Goal: Task Accomplishment & Management: Manage account settings

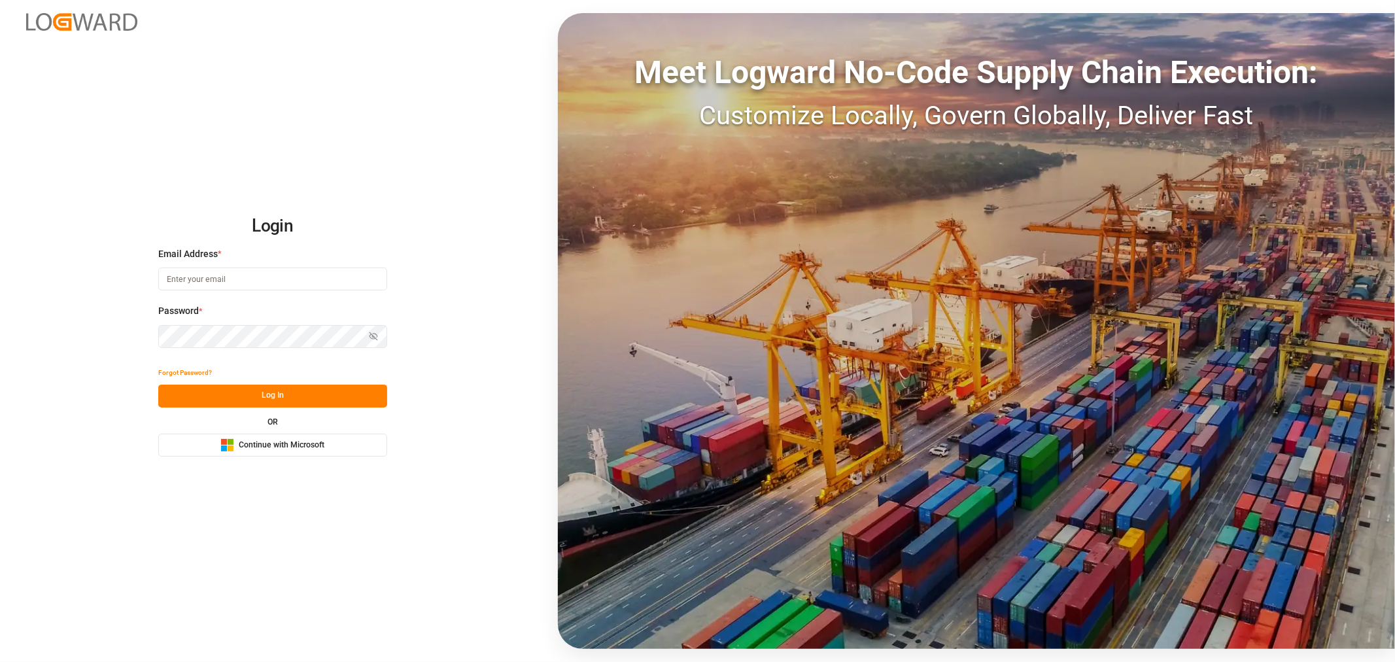
click at [271, 279] on input at bounding box center [272, 279] width 229 height 23
type input "shashidhar.mm@logward.com"
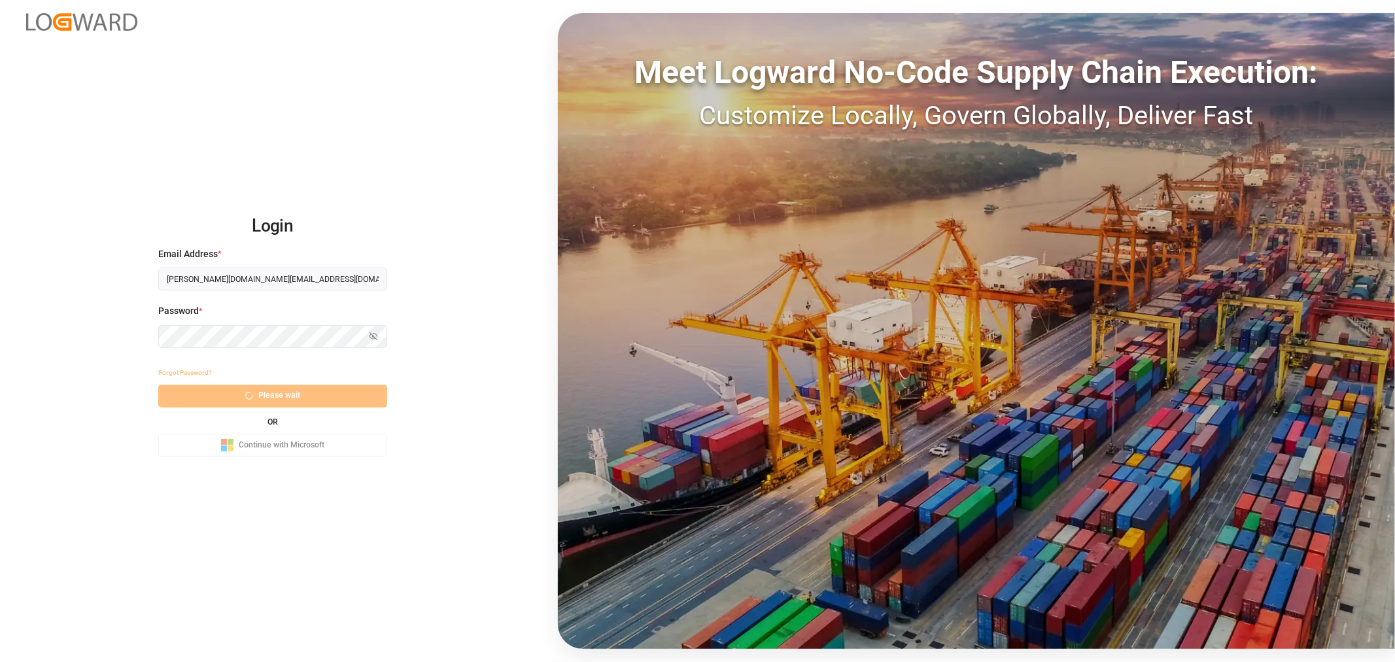
click at [491, 307] on div "Login Email Address * shashidhar.mm@logward.com Password * Show password Forgot…" at bounding box center [697, 331] width 1395 height 662
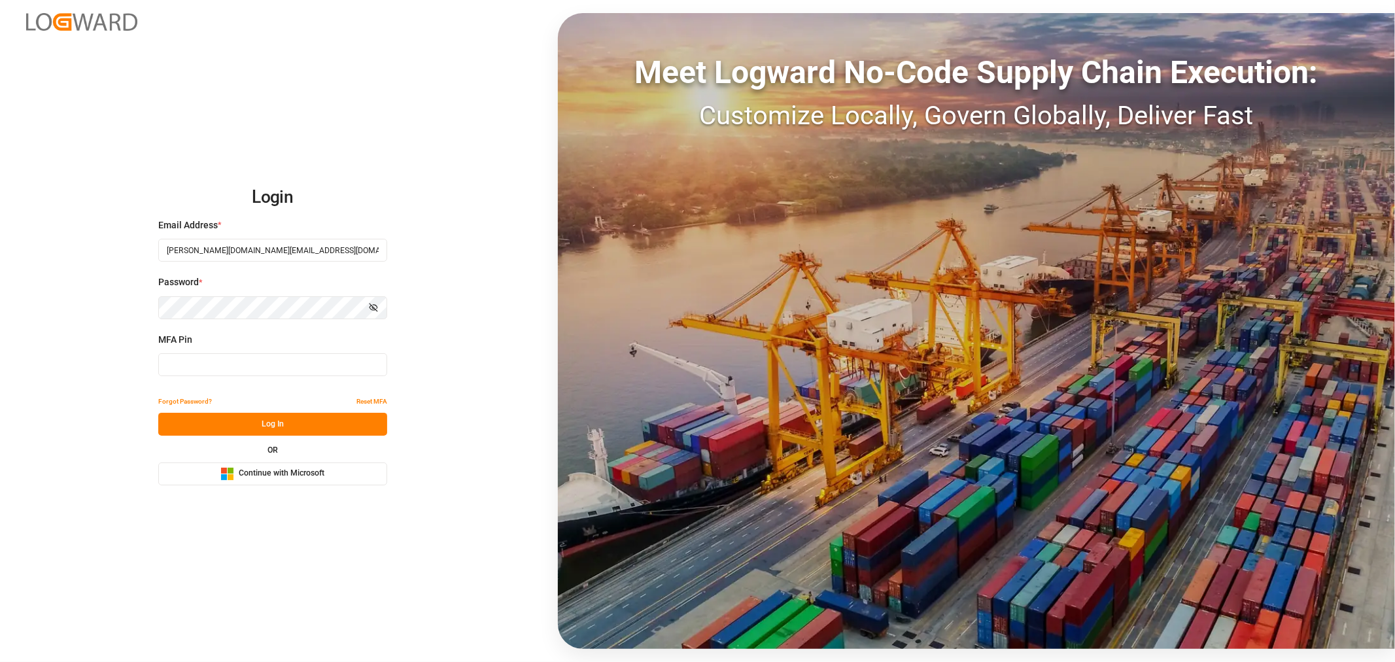
type input "133386"
click at [270, 426] on button "Log In" at bounding box center [272, 424] width 229 height 23
click at [277, 428] on button "Log In" at bounding box center [272, 424] width 229 height 23
click at [277, 475] on span "Continue with Microsoft" at bounding box center [282, 474] width 86 height 12
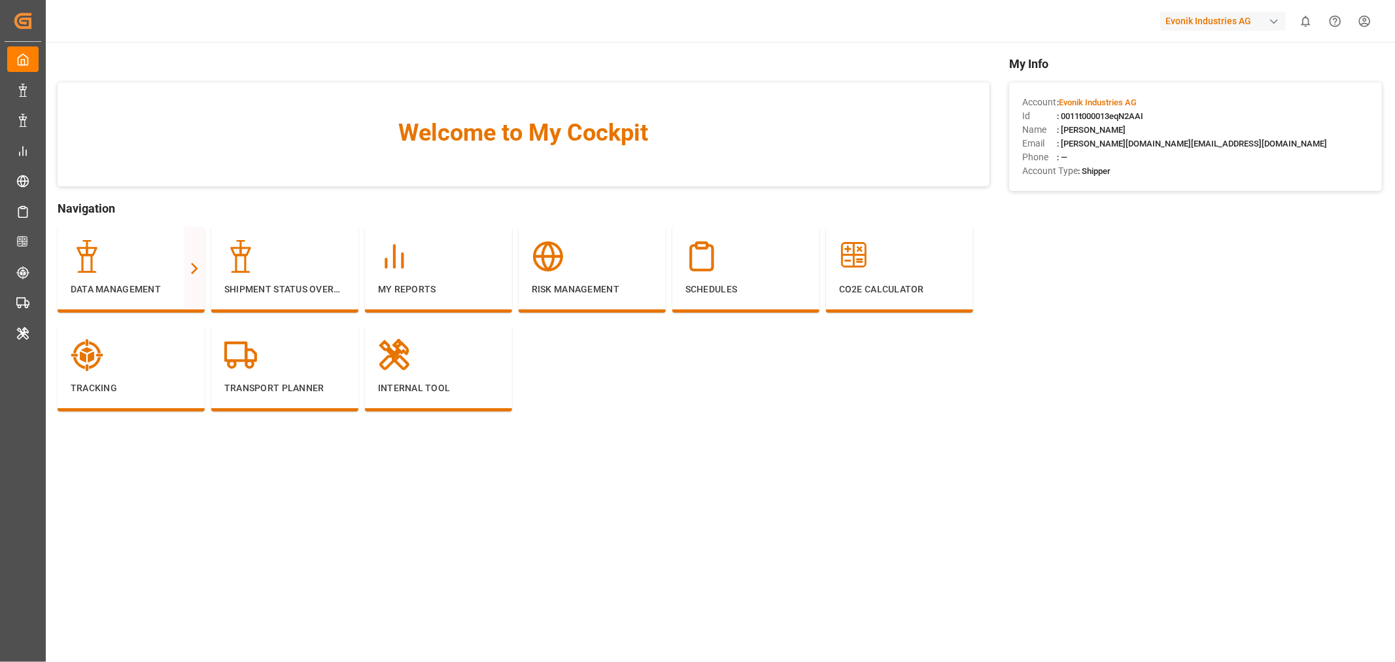
click at [1272, 24] on div "button" at bounding box center [1274, 21] width 13 height 13
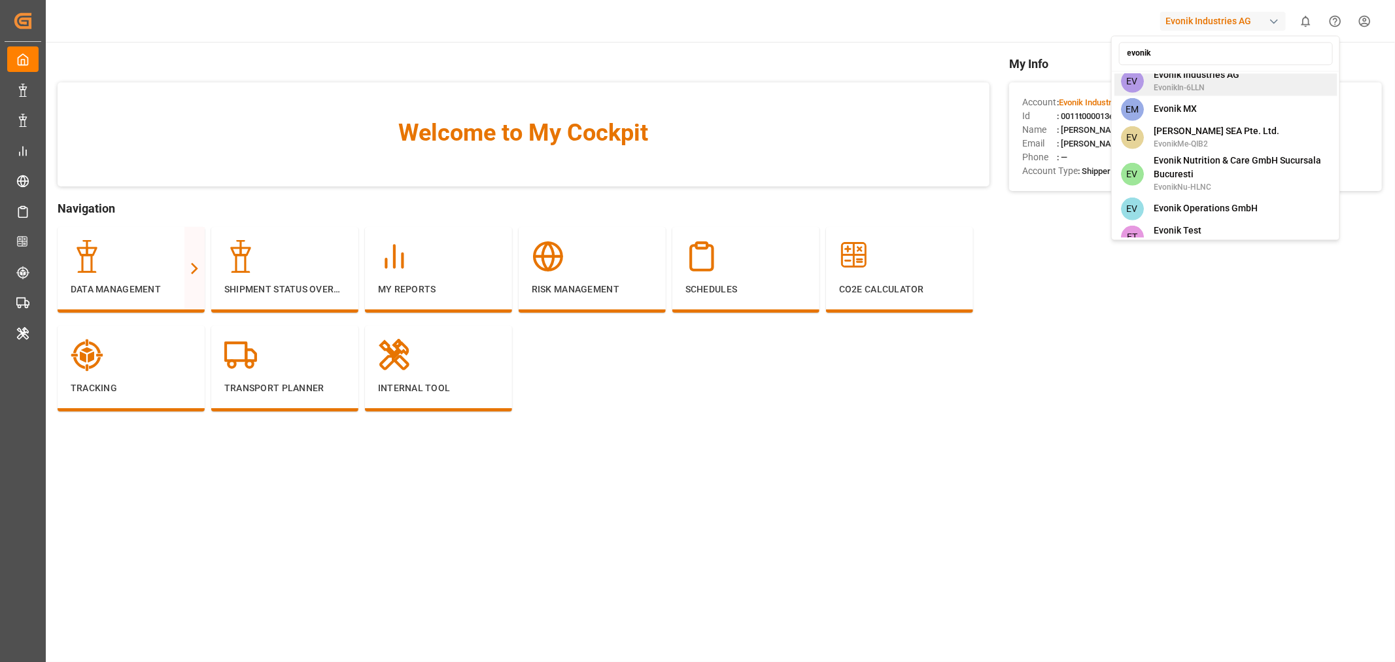
scroll to position [888, 0]
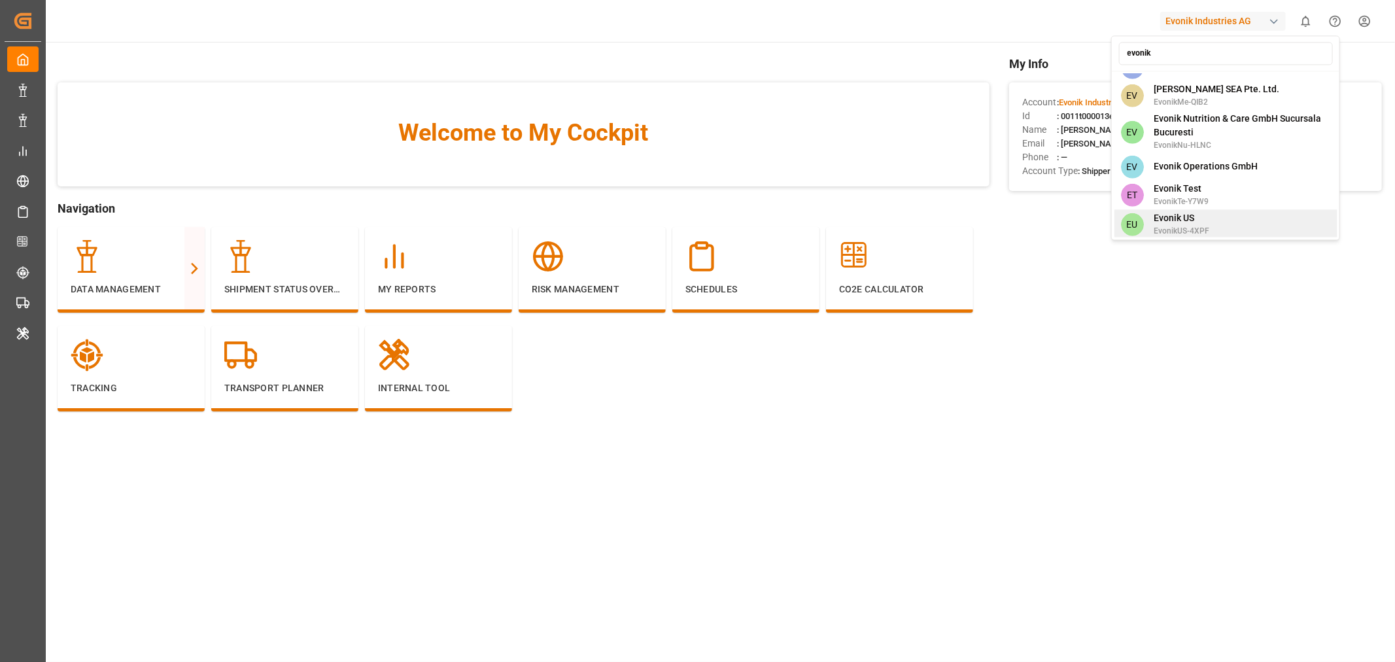
type input "evonik"
click at [1185, 211] on span "Evonik US" at bounding box center [1182, 218] width 56 height 14
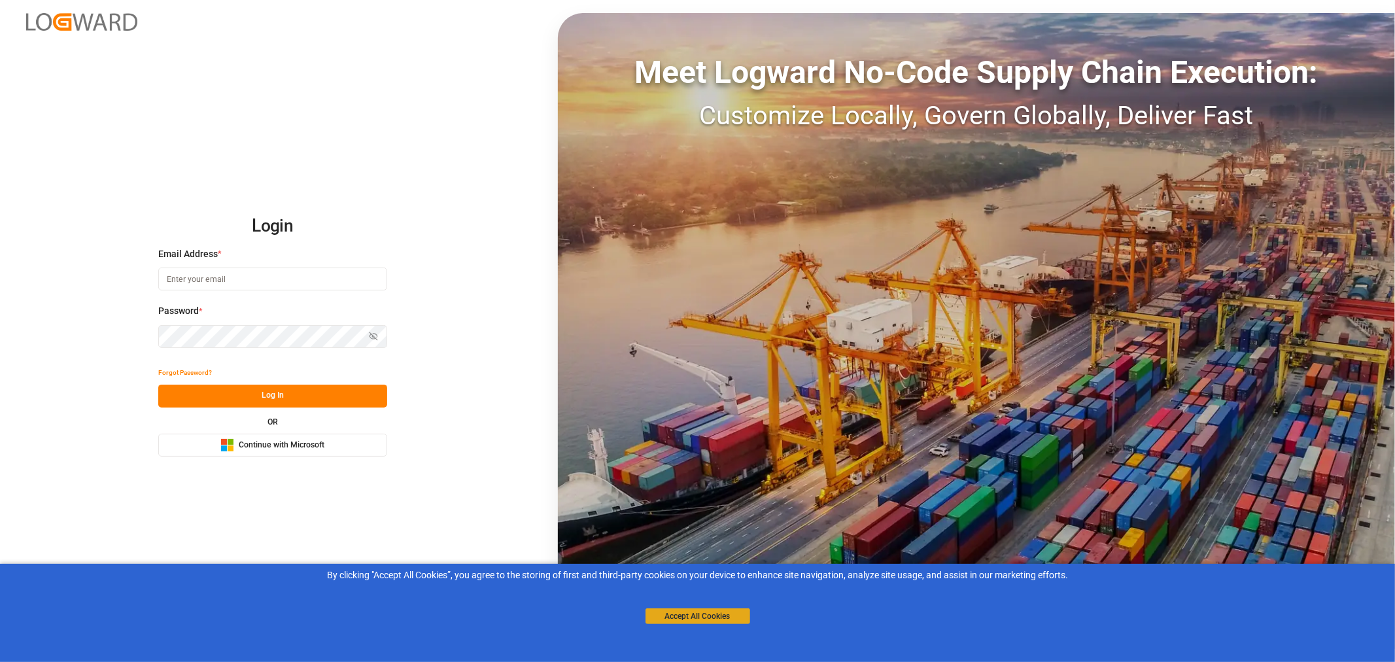
click at [676, 620] on button "Accept All Cookies" at bounding box center [698, 616] width 105 height 16
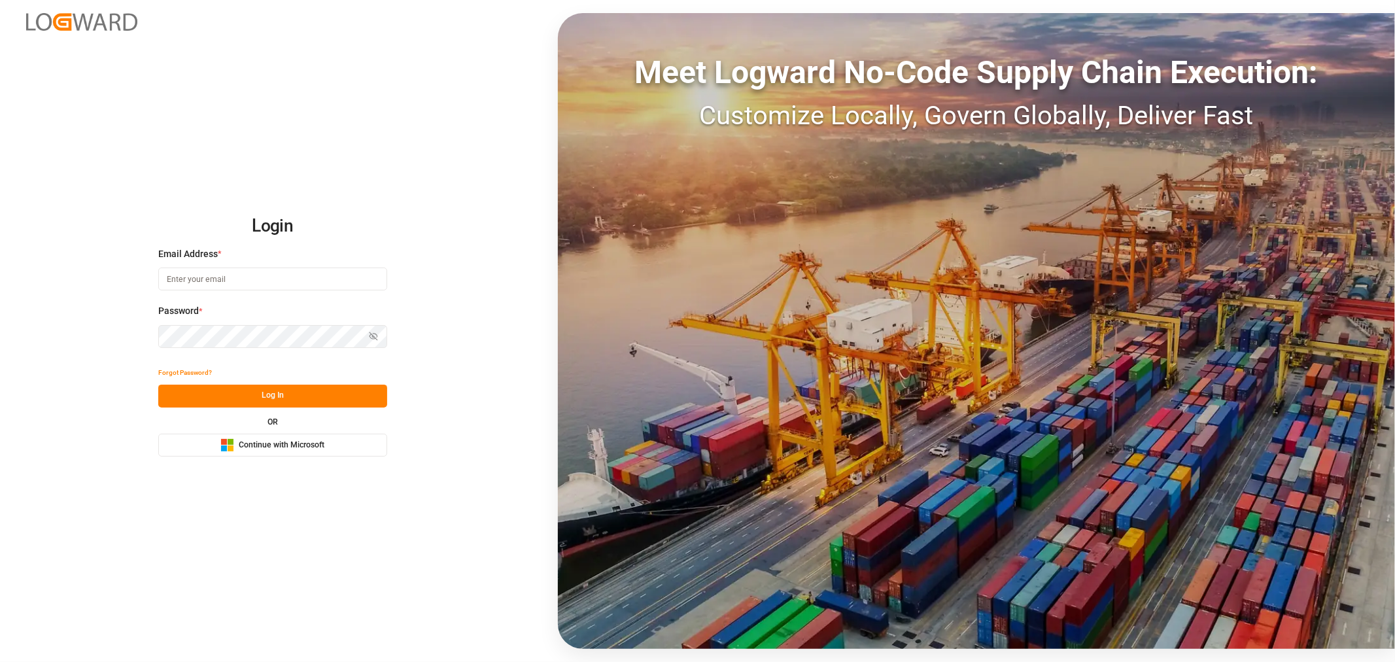
click at [212, 280] on input at bounding box center [272, 279] width 229 height 23
type input "shashidhar.mm@logward.com"
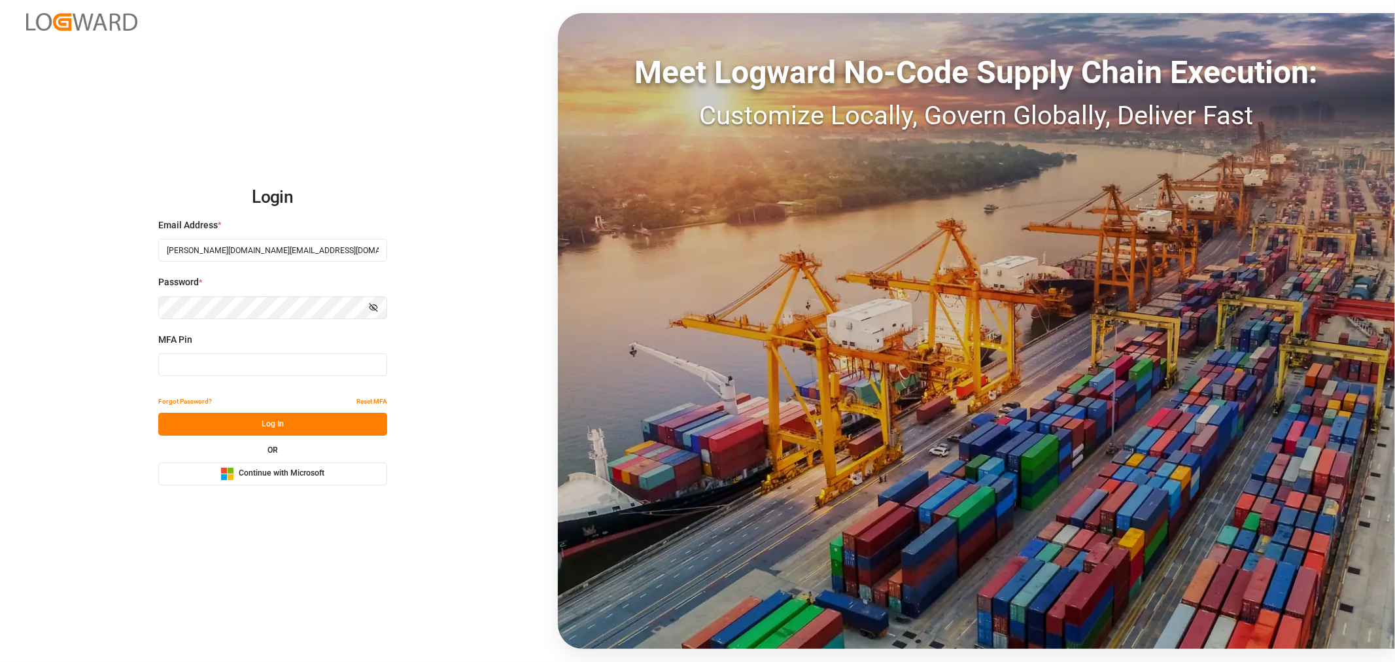
type input "464527"
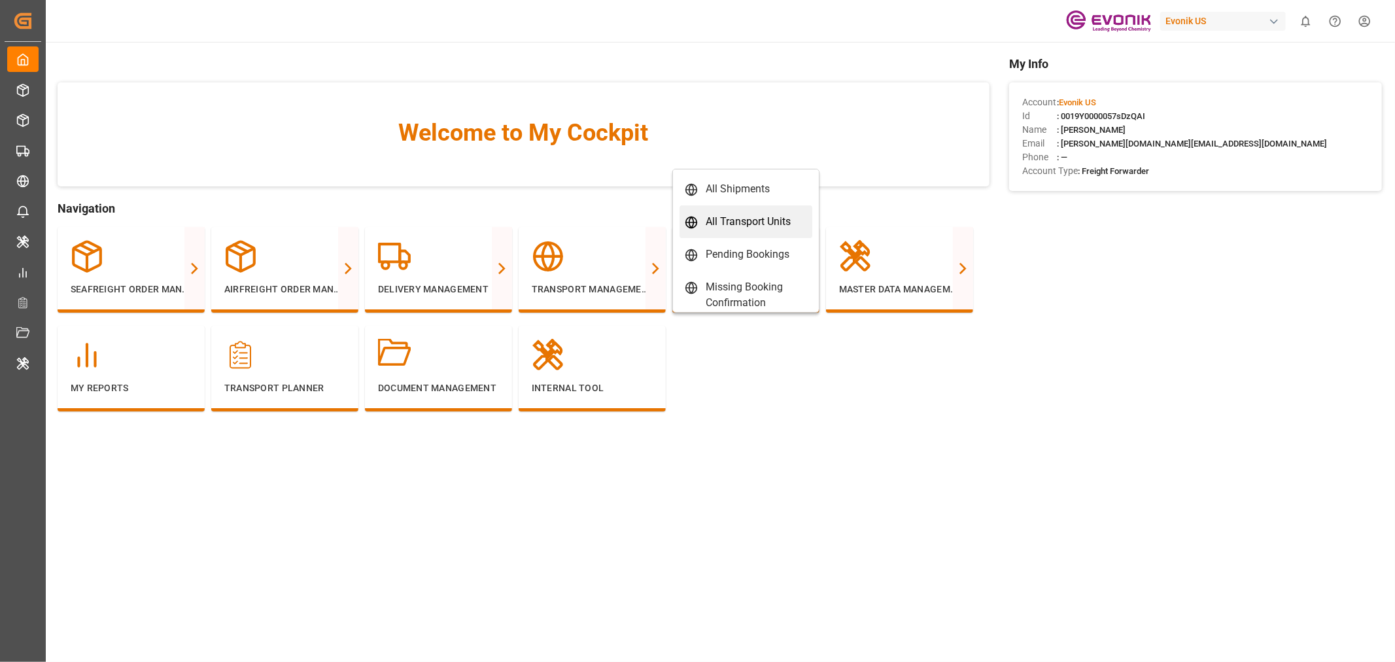
click at [767, 214] on div "All Transport Units" at bounding box center [748, 222] width 85 height 16
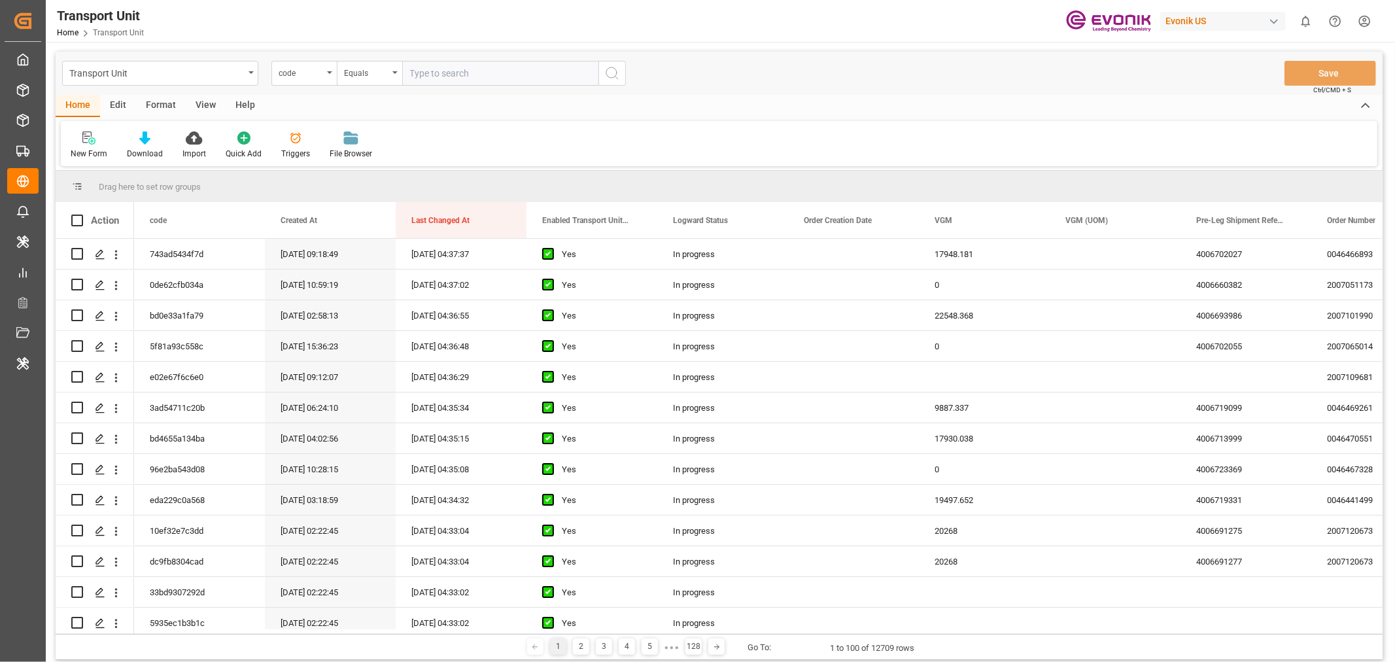
click at [169, 107] on div "Format" at bounding box center [161, 106] width 50 height 22
click at [97, 154] on div "Filter Rows" at bounding box center [90, 154] width 39 height 12
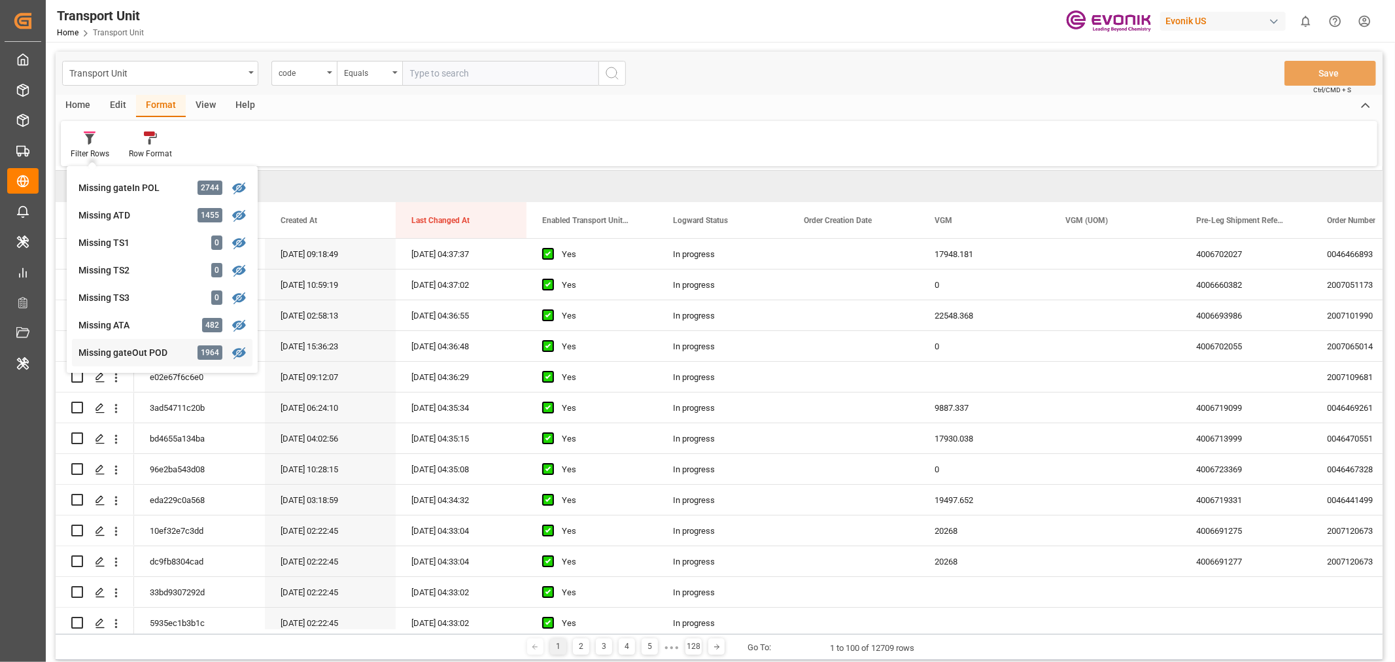
scroll to position [282, 0]
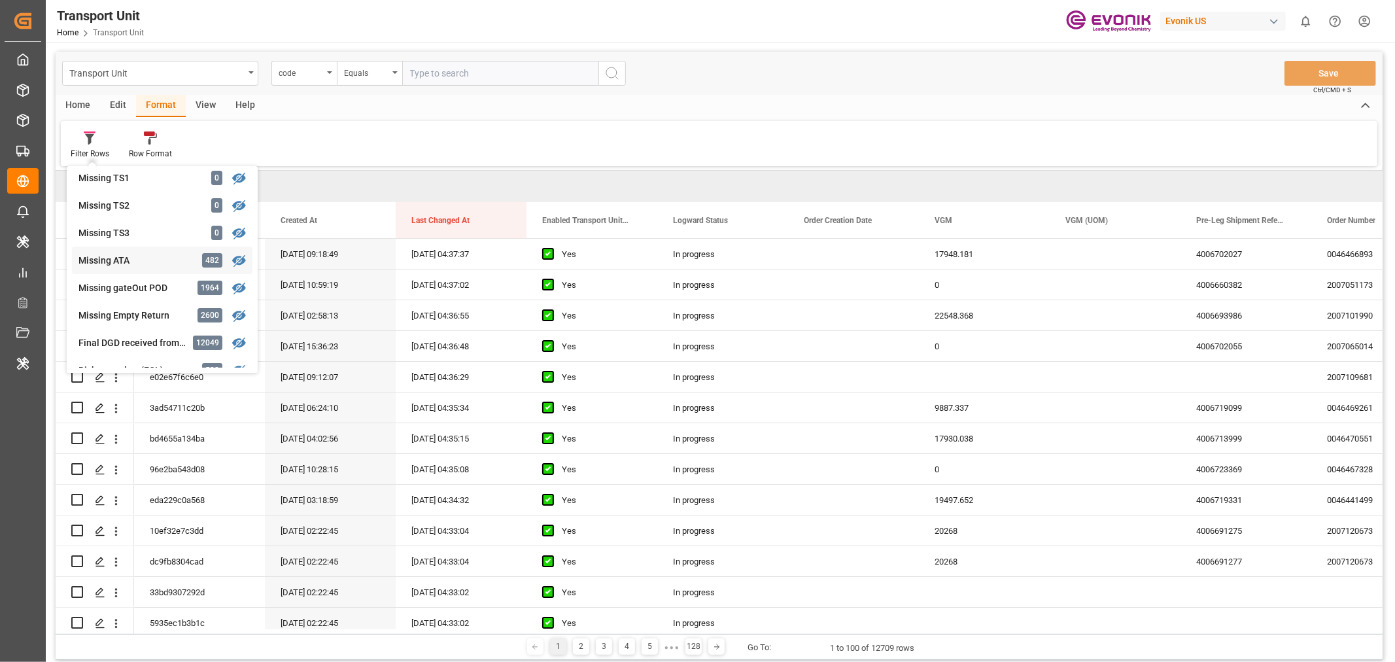
click at [128, 258] on div "Missing ATA" at bounding box center [135, 261] width 114 height 14
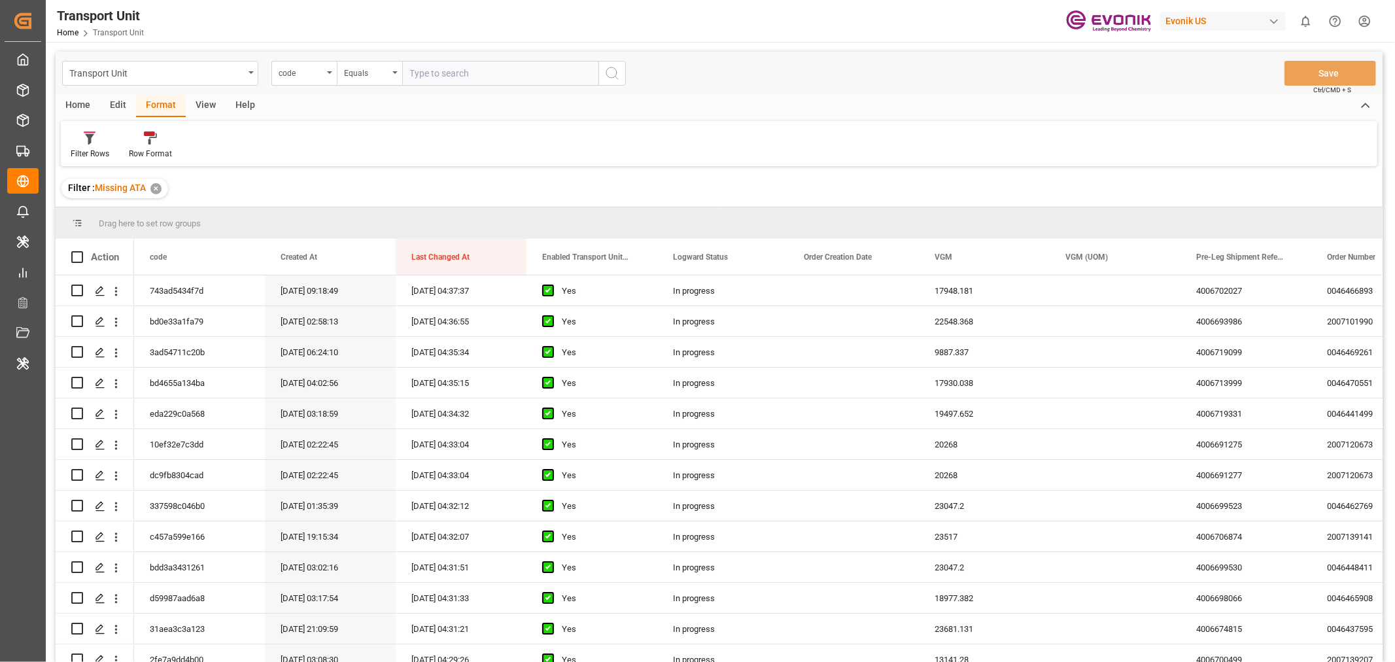
click at [211, 105] on div "View" at bounding box center [206, 106] width 40 height 22
click at [80, 152] on div "Default" at bounding box center [84, 154] width 26 height 12
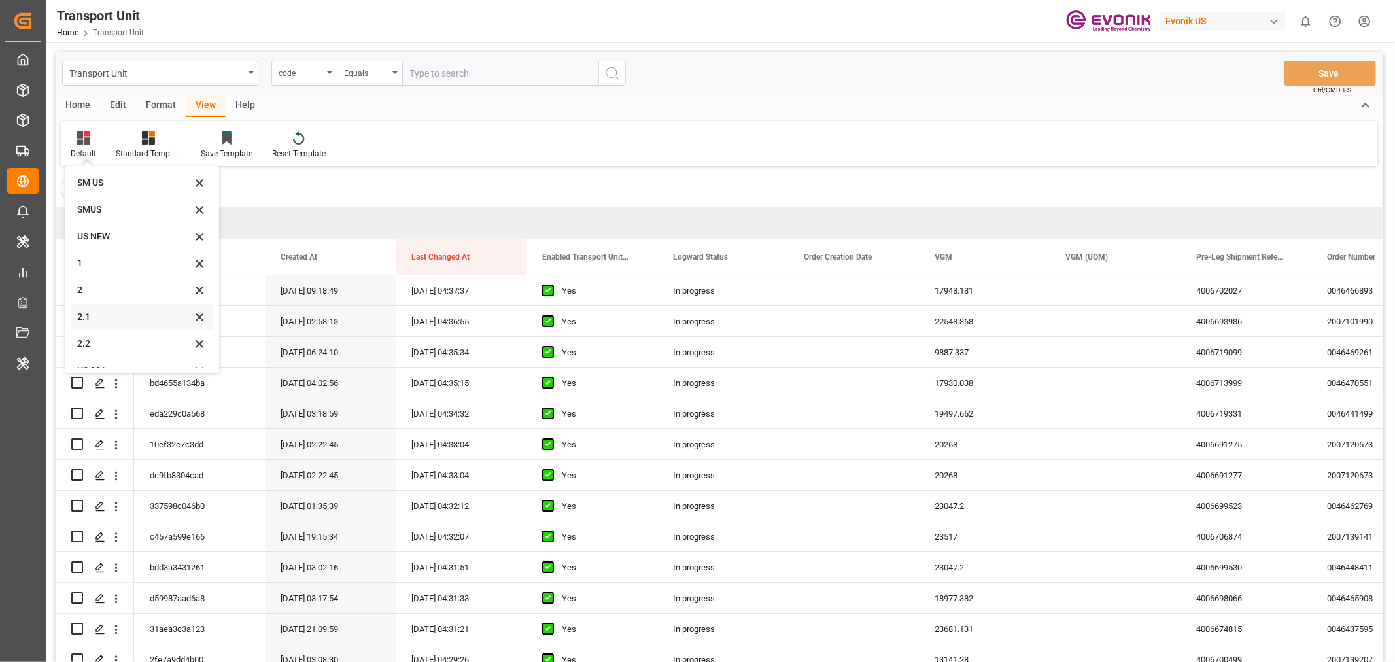
scroll to position [44, 0]
click at [101, 356] on div "US 201" at bounding box center [134, 355] width 114 height 14
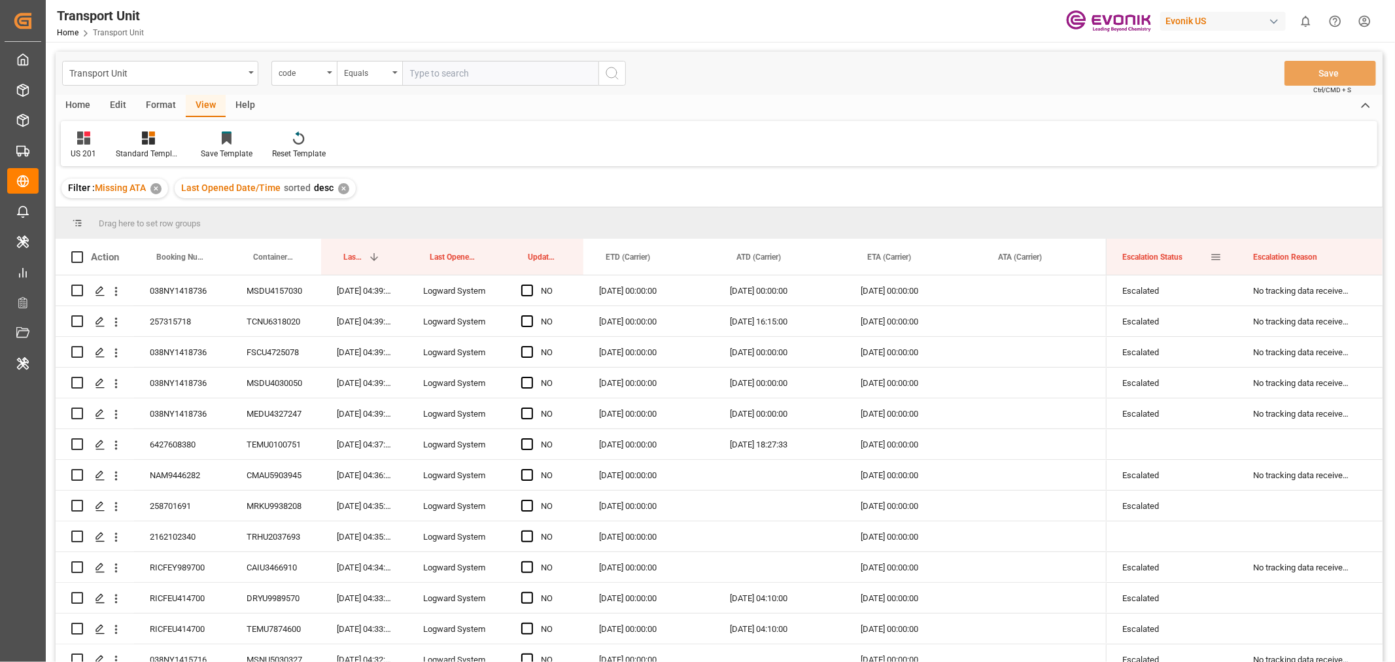
click at [1214, 254] on span at bounding box center [1216, 257] width 12 height 12
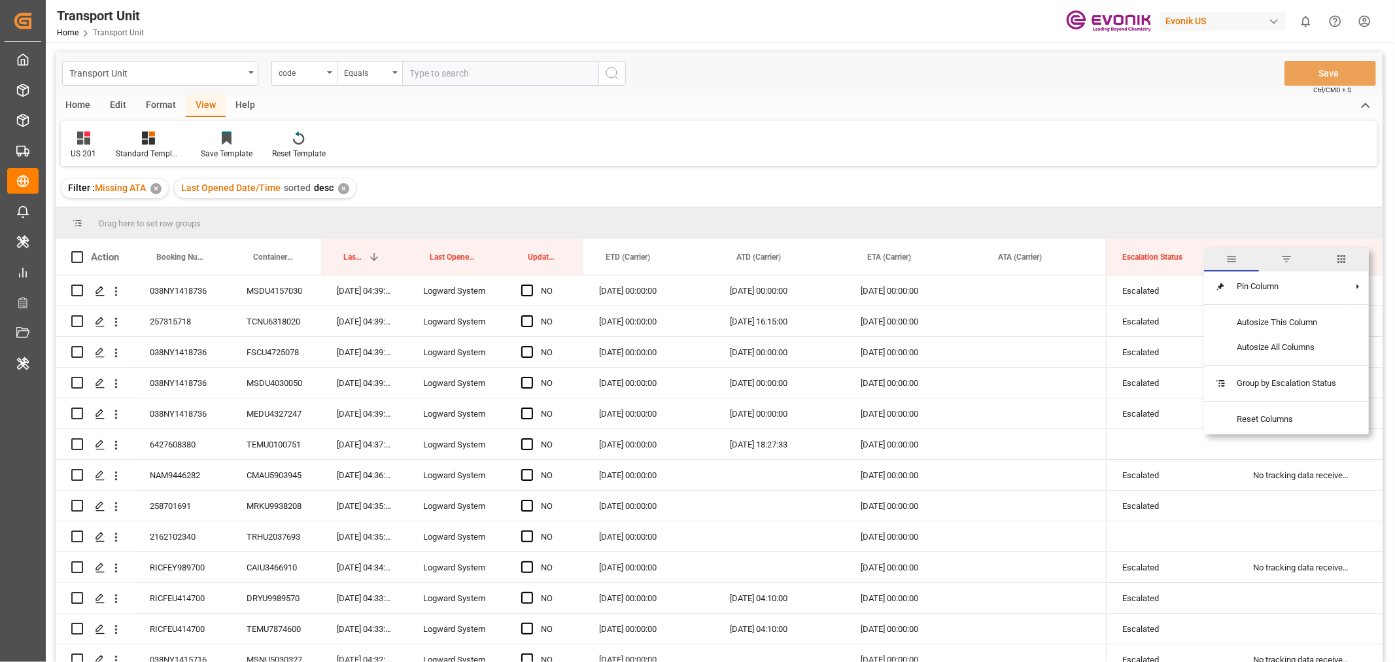
click at [1341, 263] on span "columns" at bounding box center [1342, 259] width 12 height 12
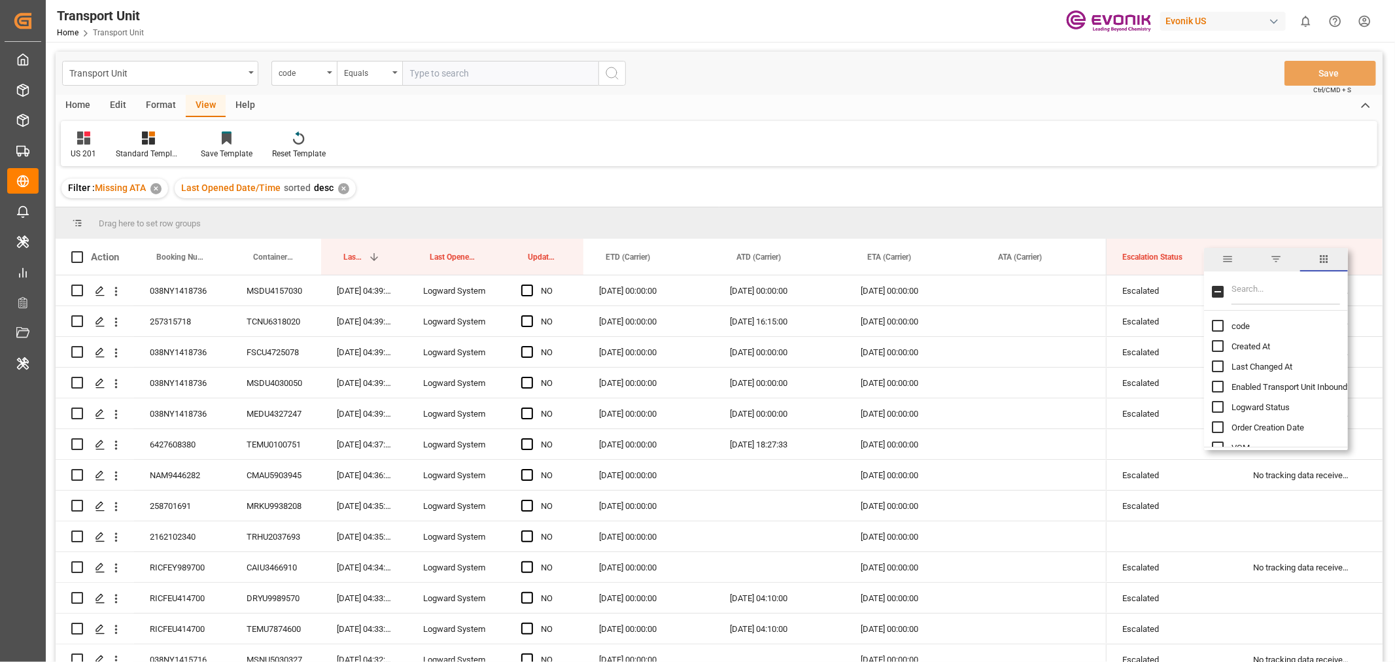
click at [1247, 302] on input "Filter Columns Input" at bounding box center [1286, 292] width 109 height 26
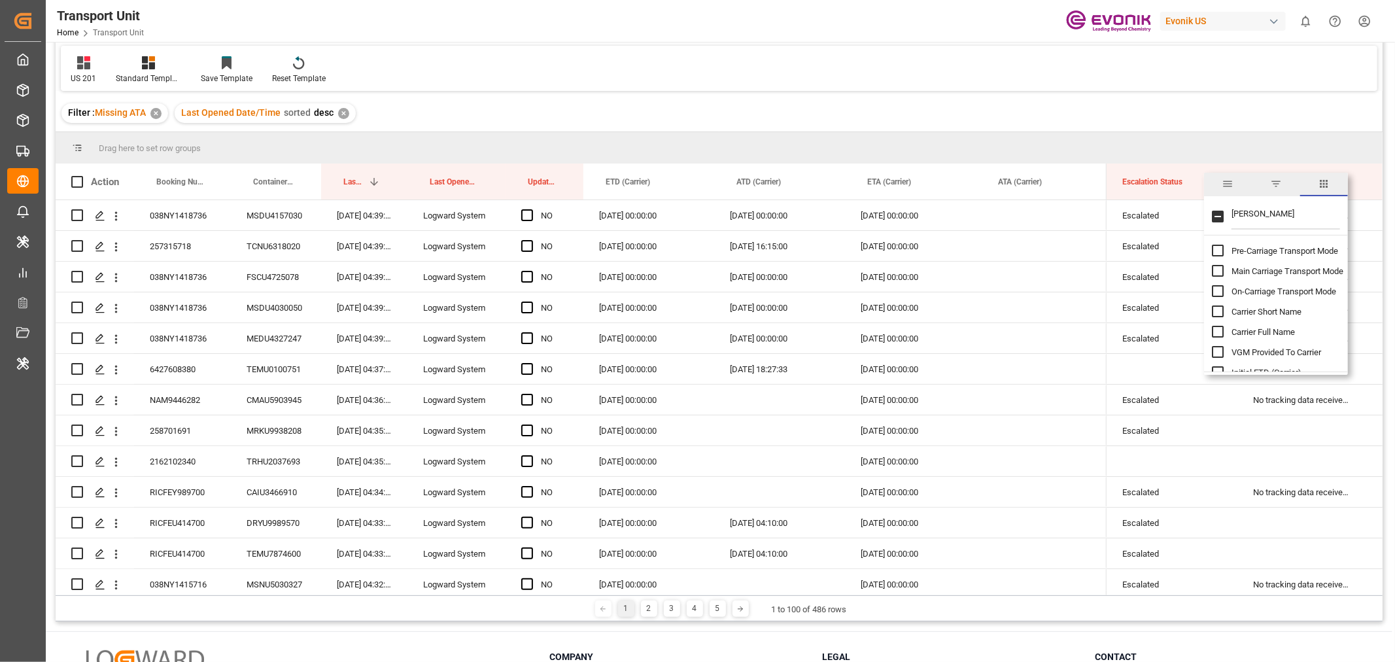
scroll to position [145, 0]
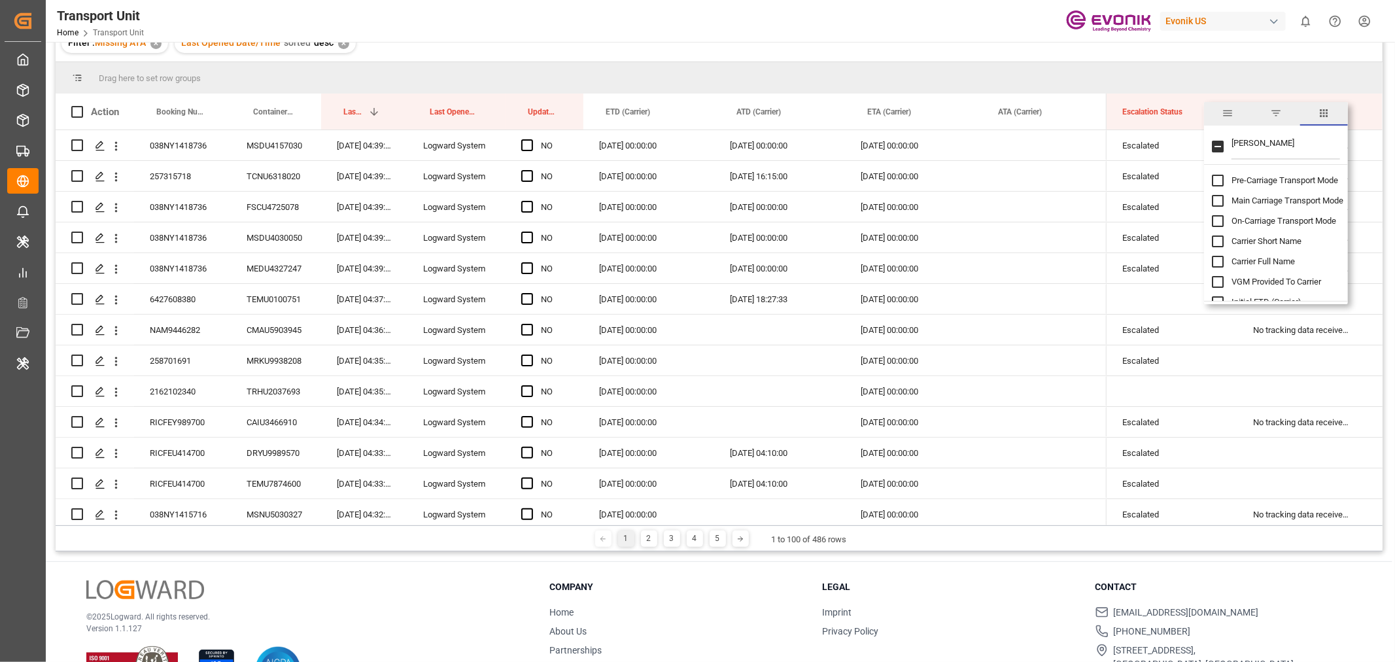
type input "CARR"
click at [1220, 239] on input "Carrier Short Name column toggle visibility (hidden)" at bounding box center [1218, 241] width 12 height 12
checkbox input "true"
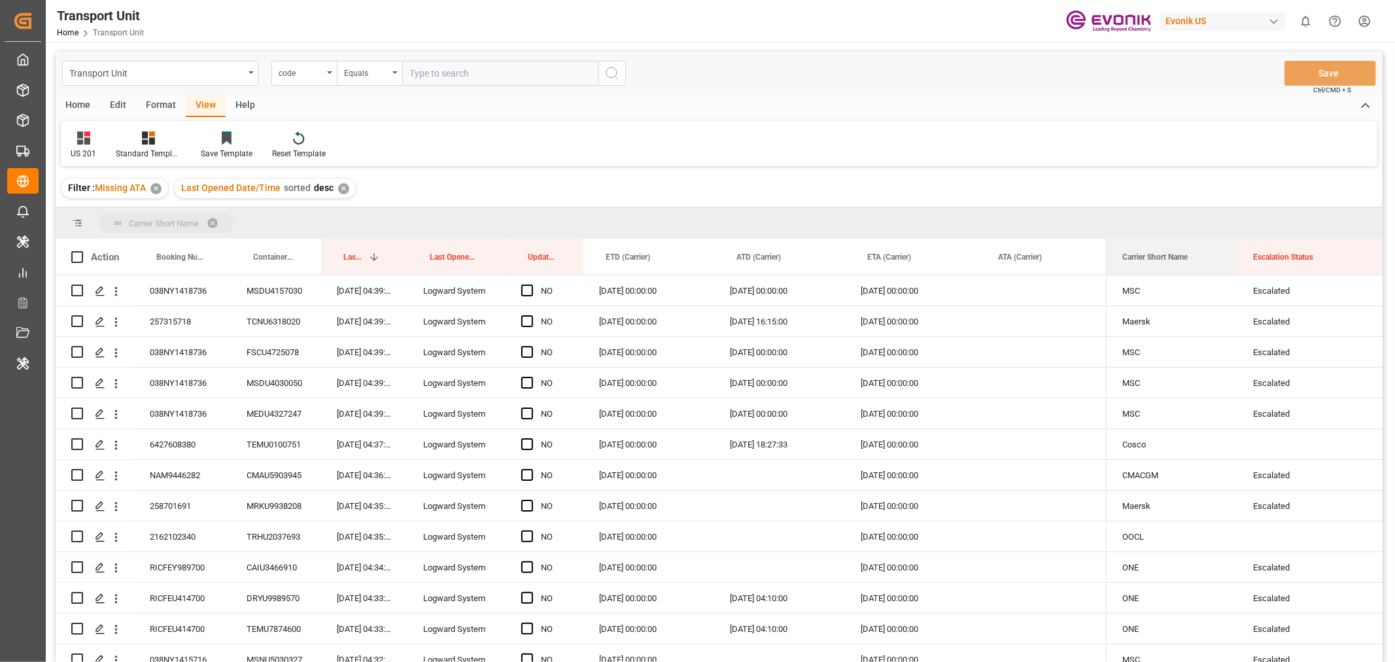
drag, startPoint x: 1158, startPoint y: 250, endPoint x: 1148, endPoint y: 218, distance: 32.9
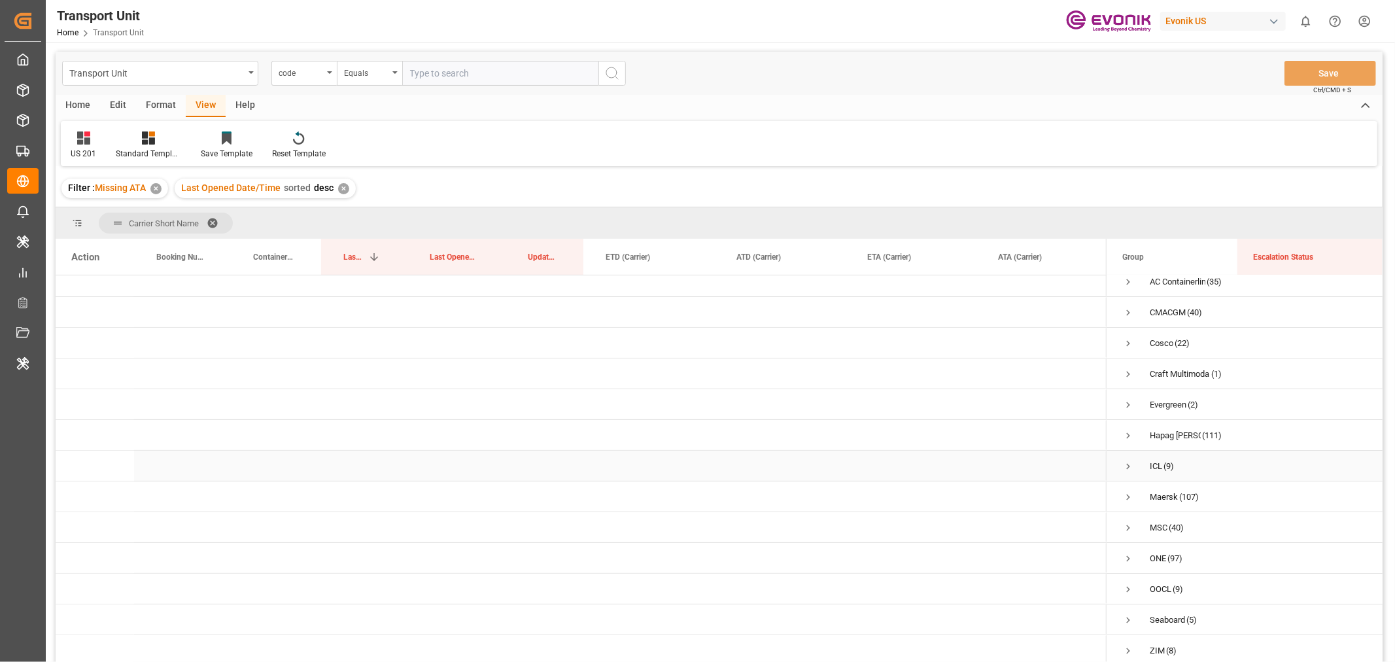
scroll to position [13, 0]
click at [1126, 430] on span "Press SPACE to select this row." at bounding box center [1128, 436] width 12 height 12
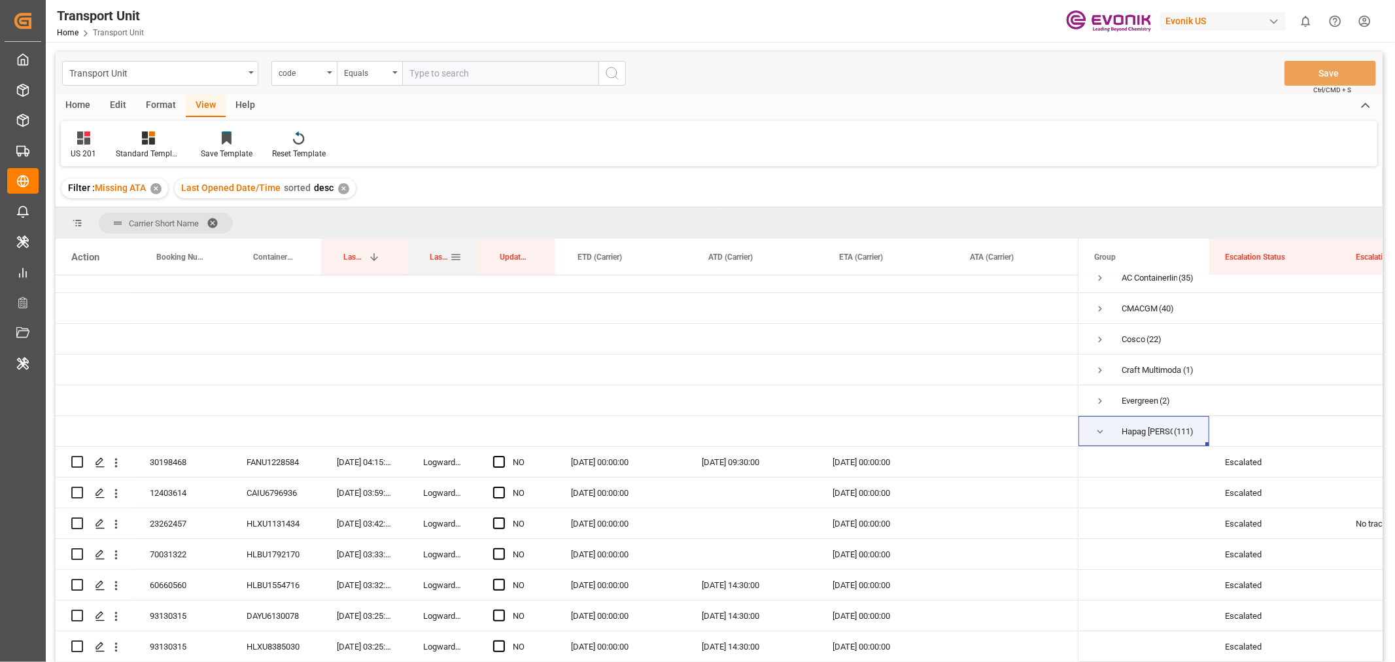
drag, startPoint x: 504, startPoint y: 259, endPoint x: 476, endPoint y: 258, distance: 28.2
click at [476, 258] on div at bounding box center [477, 257] width 5 height 36
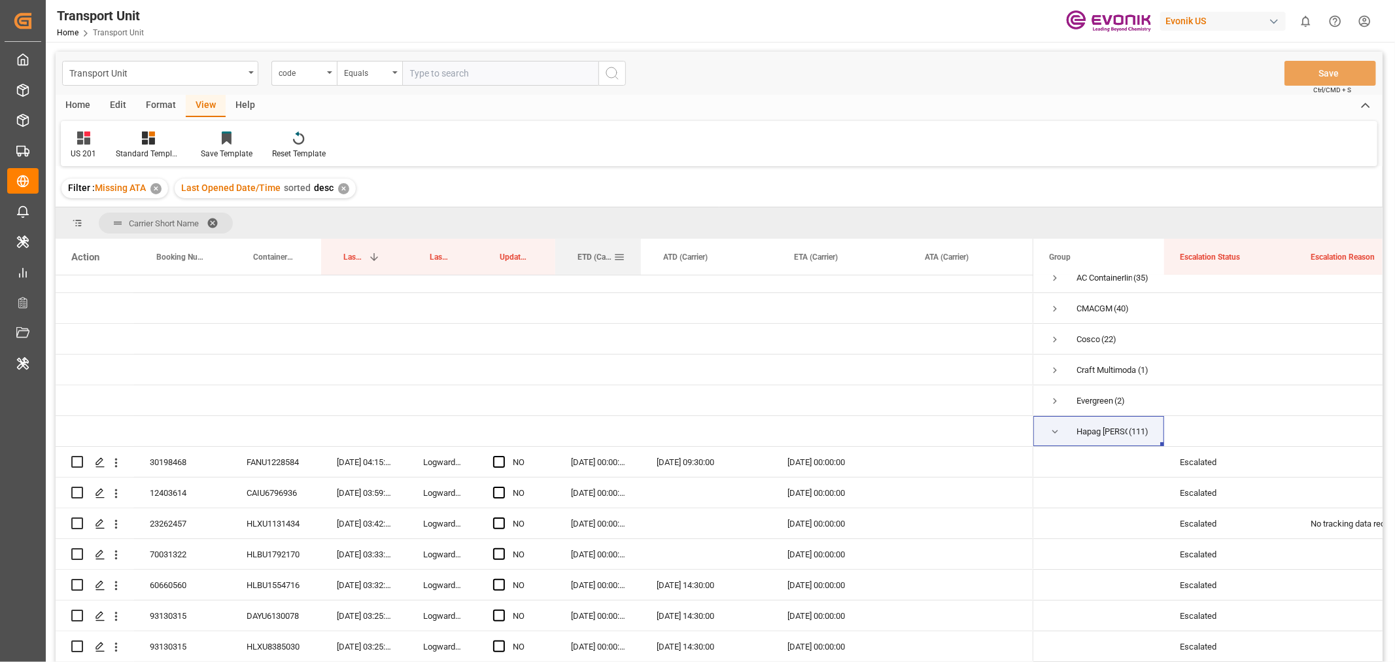
drag, startPoint x: 684, startPoint y: 256, endPoint x: 639, endPoint y: 252, distance: 45.3
click at [639, 252] on div at bounding box center [640, 257] width 5 height 36
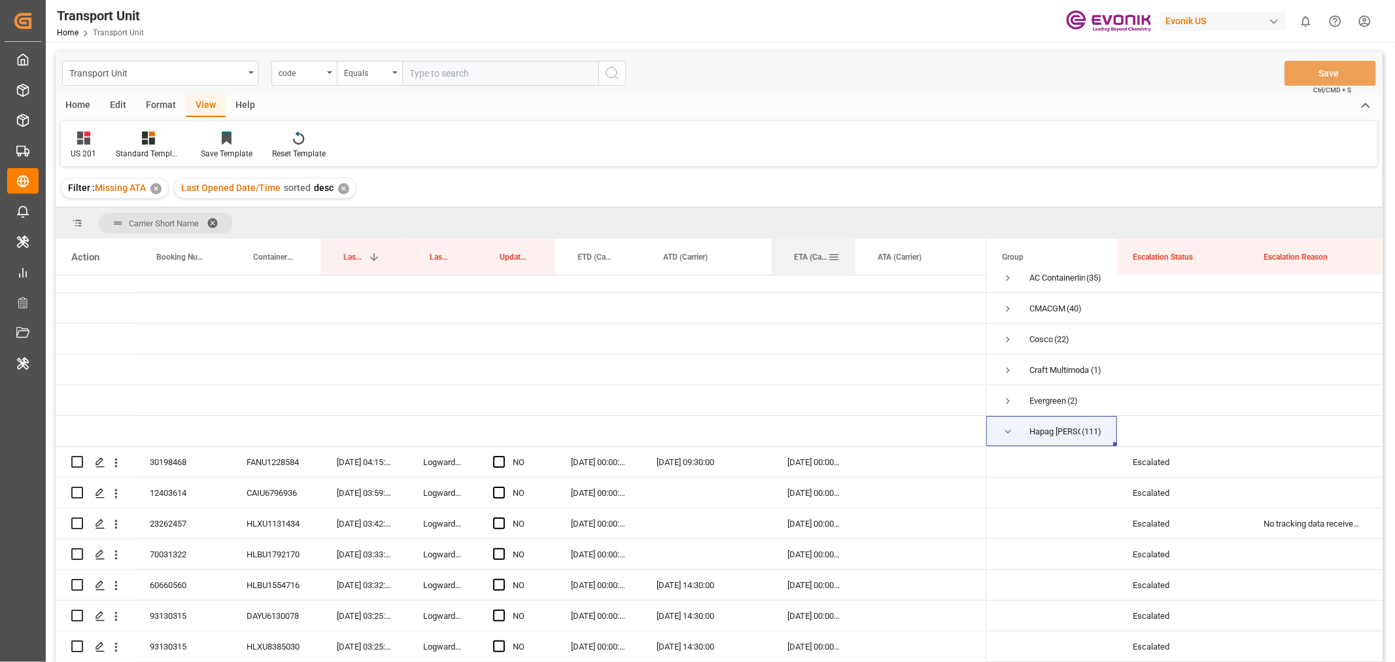
drag, startPoint x: 900, startPoint y: 254, endPoint x: 853, endPoint y: 259, distance: 47.4
click at [853, 259] on div at bounding box center [855, 257] width 5 height 36
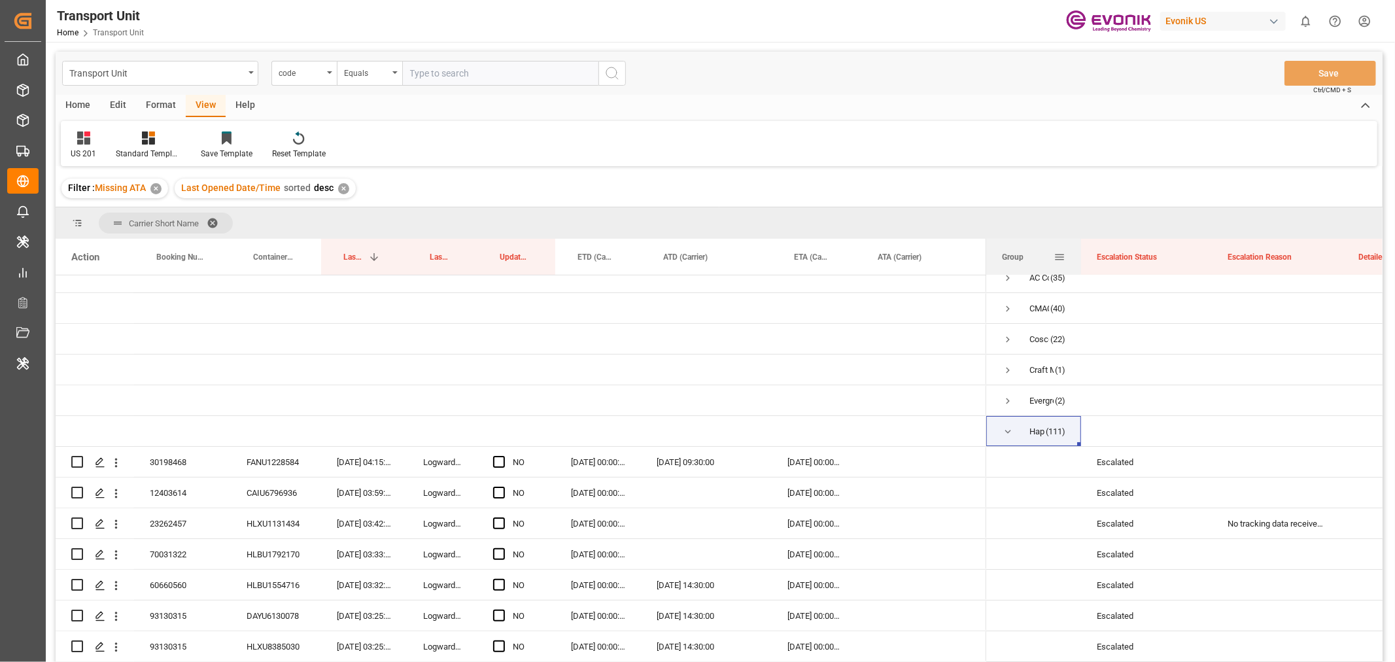
drag, startPoint x: 1117, startPoint y: 249, endPoint x: 1081, endPoint y: 255, distance: 36.5
click at [1081, 255] on div at bounding box center [1081, 257] width 5 height 36
drag, startPoint x: 1211, startPoint y: 258, endPoint x: 1143, endPoint y: 271, distance: 68.8
click at [1143, 271] on div at bounding box center [1144, 257] width 5 height 36
drag, startPoint x: 1274, startPoint y: 252, endPoint x: 1219, endPoint y: 262, distance: 55.8
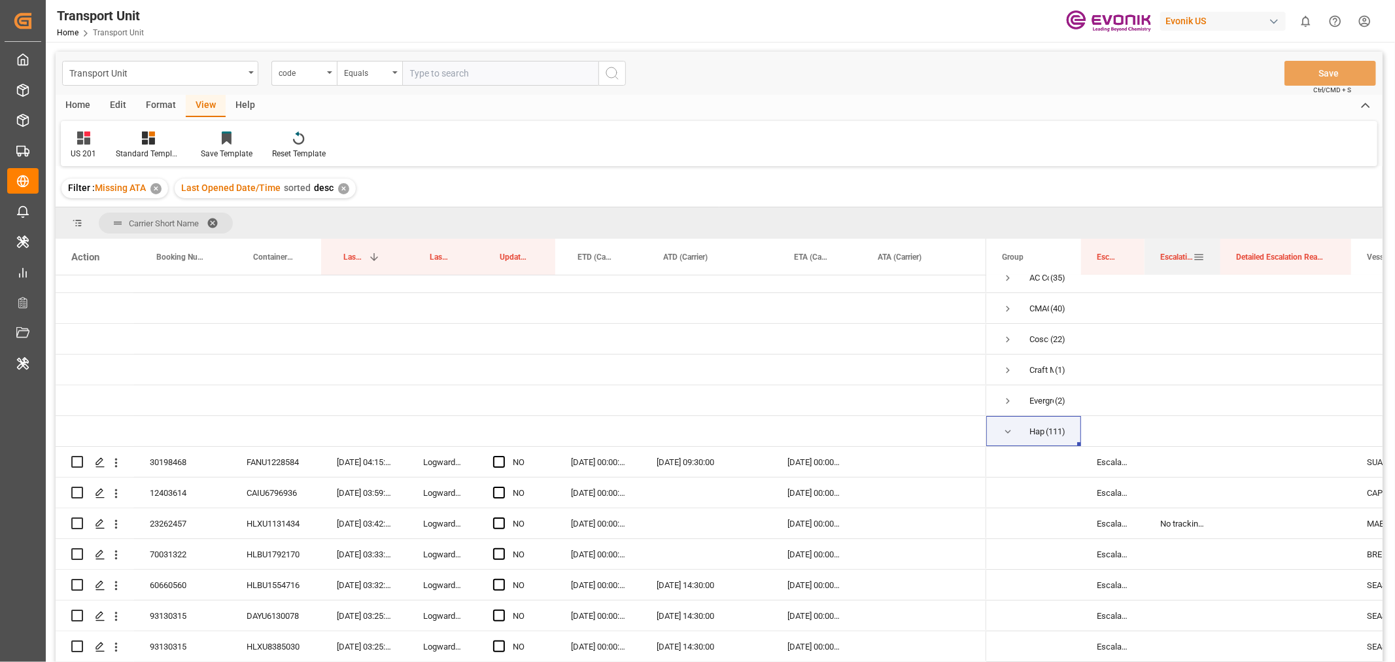
click at [1219, 262] on div at bounding box center [1220, 257] width 5 height 36
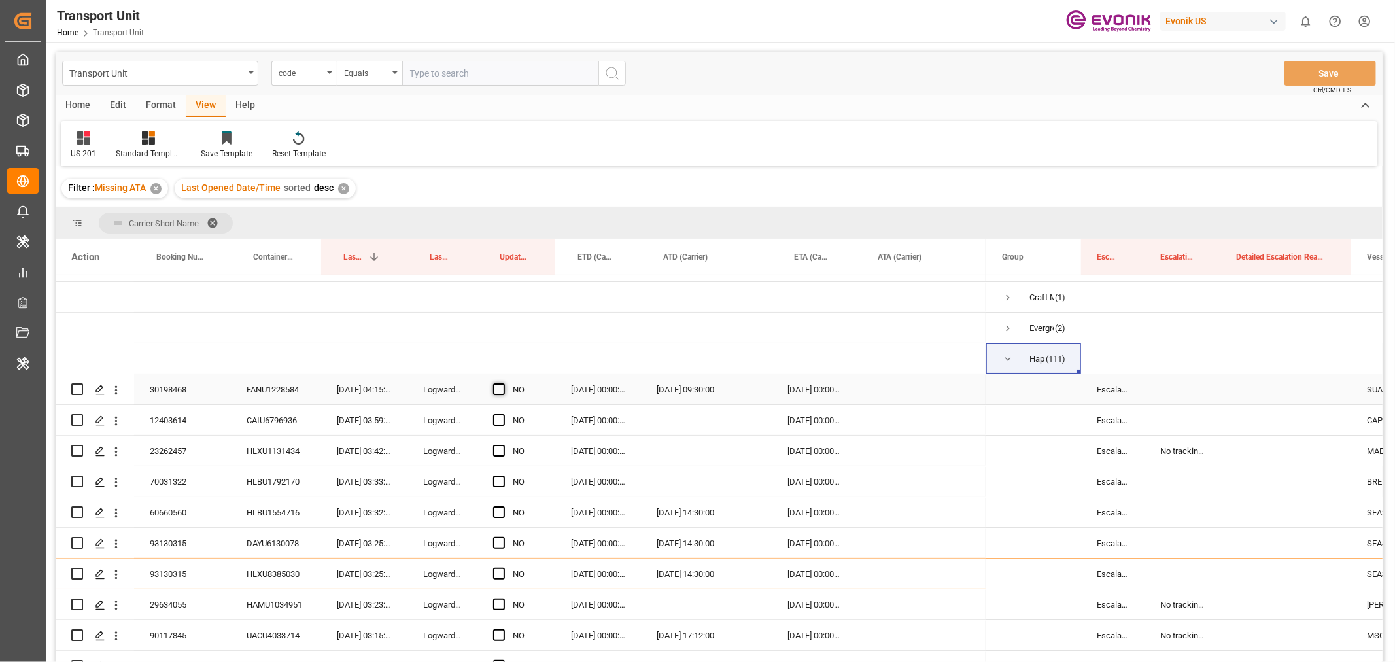
click at [495, 391] on span "Press SPACE to select this row." at bounding box center [499, 389] width 12 height 12
click at [503, 383] on input "Press SPACE to select this row." at bounding box center [503, 383] width 0 height 0
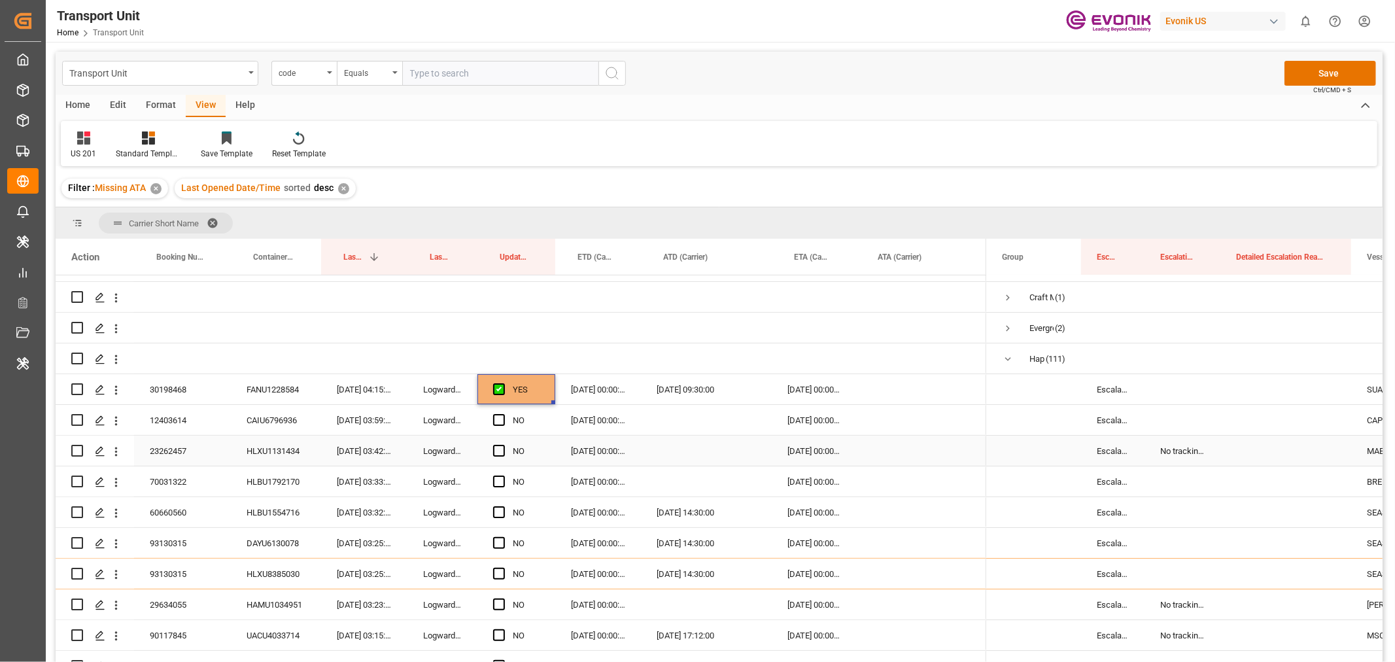
scroll to position [158, 0]
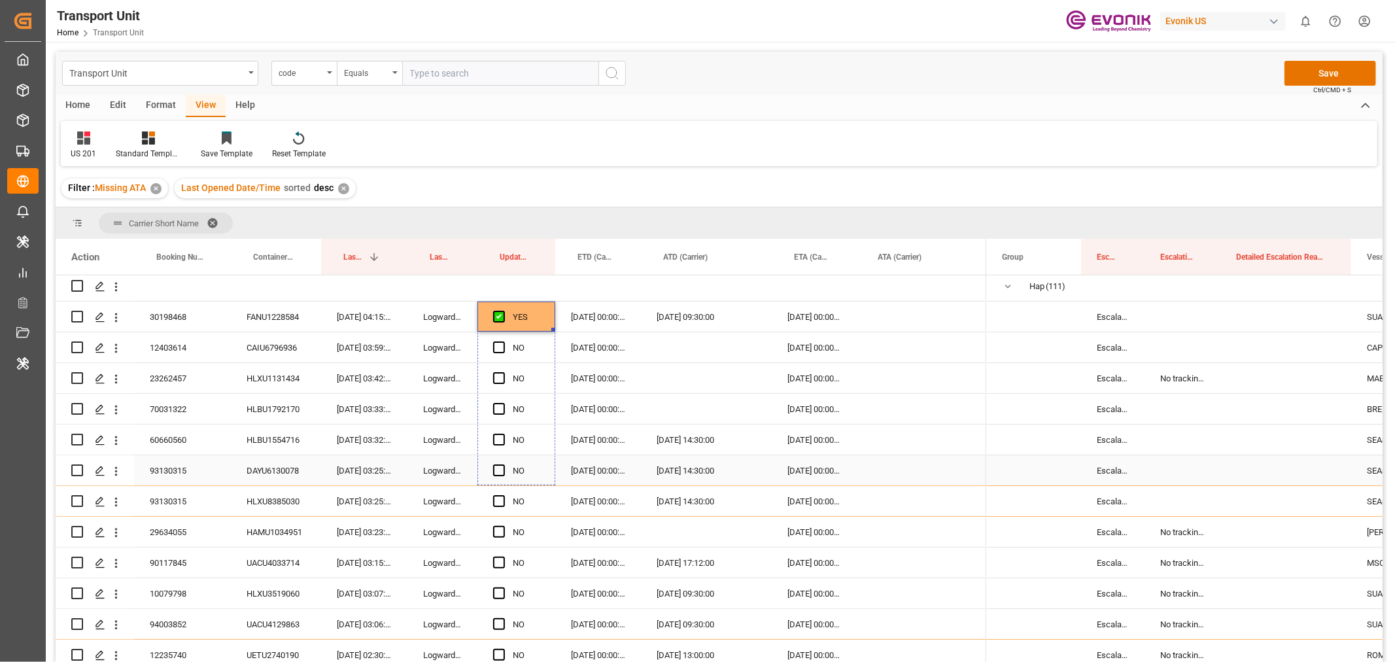
drag, startPoint x: 553, startPoint y: 330, endPoint x: 553, endPoint y: 468, distance: 138.0
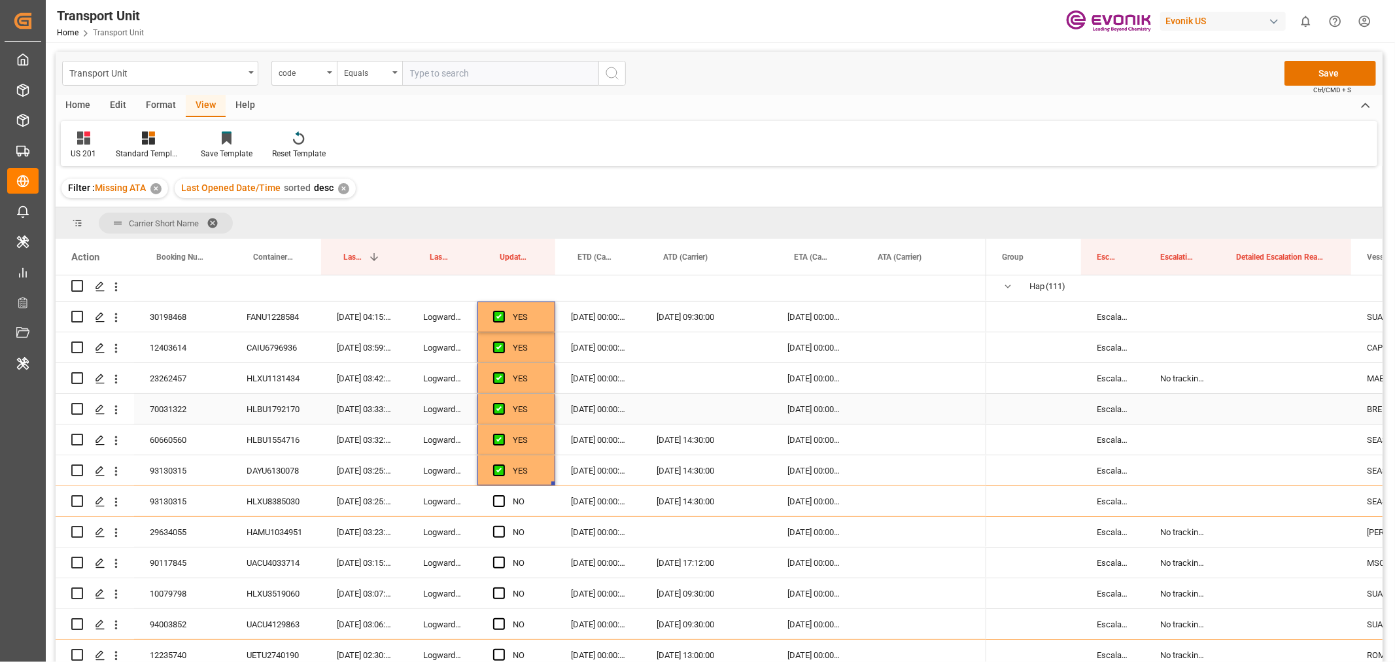
scroll to position [231, 0]
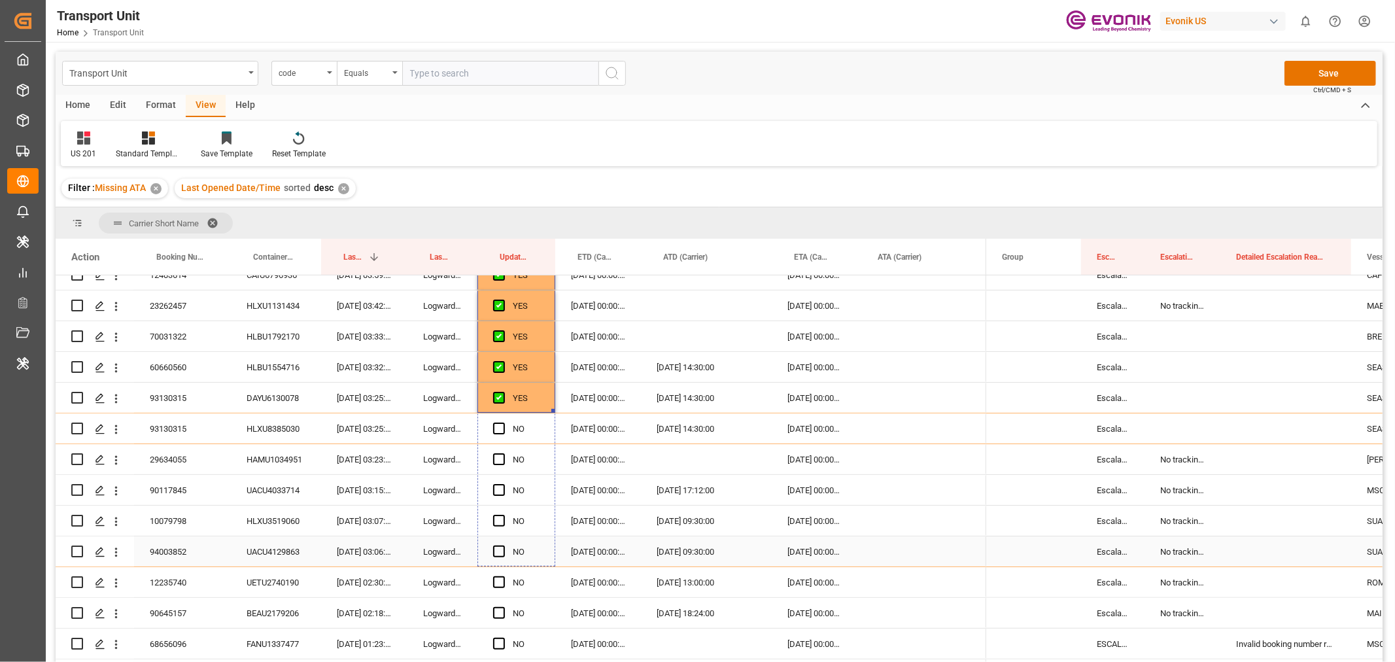
drag, startPoint x: 552, startPoint y: 408, endPoint x: 539, endPoint y: 544, distance: 136.7
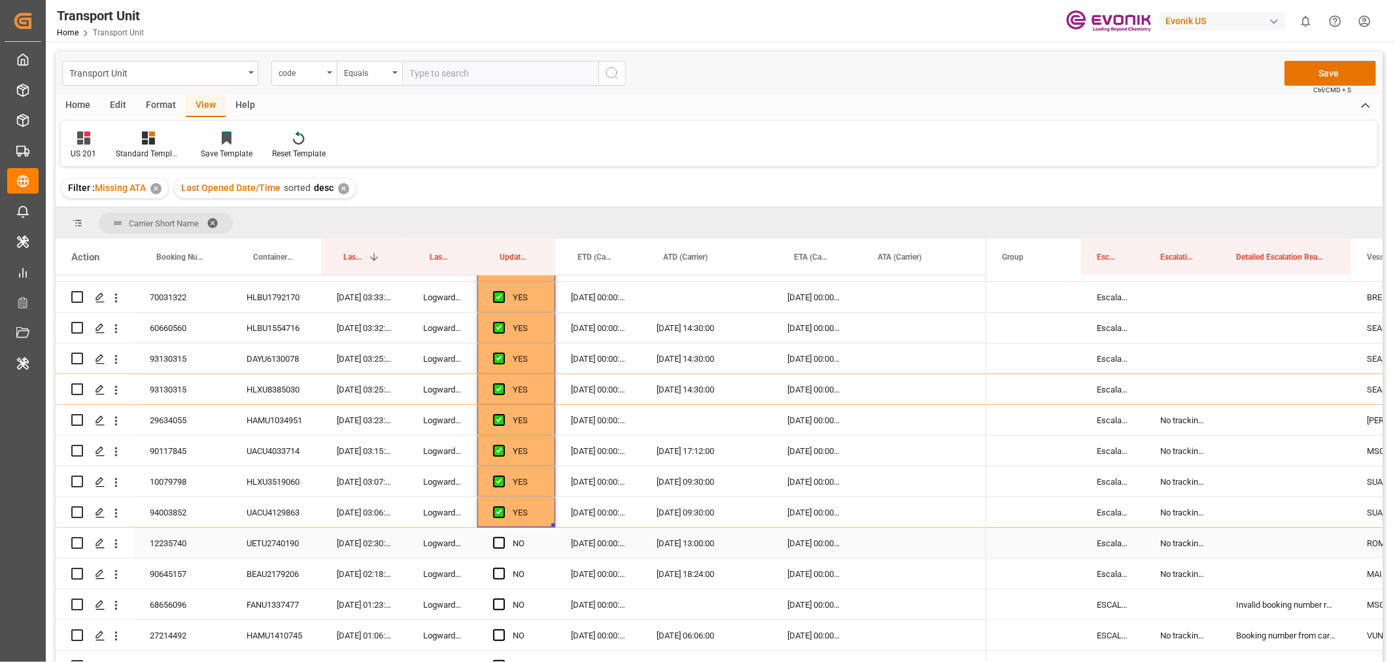
scroll to position [376, 0]
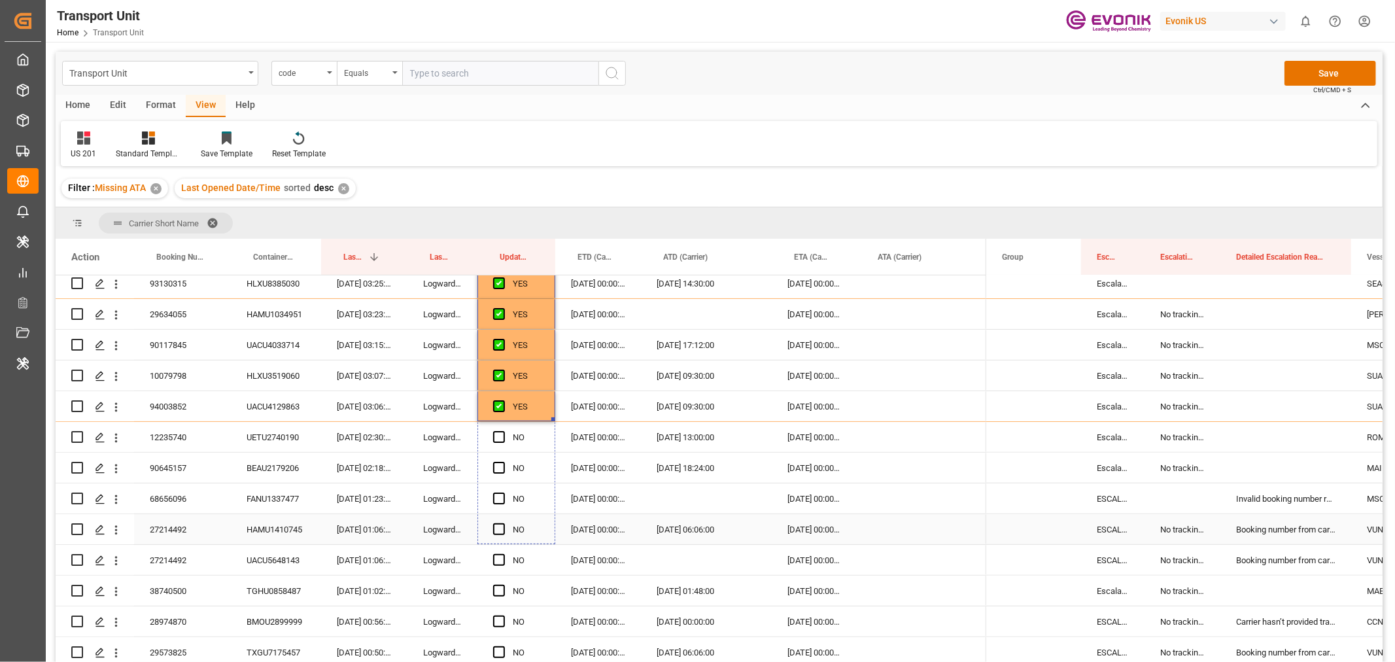
drag, startPoint x: 553, startPoint y: 419, endPoint x: 546, endPoint y: 530, distance: 111.5
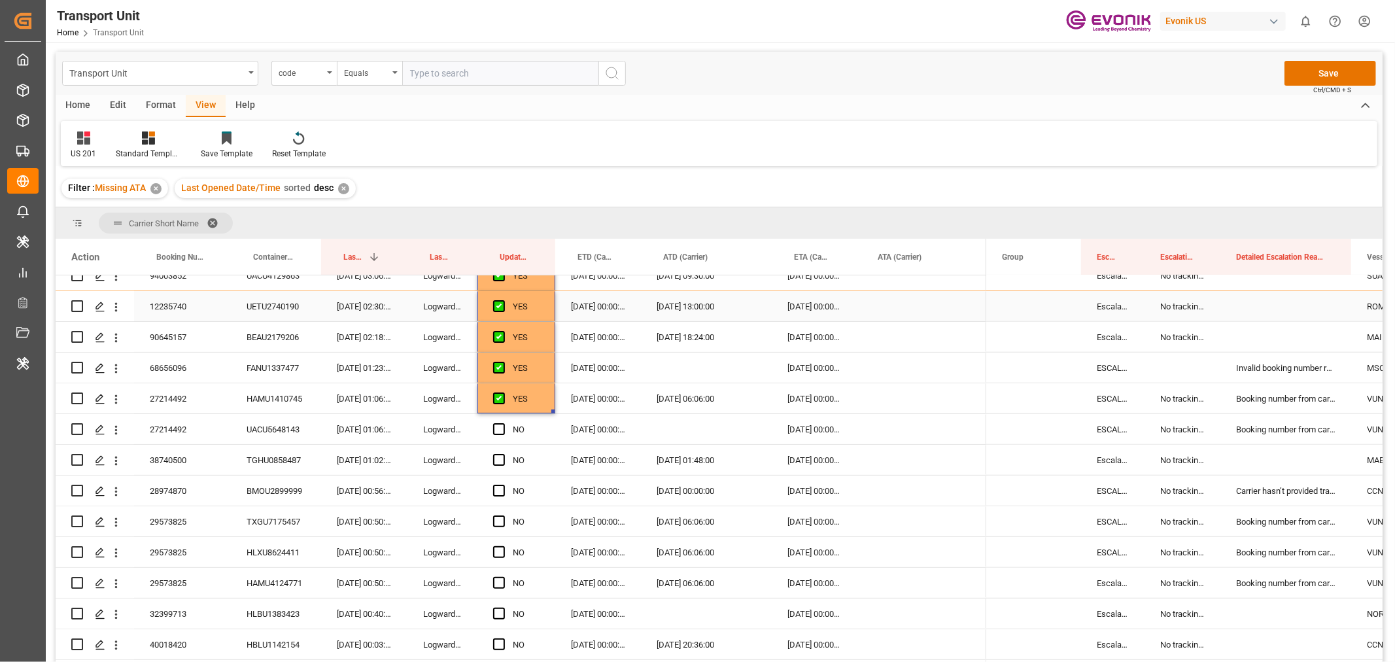
scroll to position [521, 0]
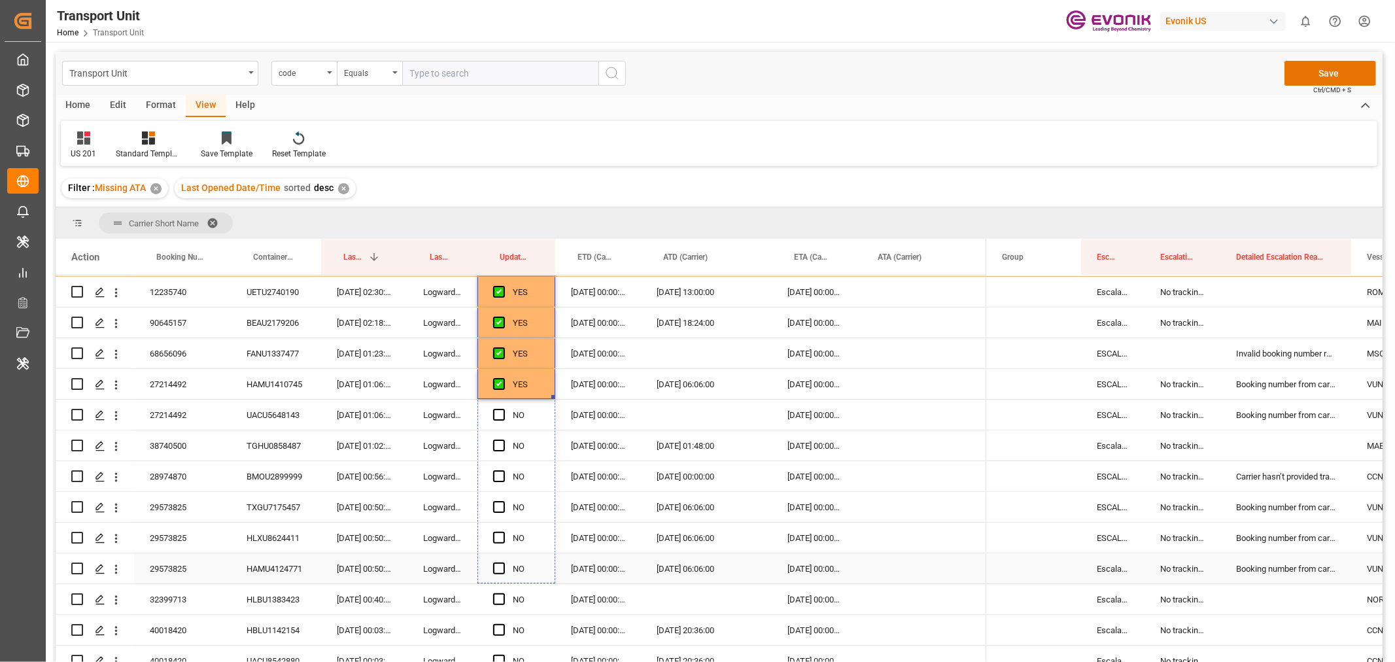
drag, startPoint x: 552, startPoint y: 396, endPoint x: 557, endPoint y: 580, distance: 183.2
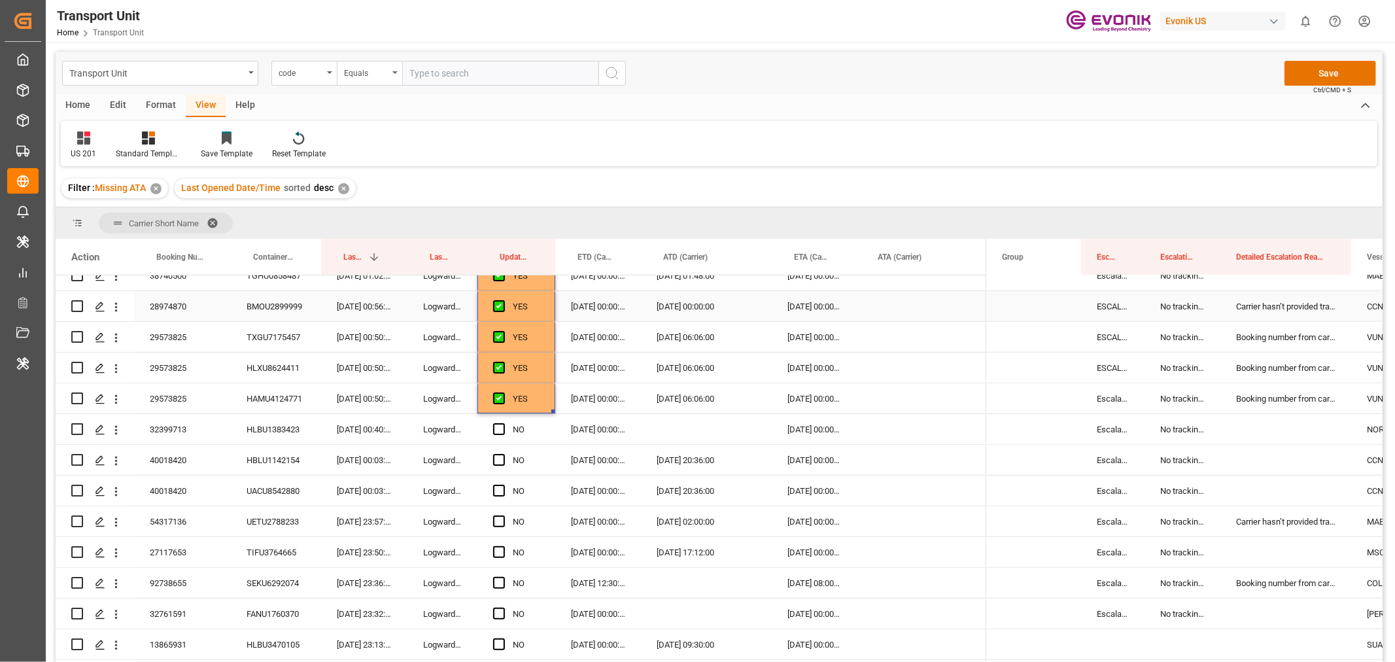
scroll to position [740, 0]
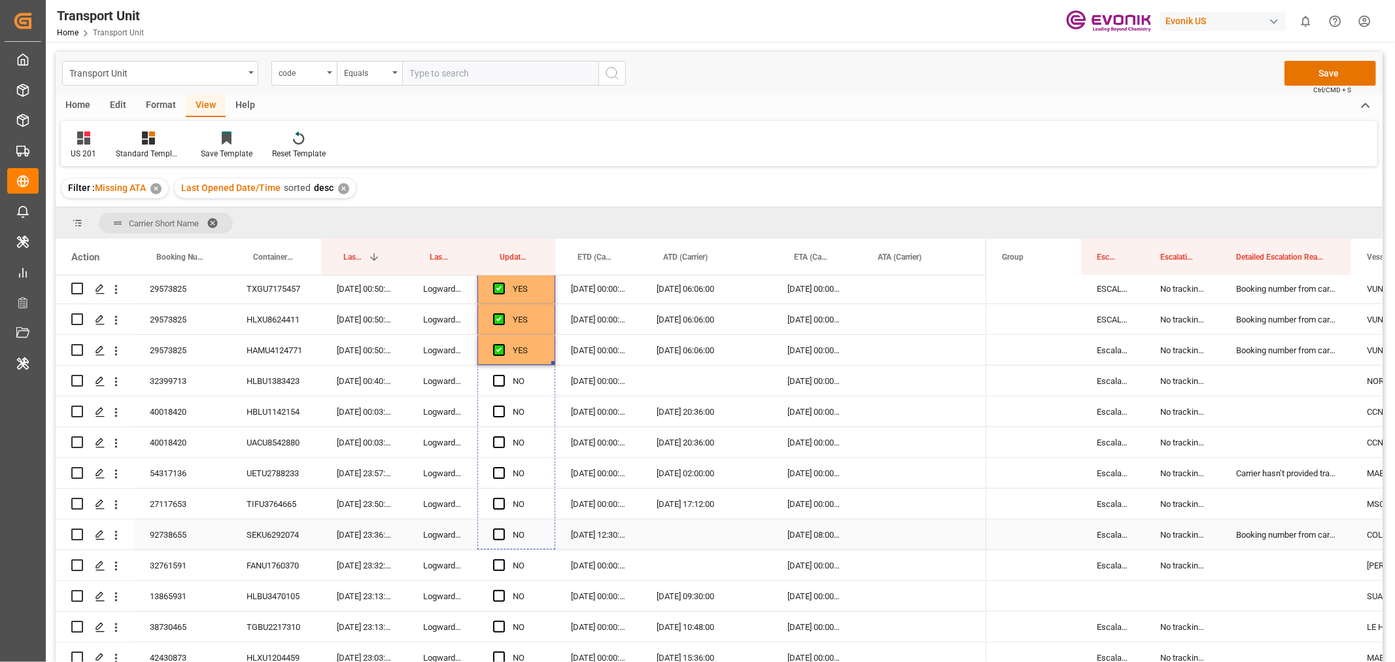
drag, startPoint x: 552, startPoint y: 363, endPoint x: 555, endPoint y: 520, distance: 157.0
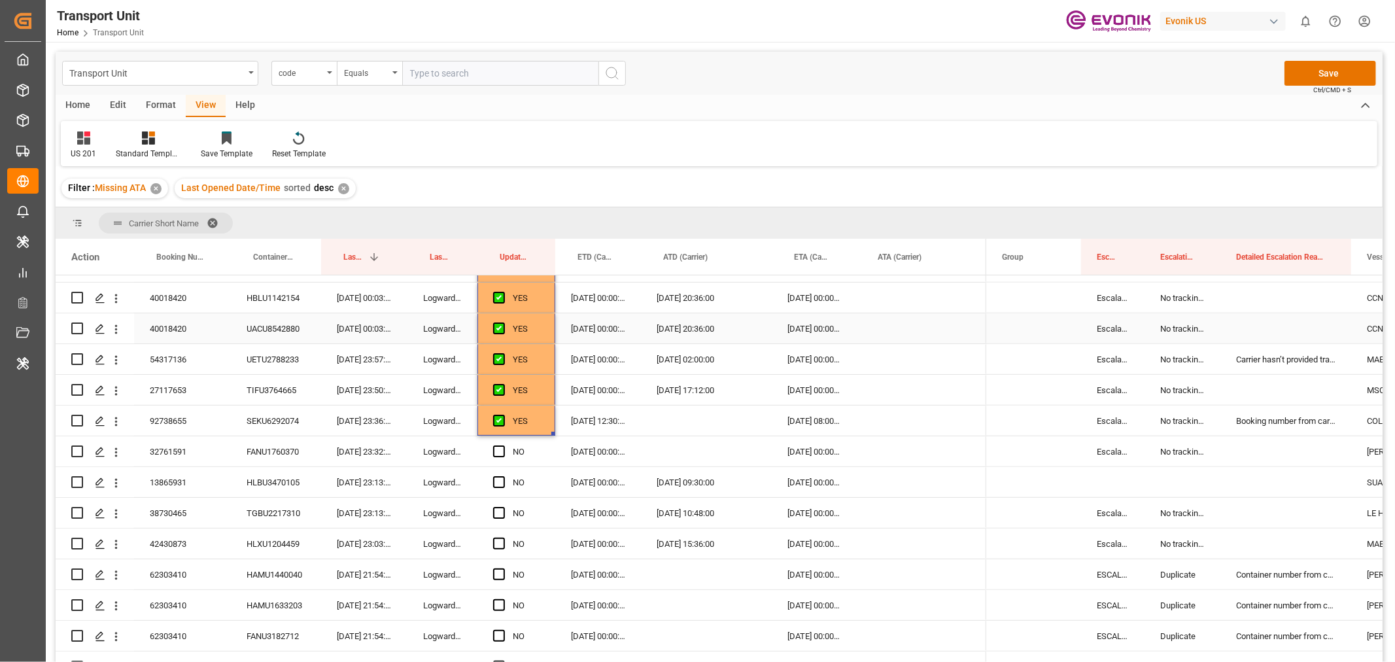
scroll to position [885, 0]
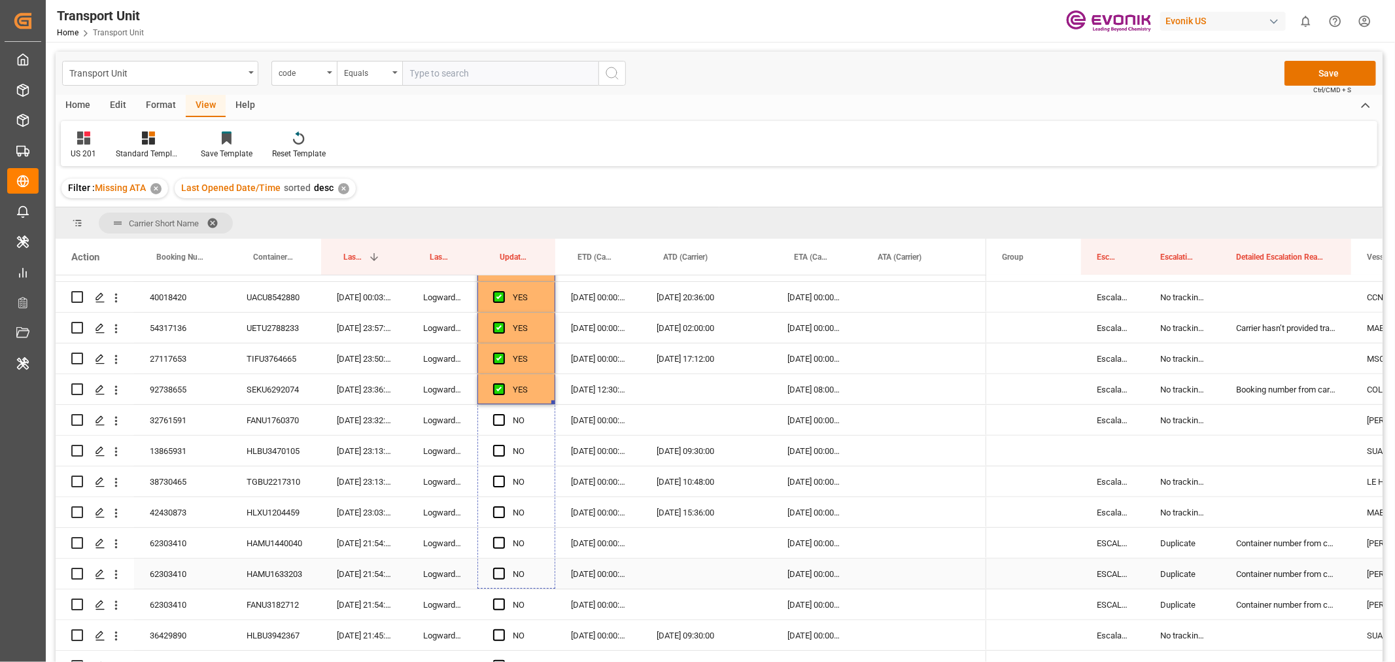
drag, startPoint x: 551, startPoint y: 402, endPoint x: 563, endPoint y: 564, distance: 163.3
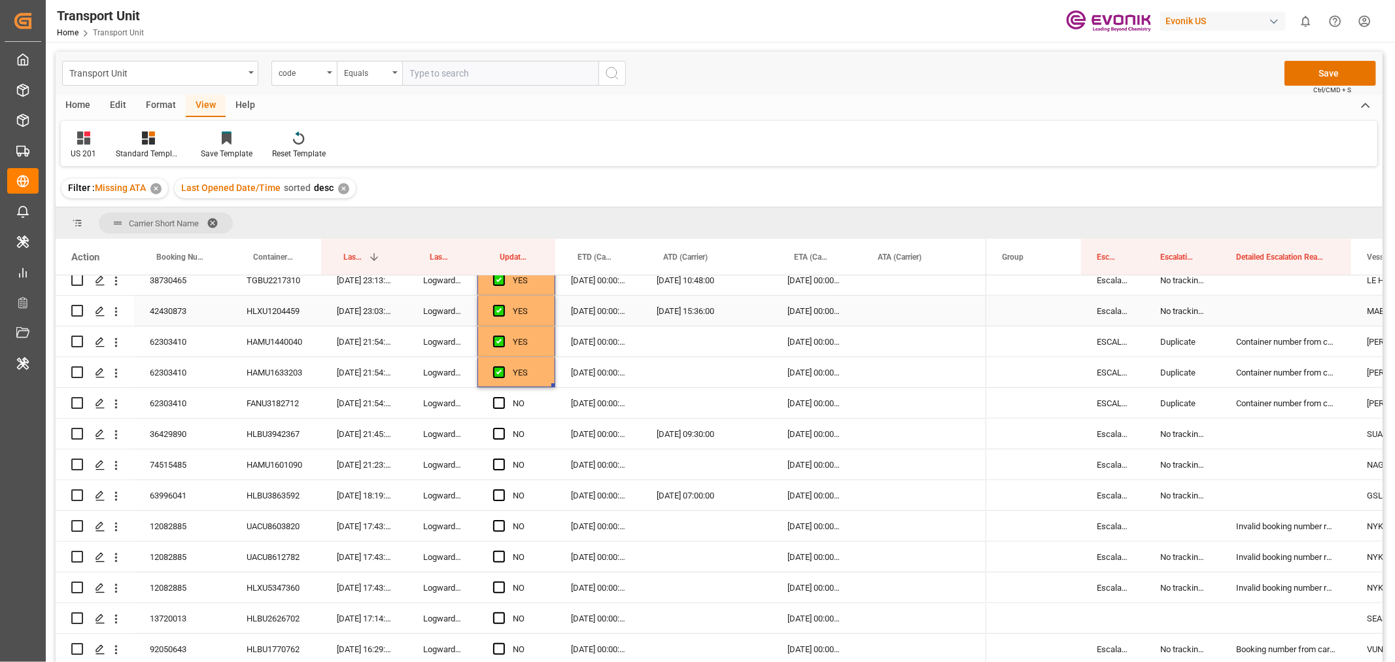
scroll to position [1103, 0]
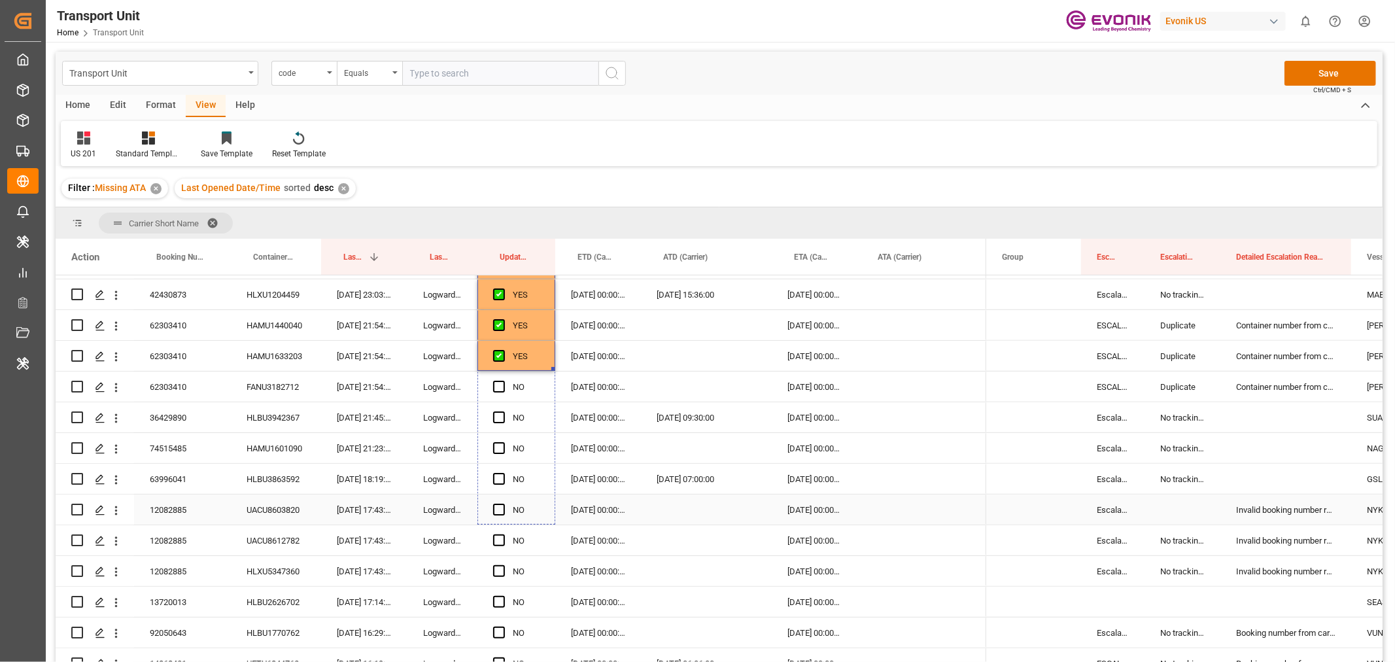
drag, startPoint x: 553, startPoint y: 366, endPoint x: 553, endPoint y: 511, distance: 144.6
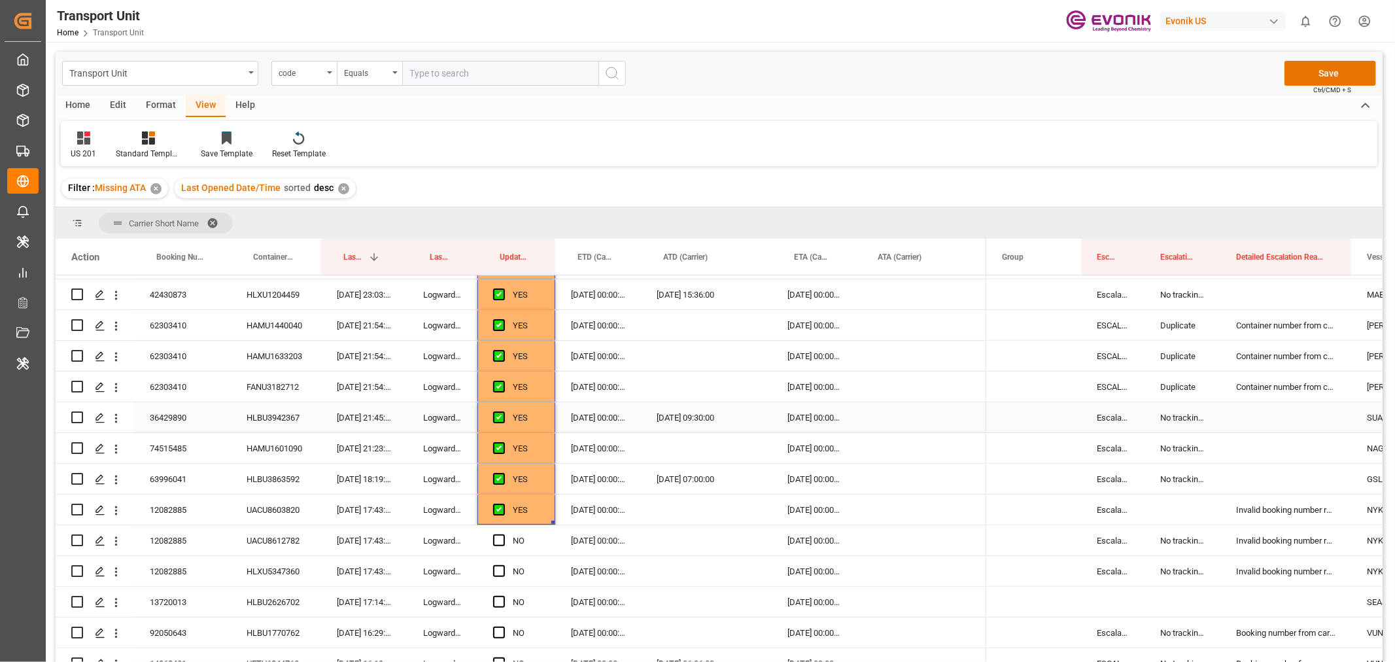
scroll to position [1248, 0]
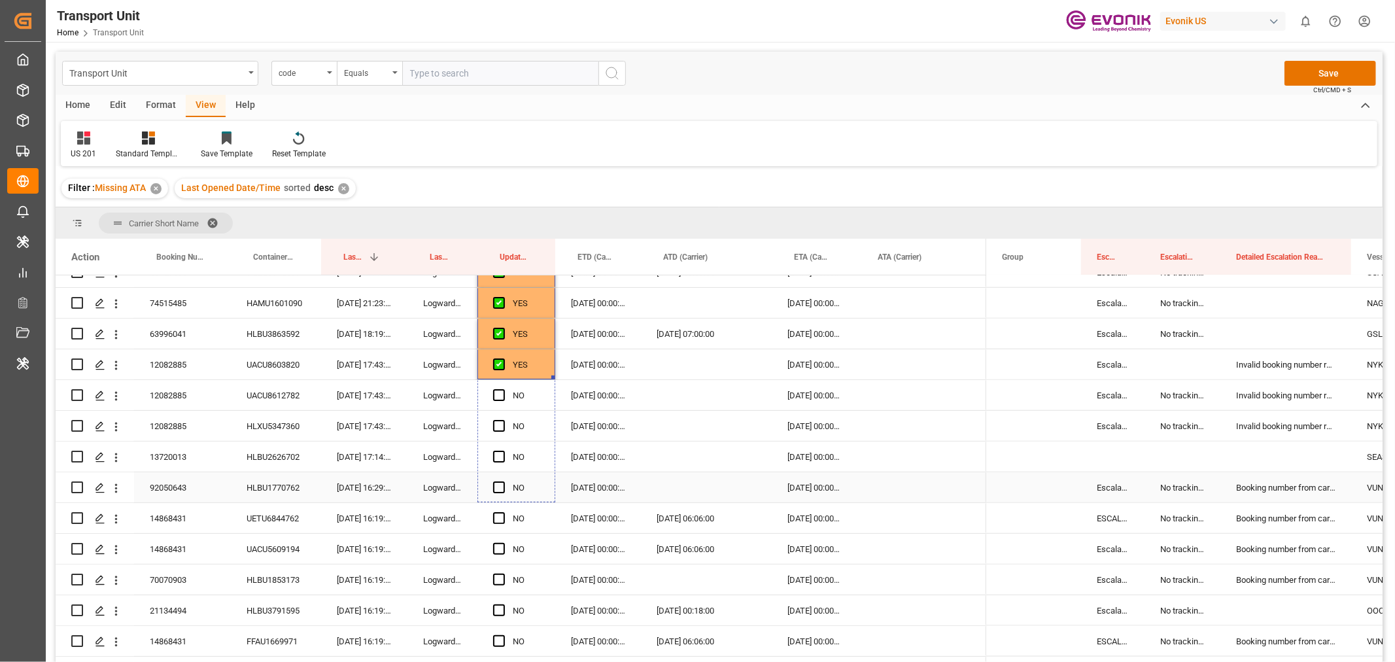
drag, startPoint x: 553, startPoint y: 377, endPoint x: 551, endPoint y: 491, distance: 113.8
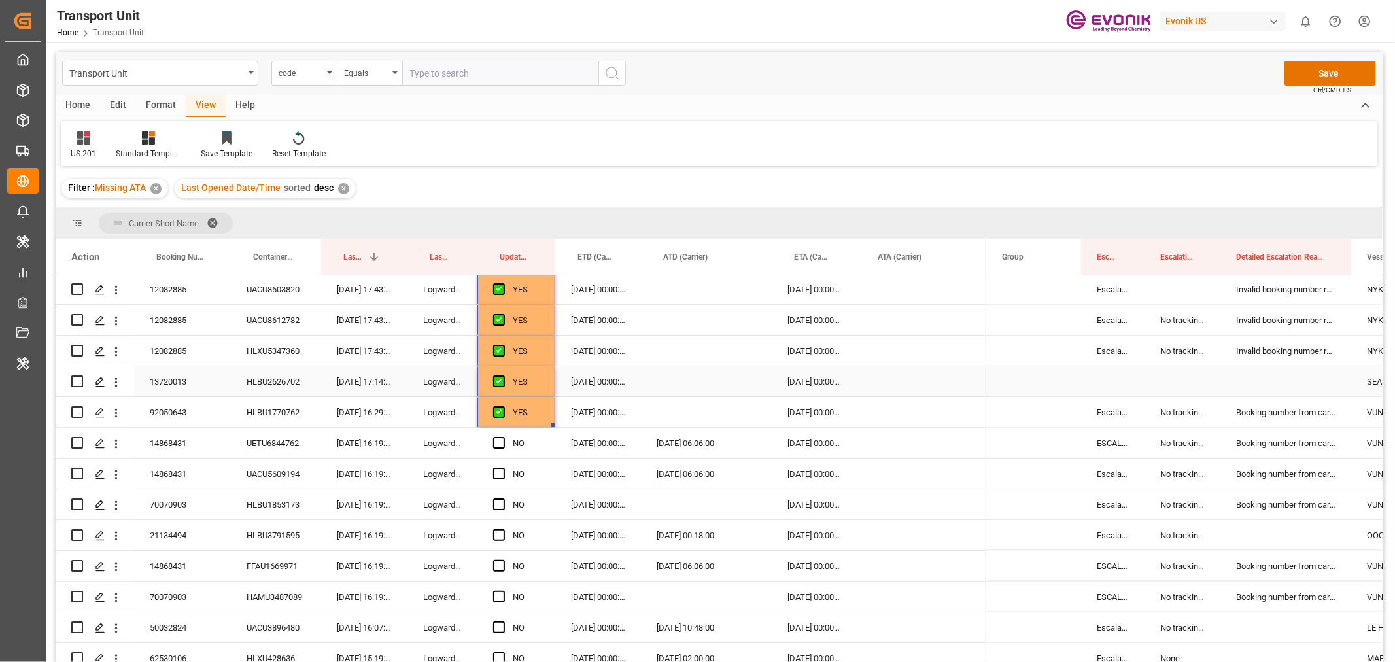
scroll to position [1394, 0]
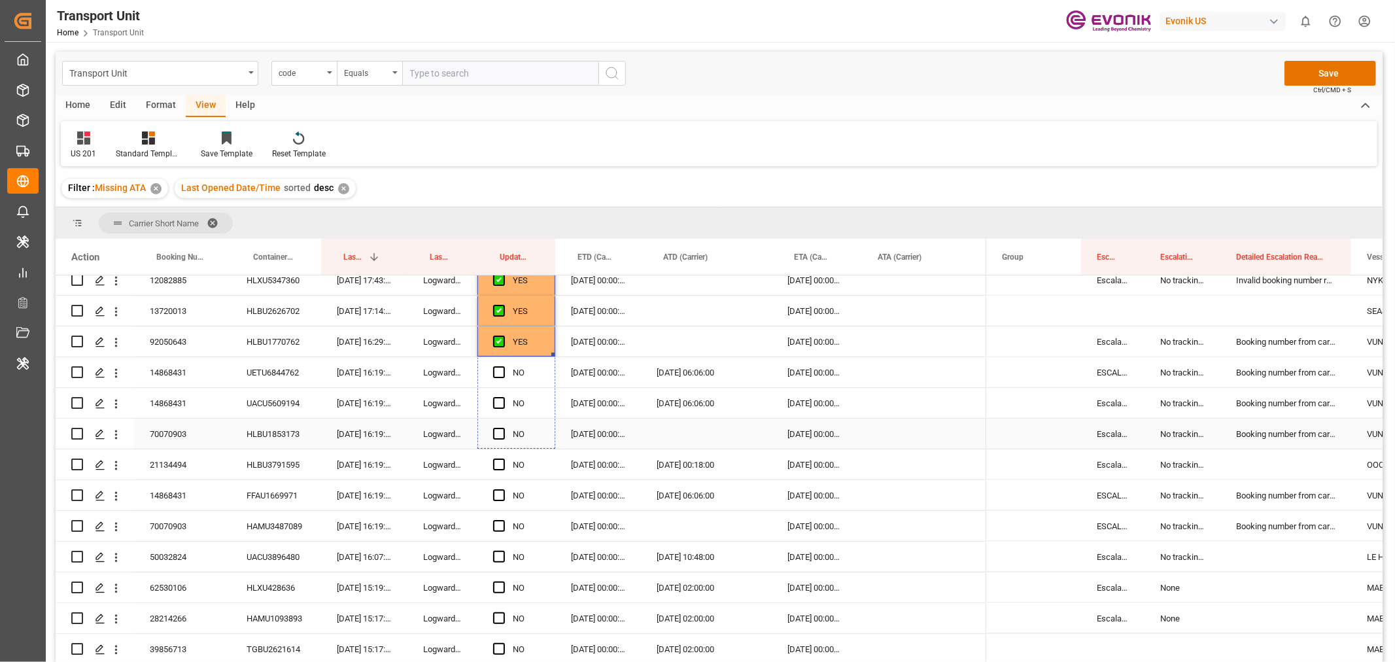
drag, startPoint x: 551, startPoint y: 355, endPoint x: 549, endPoint y: 439, distance: 84.4
click at [549, 439] on div "YES" at bounding box center [516, 434] width 78 height 30
drag, startPoint x: 551, startPoint y: 445, endPoint x: 546, endPoint y: 537, distance: 91.8
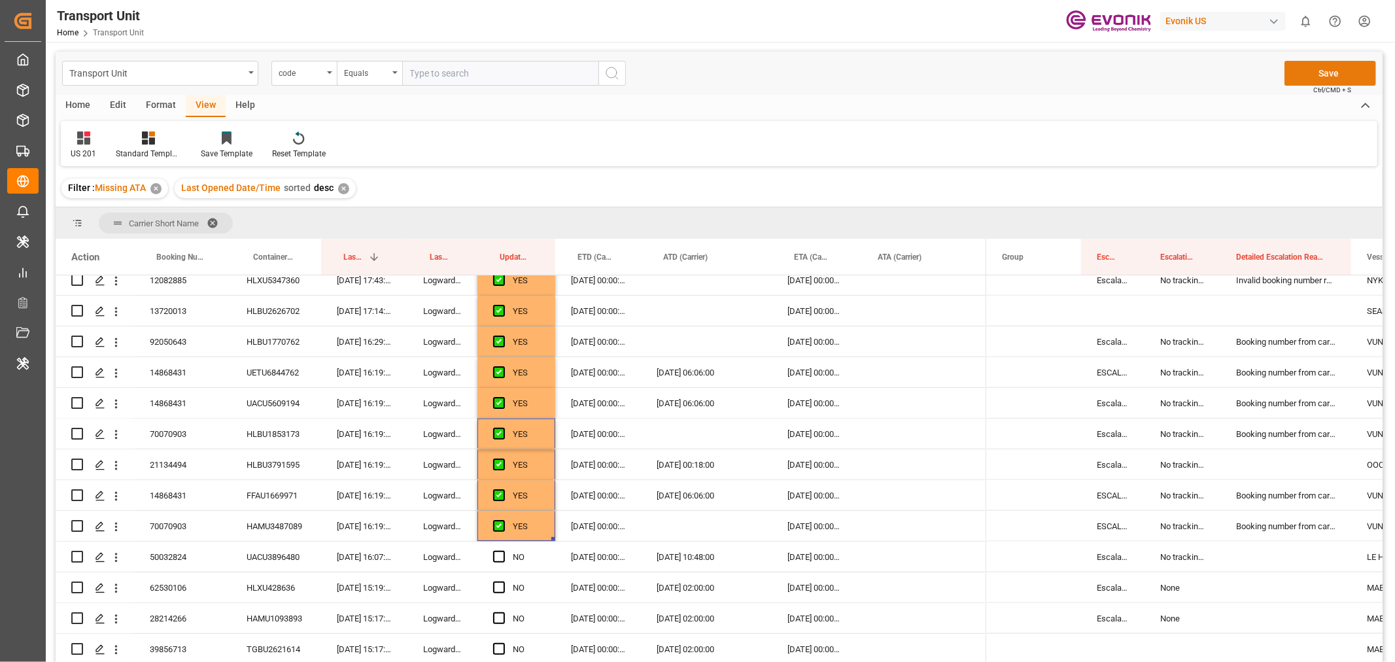
click at [1328, 69] on button "Save" at bounding box center [1331, 73] width 92 height 25
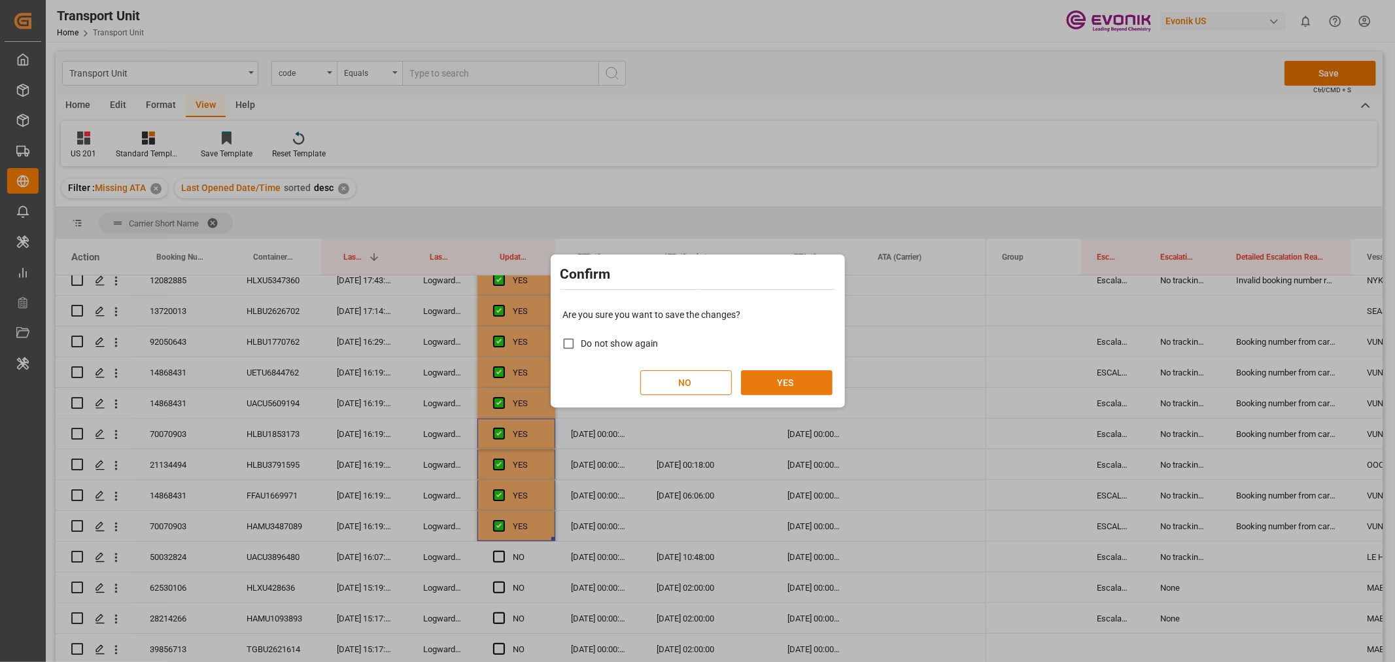
click at [770, 384] on button "YES" at bounding box center [787, 382] width 92 height 25
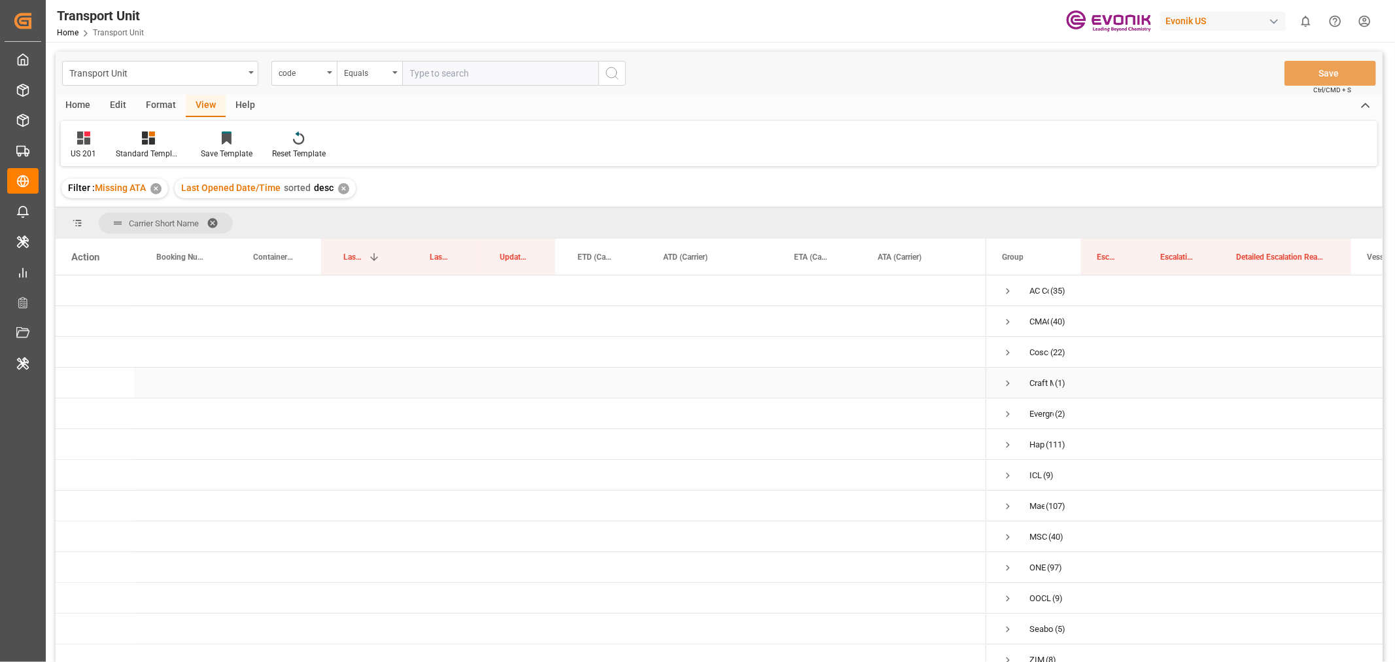
scroll to position [13, 0]
click at [1011, 430] on span "Press SPACE to select this row." at bounding box center [1008, 436] width 12 height 12
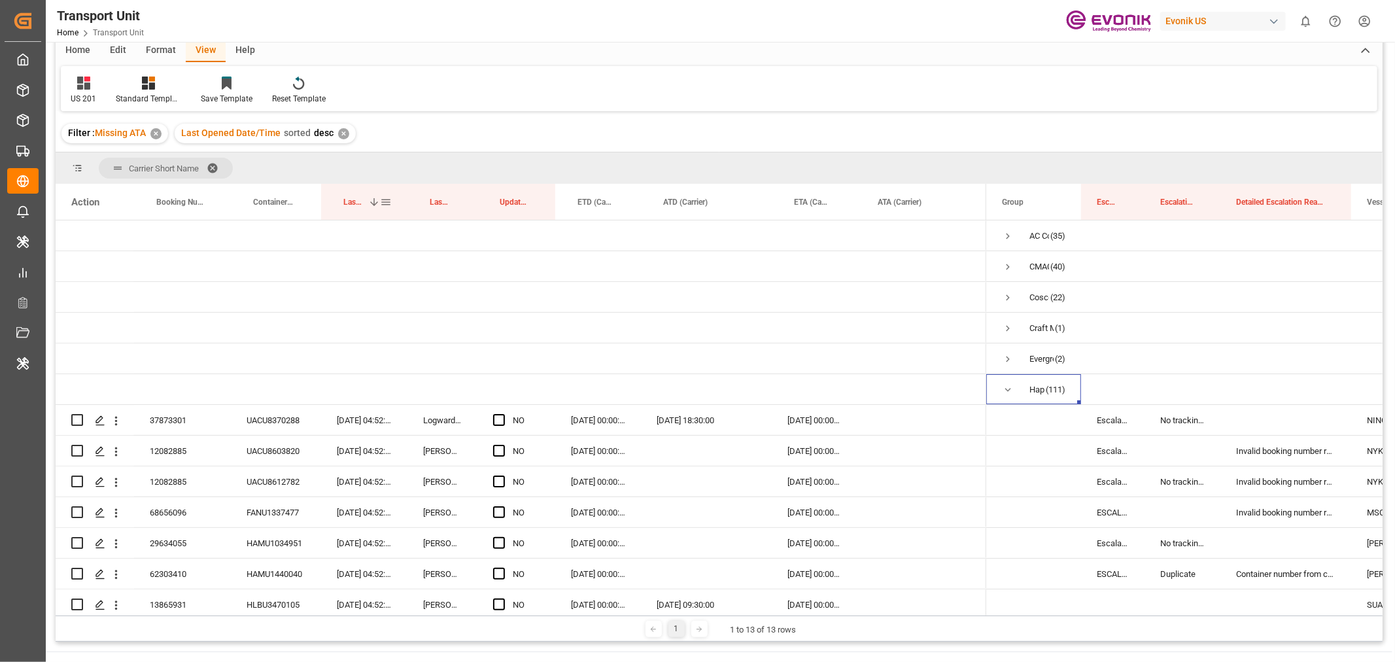
scroll to position [0, 0]
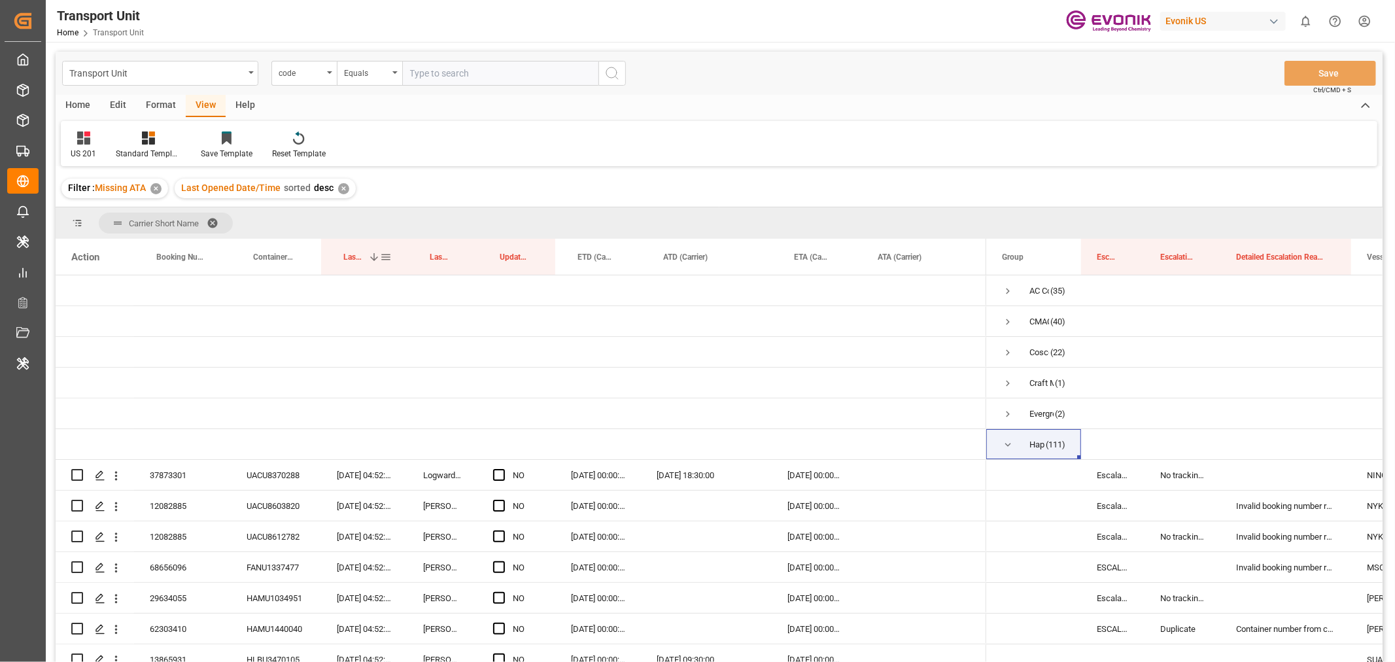
click at [375, 255] on span at bounding box center [374, 257] width 12 height 12
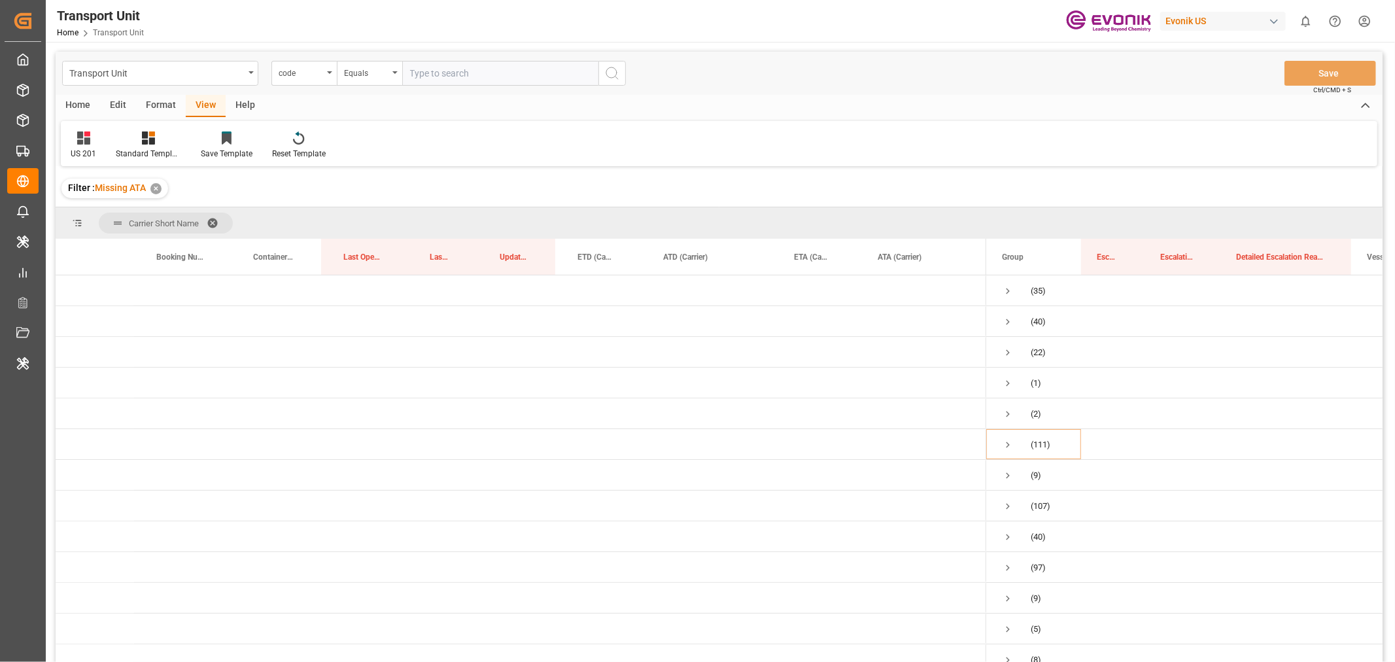
scroll to position [73, 0]
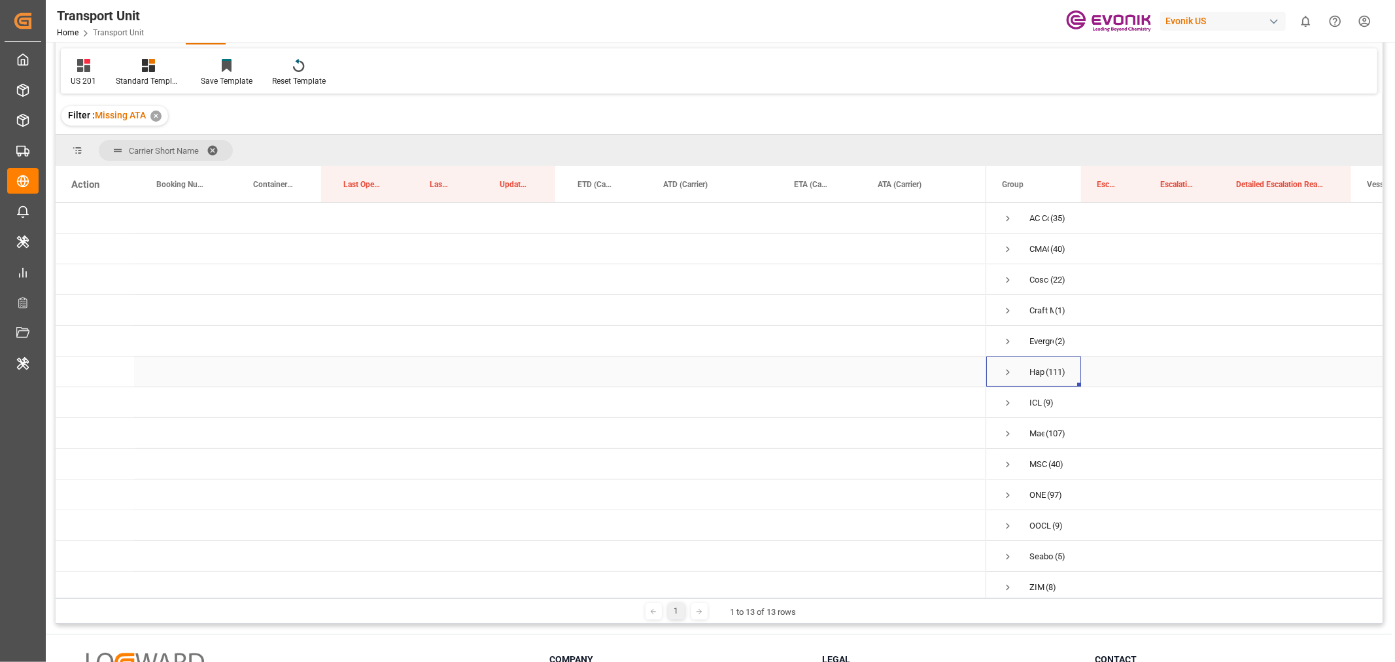
click at [1010, 373] on span "Press SPACE to select this row." at bounding box center [1008, 372] width 12 height 12
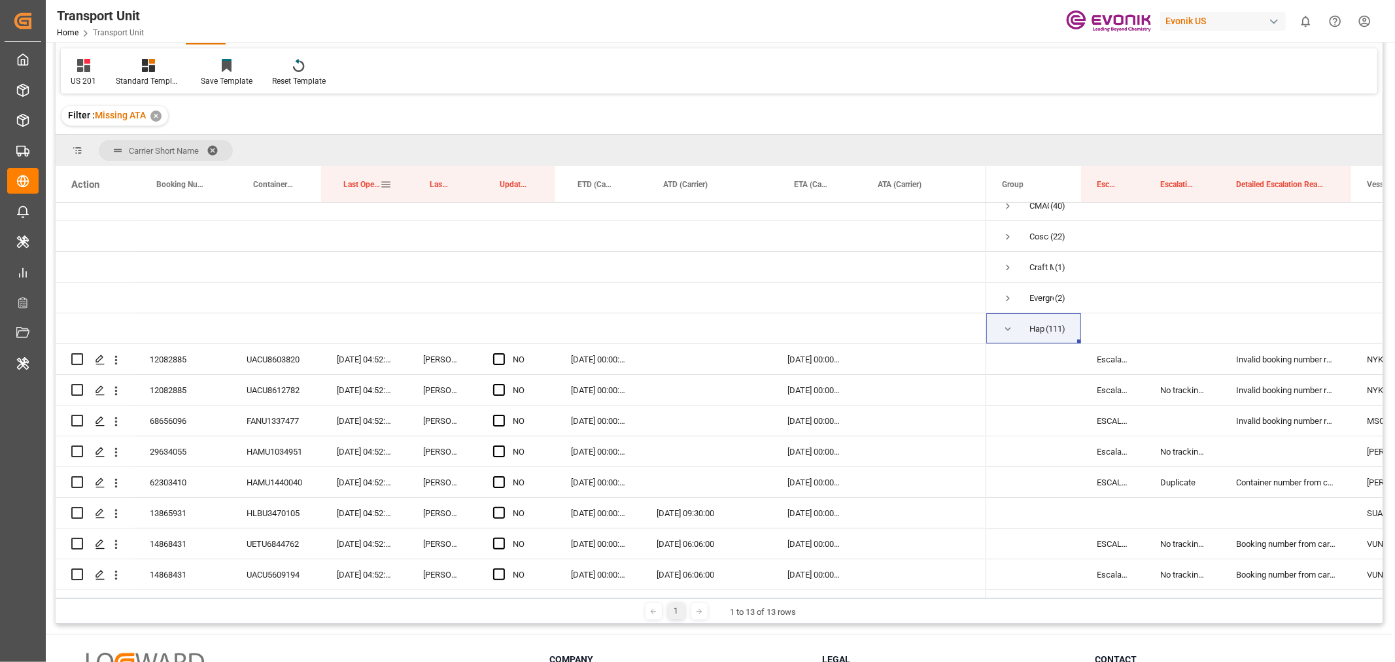
click at [376, 187] on span "Last Opened Date/Time" at bounding box center [361, 184] width 37 height 9
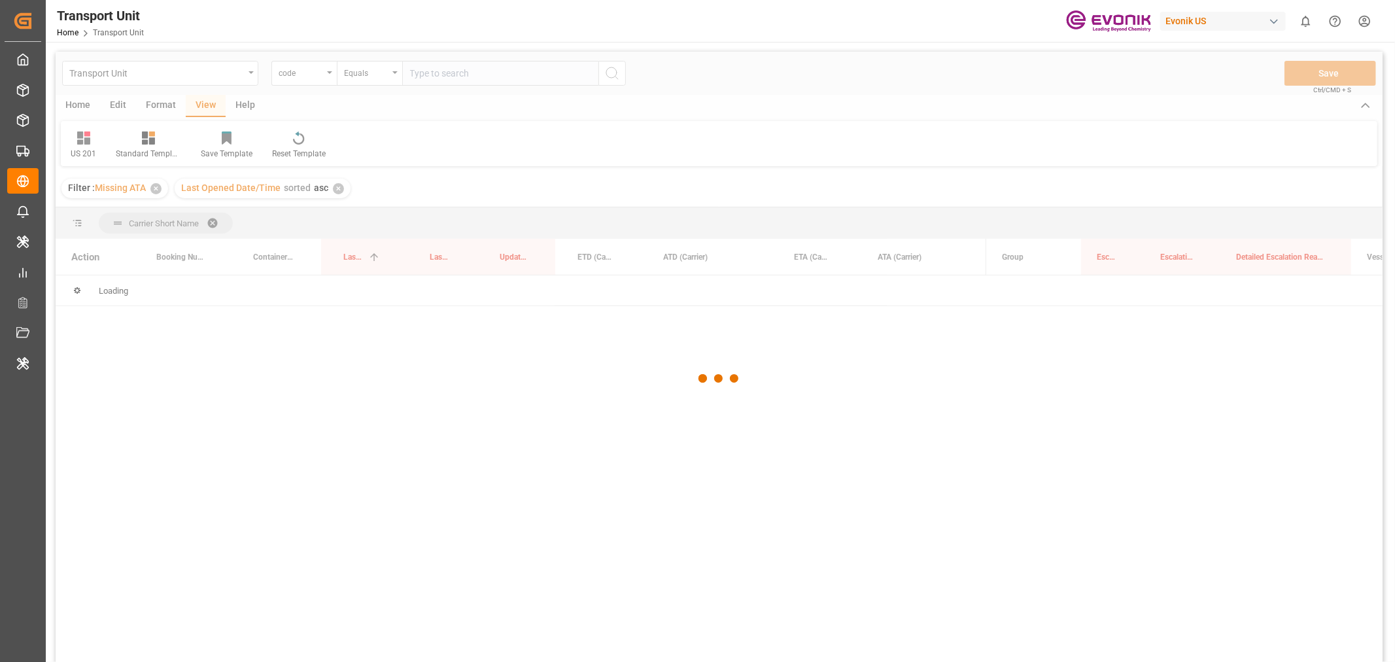
scroll to position [73, 0]
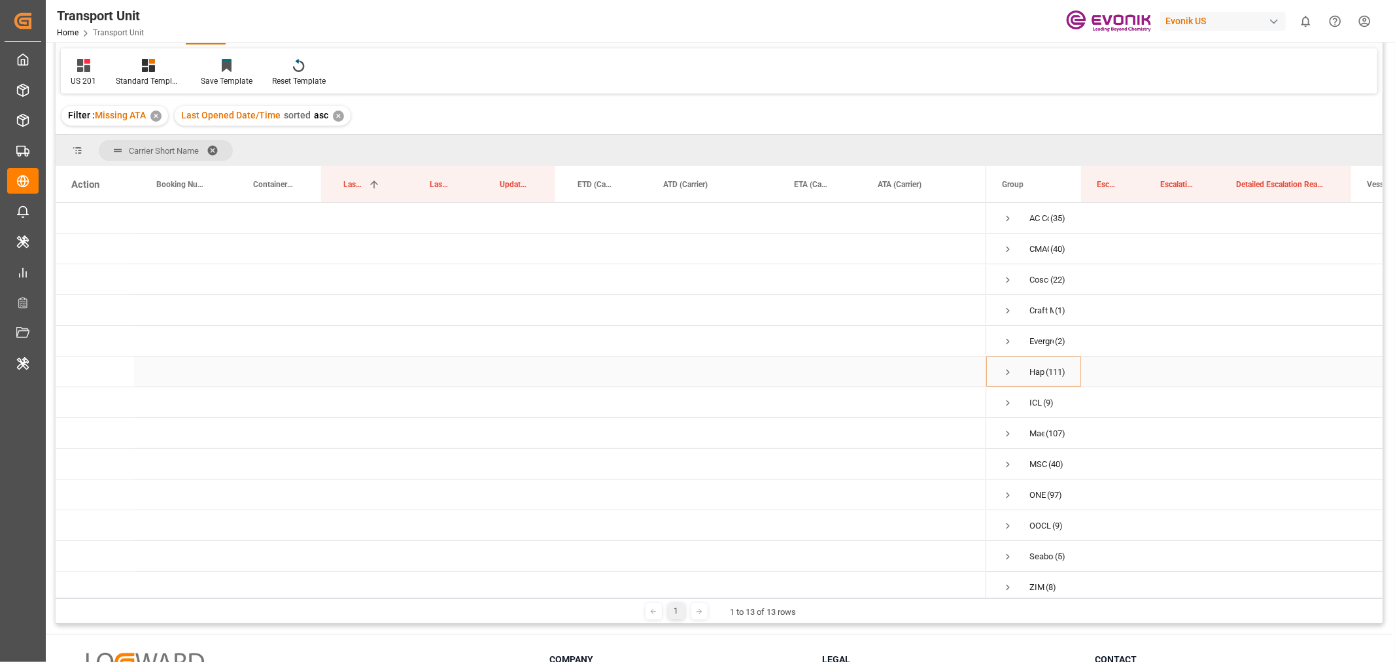
click at [1010, 371] on span "Press SPACE to select this row." at bounding box center [1008, 372] width 12 height 12
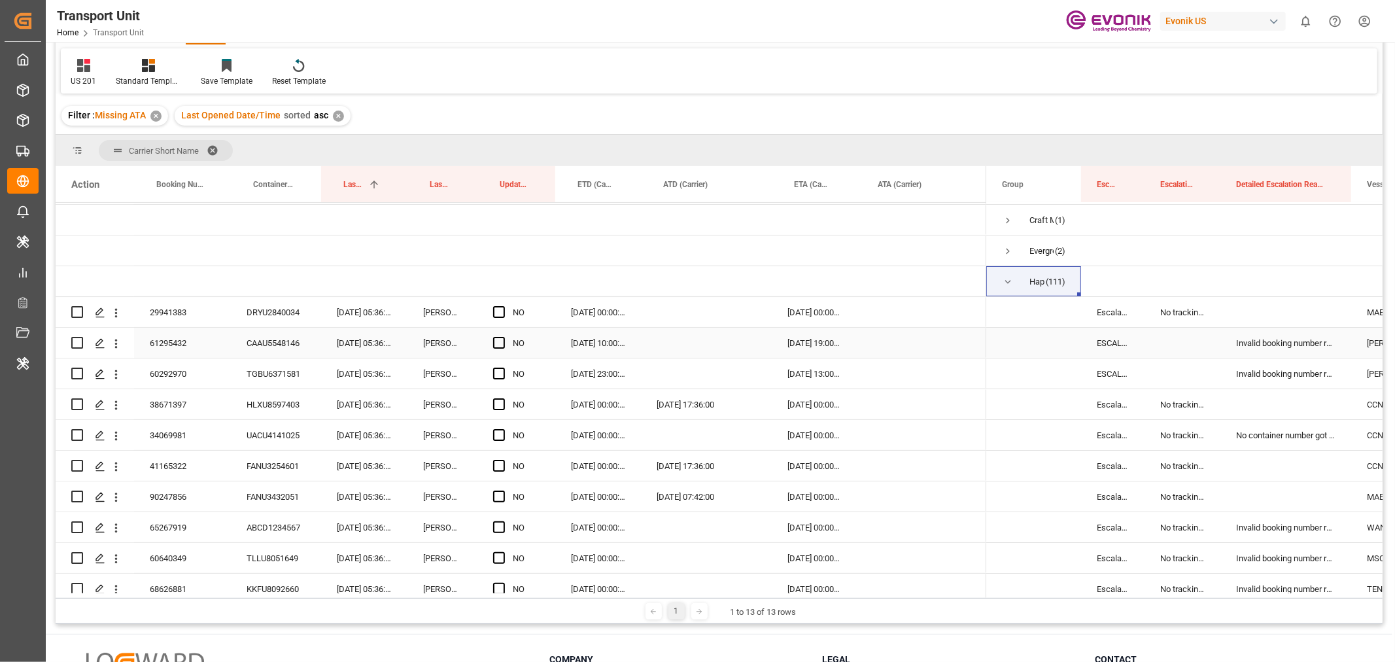
scroll to position [145, 0]
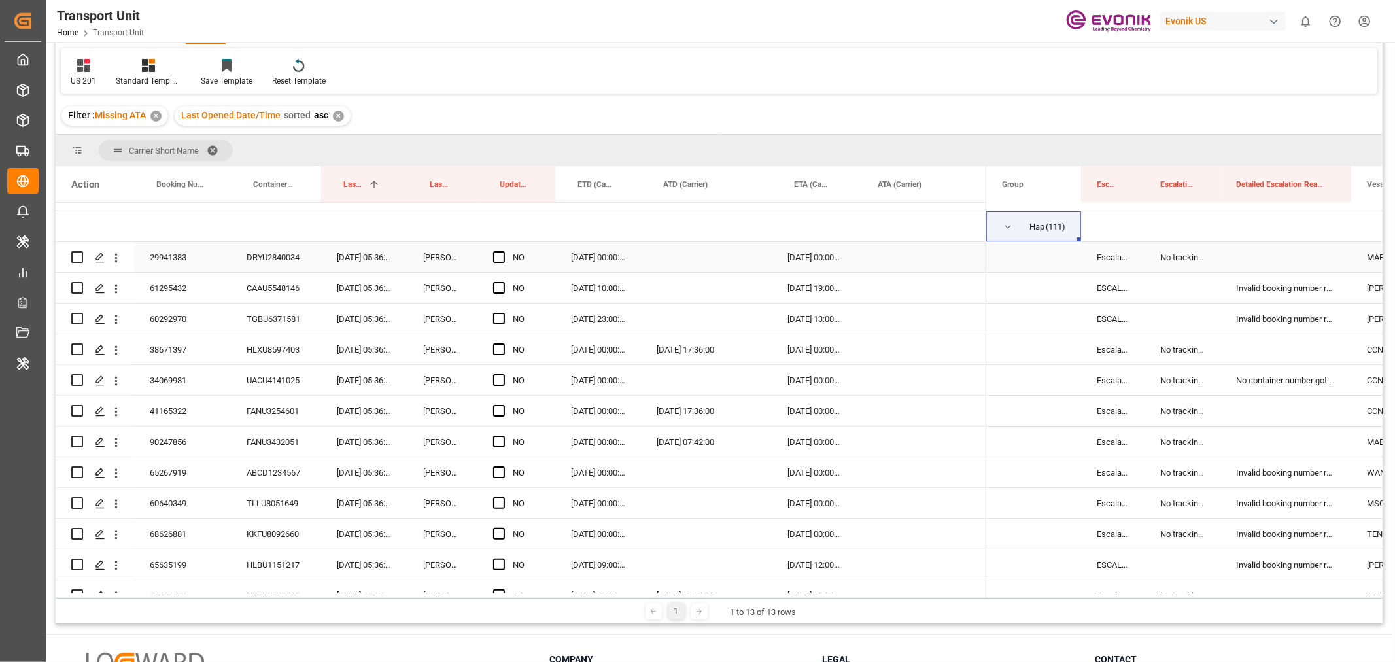
click at [506, 256] on div "Press SPACE to select this row." at bounding box center [503, 258] width 20 height 30
click at [500, 260] on span "Press SPACE to select this row." at bounding box center [499, 257] width 12 height 12
click at [503, 251] on input "Press SPACE to select this row." at bounding box center [503, 251] width 0 height 0
drag, startPoint x: 551, startPoint y: 267, endPoint x: 557, endPoint y: 460, distance: 193.0
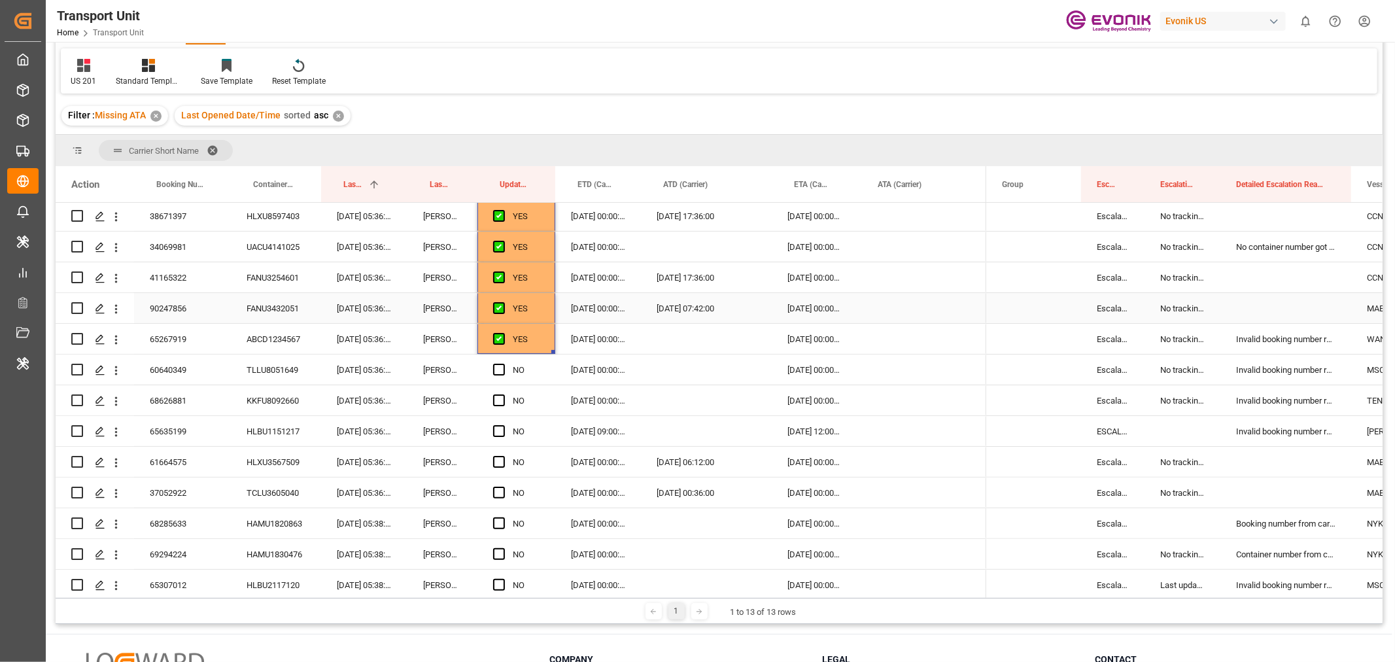
scroll to position [290, 0]
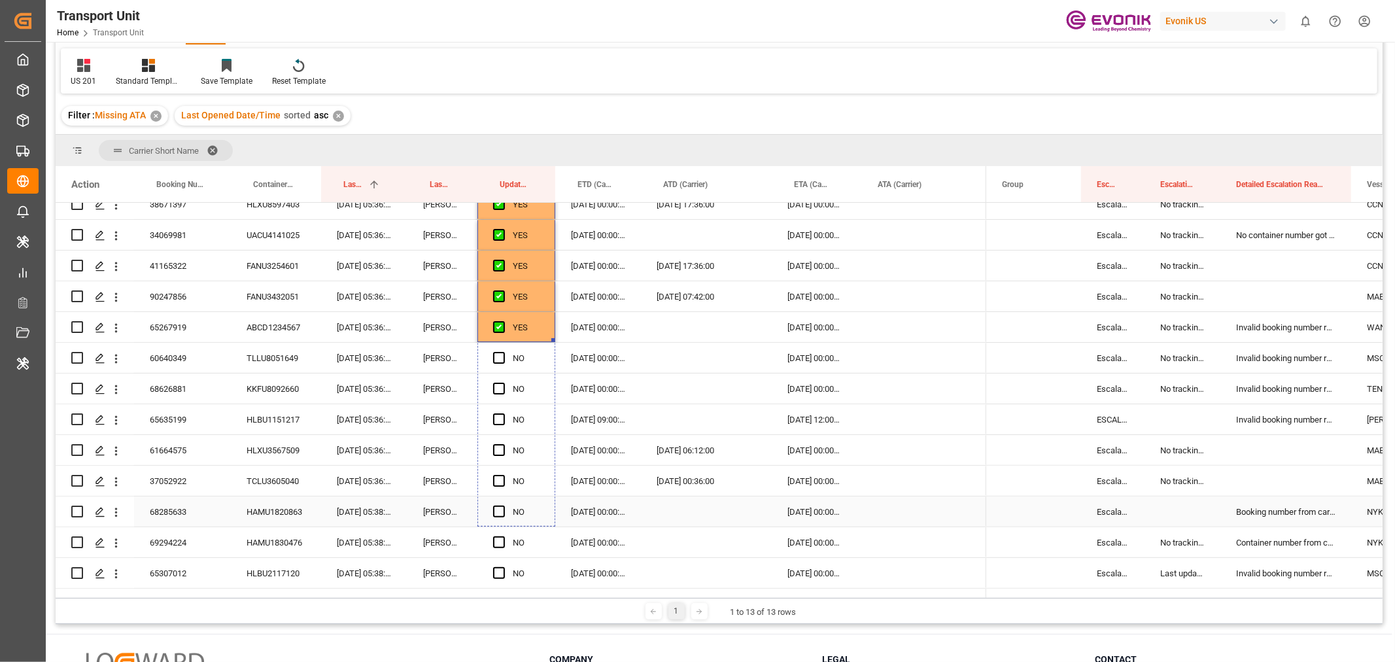
drag, startPoint x: 551, startPoint y: 340, endPoint x: 559, endPoint y: 511, distance: 170.9
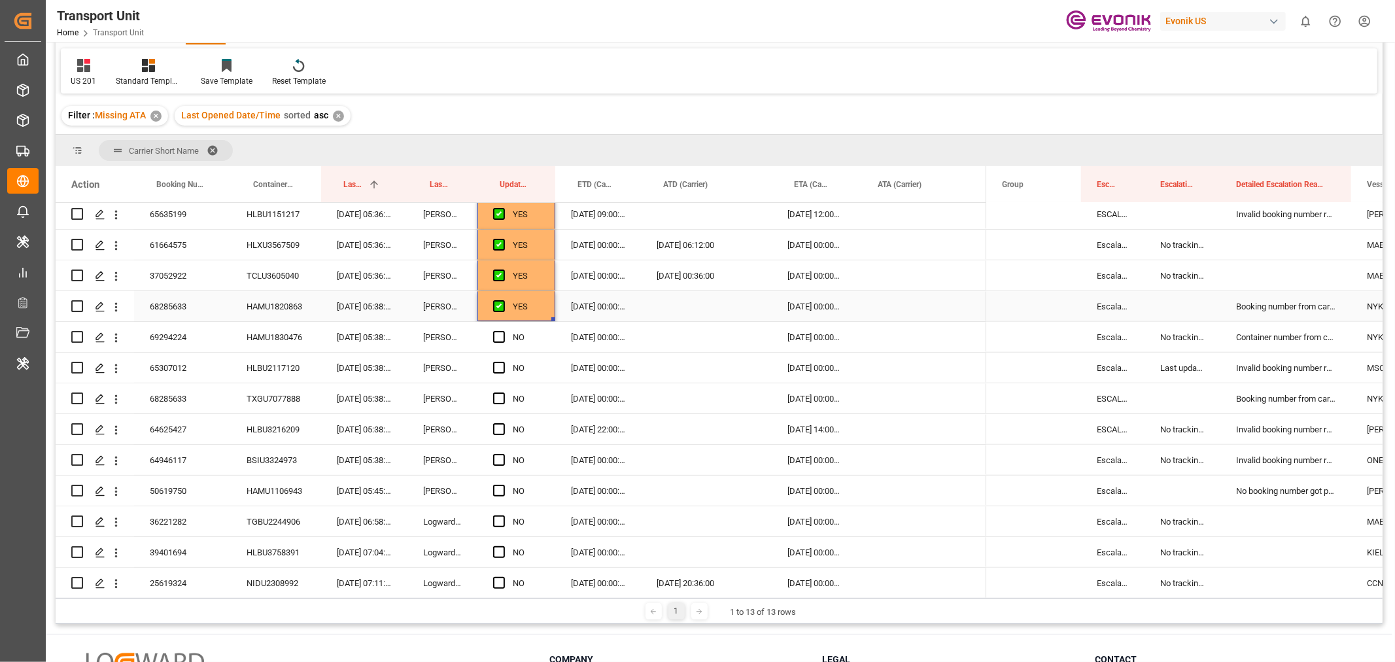
scroll to position [508, 0]
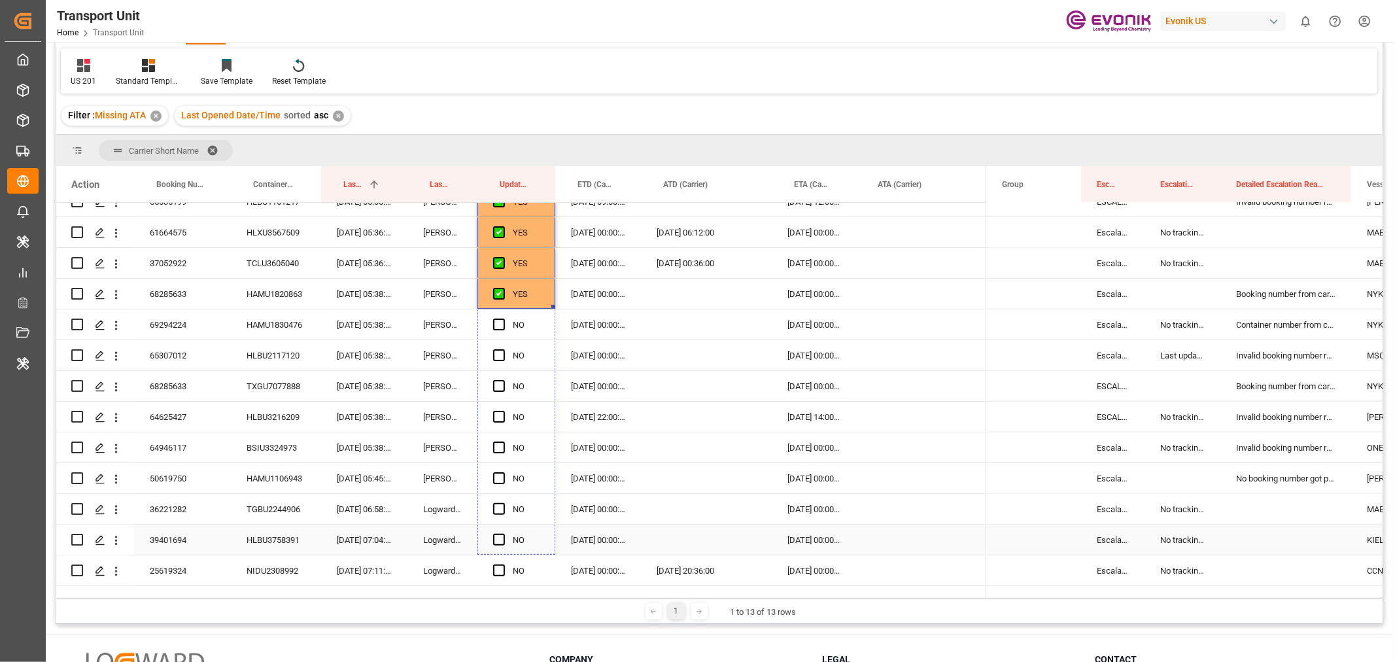
drag, startPoint x: 552, startPoint y: 305, endPoint x: 546, endPoint y: 546, distance: 241.4
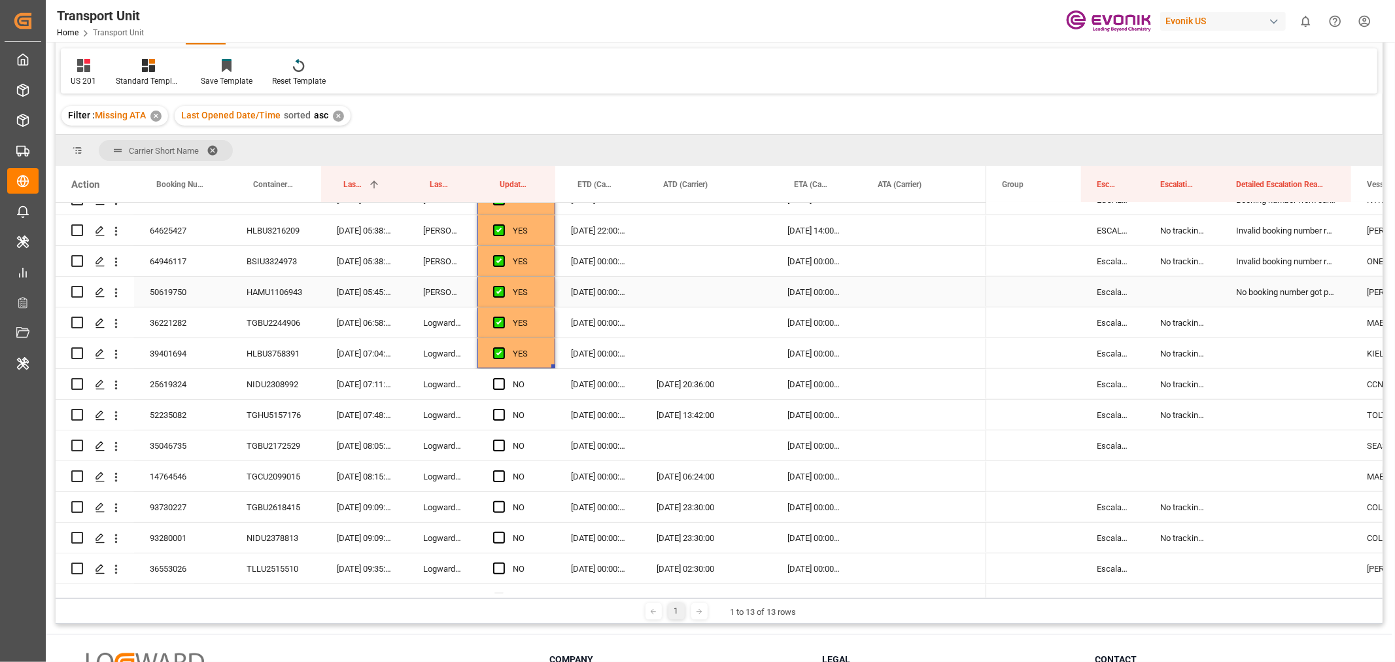
scroll to position [727, 0]
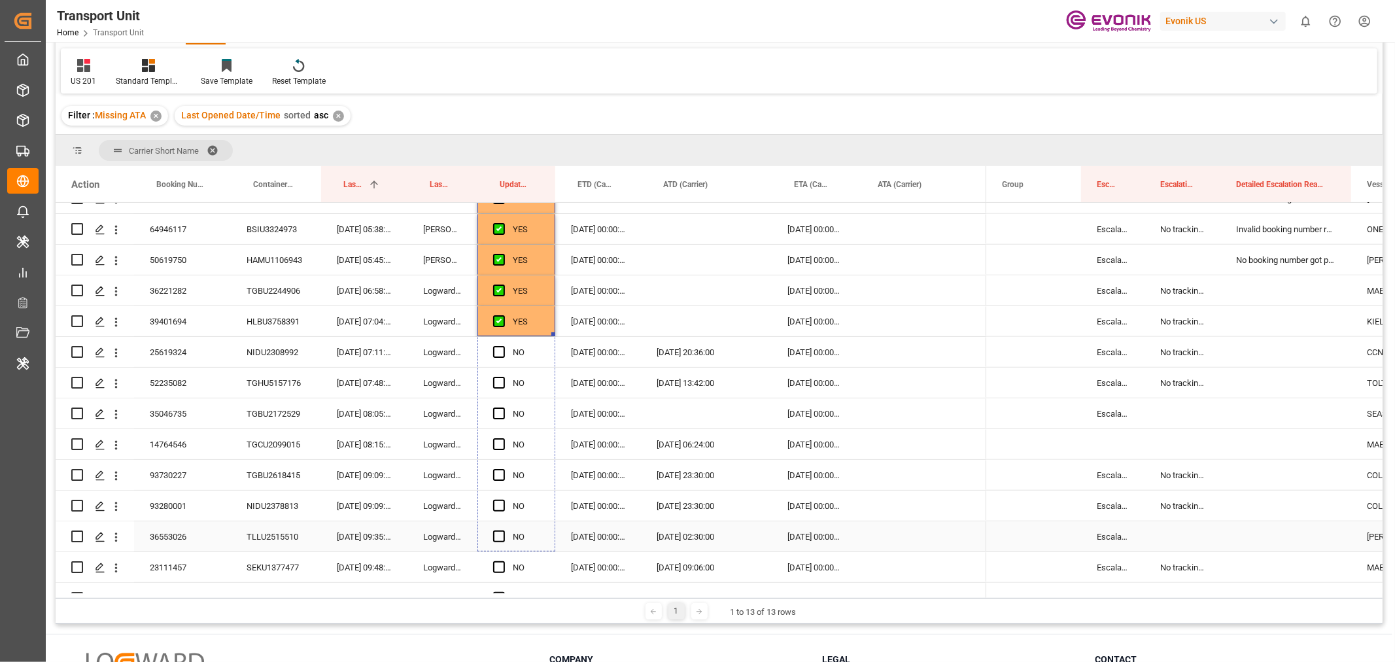
drag, startPoint x: 553, startPoint y: 356, endPoint x: 556, endPoint y: 529, distance: 172.0
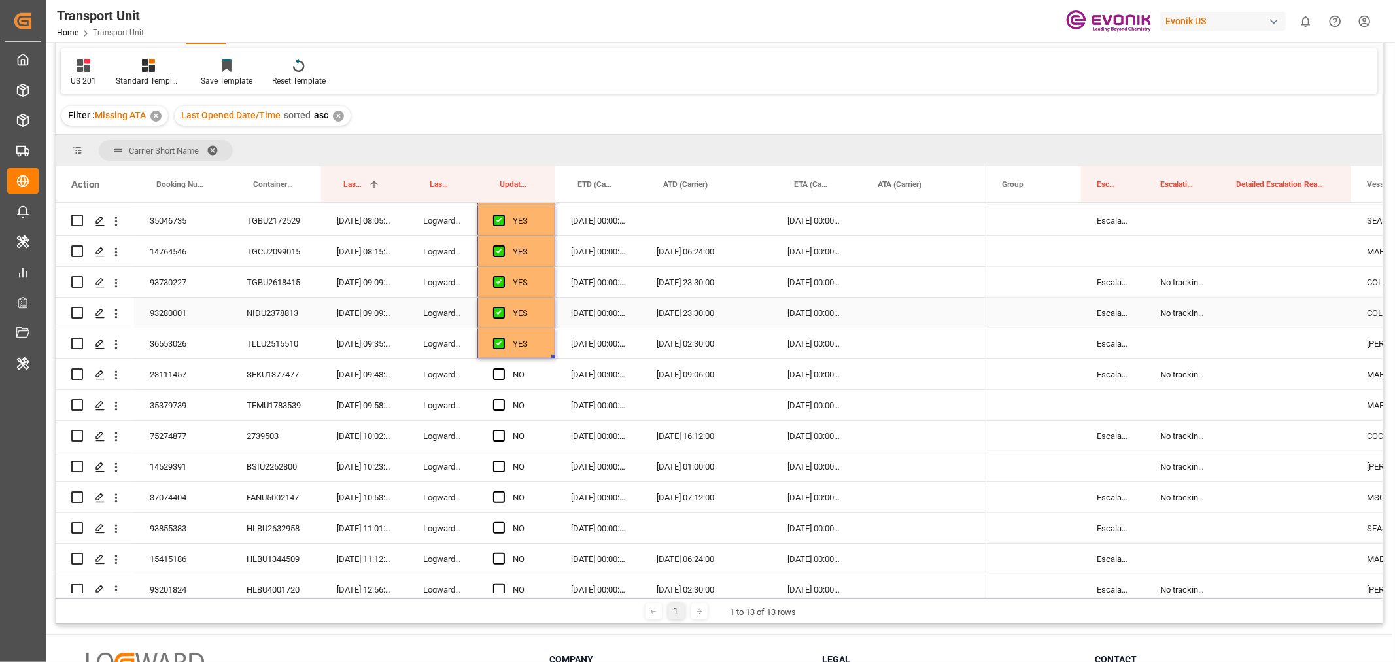
scroll to position [945, 0]
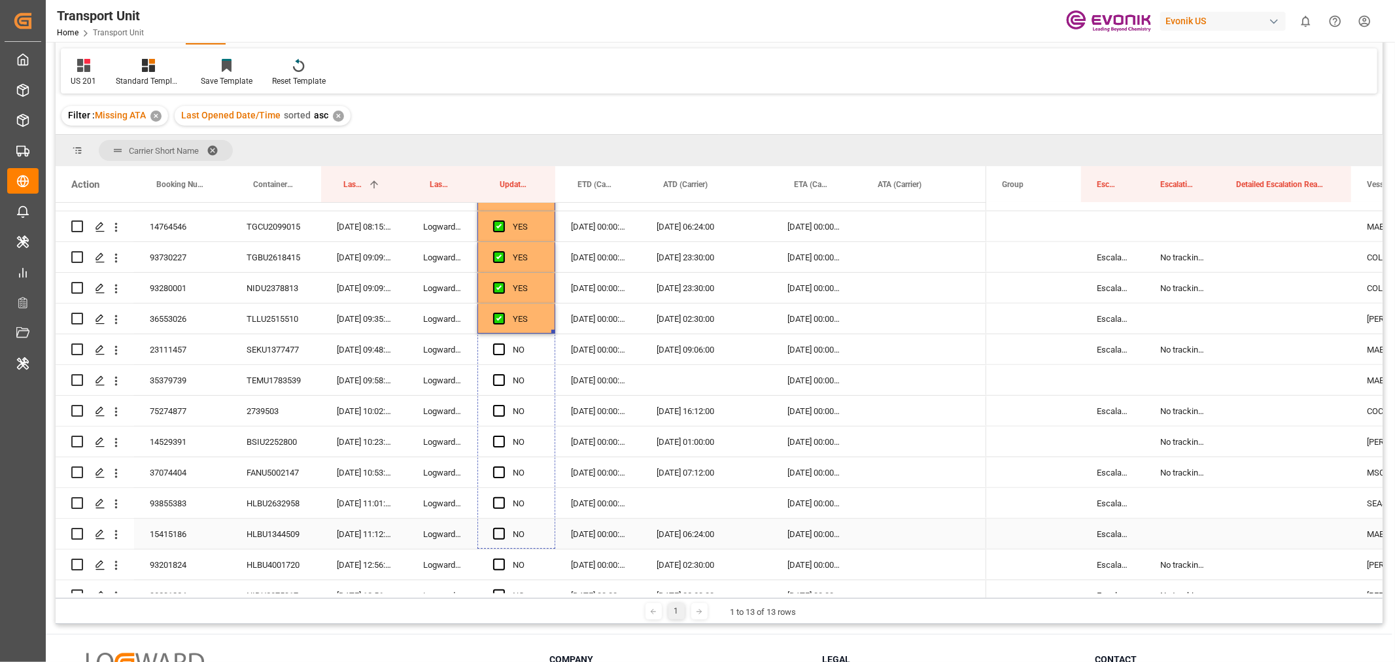
drag, startPoint x: 552, startPoint y: 329, endPoint x: 558, endPoint y: 535, distance: 206.1
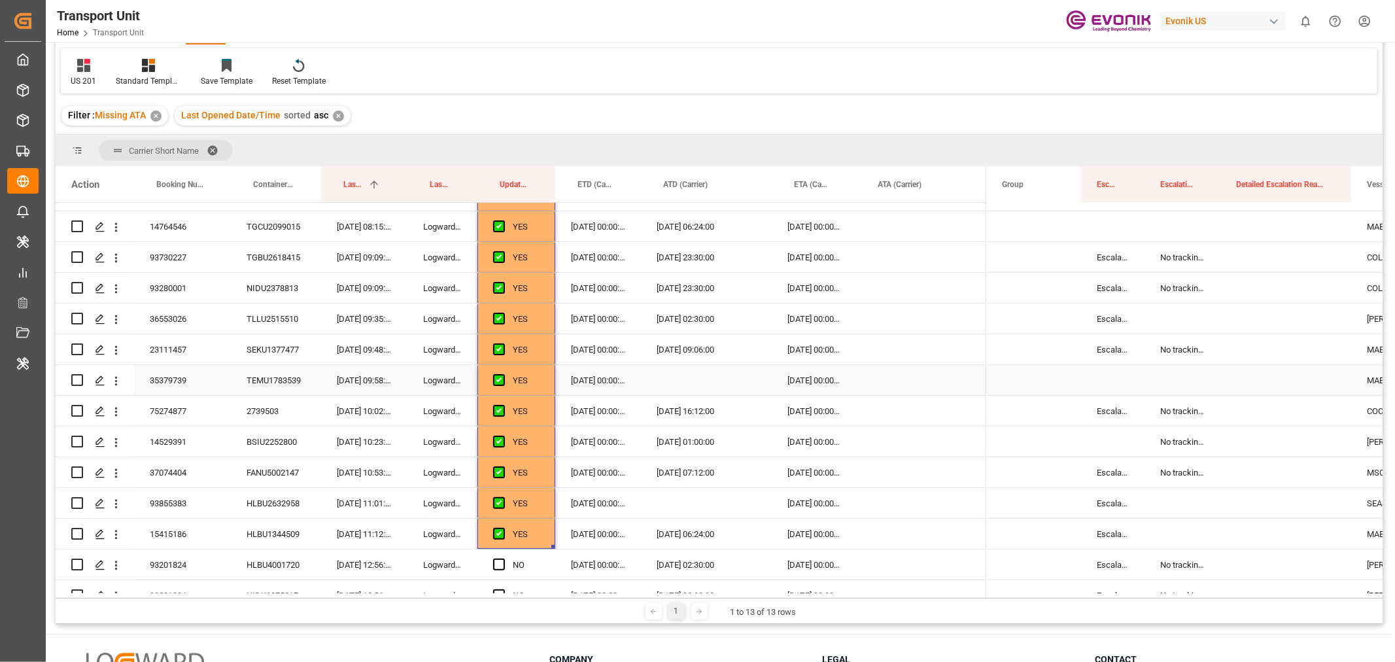
click at [179, 389] on div "35379739" at bounding box center [182, 380] width 97 height 30
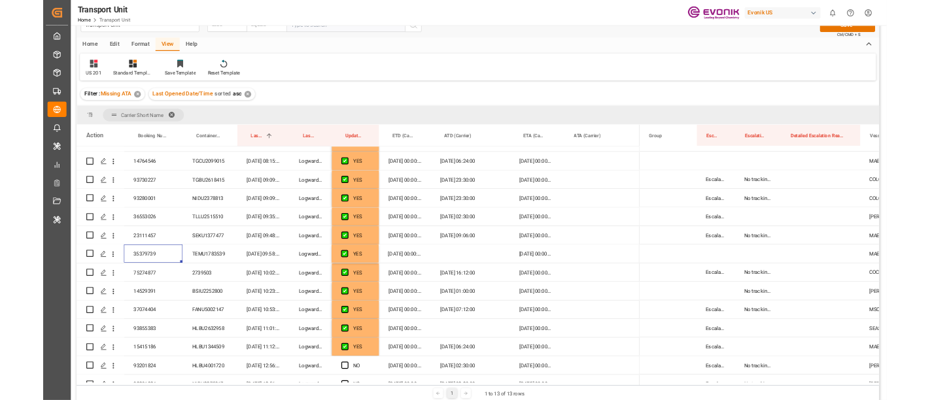
scroll to position [0, 0]
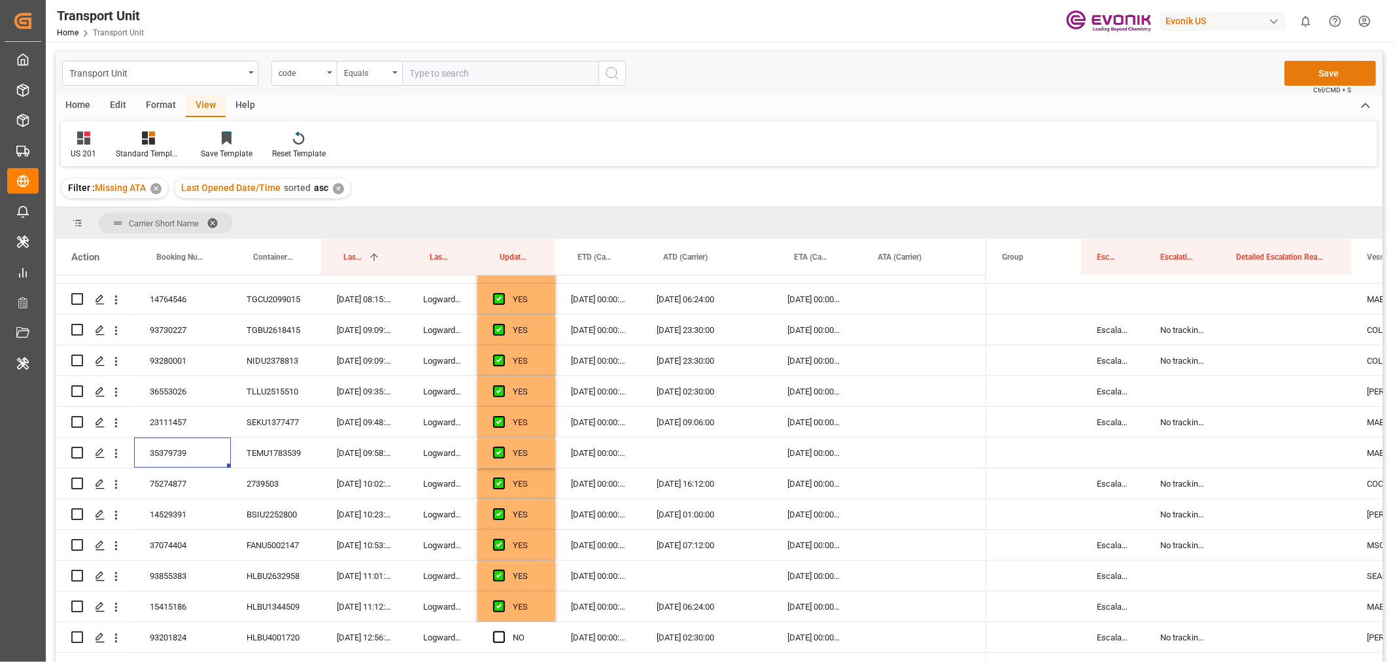
click at [1315, 75] on button "Save" at bounding box center [1331, 73] width 92 height 25
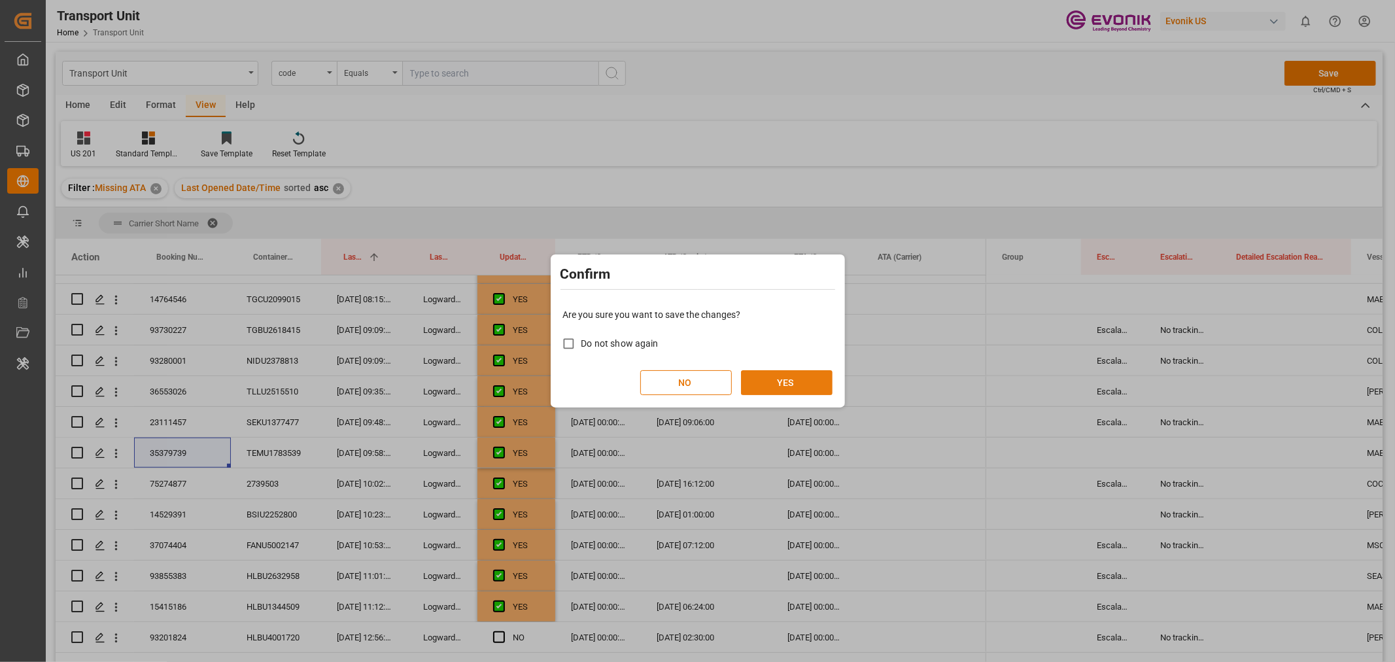
click at [772, 382] on button "YES" at bounding box center [787, 382] width 92 height 25
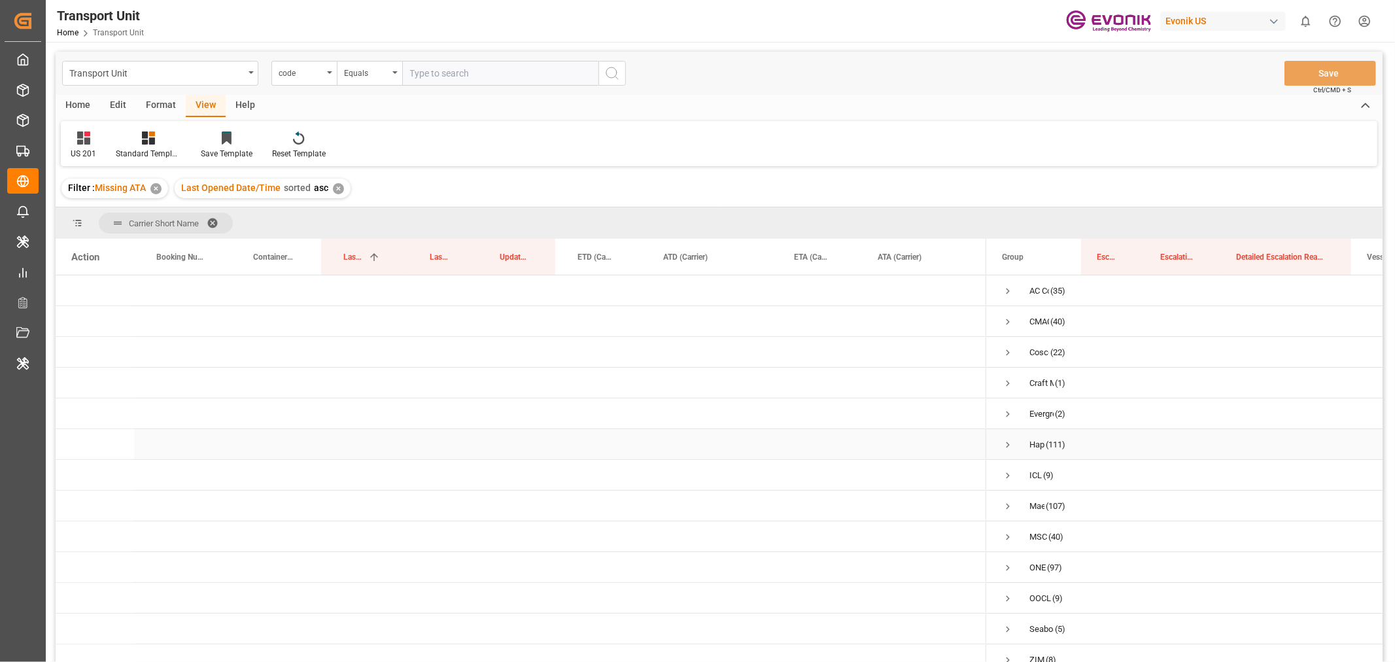
click at [1004, 447] on span "Press SPACE to select this row." at bounding box center [1008, 445] width 12 height 12
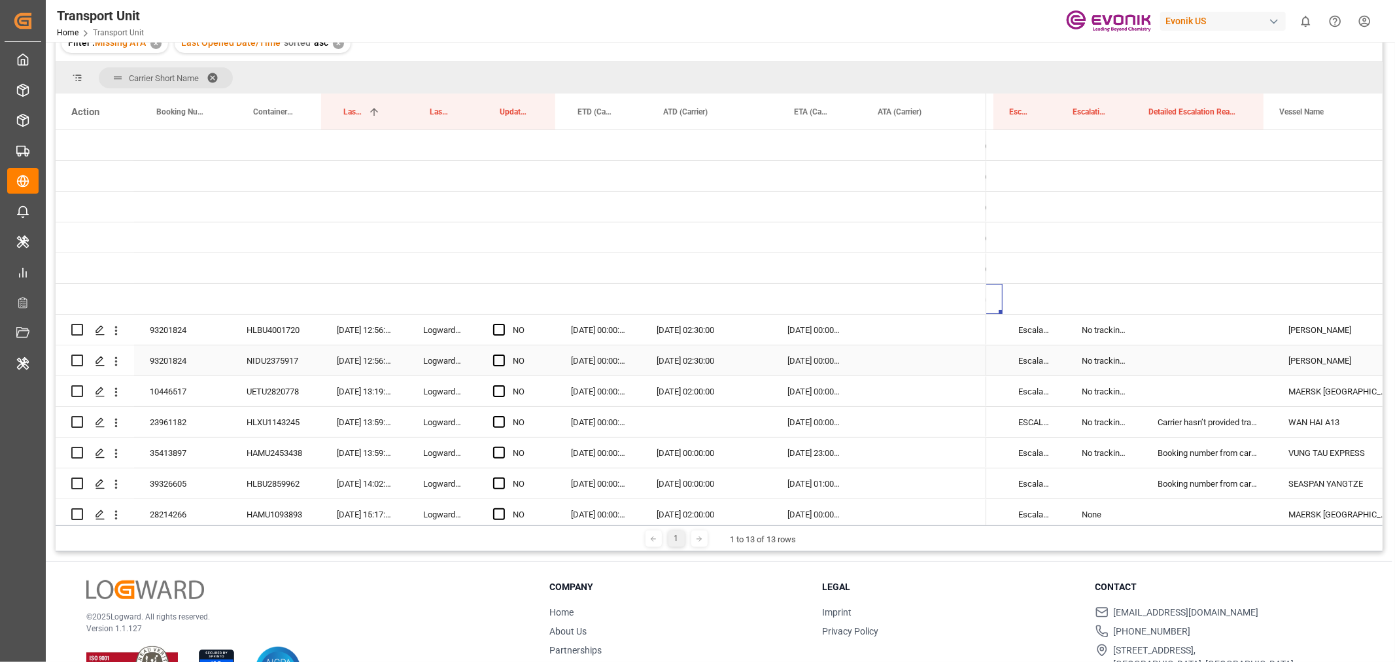
scroll to position [0, 94]
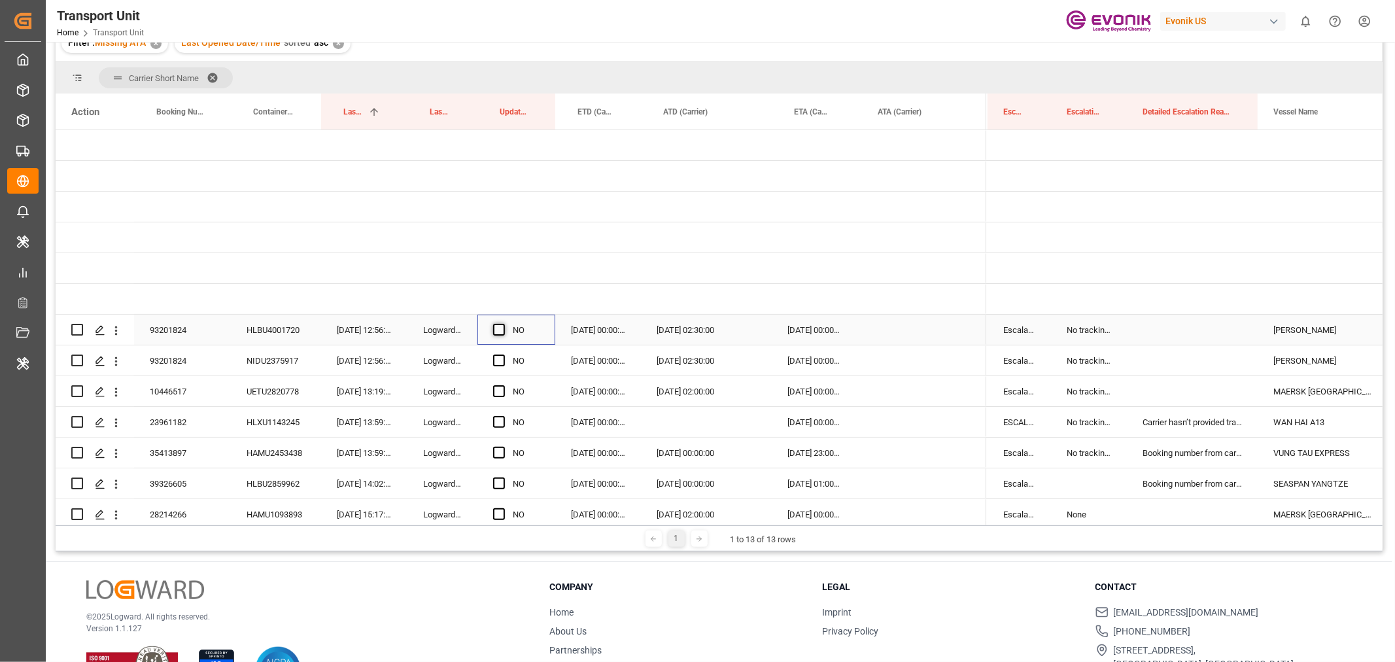
click at [502, 331] on span "Press SPACE to select this row." at bounding box center [499, 330] width 12 height 12
click at [503, 324] on input "Press SPACE to select this row." at bounding box center [503, 324] width 0 height 0
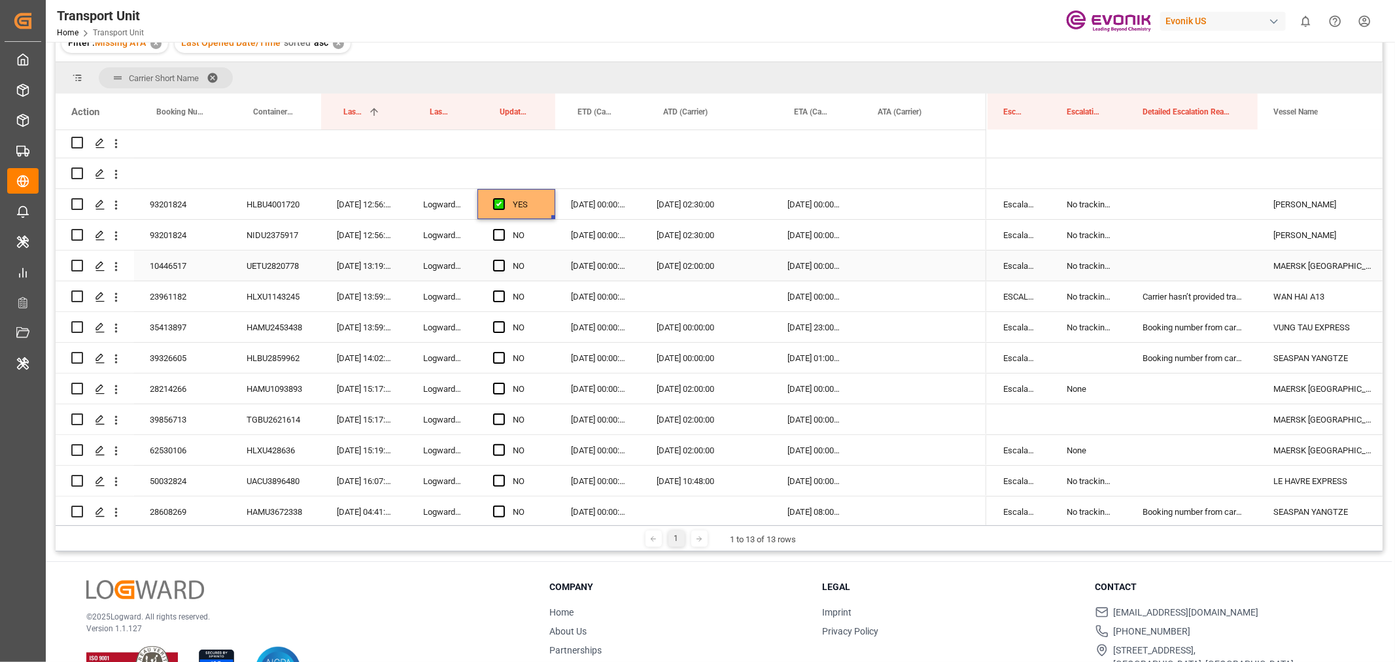
scroll to position [145, 0]
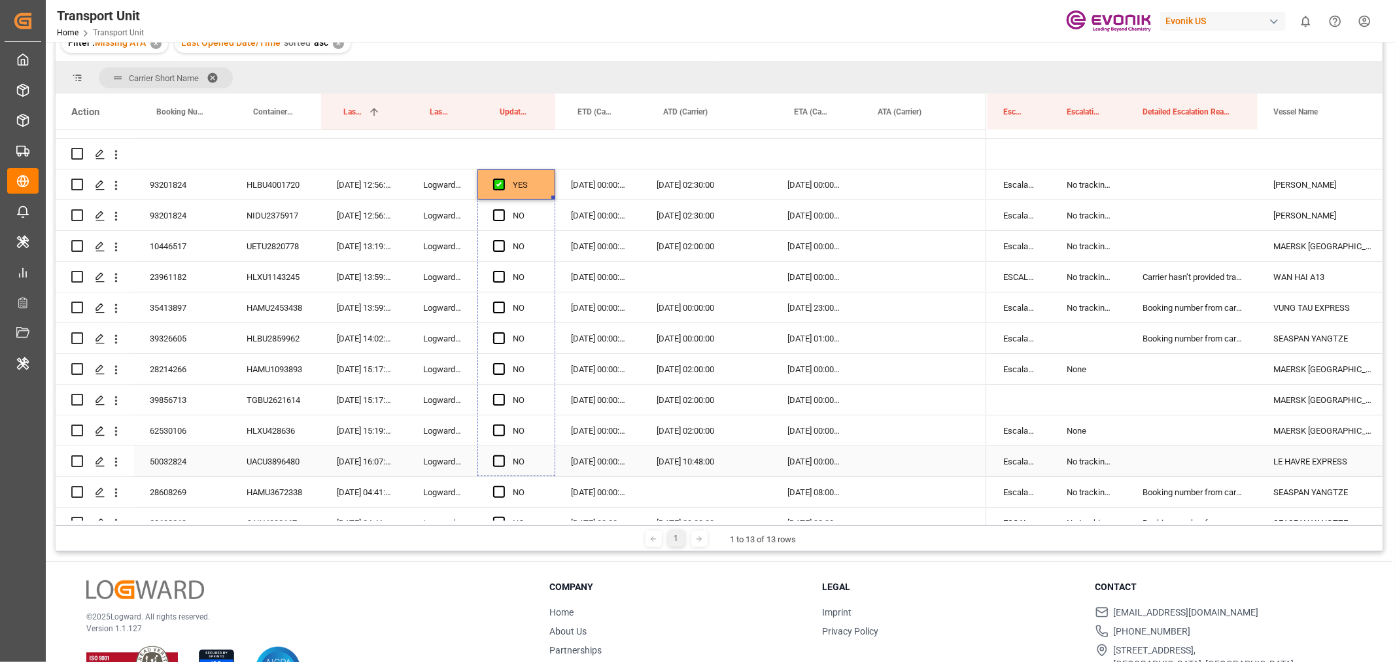
drag, startPoint x: 552, startPoint y: 195, endPoint x: 574, endPoint y: 468, distance: 274.3
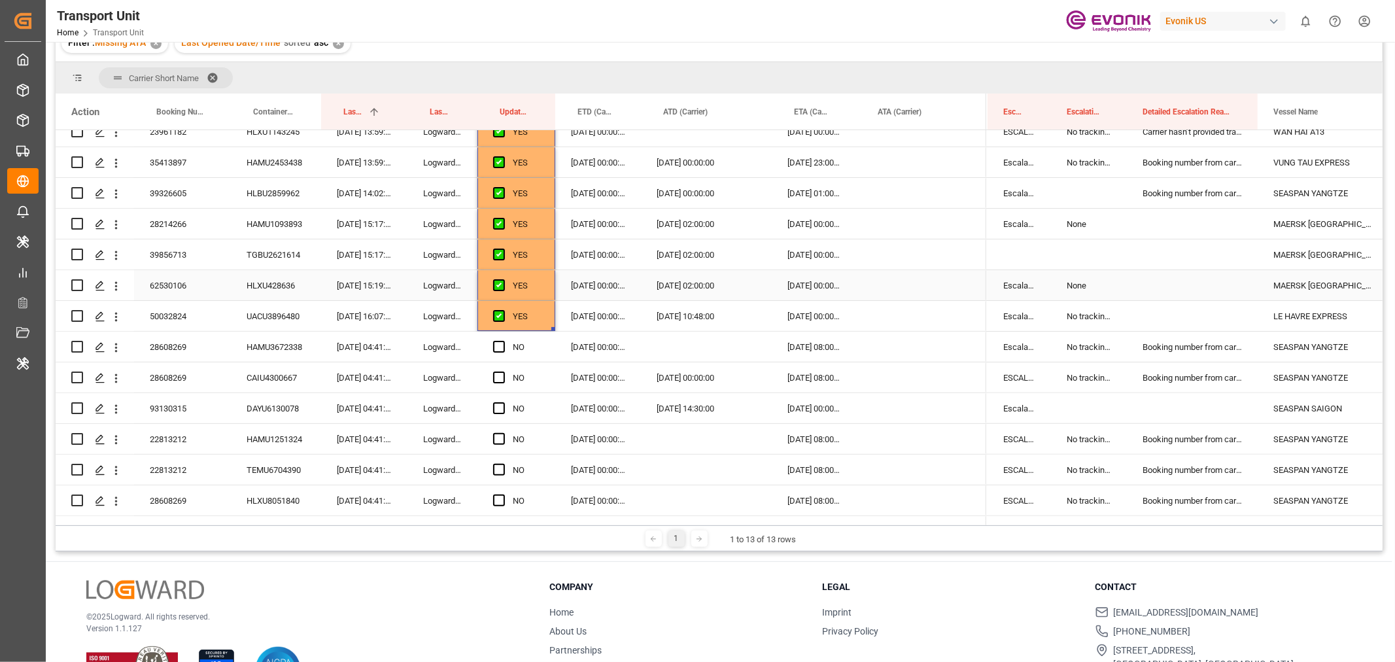
scroll to position [363, 0]
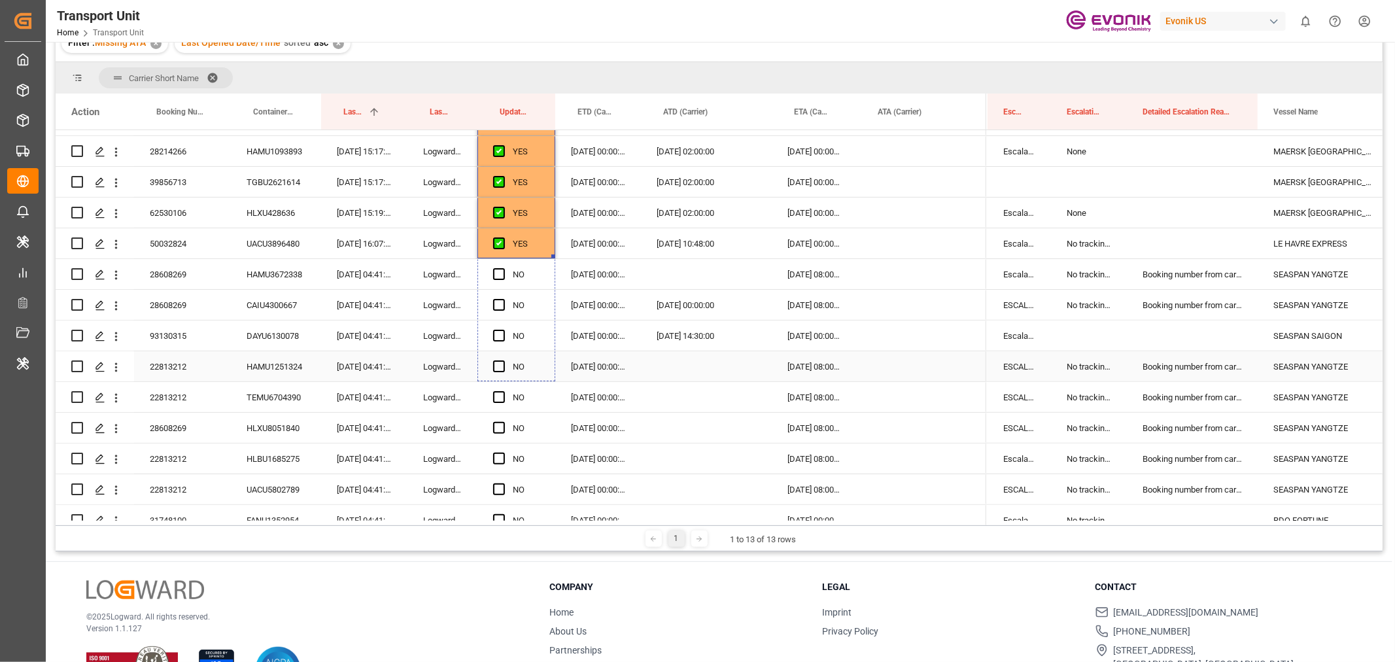
drag, startPoint x: 552, startPoint y: 254, endPoint x: 570, endPoint y: 369, distance: 116.6
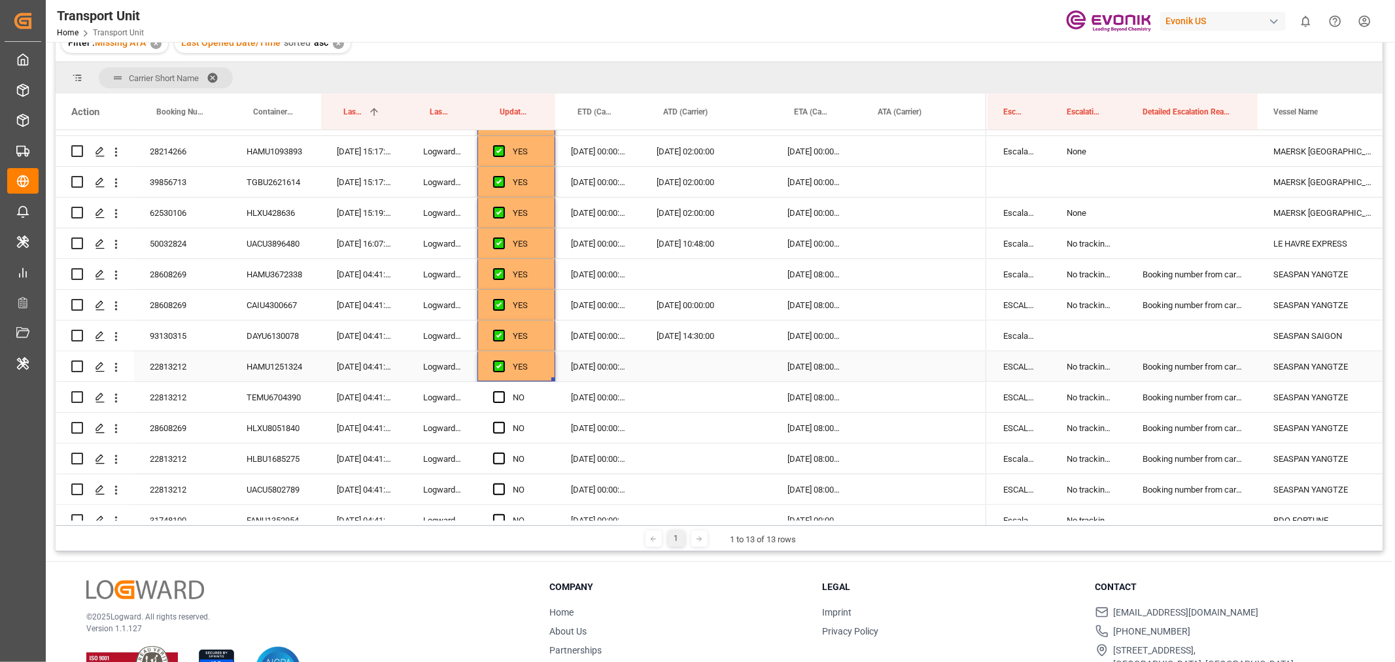
scroll to position [508, 0]
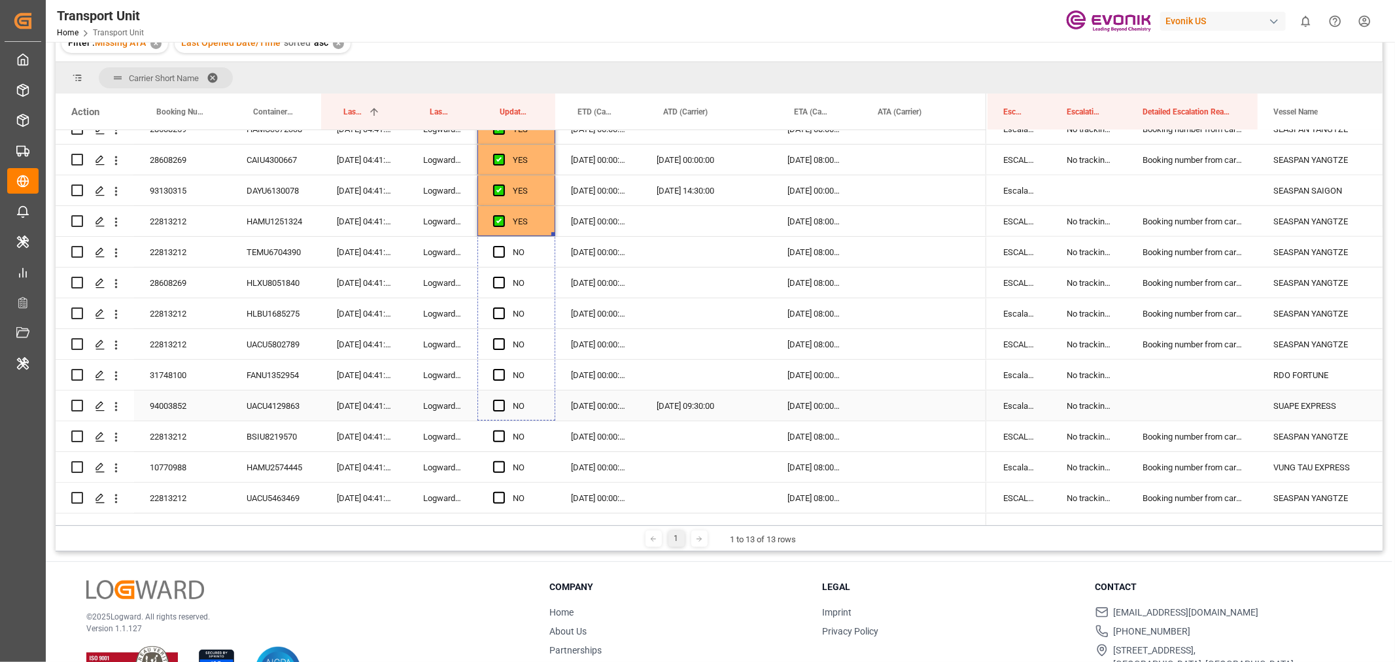
drag, startPoint x: 551, startPoint y: 232, endPoint x: 551, endPoint y: 404, distance: 172.0
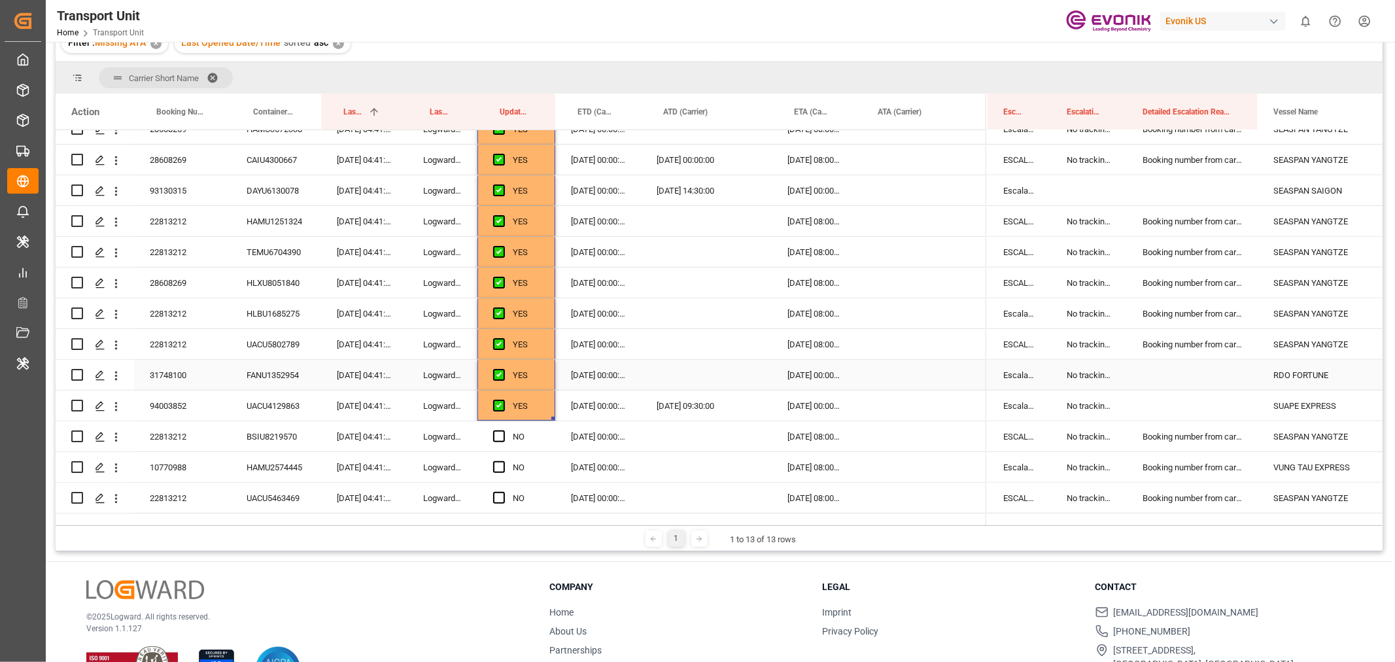
click at [181, 375] on div "31748100" at bounding box center [182, 375] width 97 height 30
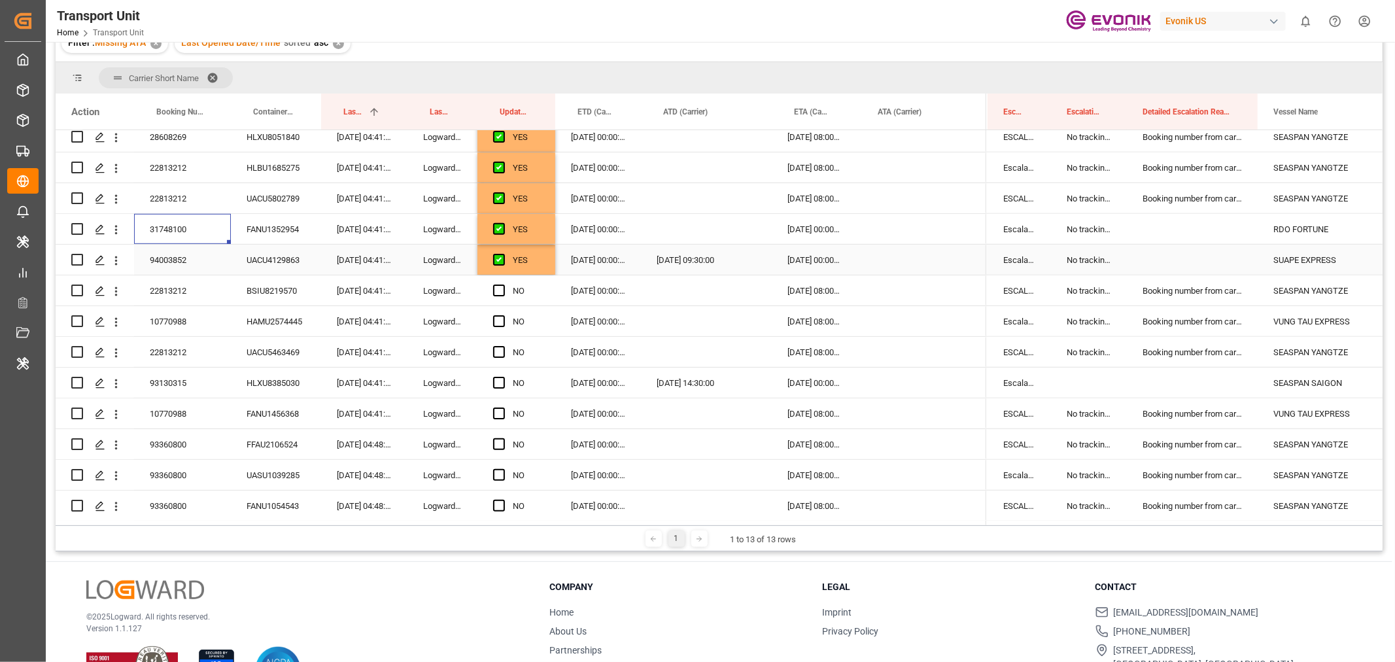
click at [558, 264] on div "[DATE] 00:00:00" at bounding box center [598, 260] width 86 height 30
click at [541, 257] on div "YES" at bounding box center [516, 260] width 78 height 30
drag, startPoint x: 553, startPoint y: 273, endPoint x: 559, endPoint y: 457, distance: 183.9
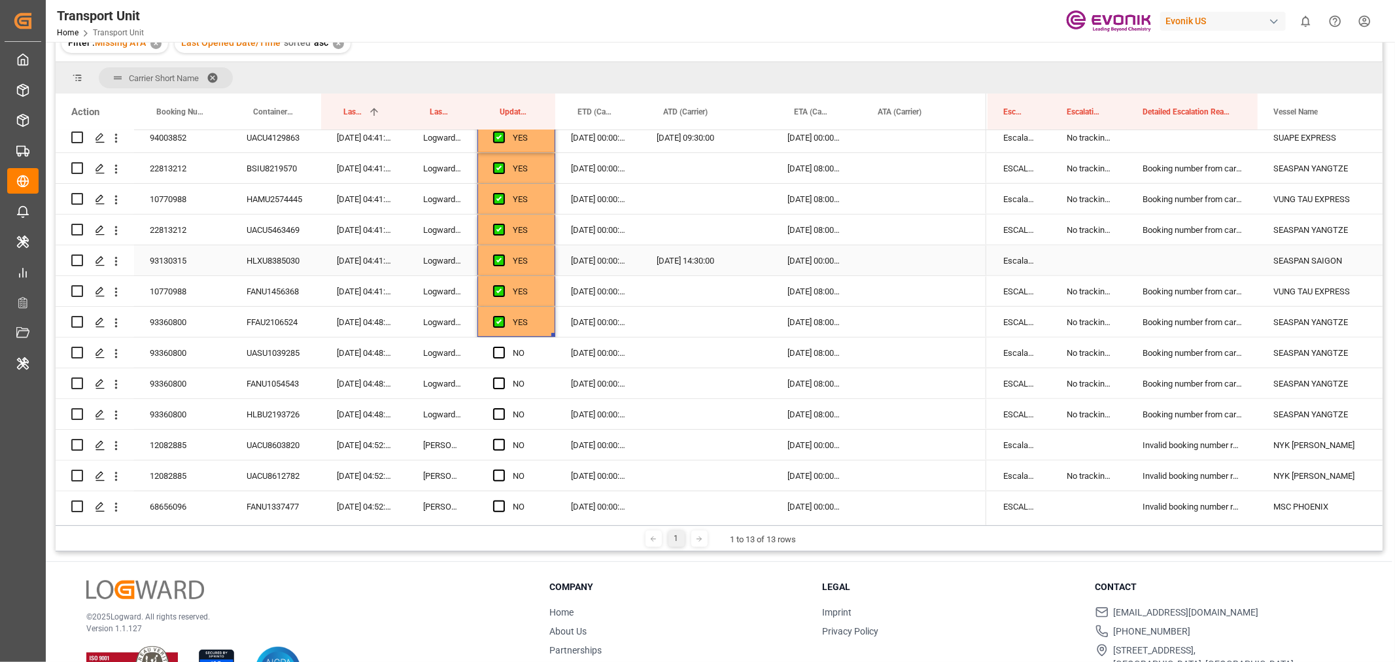
scroll to position [799, 0]
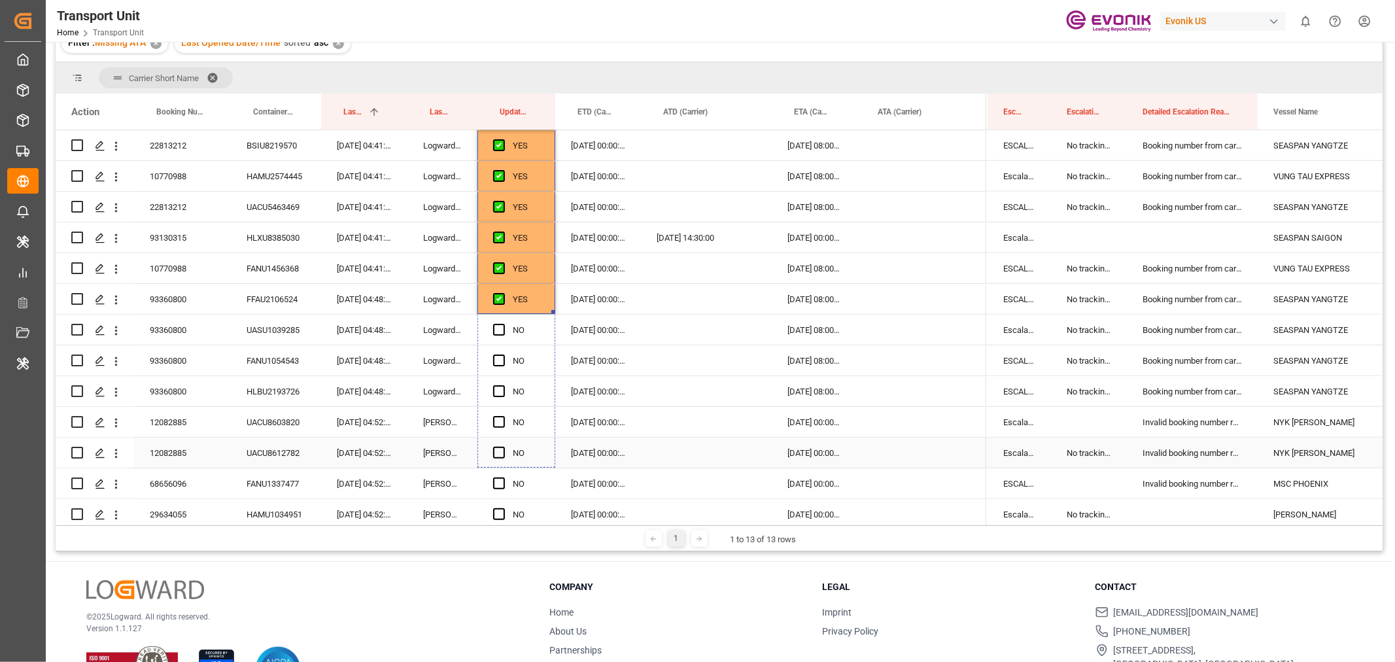
drag, startPoint x: 553, startPoint y: 310, endPoint x: 546, endPoint y: 442, distance: 132.3
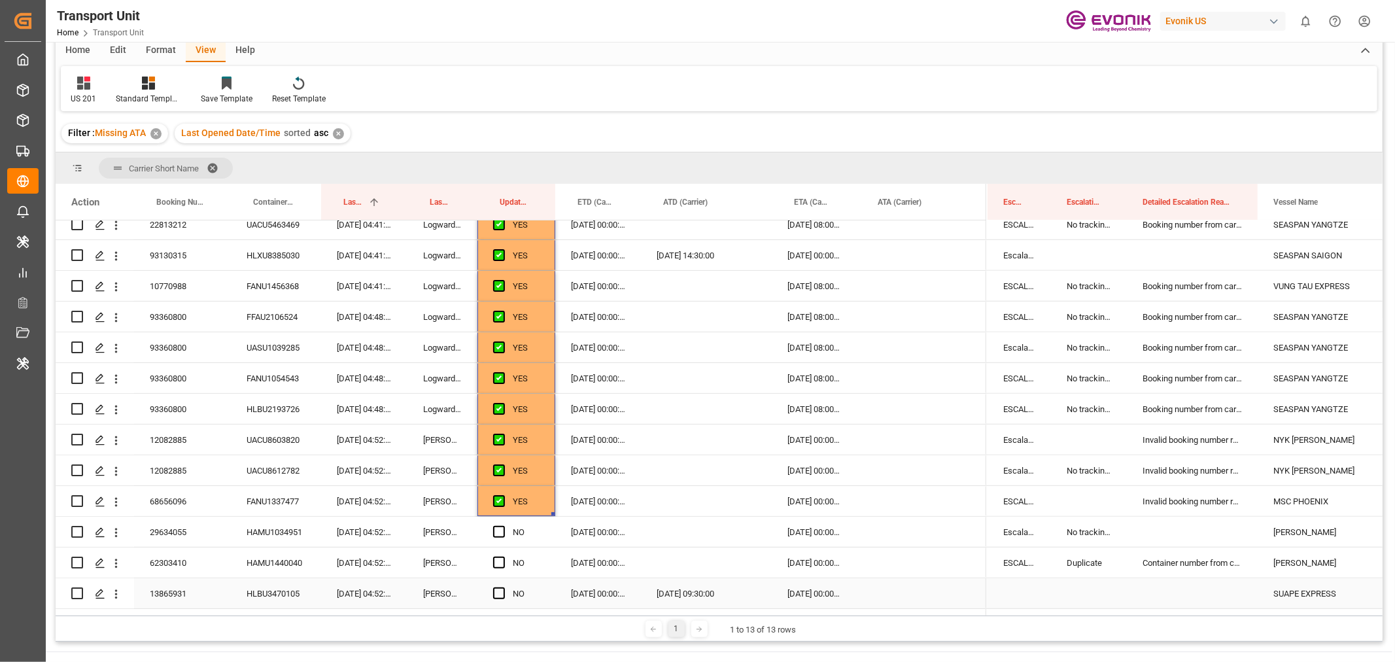
scroll to position [0, 0]
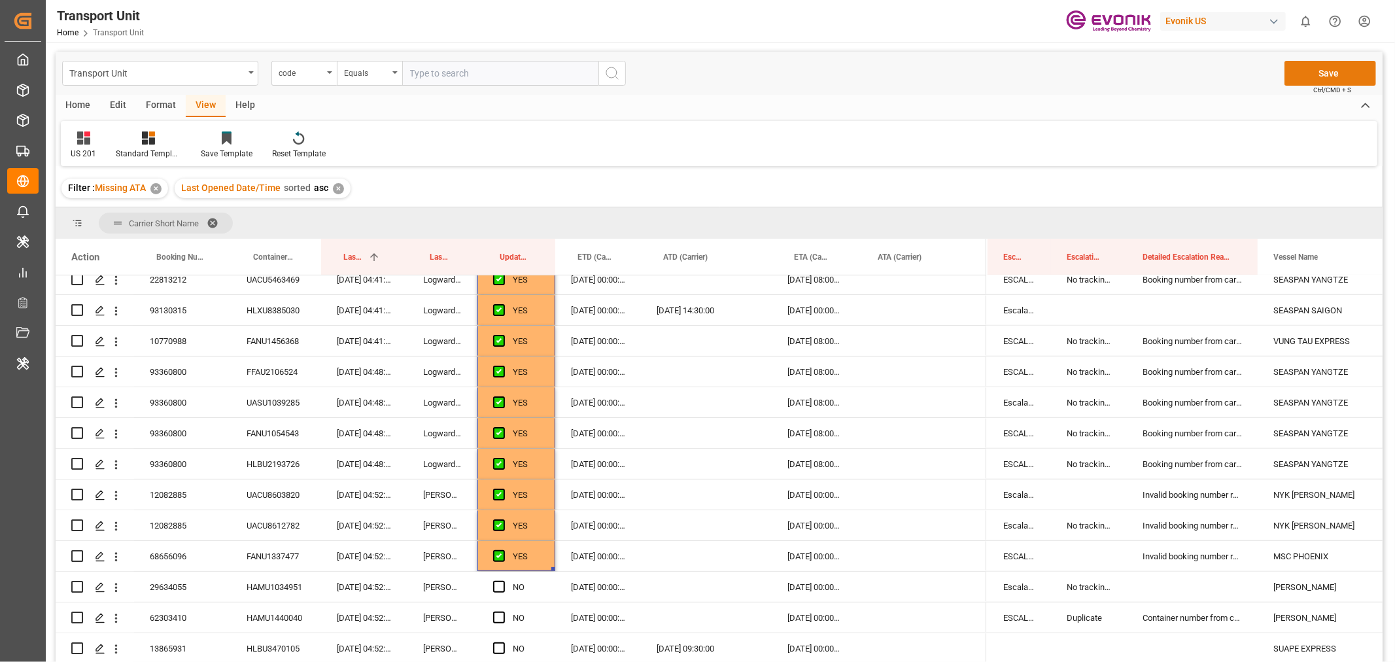
click at [1332, 66] on button "Save" at bounding box center [1331, 73] width 92 height 25
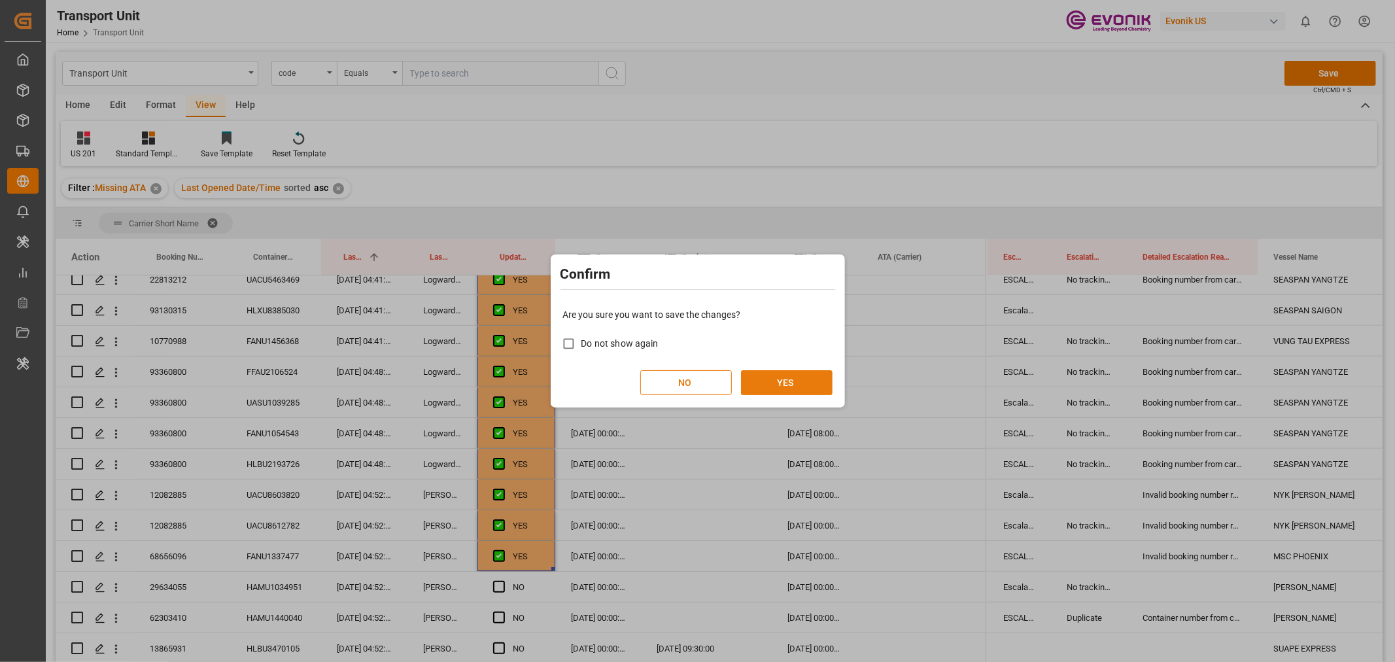
click at [773, 386] on button "YES" at bounding box center [787, 382] width 92 height 25
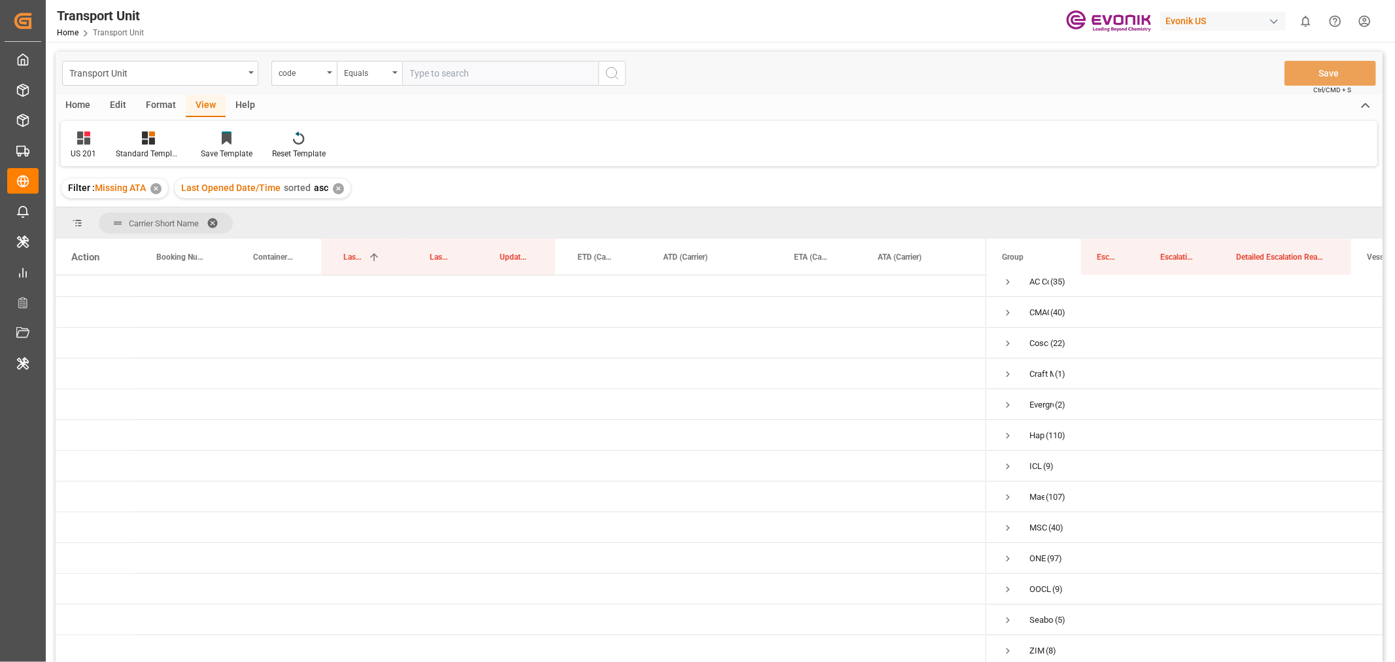
click at [165, 109] on div "Format" at bounding box center [161, 106] width 50 height 22
click at [100, 151] on div "Filter Rows" at bounding box center [90, 154] width 39 height 12
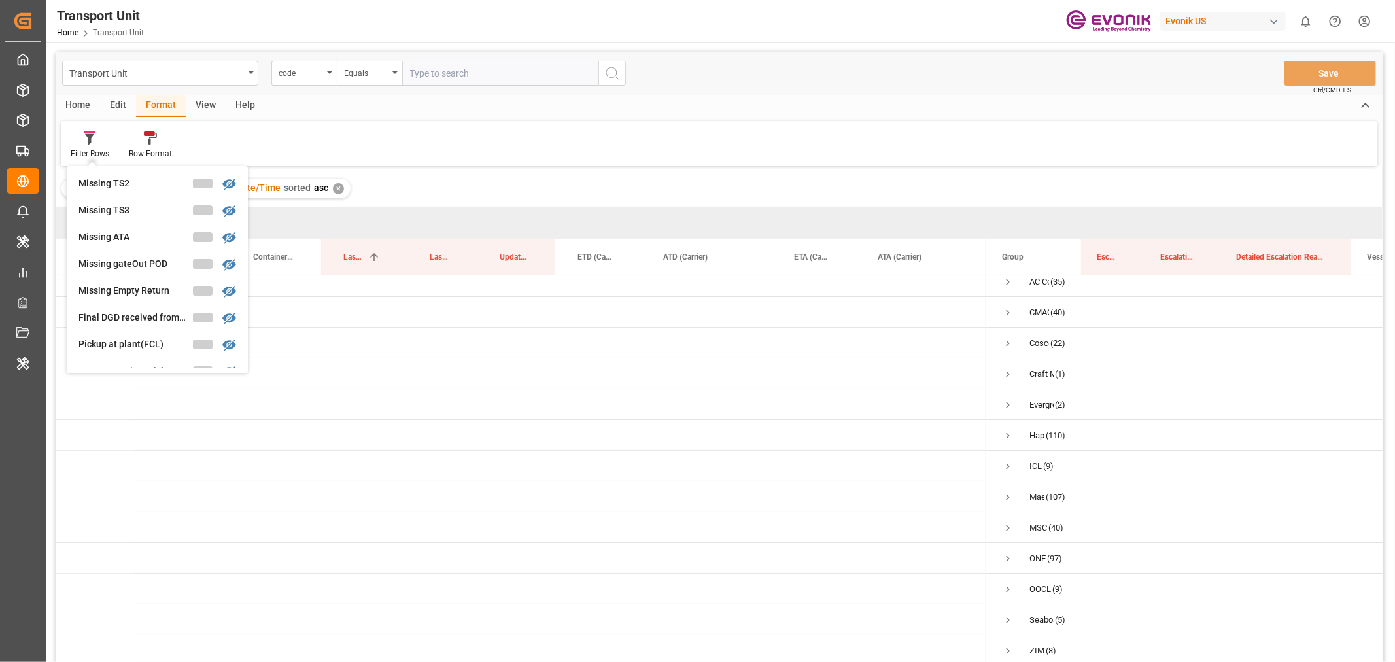
scroll to position [297, 0]
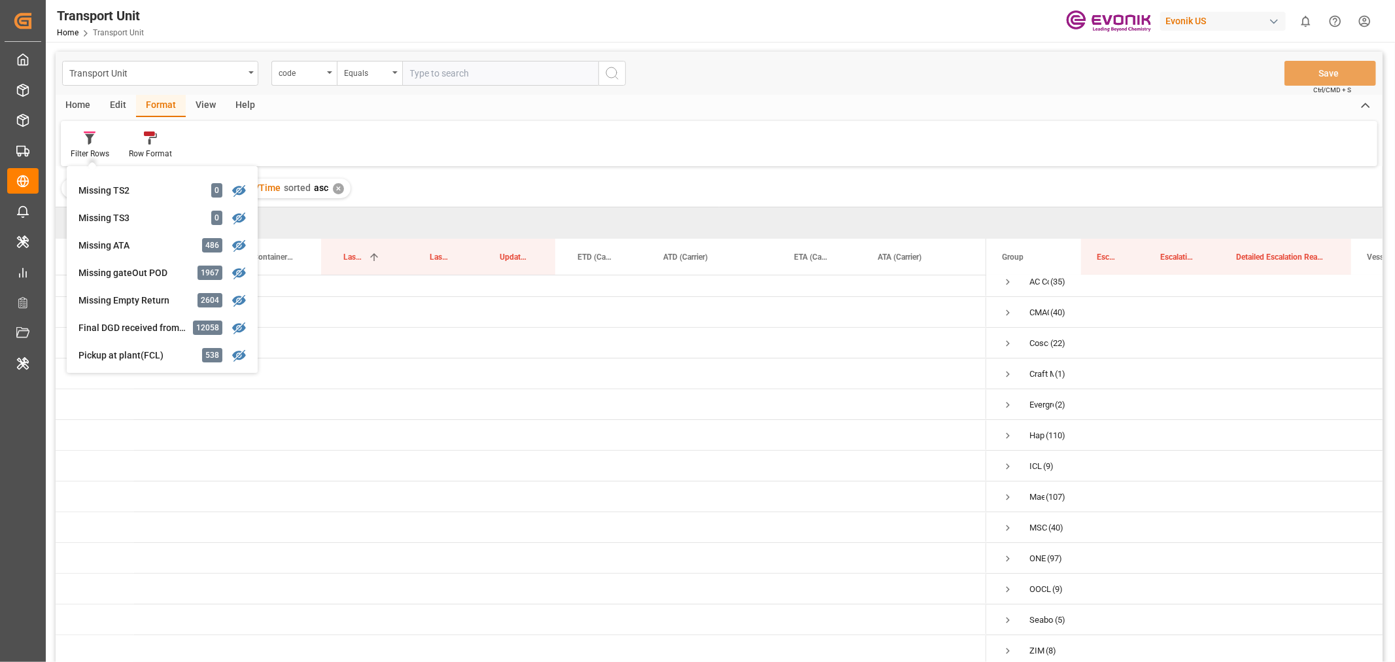
click at [460, 192] on div "Filter : Missing ATA ✕ Last Opened Date/Time sorted asc ✕" at bounding box center [719, 188] width 1327 height 37
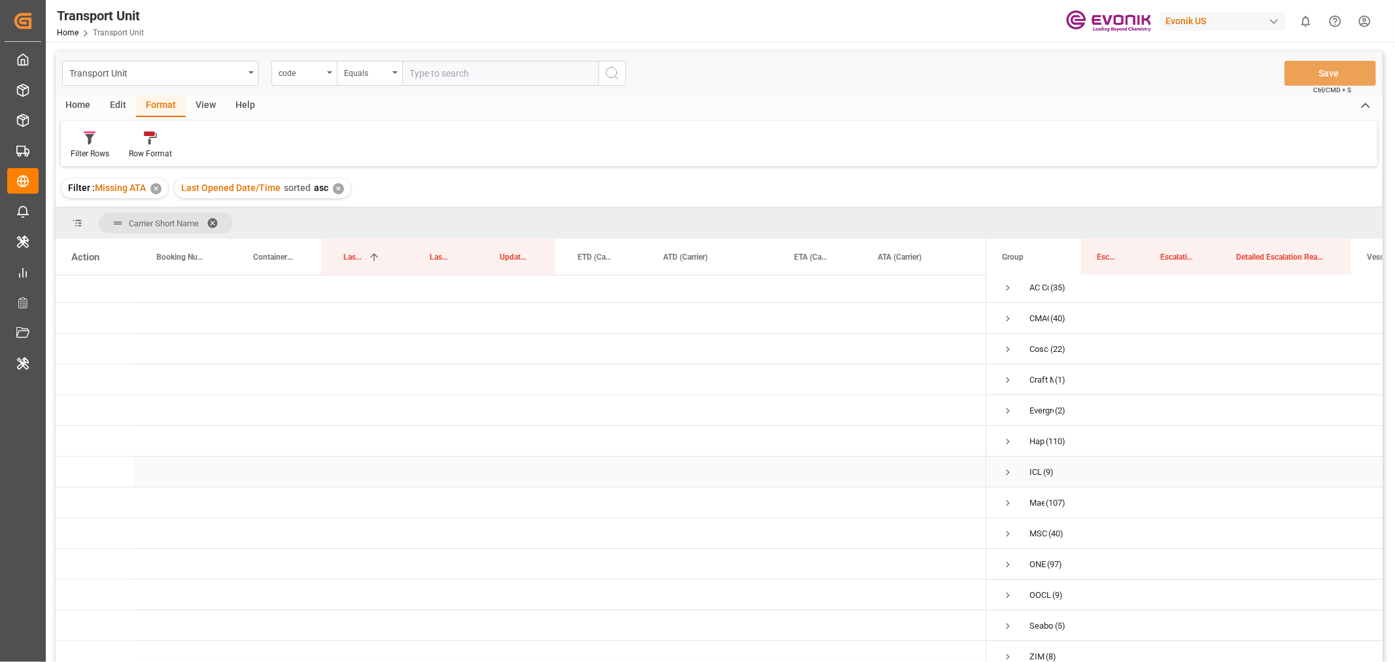
scroll to position [0, 0]
click at [1006, 319] on span "Press SPACE to select this row." at bounding box center [1008, 322] width 12 height 12
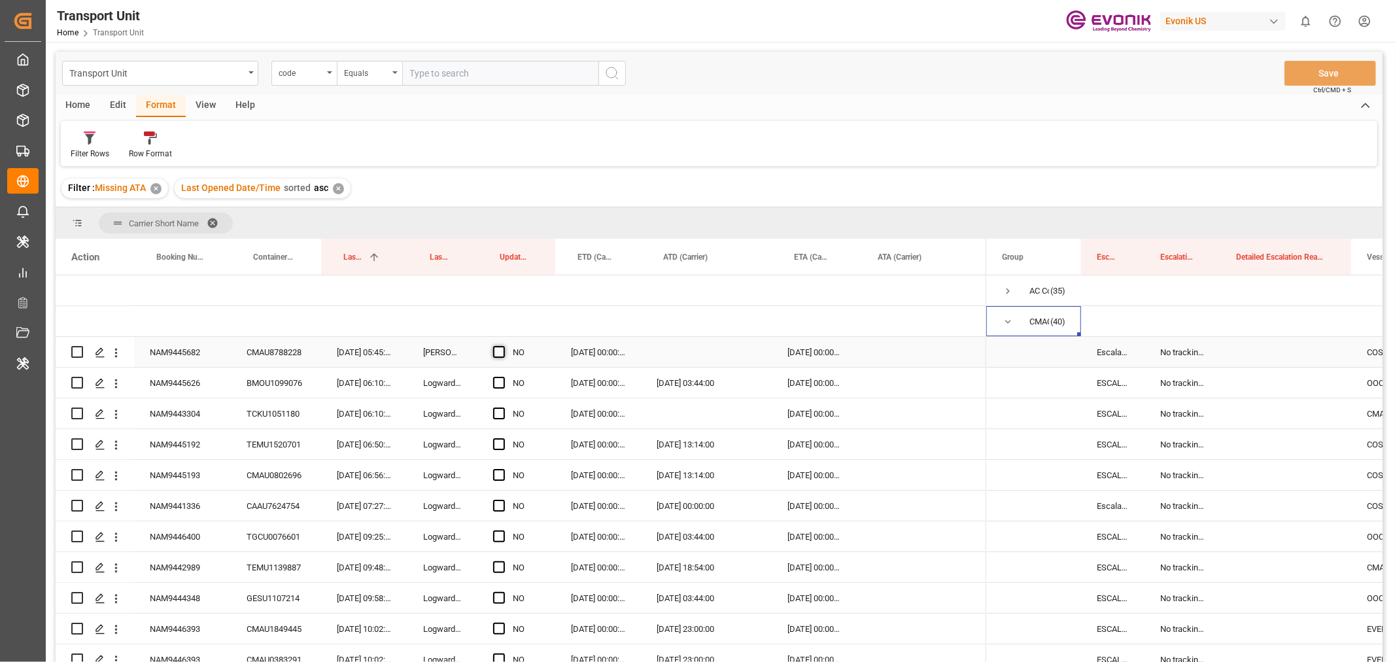
click at [499, 349] on span "Press SPACE to select this row." at bounding box center [499, 352] width 12 height 12
click at [503, 346] on input "Press SPACE to select this row." at bounding box center [503, 346] width 0 height 0
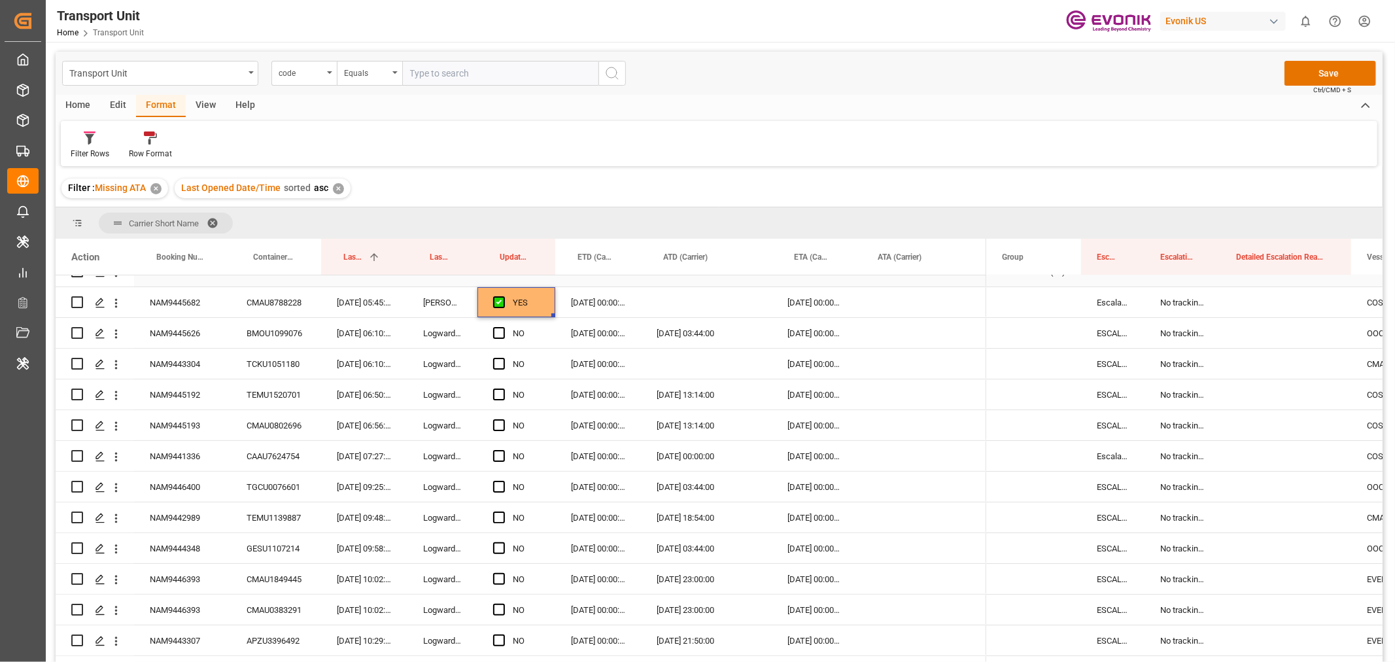
scroll to position [73, 0]
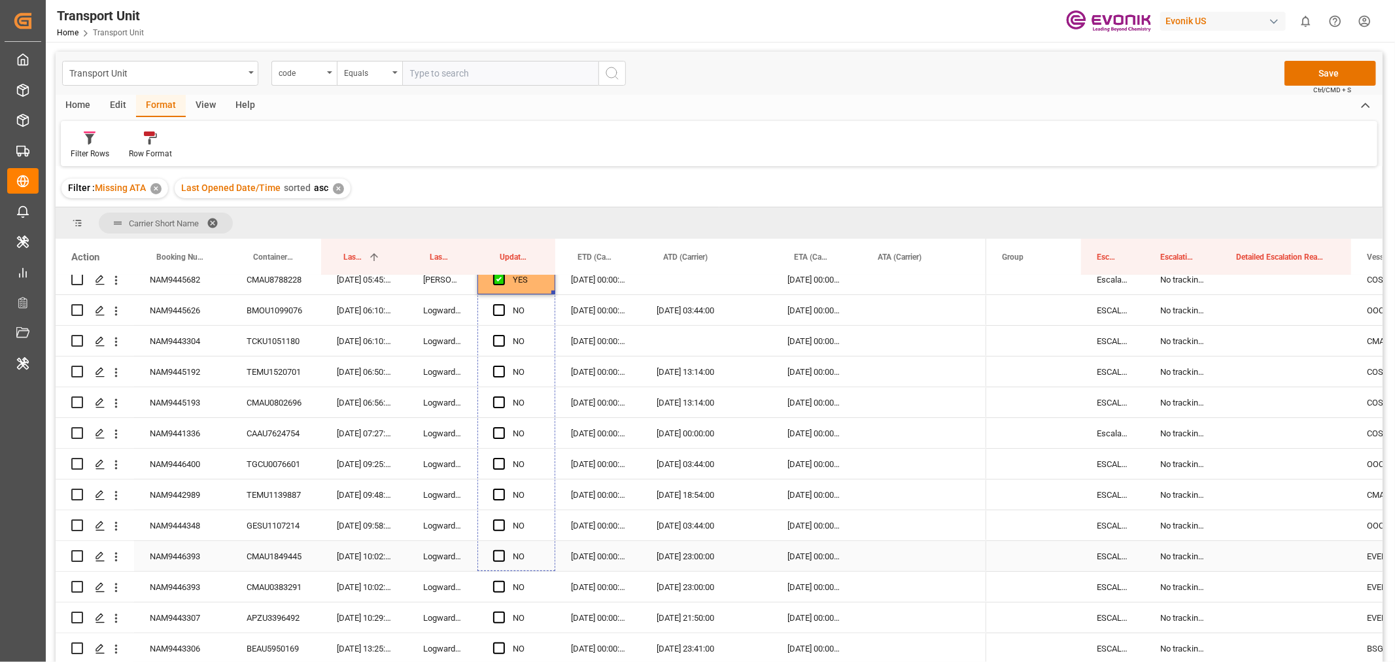
drag, startPoint x: 553, startPoint y: 292, endPoint x: 566, endPoint y: 568, distance: 276.3
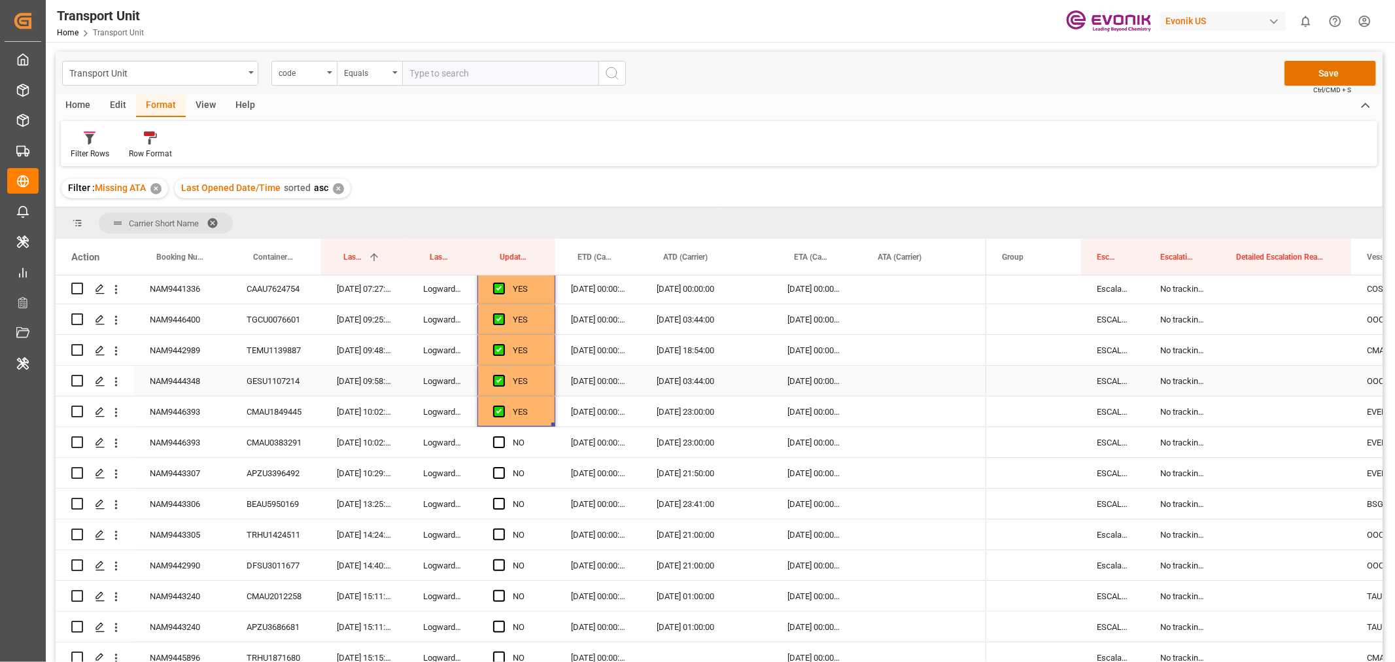
scroll to position [218, 0]
drag, startPoint x: 553, startPoint y: 422, endPoint x: 555, endPoint y: 483, distance: 60.9
click at [159, 474] on div "NAM9443307" at bounding box center [182, 472] width 97 height 30
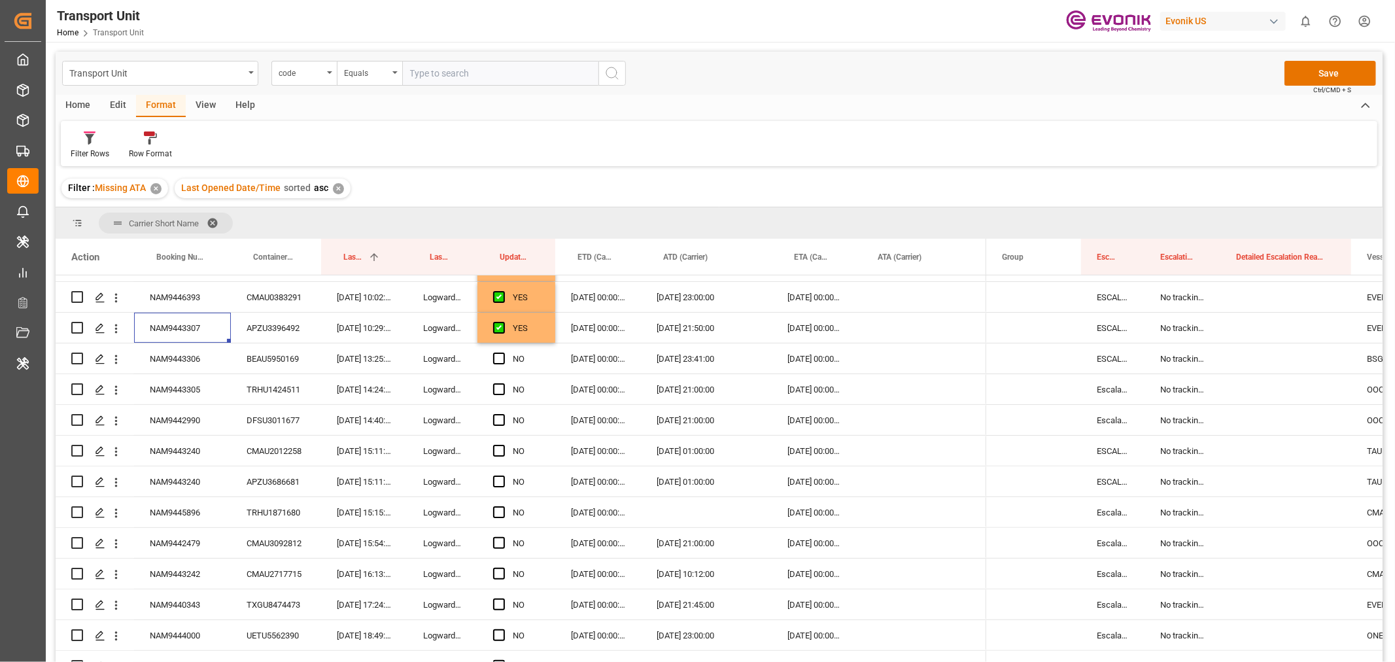
scroll to position [363, 0]
click at [534, 335] on div "YES" at bounding box center [526, 328] width 27 height 30
drag, startPoint x: 551, startPoint y: 338, endPoint x: 553, endPoint y: 417, distance: 79.2
click at [179, 390] on div "NAM9443305" at bounding box center [182, 388] width 97 height 30
click at [165, 393] on div "NAM9443305" at bounding box center [182, 388] width 97 height 30
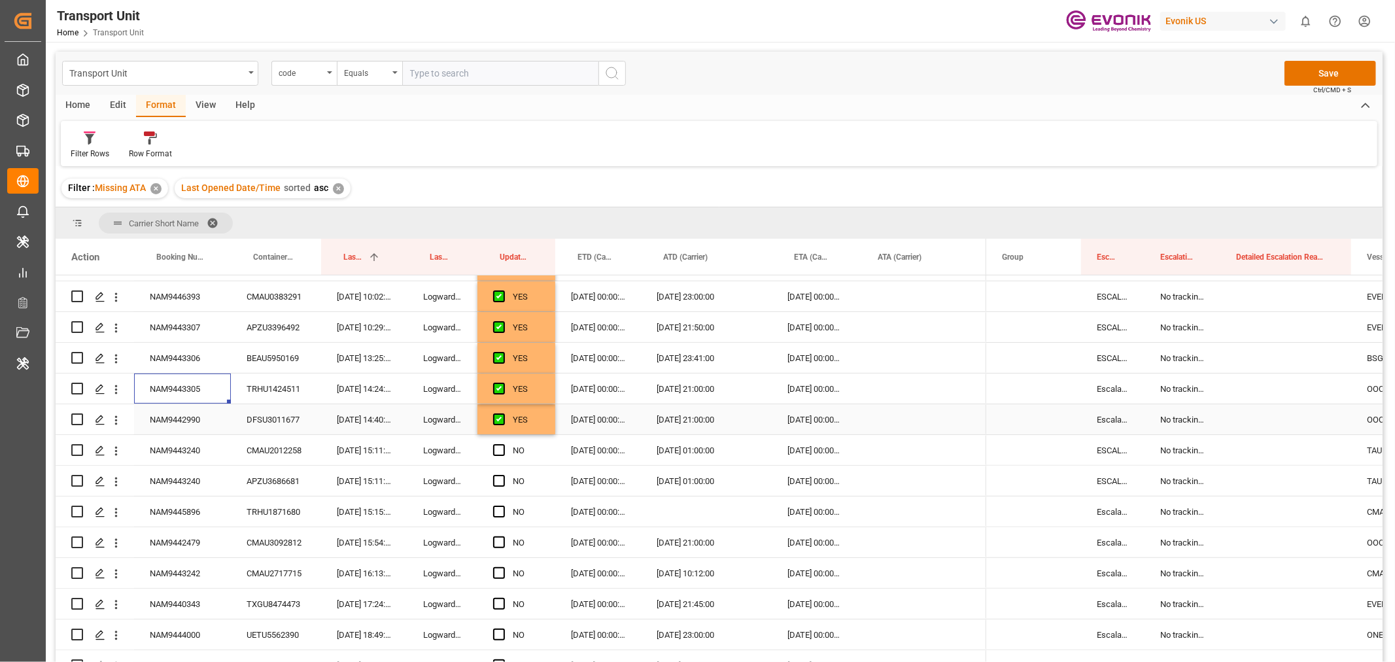
click at [190, 420] on div "NAM9442990" at bounding box center [182, 419] width 97 height 30
click at [535, 423] on div "YES" at bounding box center [526, 420] width 27 height 30
drag, startPoint x: 552, startPoint y: 432, endPoint x: 551, endPoint y: 521, distance: 89.0
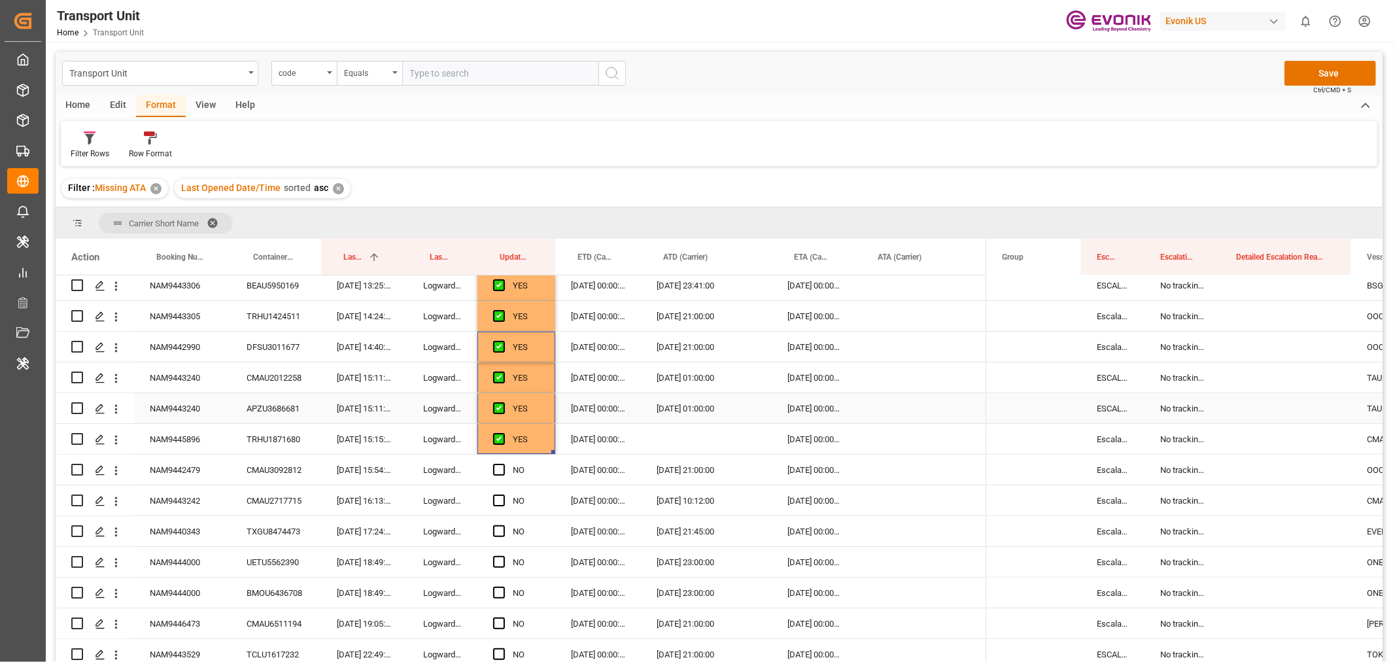
scroll to position [581, 0]
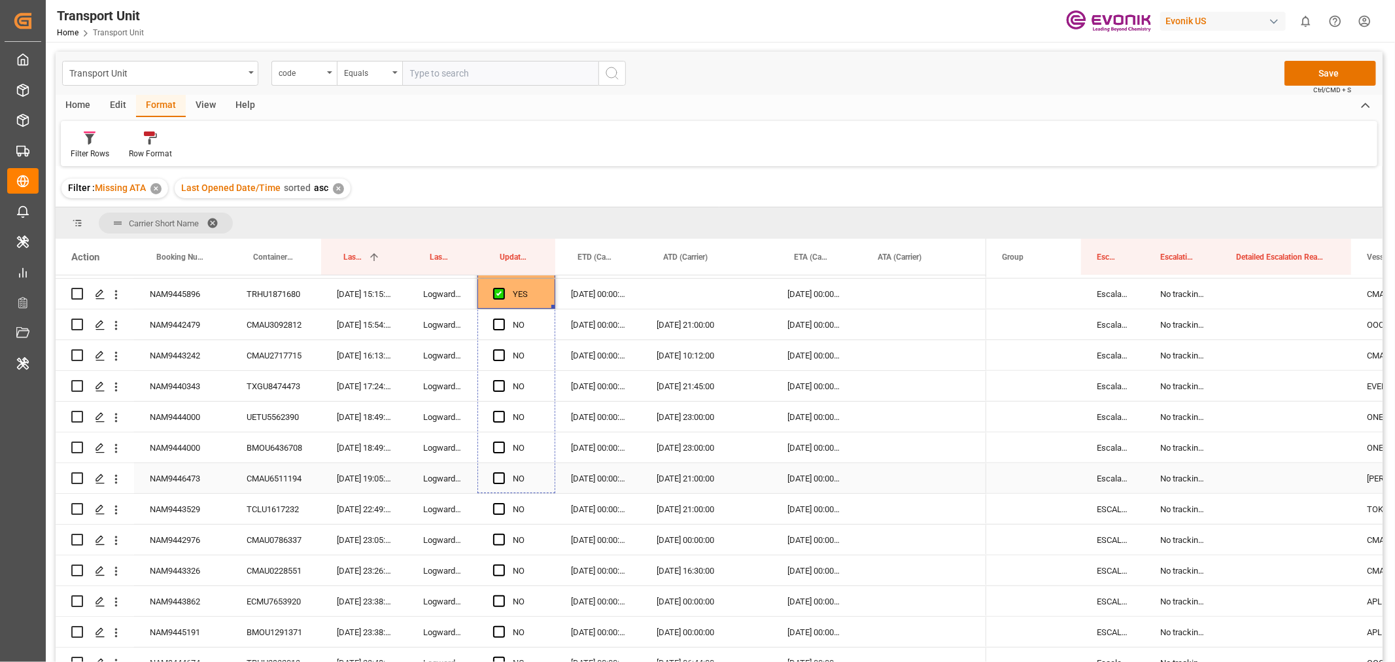
drag, startPoint x: 553, startPoint y: 305, endPoint x: 554, endPoint y: 470, distance: 164.8
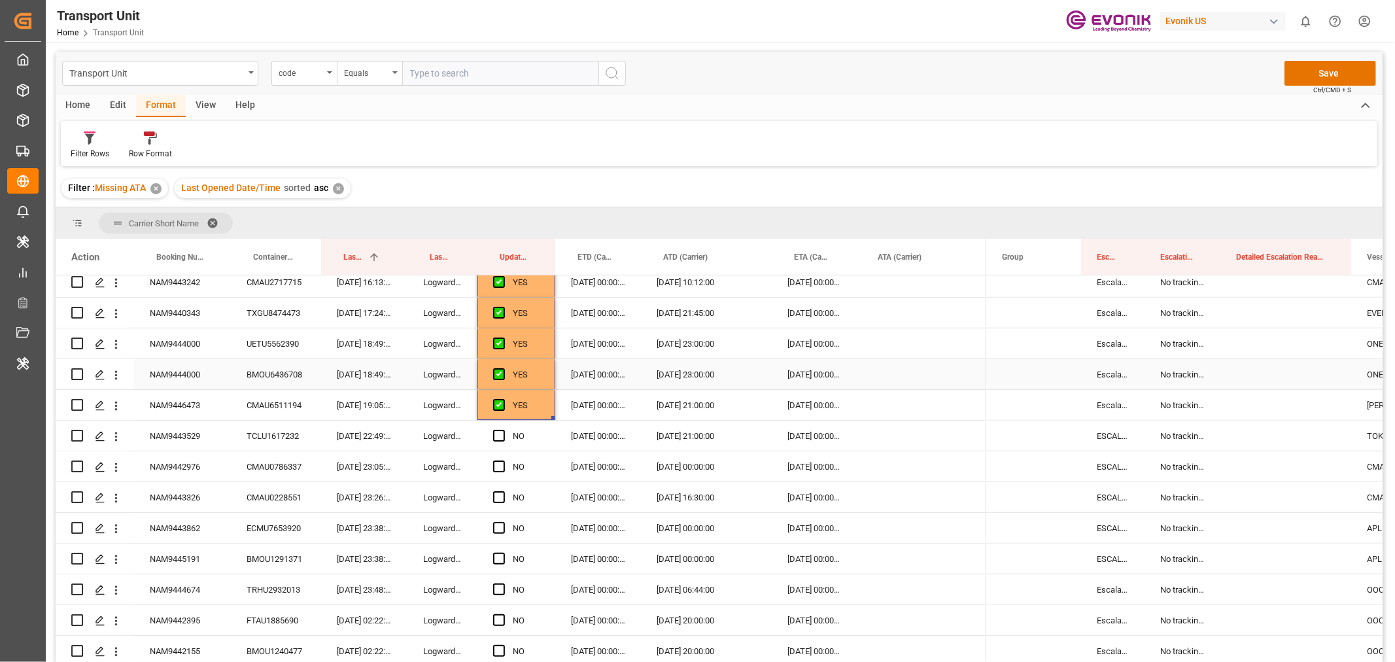
scroll to position [727, 0]
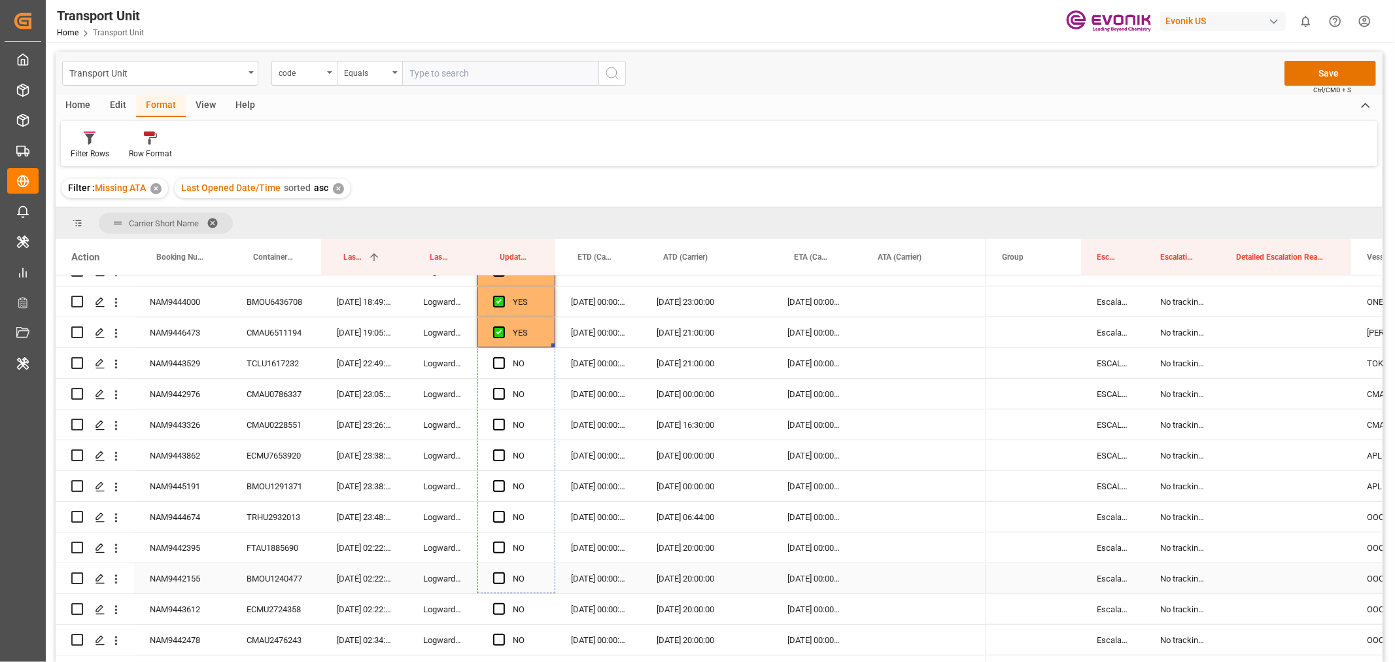
drag, startPoint x: 553, startPoint y: 345, endPoint x: 547, endPoint y: 584, distance: 239.5
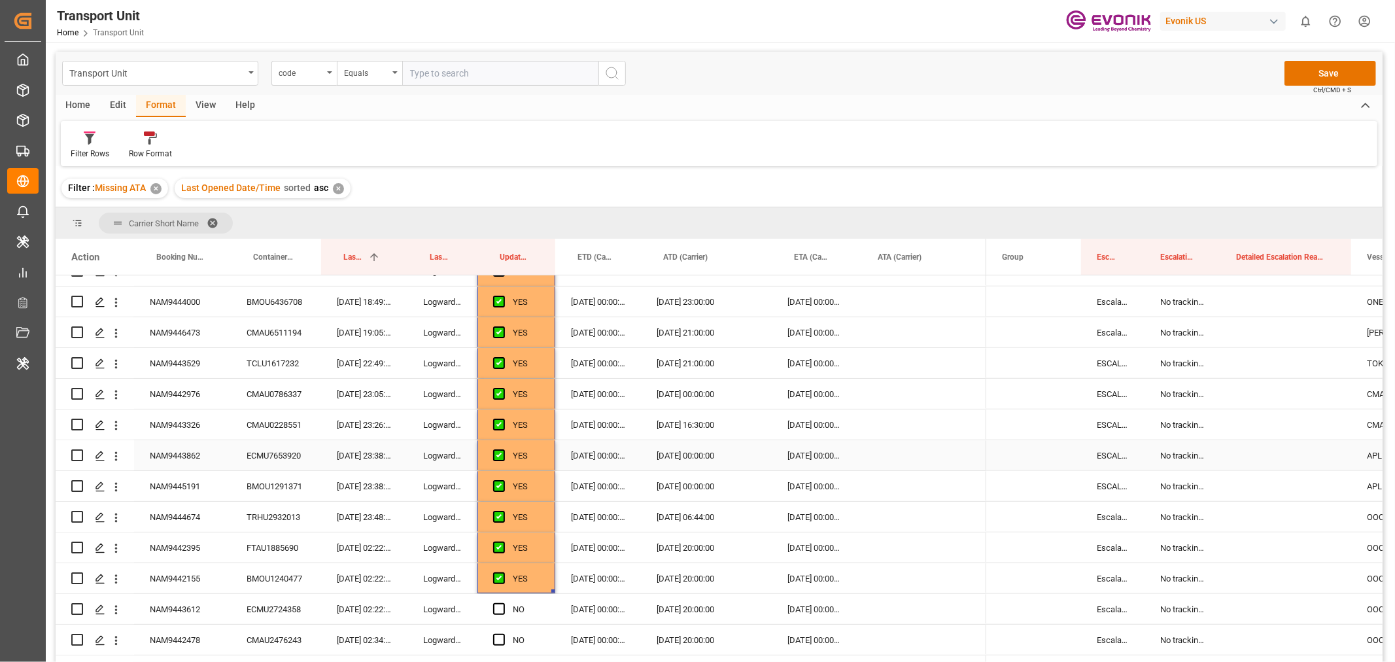
click at [188, 460] on div "NAM9443862" at bounding box center [182, 455] width 97 height 30
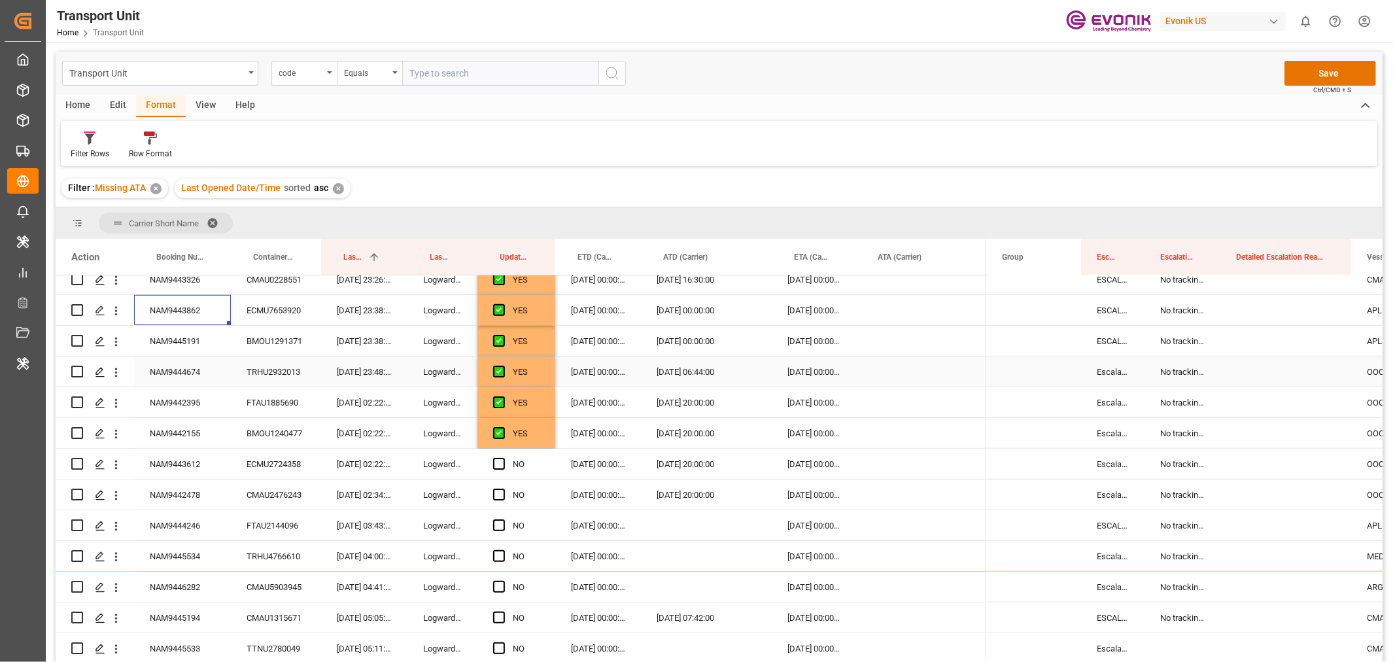
scroll to position [945, 0]
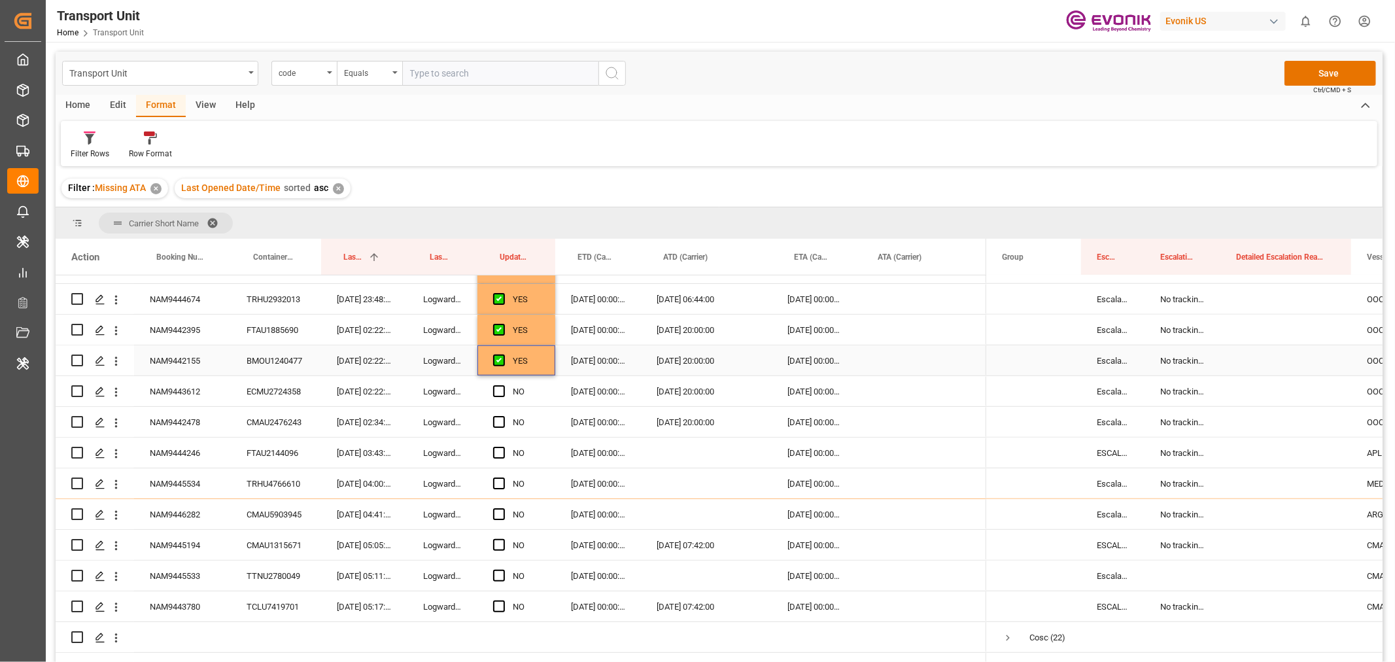
click at [547, 363] on div "YES" at bounding box center [516, 360] width 78 height 30
drag, startPoint x: 554, startPoint y: 373, endPoint x: 554, endPoint y: 507, distance: 133.4
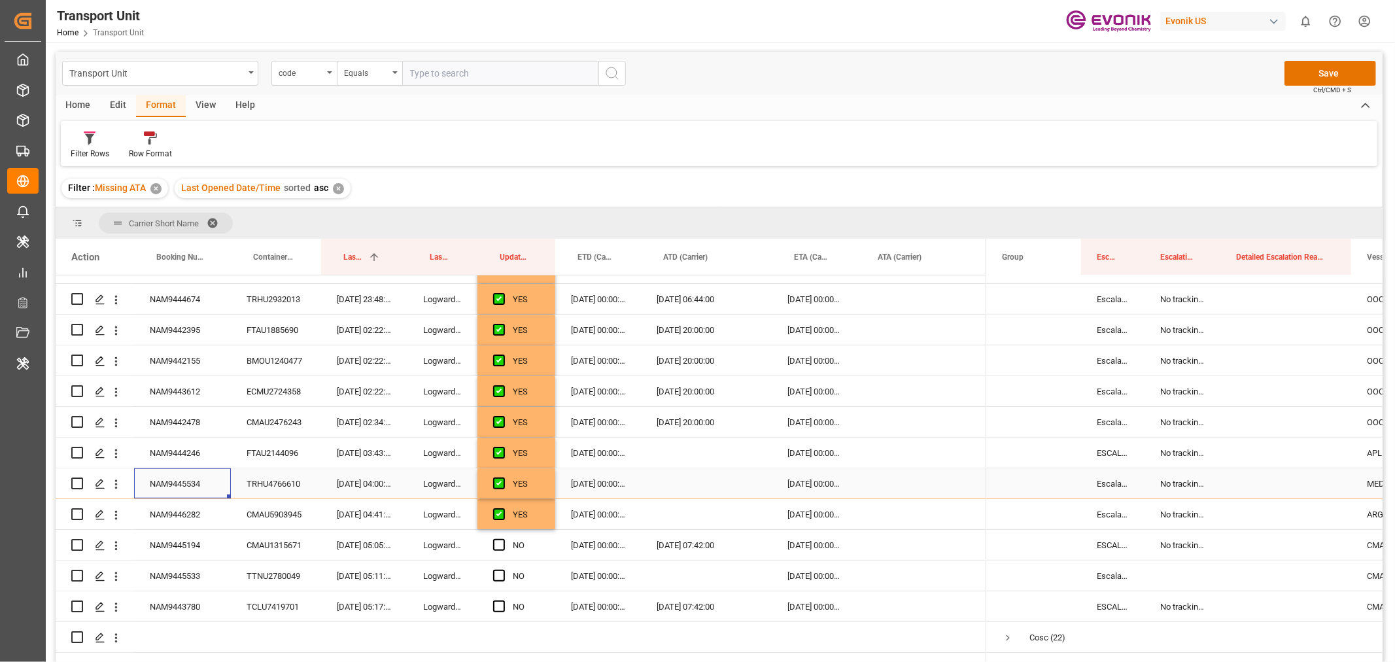
click at [198, 481] on div "NAM9445534" at bounding box center [182, 483] width 97 height 30
click at [115, 482] on icon "open menu" at bounding box center [116, 484] width 14 height 14
click at [164, 509] on span "Open in new tab" at bounding box center [202, 512] width 119 height 14
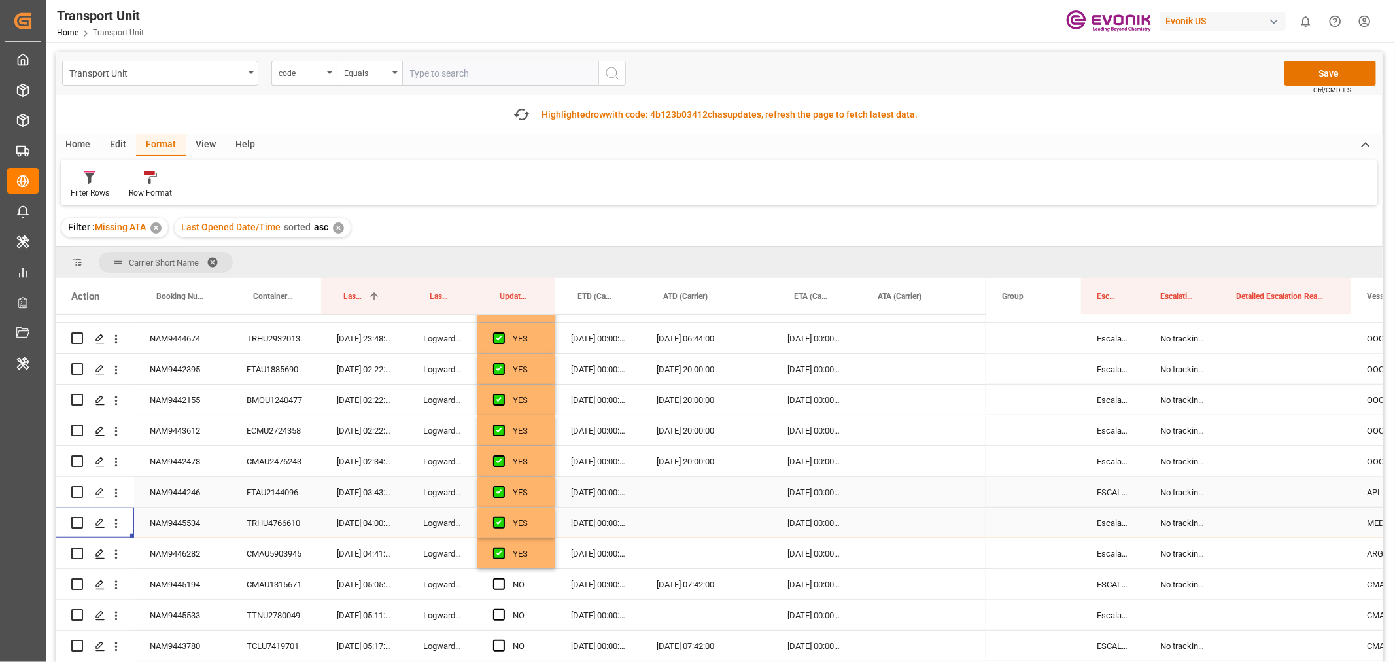
scroll to position [1090, 0]
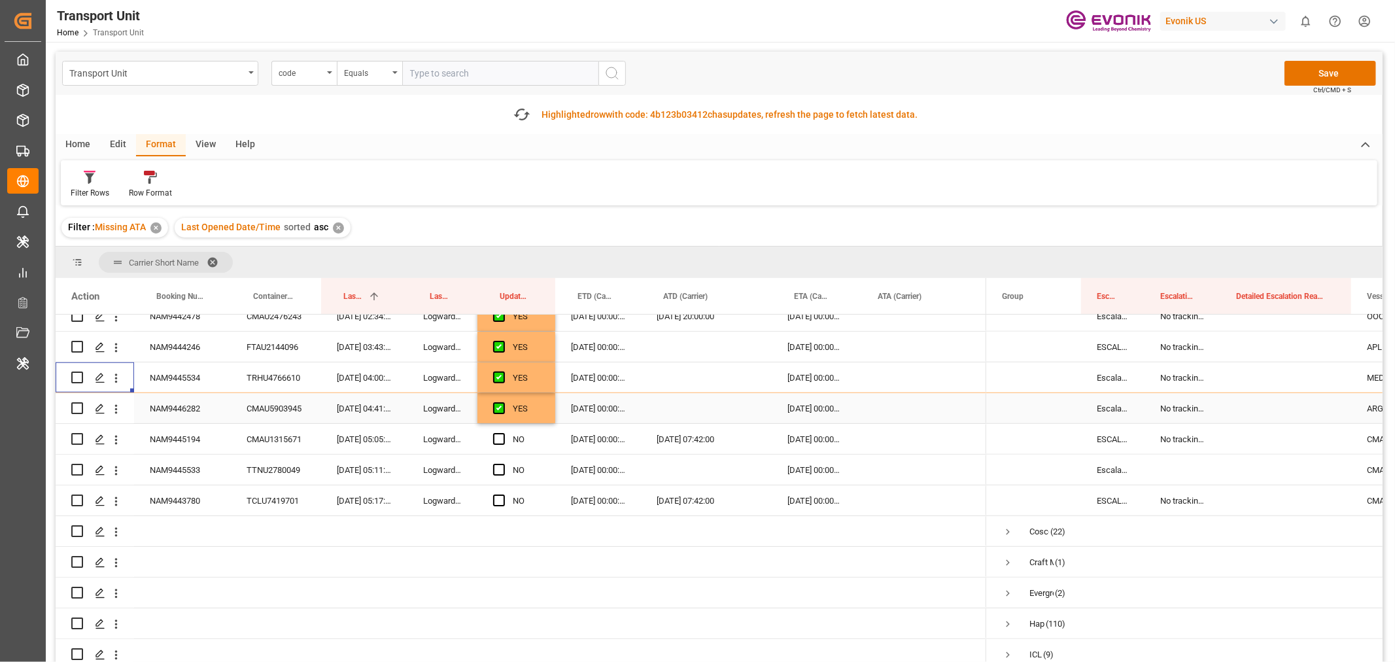
click at [186, 415] on div "NAM9446282" at bounding box center [182, 408] width 97 height 30
click at [115, 408] on icon "open menu" at bounding box center [116, 408] width 3 height 9
click at [172, 428] on div "Open in new tab" at bounding box center [191, 436] width 162 height 27
click at [529, 412] on div "YES" at bounding box center [526, 409] width 27 height 30
drag, startPoint x: 552, startPoint y: 419, endPoint x: 554, endPoint y: 491, distance: 72.0
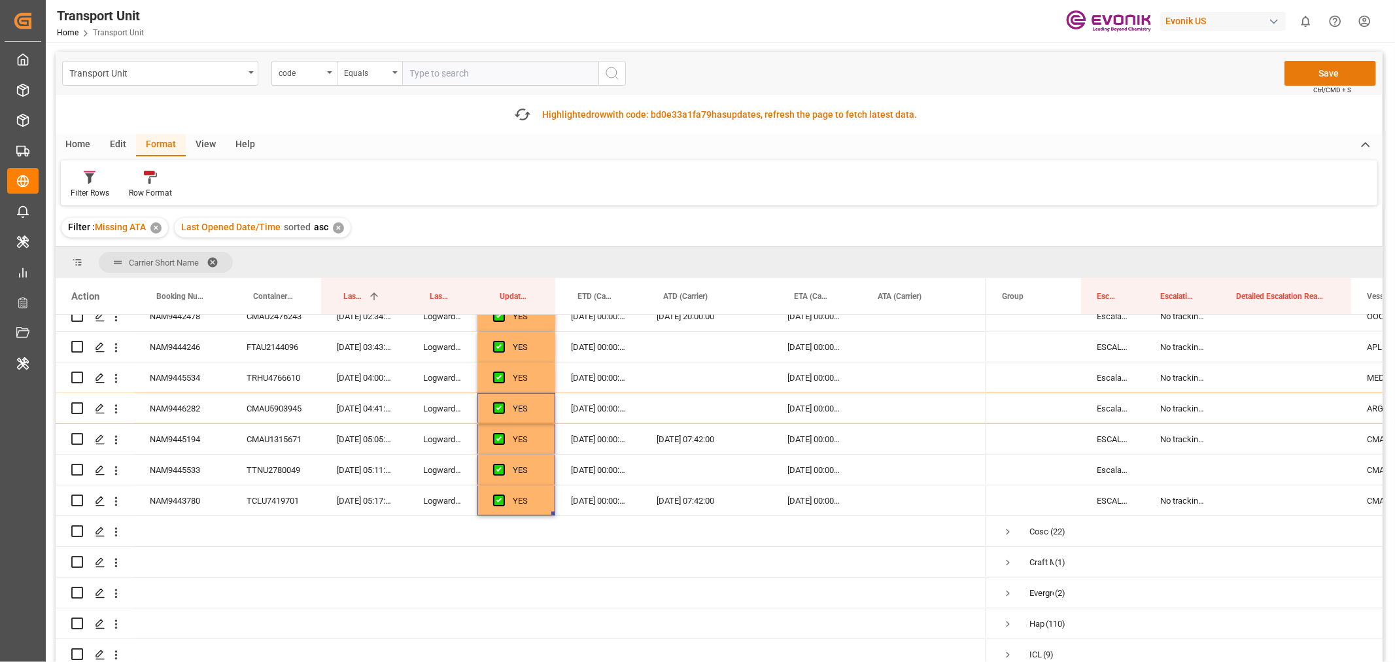
click at [1324, 72] on button "Save" at bounding box center [1331, 73] width 92 height 25
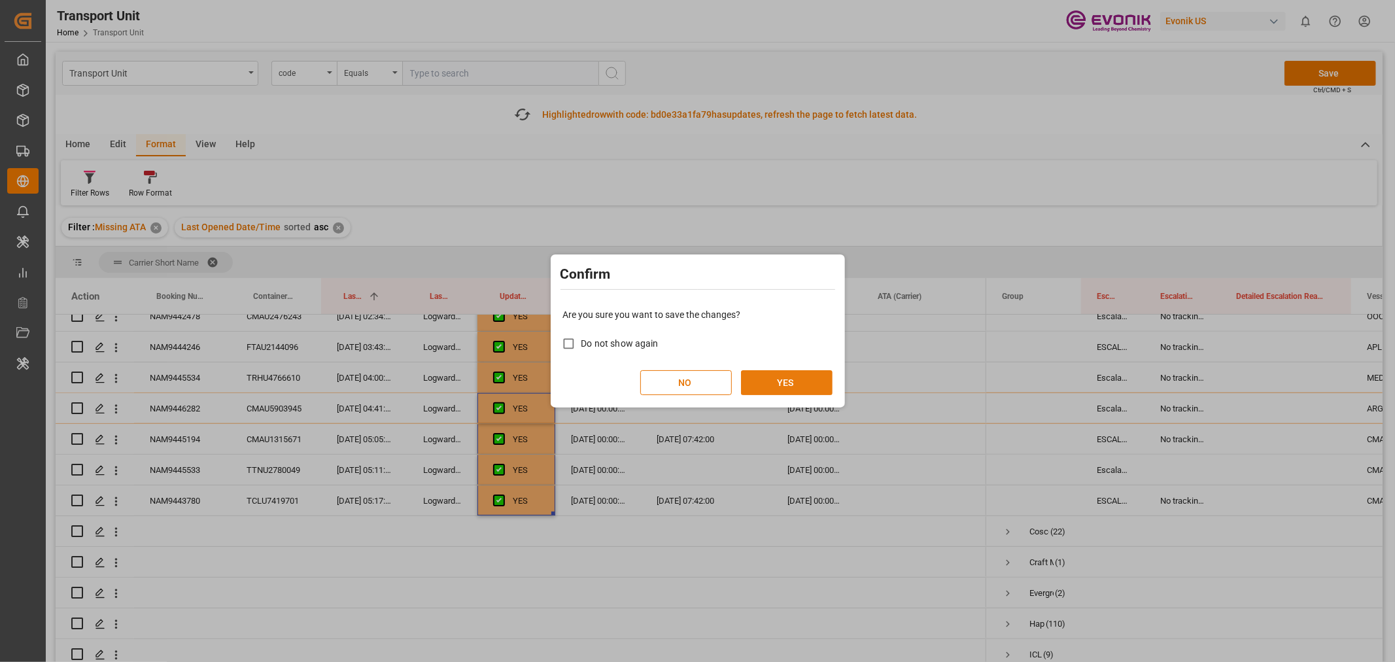
click at [781, 382] on button "YES" at bounding box center [787, 382] width 92 height 25
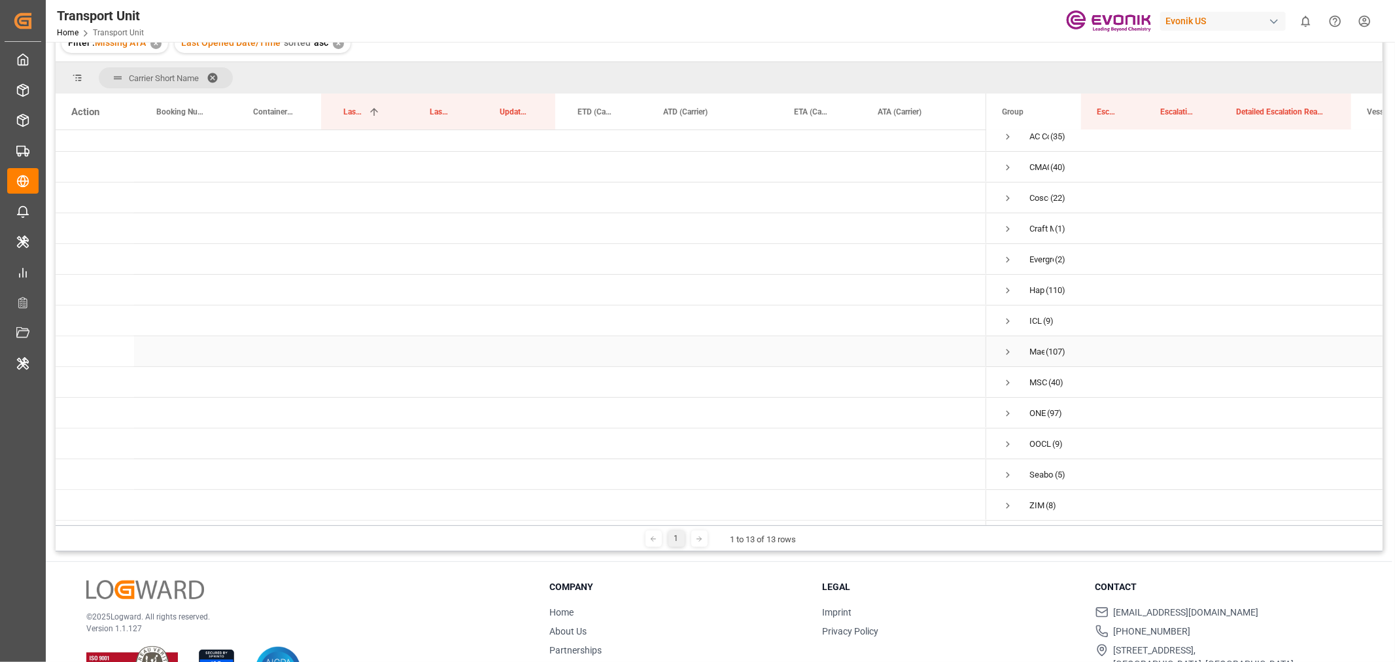
scroll to position [0, 0]
click at [1007, 179] on span "Press SPACE to select this row." at bounding box center [1008, 177] width 12 height 12
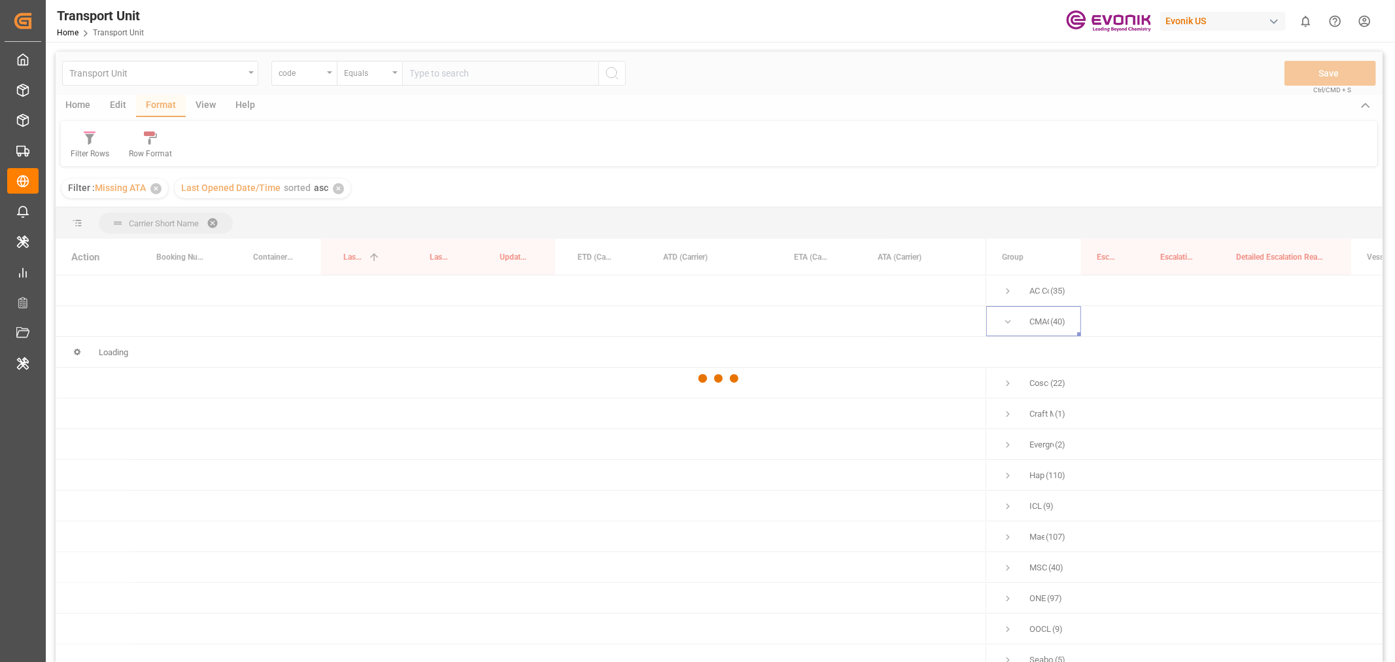
scroll to position [73, 0]
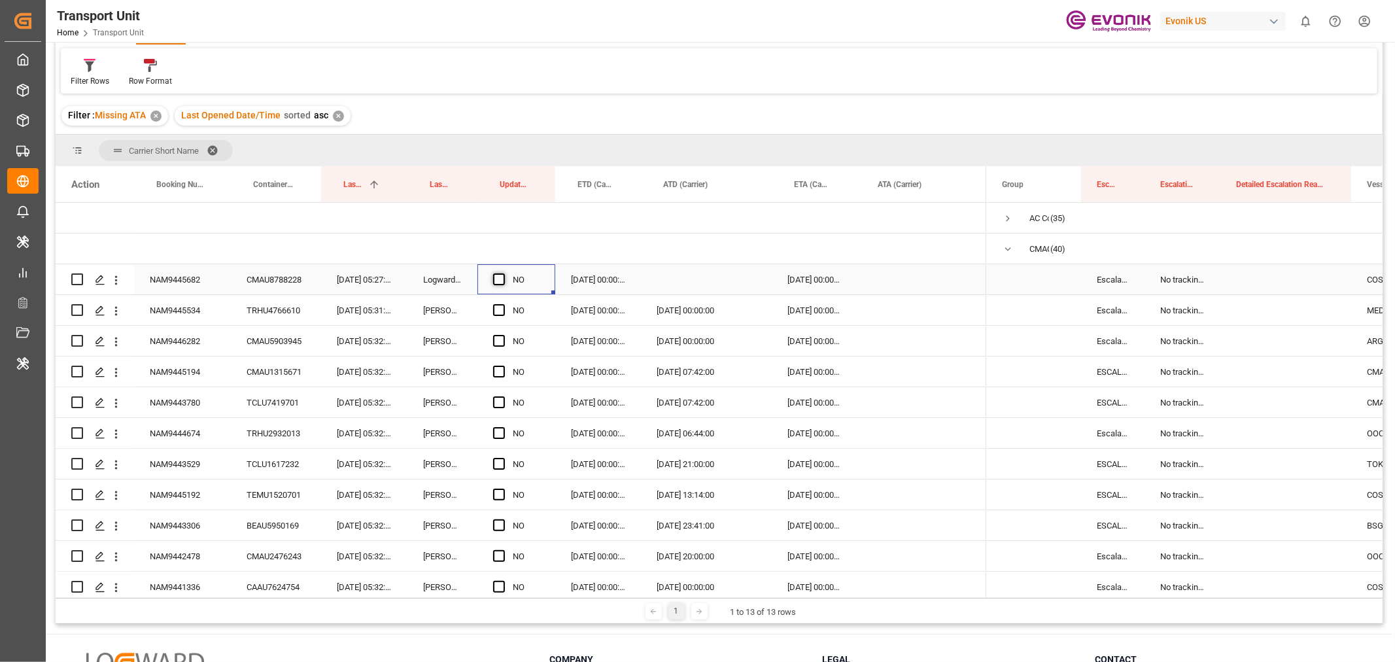
click at [499, 275] on span "Press SPACE to select this row." at bounding box center [499, 279] width 12 height 12
click at [503, 273] on input "Press SPACE to select this row." at bounding box center [503, 273] width 0 height 0
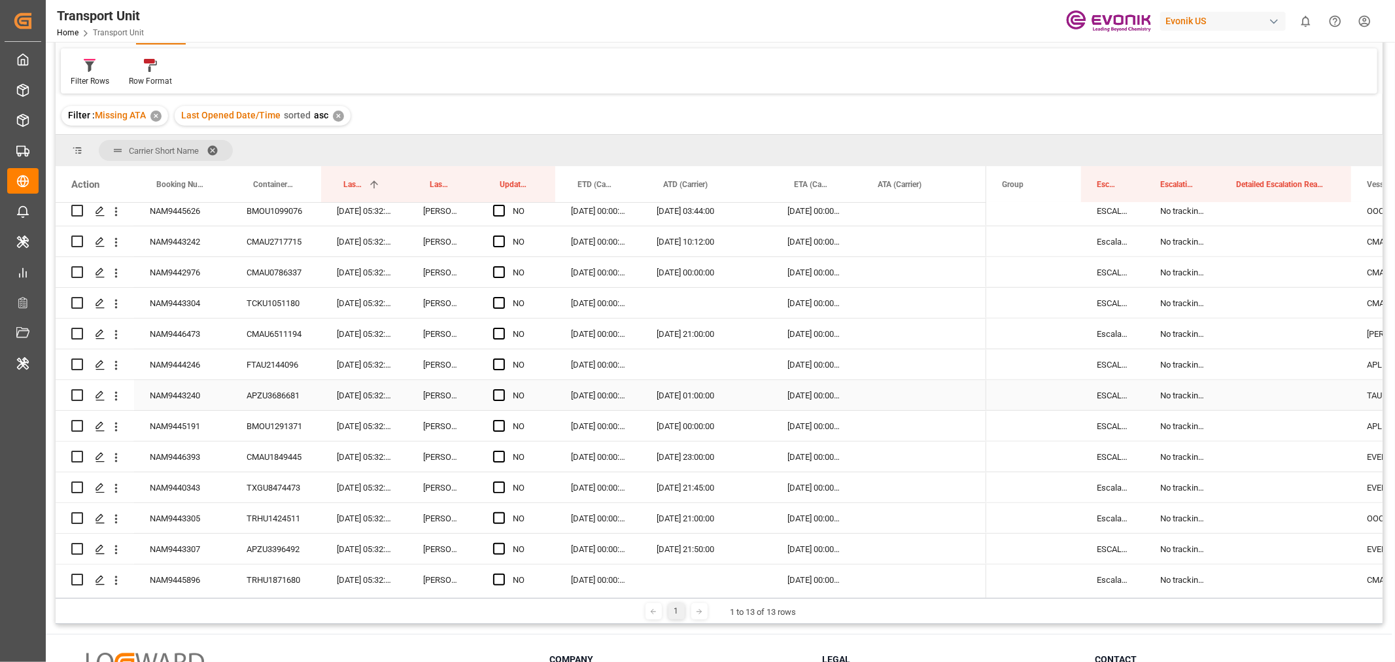
scroll to position [766, 0]
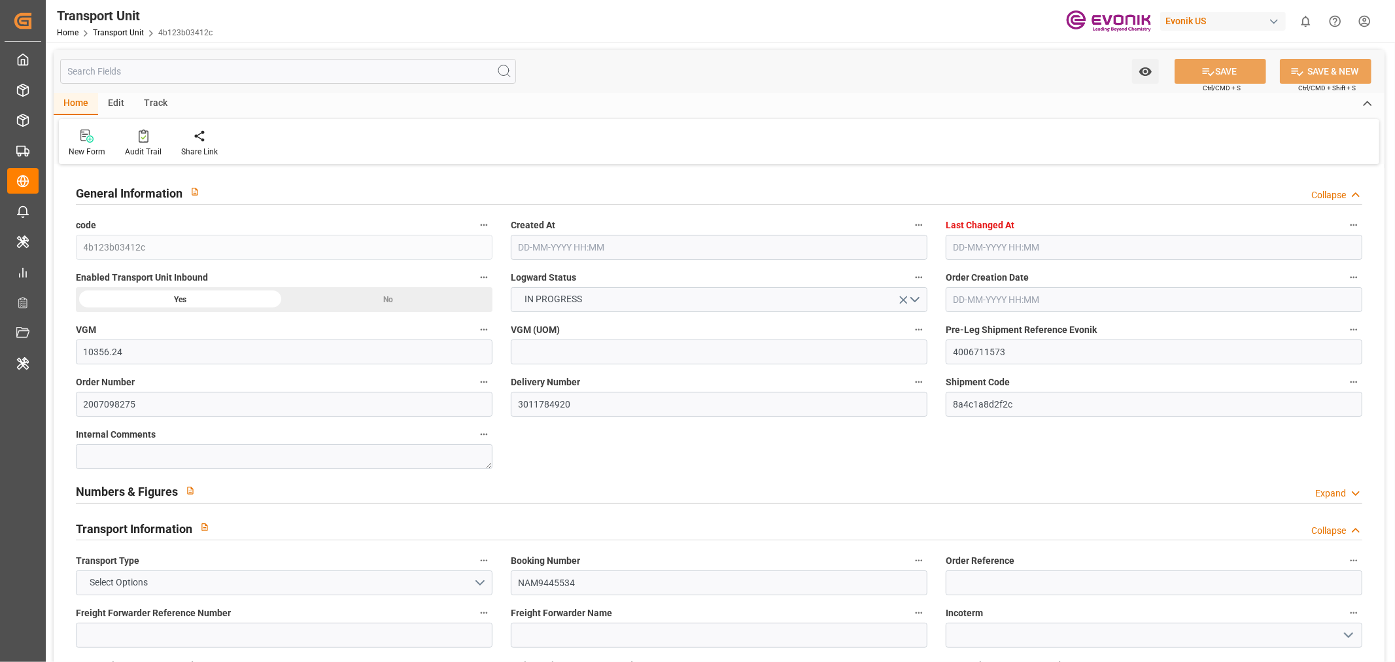
type input "10356.24"
type input "CMACGM"
type input "CMA CGM Group"
type input "USSAV"
type input "ECGYE"
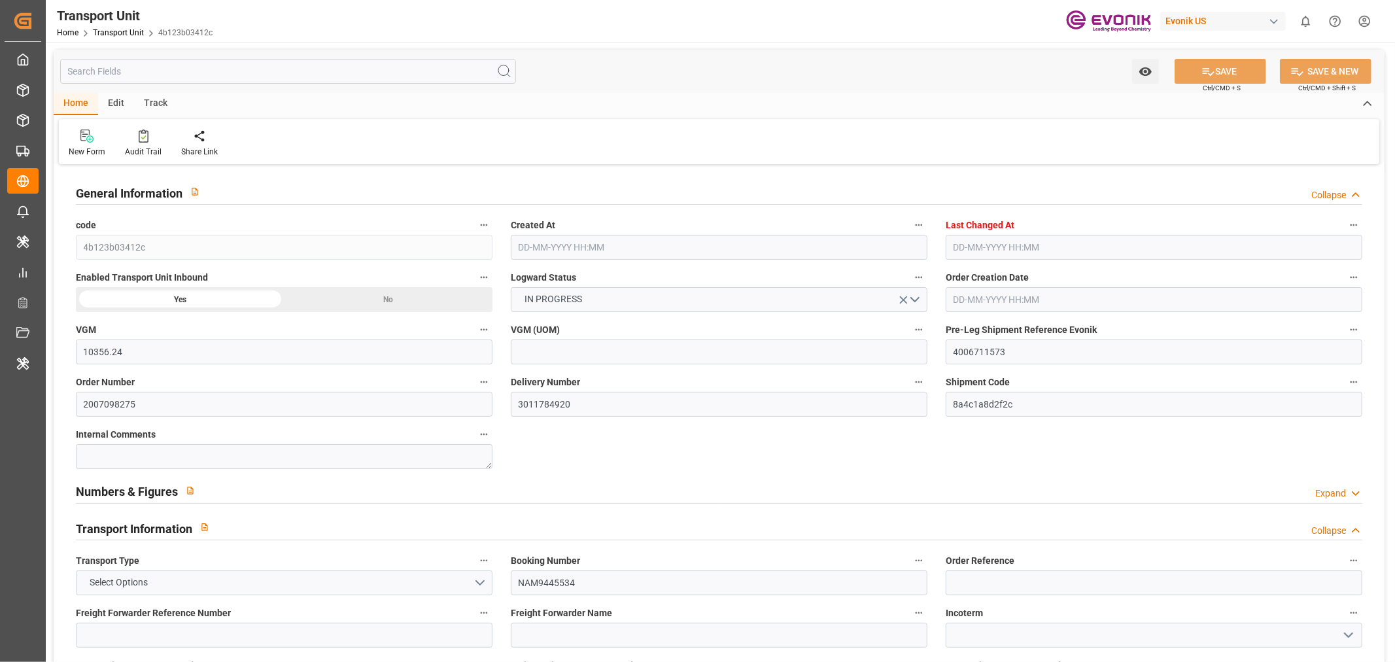
type input "9319595"
type input "USSAV"
type input "ECGYE"
type input "9952828"
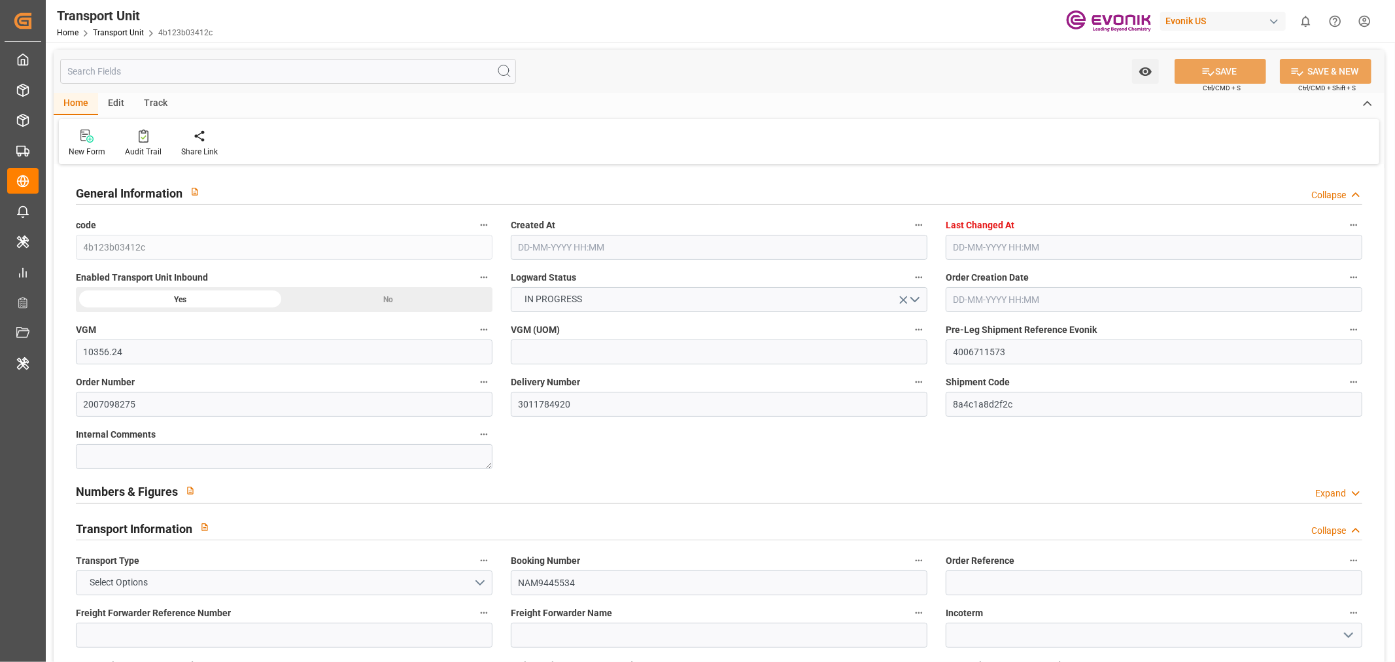
type input "6645.24"
type input "28-07-2025 03:11"
type input "10-09-2025 05:27"
type input "05-10-2025"
type input "29-08-2025 02:51"
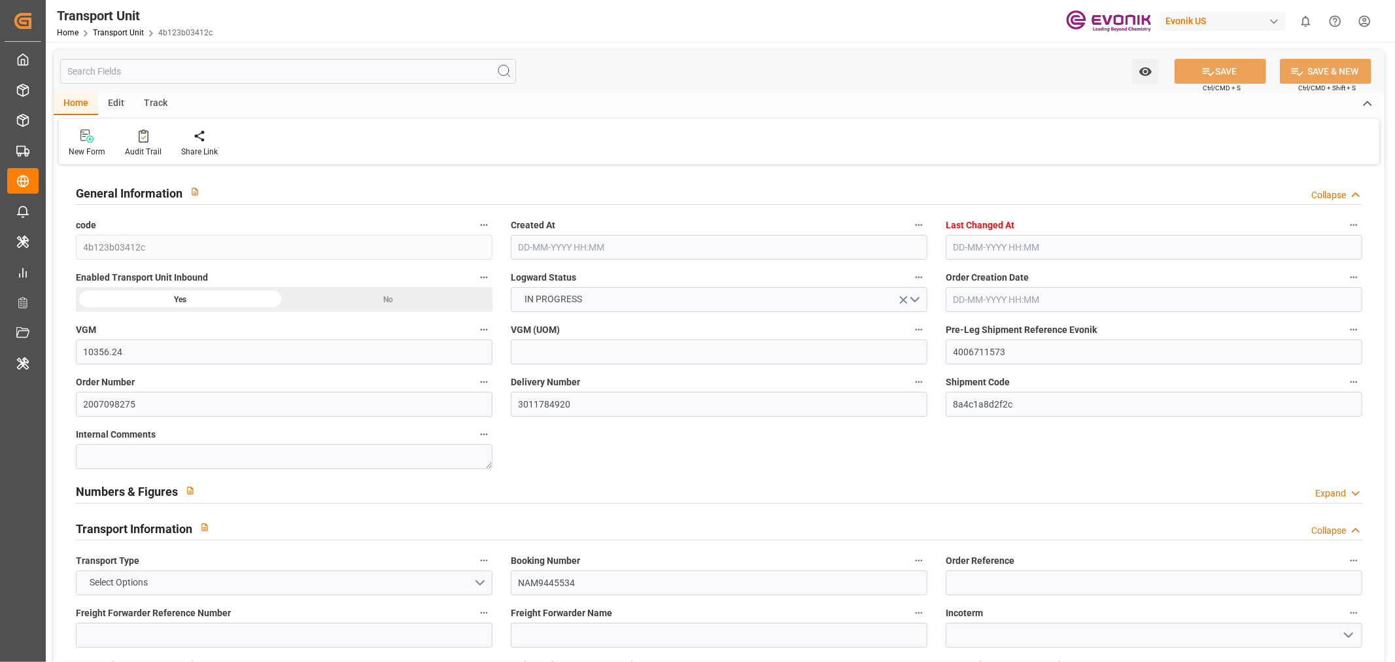
type input "31-08-2025 01:09"
type input "28-08-2025 22:14"
type input "31-08-2025 01:11"
type input "06-09-2025 00:00"
type input "04-09-2025 00:00"
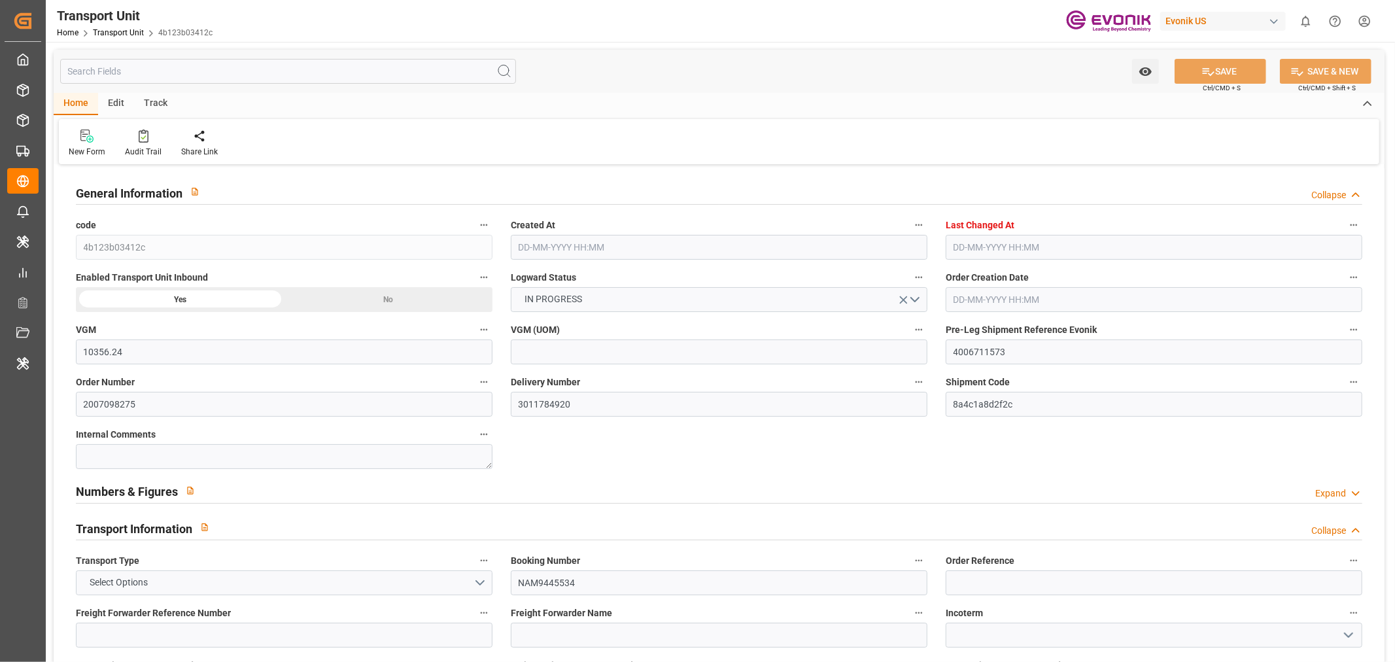
type input "06-09-2025 00:00"
type input "25-09-2025 00:00"
type input "26-09-2025 00:00"
type input "04-09-2025 00:00"
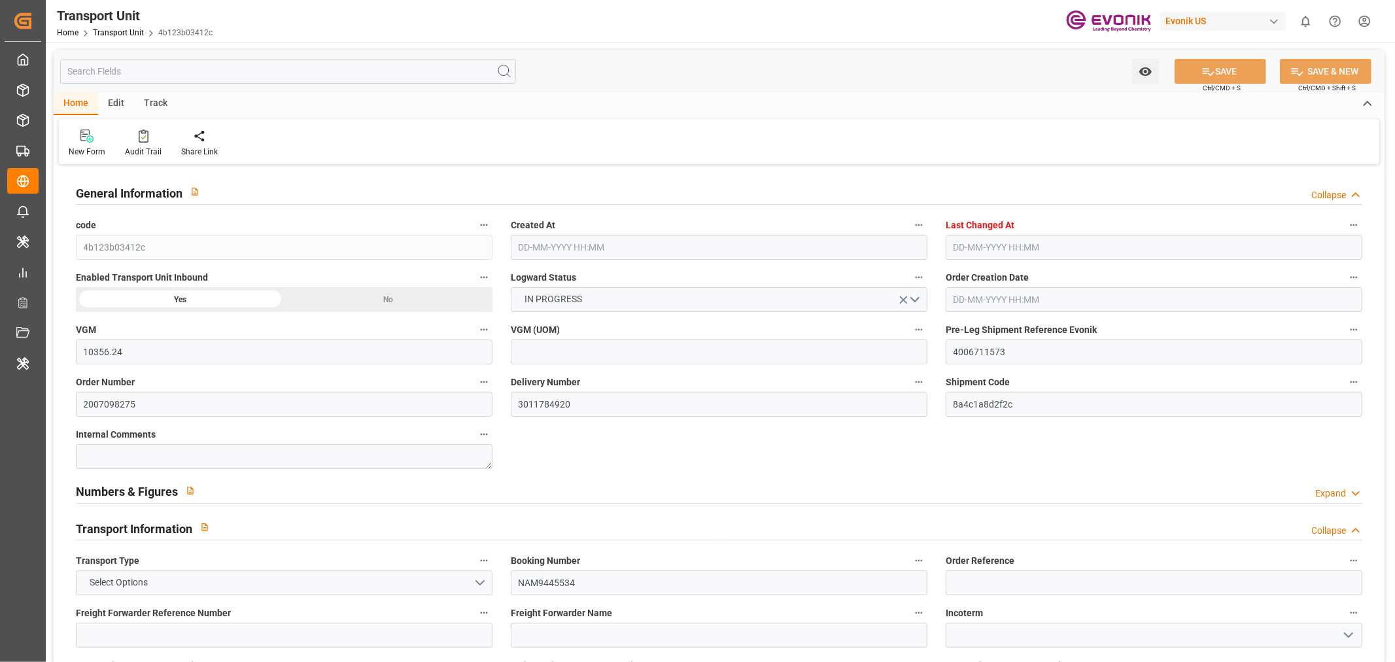
type input "09-09-2025"
type input "09-09-2025 11:07"
type input "08-09-2025 23:59"
type input "12-09-2025 23:00"
type input "13-09-2025 07:04"
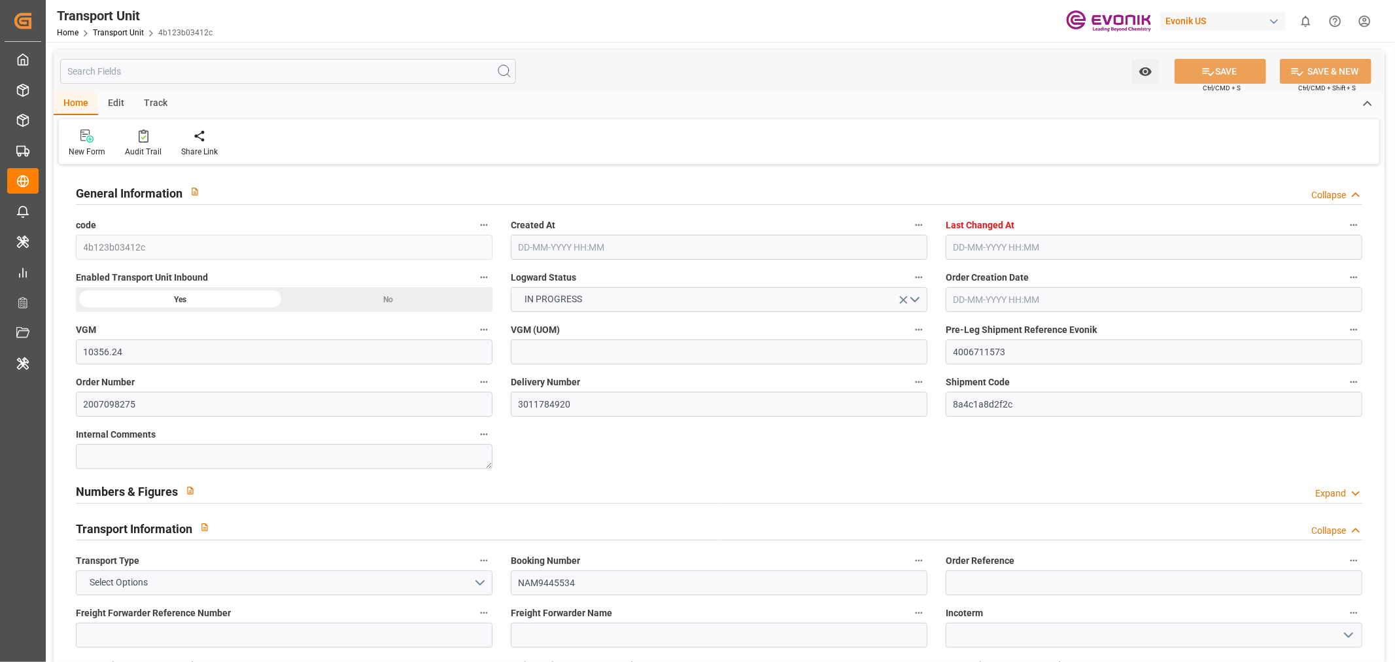
type input "16-09-2025 15:00"
type input "26-09-2025 05:00"
type input "26-09-2025 15:15"
type input "30-09-2025 15:15"
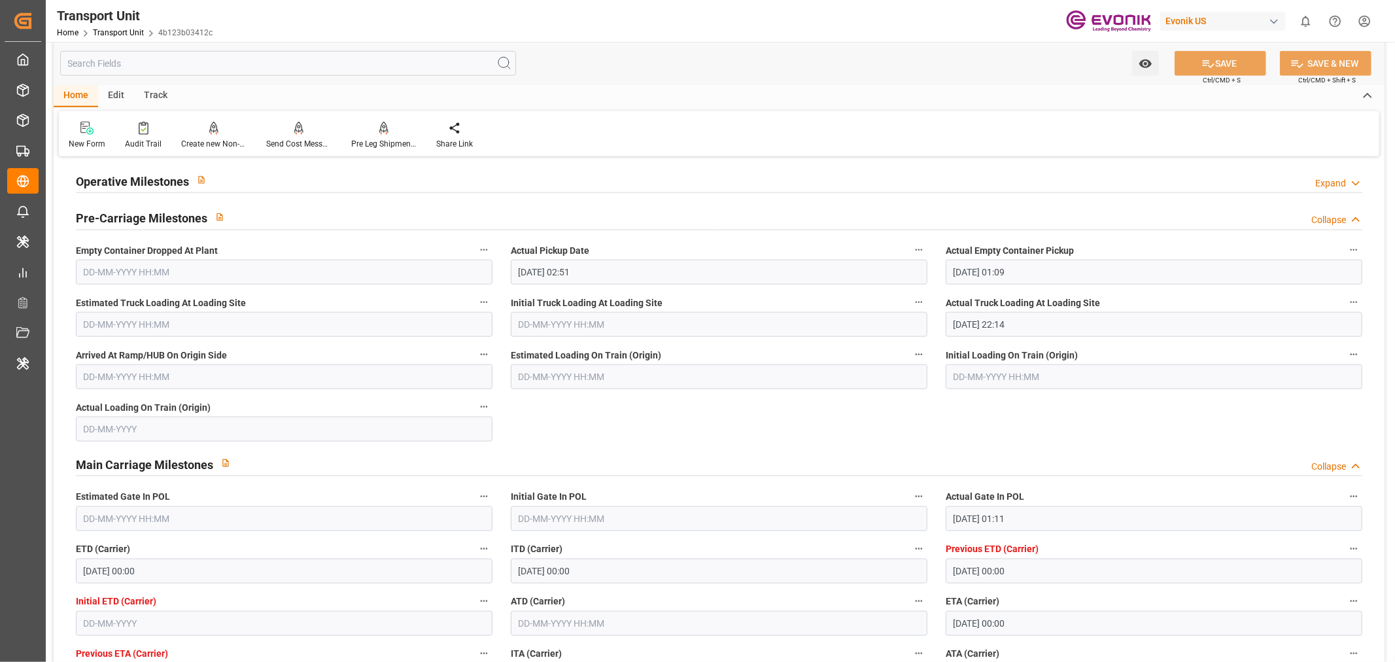
scroll to position [1162, 0]
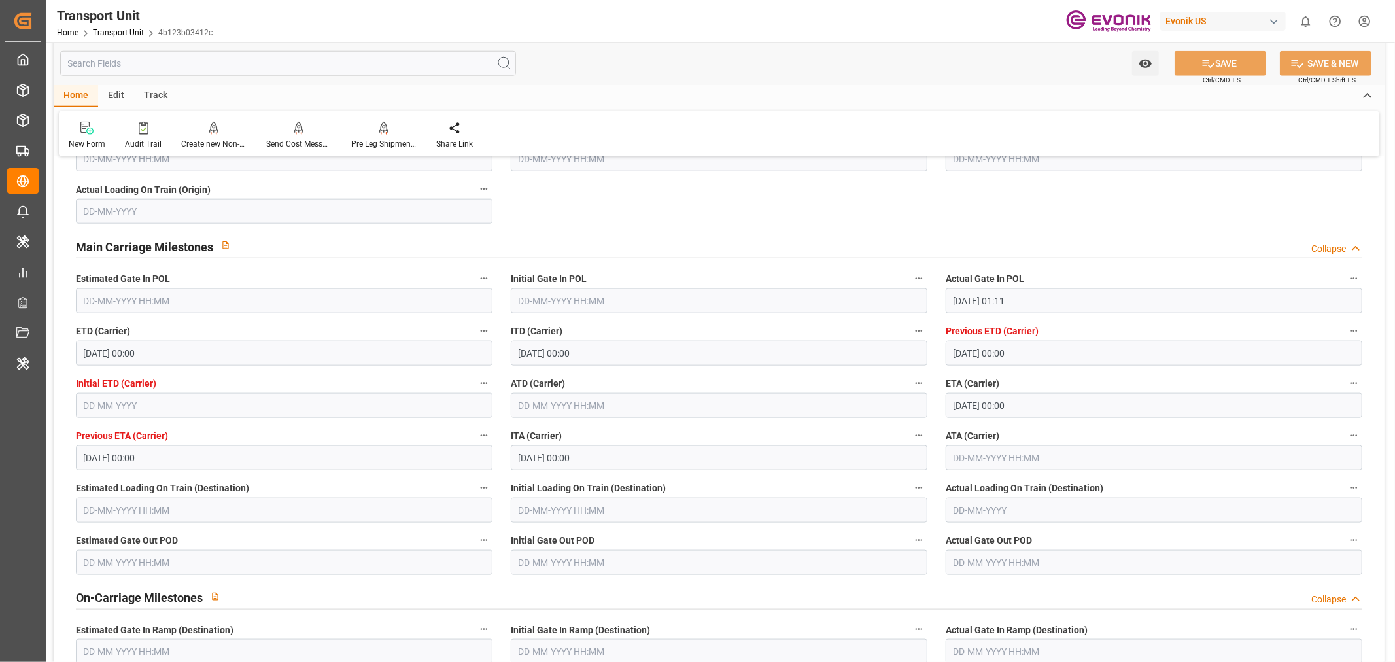
click at [557, 402] on input "text" at bounding box center [719, 405] width 417 height 25
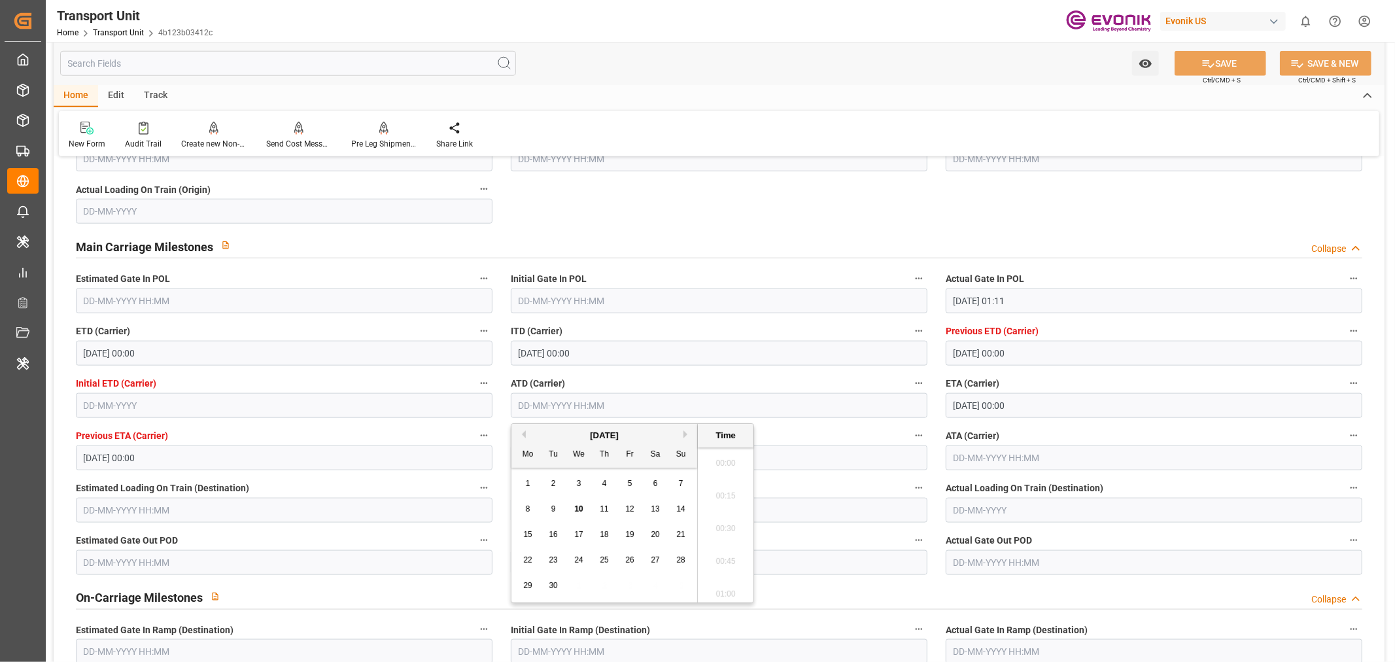
scroll to position [1378, 0]
click at [549, 509] on div "9" at bounding box center [554, 510] width 16 height 16
type input "[DATE] 00:00"
click at [1228, 61] on button "SAVE" at bounding box center [1221, 63] width 92 height 25
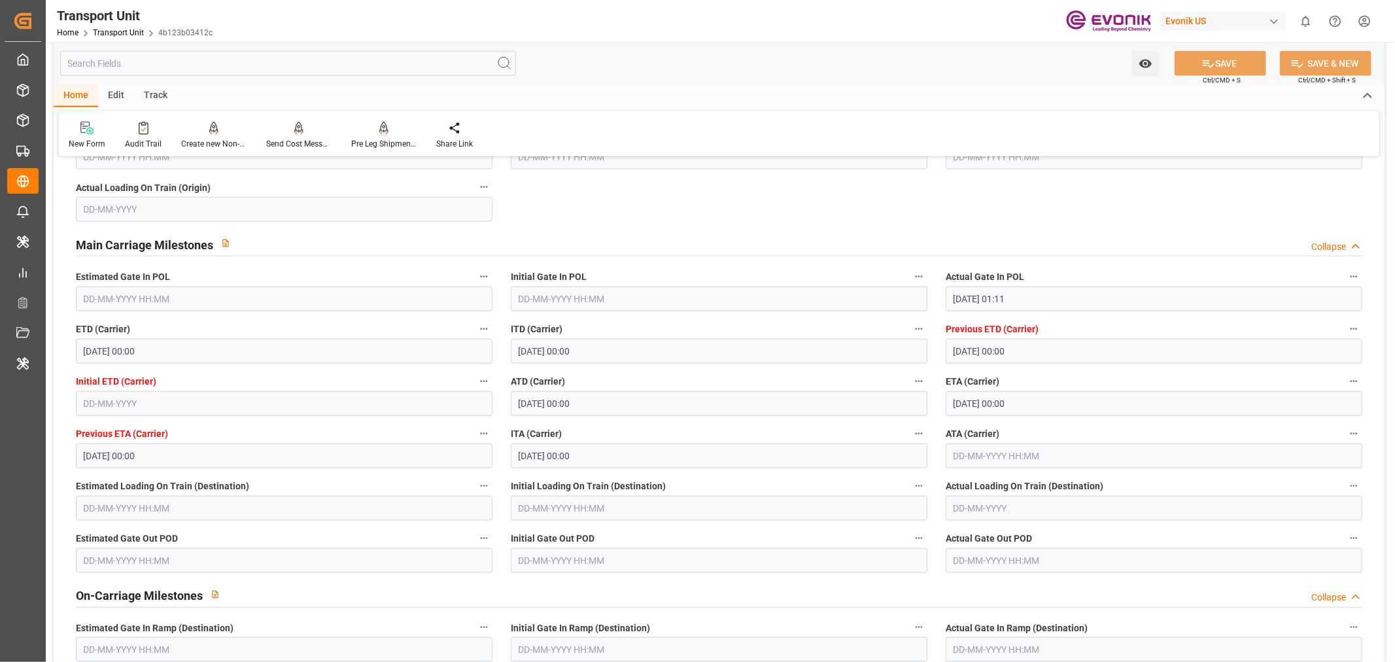
scroll to position [1162, 0]
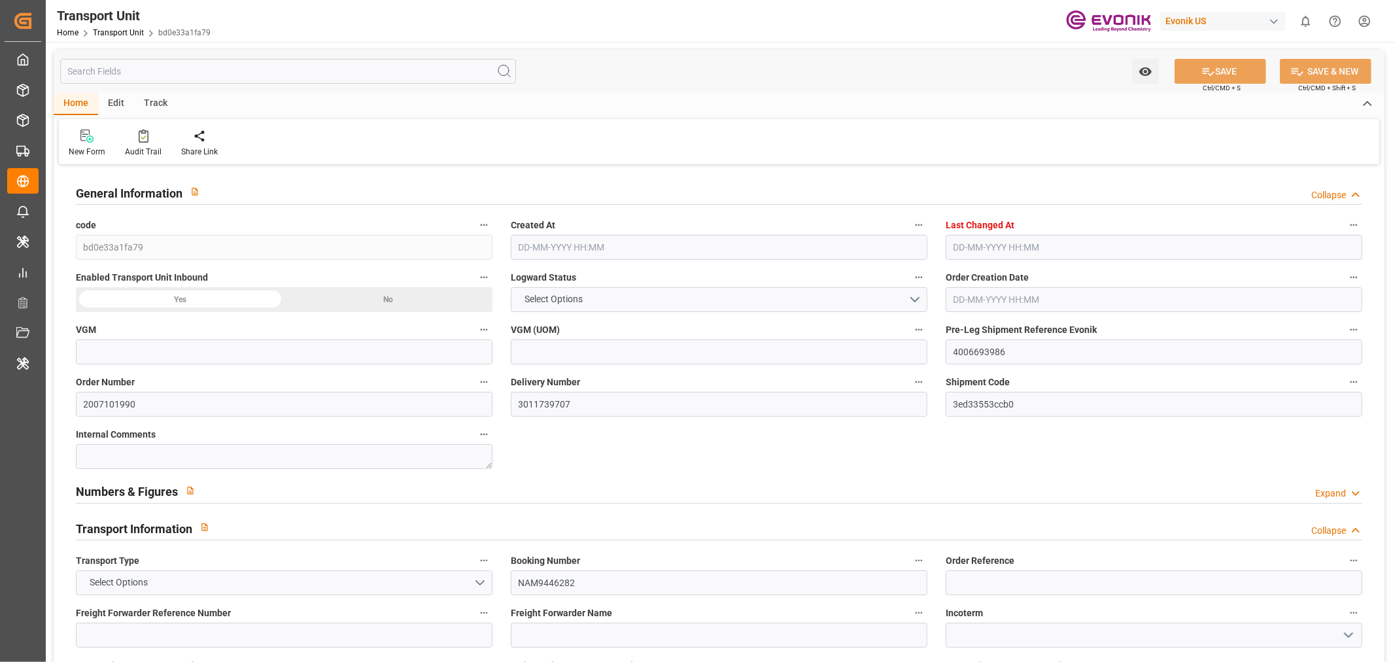
type input "22548.368"
type input "CMACGM"
type input "CMA CGM Group"
type input "USSAV"
type input "DEHAM"
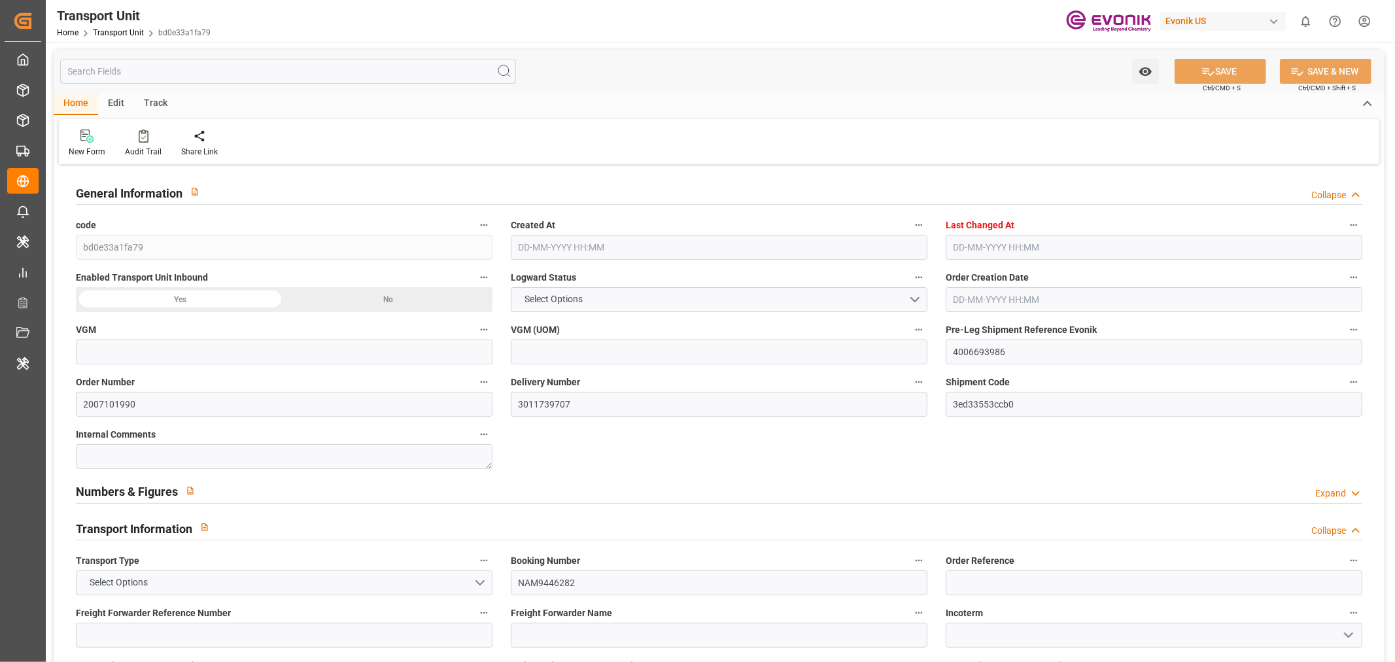
type input "9262716"
type input "USSAV"
type input "DEHAM"
type input "9317963"
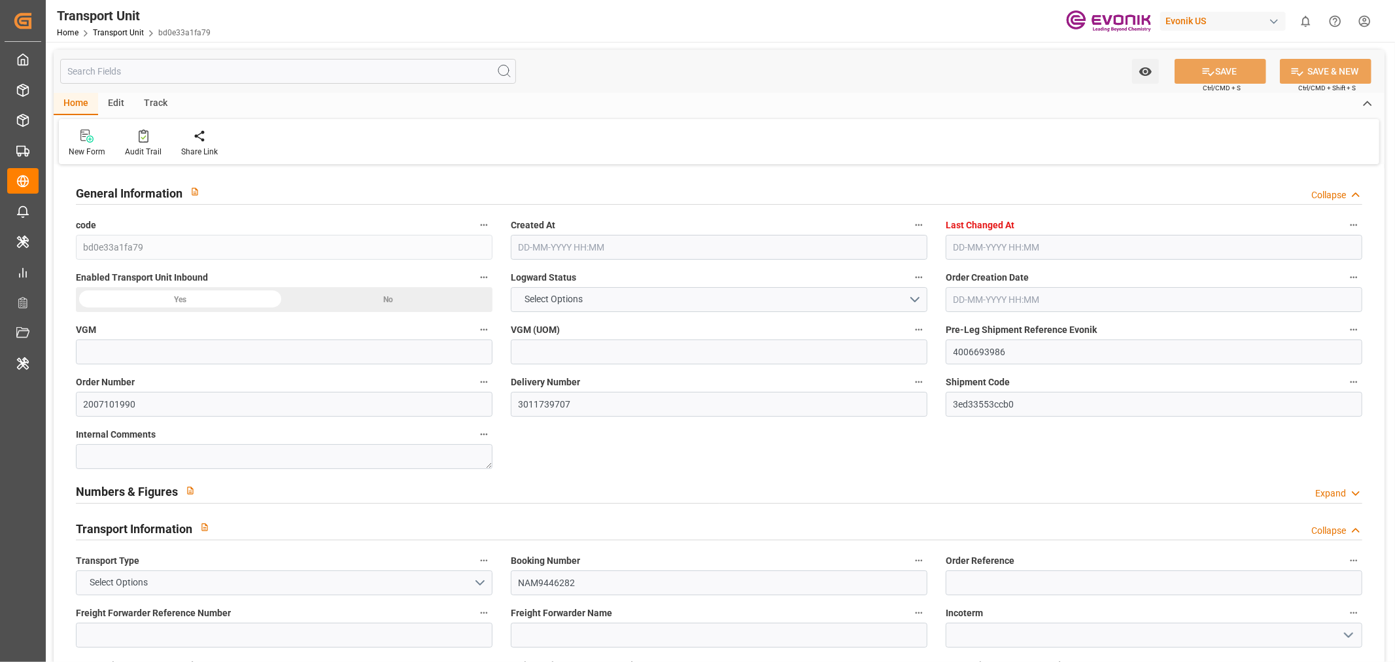
type input "18688.3"
type input "[DATE] 02:58"
type input "[DATE] 04:41"
type input "[DATE]"
type input "[DATE] 00:10"
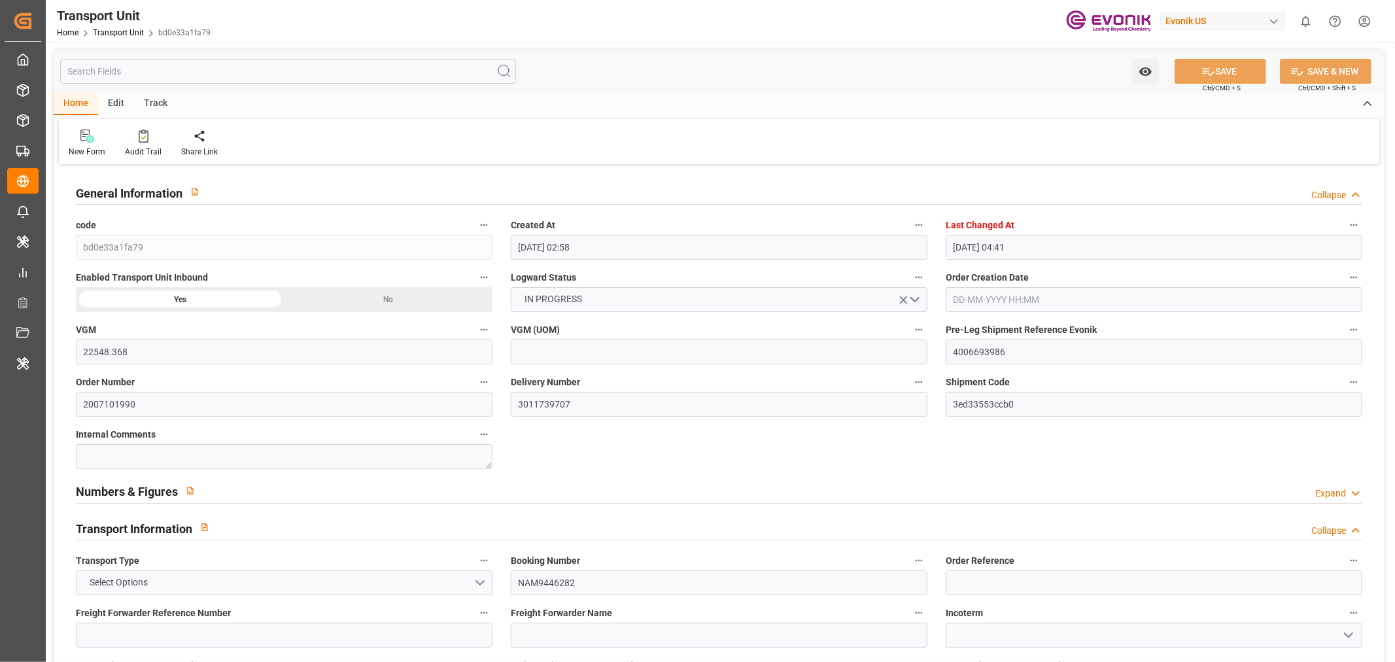
type input "[DATE] 07:15"
type input "[DATE] 17:10"
type input "[DATE] 07:17"
type input "[DATE] 00:00"
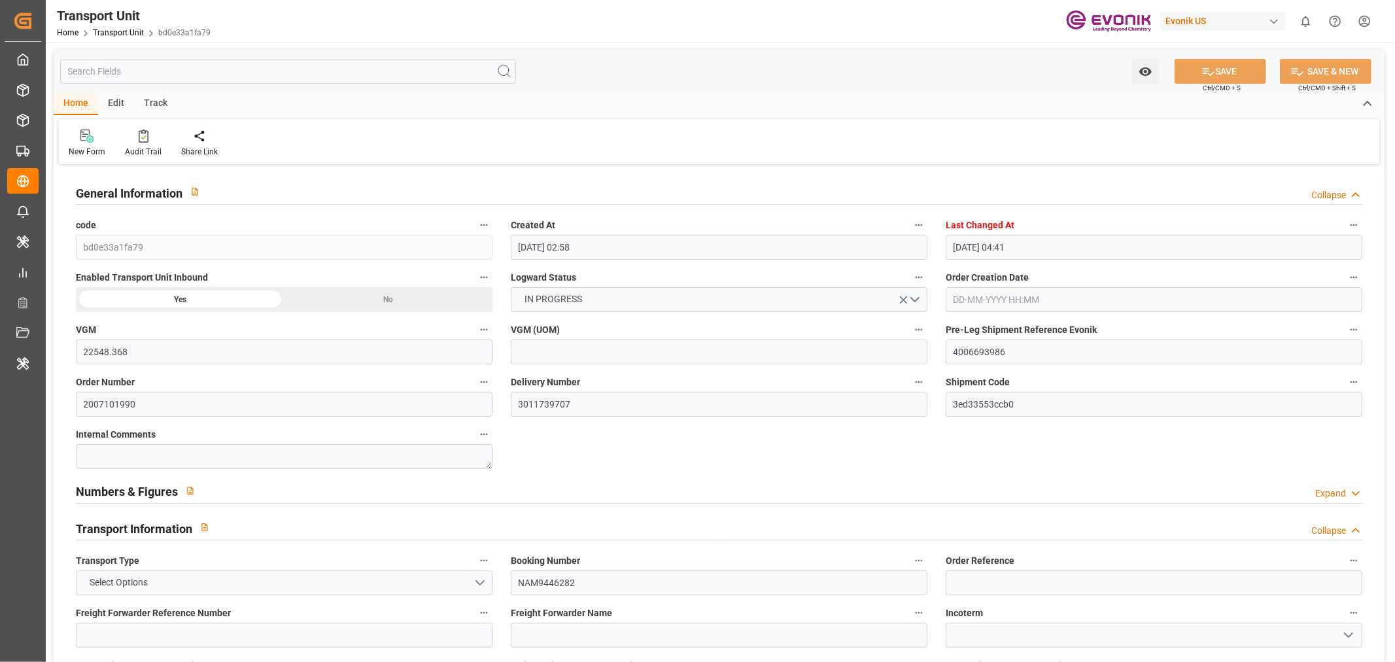
type input "[DATE] 00:00"
type input "[DATE] 17:00"
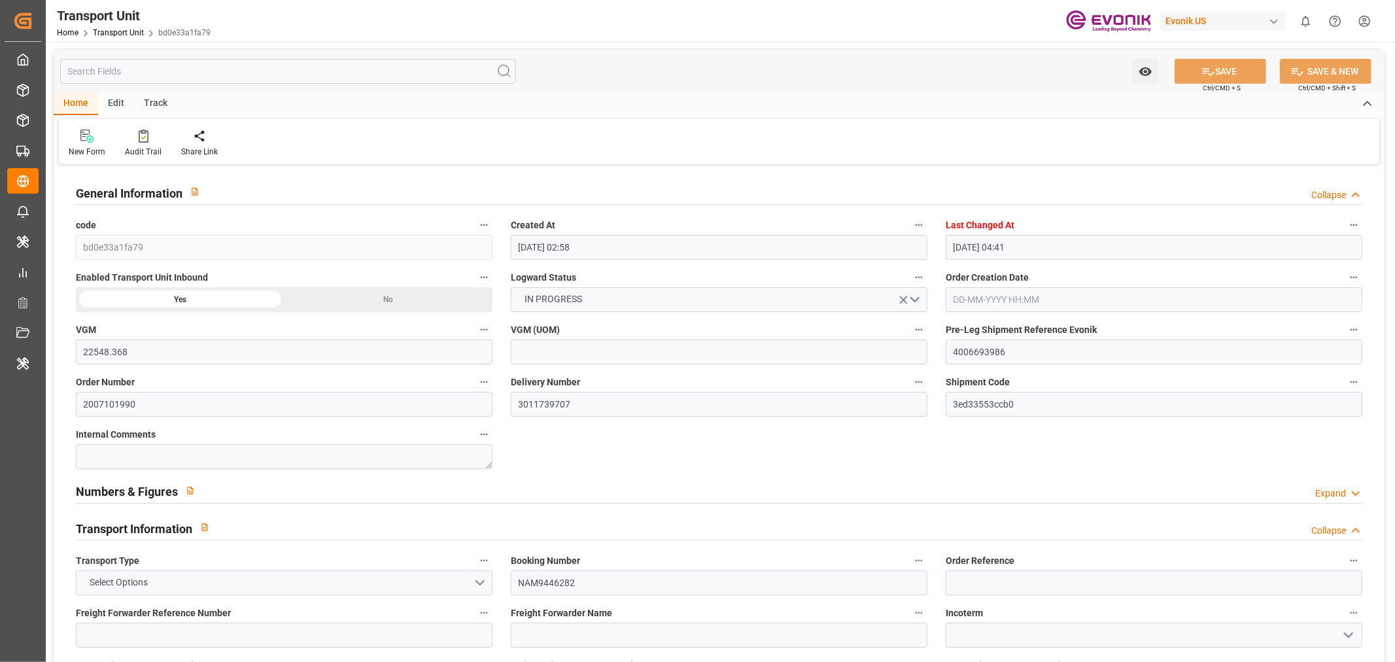
type input "[DATE]"
type input "[DATE] 19:27"
type input "[DATE] 18:00"
type input "[DATE] 21:00"
type input "[DATE] 18:23"
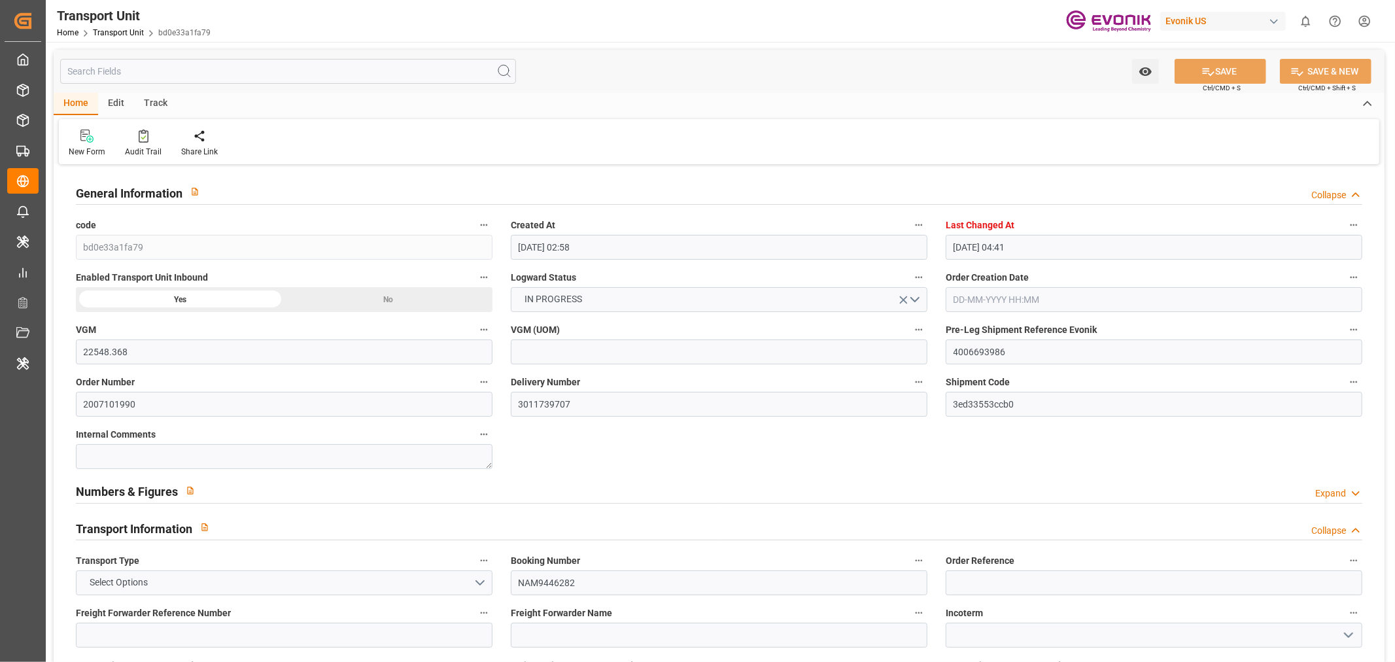
type input "[DATE] 06:00"
type input "[DATE] 21:00"
type input "[DATE] 16:49"
type input "[DATE] 06:00"
type input "[DATE] 07:00"
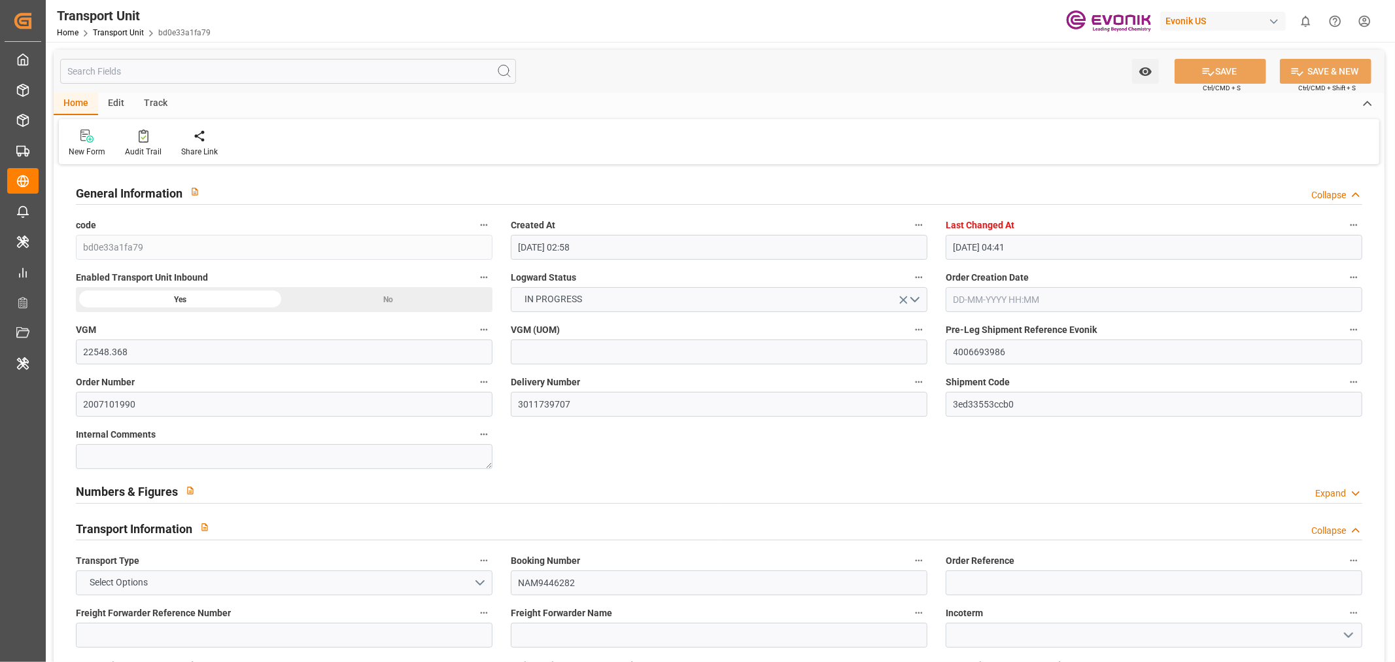
type input "[DATE] 07:57"
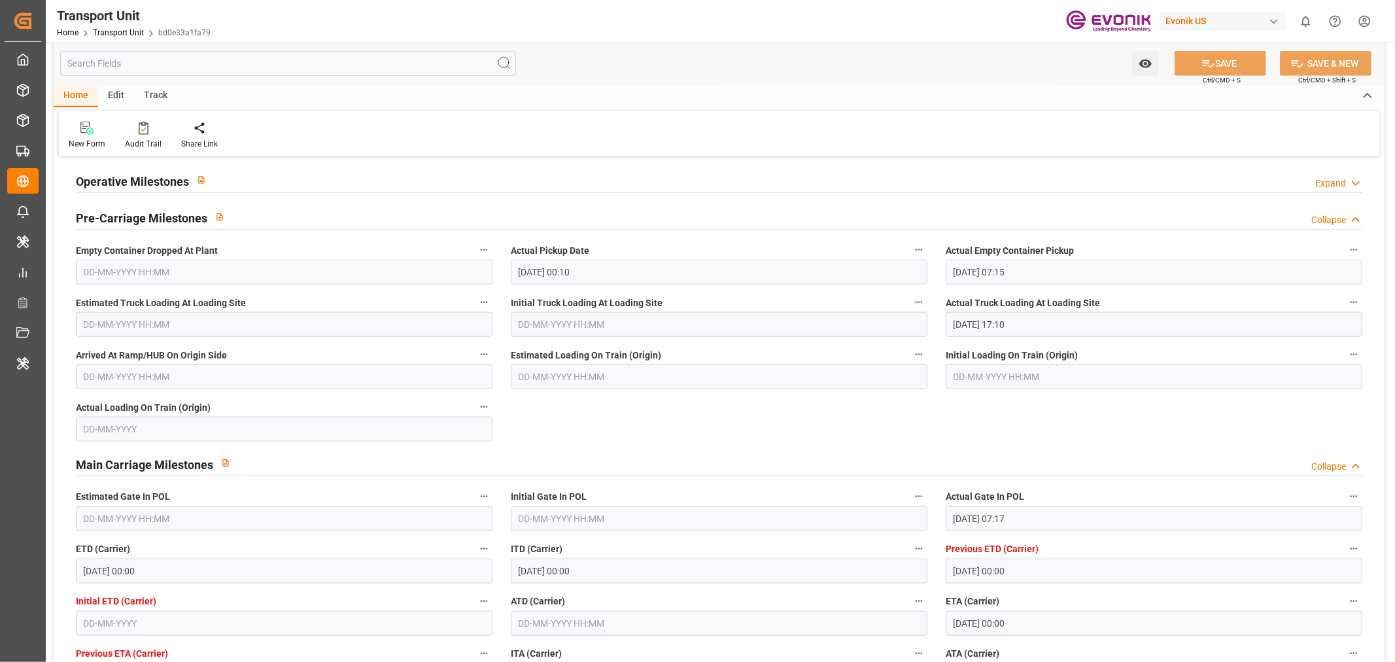
scroll to position [1090, 0]
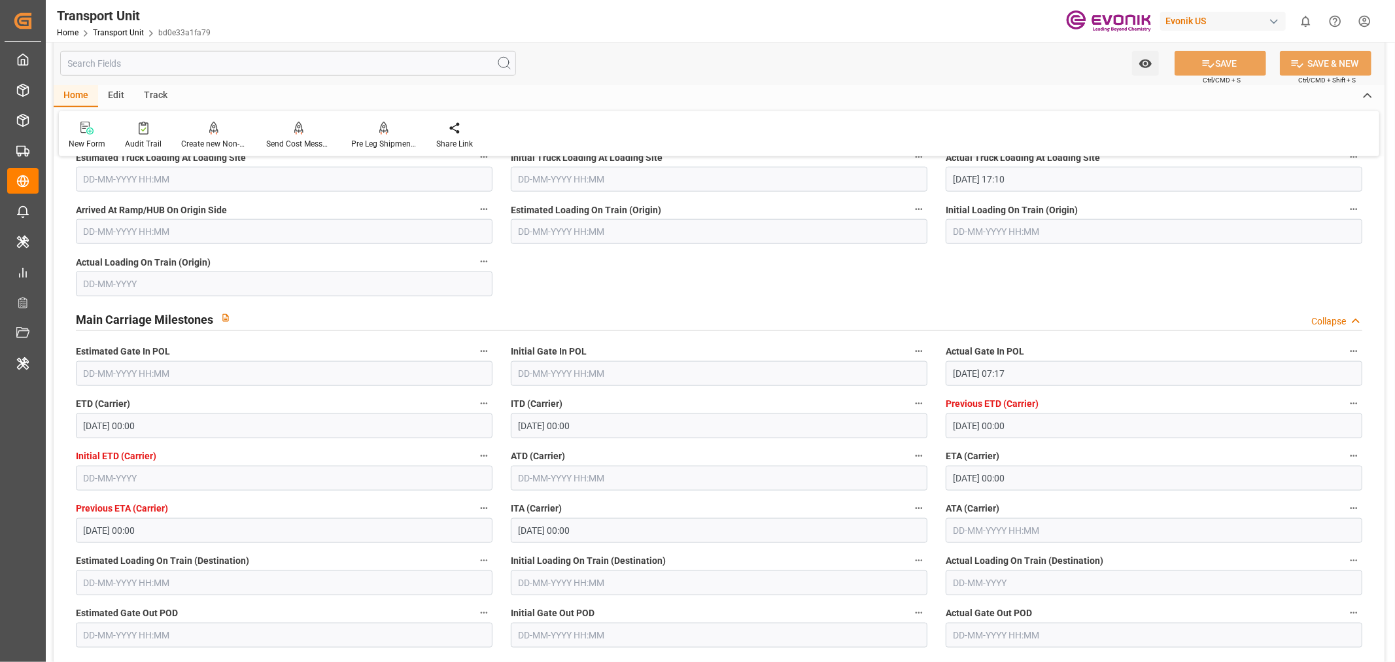
click at [555, 479] on input "text" at bounding box center [719, 478] width 417 height 25
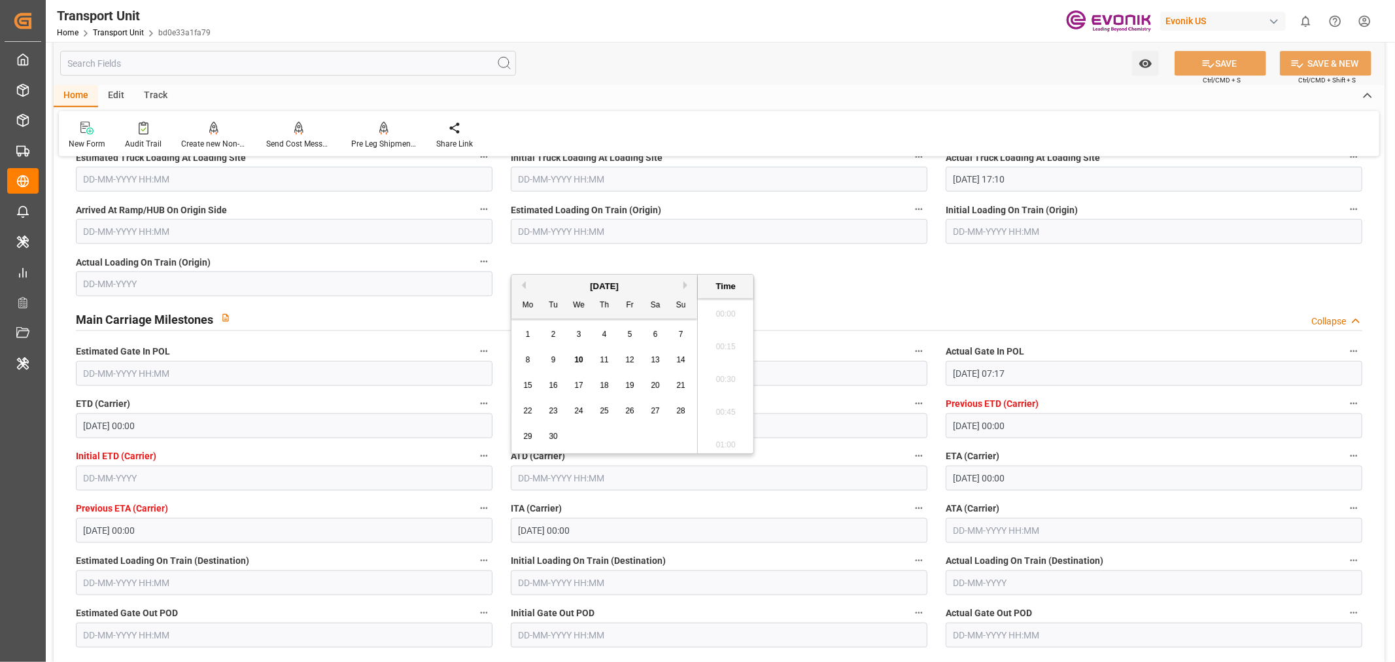
scroll to position [1378, 0]
click at [528, 360] on span "8" at bounding box center [528, 359] width 5 height 9
type input "[DATE] 00:00"
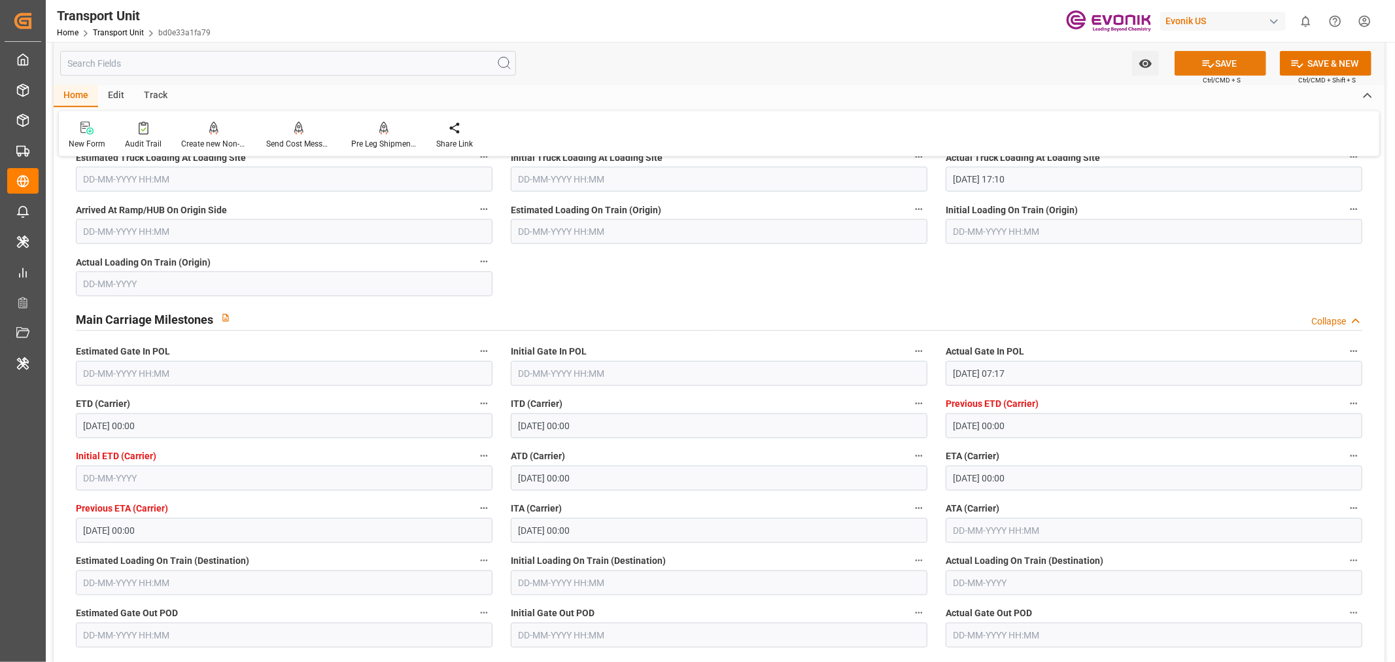
click at [1224, 61] on button "SAVE" at bounding box center [1221, 63] width 92 height 25
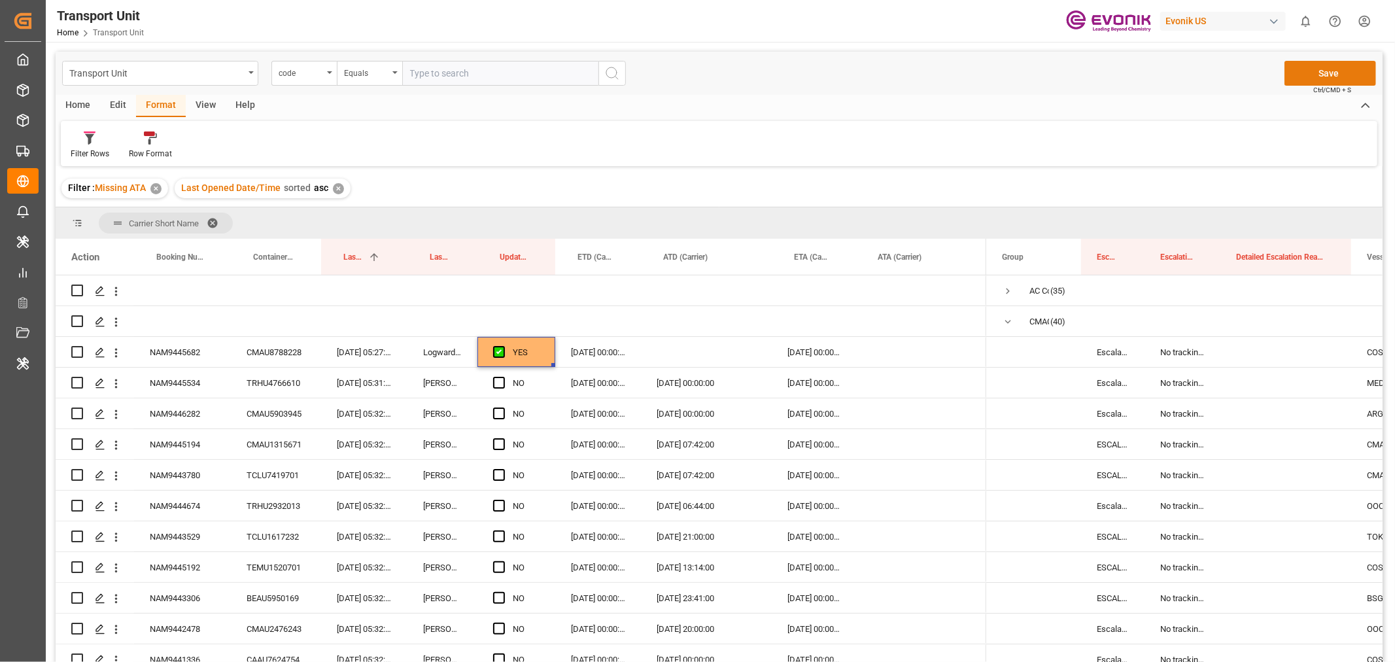
click at [1333, 63] on button "Save" at bounding box center [1331, 73] width 92 height 25
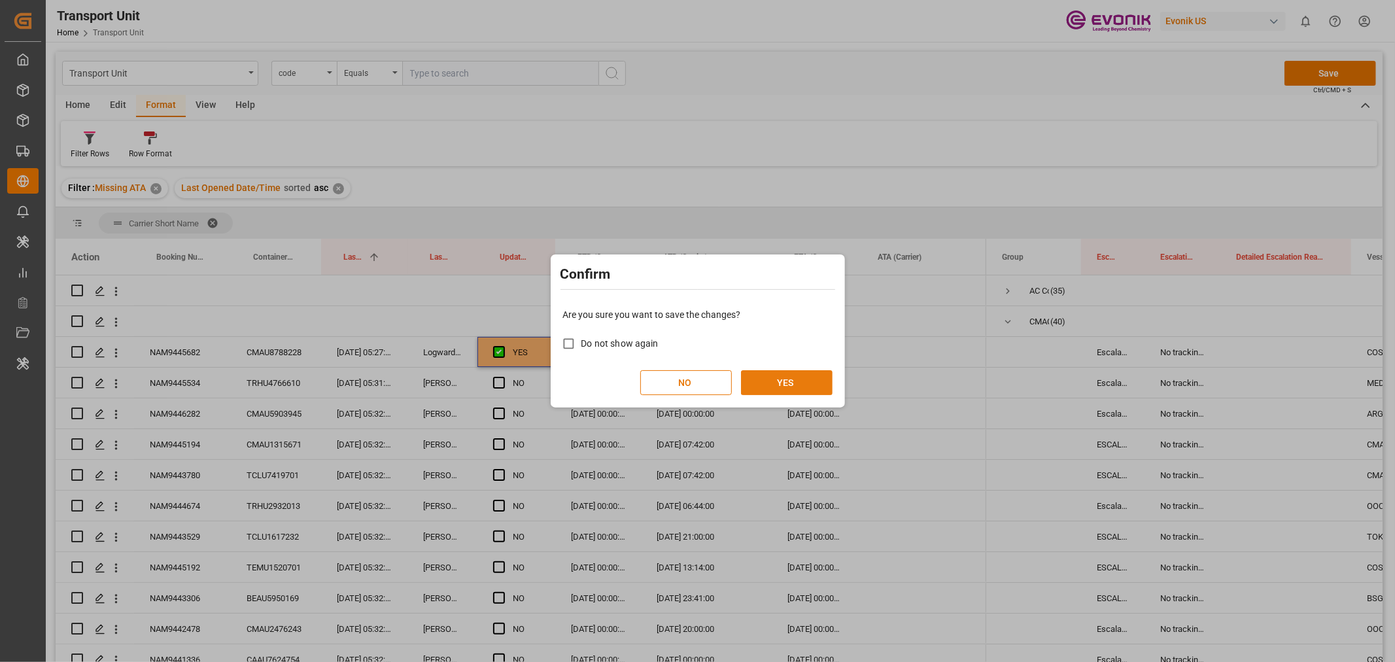
click at [793, 377] on button "YES" at bounding box center [787, 382] width 92 height 25
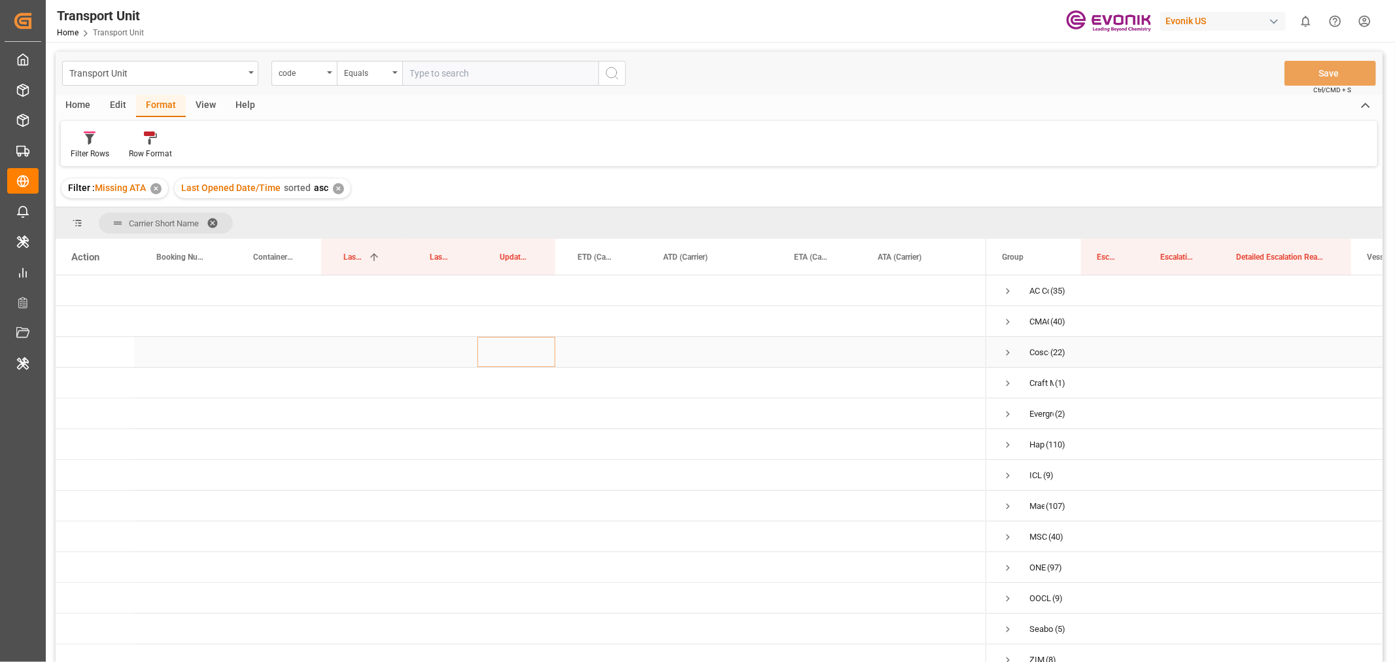
click at [1012, 352] on span "Press SPACE to select this row." at bounding box center [1008, 353] width 12 height 12
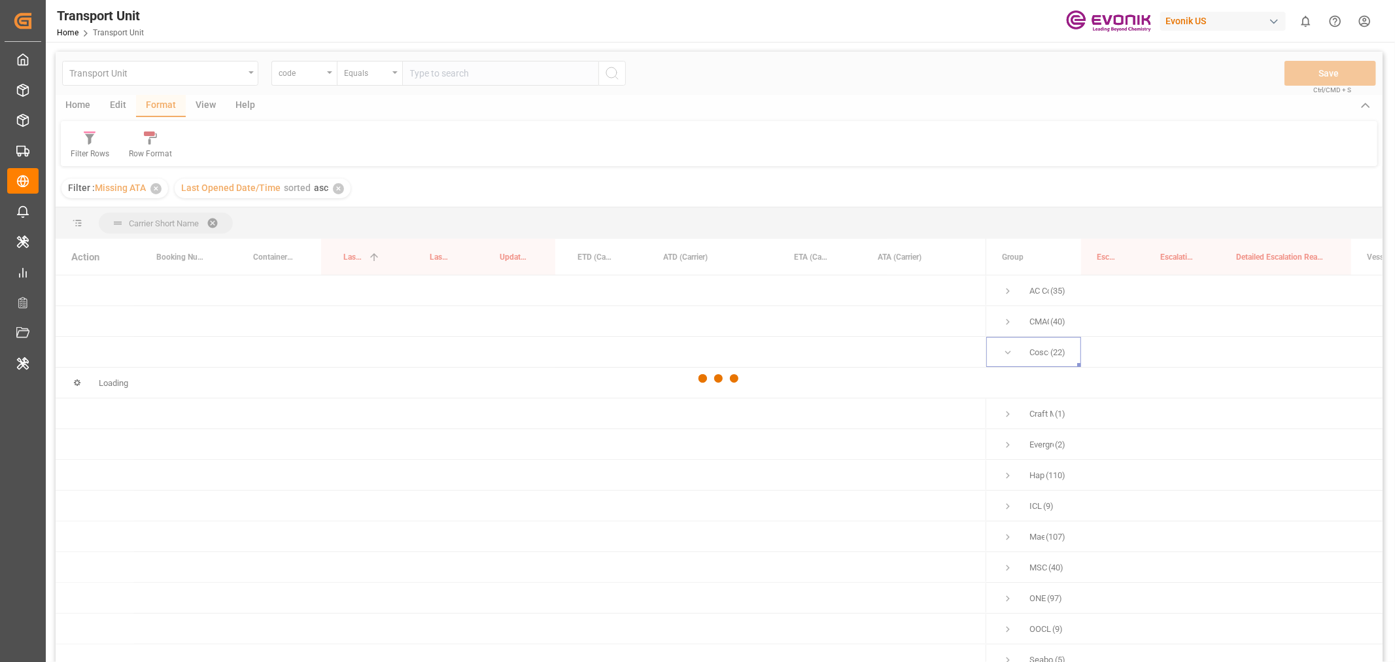
scroll to position [73, 0]
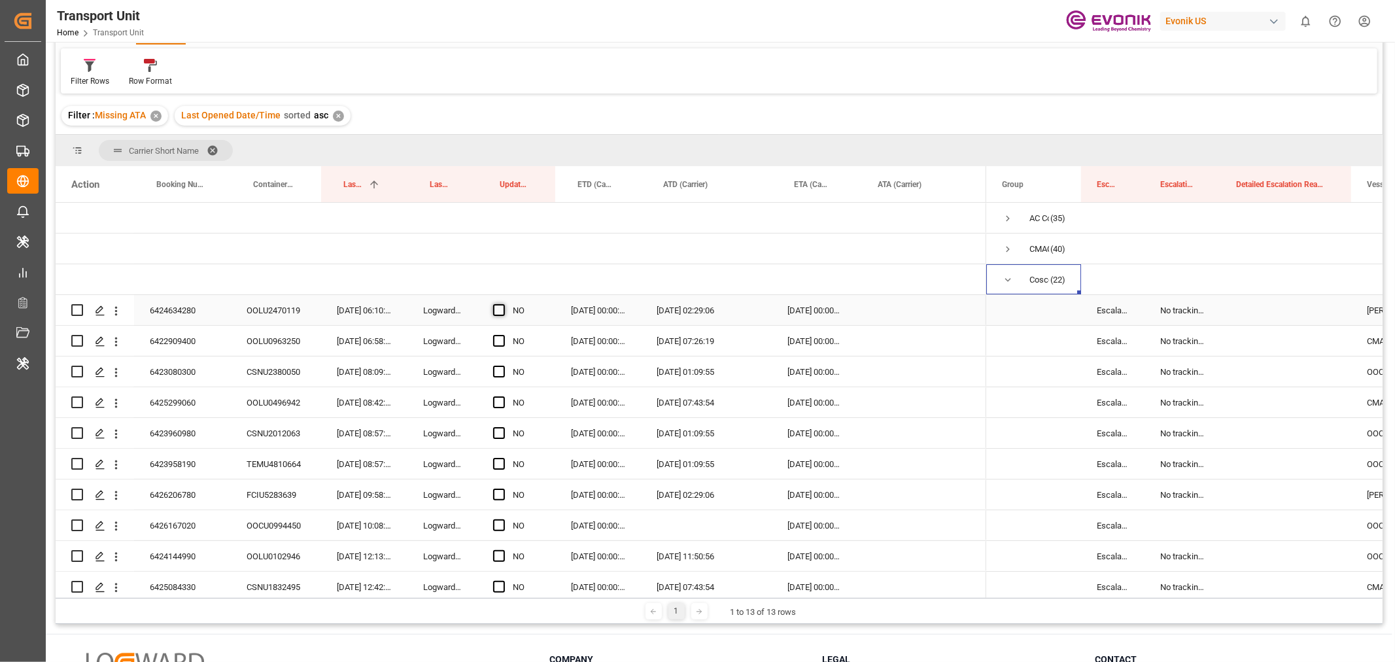
click at [499, 311] on span "Press SPACE to select this row." at bounding box center [499, 310] width 12 height 12
click at [503, 304] on input "Press SPACE to select this row." at bounding box center [503, 304] width 0 height 0
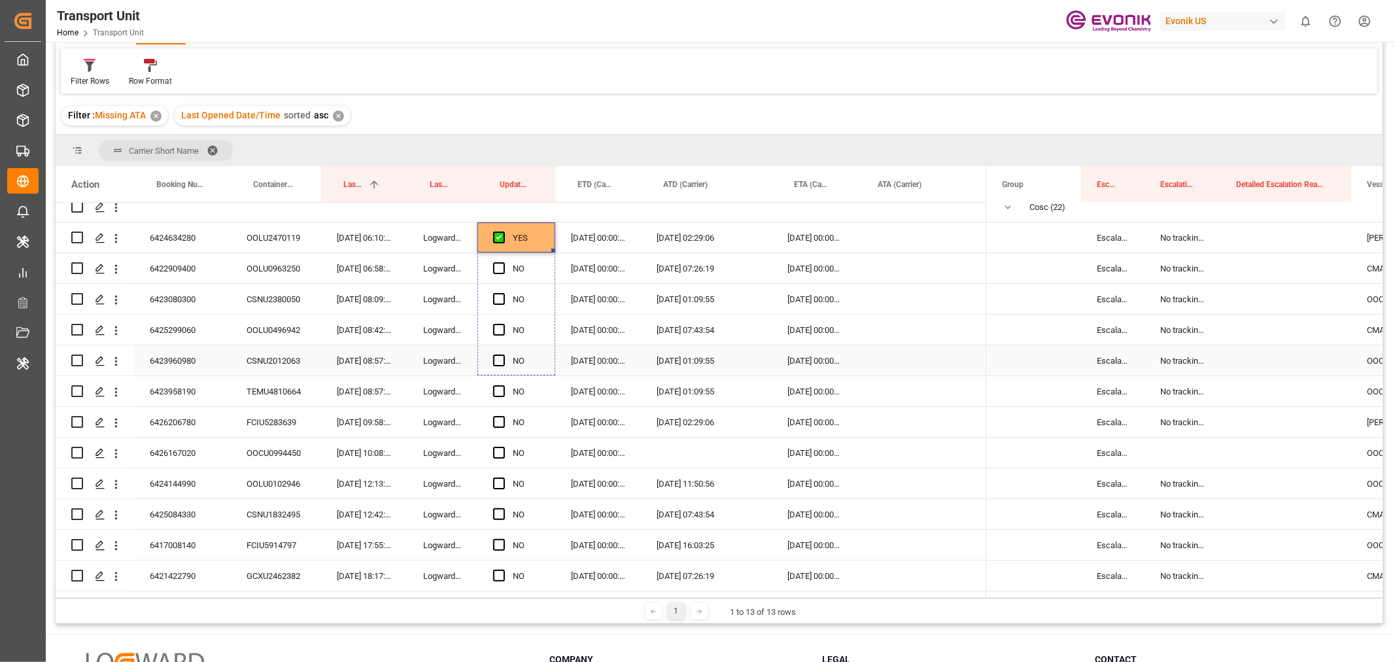
drag, startPoint x: 553, startPoint y: 247, endPoint x: 559, endPoint y: 373, distance: 125.7
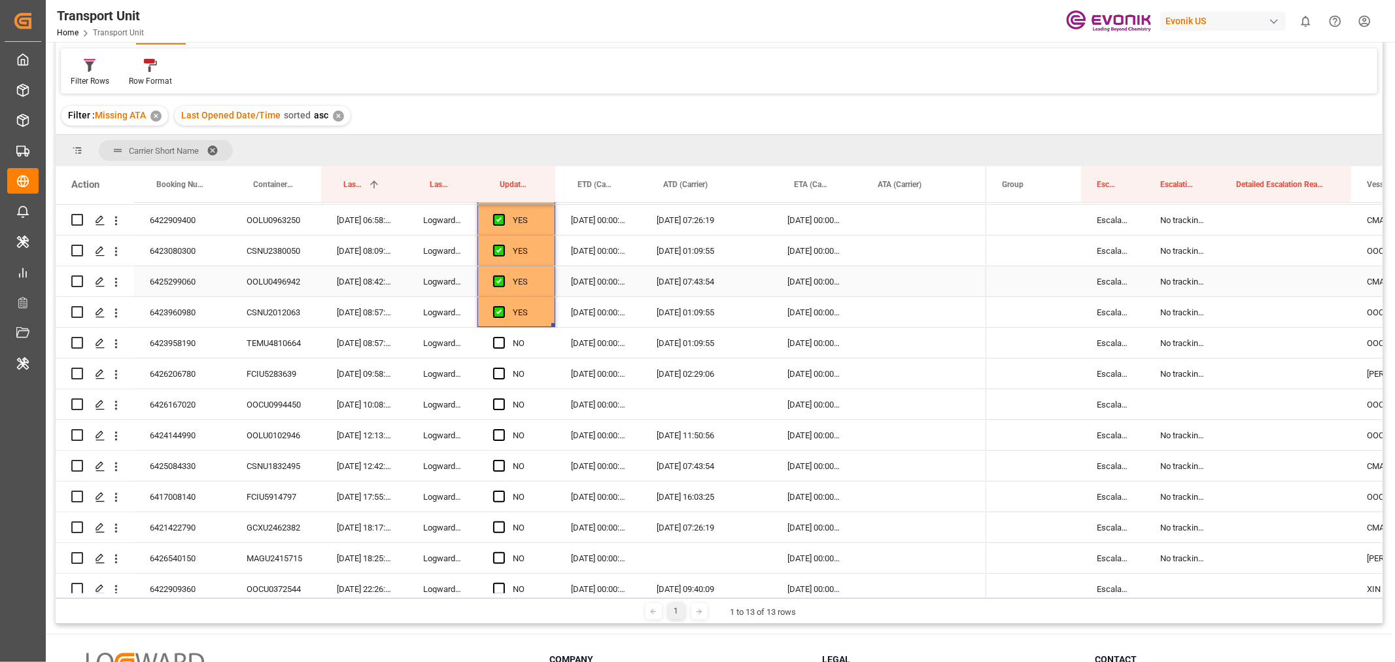
scroll to position [145, 0]
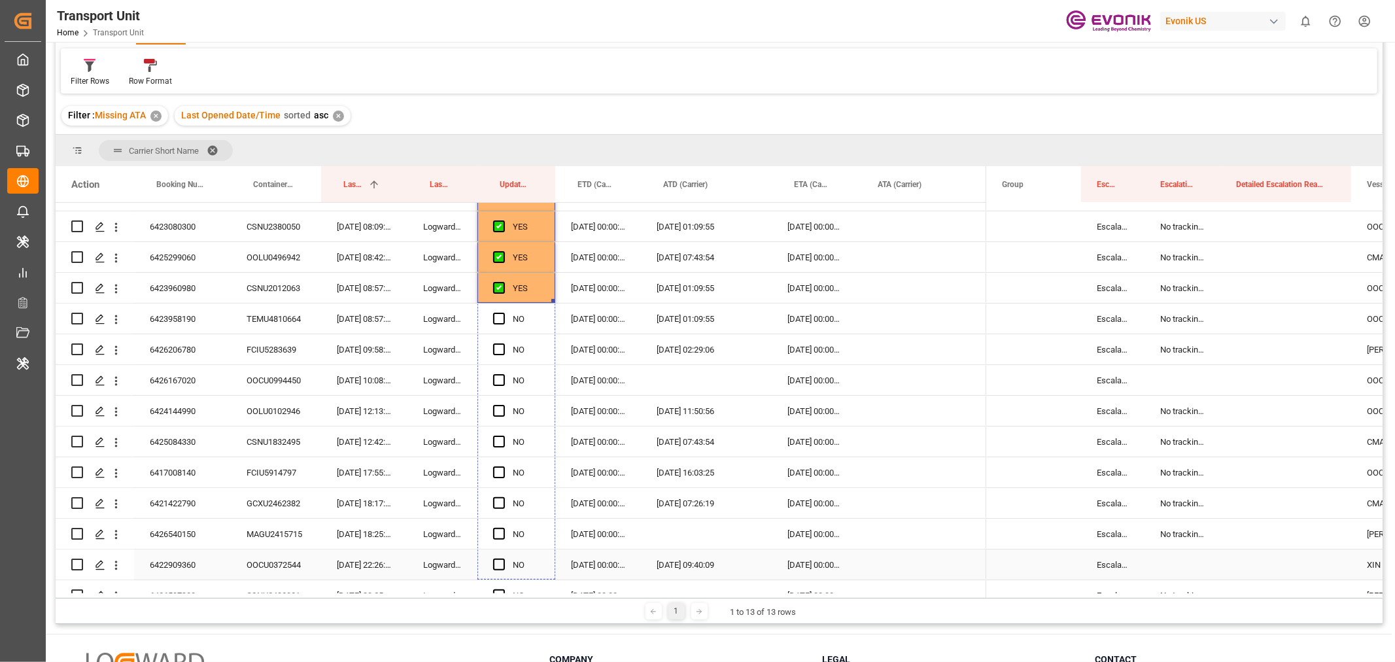
drag, startPoint x: 553, startPoint y: 301, endPoint x: 566, endPoint y: 566, distance: 265.9
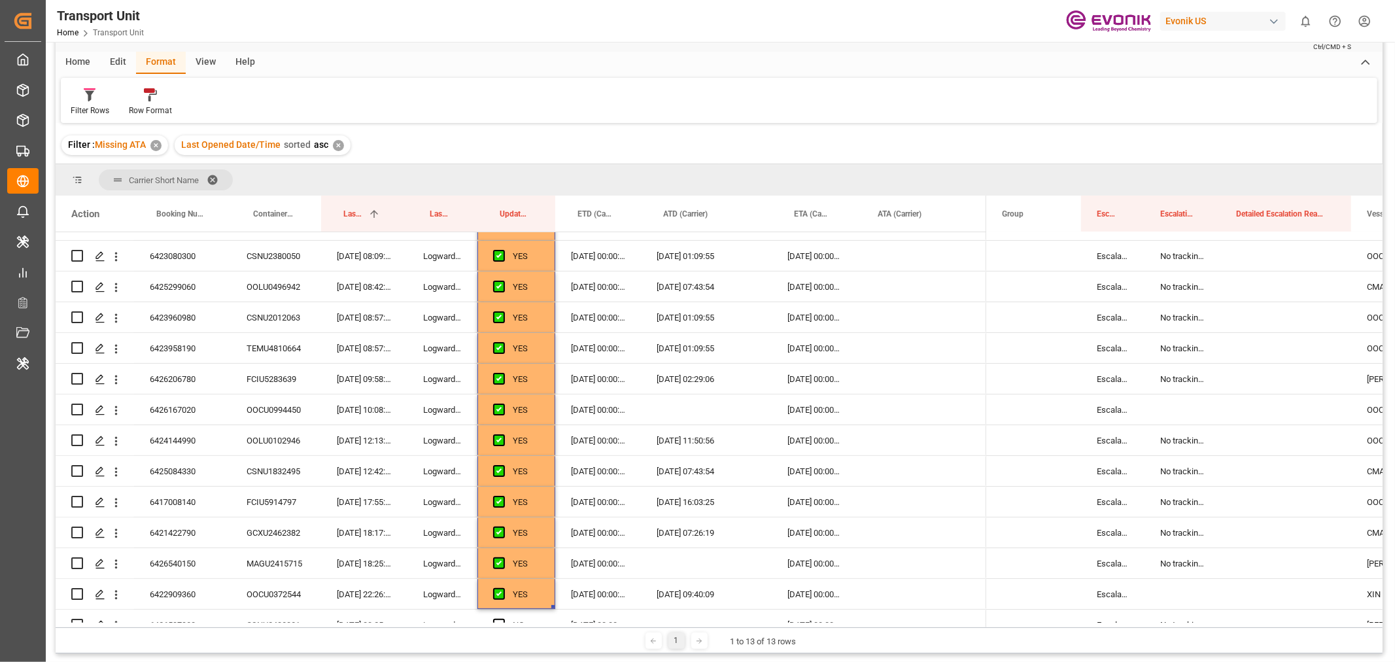
scroll to position [0, 0]
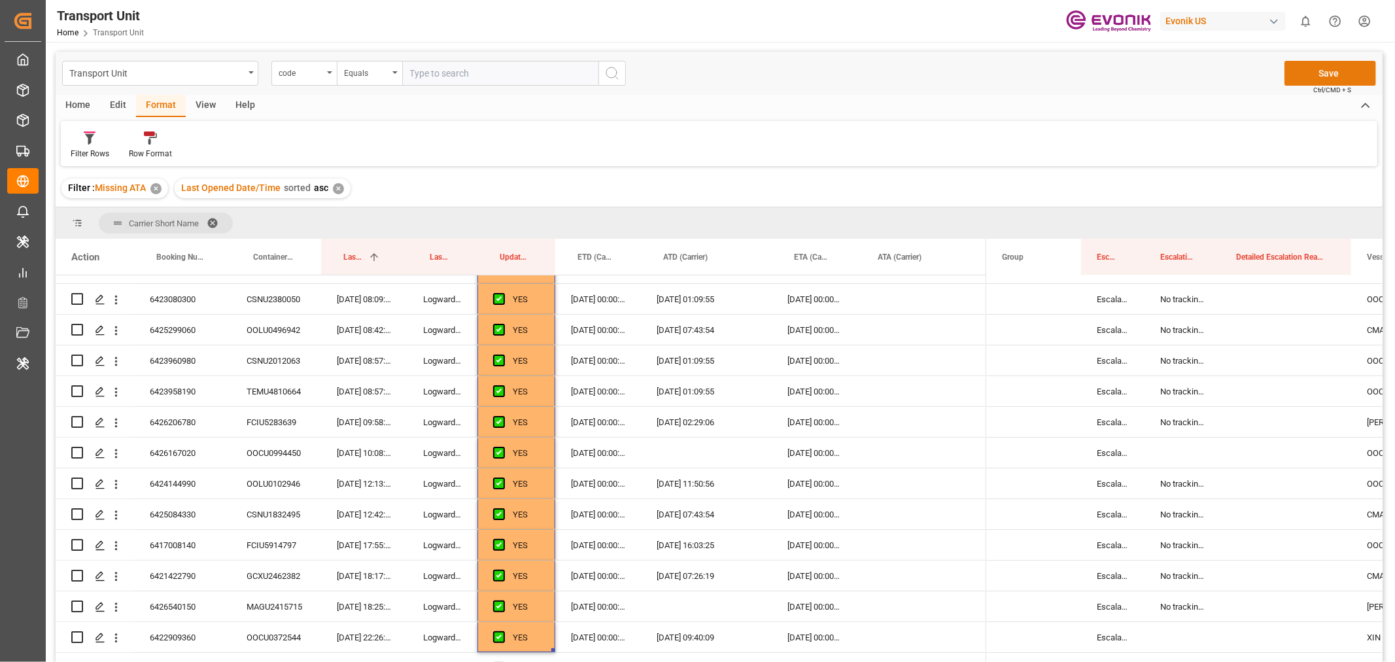
click at [1330, 78] on button "Save" at bounding box center [1331, 73] width 92 height 25
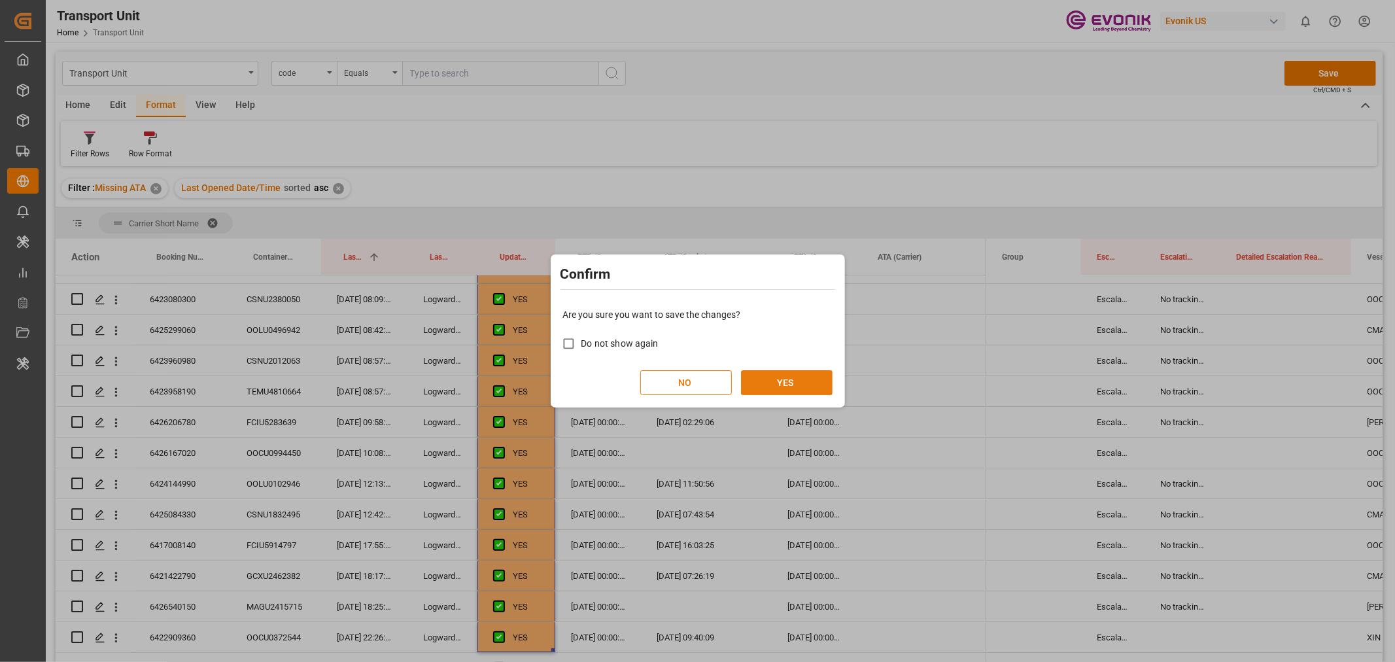
click at [791, 374] on button "YES" at bounding box center [787, 382] width 92 height 25
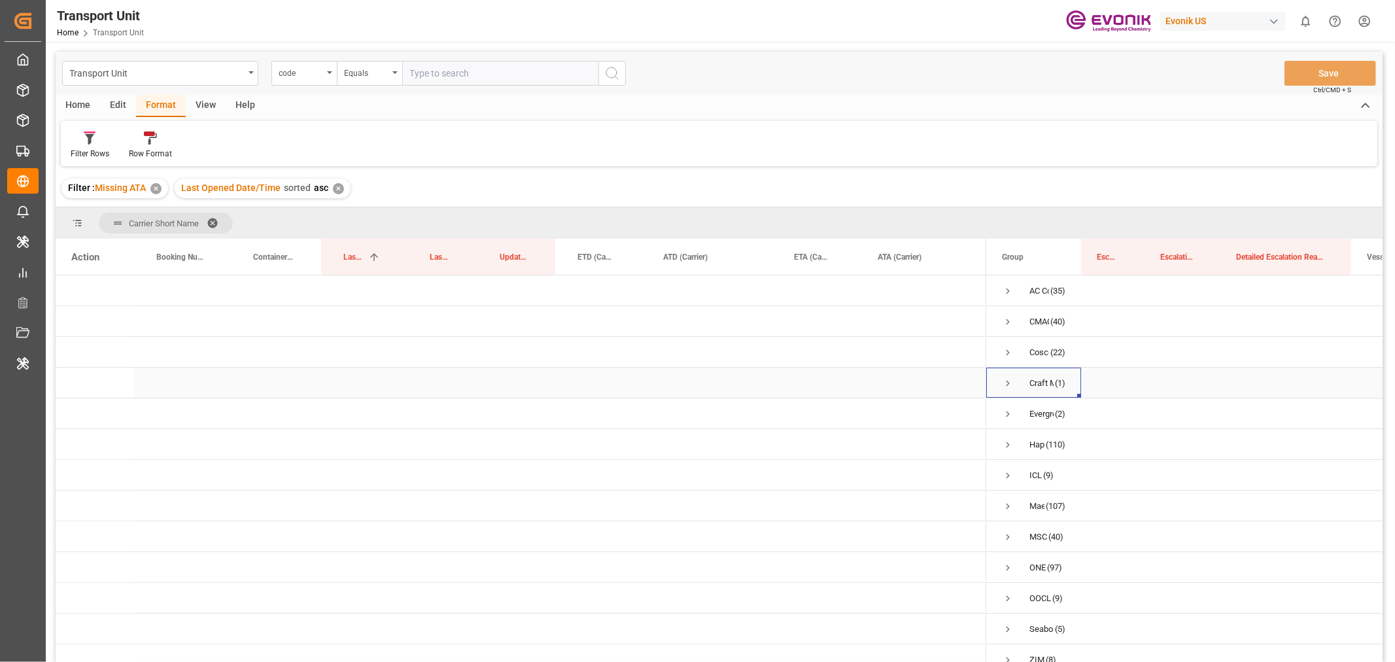
click at [1011, 385] on span "Press SPACE to select this row." at bounding box center [1008, 383] width 12 height 12
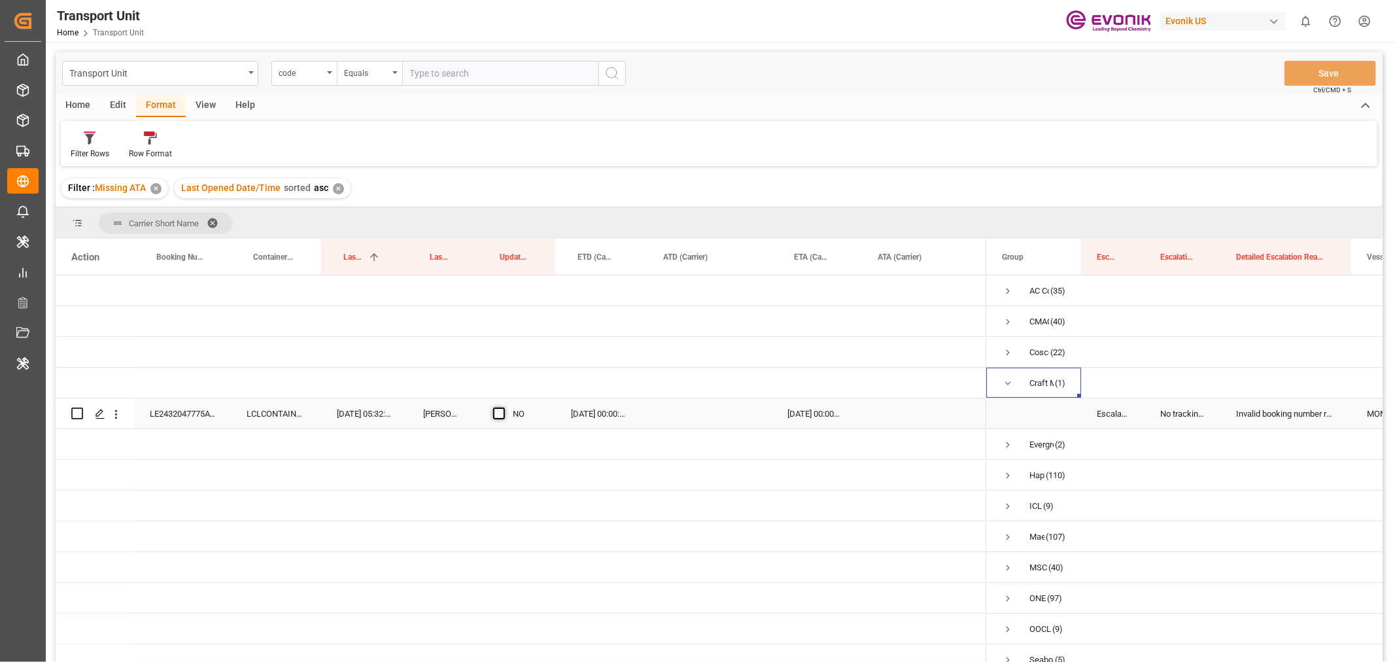
click at [500, 416] on span "Press SPACE to select this row." at bounding box center [499, 414] width 12 height 12
click at [503, 408] on input "Press SPACE to select this row." at bounding box center [503, 408] width 0 height 0
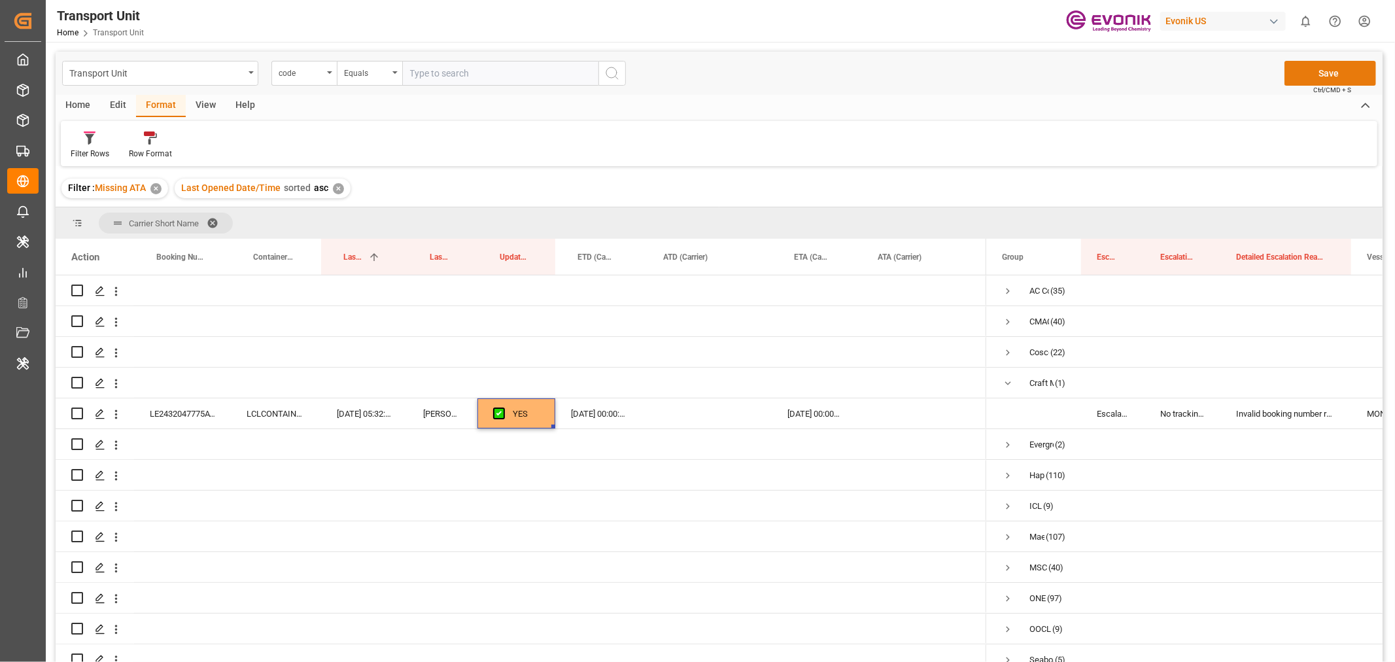
click at [1321, 67] on button "Save" at bounding box center [1331, 73] width 92 height 25
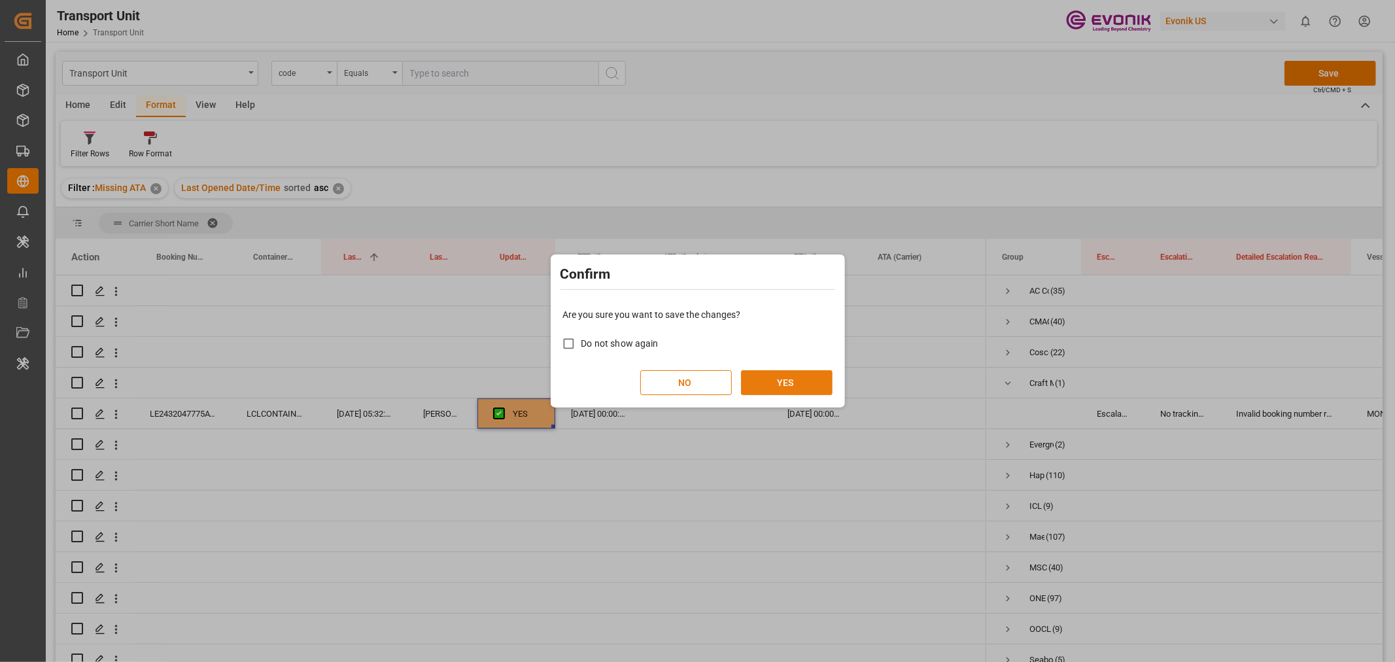
click at [777, 384] on button "YES" at bounding box center [787, 382] width 92 height 25
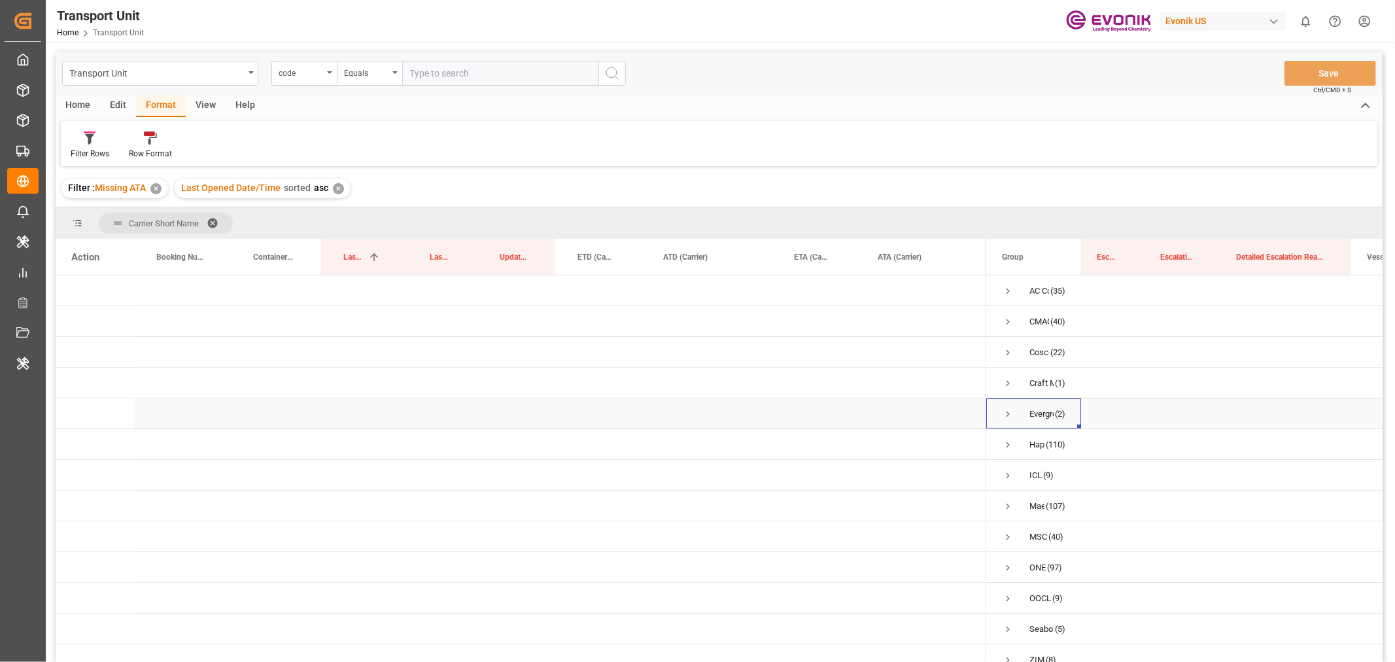
click at [1007, 413] on span "Press SPACE to select this row." at bounding box center [1008, 414] width 12 height 12
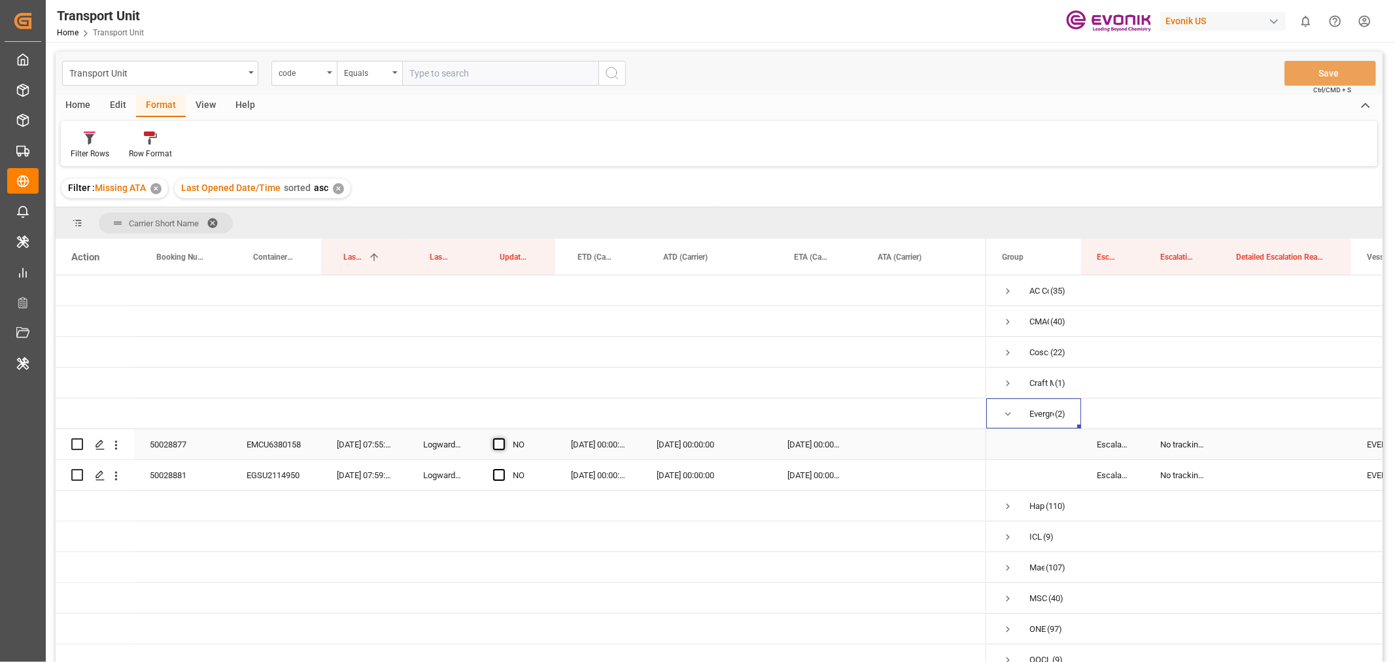
click at [501, 445] on span "Press SPACE to select this row." at bounding box center [499, 444] width 12 height 12
click at [503, 438] on input "Press SPACE to select this row." at bounding box center [503, 438] width 0 height 0
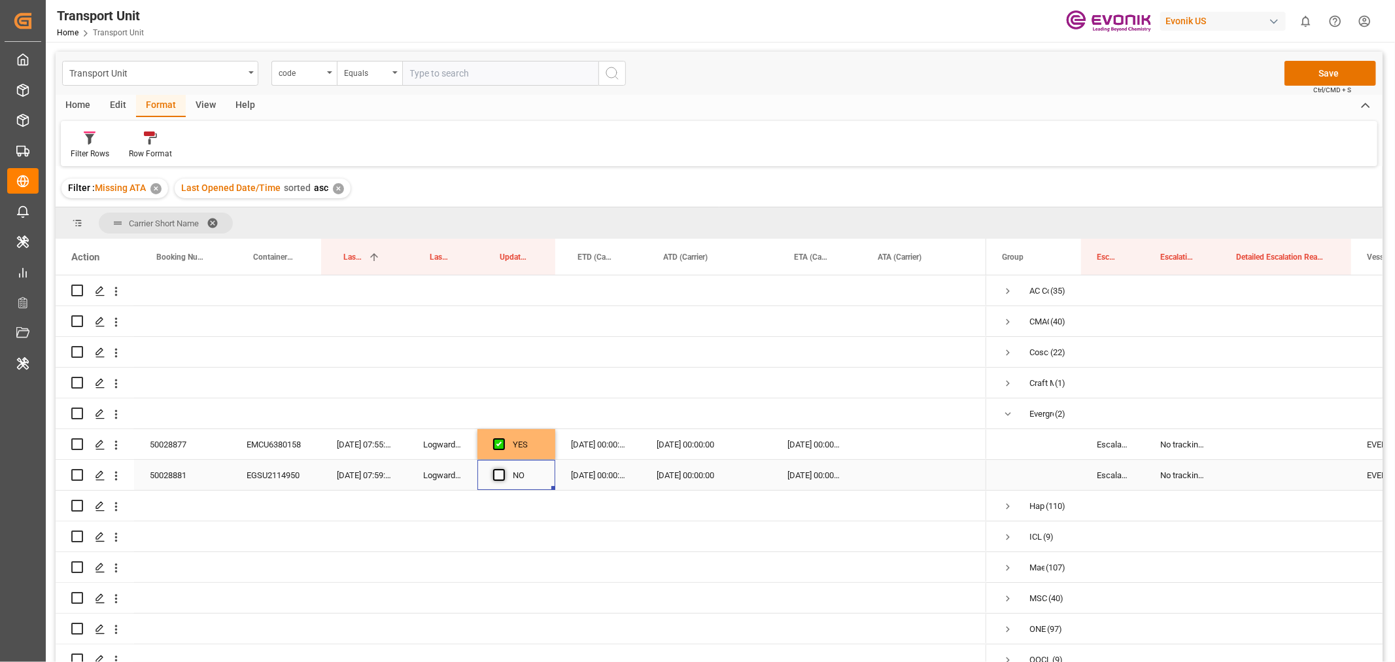
click at [497, 474] on span "Press SPACE to select this row." at bounding box center [499, 475] width 12 height 12
click at [503, 469] on input "Press SPACE to select this row." at bounding box center [503, 469] width 0 height 0
click at [1333, 75] on button "Save" at bounding box center [1331, 73] width 92 height 25
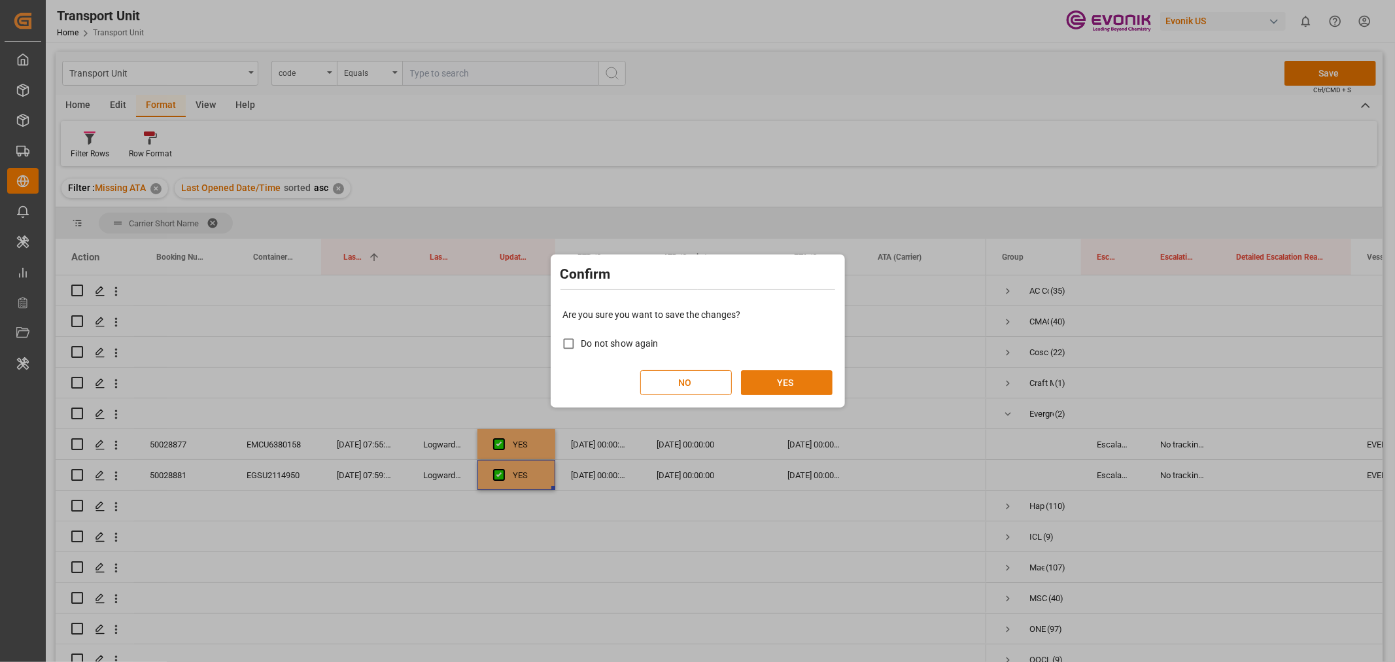
click at [778, 376] on button "YES" at bounding box center [787, 382] width 92 height 25
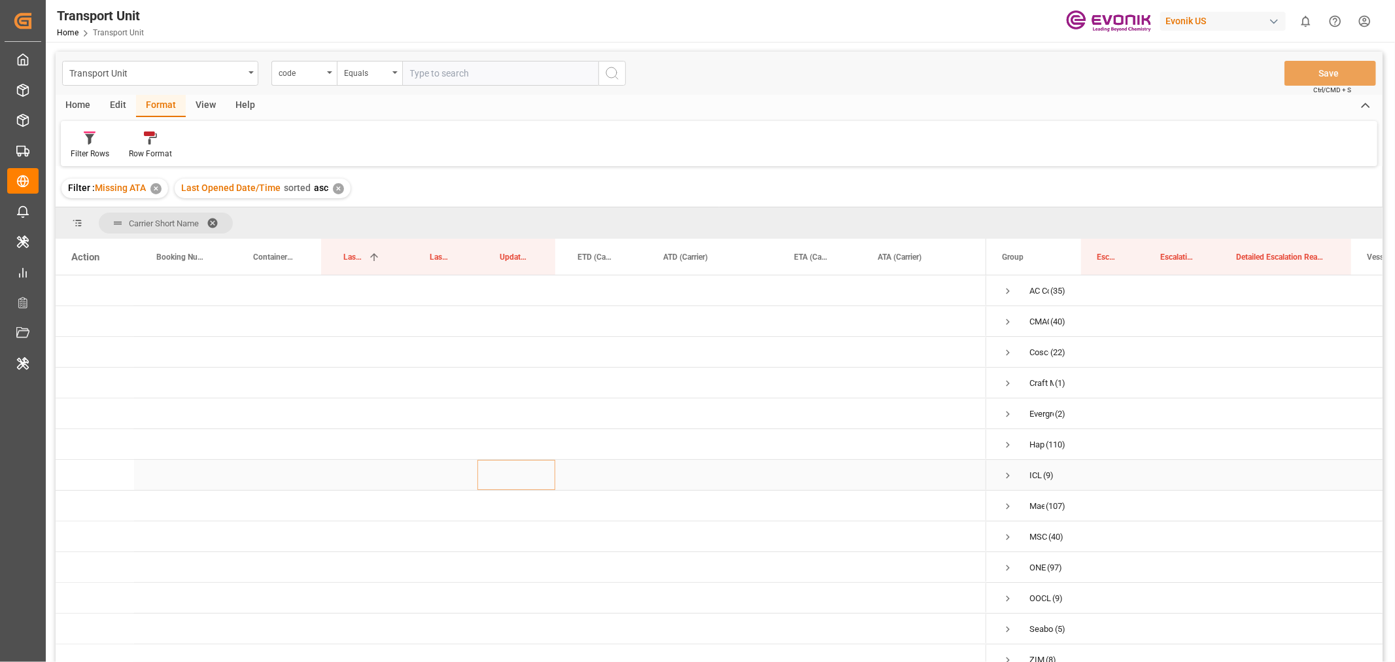
click at [1009, 472] on span "Press SPACE to select this row." at bounding box center [1008, 476] width 12 height 12
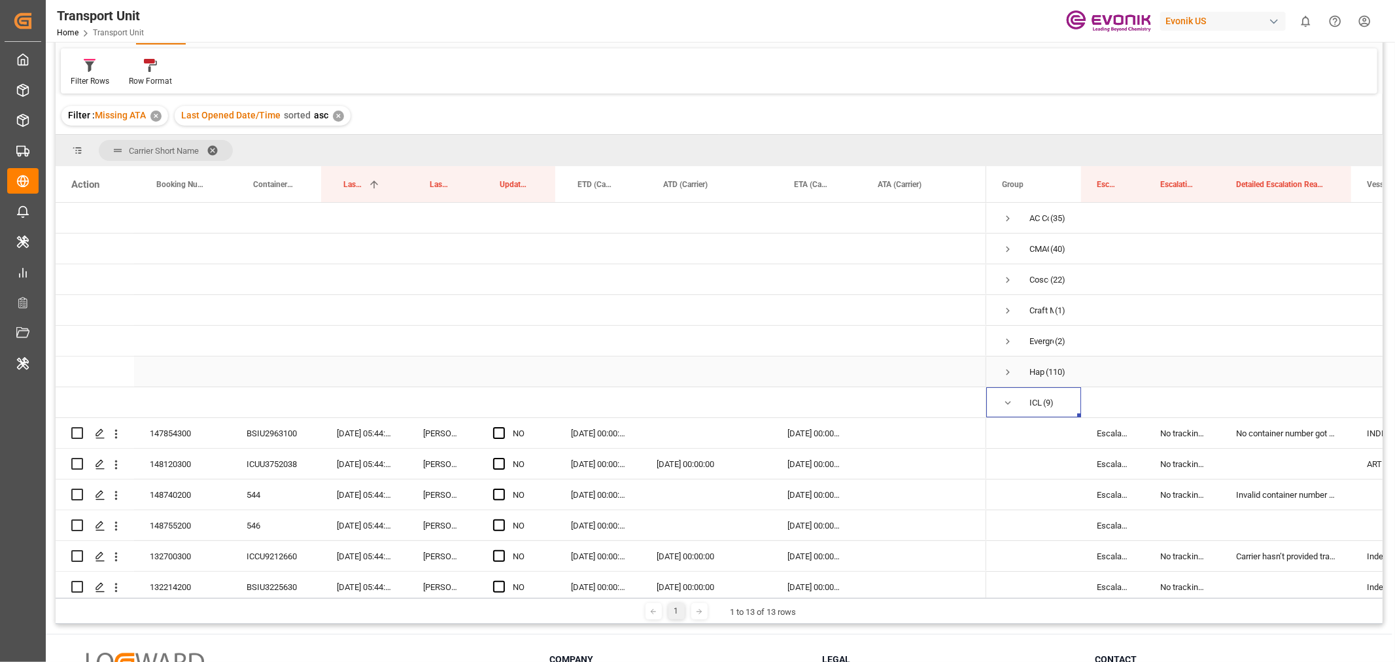
scroll to position [145, 0]
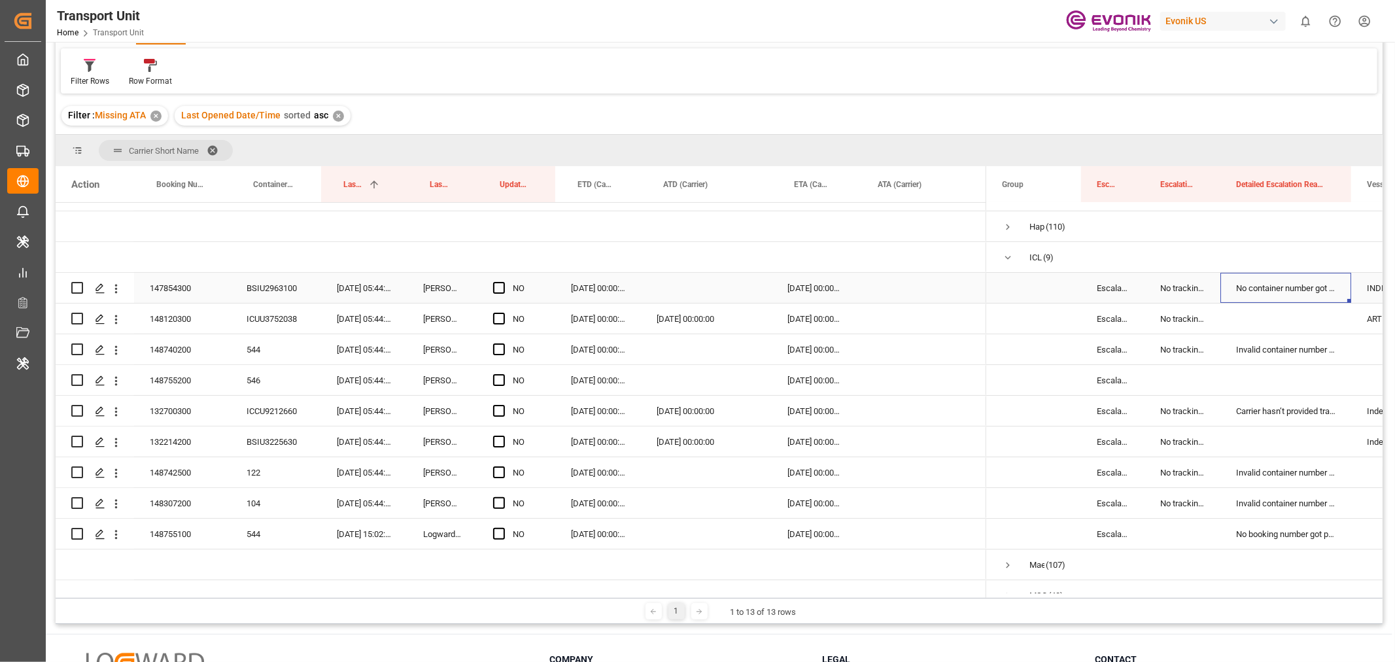
click at [1315, 285] on div "No container number got provided by customer/forwarder" at bounding box center [1286, 288] width 131 height 30
click at [1332, 294] on button "No container number got provided by customer/forwarder" at bounding box center [1286, 295] width 110 height 25
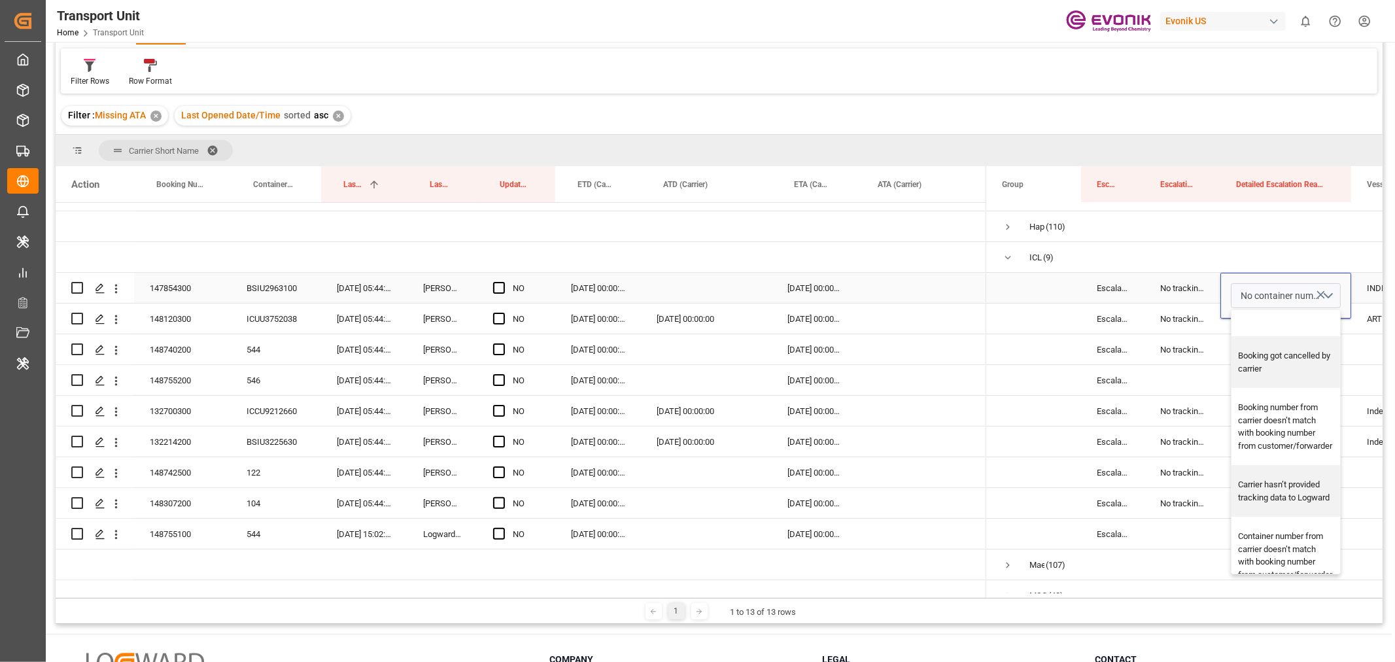
click at [1287, 321] on div "Press SPACE to select this row." at bounding box center [1286, 323] width 109 height 26
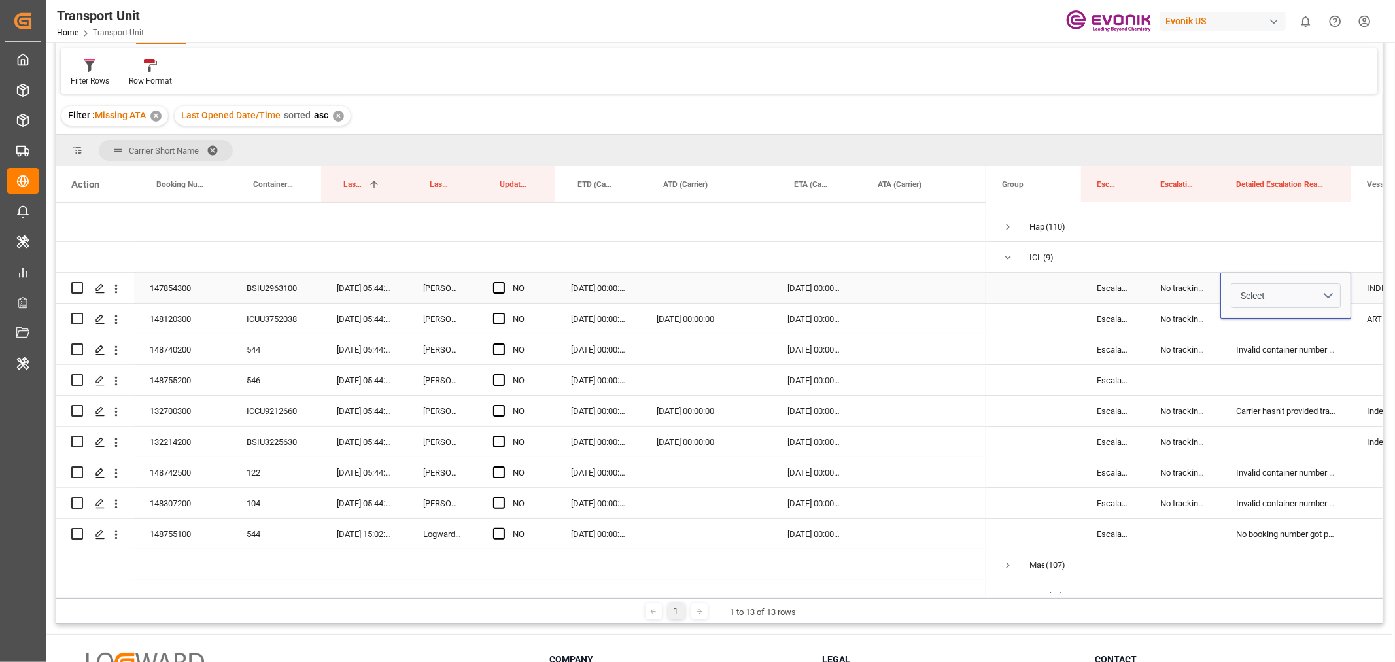
click at [1160, 285] on div "No tracking data received from the carrier" at bounding box center [1183, 288] width 76 height 30
click at [198, 292] on div "147854300" at bounding box center [182, 288] width 97 height 30
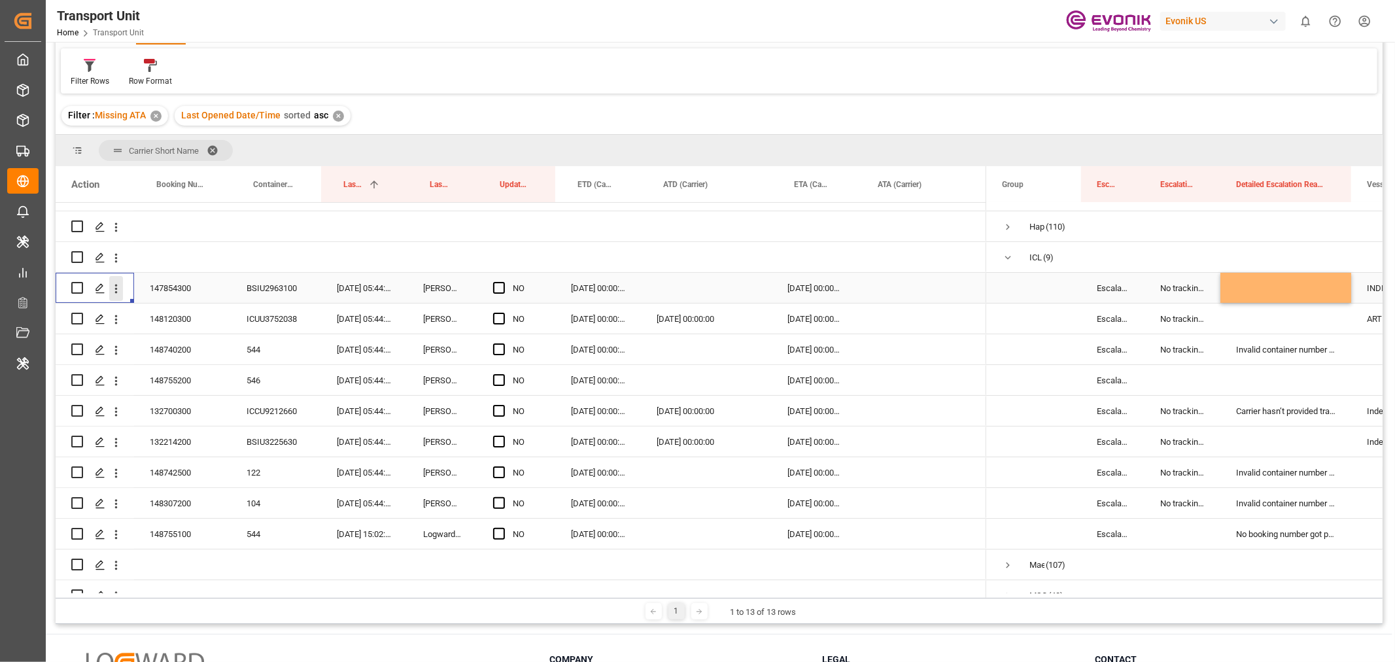
click at [114, 290] on icon "open menu" at bounding box center [116, 289] width 14 height 14
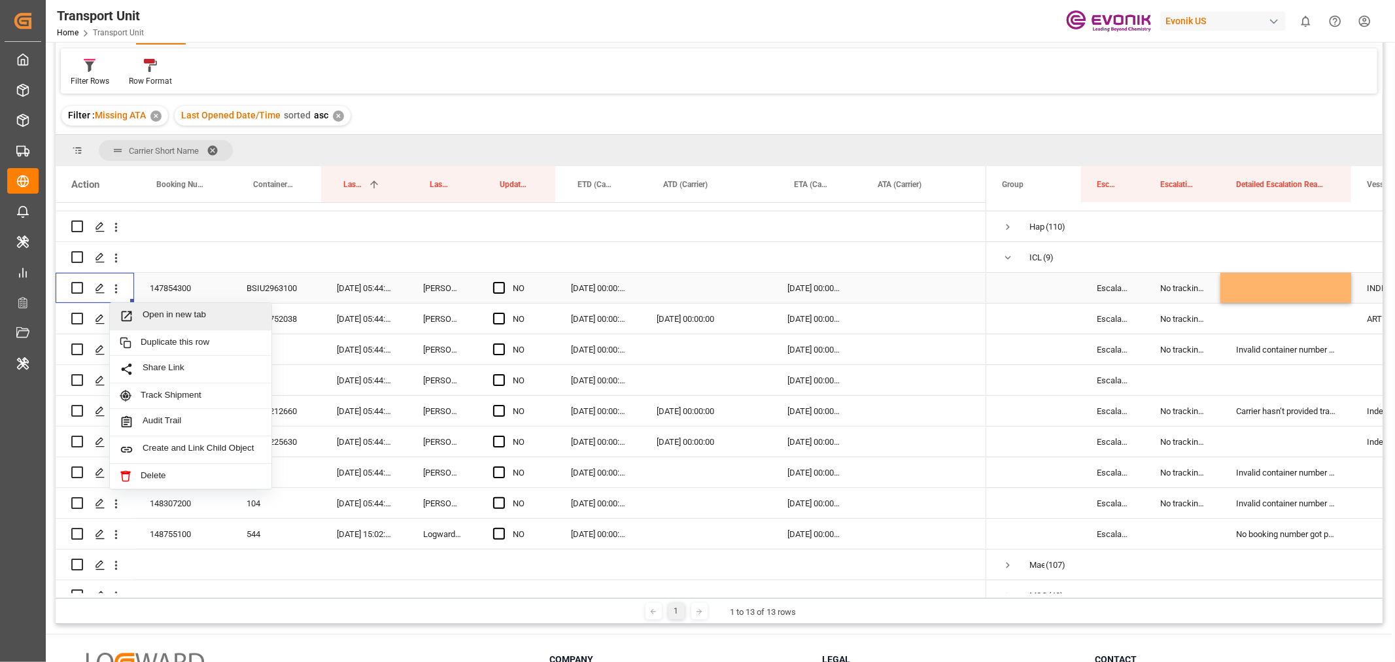
click at [186, 315] on span "Open in new tab" at bounding box center [202, 316] width 119 height 14
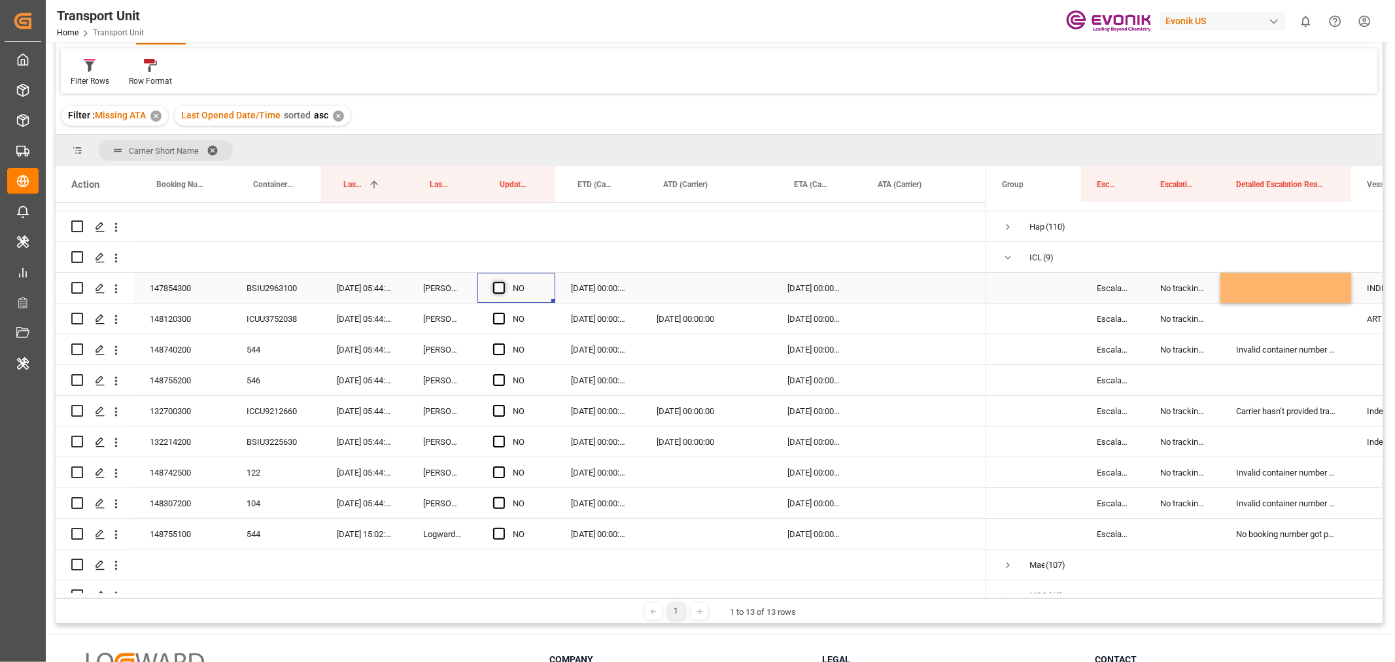
click at [497, 290] on span "Press SPACE to select this row." at bounding box center [499, 288] width 12 height 12
click at [503, 282] on input "Press SPACE to select this row." at bounding box center [503, 282] width 0 height 0
click at [165, 322] on div "148120300" at bounding box center [182, 318] width 97 height 30
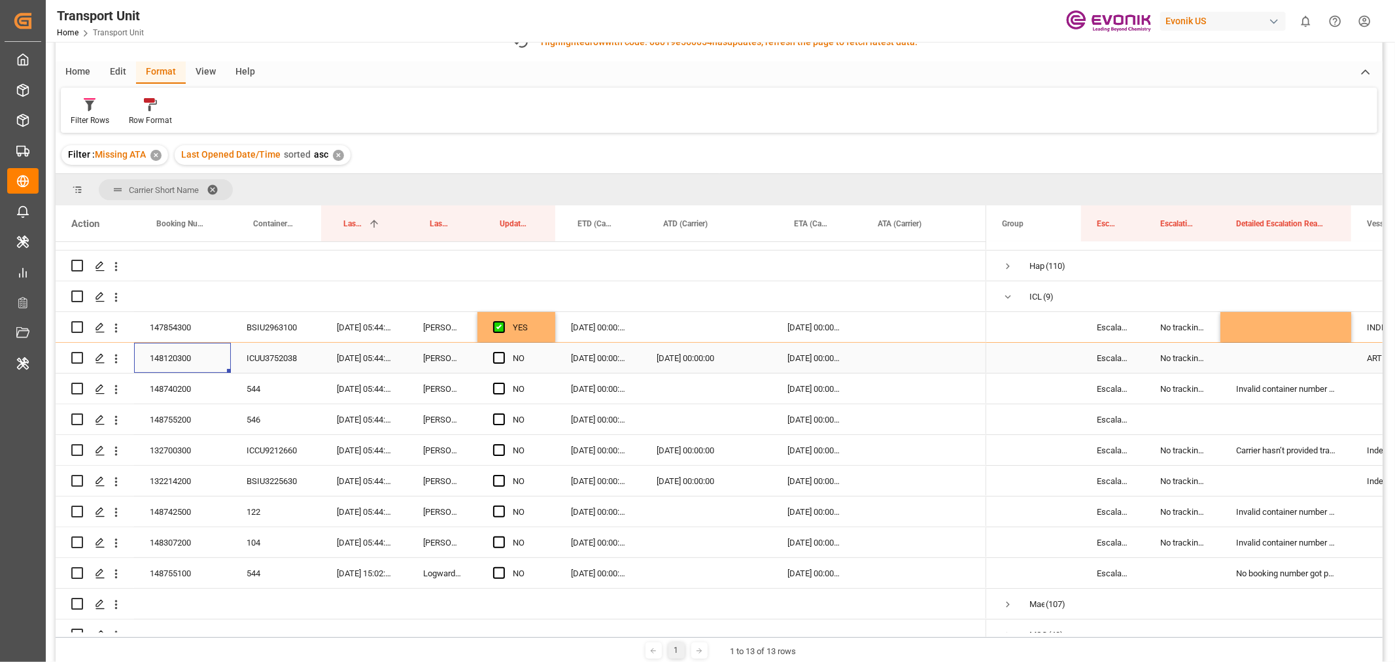
scroll to position [112, 0]
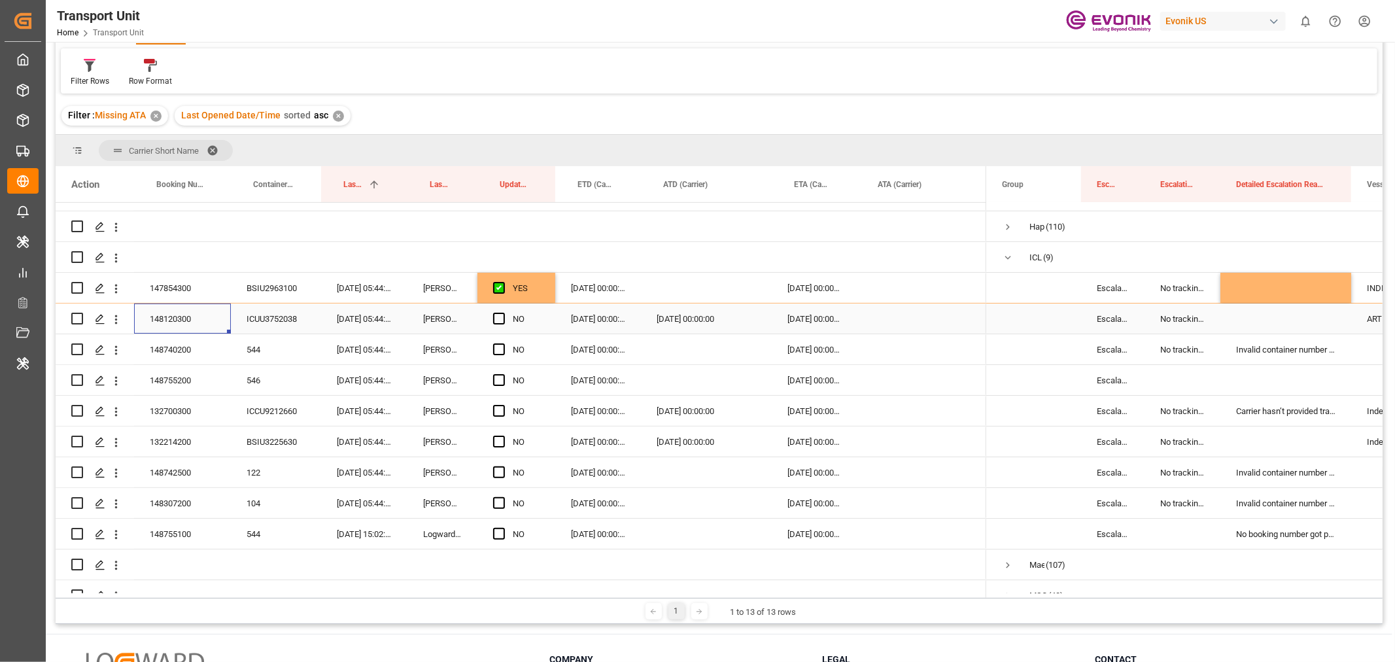
click at [181, 319] on div "148120300" at bounding box center [182, 318] width 97 height 30
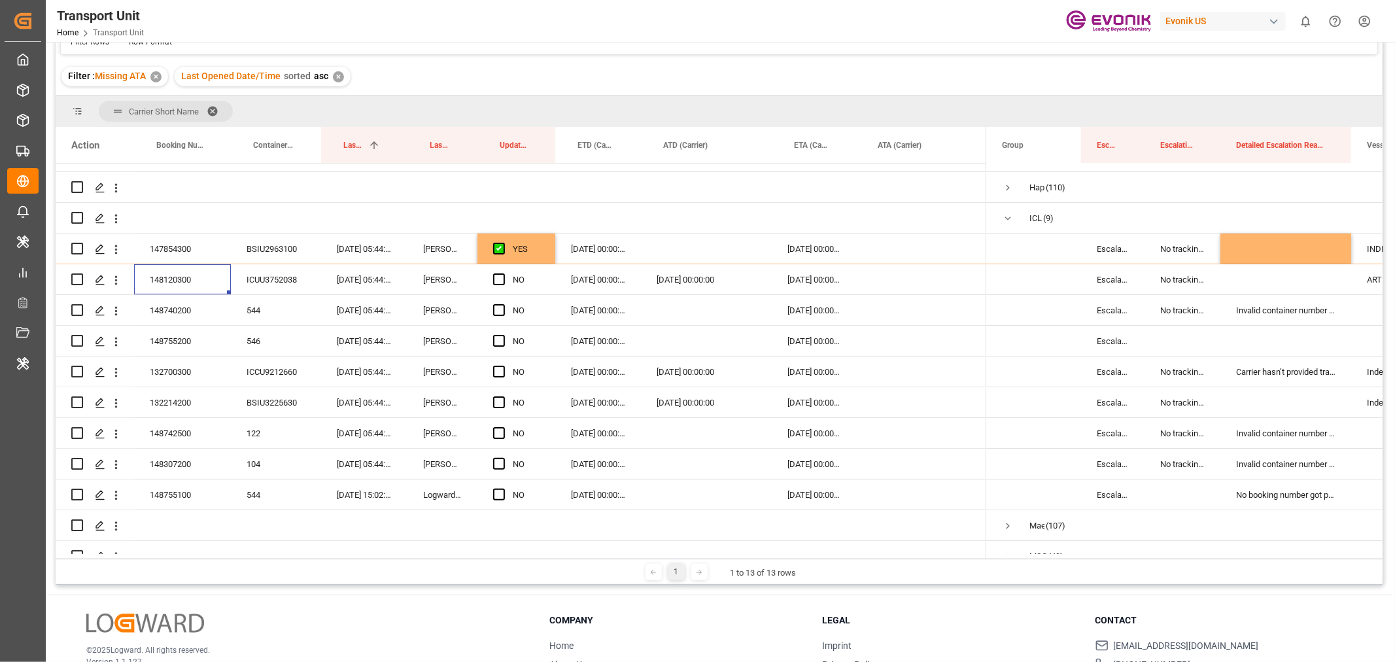
scroll to position [73, 0]
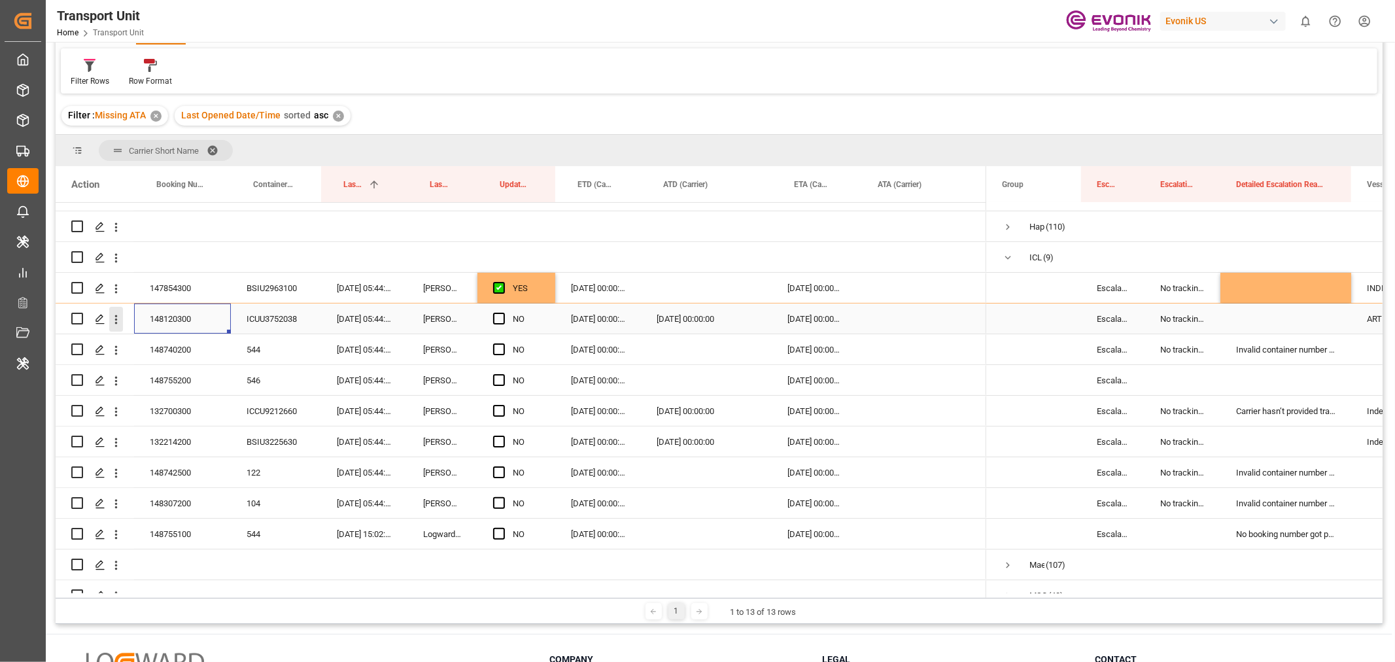
click at [118, 317] on icon "open menu" at bounding box center [116, 320] width 14 height 14
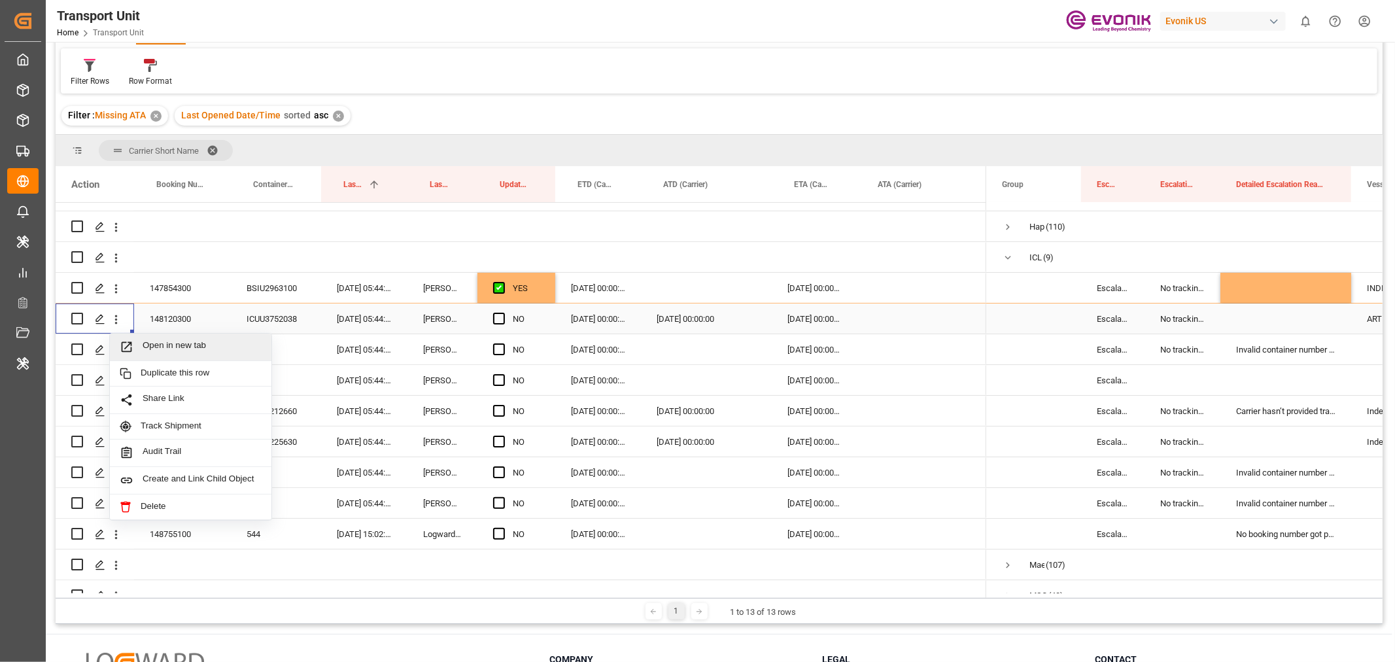
click at [181, 336] on div "Open in new tab" at bounding box center [191, 347] width 162 height 27
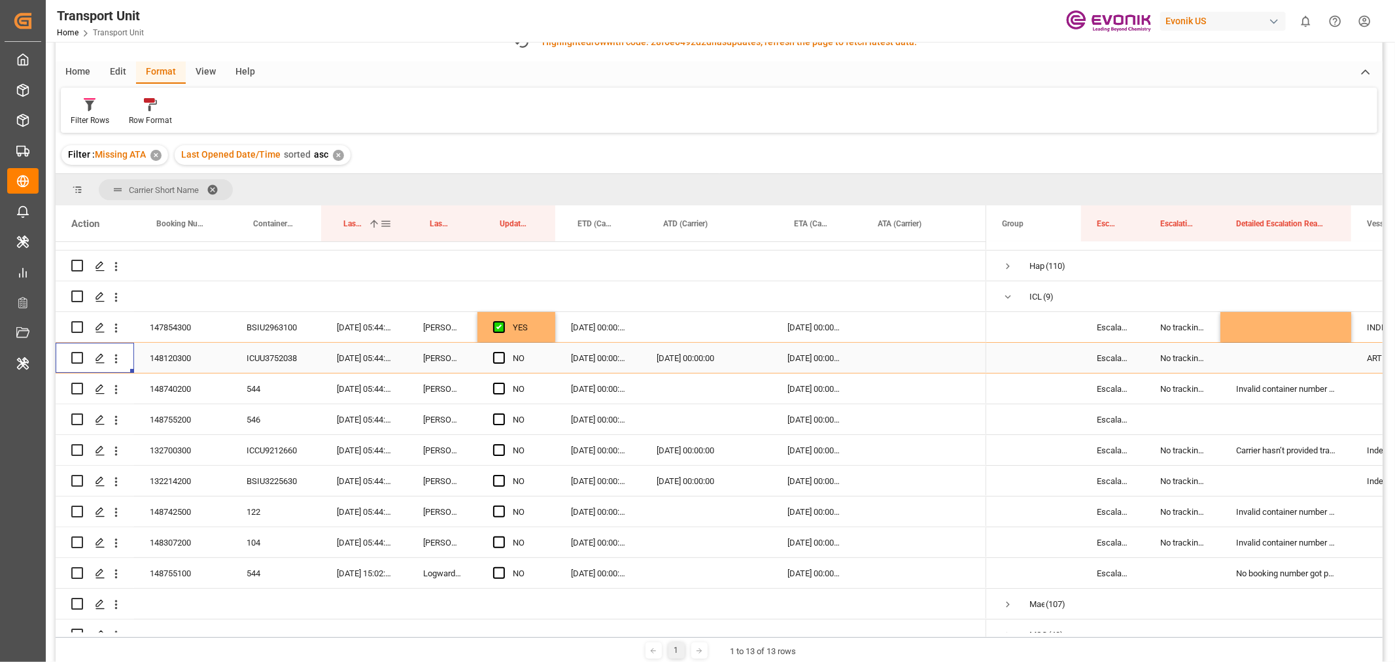
scroll to position [112, 0]
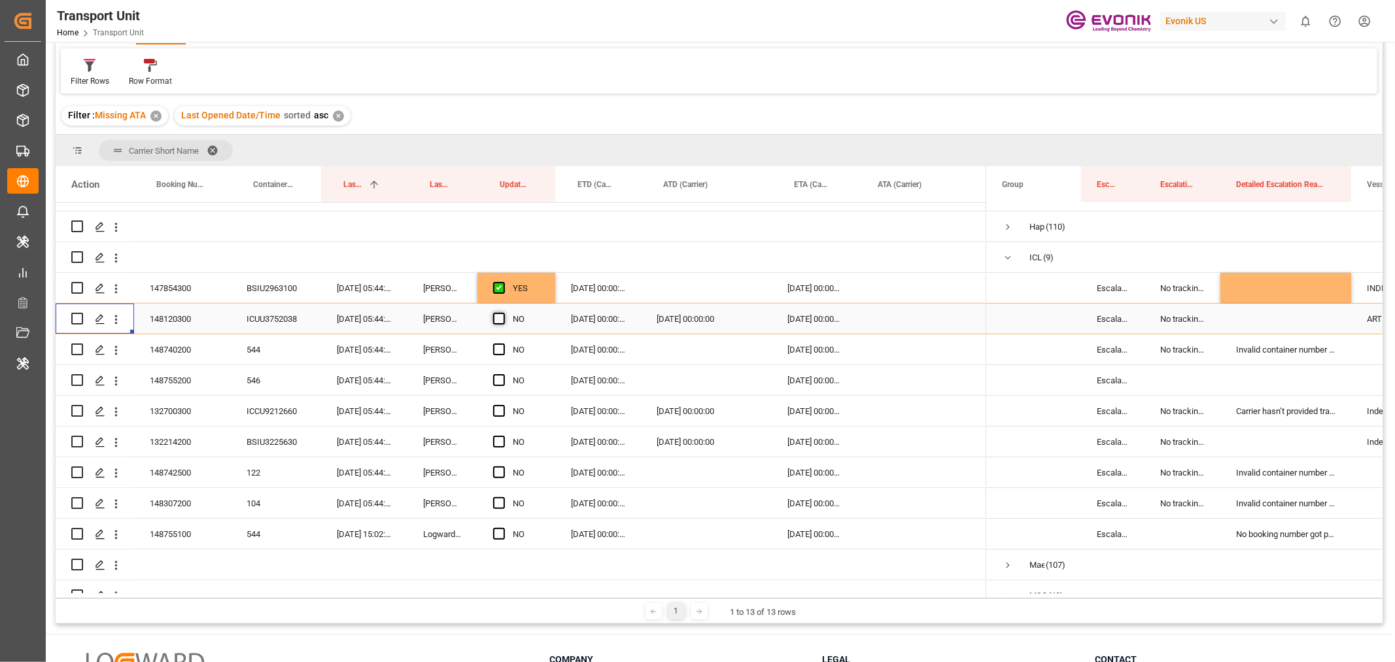
click at [498, 321] on span "Press SPACE to select this row." at bounding box center [499, 319] width 12 height 12
click at [503, 313] on input "Press SPACE to select this row." at bounding box center [503, 313] width 0 height 0
click at [175, 349] on div "148740200" at bounding box center [182, 349] width 97 height 30
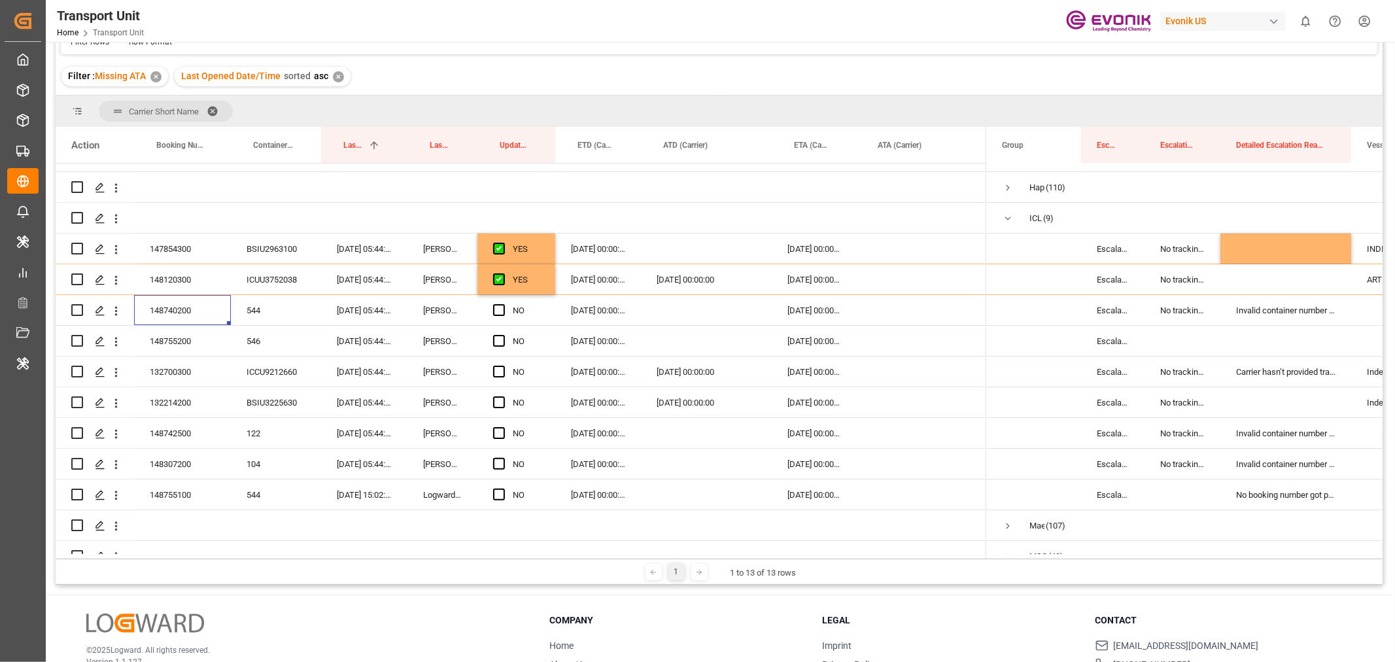
scroll to position [73, 0]
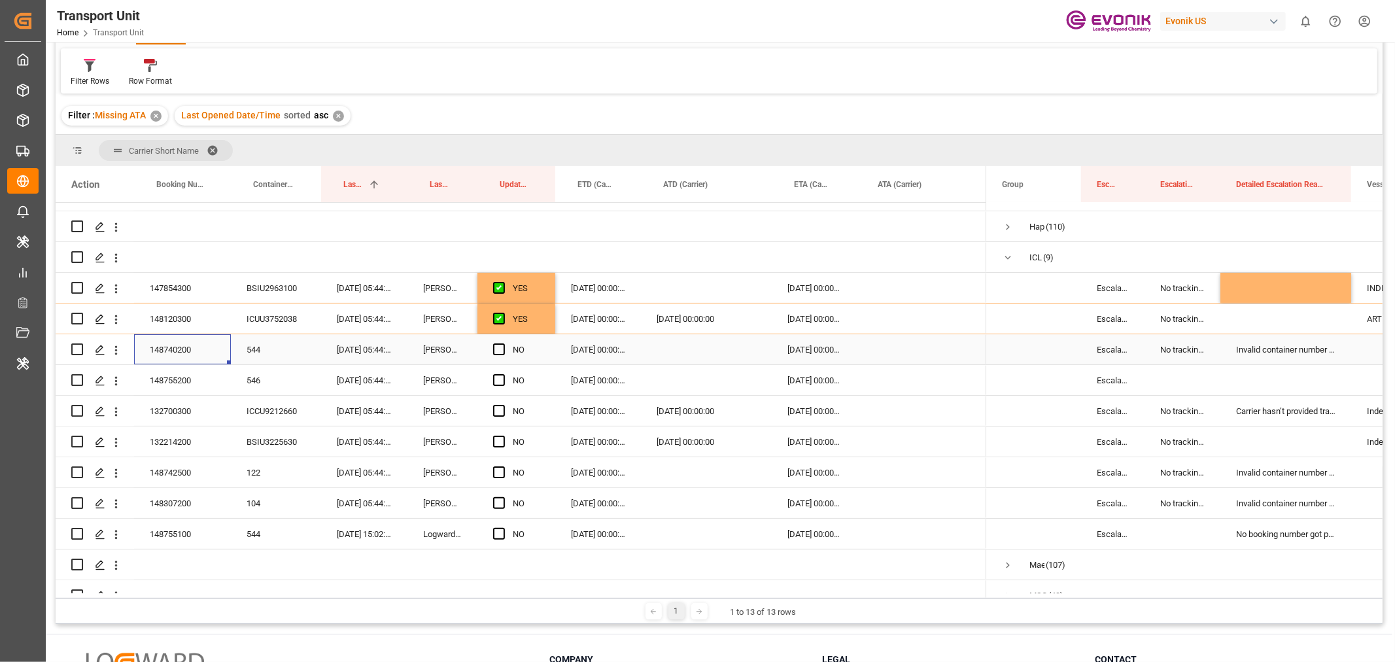
click at [186, 345] on div "148740200" at bounding box center [182, 349] width 97 height 30
click at [116, 349] on icon "open menu" at bounding box center [116, 349] width 3 height 9
click at [174, 371] on span "Open in new tab" at bounding box center [202, 378] width 119 height 14
click at [499, 348] on span "Press SPACE to select this row." at bounding box center [499, 349] width 12 height 12
click at [503, 343] on input "Press SPACE to select this row." at bounding box center [503, 343] width 0 height 0
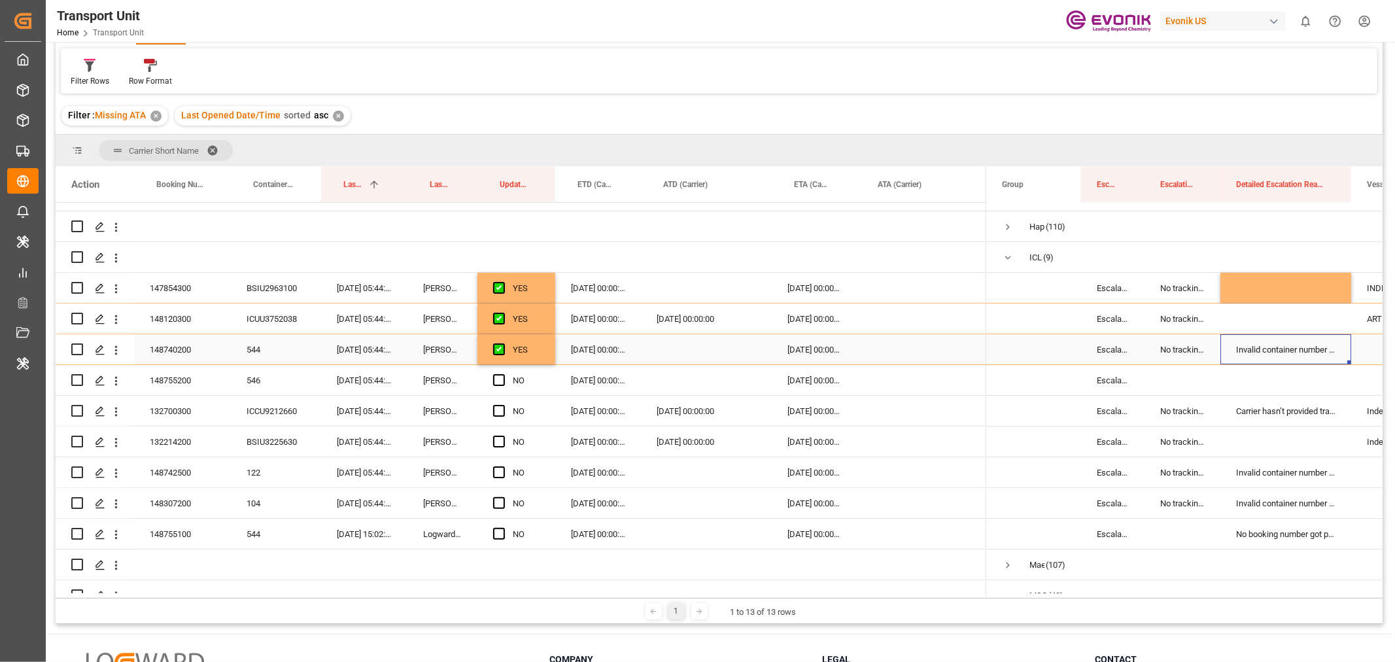
click at [1279, 345] on div "Invalid container number received by customer/forwarder" at bounding box center [1286, 349] width 131 height 30
click at [1328, 358] on button "Invalid container number received by customer/forwarder" at bounding box center [1286, 357] width 110 height 25
click at [1266, 381] on div "Press SPACE to select this row." at bounding box center [1286, 385] width 109 height 26
click at [1152, 343] on div "No tracking data received from the carrier" at bounding box center [1183, 349] width 76 height 30
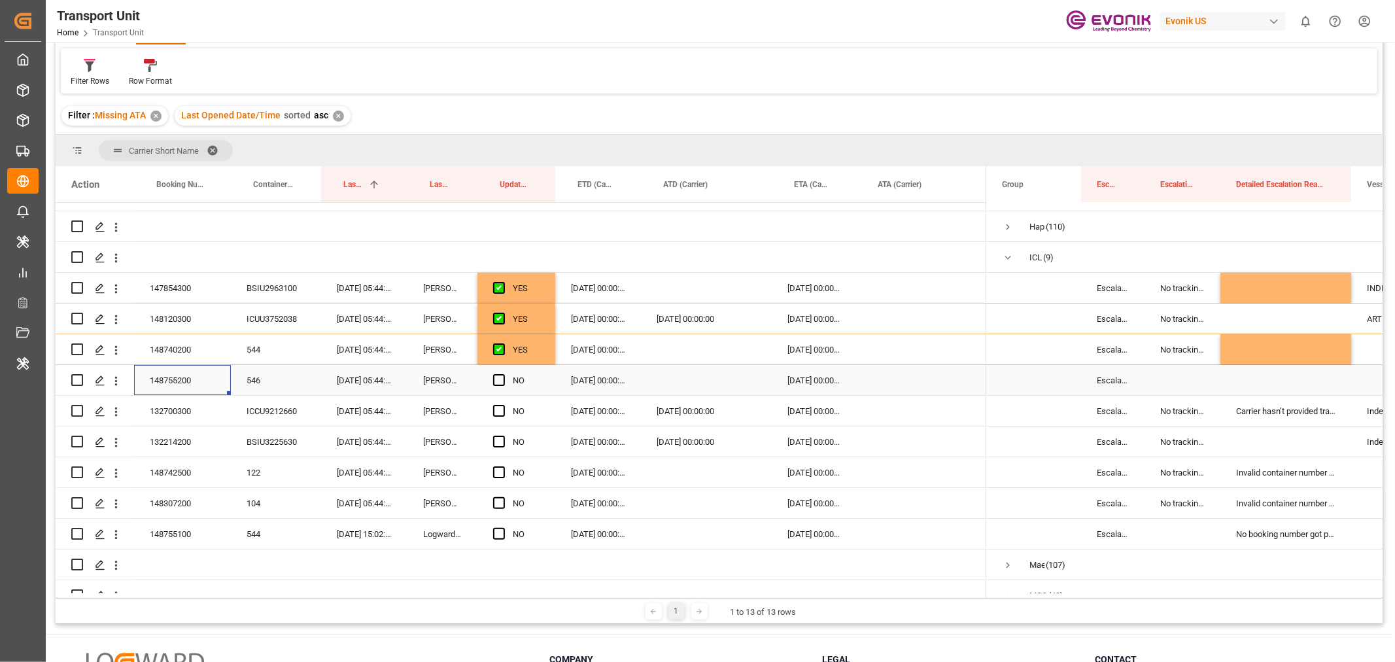
click at [164, 387] on div "148755200" at bounding box center [182, 380] width 97 height 30
click at [112, 379] on icon "open menu" at bounding box center [116, 381] width 14 height 14
click at [180, 407] on span "Open in new tab" at bounding box center [202, 409] width 119 height 14
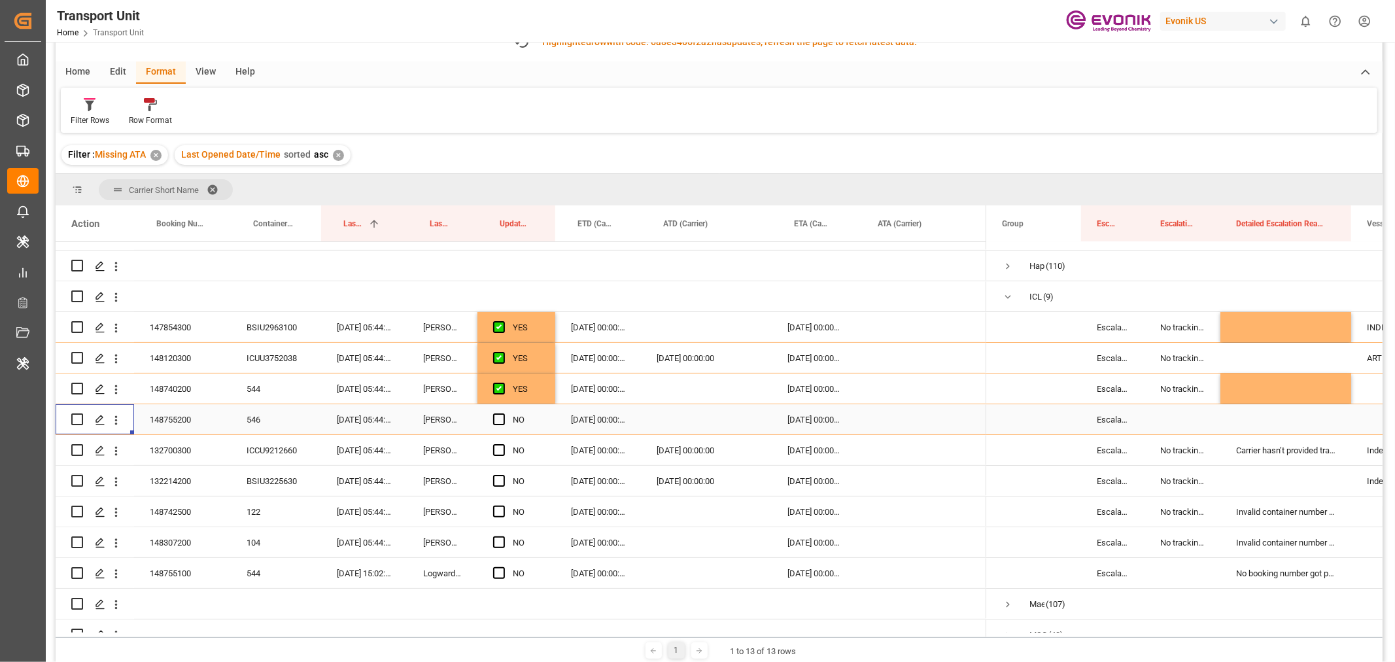
scroll to position [112, 0]
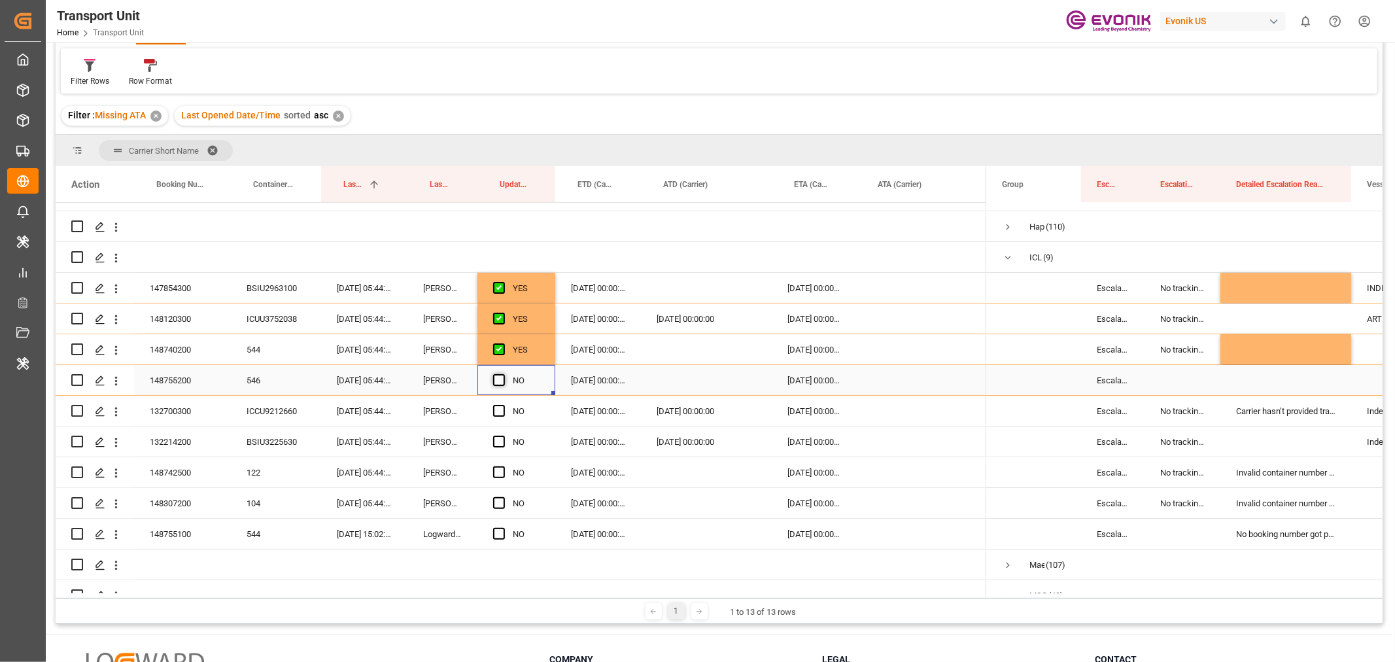
click at [497, 383] on span "Press SPACE to select this row." at bounding box center [499, 380] width 12 height 12
click at [503, 374] on input "Press SPACE to select this row." at bounding box center [503, 374] width 0 height 0
click at [498, 411] on span "Press SPACE to select this row." at bounding box center [499, 411] width 12 height 12
click at [503, 405] on input "Press SPACE to select this row." at bounding box center [503, 405] width 0 height 0
click at [499, 437] on span "Press SPACE to select this row." at bounding box center [499, 442] width 12 height 12
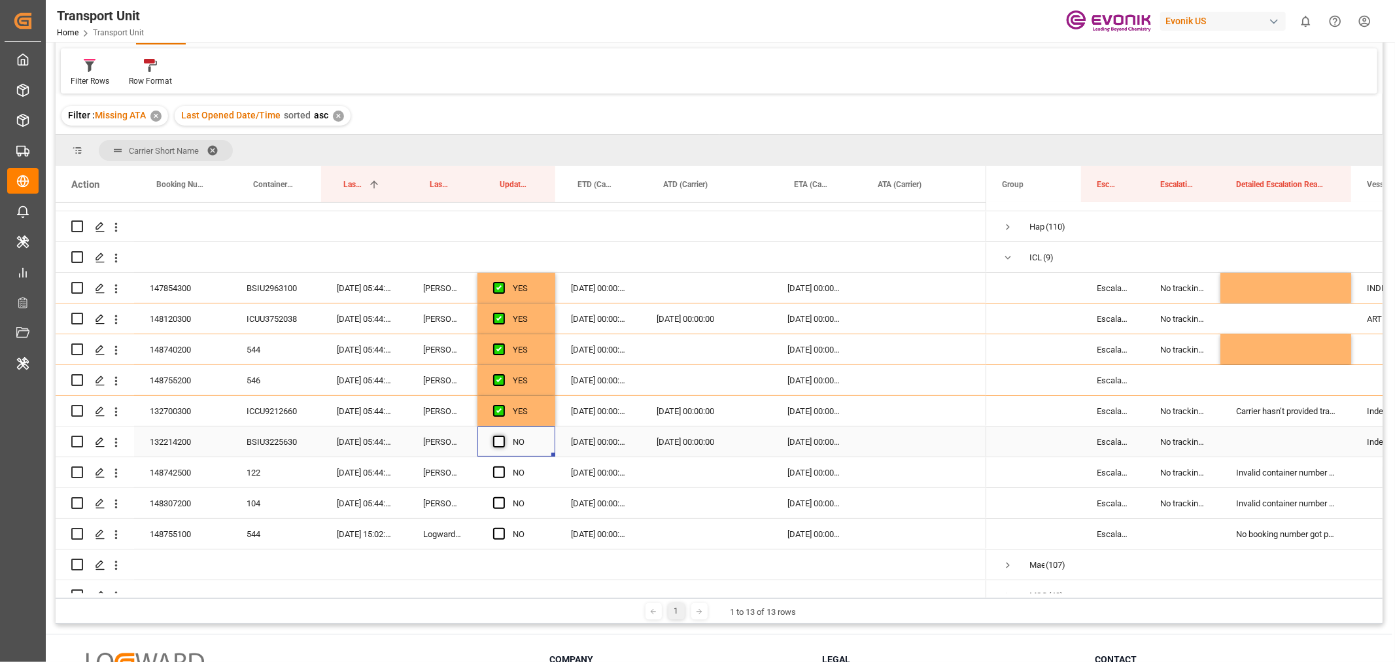
click at [503, 436] on input "Press SPACE to select this row." at bounding box center [503, 436] width 0 height 0
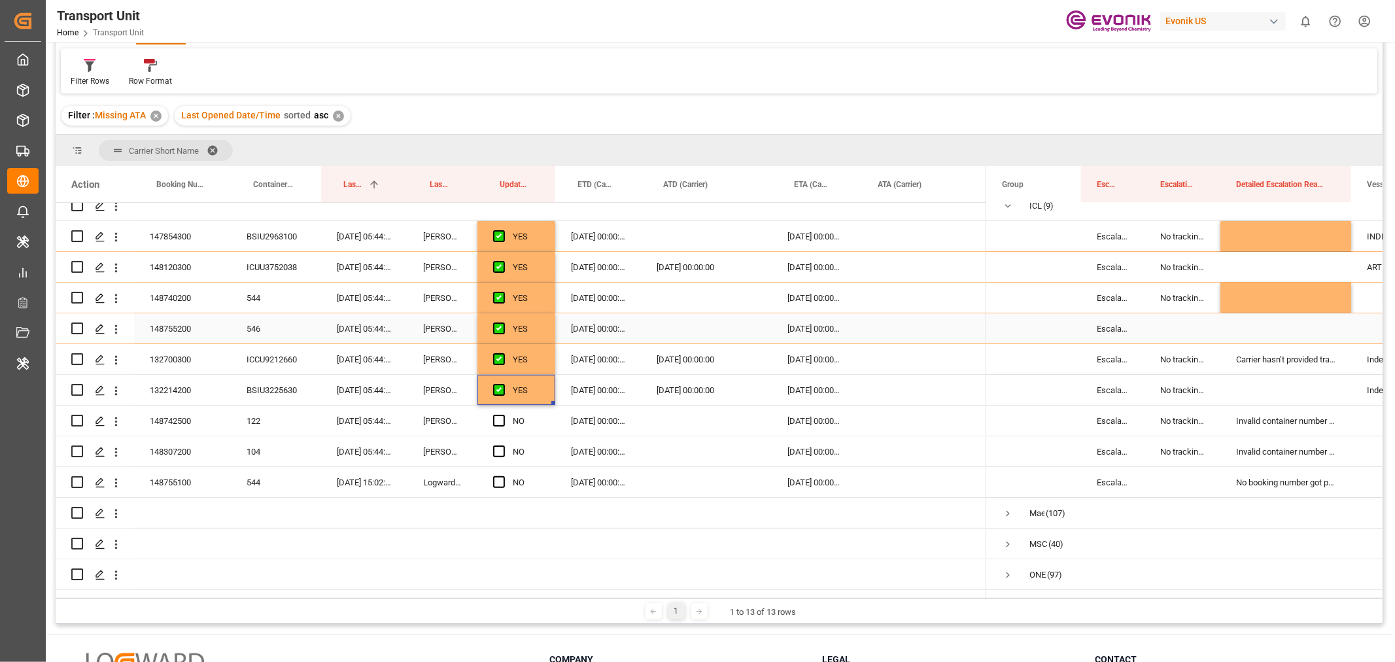
scroll to position [218, 0]
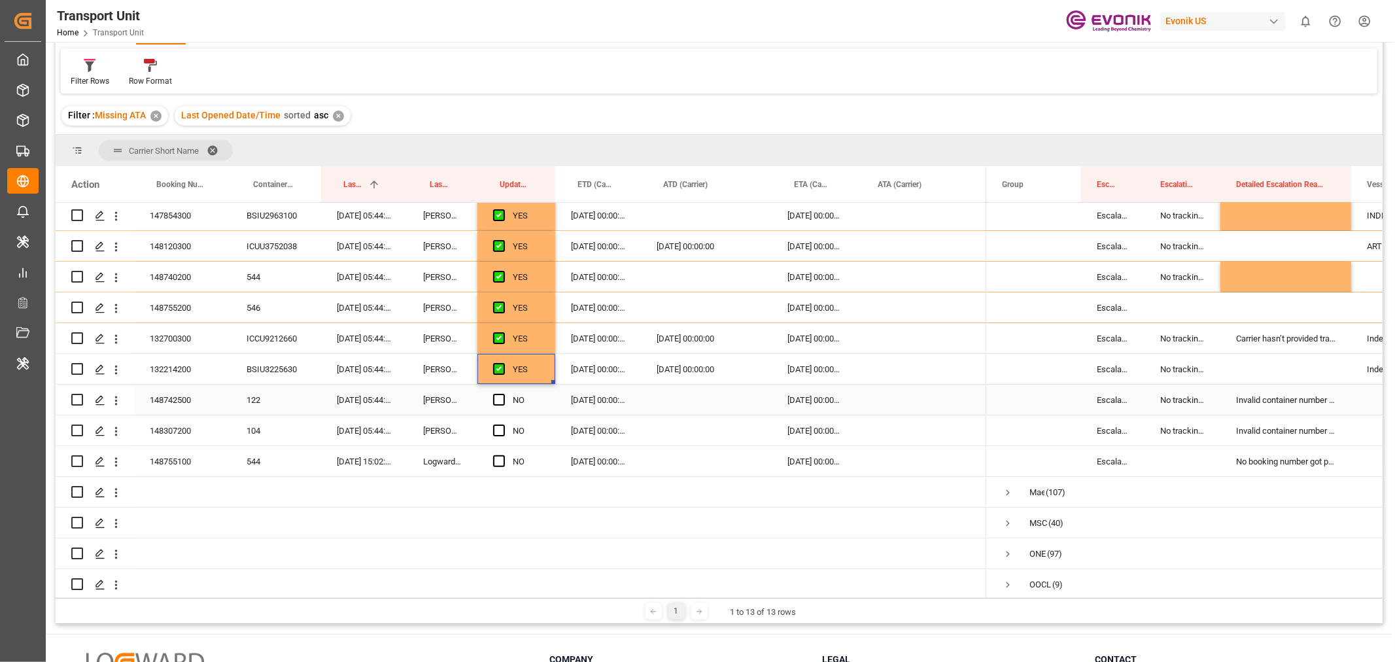
click at [188, 397] on div "148742500" at bounding box center [182, 400] width 97 height 30
click at [116, 404] on icon "open menu" at bounding box center [116, 401] width 14 height 14
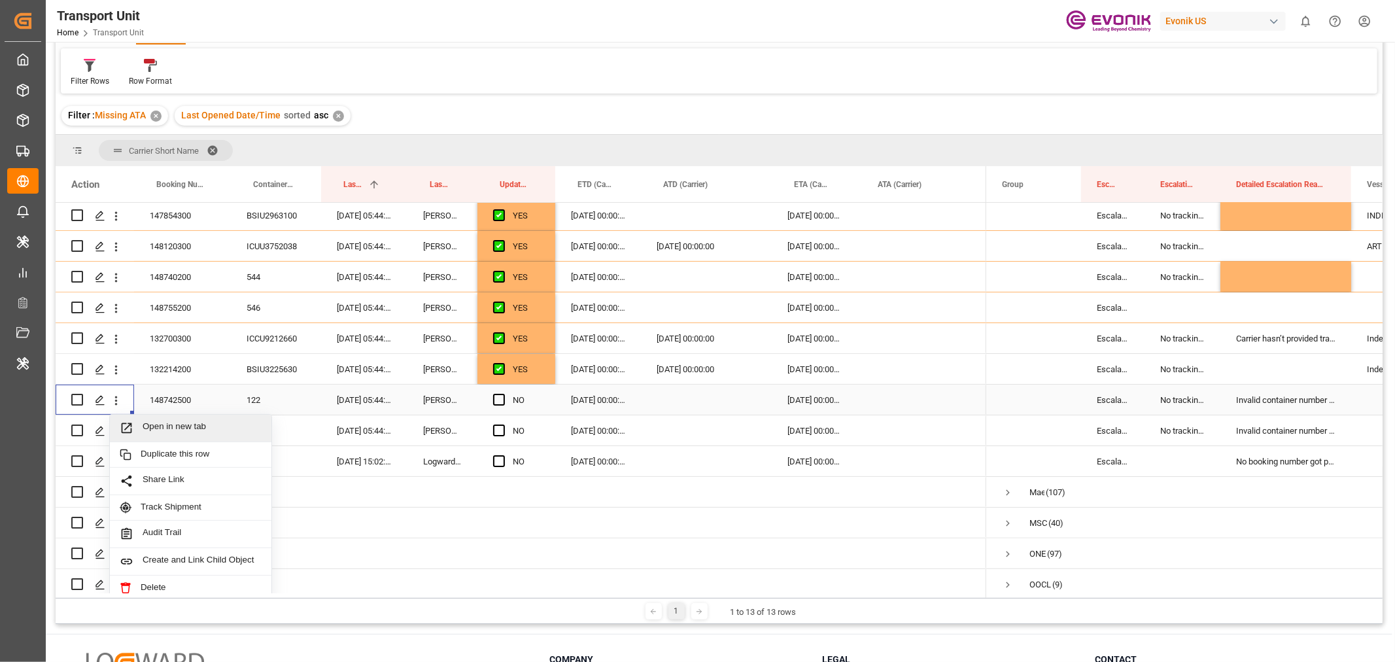
click at [158, 419] on div "Open in new tab" at bounding box center [191, 428] width 162 height 27
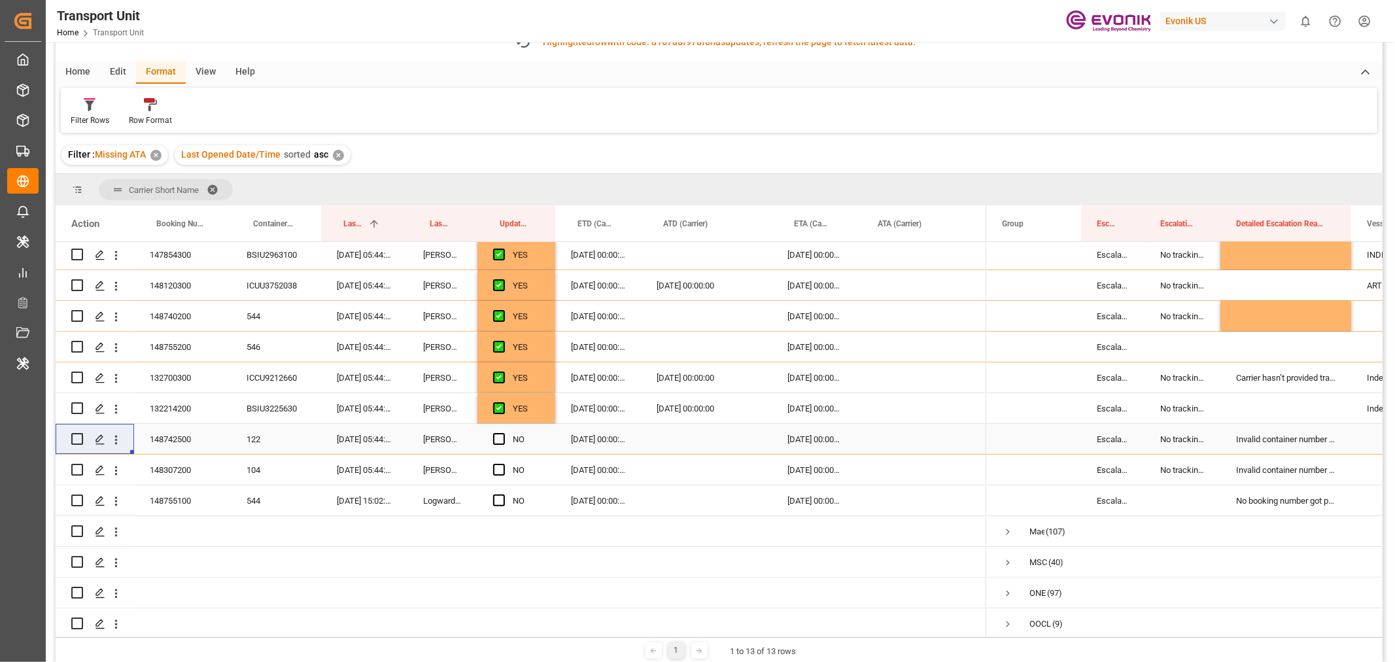
scroll to position [112, 0]
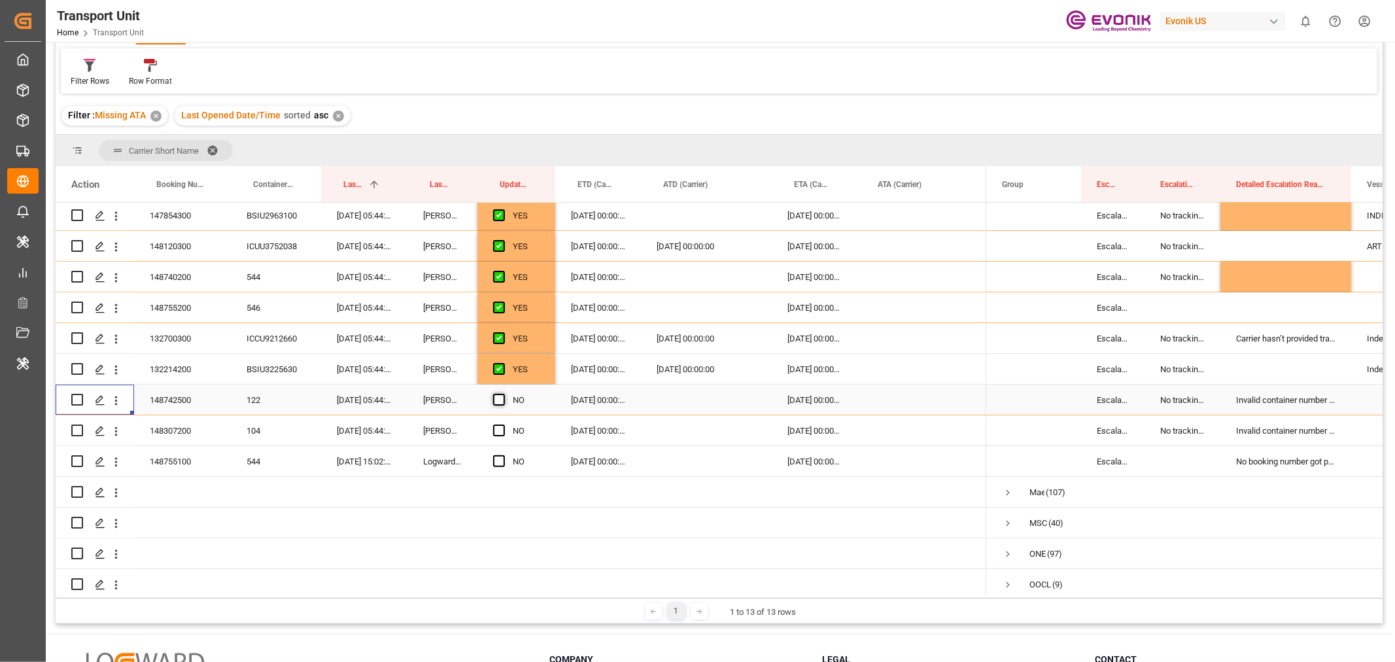
click at [499, 402] on span "Press SPACE to select this row." at bounding box center [499, 400] width 12 height 12
click at [503, 394] on input "Press SPACE to select this row." at bounding box center [503, 394] width 0 height 0
click at [192, 429] on div "148307200" at bounding box center [182, 430] width 97 height 30
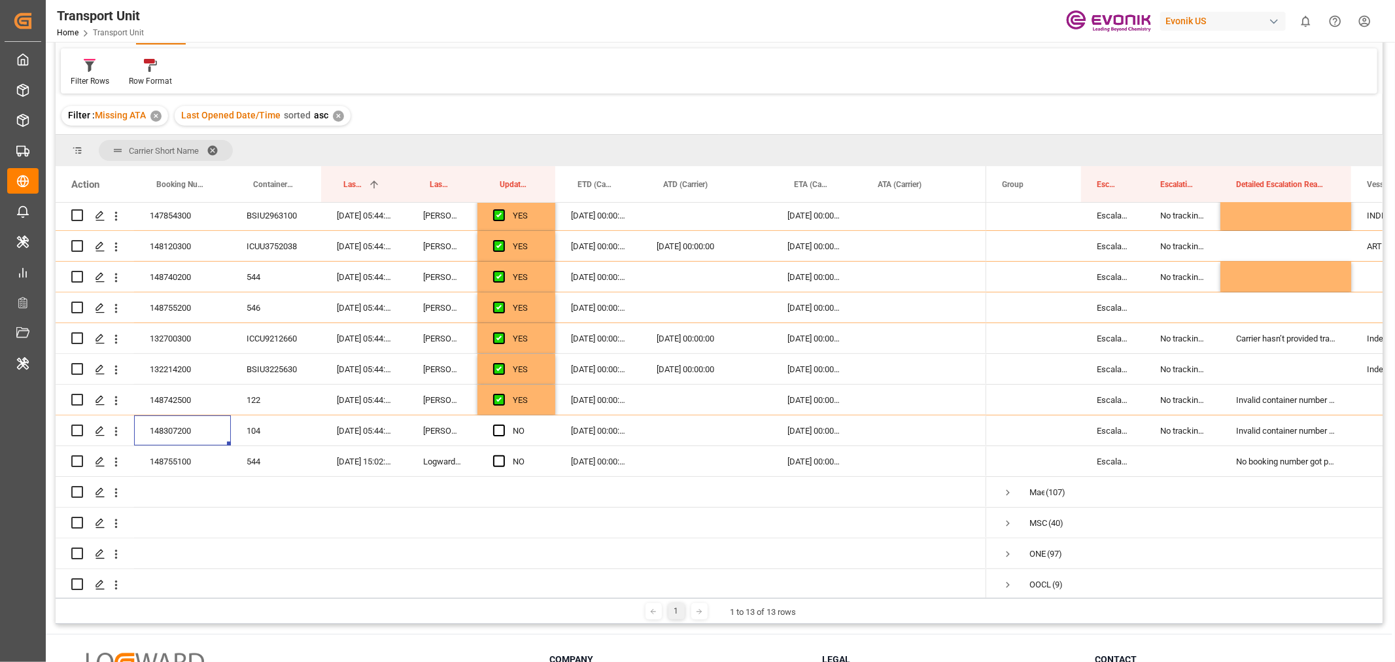
scroll to position [73, 0]
click at [116, 432] on icon "open menu" at bounding box center [116, 432] width 14 height 14
click at [167, 462] on span "Open in new tab" at bounding box center [202, 459] width 119 height 14
click at [497, 425] on span "Press SPACE to select this row." at bounding box center [499, 431] width 12 height 12
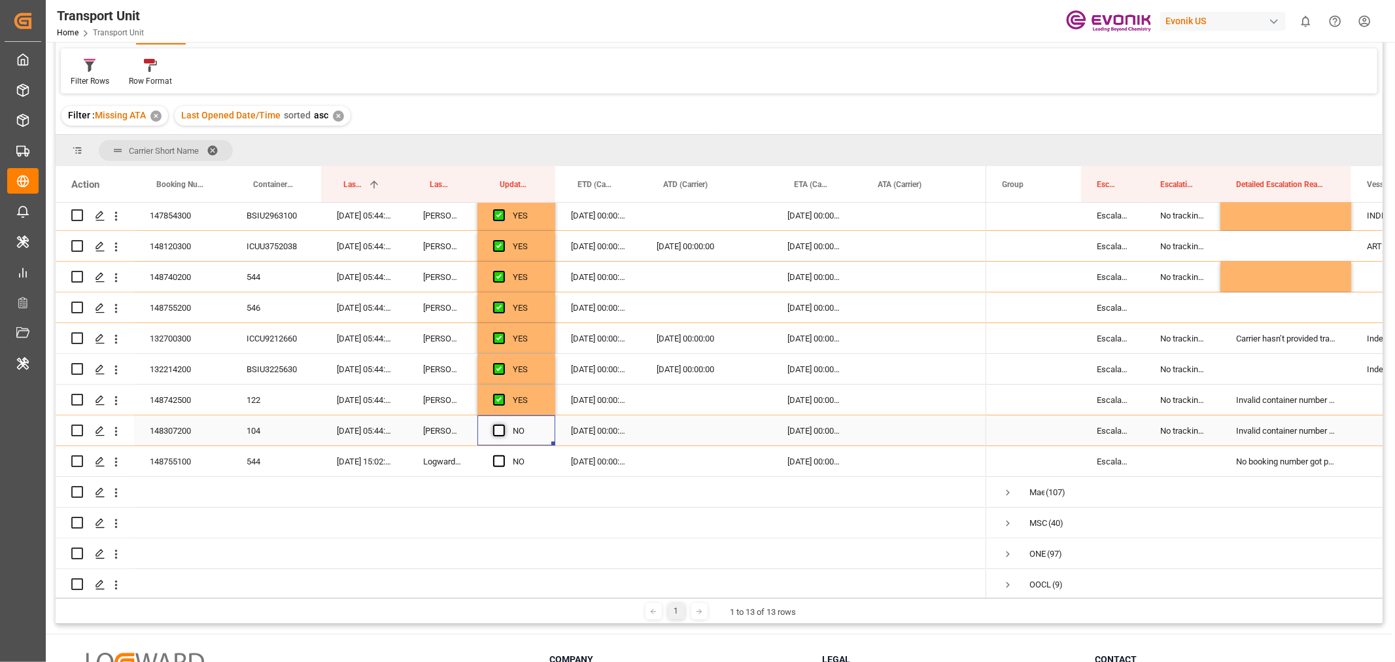
click at [503, 425] on input "Press SPACE to select this row." at bounding box center [503, 425] width 0 height 0
click at [504, 461] on span "Press SPACE to select this row." at bounding box center [499, 461] width 12 height 12
click at [503, 455] on input "Press SPACE to select this row." at bounding box center [503, 455] width 0 height 0
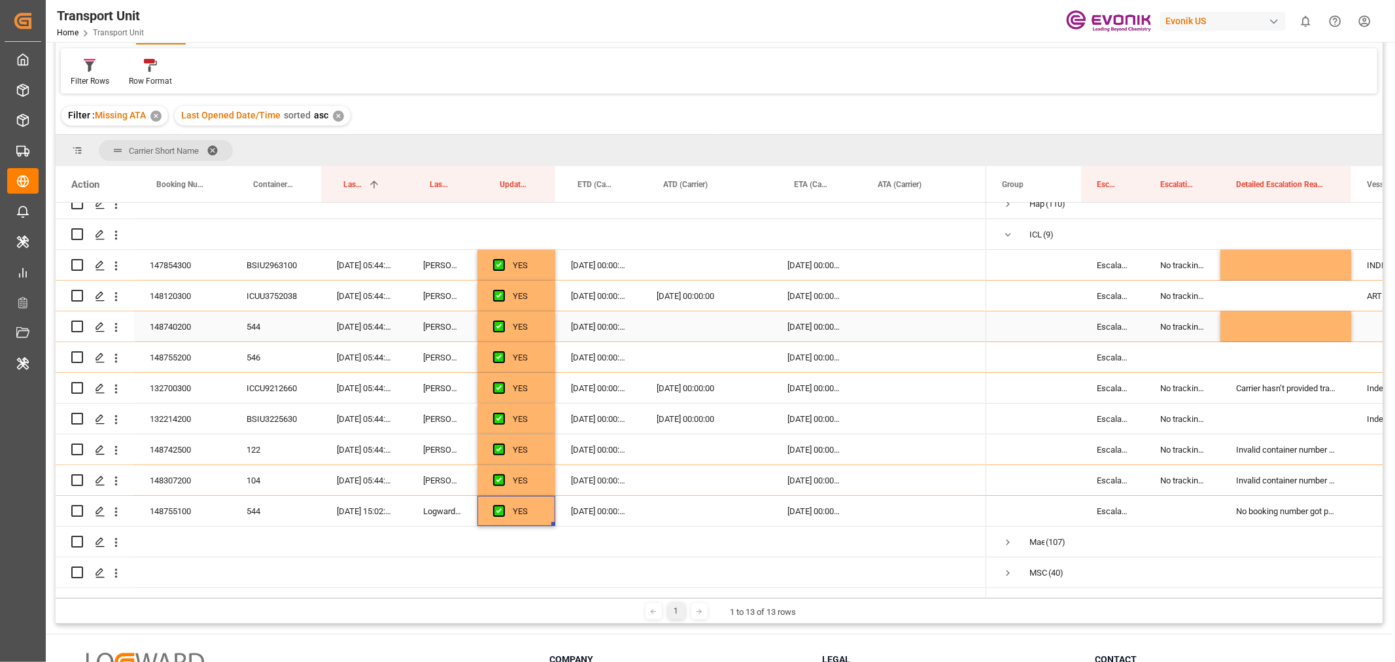
scroll to position [145, 0]
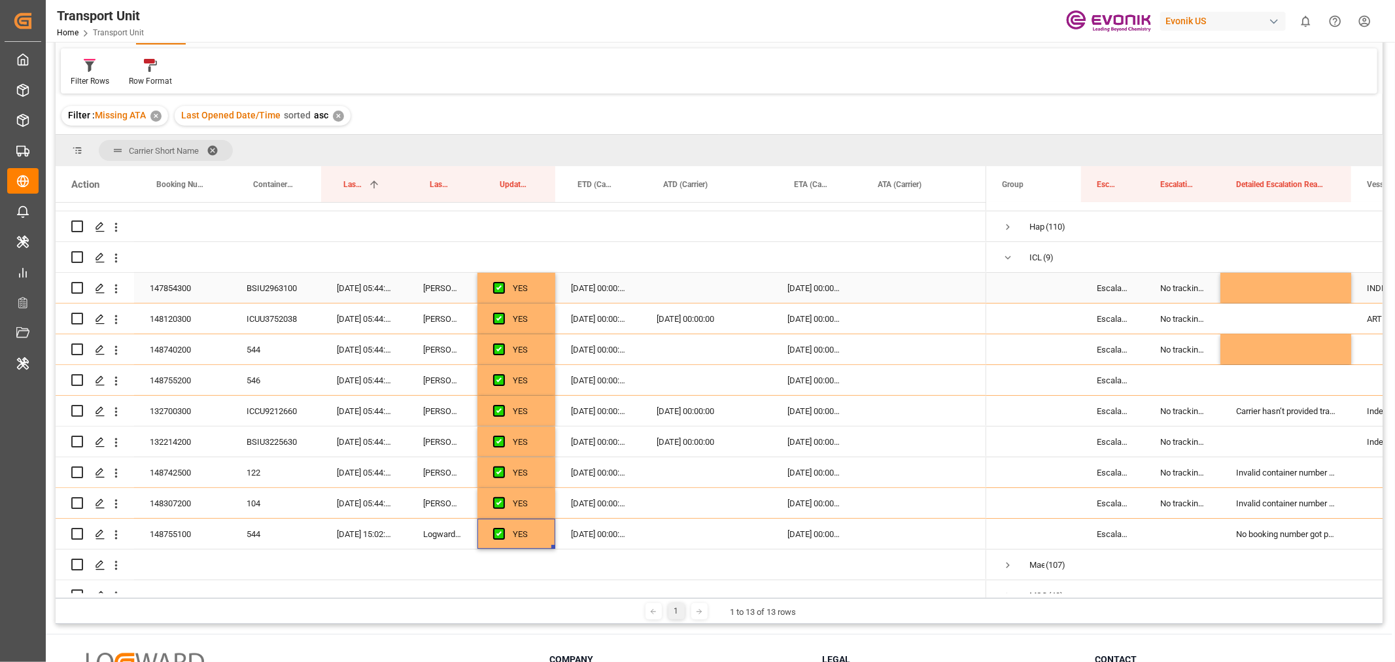
click at [1139, 279] on div "Escalated" at bounding box center [1112, 288] width 63 height 30
click at [1130, 294] on button "Escalated" at bounding box center [1113, 295] width 43 height 25
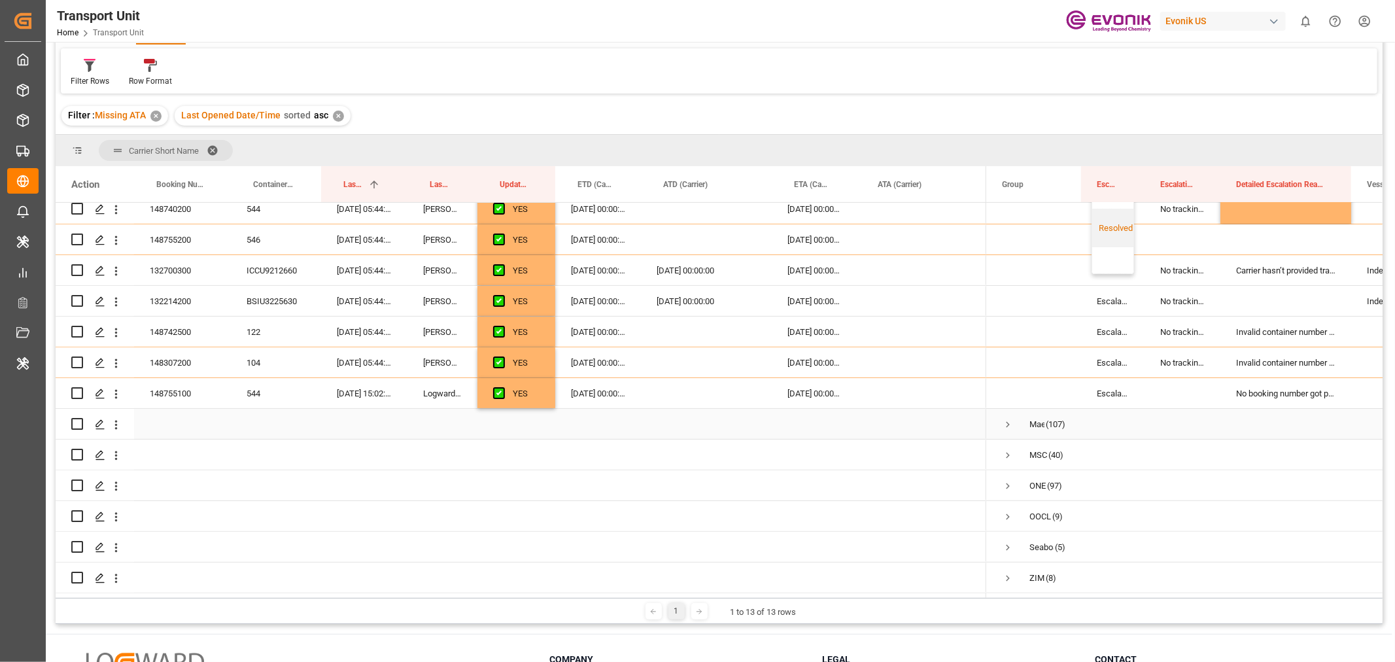
scroll to position [145, 0]
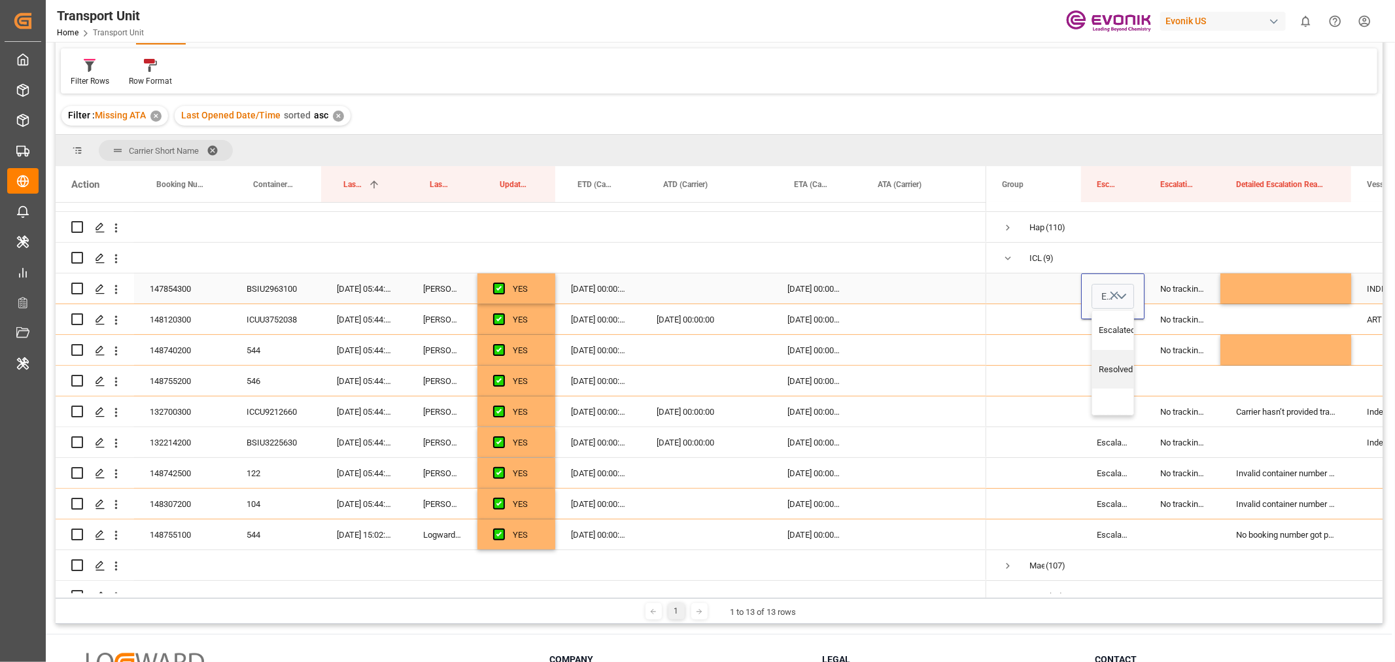
click at [1112, 393] on div "Press SPACE to select this row." at bounding box center [1117, 402] width 50 height 26
click at [1154, 286] on div "No tracking data received from the carrier" at bounding box center [1183, 288] width 76 height 30
click at [1123, 285] on div "Press SPACE to select this row." at bounding box center [1112, 288] width 63 height 30
drag, startPoint x: 1143, startPoint y: 301, endPoint x: 1143, endPoint y: 535, distance: 234.2
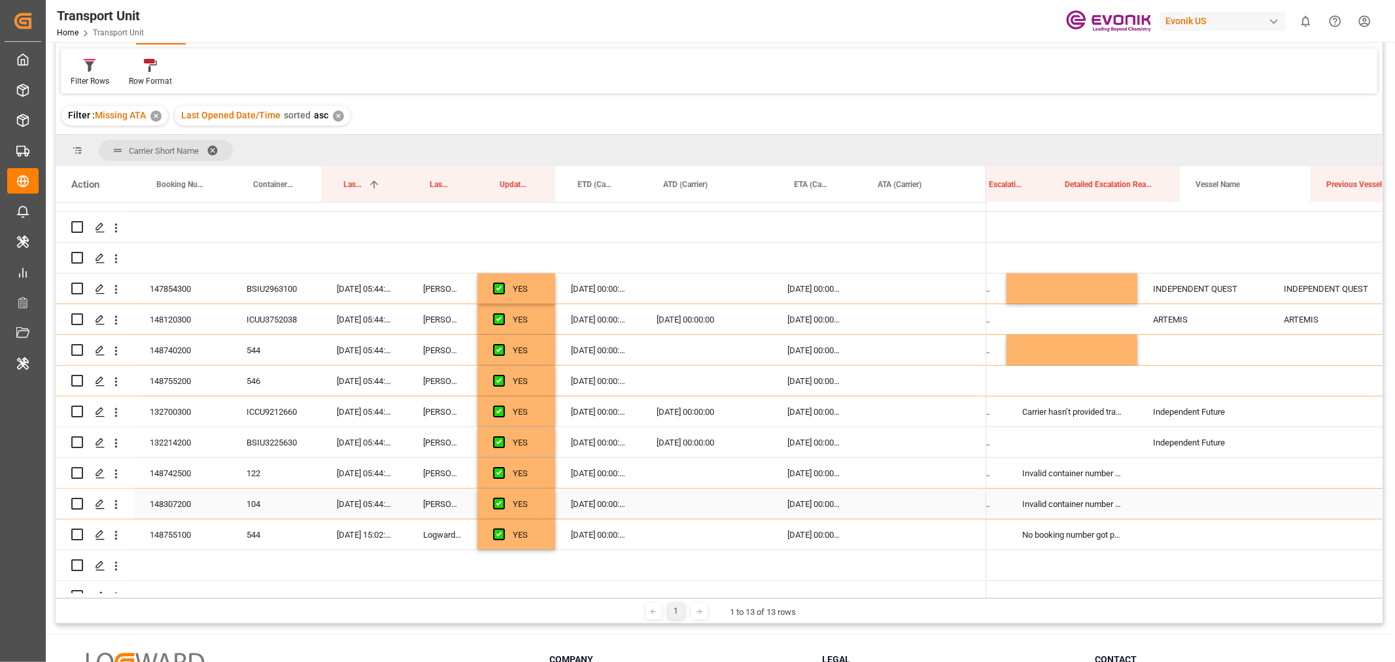
scroll to position [0, 0]
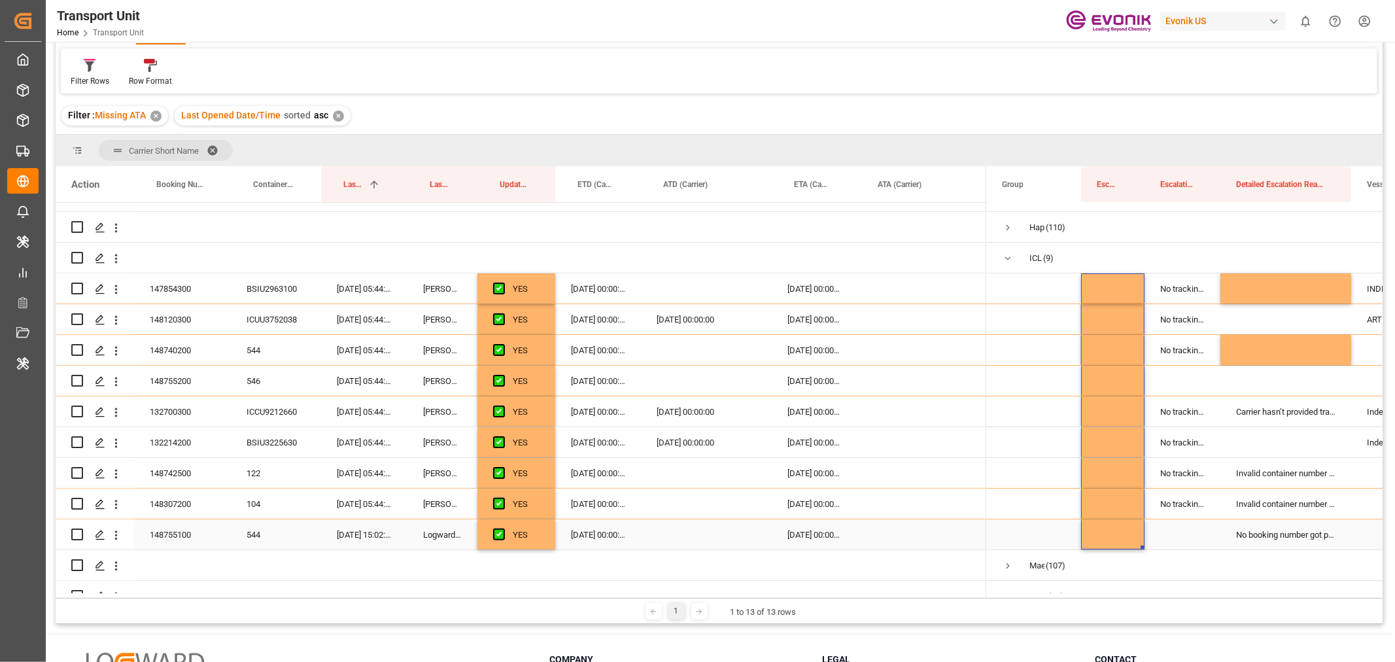
click at [1127, 529] on div "Press SPACE to select this row." at bounding box center [1112, 534] width 63 height 30
click at [1130, 540] on button "Select" at bounding box center [1113, 542] width 43 height 25
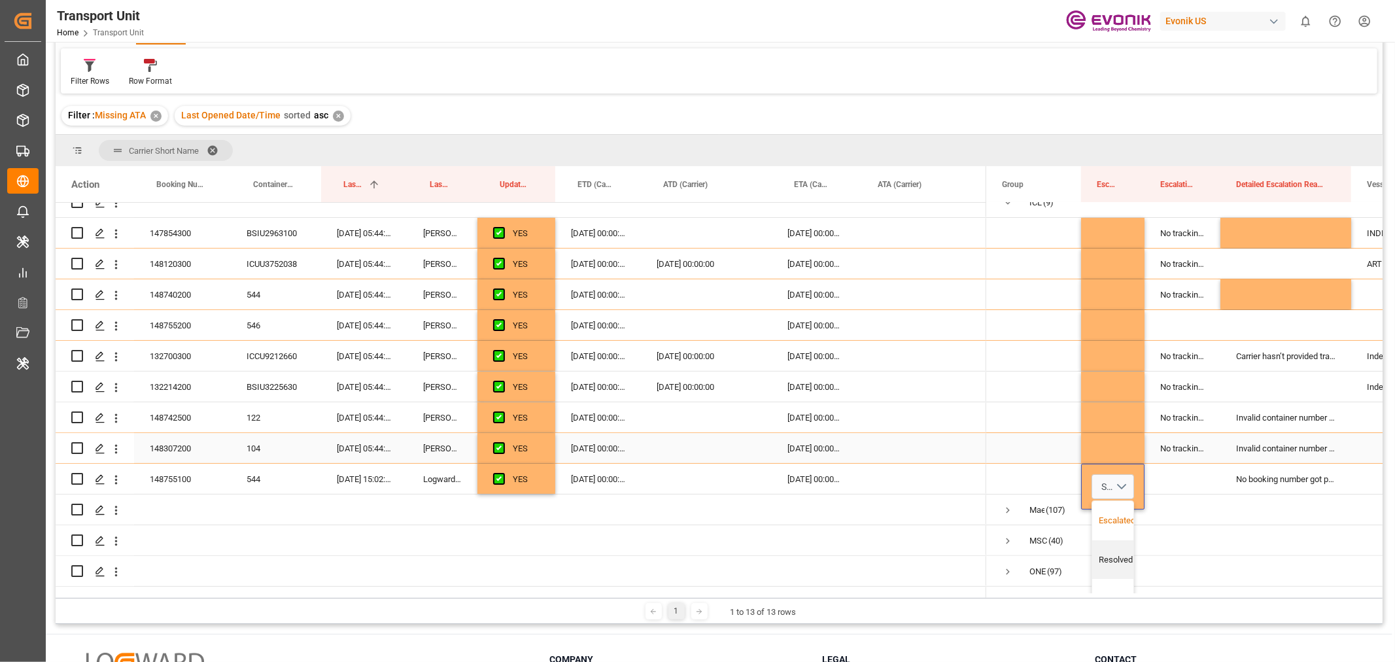
scroll to position [290, 0]
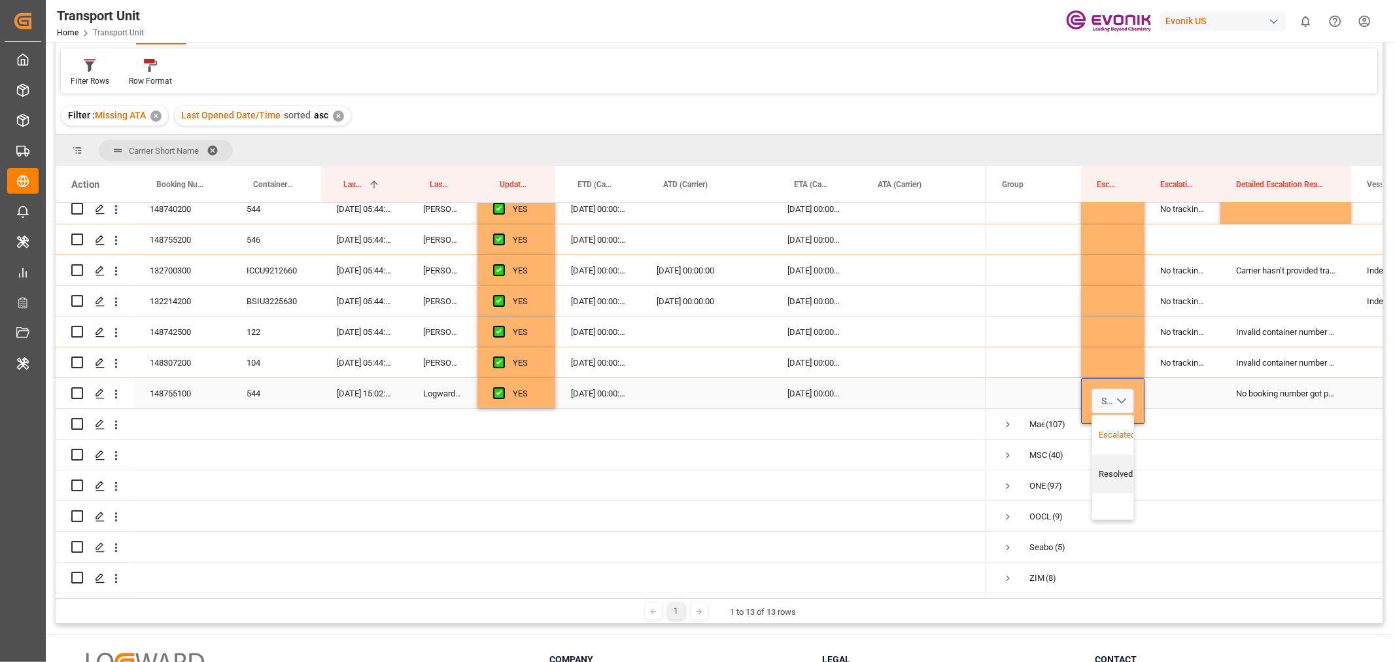
click at [1114, 432] on div "Escalated" at bounding box center [1118, 434] width 37 height 13
click at [1262, 392] on div "No booking number got provided by customer/forwarder" at bounding box center [1286, 393] width 131 height 30
click at [1334, 393] on button "No booking number got provided by customer/forwarder" at bounding box center [1286, 401] width 110 height 25
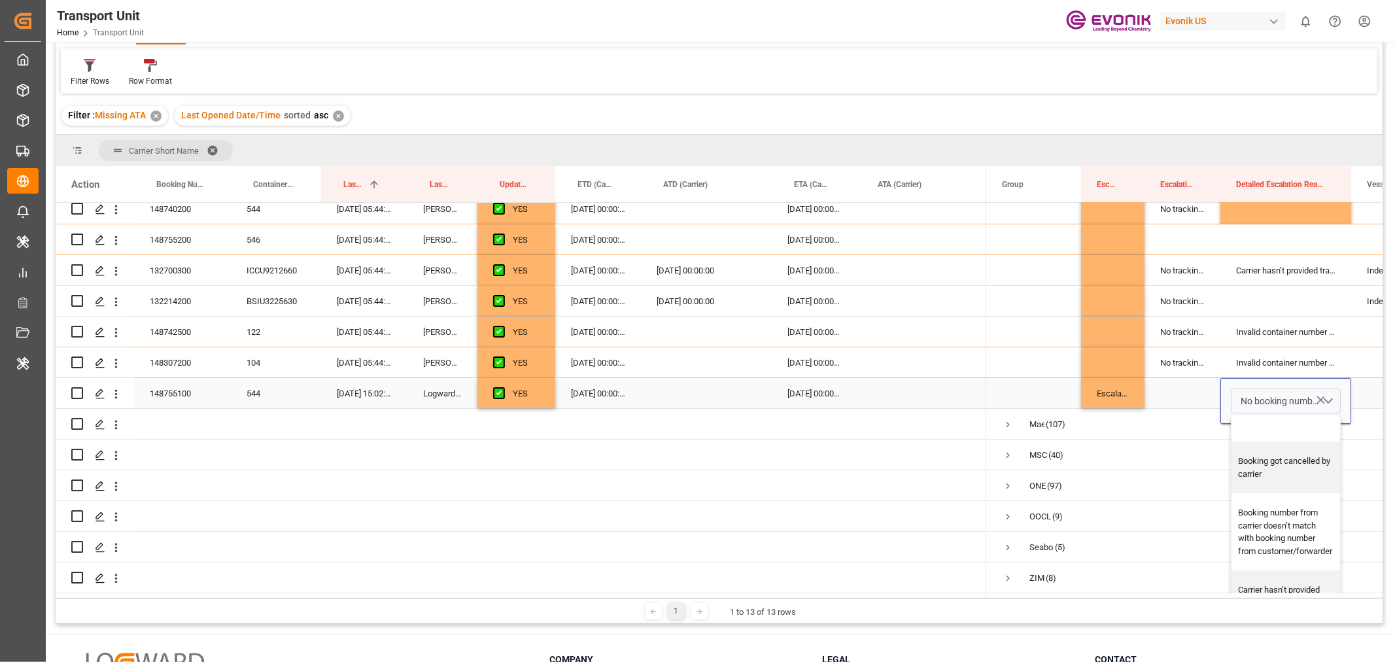
click at [1272, 430] on div "Press SPACE to select this row." at bounding box center [1286, 428] width 109 height 26
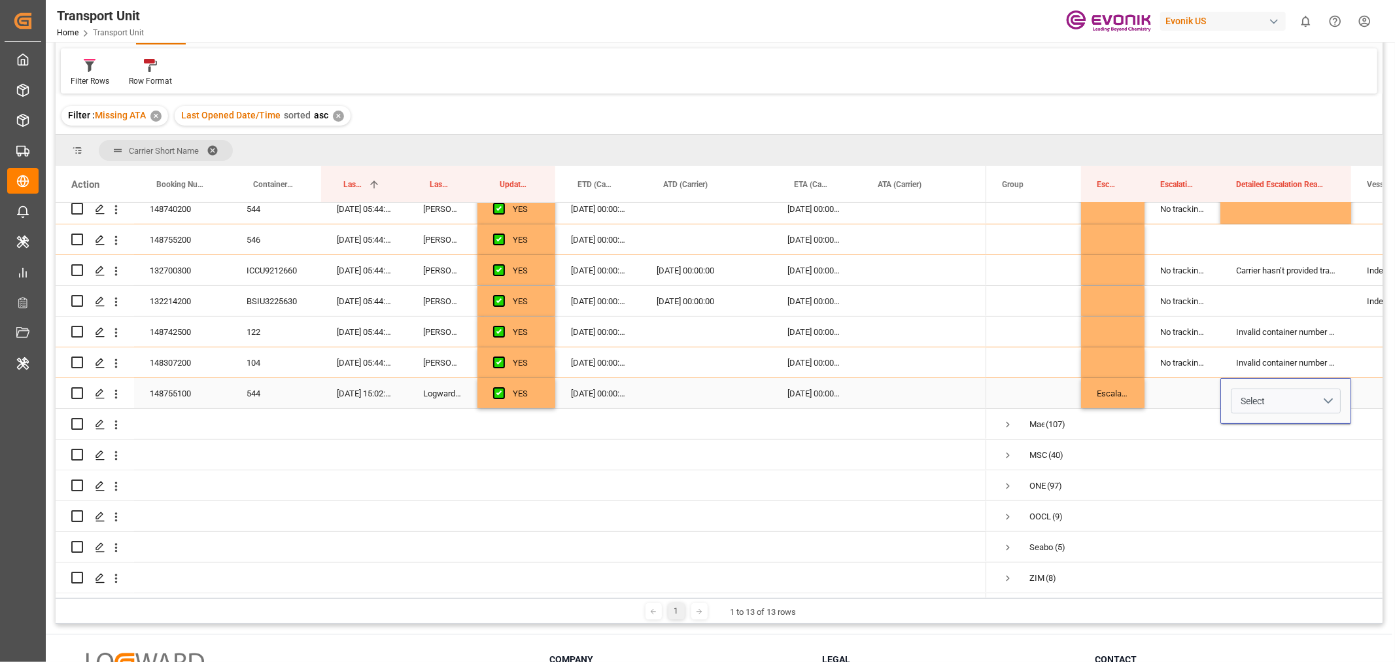
click at [1153, 387] on div "Press SPACE to select this row." at bounding box center [1183, 393] width 76 height 30
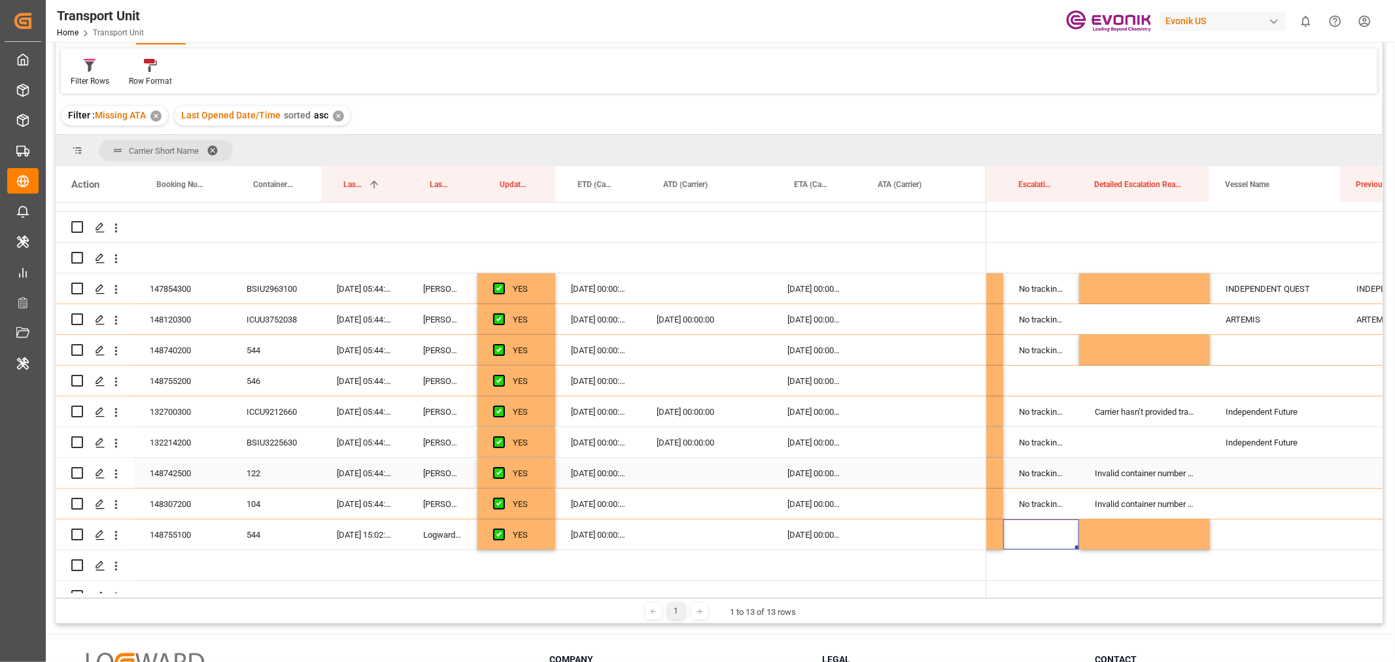
scroll to position [0, 141]
click at [1185, 468] on div "Invalid container number received by customer/forwarder" at bounding box center [1144, 473] width 131 height 30
click at [1190, 481] on button "Invalid container number received by customer/forwarder" at bounding box center [1145, 480] width 110 height 25
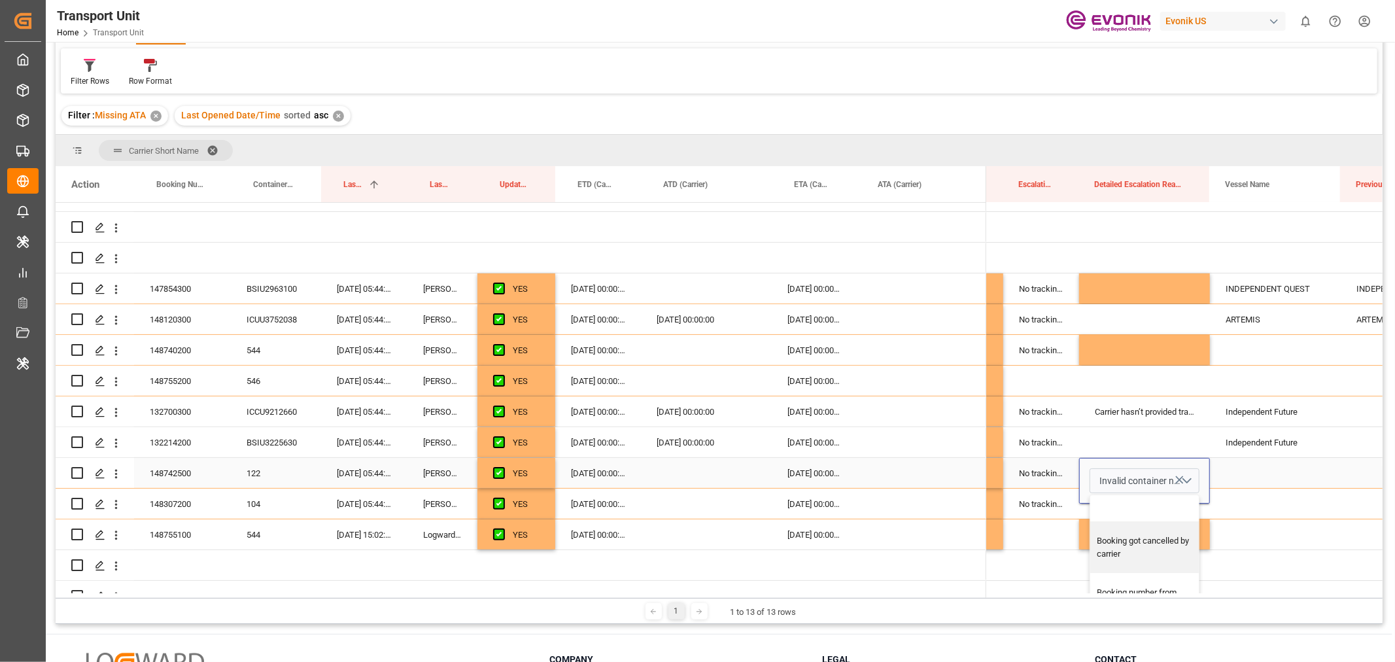
click at [1153, 506] on div "Press SPACE to select this row." at bounding box center [1144, 508] width 109 height 26
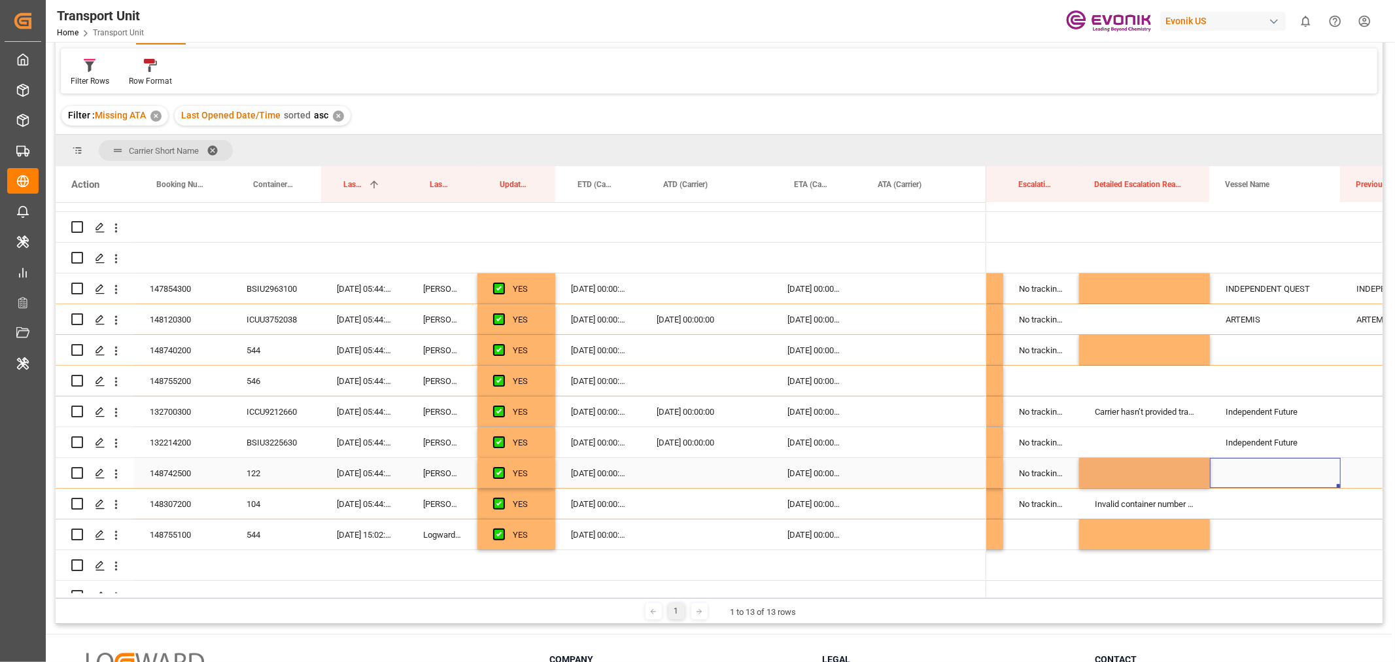
click at [1233, 479] on div "Press SPACE to select this row." at bounding box center [1275, 473] width 131 height 30
click at [1185, 471] on div "Press SPACE to select this row." at bounding box center [1144, 473] width 131 height 30
drag, startPoint x: 1207, startPoint y: 486, endPoint x: 1206, endPoint y: 517, distance: 30.8
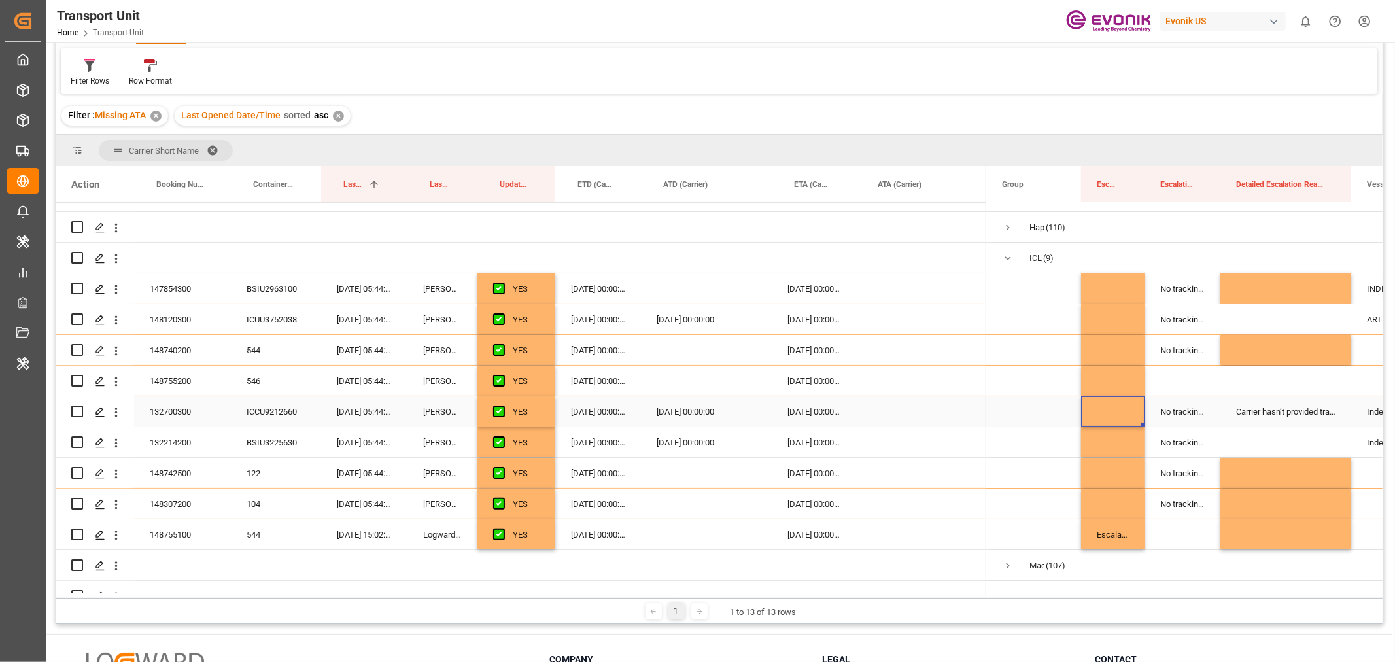
click at [1117, 407] on div "Press SPACE to select this row." at bounding box center [1112, 411] width 63 height 30
click at [1126, 417] on button "Select" at bounding box center [1113, 419] width 43 height 25
click at [1123, 453] on div "Escalated" at bounding box center [1118, 453] width 37 height 13
click at [1060, 414] on span "Press SPACE to select this row." at bounding box center [1033, 411] width 63 height 29
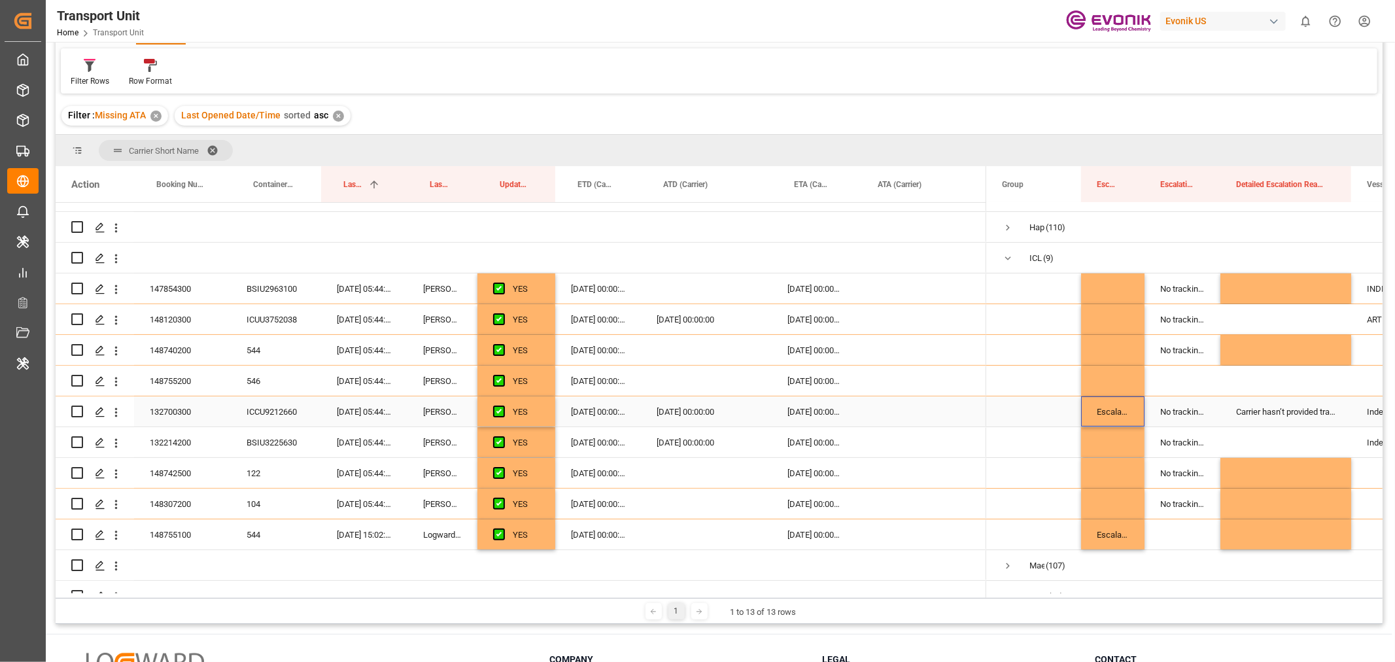
click at [1119, 412] on div "Escalated" at bounding box center [1112, 411] width 63 height 30
drag, startPoint x: 1140, startPoint y: 421, endPoint x: 1140, endPoint y: 440, distance: 19.0
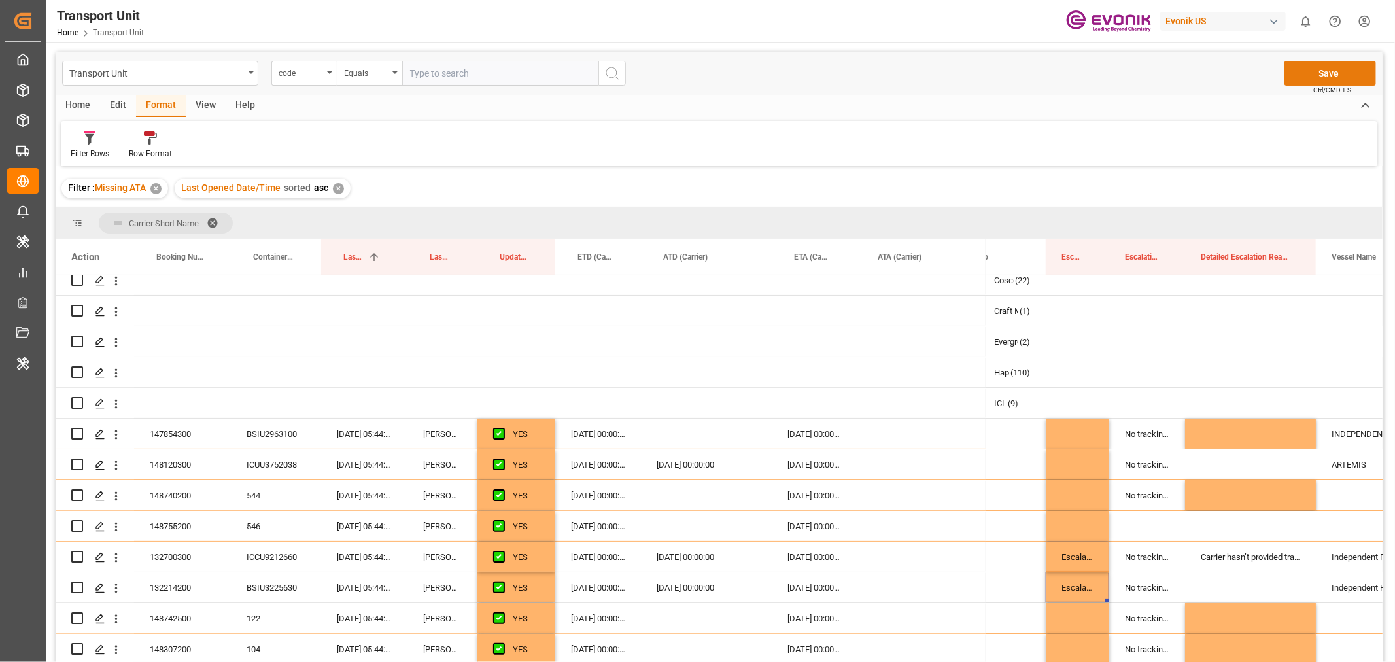
click at [1325, 67] on button "Save" at bounding box center [1331, 73] width 92 height 25
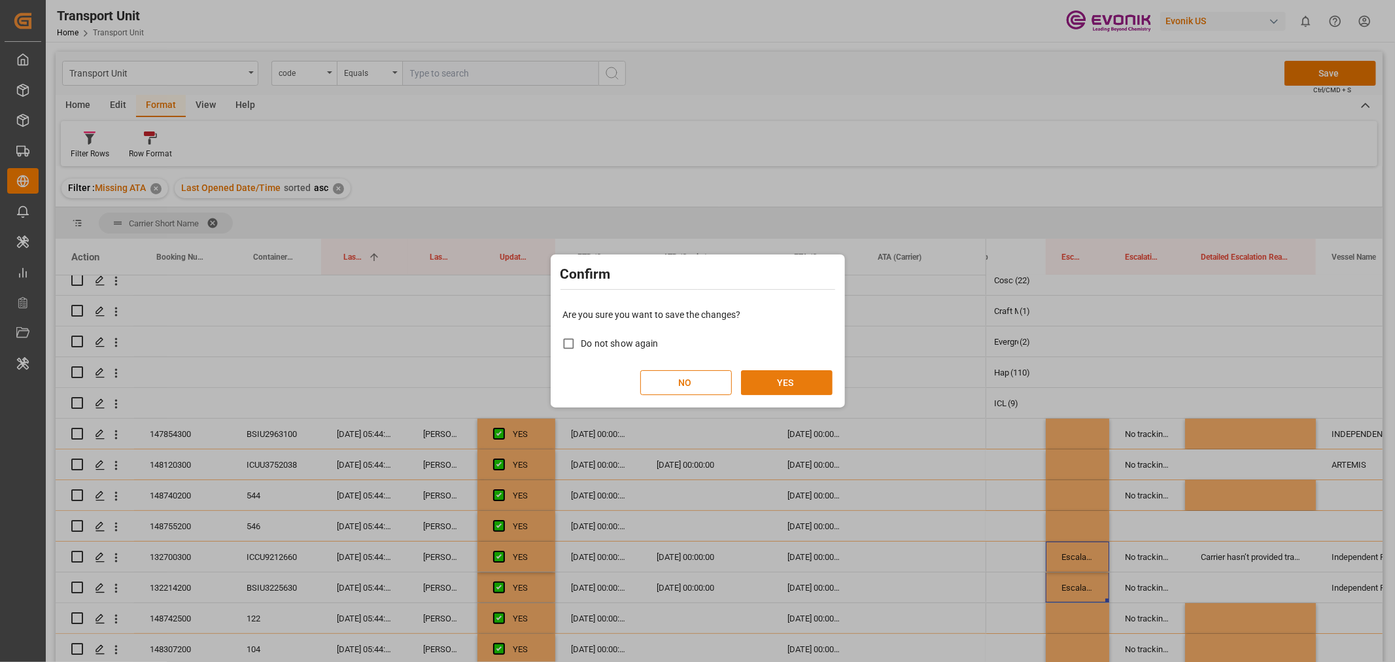
click at [790, 383] on button "YES" at bounding box center [787, 382] width 92 height 25
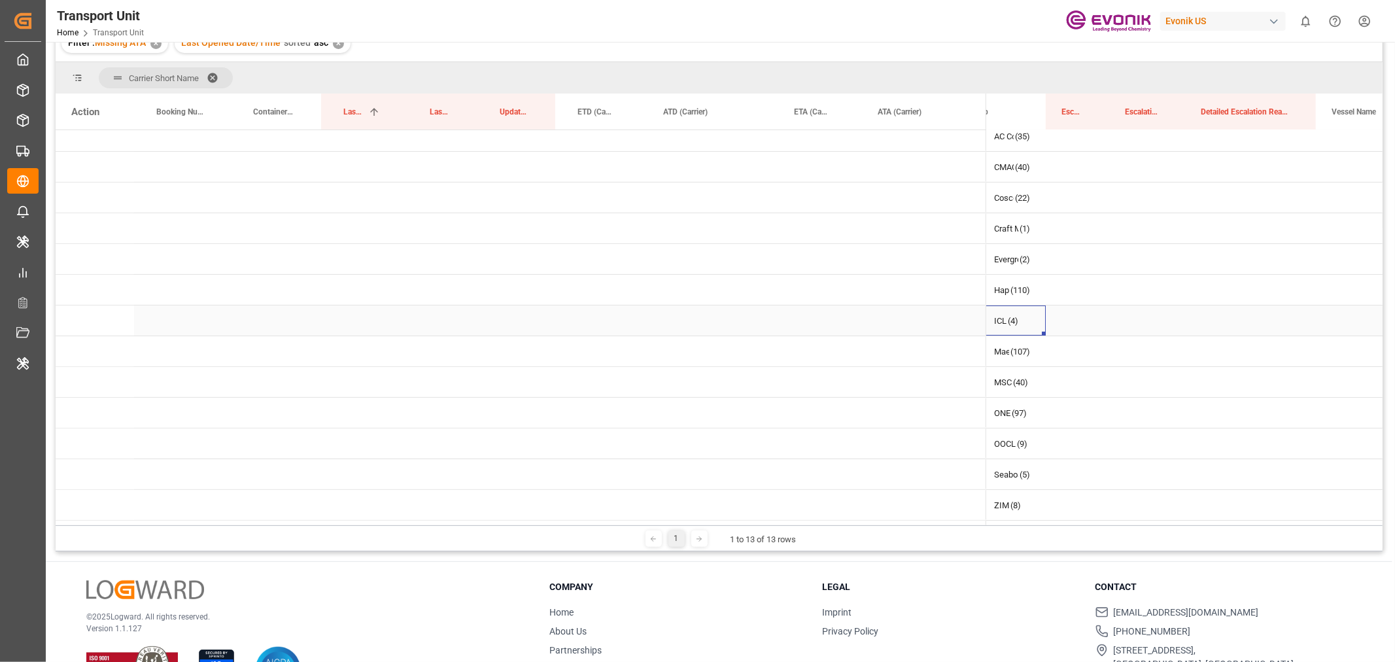
click at [996, 318] on div "ICL" at bounding box center [1000, 321] width 12 height 30
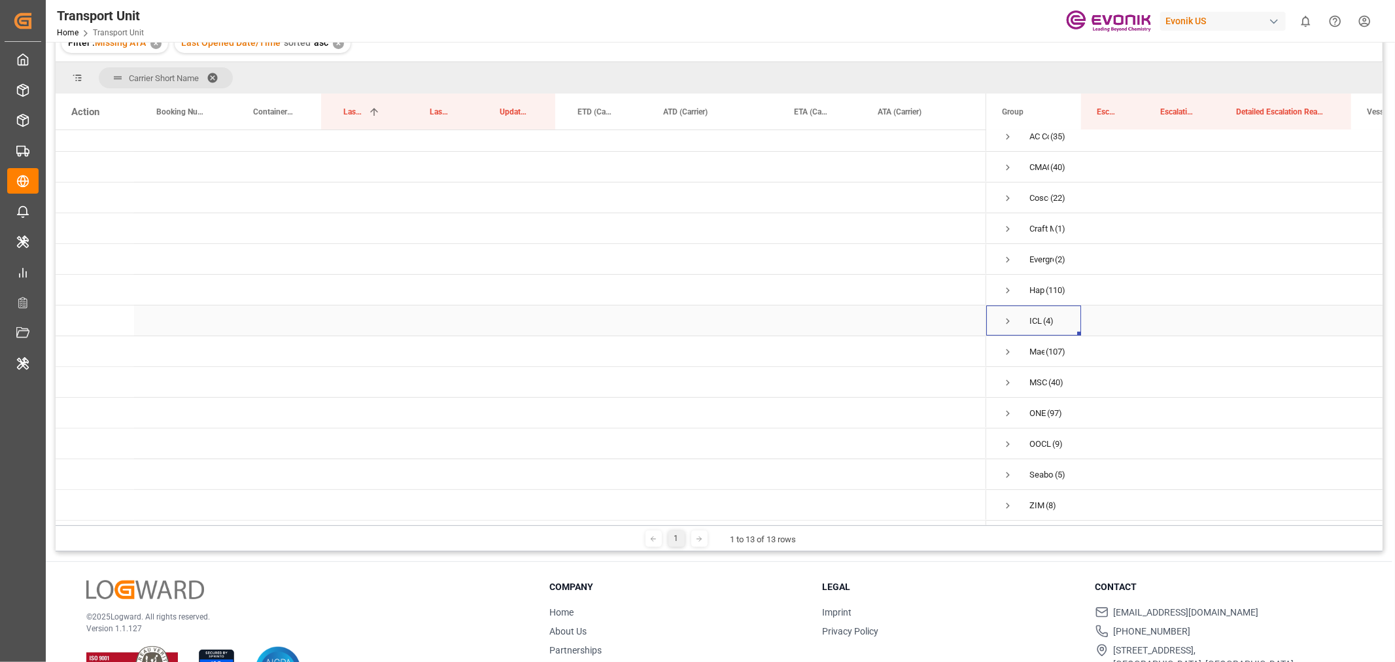
click at [1009, 318] on span "Press SPACE to select this row." at bounding box center [1008, 321] width 12 height 12
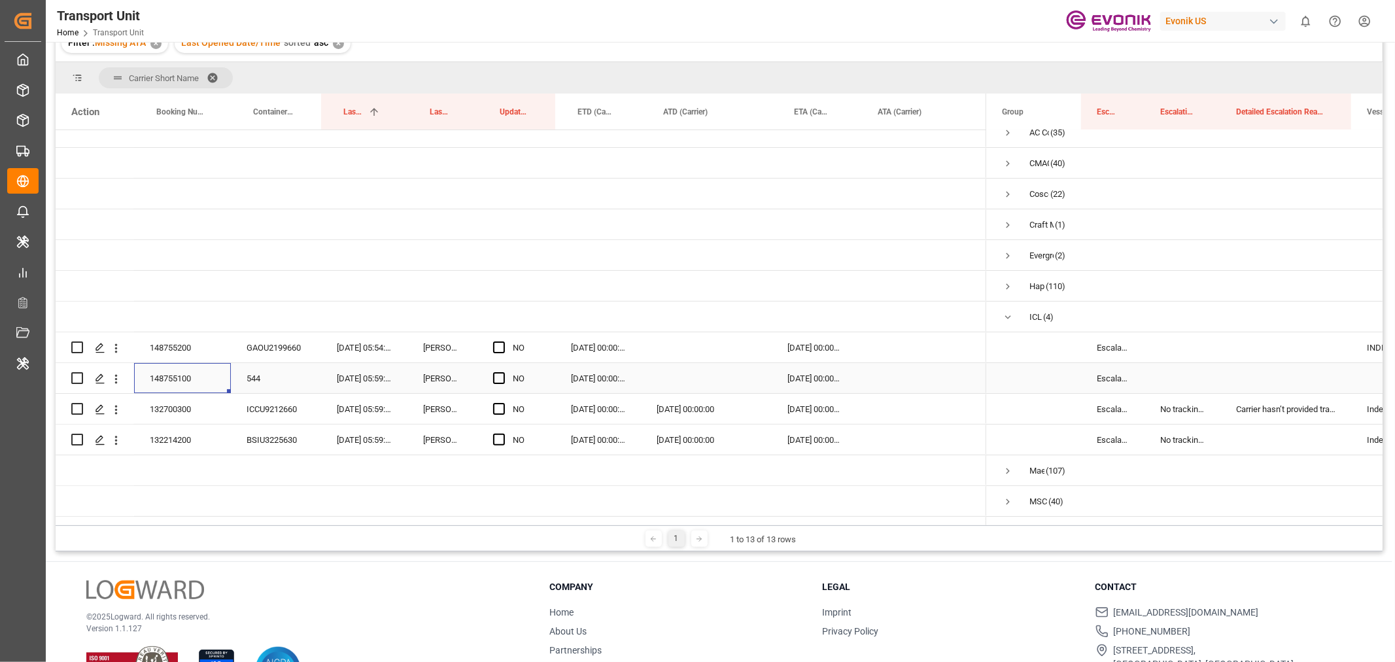
click at [186, 383] on div "148755100" at bounding box center [182, 378] width 97 height 30
click at [1010, 315] on span "Press SPACE to select this row." at bounding box center [1008, 317] width 12 height 12
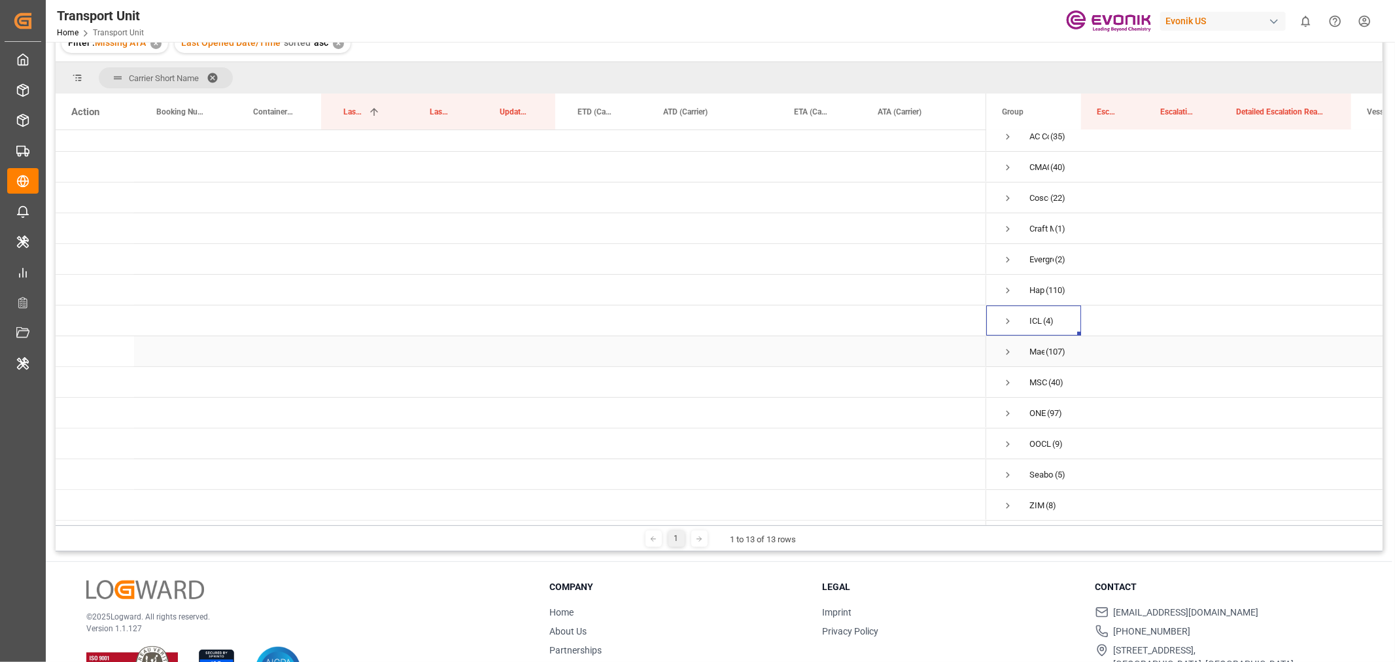
click at [1011, 347] on span "Press SPACE to select this row." at bounding box center [1008, 352] width 12 height 12
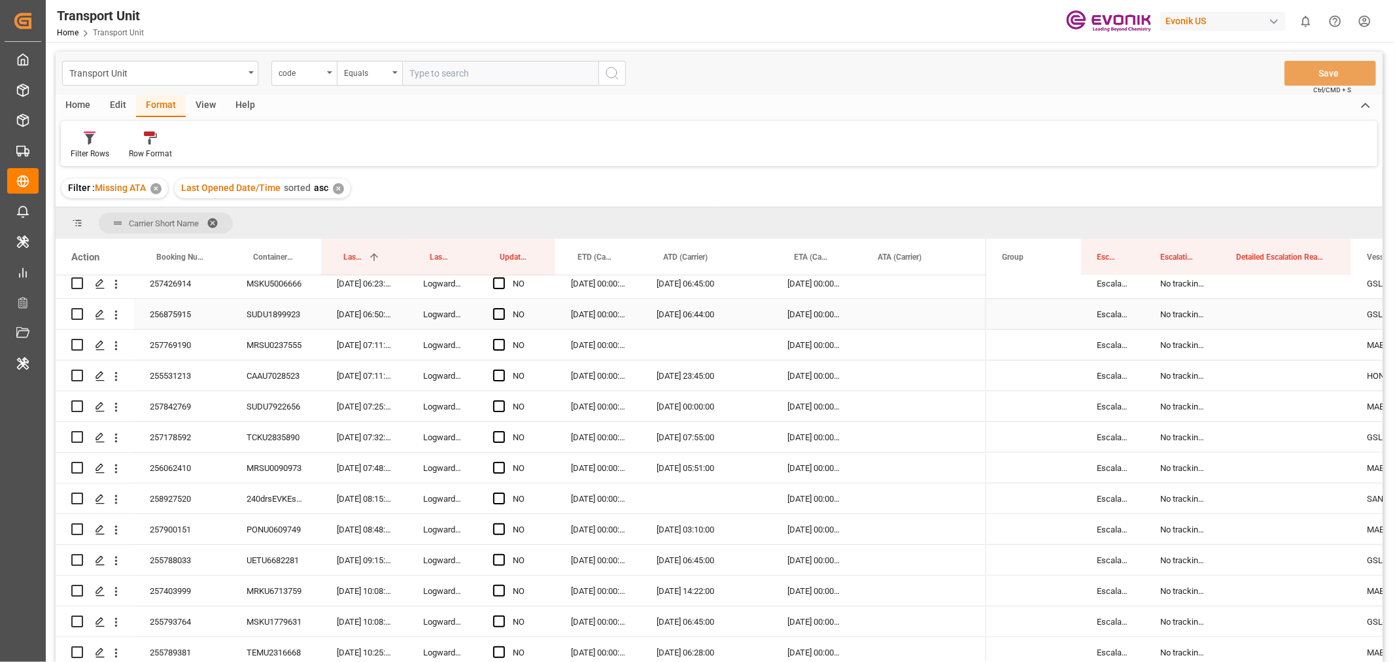
scroll to position [86, 0]
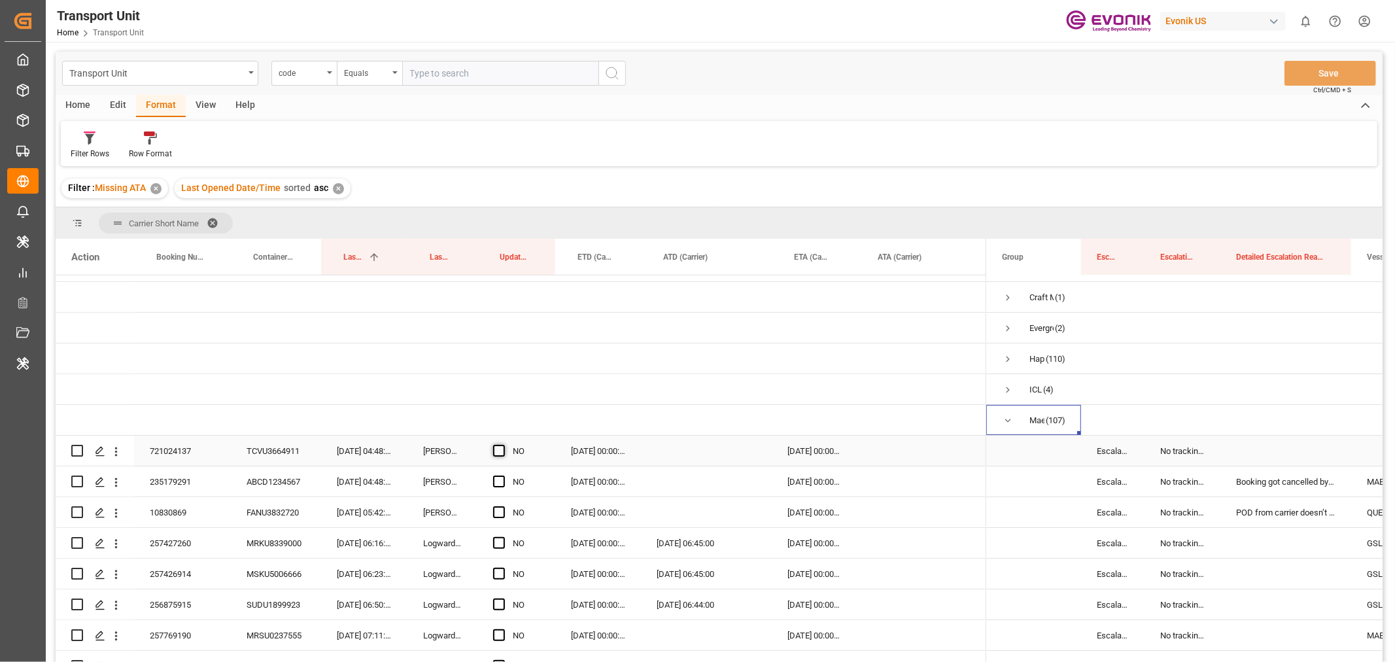
click at [497, 455] on span "Press SPACE to select this row." at bounding box center [499, 451] width 12 height 12
click at [503, 445] on input "Press SPACE to select this row." at bounding box center [503, 445] width 0 height 0
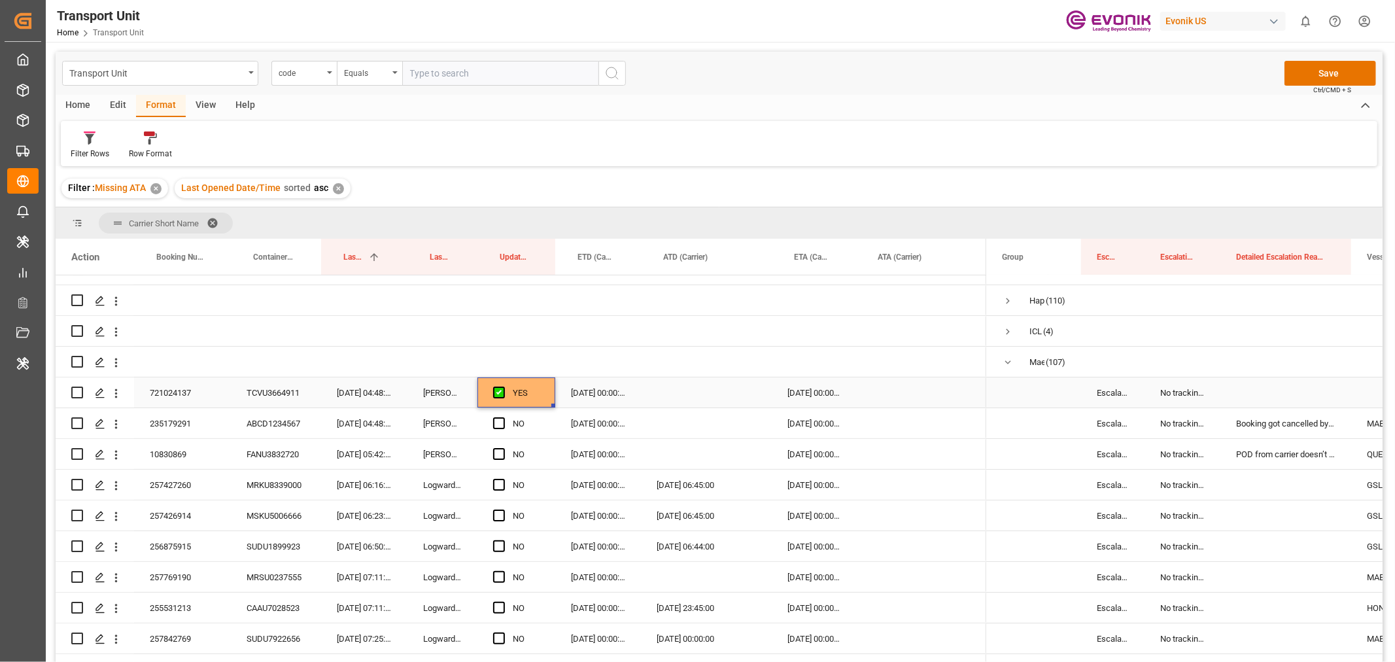
scroll to position [158, 0]
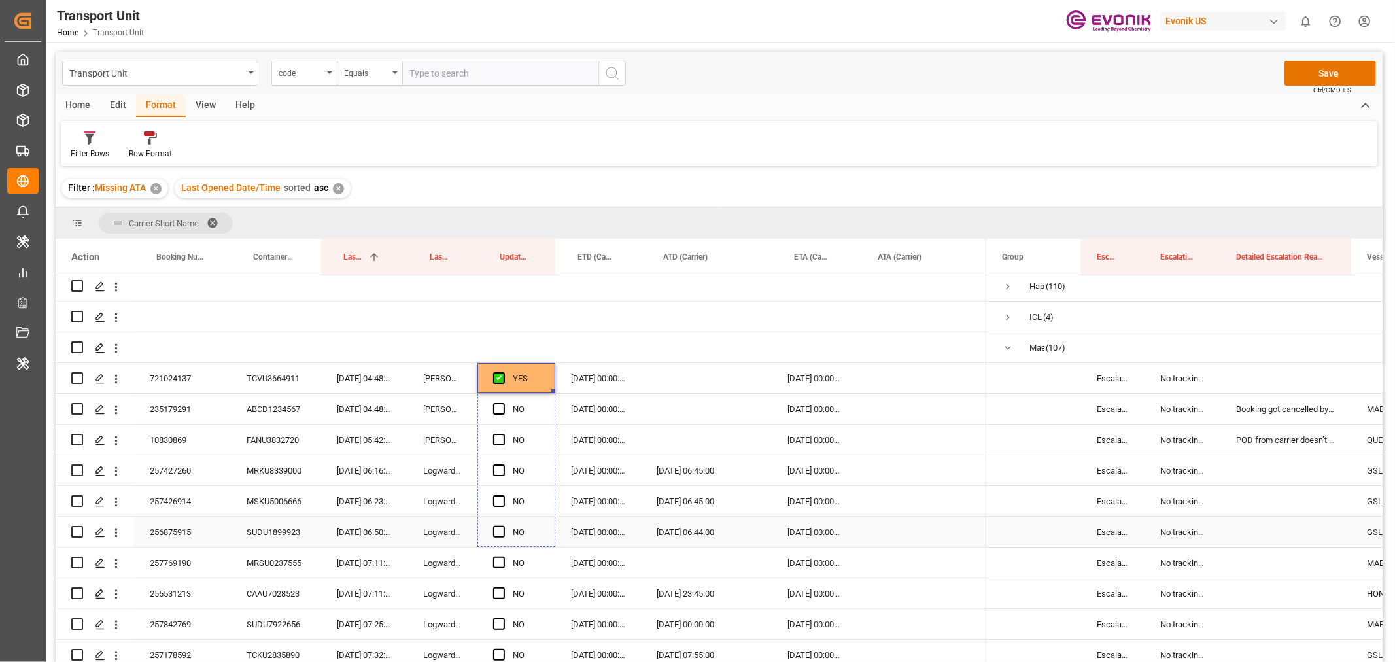
drag, startPoint x: 551, startPoint y: 390, endPoint x: 585, endPoint y: 529, distance: 142.6
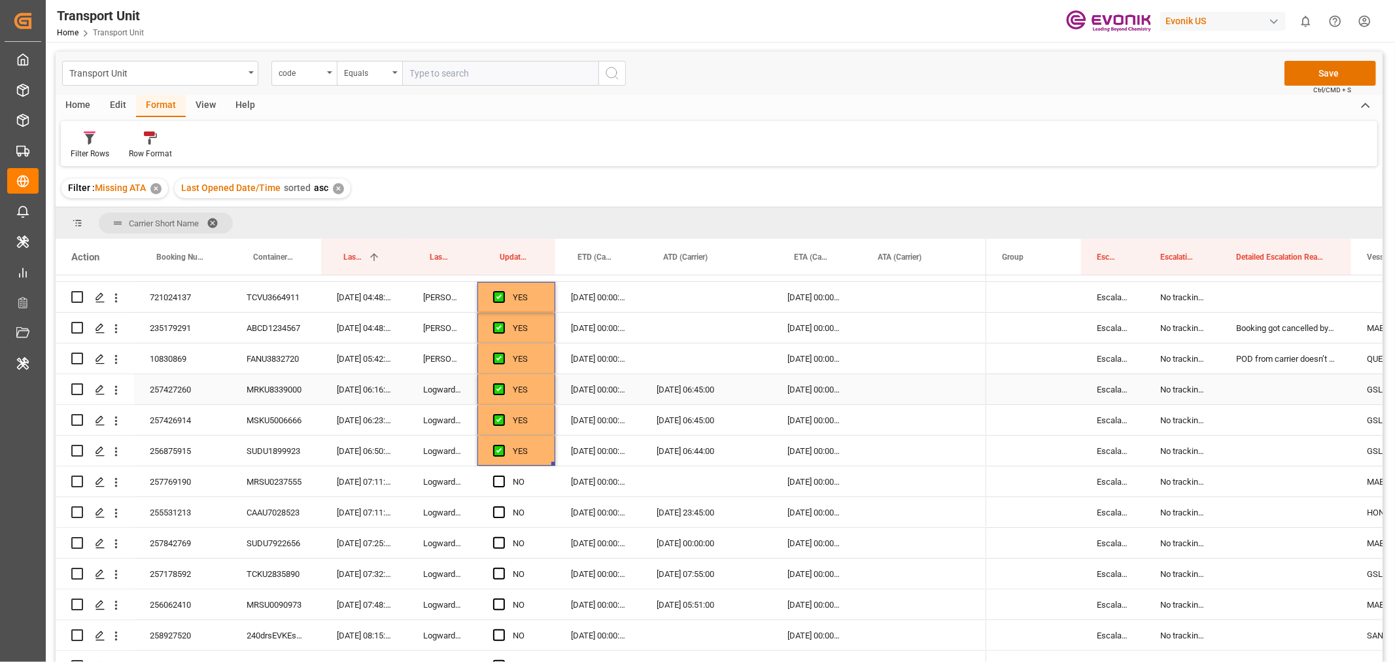
scroll to position [303, 0]
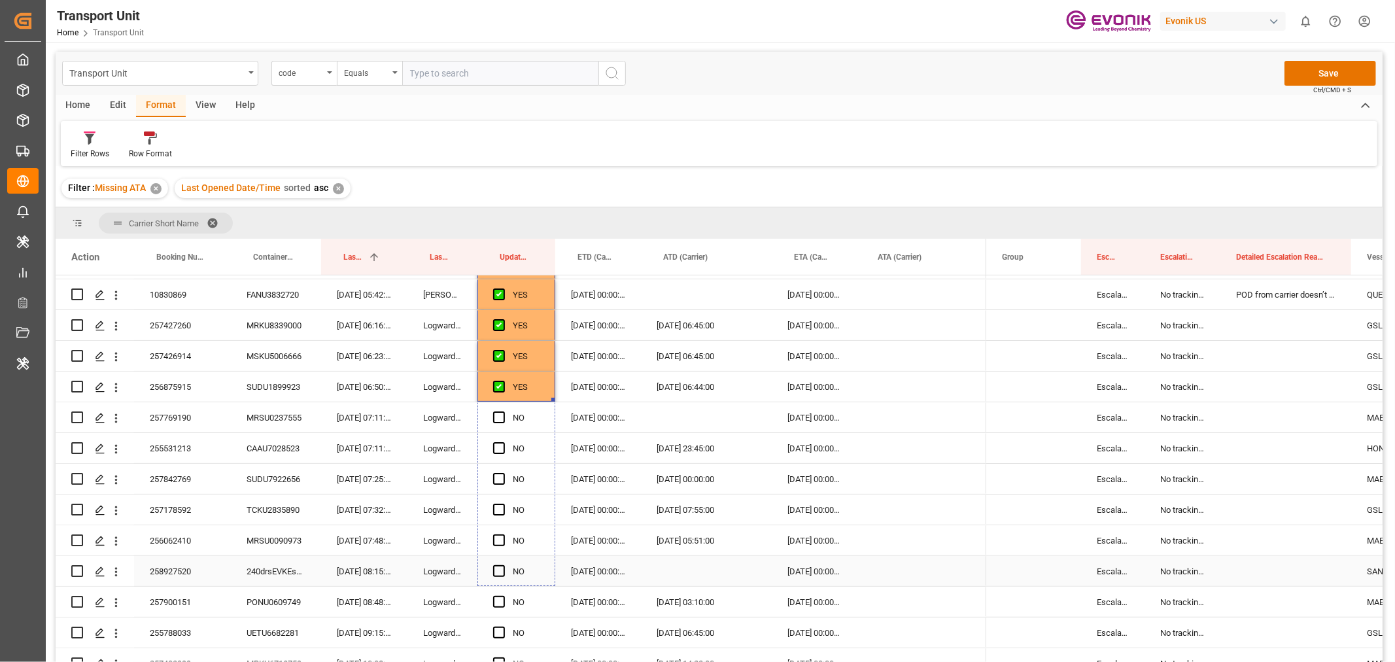
drag, startPoint x: 551, startPoint y: 400, endPoint x: 566, endPoint y: 566, distance: 166.9
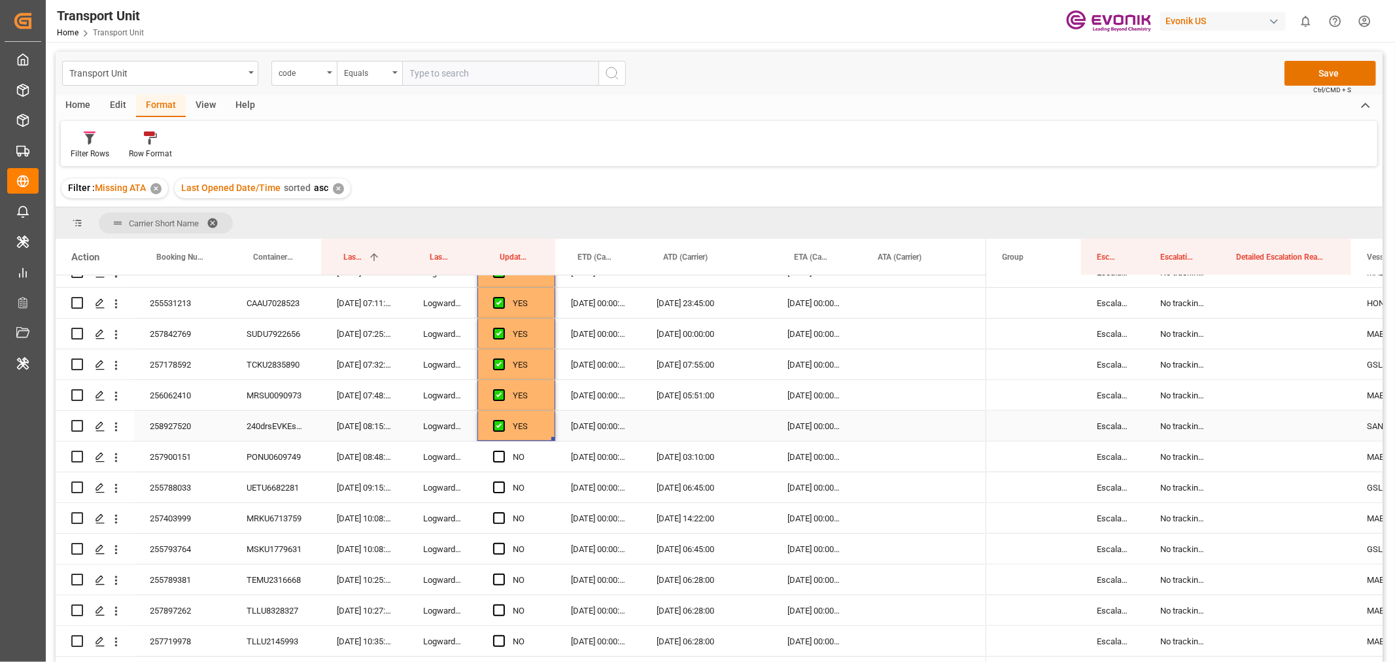
scroll to position [521, 0]
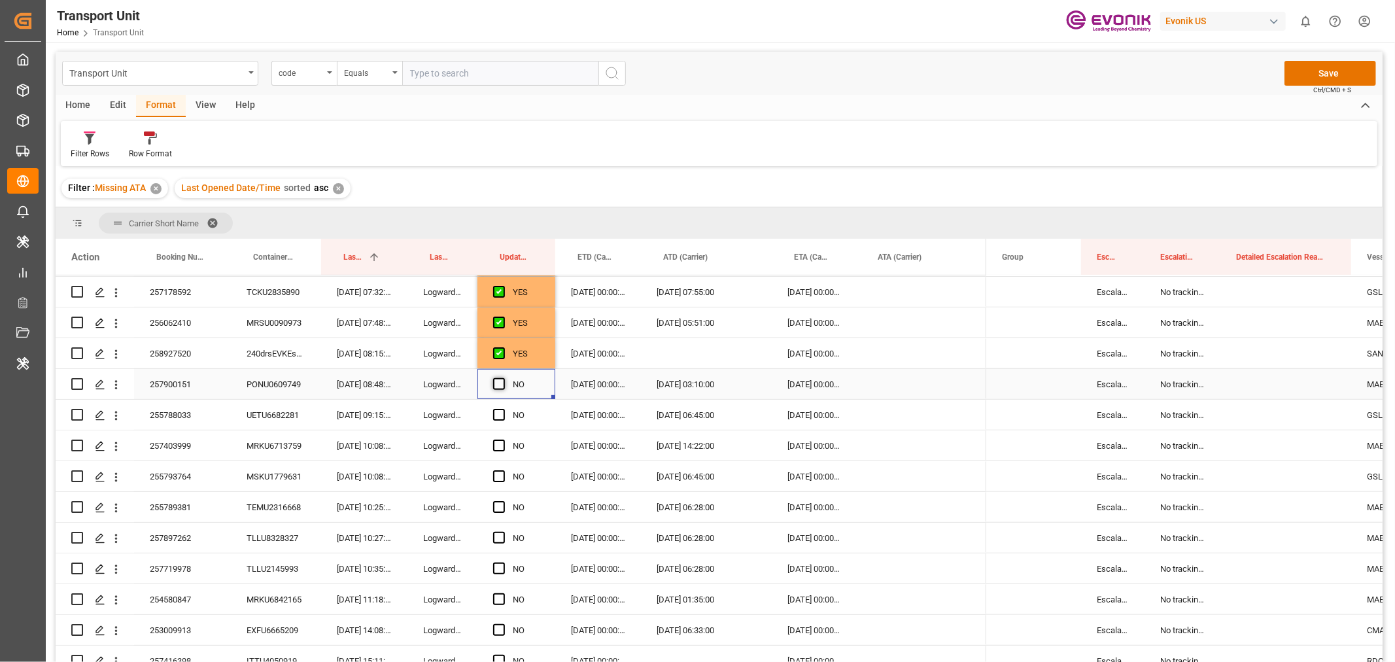
click at [502, 387] on span "Press SPACE to select this row." at bounding box center [499, 384] width 12 height 12
click at [503, 378] on input "Press SPACE to select this row." at bounding box center [503, 378] width 0 height 0
click at [177, 420] on div "255788033" at bounding box center [182, 415] width 97 height 30
click at [188, 409] on div "255788033" at bounding box center [182, 415] width 97 height 30
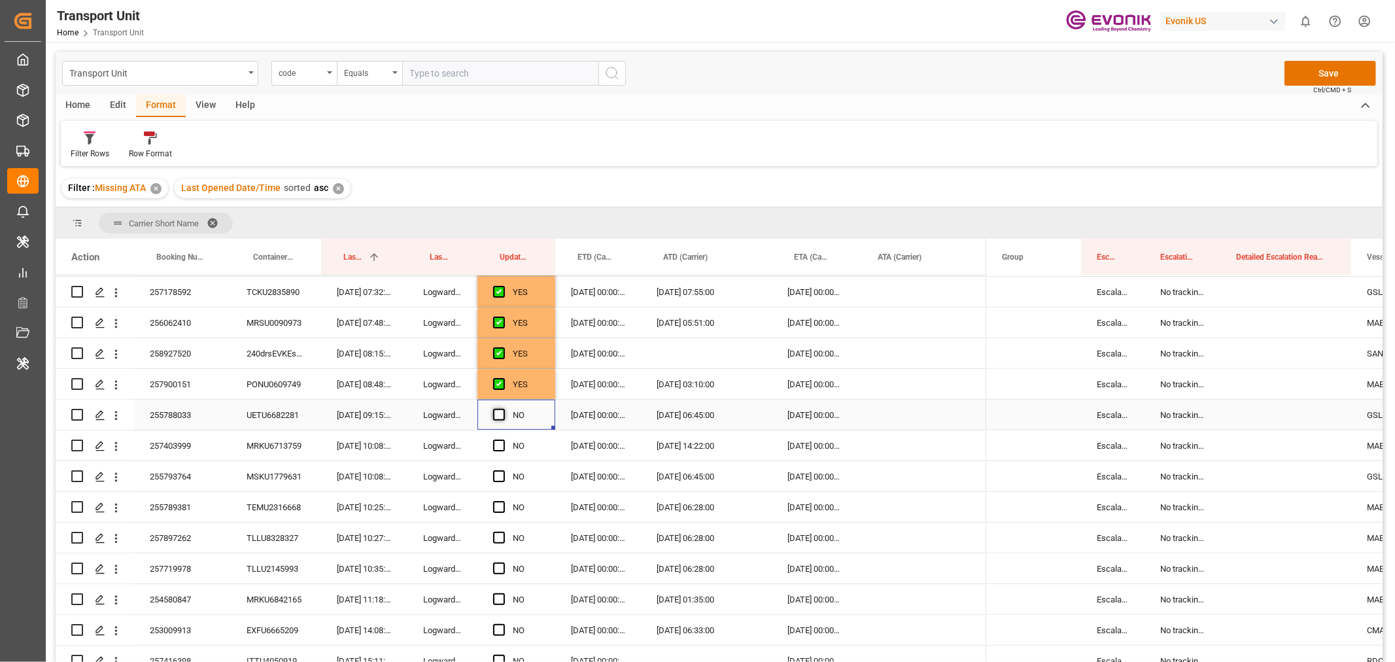
click at [504, 415] on span "Press SPACE to select this row." at bounding box center [499, 415] width 12 height 12
click at [503, 409] on input "Press SPACE to select this row." at bounding box center [503, 409] width 0 height 0
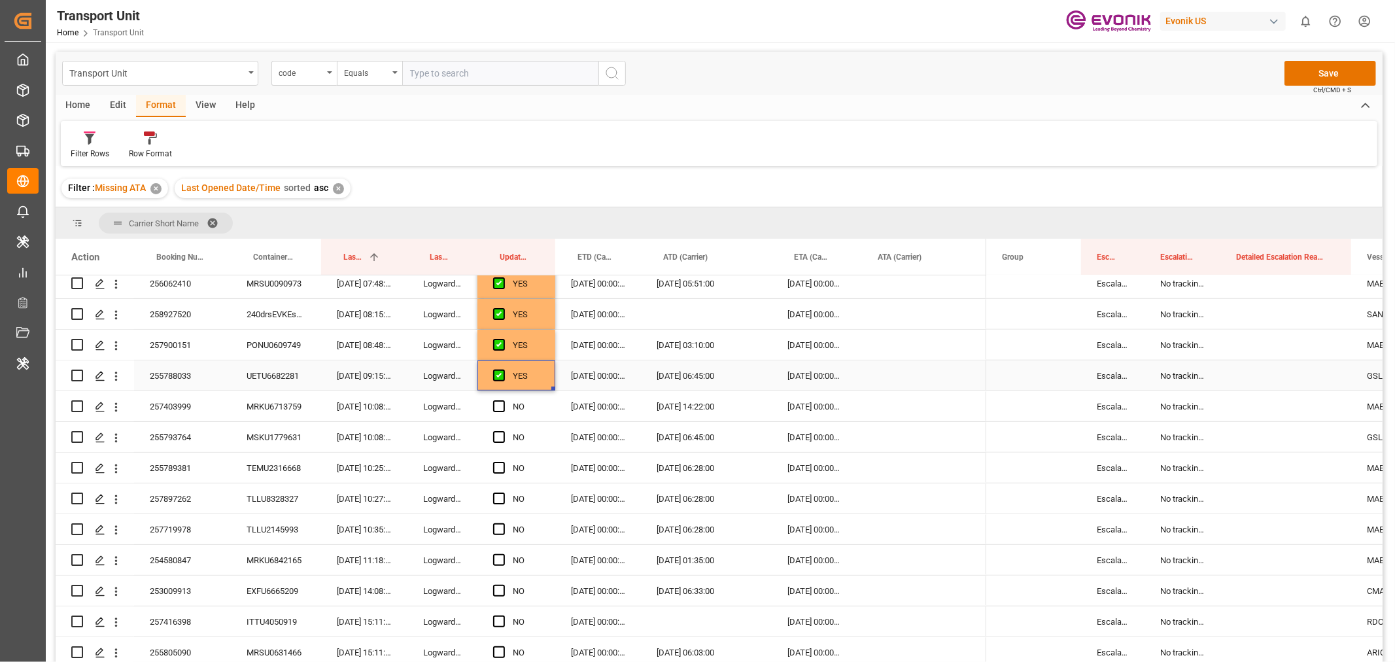
scroll to position [594, 0]
click at [498, 373] on span "Press SPACE to select this row." at bounding box center [499, 373] width 12 height 12
click at [503, 367] on input "Press SPACE to select this row." at bounding box center [503, 367] width 0 height 0
click at [175, 404] on div "255793764" at bounding box center [182, 404] width 97 height 30
click at [492, 401] on div "NO" at bounding box center [516, 404] width 78 height 30
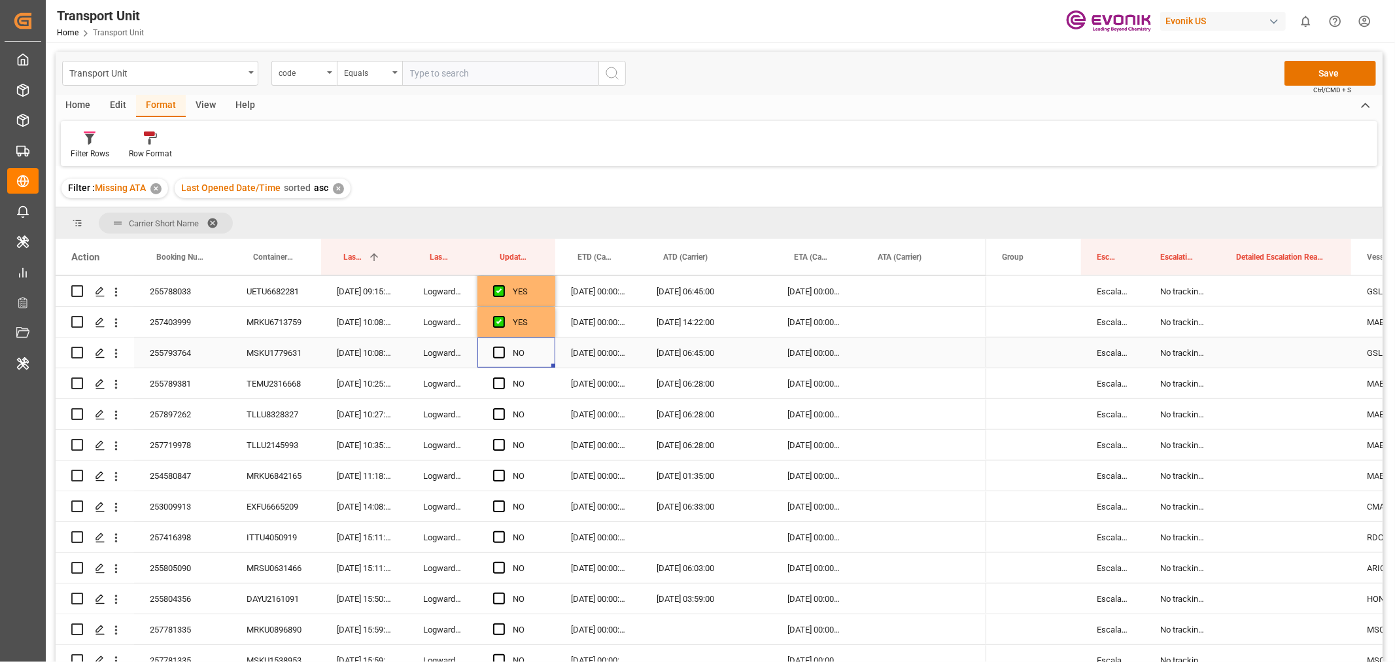
scroll to position [667, 0]
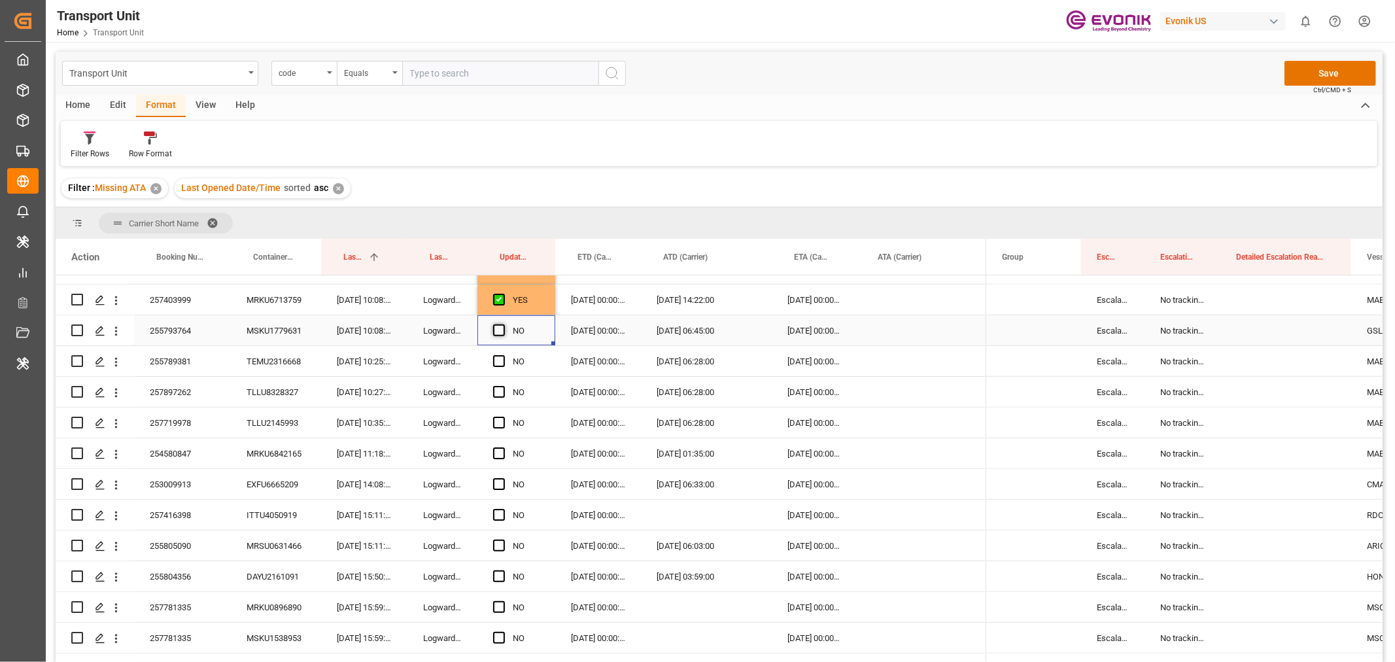
click at [502, 328] on span "Press SPACE to select this row." at bounding box center [499, 330] width 12 height 12
click at [503, 324] on input "Press SPACE to select this row." at bounding box center [503, 324] width 0 height 0
drag, startPoint x: 553, startPoint y: 343, endPoint x: 554, endPoint y: 487, distance: 143.9
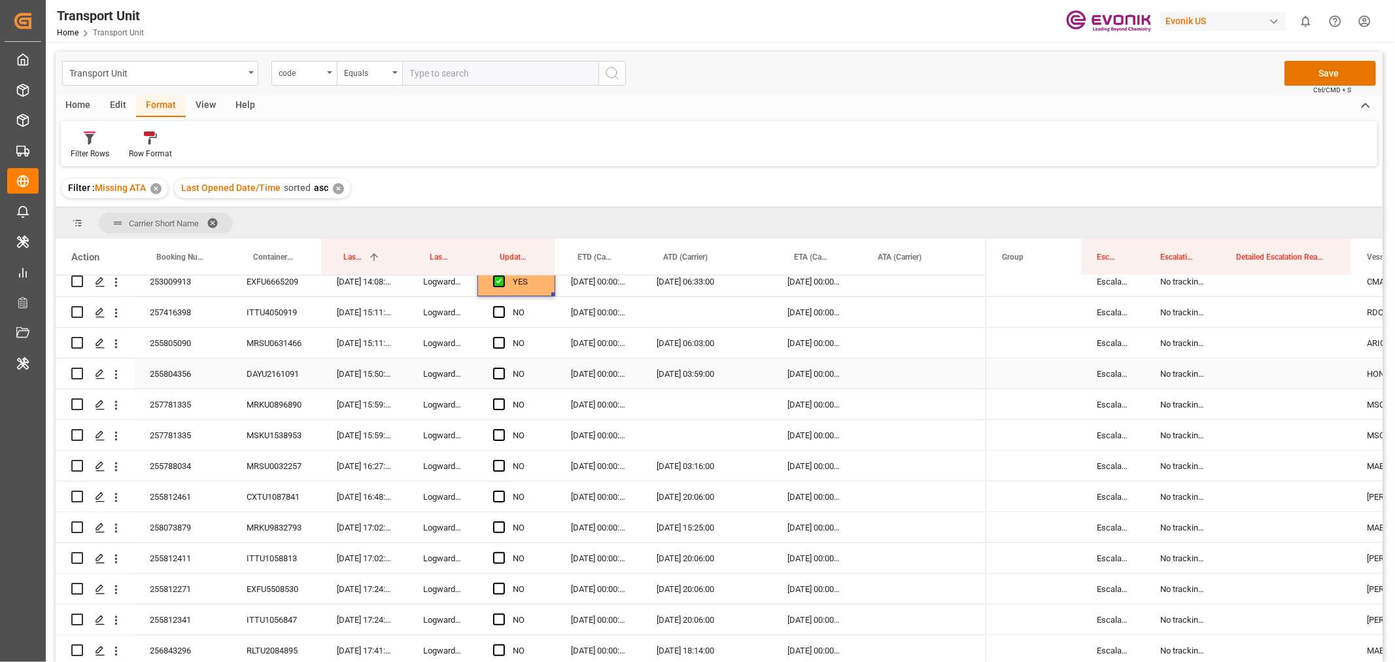
scroll to position [867, 0]
drag, startPoint x: 553, startPoint y: 295, endPoint x: 551, endPoint y: 434, distance: 138.7
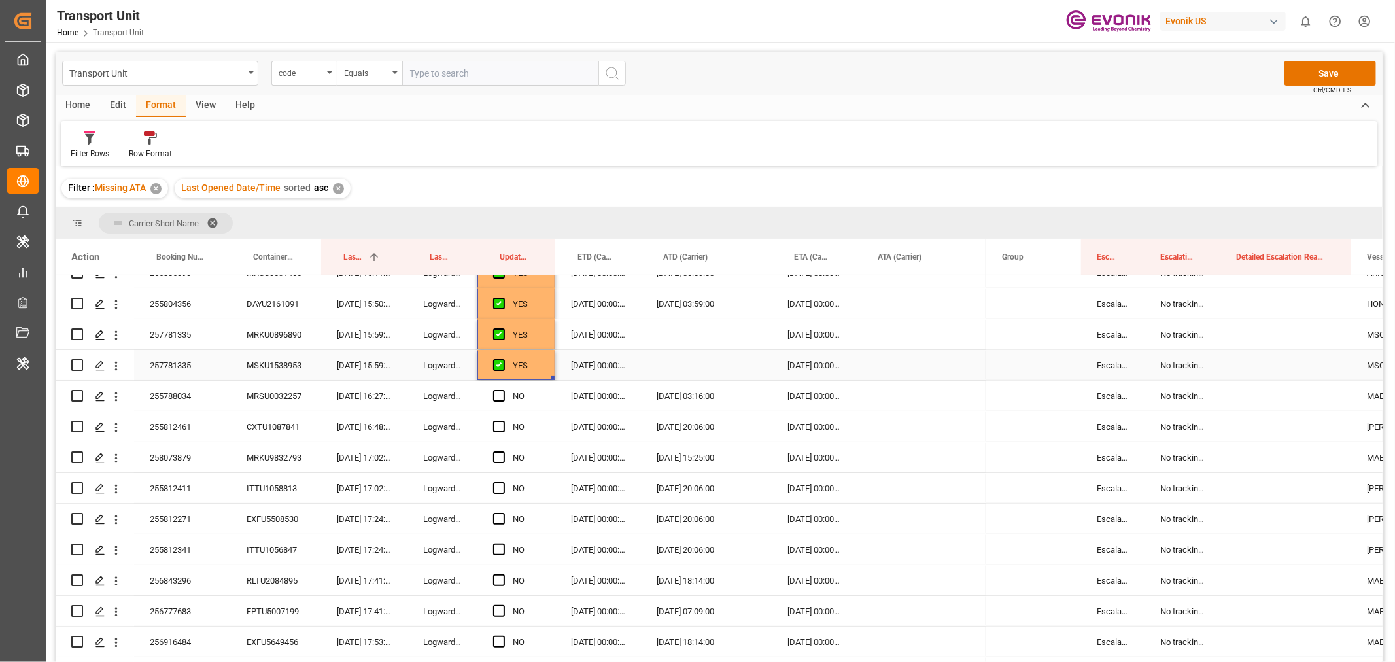
scroll to position [1013, 0]
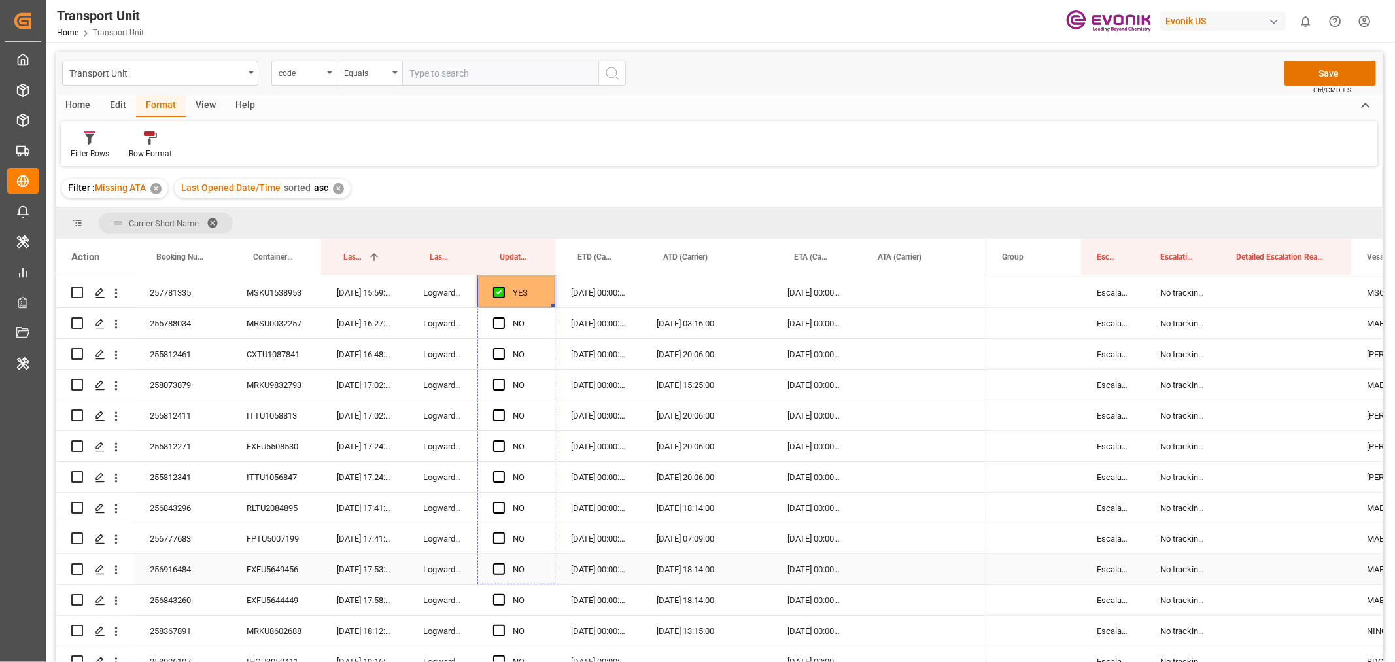
drag, startPoint x: 553, startPoint y: 305, endPoint x: 561, endPoint y: 579, distance: 273.5
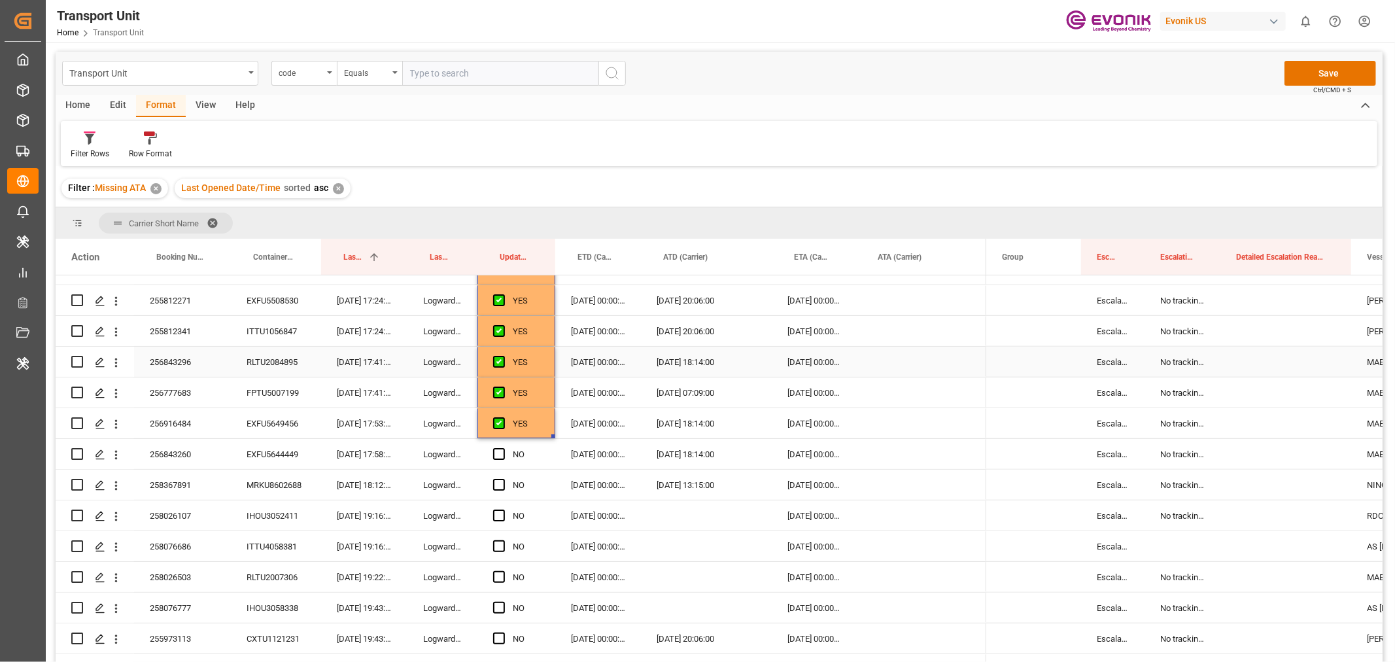
scroll to position [1231, 0]
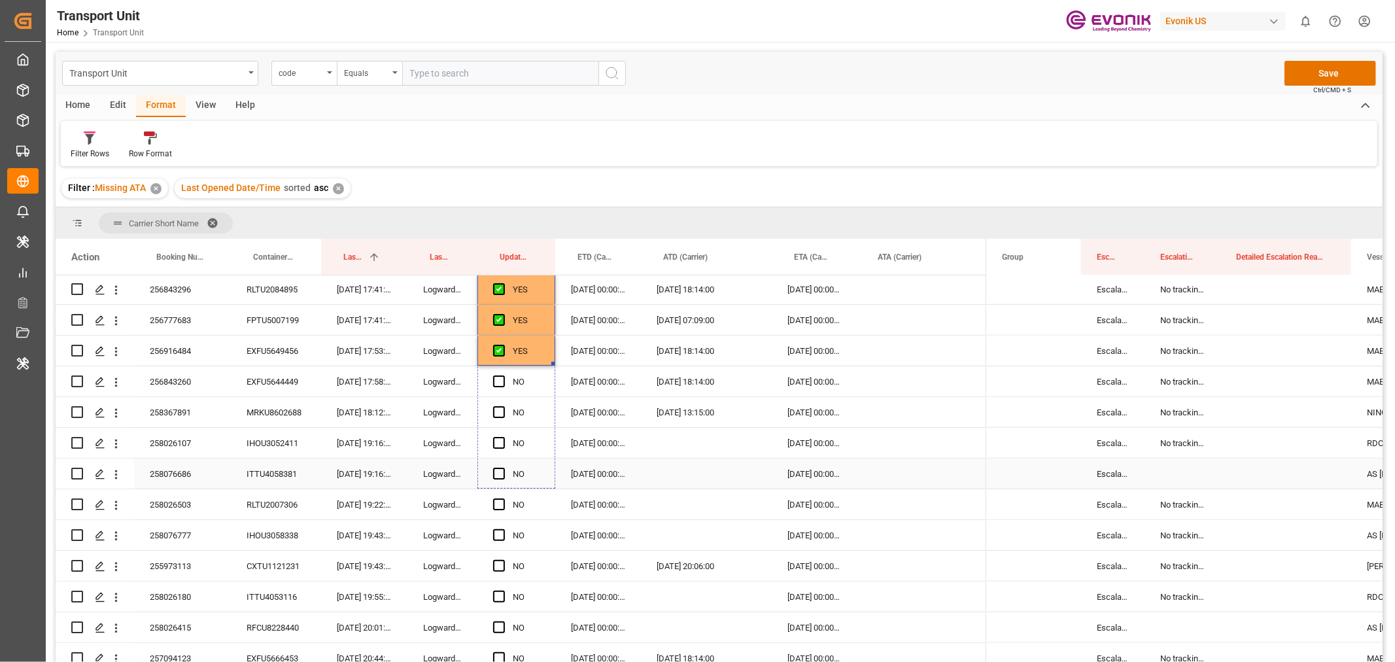
drag, startPoint x: 551, startPoint y: 363, endPoint x: 563, endPoint y: 479, distance: 117.0
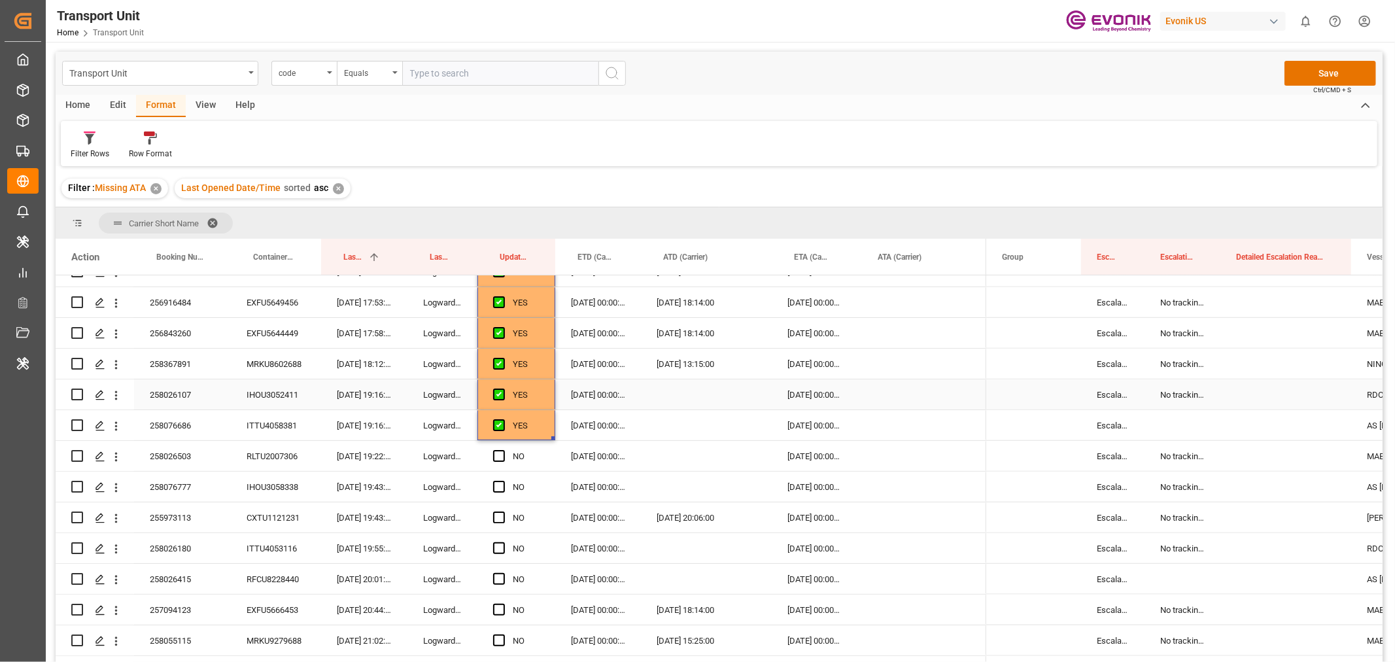
scroll to position [1304, 0]
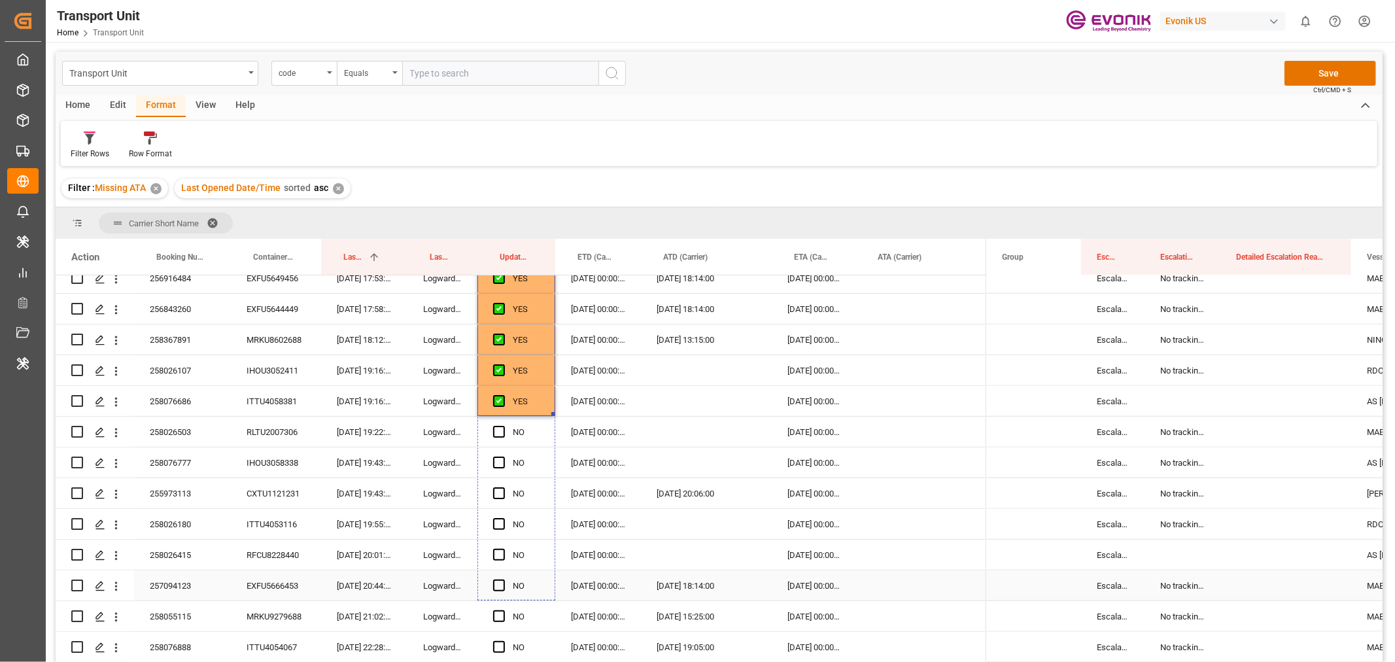
drag, startPoint x: 553, startPoint y: 414, endPoint x: 567, endPoint y: 576, distance: 162.9
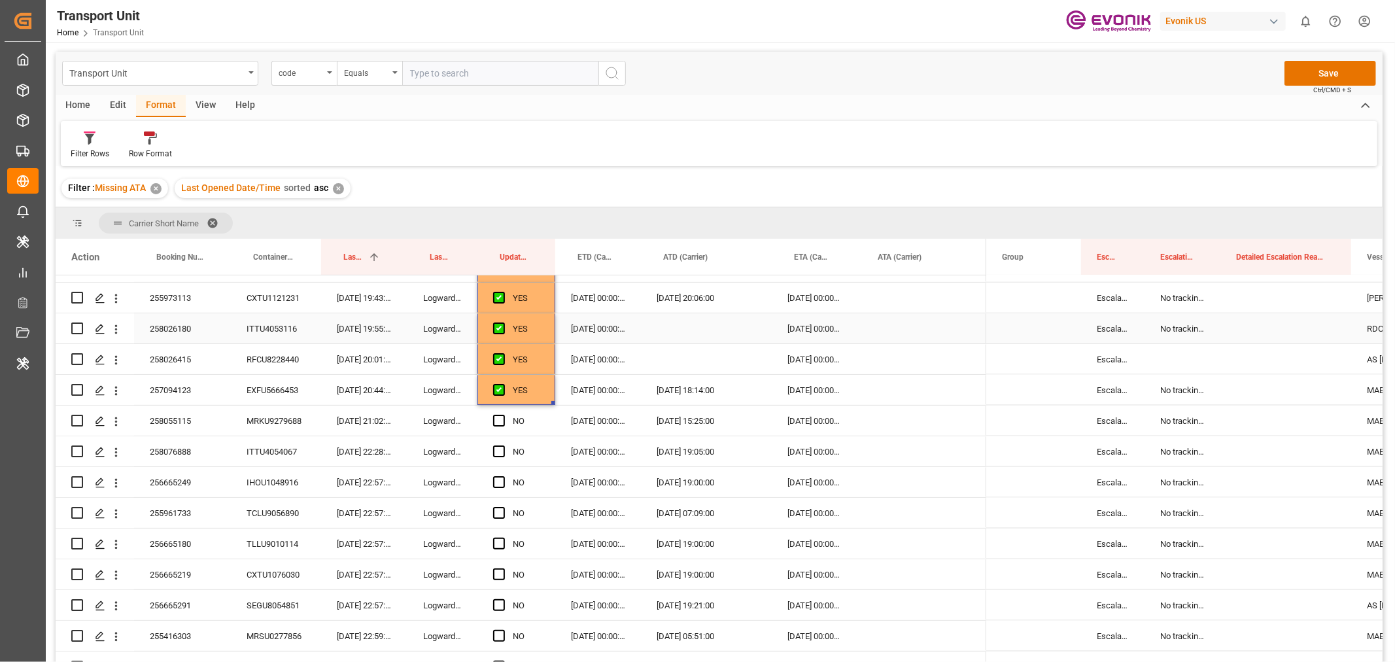
scroll to position [1521, 0]
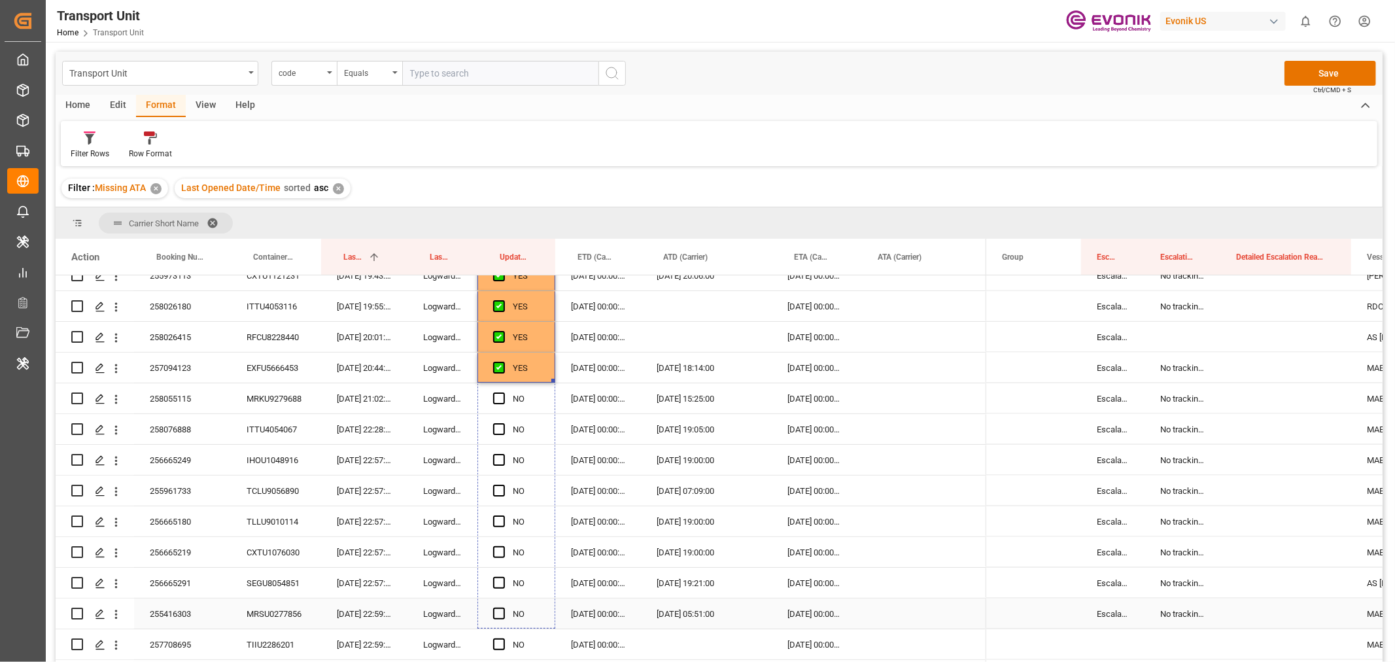
drag, startPoint x: 552, startPoint y: 380, endPoint x: 564, endPoint y: 602, distance: 222.7
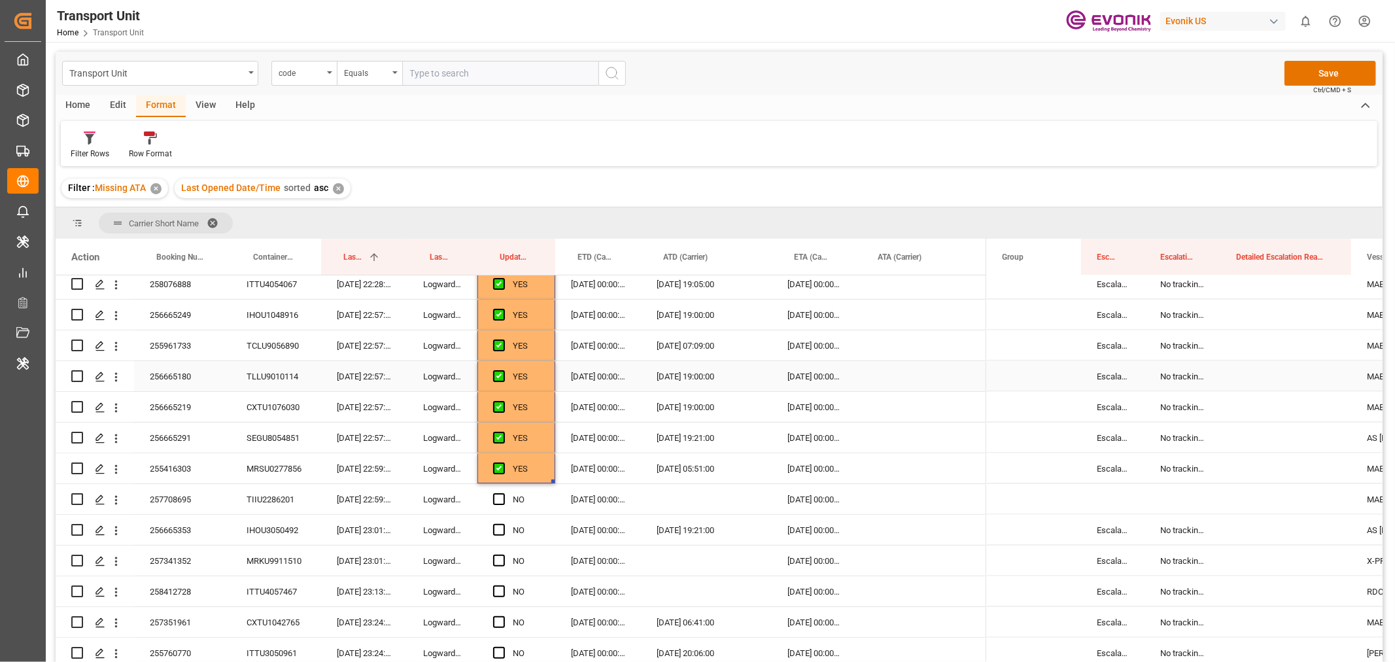
scroll to position [1740, 0]
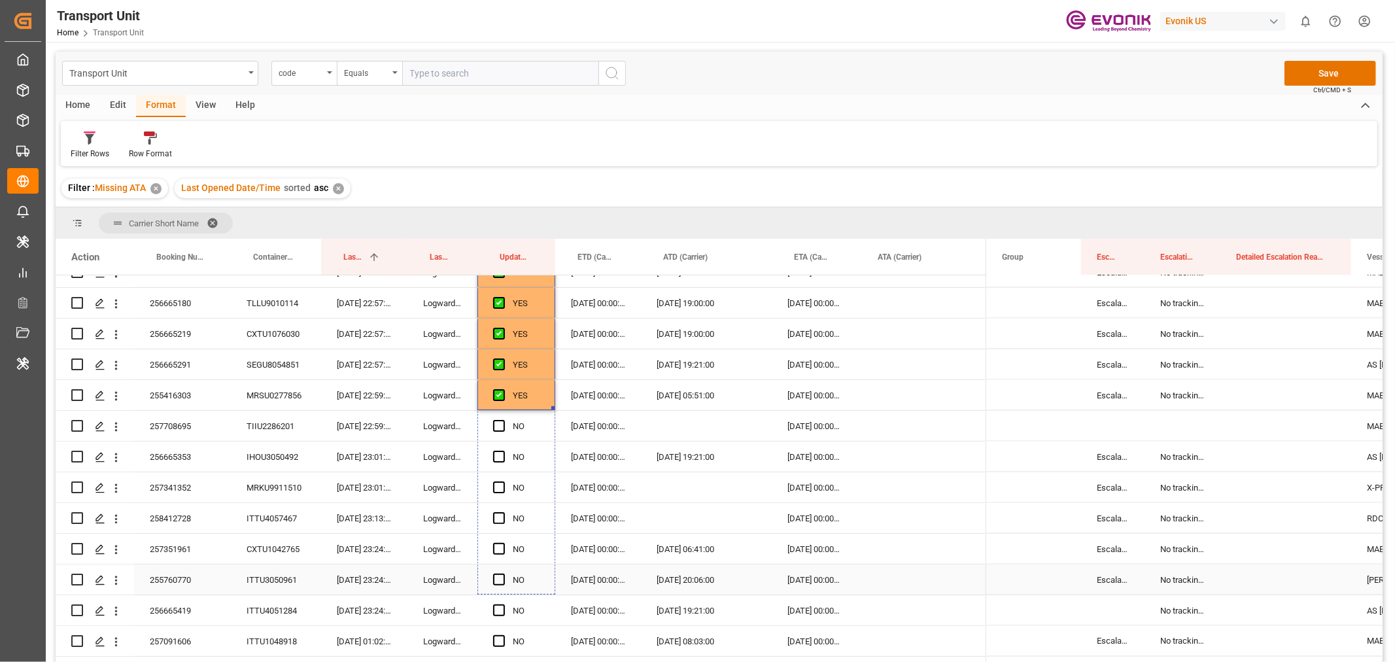
drag, startPoint x: 553, startPoint y: 409, endPoint x: 564, endPoint y: 582, distance: 173.7
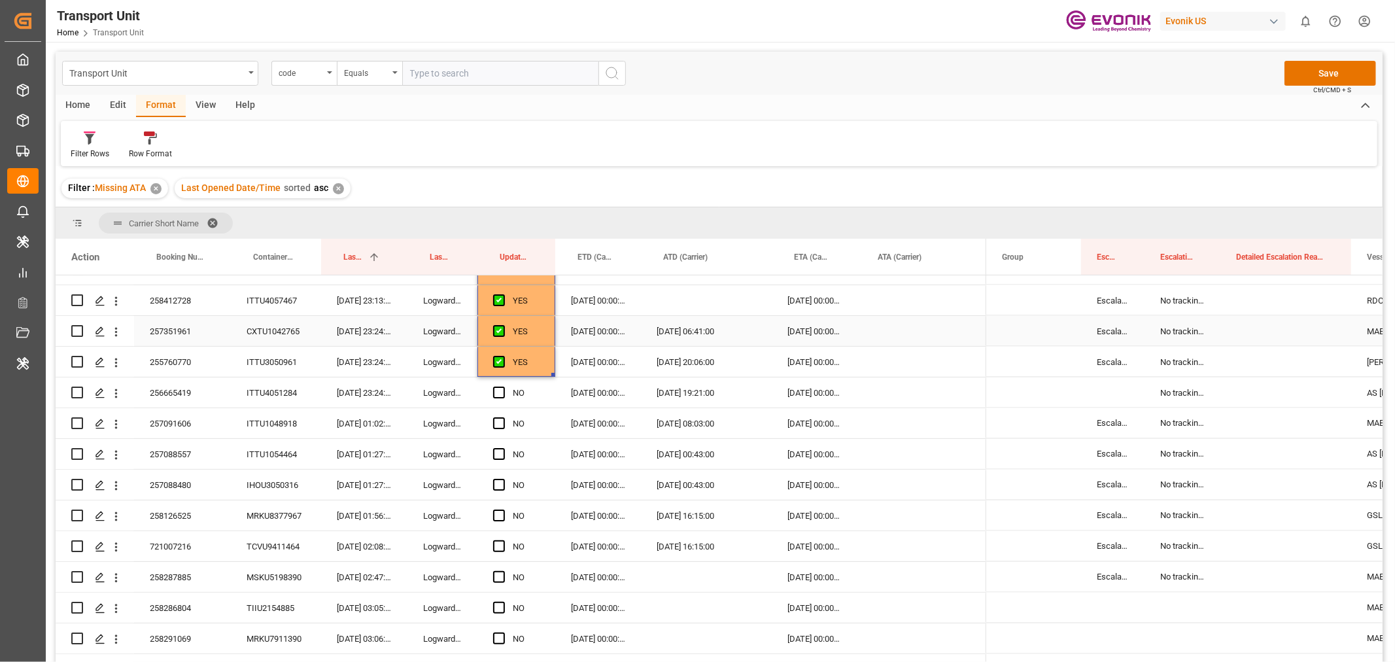
scroll to position [2030, 0]
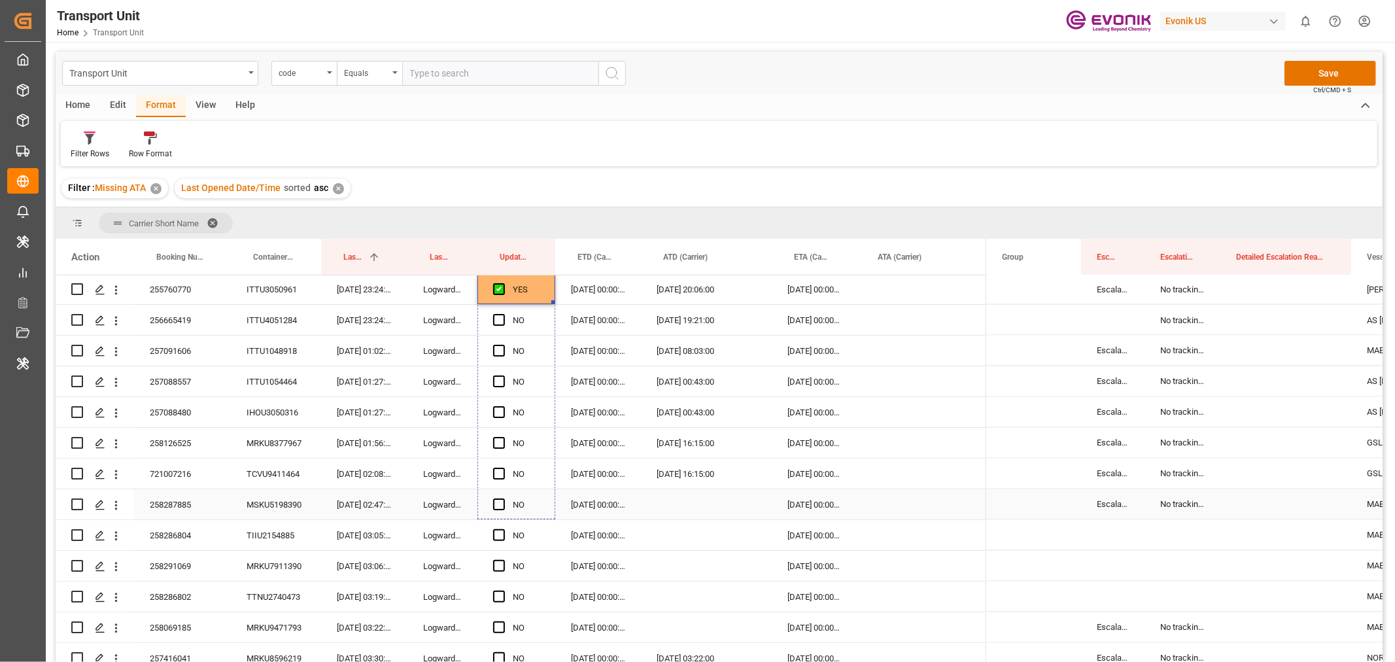
drag, startPoint x: 551, startPoint y: 302, endPoint x: 557, endPoint y: 500, distance: 197.6
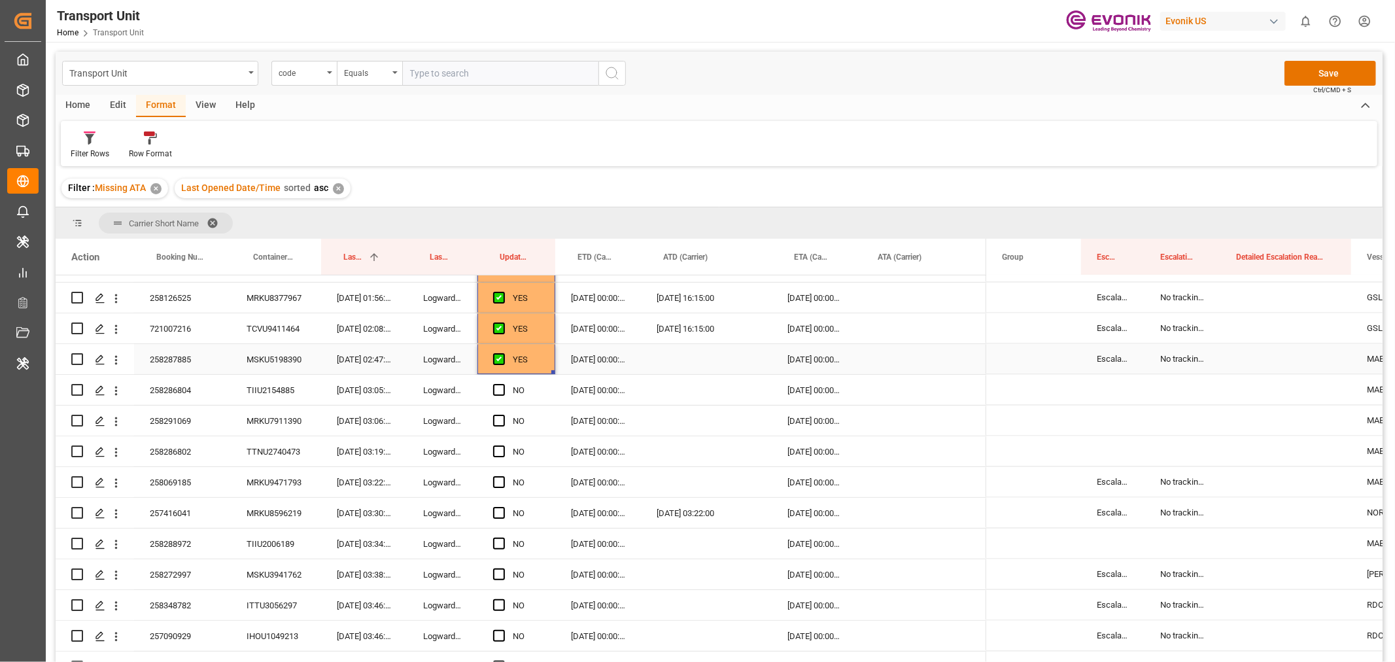
scroll to position [2248, 0]
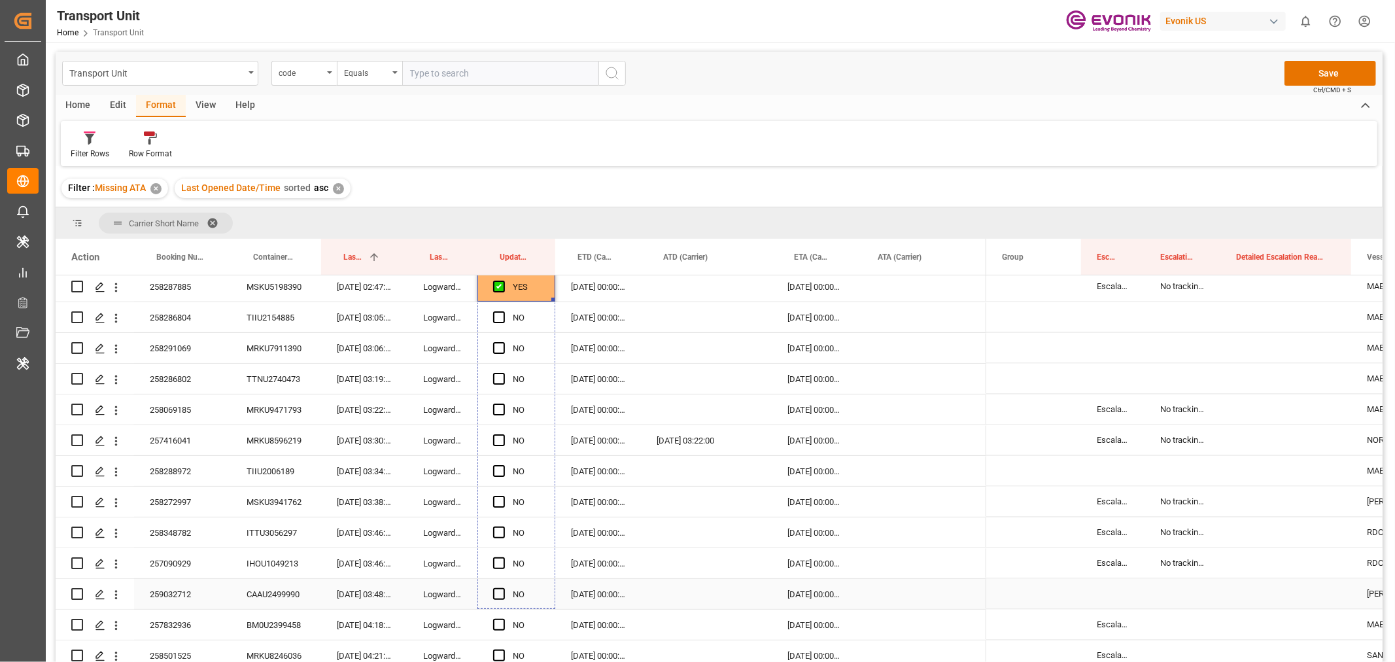
drag, startPoint x: 551, startPoint y: 299, endPoint x: 552, endPoint y: 598, distance: 298.9
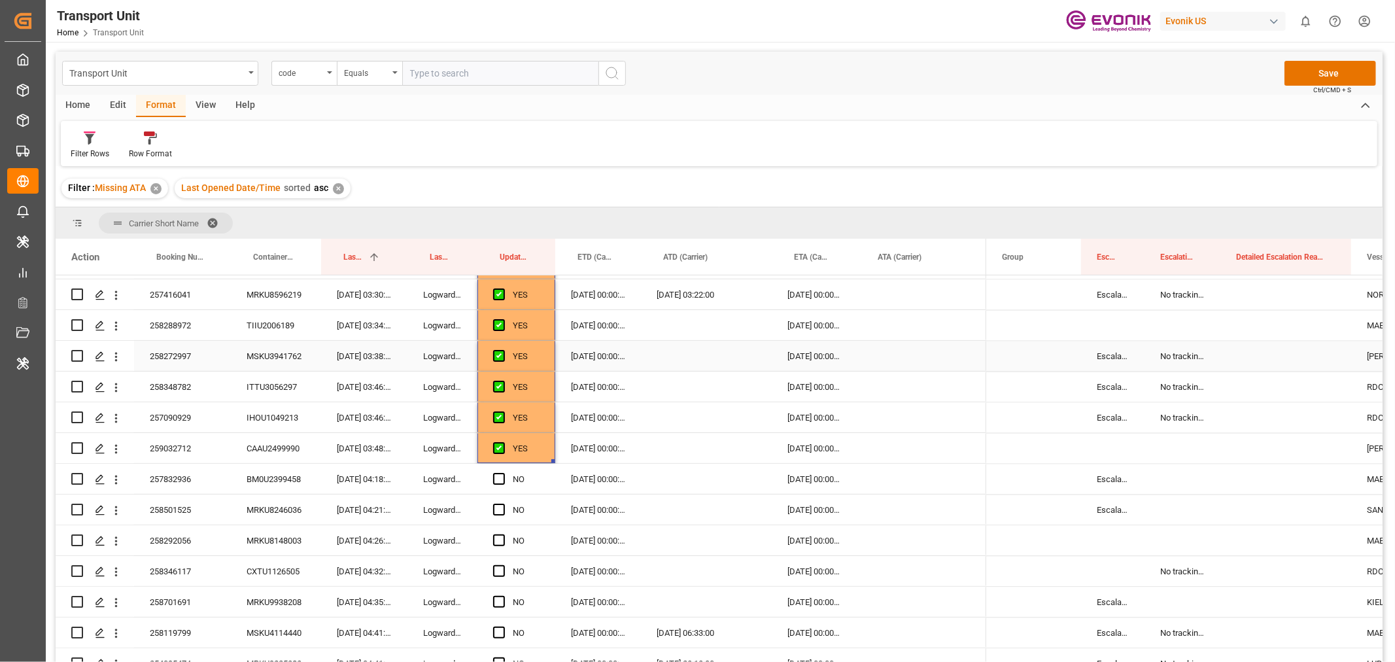
scroll to position [2467, 0]
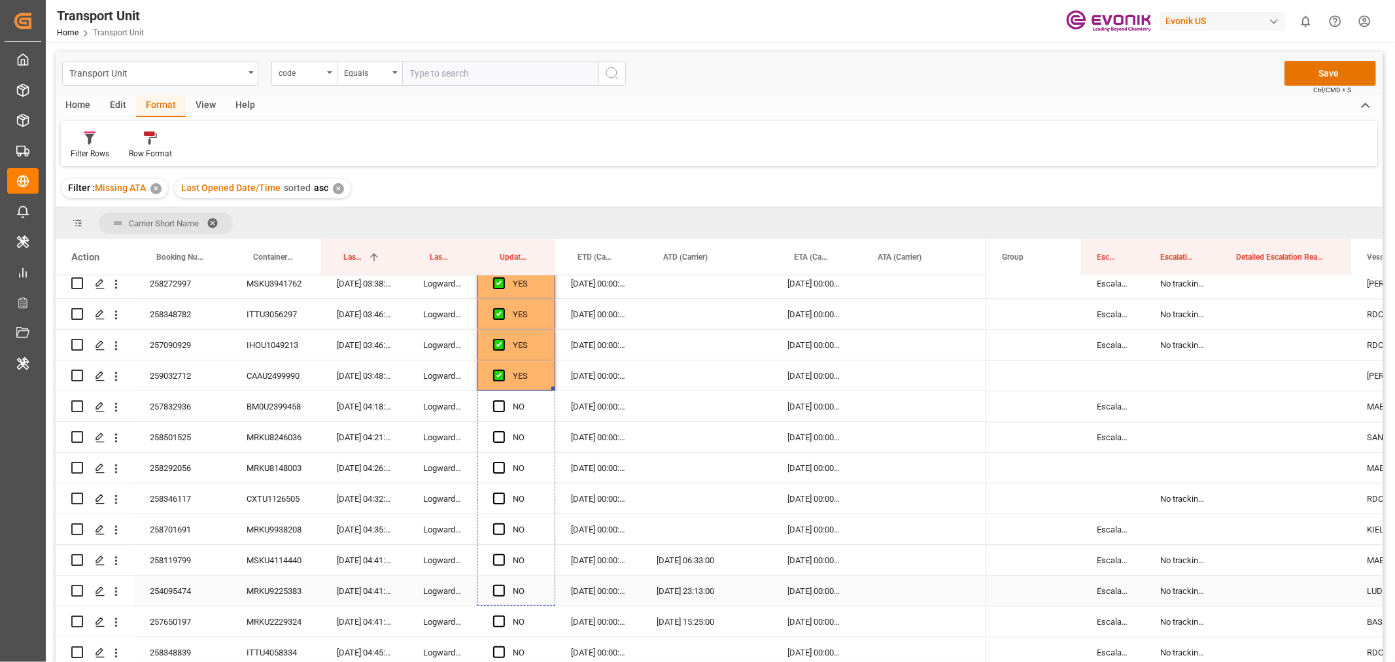
drag, startPoint x: 553, startPoint y: 389, endPoint x: 550, endPoint y: 596, distance: 207.4
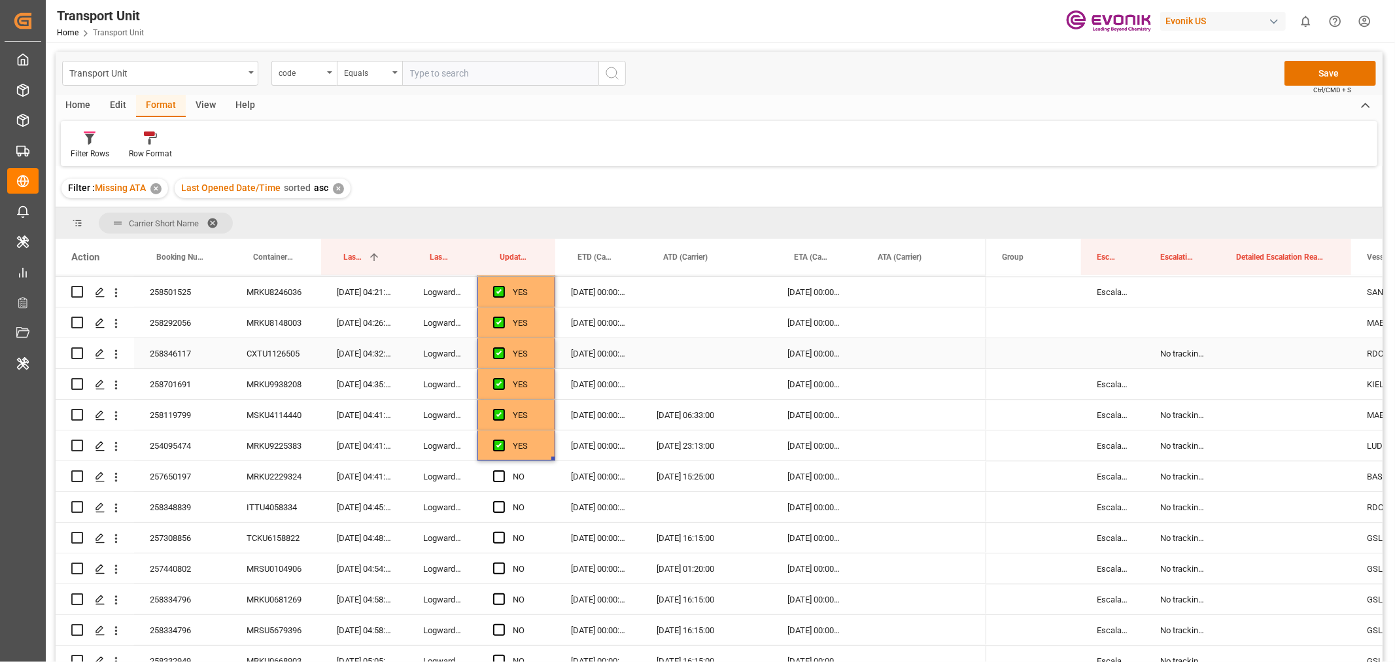
scroll to position [2684, 0]
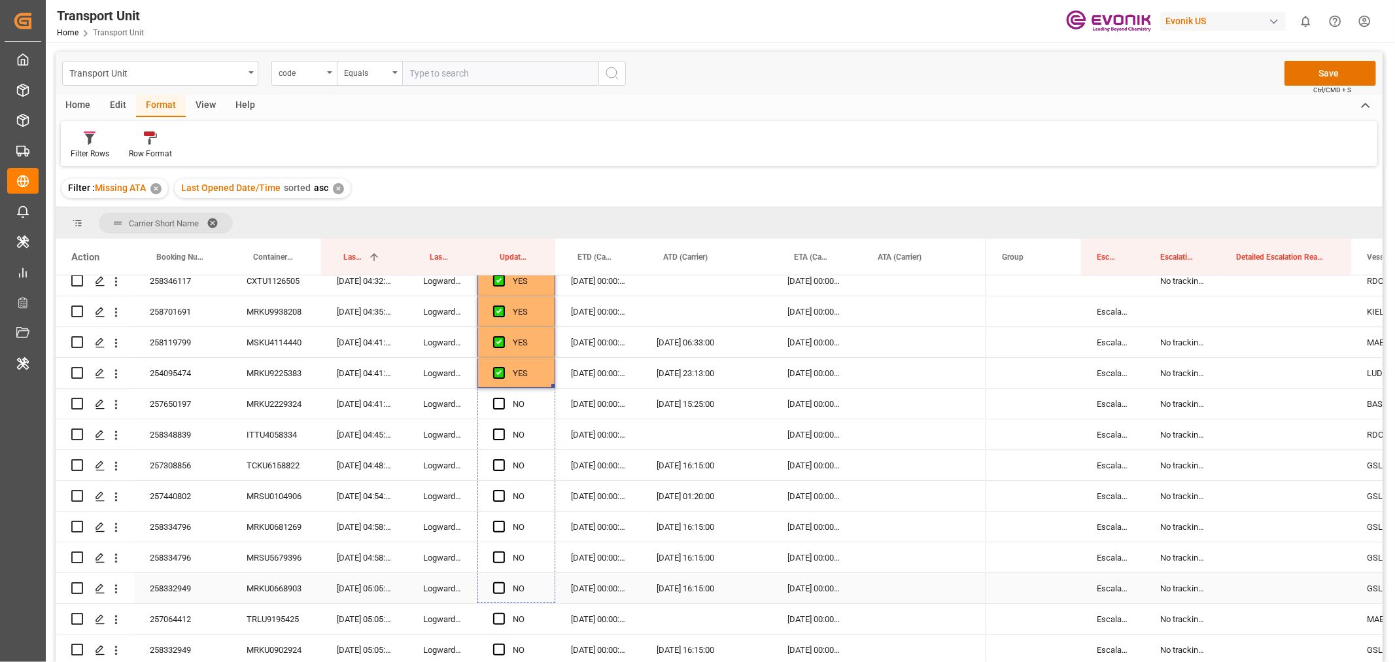
drag, startPoint x: 554, startPoint y: 387, endPoint x: 571, endPoint y: 581, distance: 195.0
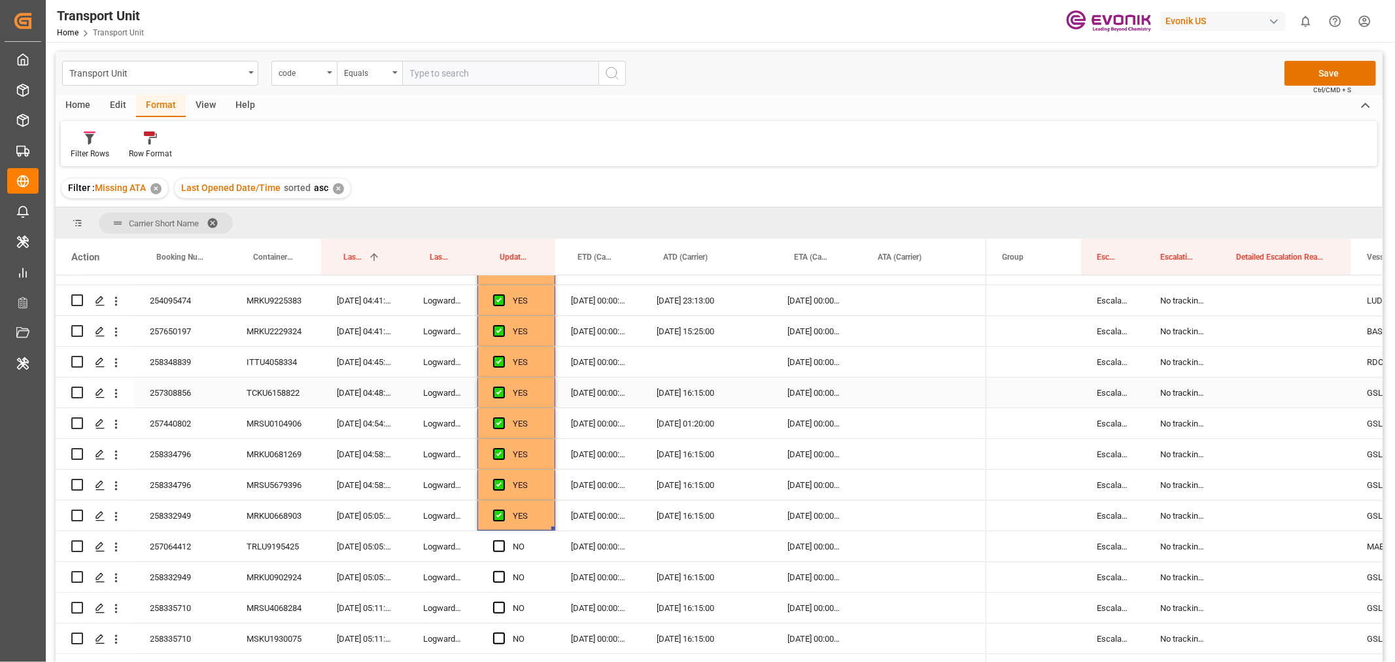
scroll to position [2902, 0]
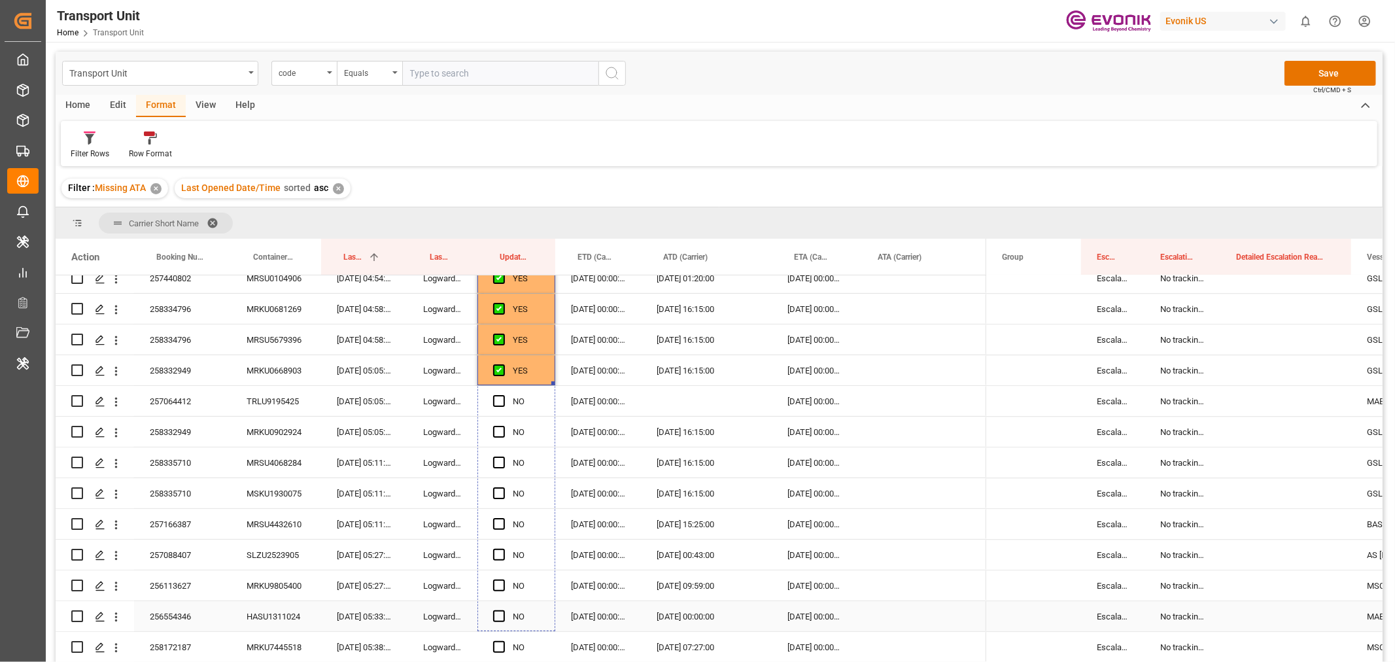
drag, startPoint x: 553, startPoint y: 381, endPoint x: 559, endPoint y: 606, distance: 225.1
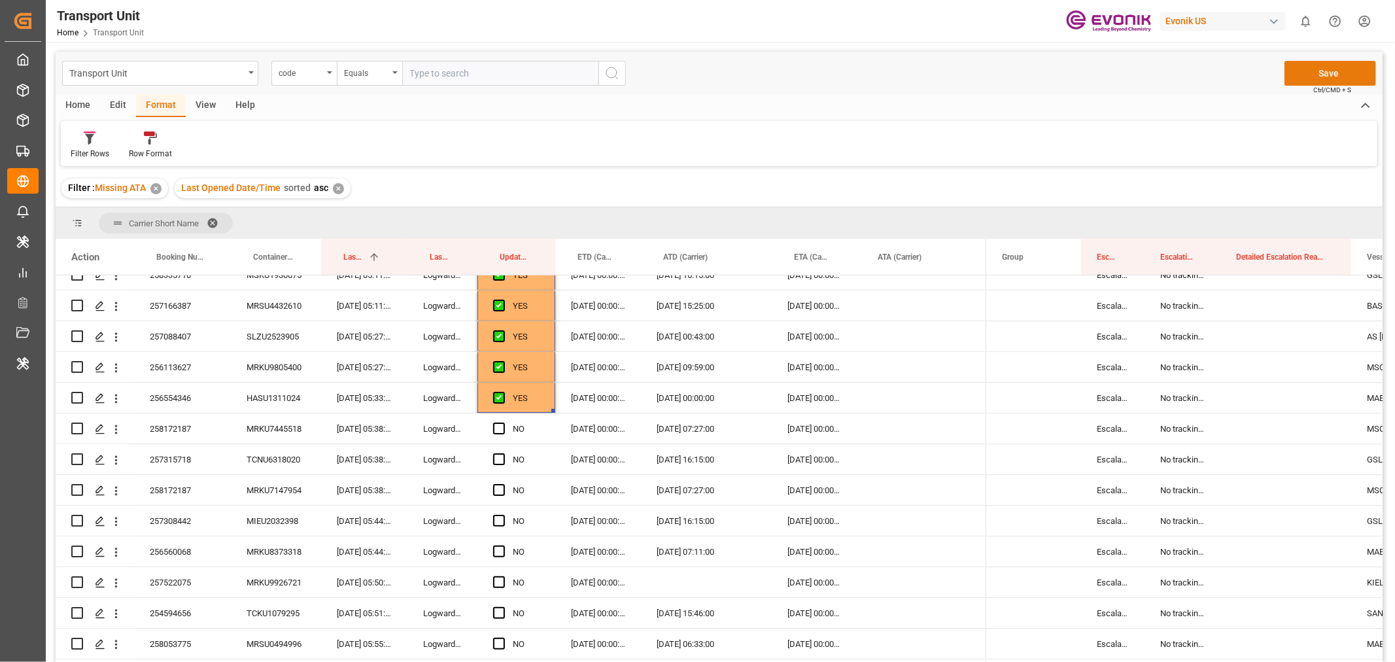
click at [1330, 72] on button "Save" at bounding box center [1331, 73] width 92 height 25
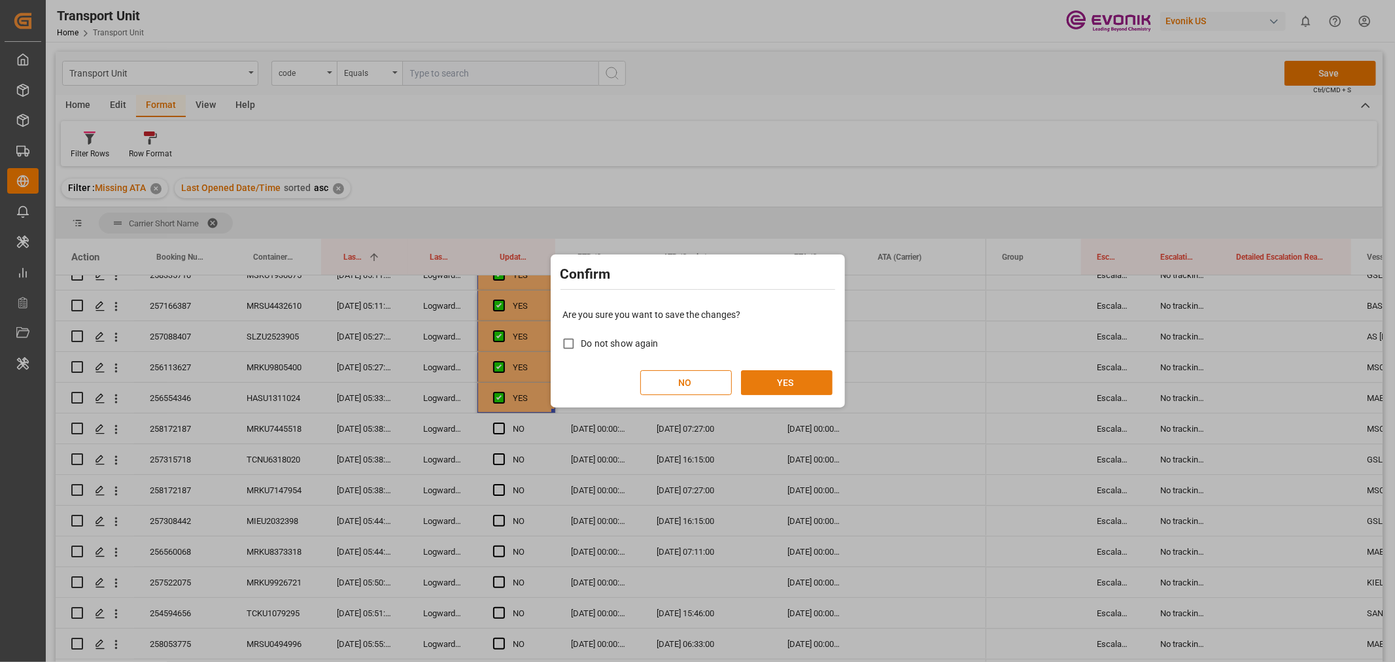
click at [791, 375] on button "YES" at bounding box center [787, 382] width 92 height 25
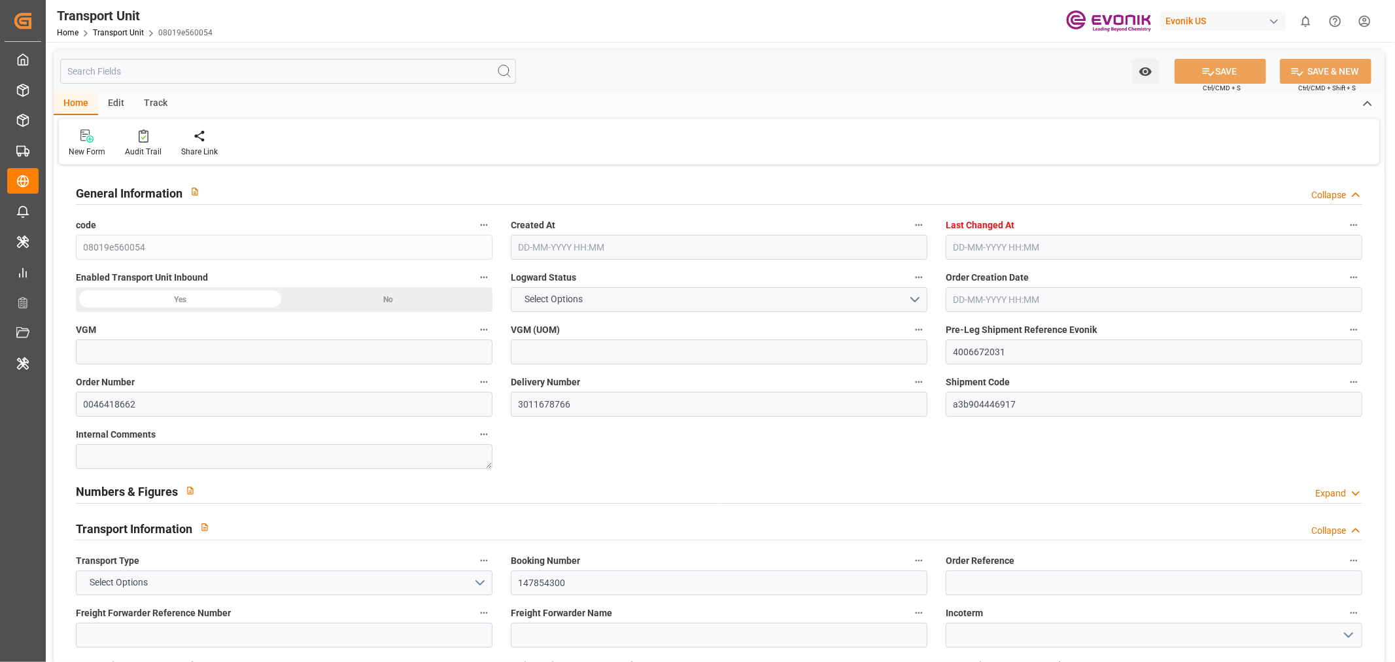
type input "0"
type input "ICL"
type input "Independent Container Line Limited"
type input "USCHT"
type input "BEANR"
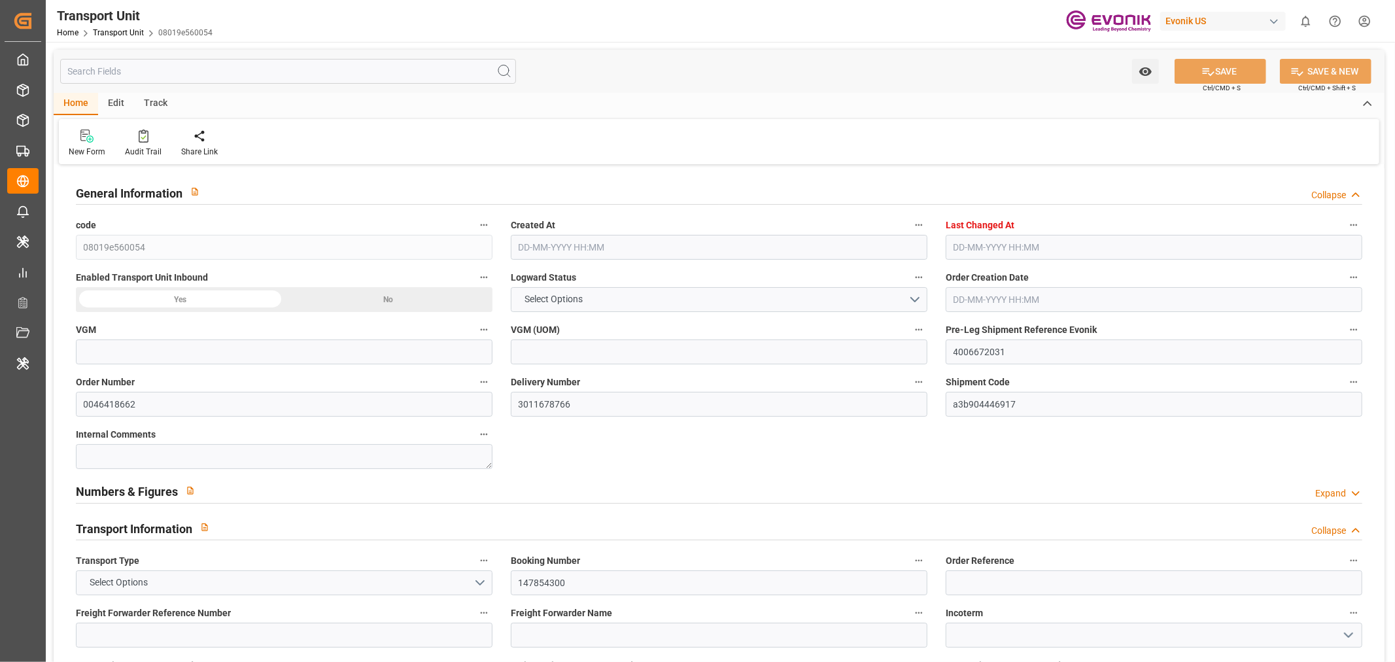
type input "9246700"
type input "16497"
type input "[DATE] 03:57"
type input "[DATE] 05:44"
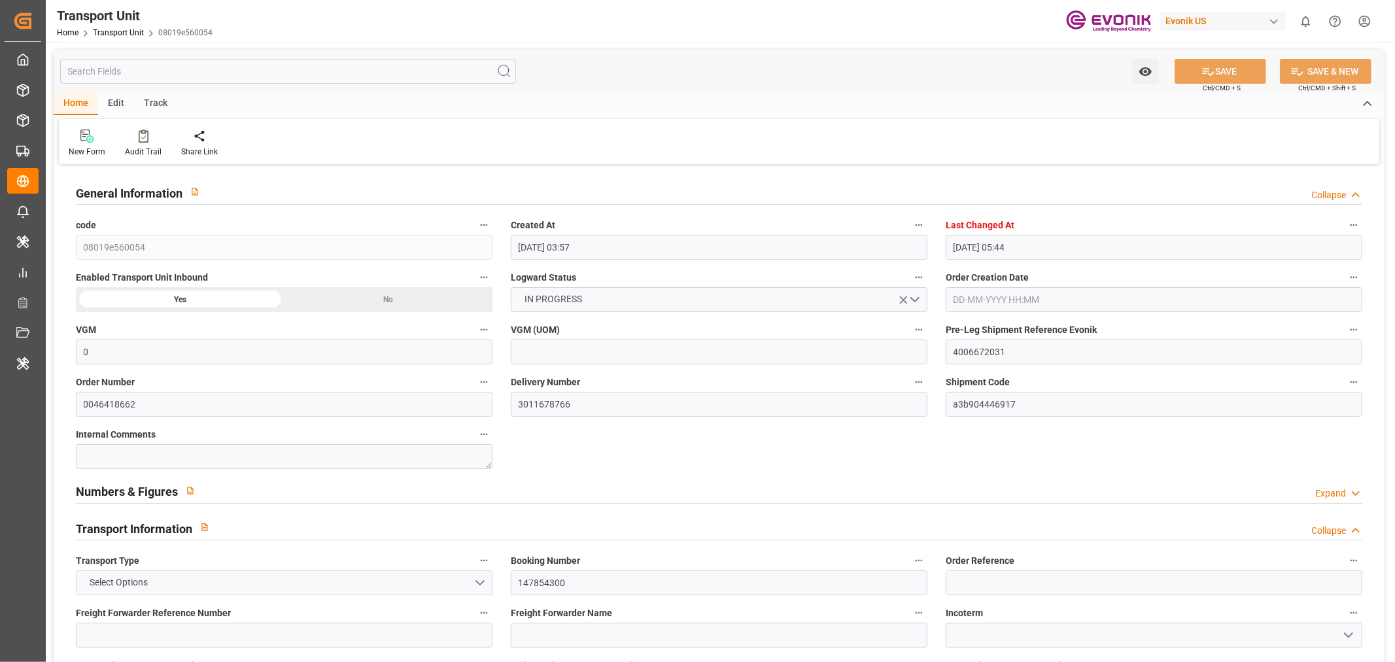
type input "[DATE]"
type input "[DATE] 00:00"
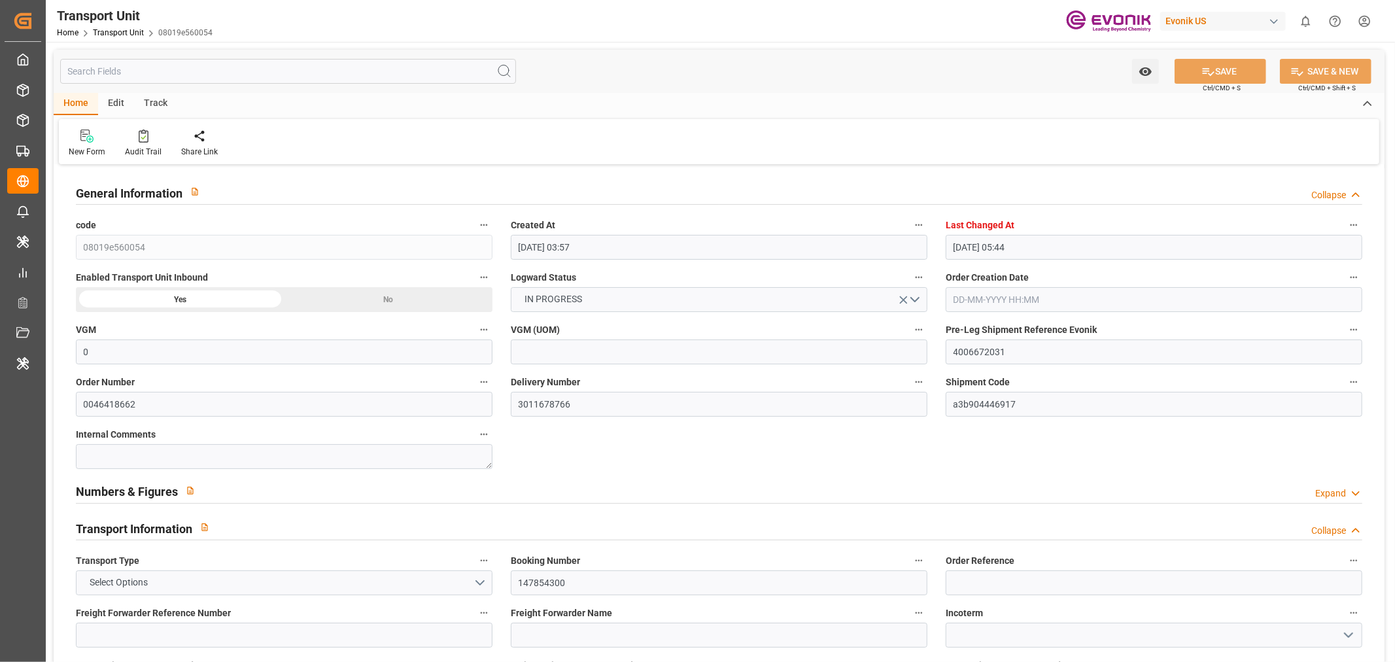
type input "[DATE] 00:00"
type input "[DATE] 14:00"
type input "[DATE]"
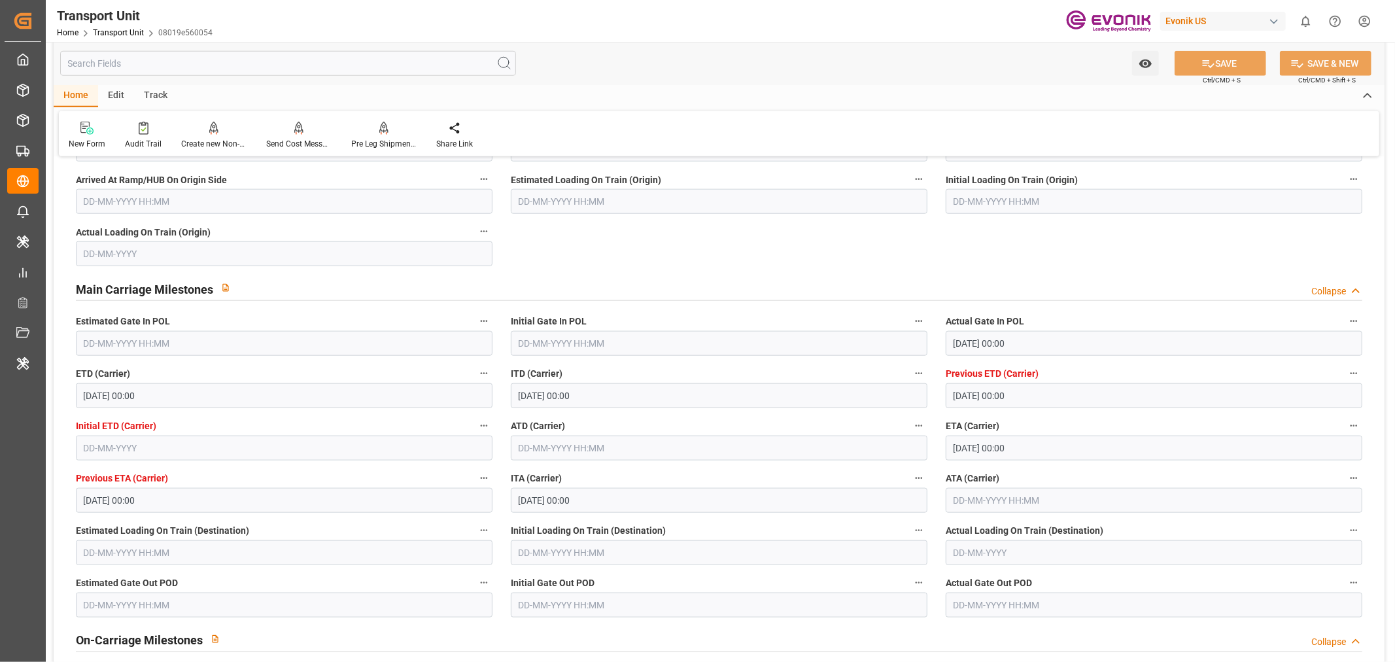
scroll to position [1235, 0]
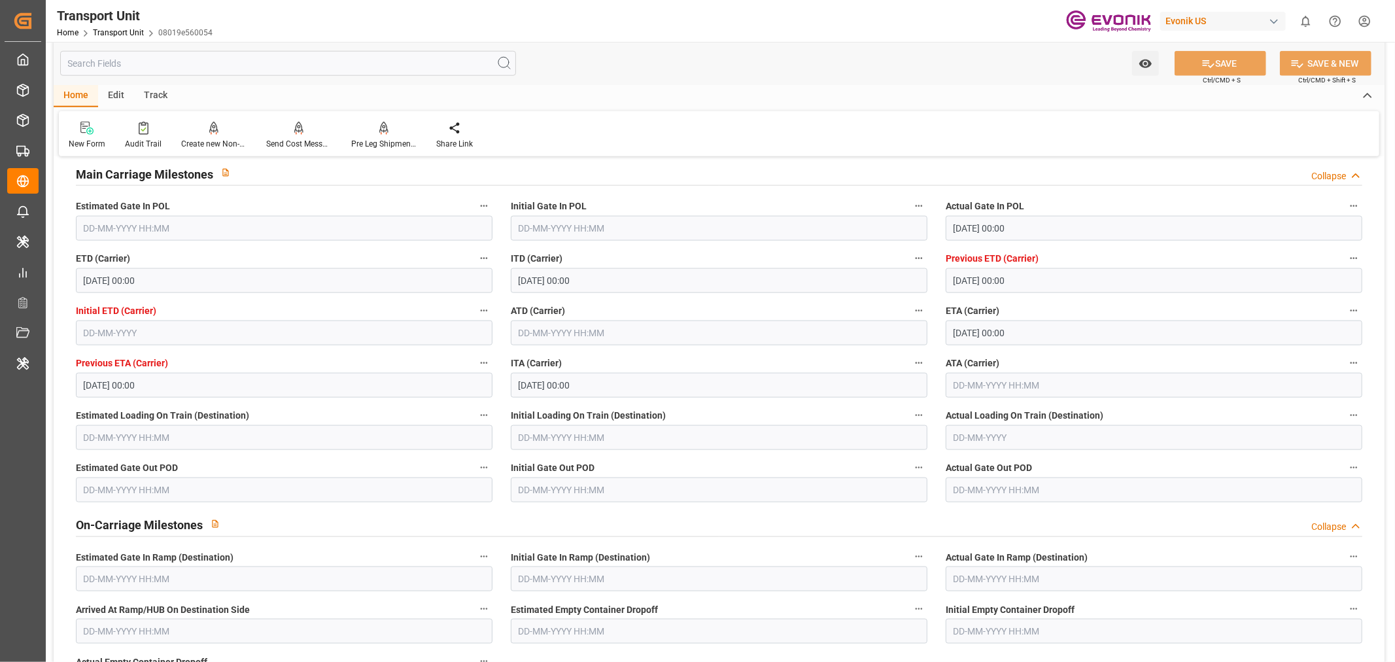
click at [544, 322] on input "text" at bounding box center [719, 333] width 417 height 25
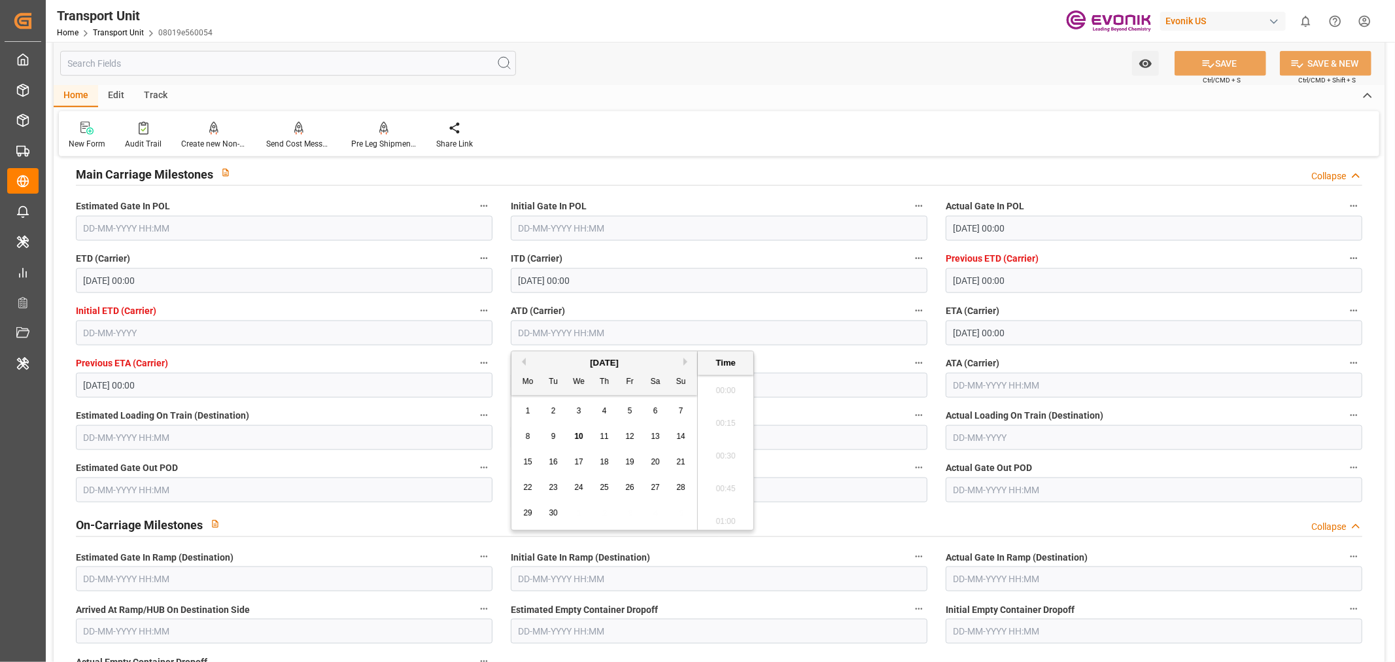
scroll to position [1378, 0]
click at [522, 364] on button "Previous Month" at bounding box center [522, 362] width 8 height 8
click at [576, 506] on div "27" at bounding box center [579, 514] width 16 height 16
type input "[DATE] 00:00"
click at [1230, 460] on label "Actual Gate Out POD" at bounding box center [1154, 468] width 417 height 18
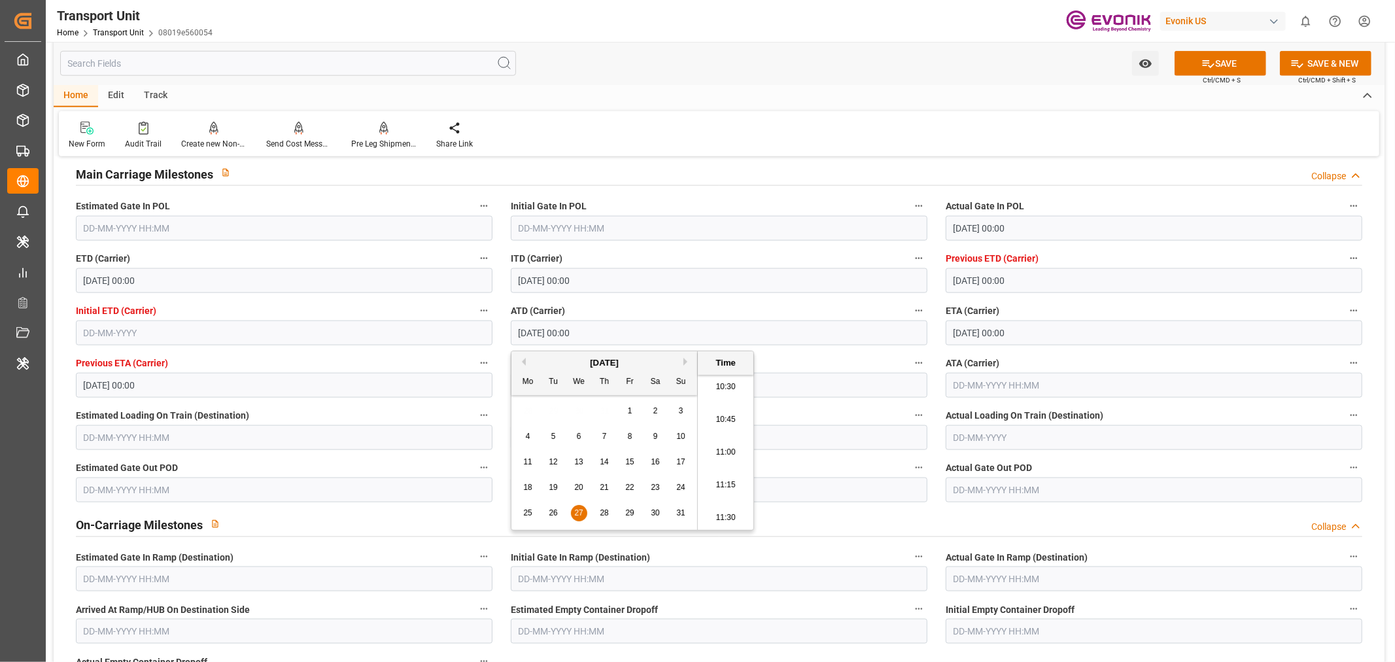
click at [1345, 460] on button "Actual Gate Out POD" at bounding box center [1353, 467] width 17 height 17
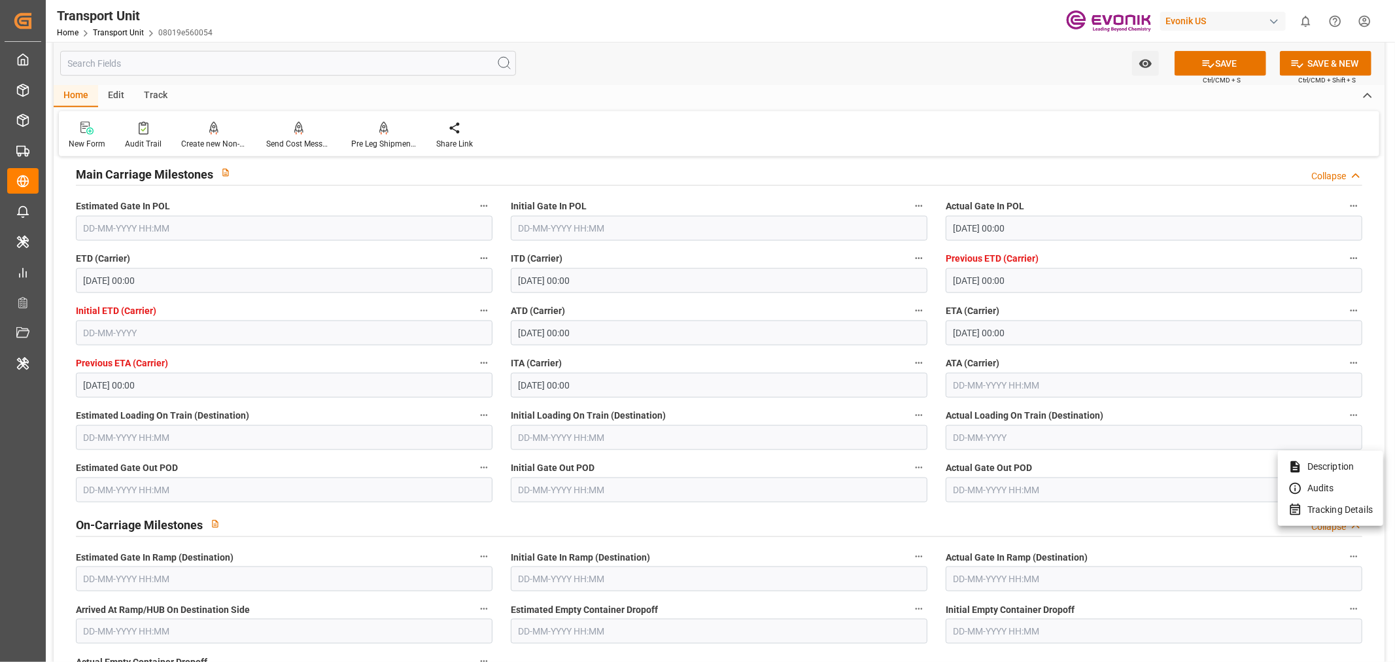
click at [696, 464] on div at bounding box center [697, 331] width 1395 height 662
click at [999, 389] on input "text" at bounding box center [1154, 385] width 417 height 25
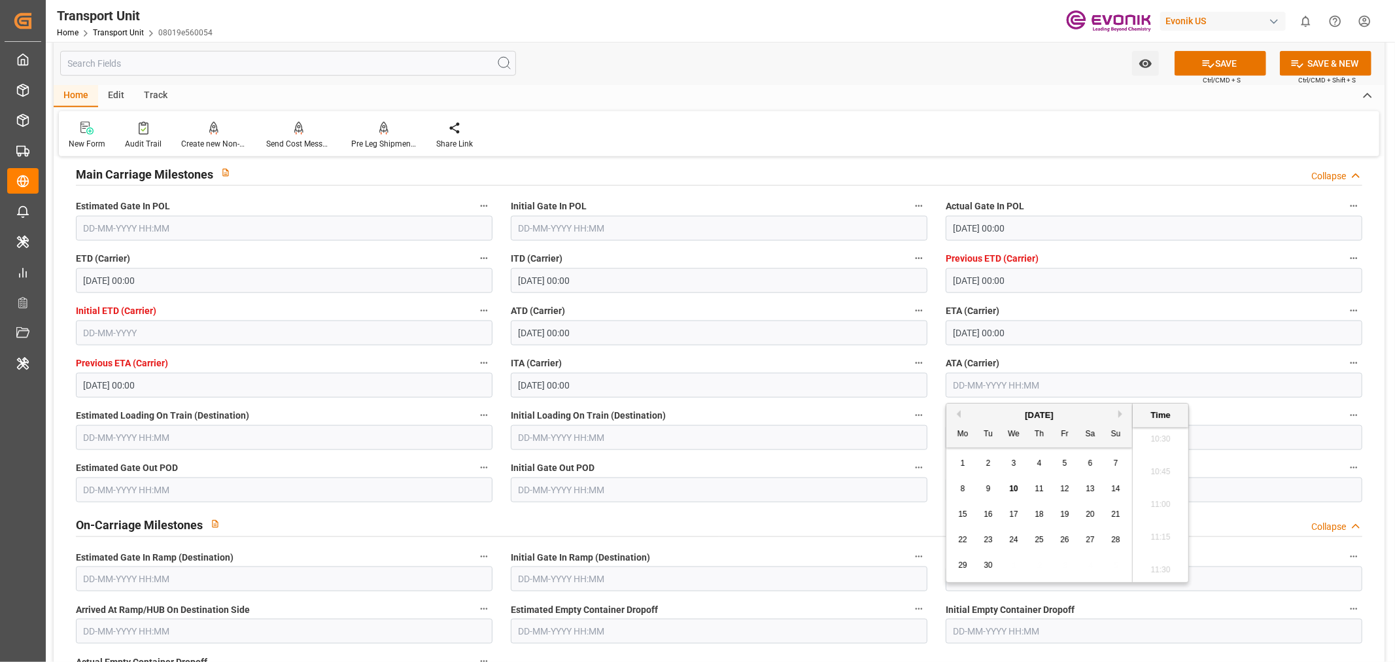
click at [988, 491] on span "9" at bounding box center [988, 488] width 5 height 9
type input "09-09-2025 00:00"
click at [1238, 59] on button "SAVE" at bounding box center [1221, 63] width 92 height 25
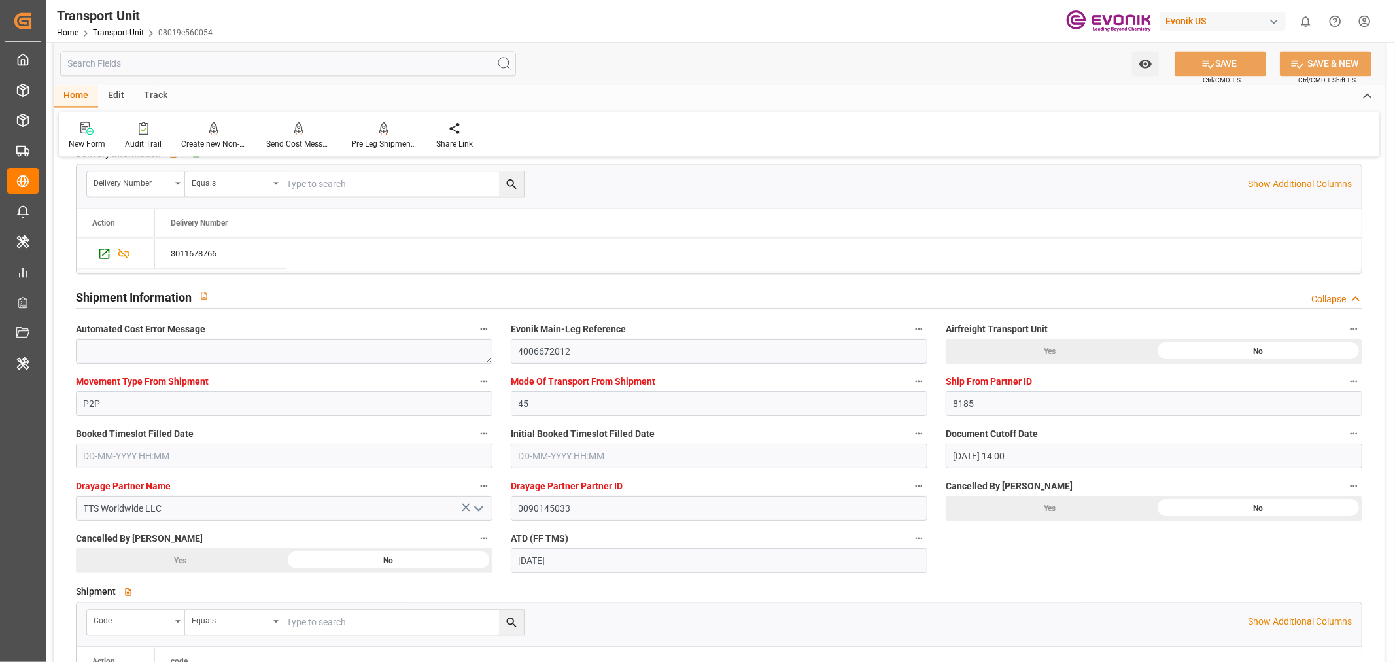
scroll to position [2398, 0]
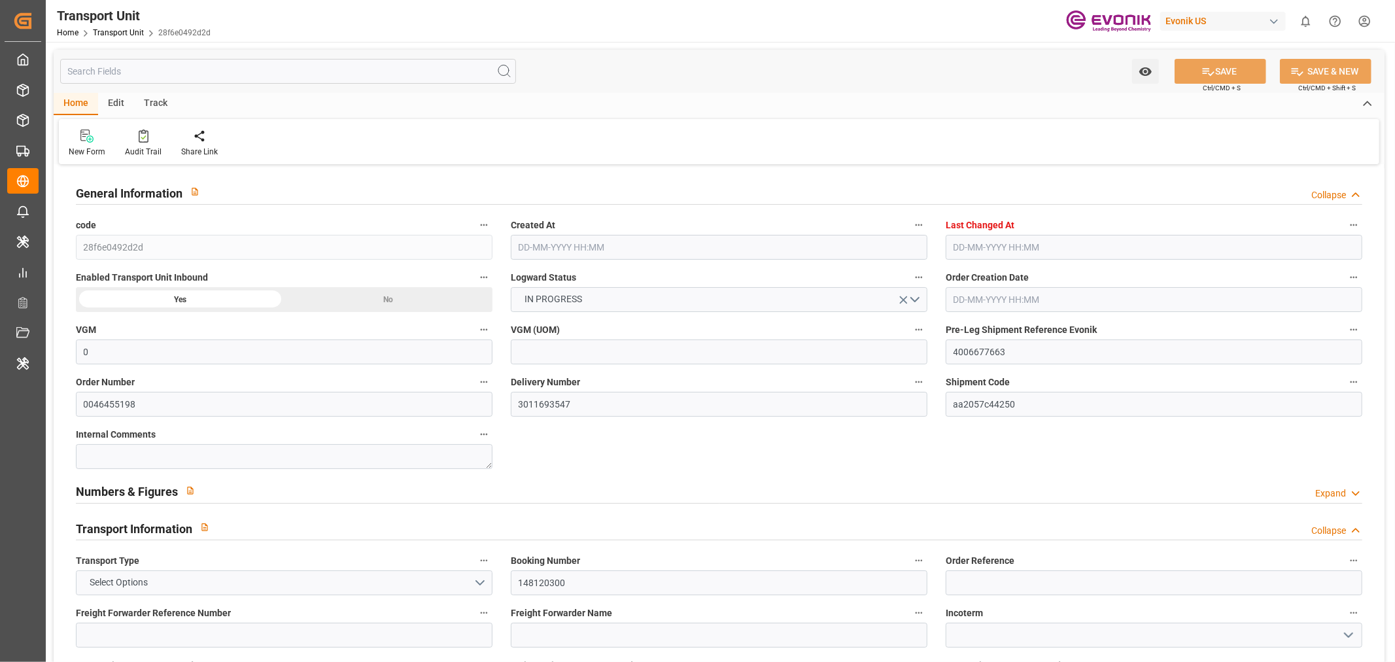
type input "0"
type input "ICL"
type input "Independent Container Line Limited"
type input "USCHT"
type input "BEANR"
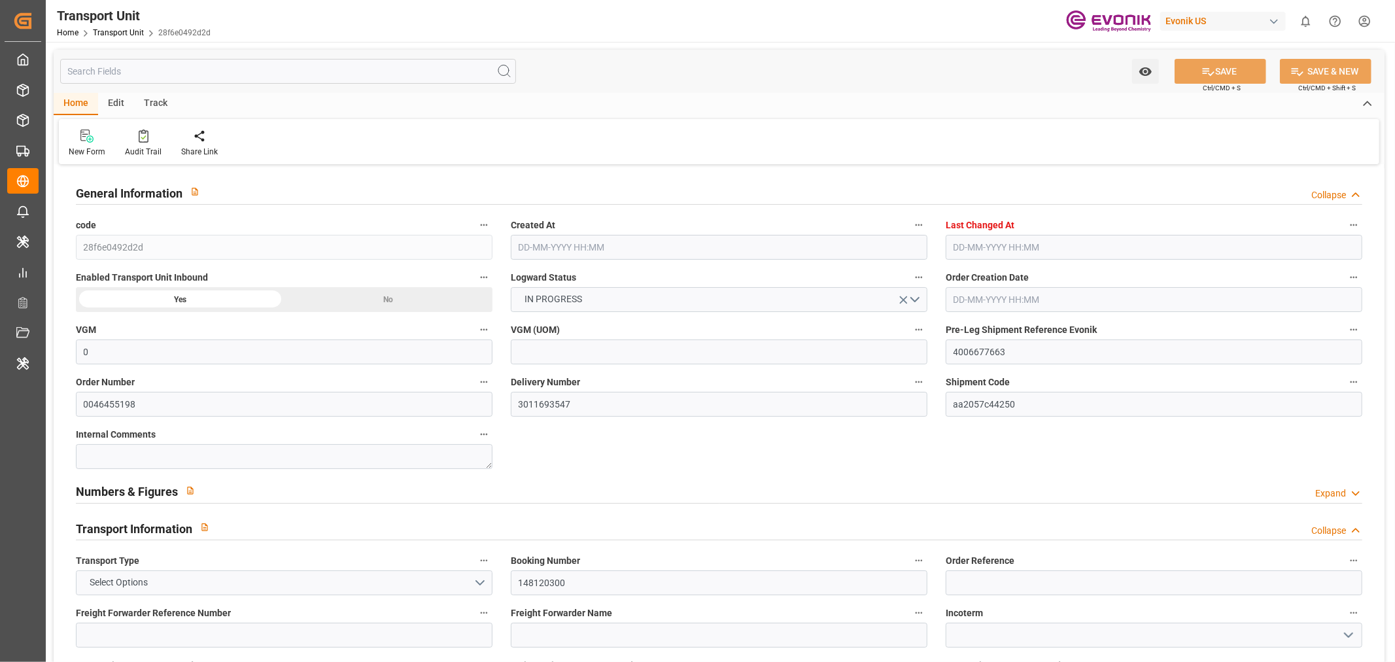
type input "9594925"
type input "15393.16"
type input "22-07-2025 06:31"
type input "[DATE] 05:44"
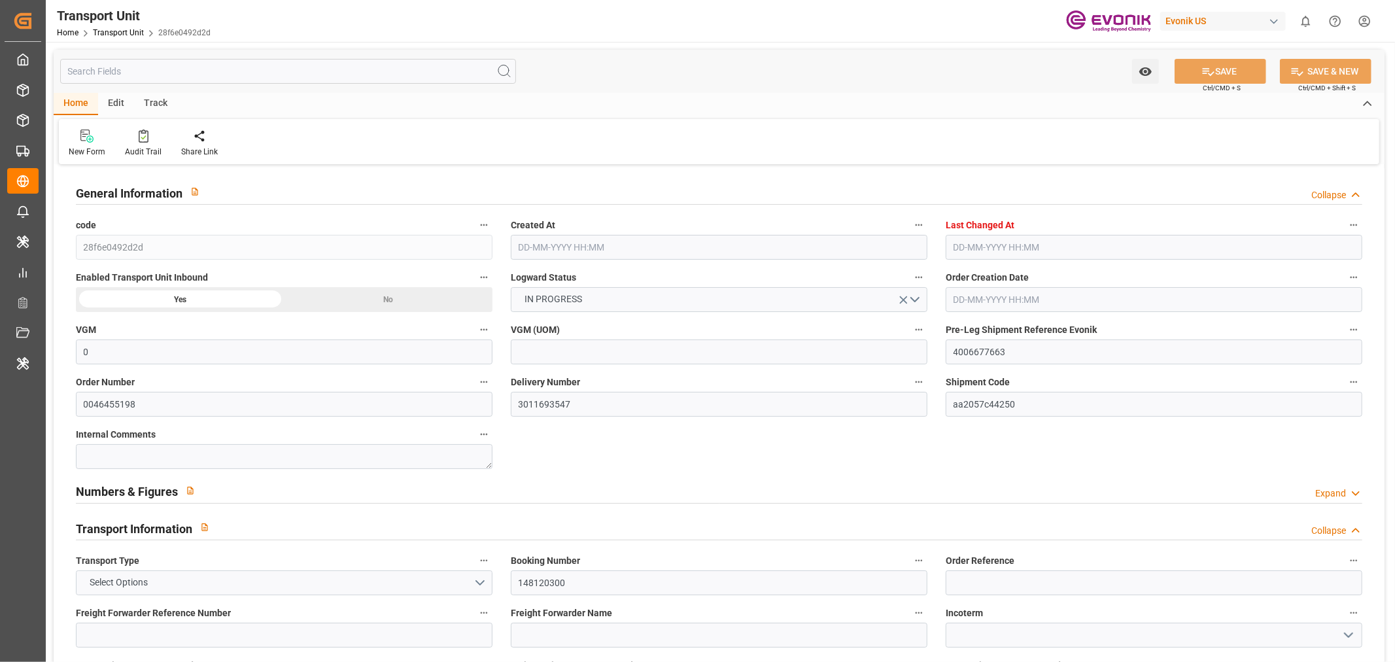
type input "02-09-2025"
type input "20-08-2025 00:00"
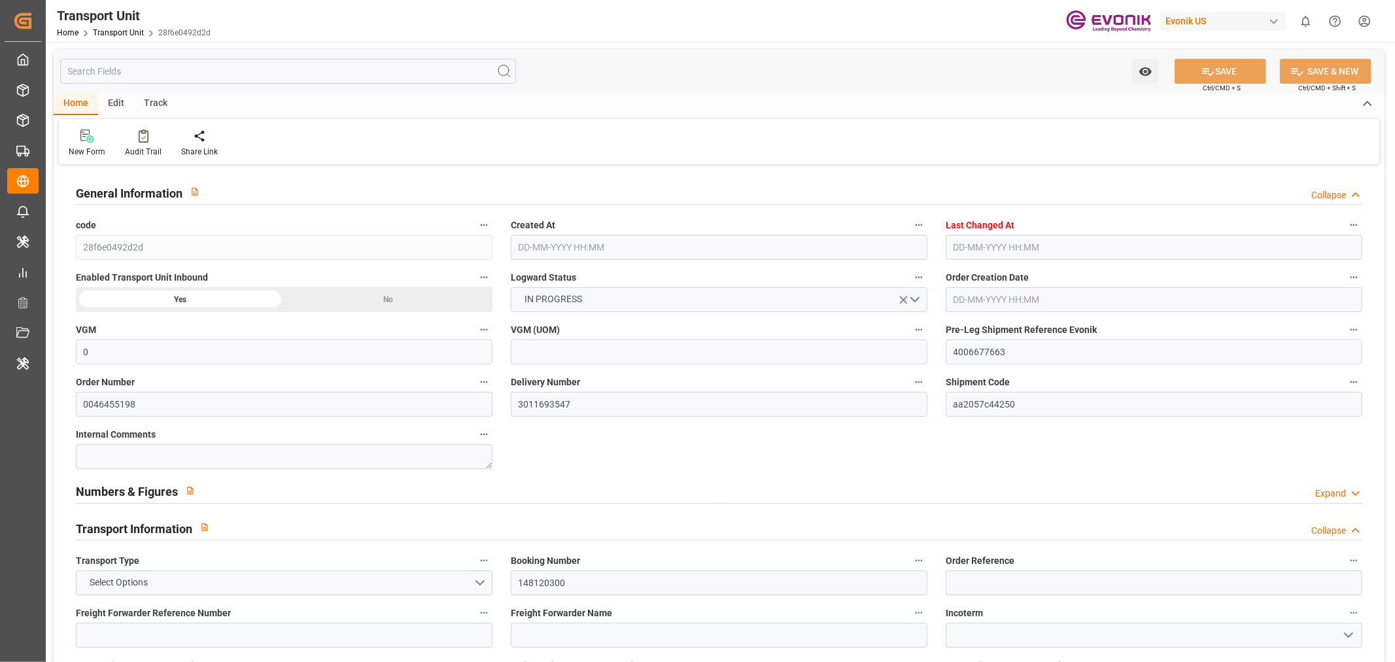
type input "02-09-2025 00:00"
type input "18-08-2025 00:00"
type input "20-08-2025"
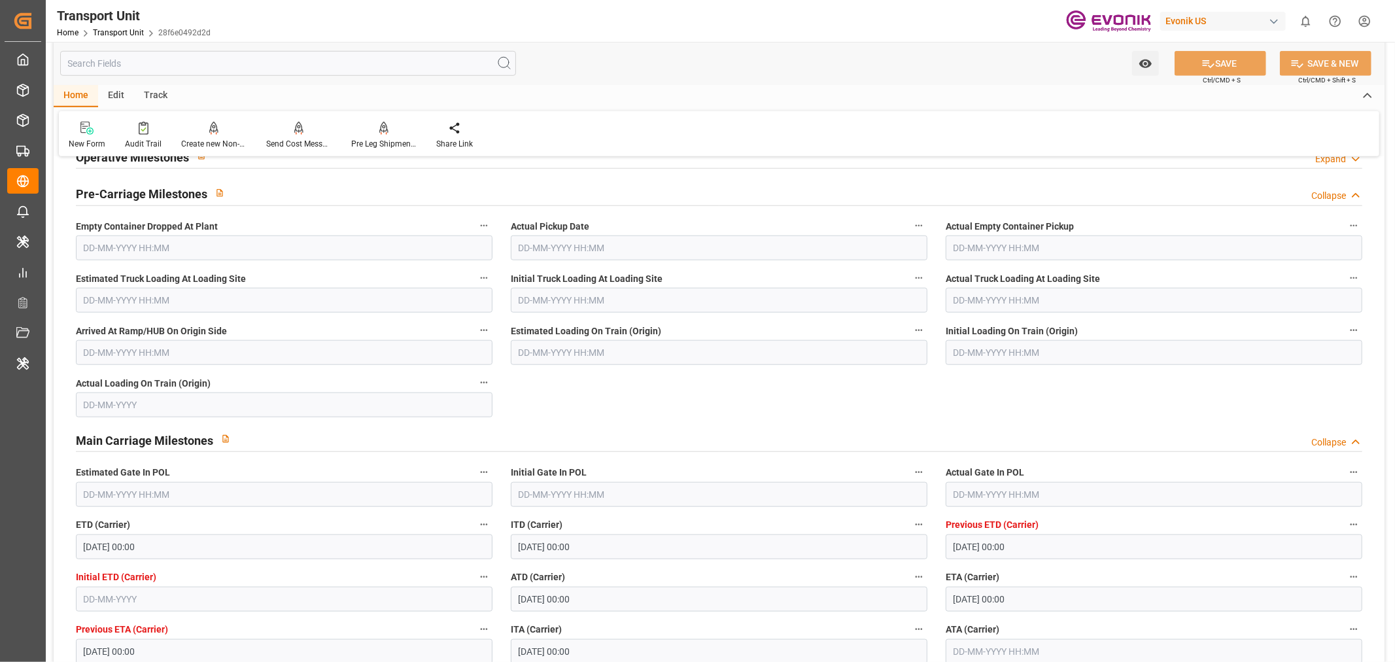
scroll to position [1090, 0]
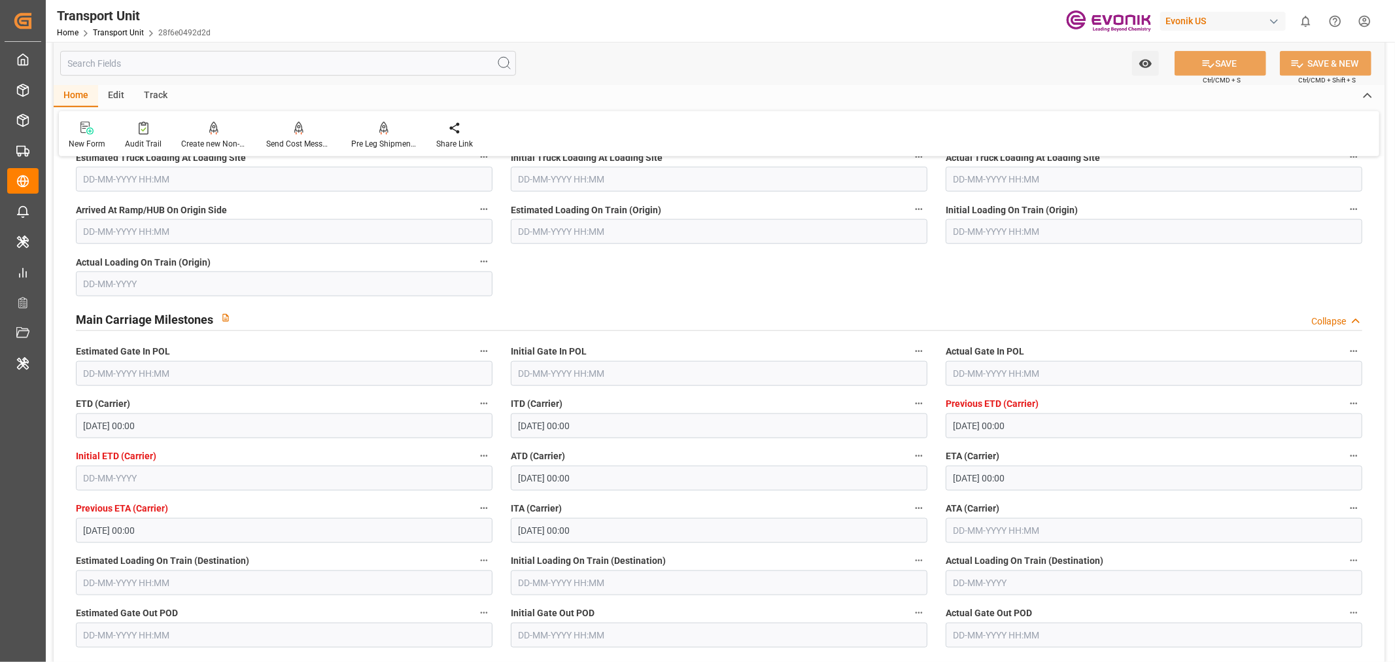
click at [988, 376] on input "text" at bounding box center [1154, 373] width 417 height 25
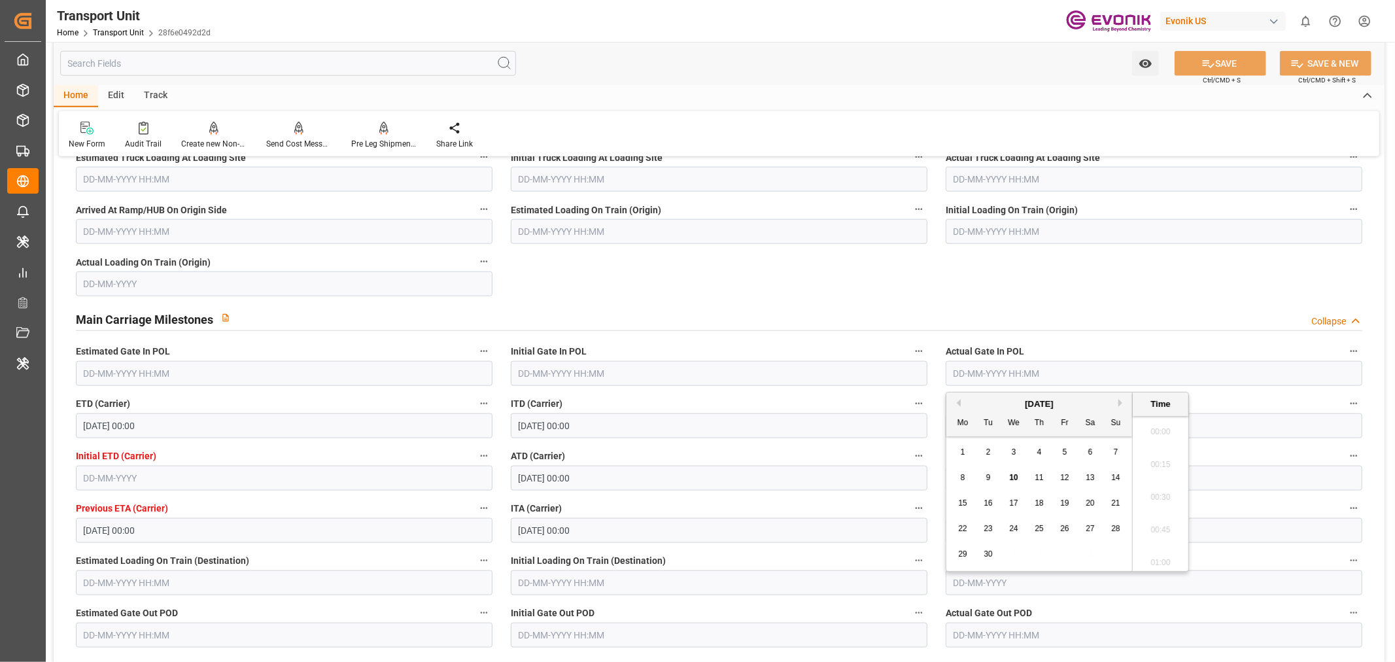
scroll to position [1410, 0]
click at [958, 402] on button "Previous Month" at bounding box center [957, 403] width 8 height 8
click at [959, 511] on div "11" at bounding box center [963, 504] width 16 height 16
type input "11-08-2025 00:00"
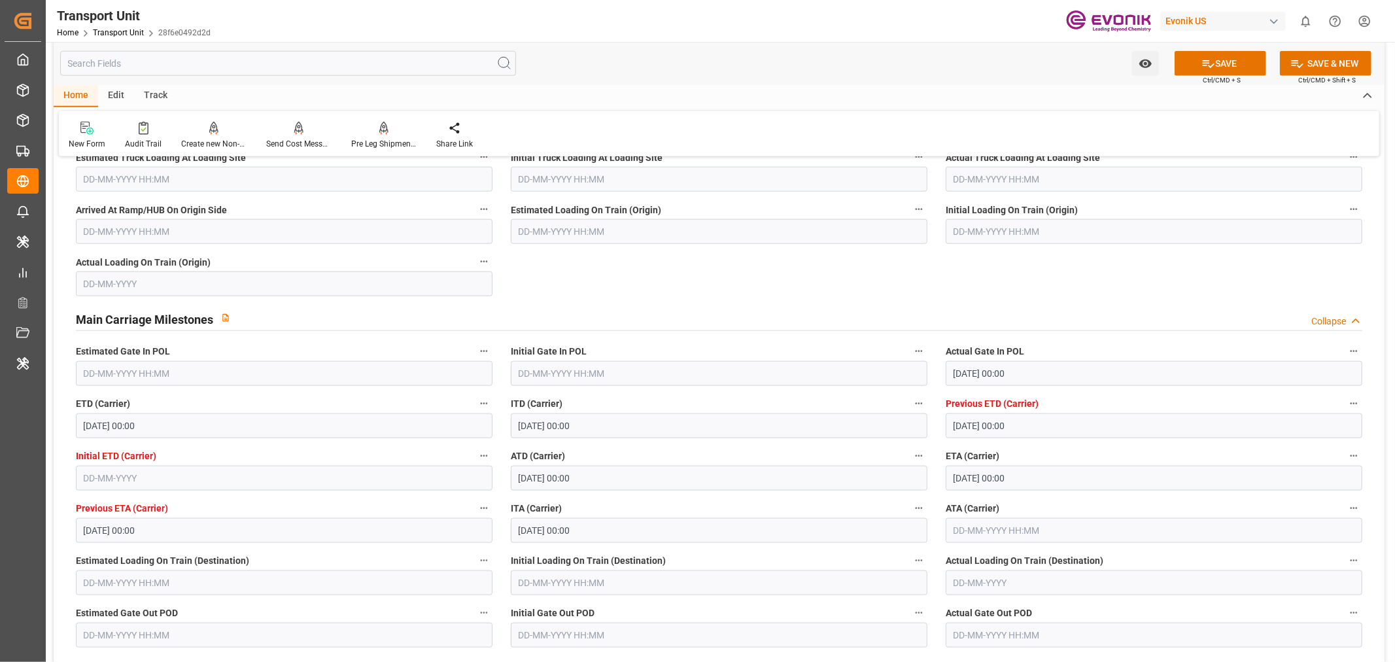
click at [871, 495] on div "ITA (Carrier) 02-09-2025 00:00" at bounding box center [719, 521] width 435 height 52
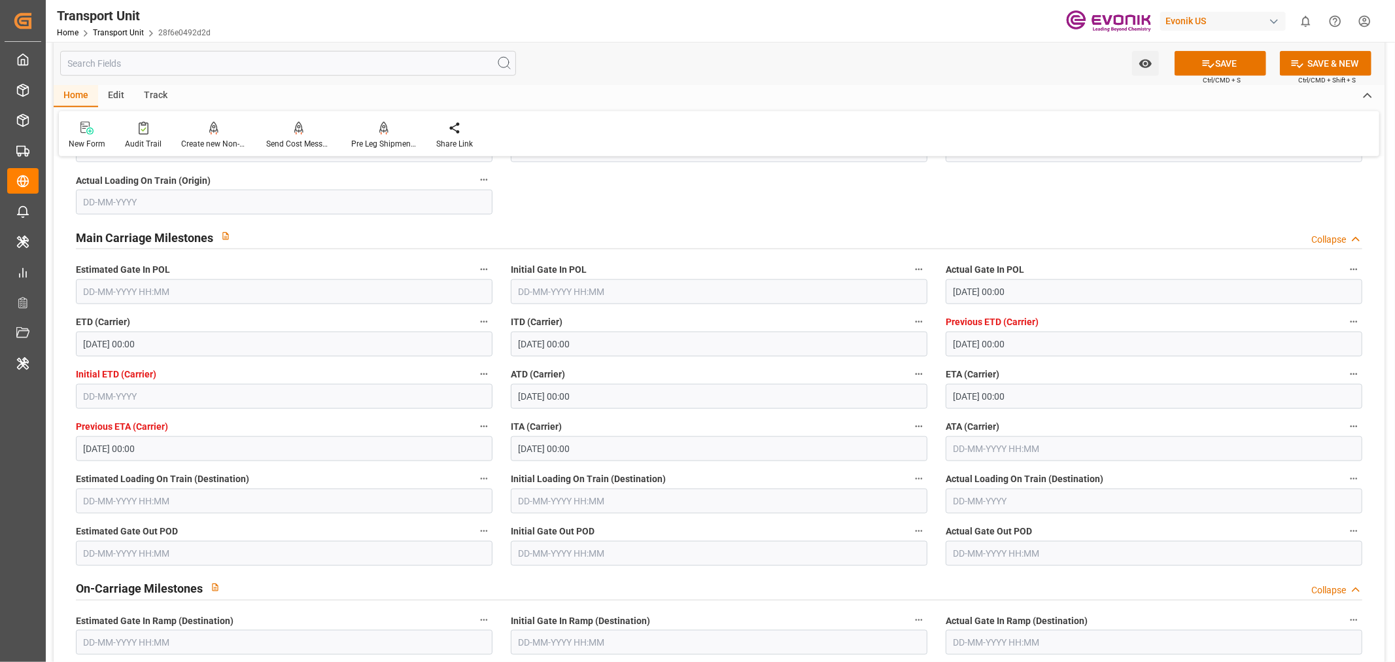
scroll to position [1308, 0]
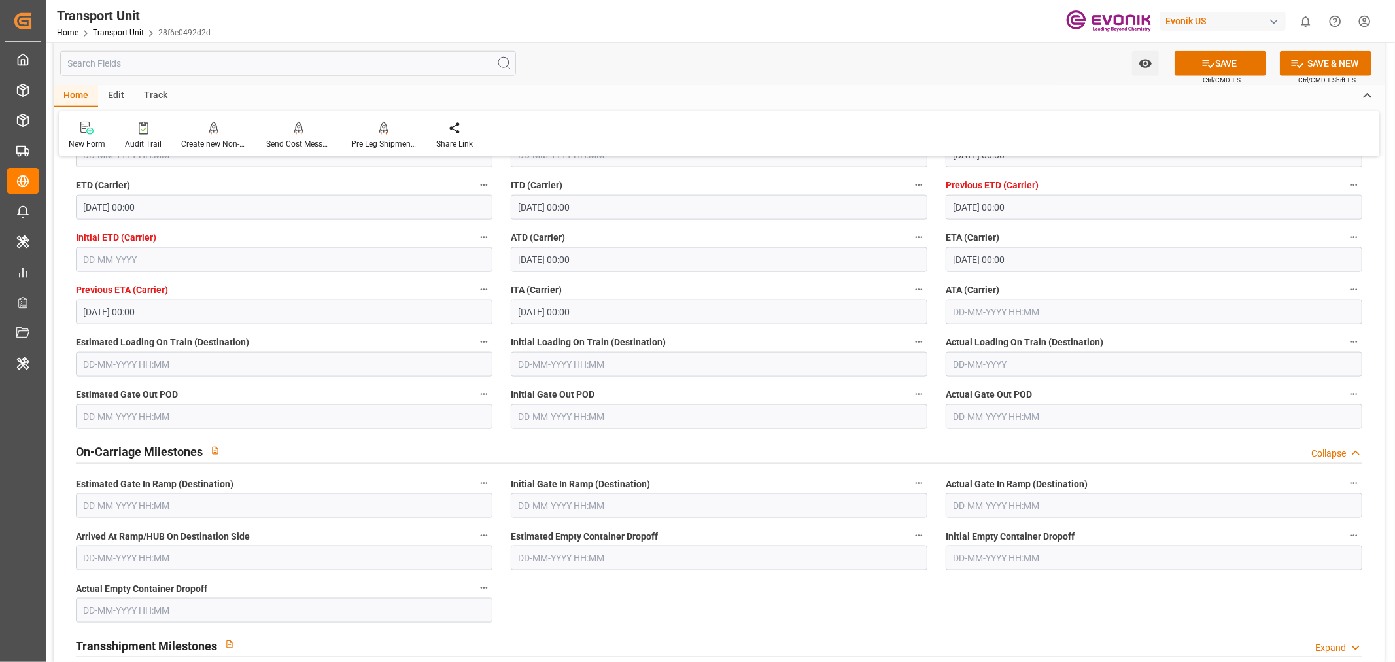
click at [979, 307] on input "text" at bounding box center [1154, 312] width 417 height 25
click at [1081, 391] on div "1 2 3 4 5 6 7" at bounding box center [1039, 391] width 179 height 26
click at [1092, 391] on span "6" at bounding box center [1090, 390] width 5 height 9
type input "06-09-2025 00:00"
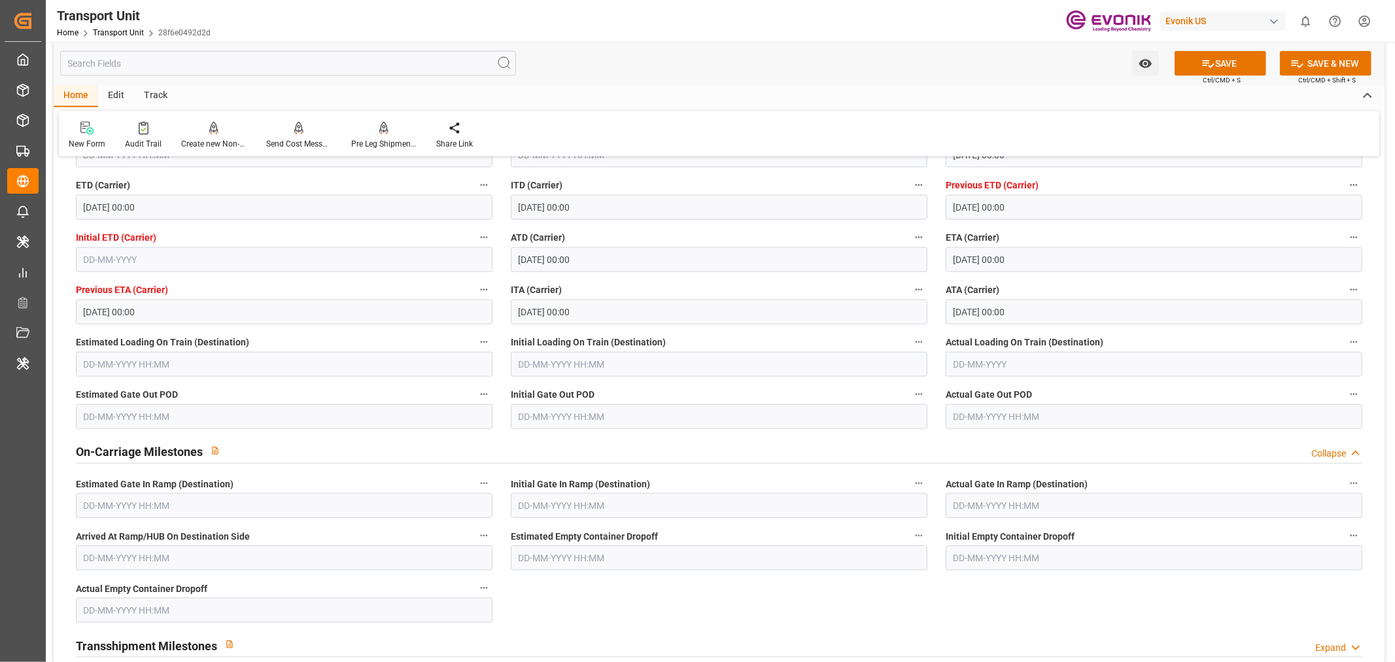
click at [748, 388] on label "Initial Gate Out POD" at bounding box center [719, 395] width 417 height 18
click button "Initial Gate Out POD"
click div
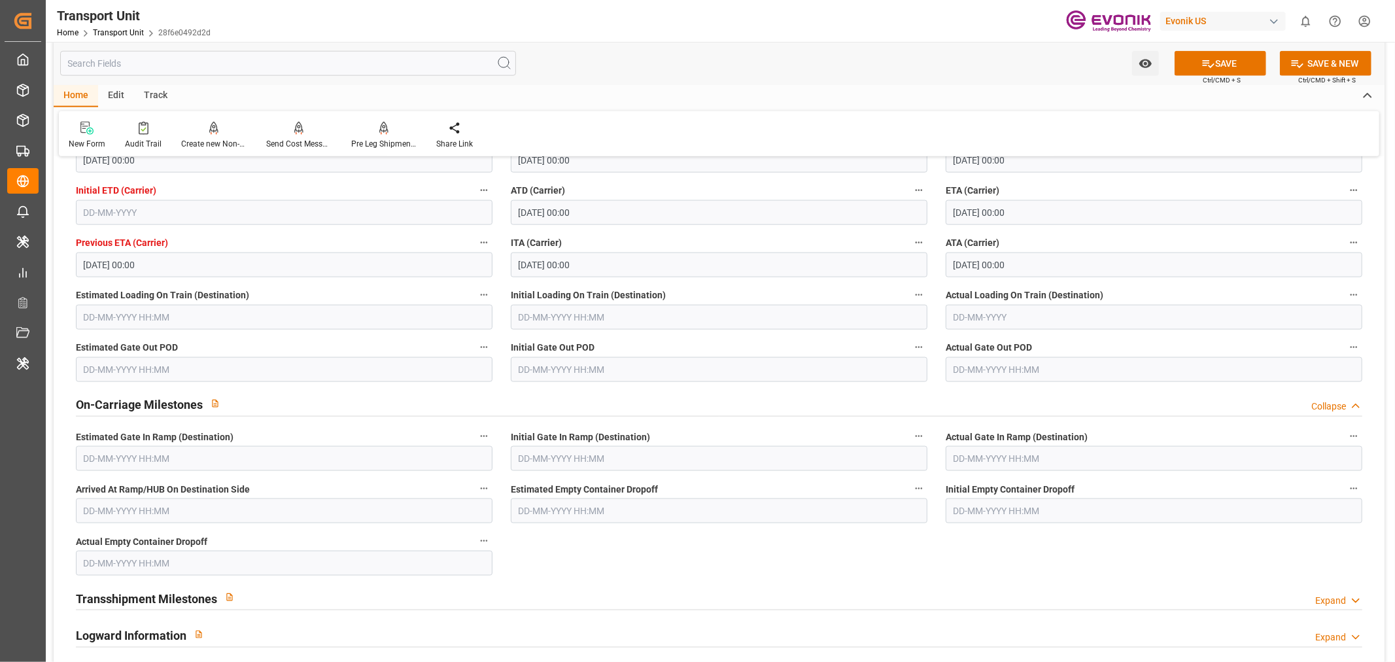
scroll to position [1381, 0]
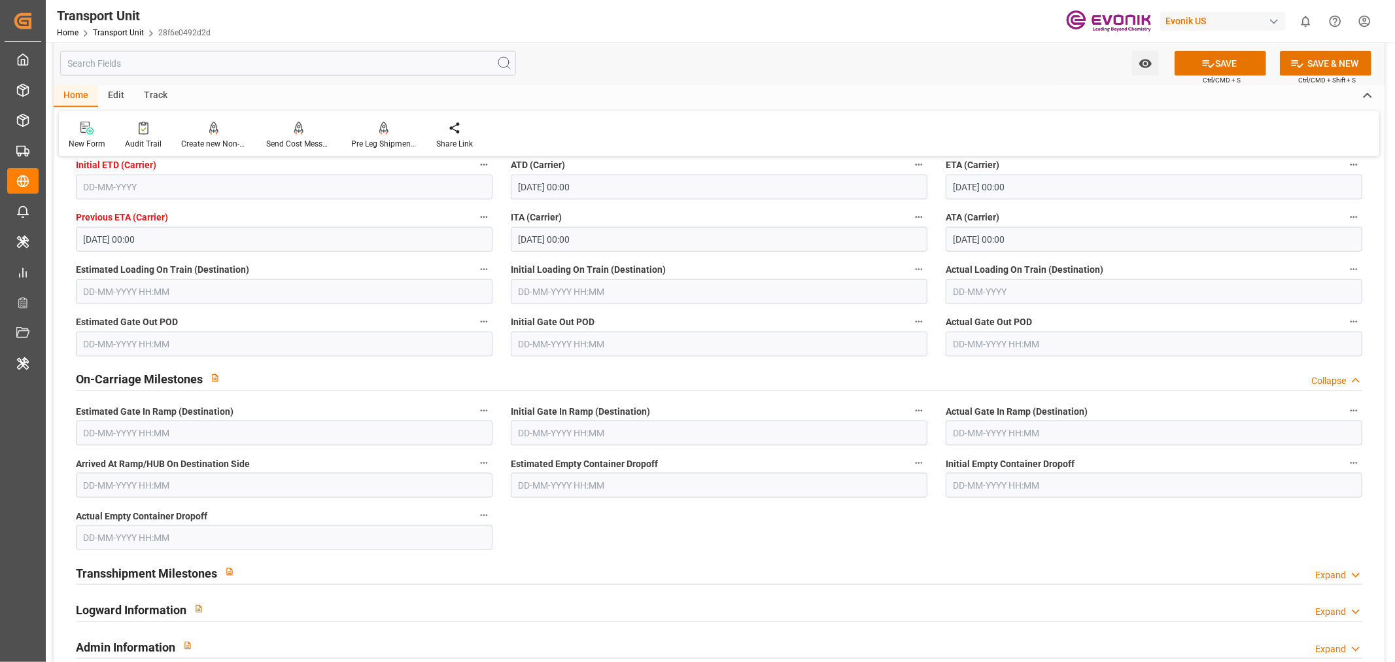
click input "text"
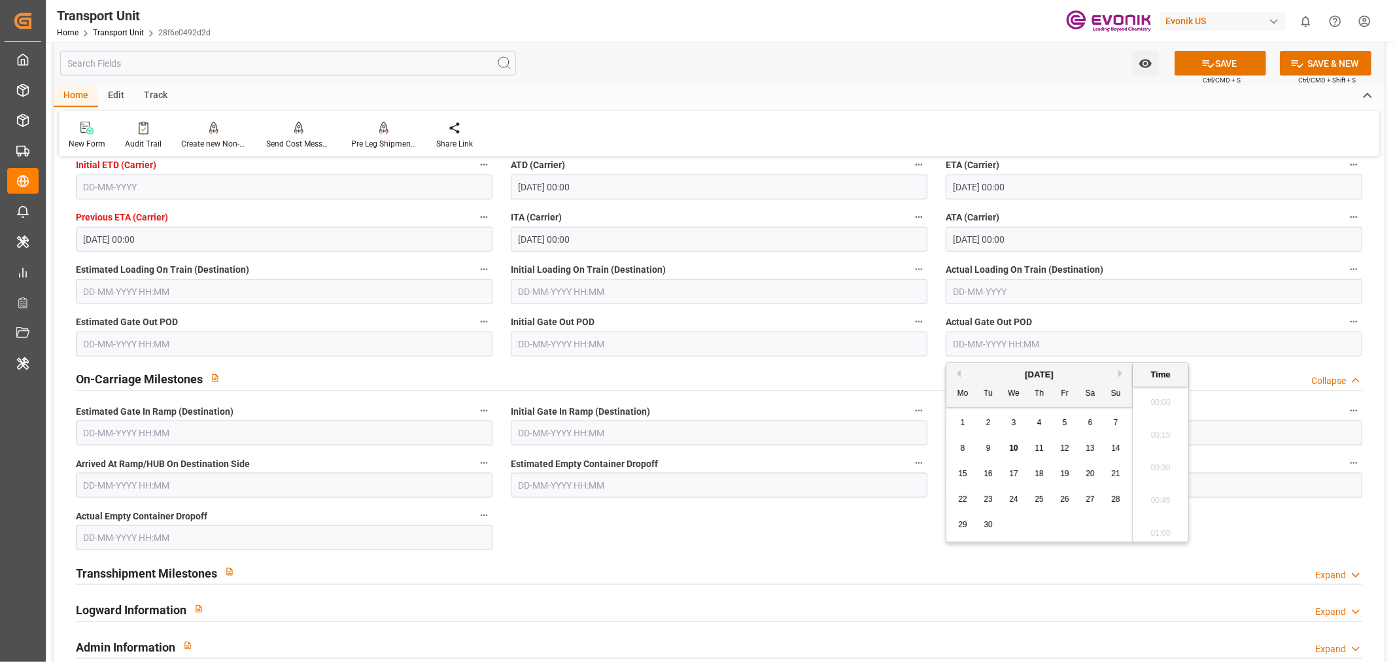
scroll to position [1410, 0]
click div "10"
type input "10-09-2025 00:00"
click button "SAVE"
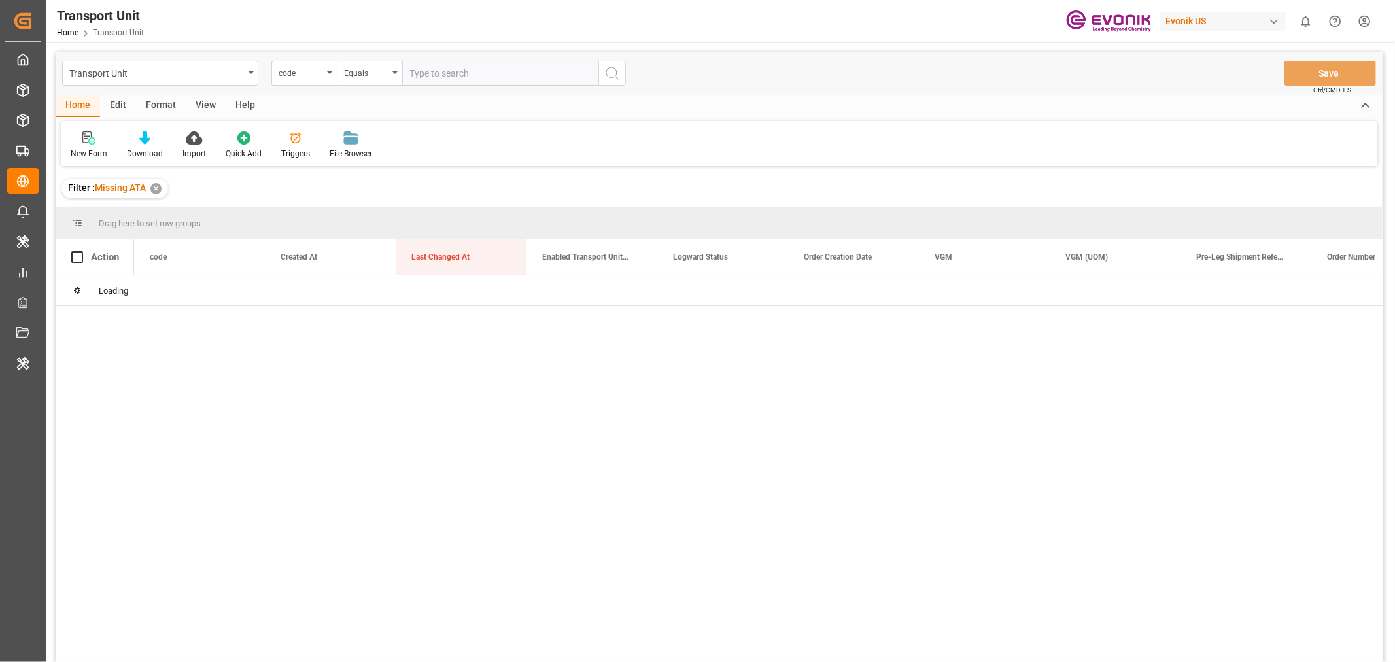
click at [159, 188] on div "✕" at bounding box center [155, 188] width 11 height 11
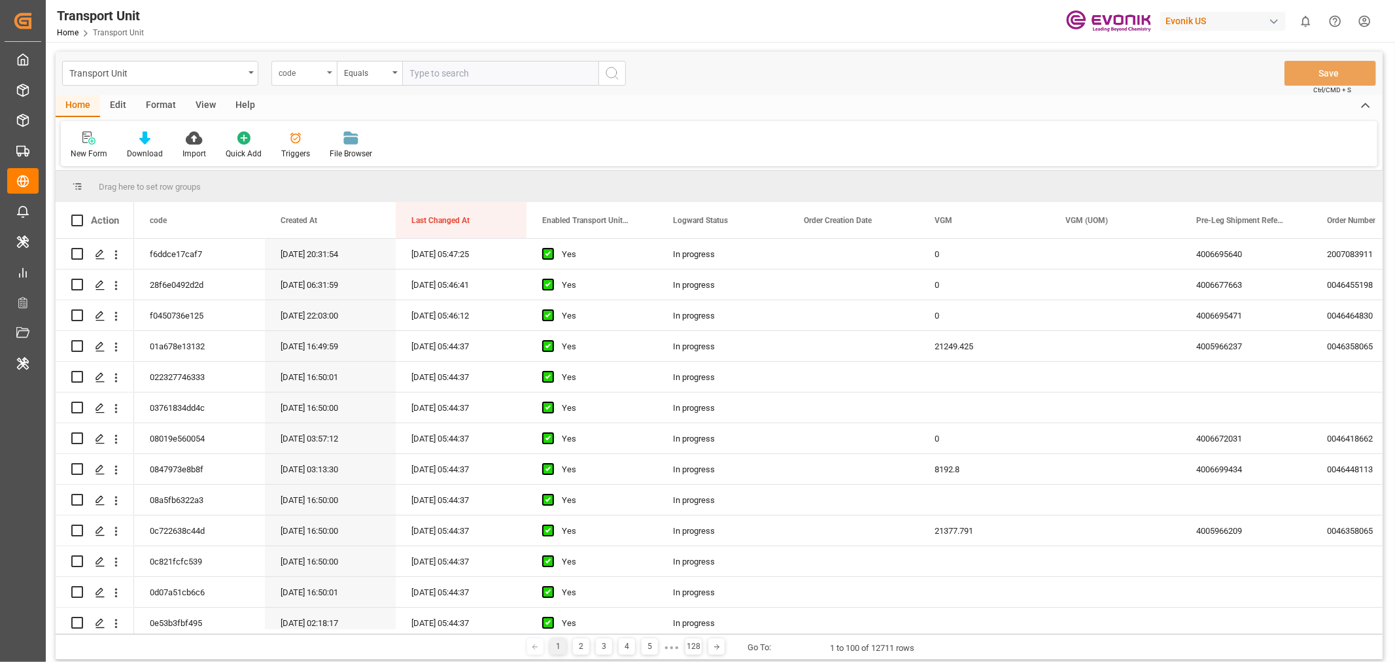
click at [330, 71] on icon "open menu" at bounding box center [329, 72] width 5 height 3
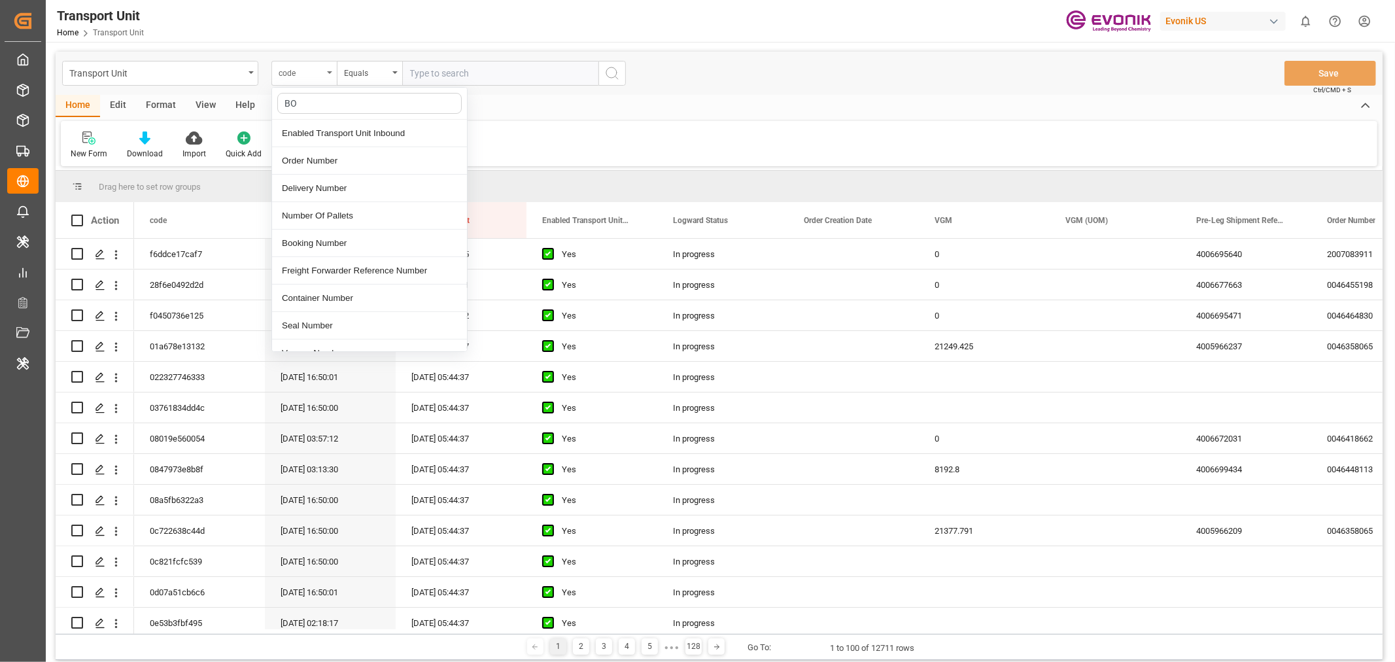
type input "BOO"
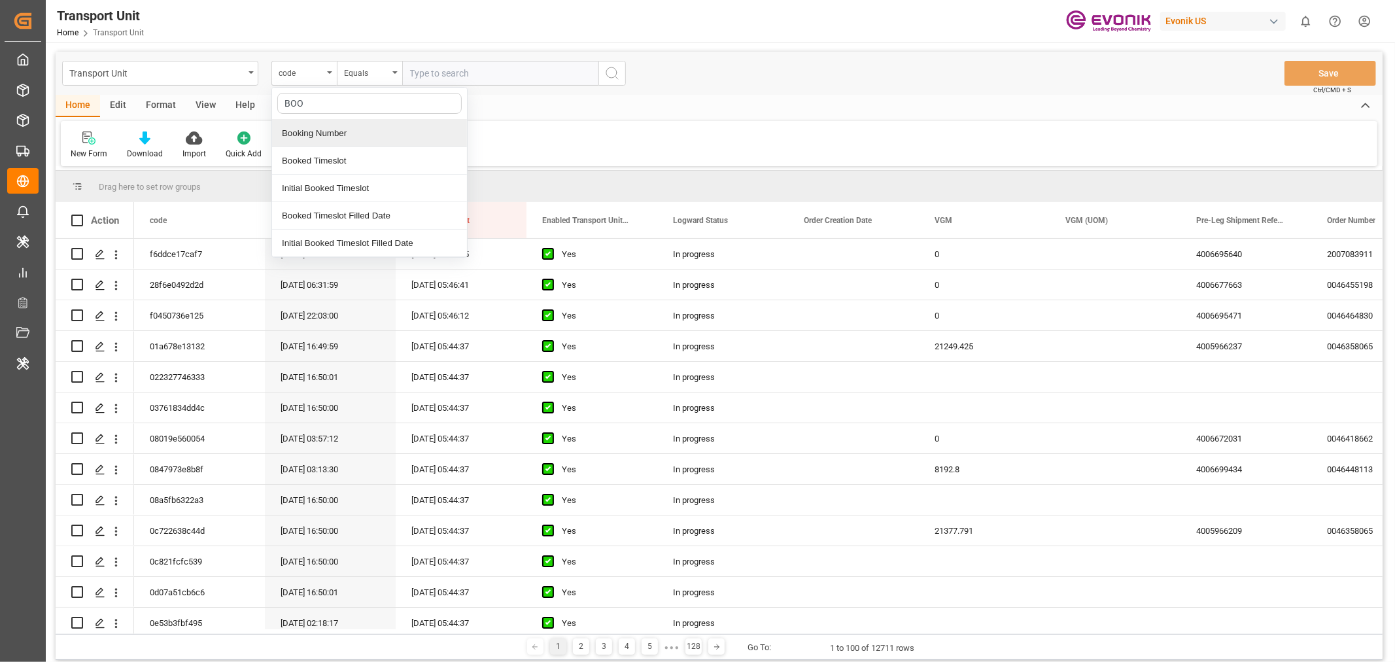
click at [345, 138] on div "Booking Number" at bounding box center [369, 133] width 195 height 27
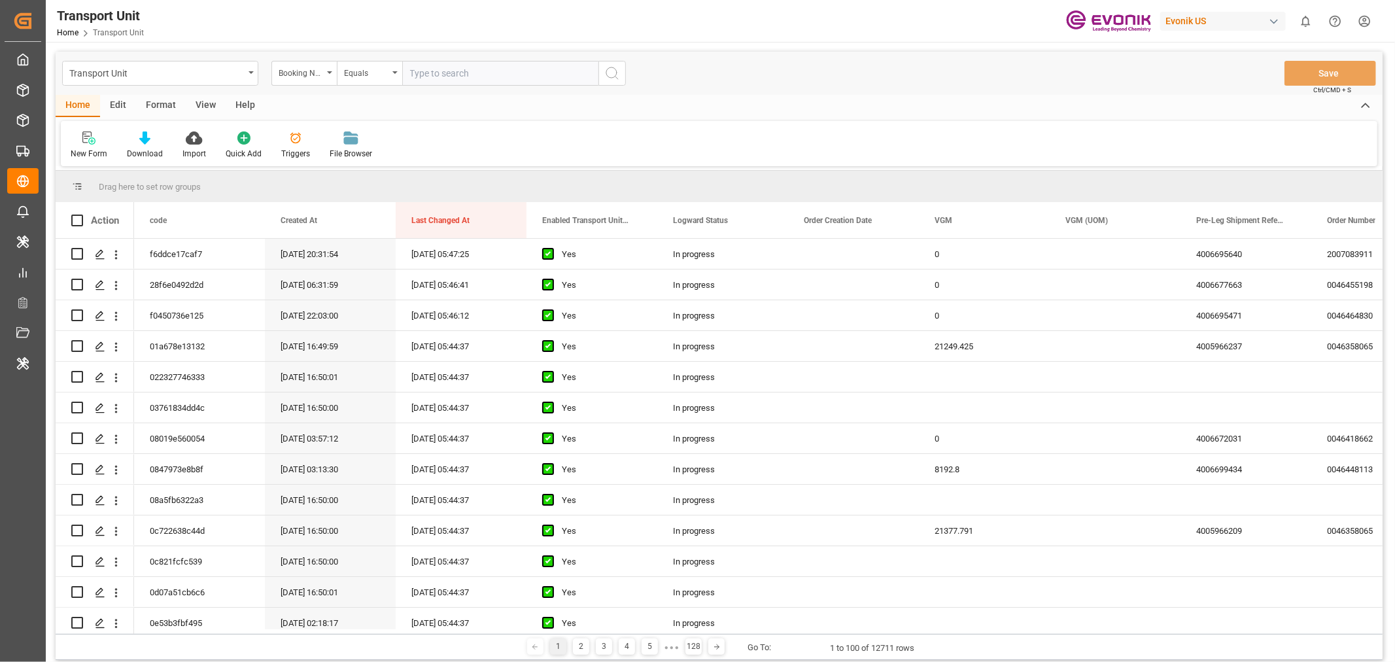
click at [457, 67] on input "text" at bounding box center [500, 73] width 196 height 25
paste input "148740200"
type input "148740200"
click at [611, 76] on icon "search button" at bounding box center [612, 73] width 16 height 16
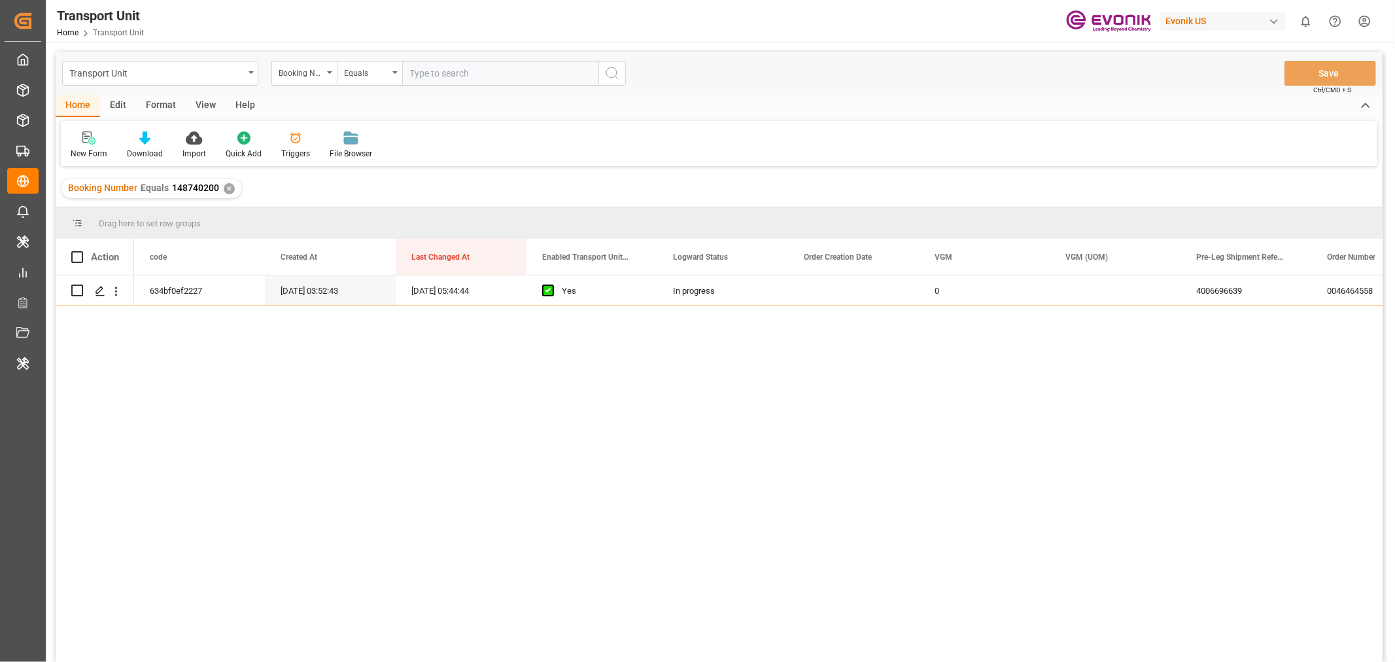
click at [459, 75] on input "text" at bounding box center [500, 73] width 196 height 25
paste input "038NY1415725"
type input "038NY1415725"
click at [611, 80] on icon "search button" at bounding box center [612, 73] width 16 height 16
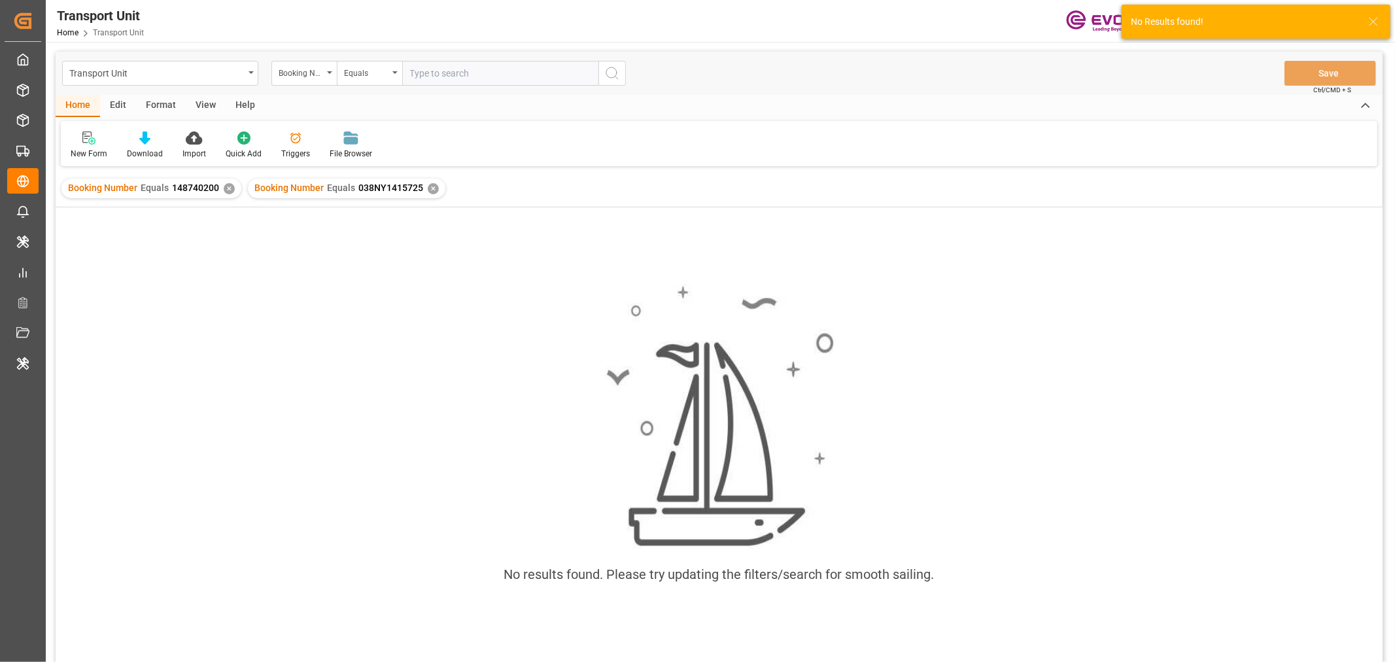
click at [230, 192] on div "✕" at bounding box center [229, 188] width 11 height 11
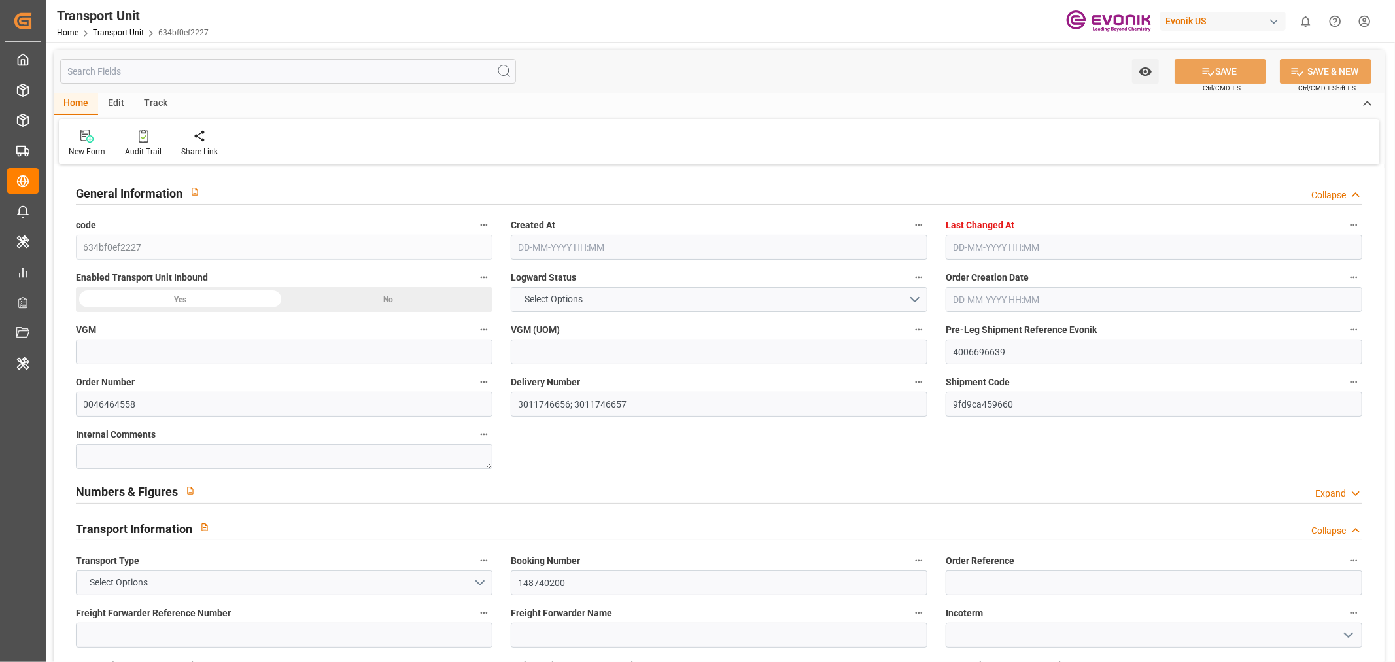
type input "0"
type input "ICL"
type input "Independent Container Line Limited"
type input "USCHT"
type input "BEANR"
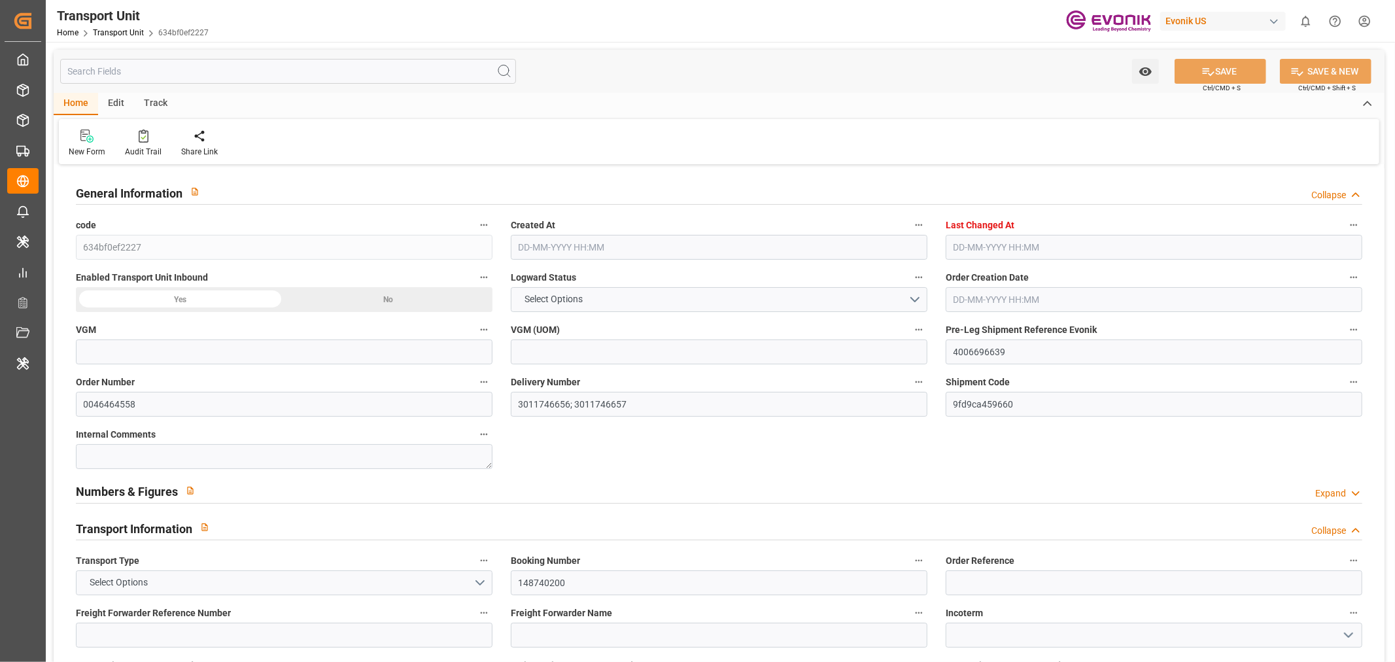
type input "16658.87"
type input "[DATE] 03:52"
type input "[DATE] 05:44"
type input "[DATE]"
type input "[DATE] 00:00"
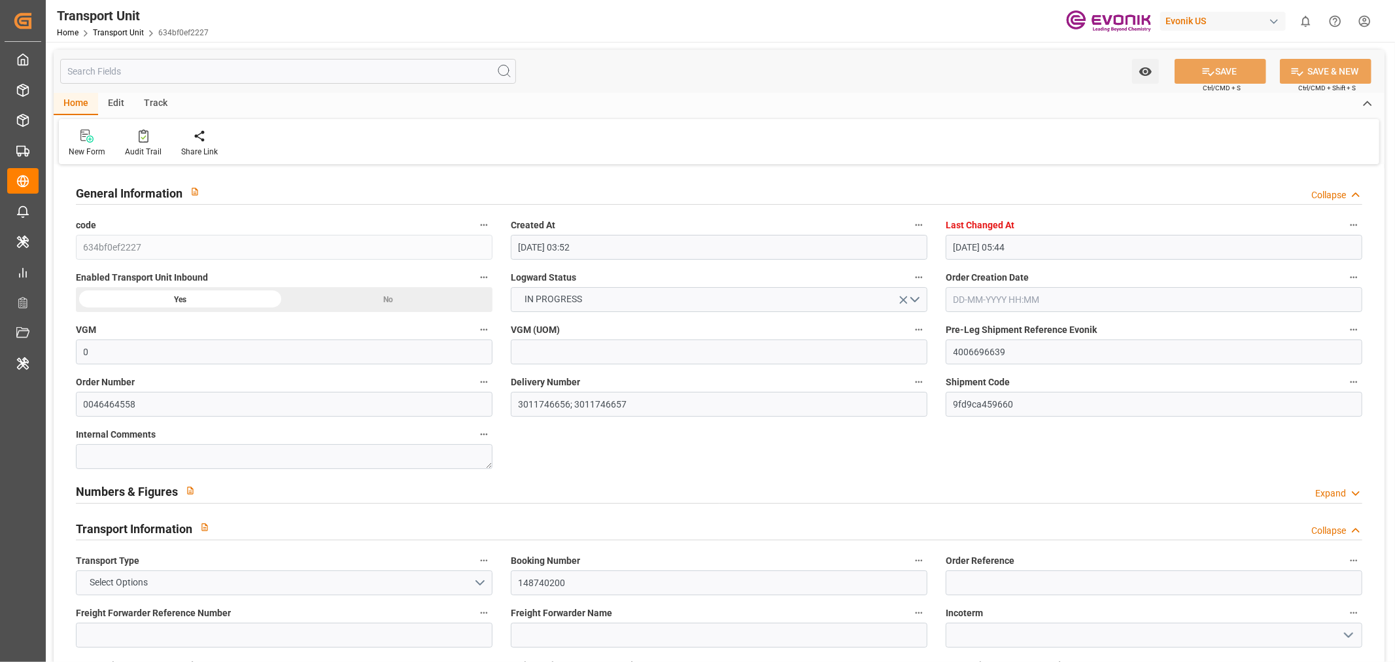
type input "[DATE] 00:00"
type input "09-09-2025 00:00"
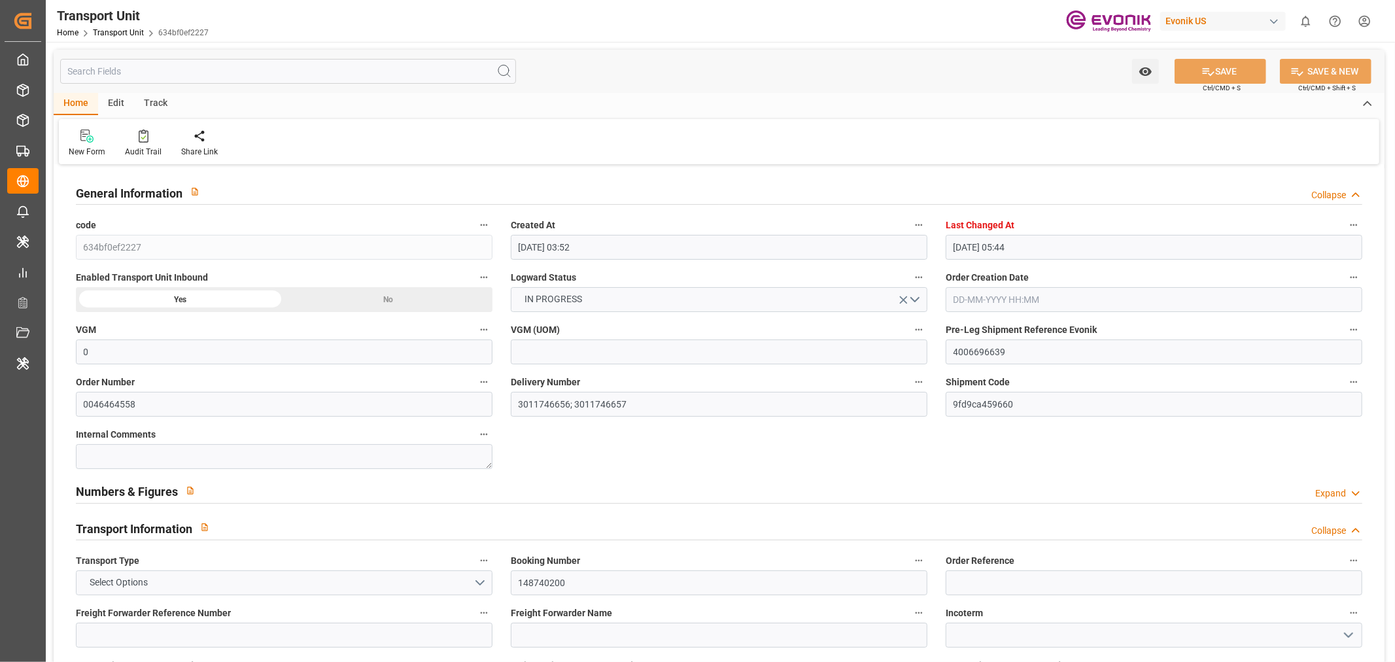
type input "25-08-2025 00:00"
type input "27-08-2025"
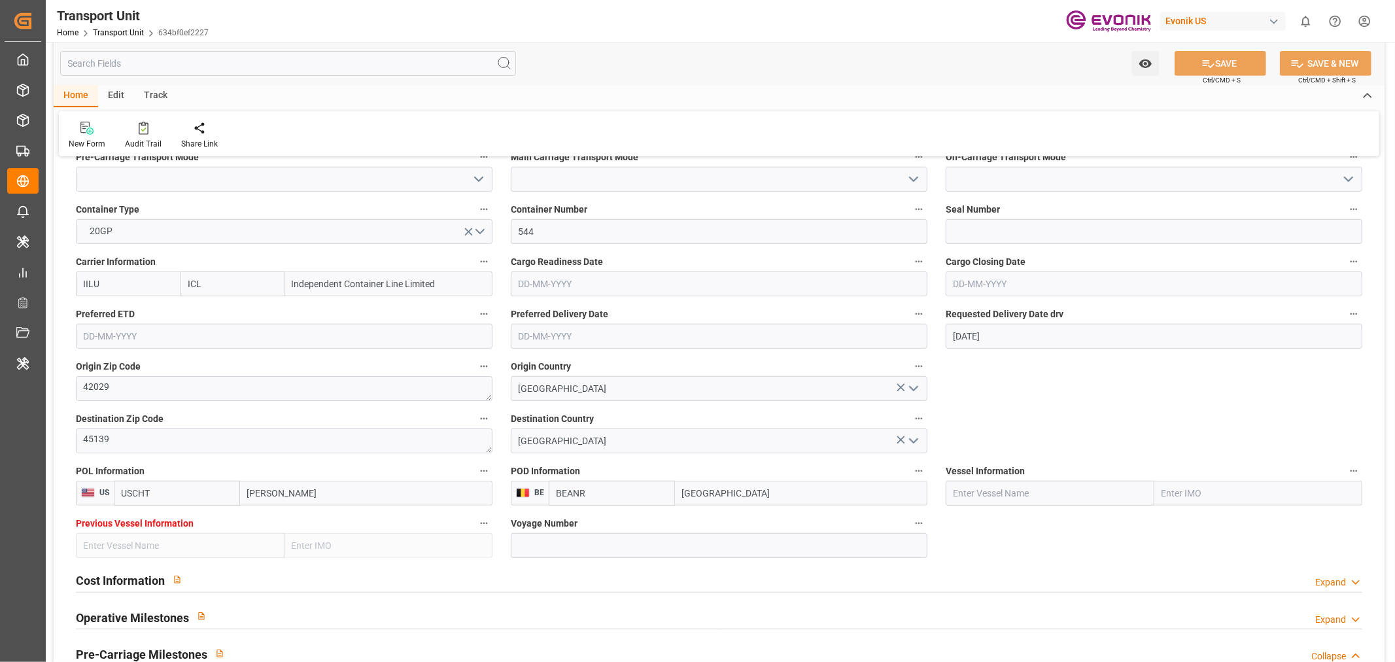
scroll to position [290, 0]
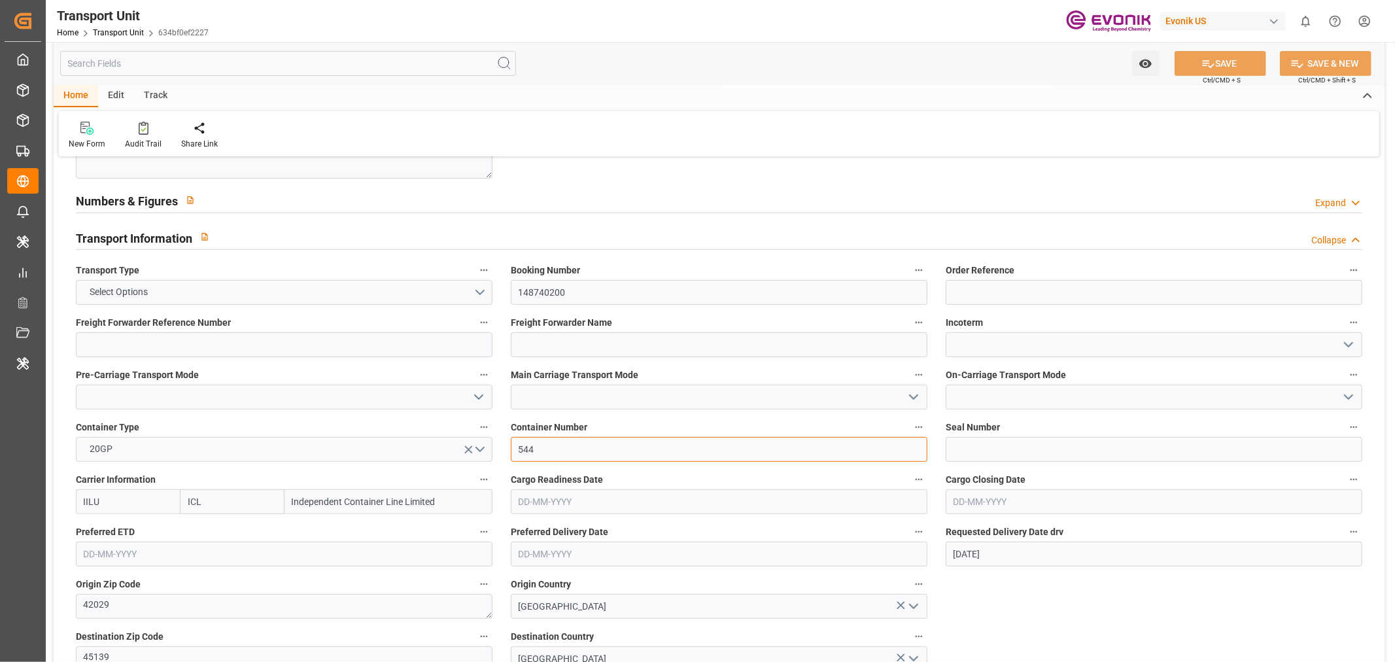
click at [537, 447] on input "544" at bounding box center [719, 449] width 417 height 25
paste input "ICUU3131508"
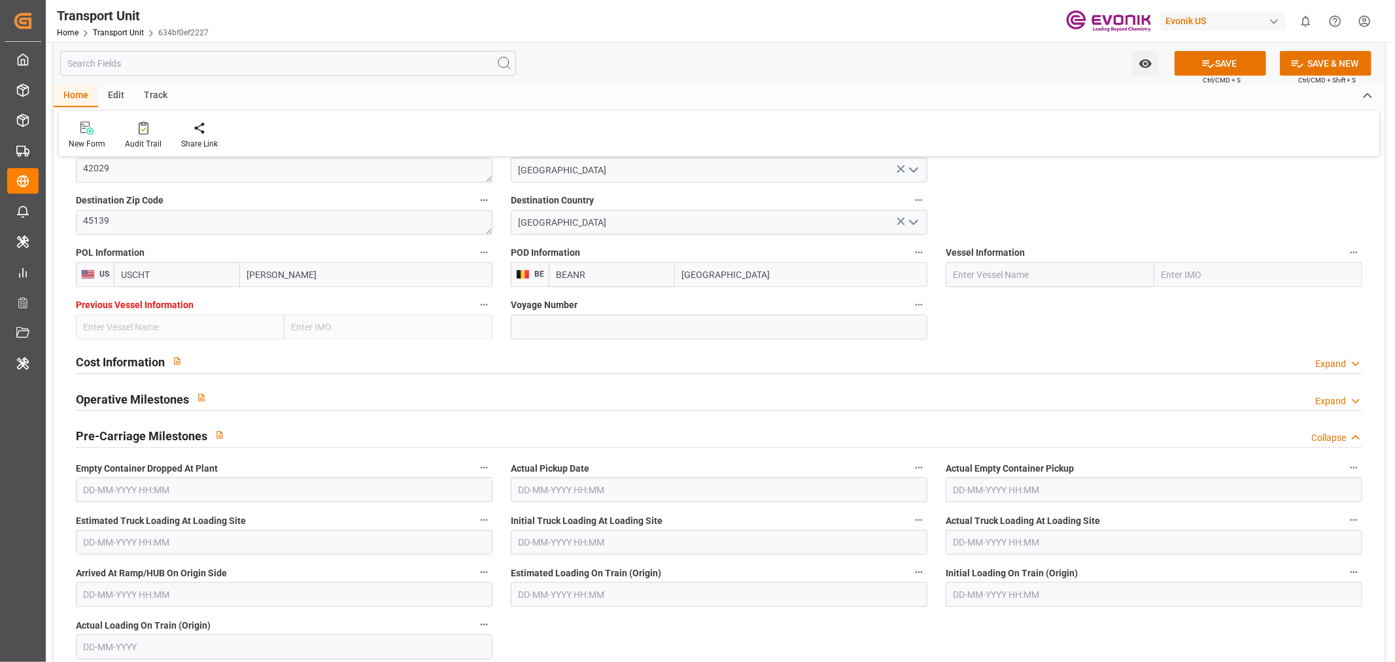
scroll to position [581, 0]
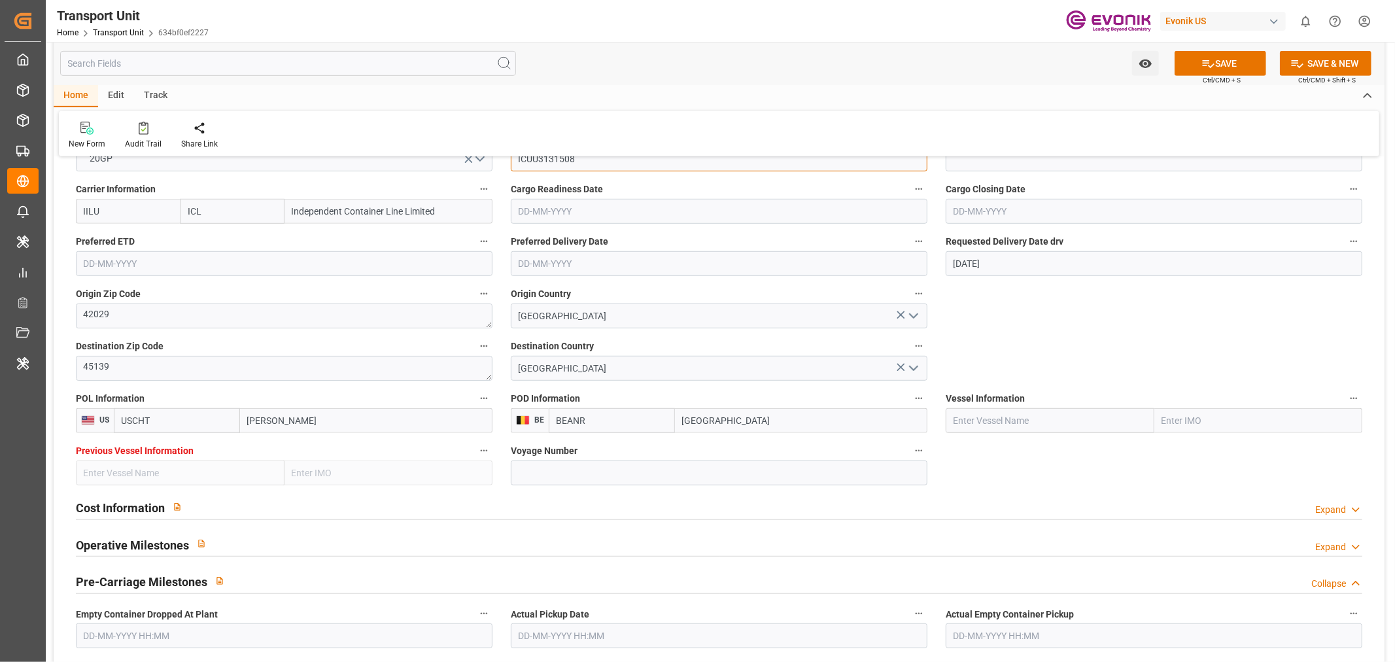
type input "ICUU3131508"
click at [580, 475] on input at bounding box center [719, 472] width 417 height 25
paste input "1013"
type input "1013"
click at [1009, 422] on input "text" at bounding box center [1050, 420] width 209 height 25
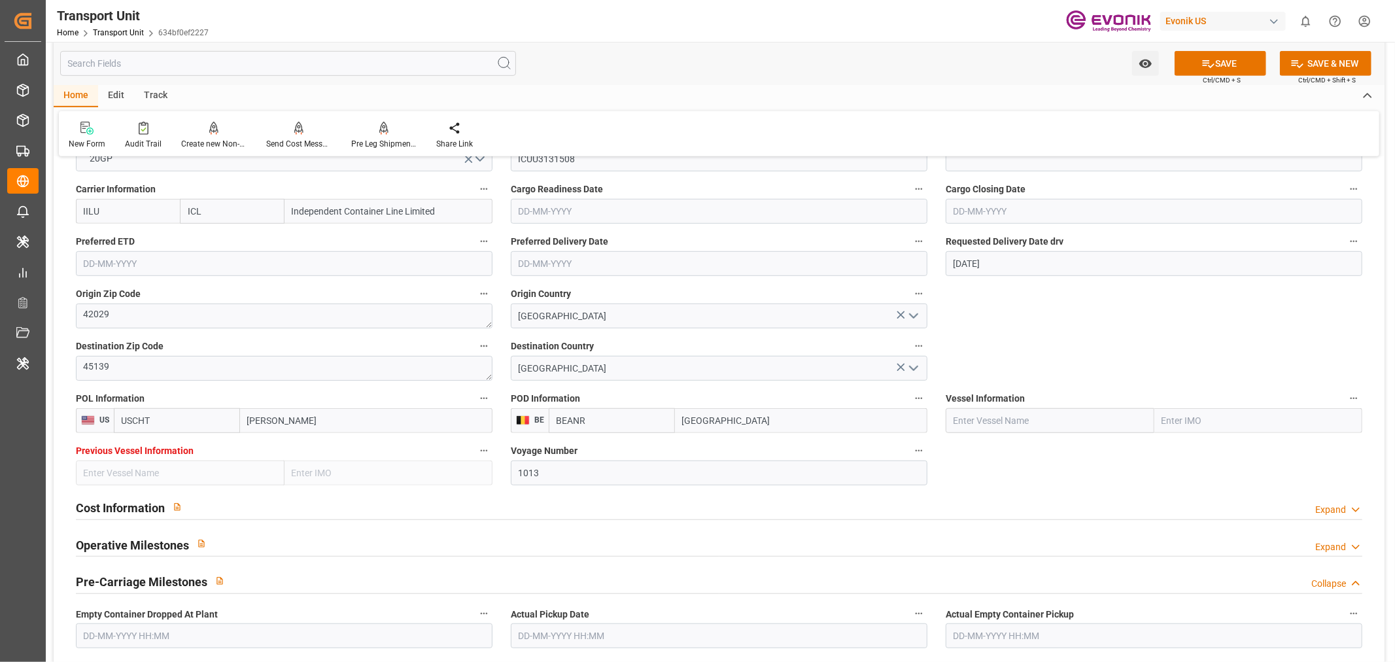
paste input "Independent Quest"
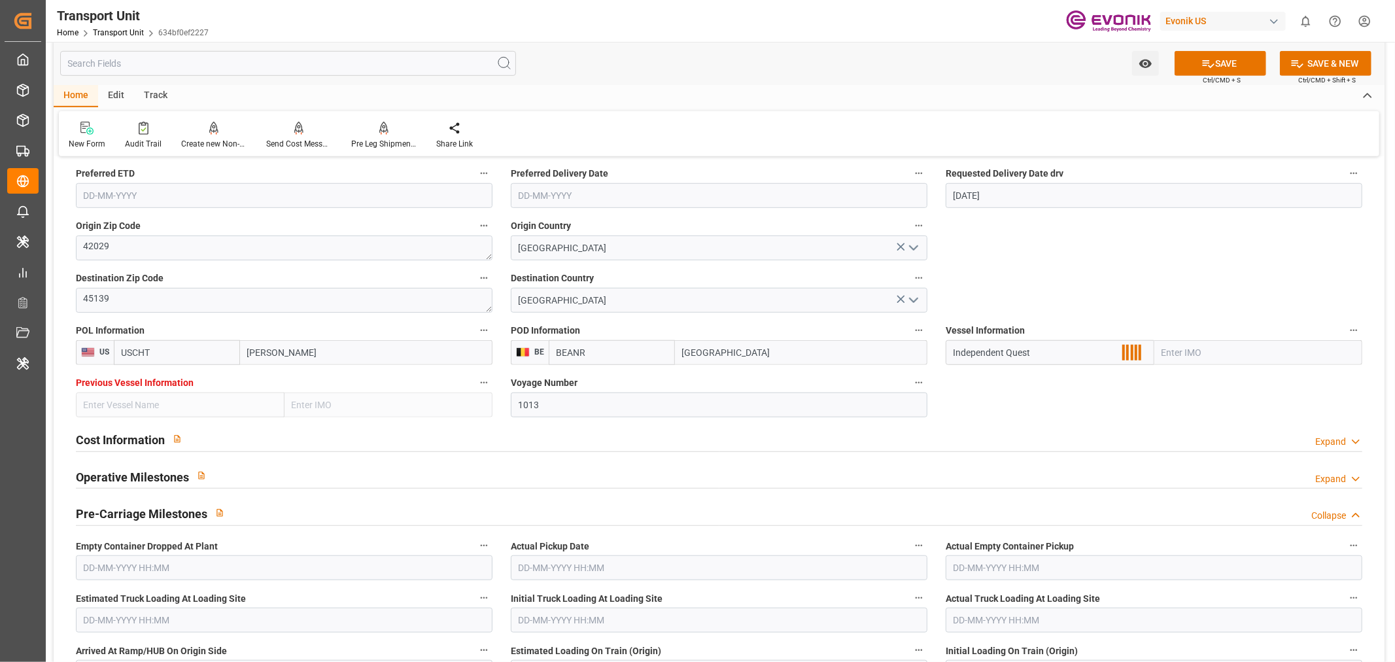
scroll to position [727, 0]
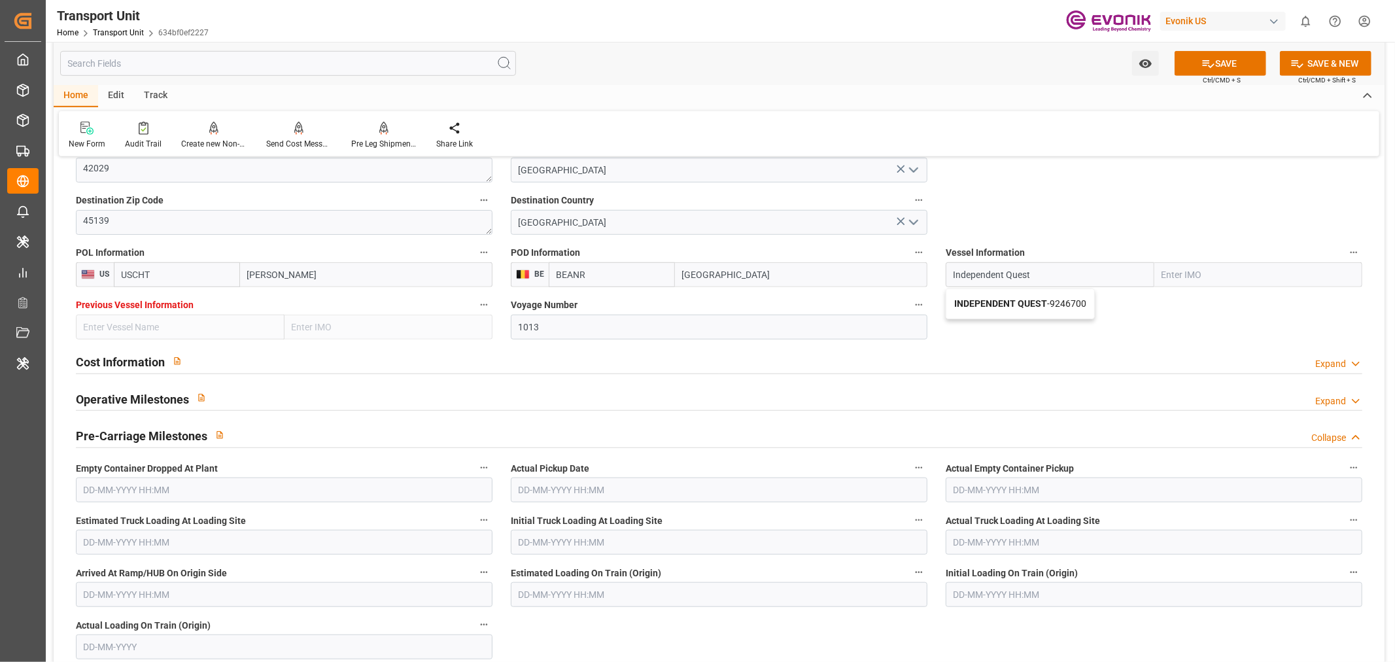
click at [1070, 303] on span "INDEPENDENT QUEST - 9246700" at bounding box center [1020, 303] width 132 height 10
type input "INDEPENDENT QUEST"
type input "9246700"
type input "INDEPENDENT QUEST"
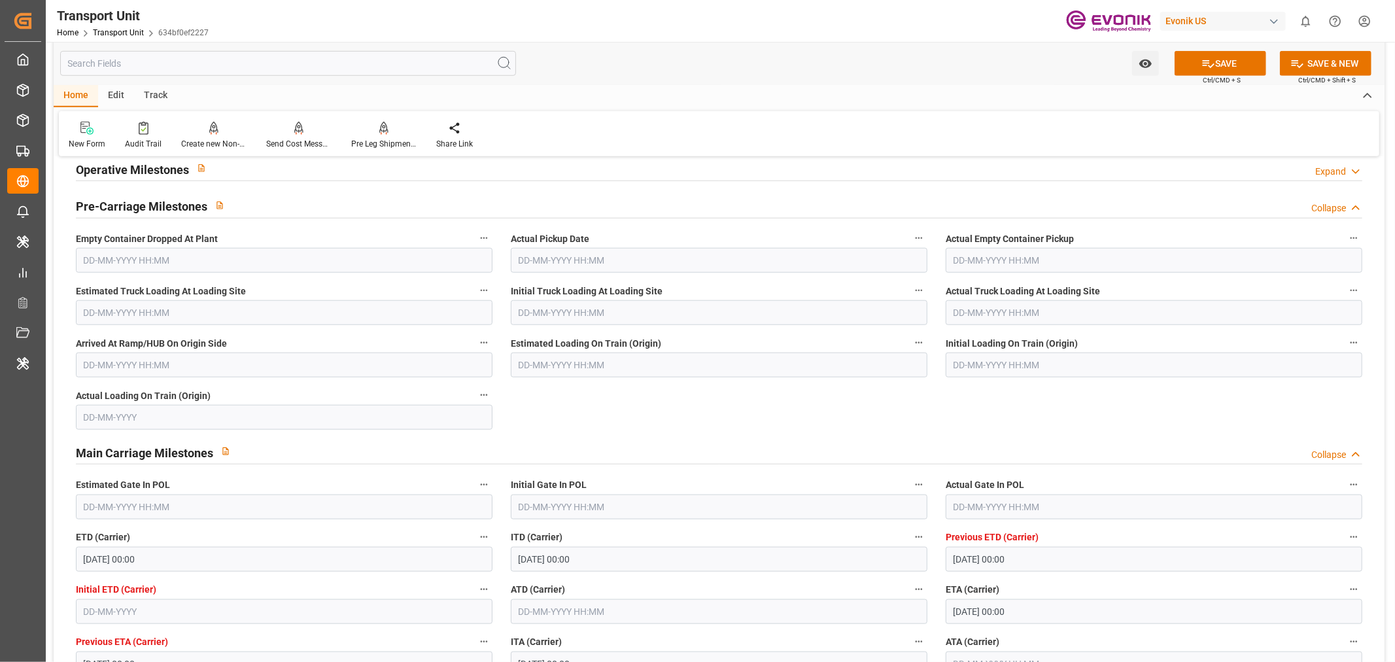
scroll to position [1090, 0]
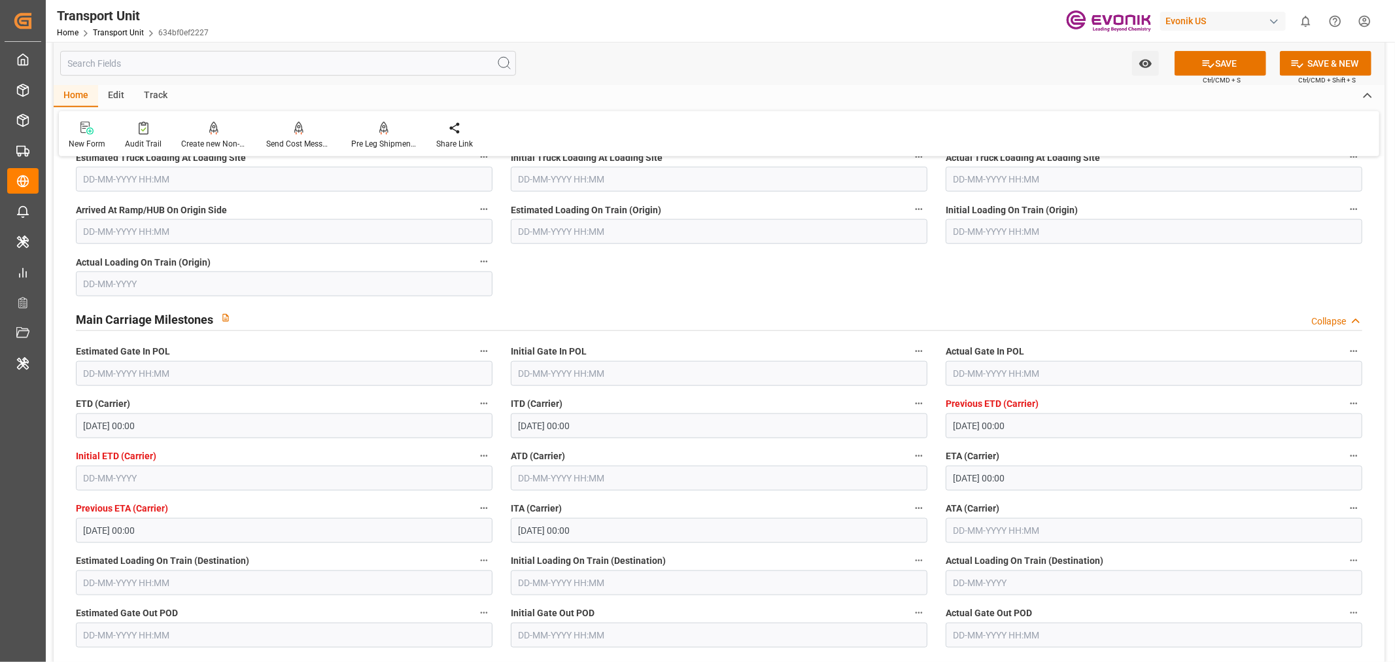
click at [997, 372] on input "text" at bounding box center [1154, 373] width 417 height 25
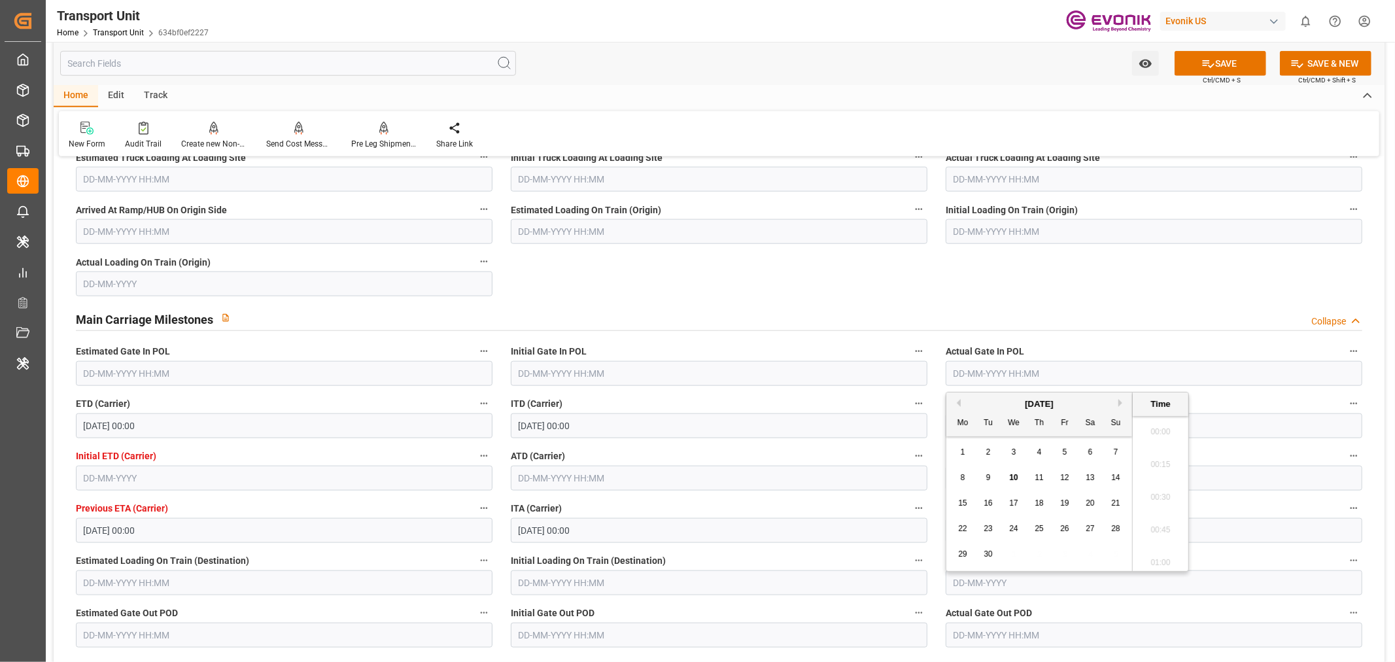
scroll to position [1410, 0]
click at [958, 400] on button "Previous Month" at bounding box center [957, 403] width 8 height 8
click at [1065, 527] on span "22" at bounding box center [1064, 528] width 9 height 9
type input "[DATE] 00:00"
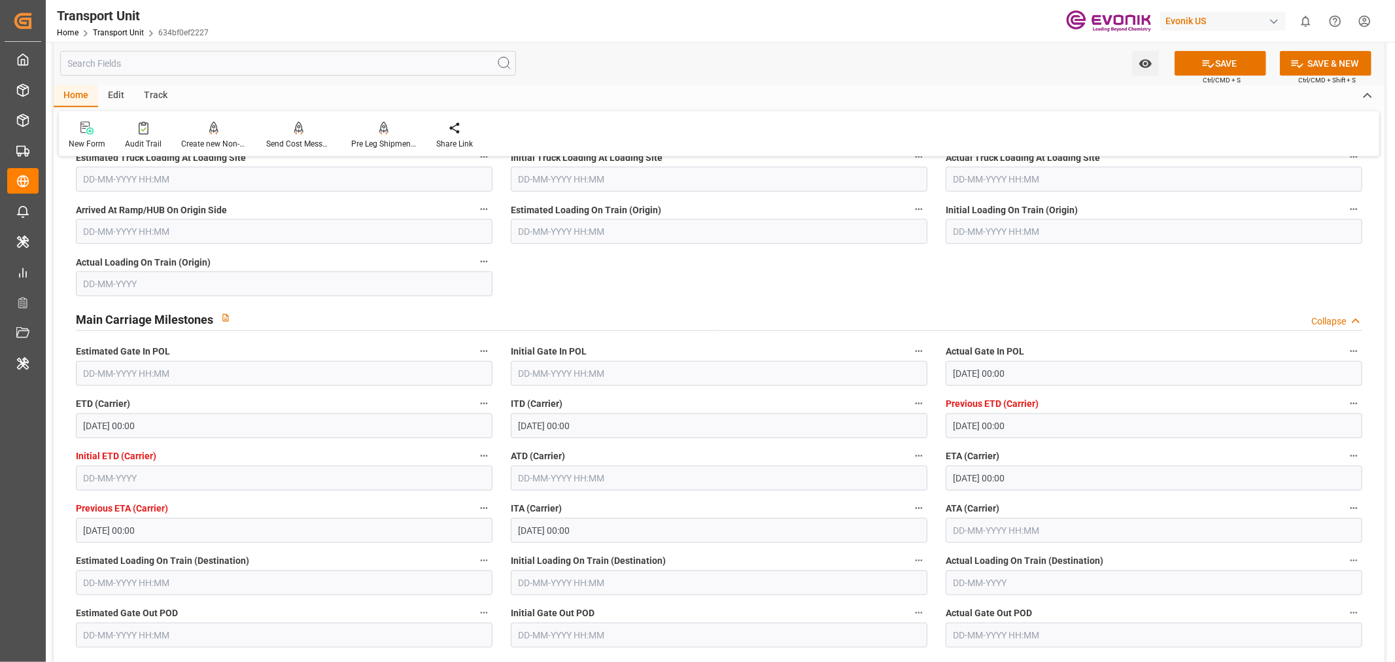
click at [841, 397] on label "ITD (Carrier)" at bounding box center [719, 404] width 417 height 18
click at [910, 397] on button "ITD (Carrier)" at bounding box center [918, 403] width 17 height 17
click at [421, 395] on div at bounding box center [697, 331] width 1395 height 662
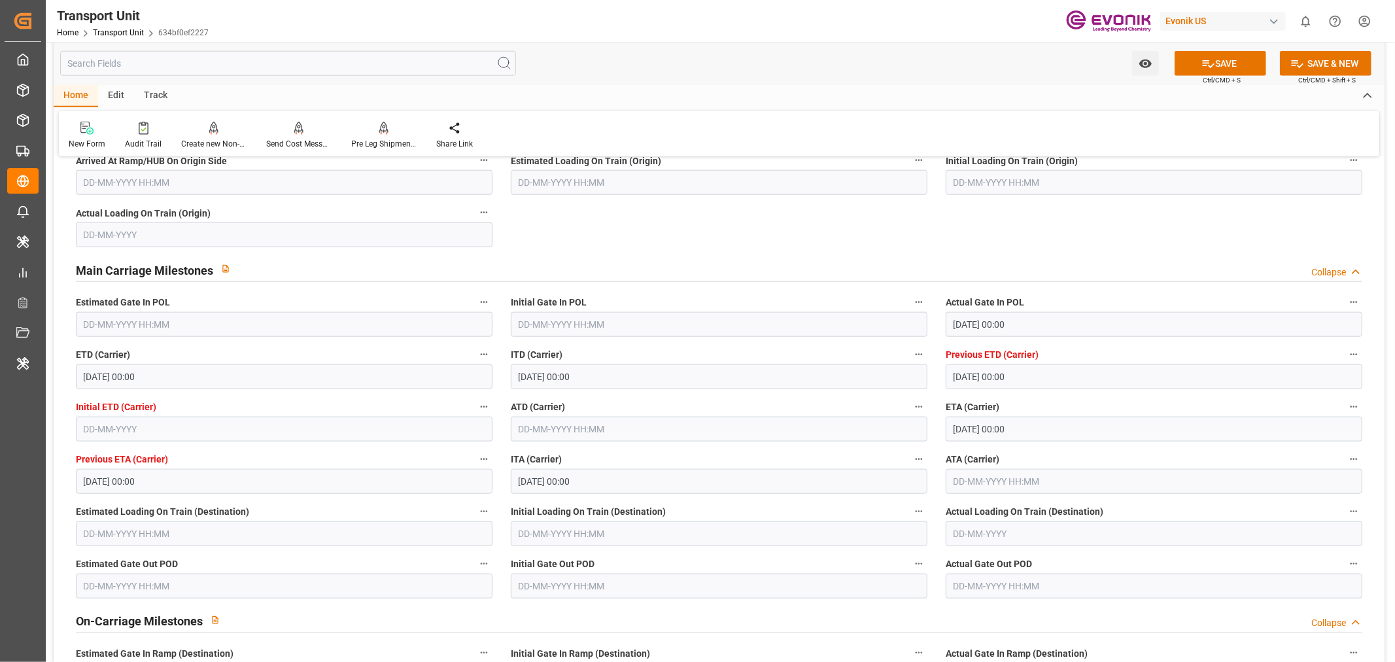
scroll to position [1162, 0]
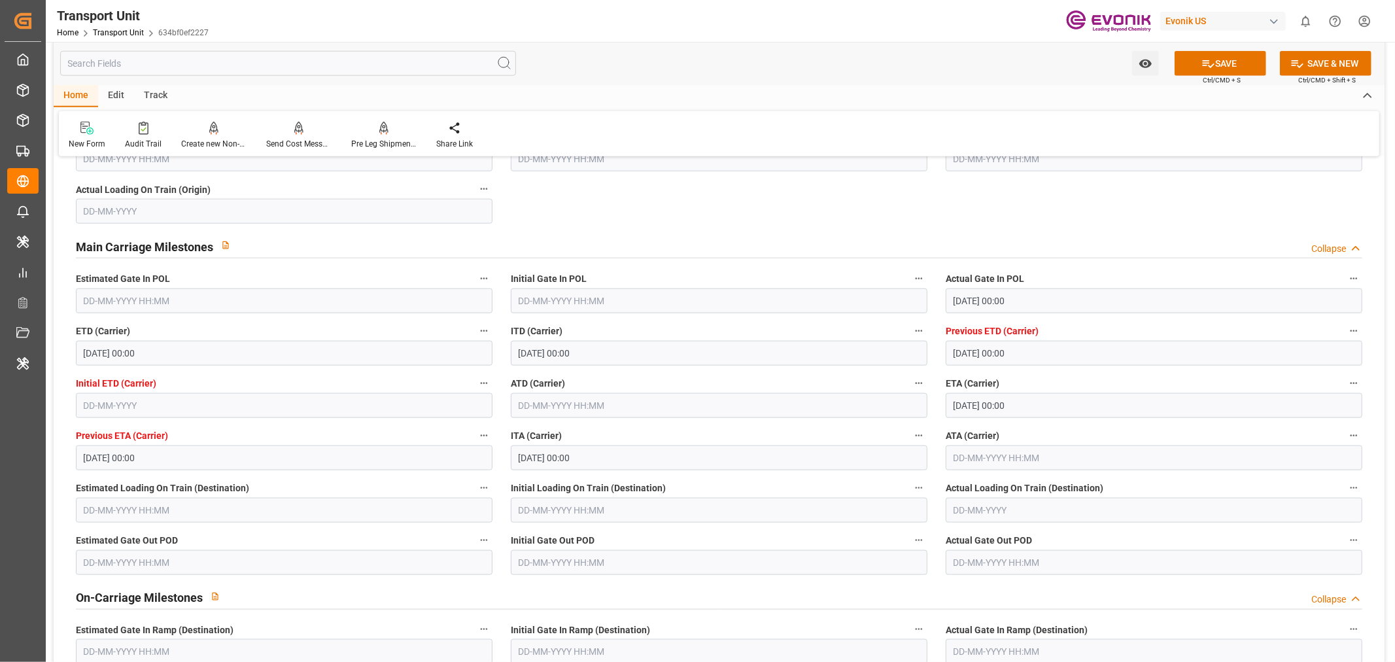
click at [553, 398] on input "text" at bounding box center [719, 405] width 417 height 25
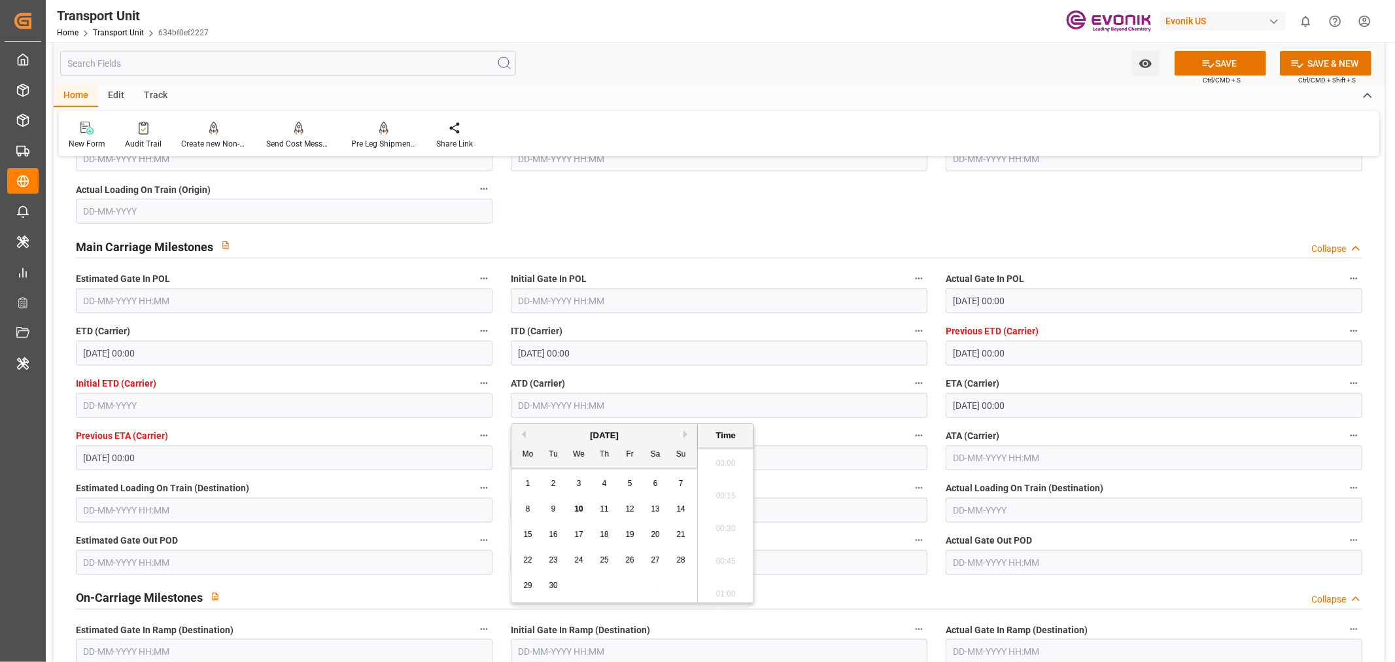
scroll to position [1410, 0]
click at [523, 434] on button "Previous Month" at bounding box center [522, 434] width 8 height 8
click at [571, 587] on div "27" at bounding box center [579, 586] width 16 height 16
type input "27-08-2025 00:00"
click at [790, 375] on label "ATD (Carrier)" at bounding box center [719, 384] width 417 height 18
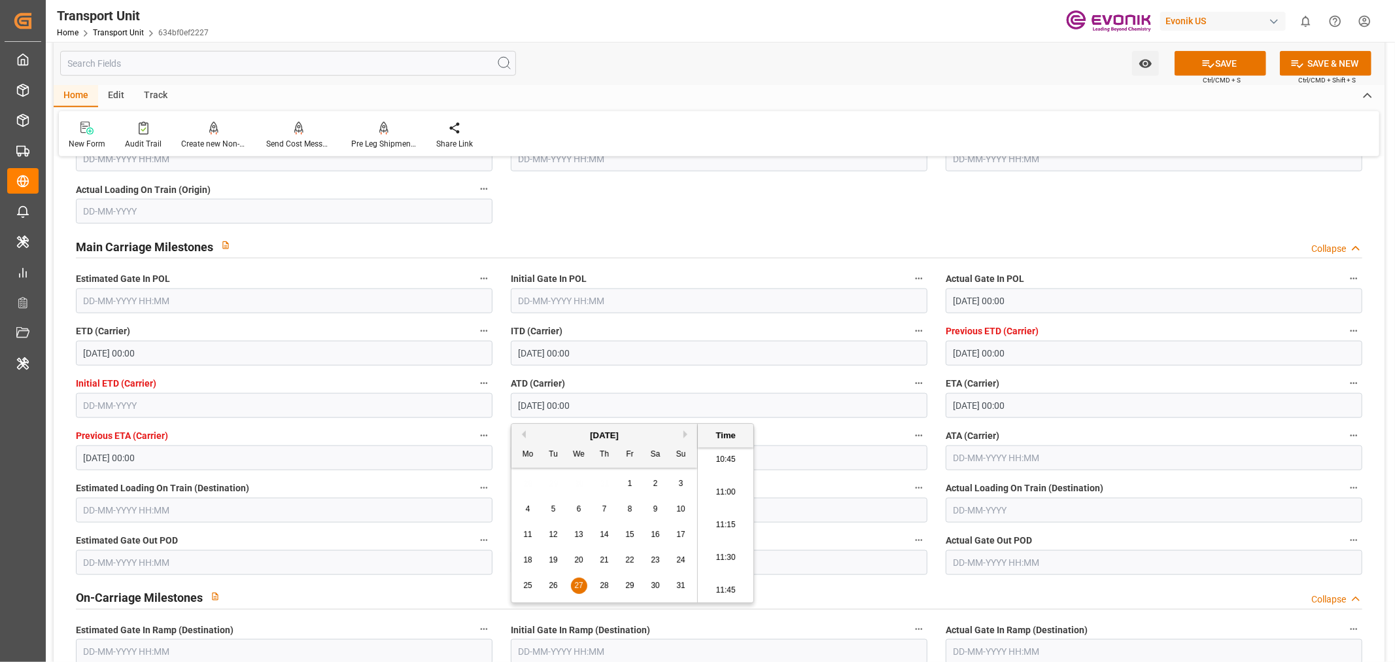
click at [910, 375] on button "ATD (Carrier)" at bounding box center [918, 383] width 17 height 17
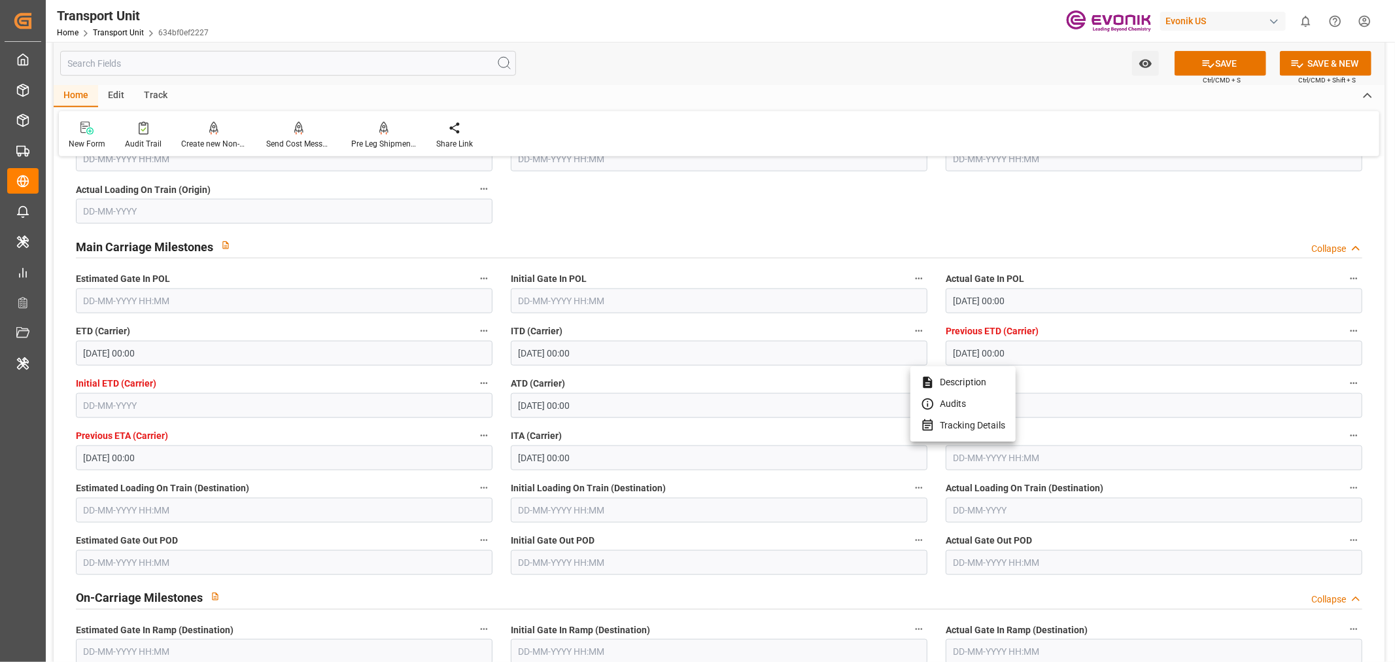
click at [966, 454] on div at bounding box center [697, 331] width 1395 height 662
click at [991, 459] on input "text" at bounding box center [1154, 457] width 417 height 25
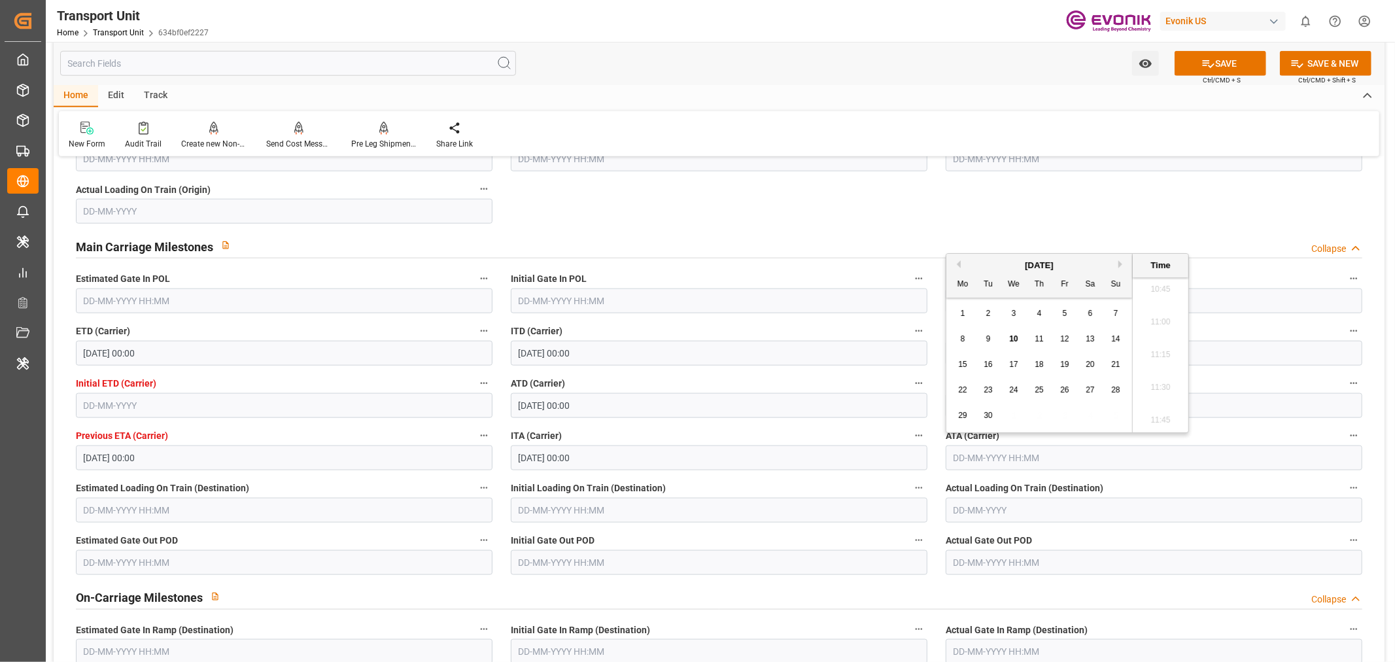
click at [963, 336] on span "8" at bounding box center [963, 338] width 5 height 9
type input "08-09-2025 00:00"
click at [839, 375] on label "ATD (Carrier)" at bounding box center [719, 384] width 417 height 18
click at [910, 375] on button "ATD (Carrier)" at bounding box center [918, 383] width 17 height 17
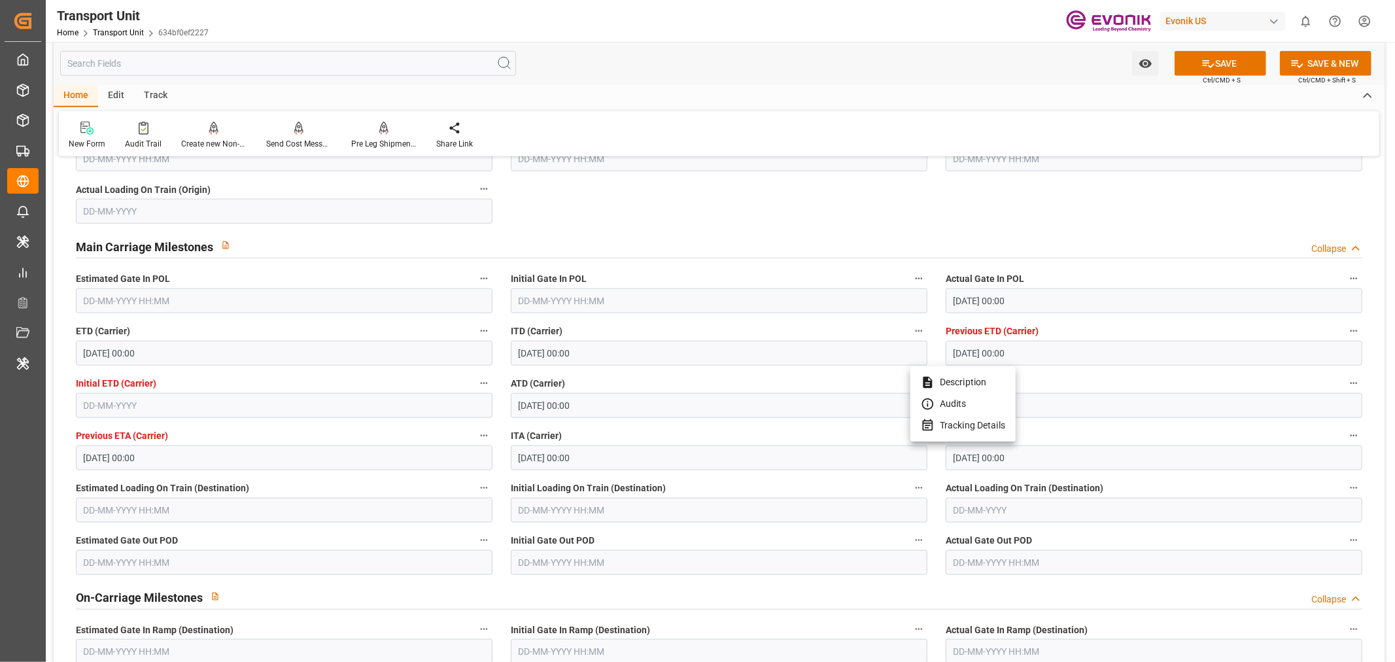
click at [1280, 474] on div at bounding box center [697, 331] width 1395 height 662
click at [1232, 56] on button "SAVE" at bounding box center [1221, 63] width 92 height 25
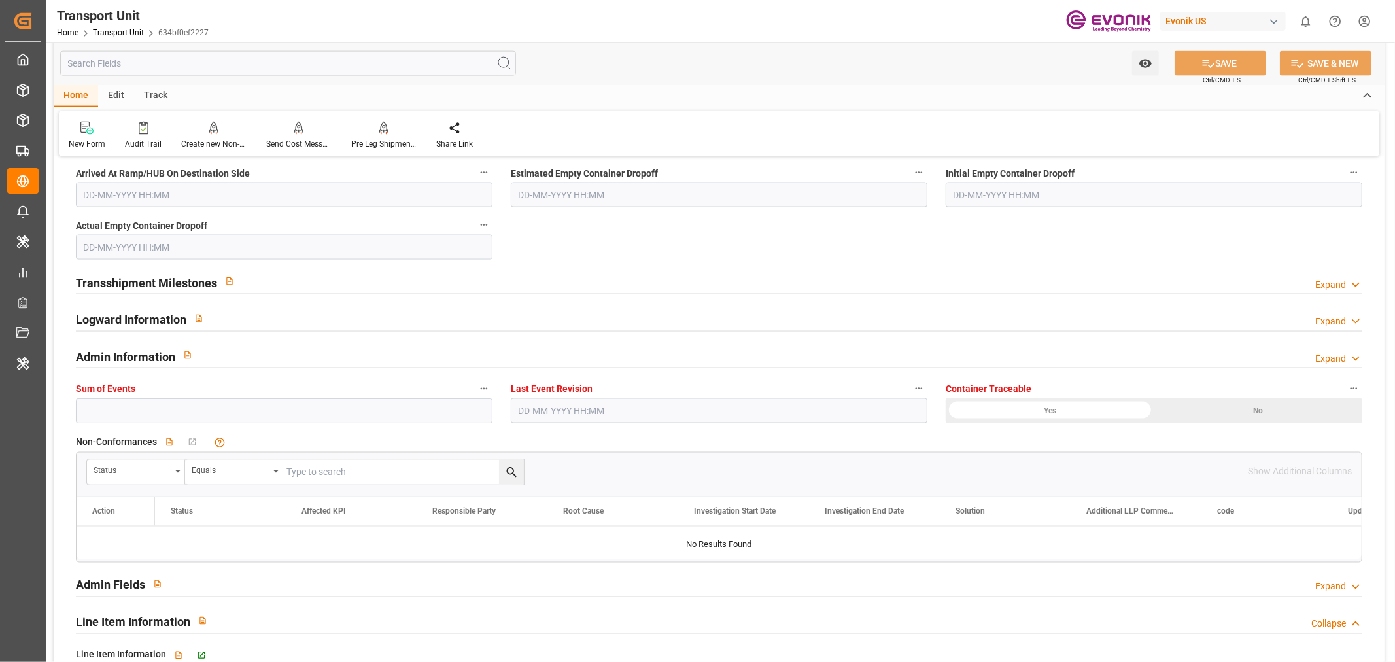
scroll to position [1162, 0]
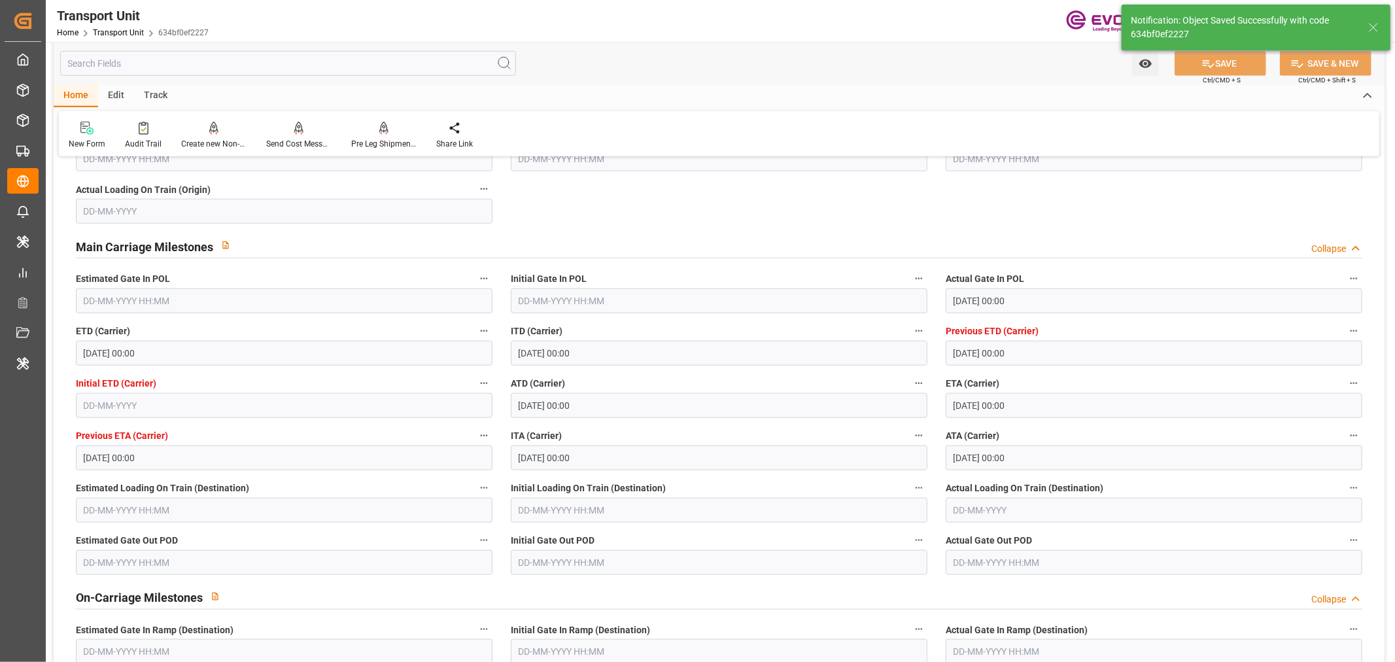
type input "10-09-2025 05:52"
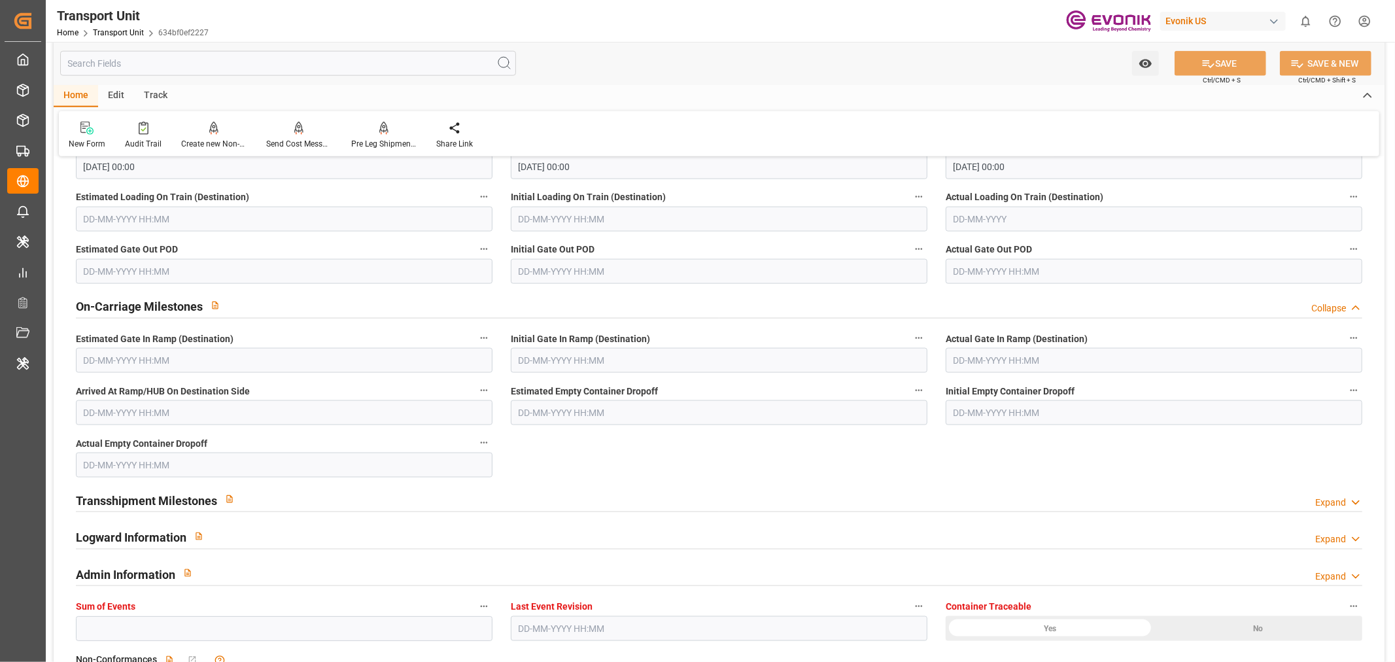
scroll to position [1017, 0]
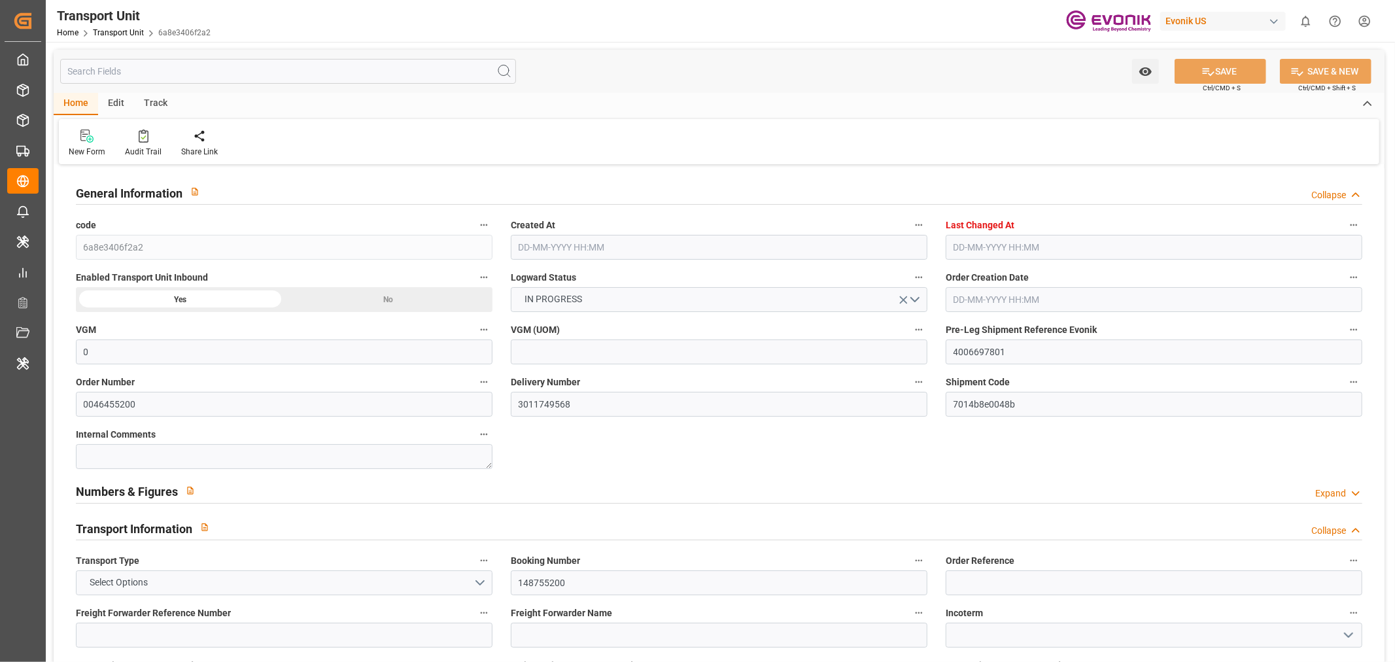
type input "0"
type input "ICL"
type input "Independent Container Line Limited"
type input "USCHT"
type input "BEANR"
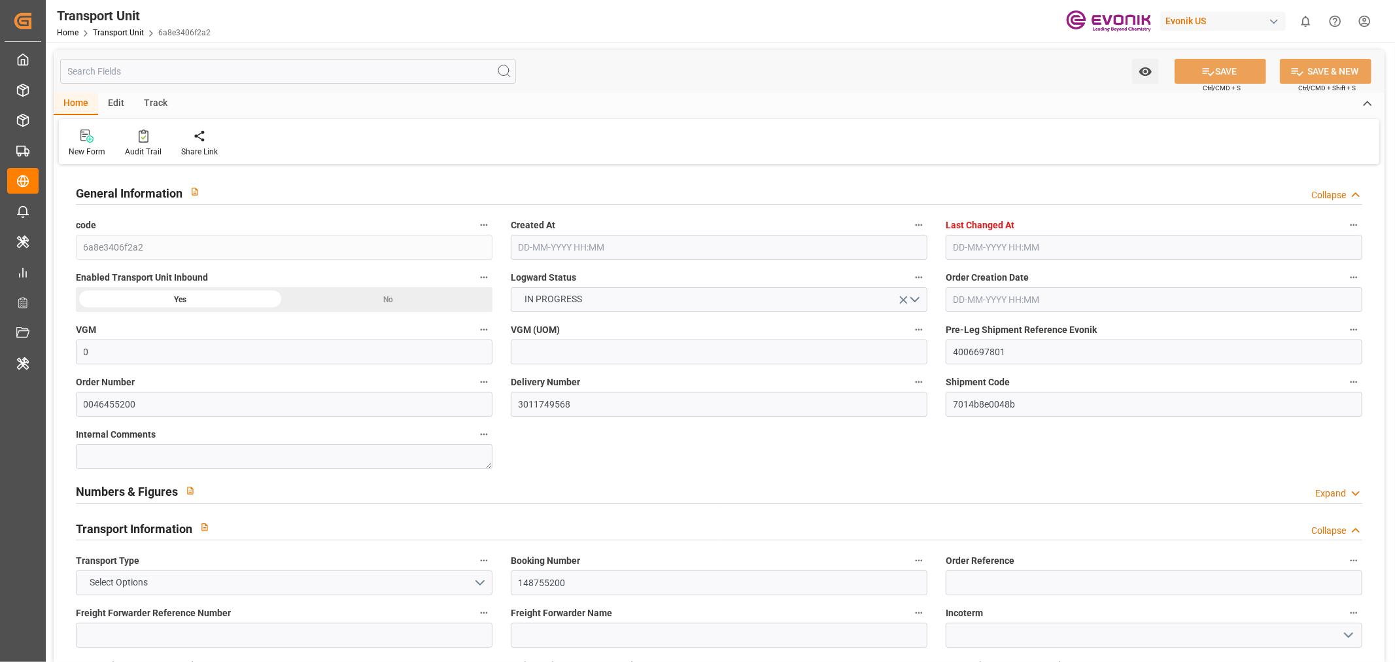
type input "16880"
type input "[DATE] 03:15"
type input "[DATE] 05:44"
type input "23-09-2025"
type input "10-09-2025 00:00"
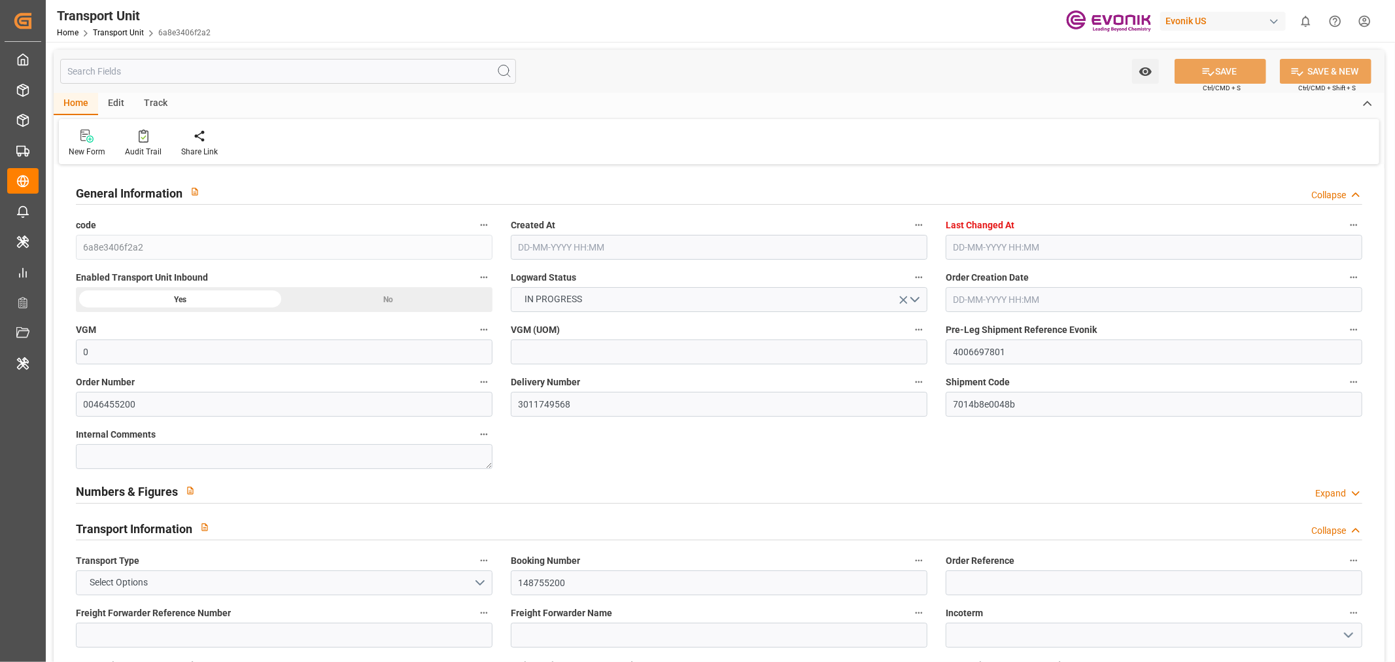
type input "03-09-2025 00:00"
type input "10-09-2025 00:00"
type input "23-09-2025 00:00"
type input "16-09-2025 00:00"
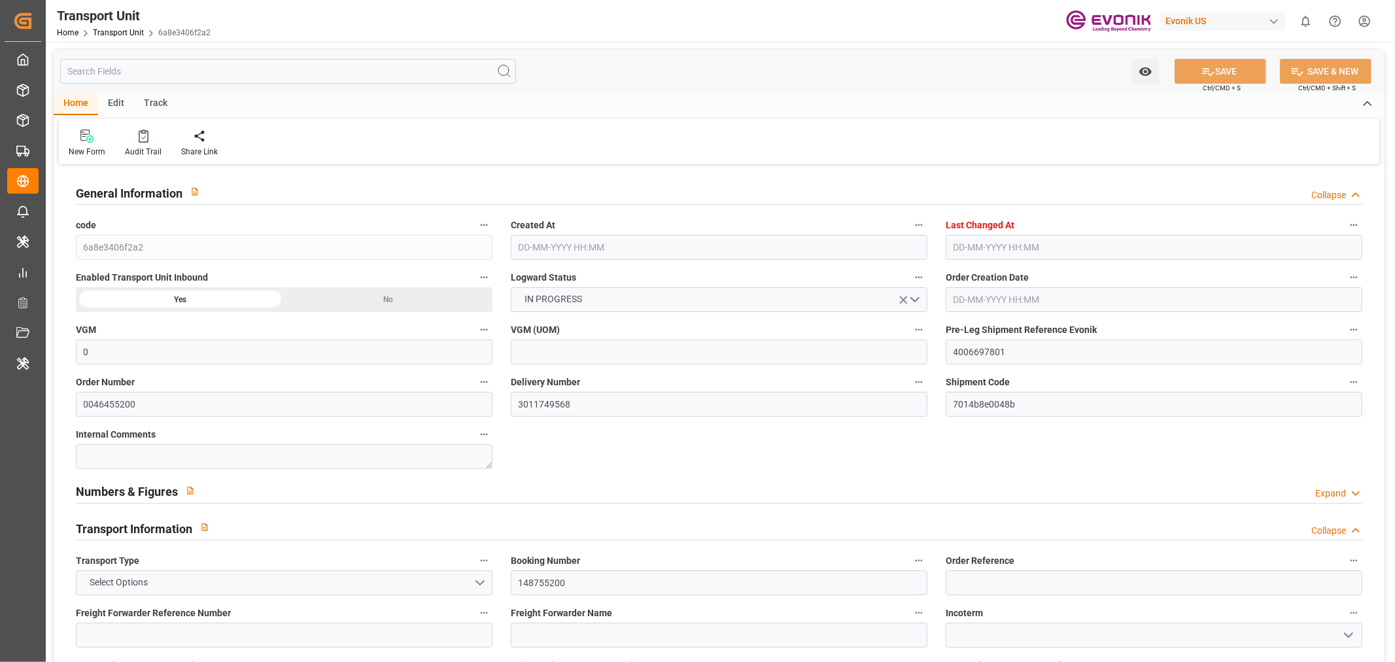
type input "08-09-2025 14:00"
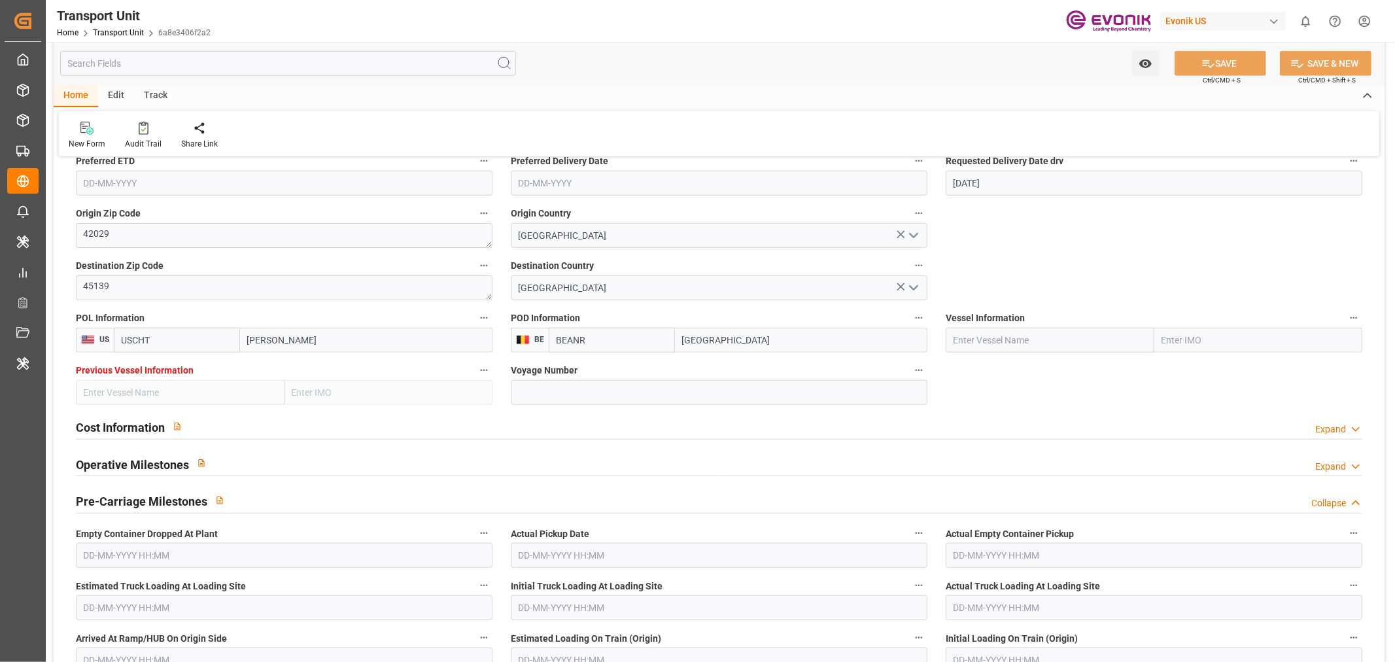
scroll to position [436, 0]
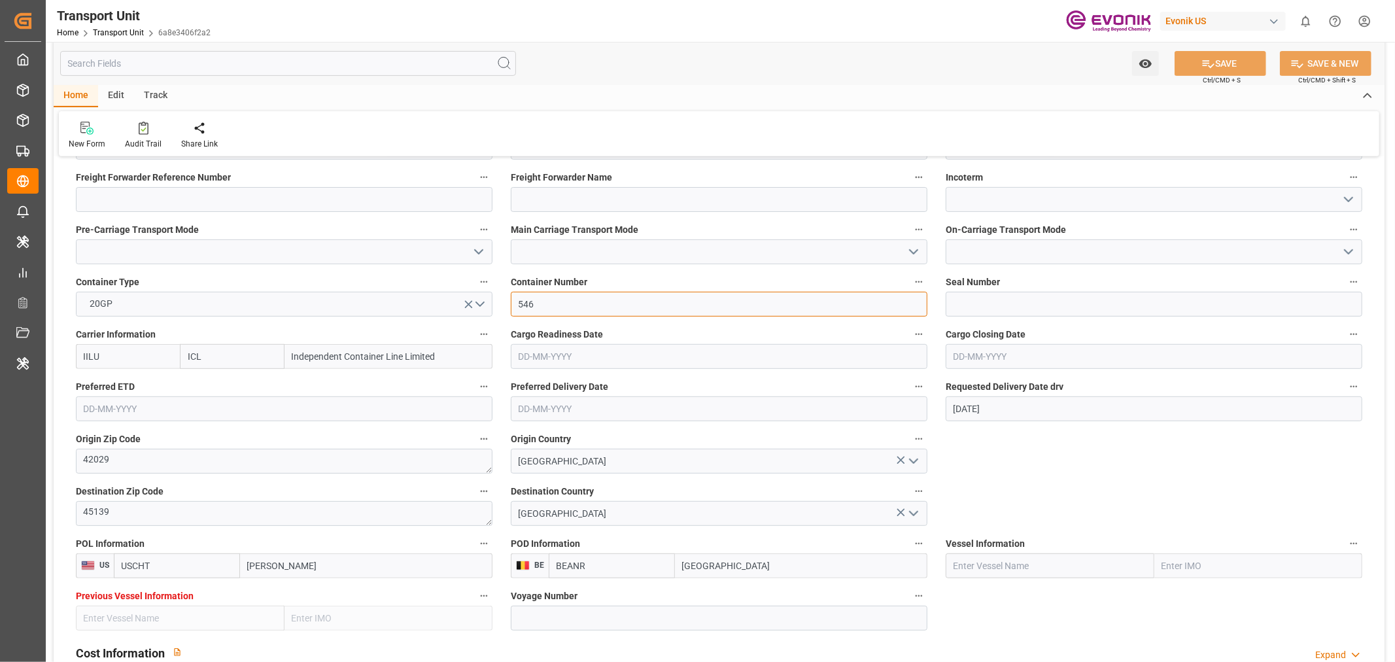
click at [549, 312] on input "546" at bounding box center [719, 304] width 417 height 25
paste input "GAOU2199660"
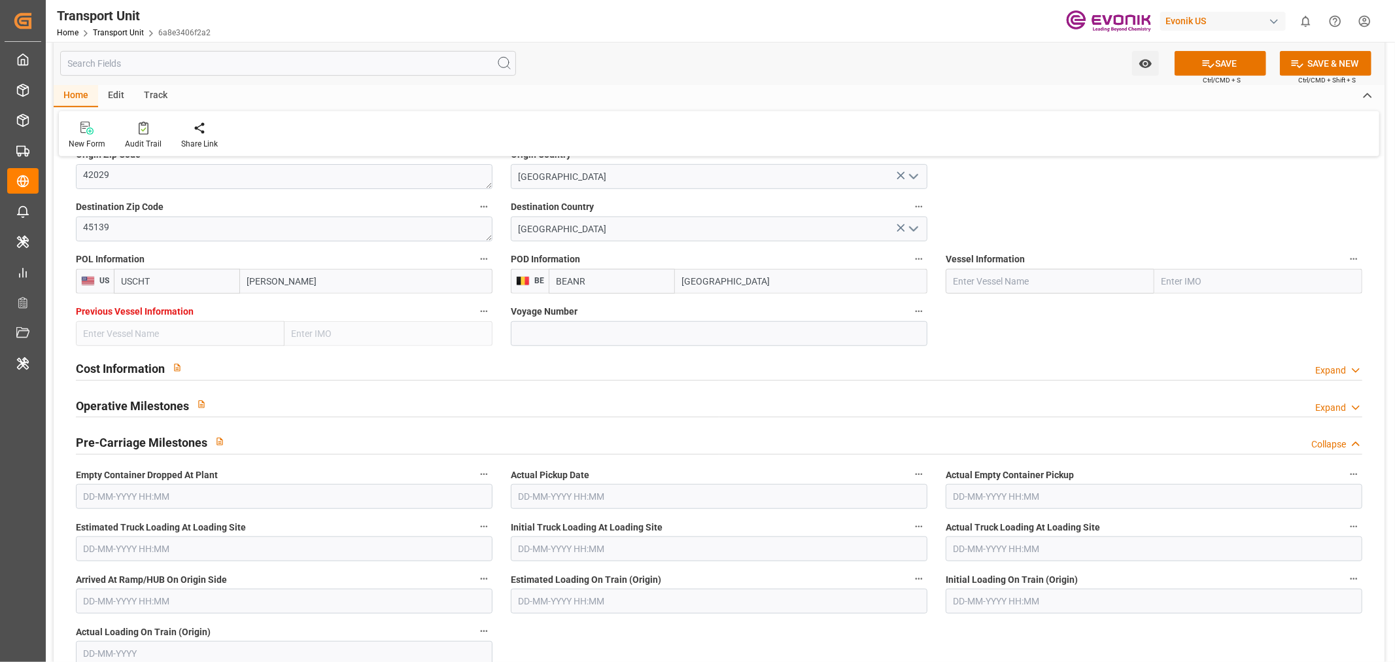
scroll to position [727, 0]
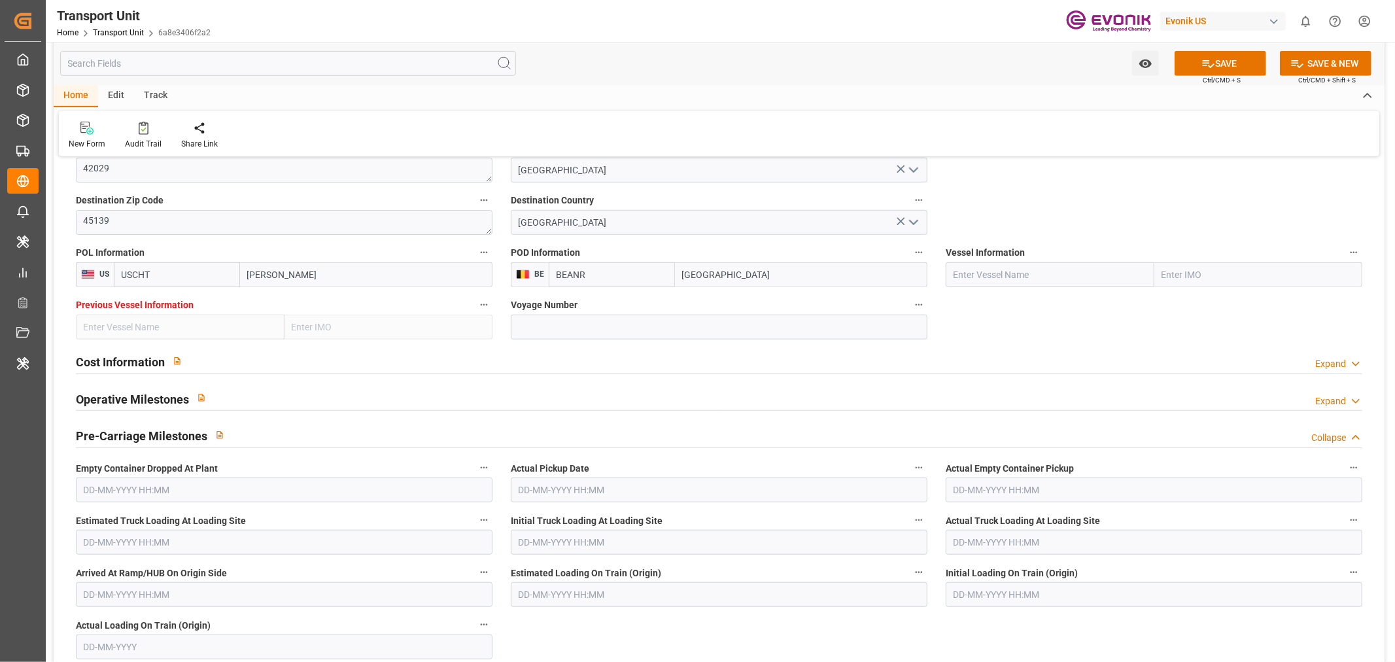
type input "GAOU2199660"
click at [969, 278] on input "text" at bounding box center [1050, 274] width 209 height 25
paste input "Independent Horizon"
click at [1009, 305] on b "INDEPENDENT HORIZON" at bounding box center [1006, 303] width 104 height 10
type input "INDEPENDENT HORIZON"
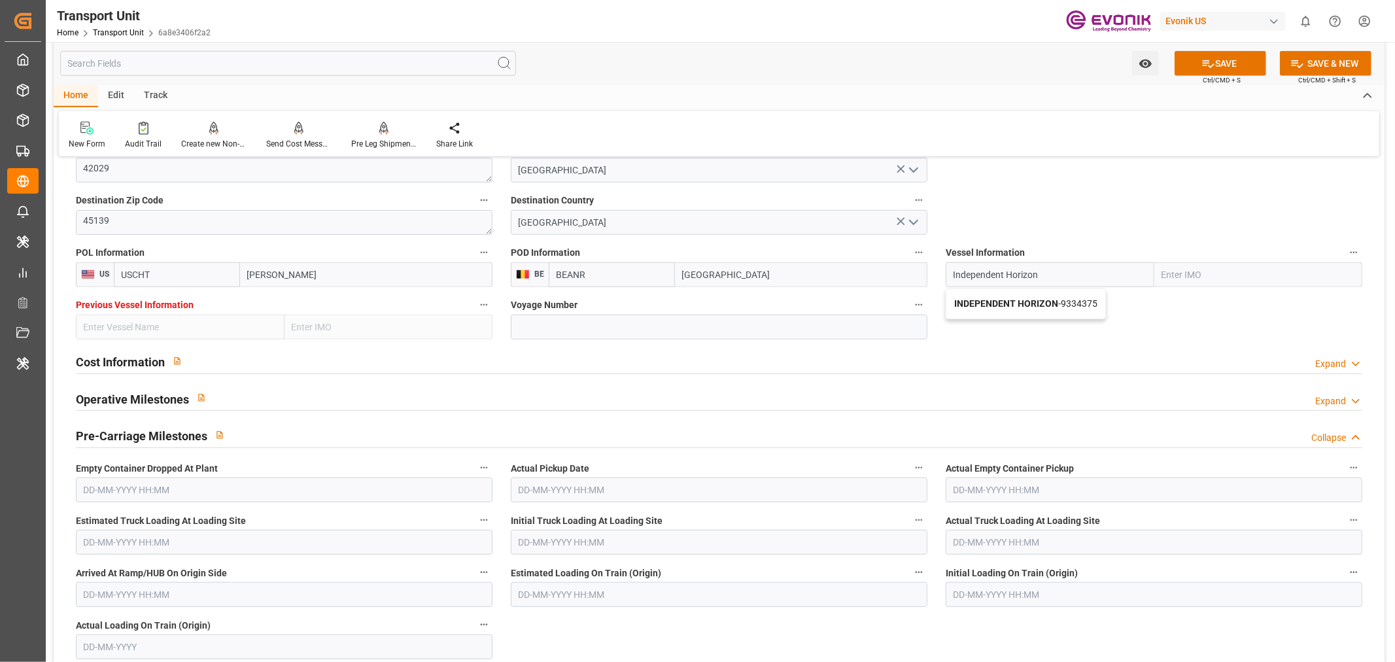
type input "9334375"
type input "INDEPENDENT HORIZON"
click at [602, 326] on input at bounding box center [719, 327] width 417 height 25
paste input "1015"
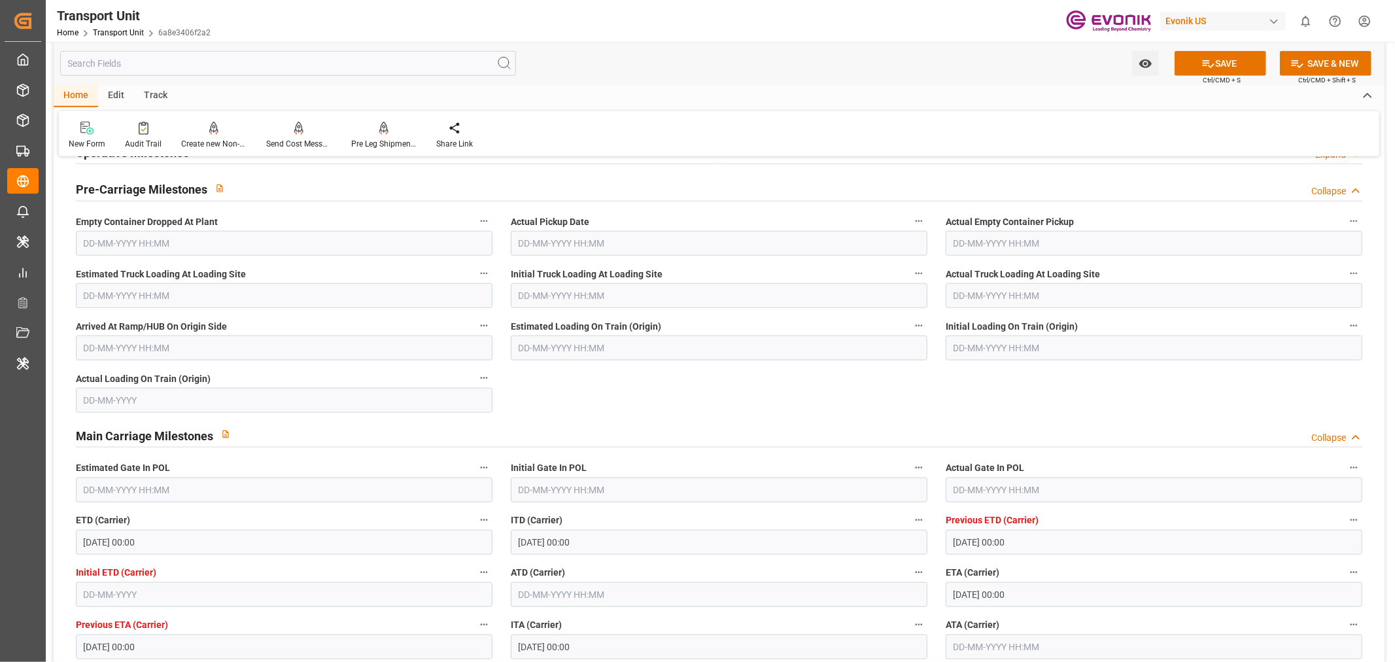
scroll to position [1090, 0]
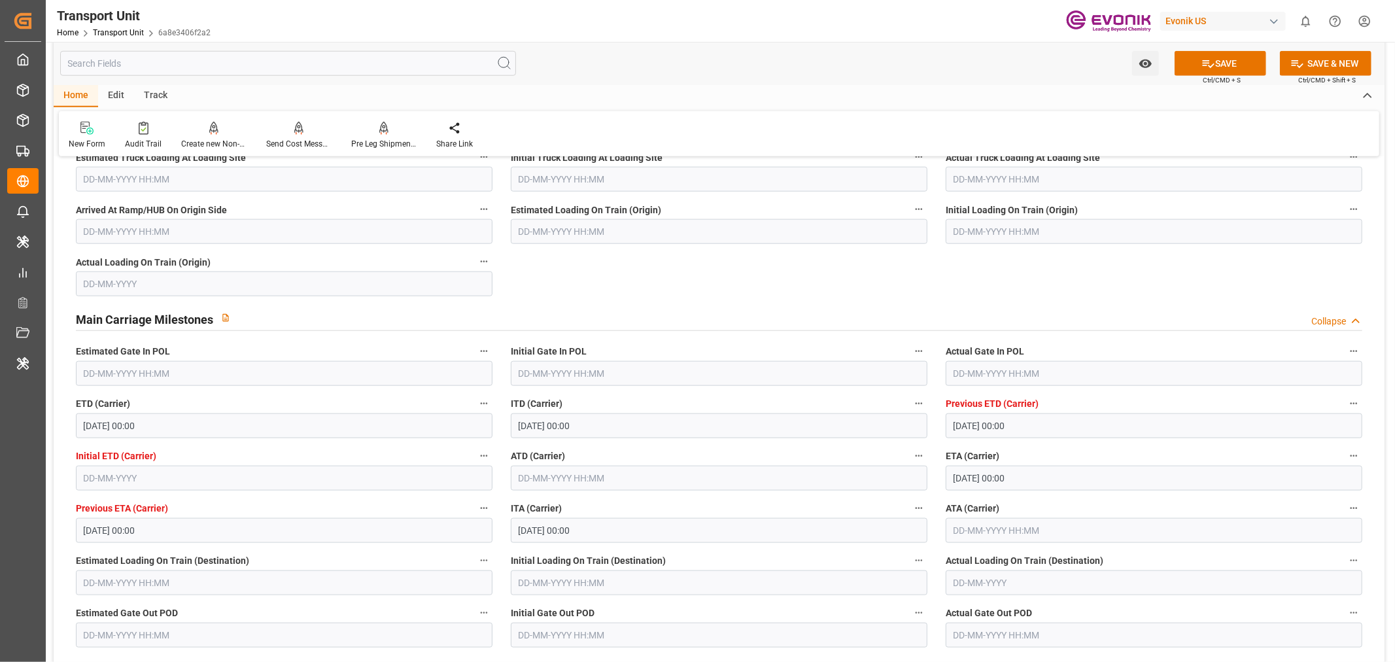
type input "1015"
click at [992, 368] on input "text" at bounding box center [1154, 373] width 417 height 25
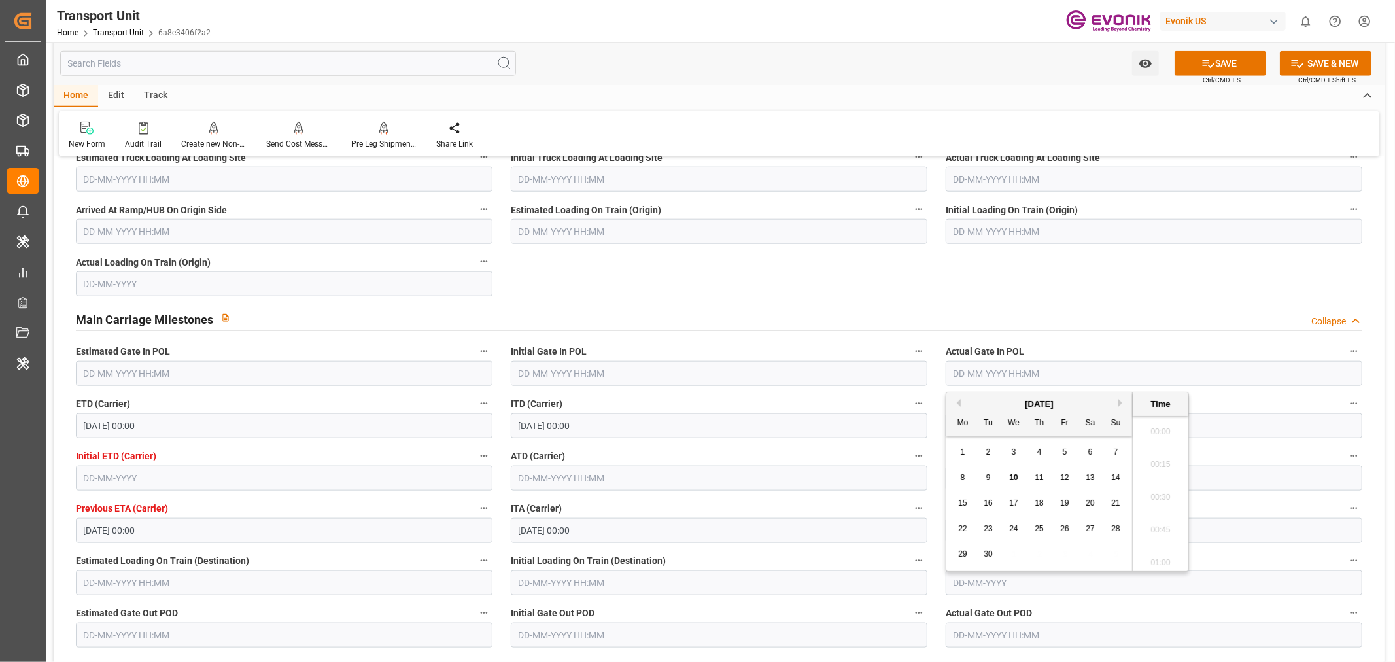
scroll to position [1410, 0]
click at [989, 453] on span "2" at bounding box center [988, 451] width 5 height 9
type input "02-09-2025 00:00"
click at [1232, 56] on button "SAVE" at bounding box center [1221, 63] width 92 height 25
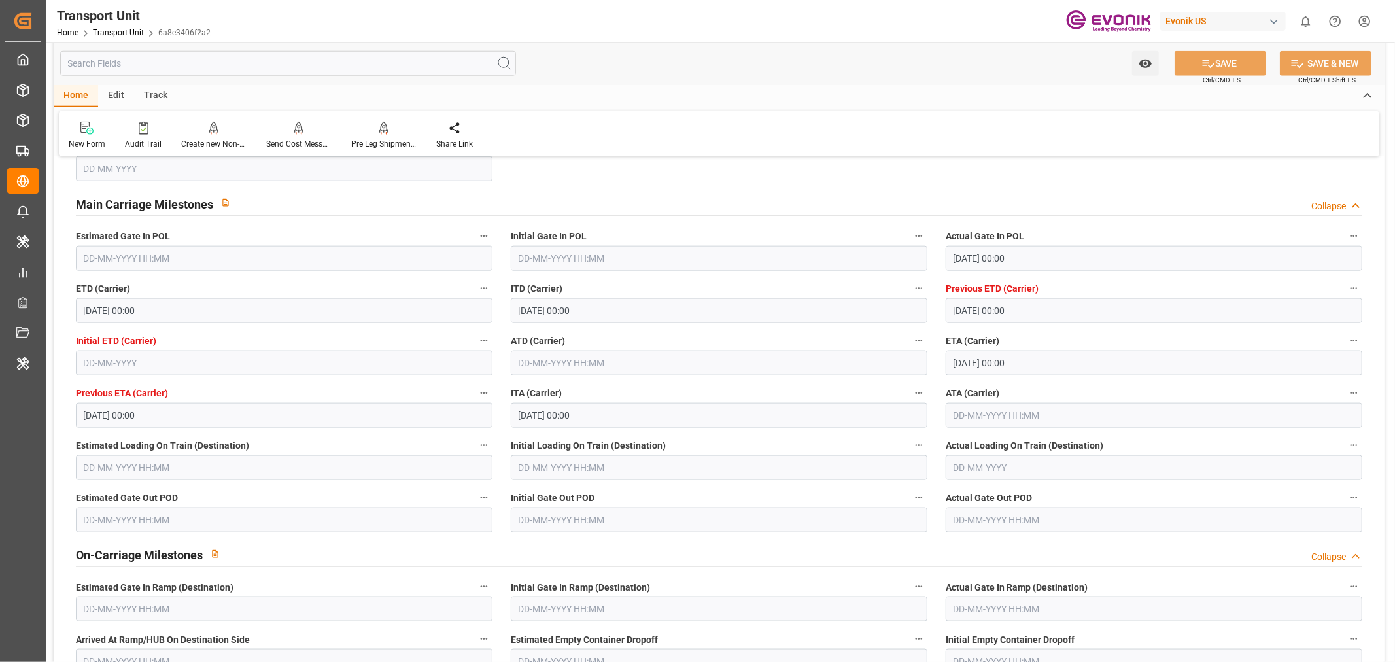
scroll to position [1453, 0]
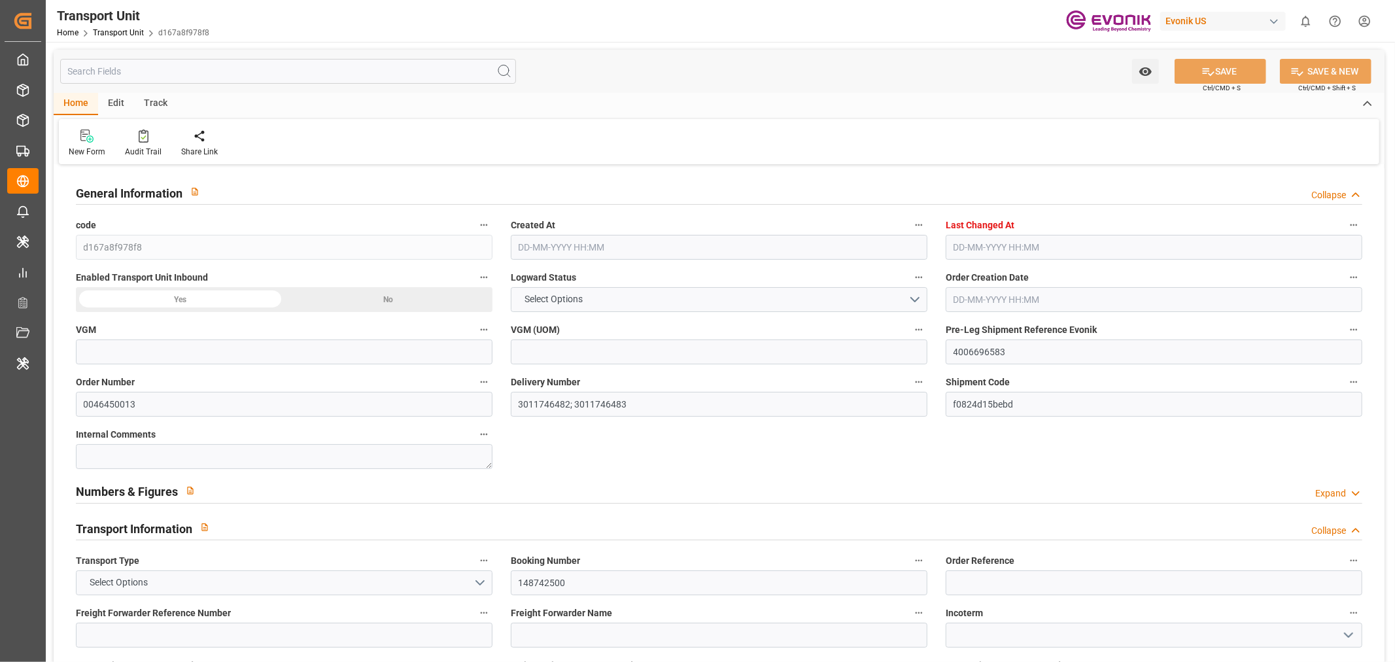
type input "0"
type input "ICL"
type input "Independent Container Line Limited"
type input "USCHT"
type input "BEANR"
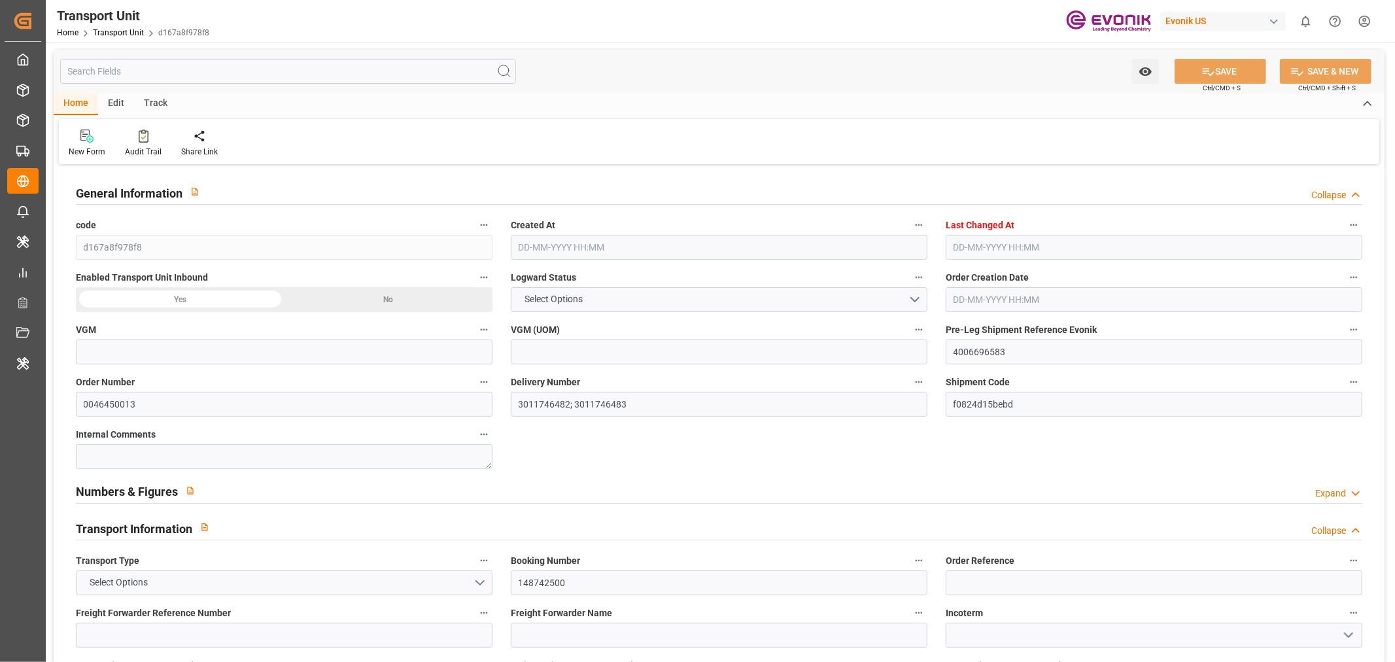
type input "17696.38"
type input "[DATE] 03:35"
type input "[DATE] 05:44"
type input "[DATE]"
type input "[DATE] 00:00"
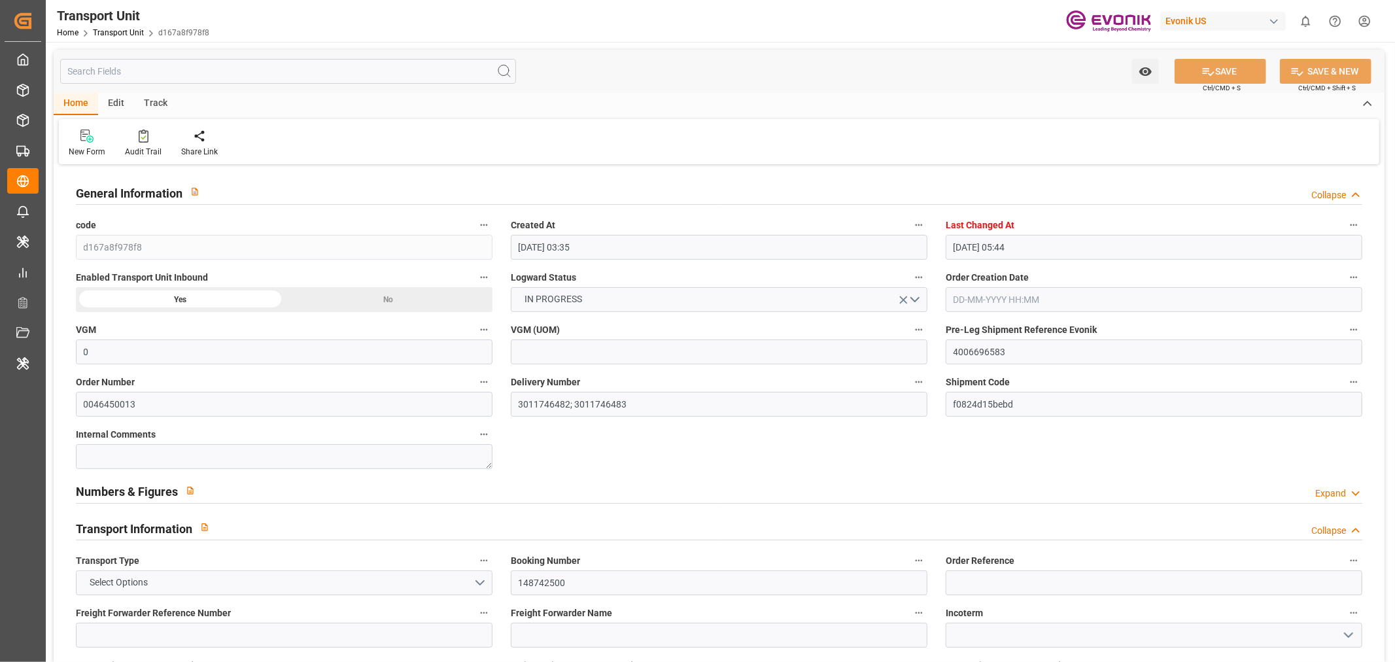
type input "[DATE] 00:00"
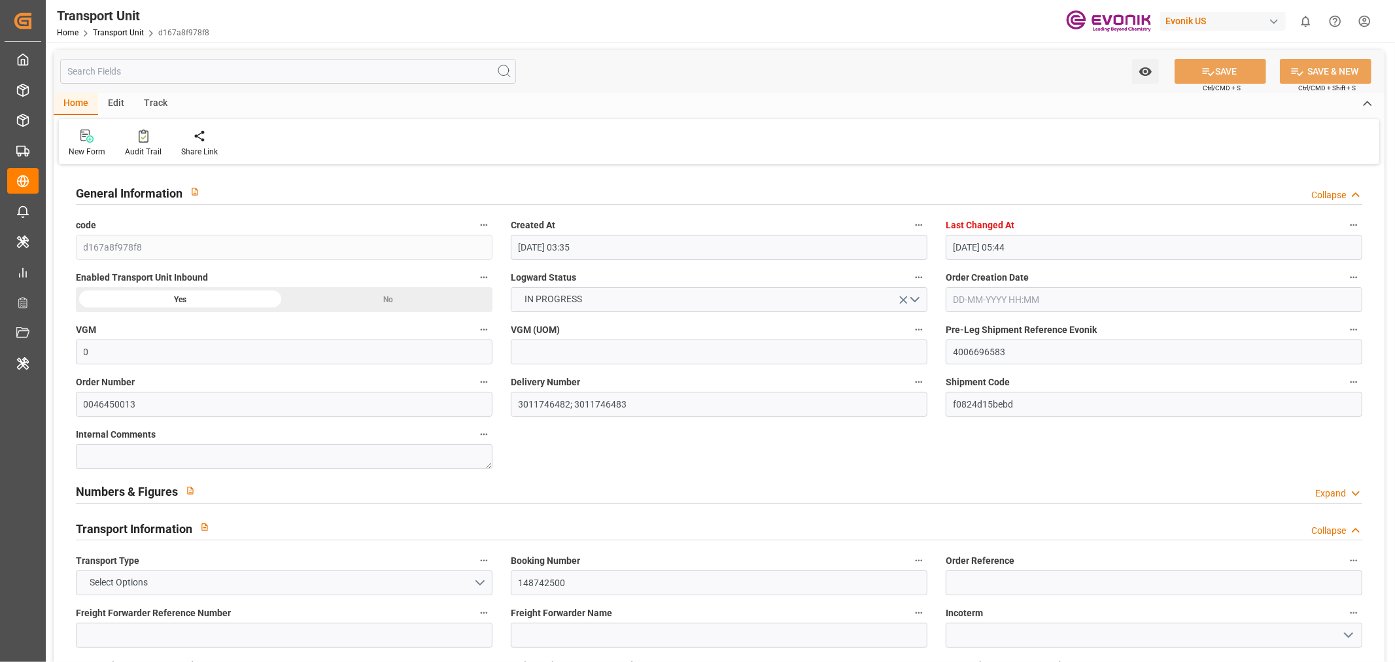
type input "[DATE] 00:00"
type input "[DATE]"
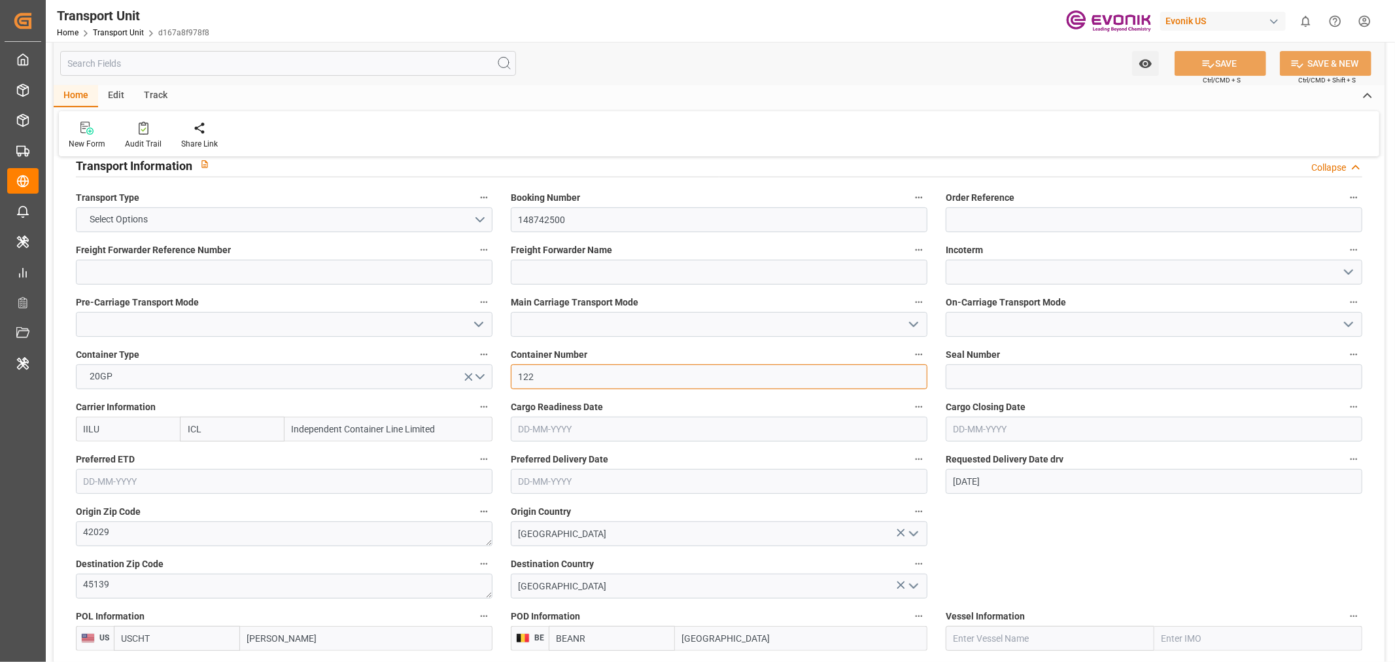
click at [557, 380] on input "122" at bounding box center [719, 376] width 417 height 25
paste input "SEKU5945240"
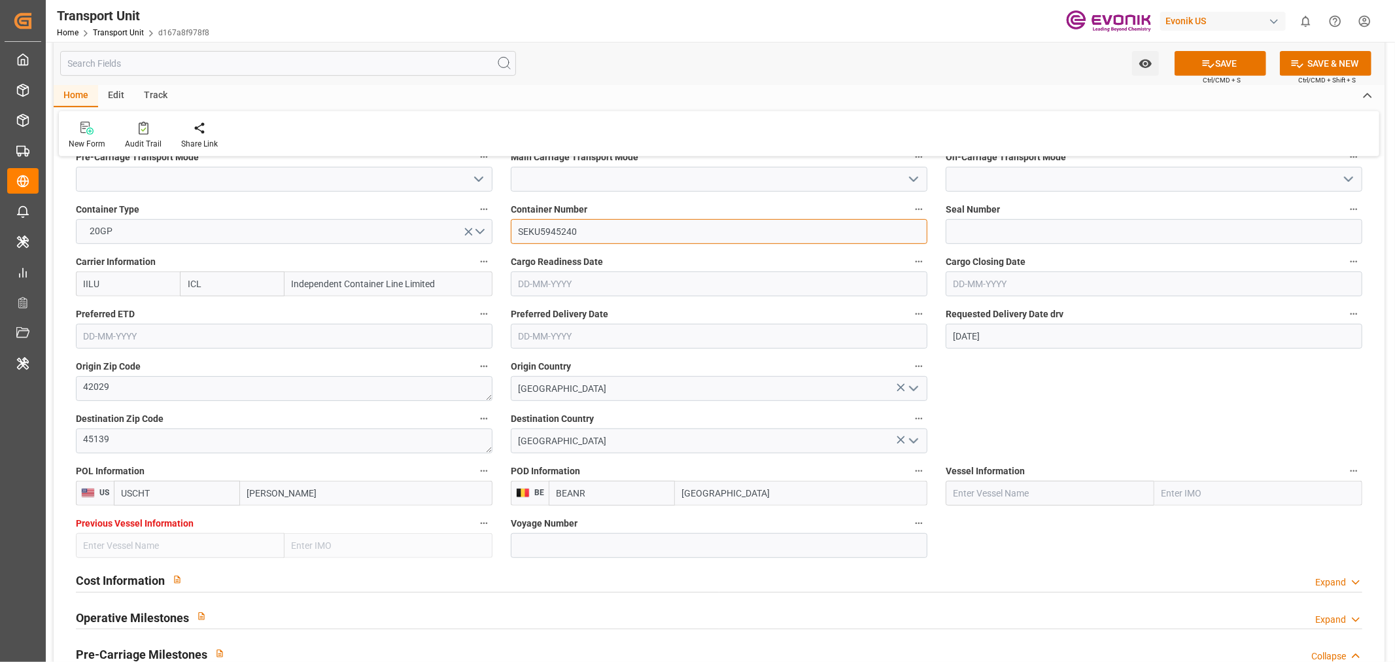
scroll to position [581, 0]
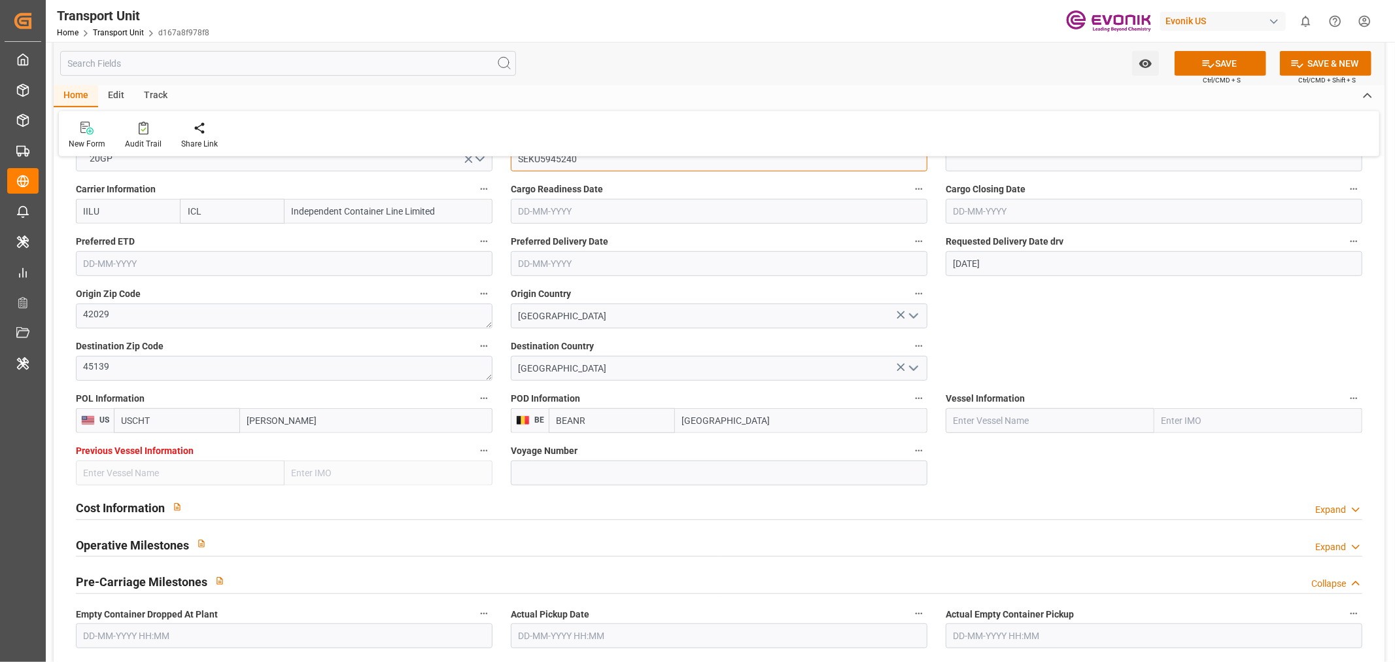
type input "SEKU5945240"
click at [962, 421] on input "text" at bounding box center [1050, 420] width 209 height 25
paste input "Independent Quest"
click at [1055, 451] on span "INDEPENDENT QUEST - 9246700" at bounding box center [1020, 449] width 132 height 10
type input "INDEPENDENT QUEST"
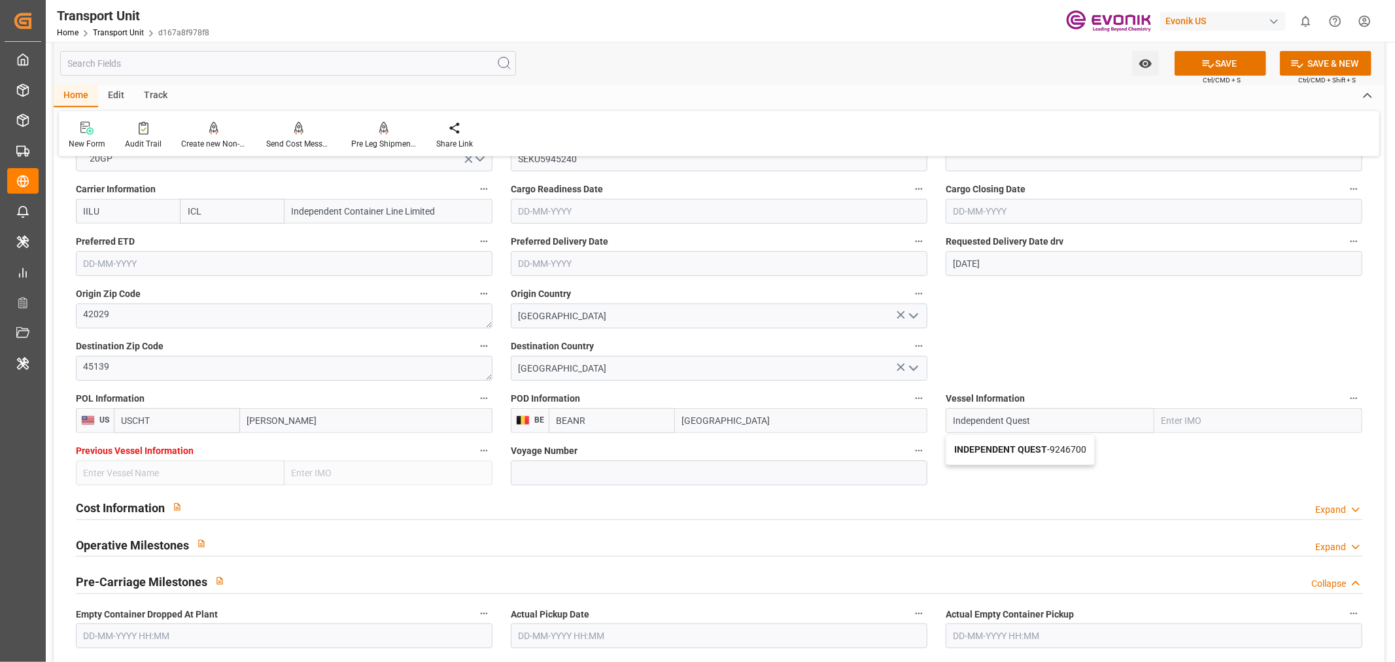
type input "9246700"
type input "INDEPENDENT QUEST"
click at [614, 468] on input at bounding box center [719, 472] width 417 height 25
paste input "1013"
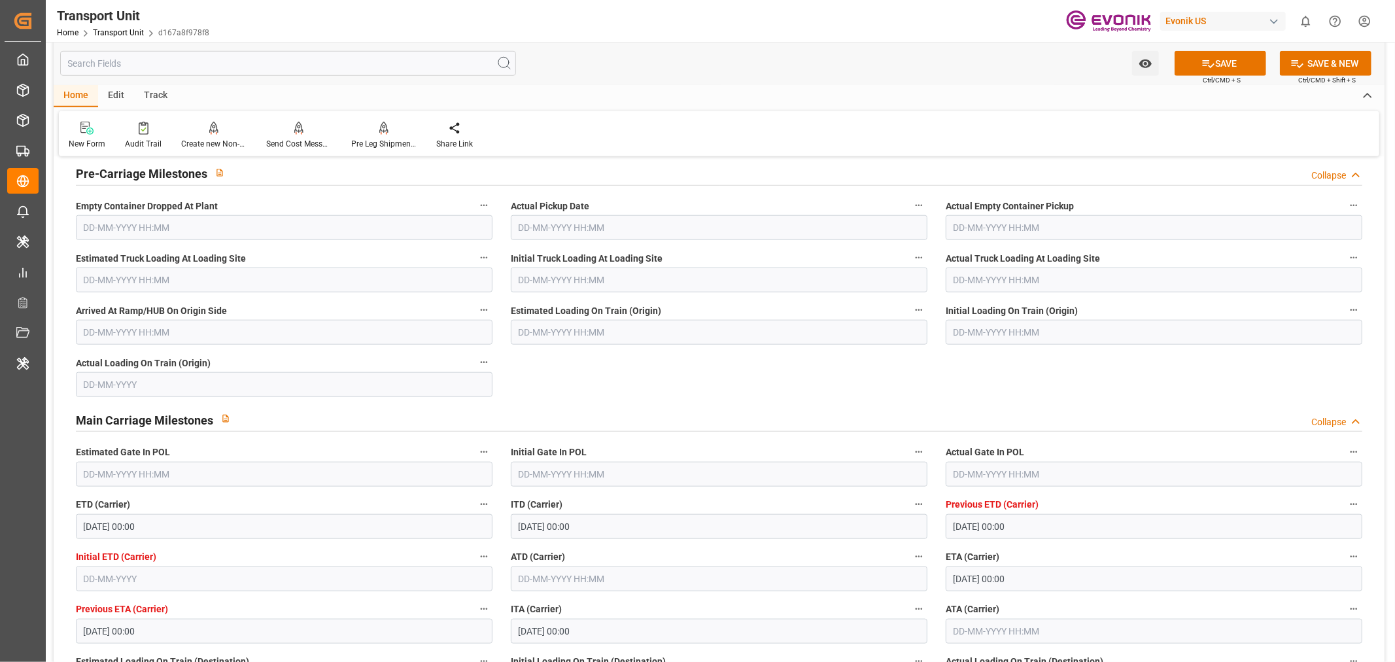
scroll to position [1090, 0]
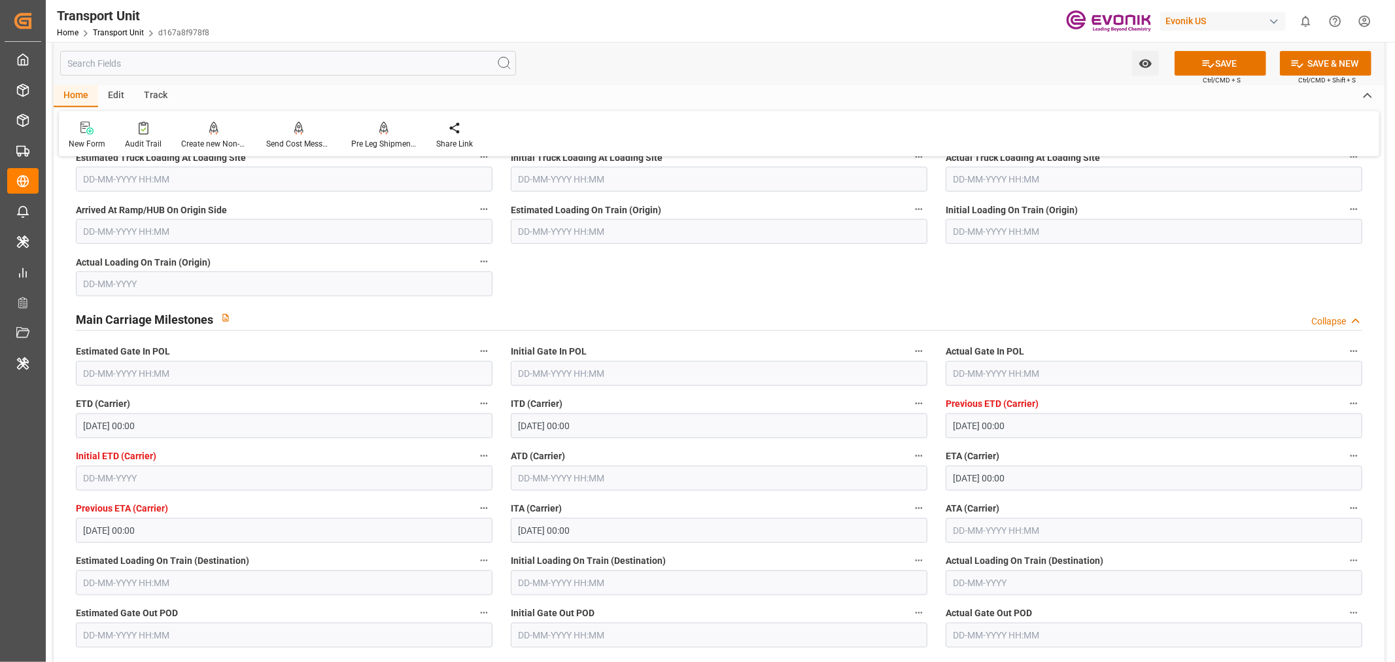
type input "1013"
click at [996, 386] on div "Actual Gate In POL" at bounding box center [1154, 364] width 435 height 52
click at [995, 377] on input "text" at bounding box center [1154, 373] width 417 height 25
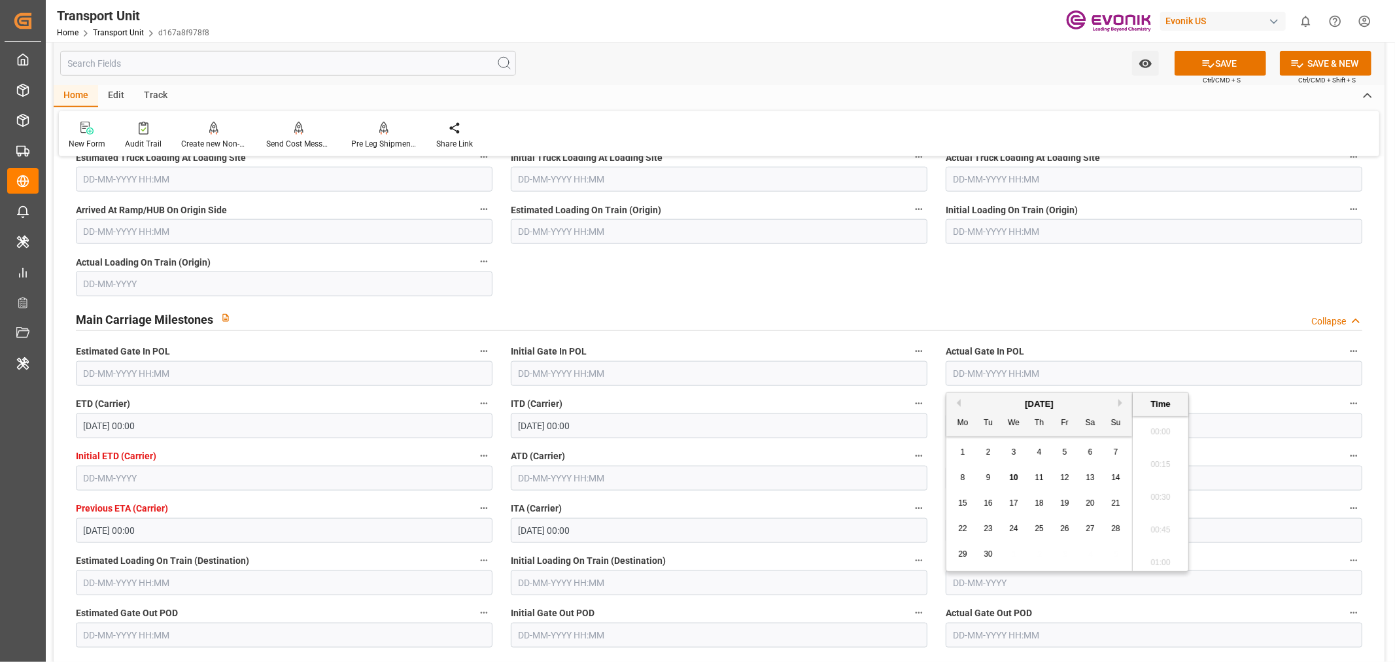
scroll to position [1410, 0]
click at [953, 400] on button "Previous Month" at bounding box center [957, 403] width 8 height 8
click at [1045, 524] on div "21" at bounding box center [1040, 529] width 16 height 16
type input "[DATE] 00:00"
click at [564, 483] on input "text" at bounding box center [719, 478] width 417 height 25
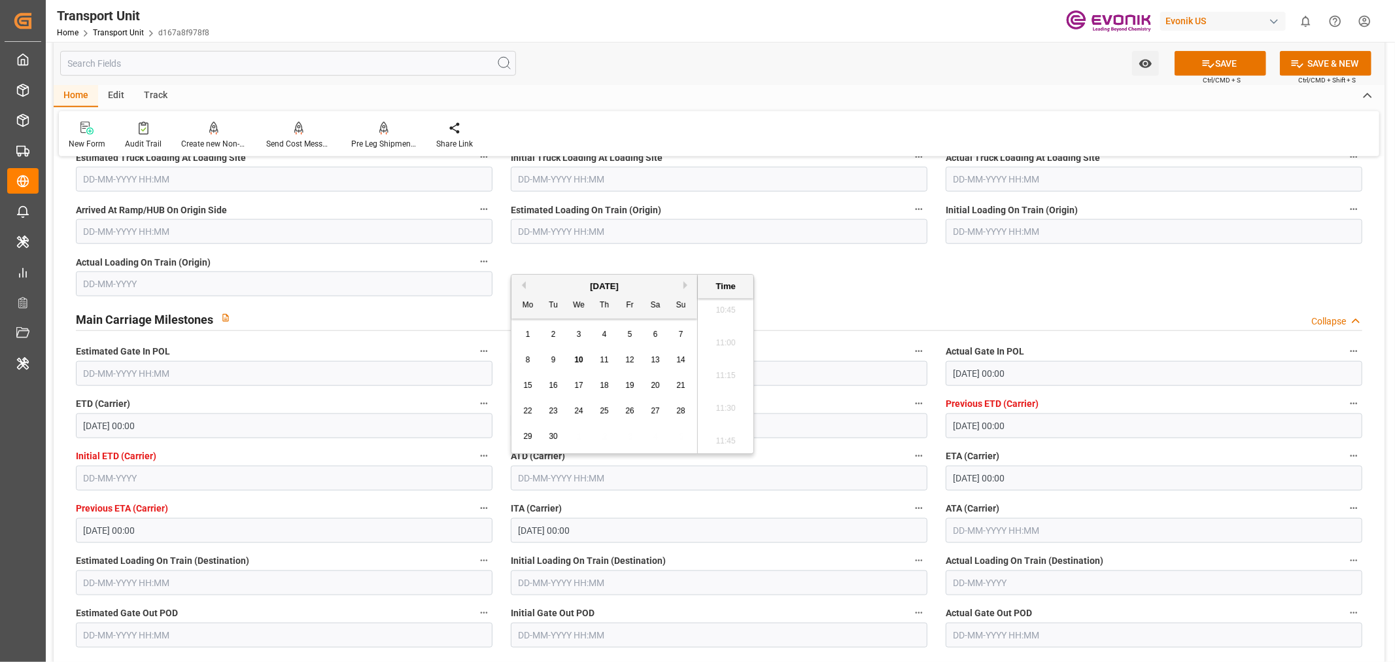
click at [522, 285] on button "Previous Month" at bounding box center [522, 285] width 8 height 8
click at [579, 438] on span "27" at bounding box center [578, 436] width 9 height 9
type input "[DATE] 00:00"
click at [962, 526] on input "text" at bounding box center [1154, 530] width 417 height 25
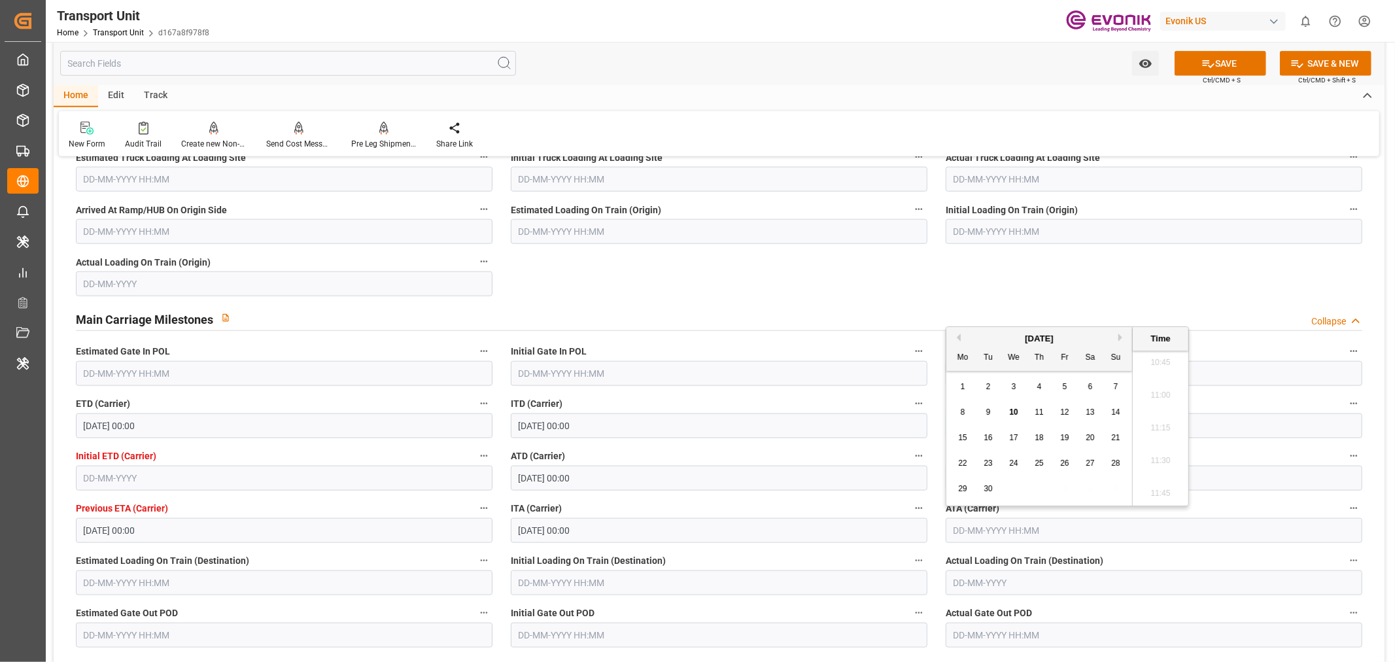
click at [961, 413] on span "8" at bounding box center [963, 412] width 5 height 9
type input "[DATE] 00:00"
click at [1236, 56] on button "SAVE" at bounding box center [1221, 63] width 92 height 25
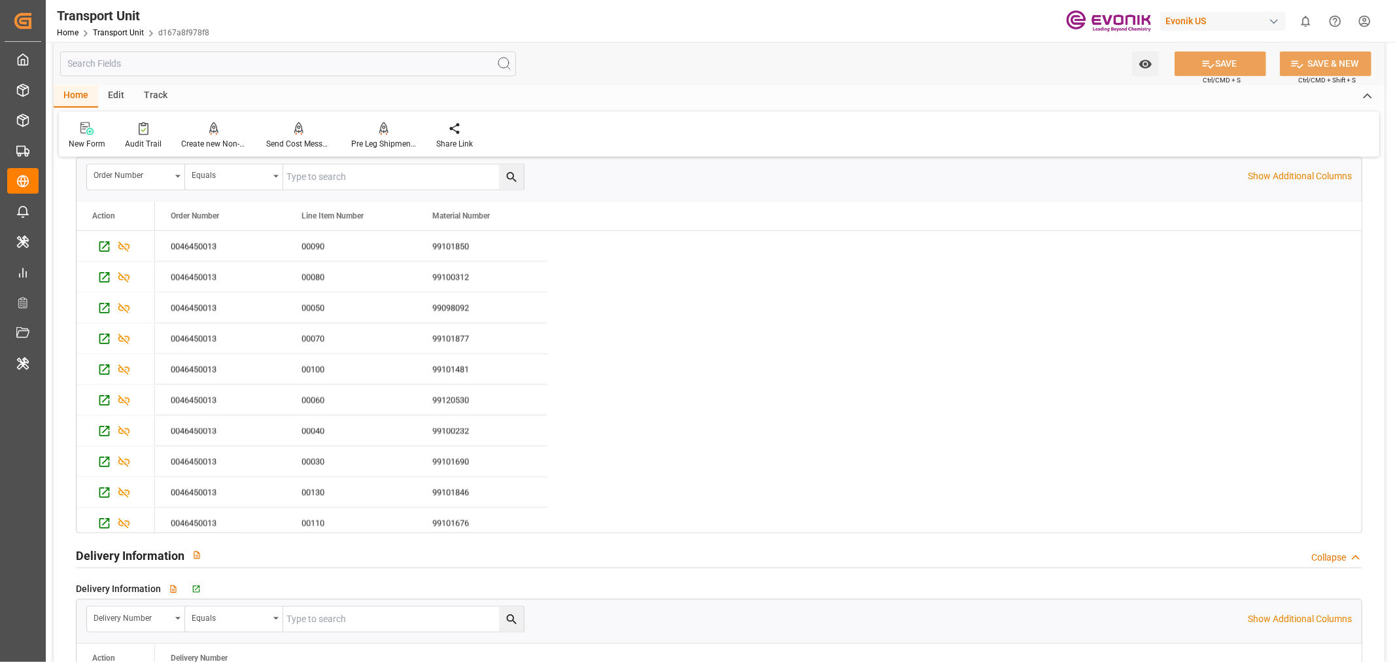
scroll to position [2616, 0]
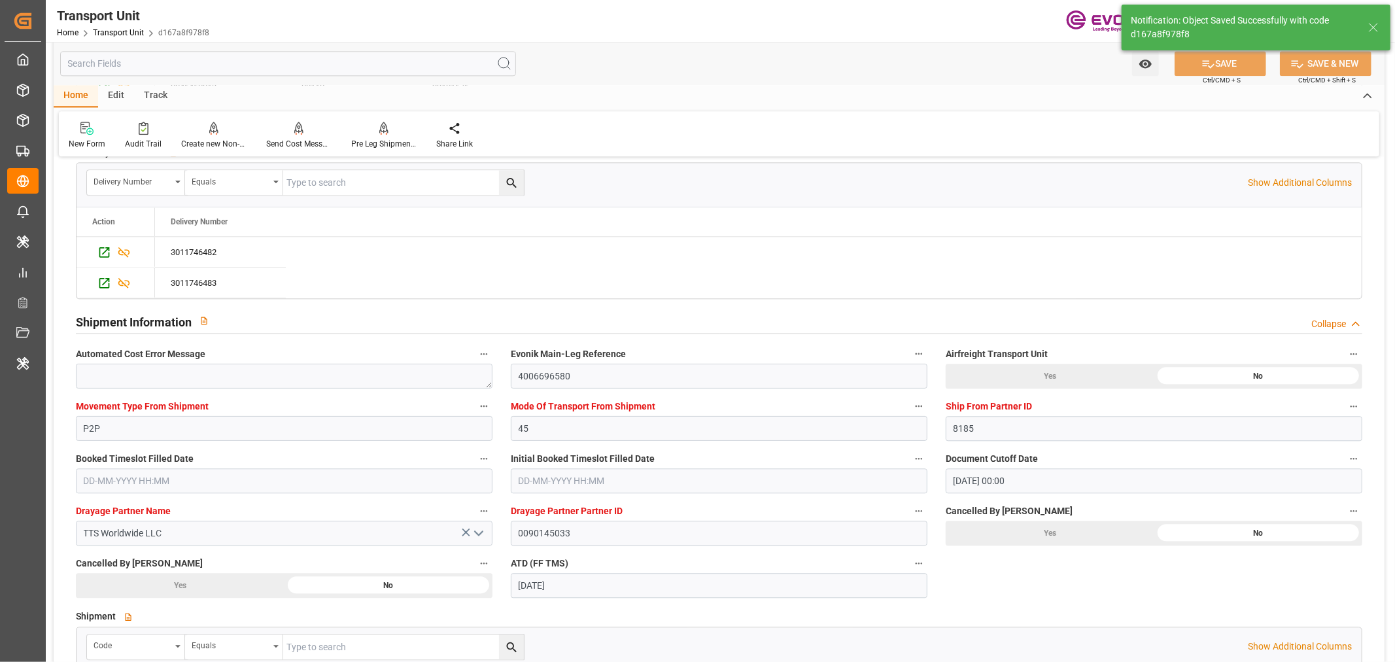
type input "[DATE] 05:56"
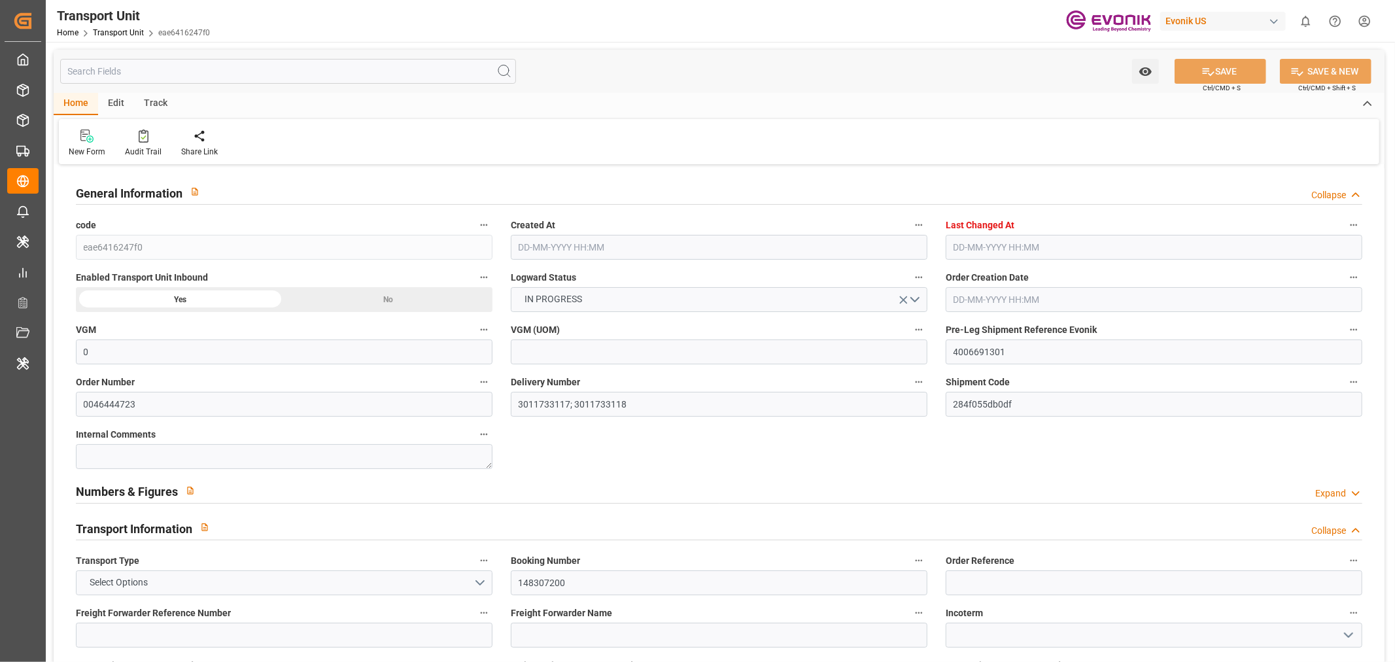
type input "0"
type input "ICL"
type input "Independent Container Line Limited"
type input "USCHT"
type input "BEANR"
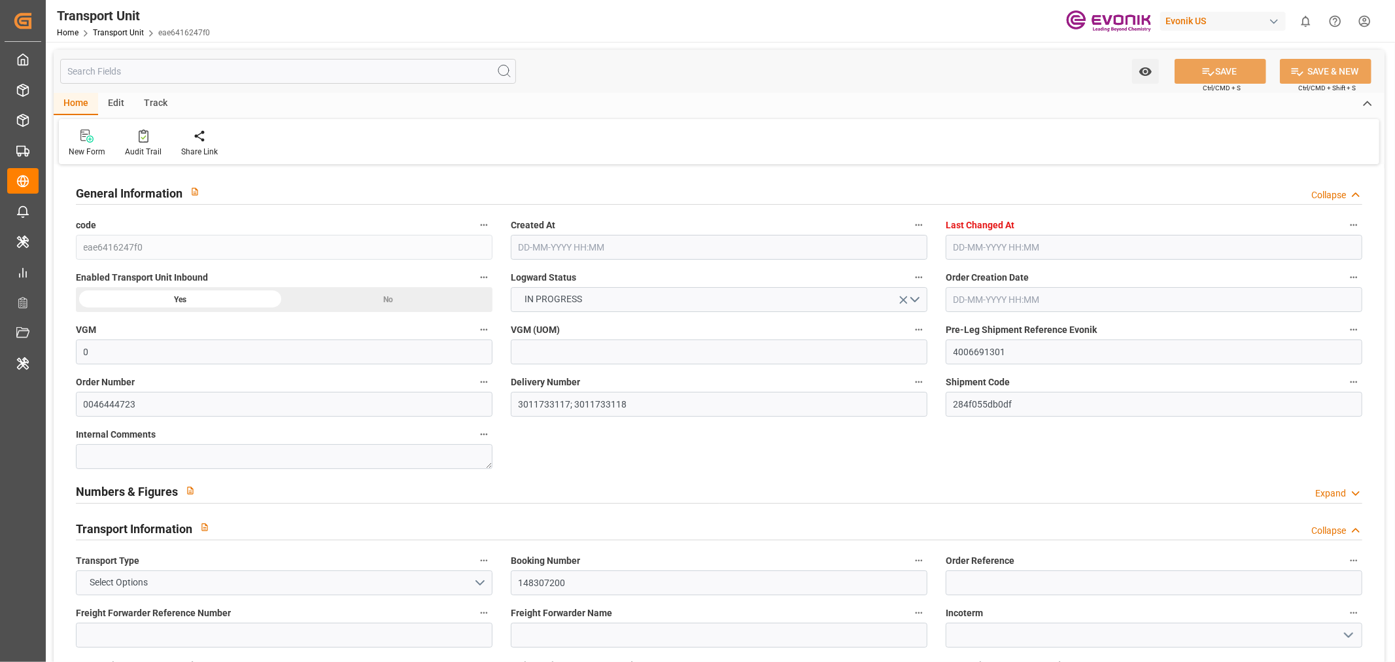
type input "15659.68"
type input "[DATE] 06:31"
type input "[DATE] 05:44"
type input "[DATE]"
type input "[DATE] 00:00"
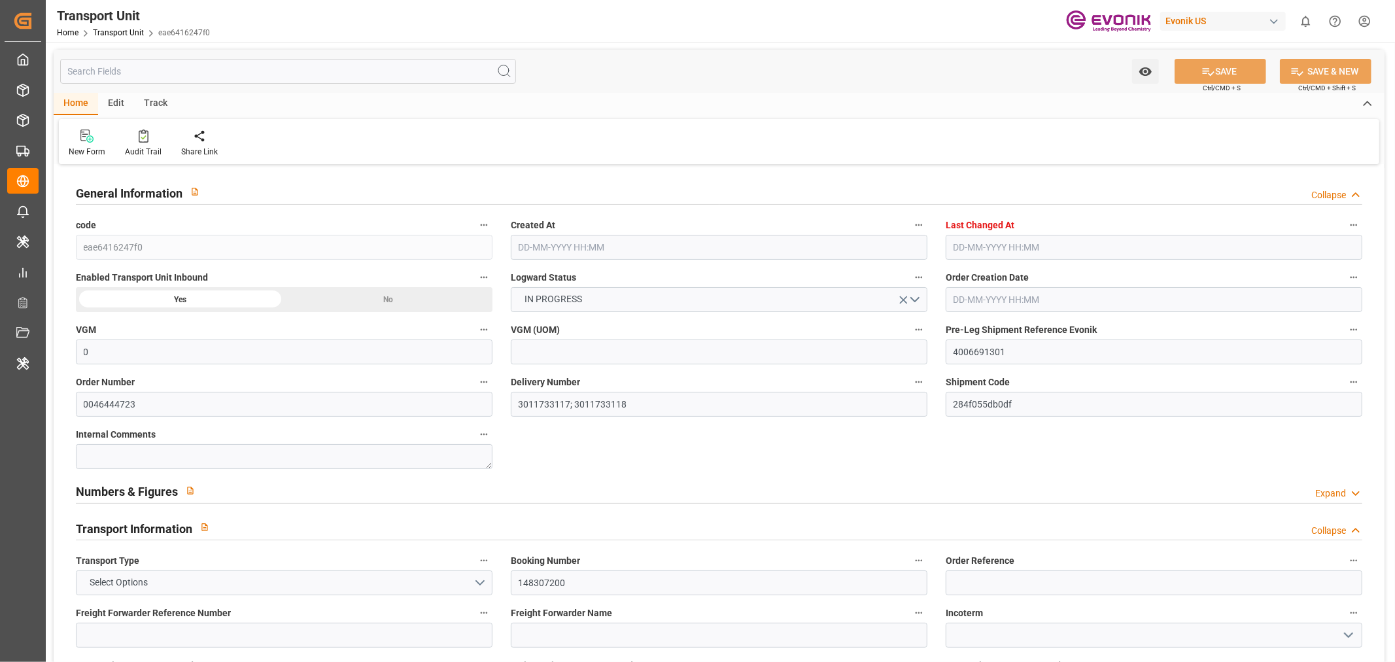
type input "[DATE] 00:00"
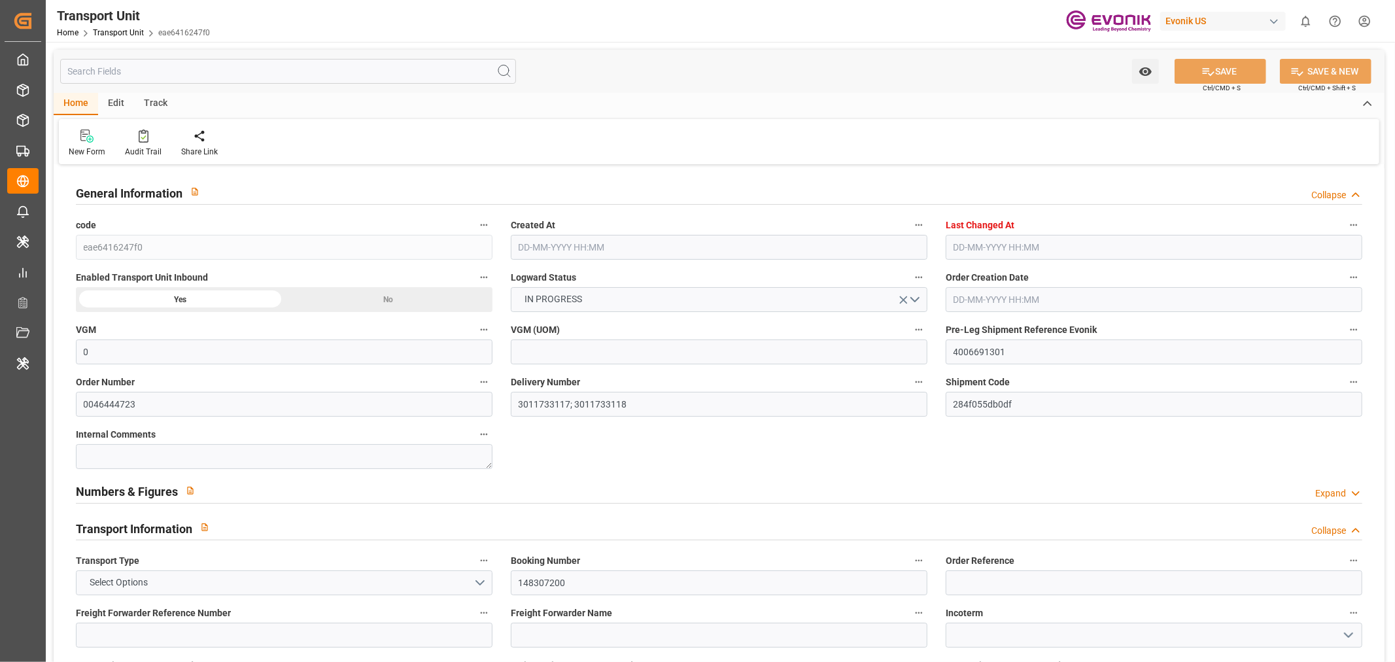
type input "[DATE] 14:00"
type input "[DATE]"
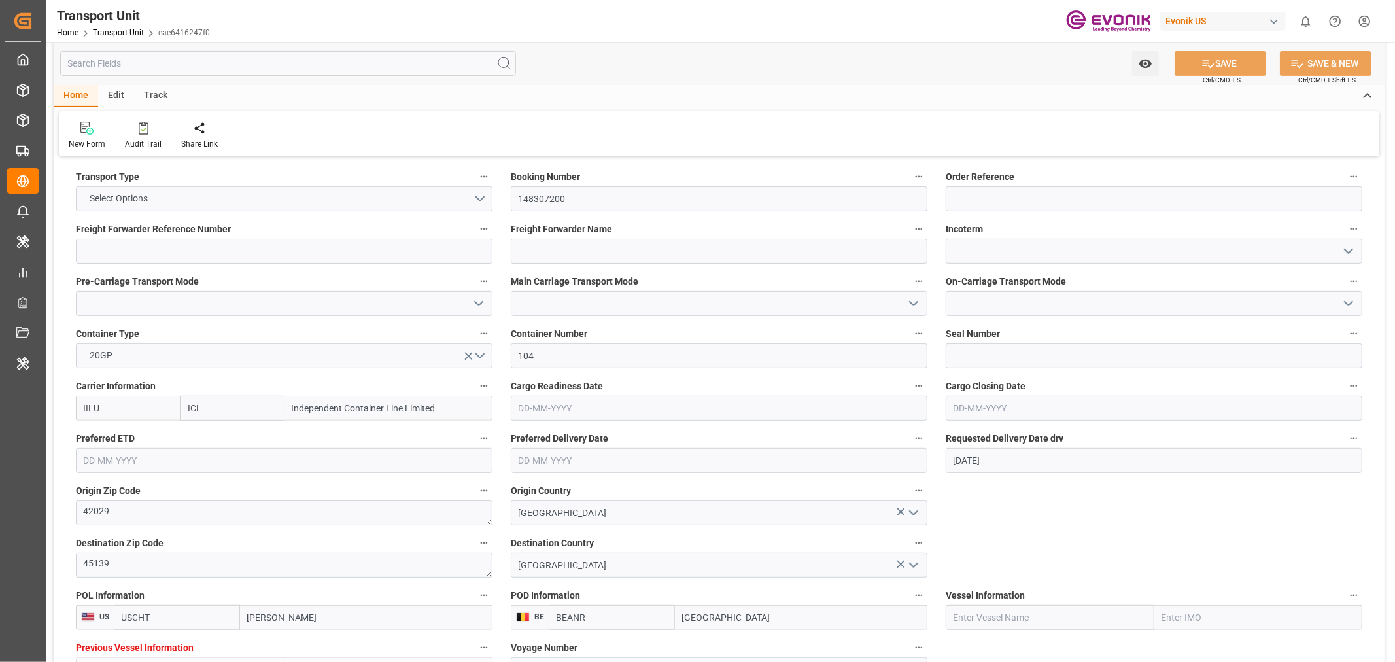
scroll to position [363, 0]
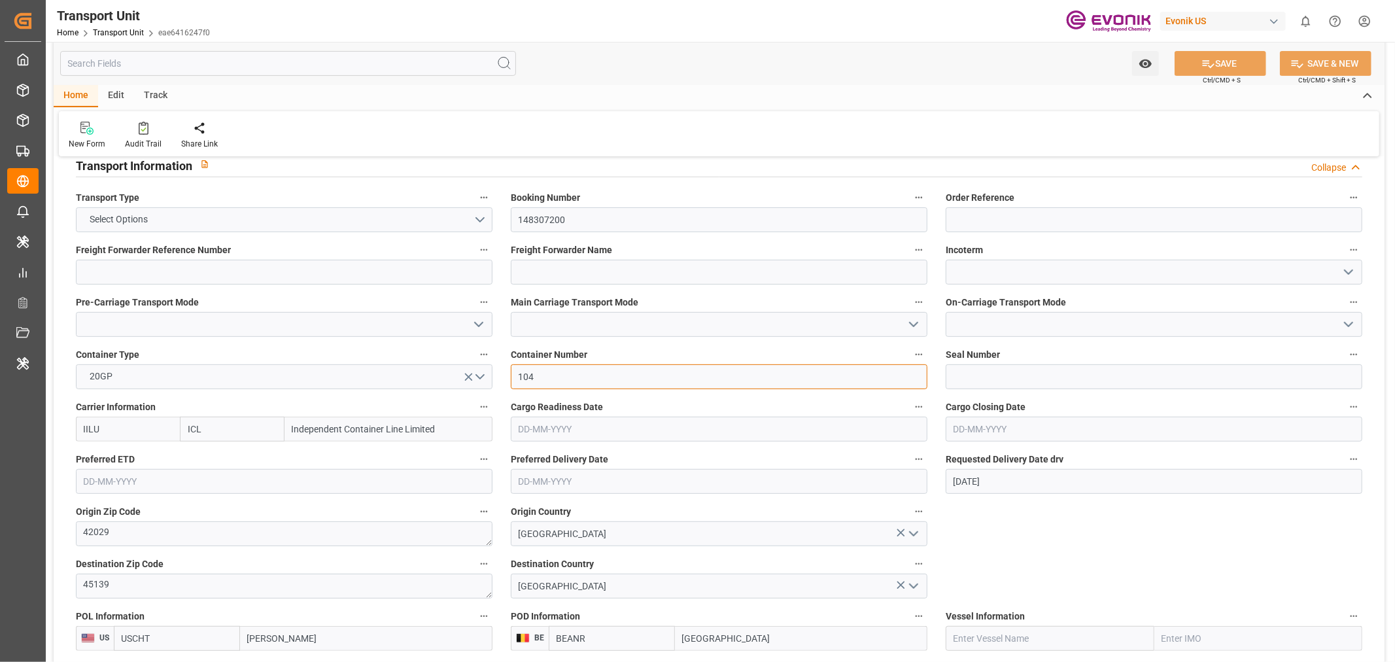
click at [540, 373] on input "104" at bounding box center [719, 376] width 417 height 25
paste input "BSIU3225728"
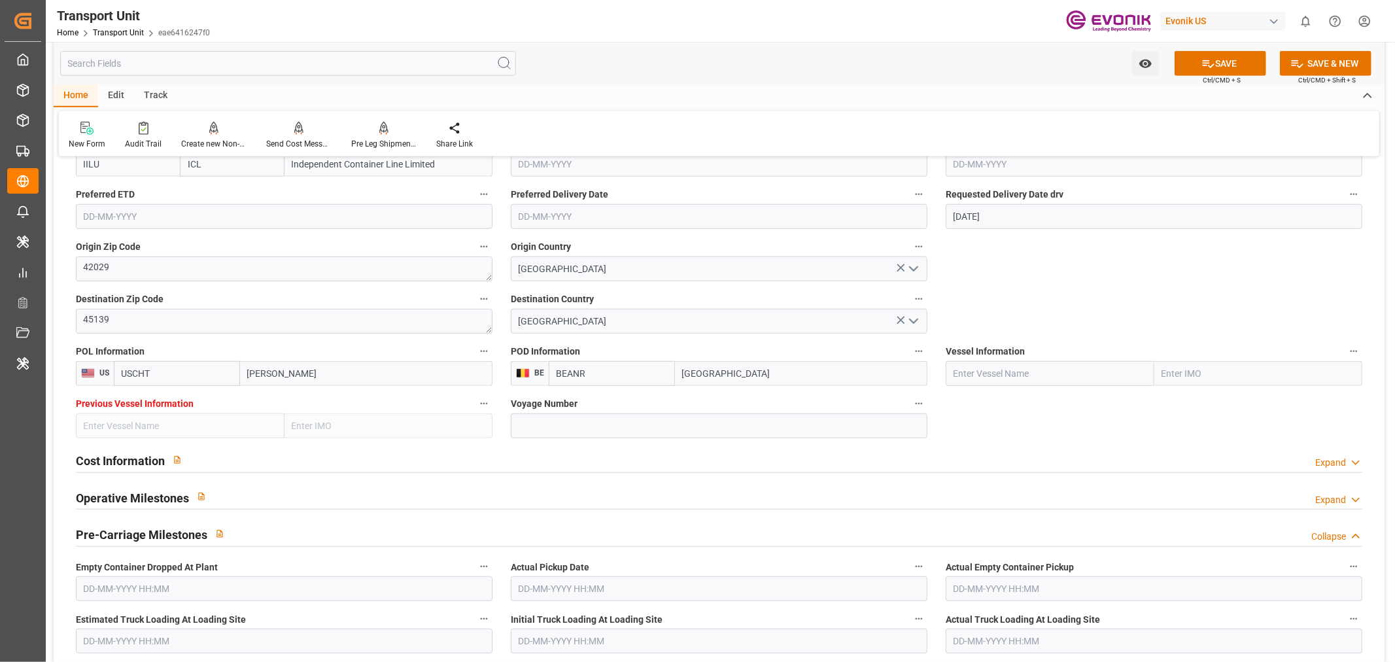
scroll to position [654, 0]
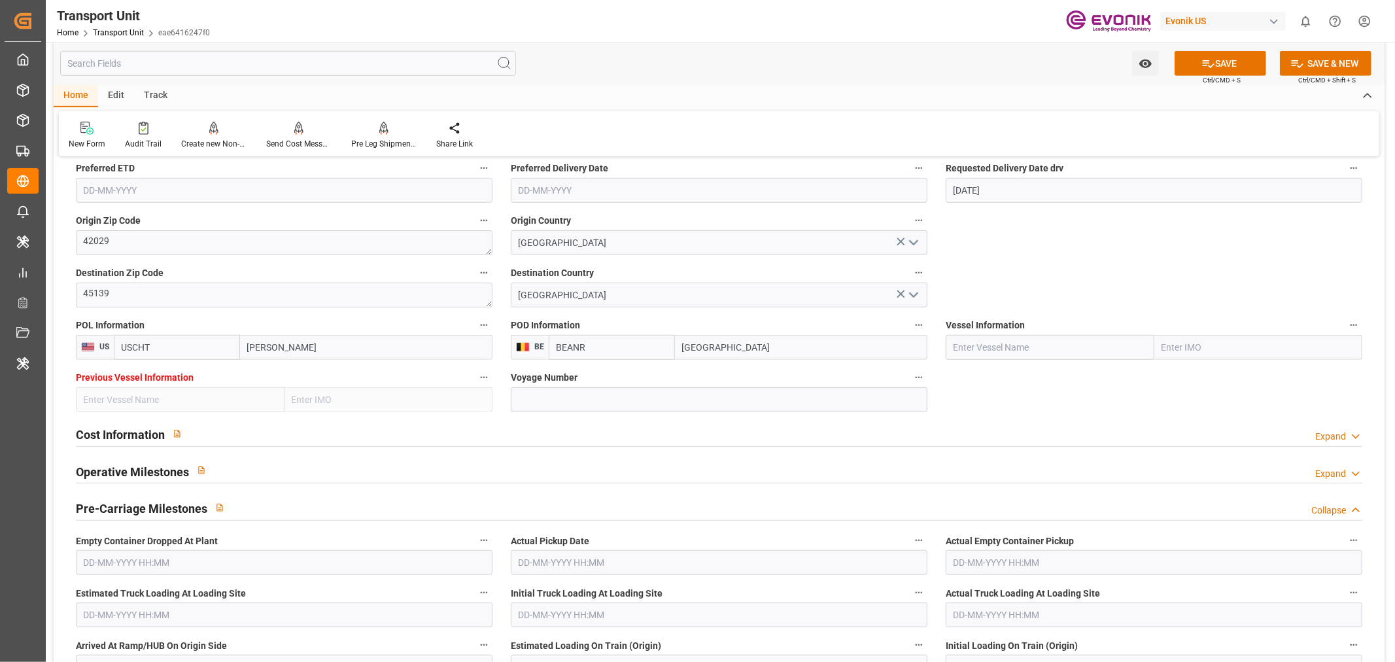
type input "BSIU3225728"
click at [1024, 343] on input "text" at bounding box center [1050, 347] width 209 height 25
paste input "Independent Quest"
click at [1035, 383] on div "INDEPENDENT QUEST - 9246700" at bounding box center [1020, 376] width 148 height 29
type input "INDEPENDENT QUEST"
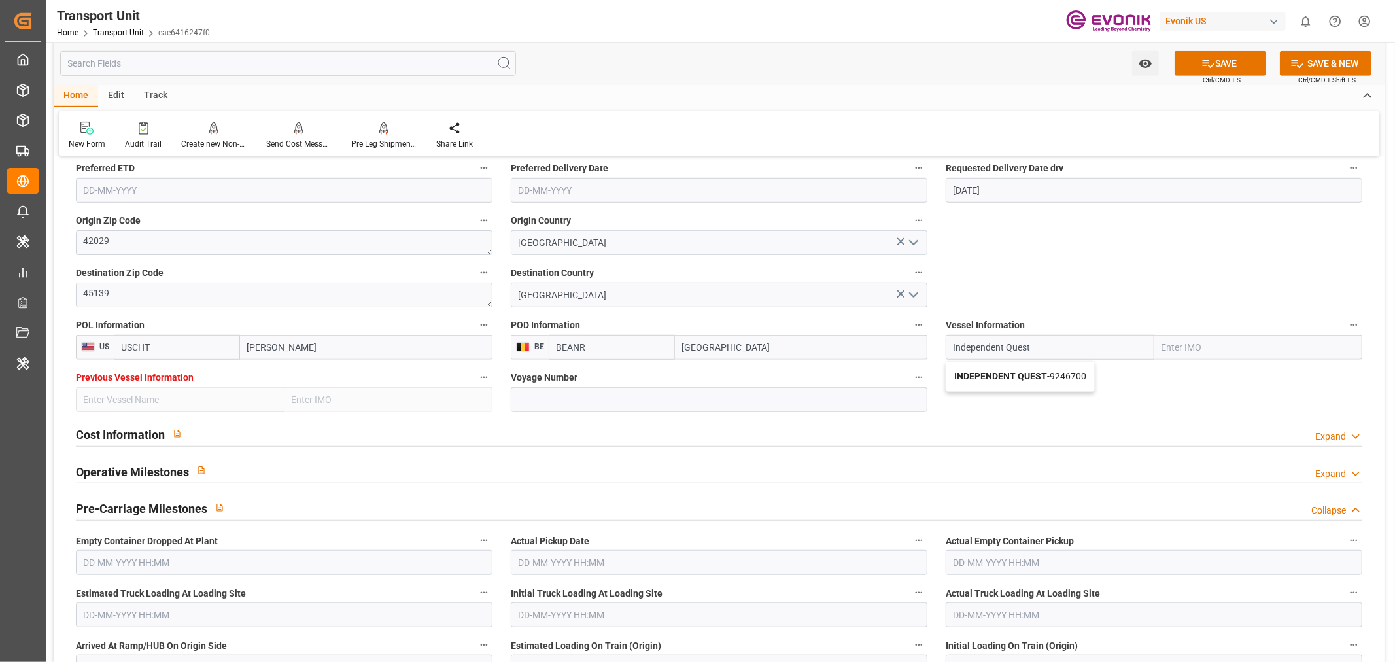
type input "9246700"
type input "INDEPENDENT QUEST"
click at [599, 402] on input at bounding box center [719, 399] width 417 height 25
paste input "1013"
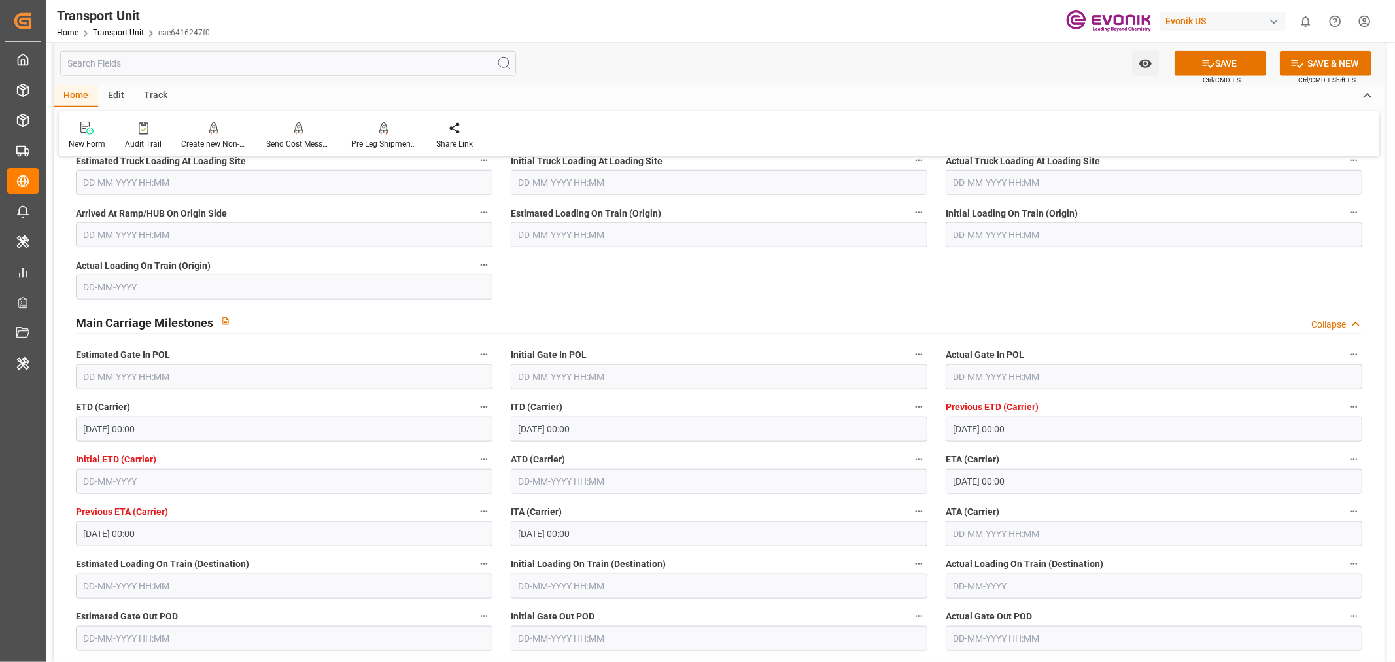
scroll to position [1090, 0]
type input "1013"
click at [984, 370] on input "text" at bounding box center [1154, 373] width 417 height 25
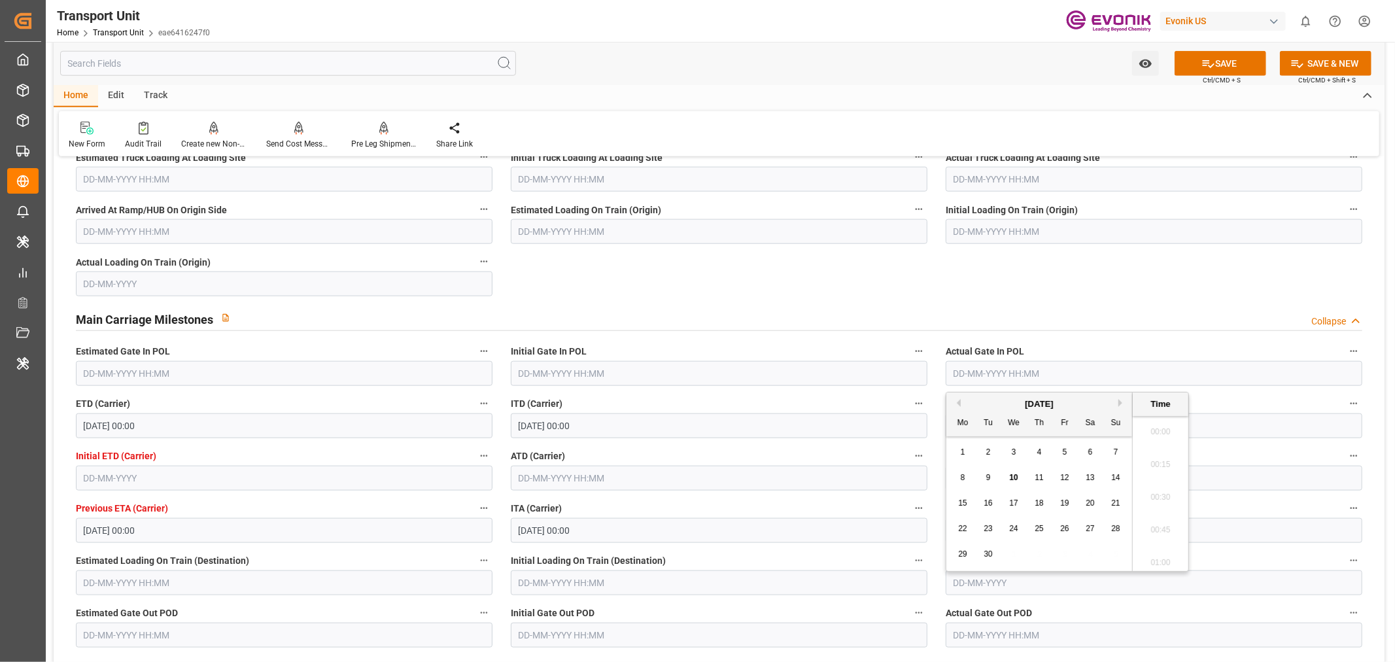
scroll to position [1410, 0]
click at [955, 404] on button "Previous Month" at bounding box center [957, 403] width 8 height 8
click at [1032, 529] on div "21" at bounding box center [1040, 529] width 16 height 16
type input "[DATE] 00:00"
click at [828, 347] on label "Initial Gate In POL" at bounding box center [719, 352] width 417 height 18
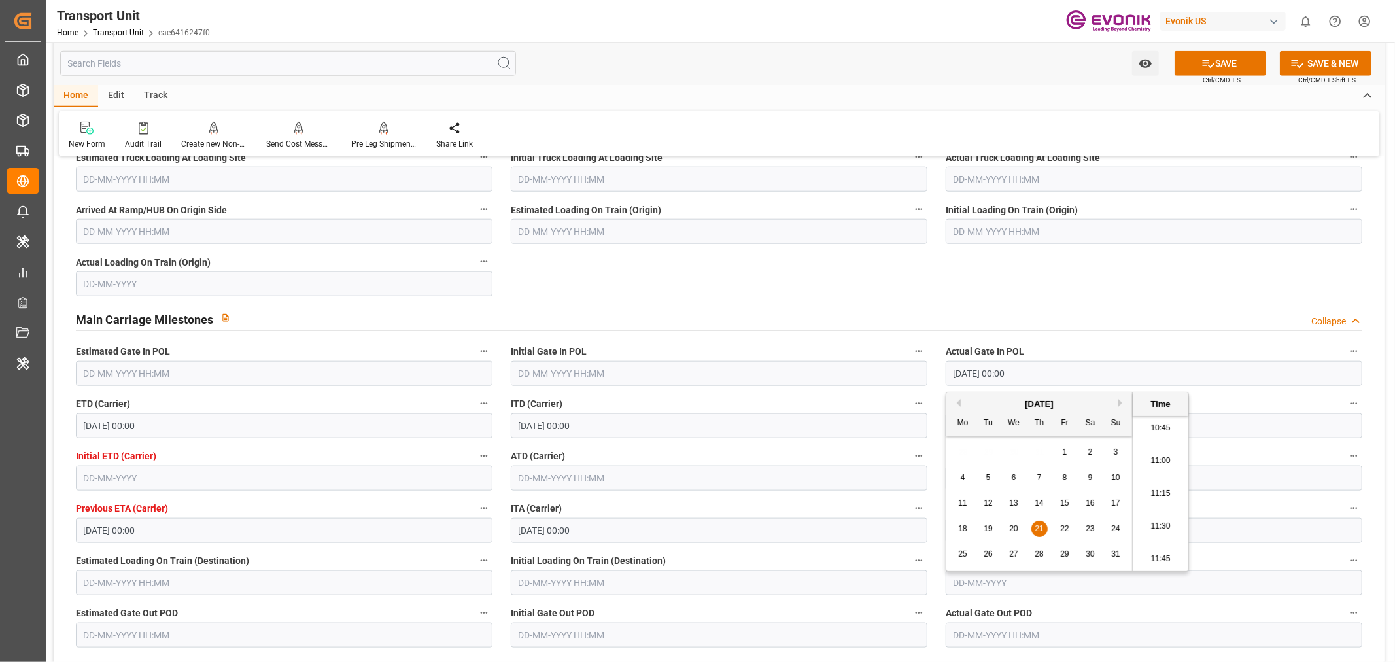
click at [910, 347] on button "Initial Gate In POL" at bounding box center [918, 351] width 17 height 17
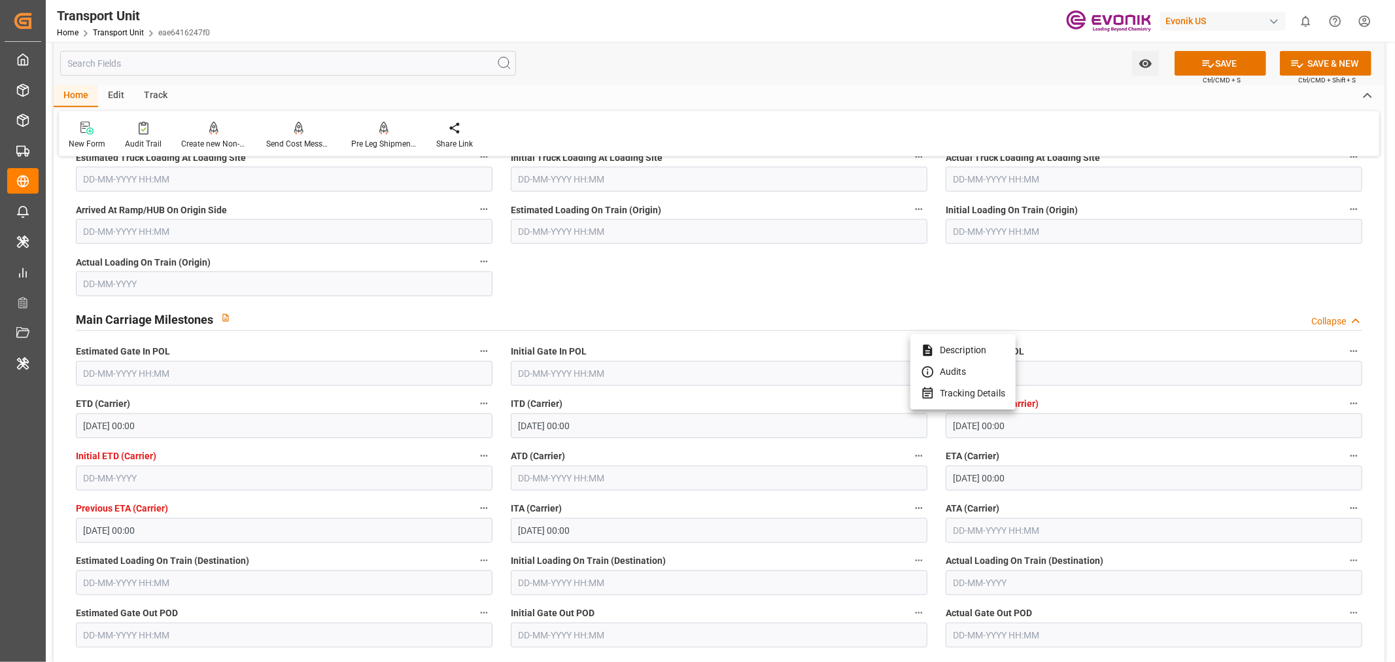
click at [542, 476] on div at bounding box center [697, 331] width 1395 height 662
click at [543, 481] on input "text" at bounding box center [719, 478] width 417 height 25
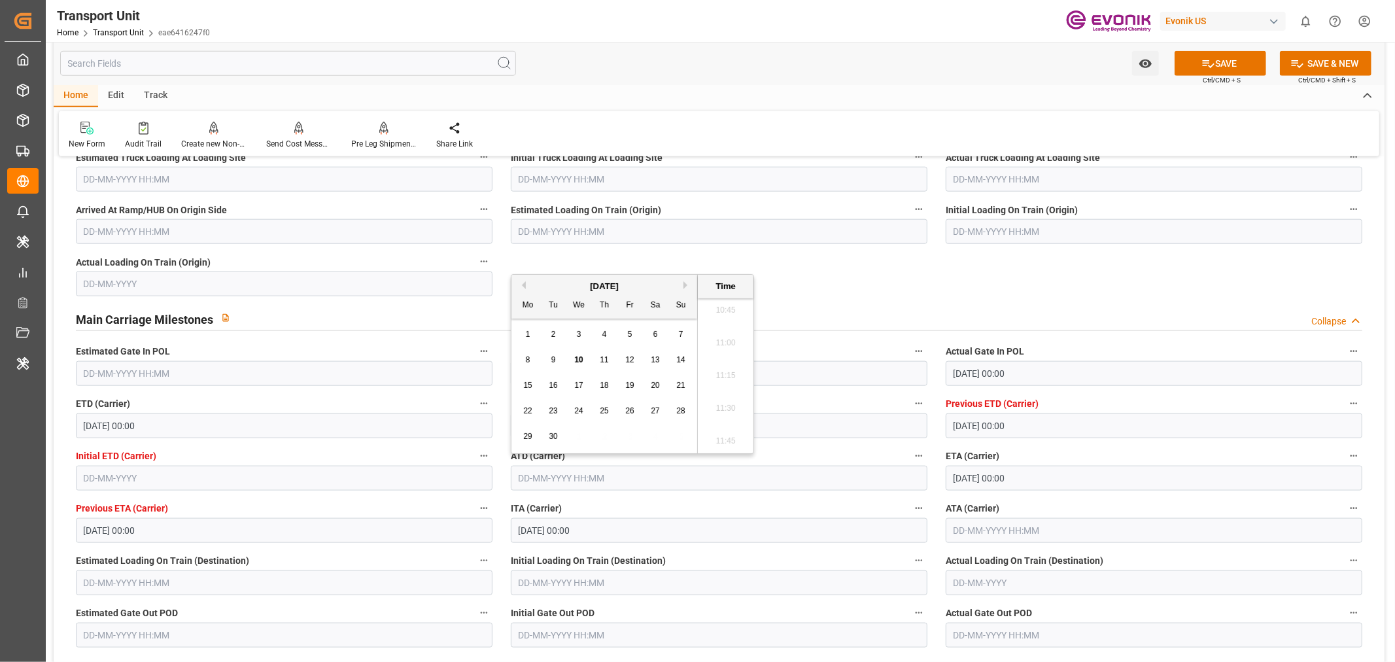
click at [525, 283] on div "September 2025" at bounding box center [605, 286] width 186 height 13
click at [524, 282] on button "Previous Month" at bounding box center [522, 285] width 8 height 8
click at [586, 439] on div "27" at bounding box center [579, 437] width 16 height 16
type input "27-08-2025 00:00"
click at [990, 532] on input "text" at bounding box center [1154, 530] width 417 height 25
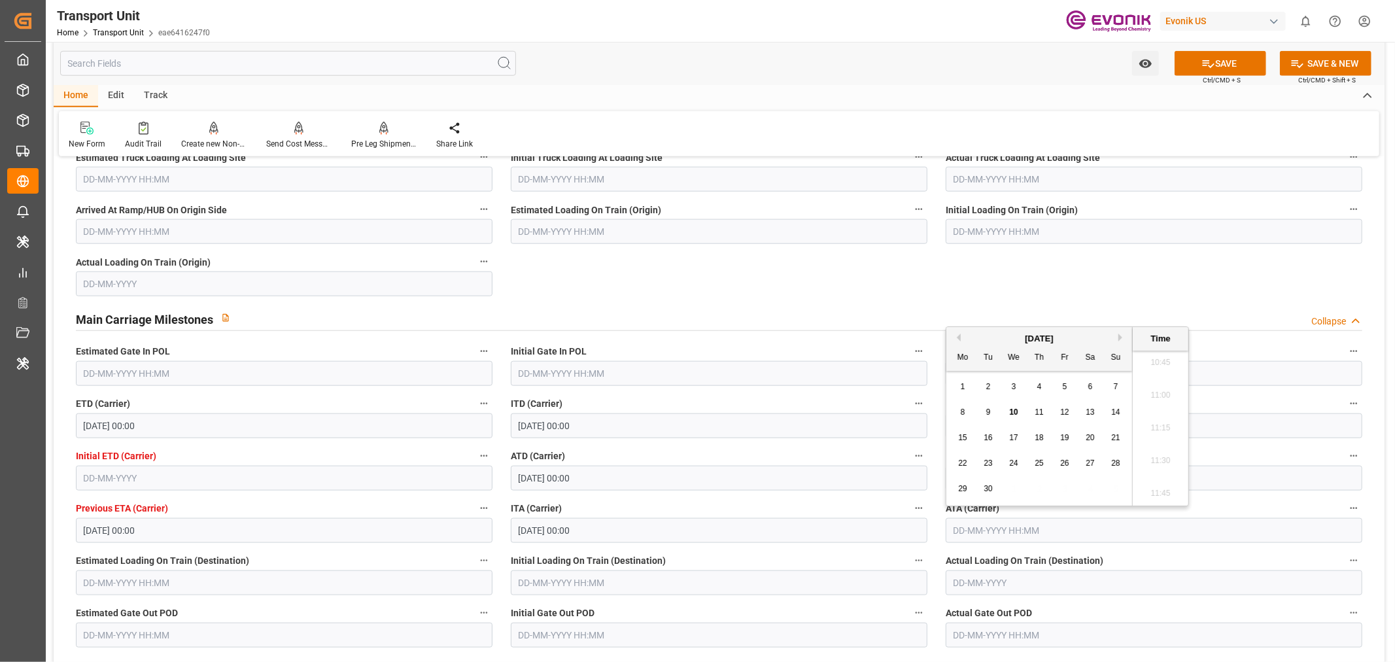
click at [962, 409] on span "8" at bounding box center [963, 412] width 5 height 9
type input "08-09-2025 00:00"
click at [854, 338] on div "Initial Gate In POL" at bounding box center [719, 364] width 435 height 52
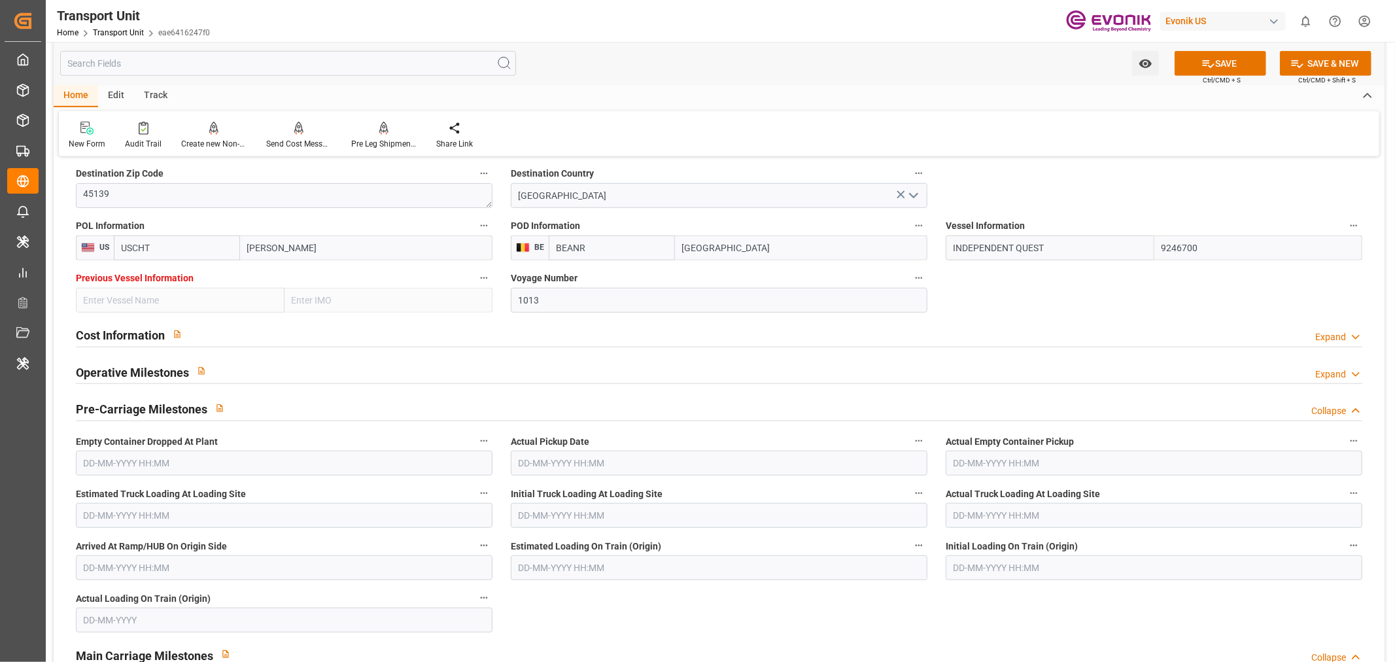
scroll to position [581, 0]
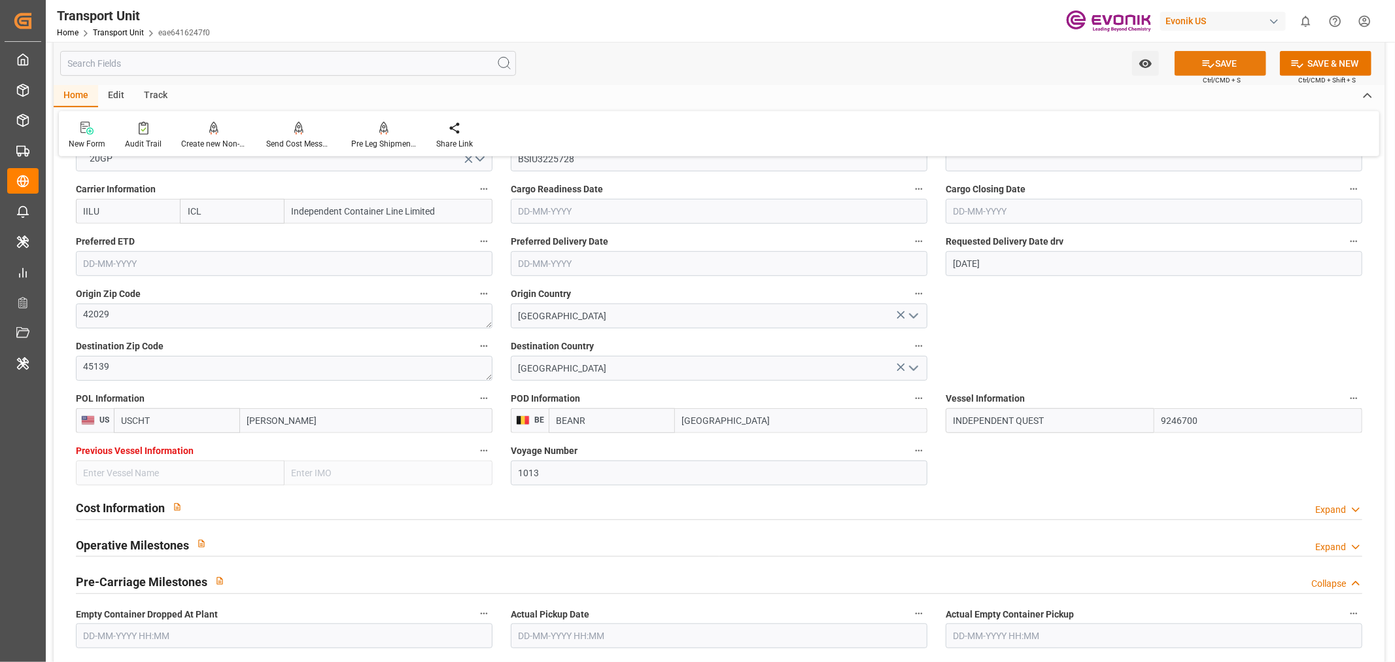
click at [1226, 63] on button "SAVE" at bounding box center [1221, 63] width 92 height 25
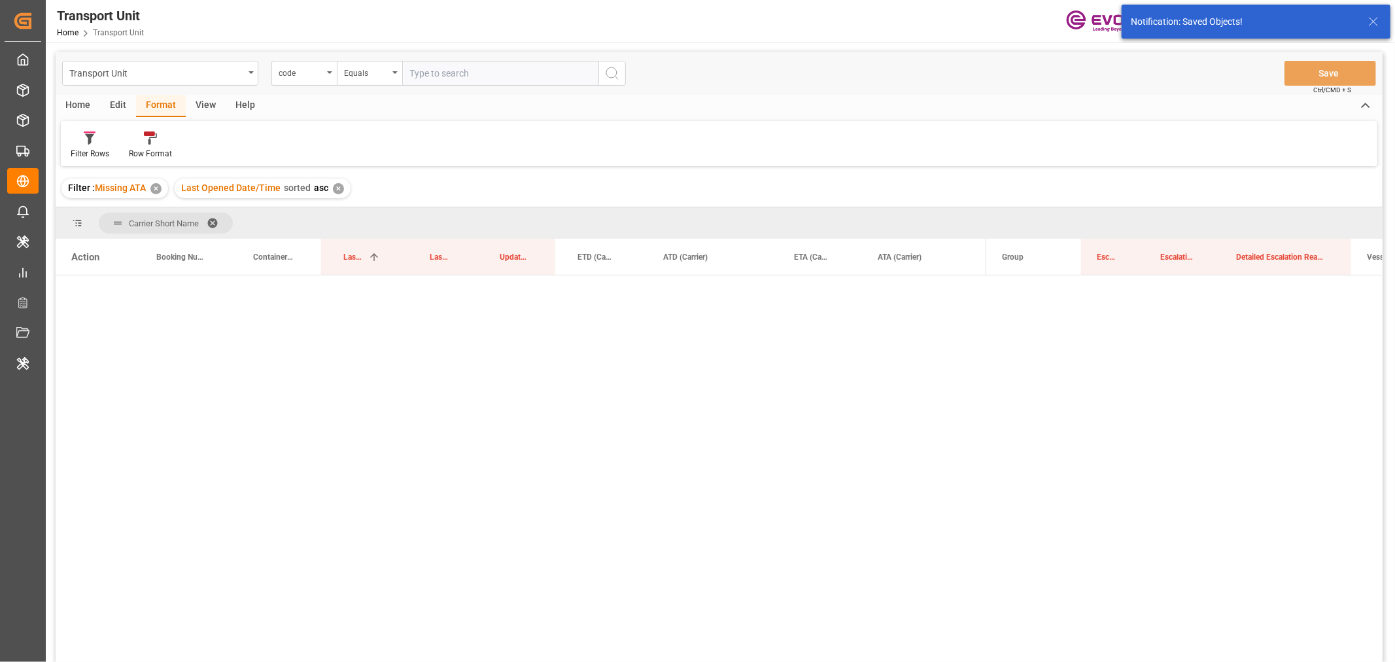
scroll to position [13, 0]
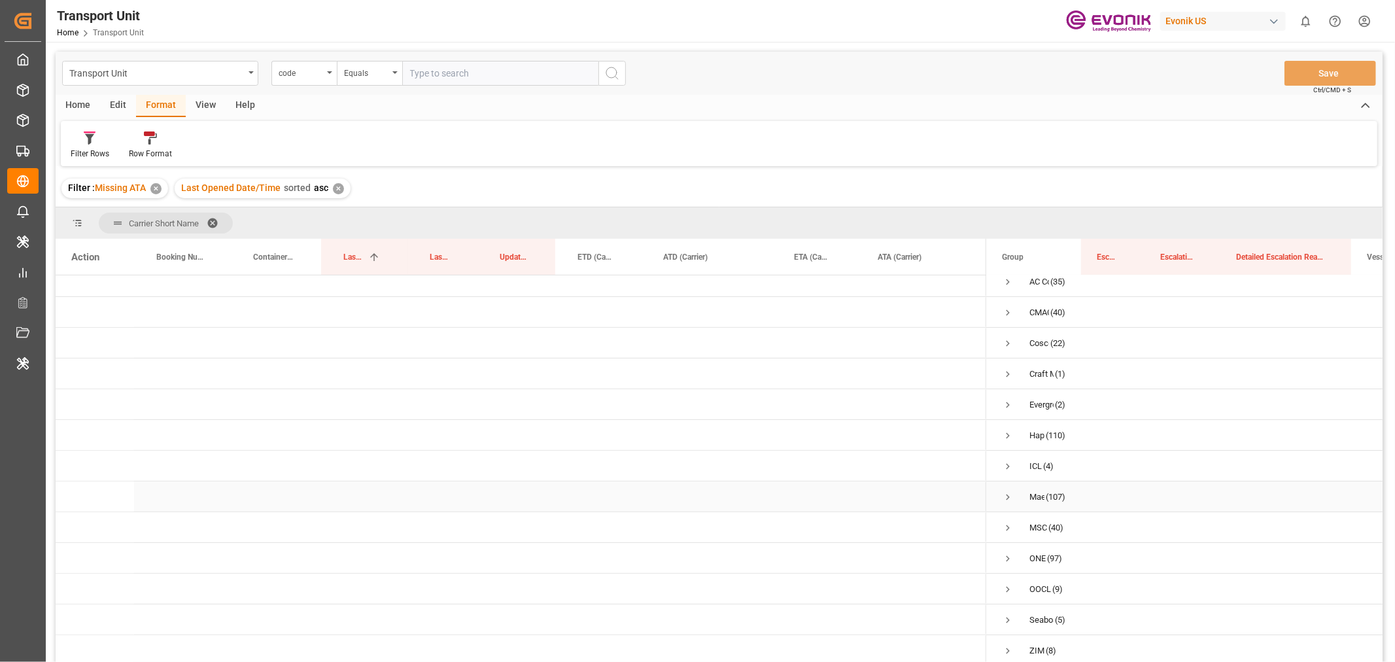
click at [1010, 491] on span "Press SPACE to select this row." at bounding box center [1008, 497] width 12 height 12
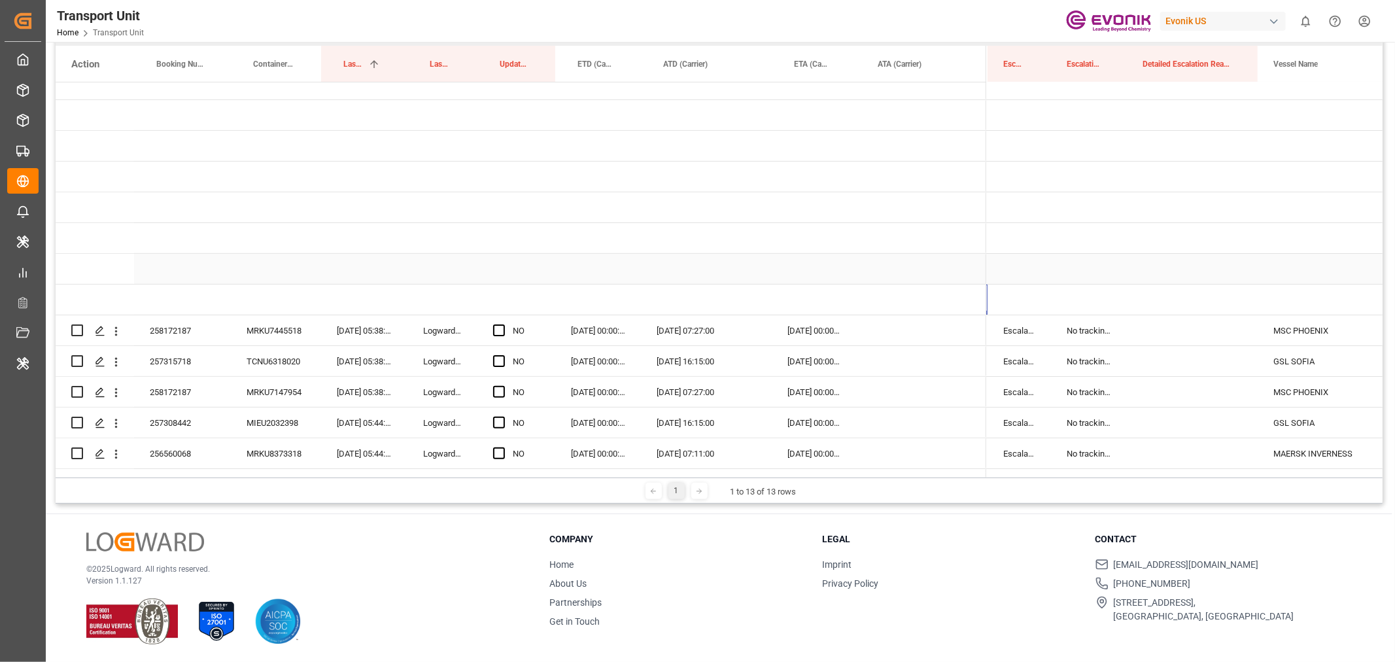
scroll to position [158, 0]
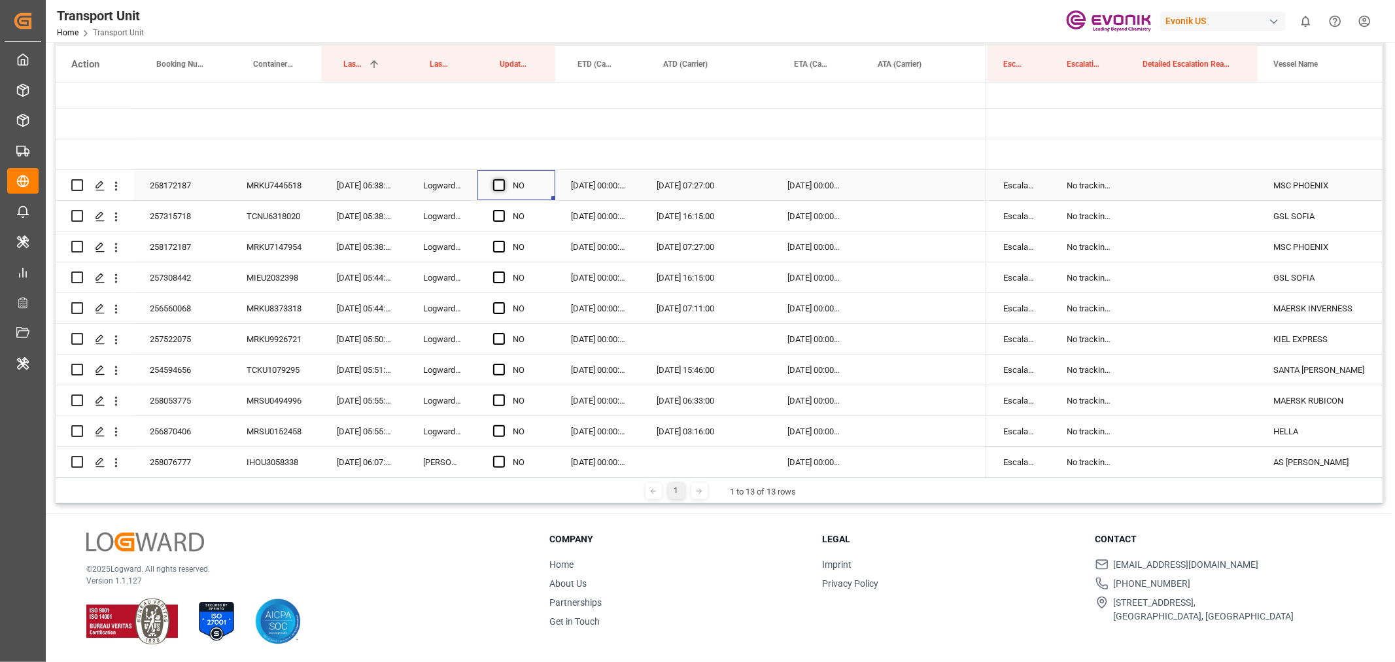
click at [502, 184] on span "Press SPACE to select this row." at bounding box center [499, 185] width 12 height 12
click at [503, 179] on input "Press SPACE to select this row." at bounding box center [503, 179] width 0 height 0
drag, startPoint x: 553, startPoint y: 198, endPoint x: 566, endPoint y: 415, distance: 217.6
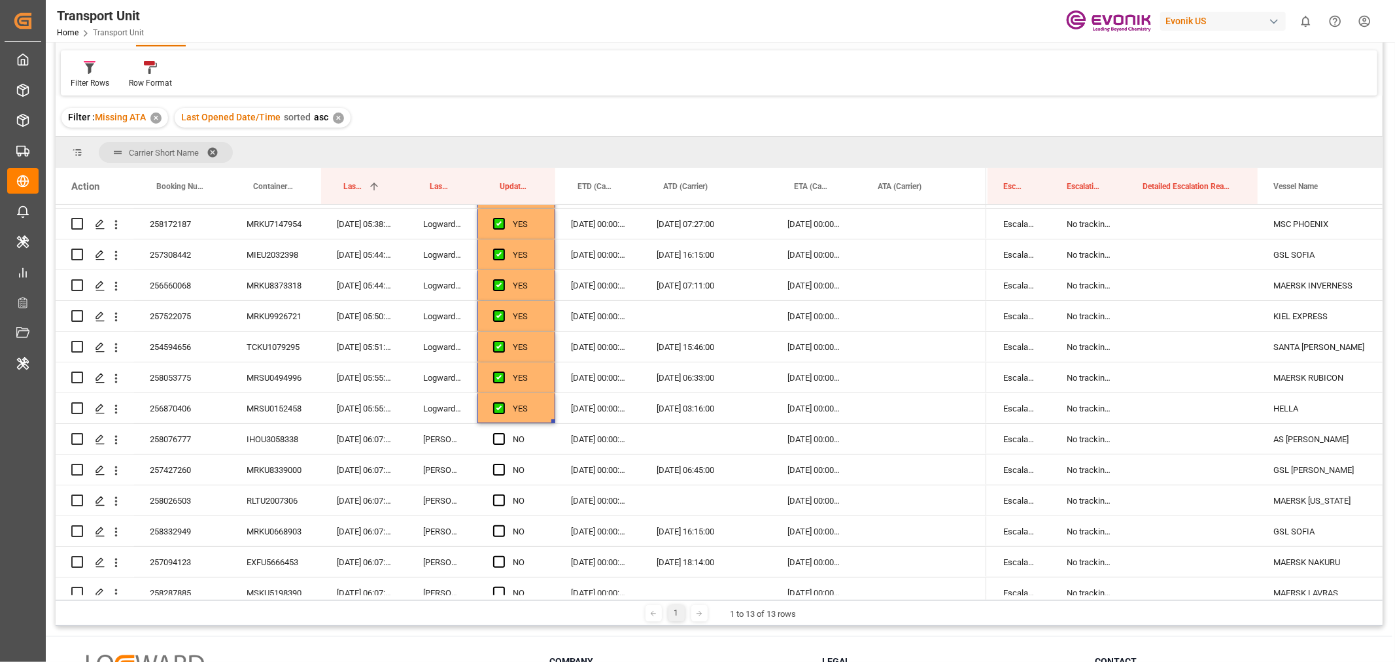
scroll to position [0, 0]
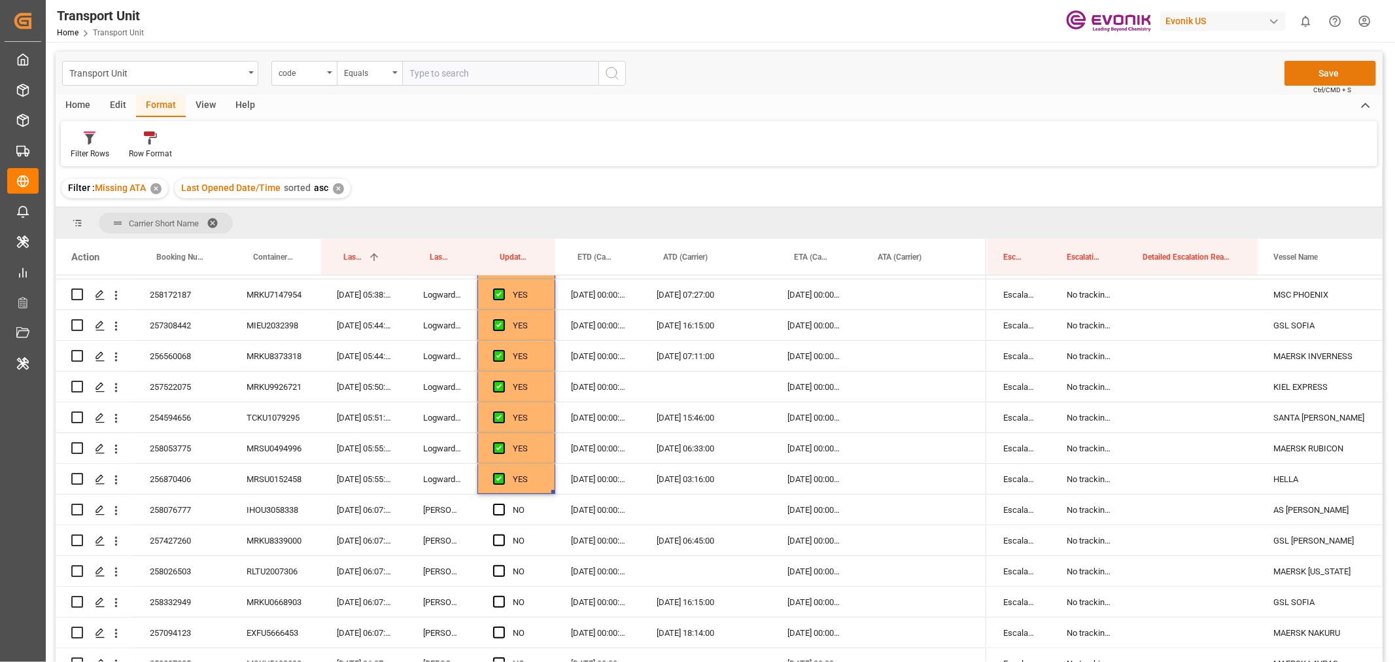
click at [1322, 68] on button "Save" at bounding box center [1331, 73] width 92 height 25
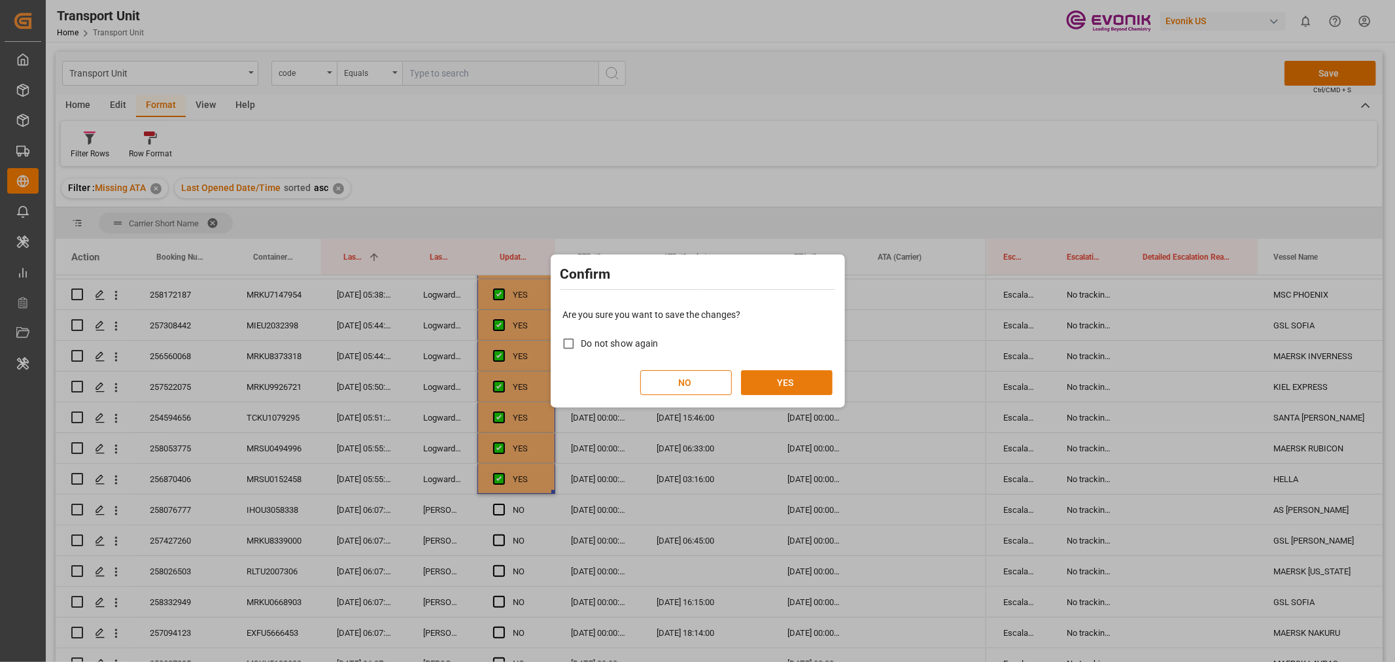
click at [780, 386] on button "YES" at bounding box center [787, 382] width 92 height 25
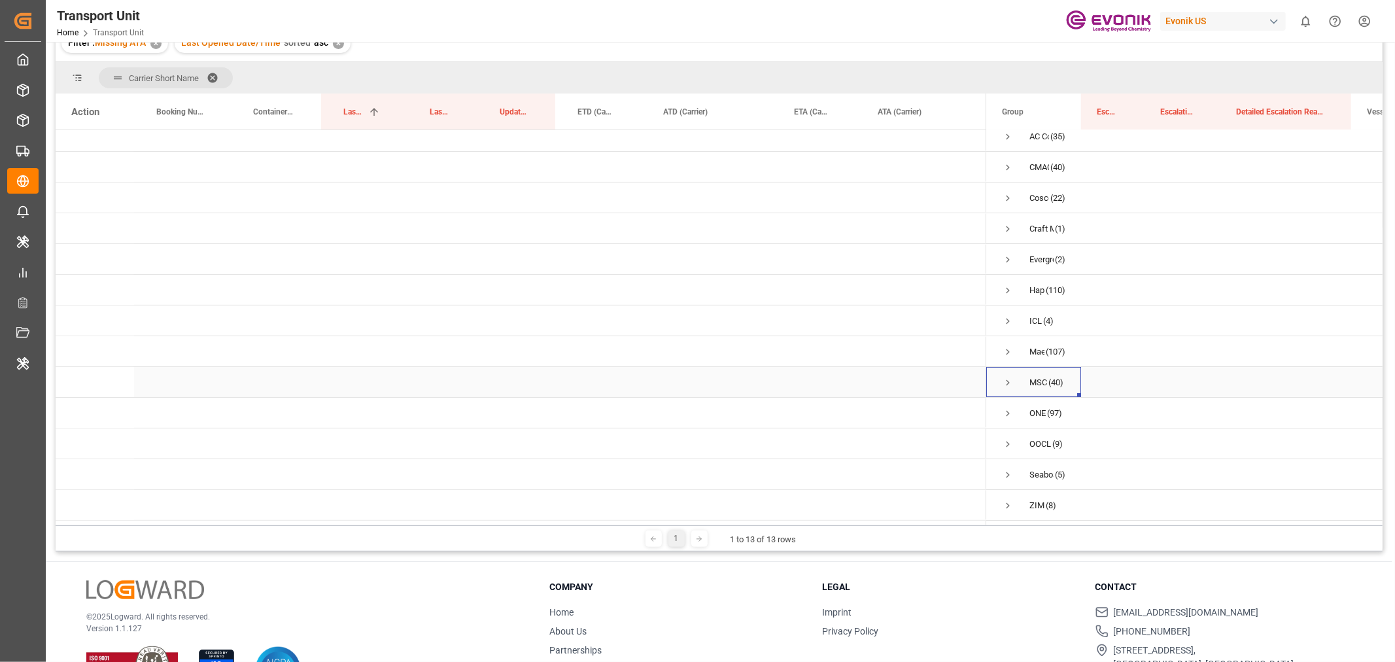
click at [1010, 381] on span "Press SPACE to select this row." at bounding box center [1008, 383] width 12 height 12
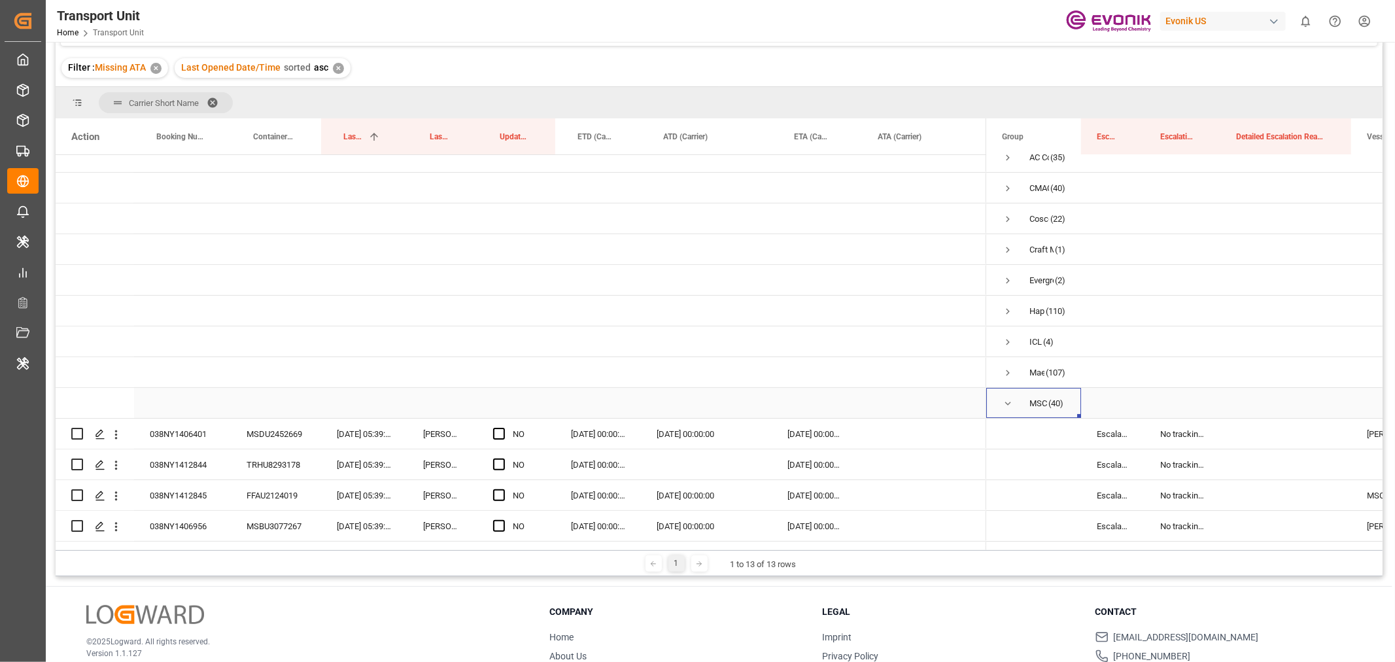
scroll to position [158, 0]
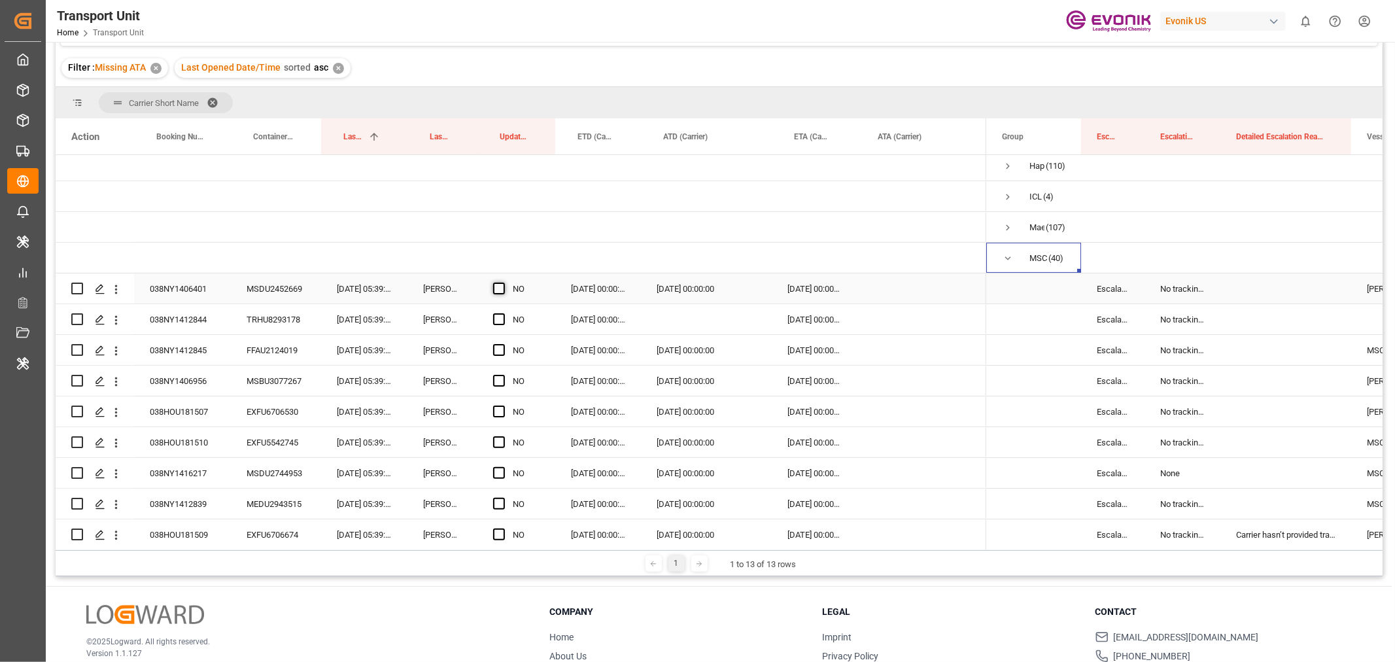
click at [493, 286] on span "Press SPACE to select this row." at bounding box center [499, 289] width 12 height 12
click at [503, 283] on input "Press SPACE to select this row." at bounding box center [503, 283] width 0 height 0
drag, startPoint x: 553, startPoint y: 302, endPoint x: 571, endPoint y: 504, distance: 202.9
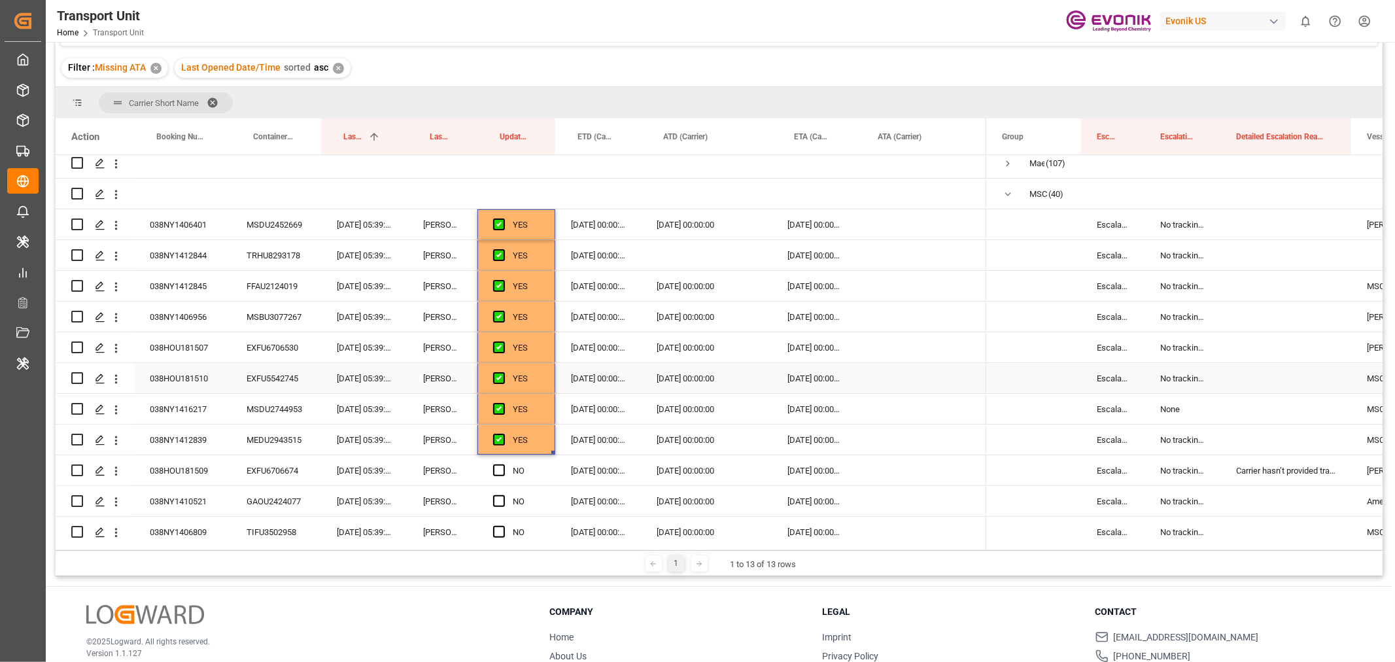
scroll to position [303, 0]
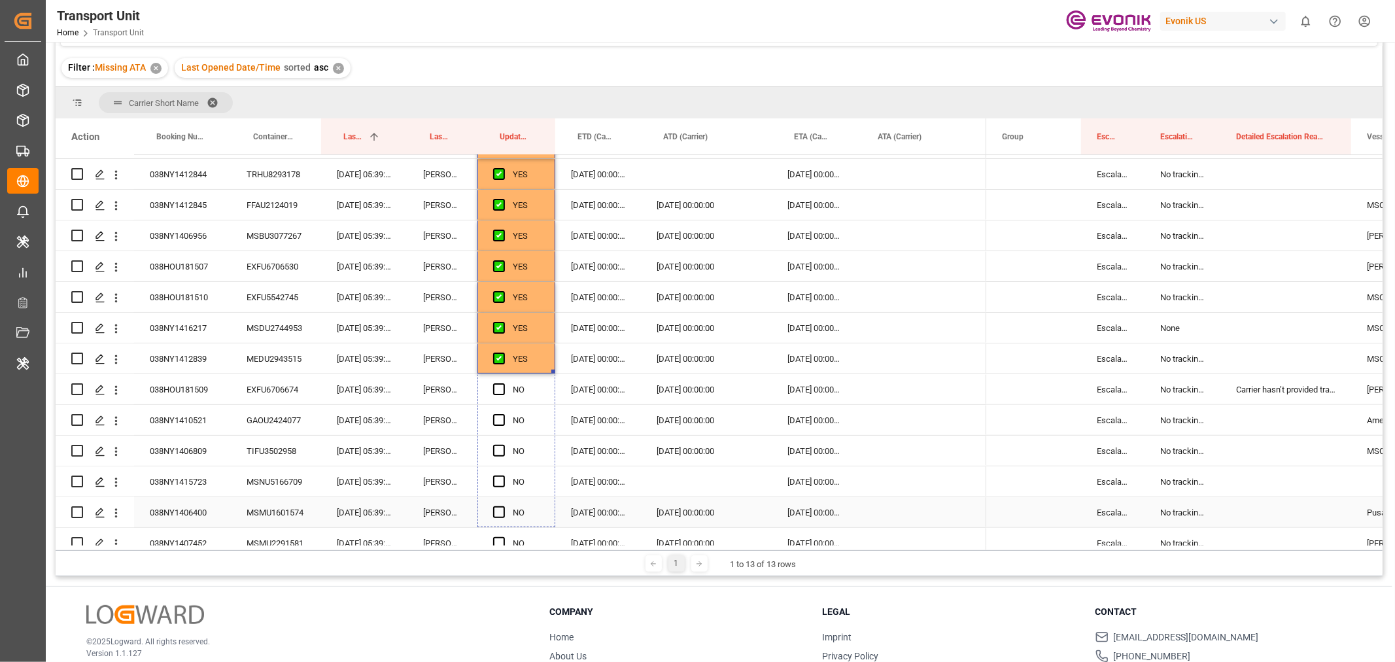
drag, startPoint x: 552, startPoint y: 370, endPoint x: 567, endPoint y: 502, distance: 133.0
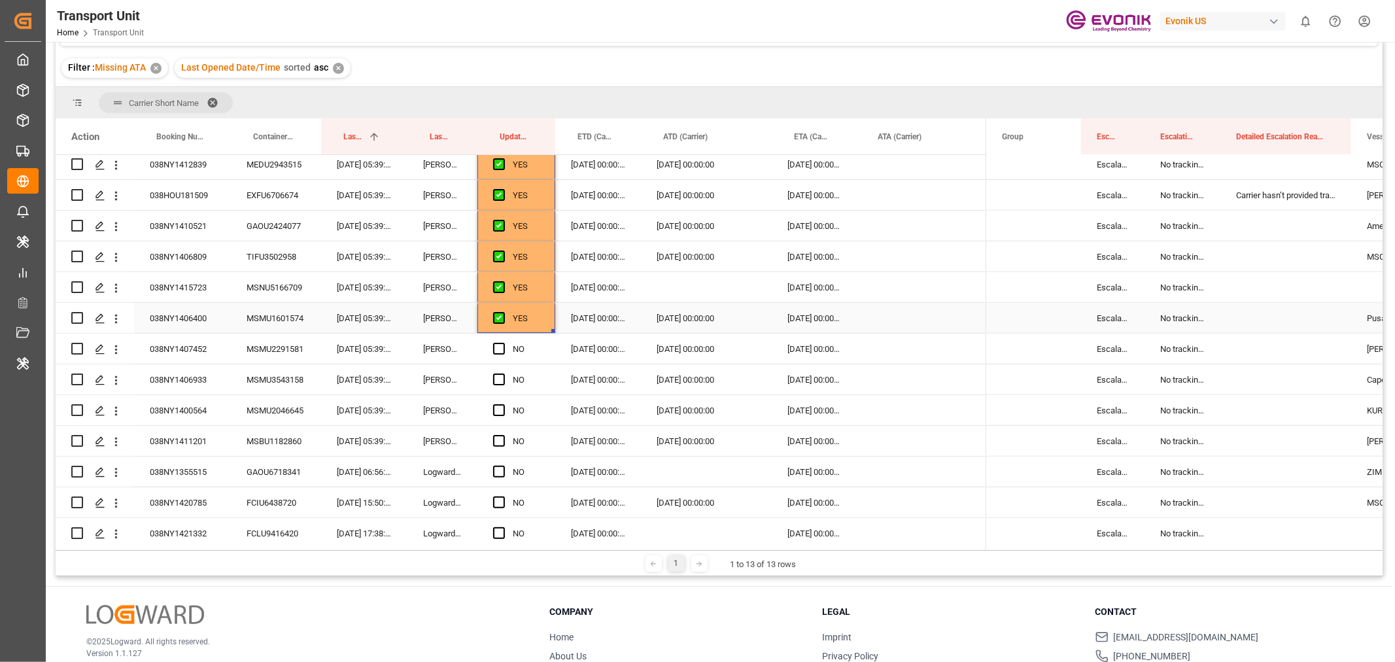
scroll to position [521, 0]
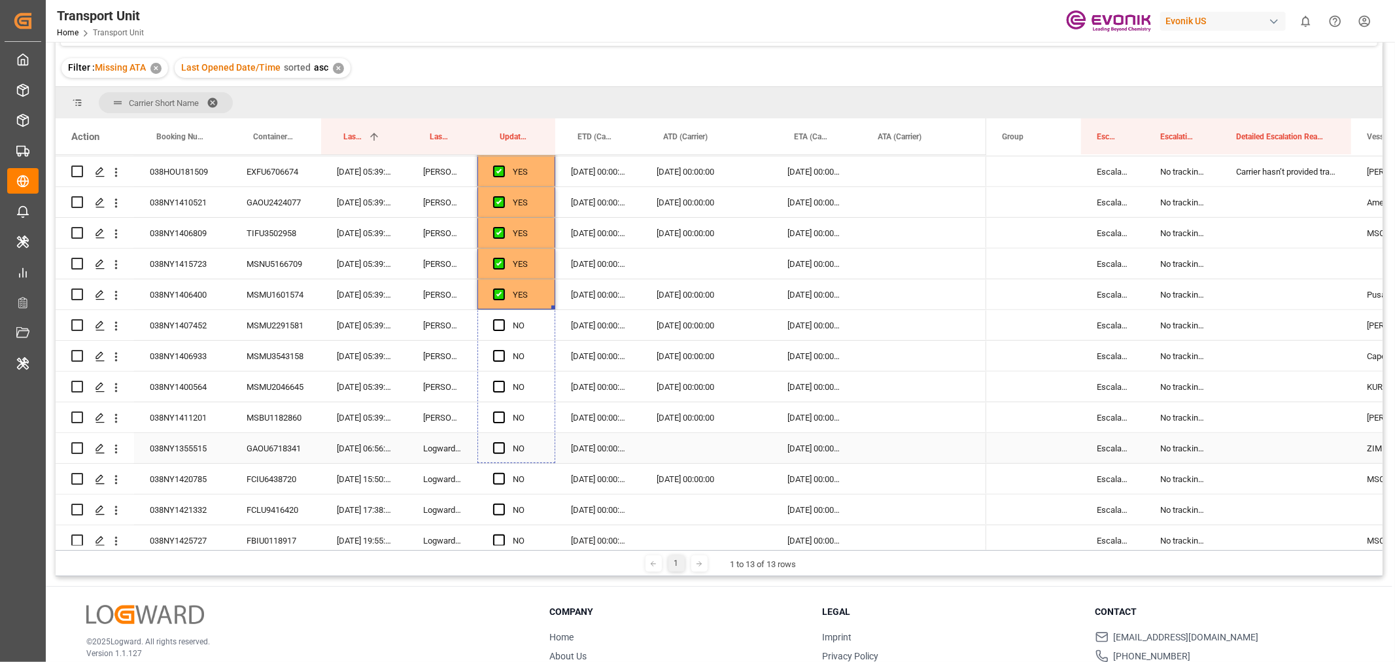
drag, startPoint x: 551, startPoint y: 306, endPoint x: 557, endPoint y: 454, distance: 147.9
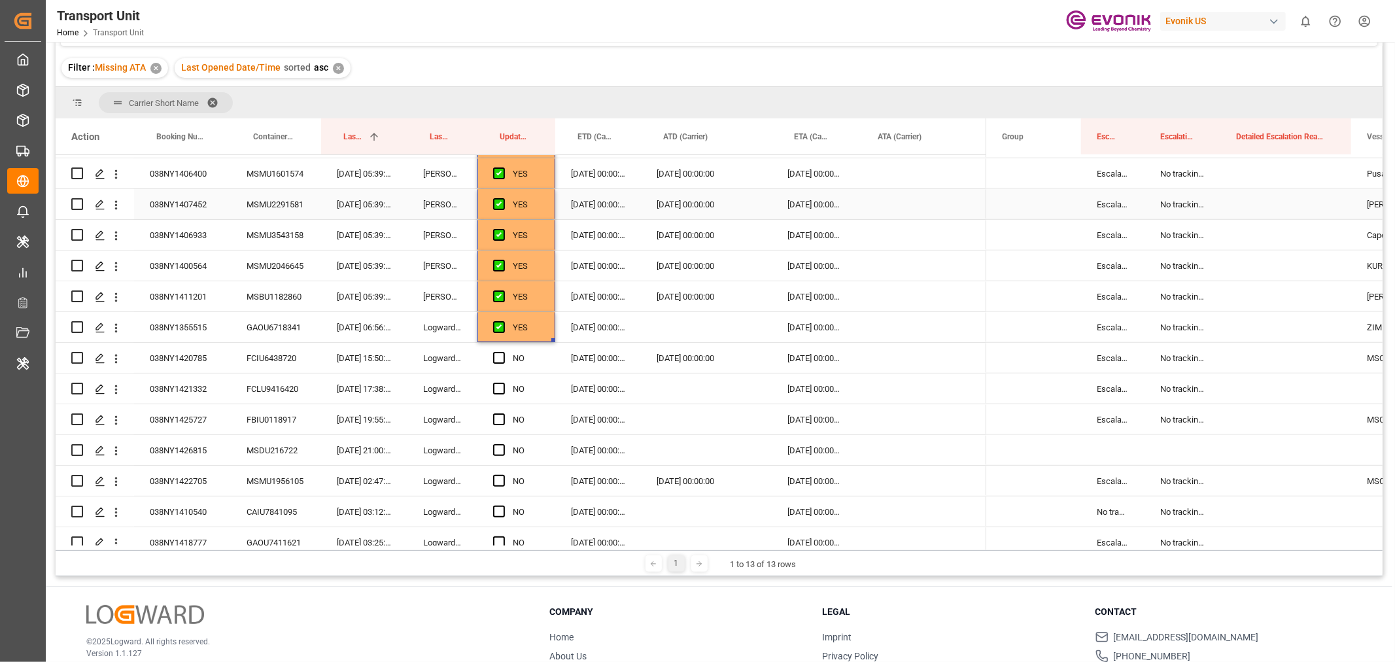
scroll to position [667, 0]
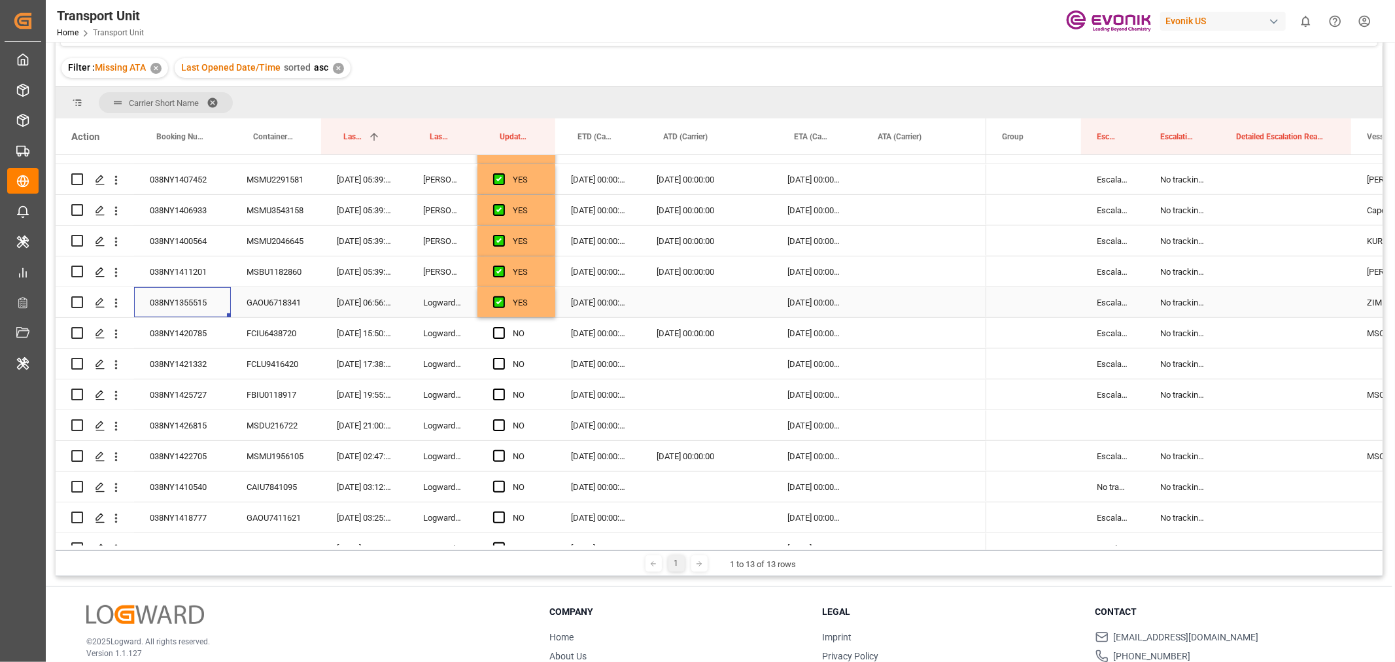
click at [184, 303] on div "038NY1355515" at bounding box center [182, 302] width 97 height 30
click at [494, 336] on span "Press SPACE to select this row." at bounding box center [499, 333] width 12 height 12
click at [503, 327] on input "Press SPACE to select this row." at bounding box center [503, 327] width 0 height 0
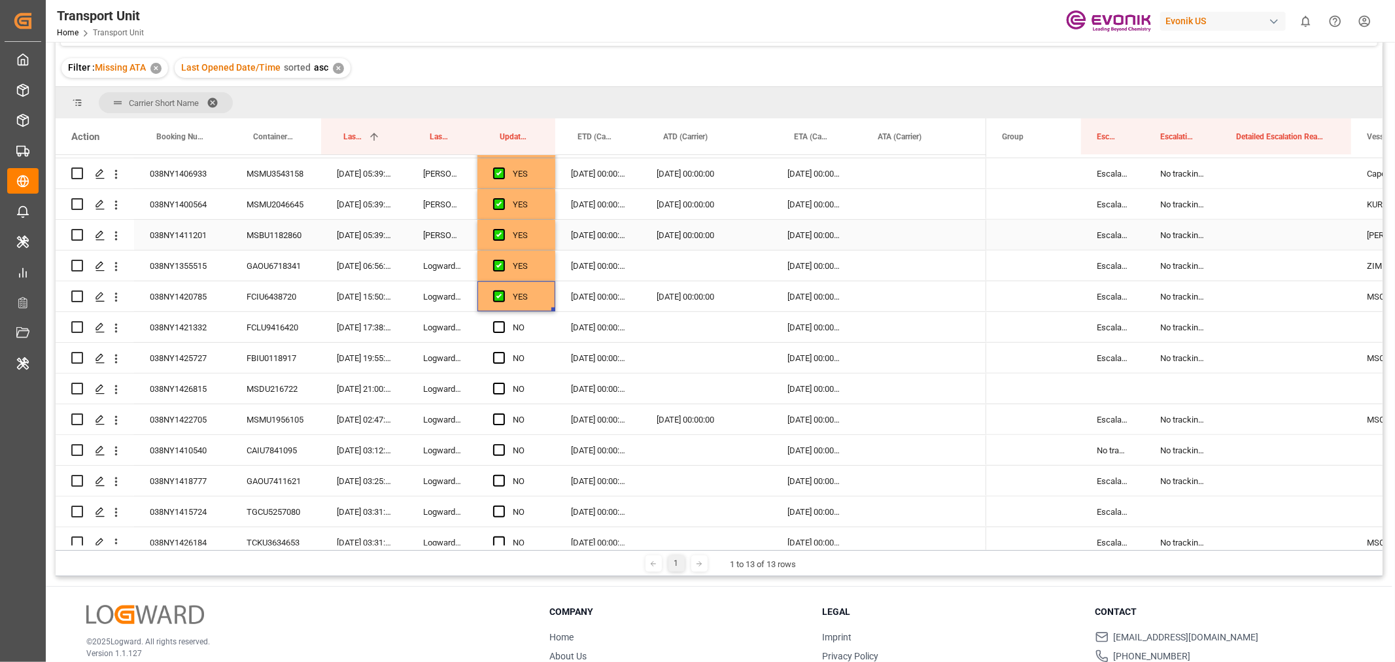
scroll to position [740, 0]
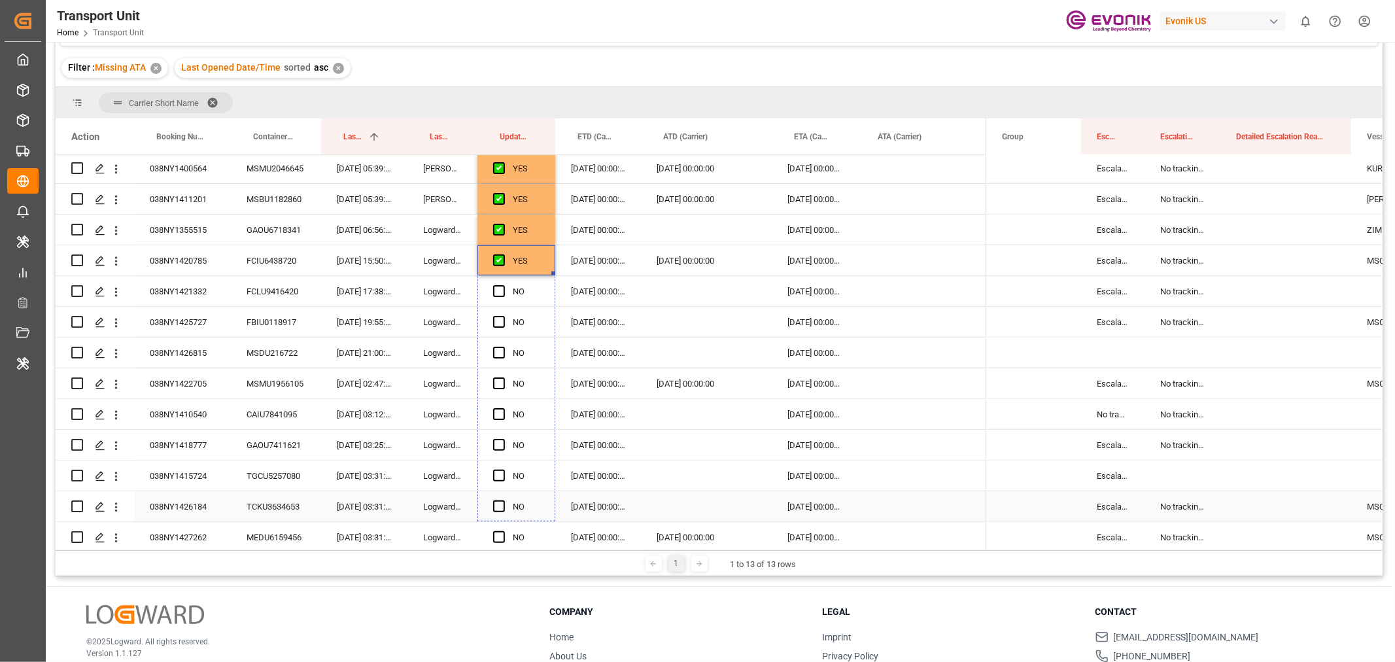
drag, startPoint x: 553, startPoint y: 275, endPoint x: 570, endPoint y: 493, distance: 219.1
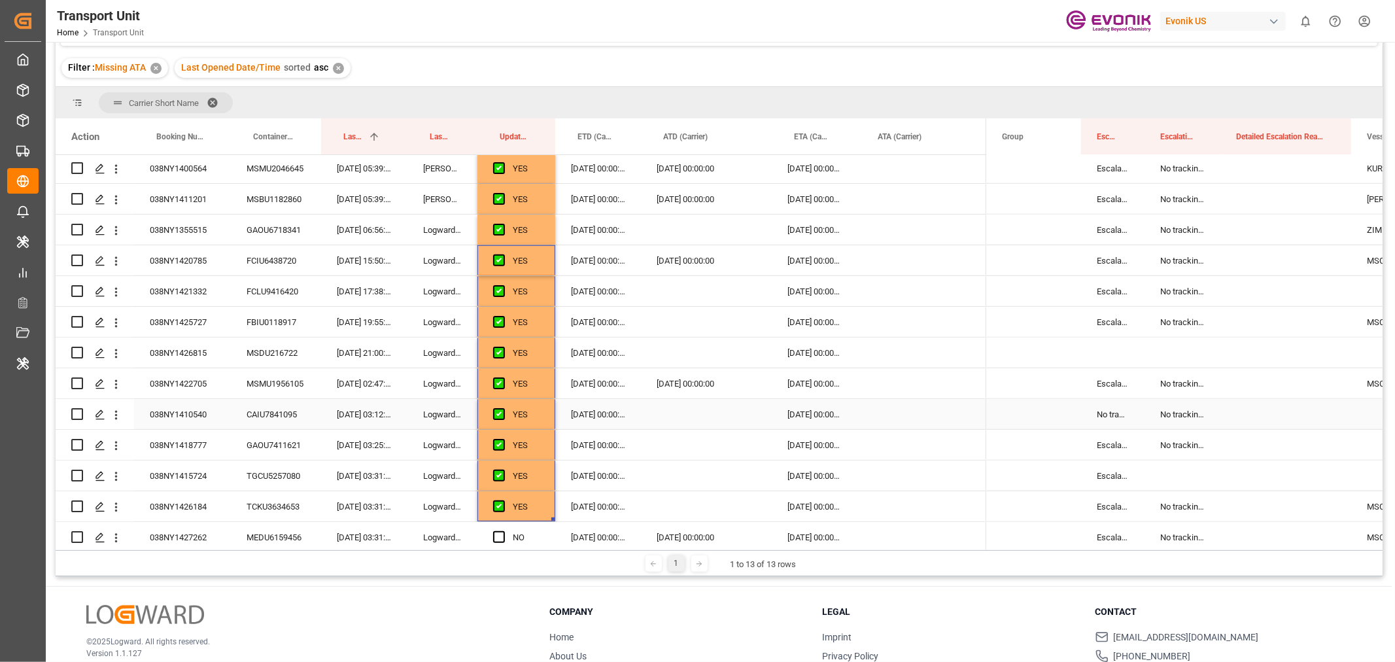
click at [199, 409] on div "038NY1410540" at bounding box center [182, 414] width 97 height 30
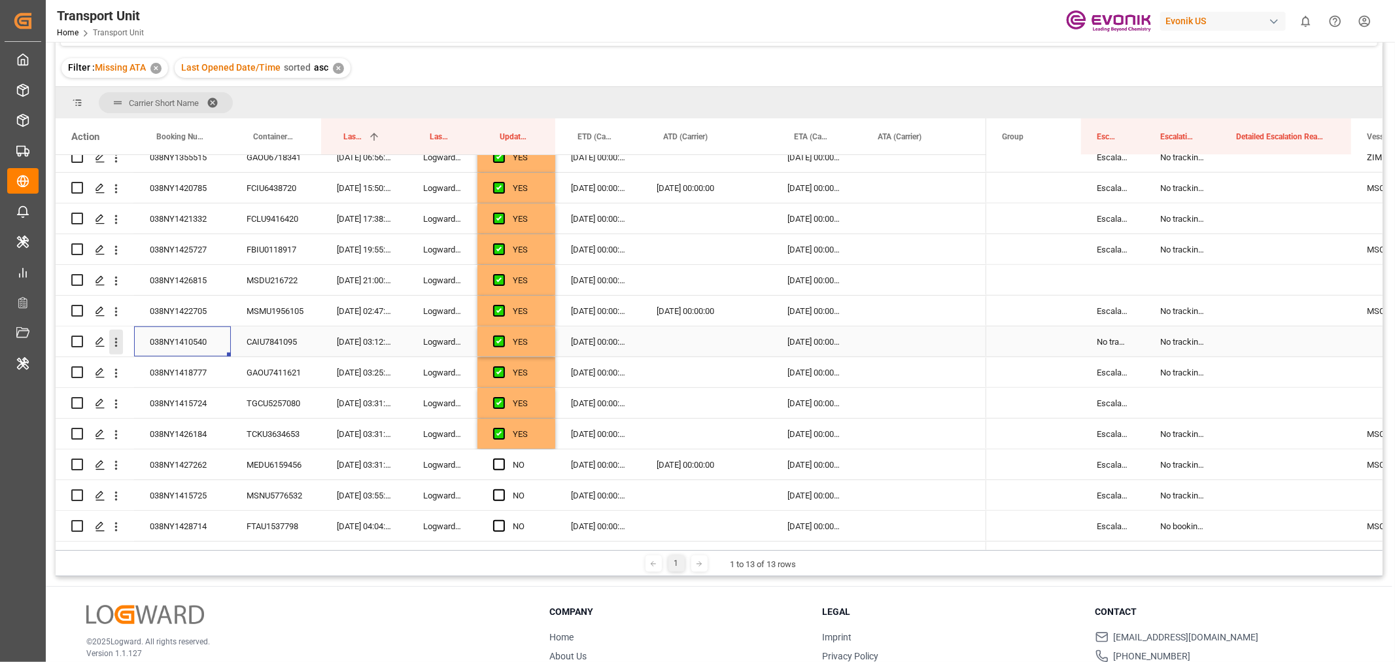
click at [112, 343] on icon "open menu" at bounding box center [116, 343] width 14 height 14
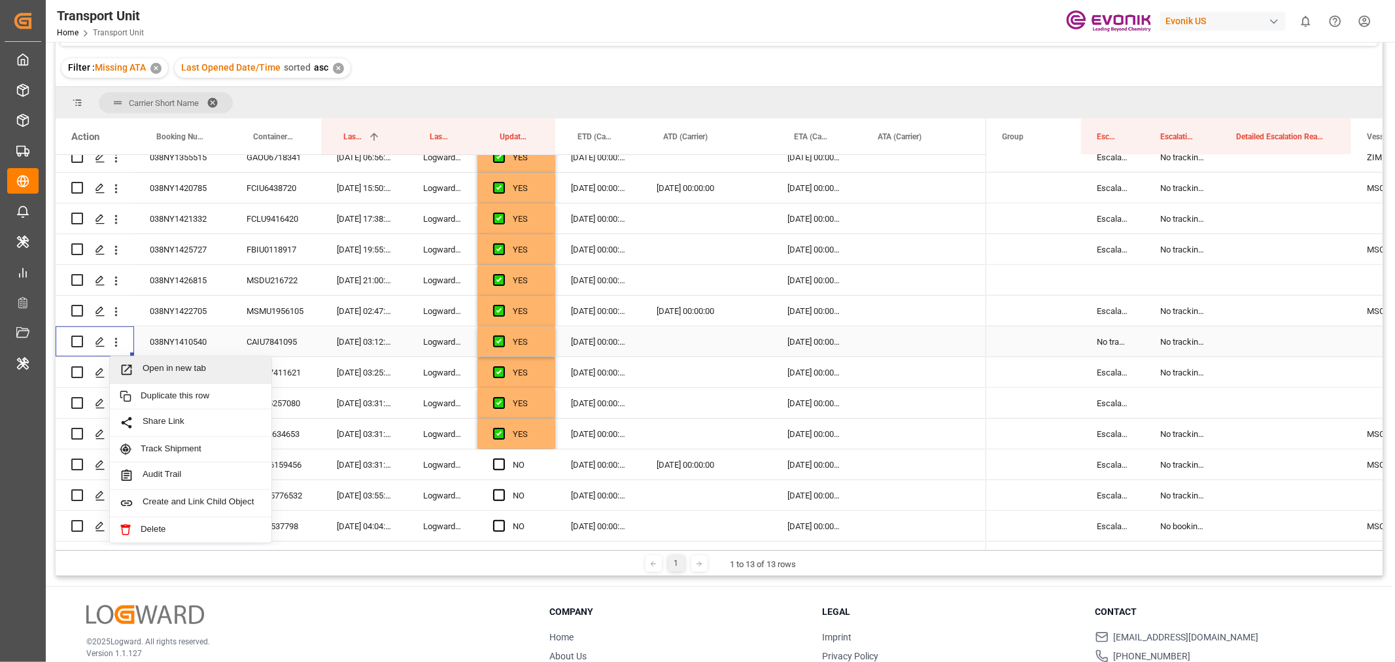
click at [164, 368] on span "Open in new tab" at bounding box center [202, 370] width 119 height 14
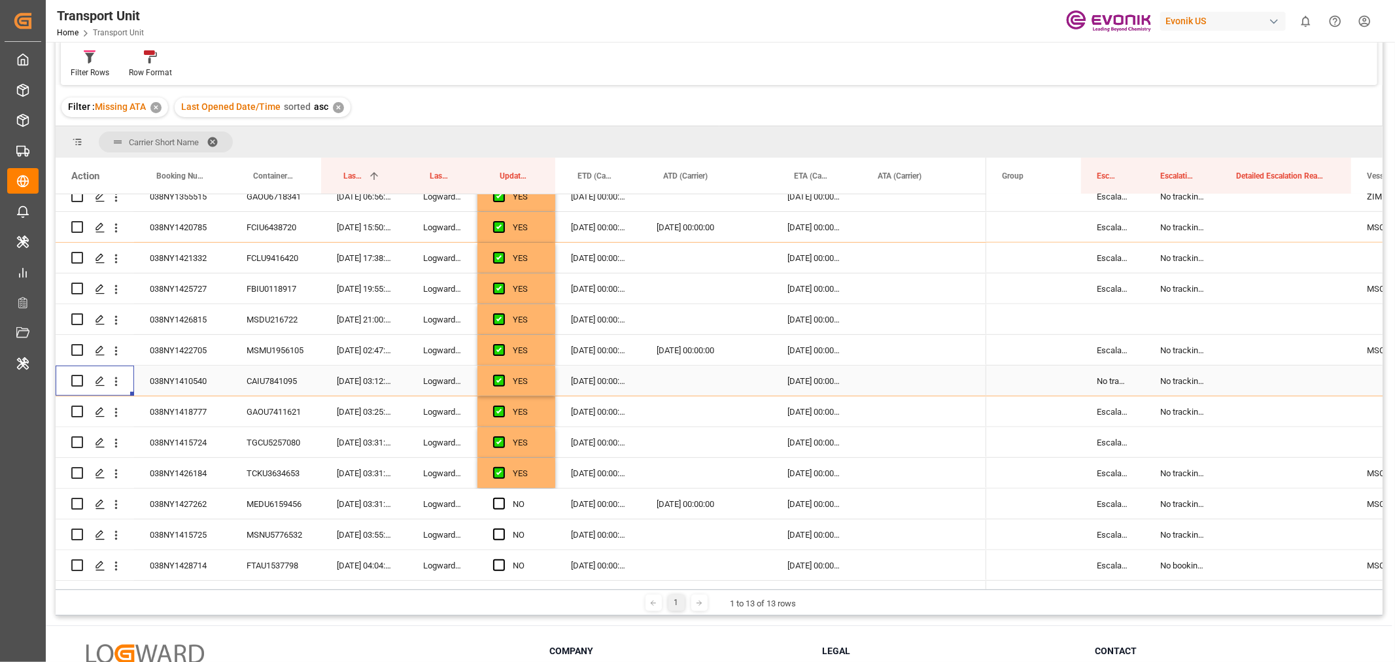
scroll to position [160, 0]
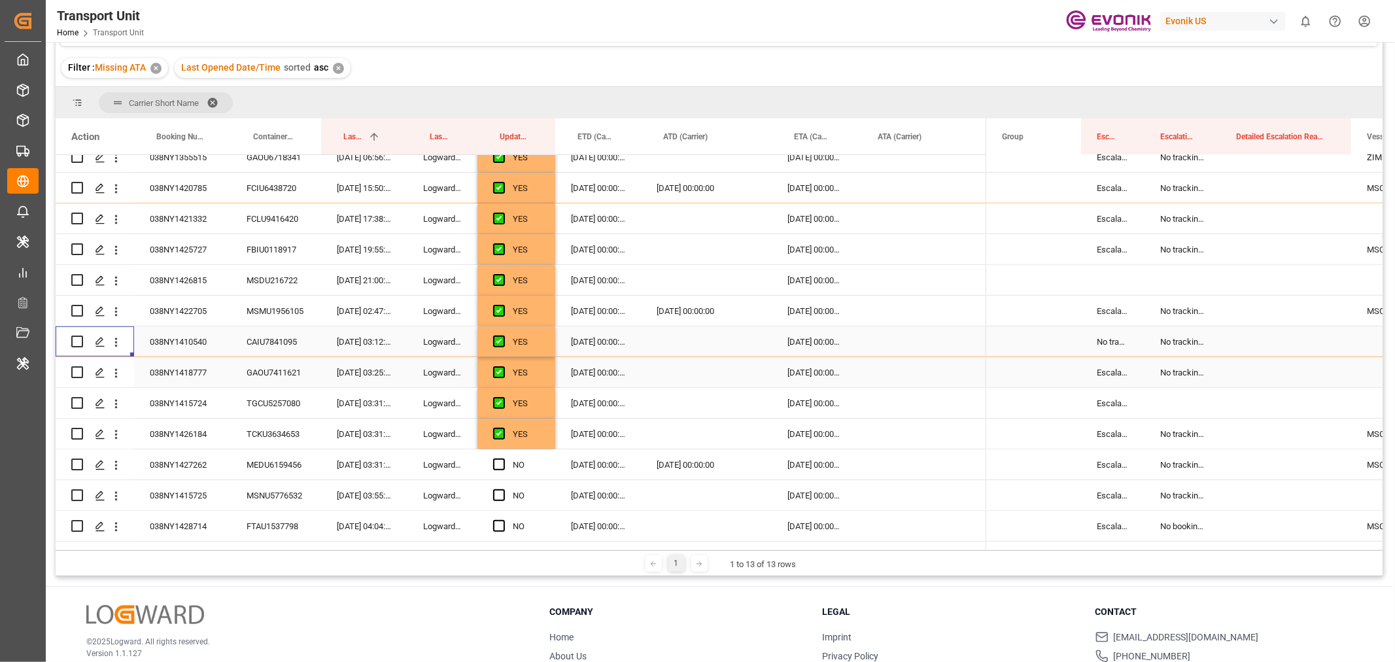
click at [177, 374] on div "038NY1418777" at bounding box center [182, 372] width 97 height 30
click at [118, 377] on icon "open menu" at bounding box center [116, 373] width 14 height 14
click at [195, 402] on span "Open in new tab" at bounding box center [202, 401] width 119 height 14
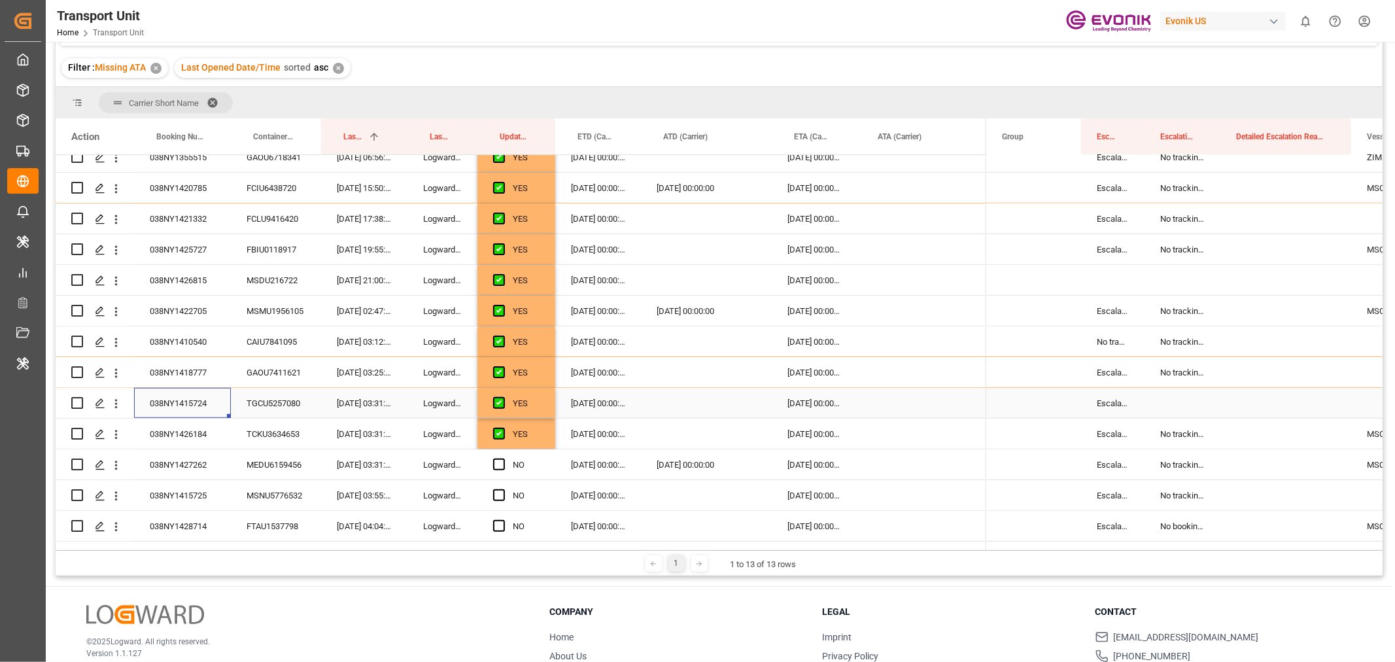
click at [162, 408] on div "038NY1415724" at bounding box center [182, 403] width 97 height 30
click at [118, 402] on icon "open menu" at bounding box center [116, 404] width 14 height 14
click at [151, 421] on div "Open in new tab" at bounding box center [191, 431] width 162 height 27
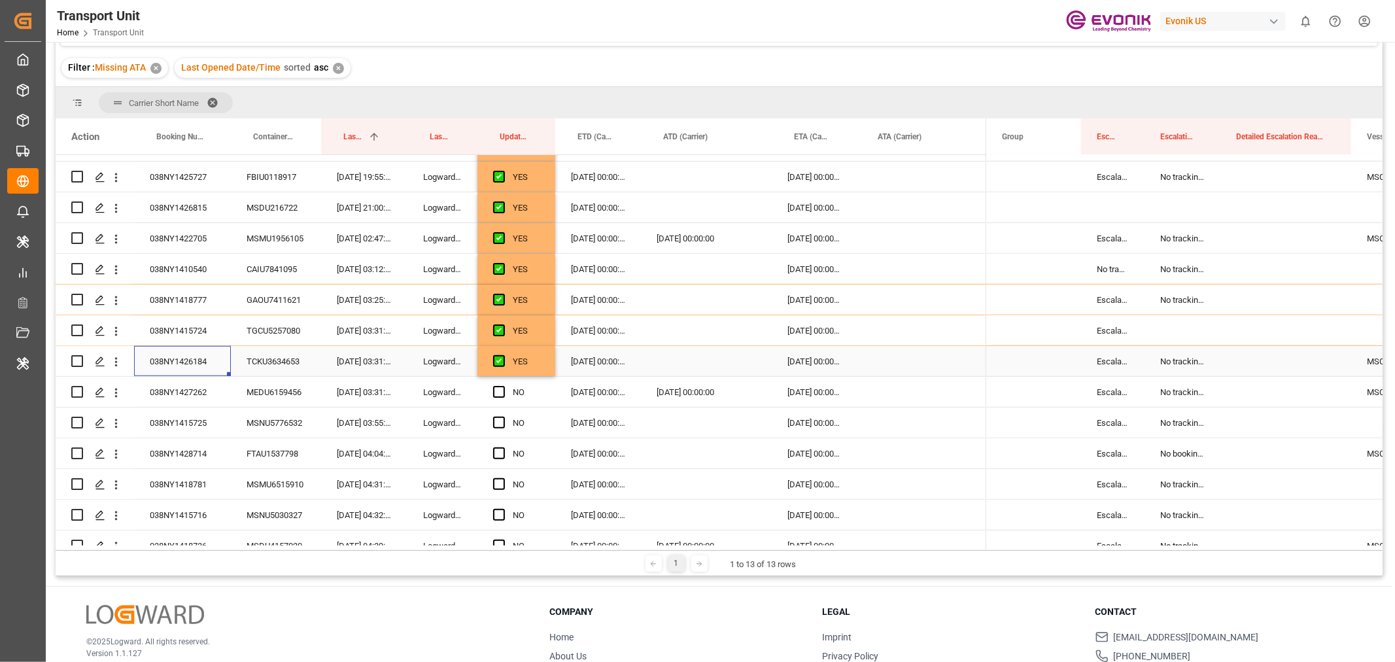
click at [186, 360] on div "038NY1426184" at bounding box center [182, 361] width 97 height 30
click at [118, 360] on icon "open menu" at bounding box center [116, 362] width 14 height 14
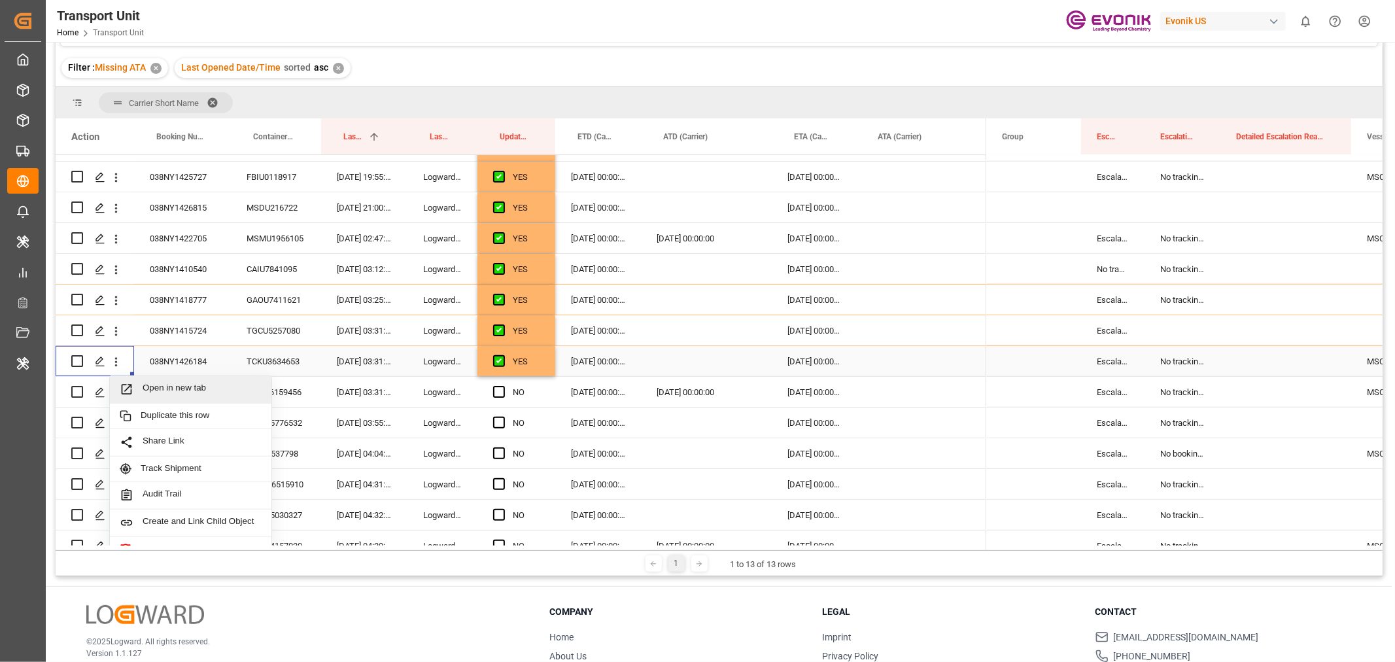
click at [205, 396] on div "Open in new tab" at bounding box center [191, 389] width 162 height 27
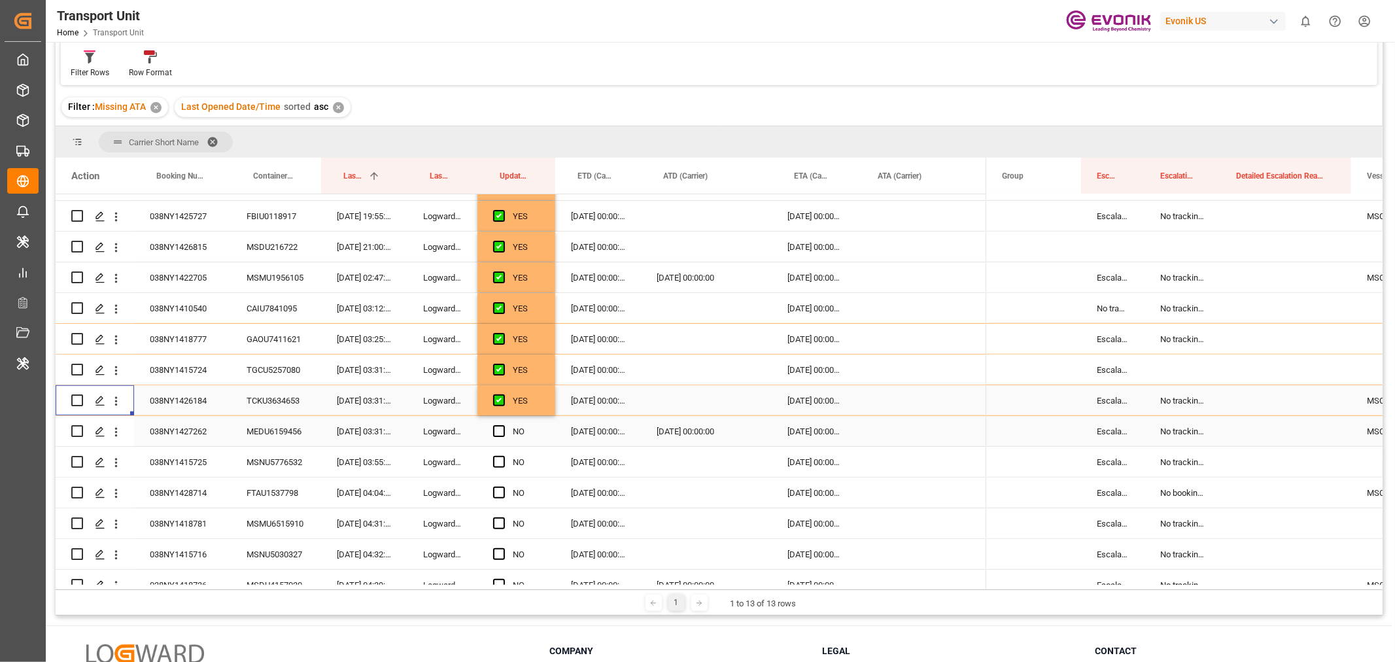
scroll to position [160, 0]
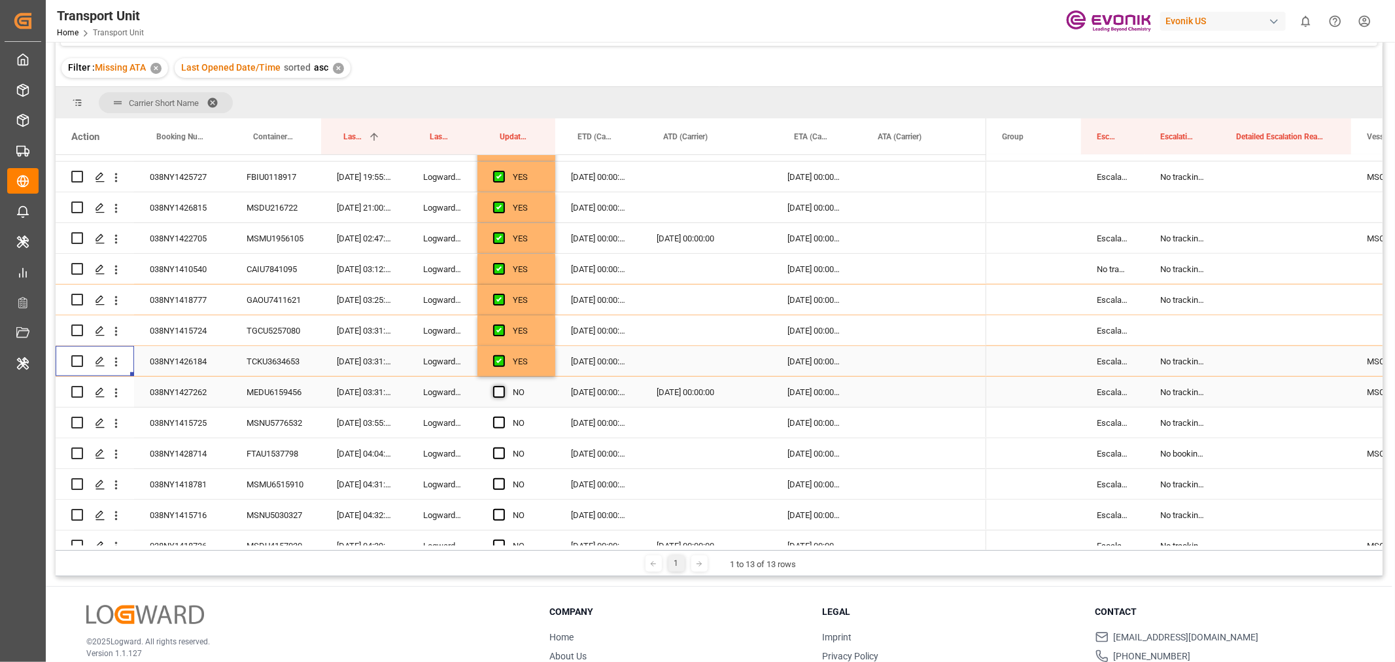
click at [502, 390] on span "Press SPACE to select this row." at bounding box center [499, 392] width 12 height 12
click at [503, 386] on input "Press SPACE to select this row." at bounding box center [503, 386] width 0 height 0
click at [173, 419] on div "038NY1415725" at bounding box center [182, 423] width 97 height 30
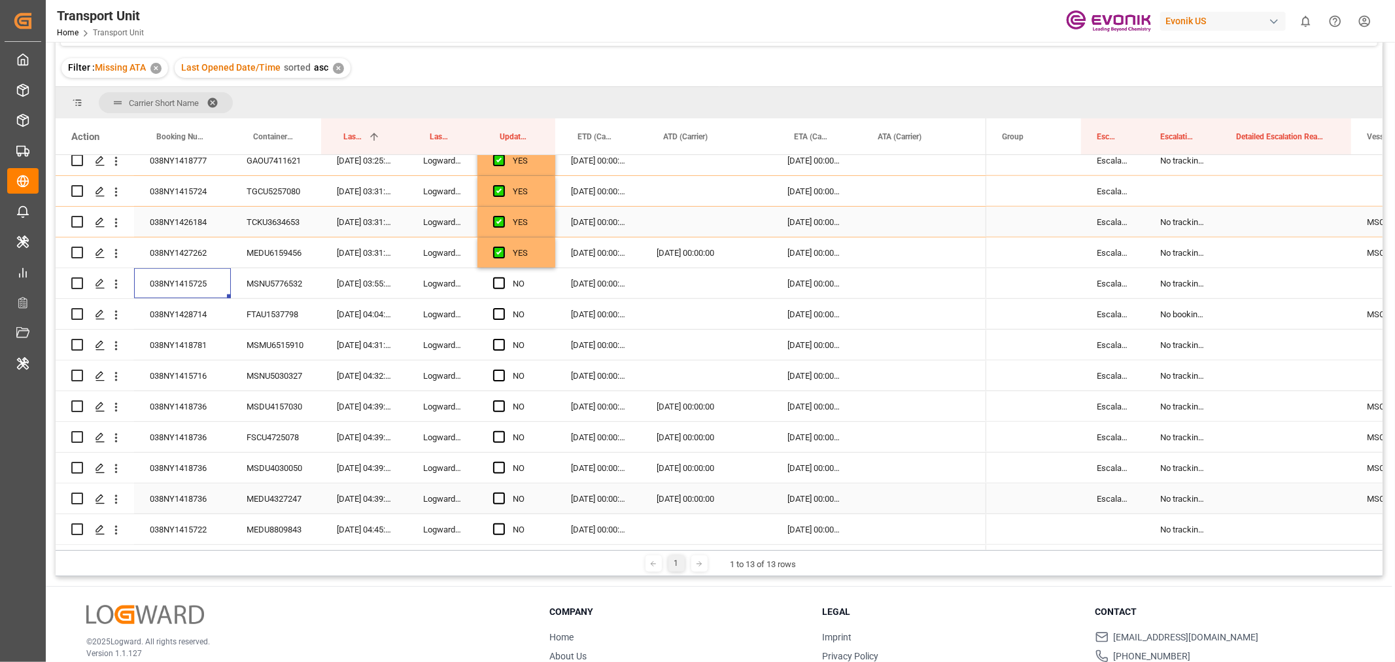
scroll to position [958, 0]
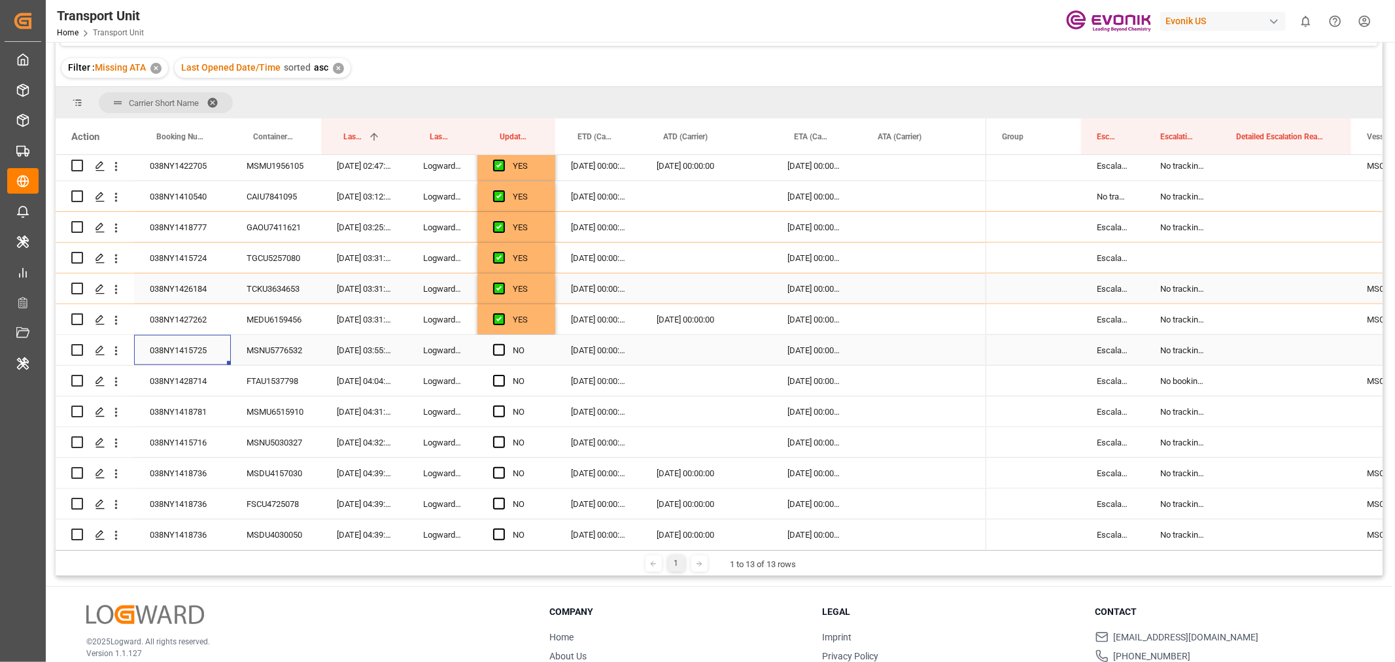
click at [190, 343] on div "038NY1415725" at bounding box center [182, 350] width 97 height 30
click at [114, 349] on icon "open menu" at bounding box center [116, 351] width 14 height 14
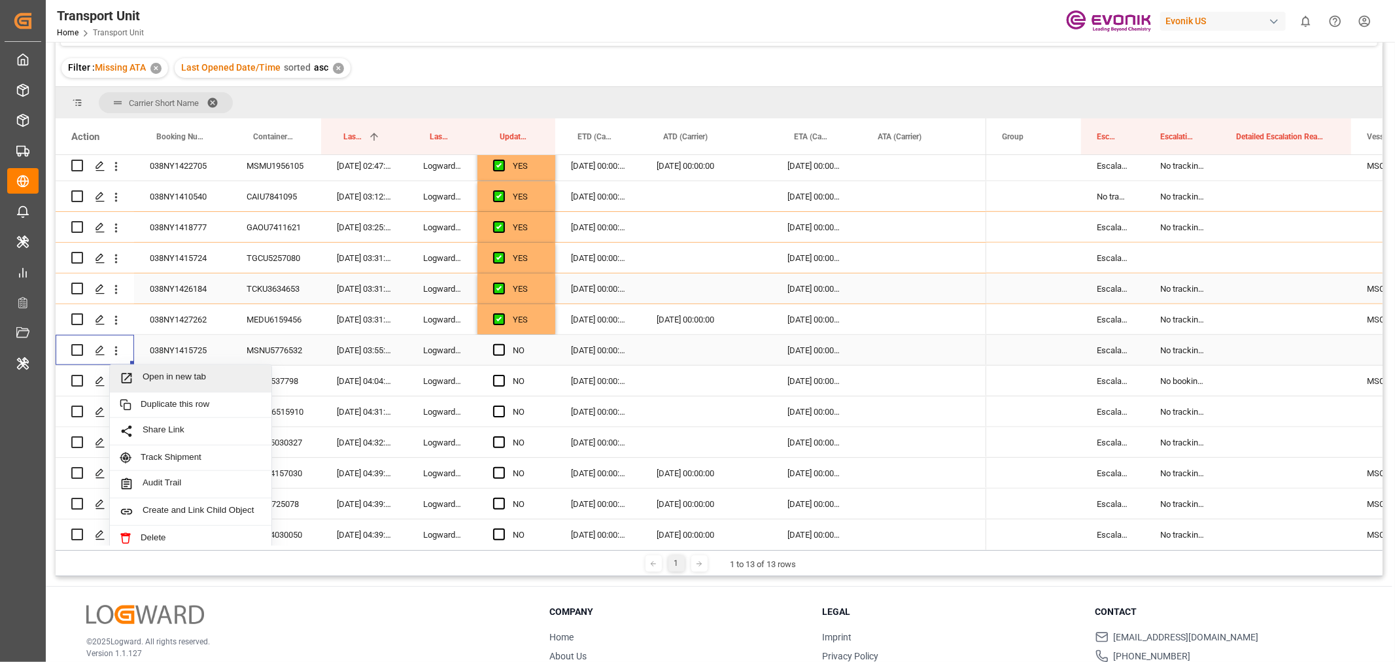
click at [158, 372] on span "Open in new tab" at bounding box center [202, 379] width 119 height 14
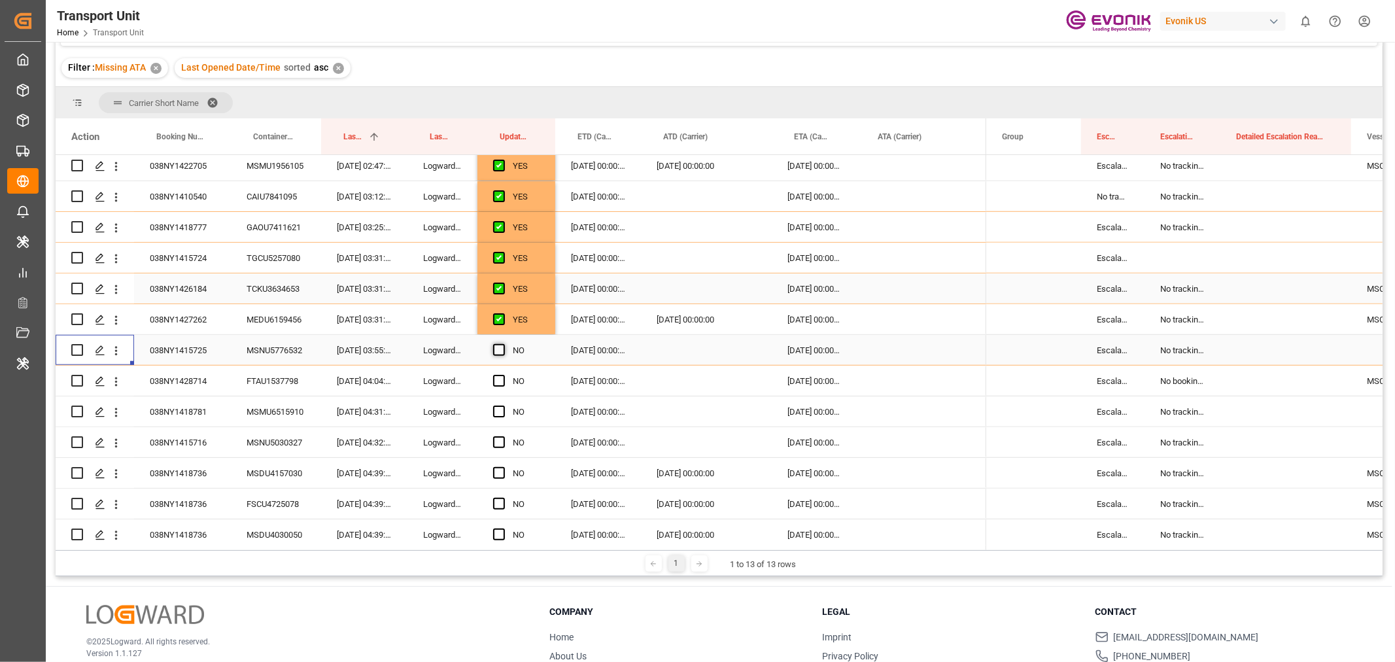
click at [500, 344] on span "Press SPACE to select this row." at bounding box center [499, 350] width 12 height 12
click at [503, 344] on input "Press SPACE to select this row." at bounding box center [503, 344] width 0 height 0
click at [496, 377] on span "Press SPACE to select this row." at bounding box center [499, 381] width 12 height 12
click at [503, 375] on input "Press SPACE to select this row." at bounding box center [503, 375] width 0 height 0
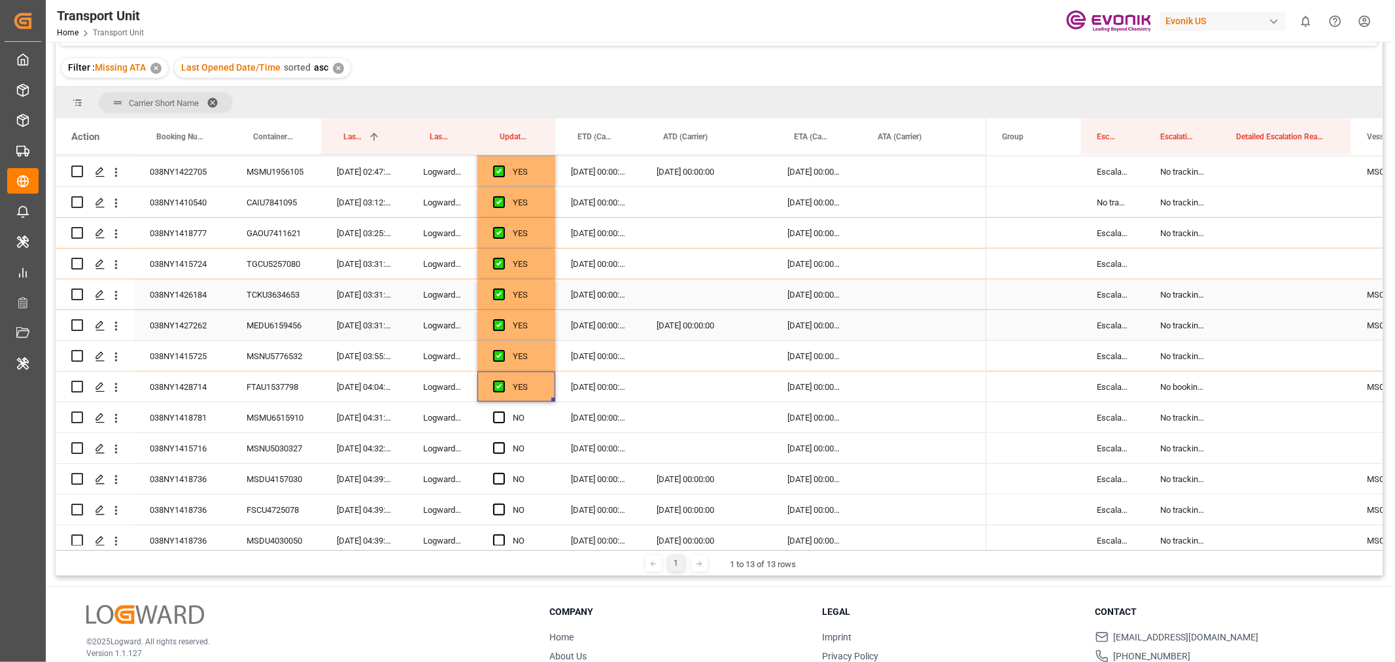
scroll to position [1024, 0]
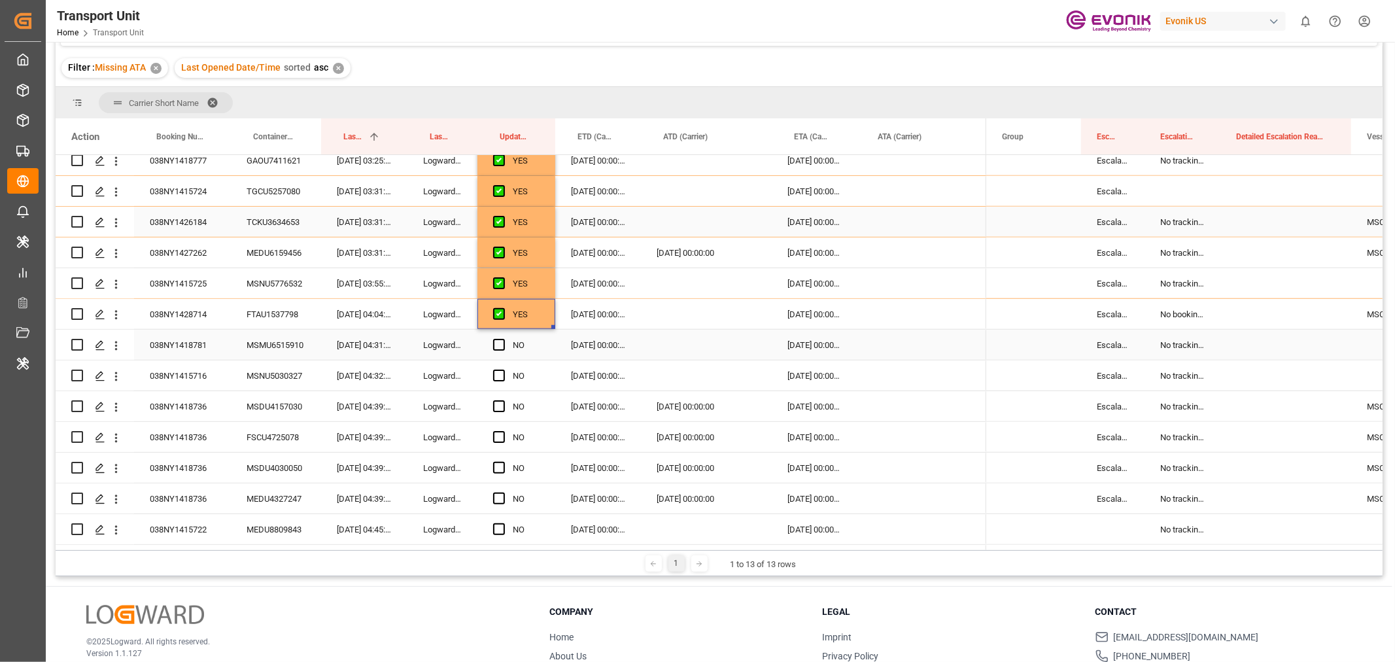
click at [181, 344] on div "038NY1418781" at bounding box center [182, 345] width 97 height 30
click at [118, 342] on icon "open menu" at bounding box center [116, 346] width 14 height 14
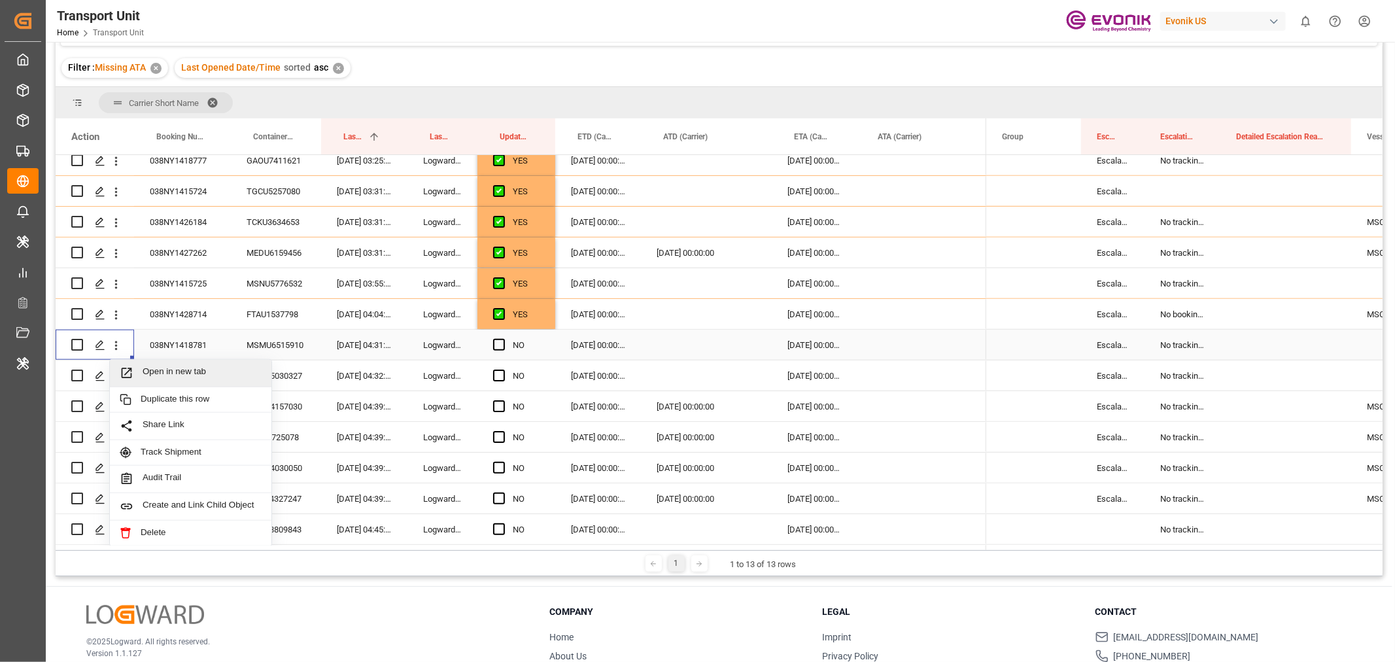
click at [158, 362] on div "Open in new tab" at bounding box center [191, 373] width 162 height 27
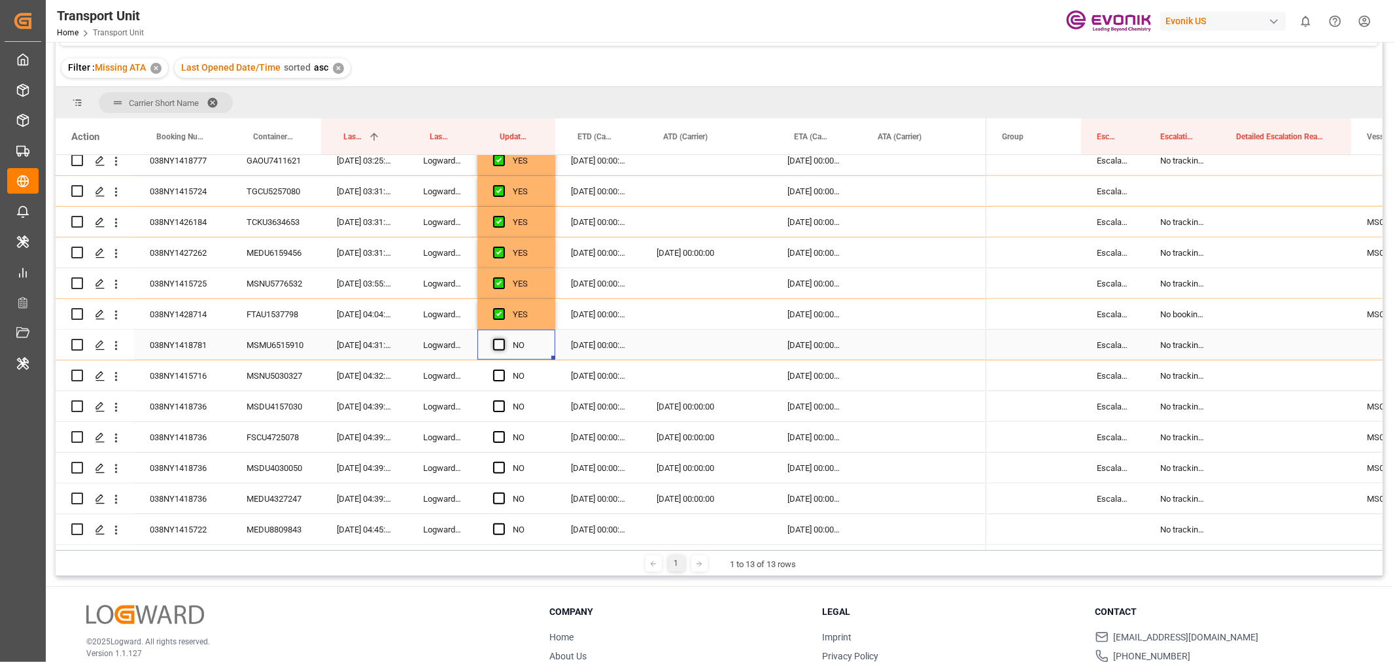
click at [498, 341] on span "Press SPACE to select this row." at bounding box center [499, 345] width 12 height 12
click at [503, 339] on input "Press SPACE to select this row." at bounding box center [503, 339] width 0 height 0
click at [192, 375] on div "038NY1415716" at bounding box center [182, 375] width 97 height 30
click at [114, 380] on icon "open menu" at bounding box center [116, 377] width 14 height 14
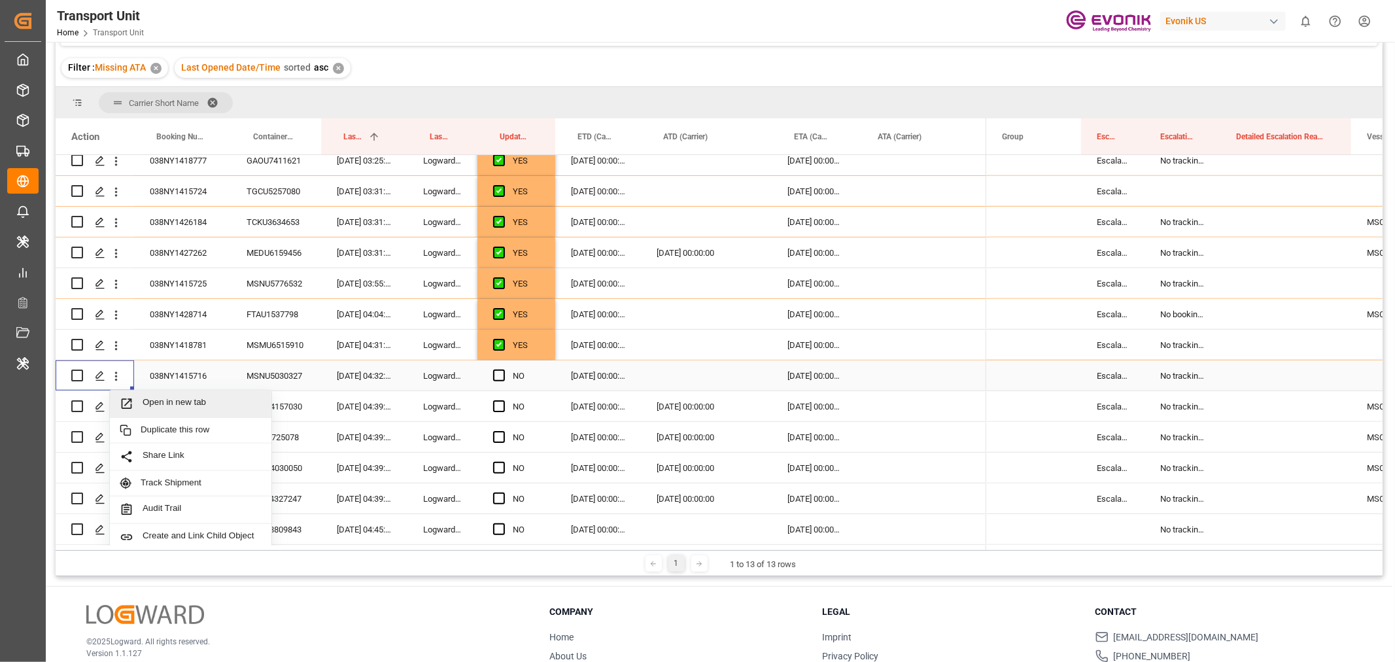
click at [167, 400] on span "Open in new tab" at bounding box center [202, 404] width 119 height 14
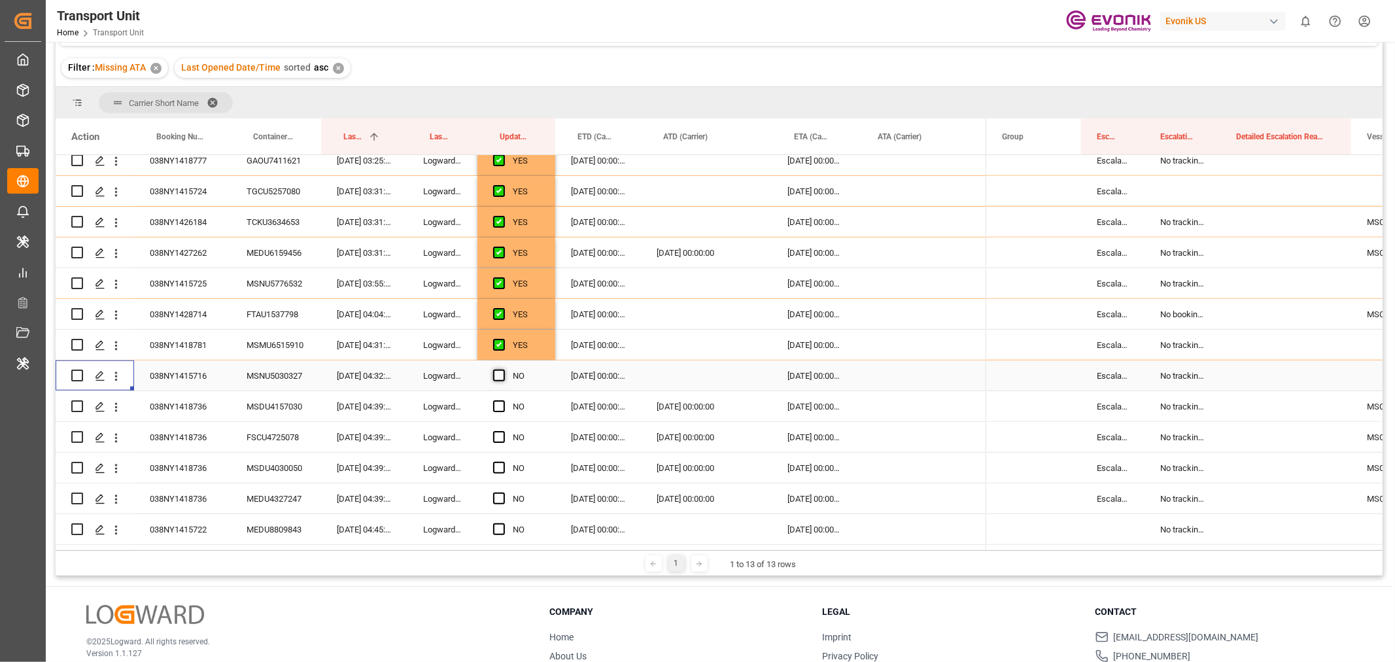
click at [500, 372] on span "Press SPACE to select this row." at bounding box center [499, 376] width 12 height 12
click at [503, 370] on input "Press SPACE to select this row." at bounding box center [503, 370] width 0 height 0
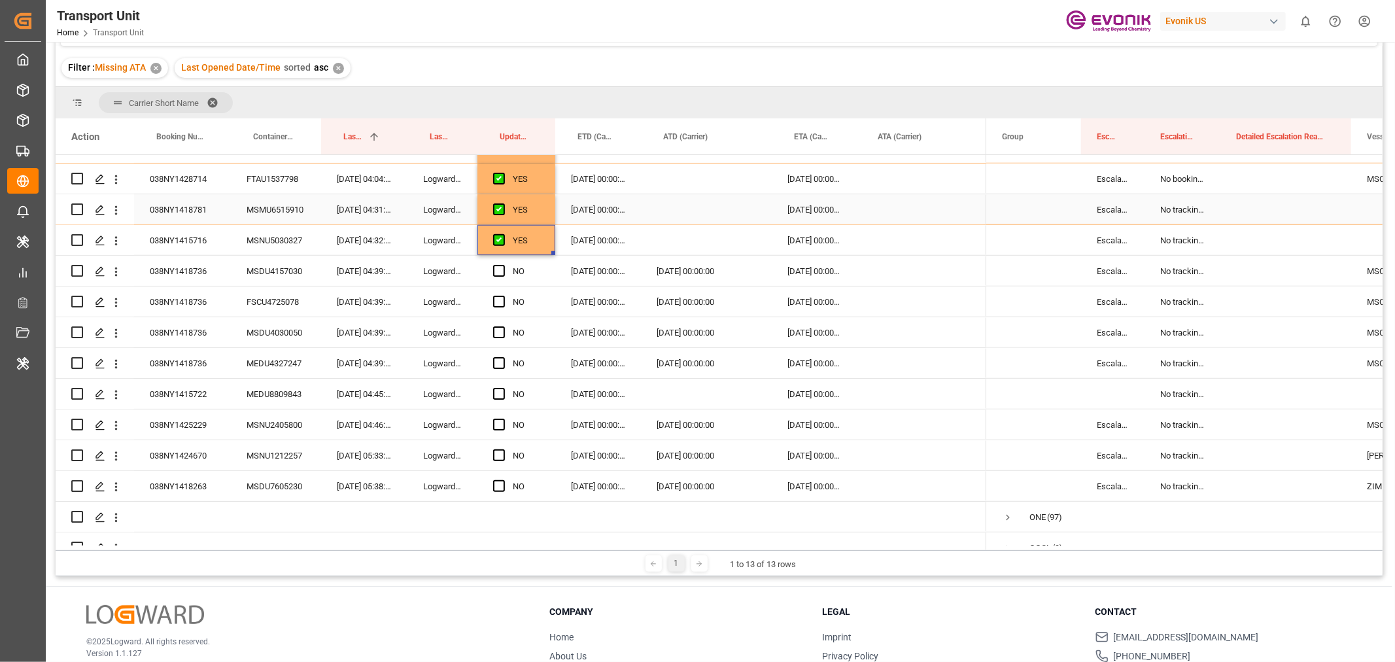
scroll to position [1170, 0]
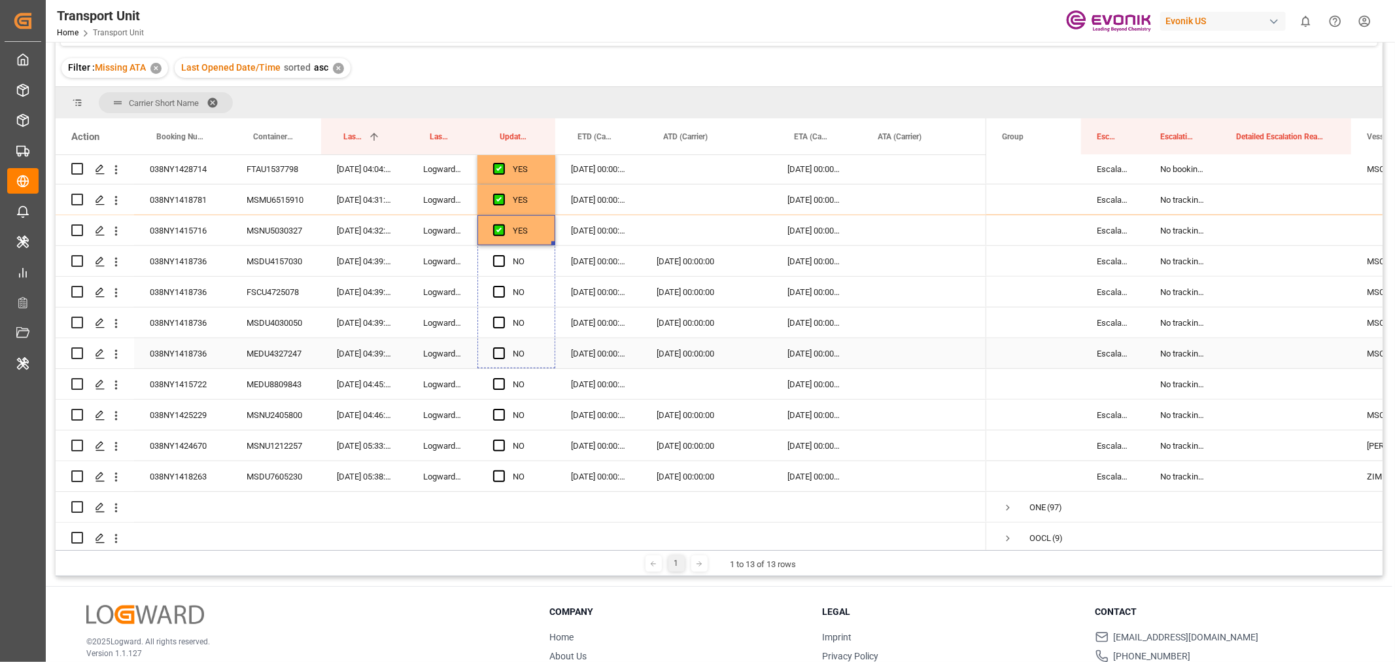
drag, startPoint x: 552, startPoint y: 242, endPoint x: 553, endPoint y: 347, distance: 105.3
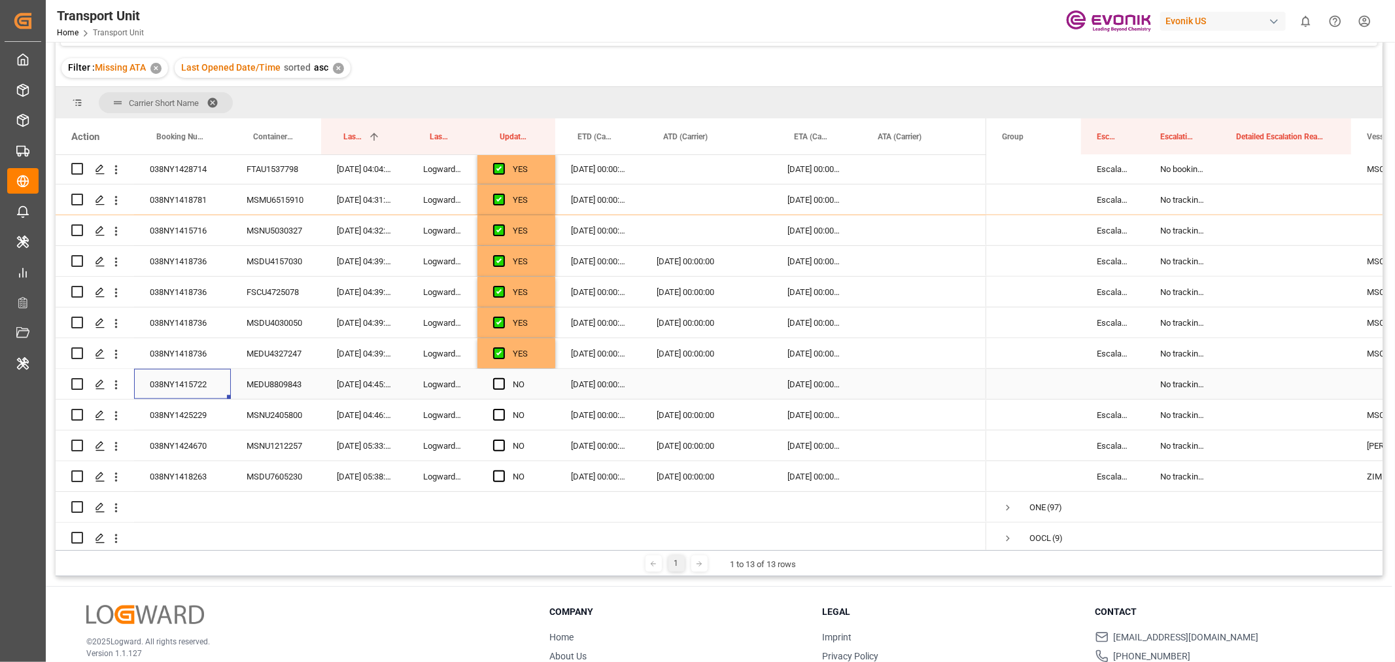
click at [203, 381] on div "038NY1415722" at bounding box center [182, 384] width 97 height 30
click at [114, 385] on icon "open menu" at bounding box center [116, 385] width 14 height 14
click at [169, 409] on span "Open in new tab" at bounding box center [202, 413] width 119 height 14
click at [499, 387] on span "Press SPACE to select this row." at bounding box center [499, 384] width 12 height 12
click at [503, 378] on input "Press SPACE to select this row." at bounding box center [503, 378] width 0 height 0
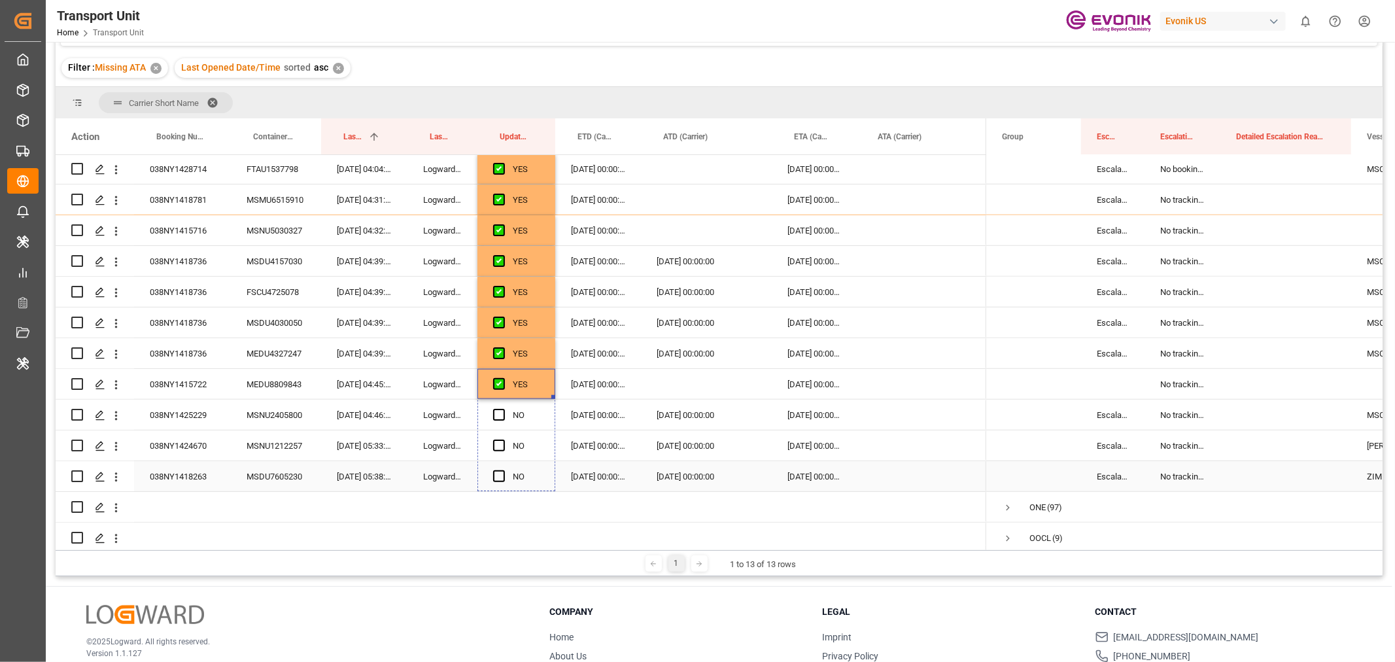
drag, startPoint x: 551, startPoint y: 396, endPoint x: 551, endPoint y: 473, distance: 77.2
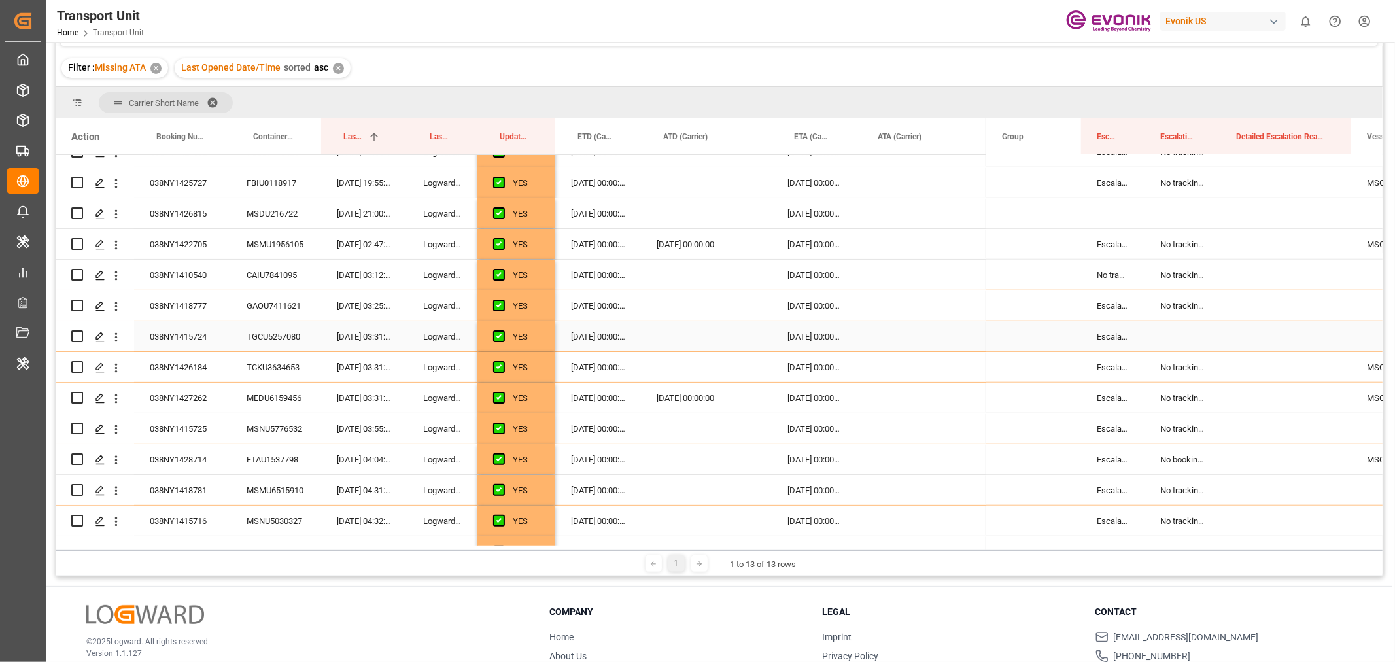
scroll to position [1024, 0]
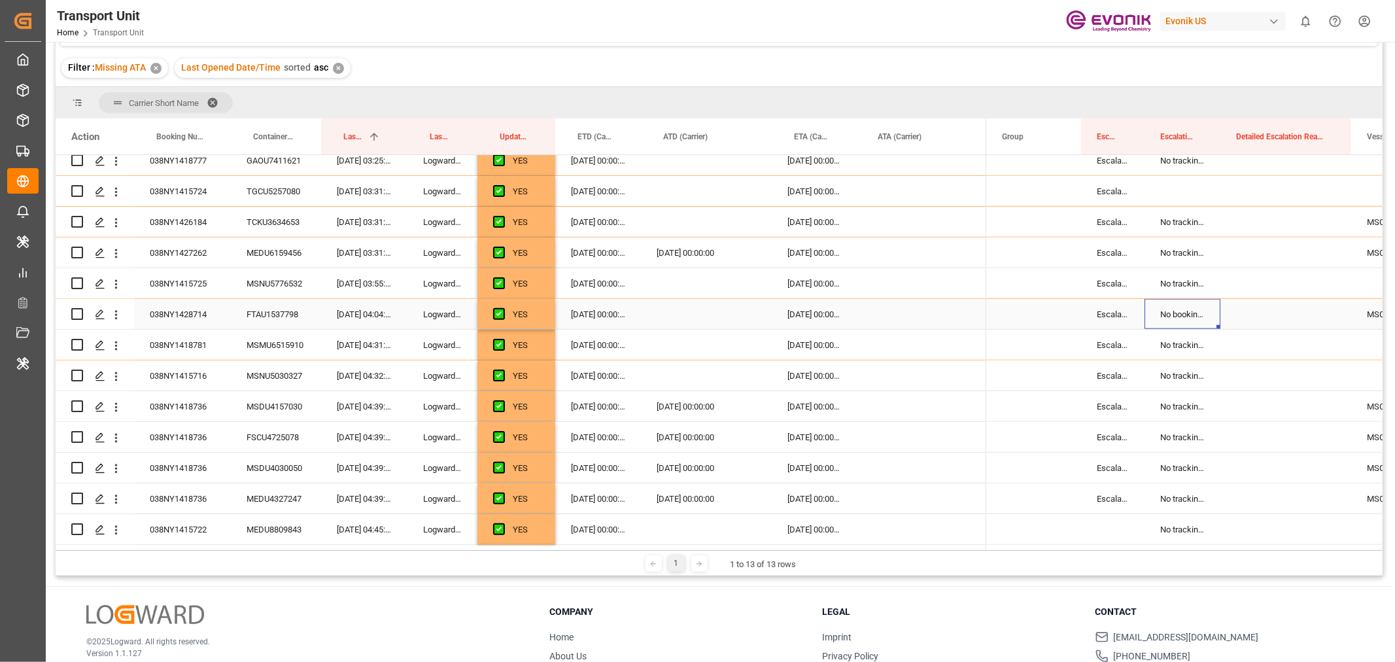
click at [1187, 313] on div "No booking number can be assigned to the container" at bounding box center [1183, 314] width 76 height 30
click at [1202, 319] on button "No booking number can be assigned to the container" at bounding box center [1182, 321] width 55 height 25
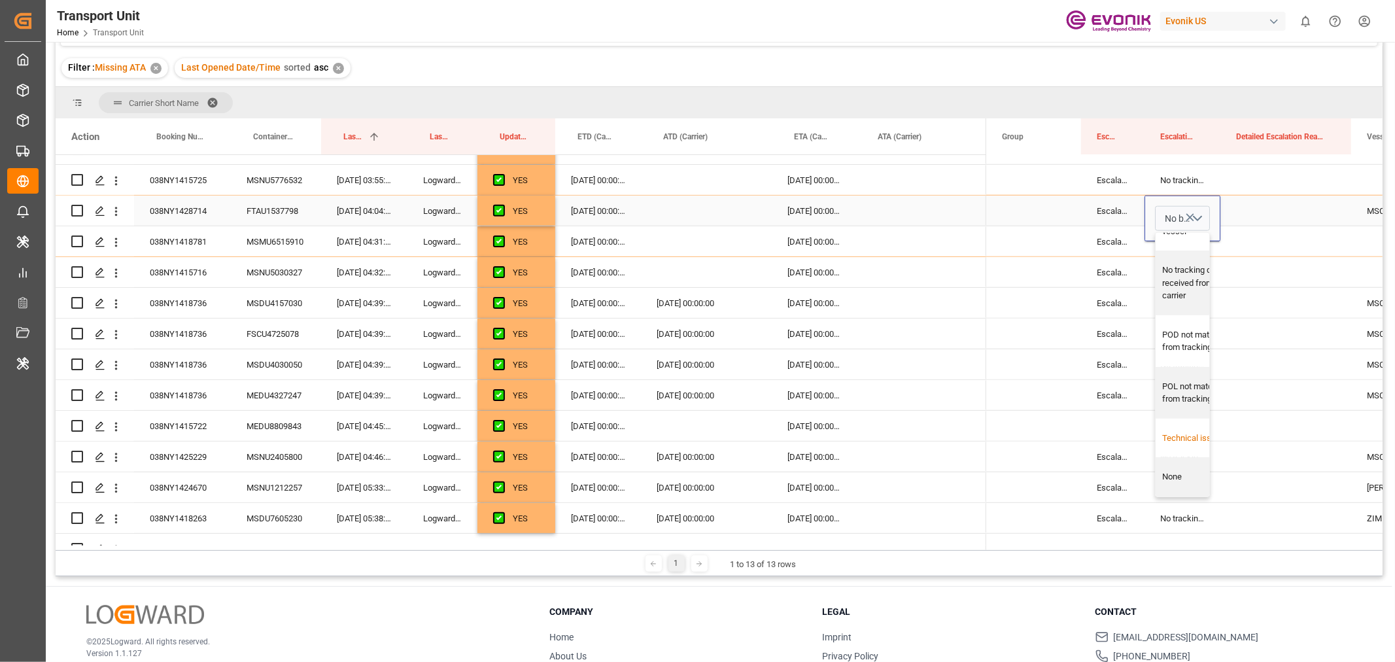
scroll to position [1243, 0]
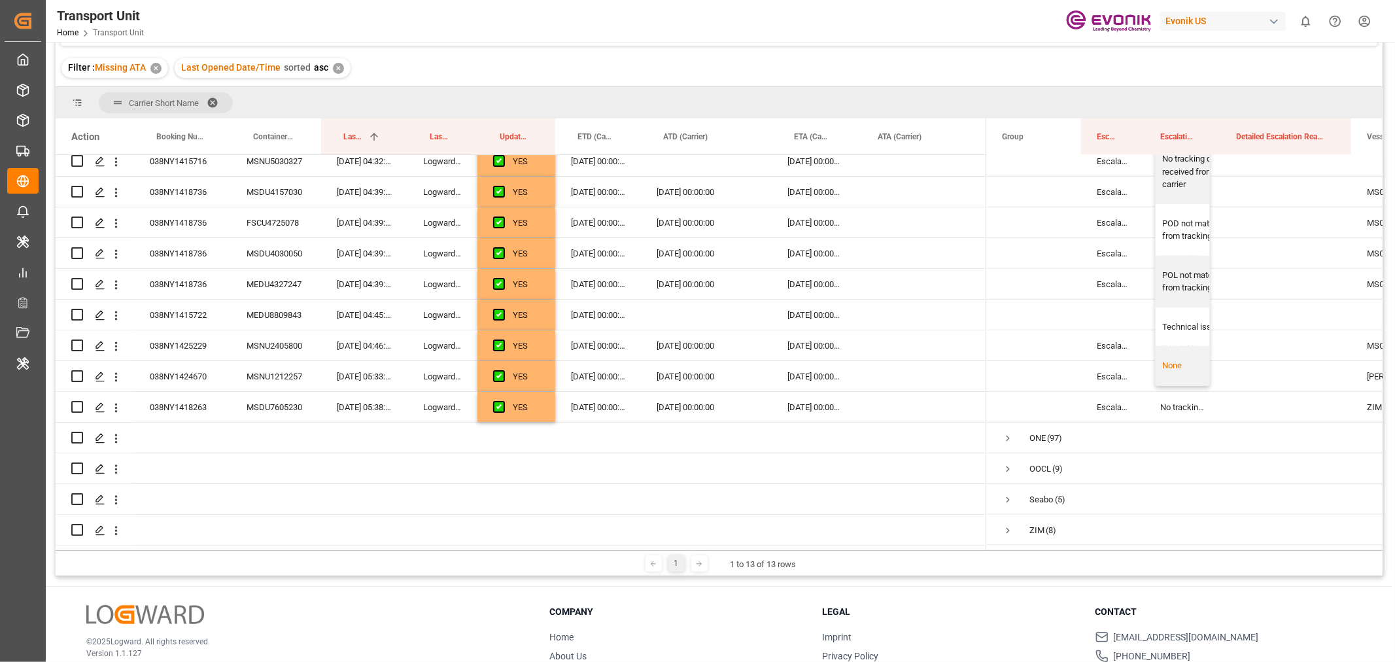
click at [1176, 359] on div "None" at bounding box center [1201, 365] width 77 height 13
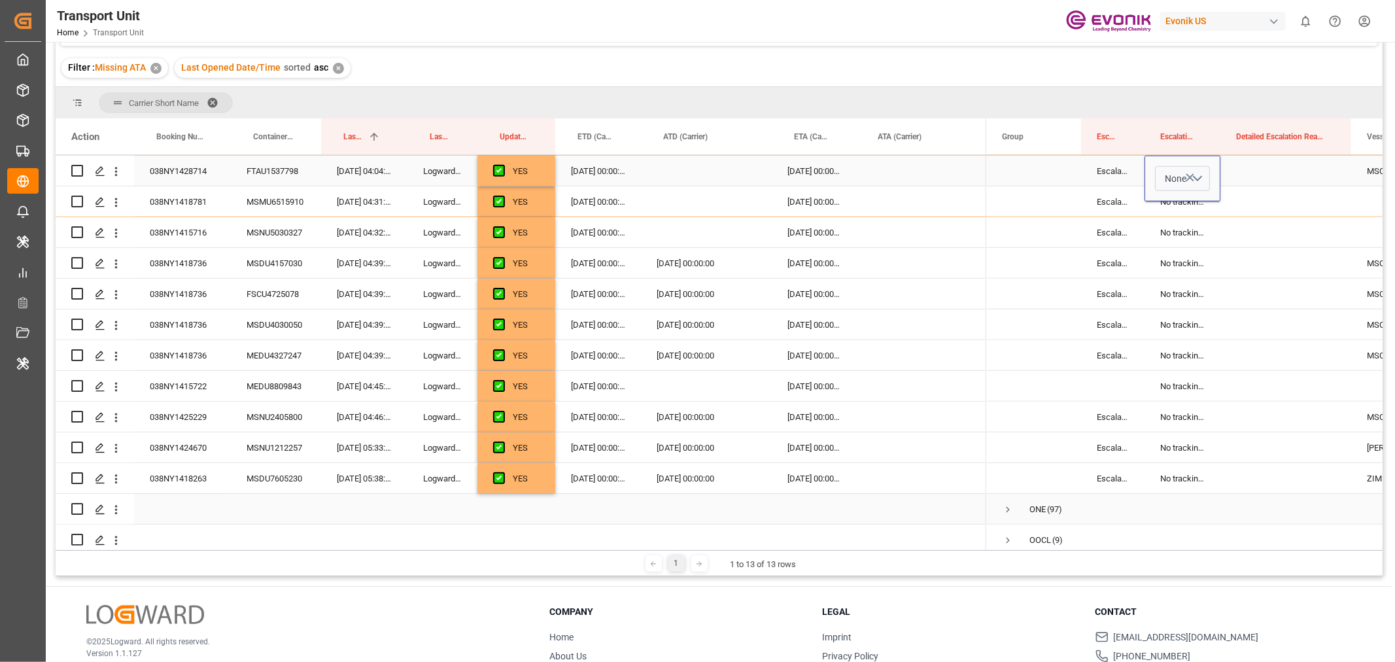
scroll to position [1024, 0]
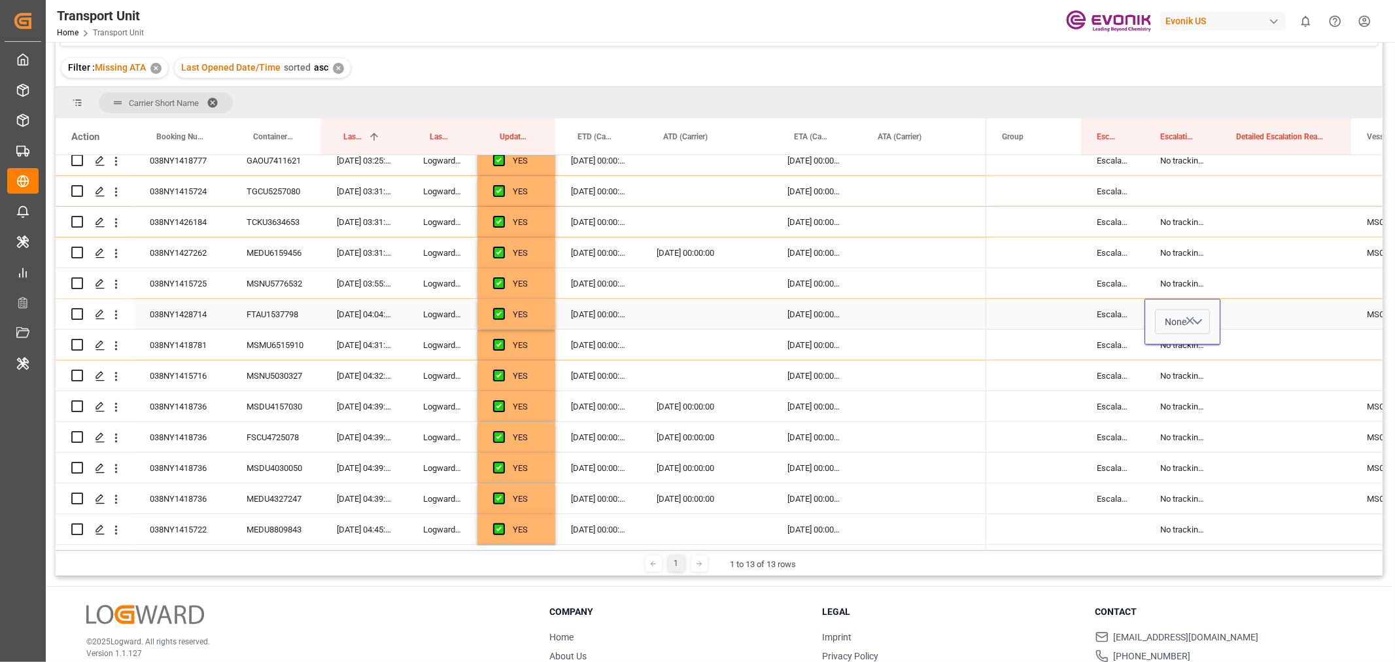
click at [1247, 315] on div "Press SPACE to select this row." at bounding box center [1286, 314] width 131 height 30
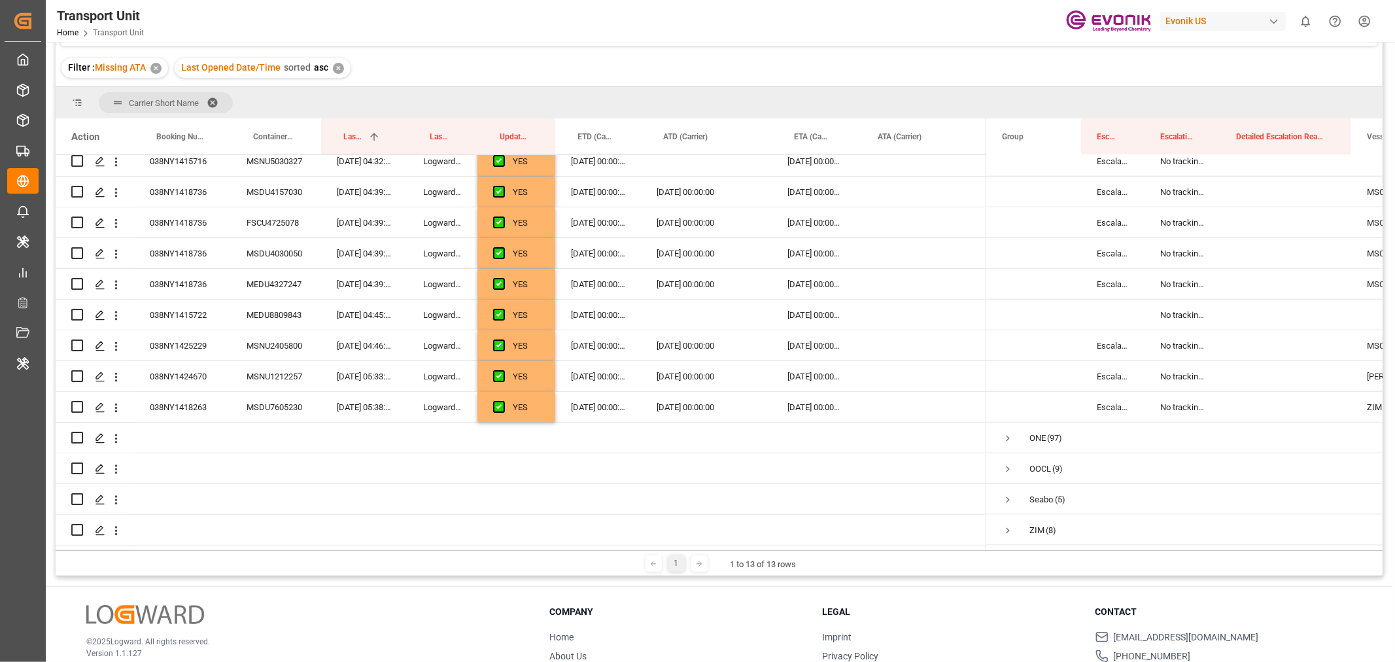
scroll to position [0, 0]
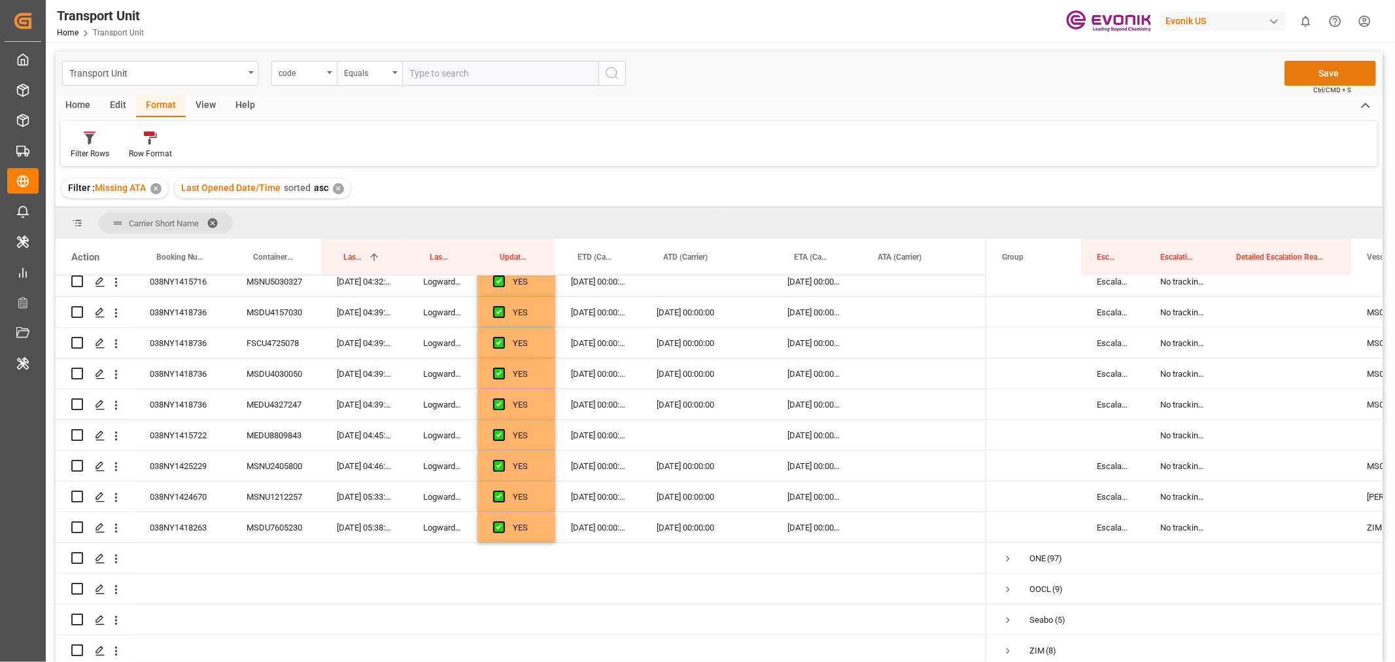
click at [1328, 75] on button "Save" at bounding box center [1331, 73] width 92 height 25
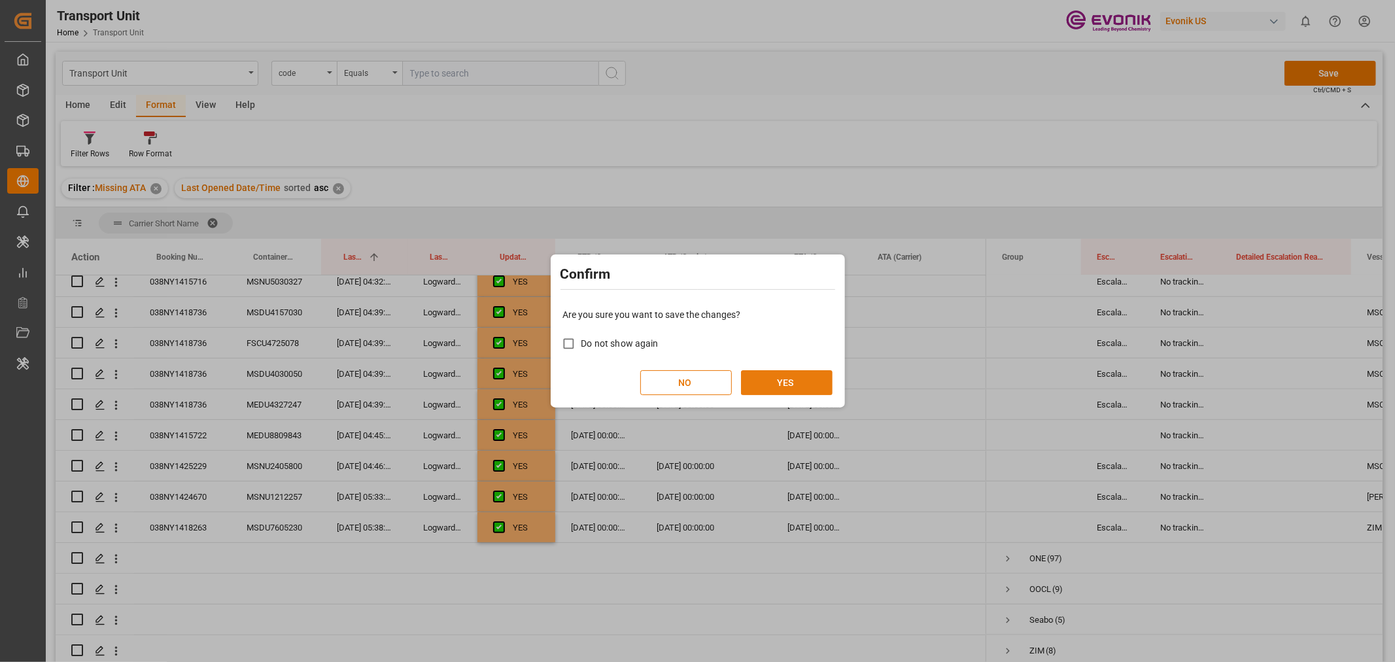
click at [810, 381] on button "YES" at bounding box center [787, 382] width 92 height 25
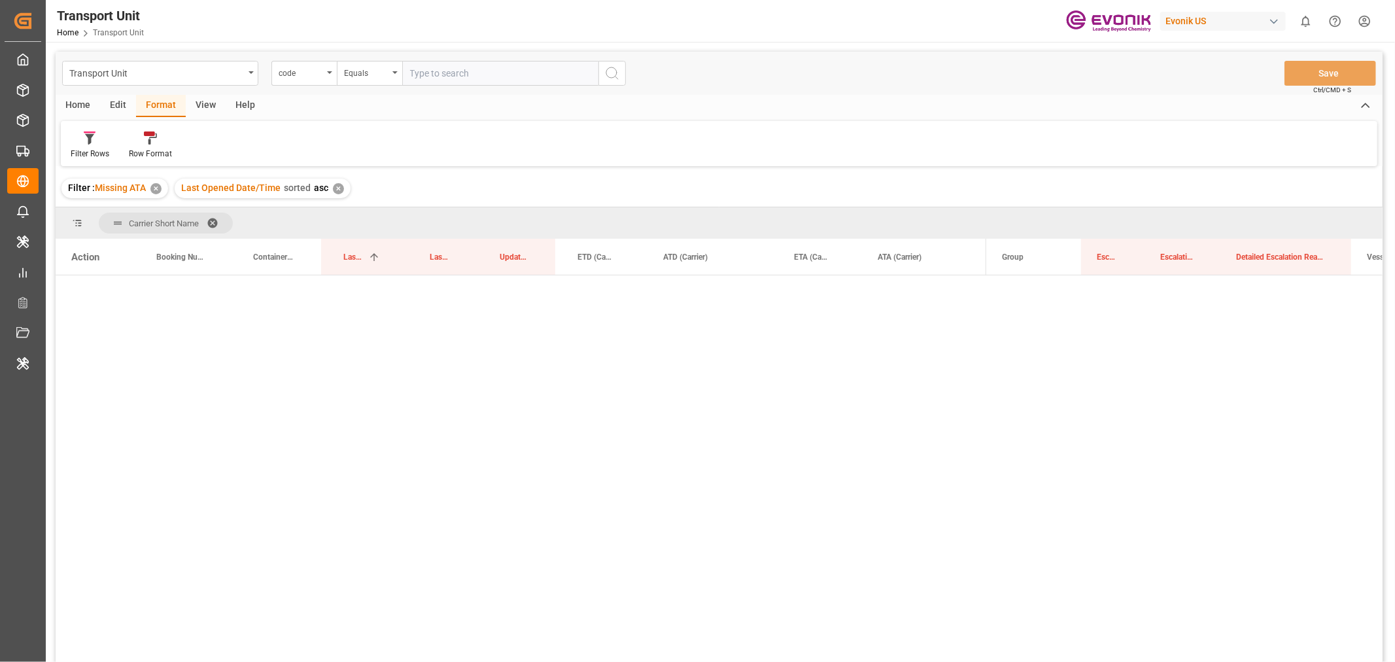
scroll to position [13, 0]
click at [1007, 524] on span "Press SPACE to select this row." at bounding box center [1008, 528] width 12 height 12
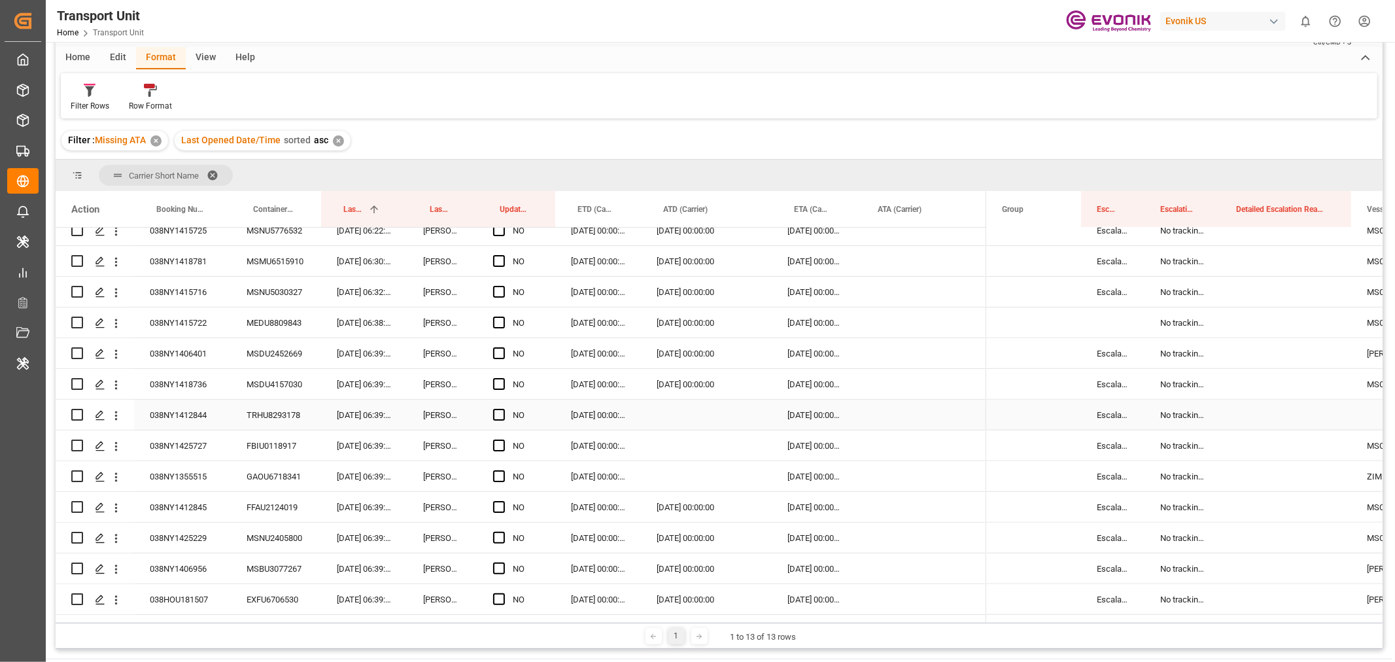
scroll to position [7, 0]
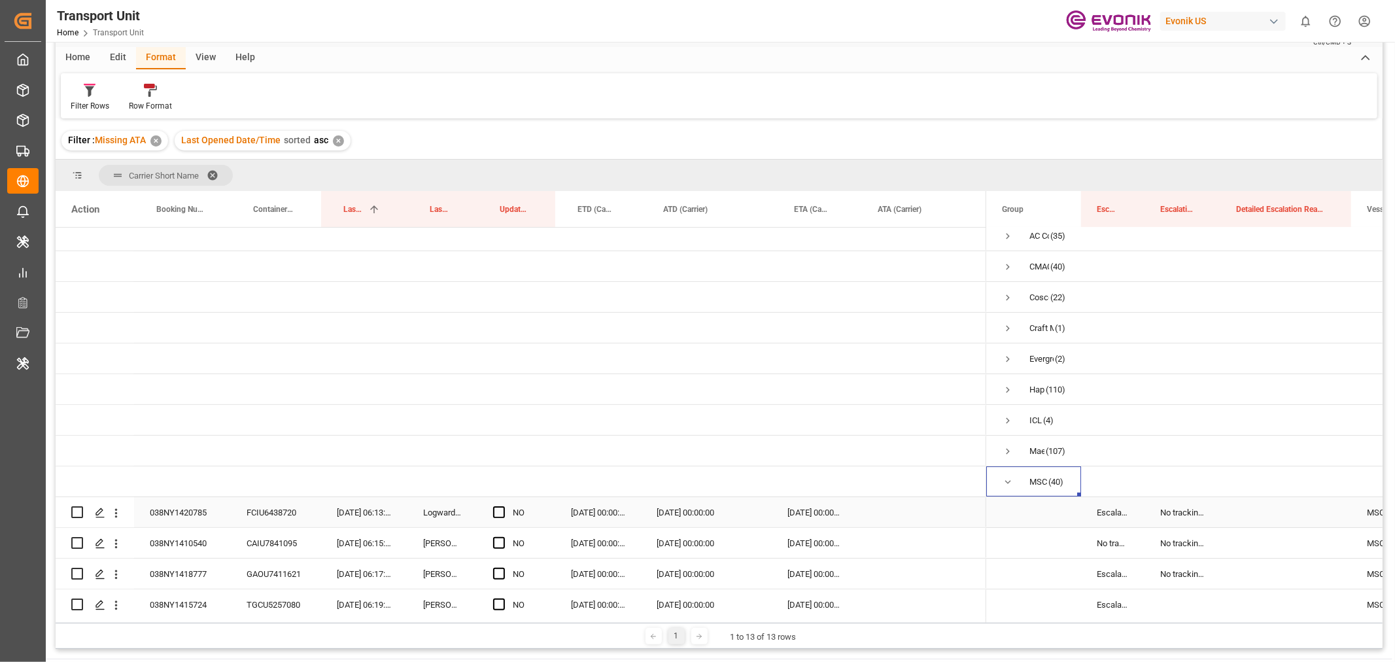
click at [149, 515] on div "038NY1420785" at bounding box center [182, 512] width 97 height 30
click at [499, 517] on span "Press SPACE to select this row." at bounding box center [499, 512] width 12 height 12
click at [503, 506] on input "Press SPACE to select this row." at bounding box center [503, 506] width 0 height 0
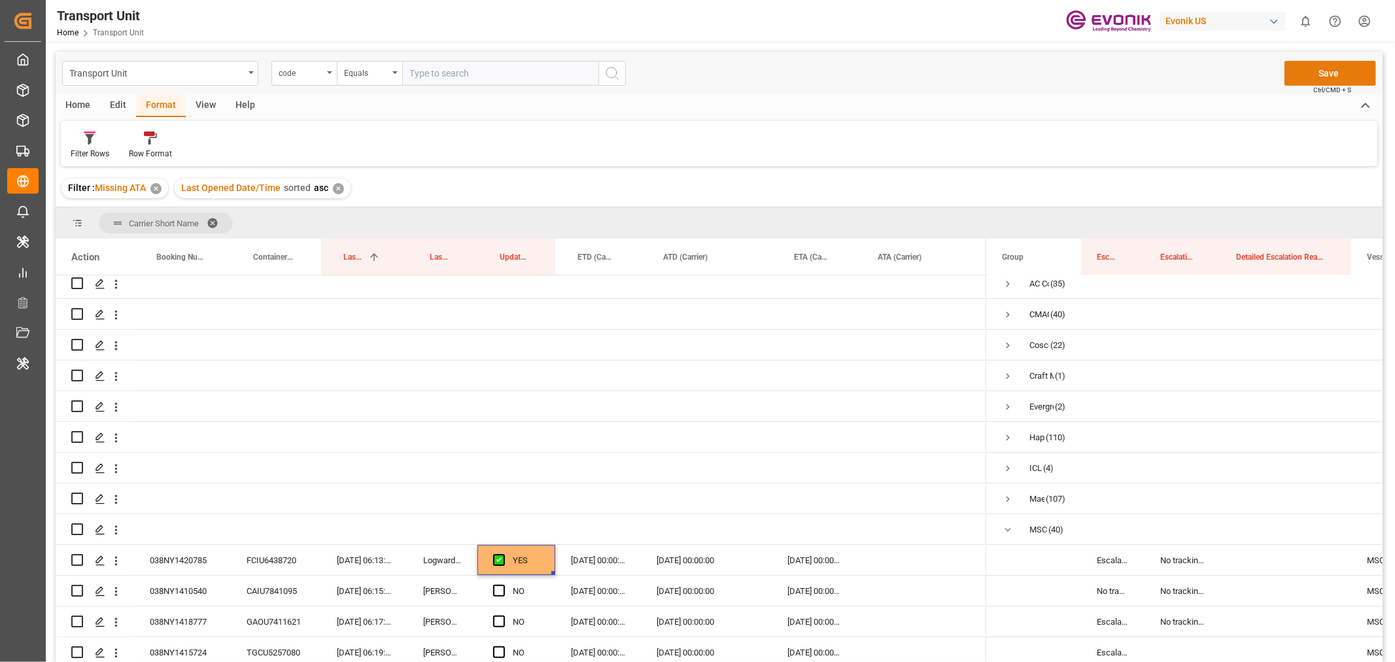
click at [1315, 68] on button "Save" at bounding box center [1331, 73] width 92 height 25
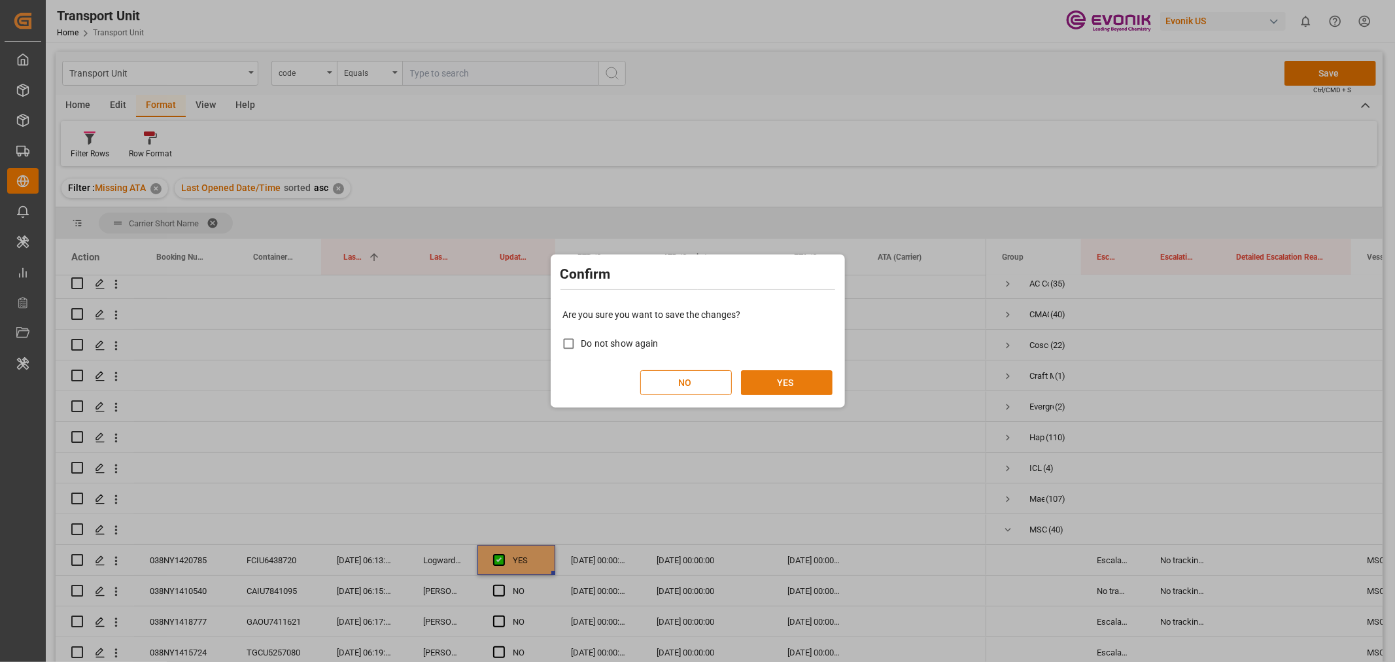
click at [771, 394] on button "YES" at bounding box center [787, 382] width 92 height 25
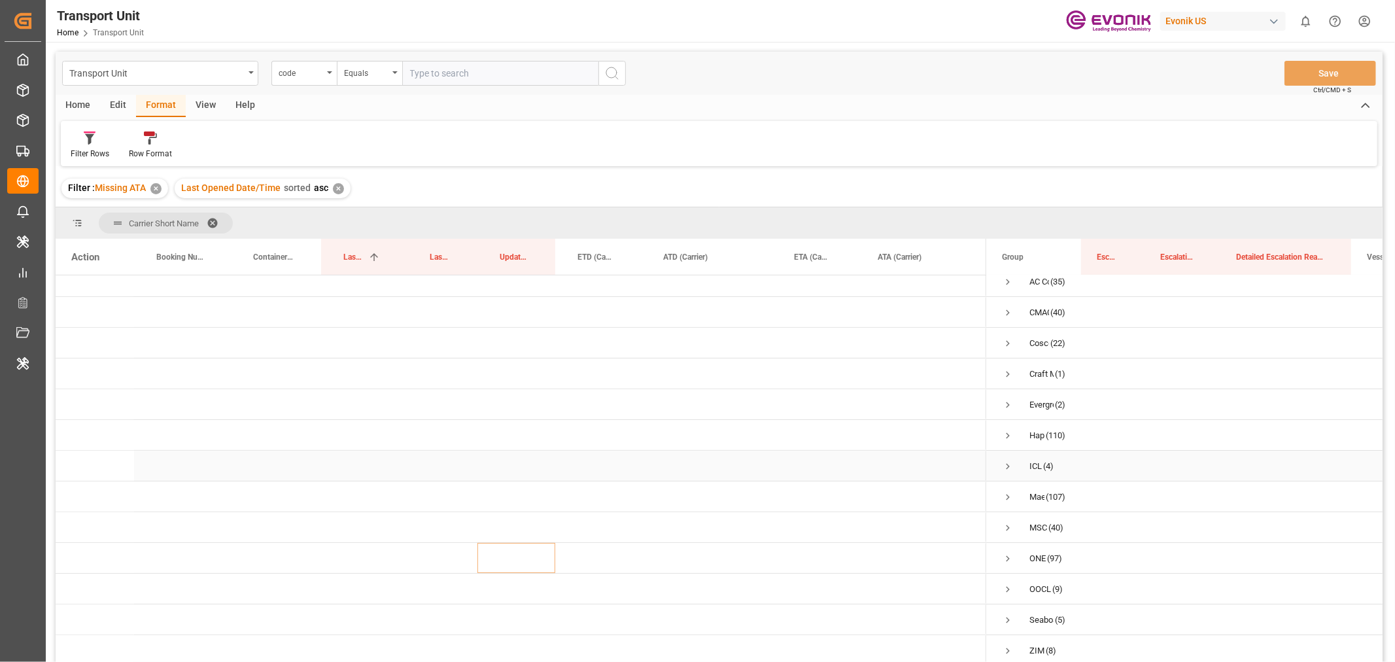
scroll to position [13, 0]
click at [1008, 559] on span "Press SPACE to select this row." at bounding box center [1008, 559] width 12 height 12
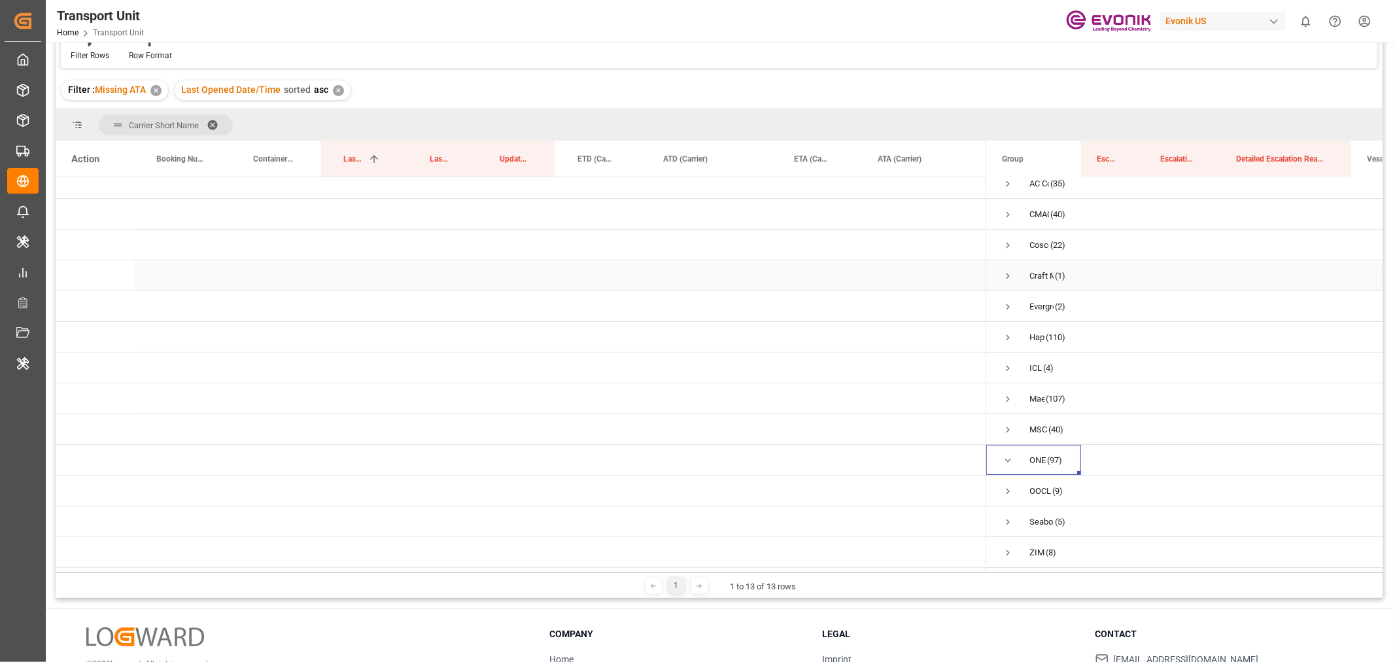
scroll to position [193, 0]
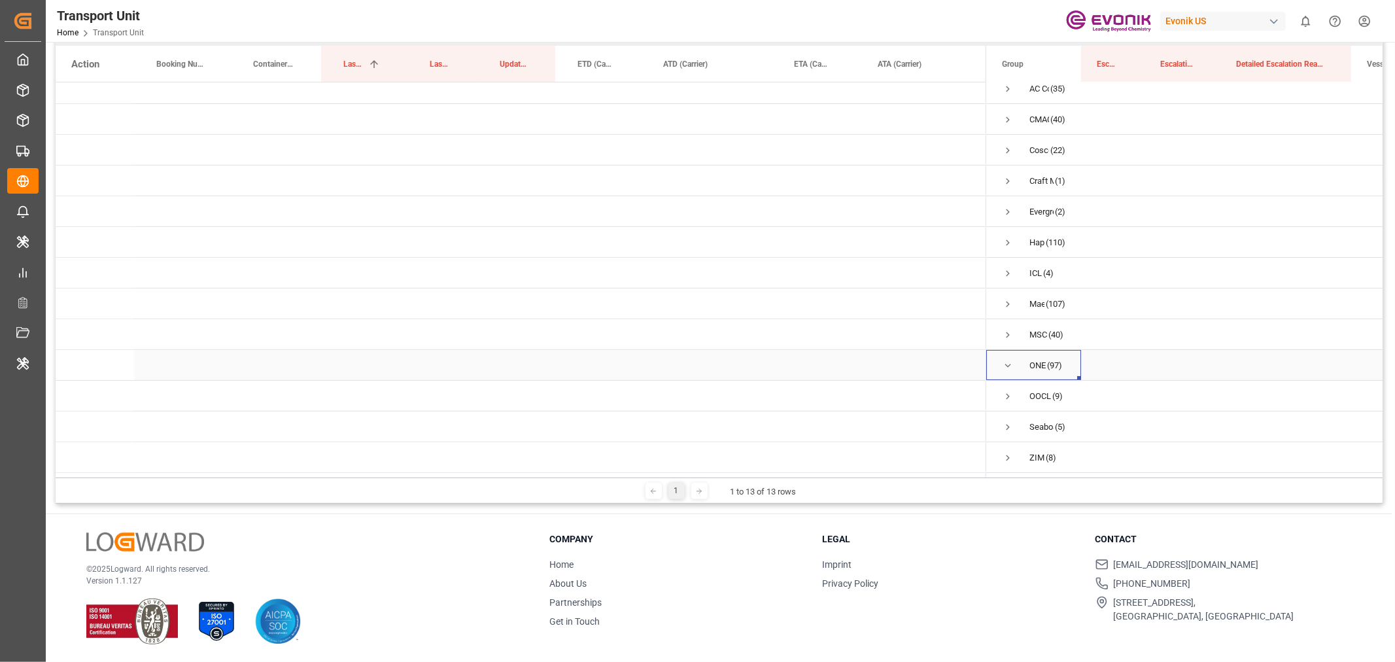
click at [1006, 361] on span "Press SPACE to select this row." at bounding box center [1008, 366] width 12 height 12
click at [1006, 360] on span "Press SPACE to select this row." at bounding box center [1008, 366] width 12 height 12
click at [1010, 390] on span "Press SPACE to select this row." at bounding box center [1008, 396] width 12 height 12
click at [1007, 362] on span "Press SPACE to select this row." at bounding box center [1008, 366] width 12 height 12
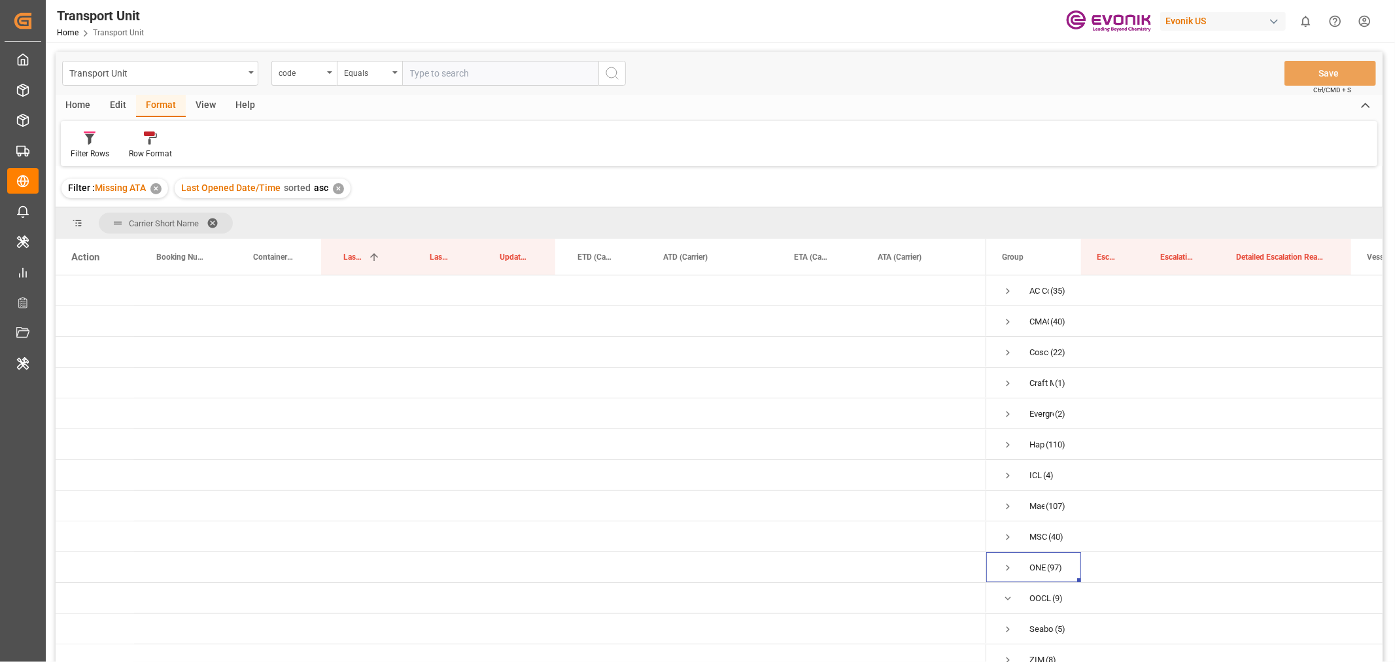
click at [333, 188] on div "✕" at bounding box center [338, 188] width 11 height 11
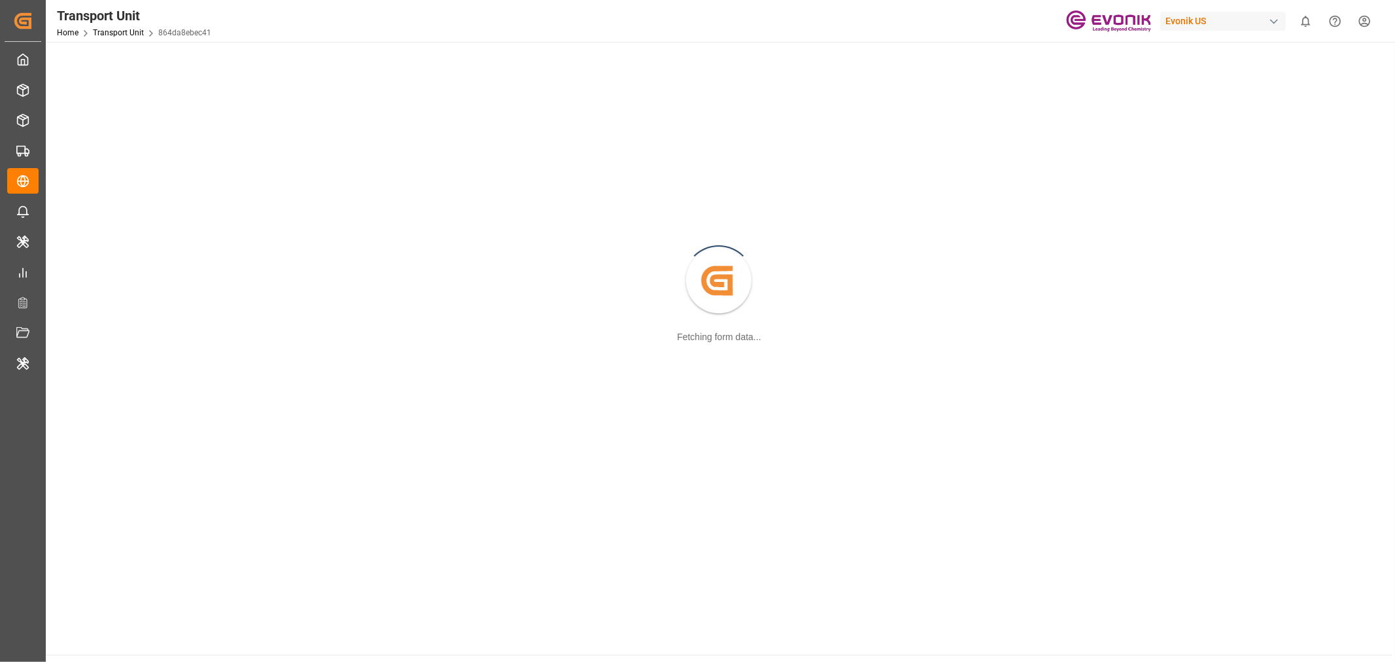
scroll to position [141, 0]
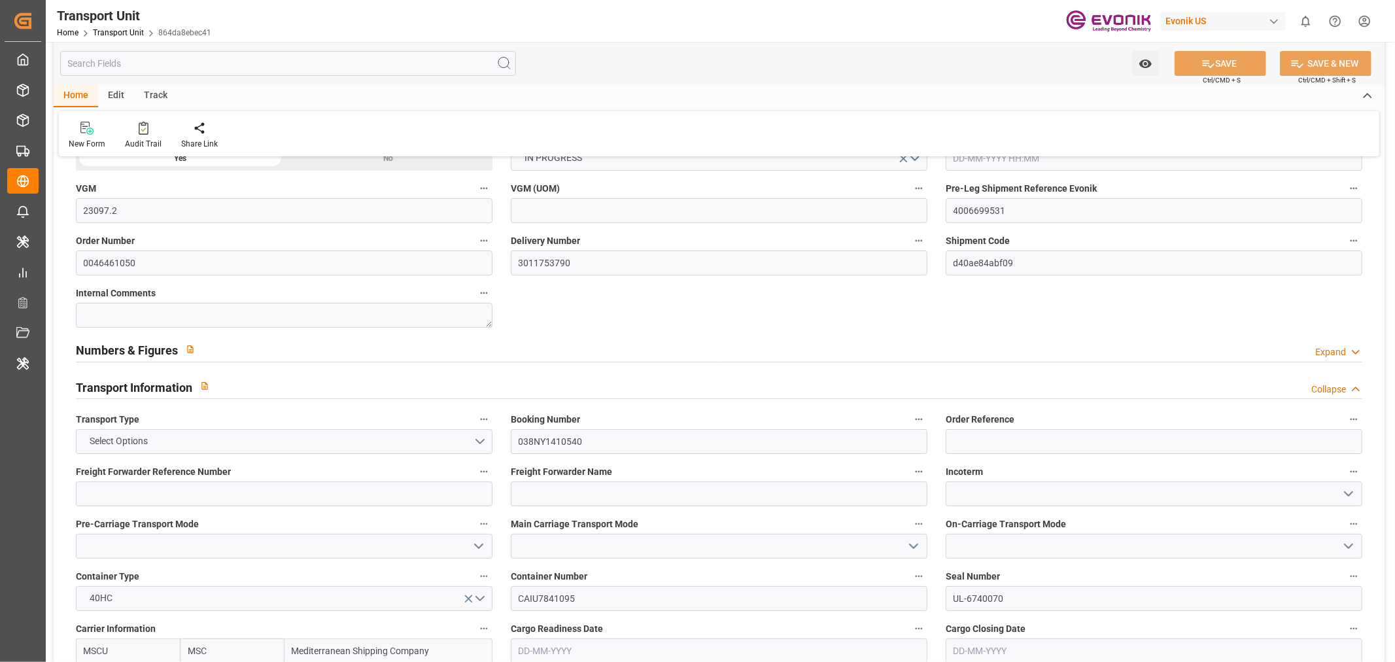
type input "23097.2"
type input "MSC"
type input "Mediterranean Shipping Company"
type input "USSAV"
type input "BRSSZ"
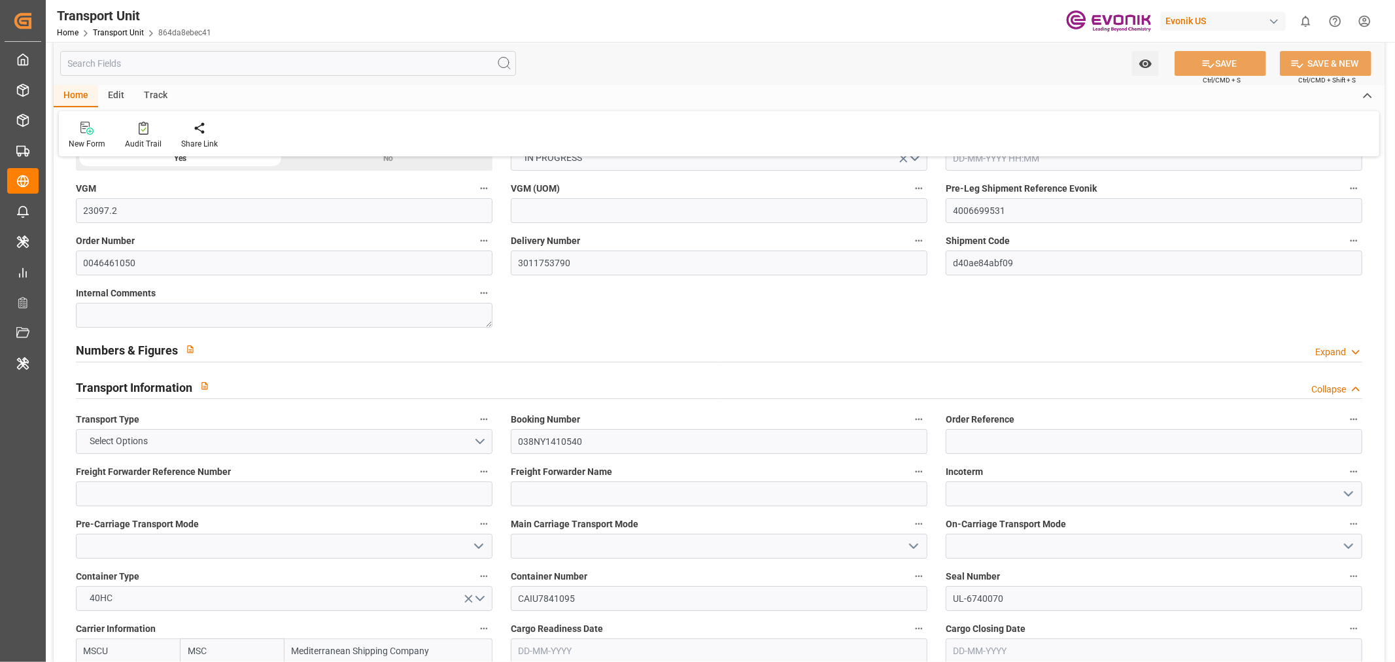
type input "19333.2"
type input "[DATE] 05:43"
type input "[DATE] 03:12"
type input "[DATE]"
type input "[DATE] 00:00"
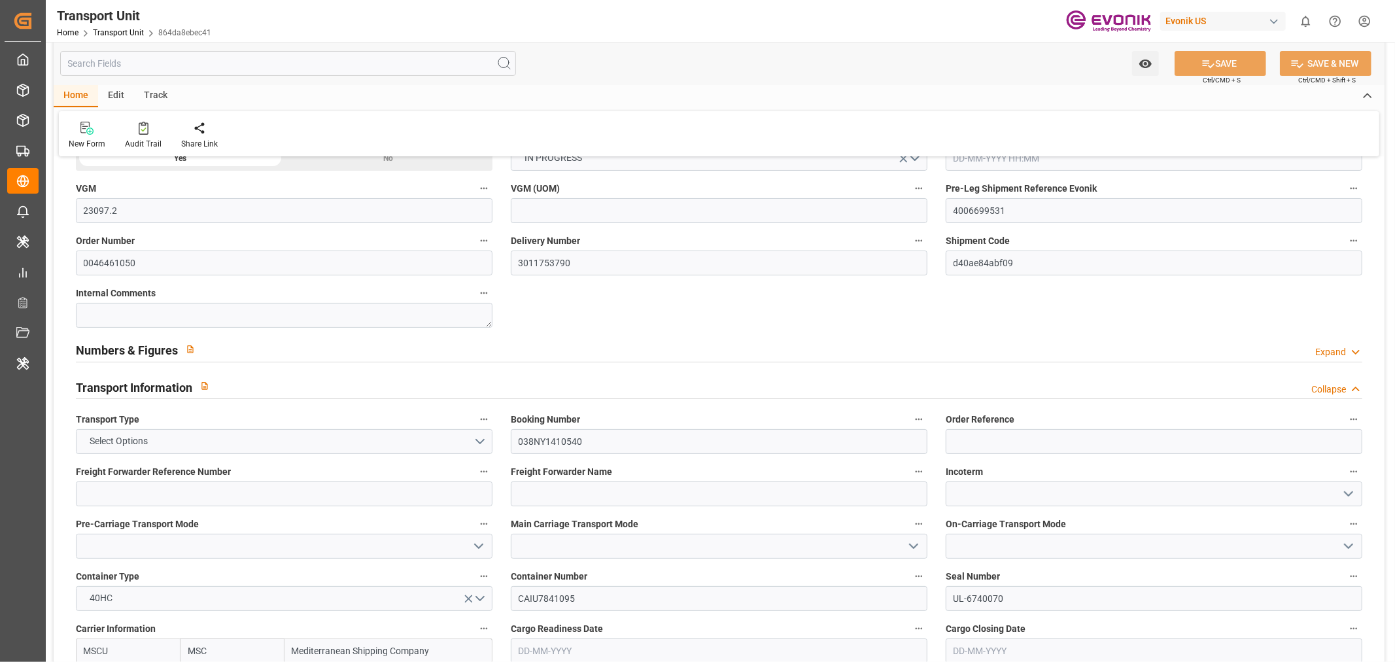
type input "[DATE] 00:00"
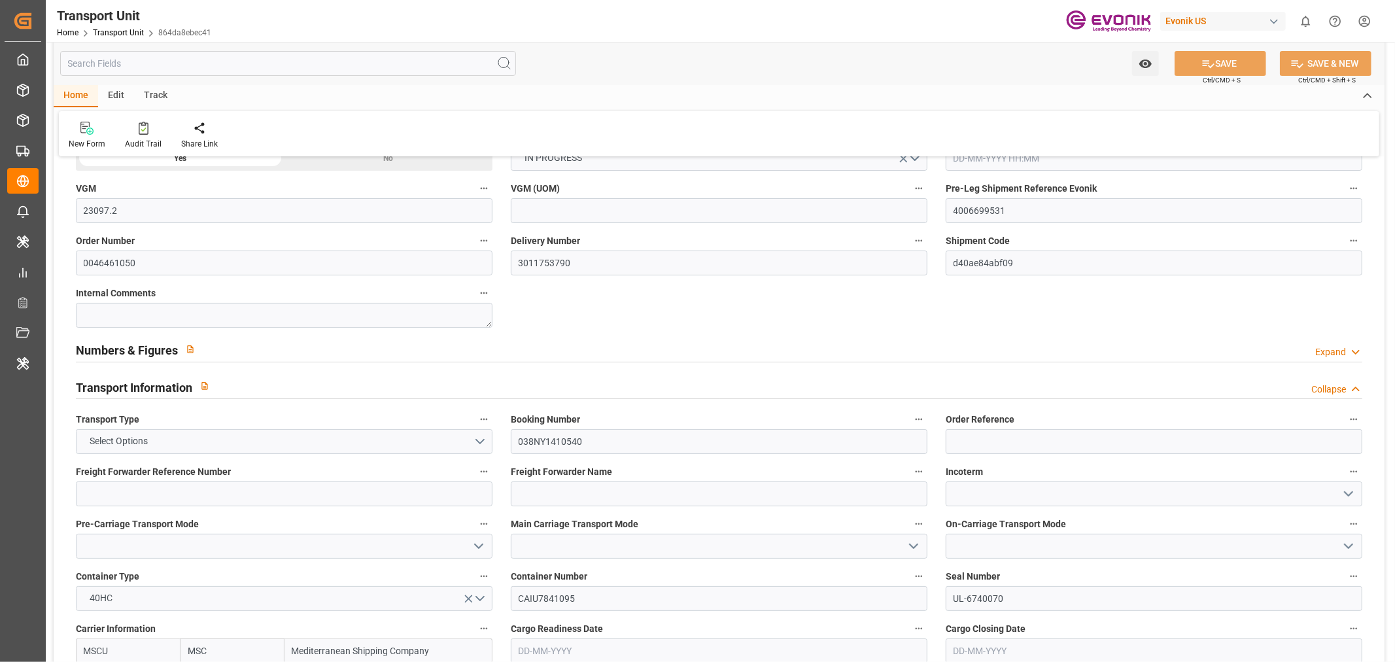
type input "[DATE] 16:00"
type input "[DATE]"
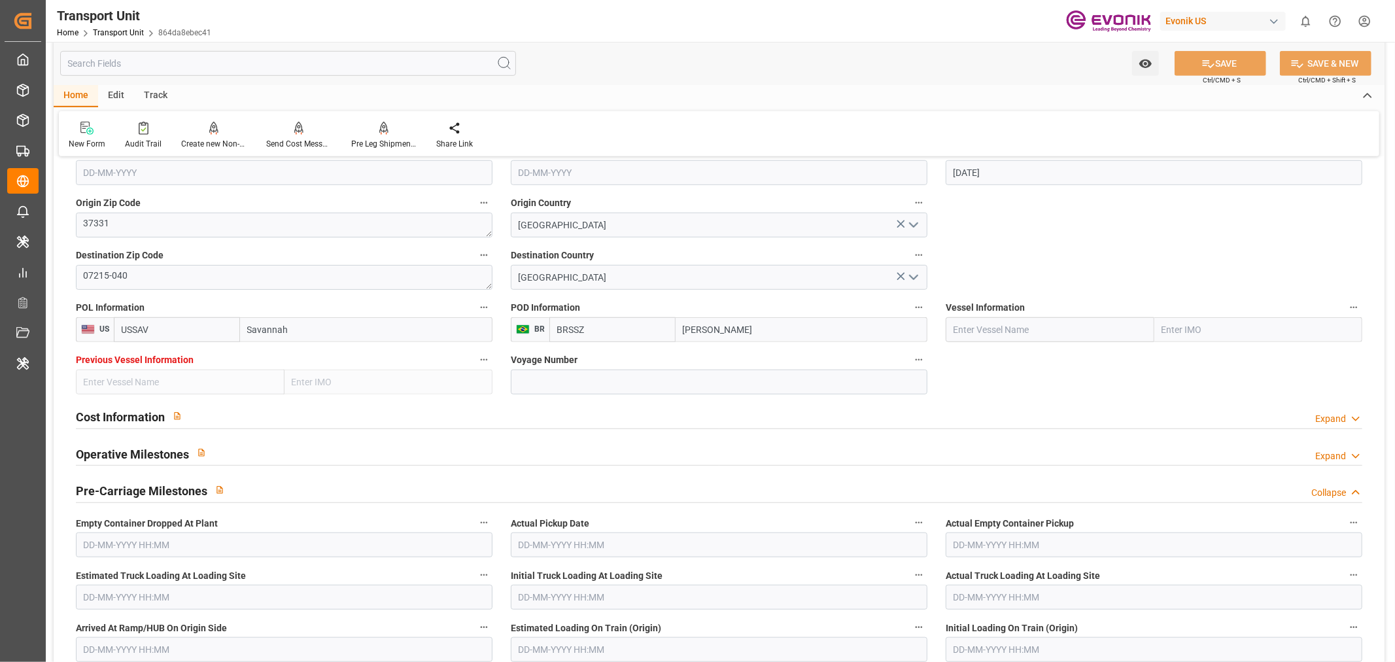
scroll to position [578, 0]
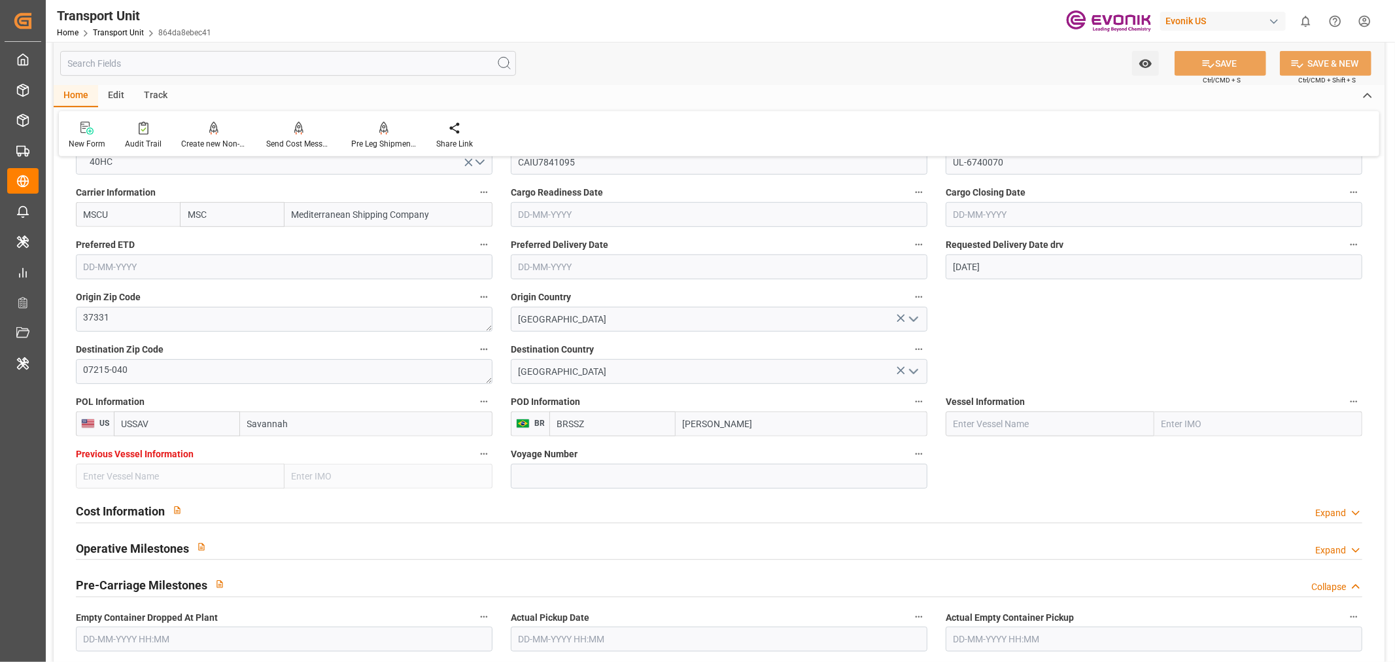
click at [988, 423] on input "text" at bounding box center [1050, 423] width 209 height 25
paste input "MSC YAMUNA VI"
click at [1041, 455] on span "MSC YAMUNA VI - 9288409" at bounding box center [1008, 452] width 109 height 10
type input "MSC YAMUNA VI"
type input "9288409"
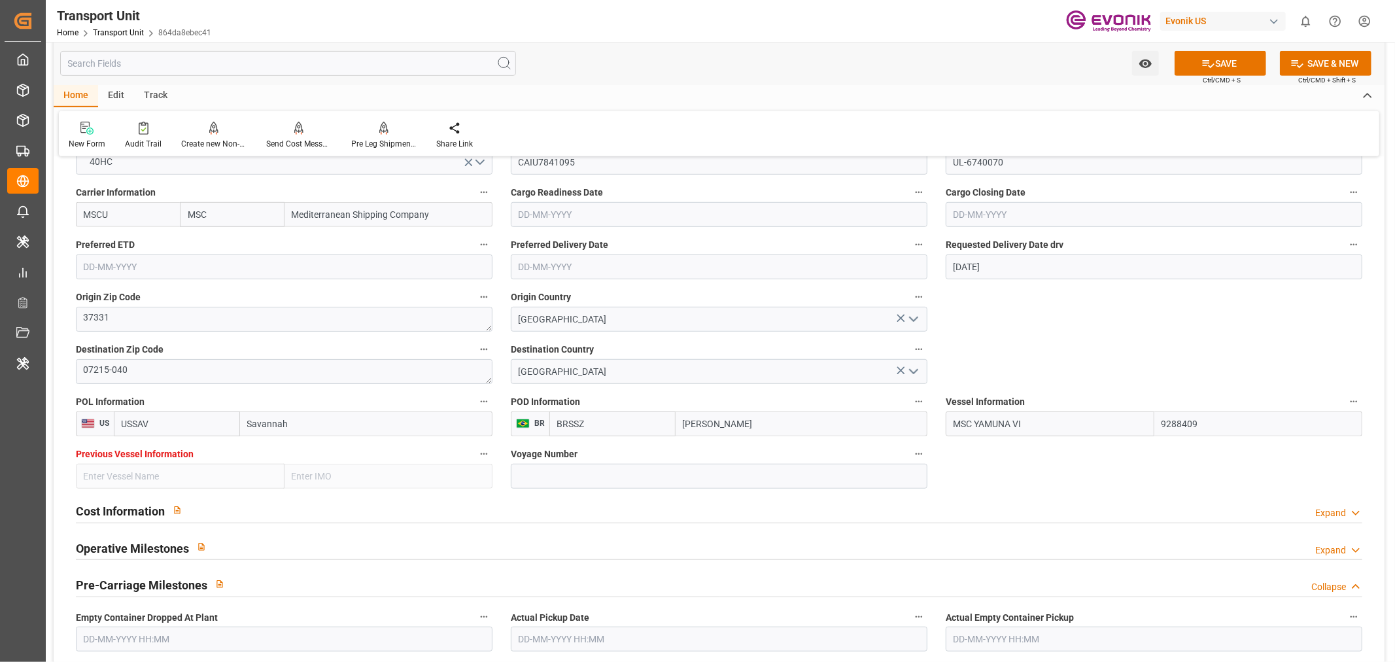
type input "MSC YAMUNA VI"
click at [600, 477] on input at bounding box center [719, 476] width 417 height 25
paste input "UA534A"
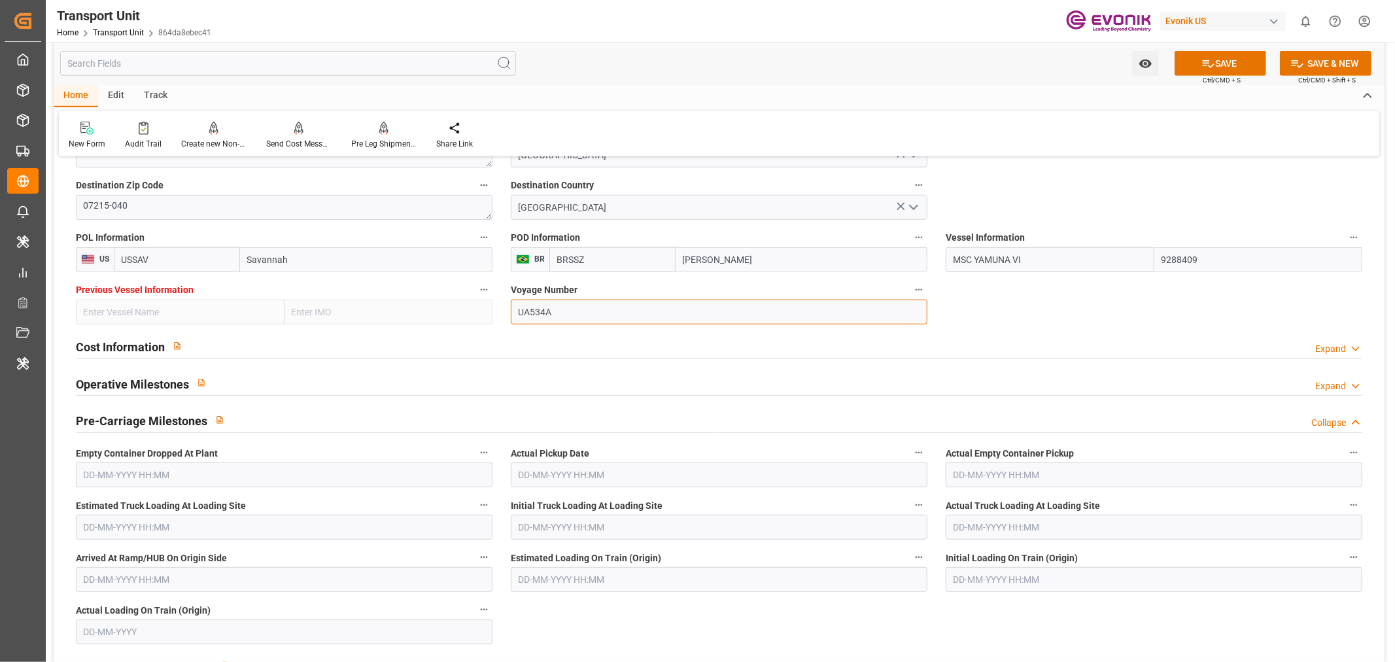
scroll to position [795, 0]
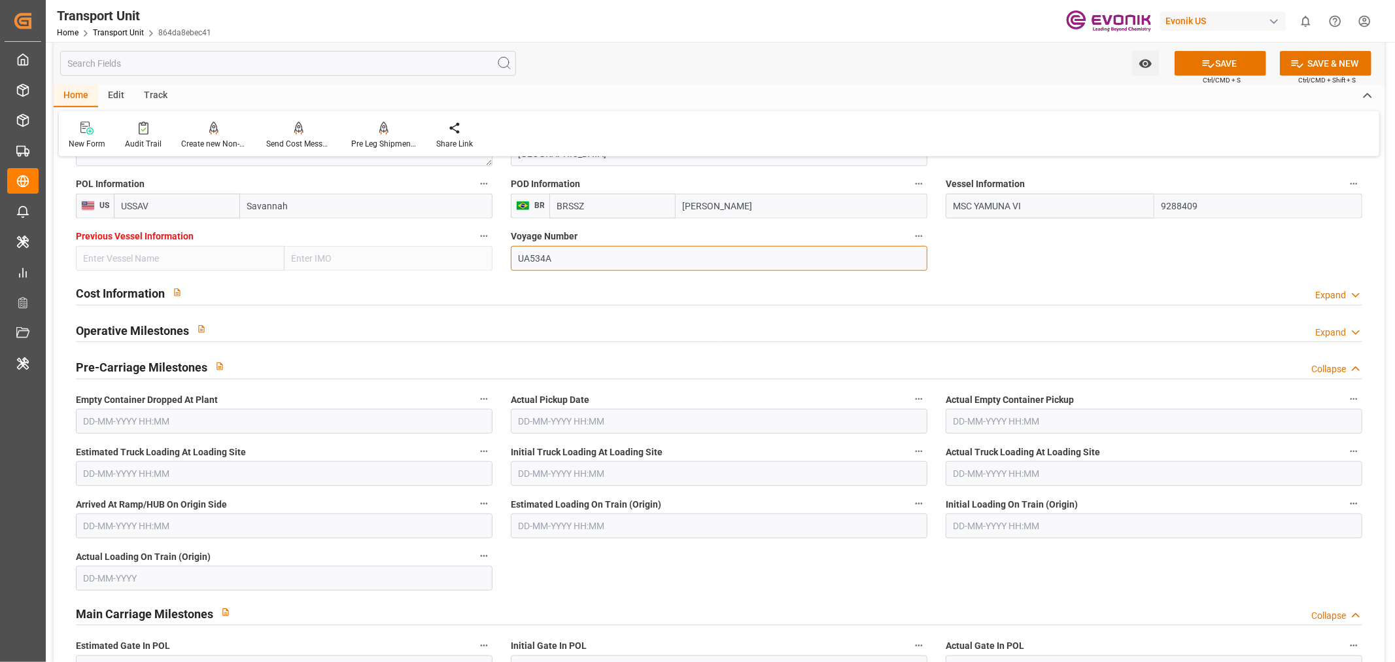
type input "UA534A"
click at [986, 417] on input "text" at bounding box center [1154, 421] width 417 height 25
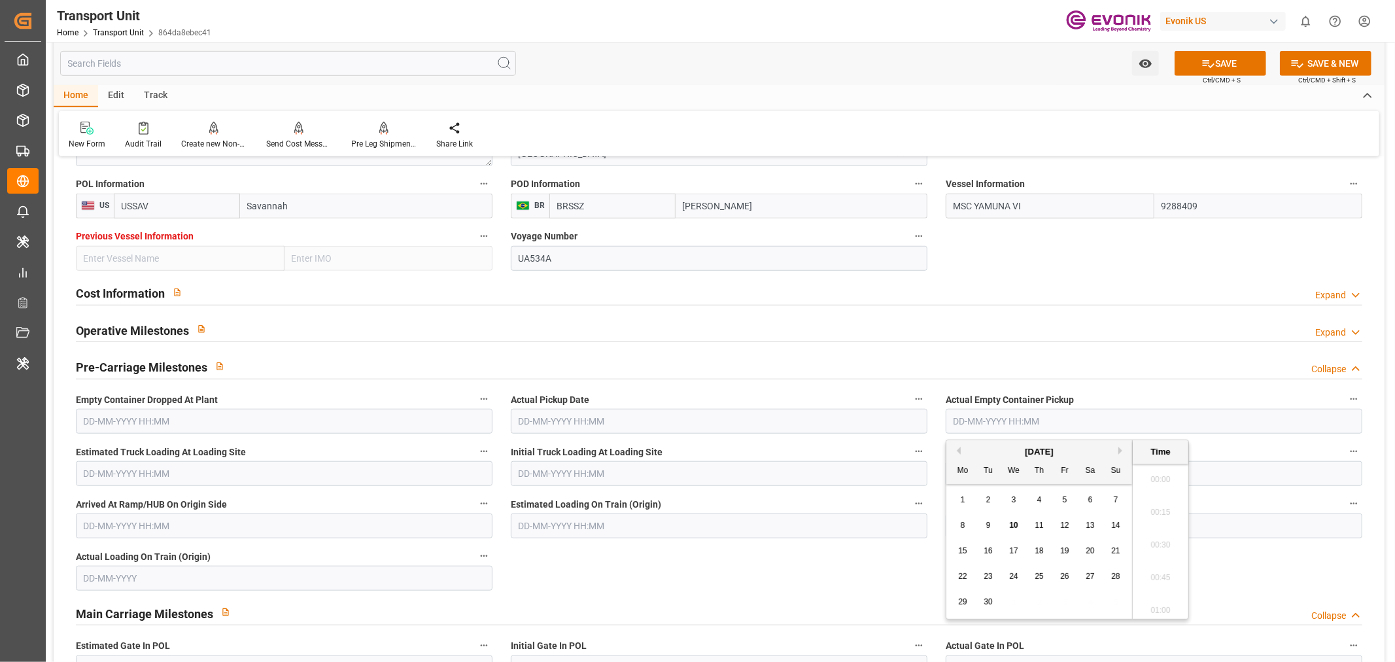
scroll to position [1443, 0]
click at [957, 453] on button "Previous Month" at bounding box center [957, 451] width 8 height 8
click at [1069, 577] on div "22" at bounding box center [1065, 577] width 16 height 16
type input "[DATE] 00:00"
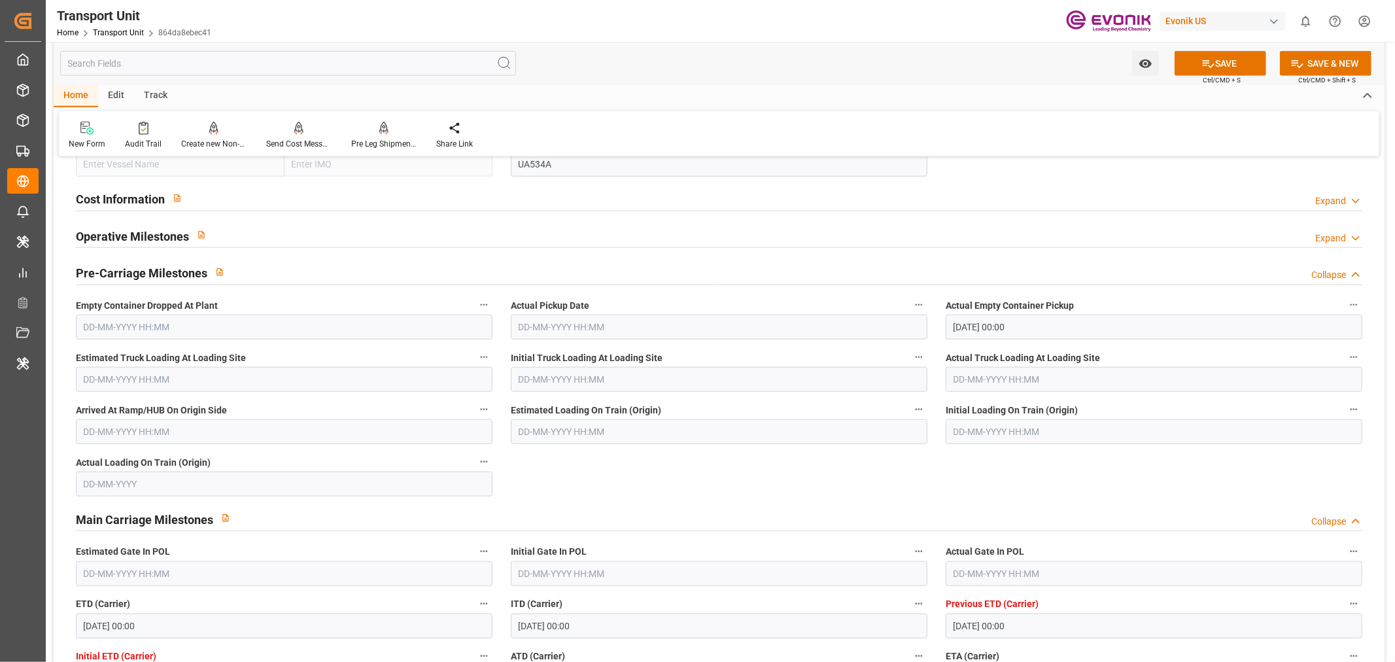
scroll to position [1014, 0]
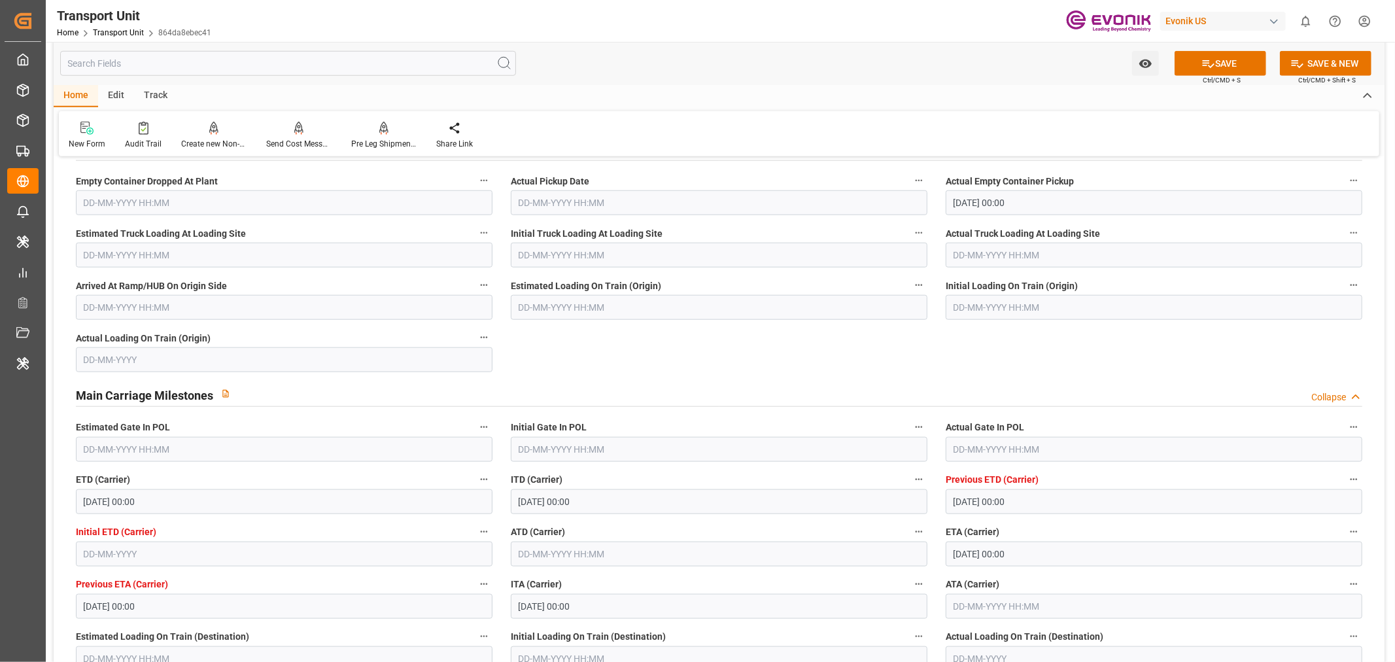
click at [984, 460] on input "text" at bounding box center [1154, 449] width 417 height 25
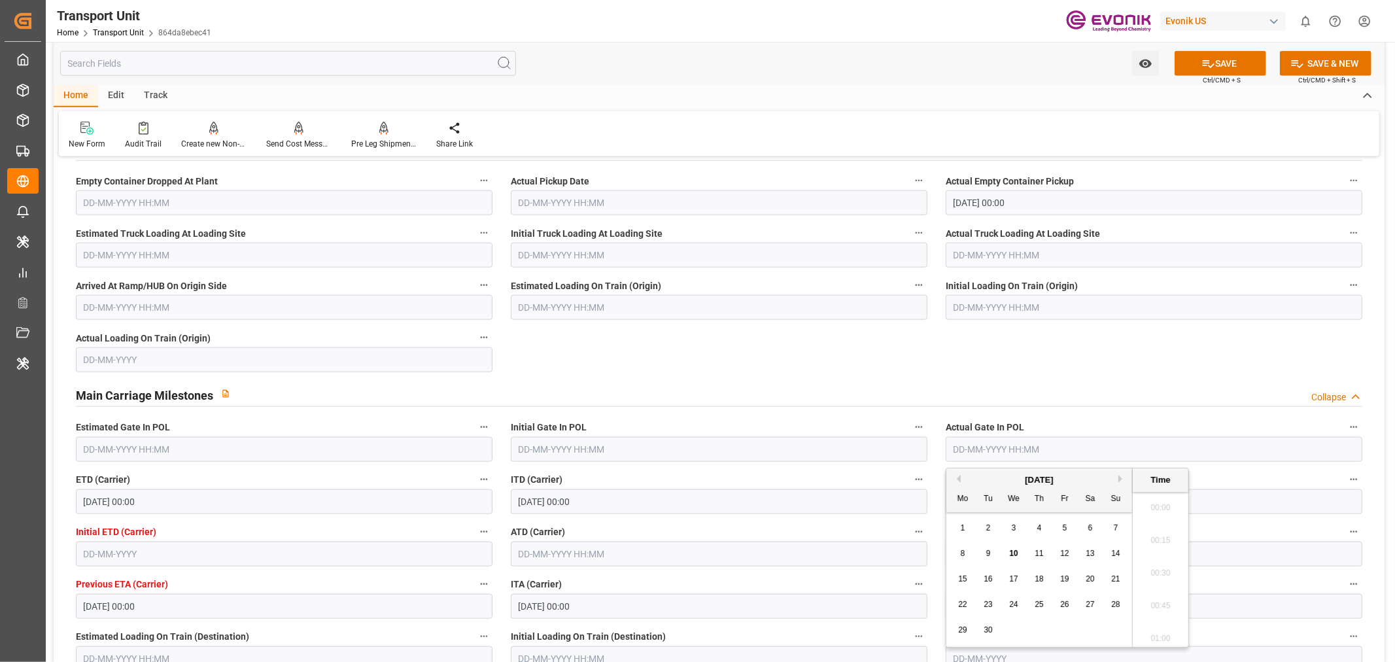
scroll to position [1476, 0]
click at [956, 478] on button "Previous Month" at bounding box center [957, 479] width 8 height 8
click at [963, 623] on div "25" at bounding box center [963, 631] width 16 height 16
type input "25-08-2025 00:00"
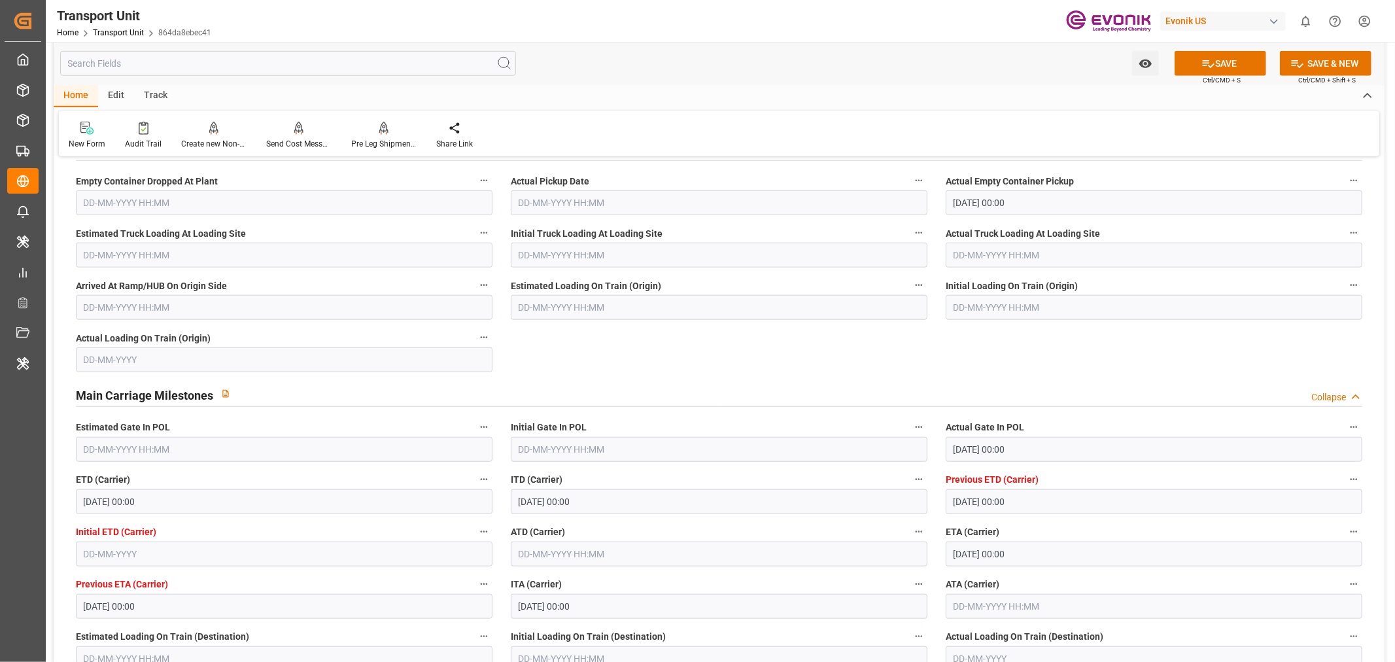
click at [851, 413] on div "Main Carriage Milestones Collapse" at bounding box center [719, 395] width 1305 height 37
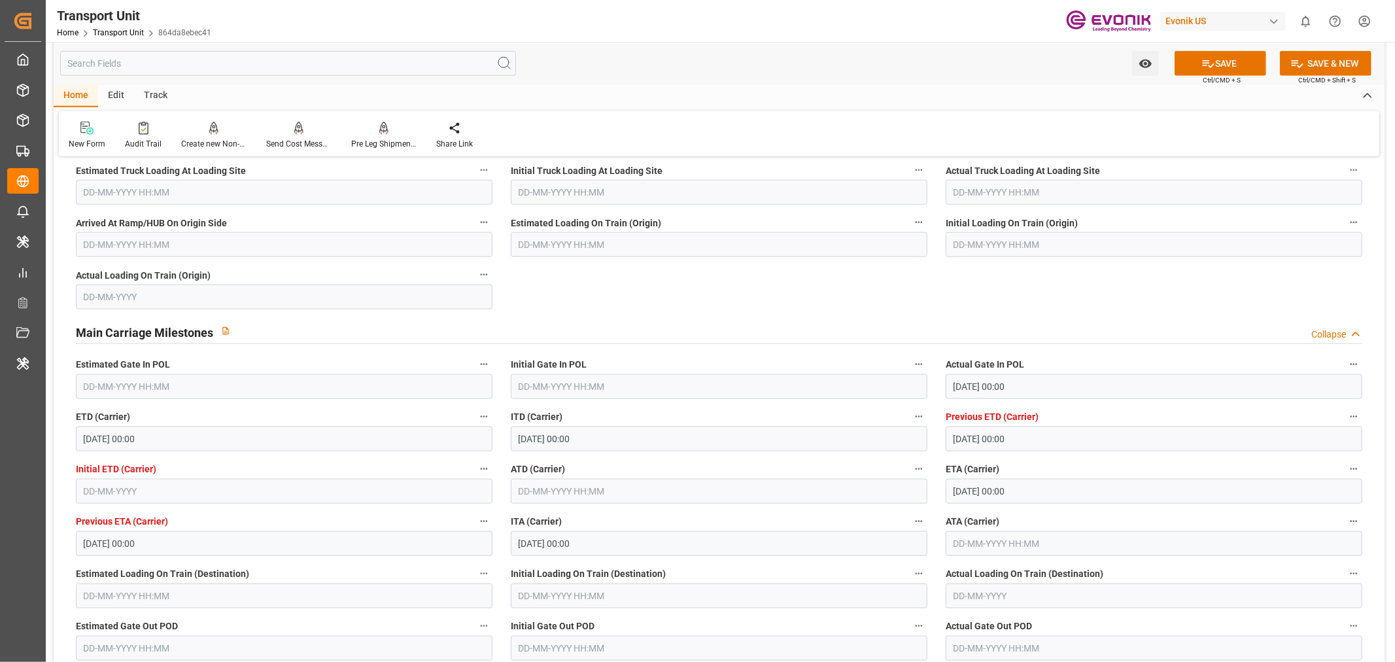
scroll to position [1159, 0]
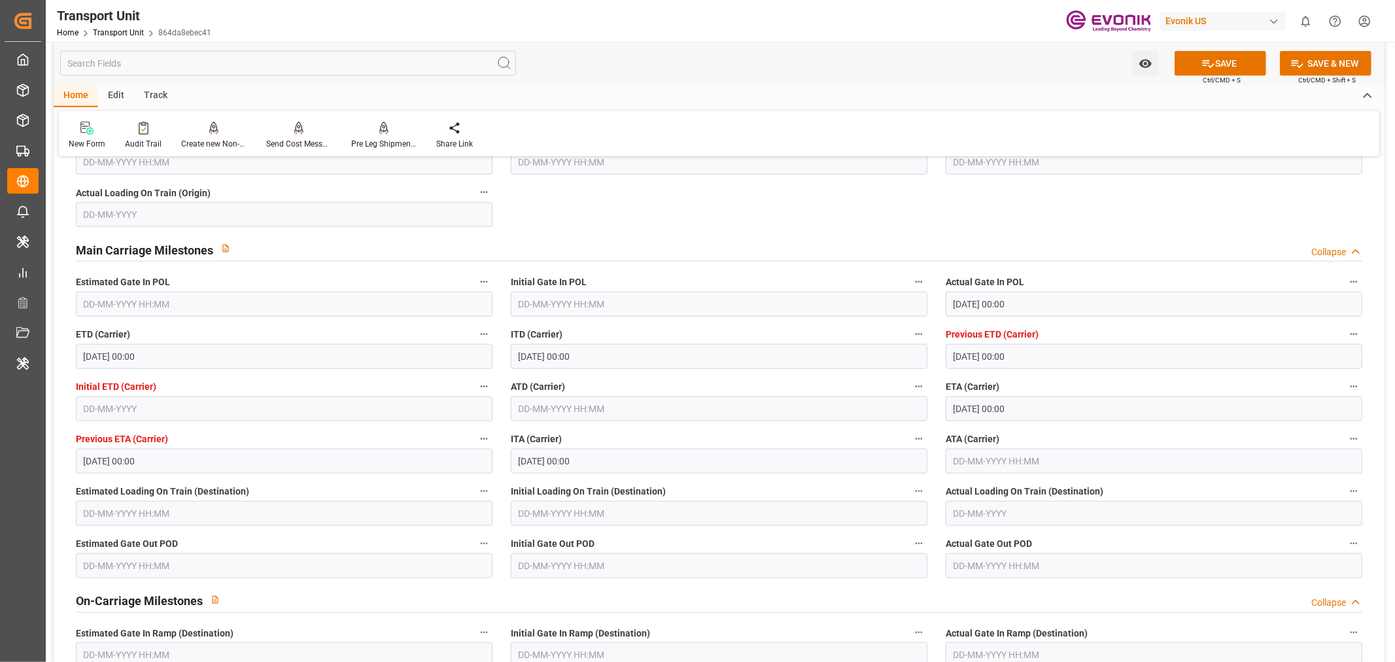
click at [579, 406] on input "text" at bounding box center [719, 408] width 417 height 25
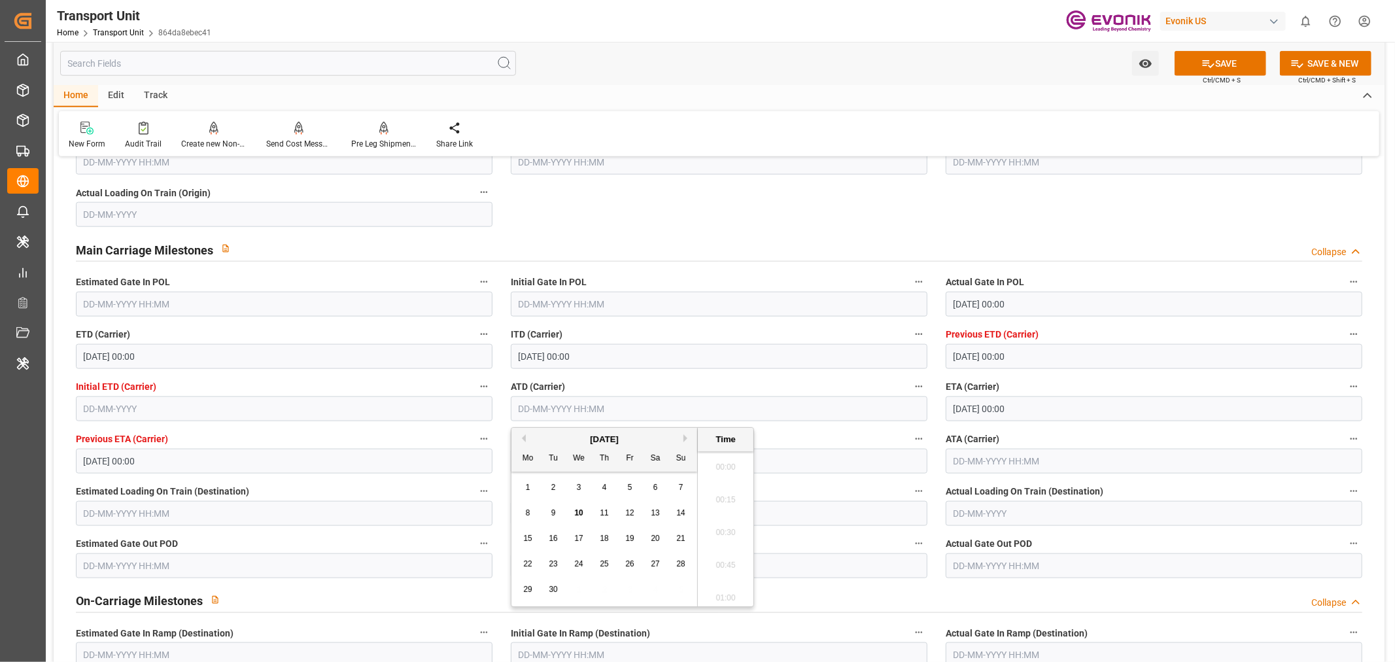
scroll to position [1476, 0]
click at [559, 518] on div "9" at bounding box center [554, 514] width 16 height 16
type input "[DATE] 00:00"
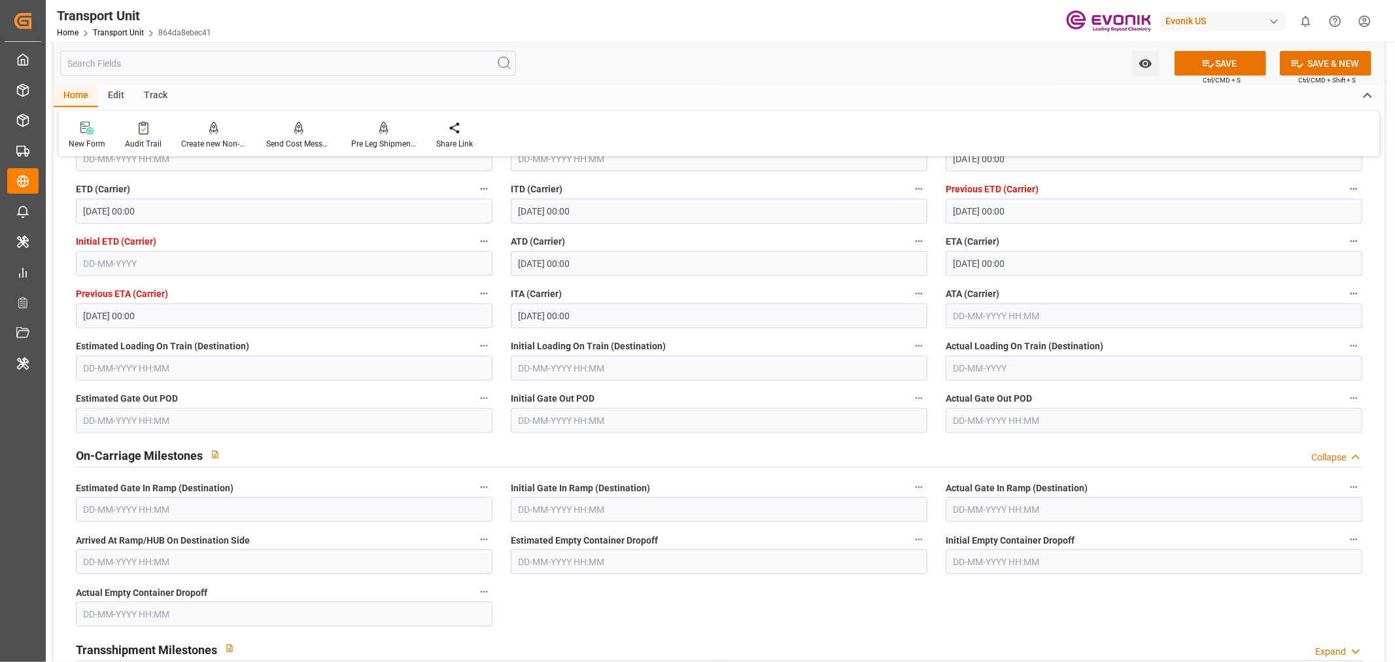
scroll to position [941, 0]
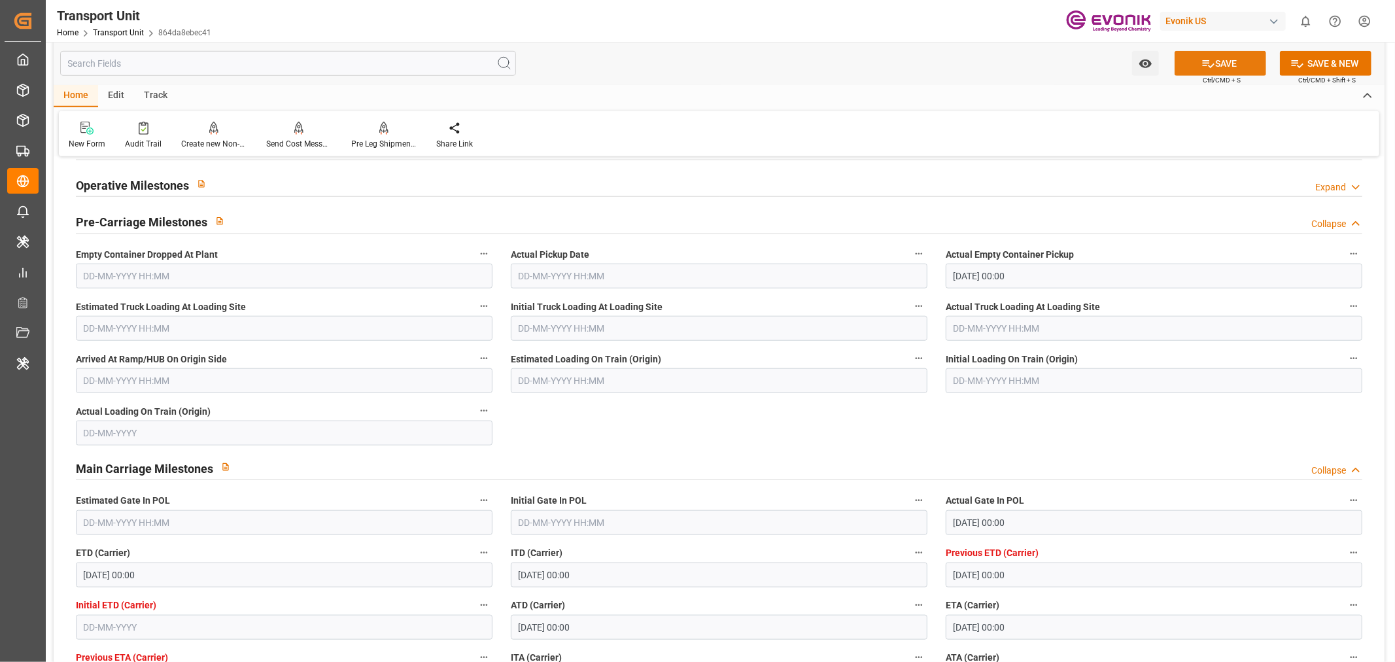
click at [1235, 63] on button "SAVE" at bounding box center [1221, 63] width 92 height 25
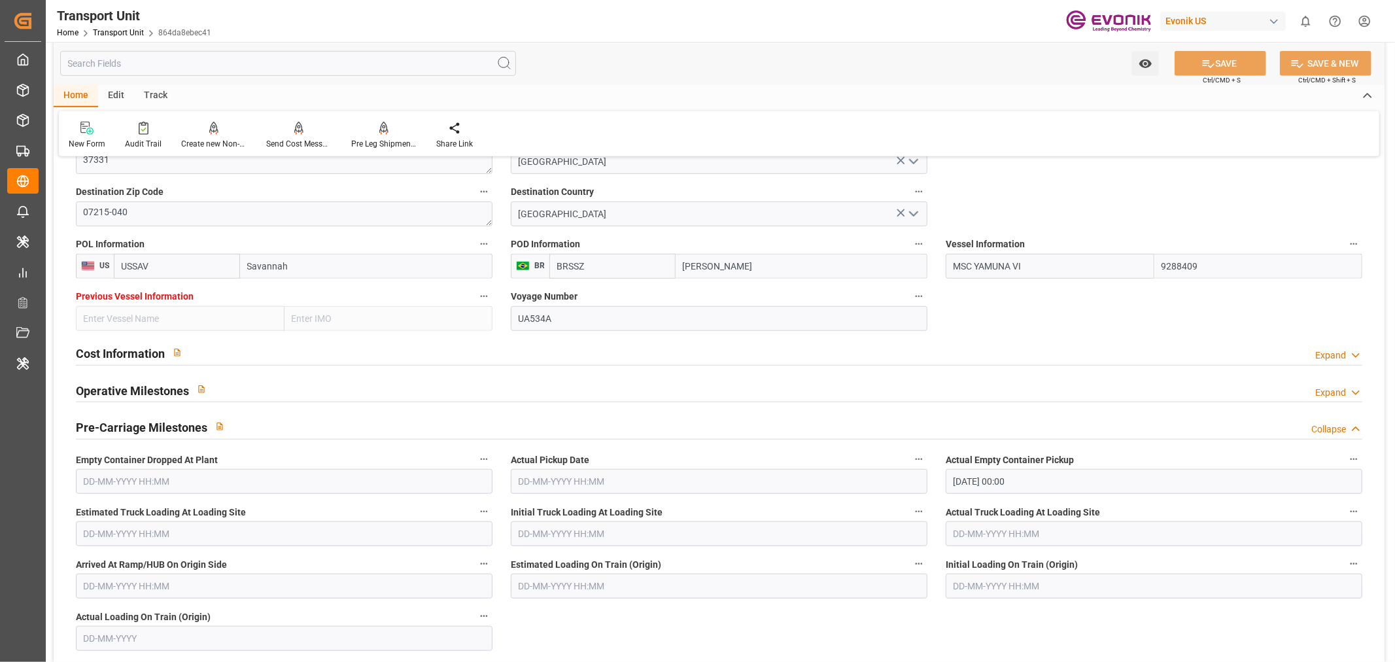
scroll to position [505, 0]
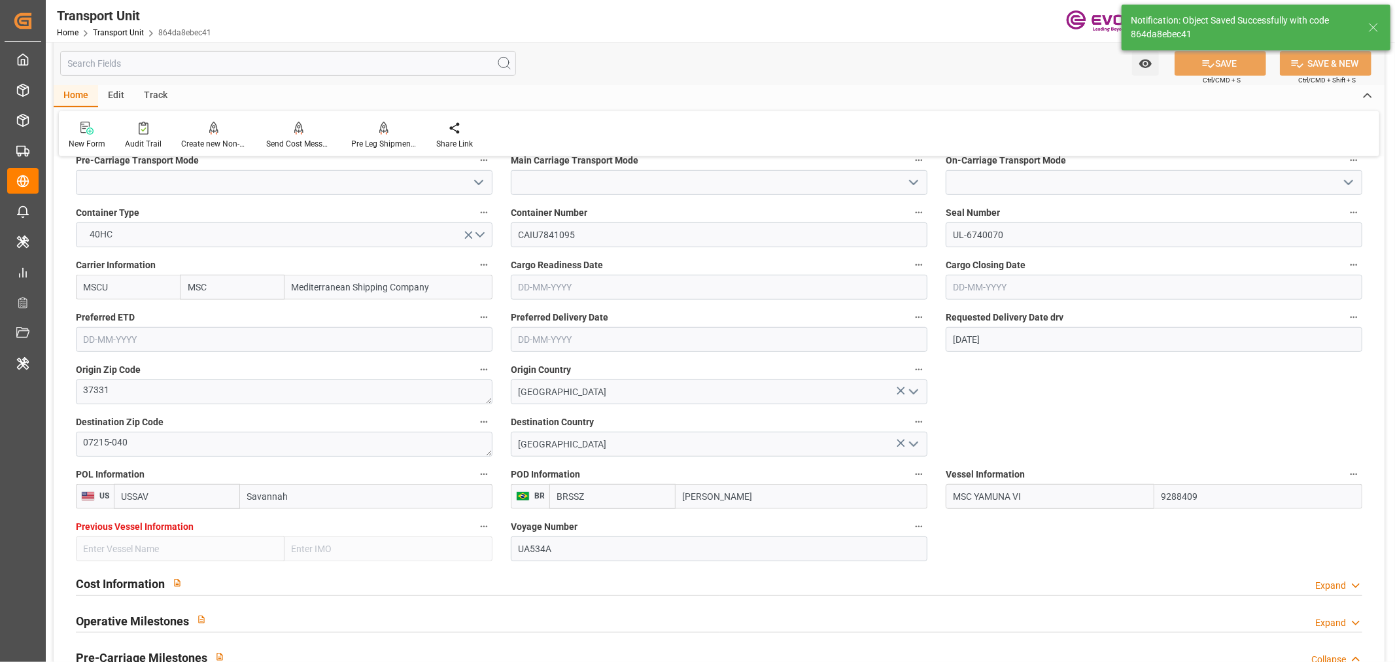
type input "MSC YAMUNA VI"
type input "10-09-2025 06:15"
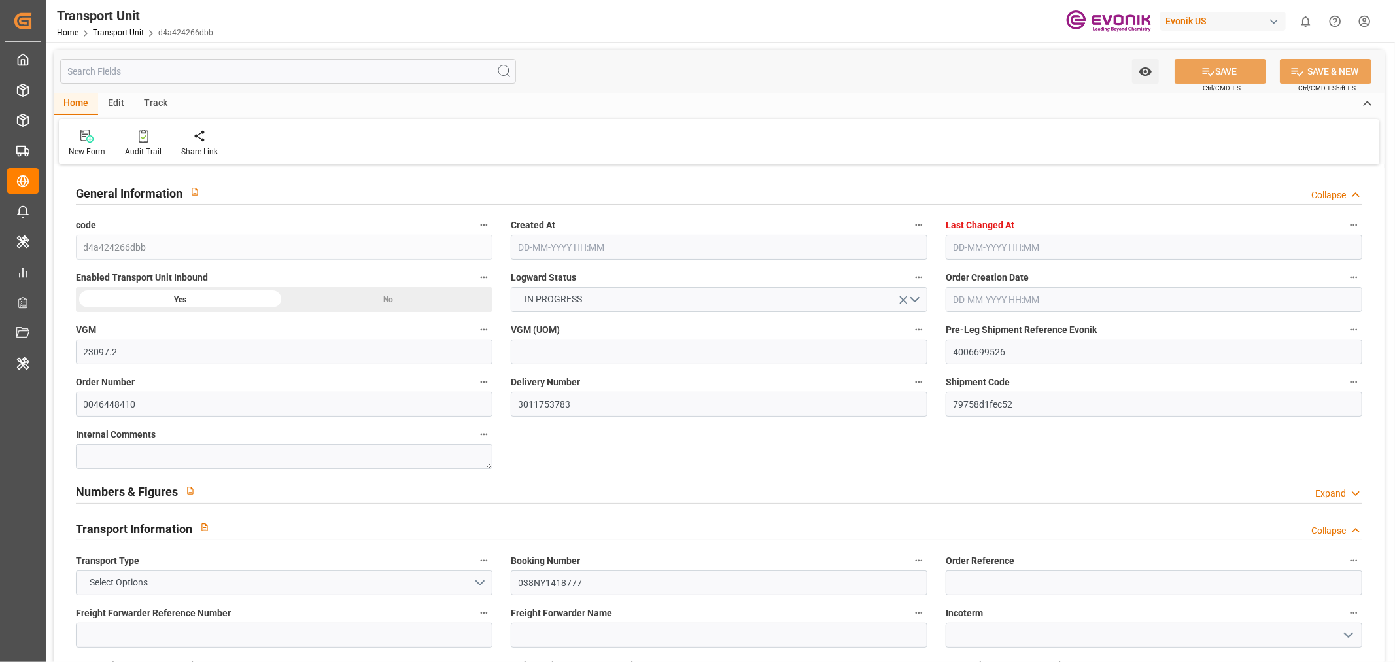
type input "23097.2"
type input "MSC"
type input "Mediterranean Shipping Company"
type input "USSAV"
type input "BRSSZ"
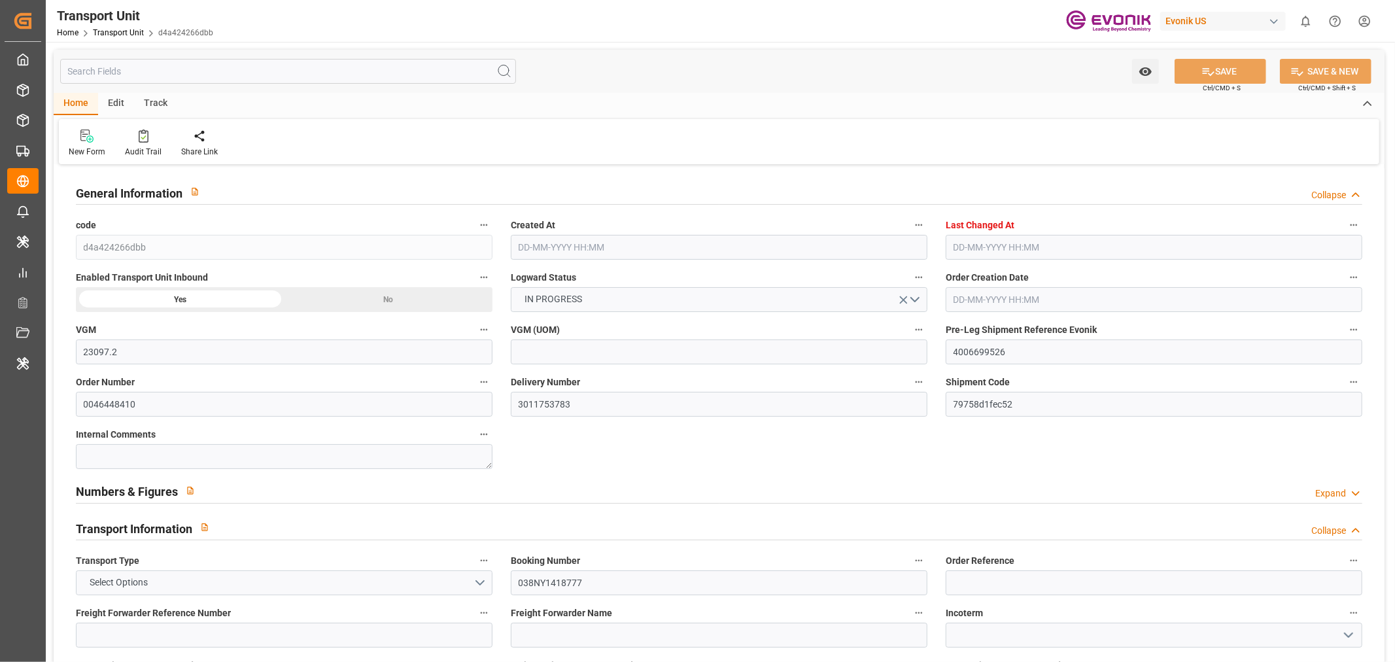
type input "19333.2"
type input "[DATE] 02:52"
type input "[DATE] 03:25"
type input "[DATE]"
type input "[DATE] 00:00"
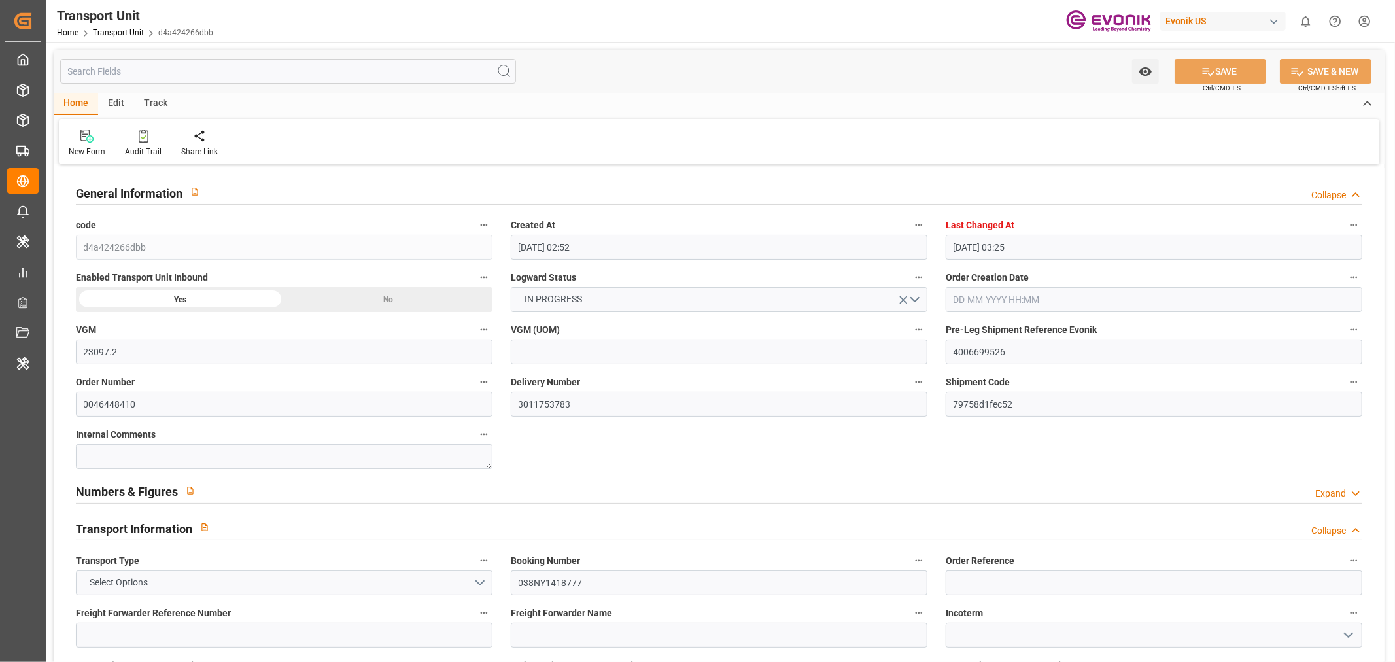
type input "[DATE] 00:00"
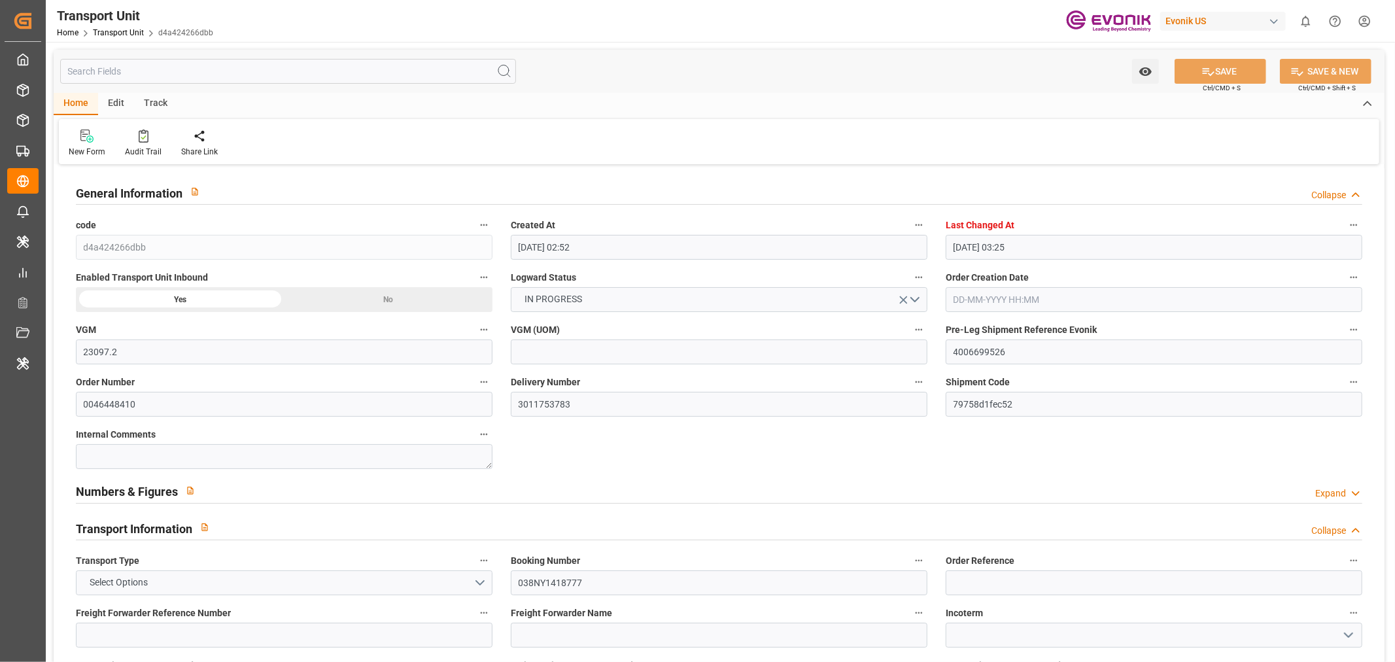
type input "[DATE] 16:00"
type input "[DATE]"
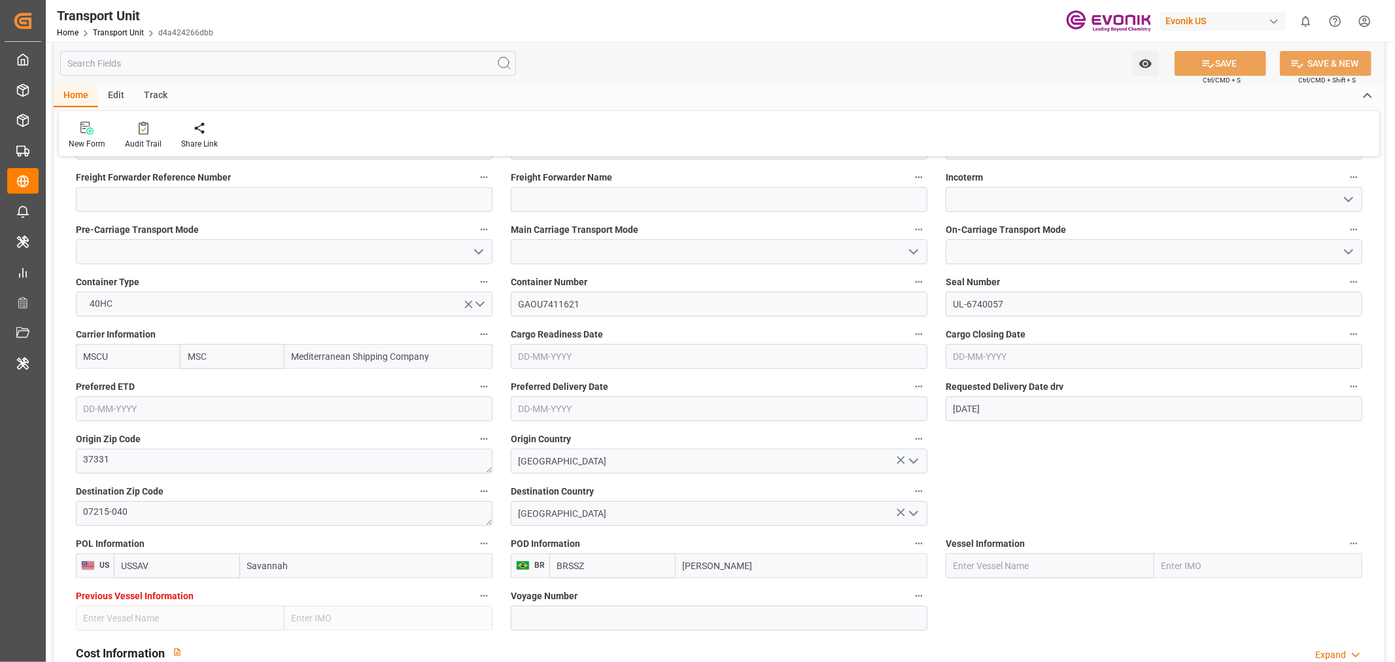
scroll to position [654, 0]
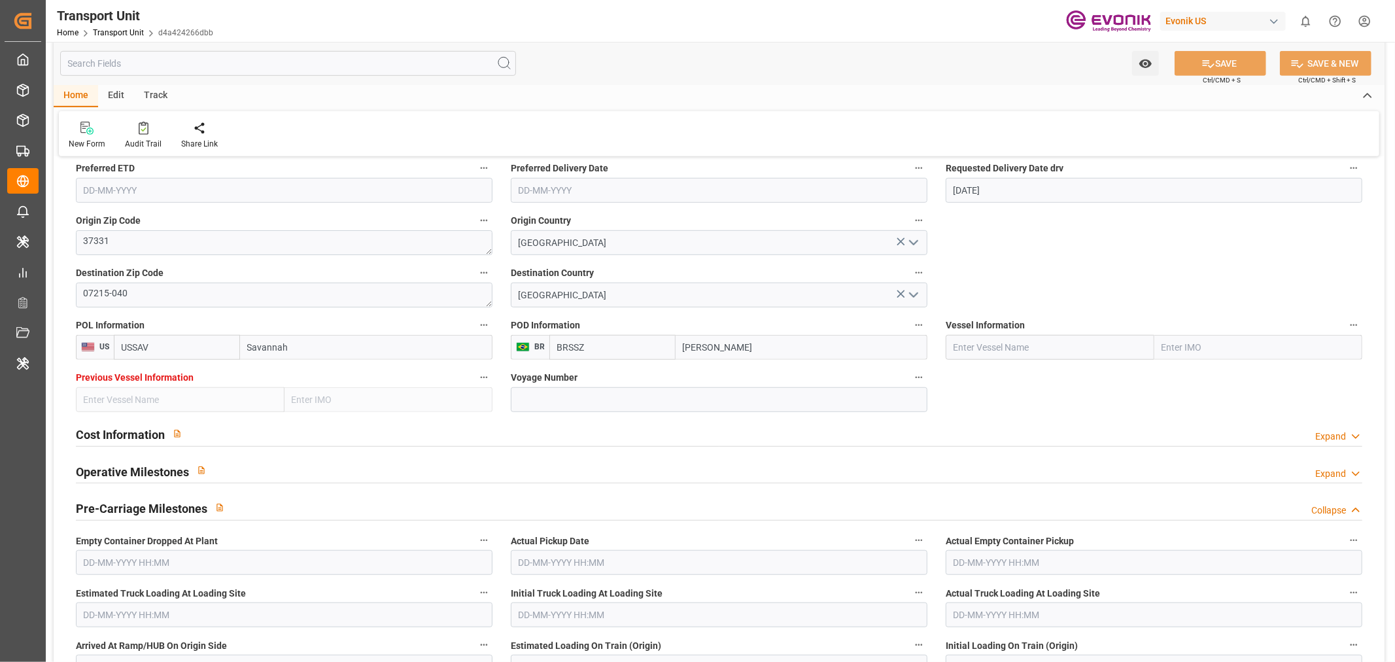
click at [999, 356] on input "text" at bounding box center [1050, 347] width 209 height 25
paste input "MSC YAMUNA VI"
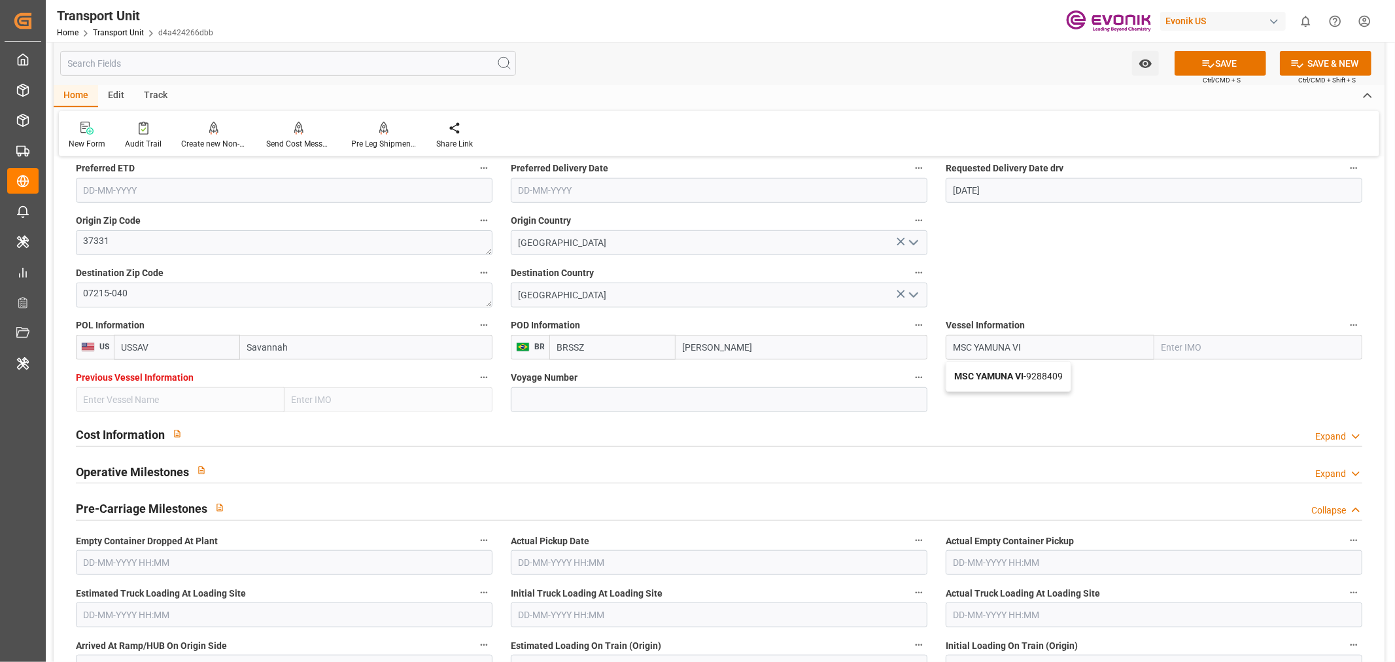
click at [1050, 376] on span "MSC YAMUNA VI - 9288409" at bounding box center [1008, 376] width 109 height 10
type input "MSC YAMUNA VI"
type input "9288409"
type input "MSC YAMUNA VI"
click at [557, 401] on input at bounding box center [719, 399] width 417 height 25
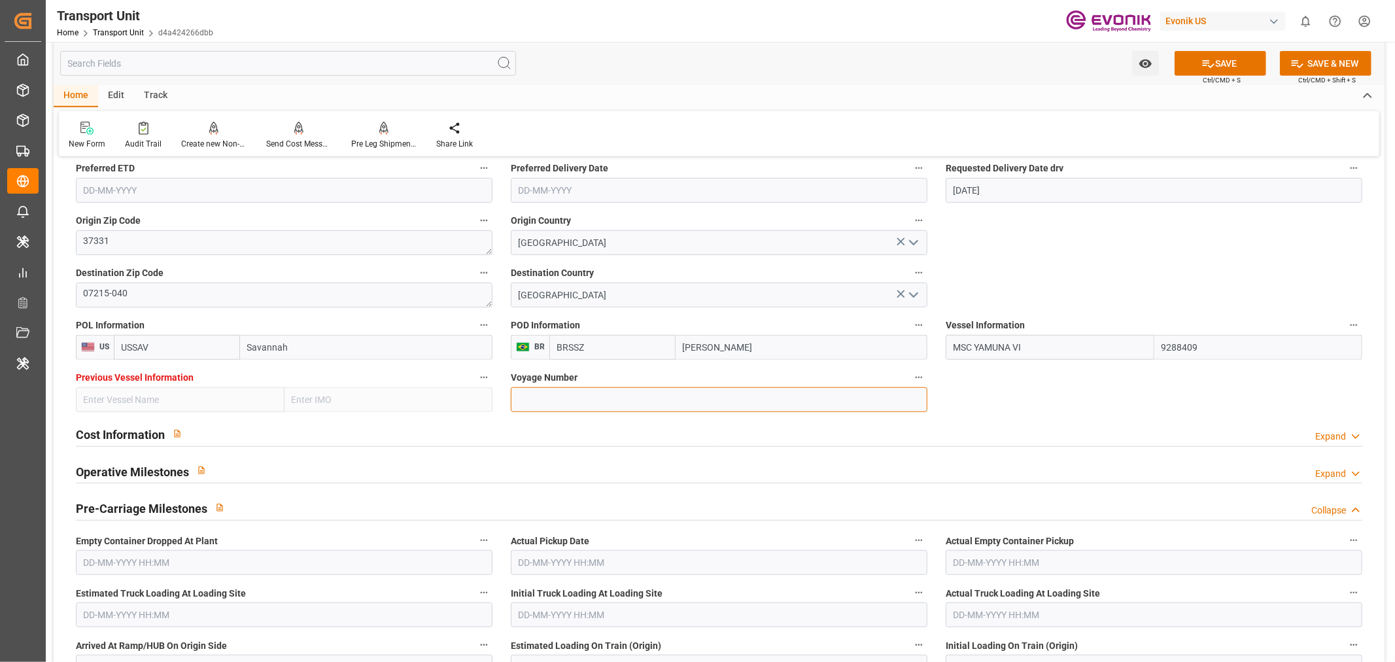
paste input "UA534A"
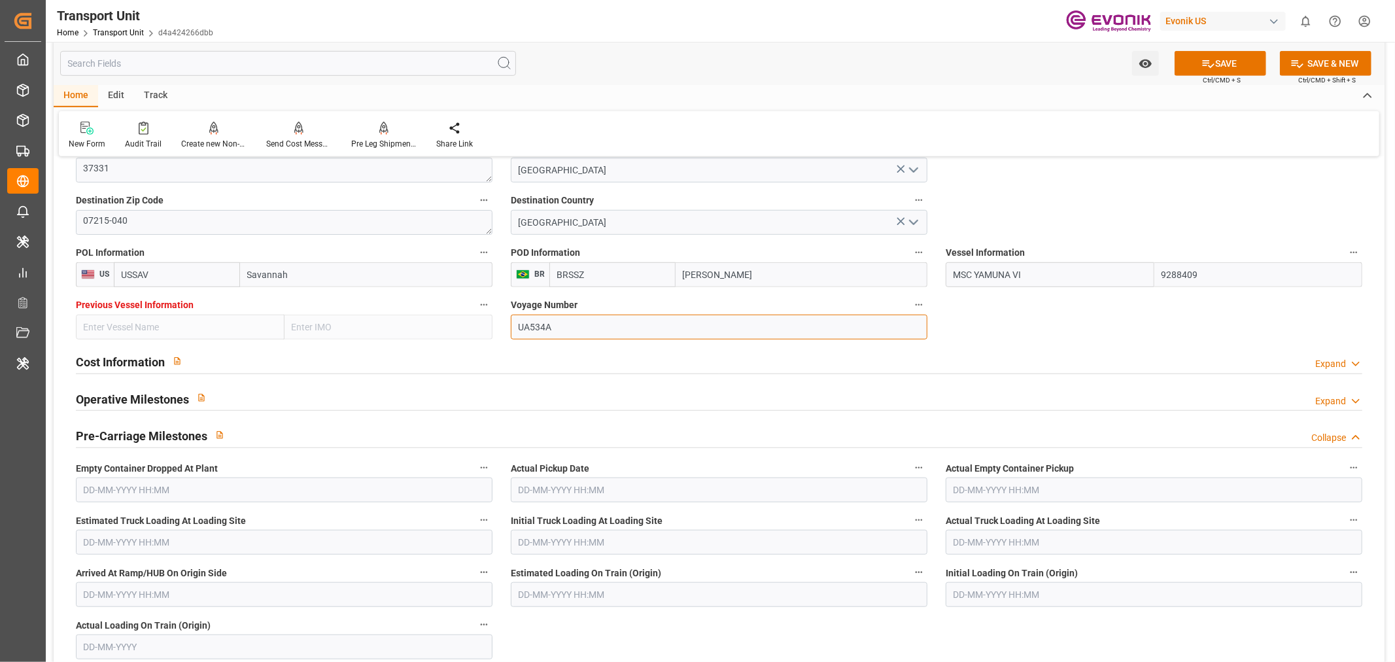
type input "UA534A"
click at [1043, 501] on input "text" at bounding box center [1154, 489] width 417 height 25
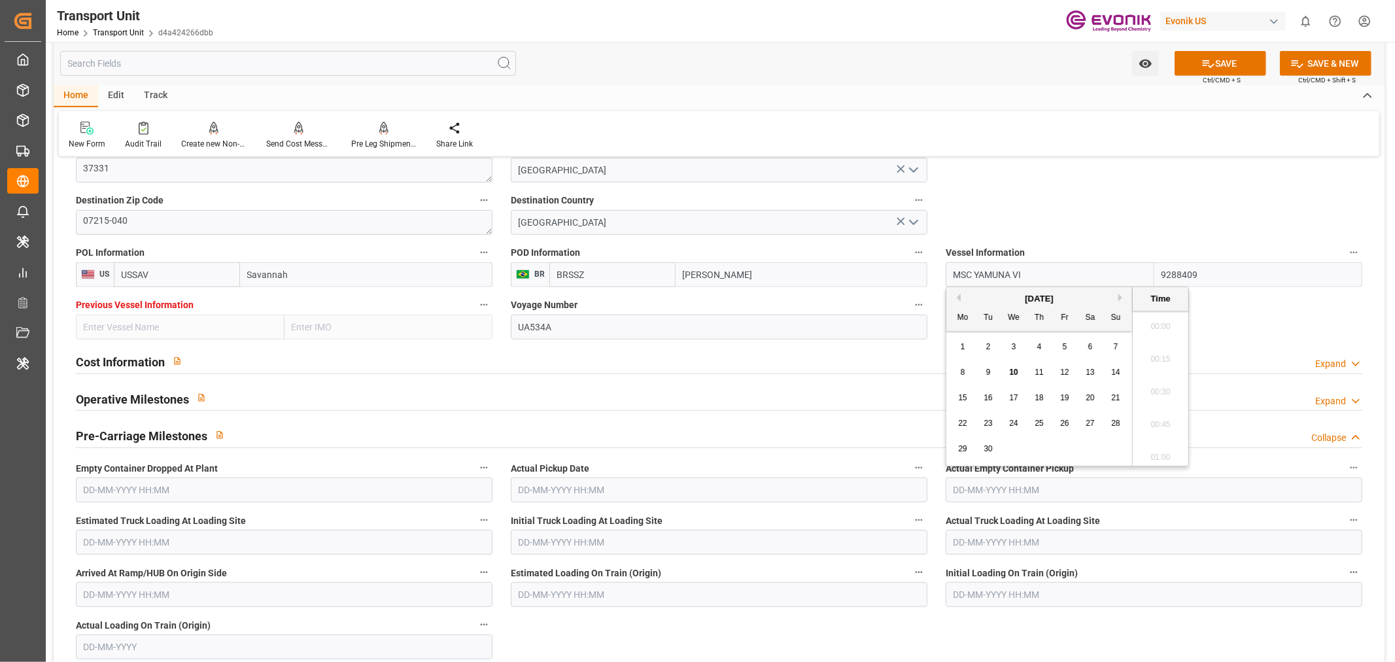
scroll to position [1476, 0]
click at [958, 292] on div "[DATE]" at bounding box center [1039, 298] width 186 height 13
click at [958, 295] on button "Previous Month" at bounding box center [957, 298] width 8 height 8
click at [1065, 423] on span "22" at bounding box center [1064, 423] width 9 height 9
type input "22-08-2025 00:00"
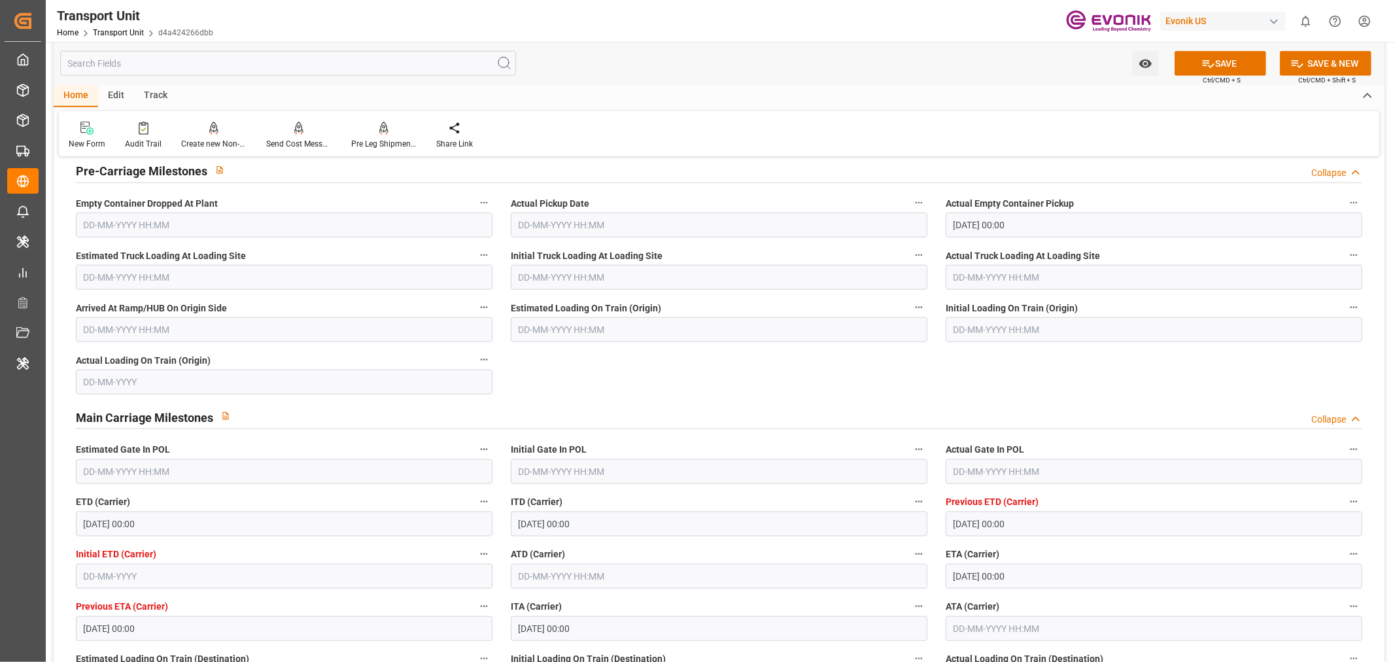
scroll to position [1017, 0]
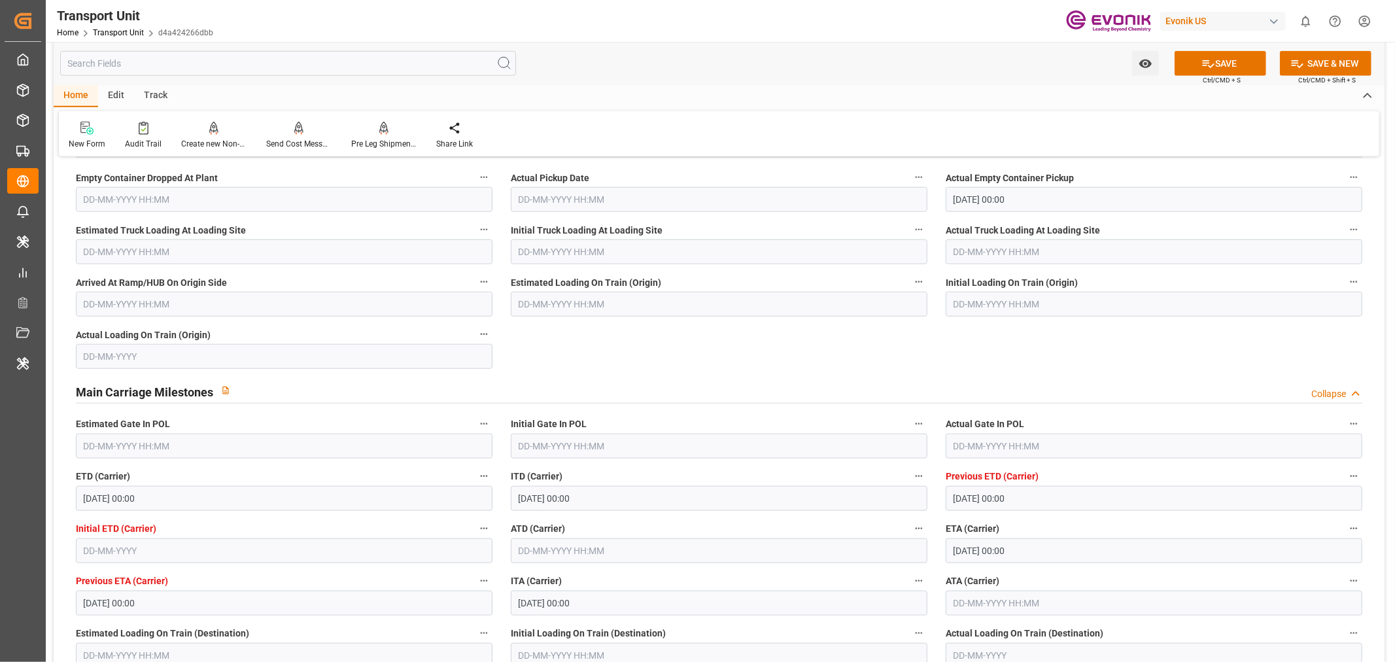
click at [984, 447] on input "text" at bounding box center [1154, 446] width 417 height 25
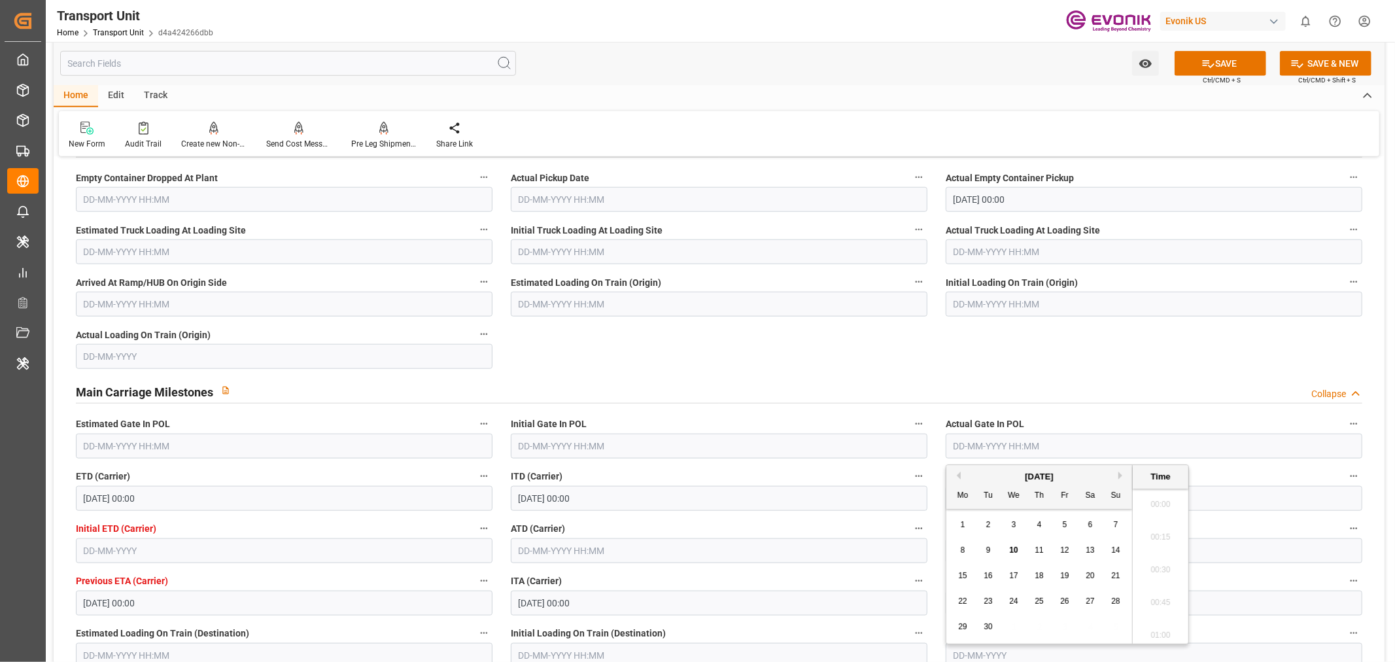
scroll to position [1476, 0]
click at [953, 474] on button "Previous Month" at bounding box center [957, 476] width 8 height 8
click at [955, 631] on div "25" at bounding box center [963, 627] width 16 height 16
type input "25-08-2025 00:00"
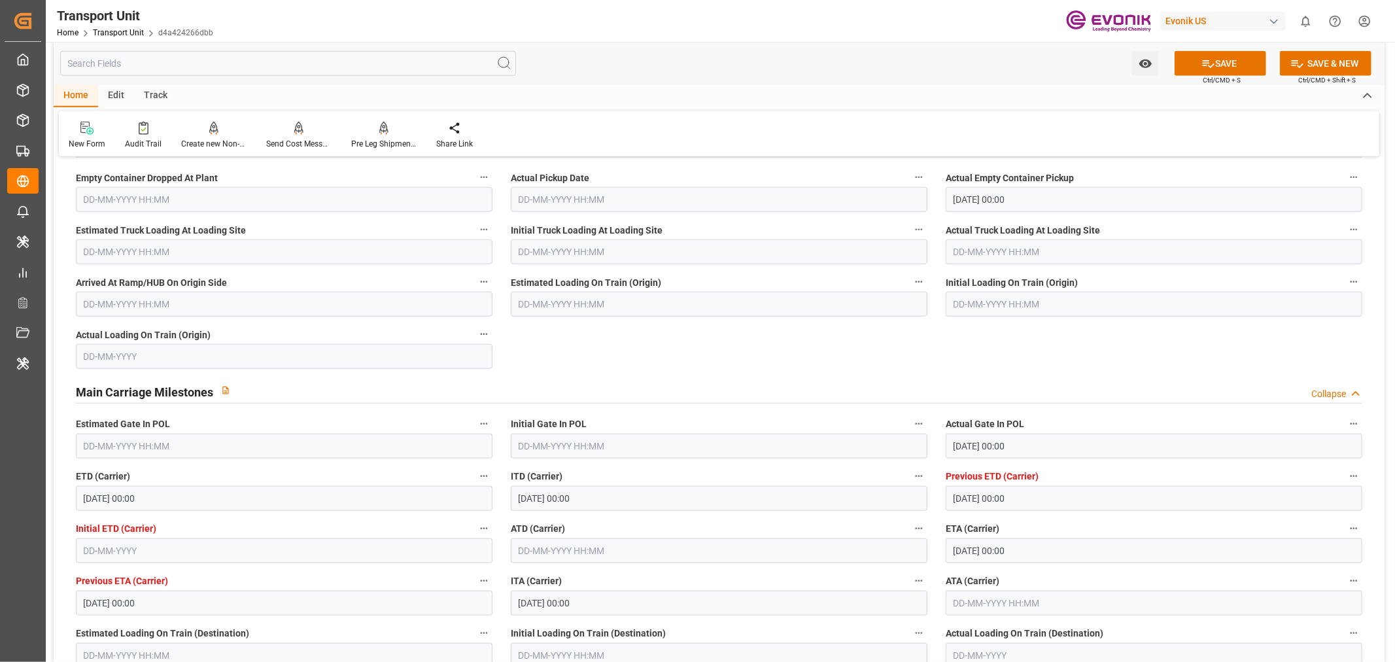
click at [778, 476] on label "ITD (Carrier)" at bounding box center [719, 477] width 417 height 18
click at [910, 476] on button "ITD (Carrier)" at bounding box center [918, 476] width 17 height 17
click at [548, 551] on div at bounding box center [697, 331] width 1395 height 662
click at [548, 553] on input "text" at bounding box center [719, 550] width 417 height 25
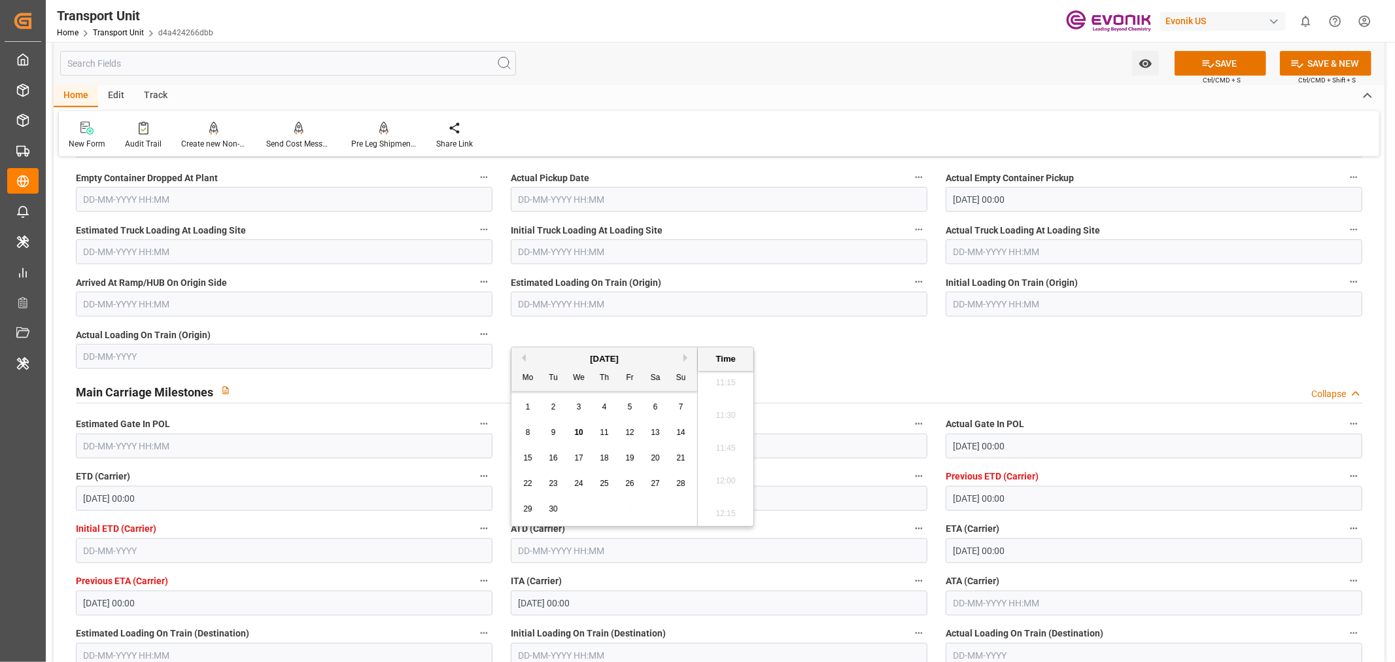
click at [548, 435] on div "9" at bounding box center [554, 433] width 16 height 16
type input "09-09-2025 00:00"
click at [1231, 63] on button "SAVE" at bounding box center [1221, 63] width 92 height 25
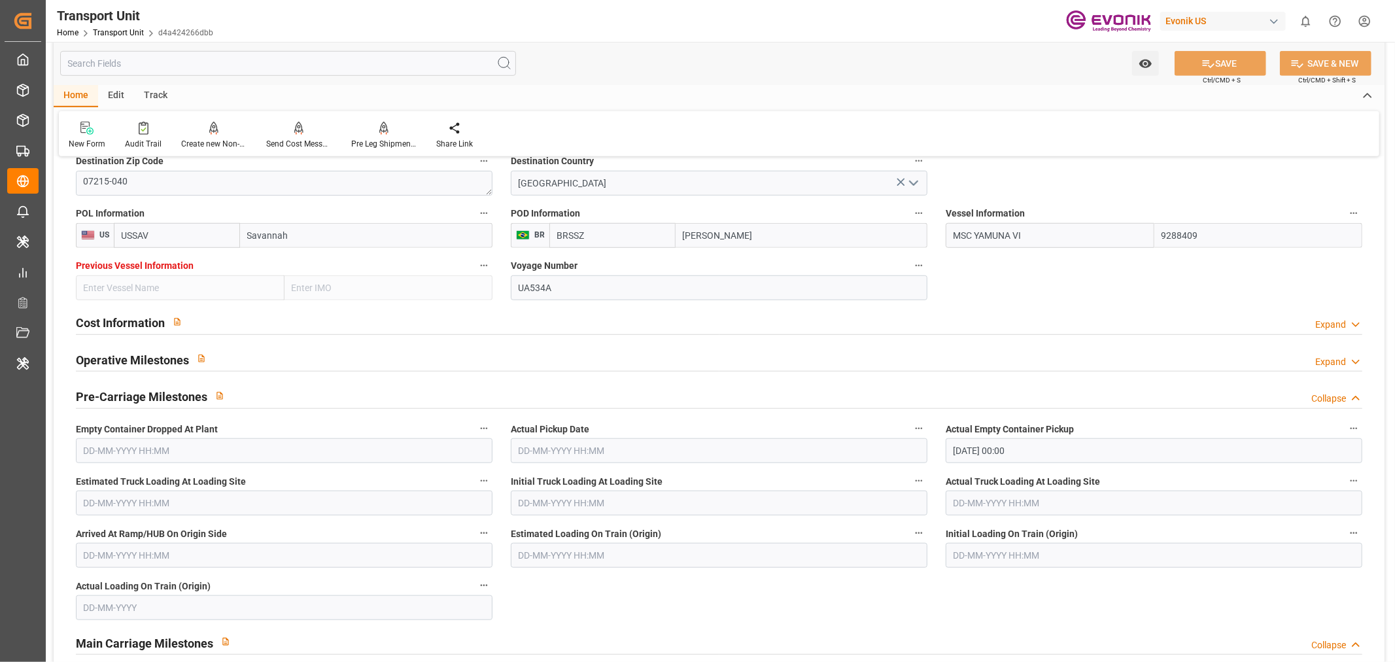
scroll to position [581, 0]
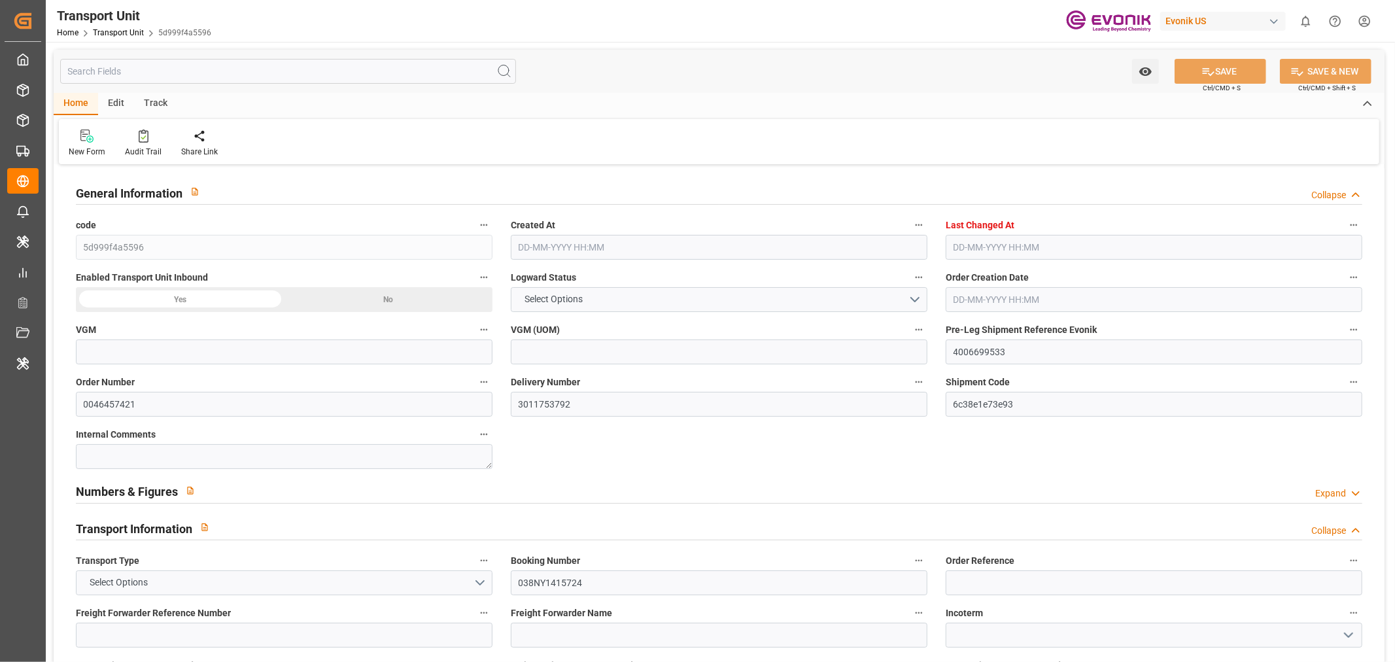
type input "9094.192"
type input "MSC"
type input "Mediterranean Shipping Company"
type input "USSAV"
type input "BRSSZ"
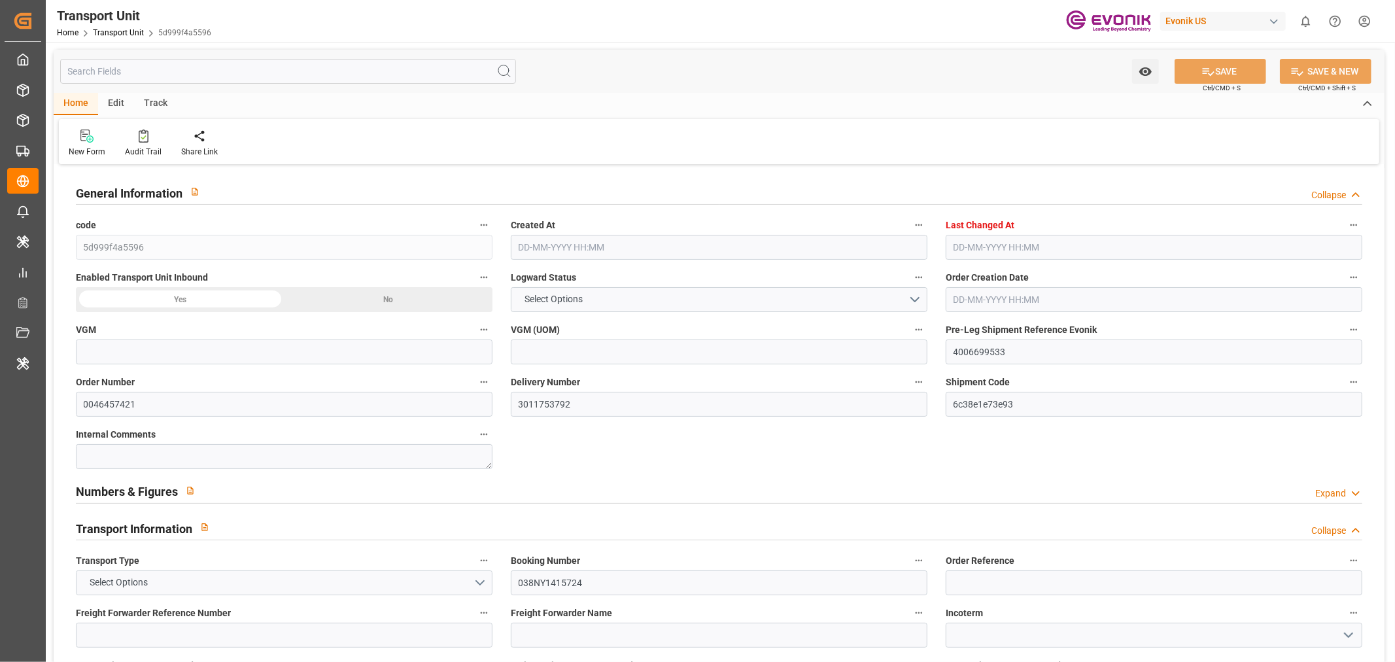
type input "5316.192"
type input "[DATE] 02:45"
type input "[DATE] 03:31"
type input "[DATE]"
type input "[DATE] 00:00"
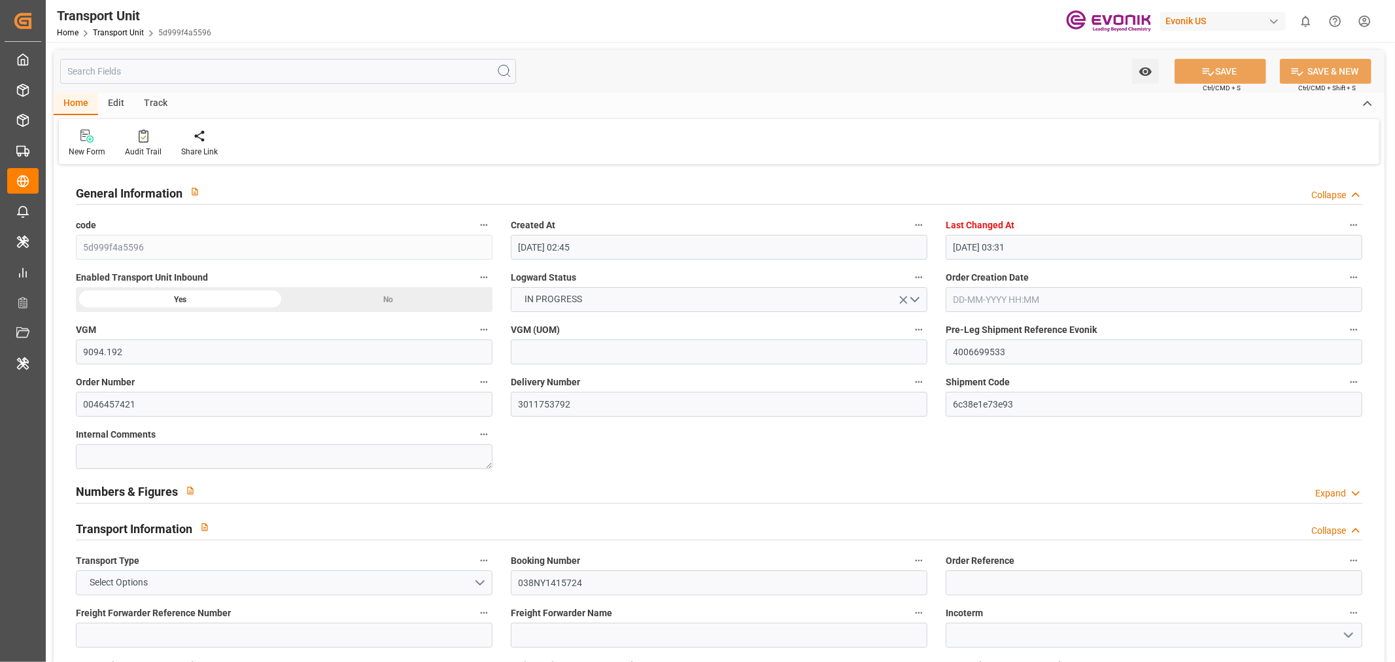
type input "[DATE] 00:00"
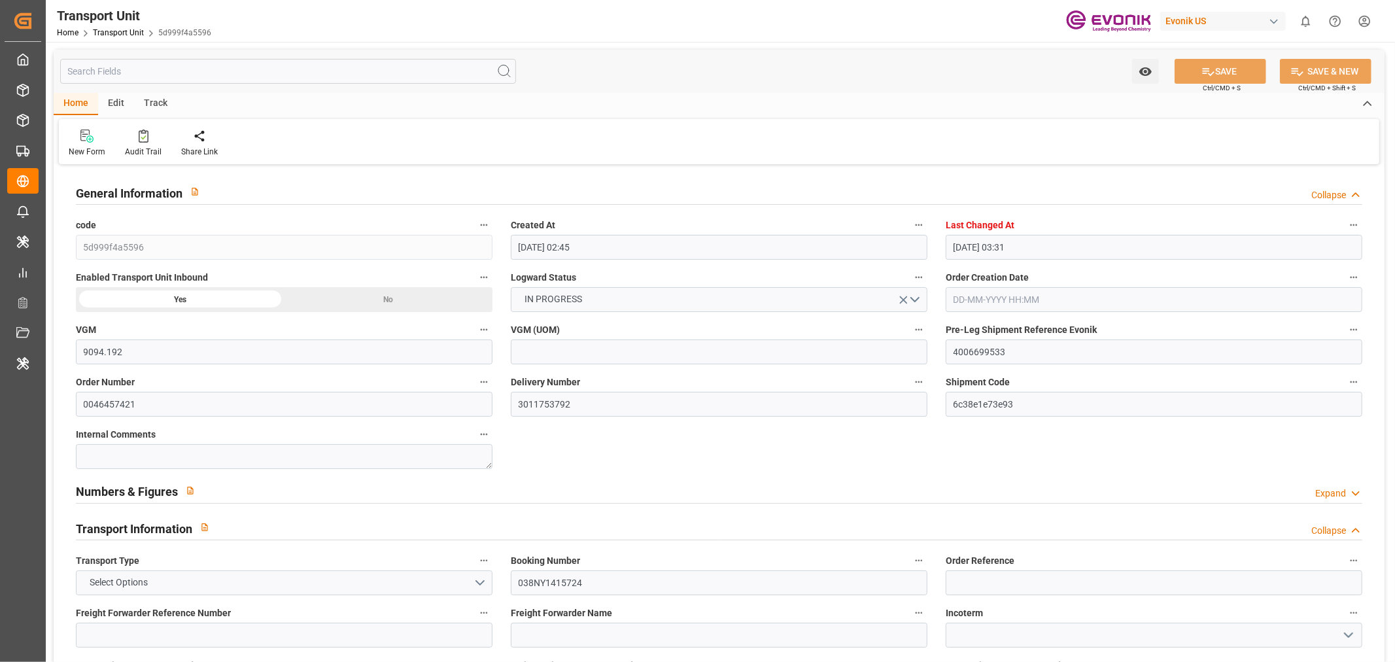
type input "[DATE] 16:00"
type input "[DATE]"
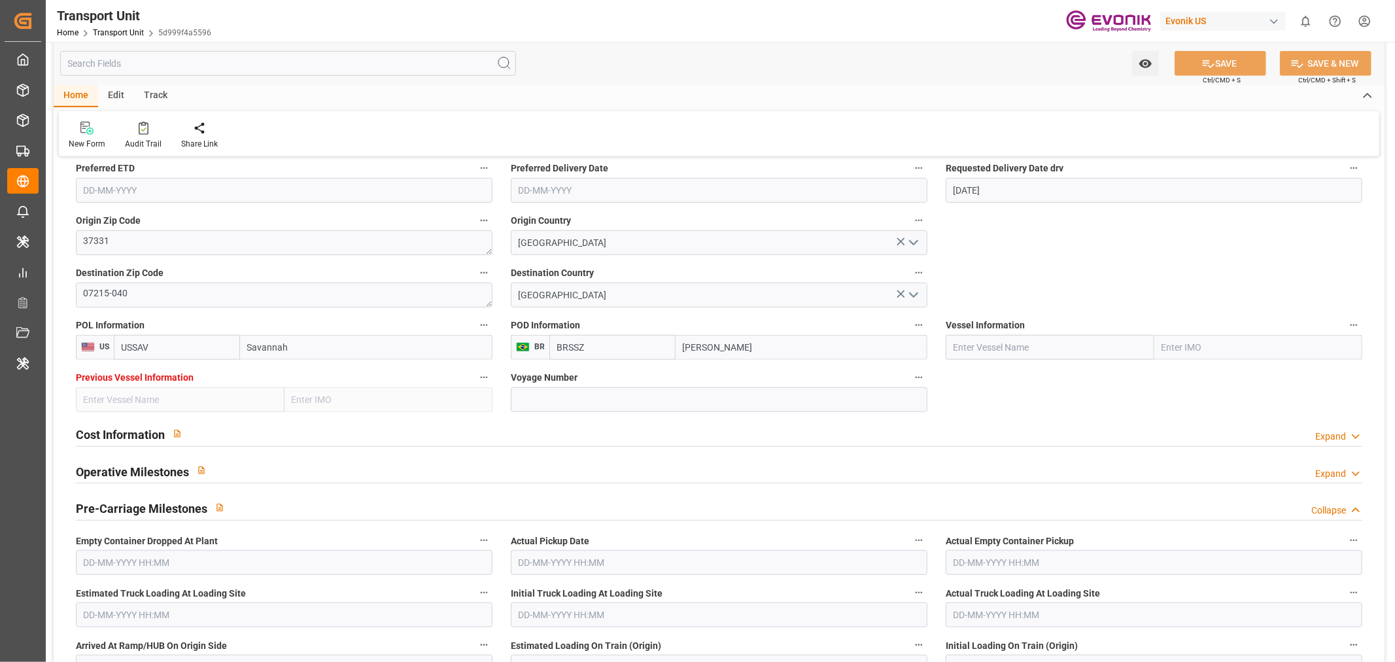
click at [1009, 345] on input "text" at bounding box center [1050, 347] width 209 height 25
paste input "MSC YAMUNA VI"
click at [1009, 345] on input "MSC YAMUNA VI" at bounding box center [1050, 347] width 209 height 25
click at [1041, 358] on input "MSC YAMUNA VI" at bounding box center [1050, 347] width 209 height 25
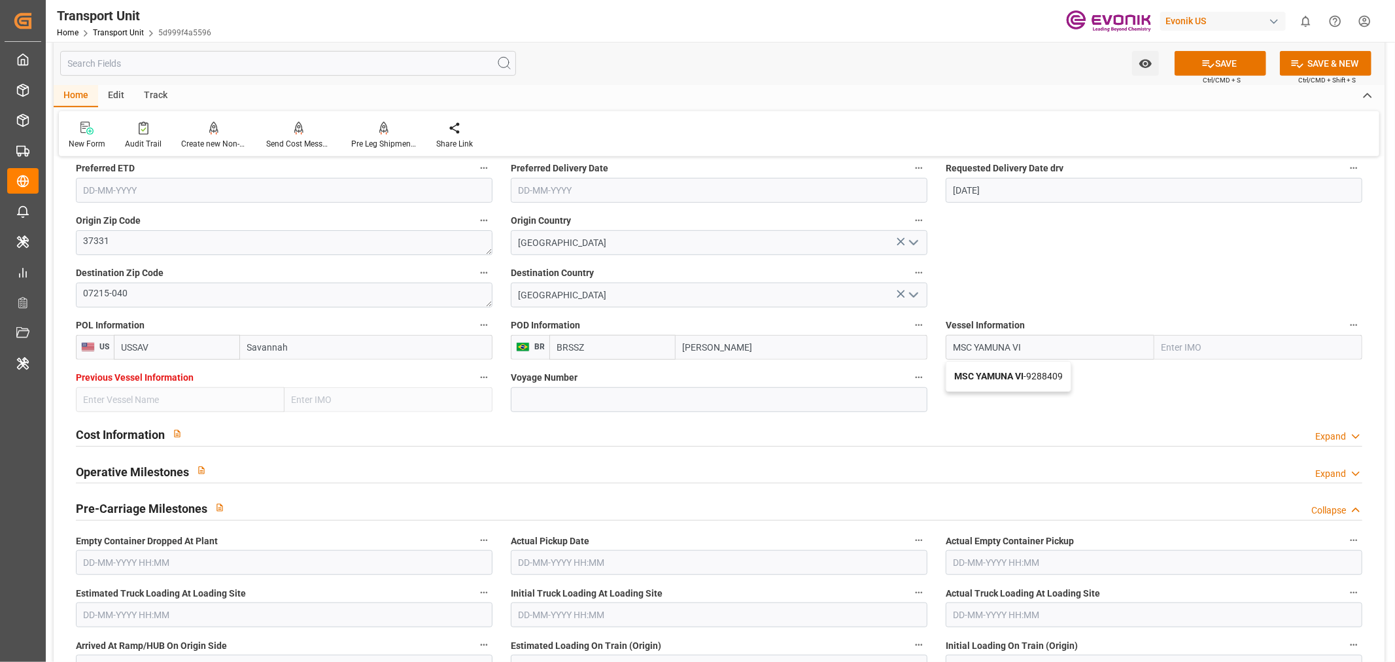
click at [1041, 380] on span "MSC YAMUNA VI - 9288409" at bounding box center [1008, 376] width 109 height 10
type input "MSC YAMUNA VI"
type input "9288409"
type input "MSC YAMUNA VI"
click at [622, 397] on input at bounding box center [719, 399] width 417 height 25
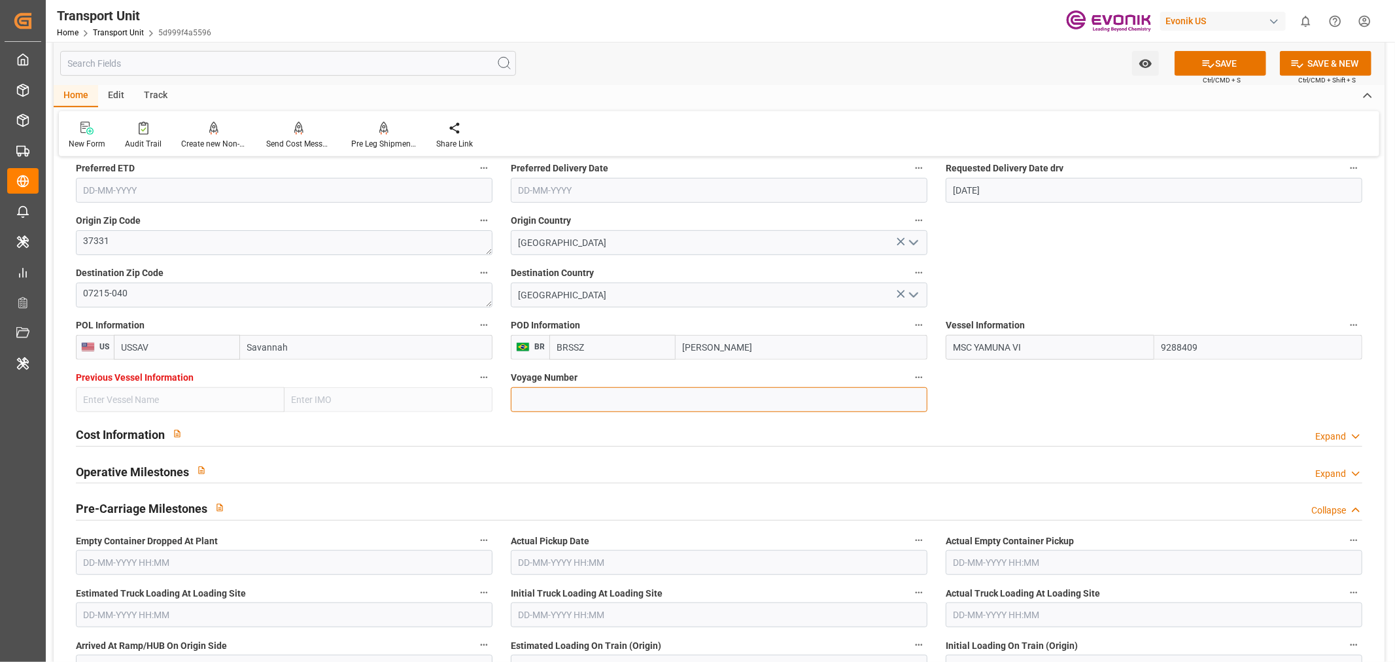
paste input "UA534A"
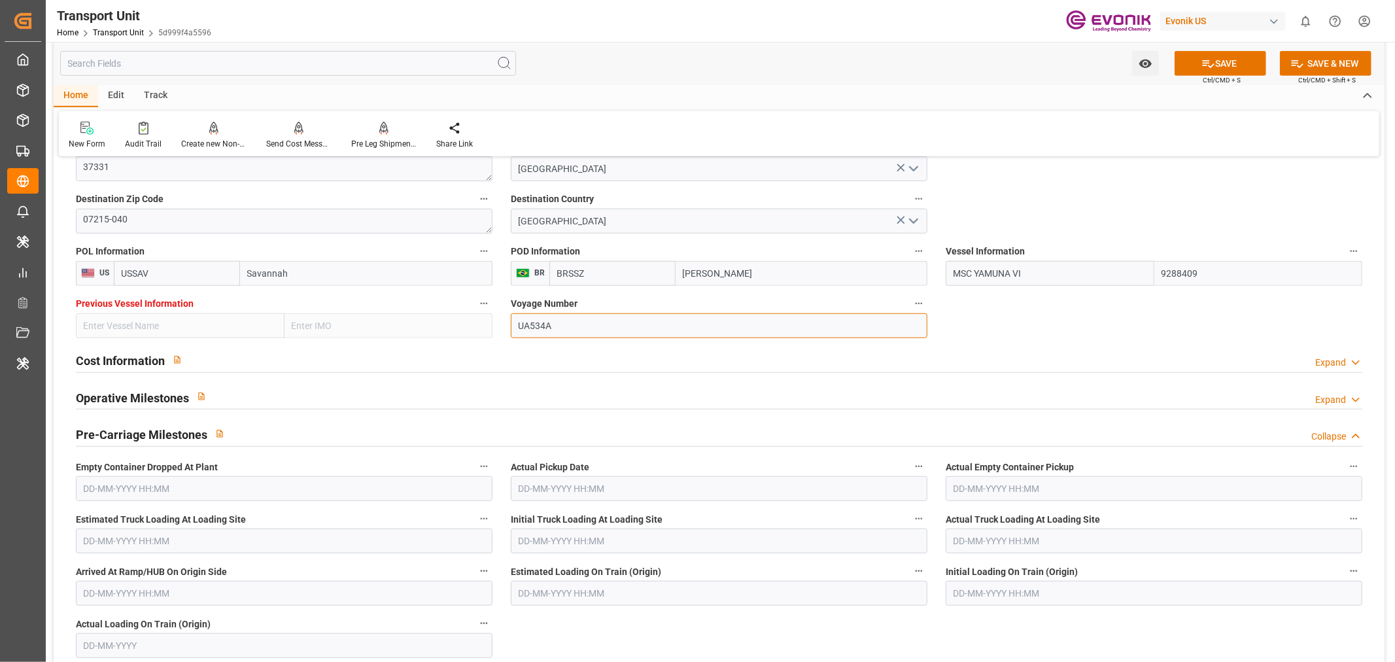
scroll to position [799, 0]
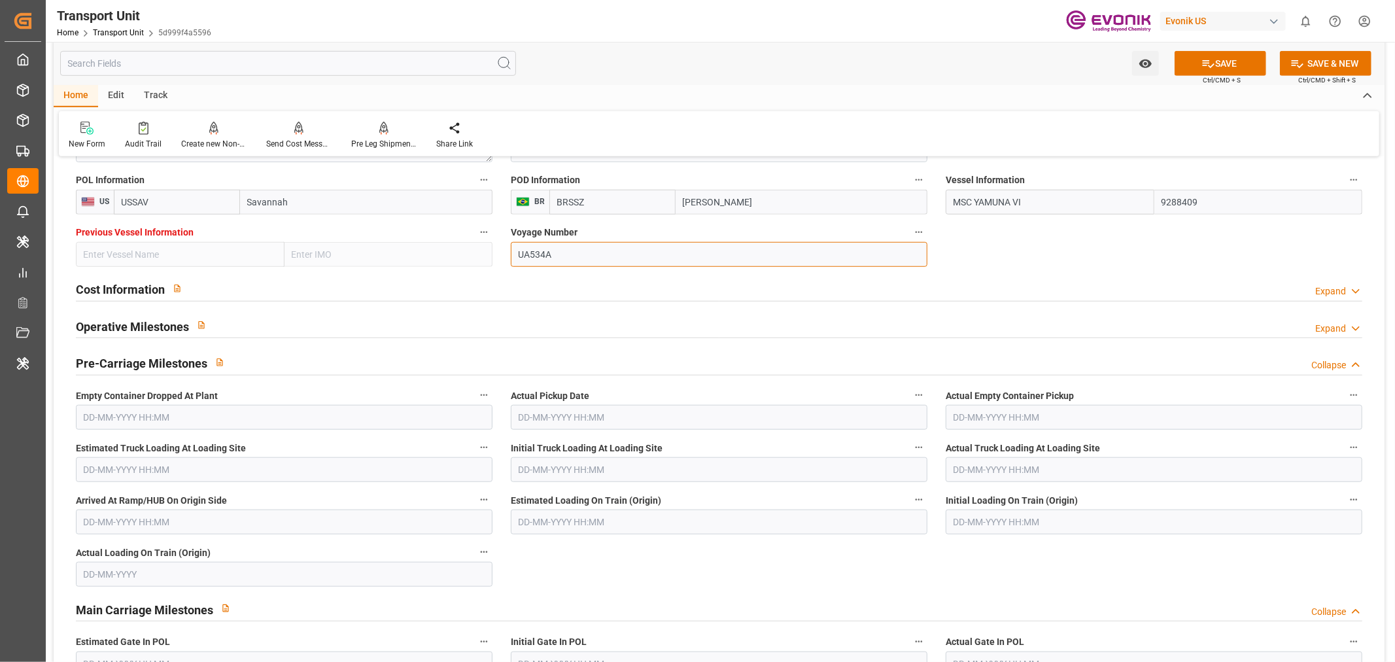
type input "UA534A"
click at [990, 416] on input "text" at bounding box center [1154, 417] width 417 height 25
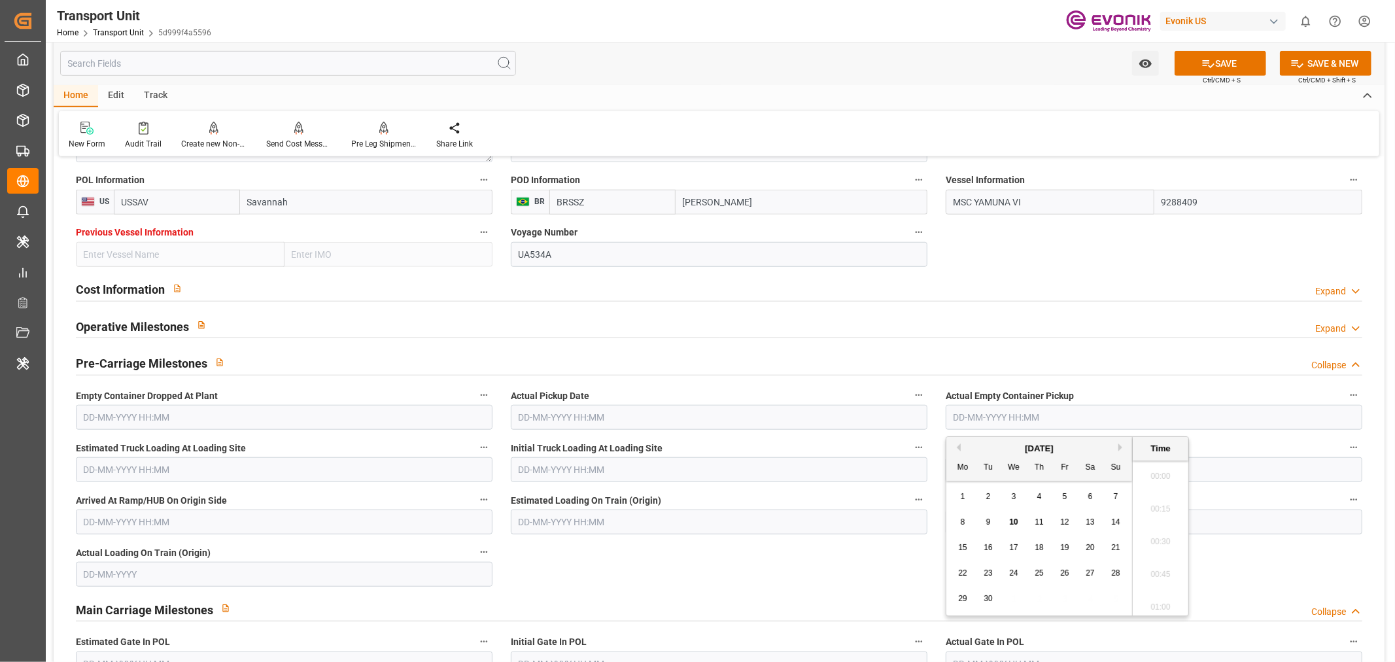
scroll to position [1476, 0]
click at [958, 449] on button "Previous Month" at bounding box center [957, 447] width 8 height 8
click at [1038, 602] on span "28" at bounding box center [1039, 598] width 9 height 9
type input "[DATE] 00:00"
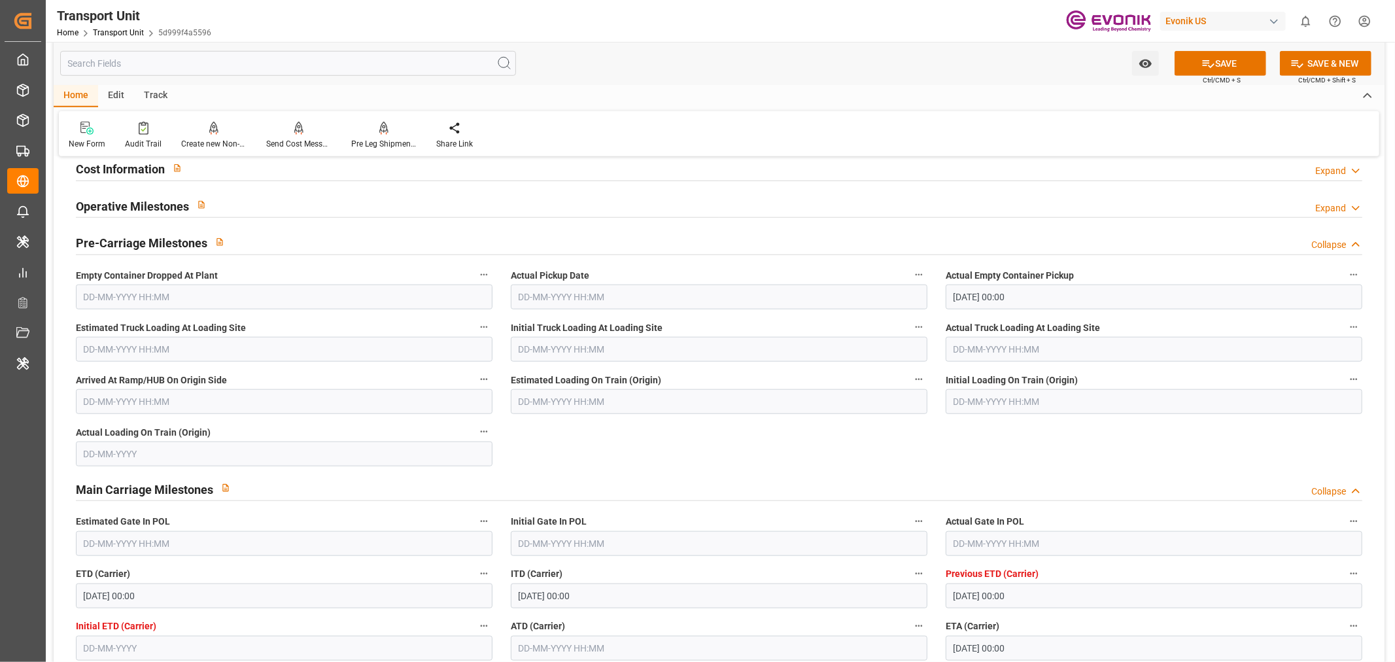
scroll to position [1090, 0]
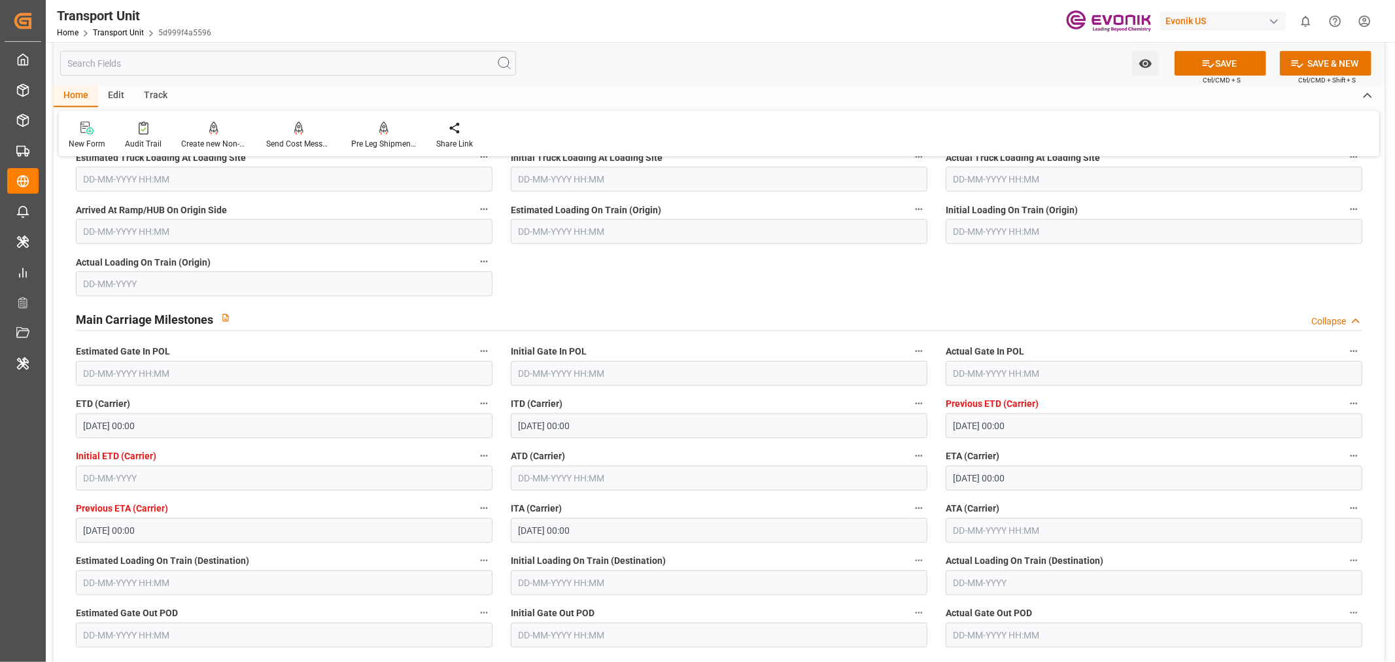
click at [956, 375] on input "text" at bounding box center [1154, 373] width 417 height 25
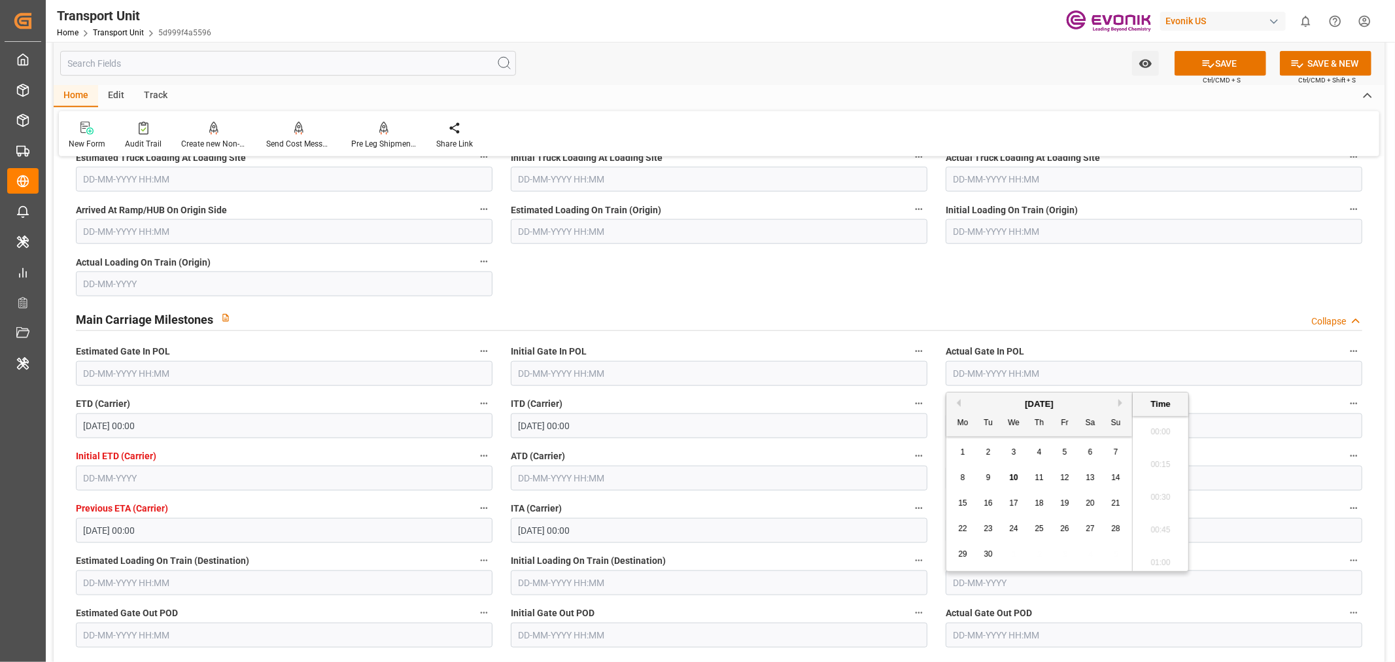
scroll to position [1476, 0]
click at [958, 402] on button "Previous Month" at bounding box center [957, 403] width 8 height 8
click at [1090, 554] on span "30" at bounding box center [1090, 553] width 9 height 9
type input "[DATE] 00:00"
click at [675, 401] on label "ITD (Carrier)" at bounding box center [719, 404] width 417 height 18
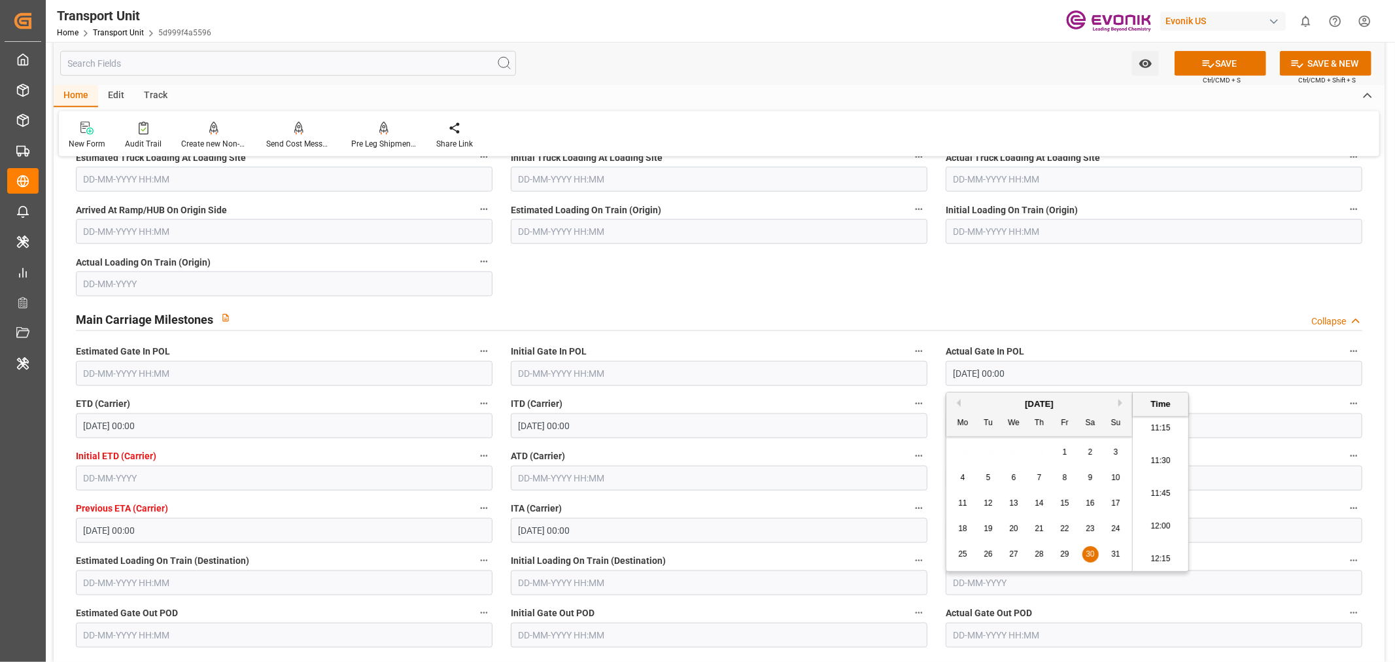
click at [910, 401] on button "ITD (Carrier)" at bounding box center [918, 403] width 17 height 17
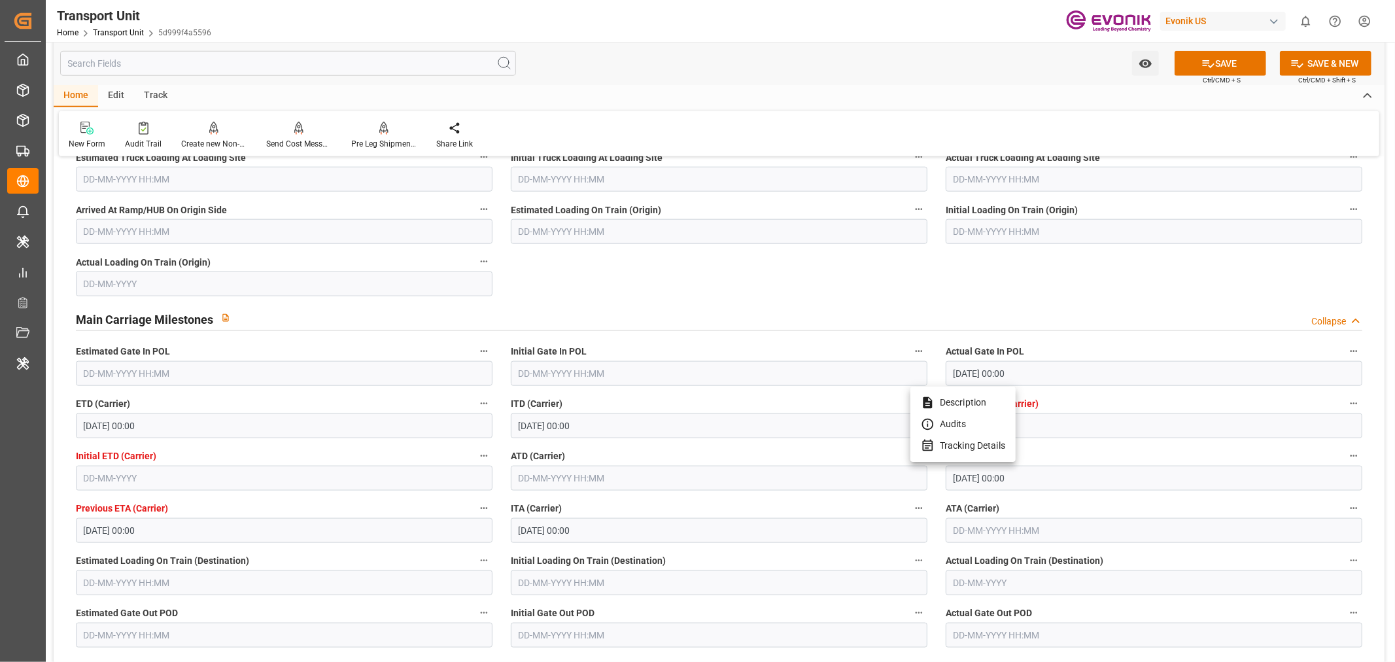
click at [578, 481] on div at bounding box center [697, 331] width 1395 height 662
click at [578, 481] on input "text" at bounding box center [719, 478] width 417 height 25
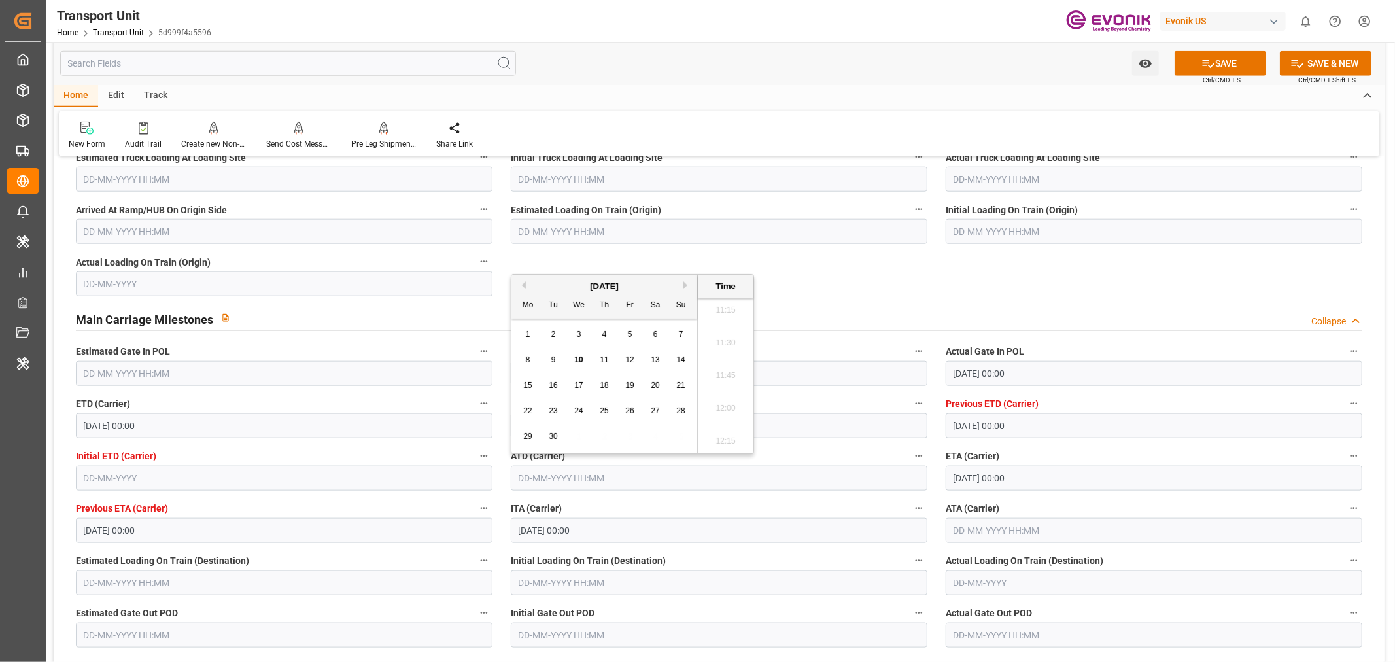
click at [547, 358] on div "9" at bounding box center [554, 361] width 16 height 16
type input "[DATE] 00:00"
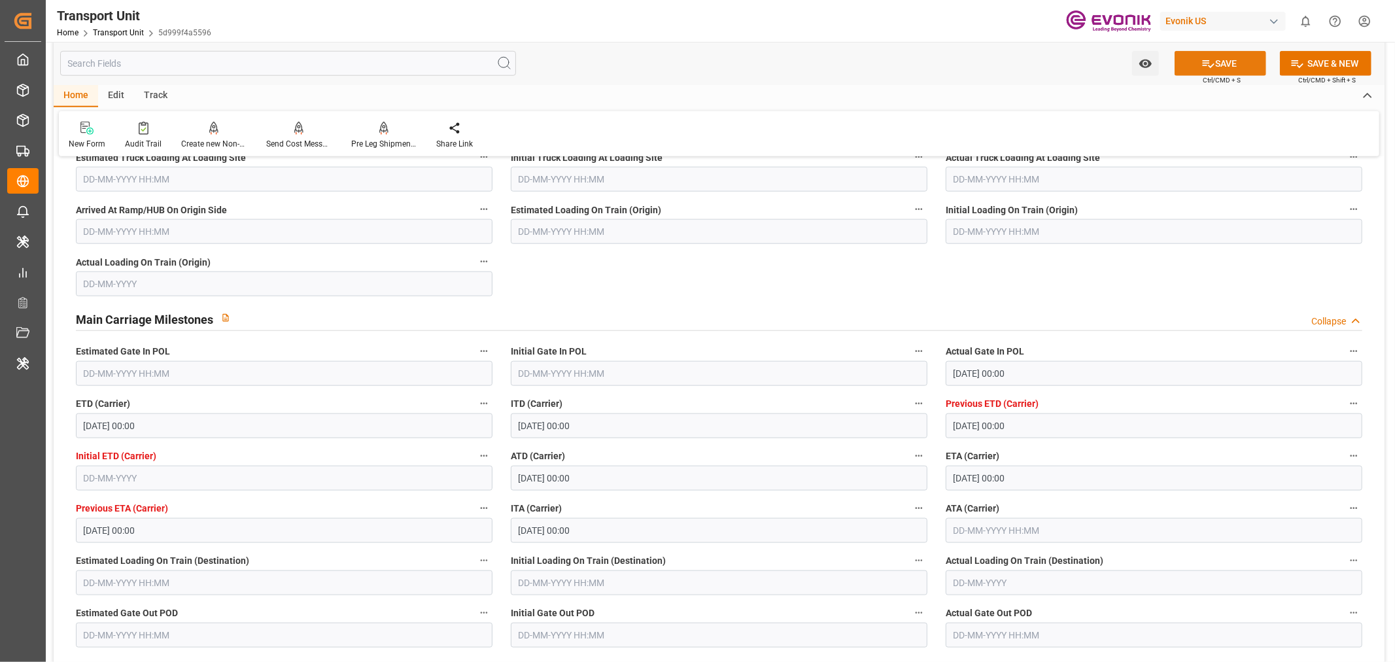
click at [1218, 74] on button "SAVE" at bounding box center [1221, 63] width 92 height 25
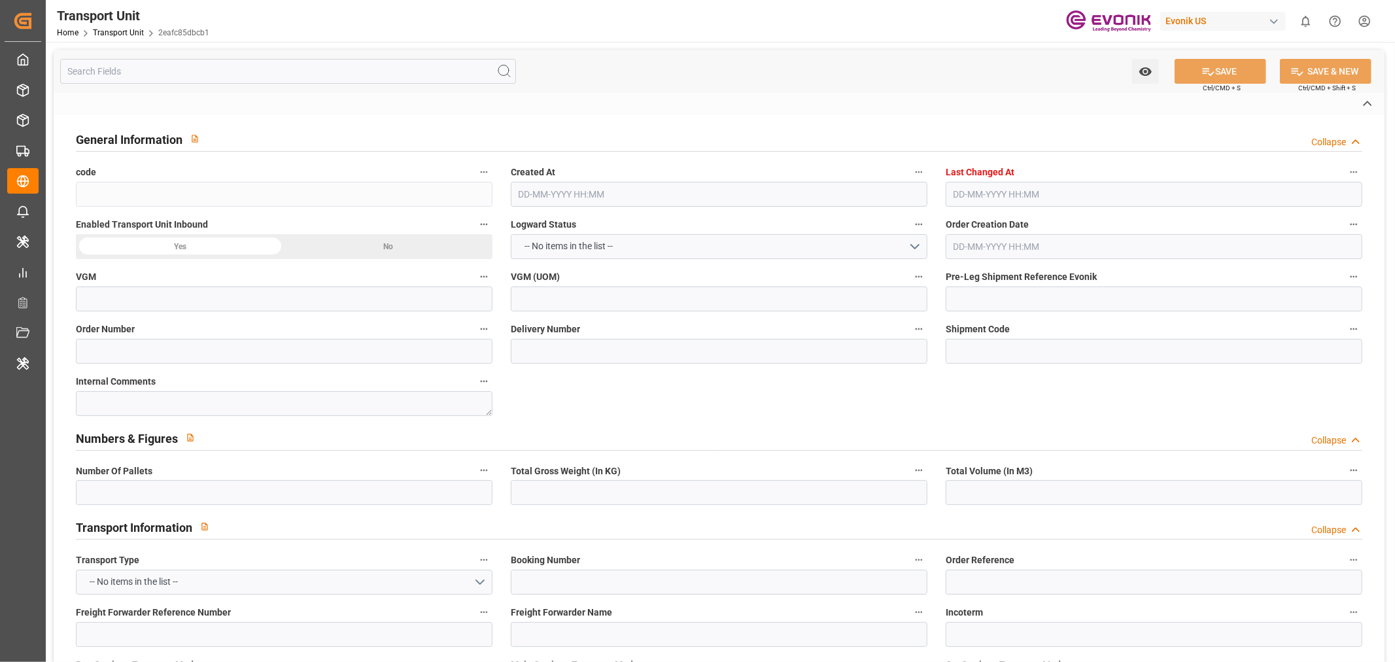
type input "2eafc85dbcb1"
type input "4006708384"
type input "0046463929"
type input "3011776362"
type input "57bcfb8c8cec"
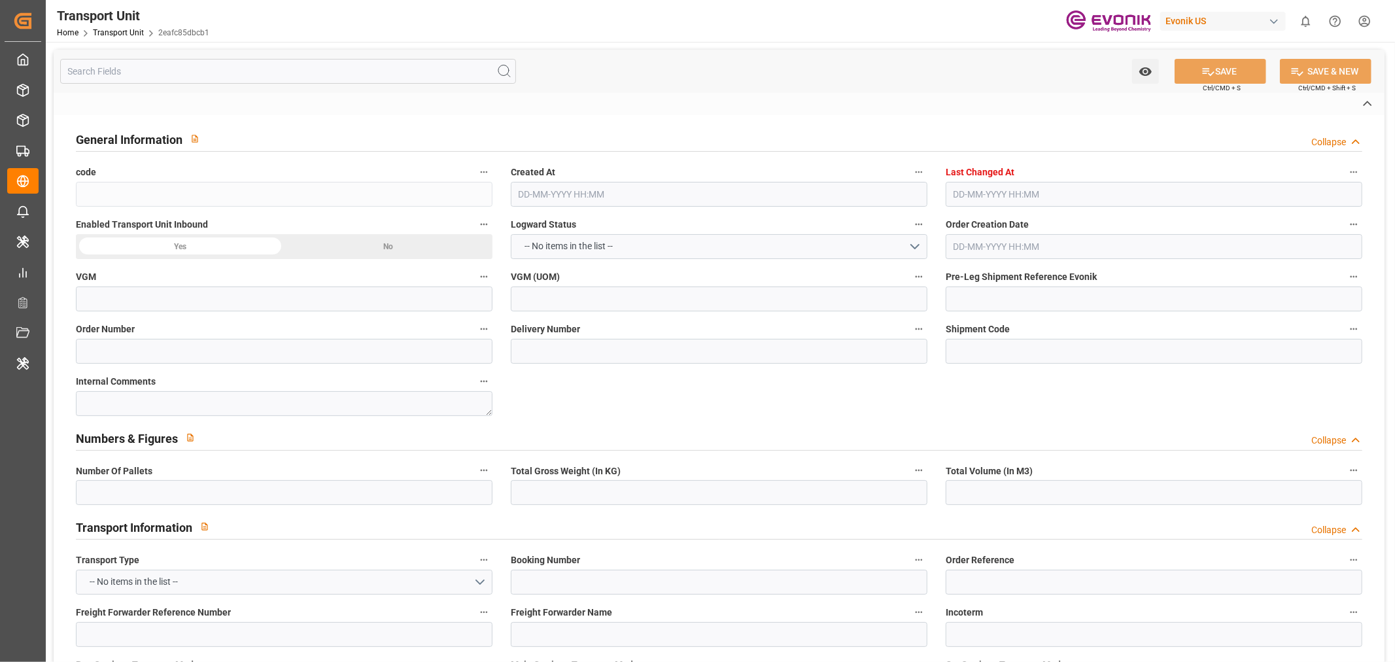
type input "038NY1426184"
type input "TCKU3634653"
type input "UL4275842"
type input "MSCU"
type textarea "36610"
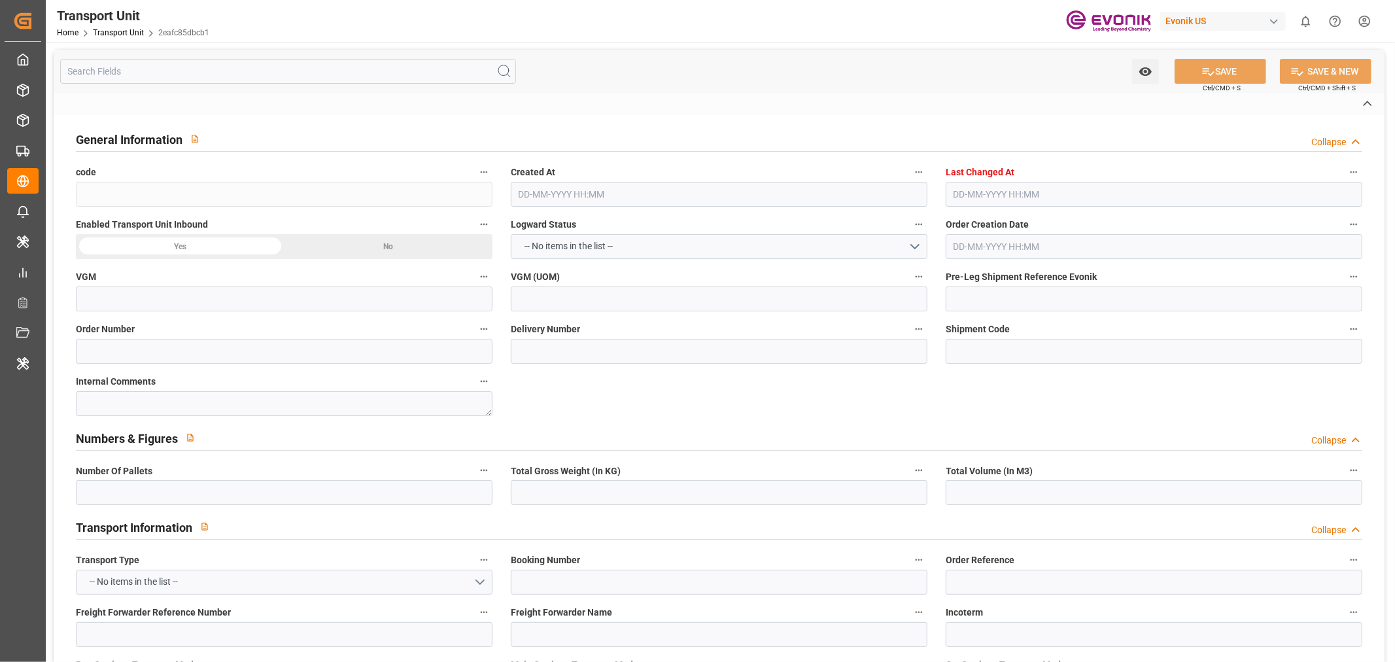
type input "[GEOGRAPHIC_DATA]"
type textarea "53859"
type input "Germany"
type input "Mobile"
type input "Rotterdam"
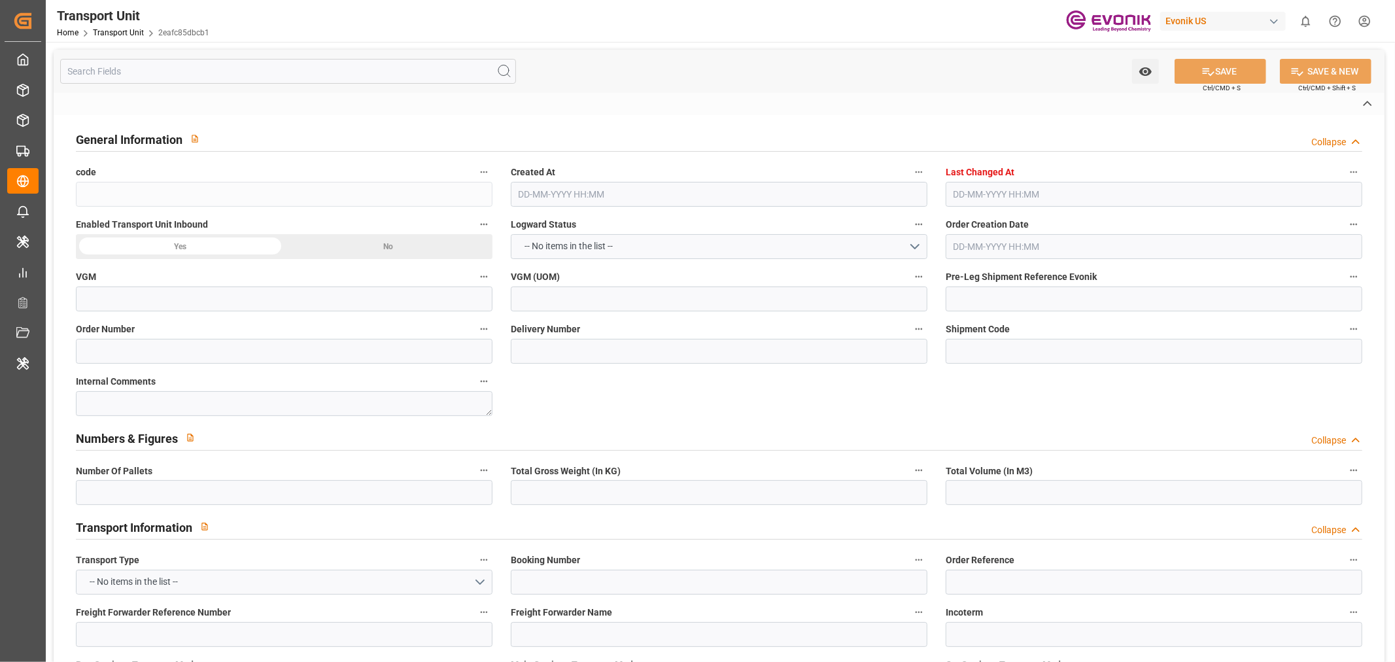
type input "MSC ORNELLA"
type input "NH535R"
type input "4006708380"
type input "P2P"
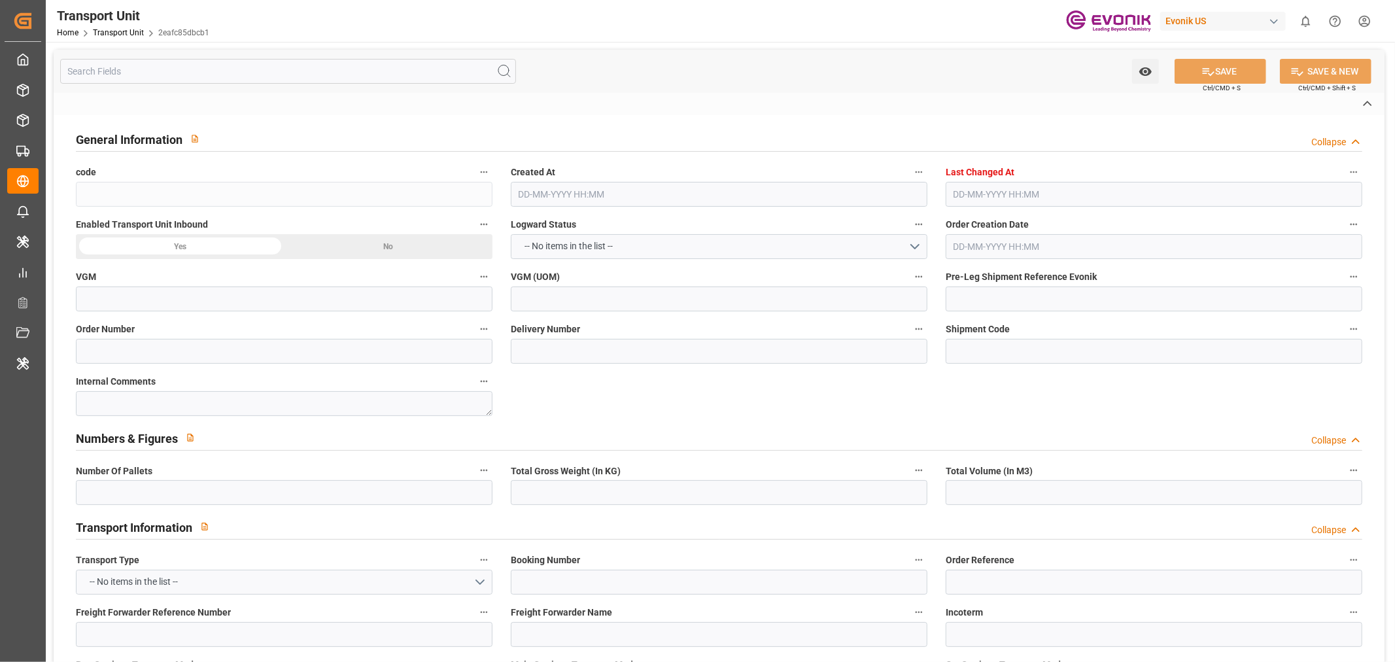
type input "45"
type input "8208"
type input "Mediterranean Shipping Company I"
type input "0090038163"
type input "MOBILE"
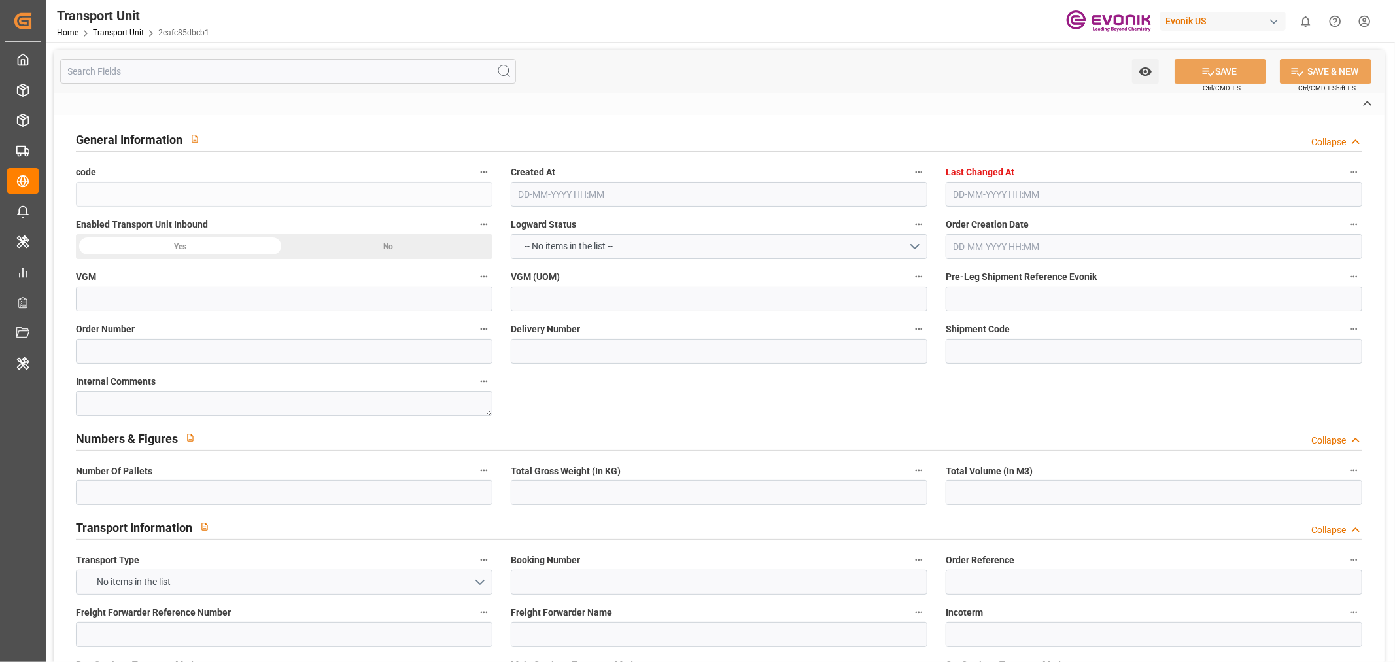
type input "ROTTERDAM"
type input "MOBILE"
type input "US"
type input "TRUCK"
type input "VESSEL"
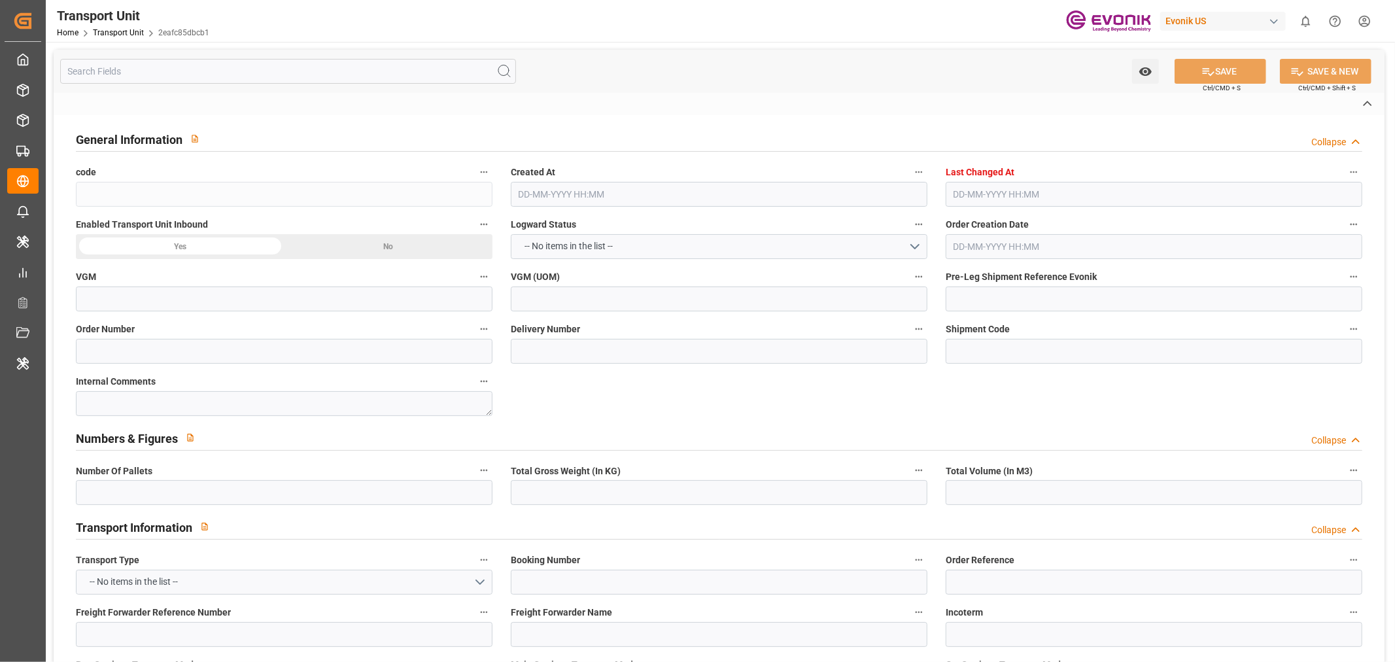
type input "MSC ORNELLA"
type input "TRUCK"
type input "kg"
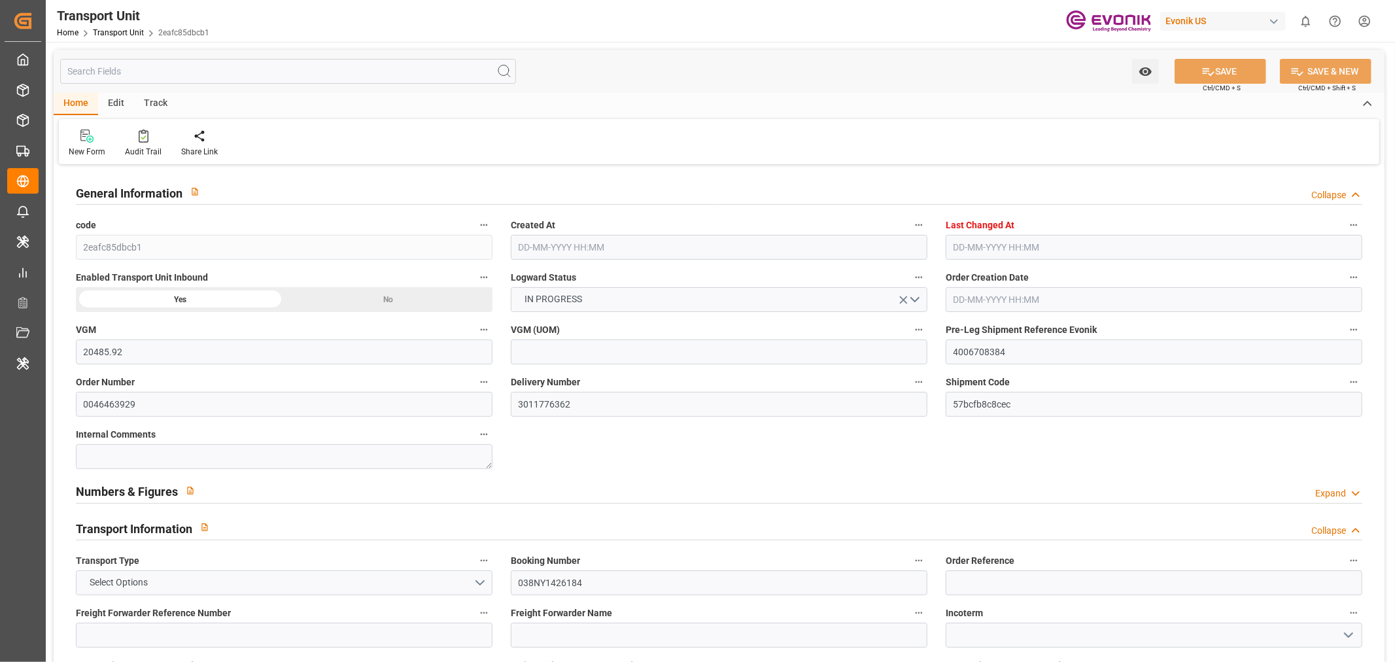
type input "20485.92"
type input "MSC"
type input "Mediterranean Shipping Company"
type input "USMOB"
type input "NLRTM"
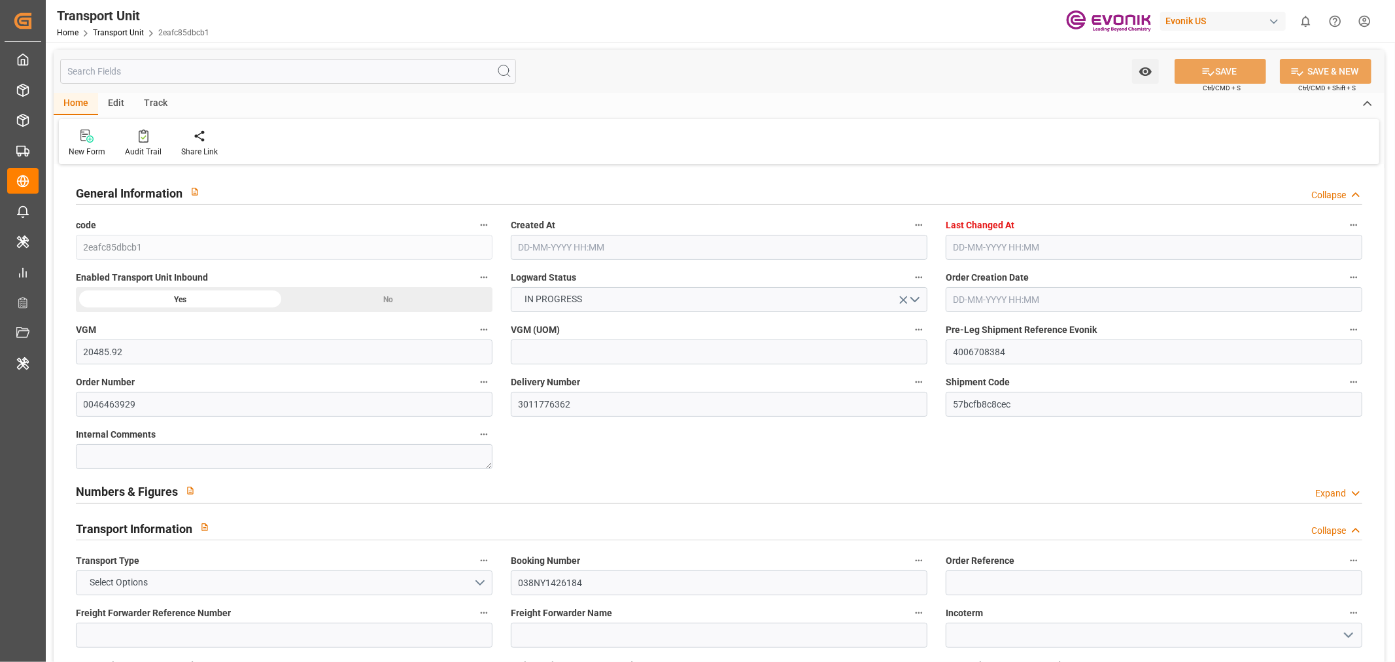
type input "9281267"
type input "USMOB"
type input "NLRTM"
type input "9281267"
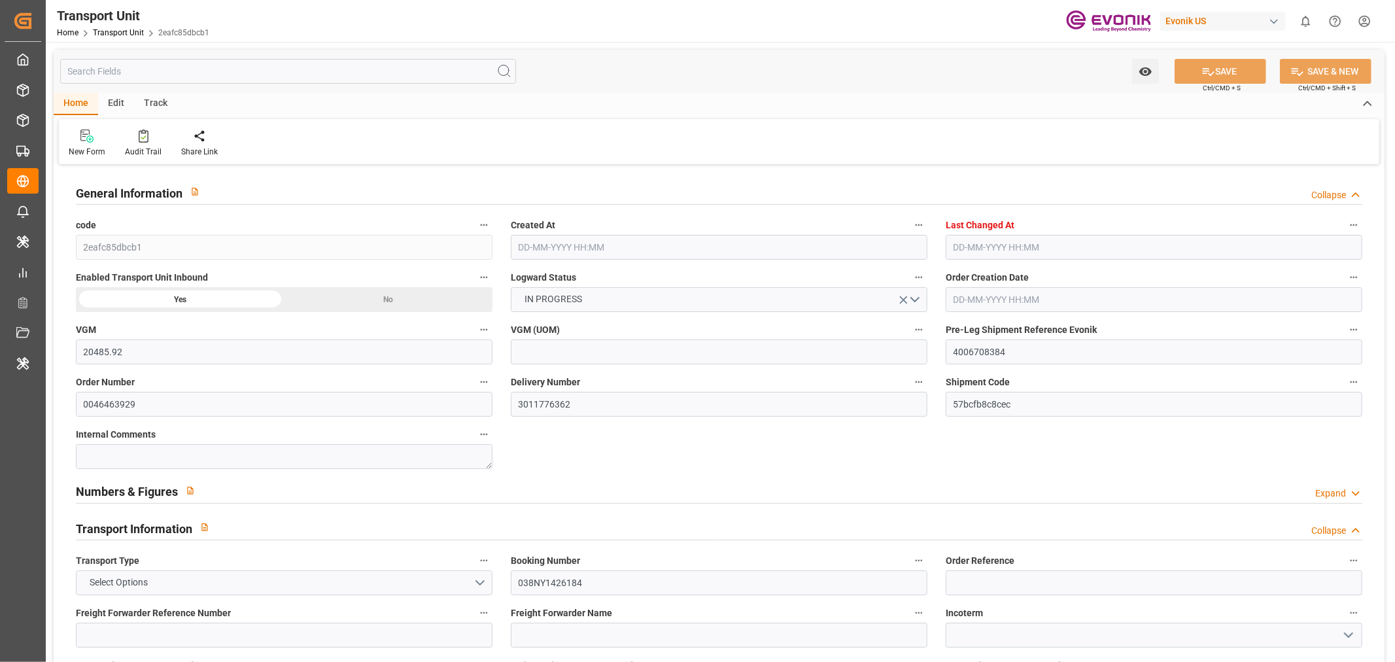
type input "17905.92"
type input "19-08-2025 02:17"
type input "10-09-2025 03:32"
type input "10-10-2025"
type input "28-08-2025 12:00"
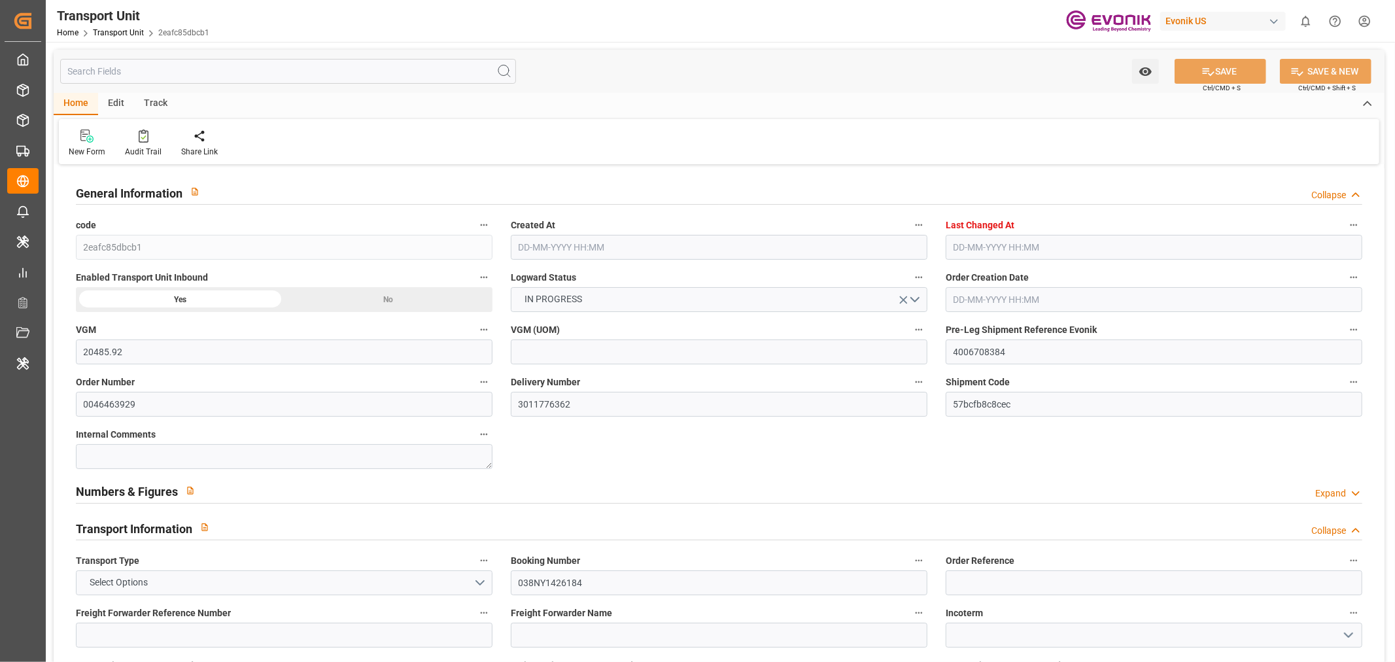
type input "29-08-2025 12:00"
type input "07-09-2025 00:00"
type input "05-09-2025 00:00"
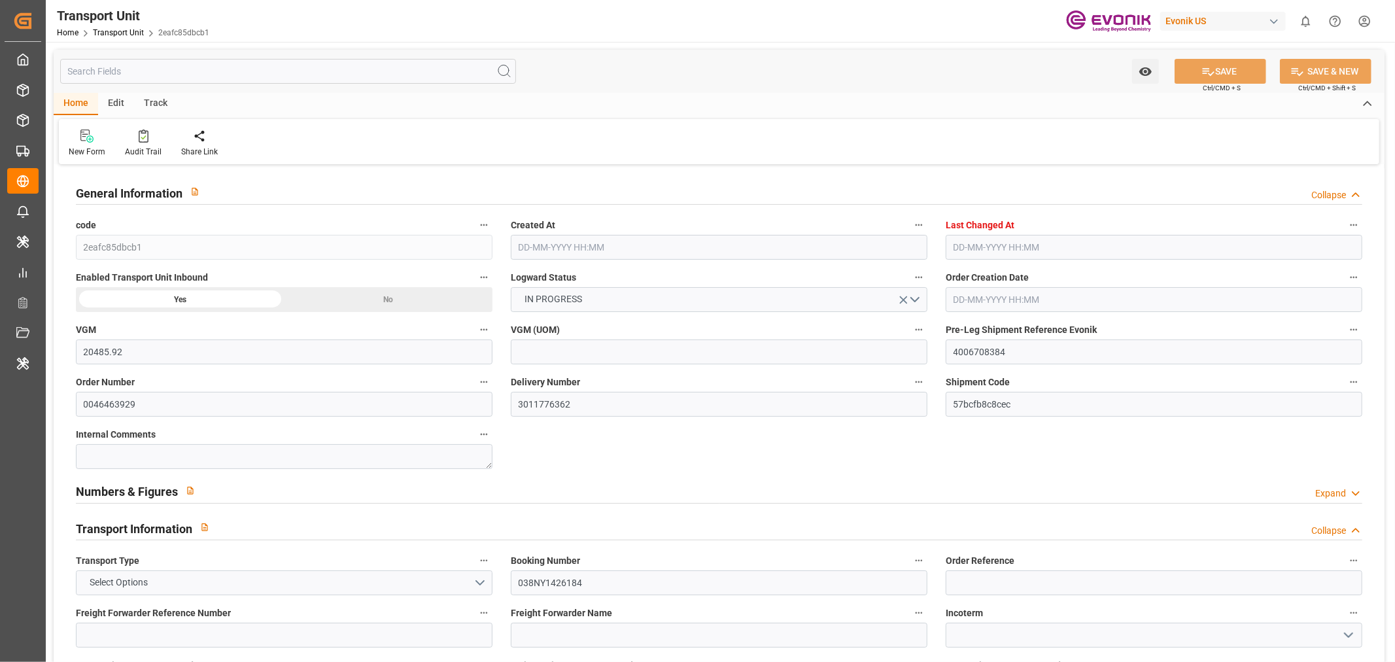
type input "07-09-2025 00:00"
type input "25-09-2025 00:00"
type input "[DATE] 00:00"
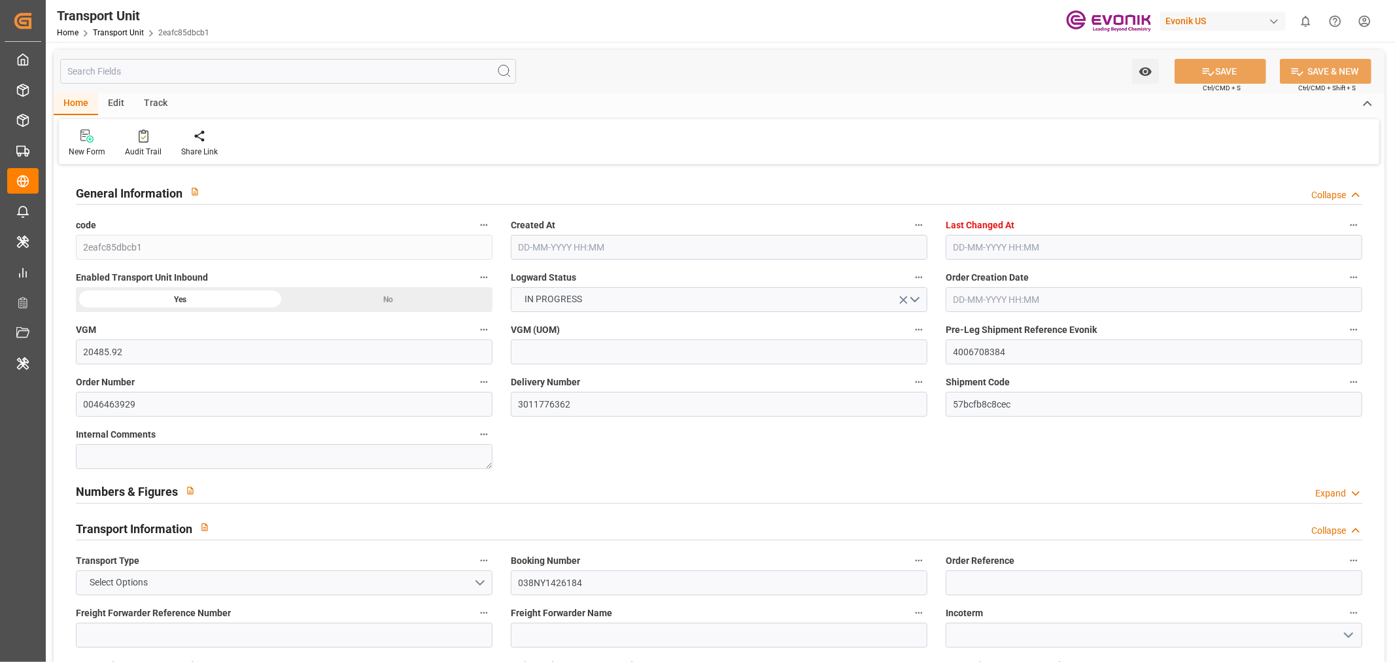
type input "07-09-2025"
type input "06-09-2025 00:02"
type input "06-09-2025 00:01"
type input "07-09-2025 12:00"
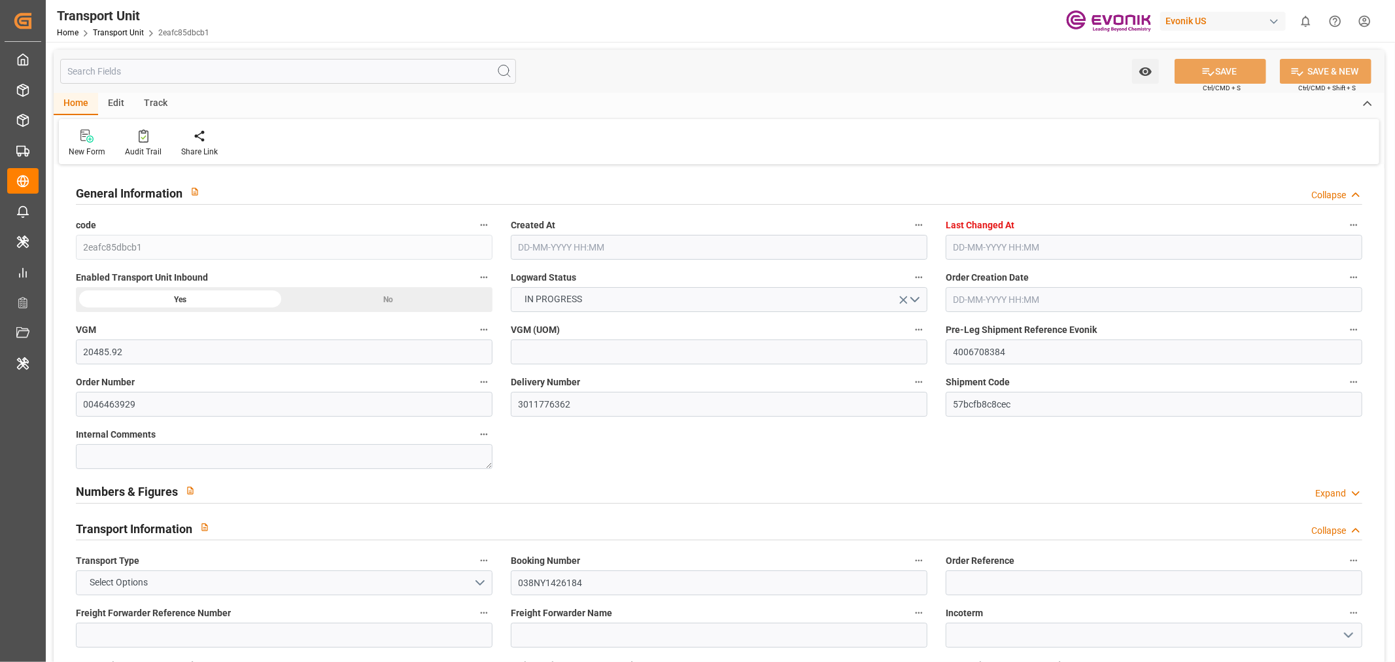
type input "06-09-2025 11:15"
type input "24-09-2025 12:00"
type input "25-09-2025 11:31"
type input "29-09-2025 11:31"
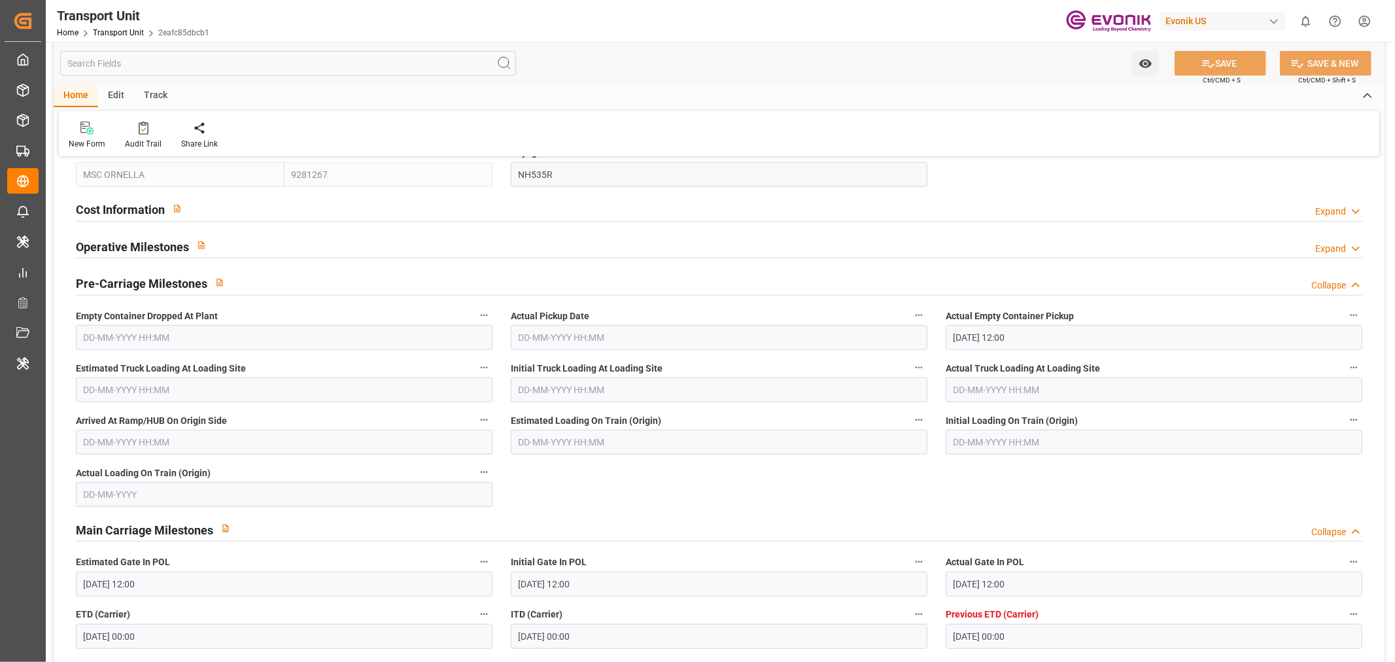
scroll to position [1017, 0]
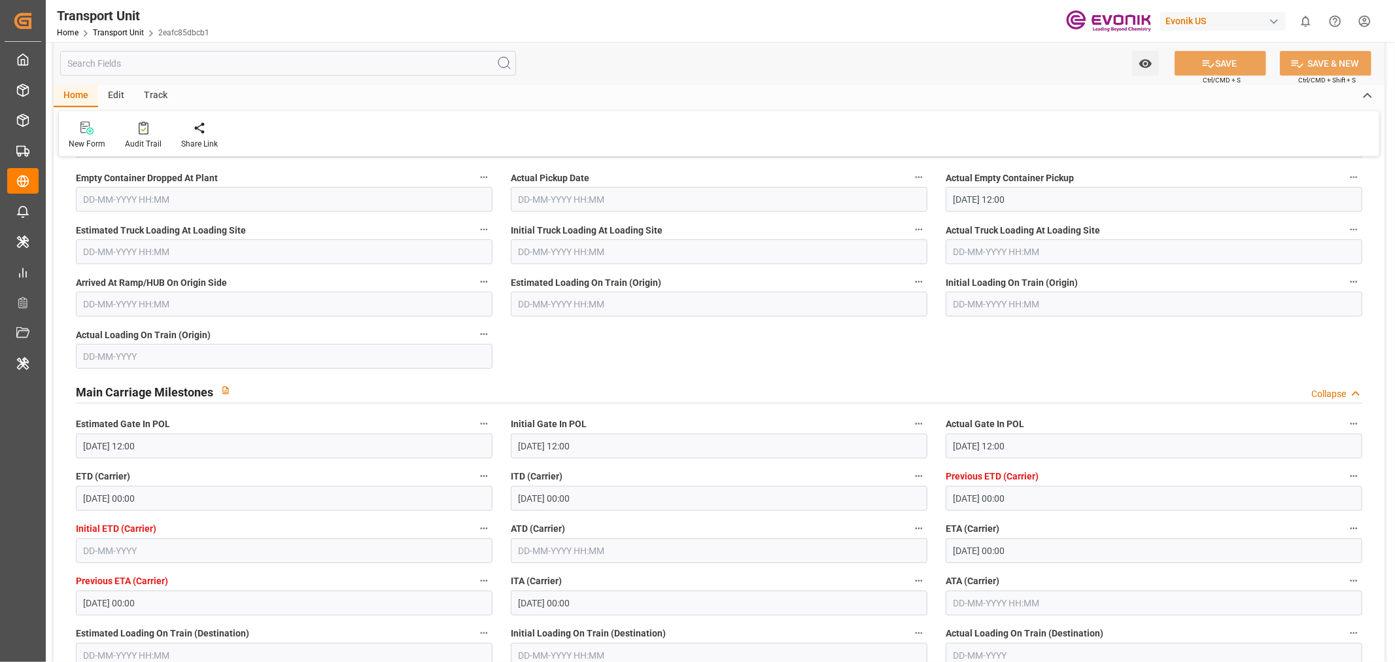
click at [541, 559] on input "text" at bounding box center [719, 550] width 417 height 25
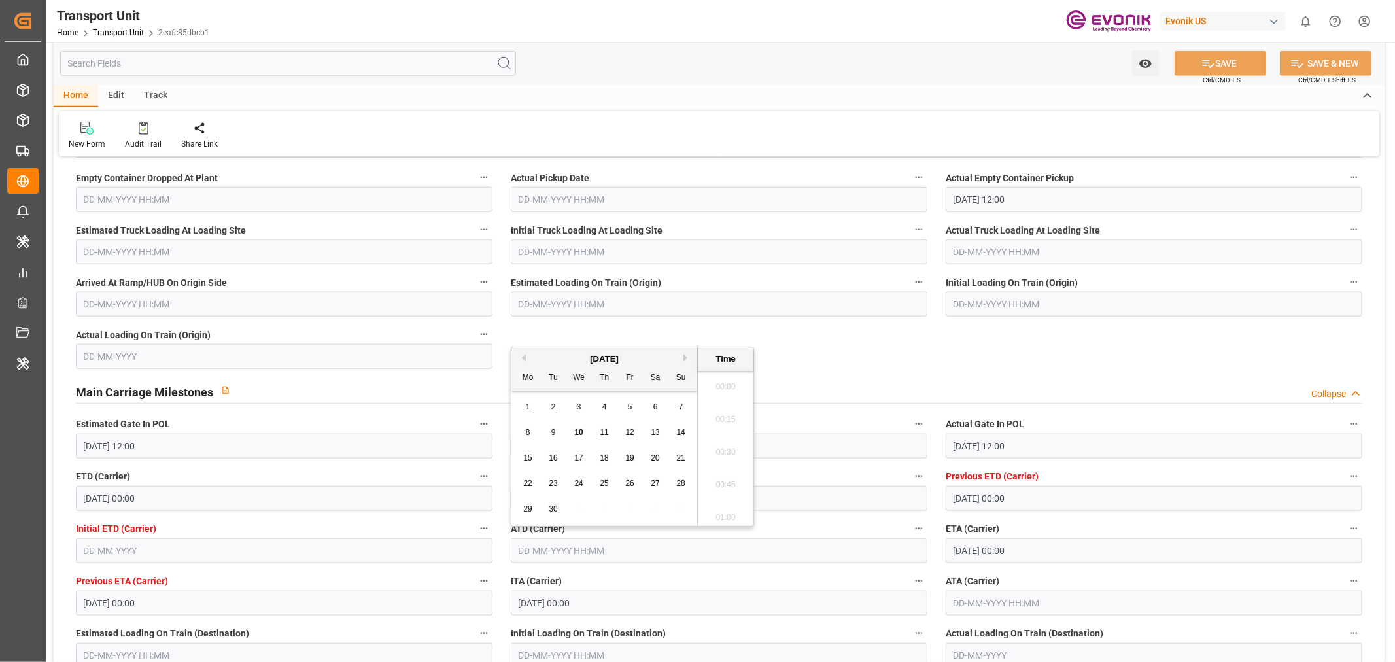
scroll to position [1476, 0]
click at [681, 408] on span "7" at bounding box center [681, 406] width 5 height 9
type input "07-09-2025 00:00"
click at [1213, 54] on button "SAVE" at bounding box center [1221, 63] width 92 height 25
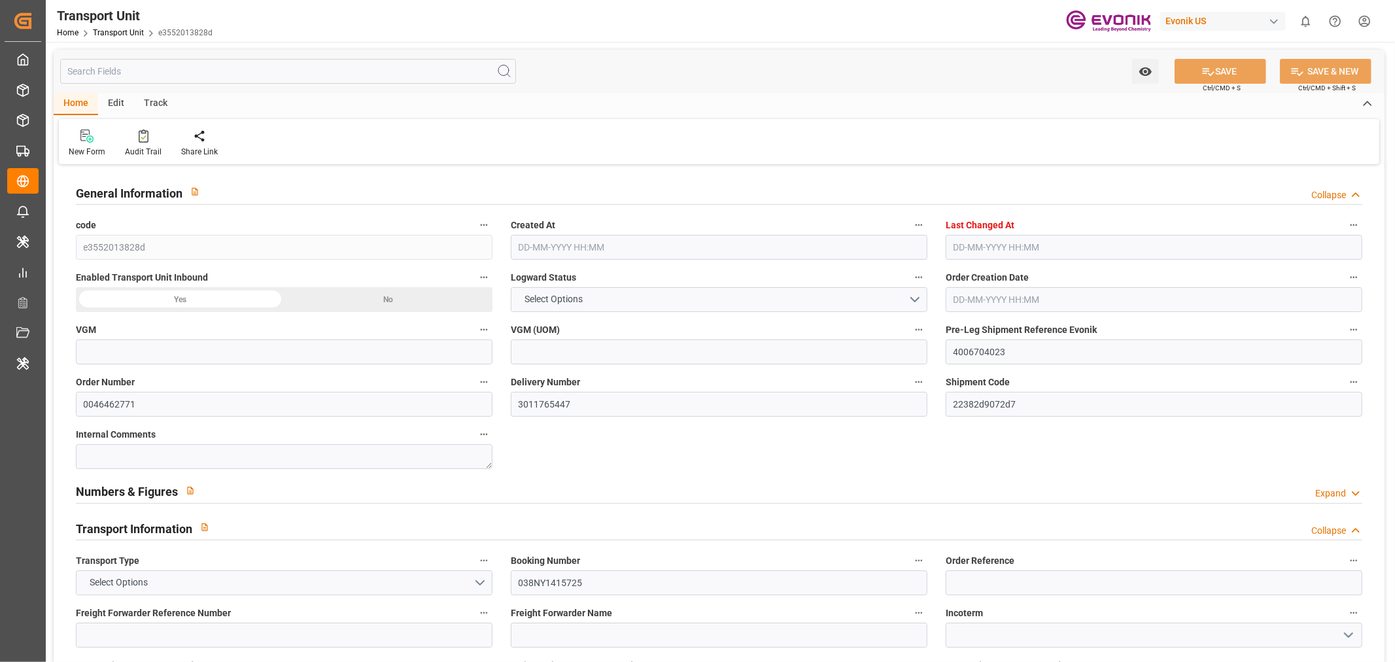
type input "23047.2"
type input "MSC"
type input "Mediterranean Shipping Company"
type input "USSAV"
type input "BRSSZ"
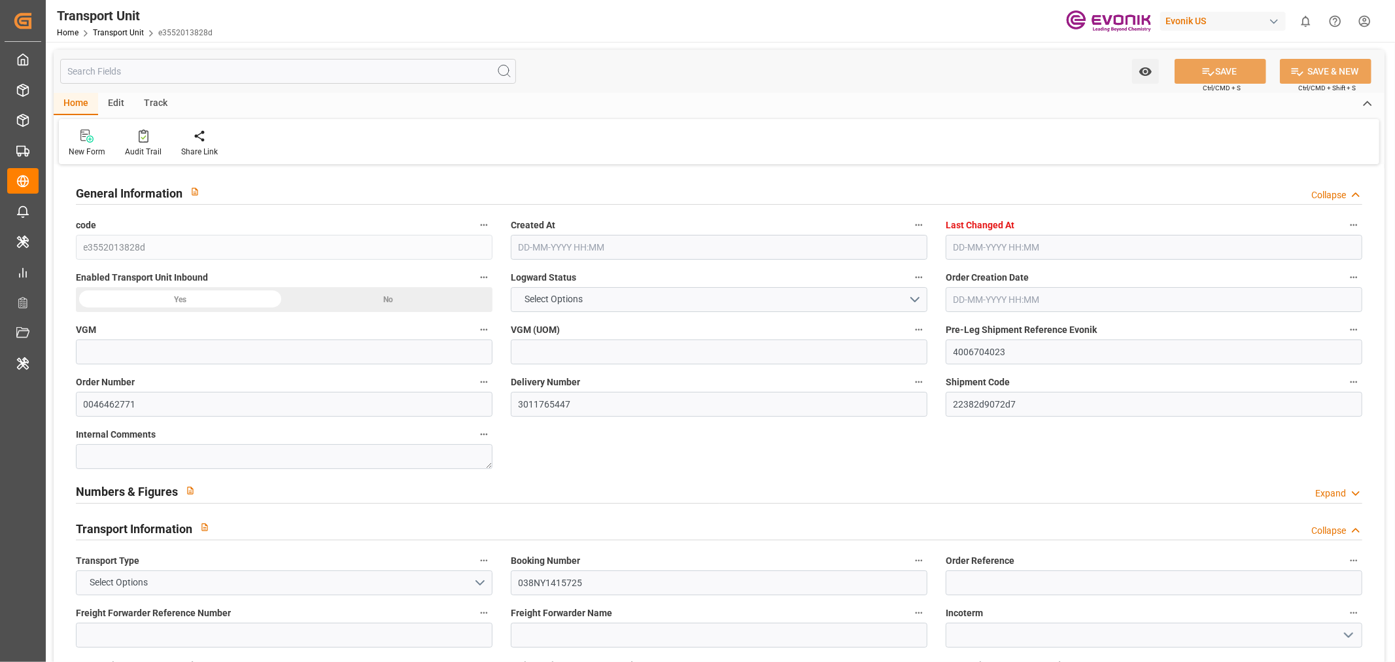
type input "19333.2"
type input "[DATE] 02:51"
type input "[DATE] 03:55"
type input "[DATE]"
type input "[DATE] 00:00"
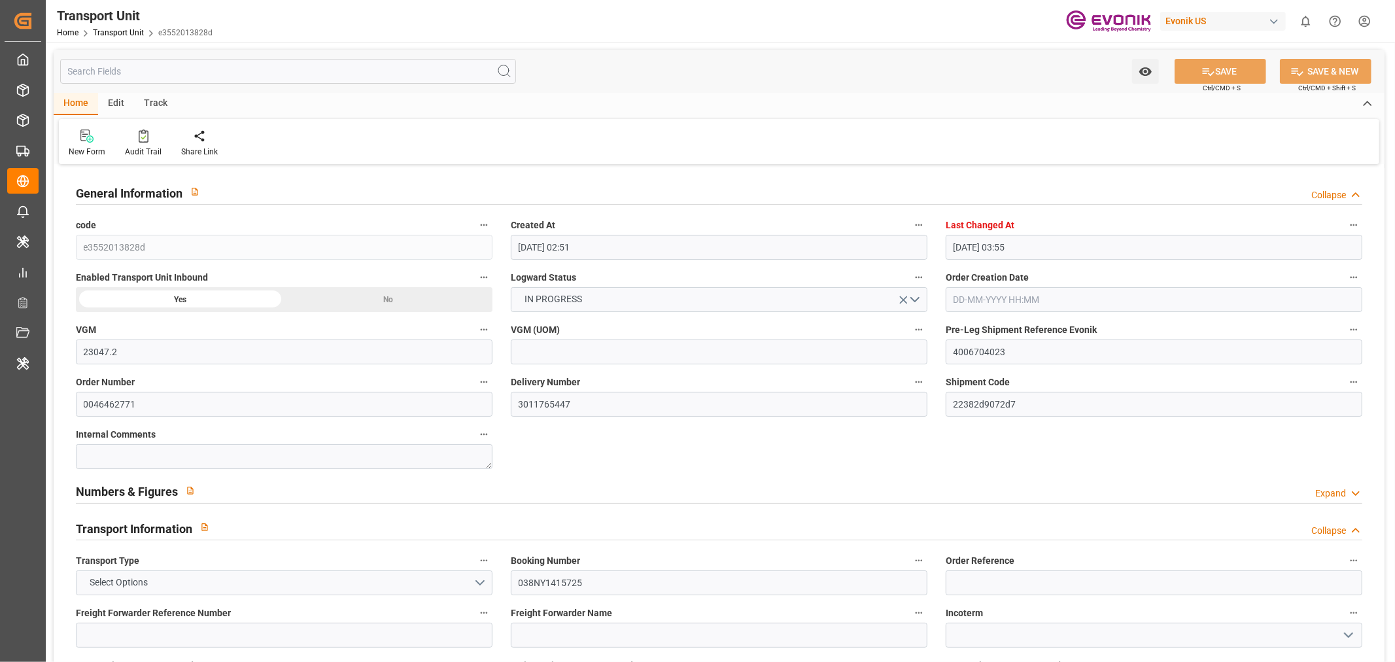
type input "[DATE] 00:00"
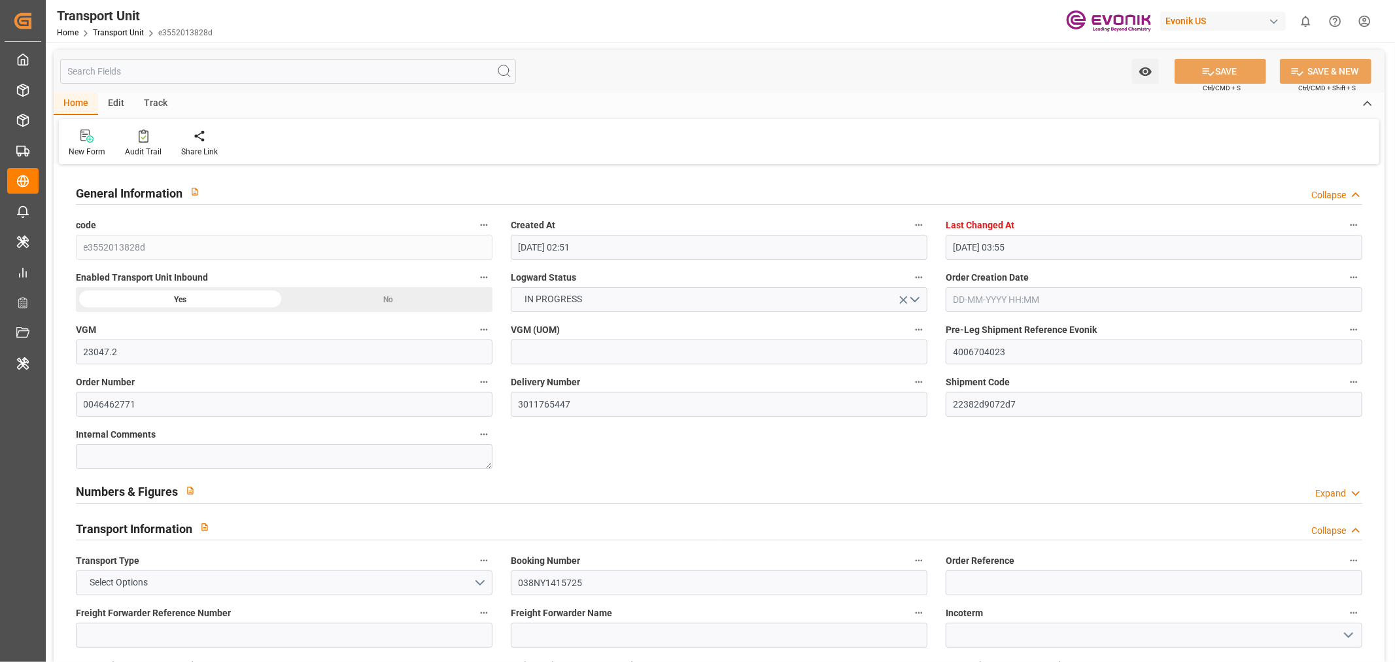
type input "[DATE] 16:00"
type input "[DATE]"
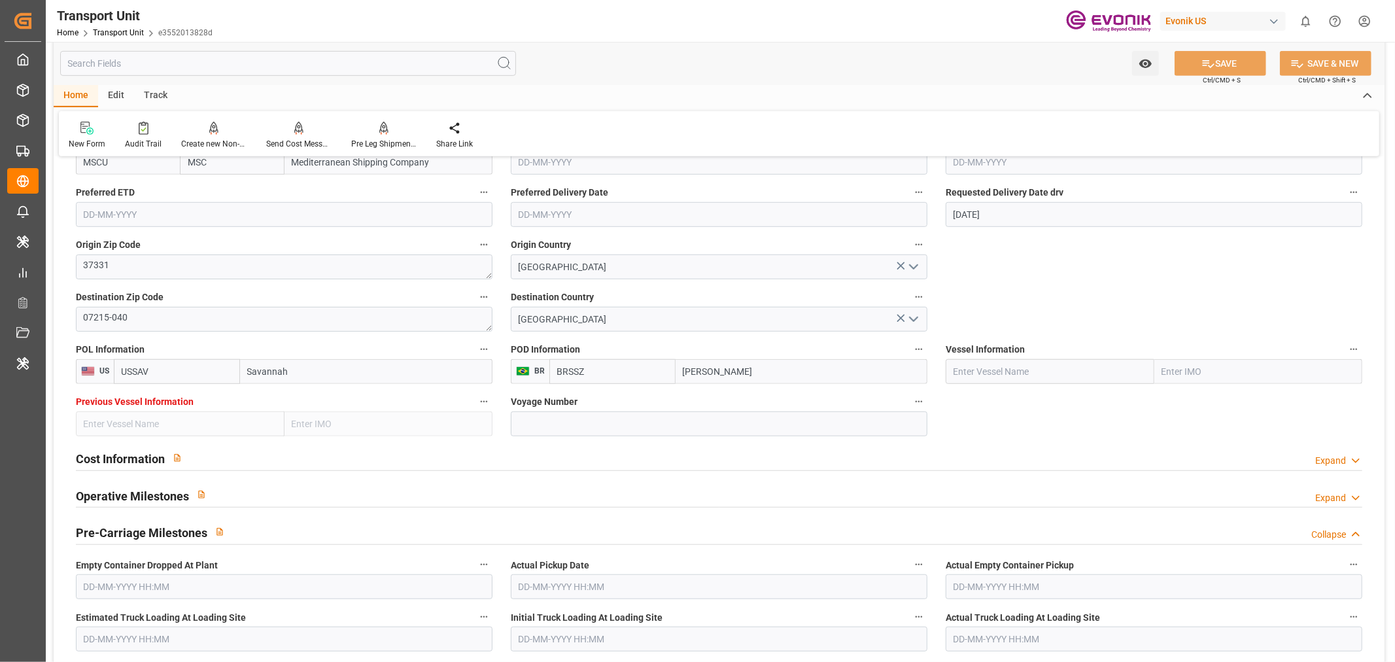
scroll to position [654, 0]
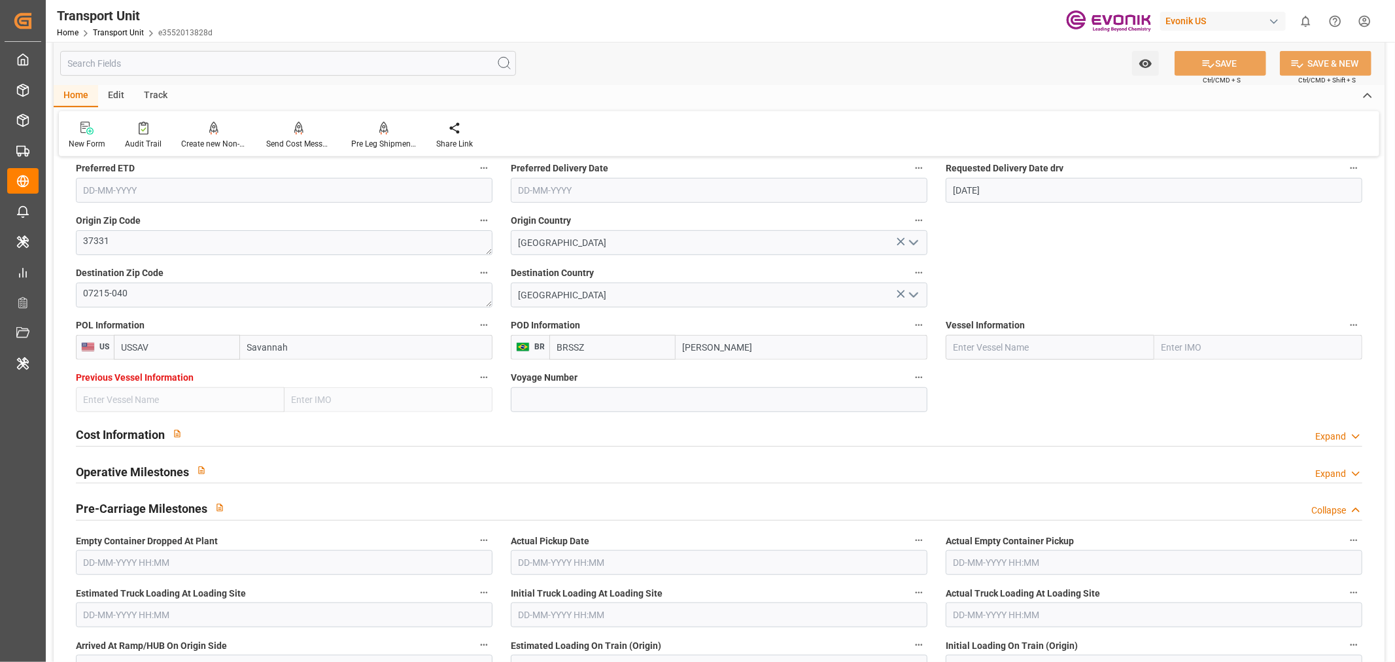
click at [1009, 347] on input "text" at bounding box center [1050, 347] width 209 height 25
paste input "MSC YAMUNA VI"
click at [1040, 385] on div "MSC YAMUNA VI - 9288409" at bounding box center [1008, 376] width 124 height 29
type input "MSC YAMUNA VI"
type input "9288409"
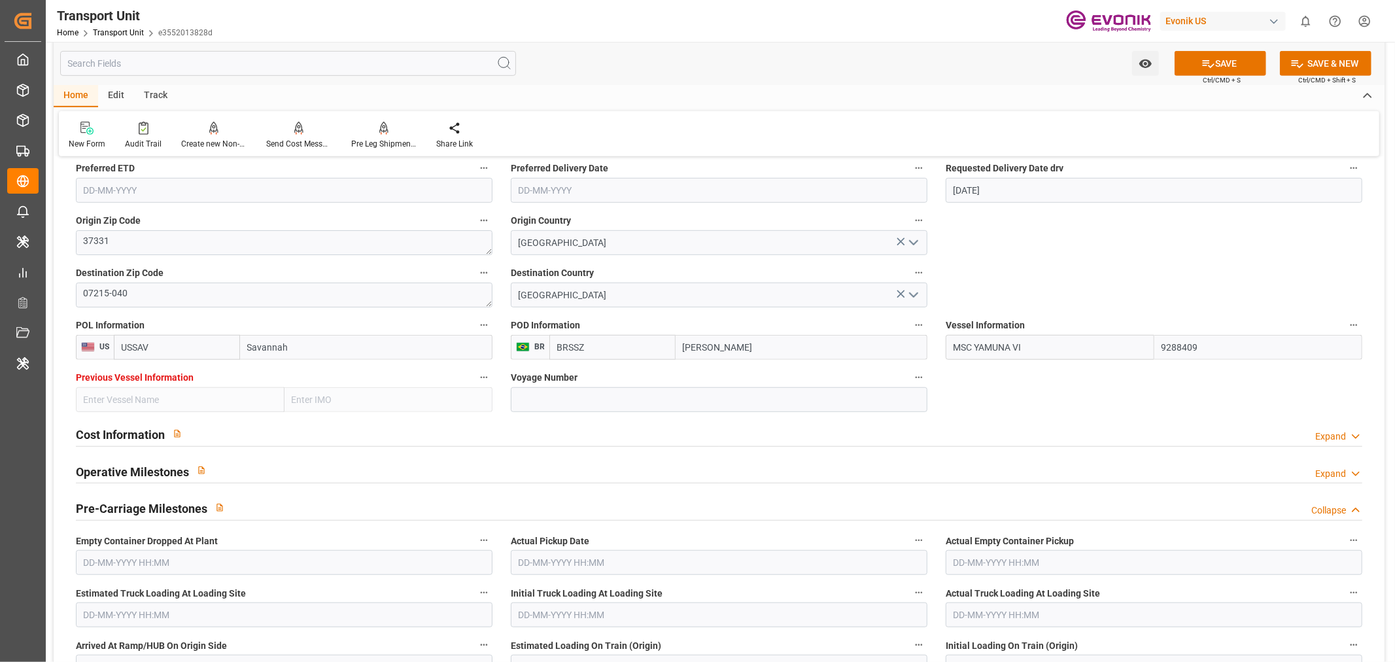
type input "MSC YAMUNA VI"
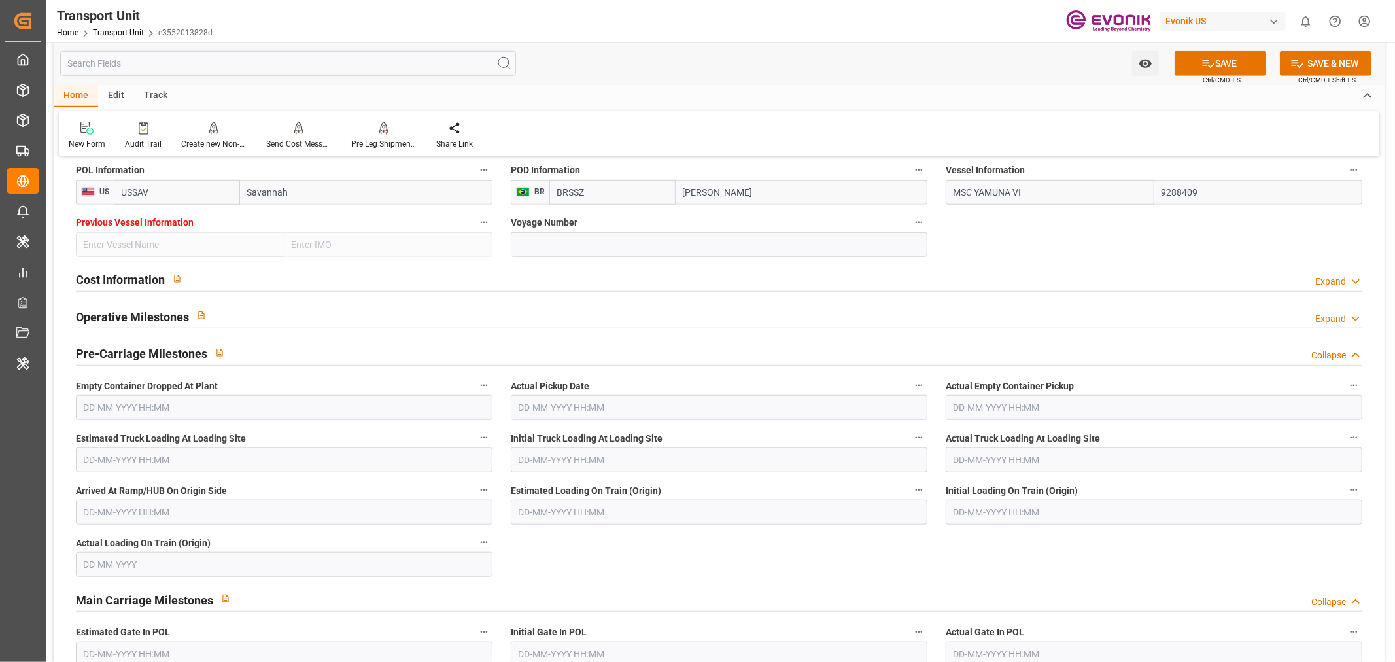
scroll to position [872, 0]
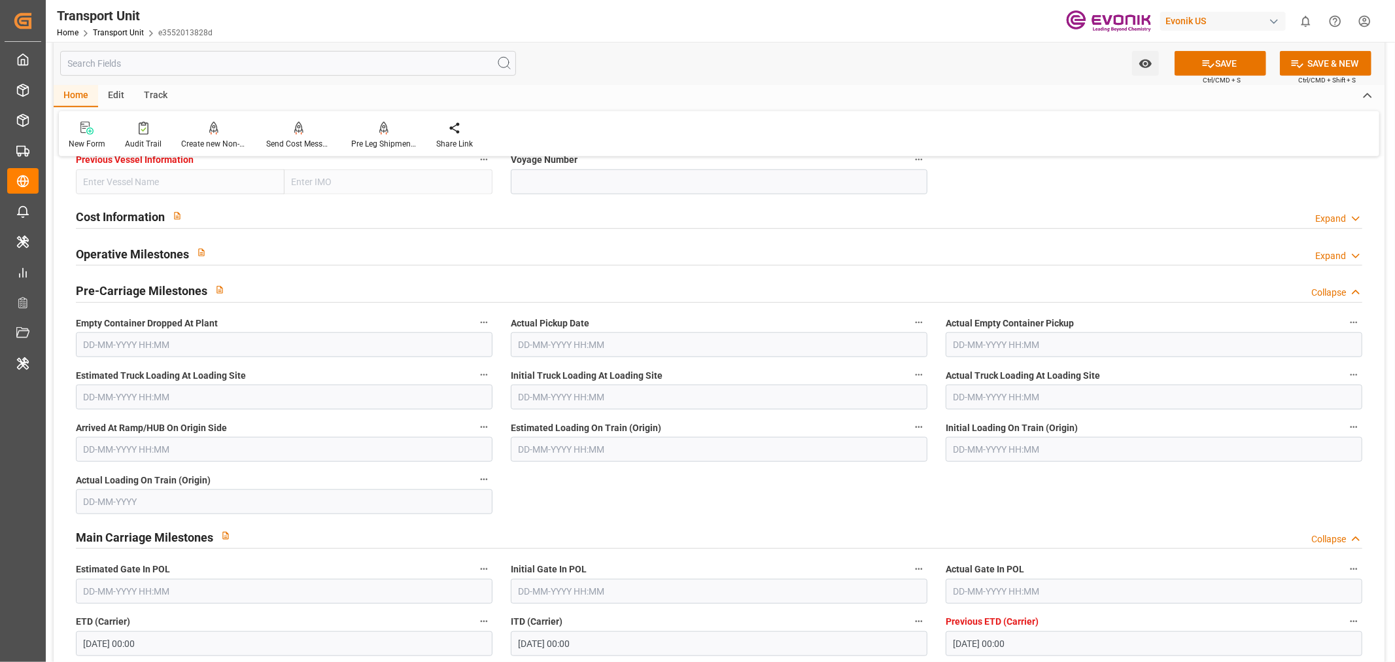
click at [1012, 352] on input "text" at bounding box center [1154, 344] width 417 height 25
click at [956, 375] on button "Previous Month" at bounding box center [957, 375] width 8 height 8
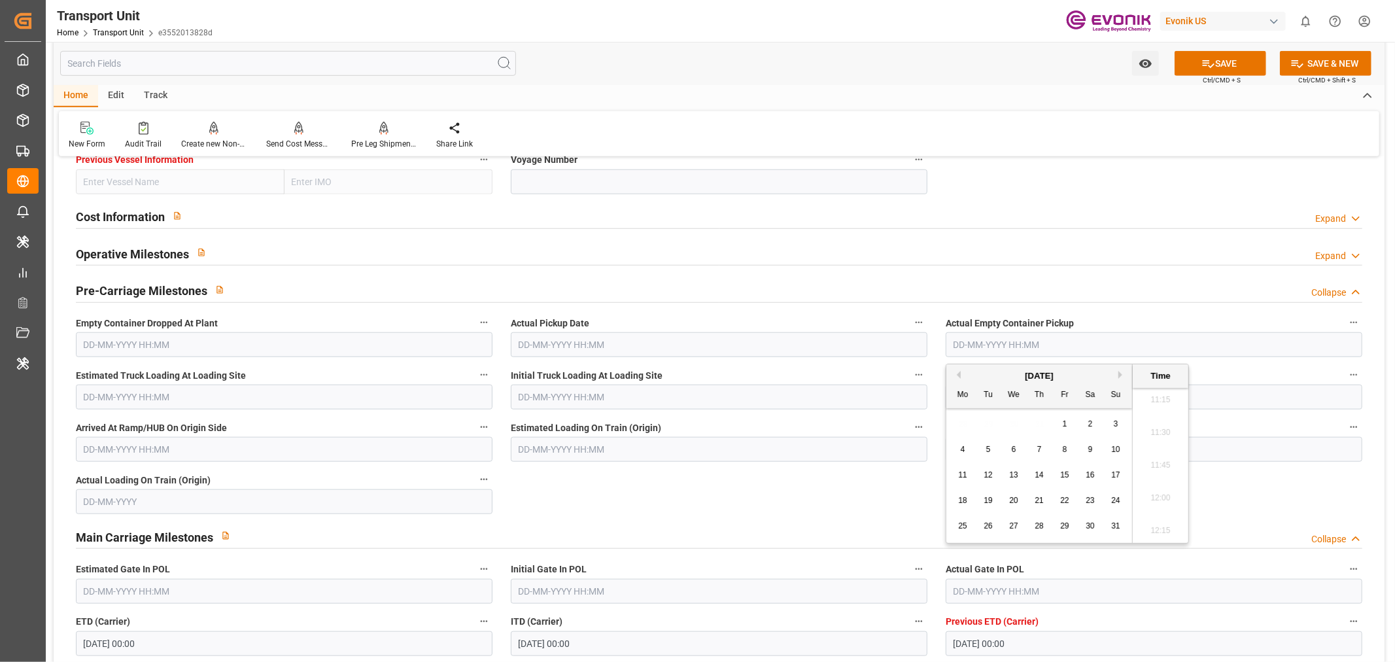
click at [963, 527] on span "25" at bounding box center [962, 525] width 9 height 9
type input "[DATE] 00:00"
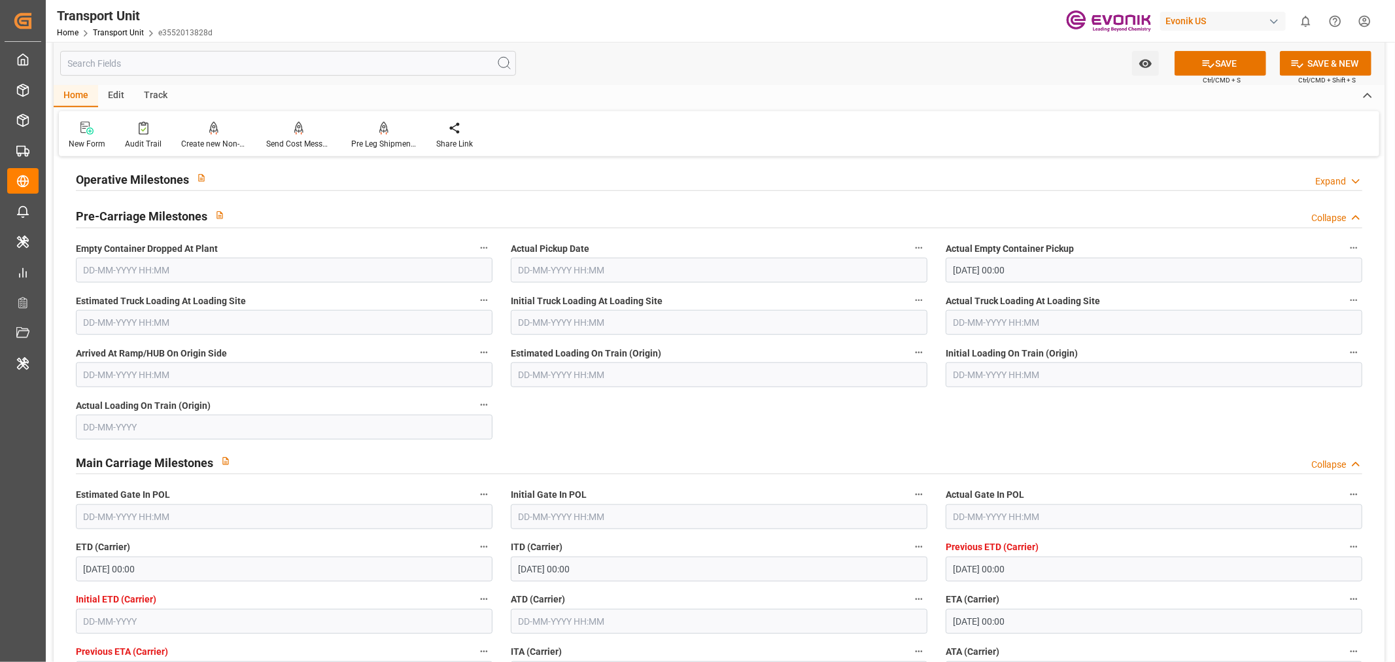
scroll to position [1017, 0]
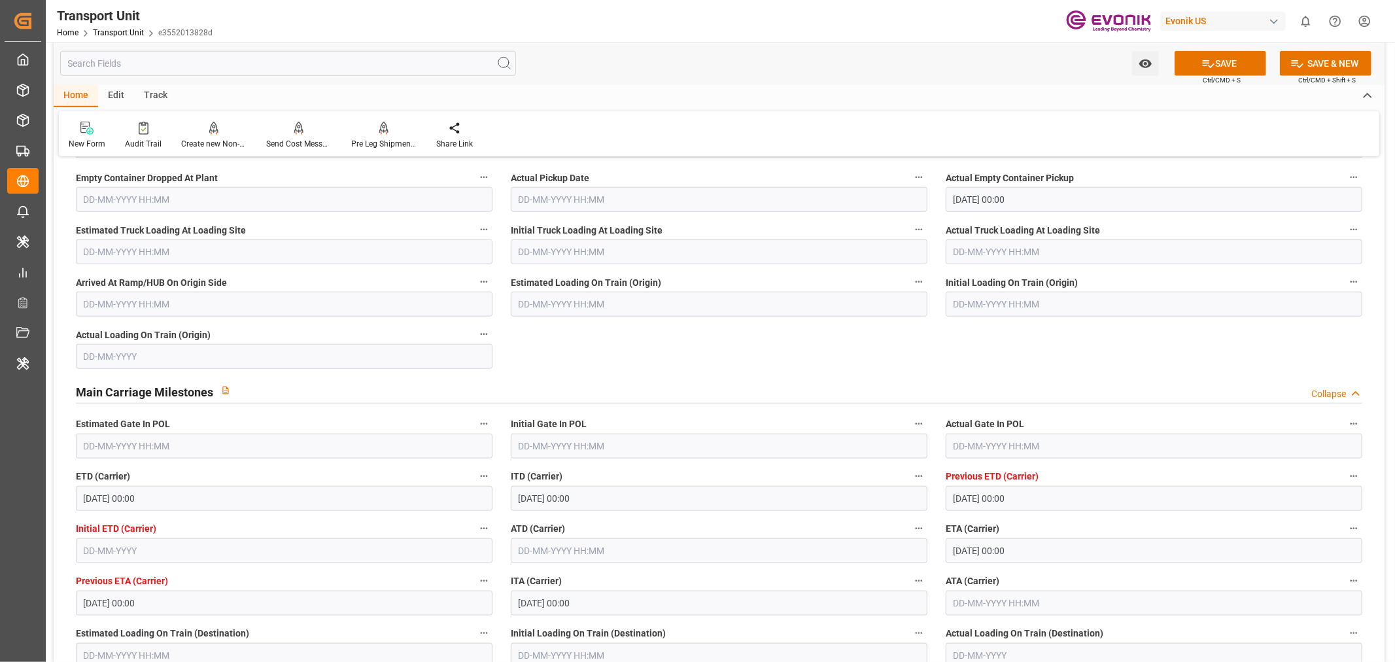
click at [1054, 453] on input "text" at bounding box center [1154, 446] width 417 height 25
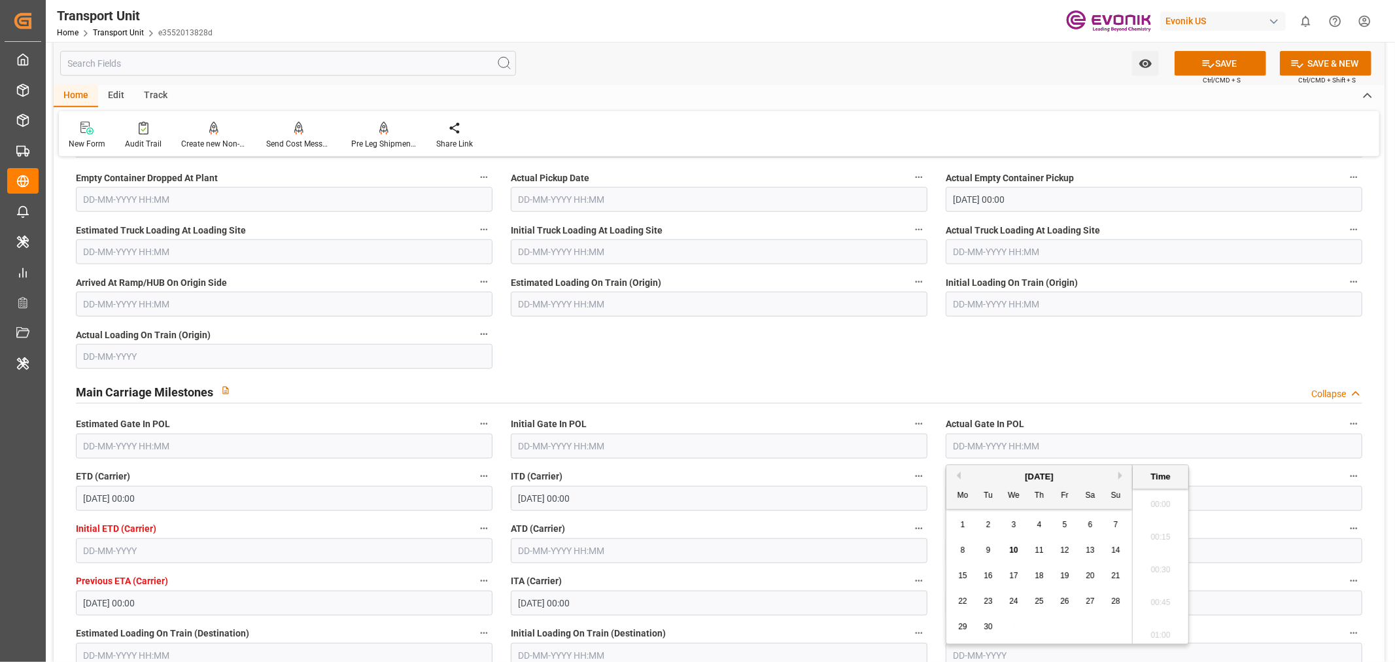
scroll to position [1476, 0]
click at [957, 474] on button "Previous Month" at bounding box center [957, 476] width 8 height 8
click at [997, 627] on div "25 26 27 28 29 30 31" at bounding box center [1039, 627] width 179 height 26
click at [1011, 628] on span "27" at bounding box center [1013, 626] width 9 height 9
type input "27-08-2025 00:00"
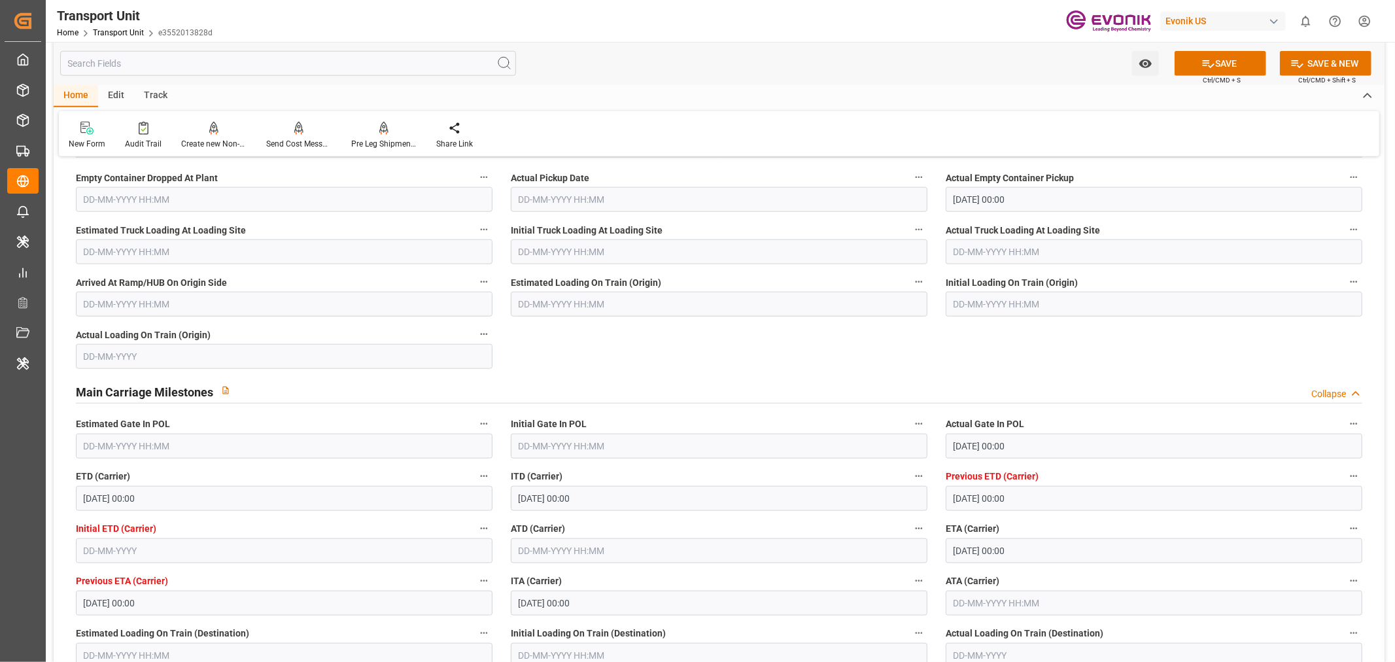
click at [757, 468] on label "ITD (Carrier)" at bounding box center [719, 477] width 417 height 18
click at [910, 468] on button "ITD (Carrier)" at bounding box center [918, 476] width 17 height 17
click at [585, 549] on div at bounding box center [697, 331] width 1395 height 662
click at [574, 557] on input "text" at bounding box center [719, 550] width 417 height 25
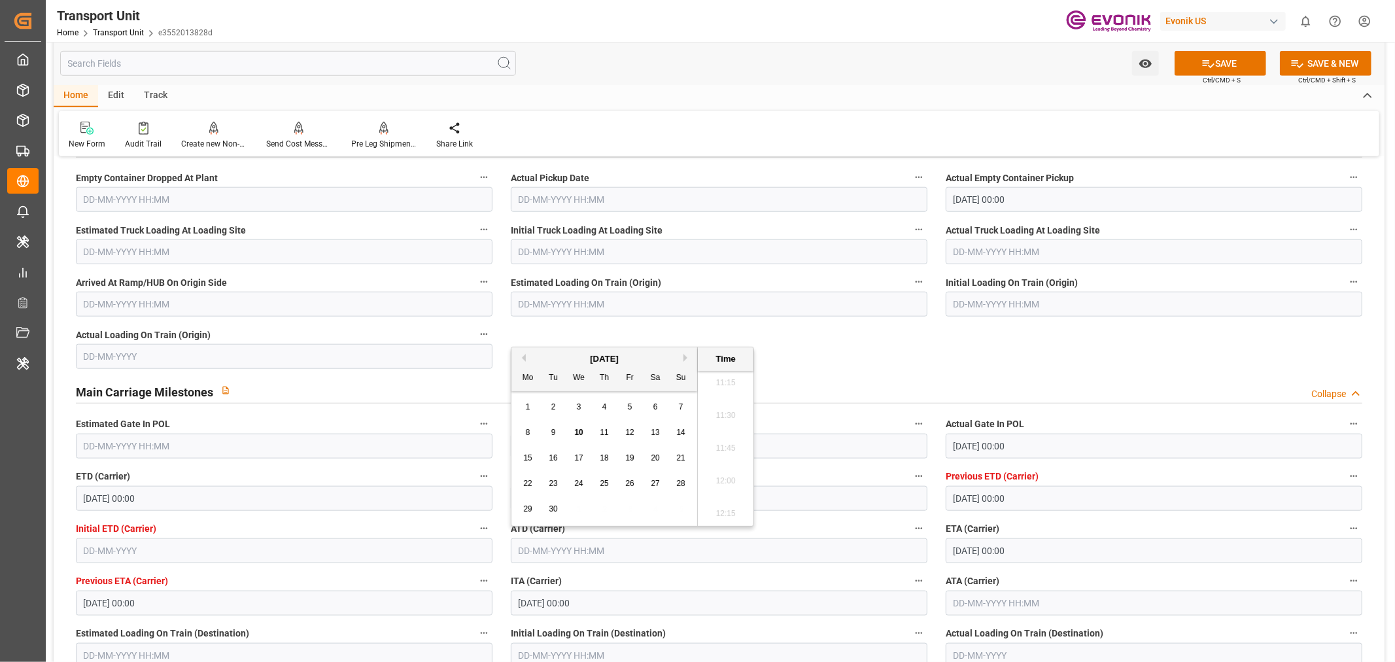
click at [544, 434] on div "8 9 10 11 12 13 14" at bounding box center [604, 433] width 179 height 26
click at [552, 430] on span "9" at bounding box center [553, 432] width 5 height 9
type input "[DATE] 00:00"
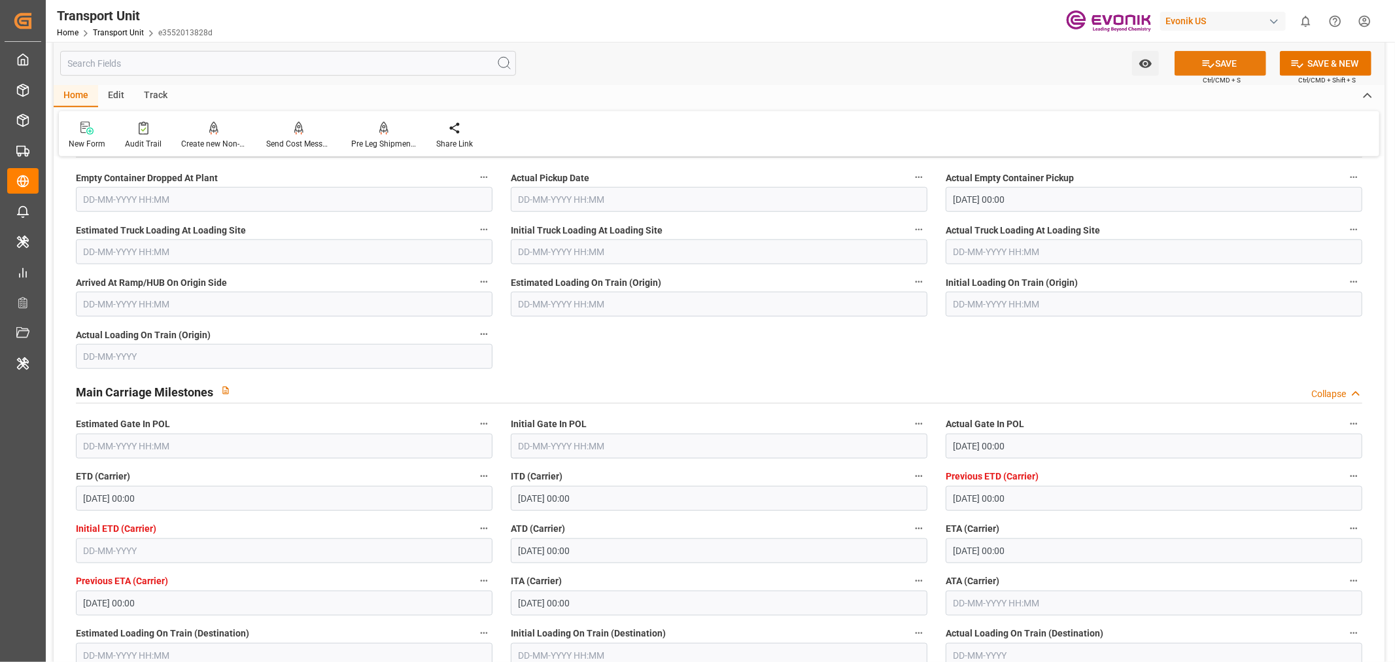
click at [1240, 58] on button "SAVE" at bounding box center [1221, 63] width 92 height 25
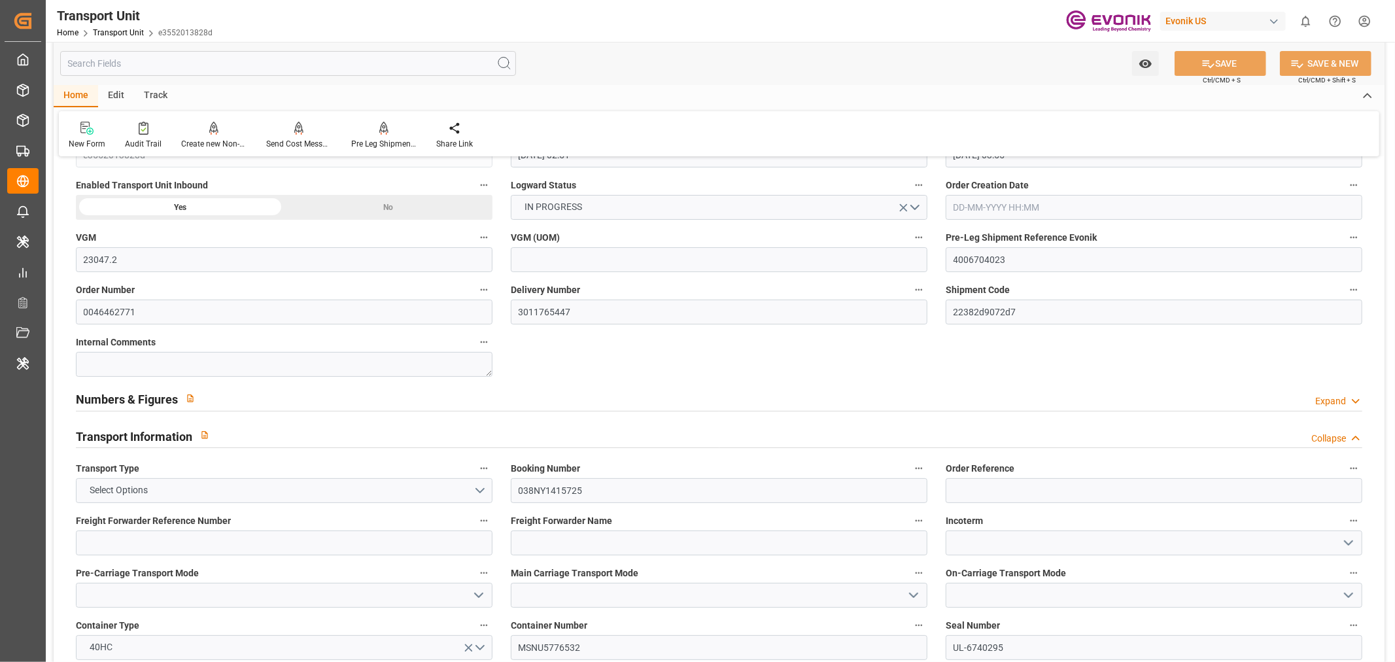
scroll to position [0, 0]
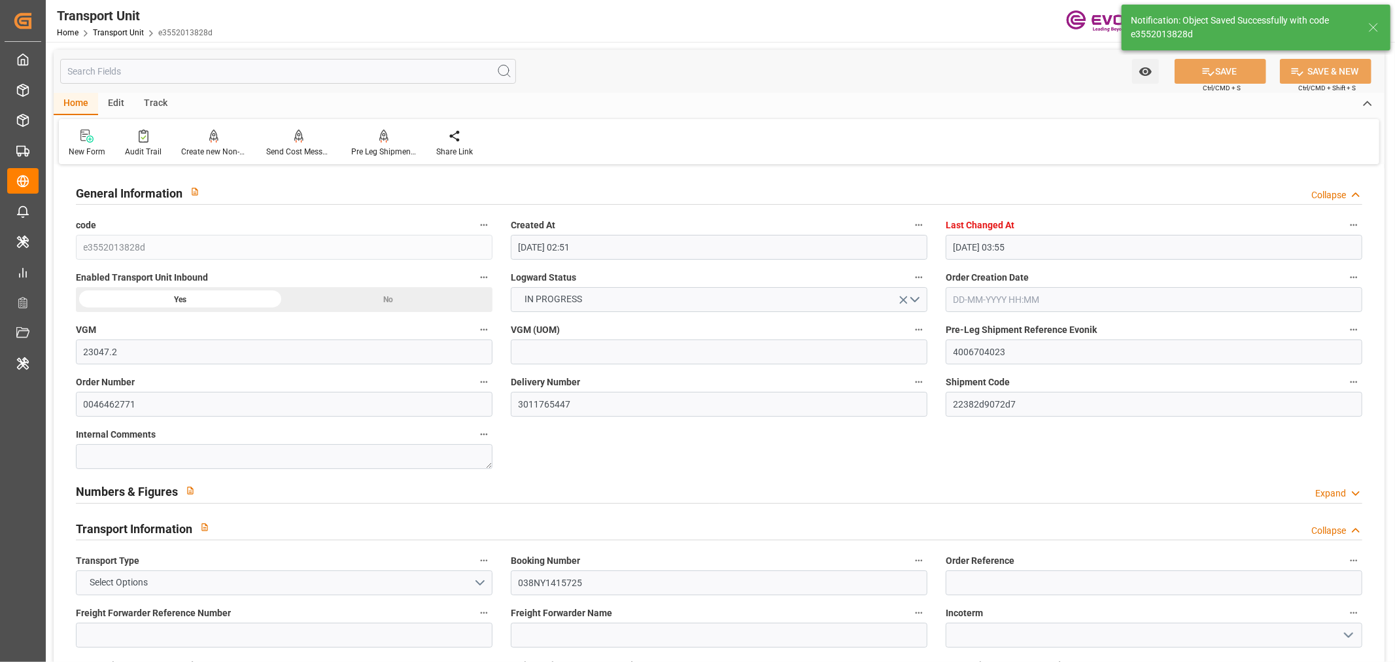
type input "MSC YAMUNA VI"
type input "10-09-2025 06:22"
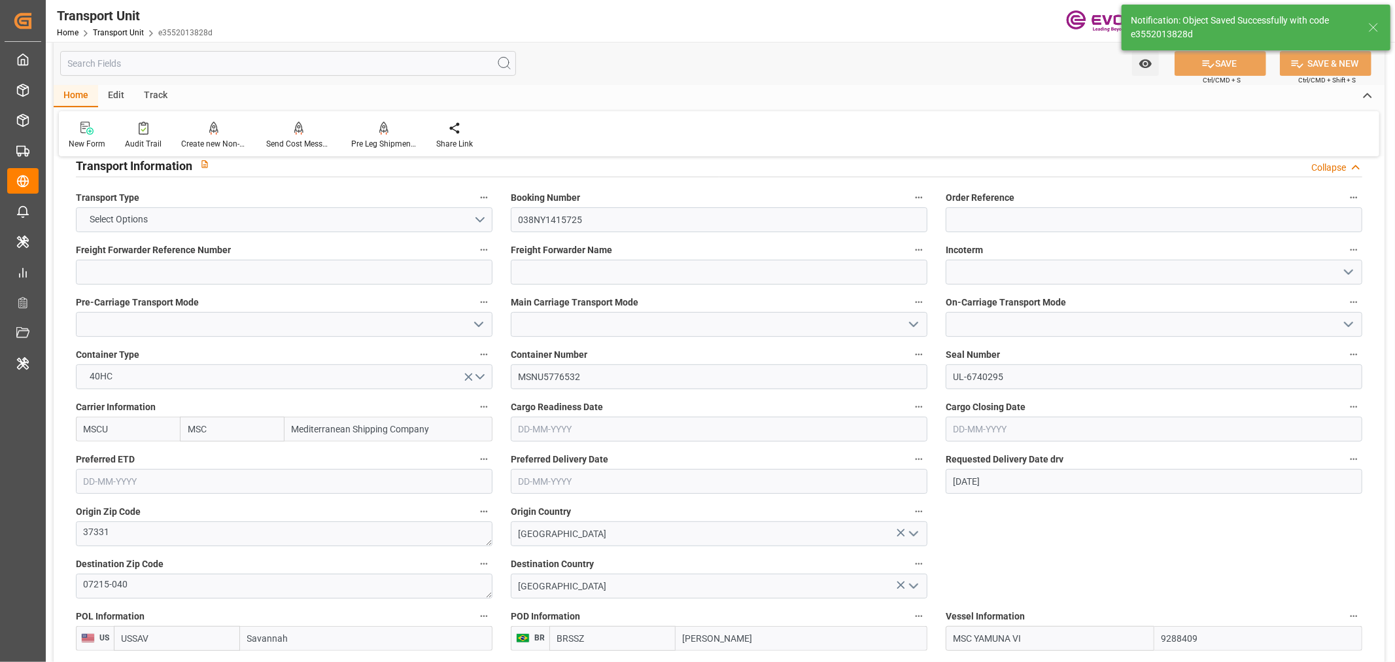
scroll to position [145, 0]
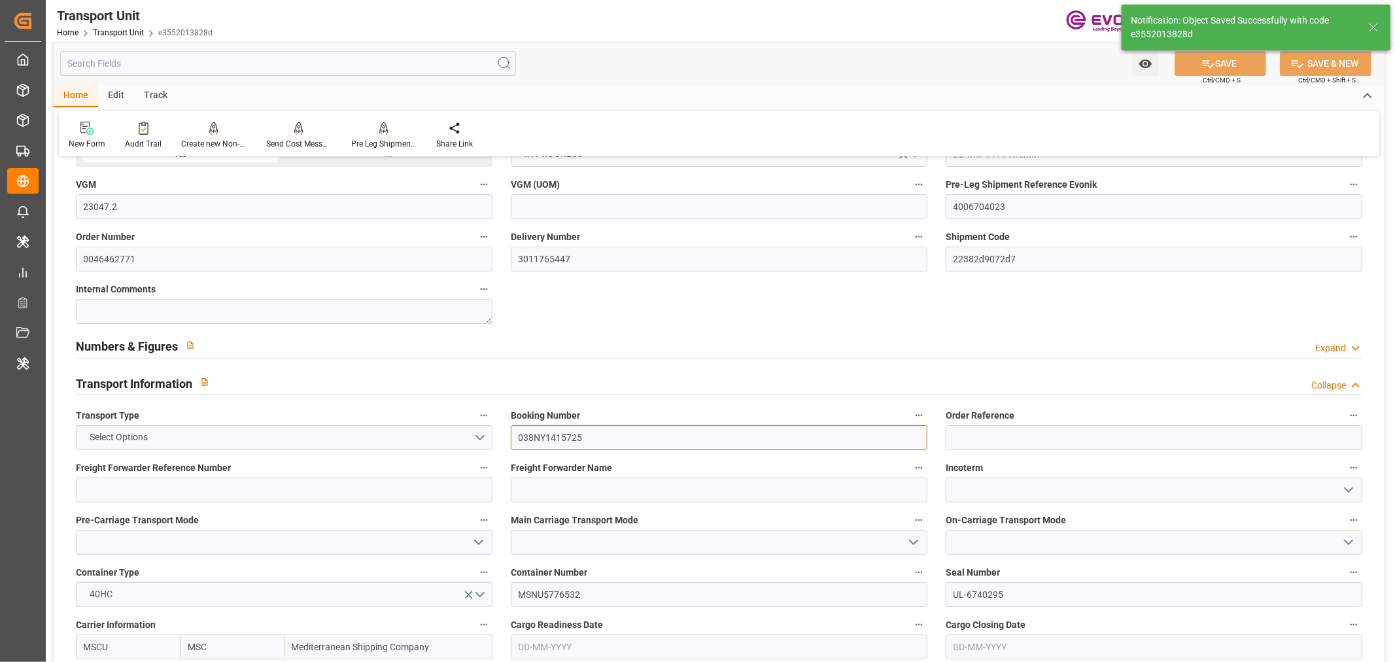
click at [553, 432] on input "038NY1415725" at bounding box center [719, 437] width 417 height 25
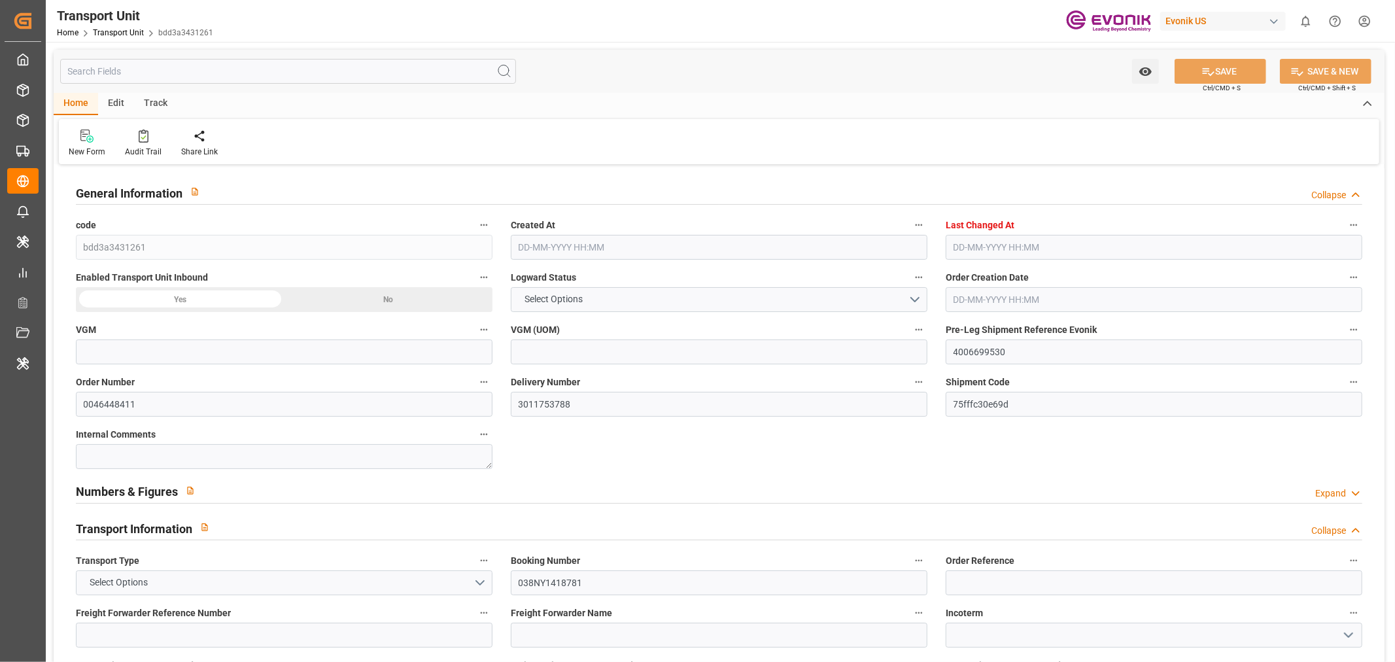
type input "23047.2"
type input "MSC"
type input "Mediterranean Shipping Company"
type input "USSAV"
type input "BRSSZ"
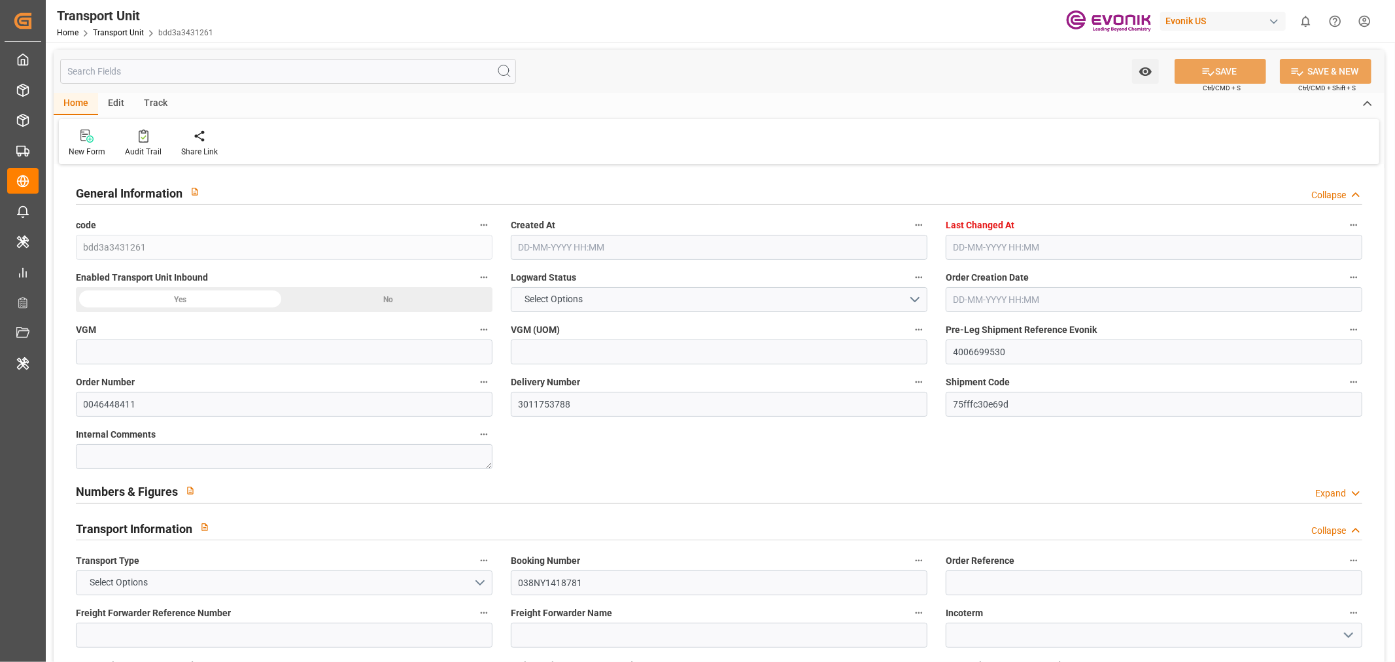
type input "19333.2"
type input "[DATE] 03:02"
type input "[DATE] 04:31"
type input "[DATE]"
type input "[DATE] 00:00"
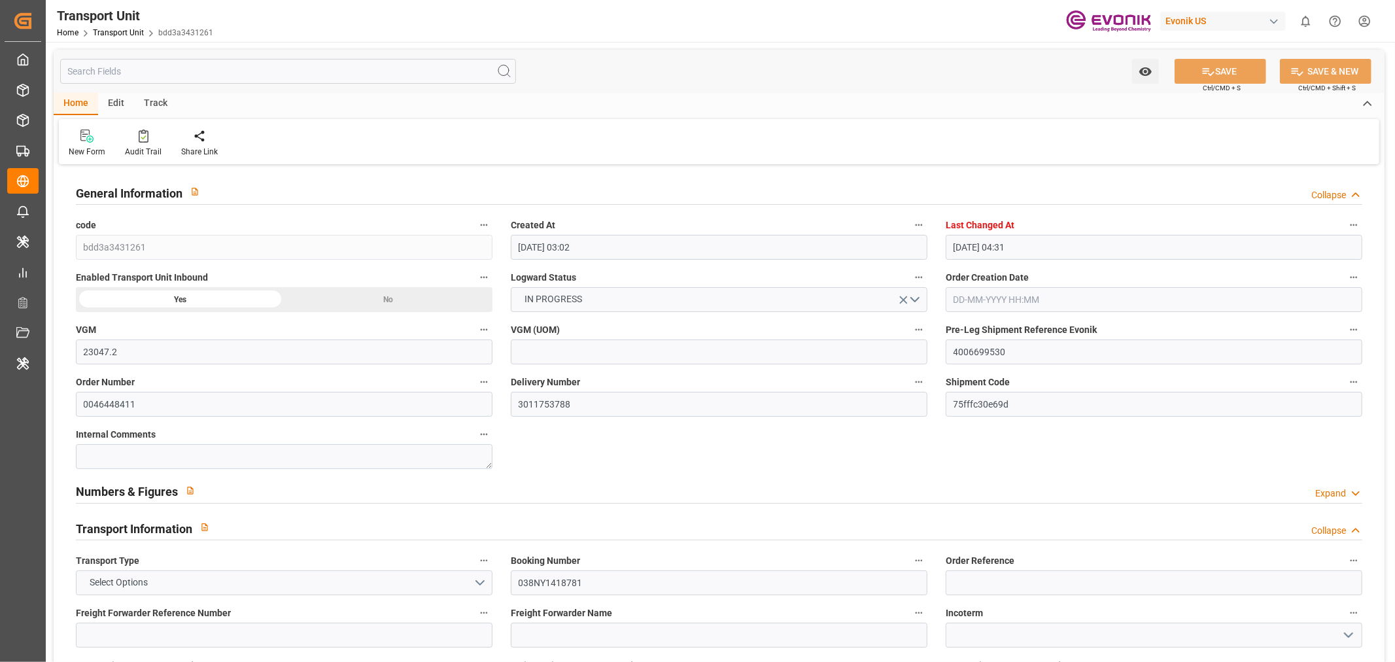
type input "[DATE] 00:00"
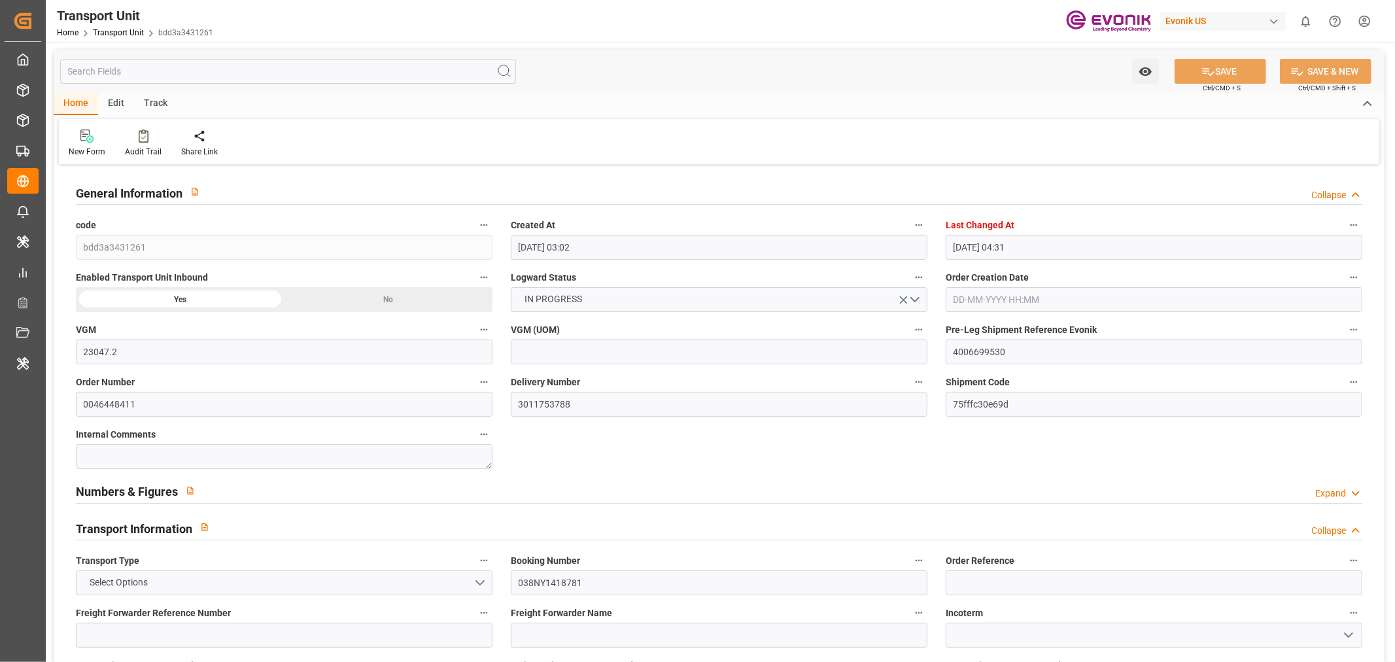
type input "[DATE] 16:00"
type input "[DATE]"
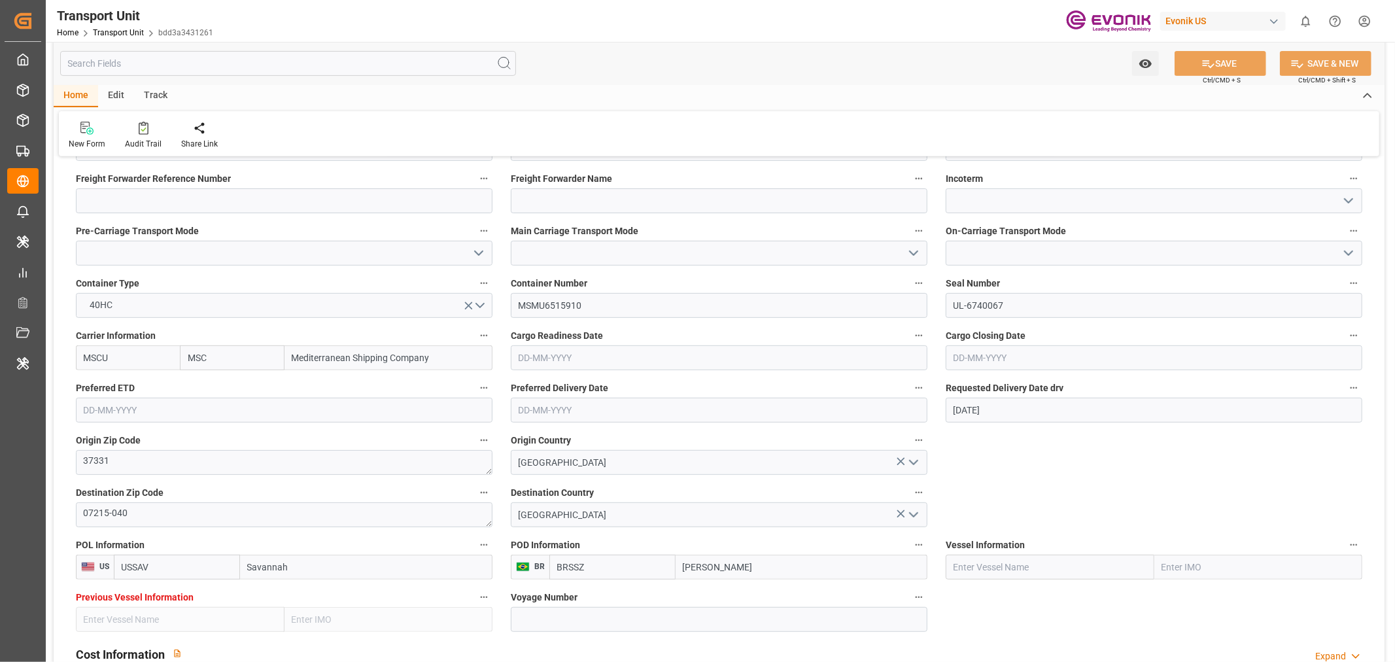
scroll to position [581, 0]
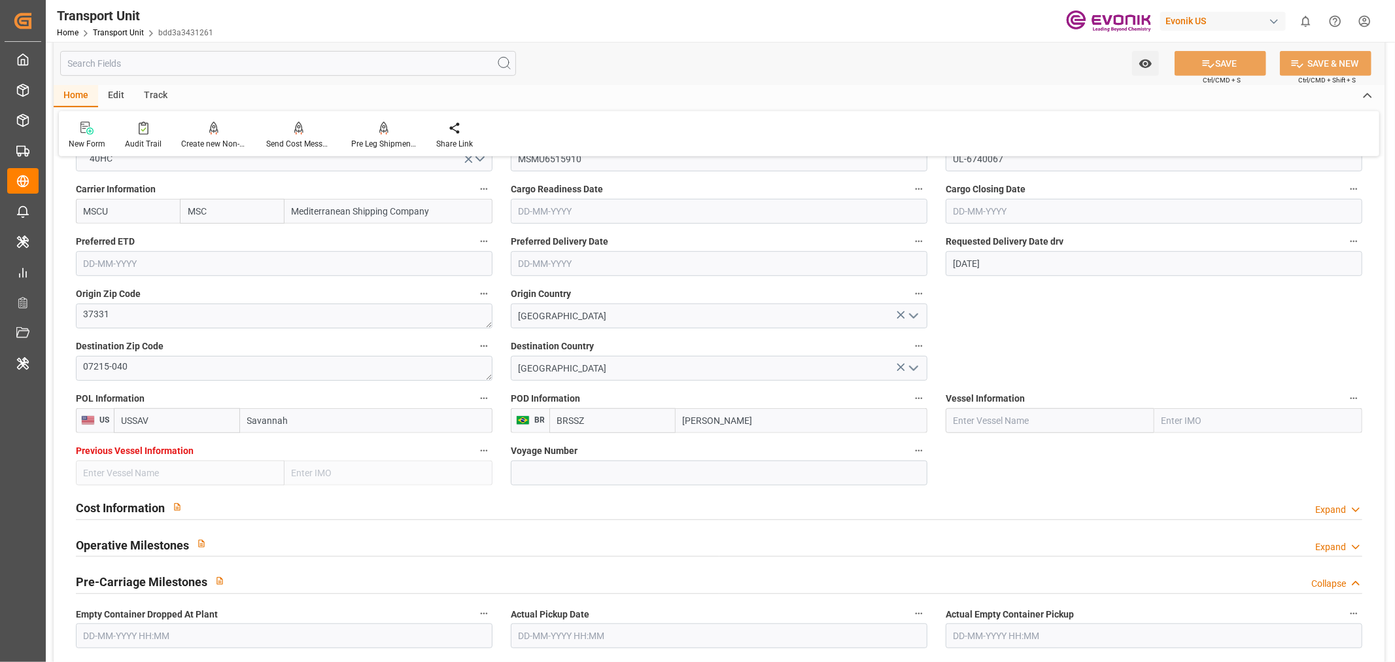
click at [1023, 425] on input "text" at bounding box center [1050, 420] width 209 height 25
paste input "MSC YAMUNA VI"
click at [1052, 446] on span "MSC YAMUNA VI - 9288409" at bounding box center [1008, 449] width 109 height 10
type input "MSC YAMUNA VI"
type input "9288409"
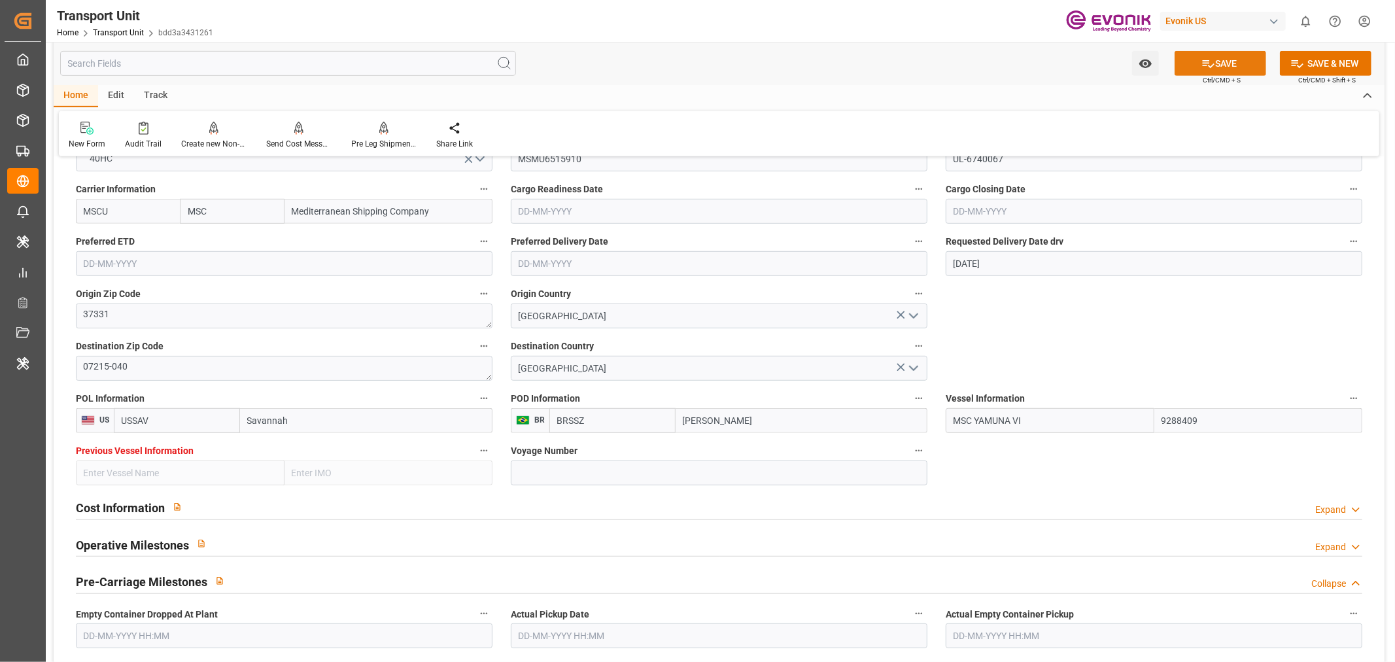
click at [1224, 66] on button "SAVE" at bounding box center [1221, 63] width 92 height 25
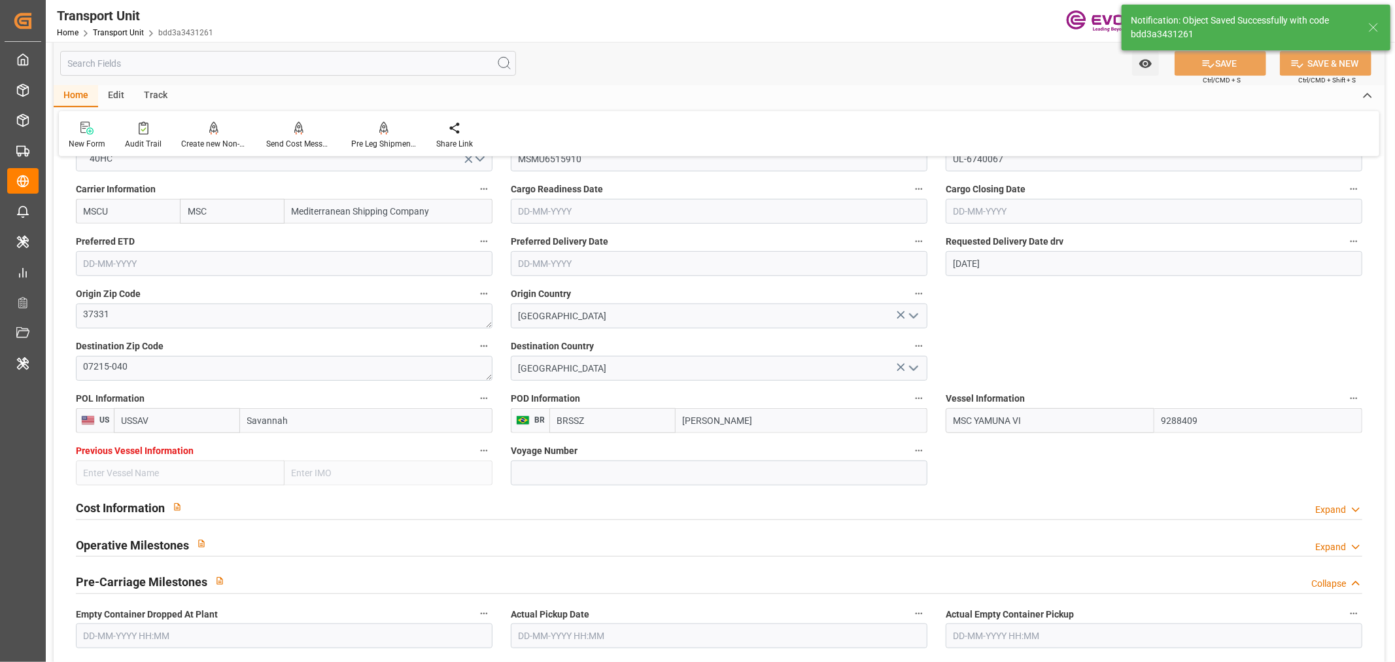
type input "MSC YAMUNA VI"
type input "[DATE] 06:24"
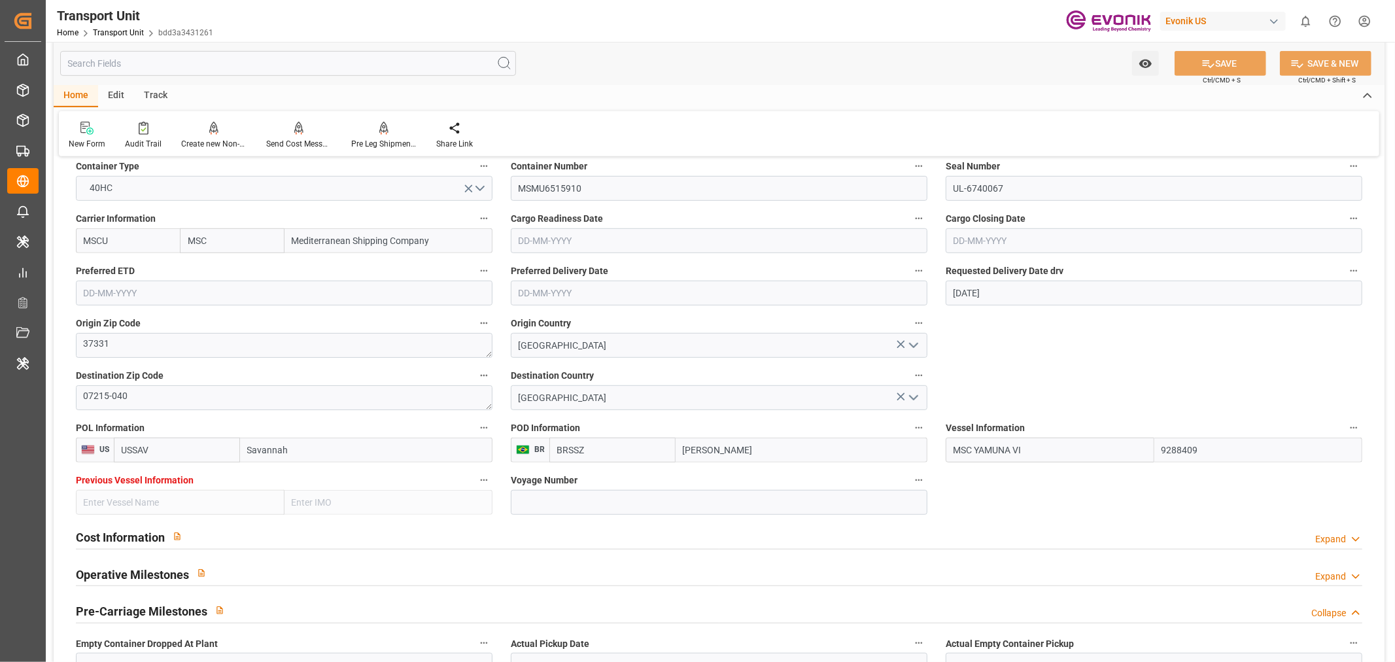
scroll to position [727, 0]
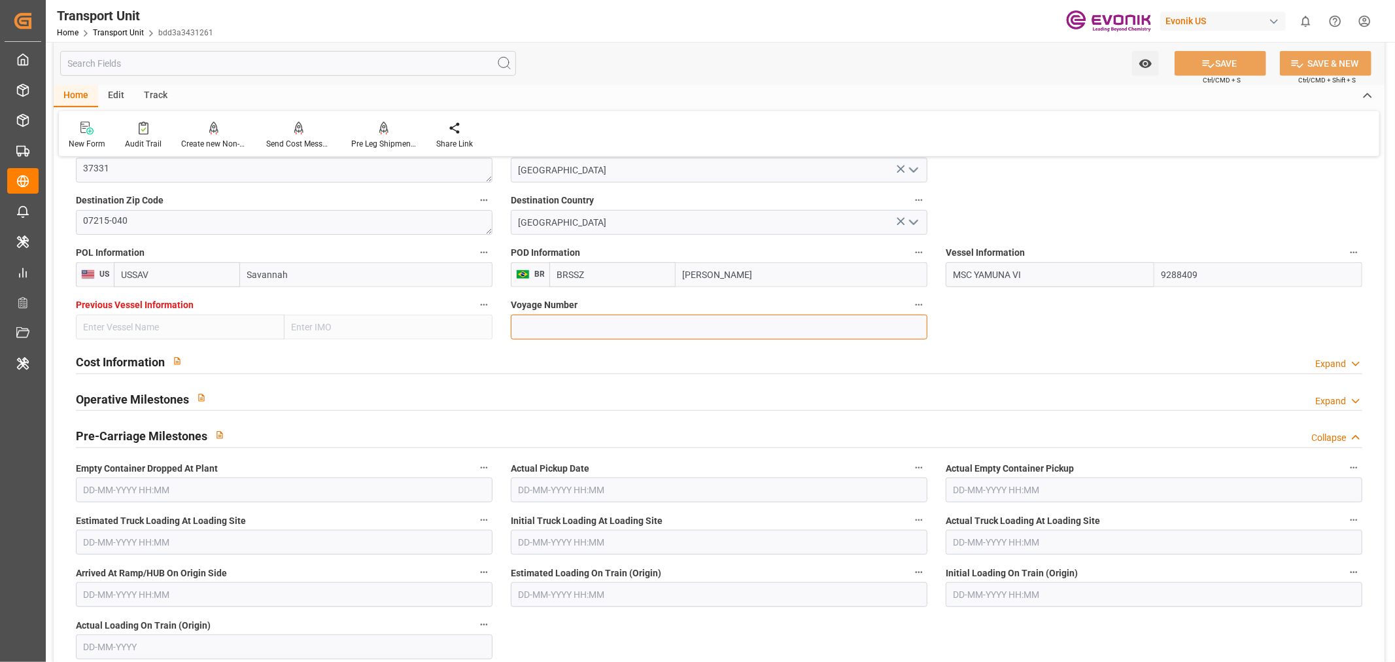
click at [539, 321] on input at bounding box center [719, 327] width 417 height 25
paste input "UA535A"
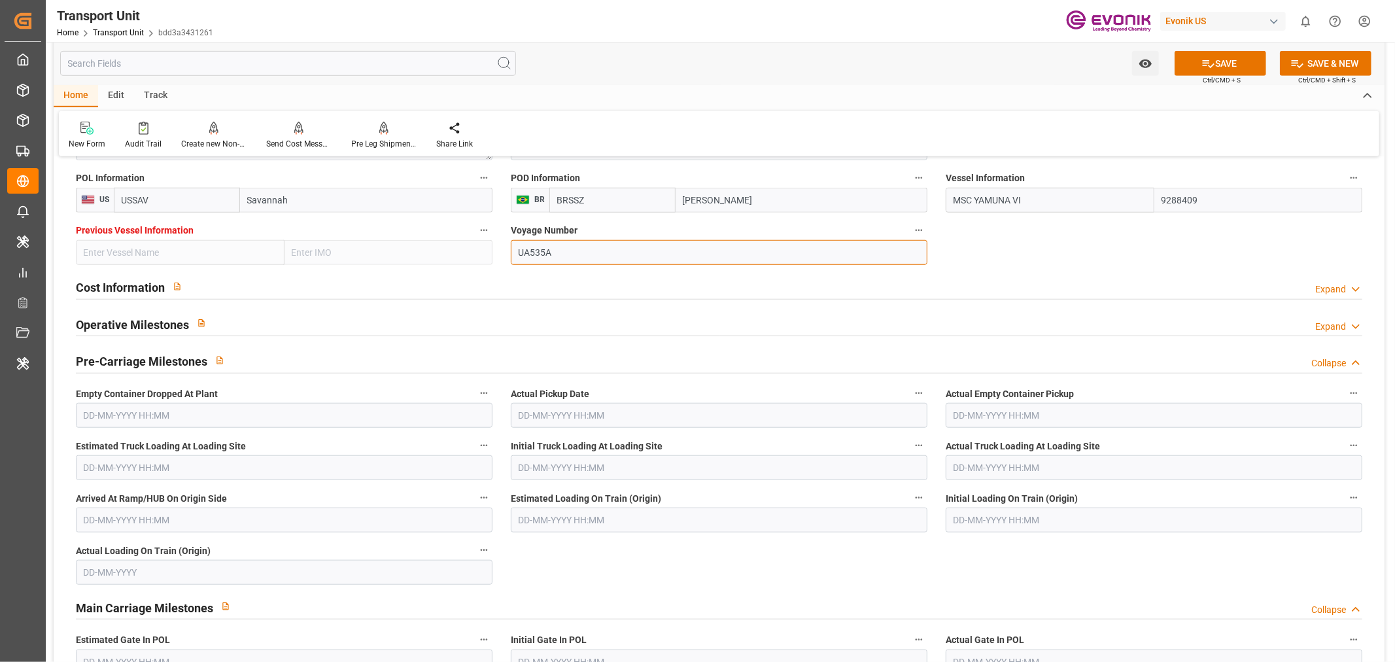
scroll to position [872, 0]
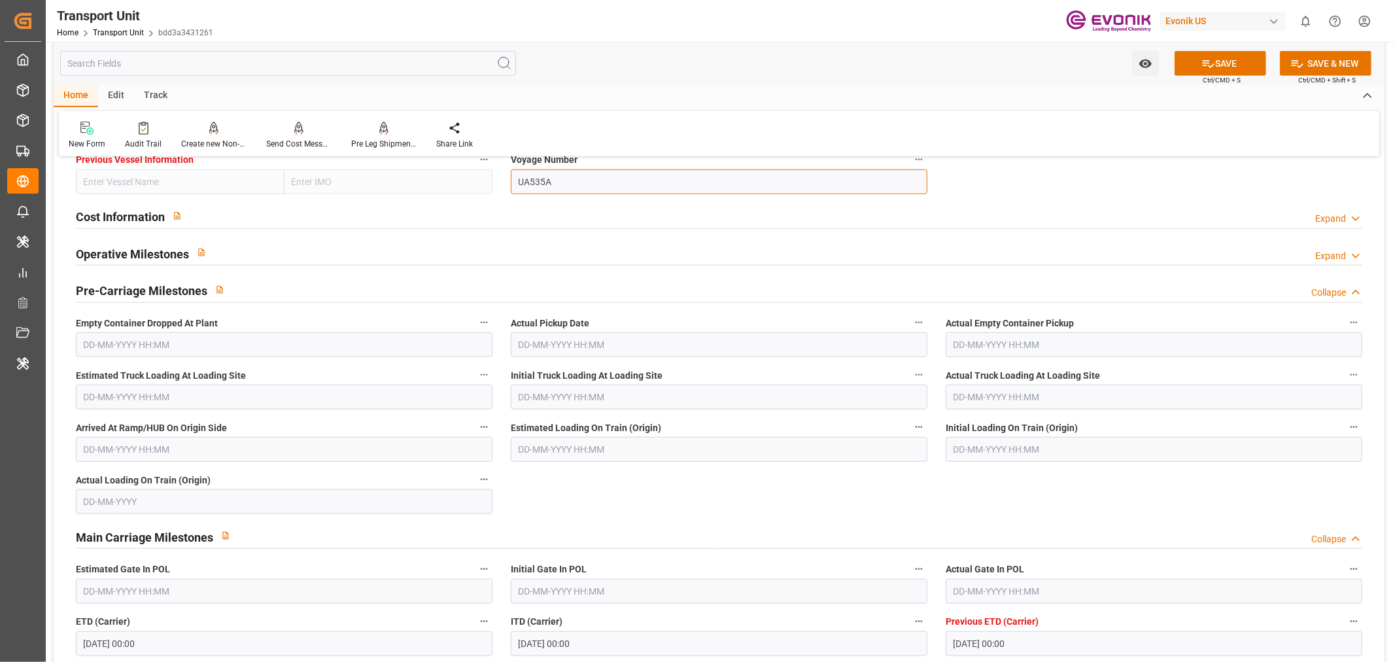
type input "UA535A"
click at [980, 351] on input "text" at bounding box center [1154, 344] width 417 height 25
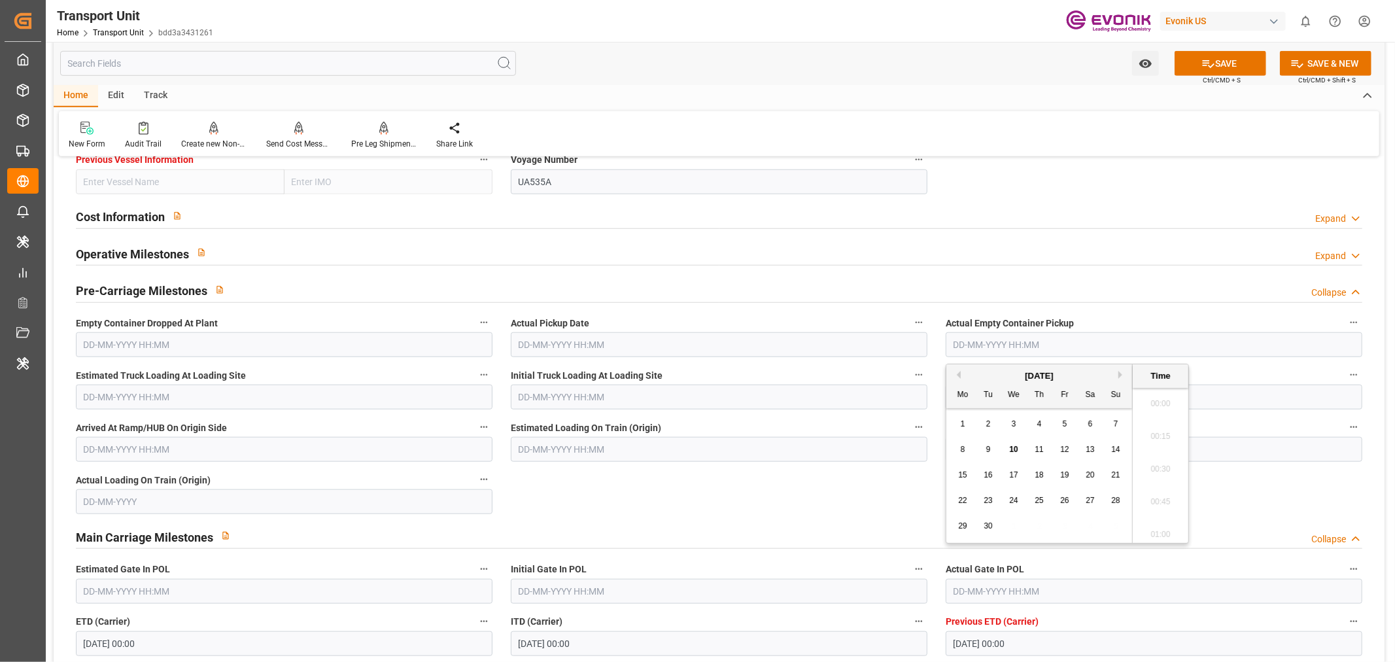
scroll to position [1476, 0]
click at [956, 375] on button "Previous Month" at bounding box center [957, 375] width 8 height 8
click at [1070, 501] on div "22" at bounding box center [1065, 501] width 16 height 16
type input "[DATE] 00:00"
drag, startPoint x: 871, startPoint y: 502, endPoint x: 772, endPoint y: 479, distance: 102.0
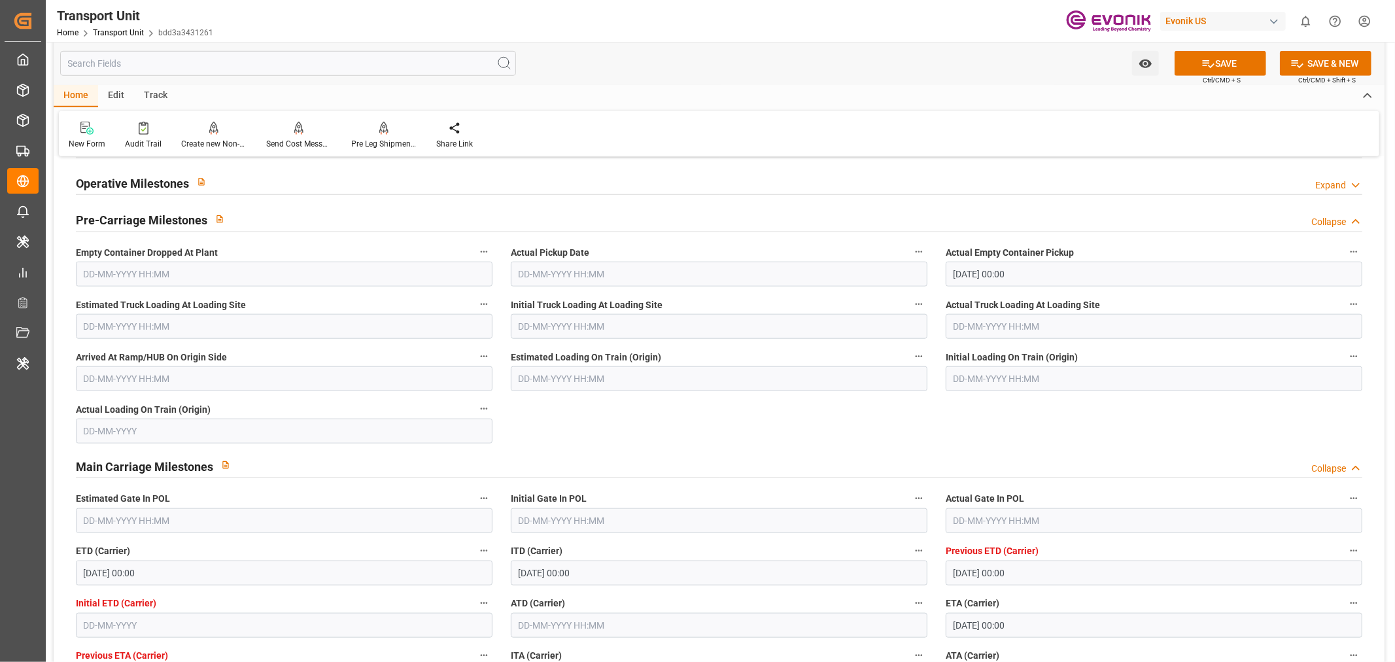
scroll to position [1017, 0]
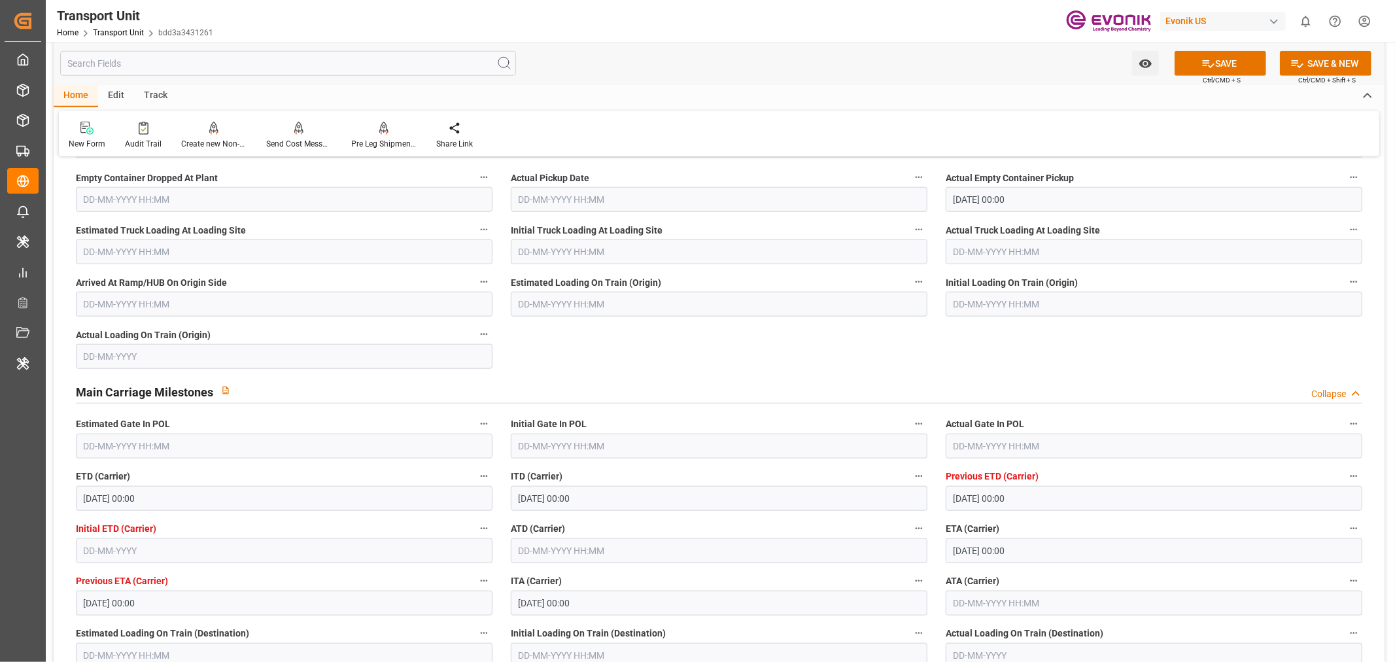
click at [979, 437] on input "text" at bounding box center [1154, 446] width 417 height 25
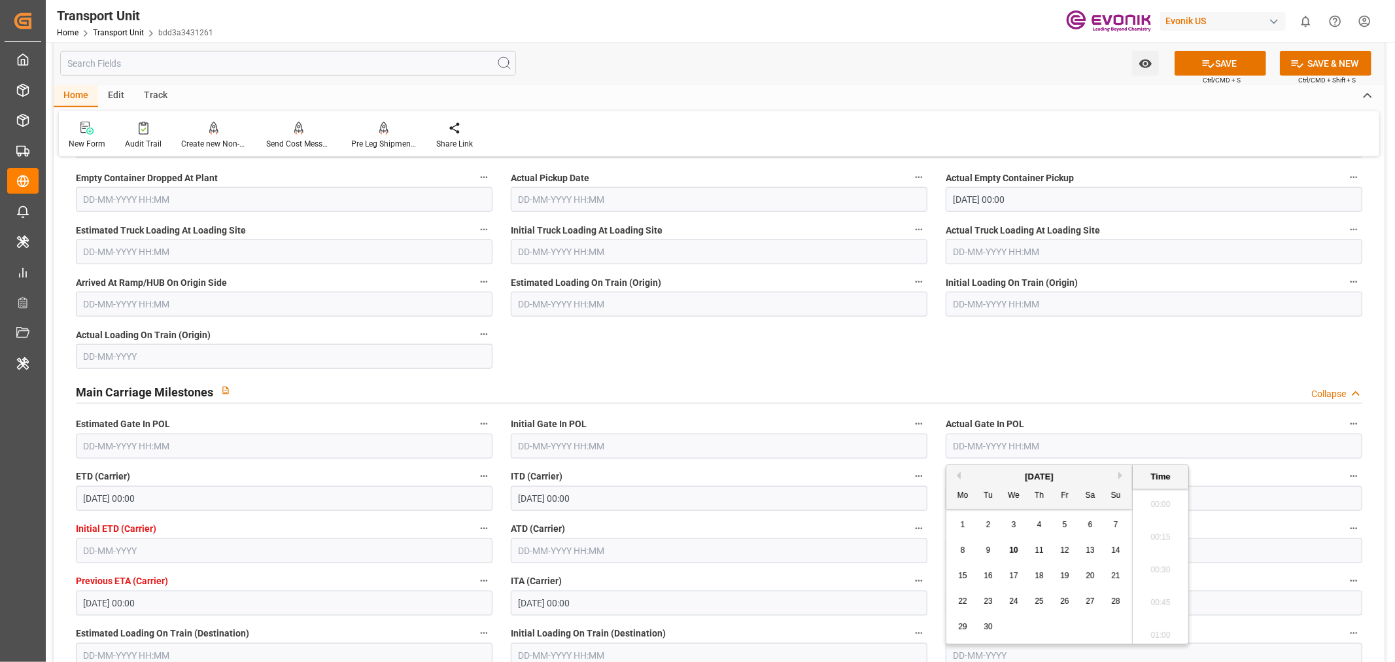
scroll to position [1476, 0]
click at [956, 475] on button "Previous Month" at bounding box center [957, 476] width 8 height 8
click at [956, 595] on div "25" at bounding box center [963, 627] width 16 height 16
type input "[DATE] 00:00"
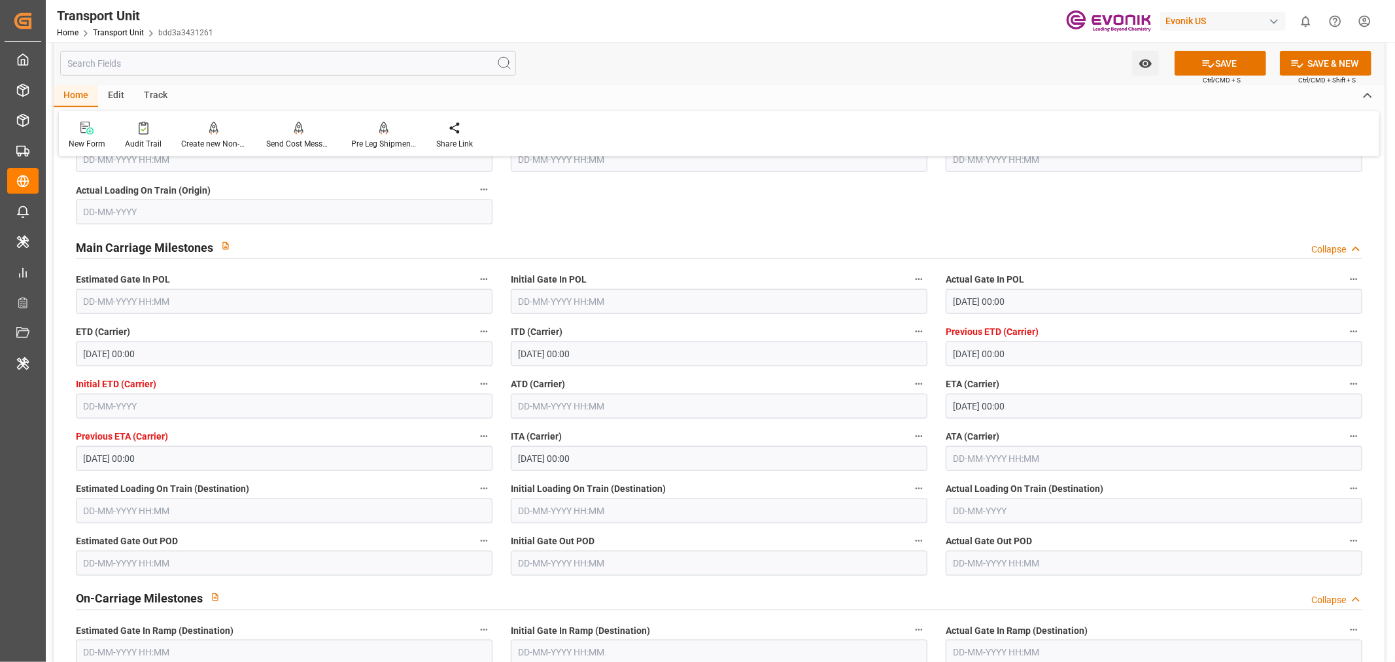
scroll to position [1162, 0]
click at [545, 408] on input "text" at bounding box center [719, 405] width 417 height 25
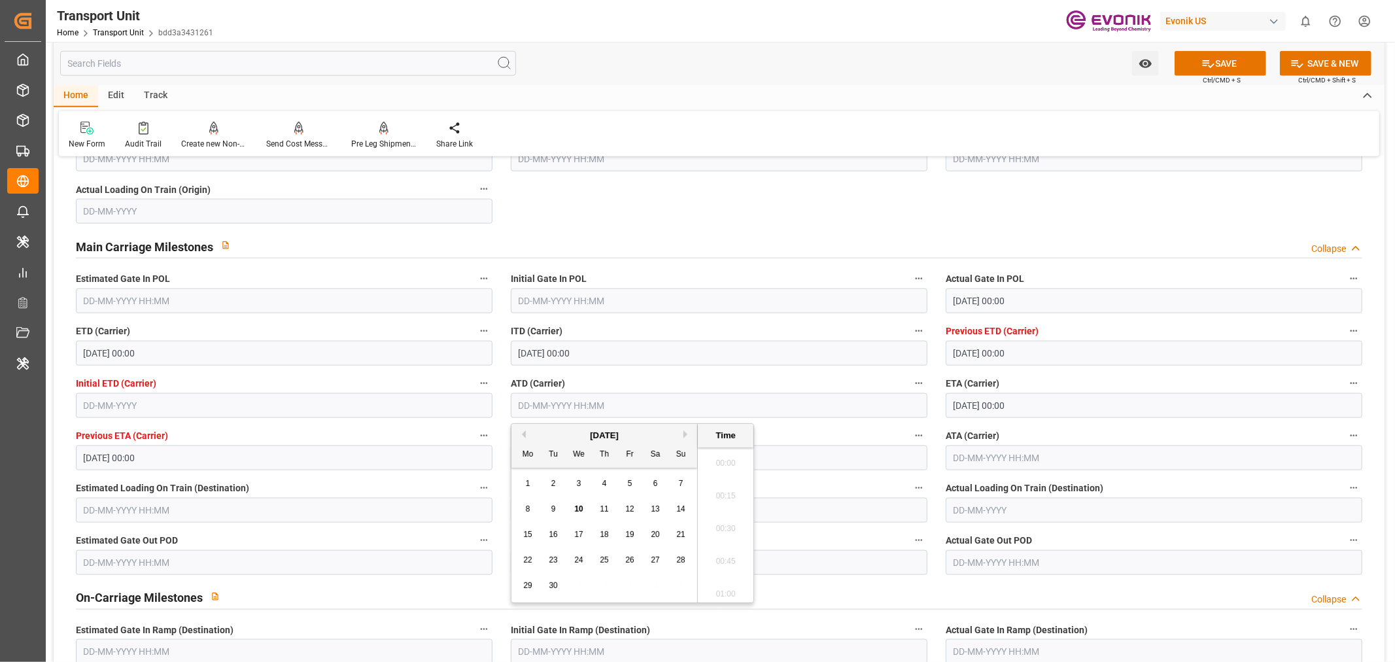
scroll to position [1476, 0]
click at [557, 505] on div "9" at bounding box center [554, 510] width 16 height 16
type input "[DATE] 00:00"
click at [1227, 54] on button "SAVE" at bounding box center [1221, 63] width 92 height 25
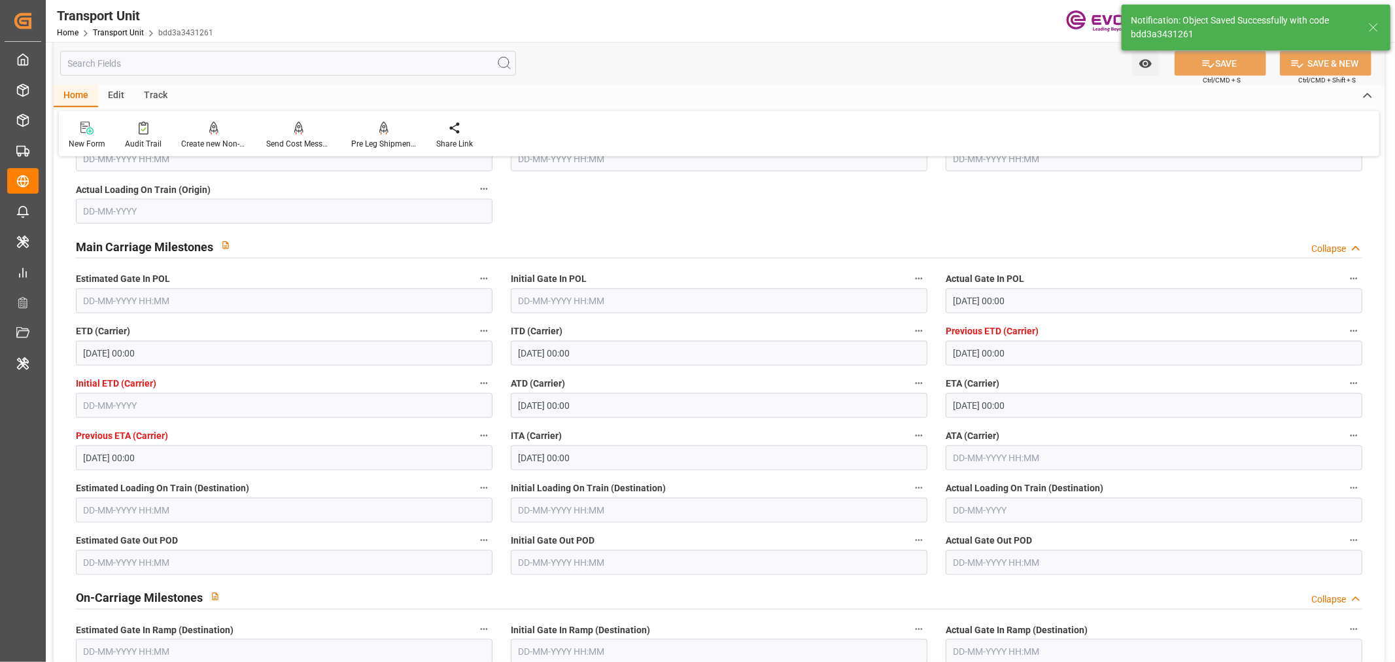
type input "10-09-2025 06:30"
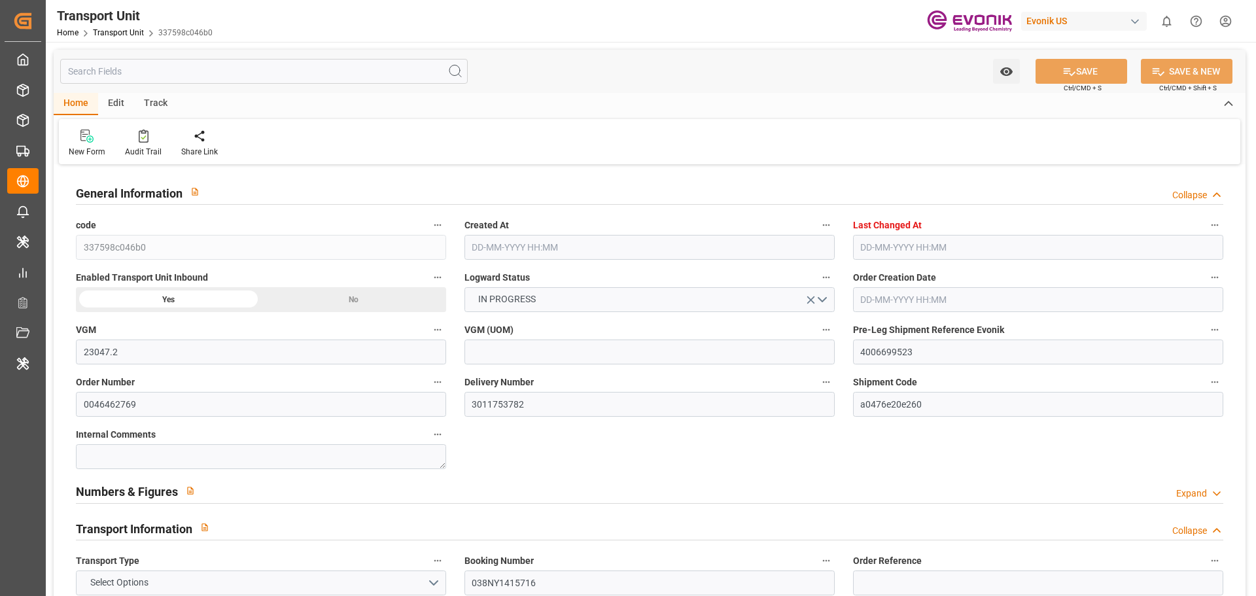
type input "23047.2"
type input "MSC"
type input "Mediterranean Shipping Company"
type input "USSAV"
type input "BRSSZ"
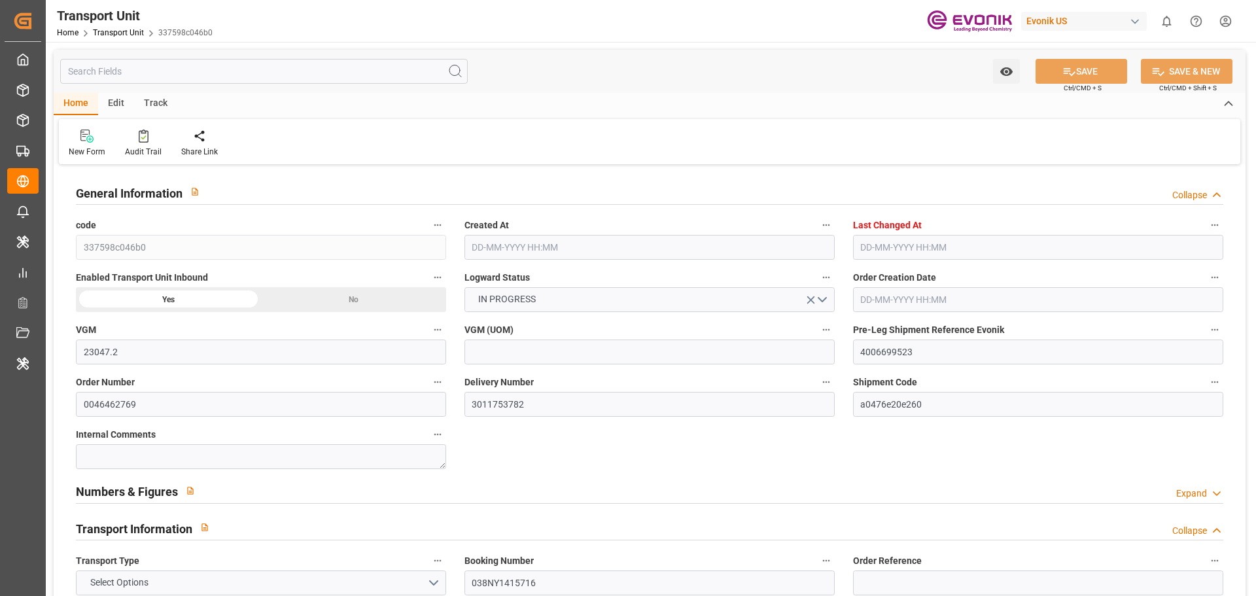
type input "19333.2"
type input "[DATE] 01:35"
type input "[DATE] 04:32"
type input "[DATE]"
type input "[DATE] 00:00"
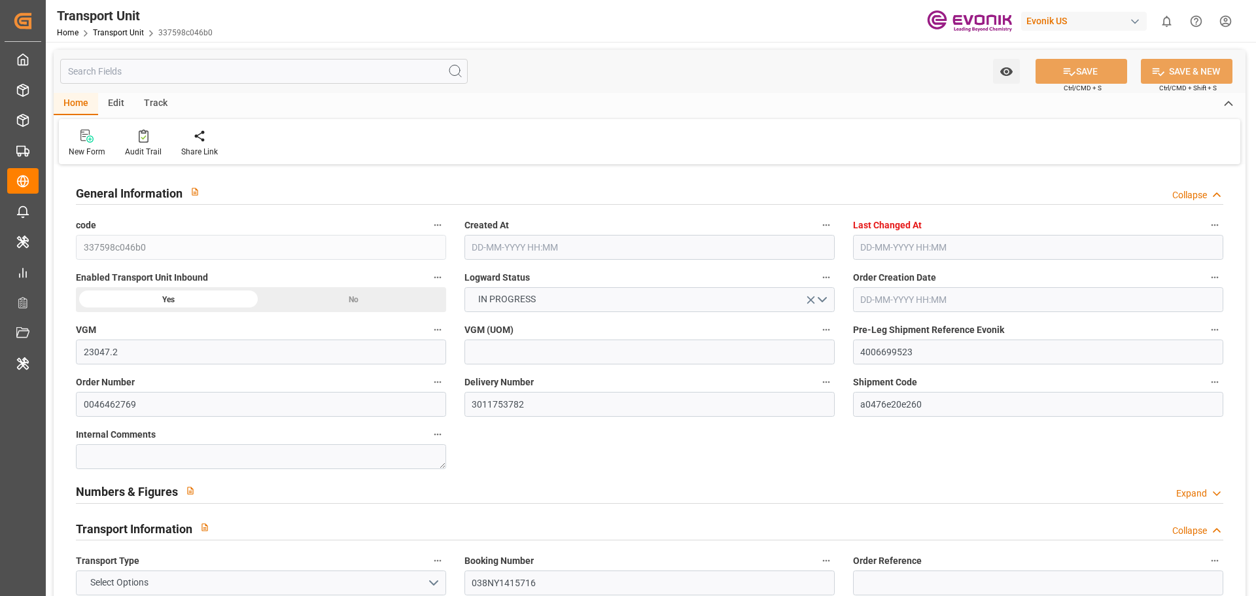
type input "03-09-2025 00:00"
type input "09-09-2025 00:00"
type input "30-09-2025 00:00"
type input "22-09-2025 00:00"
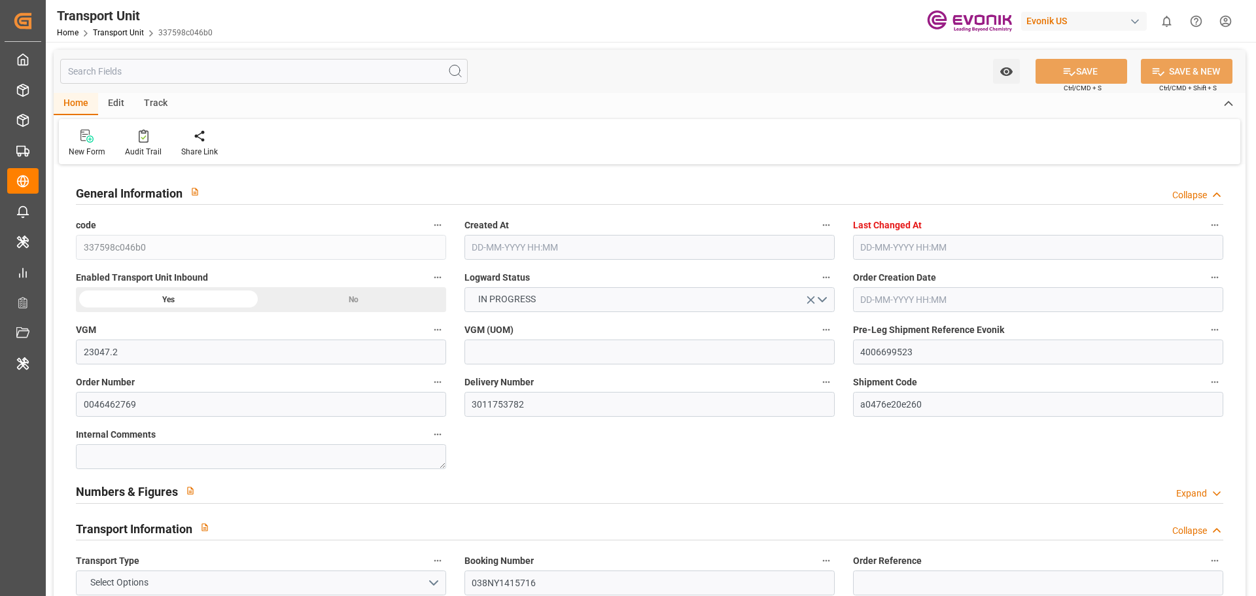
type input "04-09-2025 16:00"
type input "09-09-2025"
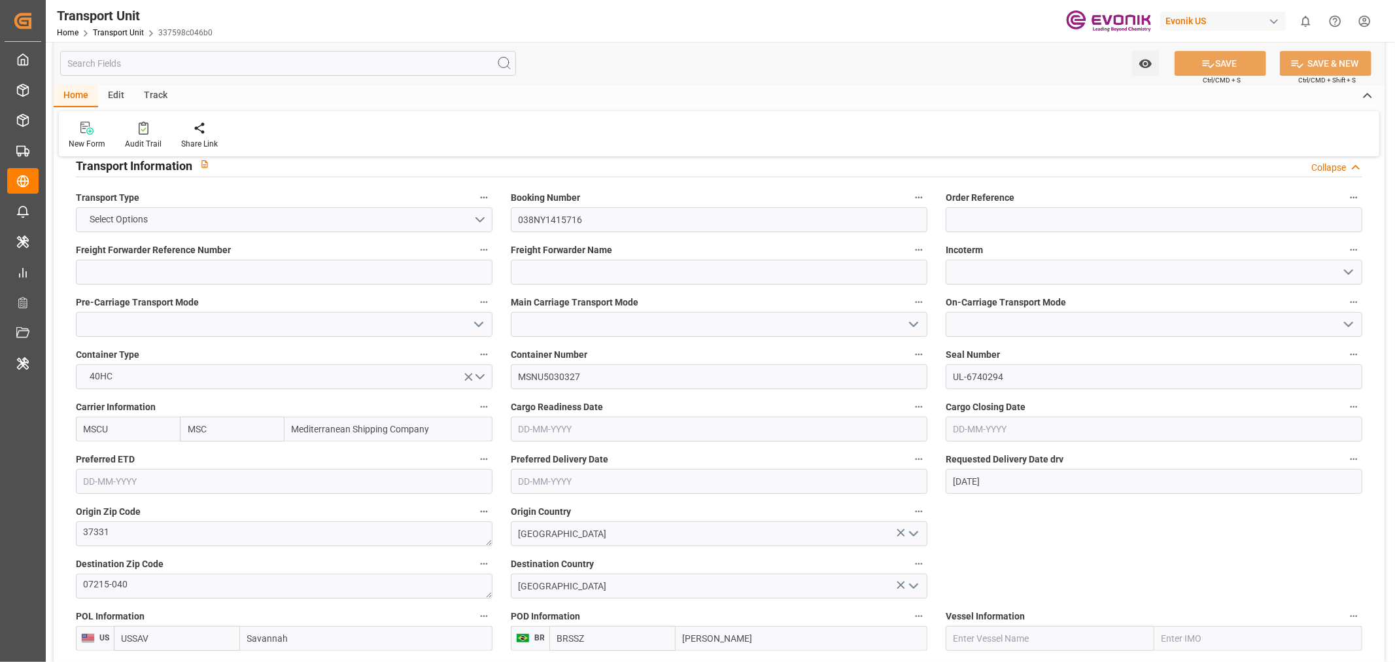
scroll to position [654, 0]
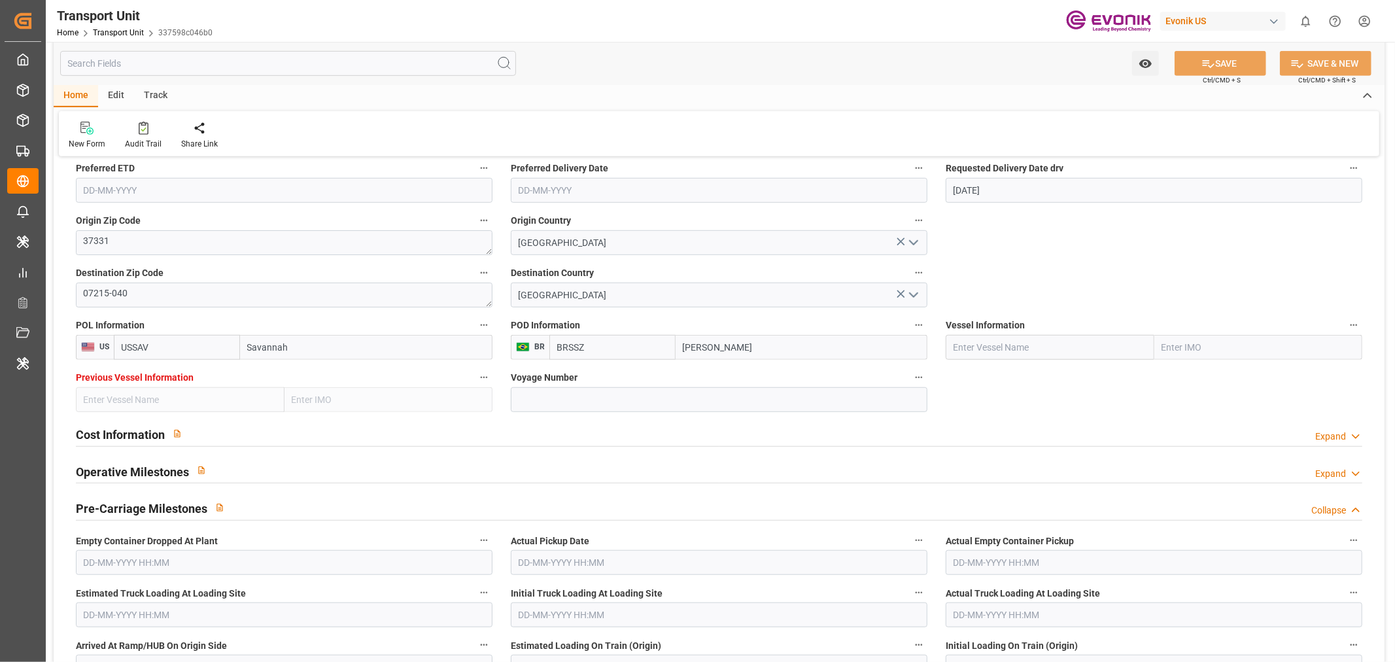
click at [1023, 345] on input "text" at bounding box center [1050, 347] width 209 height 25
paste input "MSC YAMUNA VI"
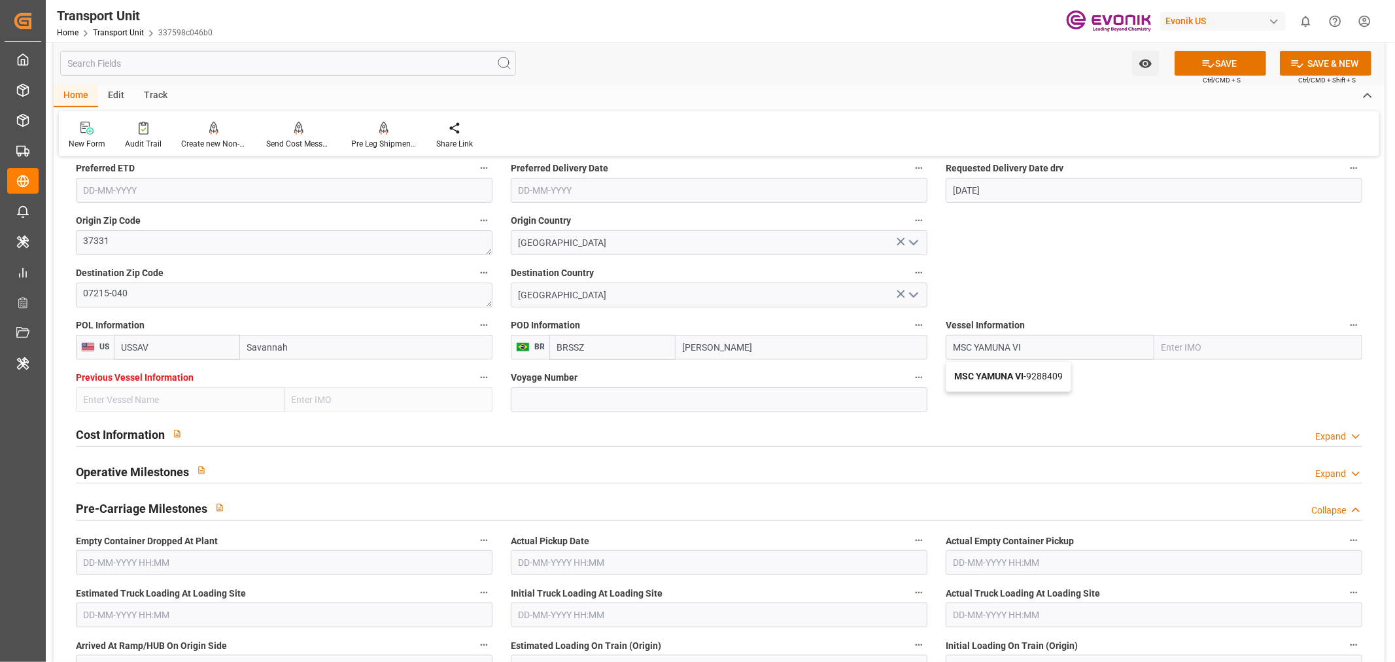
click at [1005, 382] on div "MSC YAMUNA VI - 9288409" at bounding box center [1008, 376] width 124 height 29
type input "MSC YAMUNA VI"
type input "9288409"
type input "MSC YAMUNA VI"
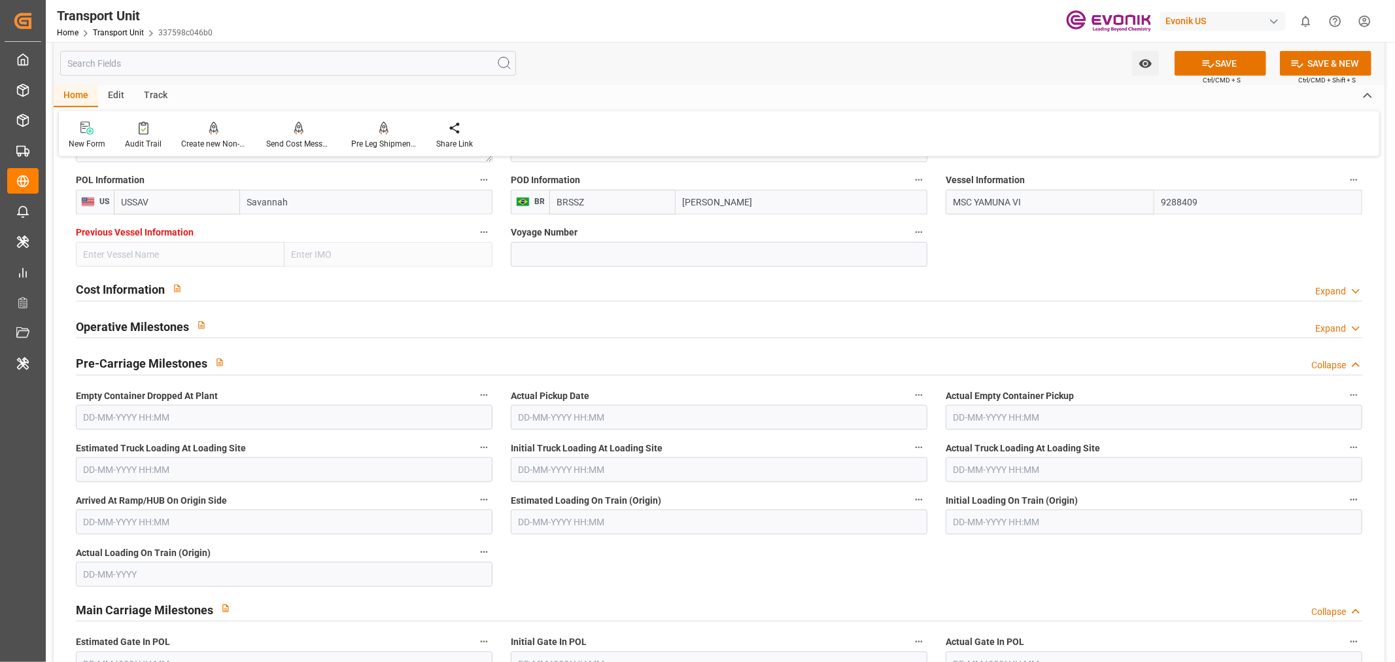
scroll to position [581, 0]
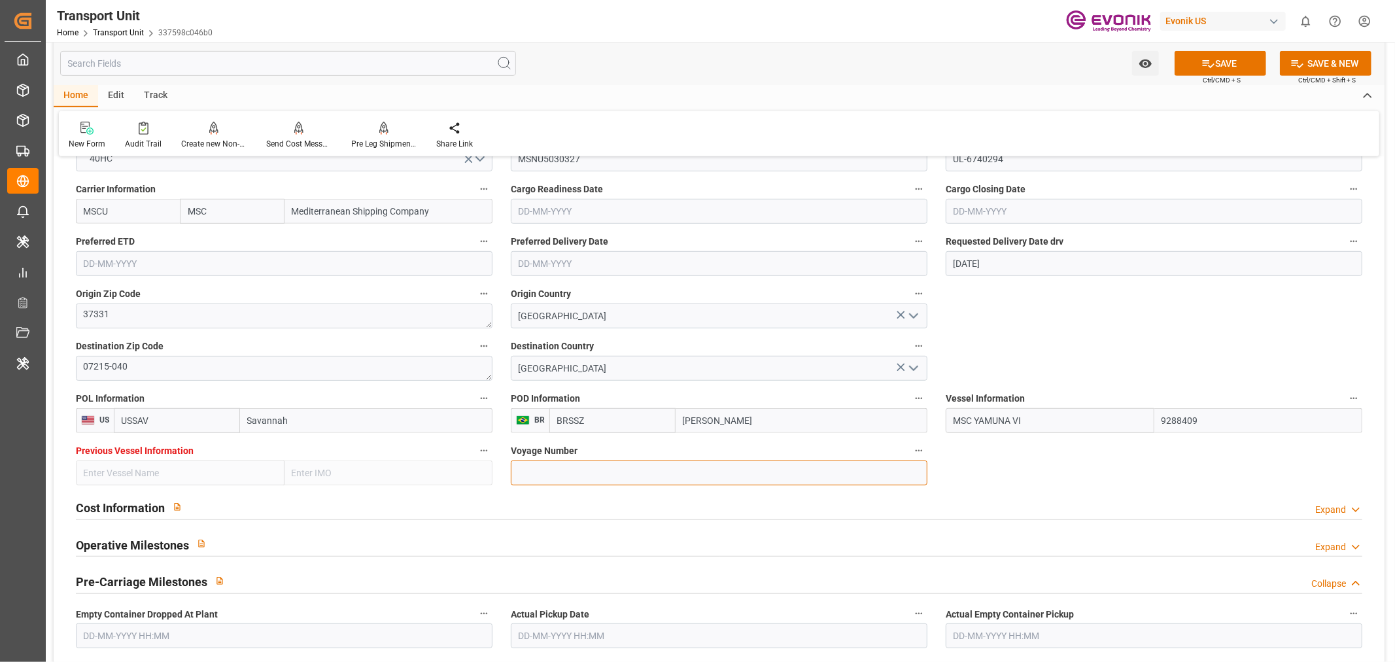
click at [598, 483] on input at bounding box center [719, 472] width 417 height 25
paste input "UA534A"
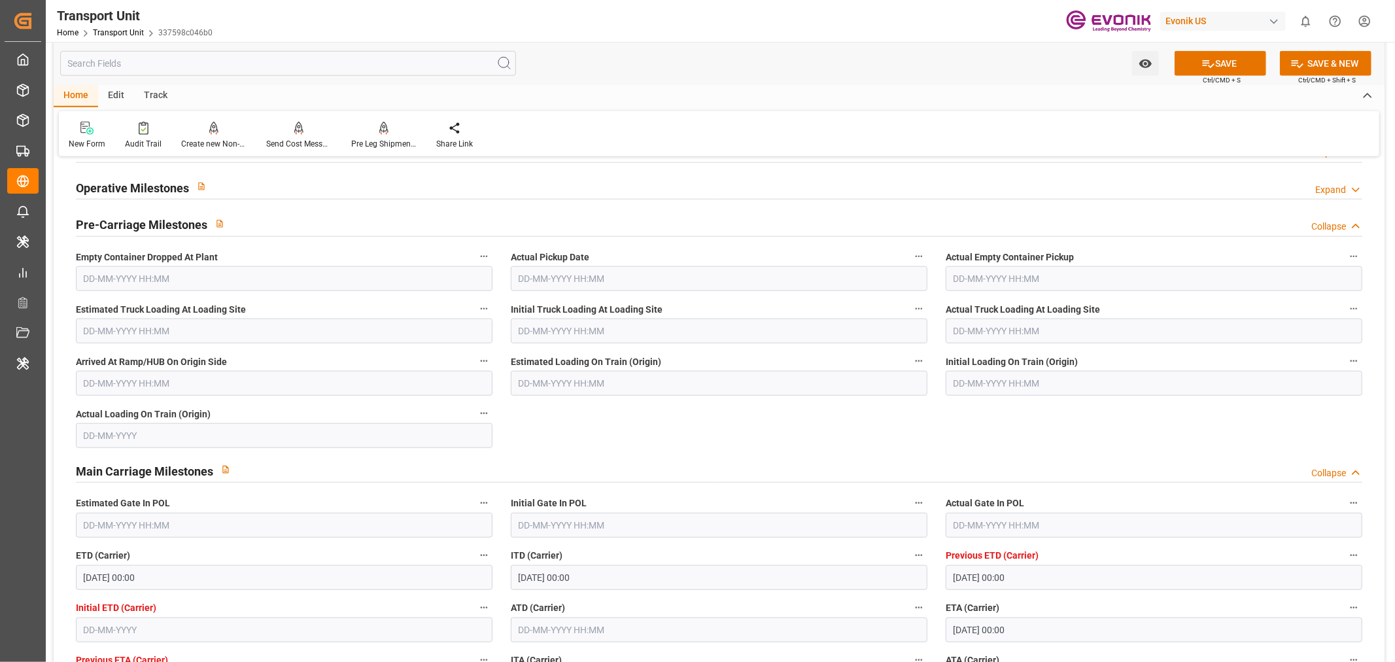
scroll to position [945, 0]
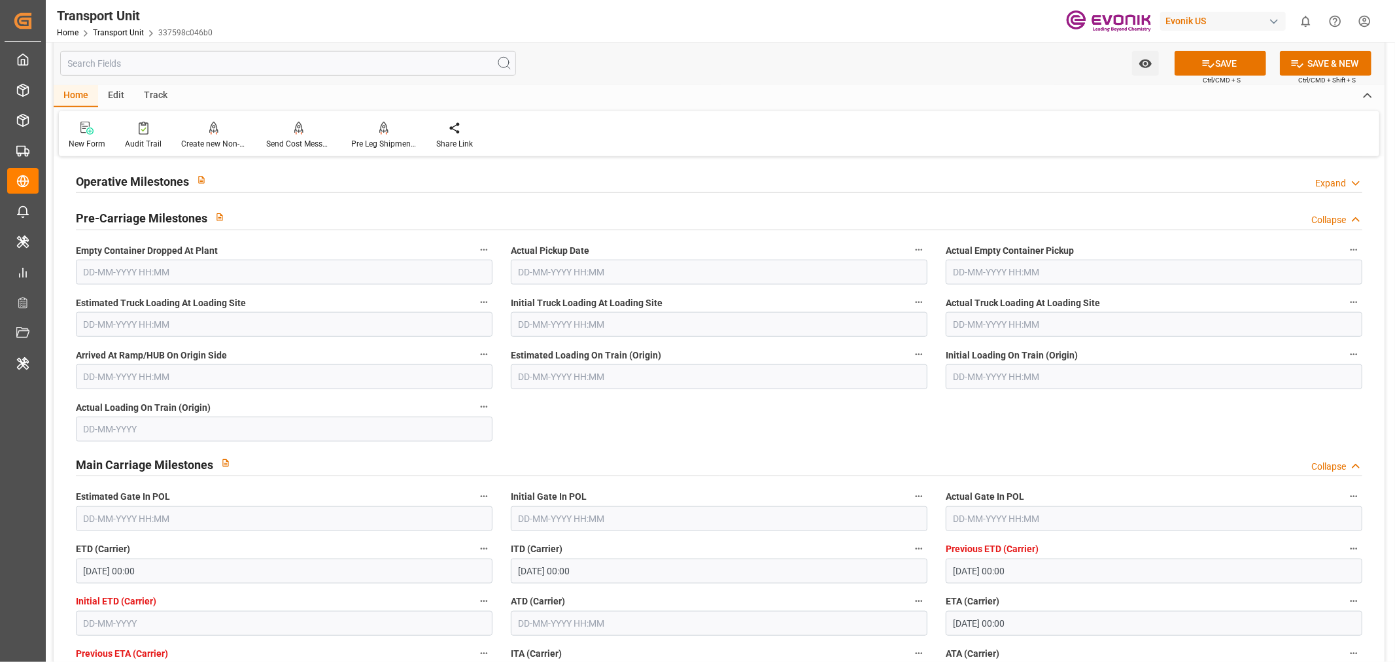
type input "UA534A"
click at [975, 263] on input "text" at bounding box center [1154, 272] width 417 height 25
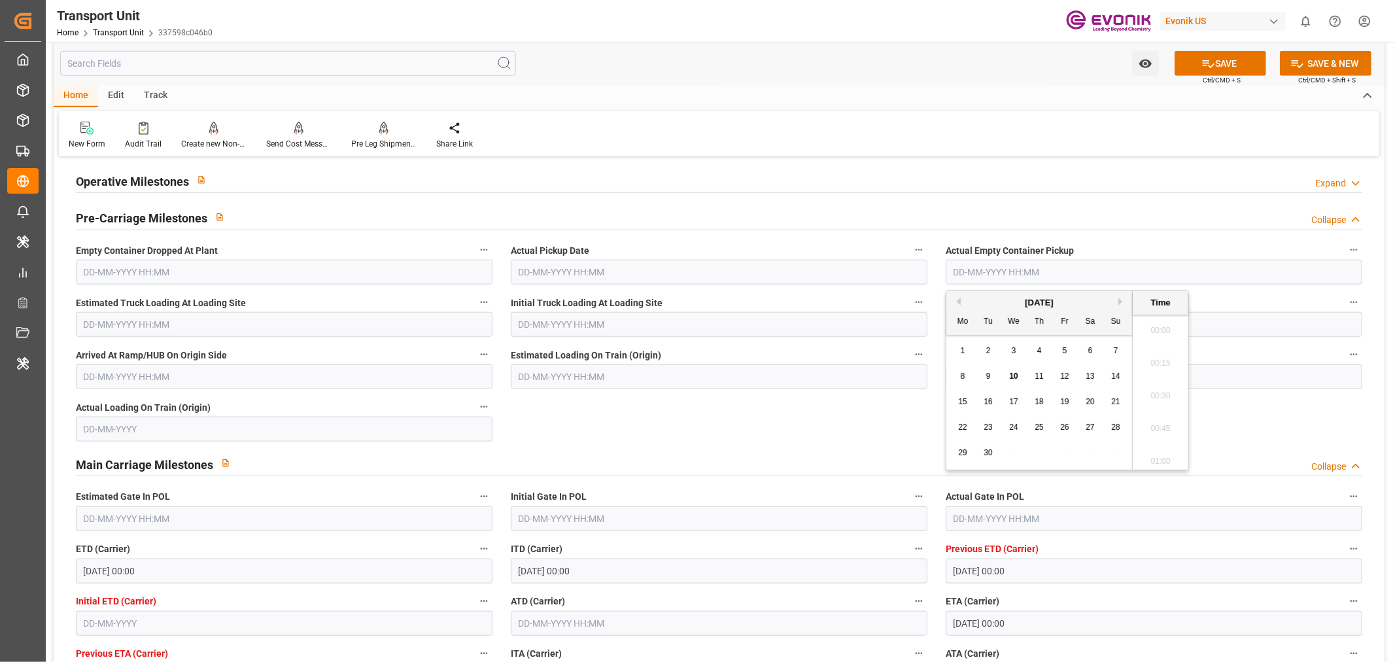
scroll to position [1508, 0]
click at [958, 304] on button "Previous Month" at bounding box center [957, 302] width 8 height 8
click at [957, 457] on div "25" at bounding box center [963, 453] width 16 height 16
click at [980, 275] on input "25-08-2025 00:00" at bounding box center [1154, 272] width 417 height 25
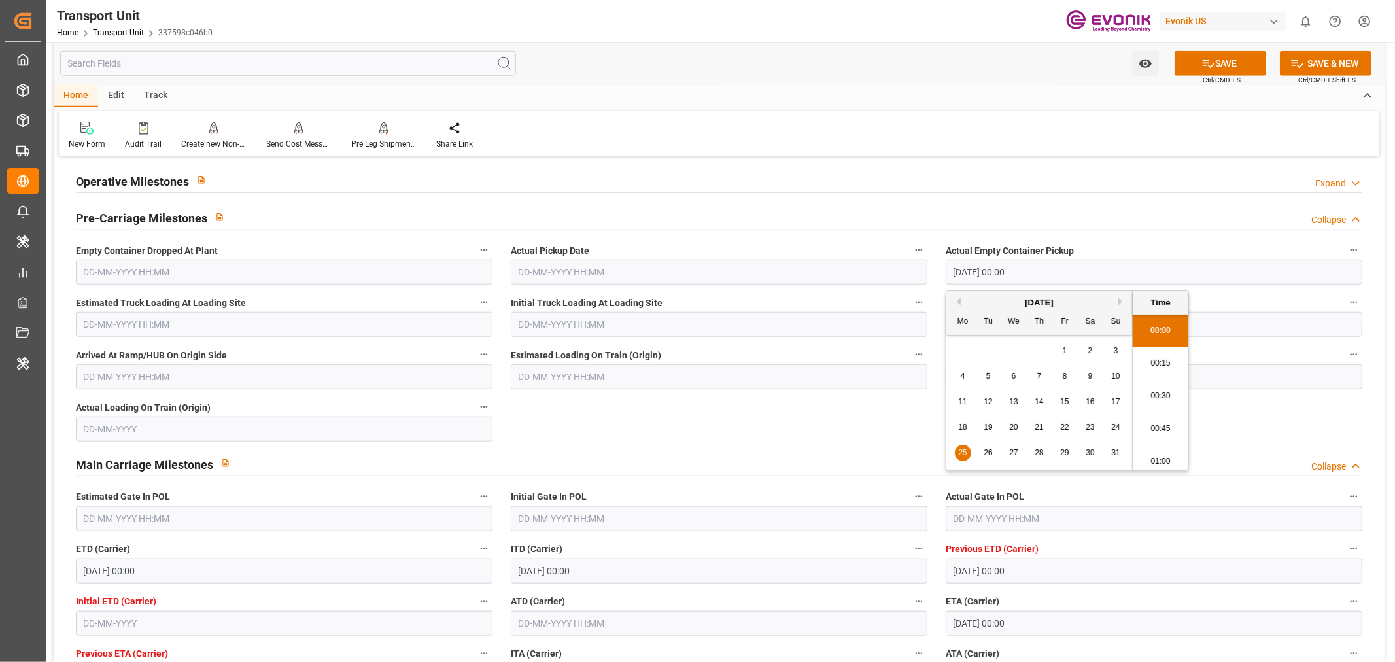
click at [1014, 449] on span "27" at bounding box center [1013, 452] width 9 height 9
type input "27-08-2025 00:00"
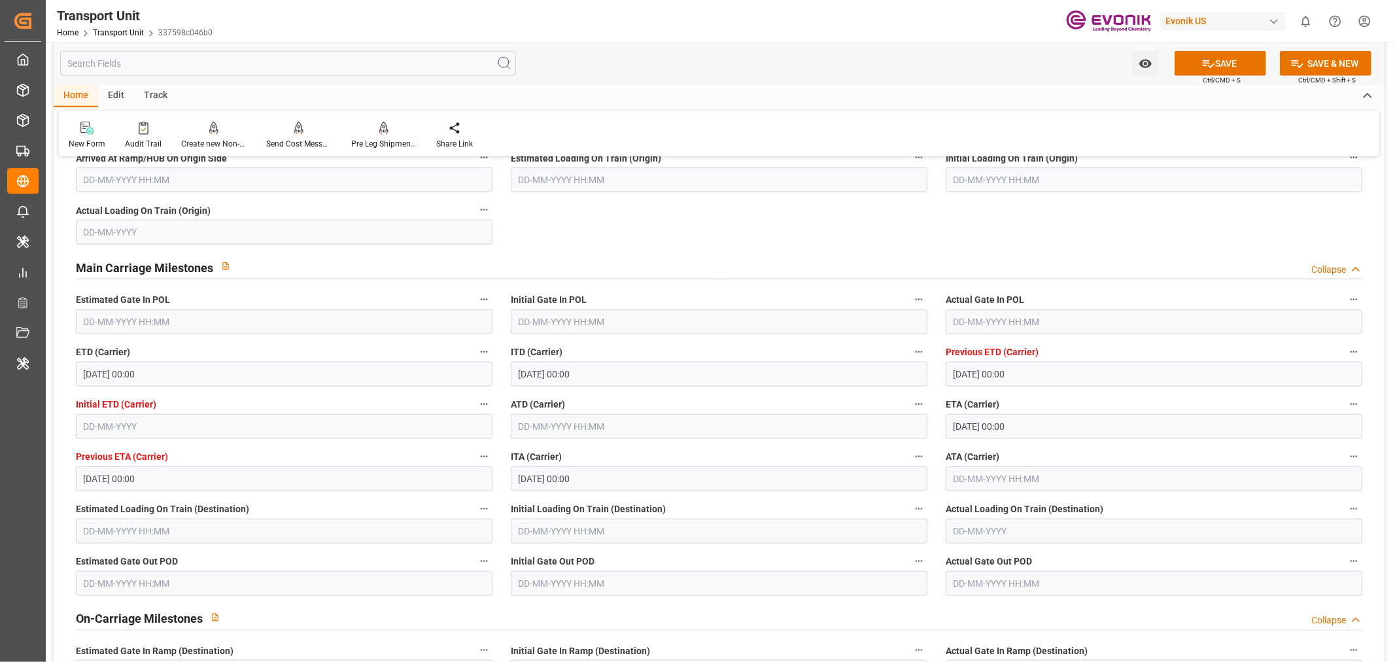
scroll to position [1162, 0]
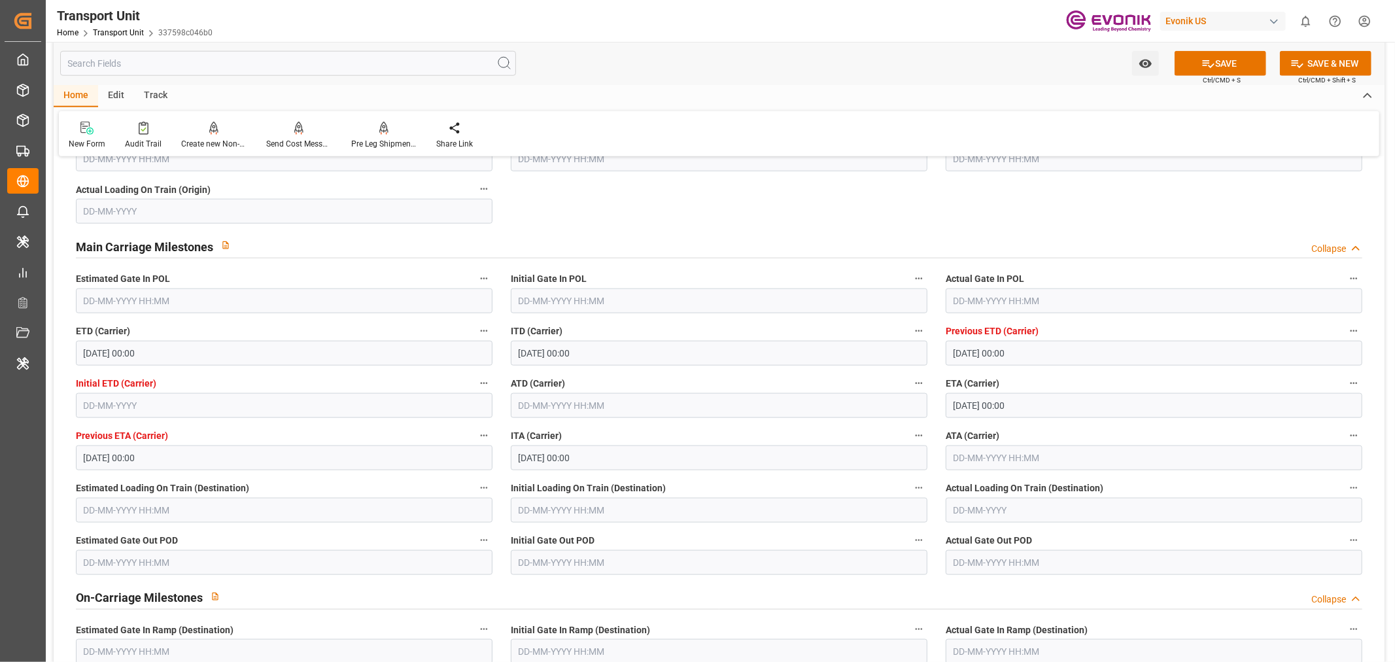
click at [982, 314] on div "Actual Gate In POL" at bounding box center [1154, 292] width 435 height 52
click at [979, 302] on input "text" at bounding box center [1154, 300] width 417 height 25
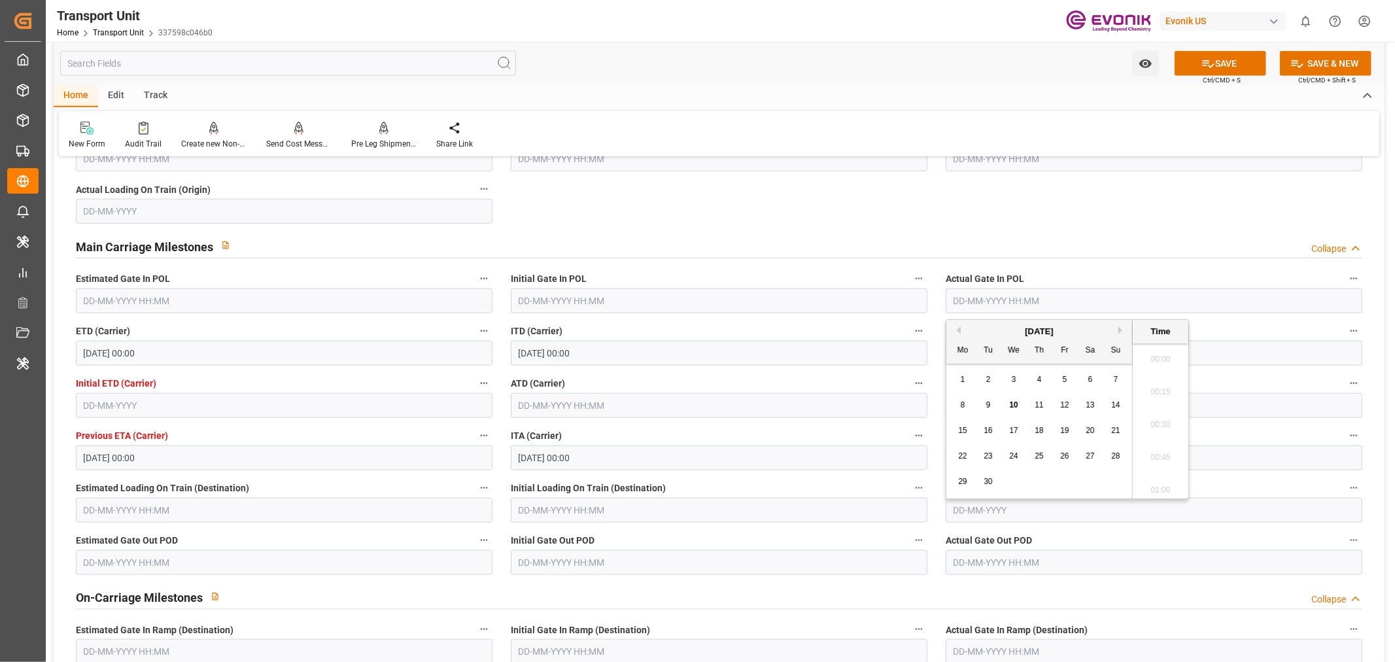
scroll to position [1508, 0]
click at [955, 330] on button "Previous Month" at bounding box center [957, 330] width 8 height 8
click at [1096, 481] on div "30" at bounding box center [1091, 482] width 16 height 16
type input "30-08-2025 00:00"
click at [760, 375] on label "ATD (Carrier)" at bounding box center [719, 384] width 417 height 18
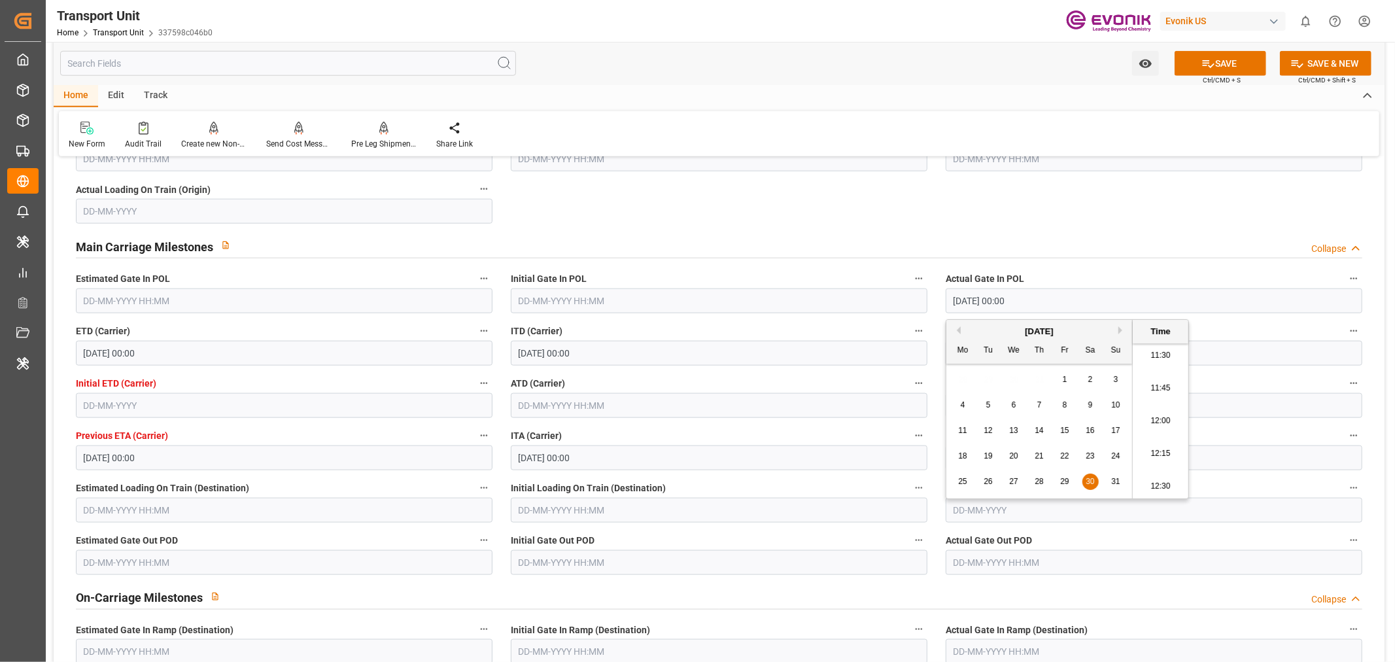
click at [910, 375] on button "ATD (Carrier)" at bounding box center [918, 383] width 17 height 17
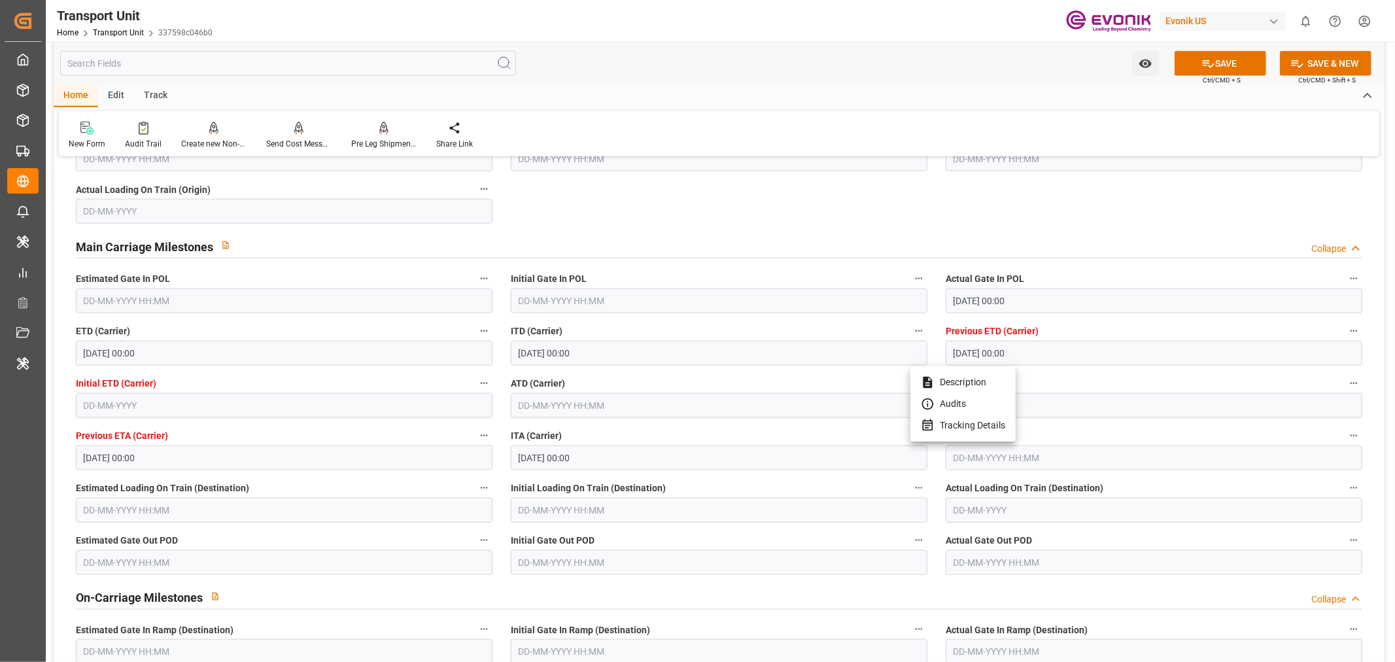
click at [559, 398] on div at bounding box center [697, 331] width 1395 height 662
click at [558, 410] on input "text" at bounding box center [719, 405] width 417 height 25
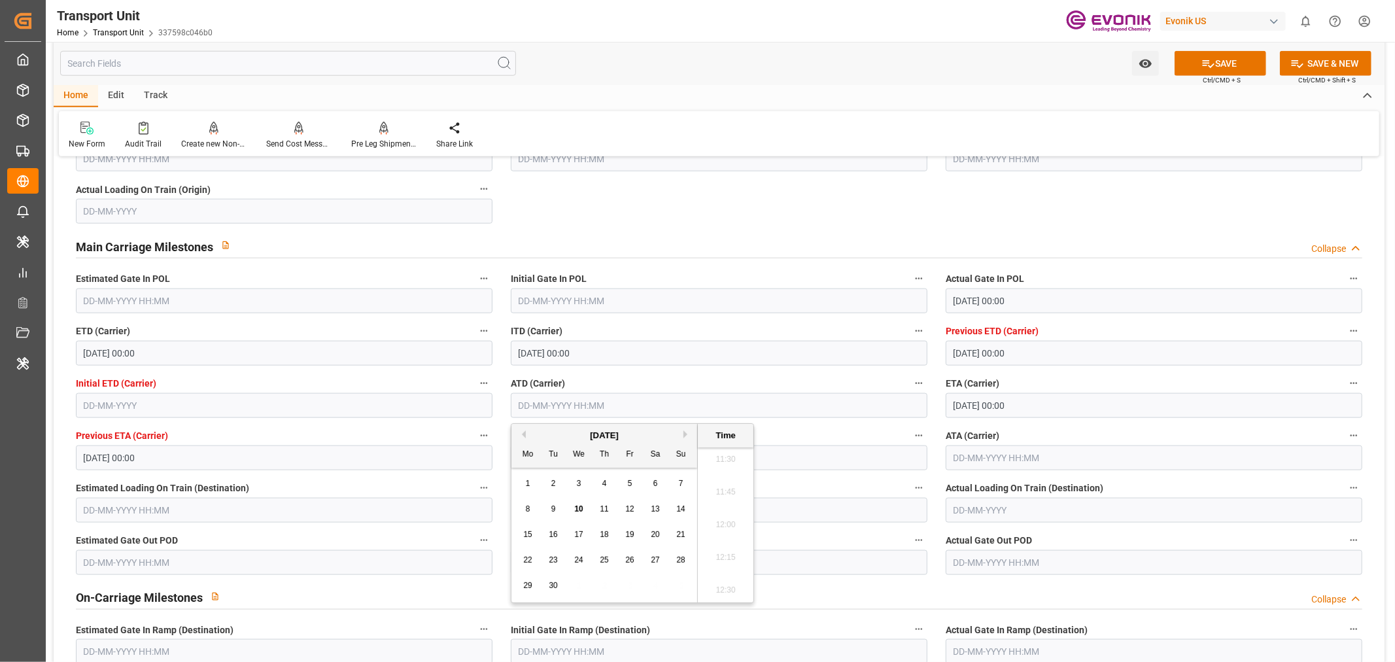
click at [559, 402] on input "text" at bounding box center [719, 405] width 417 height 25
click at [557, 508] on div "9" at bounding box center [554, 510] width 16 height 16
type input "09-09-2025 00:00"
click at [1207, 64] on icon at bounding box center [1209, 64] width 14 height 14
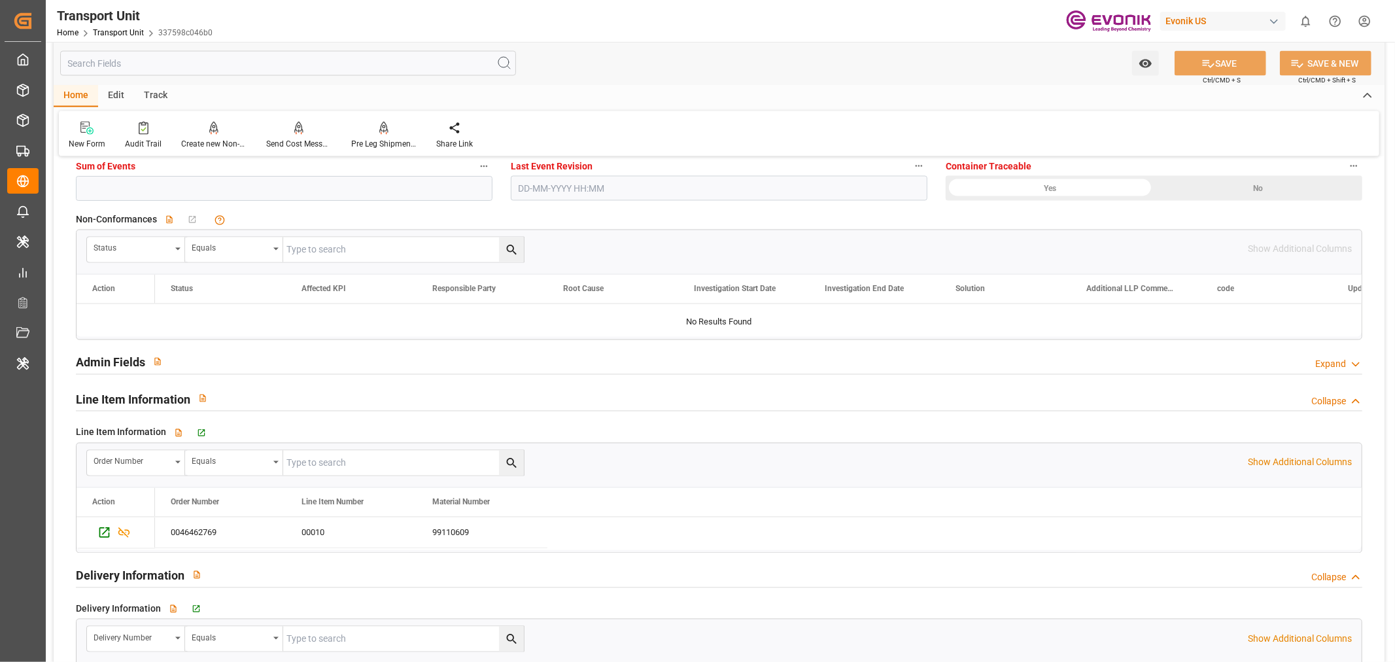
scroll to position [1962, 0]
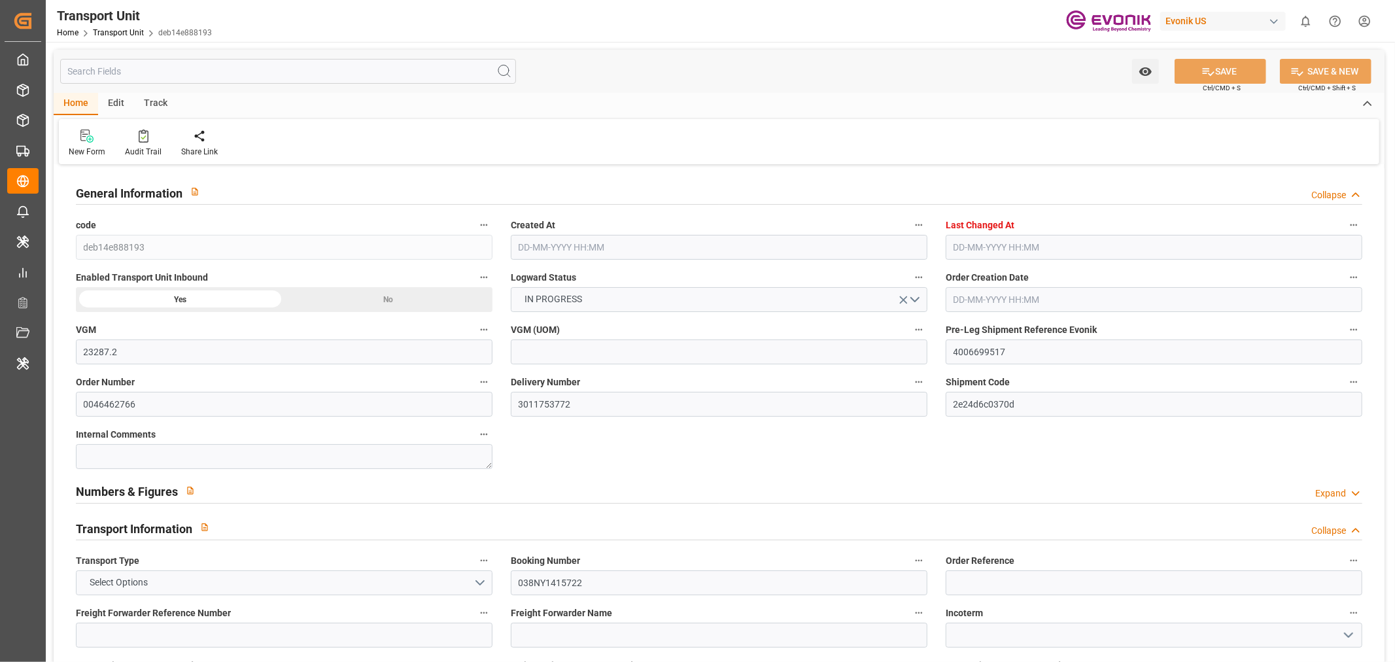
type input "23287.2"
type input "MSC"
type input "Mediterranean Shipping Company"
type input "USSAV"
type input "BRSSZ"
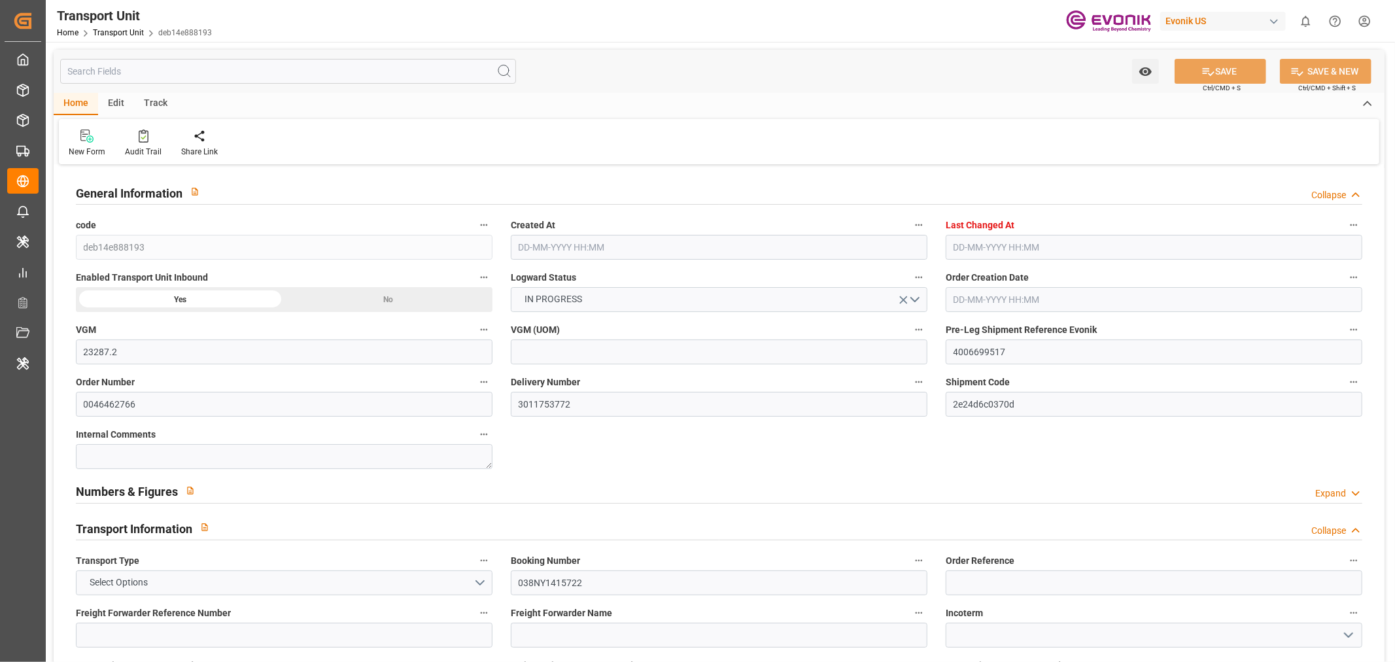
type input "19333.2"
type input "22-07-2025 02:12"
type input "10-09-2025 04:45"
type input "17-09-2025"
type input "09-09-2025 00:00"
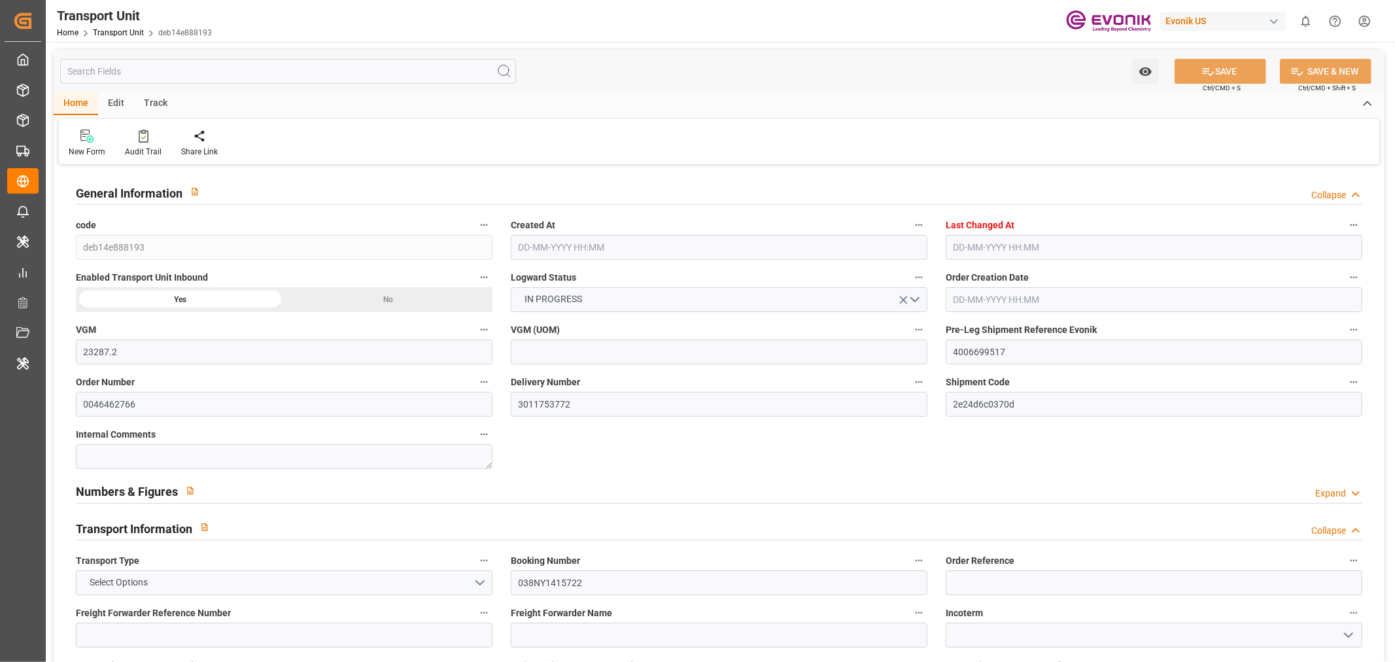
type input "03-09-2025 00:00"
type input "09-09-2025 00:00"
type input "30-09-2025 00:00"
type input "22-09-2025 00:00"
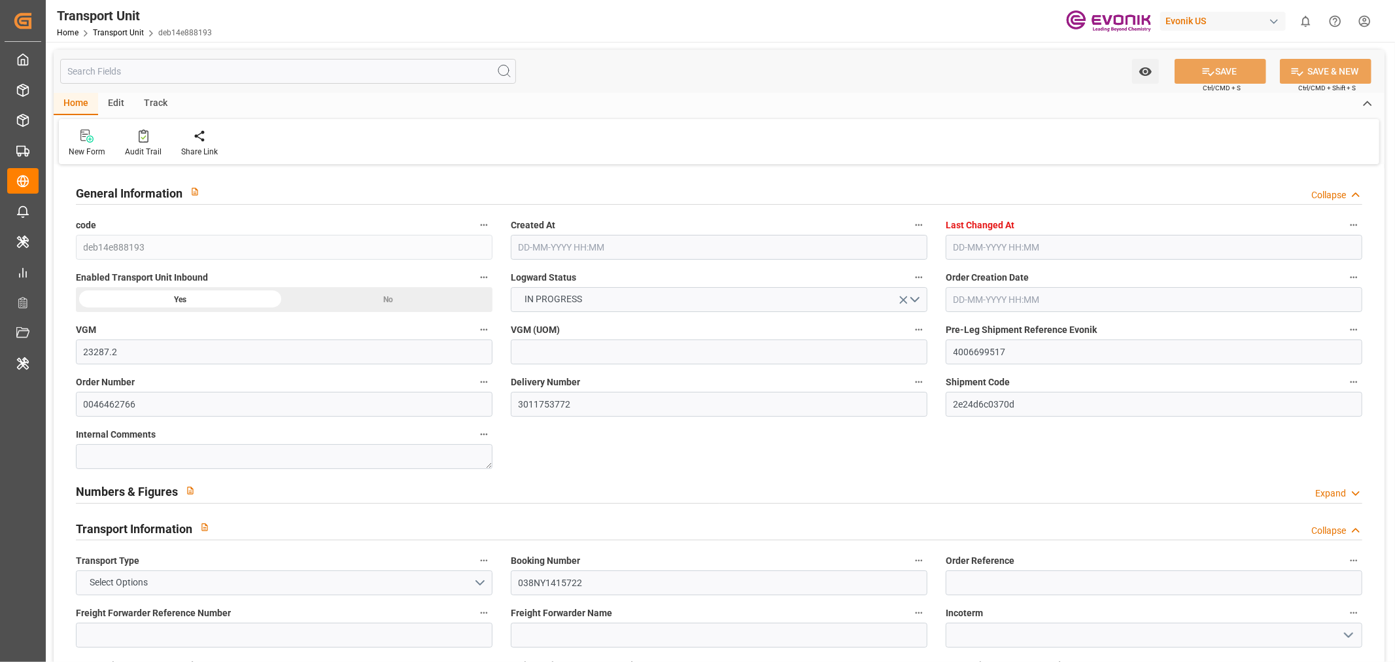
type input "01-09-2025 16:00"
type input "09-09-2025"
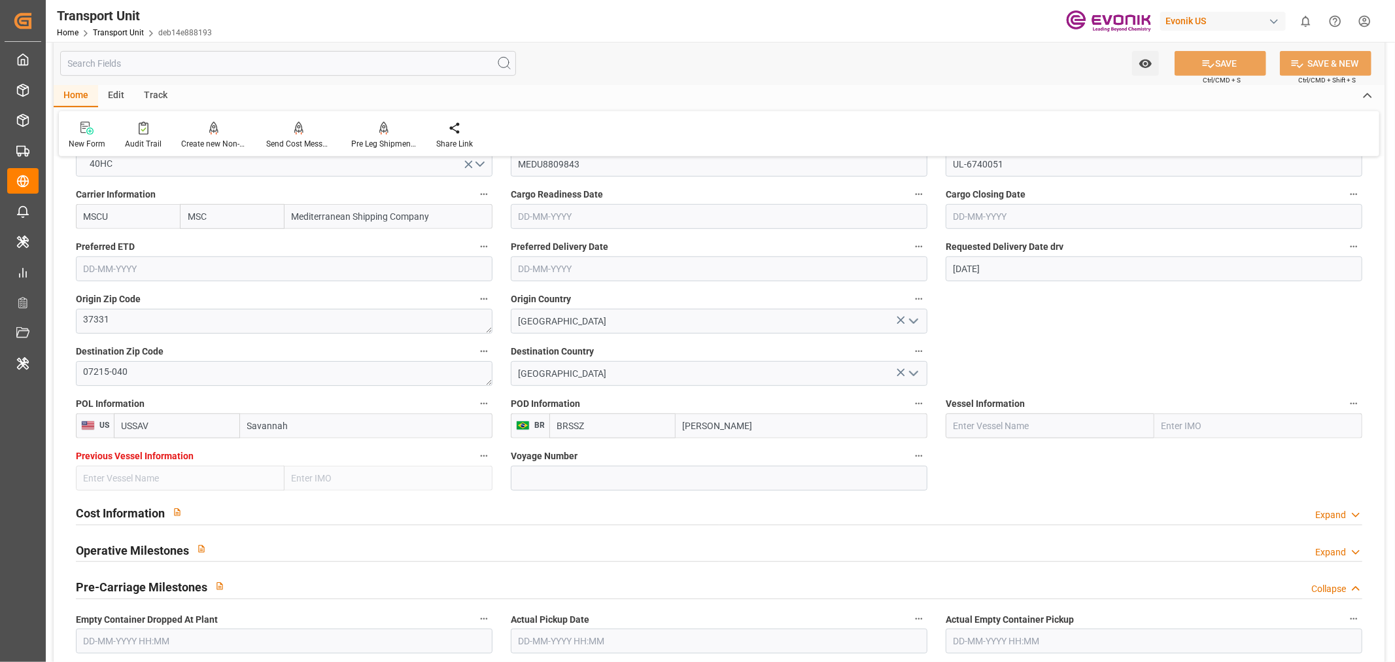
scroll to position [654, 0]
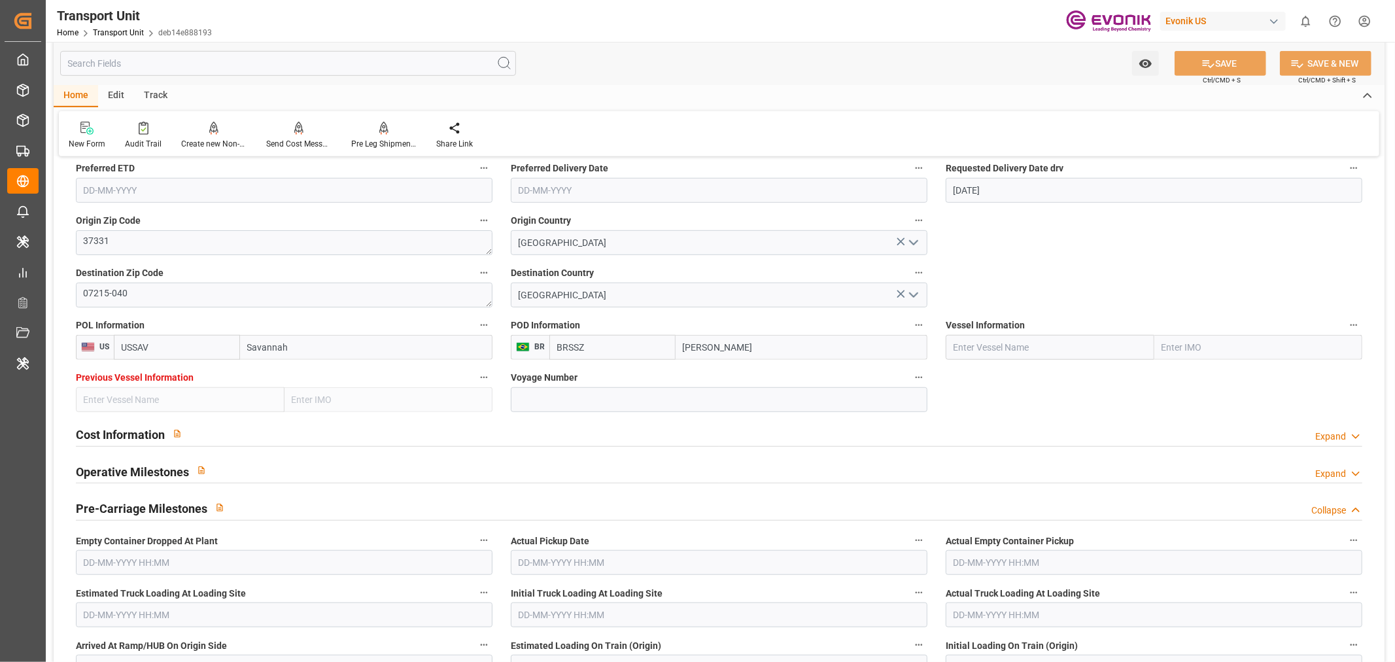
click at [1018, 341] on input "text" at bounding box center [1050, 347] width 209 height 25
paste input "MSC YAMUNA VI"
click at [1045, 344] on input "MSC YAMUNA VI" at bounding box center [1050, 347] width 209 height 25
type input "MSC YAMUNA VI"
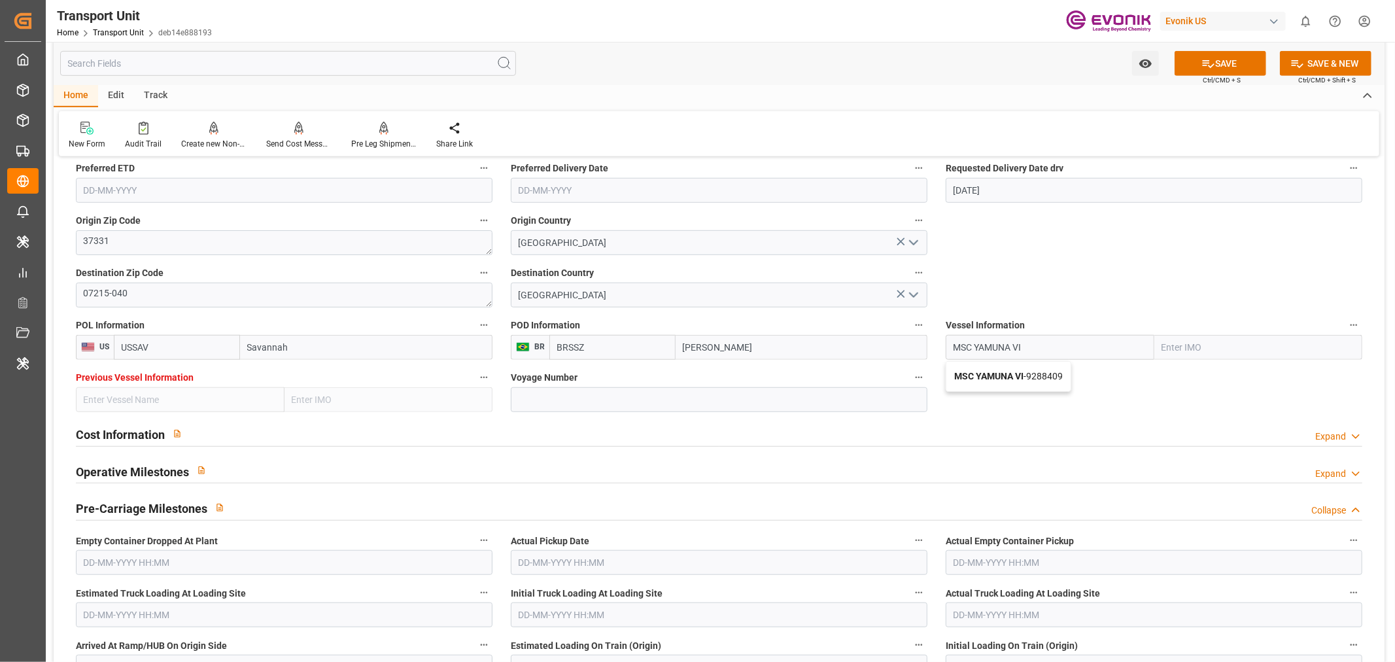
click at [1024, 381] on div "MSC YAMUNA VI - 9288409" at bounding box center [1008, 376] width 124 height 29
type input "9288409"
type input "MSC YAMUNA VI"
click at [659, 396] on input at bounding box center [719, 399] width 417 height 25
paste input "UA534A"
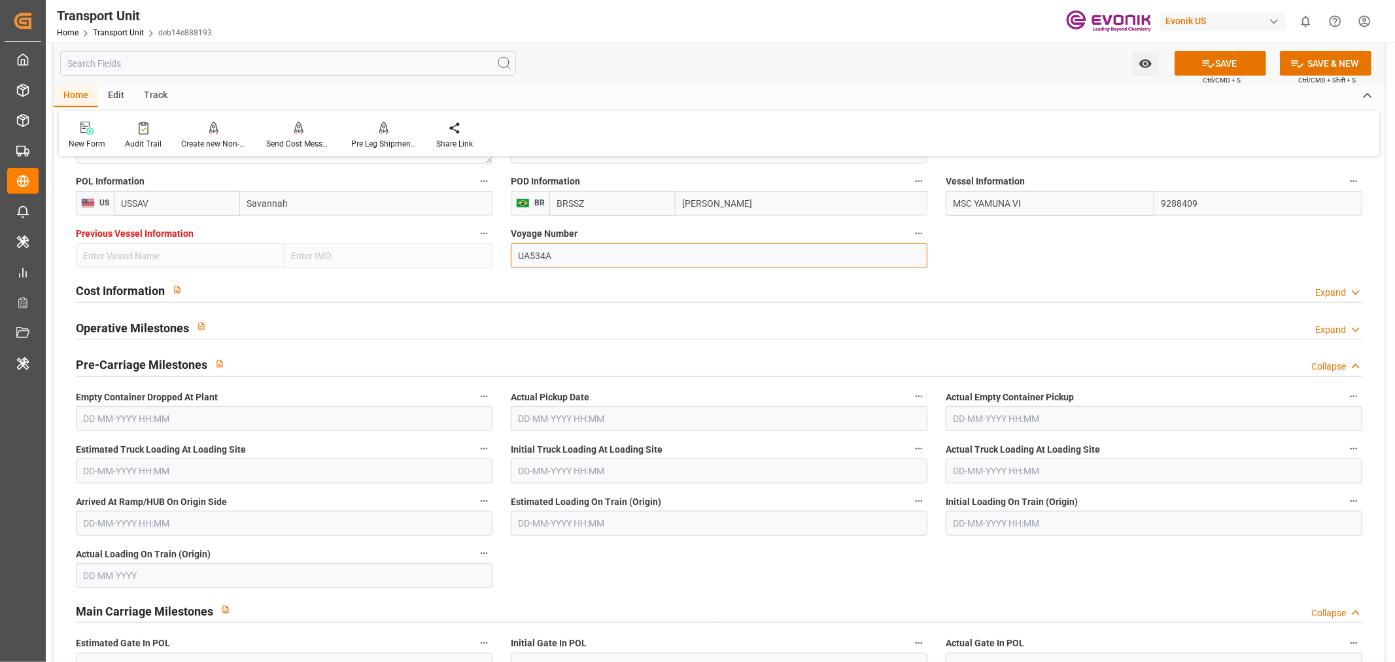
scroll to position [799, 0]
type input "UA534A"
click at [986, 409] on input "text" at bounding box center [1154, 417] width 417 height 25
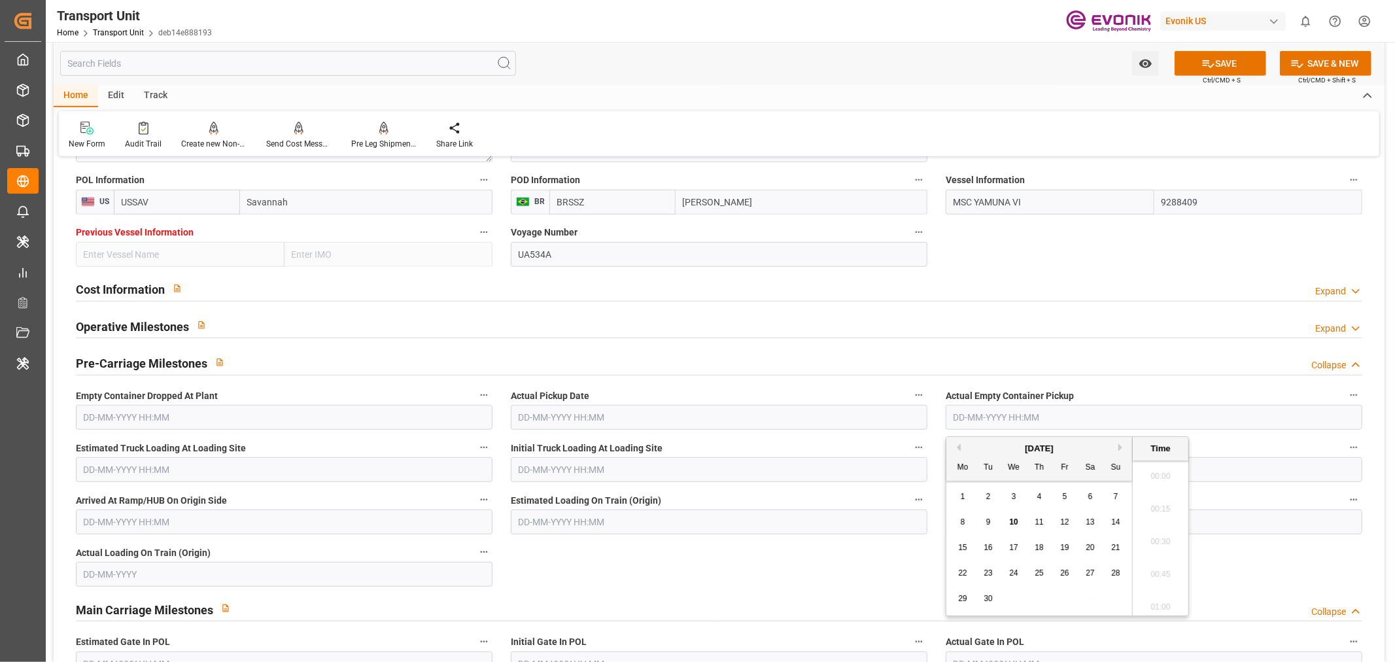
scroll to position [1508, 0]
click at [958, 446] on button "Previous Month" at bounding box center [957, 447] width 8 height 8
click at [1055, 576] on div "18 19 20 21 22 23 24" at bounding box center [1039, 574] width 179 height 26
click at [1060, 574] on div "22" at bounding box center [1065, 574] width 16 height 16
type input "22-08-2025 00:00"
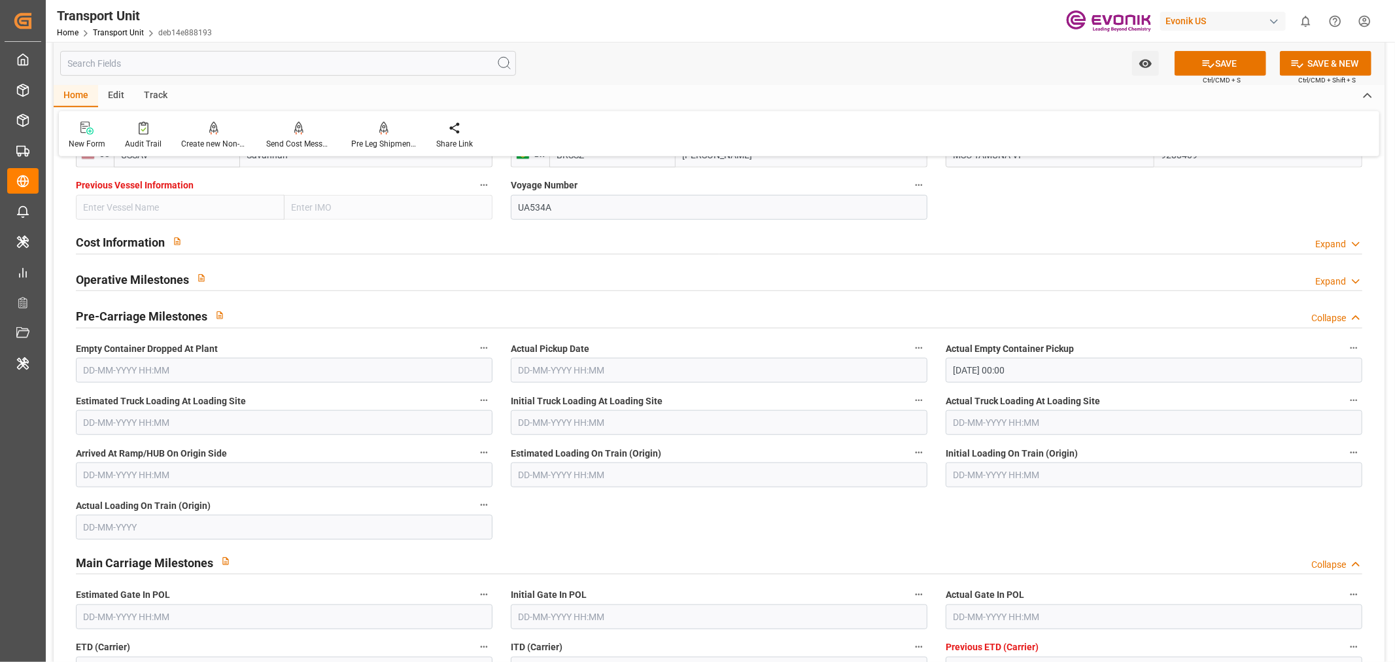
scroll to position [1017, 0]
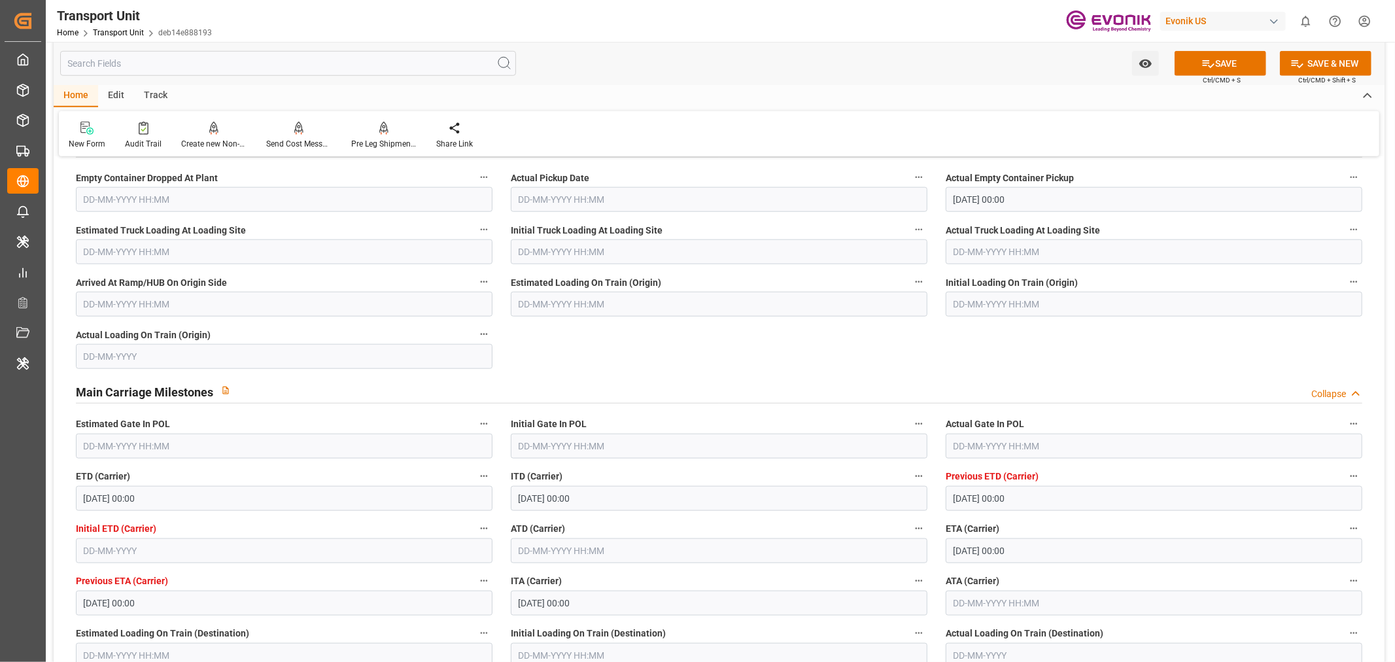
click at [1026, 439] on input "text" at bounding box center [1154, 446] width 417 height 25
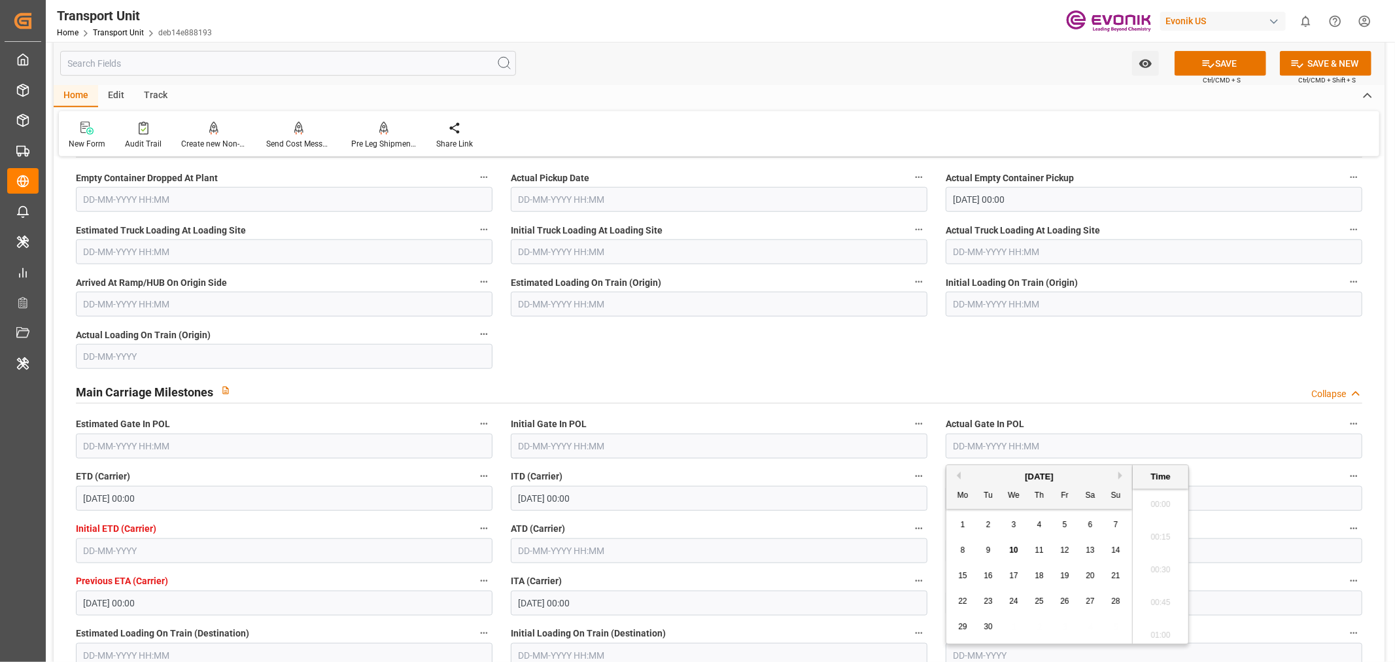
scroll to position [1508, 0]
click at [956, 474] on button "Previous Month" at bounding box center [957, 476] width 8 height 8
click at [1114, 595] on span "24" at bounding box center [1115, 601] width 9 height 9
type input "24-08-2025 00:00"
click at [827, 415] on label "Initial Gate In POL" at bounding box center [719, 424] width 417 height 18
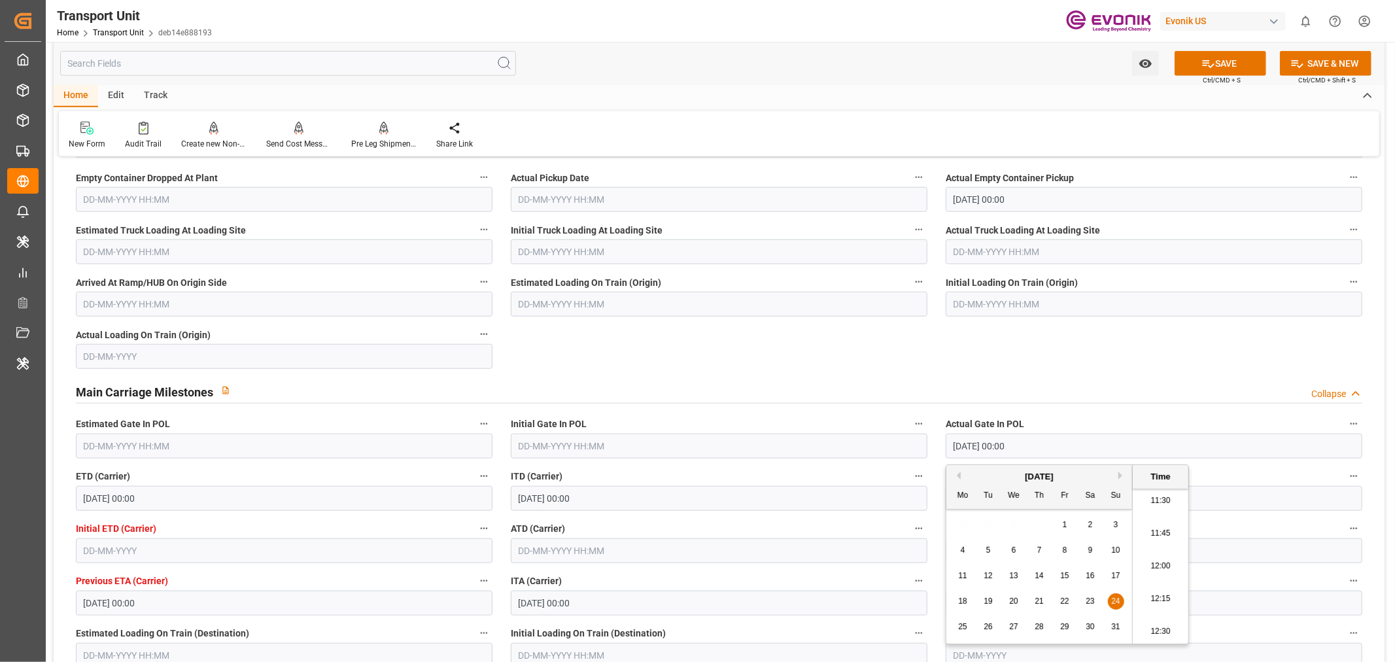
click at [910, 415] on button "Initial Gate In POL" at bounding box center [918, 423] width 17 height 17
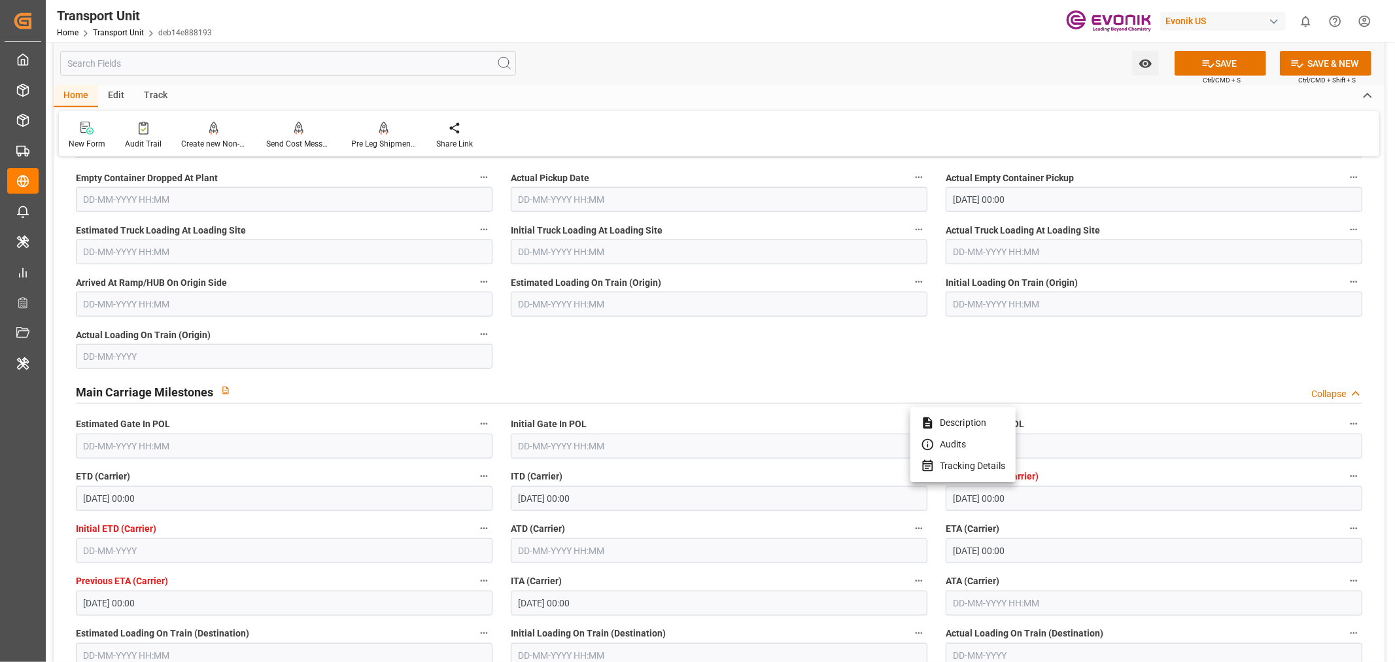
click at [574, 543] on div at bounding box center [697, 331] width 1395 height 662
click at [571, 555] on input "text" at bounding box center [719, 550] width 417 height 25
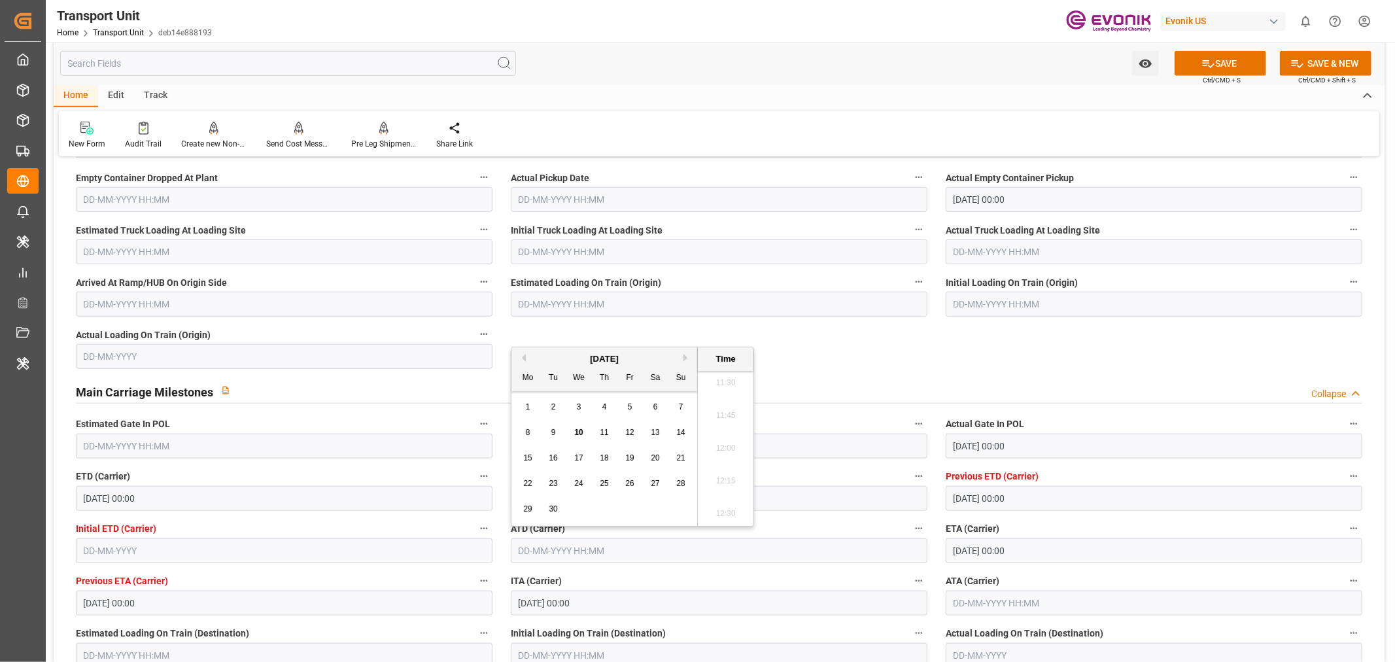
click at [551, 436] on span "9" at bounding box center [553, 432] width 5 height 9
type input "09-09-2025 00:00"
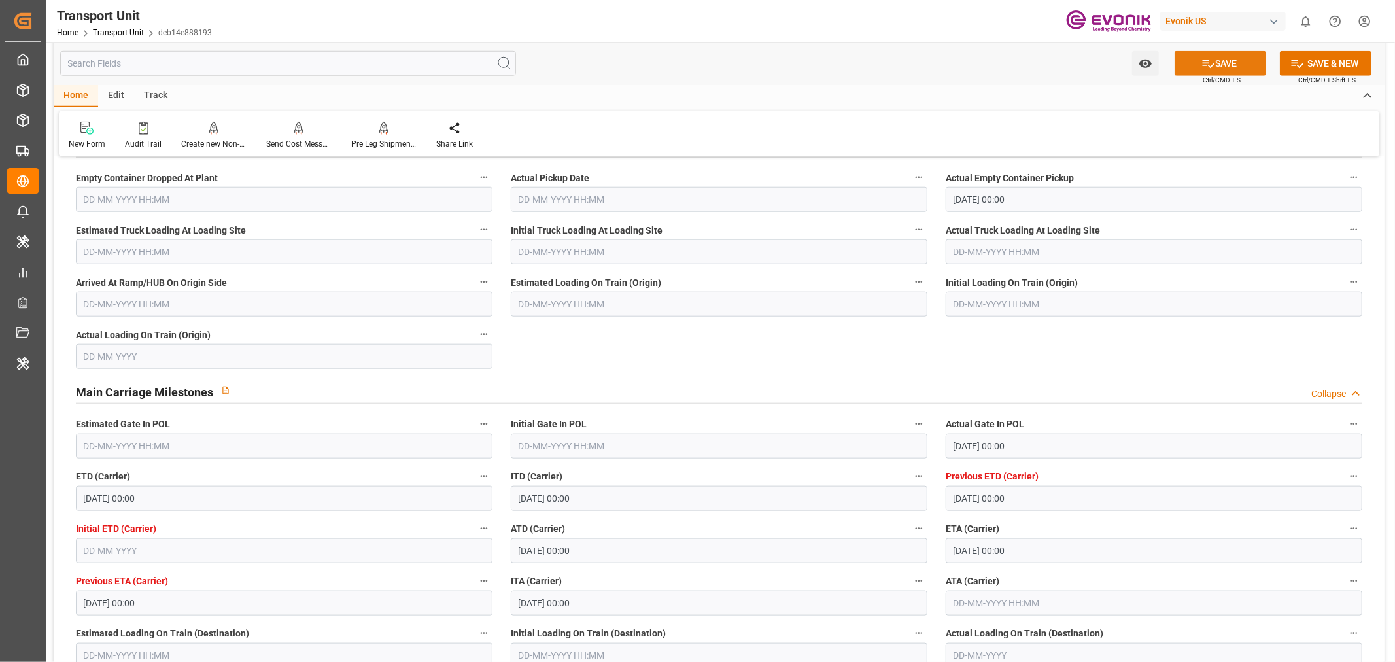
click at [1219, 61] on button "SAVE" at bounding box center [1221, 63] width 92 height 25
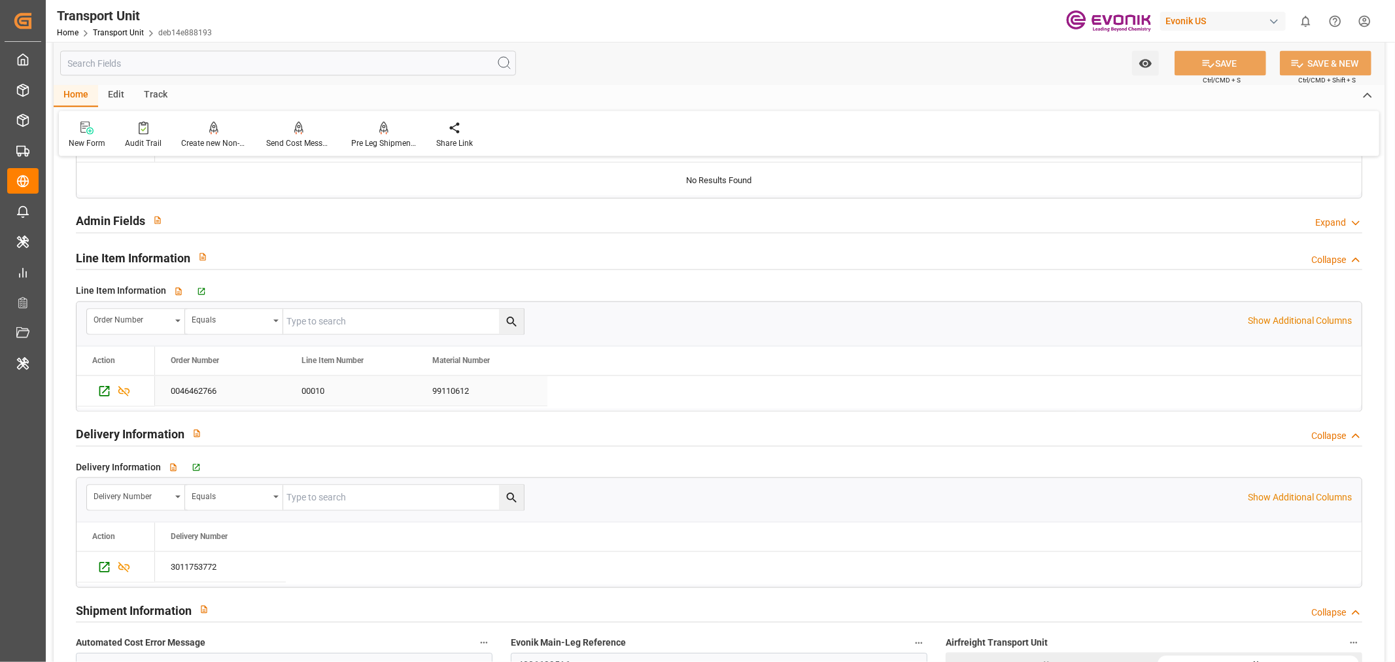
scroll to position [1599, 0]
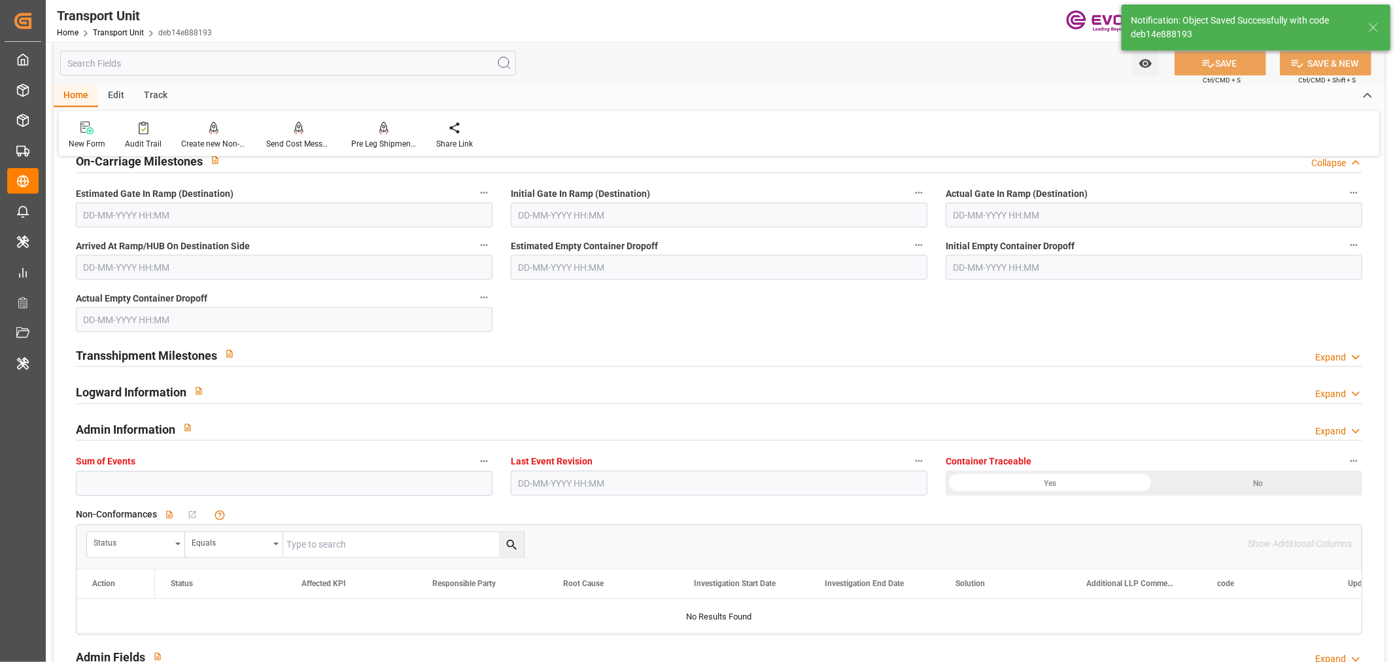
type input "UA534A"
type input "MSC YAMUNA VI"
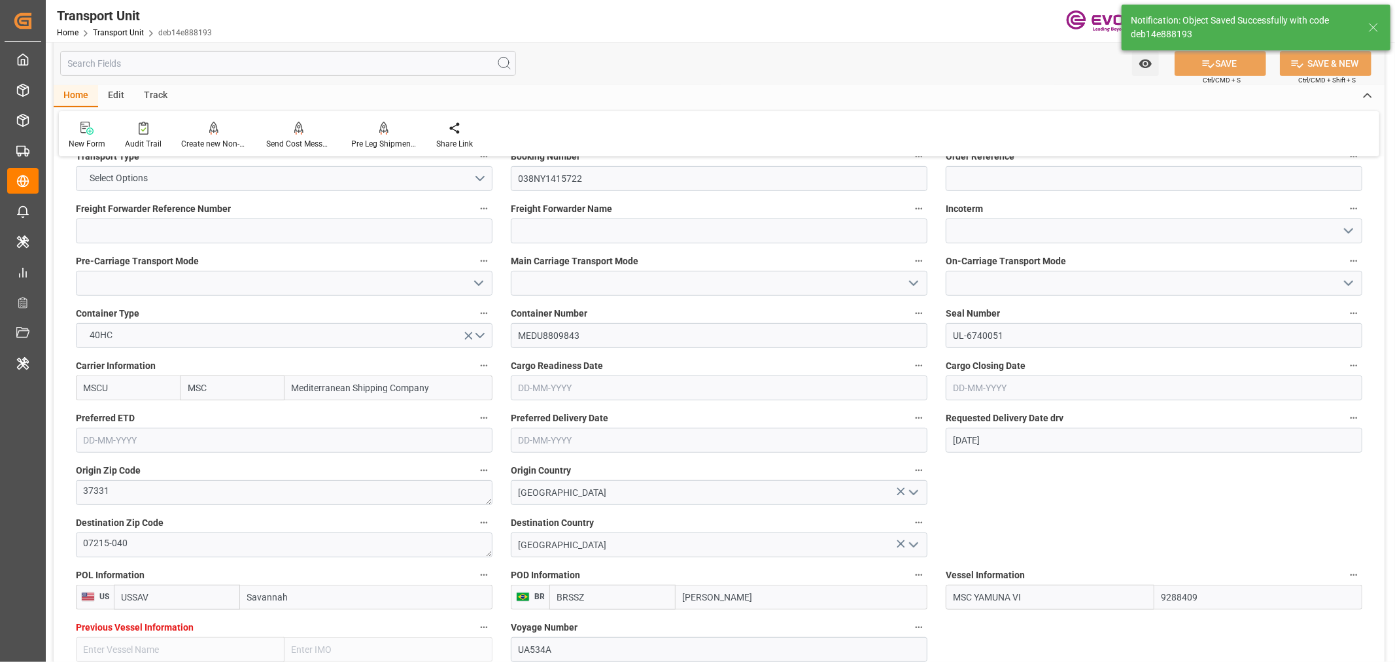
type input "10-09-2025 06:38"
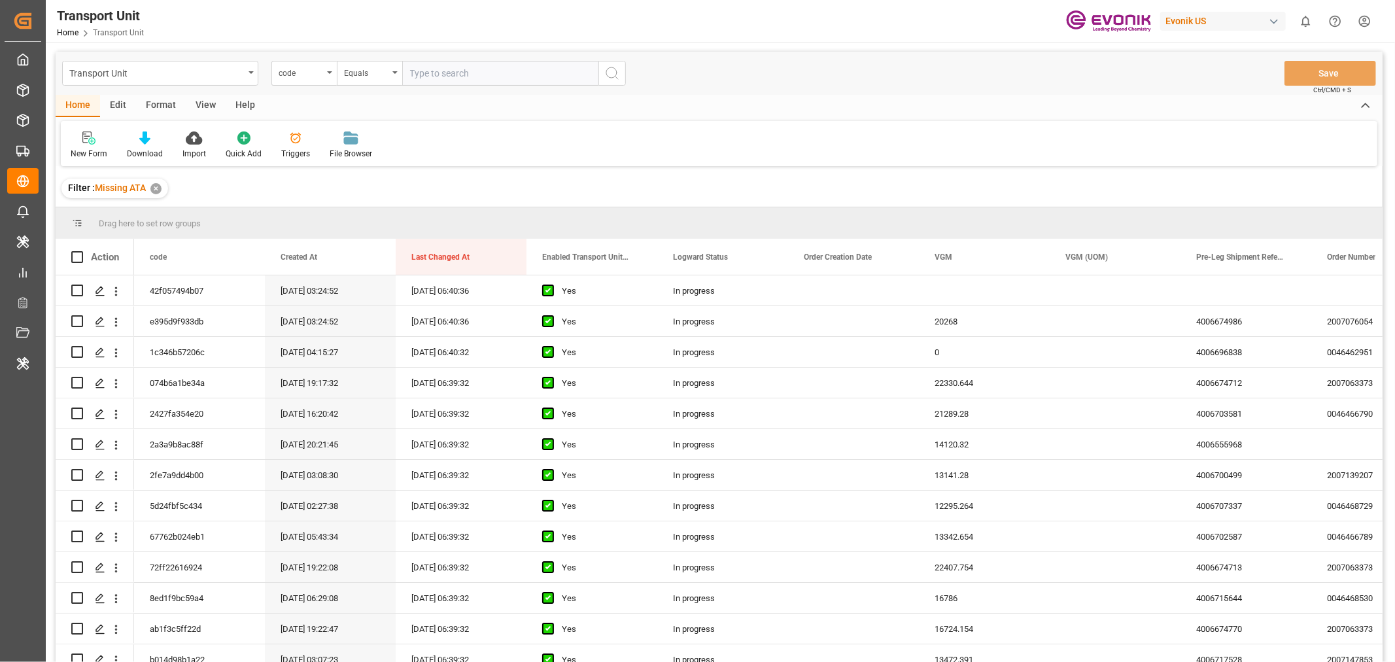
click at [169, 103] on div "Format" at bounding box center [161, 106] width 50 height 22
click at [82, 151] on div "Filter Rows" at bounding box center [90, 154] width 39 height 12
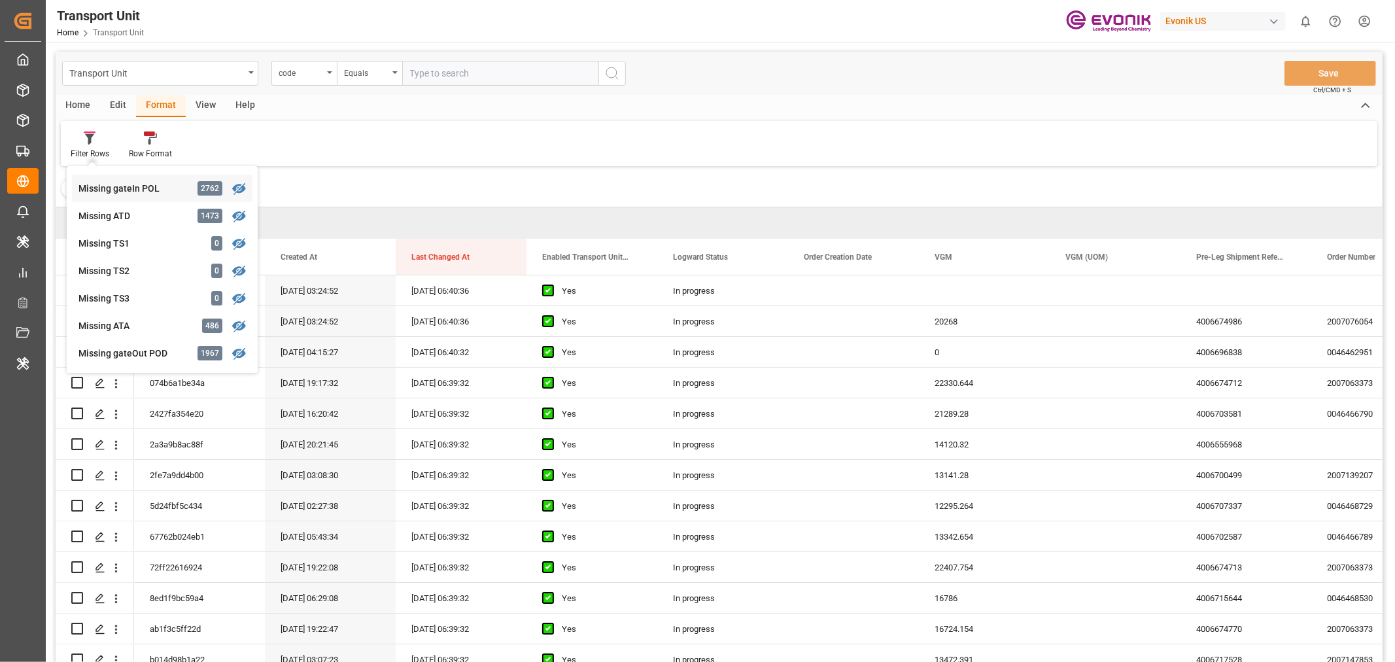
scroll to position [436, 0]
click at [214, 102] on div "View" at bounding box center [206, 106] width 40 height 22
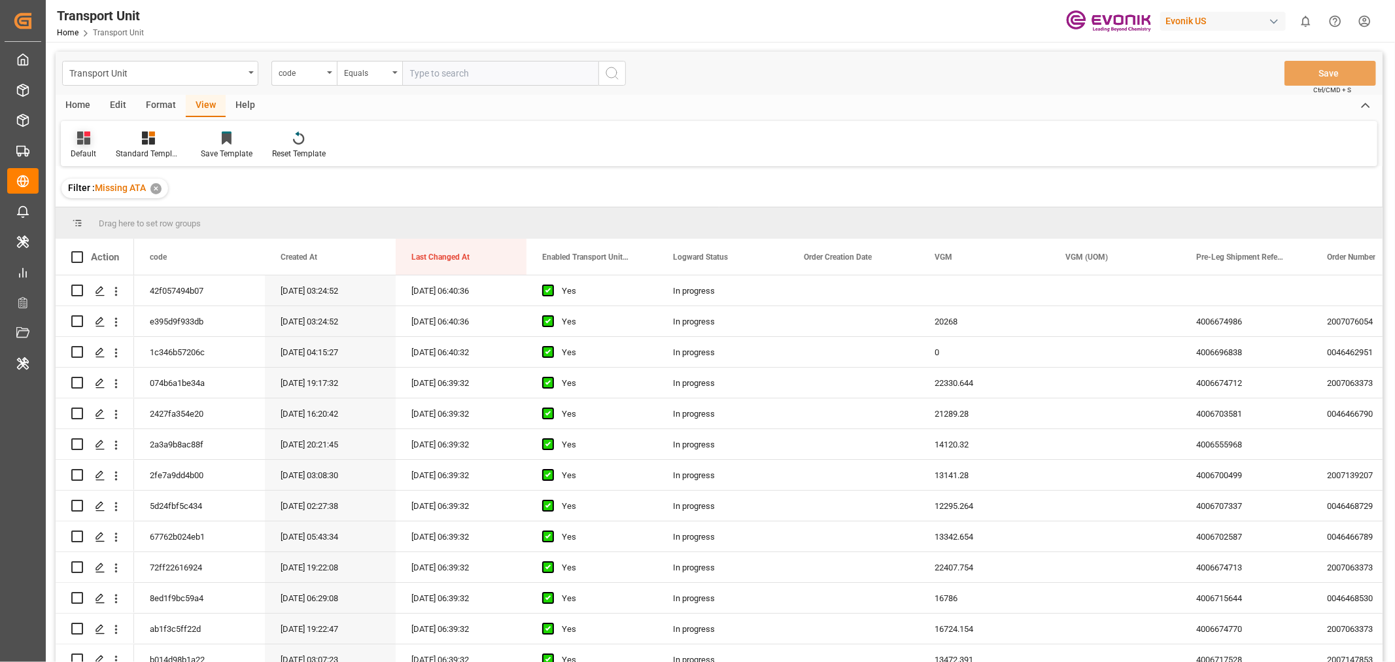
click at [92, 150] on div "Default" at bounding box center [84, 154] width 26 height 12
click at [105, 345] on div "US 201" at bounding box center [142, 354] width 143 height 27
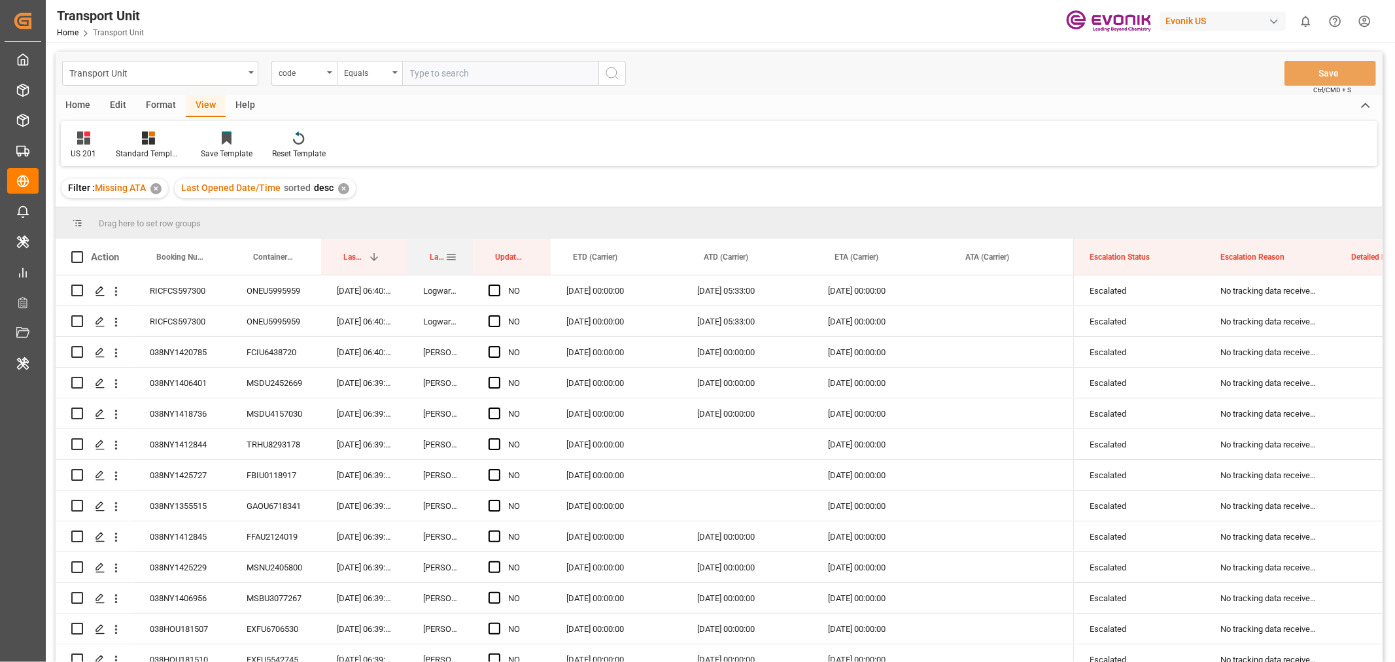
drag, startPoint x: 504, startPoint y: 251, endPoint x: 472, endPoint y: 251, distance: 32.7
click at [472, 251] on div at bounding box center [472, 257] width 5 height 36
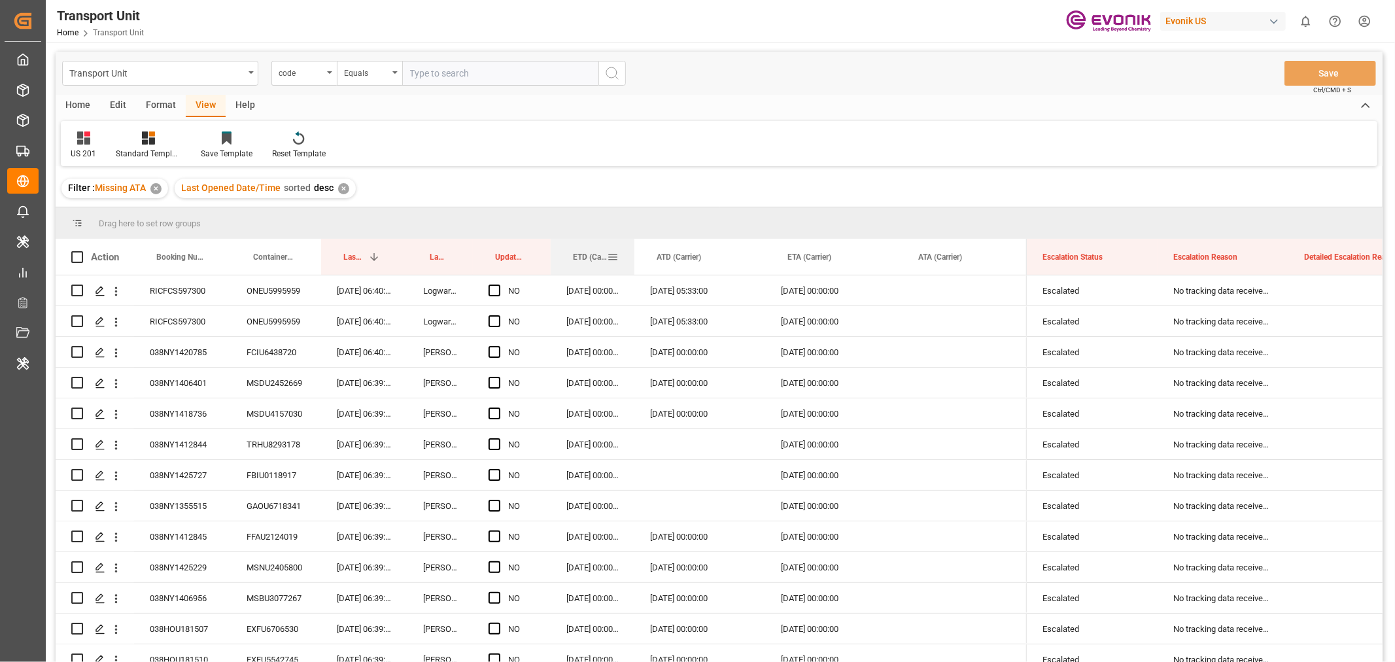
drag, startPoint x: 678, startPoint y: 252, endPoint x: 631, endPoint y: 247, distance: 47.3
click at [632, 247] on div at bounding box center [634, 257] width 5 height 36
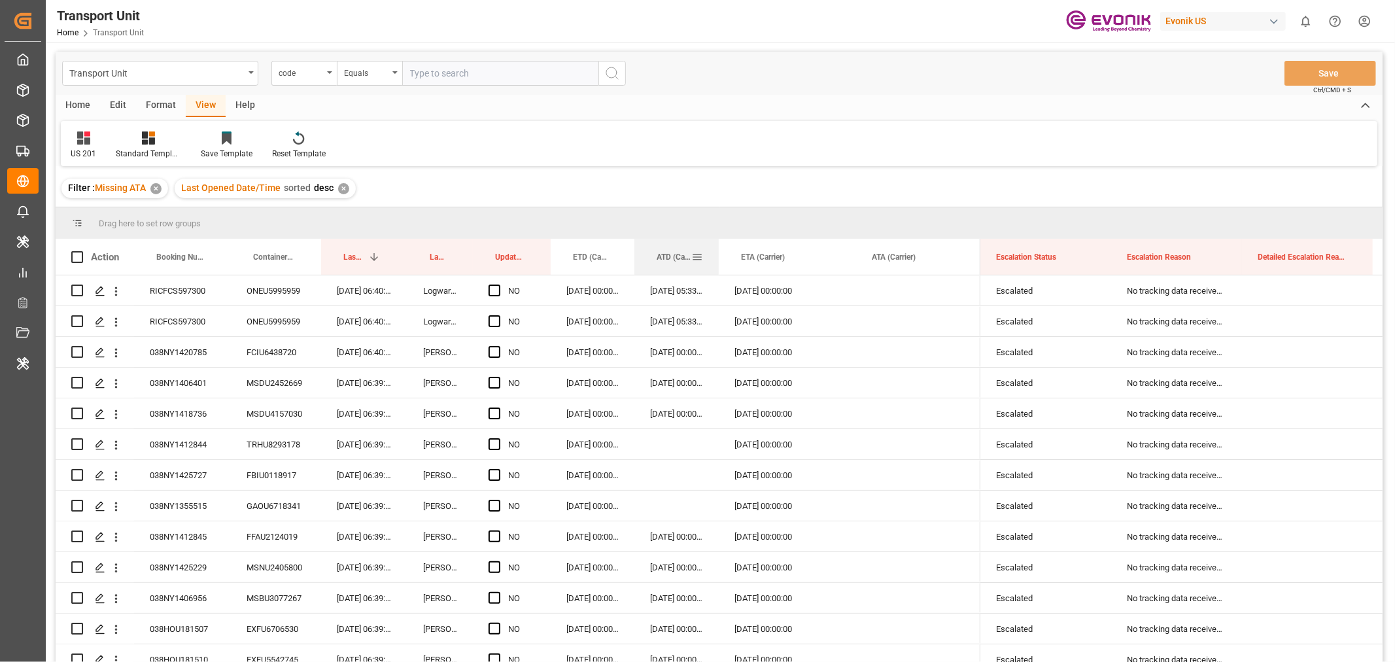
drag, startPoint x: 763, startPoint y: 251, endPoint x: 716, endPoint y: 250, distance: 46.4
click at [716, 250] on div at bounding box center [718, 257] width 5 height 36
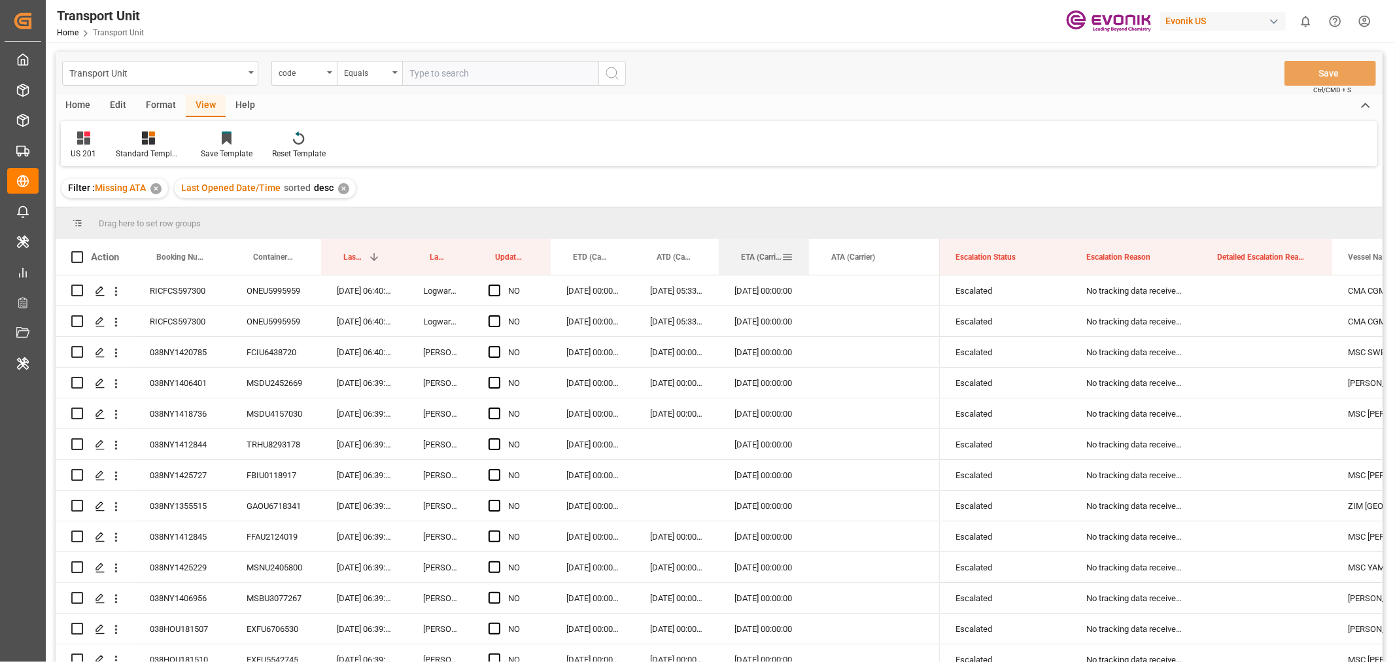
drag, startPoint x: 849, startPoint y: 252, endPoint x: 808, endPoint y: 257, distance: 40.9
click at [808, 257] on div at bounding box center [808, 257] width 5 height 36
click at [1048, 256] on span at bounding box center [1049, 257] width 12 height 12
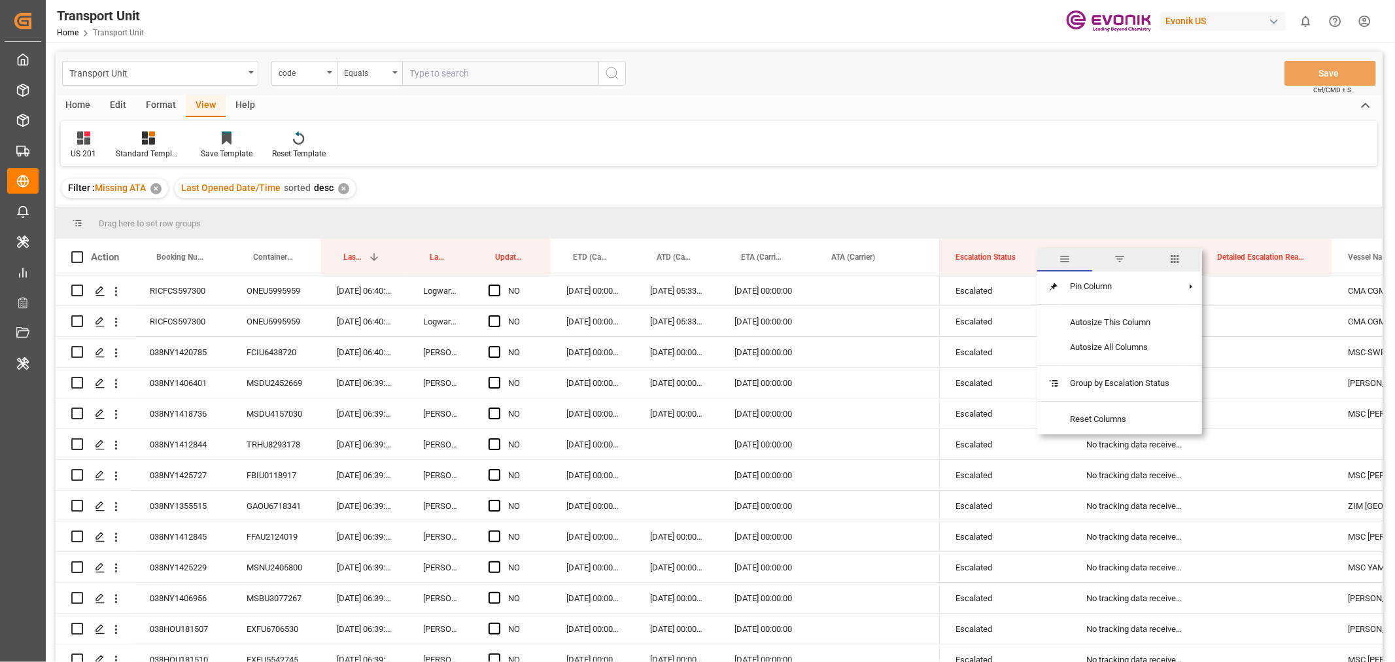
click at [1174, 258] on span "columns" at bounding box center [1175, 259] width 12 height 12
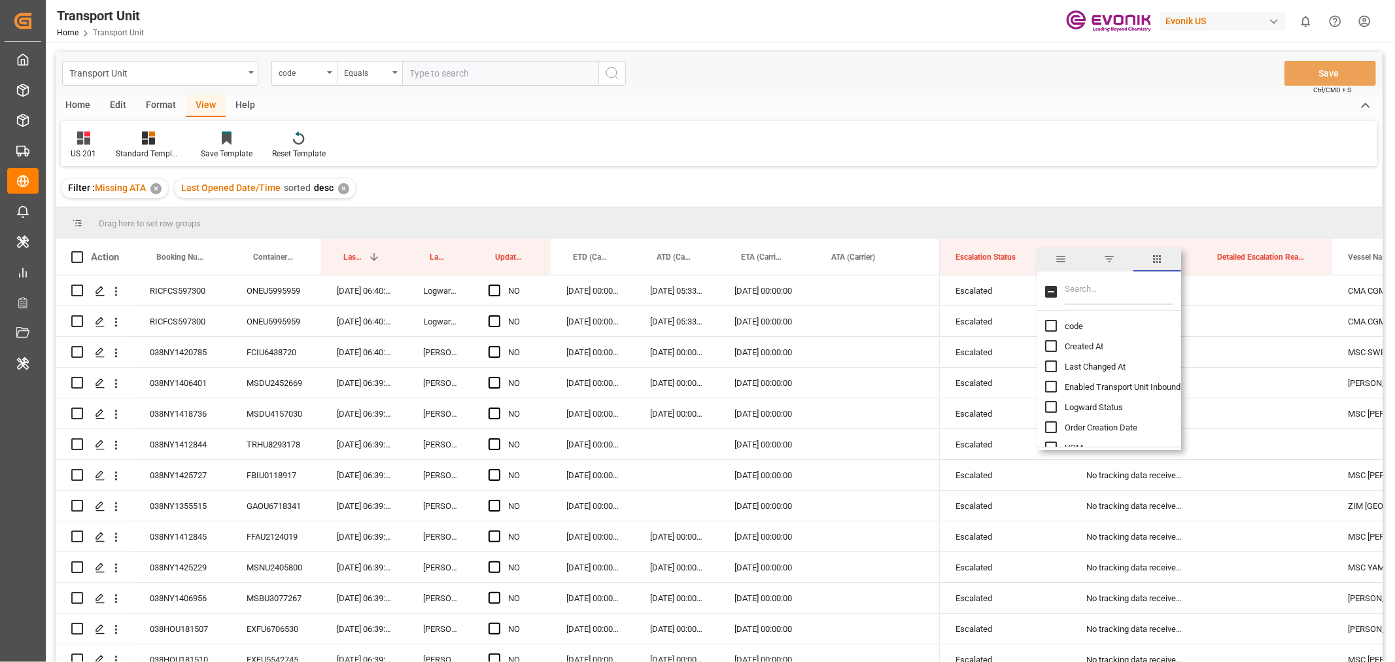
click at [1096, 282] on input "Filter Columns Input" at bounding box center [1119, 292] width 109 height 26
type input "CAR"
click at [1050, 389] on input "Carrier Short Name column toggle visibility (hidden)" at bounding box center [1051, 387] width 12 height 12
checkbox input "true"
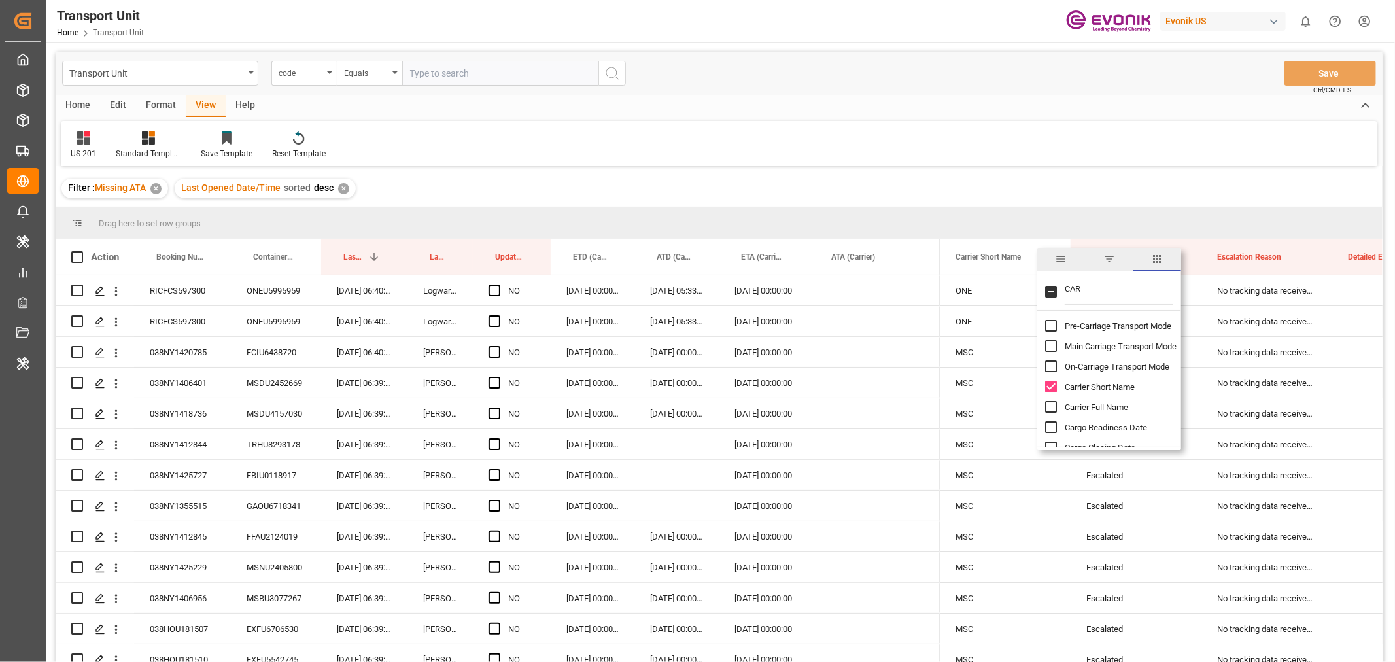
click at [1001, 184] on div "Filter : Missing ATA ✕ Last Opened Date/Time sorted desc ✕" at bounding box center [719, 188] width 1327 height 37
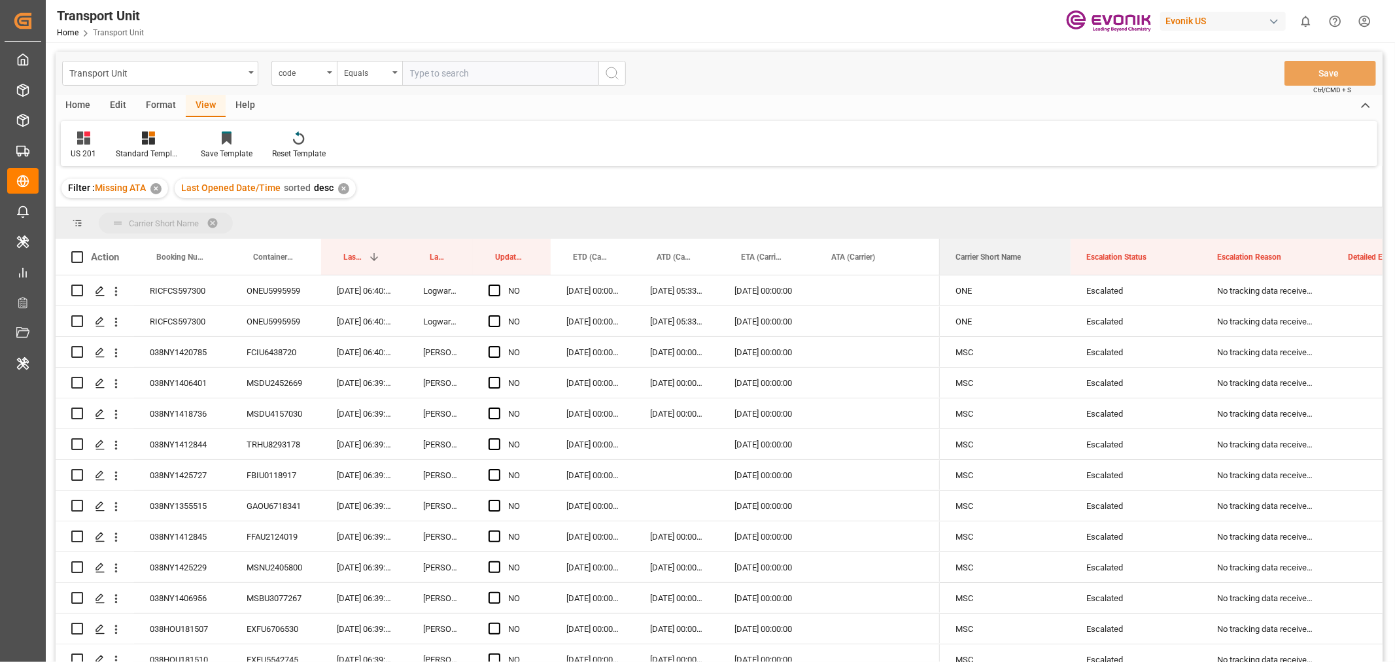
drag, startPoint x: 979, startPoint y: 253, endPoint x: 978, endPoint y: 230, distance: 22.9
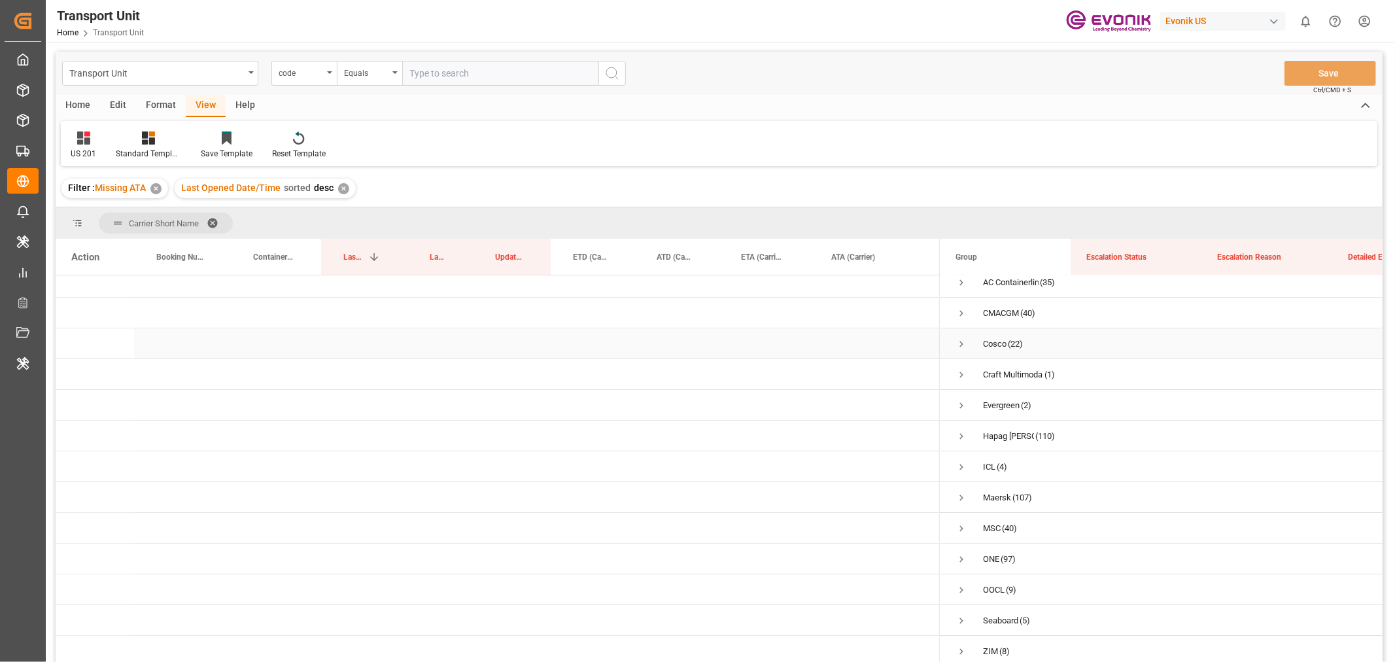
scroll to position [13, 0]
click at [963, 557] on span "Press SPACE to select this row." at bounding box center [962, 559] width 12 height 12
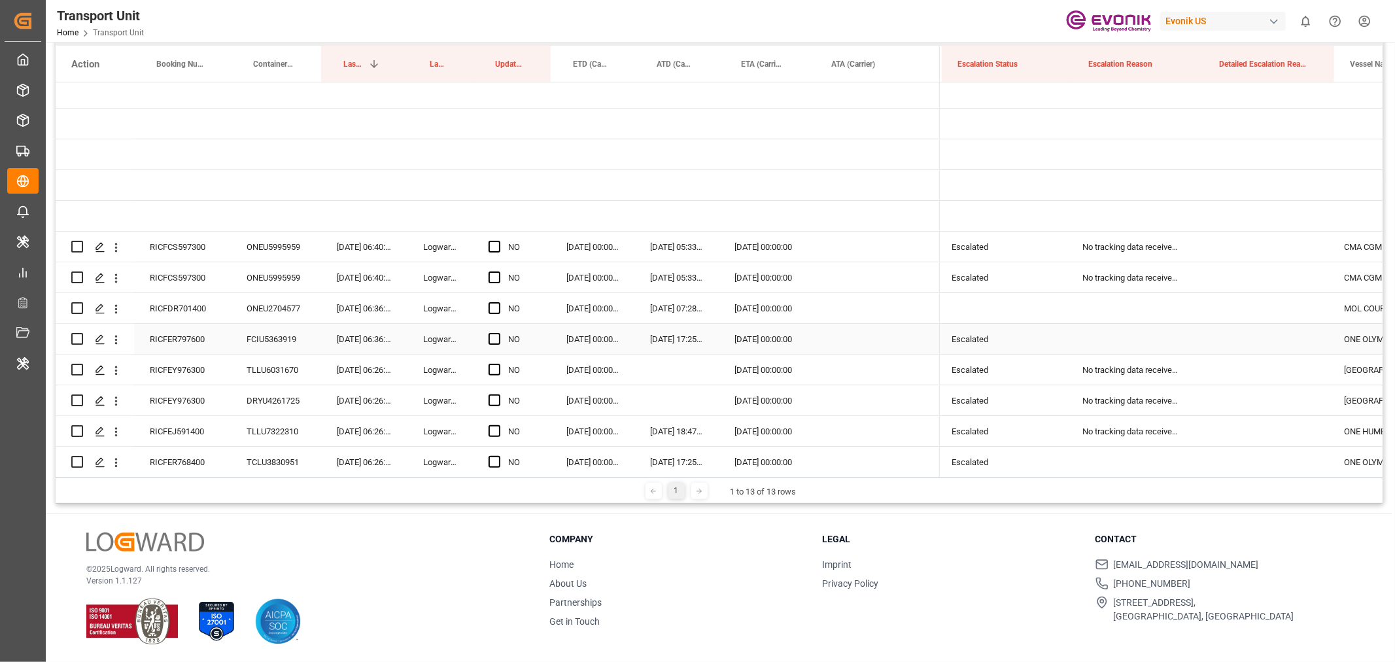
scroll to position [0, 135]
click at [500, 242] on div "Press SPACE to select this row." at bounding box center [499, 247] width 20 height 30
click at [493, 249] on span "Press SPACE to select this row." at bounding box center [495, 247] width 12 height 12
click at [498, 241] on input "Press SPACE to select this row." at bounding box center [498, 241] width 0 height 0
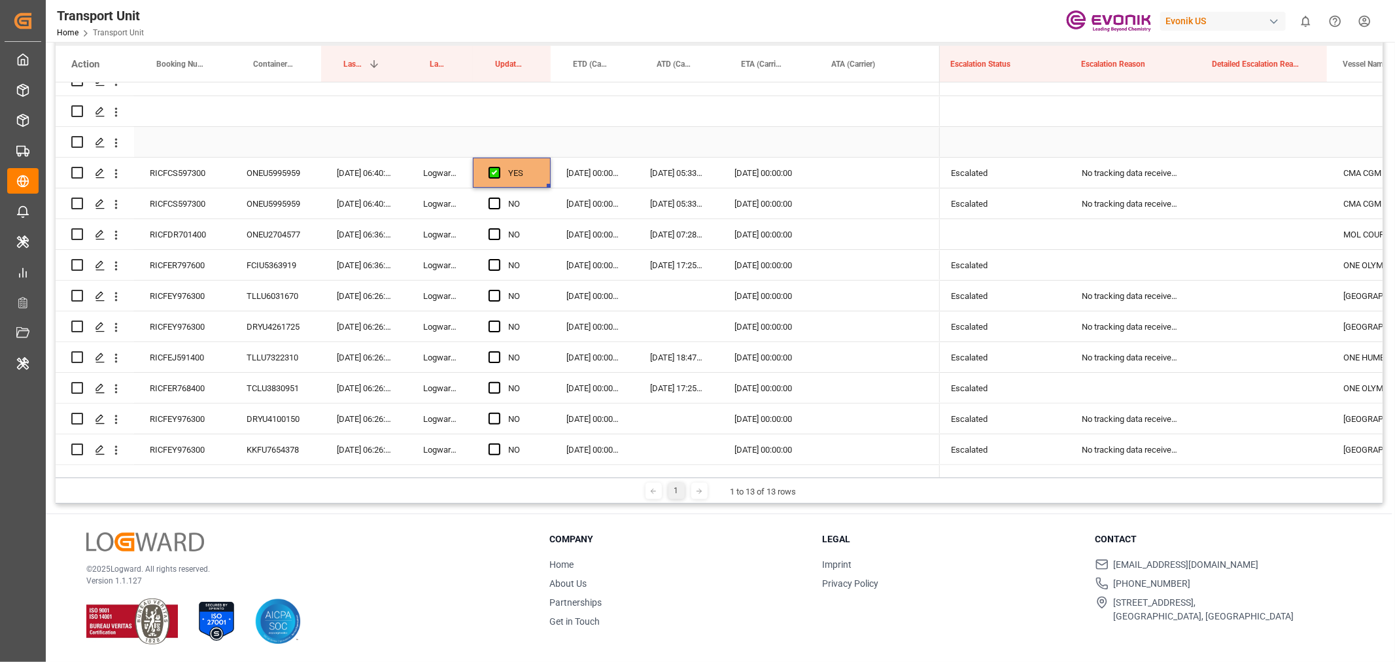
scroll to position [303, 0]
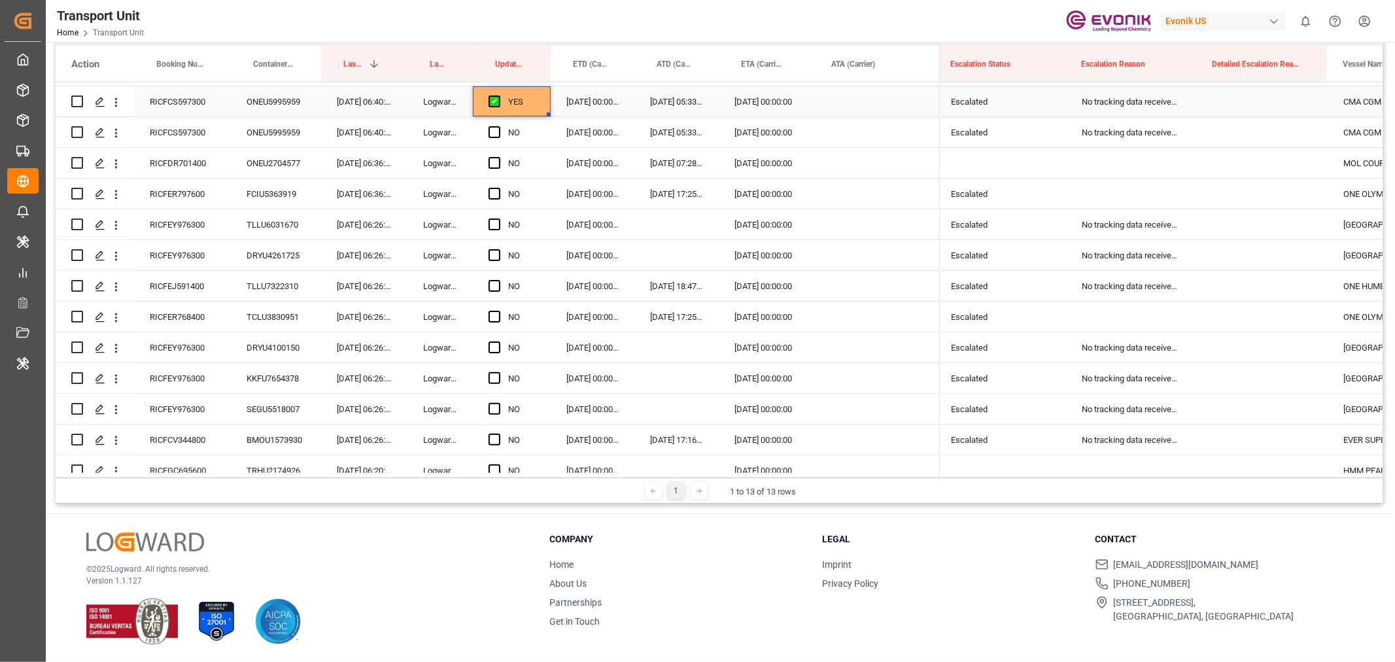
click at [547, 110] on div "YES" at bounding box center [512, 101] width 78 height 30
drag, startPoint x: 546, startPoint y: 113, endPoint x: 557, endPoint y: 351, distance: 239.0
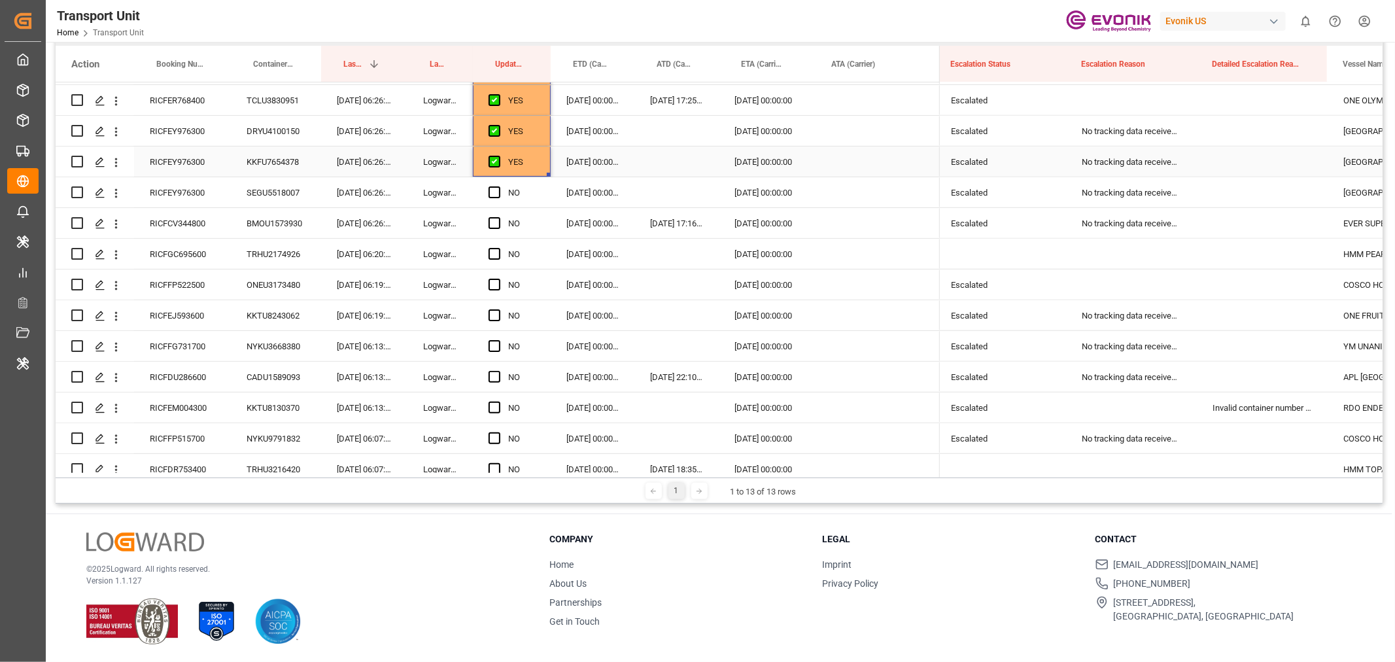
scroll to position [521, 0]
drag, startPoint x: 548, startPoint y: 171, endPoint x: 553, endPoint y: 381, distance: 209.4
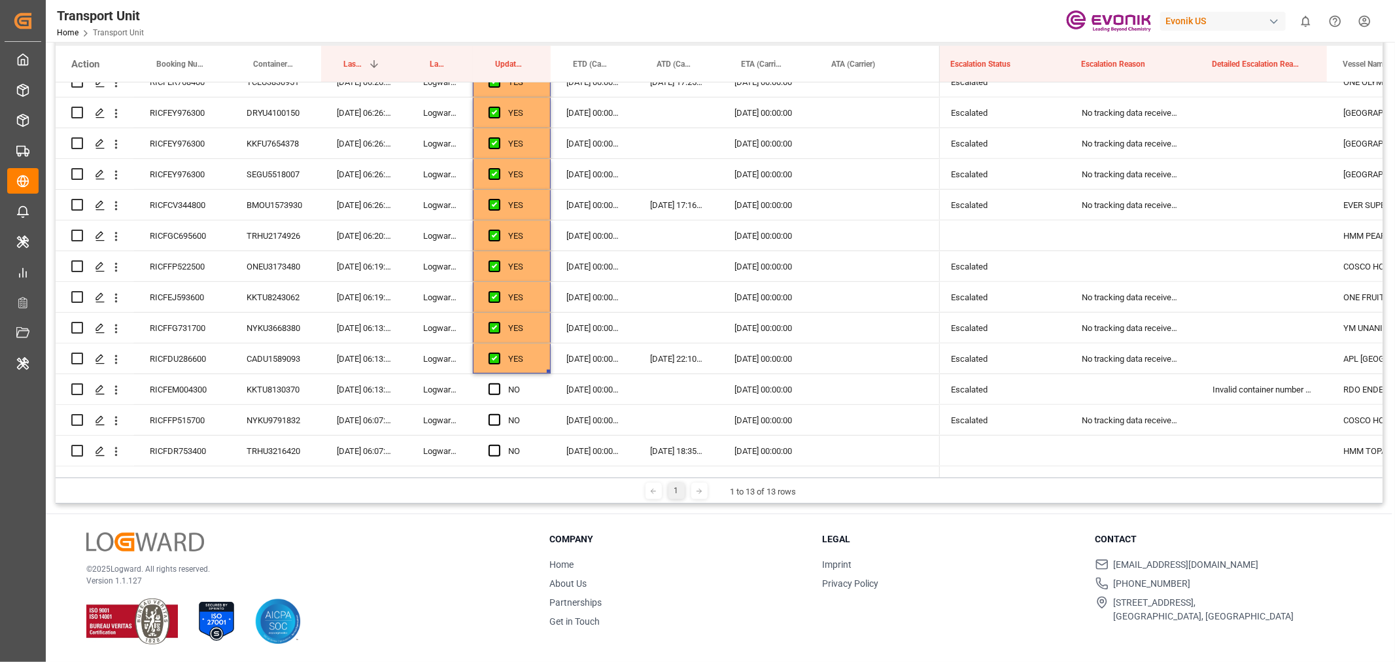
scroll to position [740, 0]
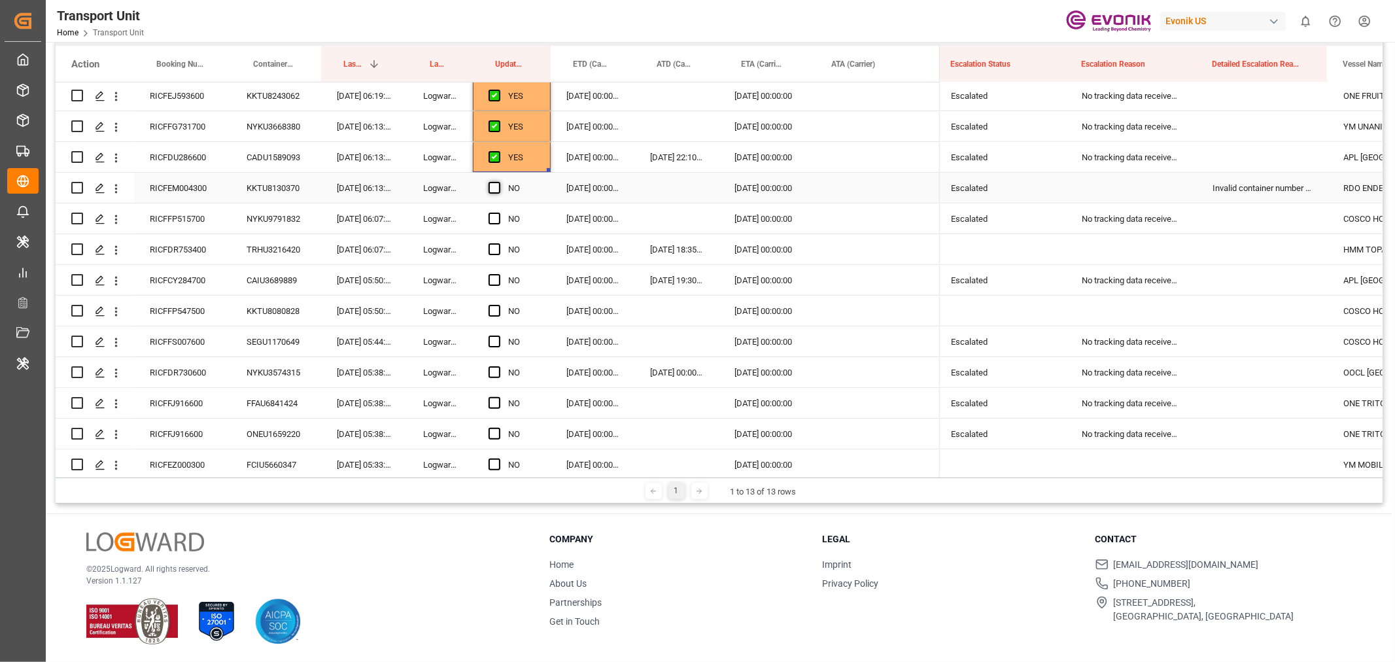
click at [498, 186] on span "Press SPACE to select this row." at bounding box center [495, 188] width 12 height 12
click at [498, 182] on input "Press SPACE to select this row." at bounding box center [498, 182] width 0 height 0
click at [191, 194] on div "RICFEM004300" at bounding box center [182, 188] width 97 height 30
click at [1272, 192] on div "Invalid container number received by customer/forwarder" at bounding box center [1262, 188] width 131 height 30
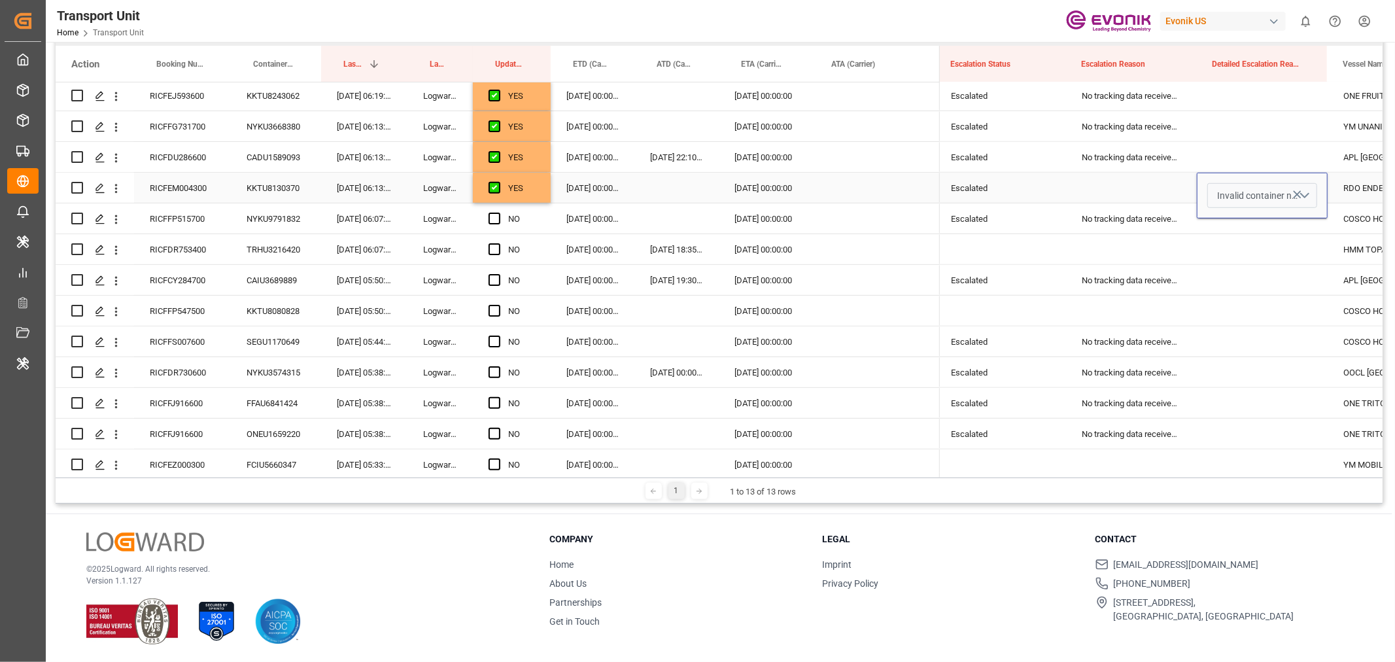
click at [1306, 195] on button "Invalid container number received by customer/forwarder" at bounding box center [1262, 195] width 110 height 25
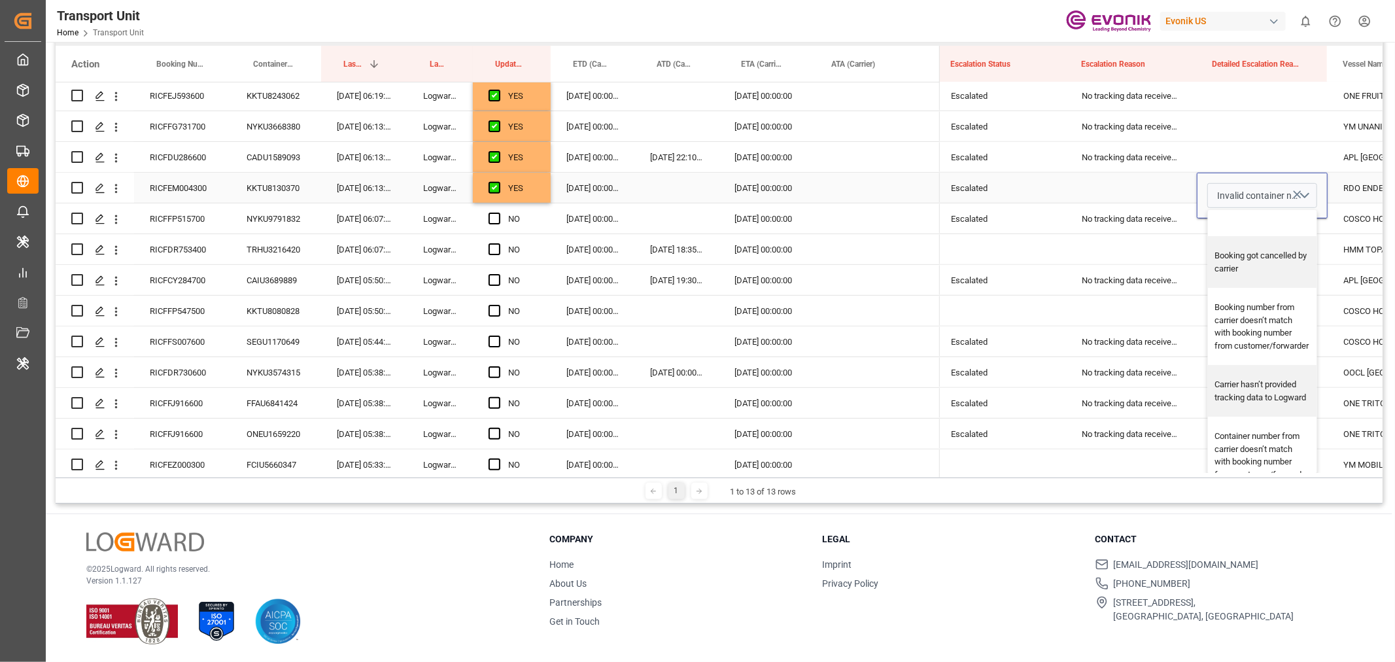
click at [1240, 217] on div "Press SPACE to select this row." at bounding box center [1262, 223] width 109 height 26
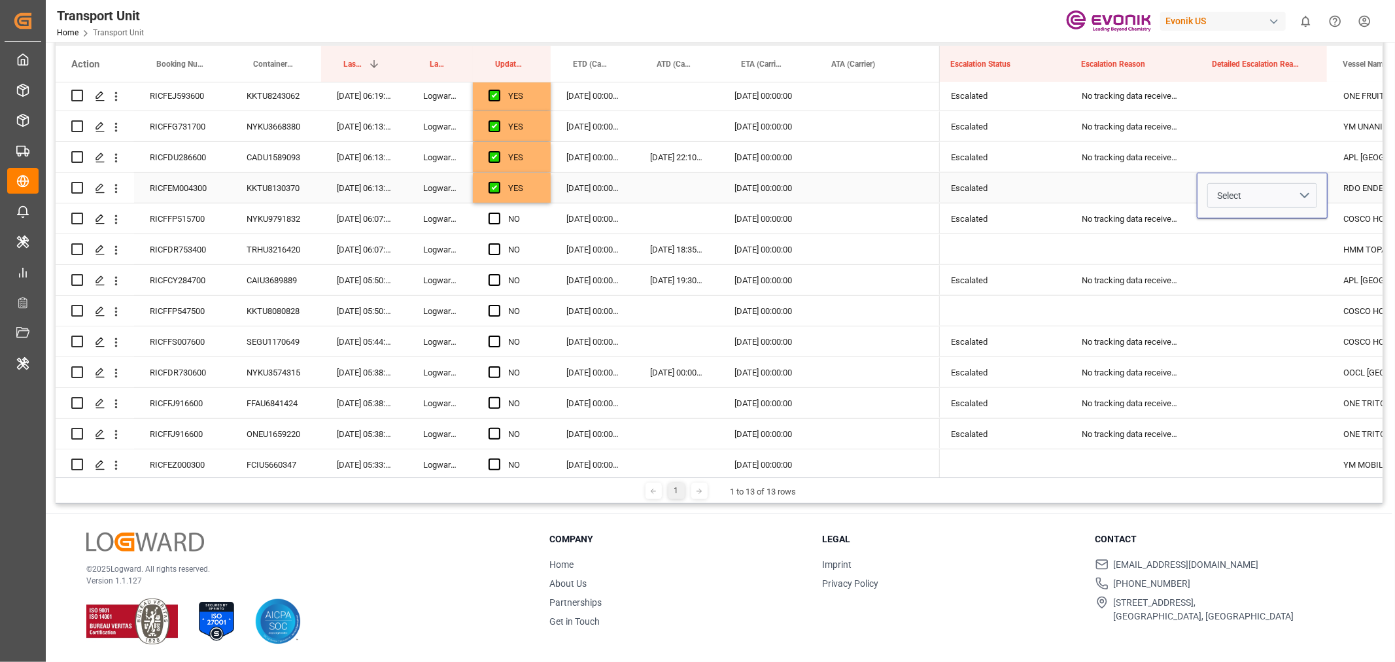
click at [1134, 175] on div "Press SPACE to select this row." at bounding box center [1131, 188] width 131 height 30
click at [956, 186] on div "Escalated" at bounding box center [1000, 188] width 131 height 30
click at [1047, 194] on button "Escalated" at bounding box center [1001, 195] width 110 height 25
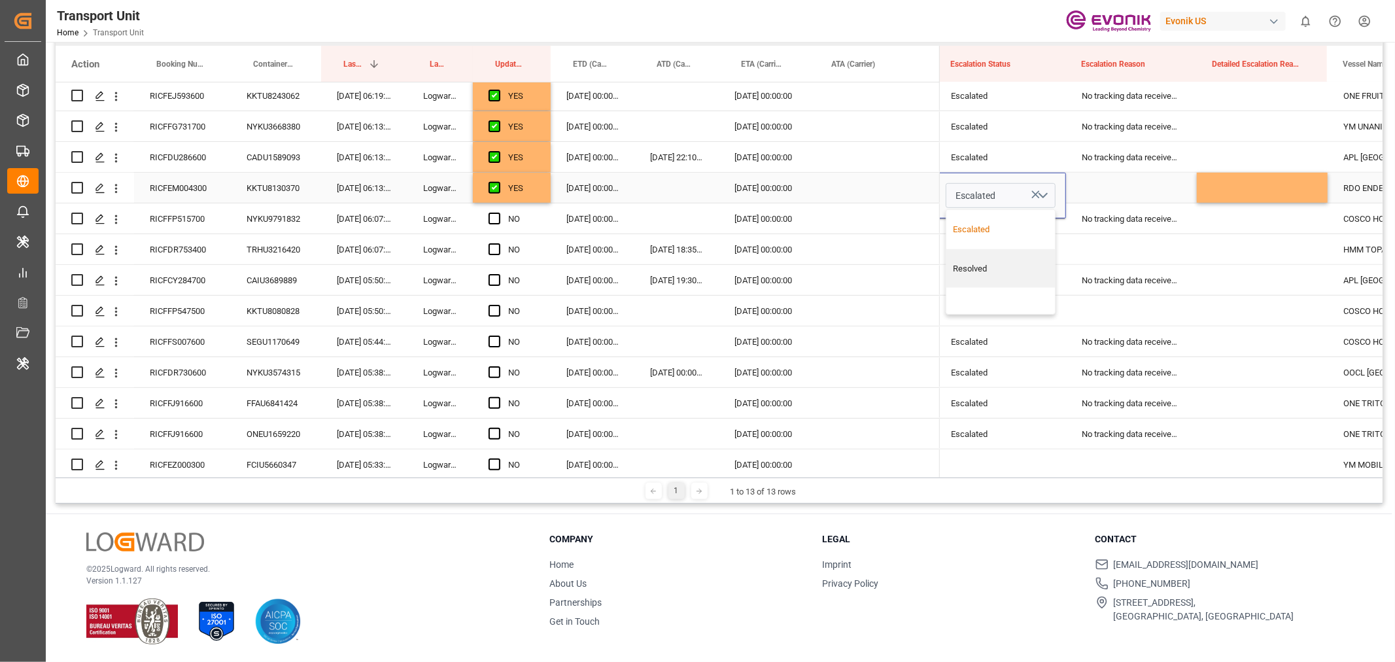
click at [988, 217] on div "Escalated" at bounding box center [1000, 229] width 109 height 39
click at [996, 200] on button "Escalated" at bounding box center [1001, 195] width 110 height 25
click at [992, 298] on div "Press SPACE to select this row." at bounding box center [1000, 301] width 109 height 26
click at [1181, 188] on div "Press SPACE to select this row." at bounding box center [1131, 188] width 131 height 30
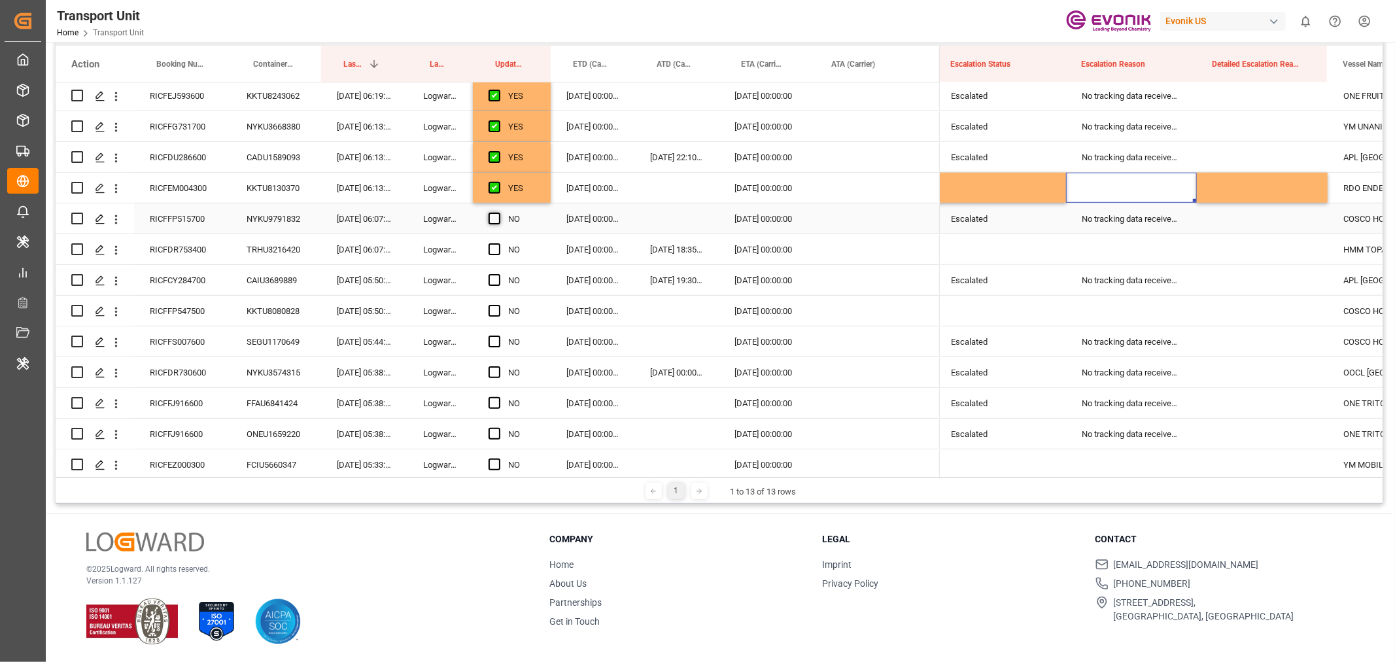
click at [494, 218] on span "Press SPACE to select this row." at bounding box center [495, 219] width 12 height 12
click at [498, 213] on input "Press SPACE to select this row." at bounding box center [498, 213] width 0 height 0
drag, startPoint x: 546, startPoint y: 230, endPoint x: 544, endPoint y: 370, distance: 140.0
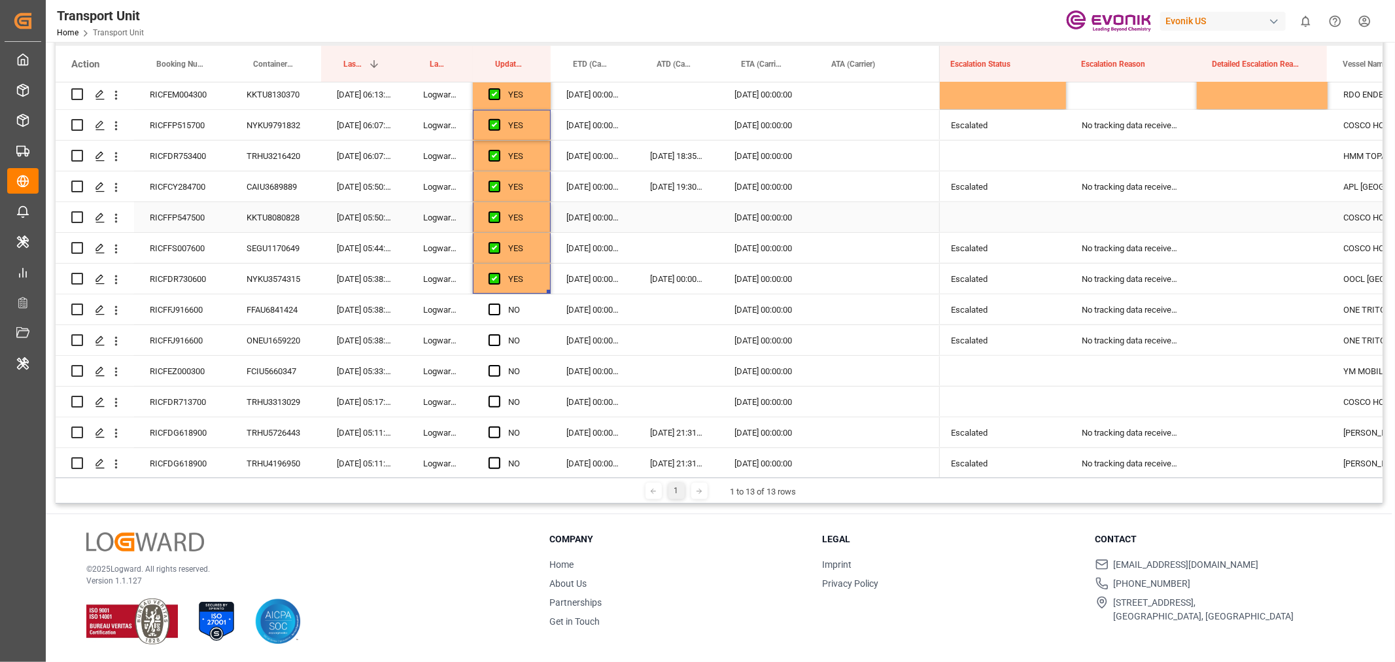
scroll to position [958, 0]
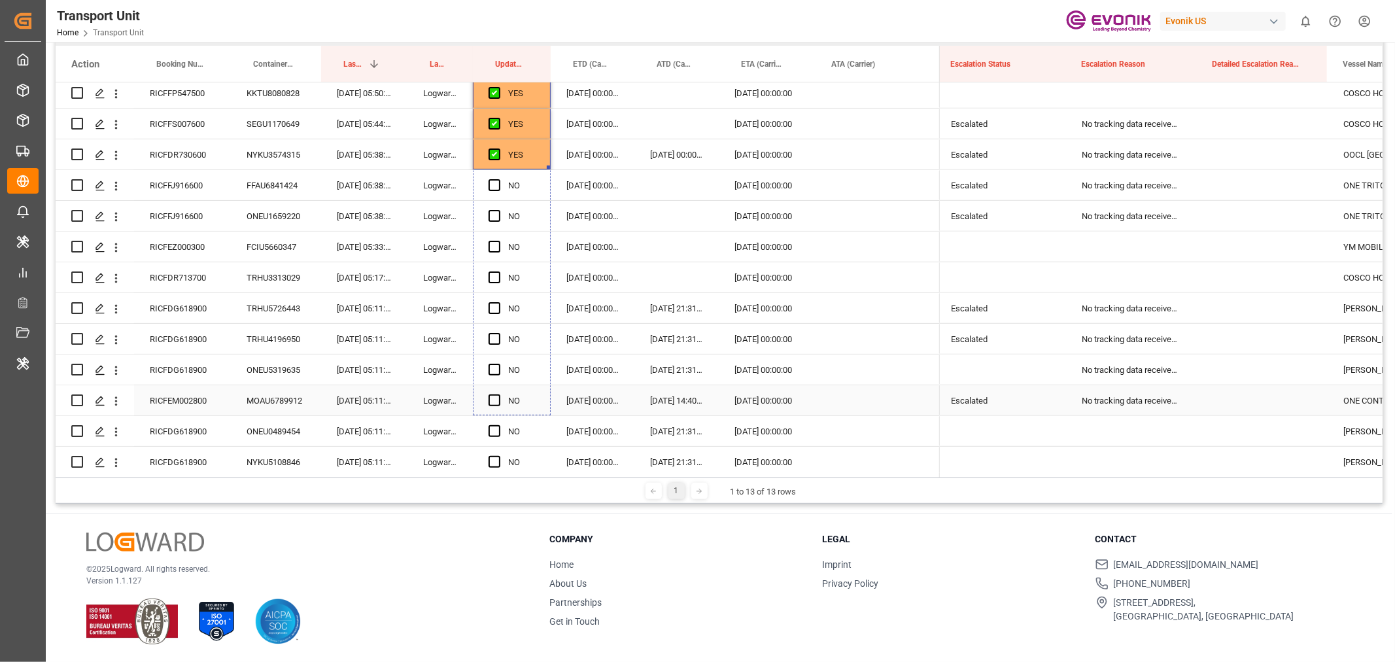
drag, startPoint x: 547, startPoint y: 165, endPoint x: 561, endPoint y: 413, distance: 248.3
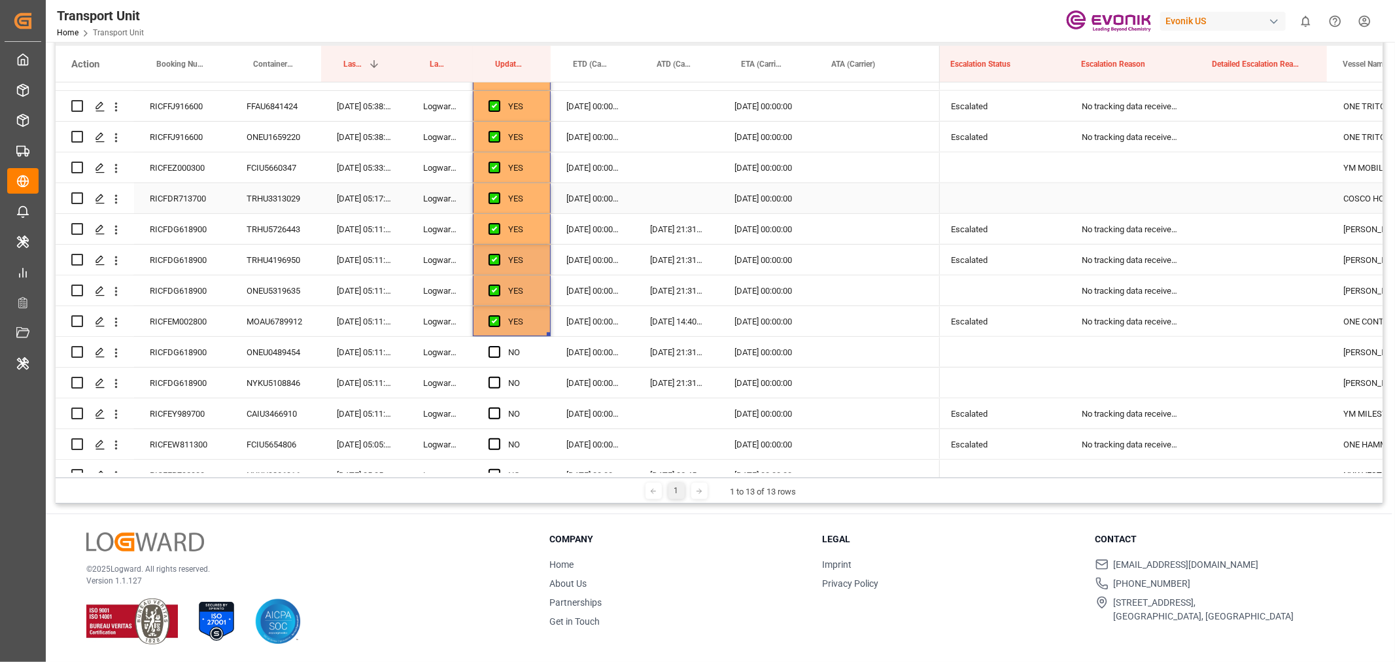
scroll to position [1175, 0]
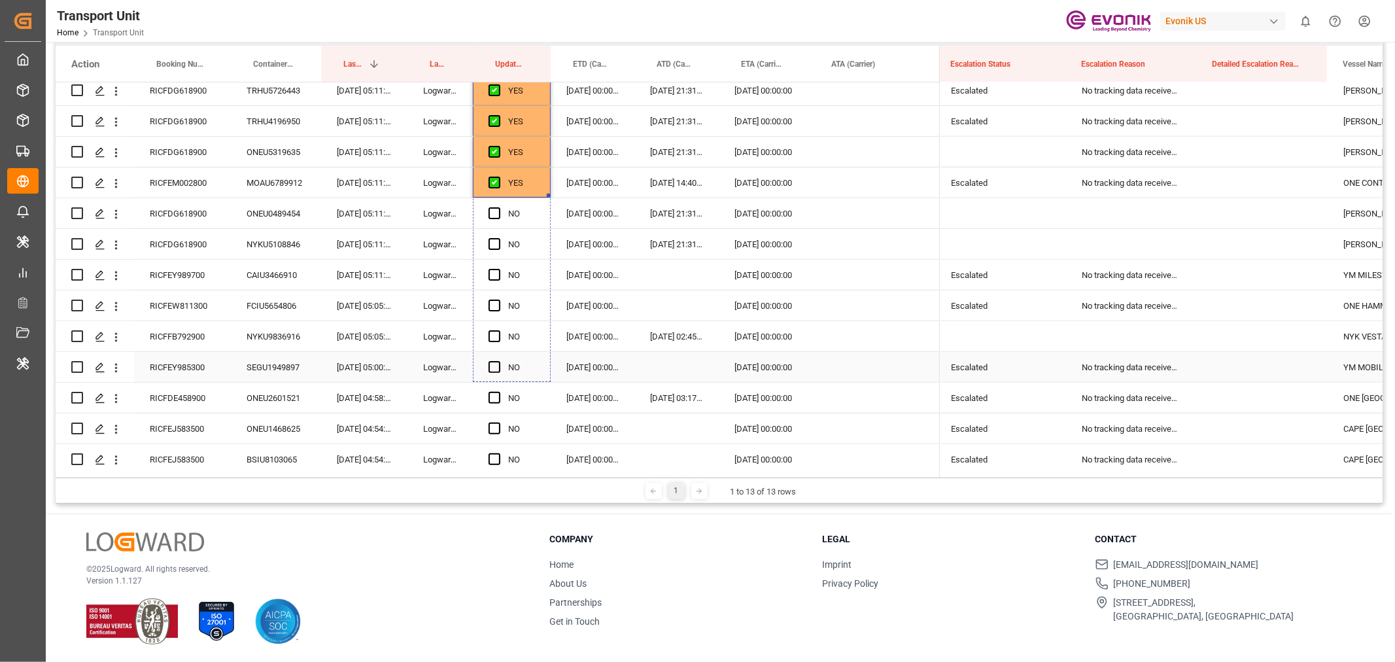
drag, startPoint x: 548, startPoint y: 193, endPoint x: 564, endPoint y: 362, distance: 170.2
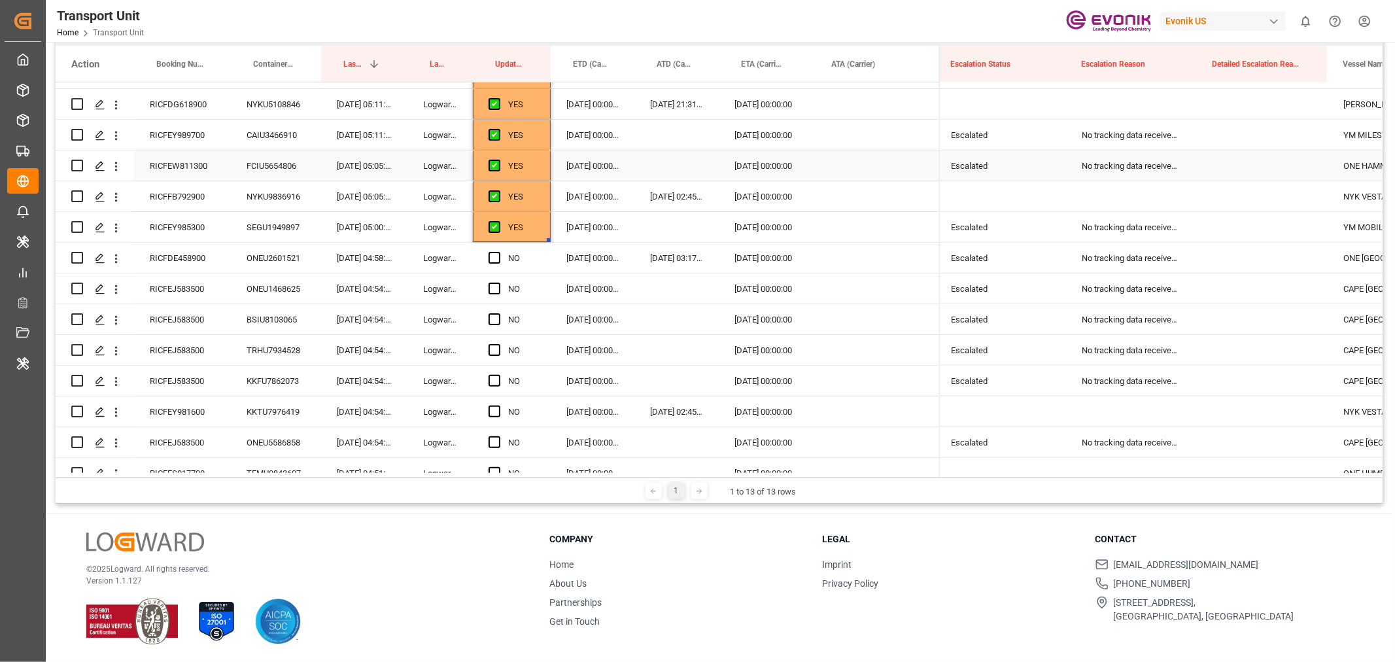
scroll to position [1321, 0]
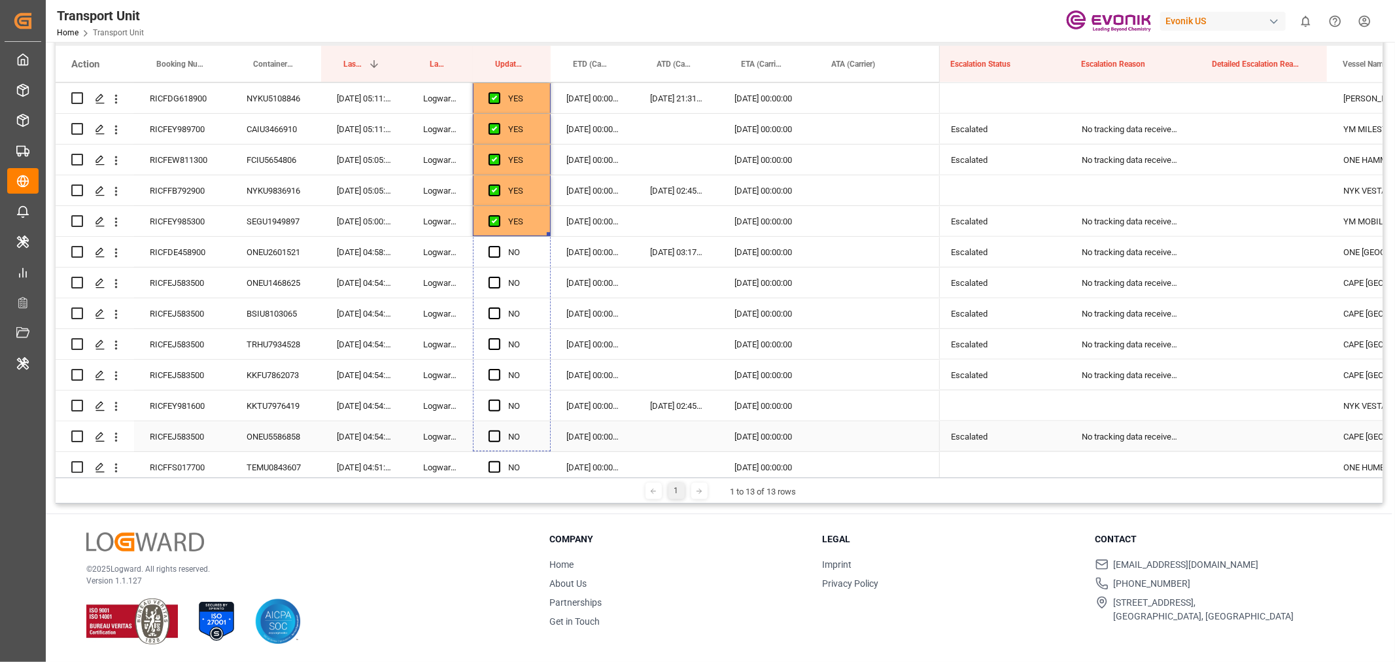
drag, startPoint x: 547, startPoint y: 233, endPoint x: 549, endPoint y: 432, distance: 199.5
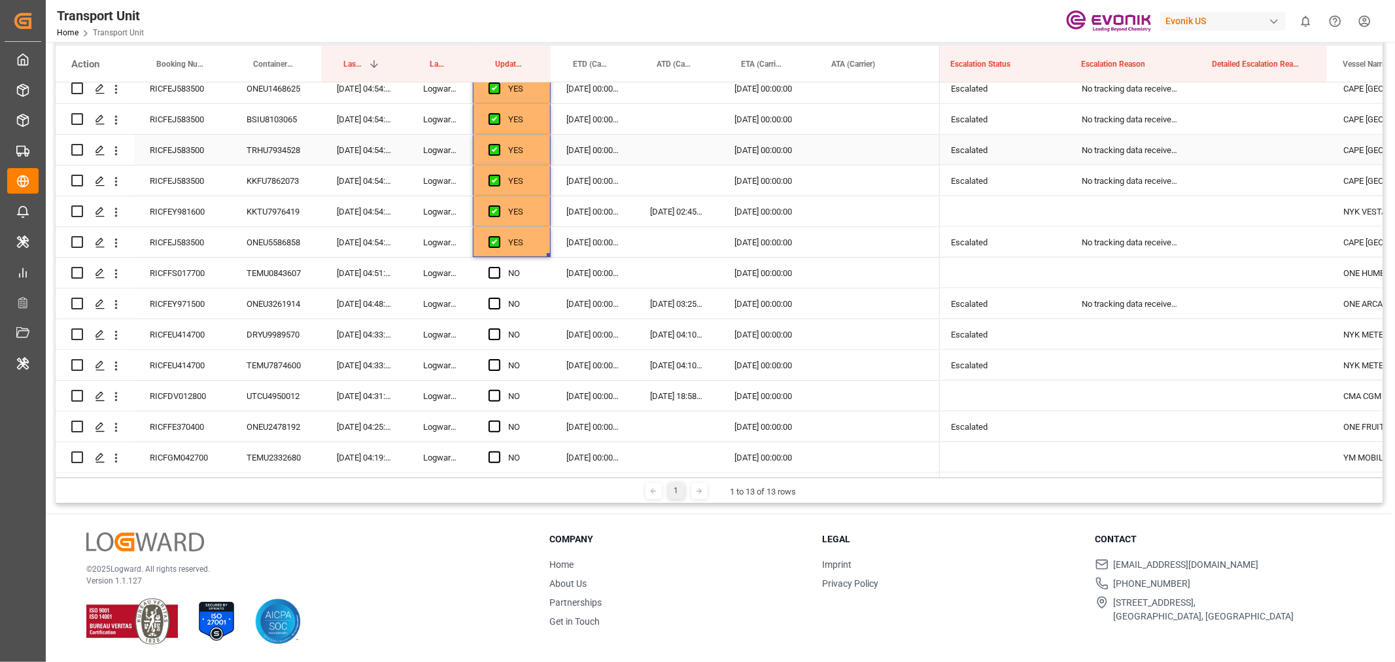
scroll to position [1539, 0]
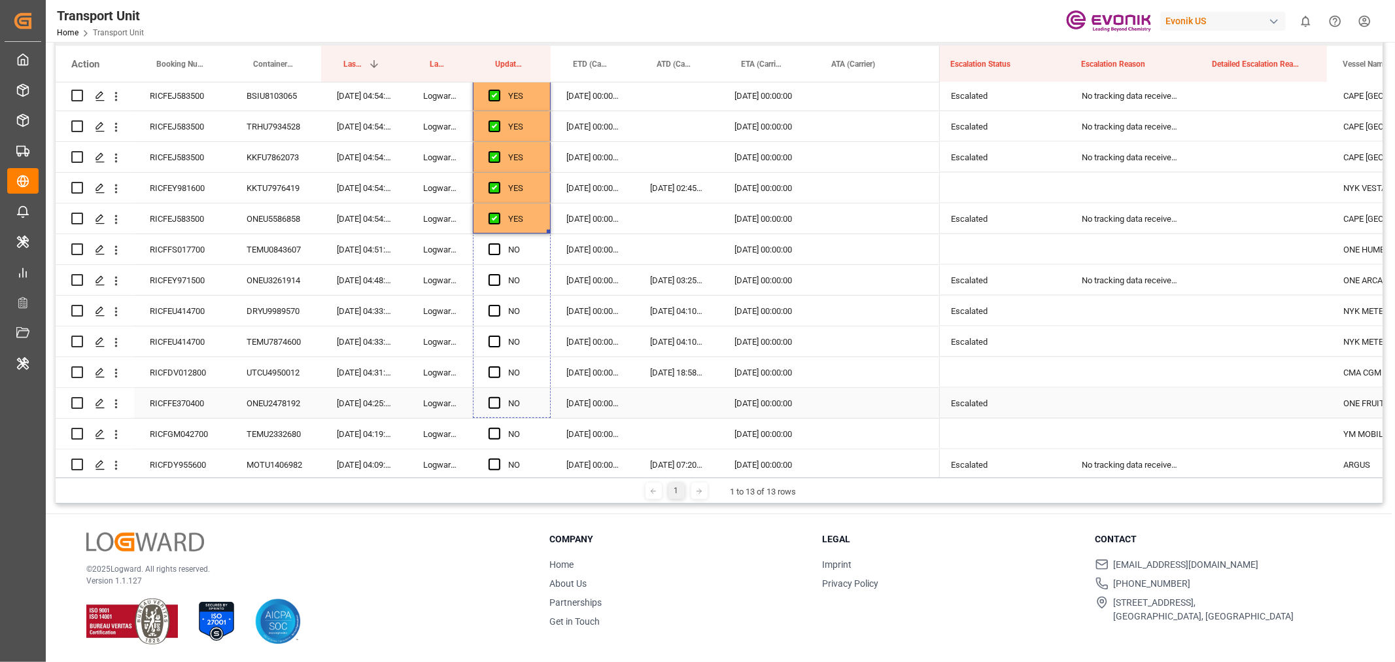
drag, startPoint x: 547, startPoint y: 230, endPoint x: 563, endPoint y: 409, distance: 180.6
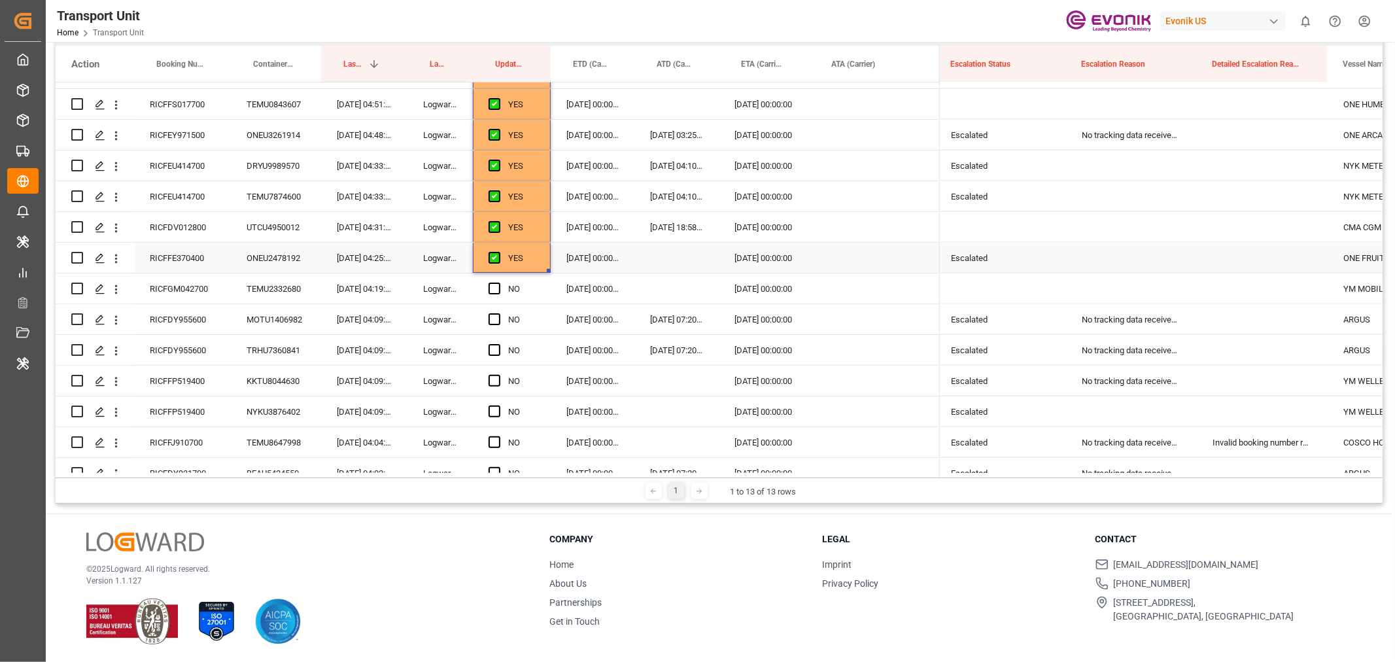
scroll to position [1830, 0]
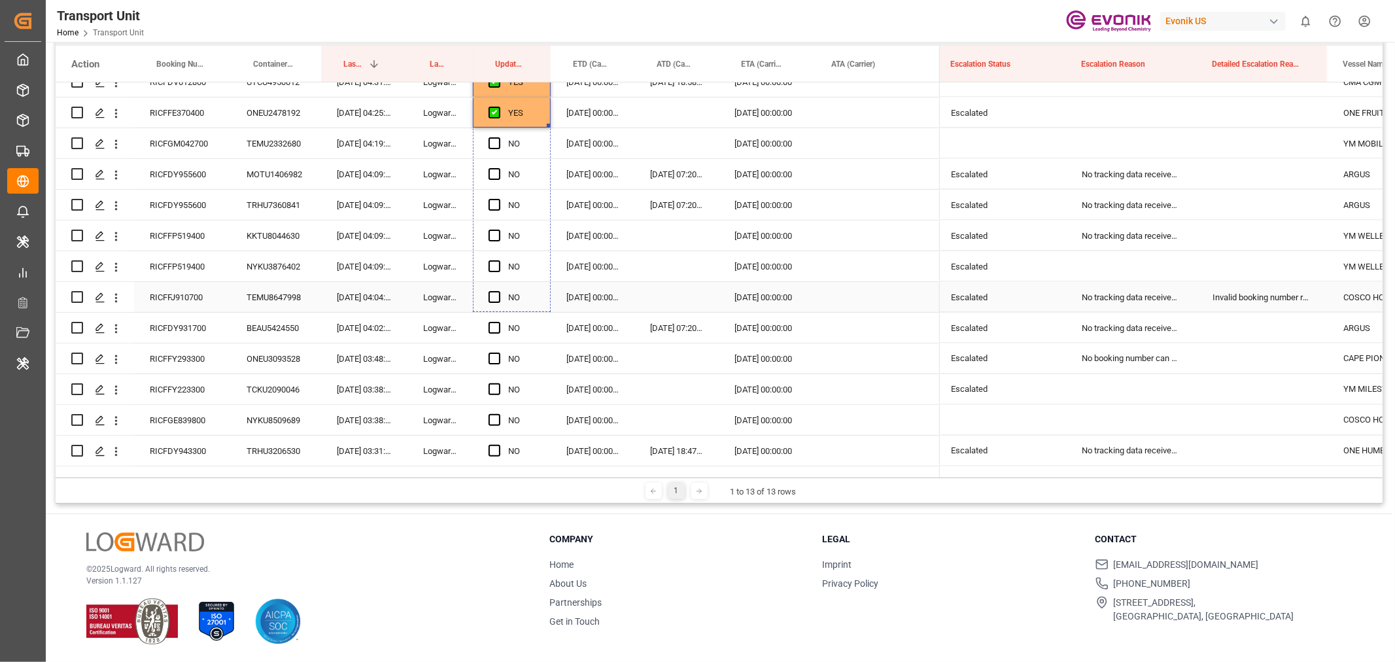
drag, startPoint x: 547, startPoint y: 123, endPoint x: 547, endPoint y: 290, distance: 167.4
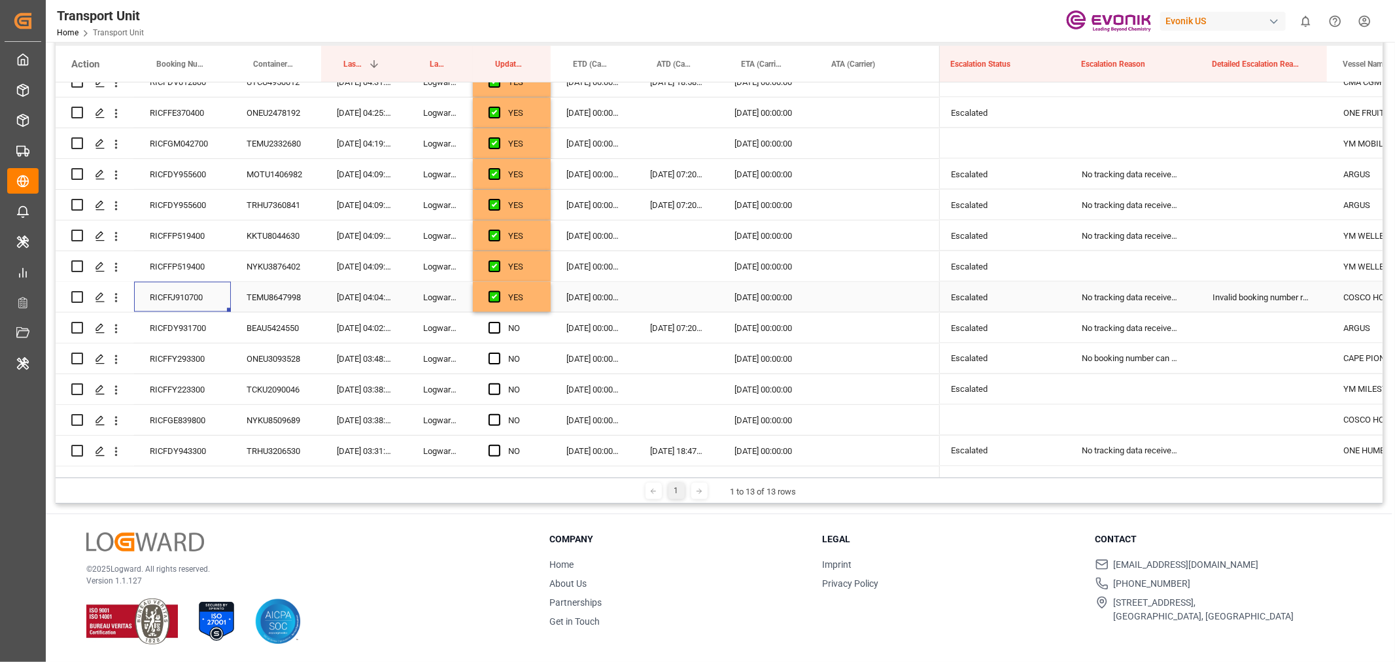
click at [203, 294] on div "RICFFJ910700" at bounding box center [182, 297] width 97 height 30
click at [497, 326] on span "Press SPACE to select this row." at bounding box center [495, 328] width 12 height 12
click at [498, 322] on input "Press SPACE to select this row." at bounding box center [498, 322] width 0 height 0
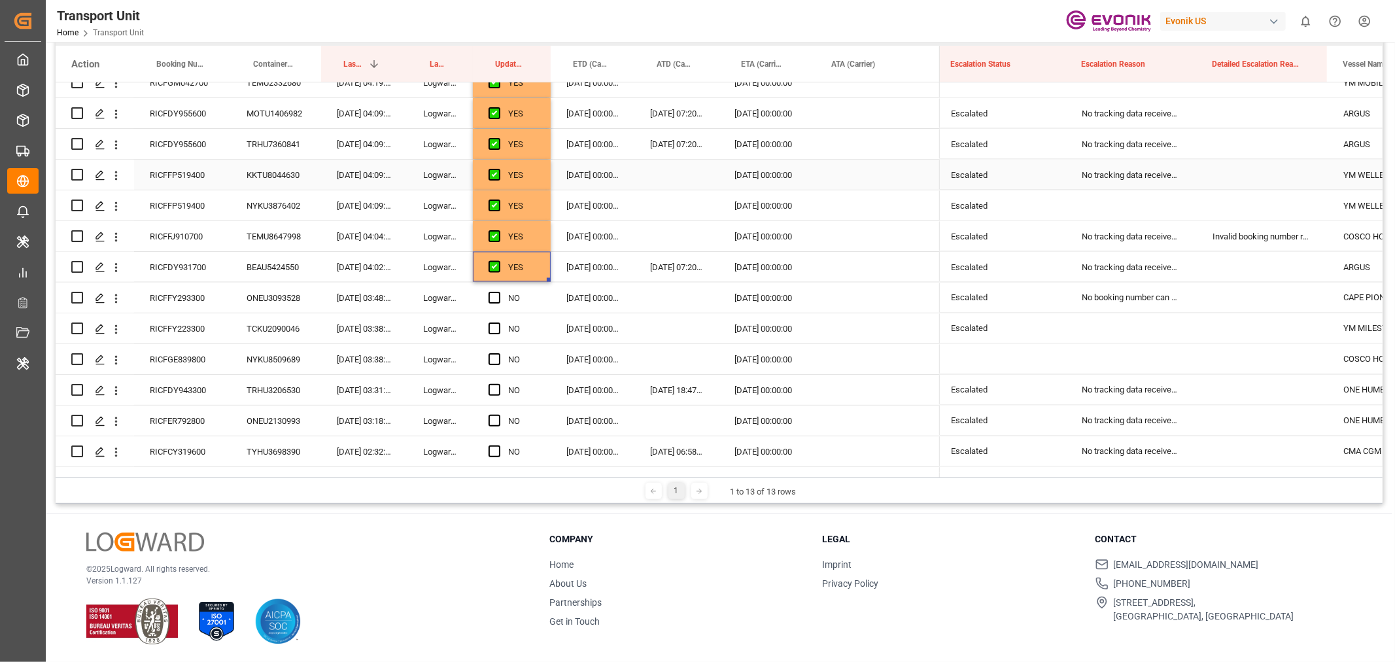
scroll to position [1975, 0]
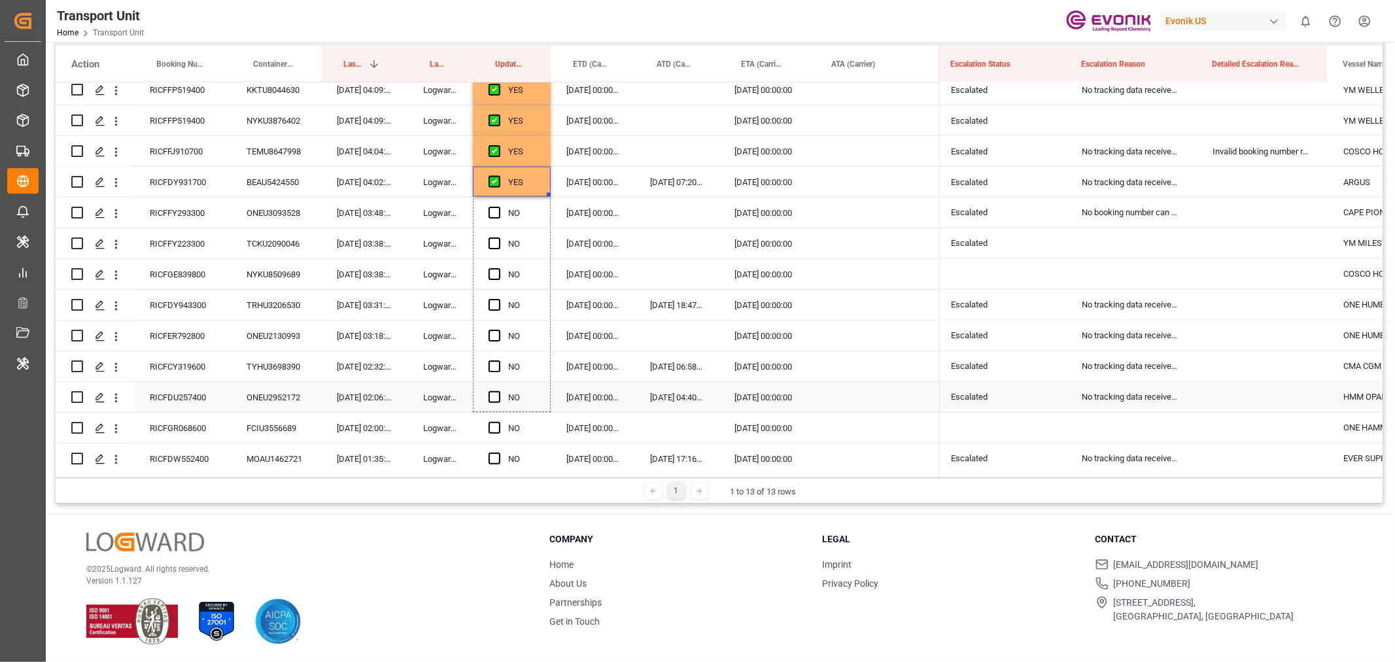
drag, startPoint x: 547, startPoint y: 195, endPoint x: 557, endPoint y: 402, distance: 207.6
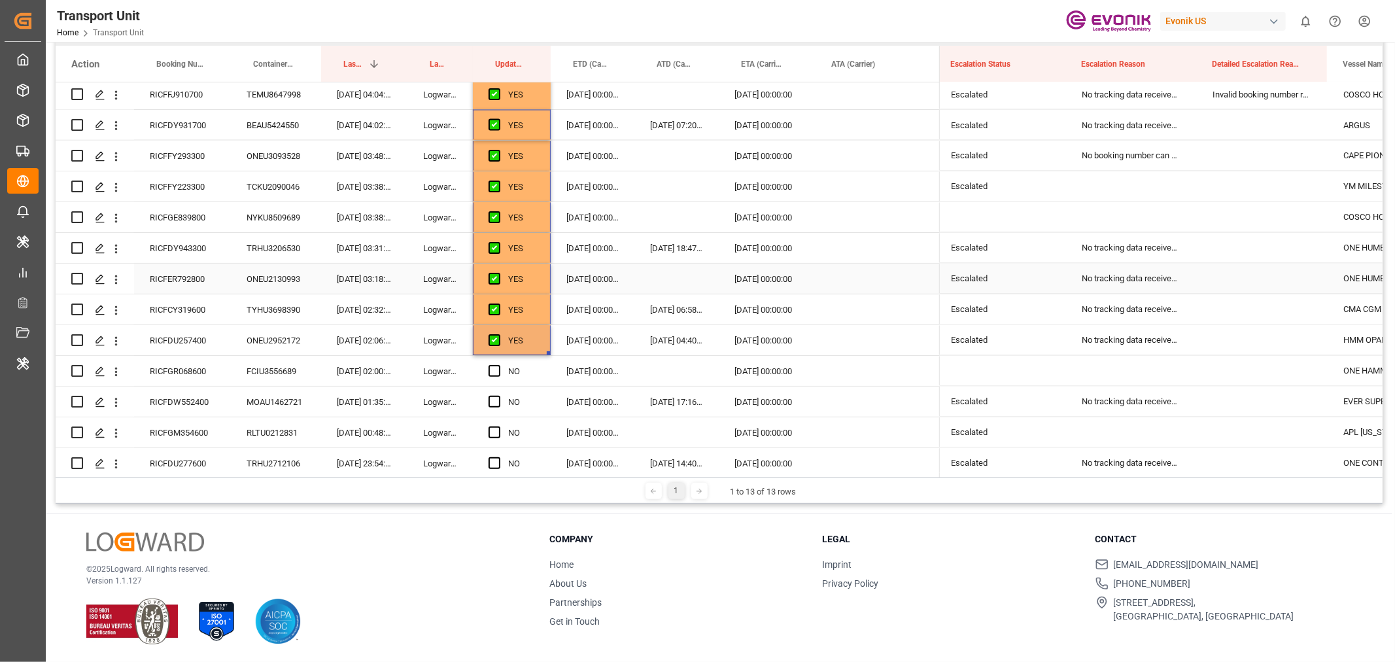
scroll to position [2121, 0]
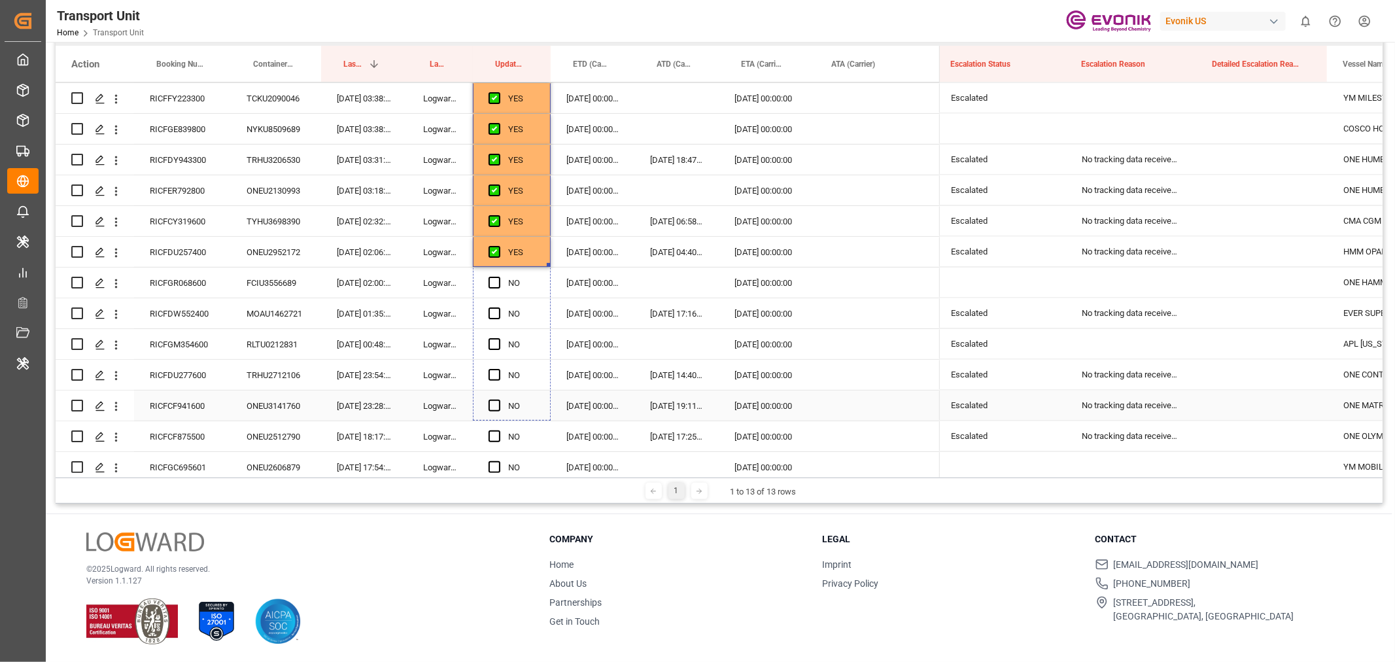
drag, startPoint x: 547, startPoint y: 262, endPoint x: 563, endPoint y: 413, distance: 151.9
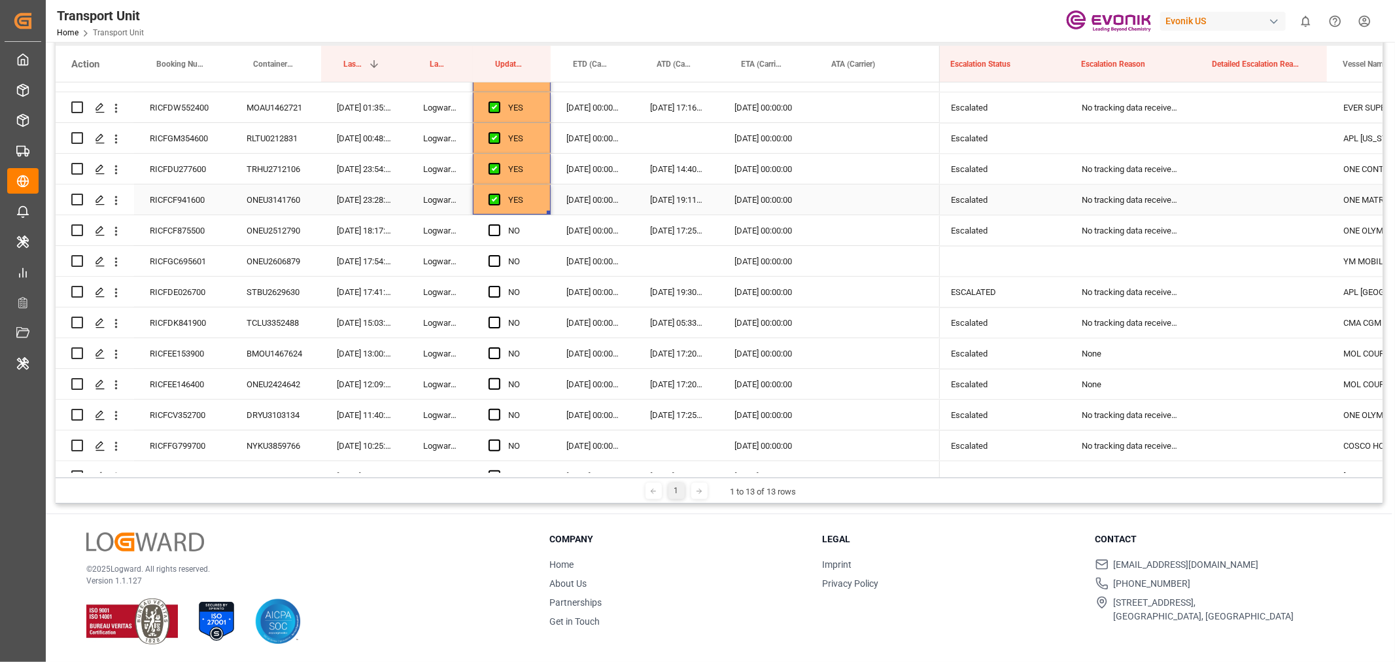
scroll to position [2411, 0]
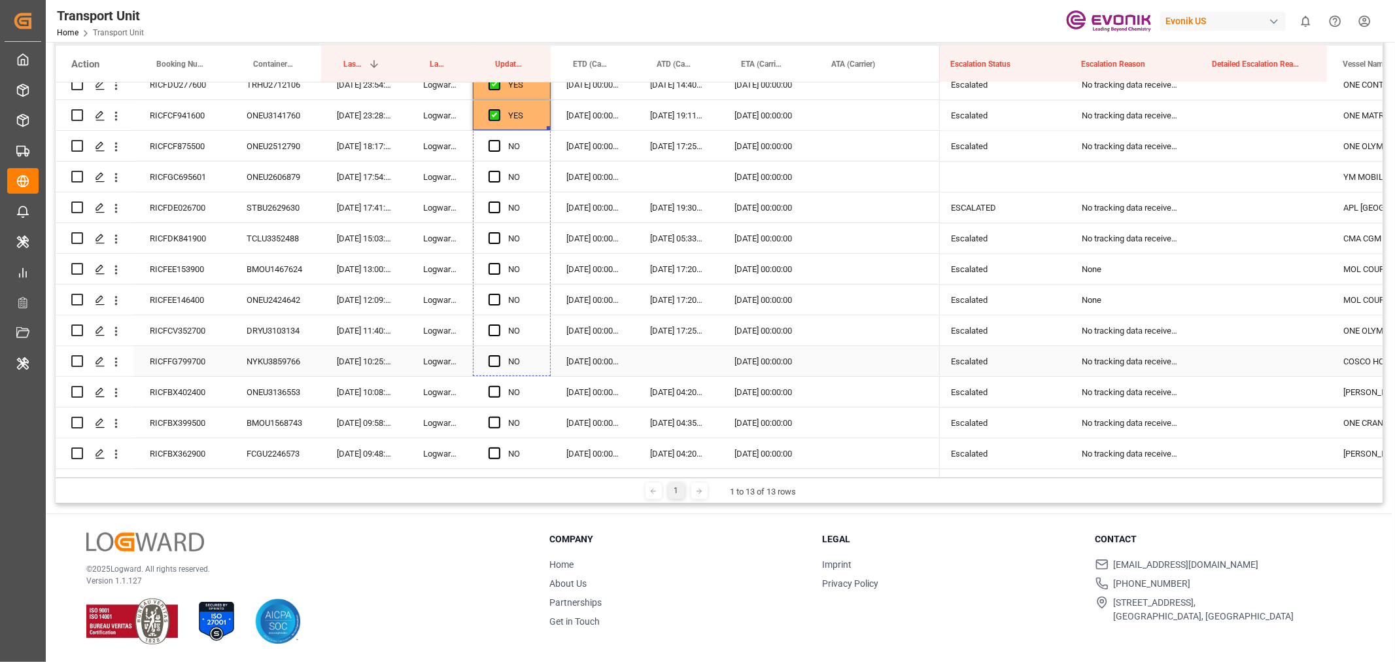
drag, startPoint x: 547, startPoint y: 128, endPoint x: 550, endPoint y: 372, distance: 244.0
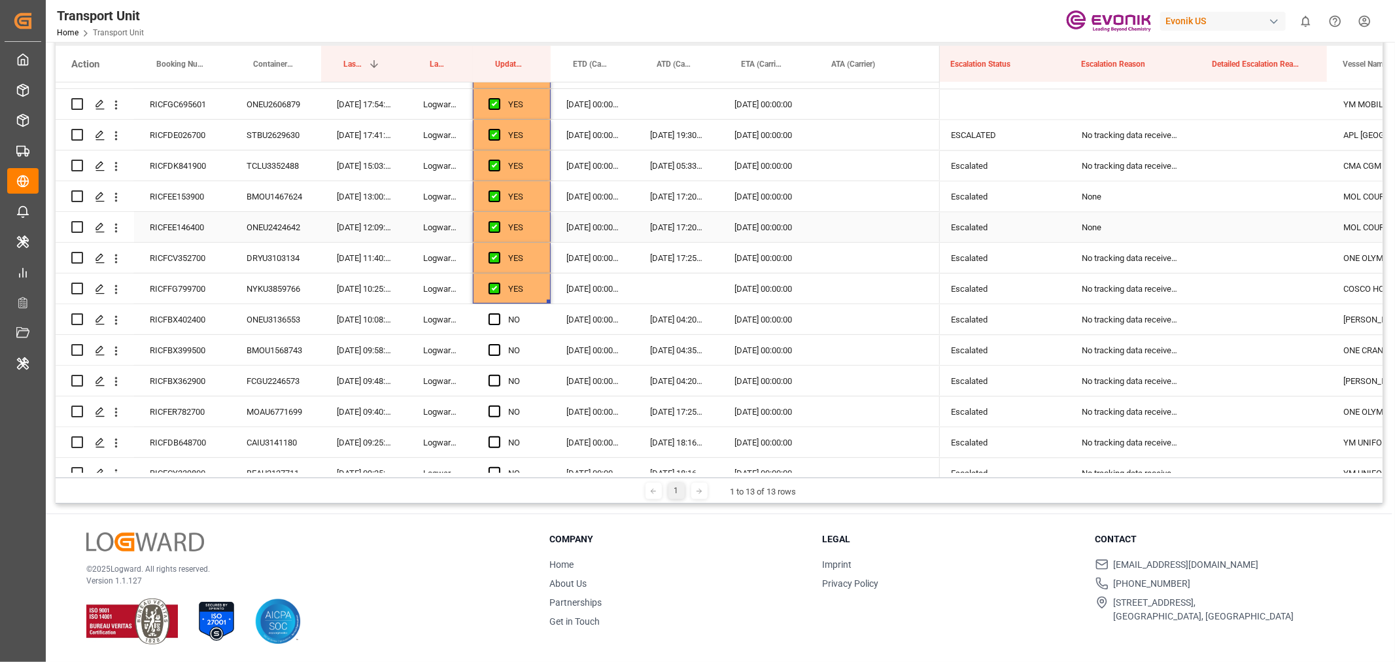
scroll to position [2556, 0]
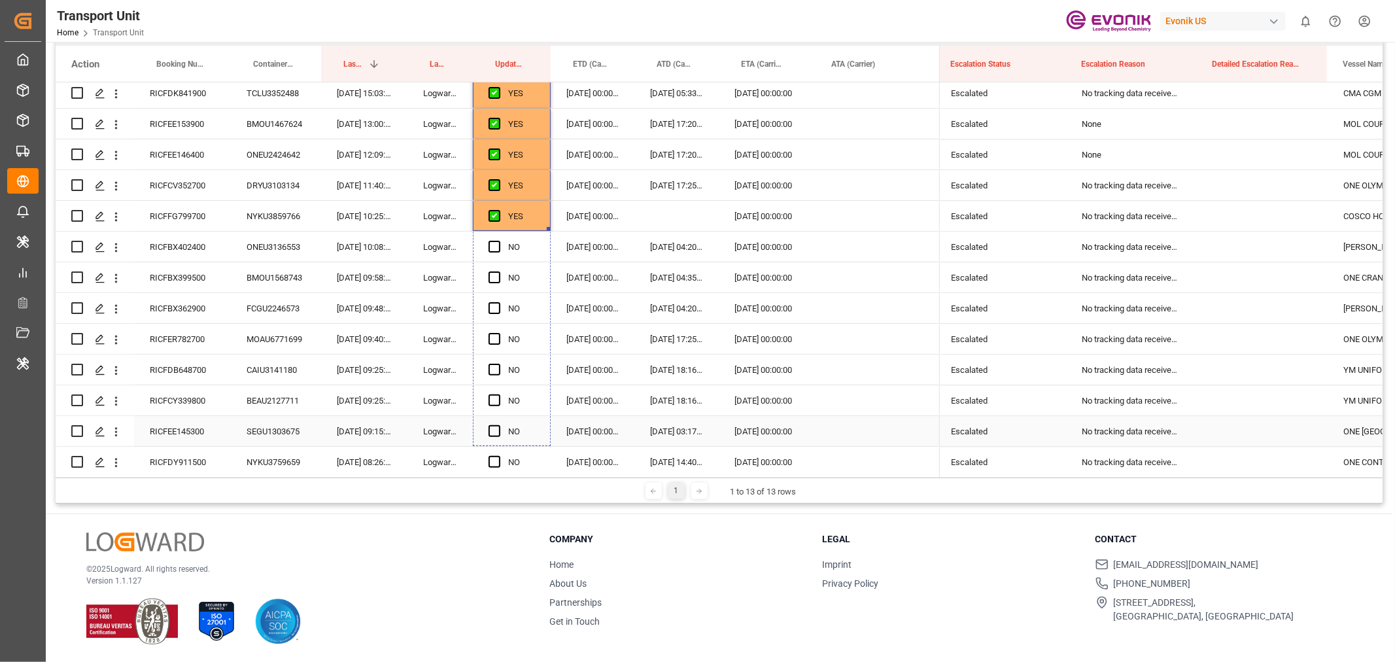
drag, startPoint x: 547, startPoint y: 226, endPoint x: 567, endPoint y: 425, distance: 199.9
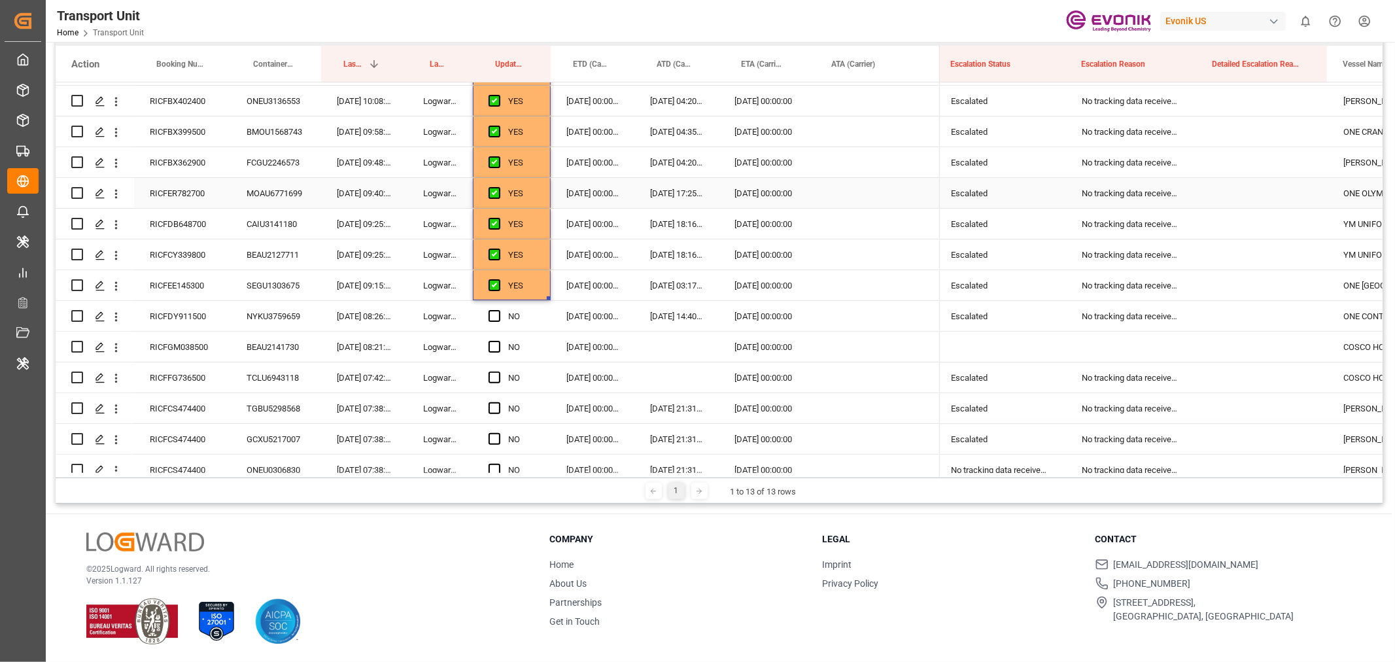
scroll to position [2775, 0]
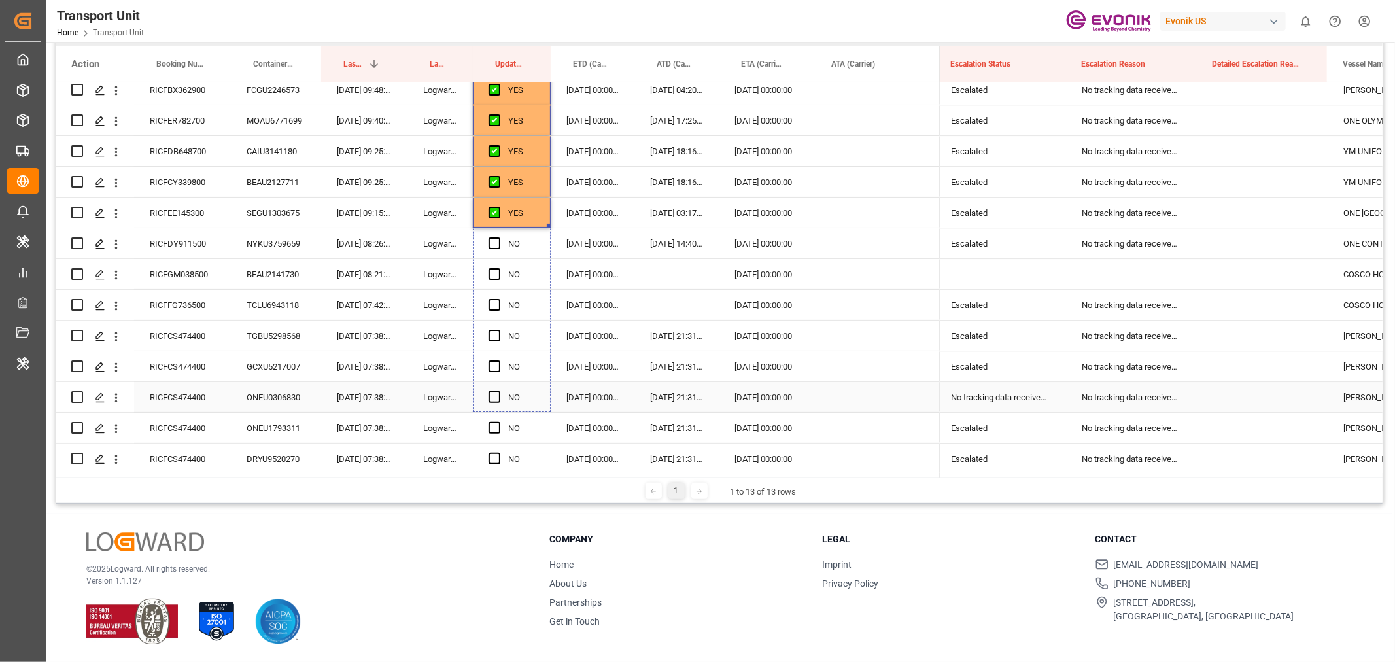
drag, startPoint x: 547, startPoint y: 223, endPoint x: 557, endPoint y: 385, distance: 161.9
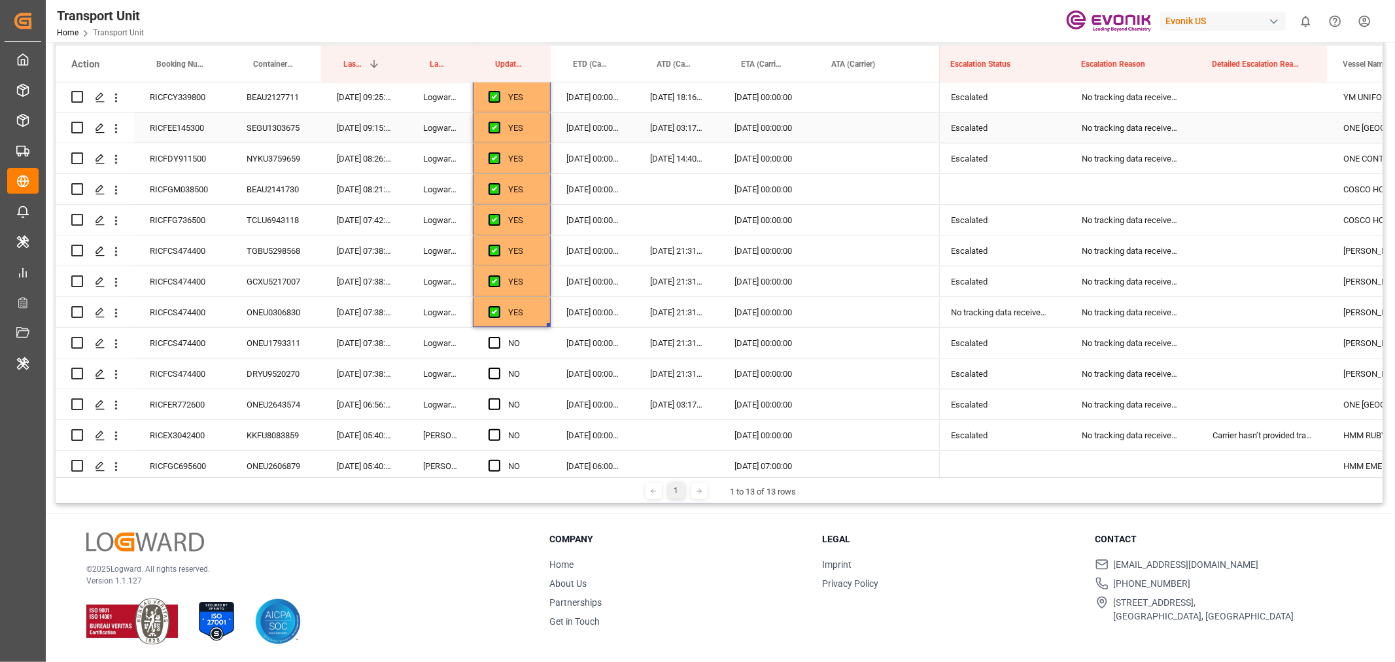
scroll to position [2992, 0]
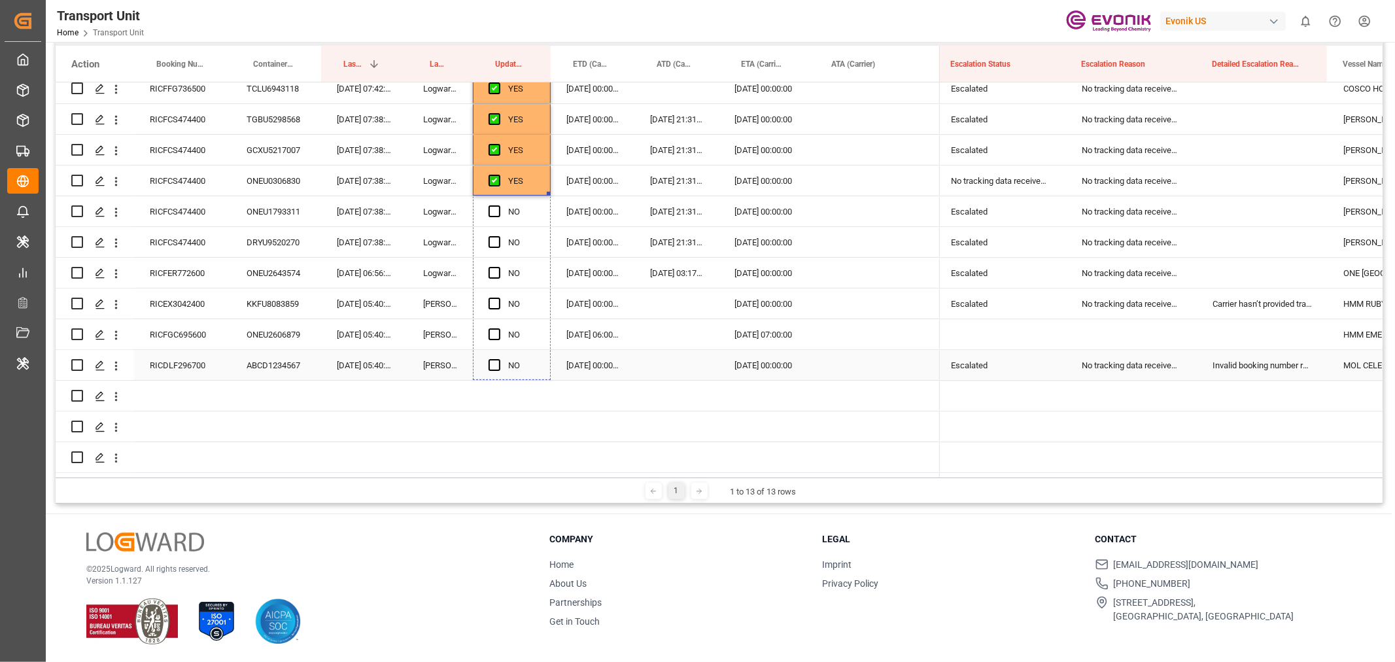
drag, startPoint x: 547, startPoint y: 192, endPoint x: 547, endPoint y: 368, distance: 176.6
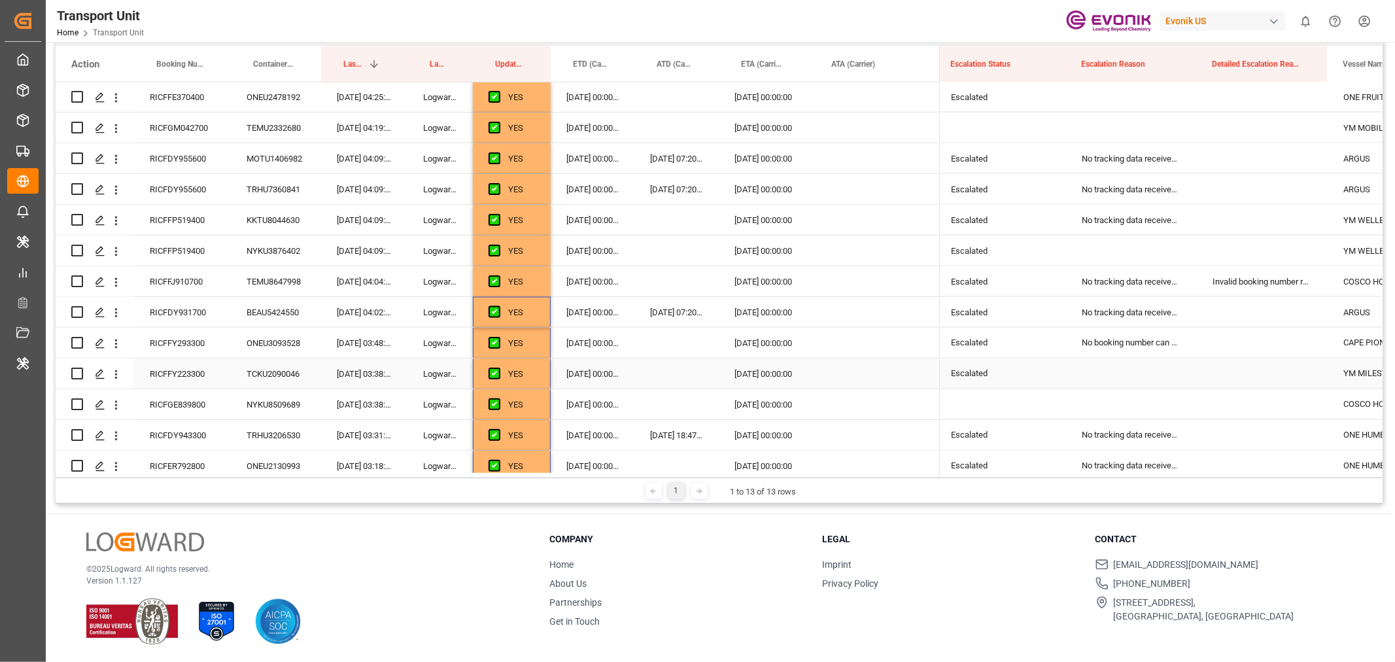
scroll to position [1757, 0]
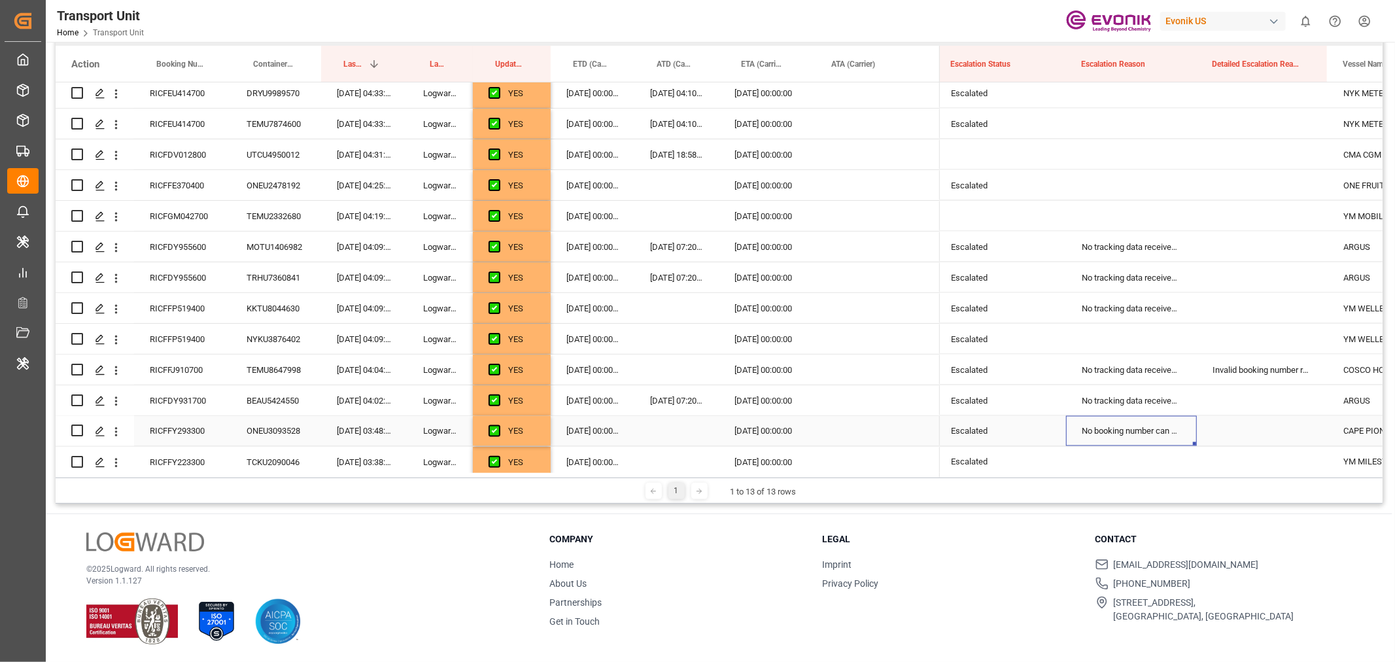
click at [1151, 430] on div "No booking number can be assigned to the container" at bounding box center [1131, 431] width 131 height 30
click at [1178, 436] on button "No booking number can be assigned to the container" at bounding box center [1132, 438] width 110 height 25
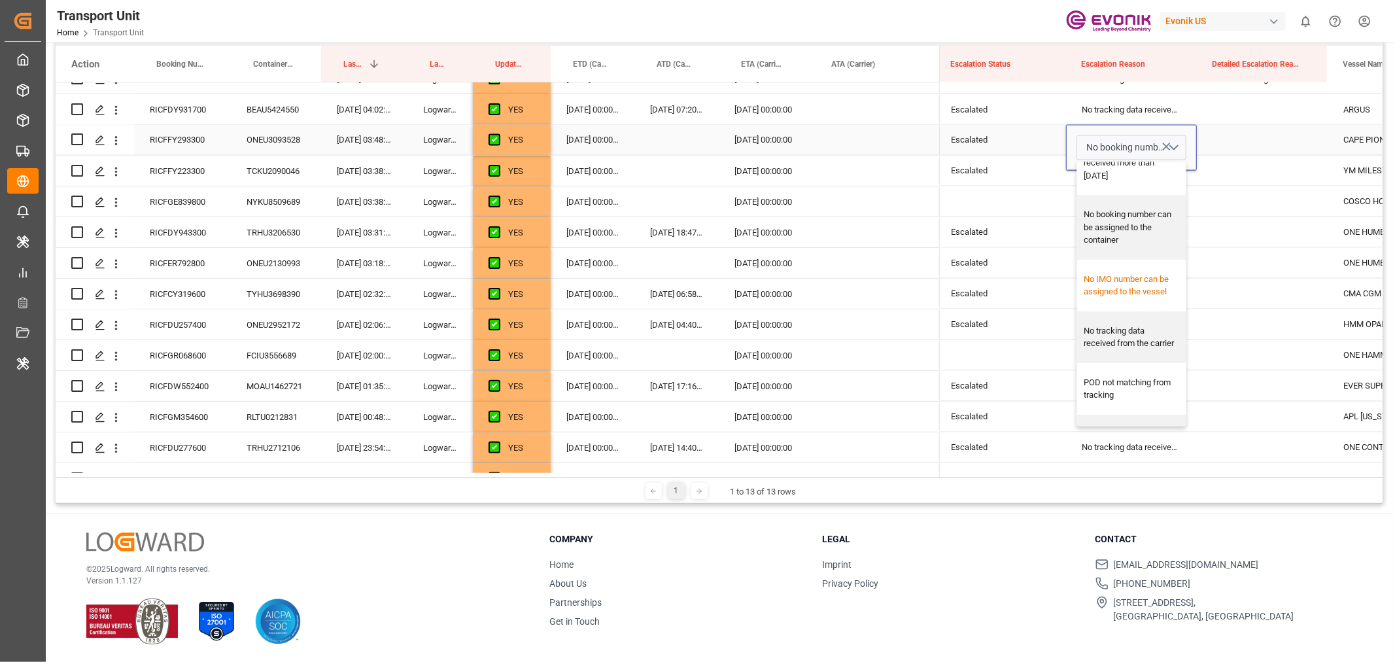
scroll to position [252, 0]
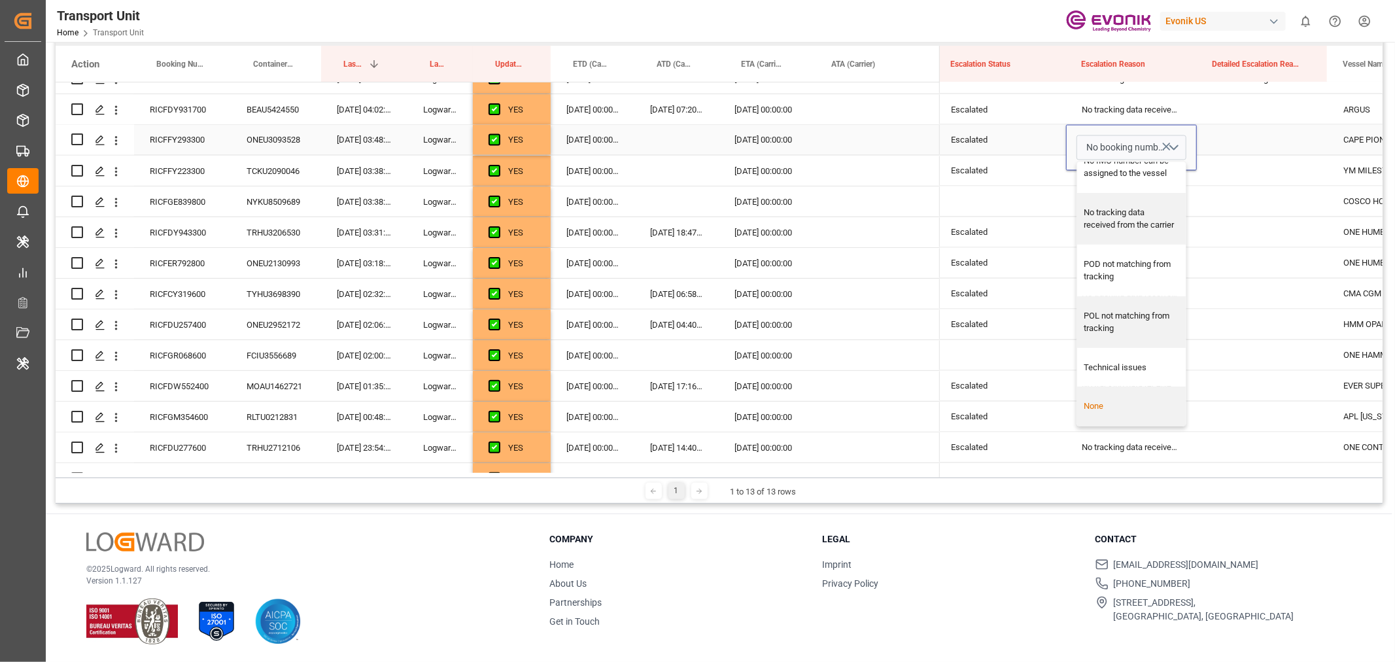
click at [1134, 402] on div "None" at bounding box center [1131, 406] width 95 height 13
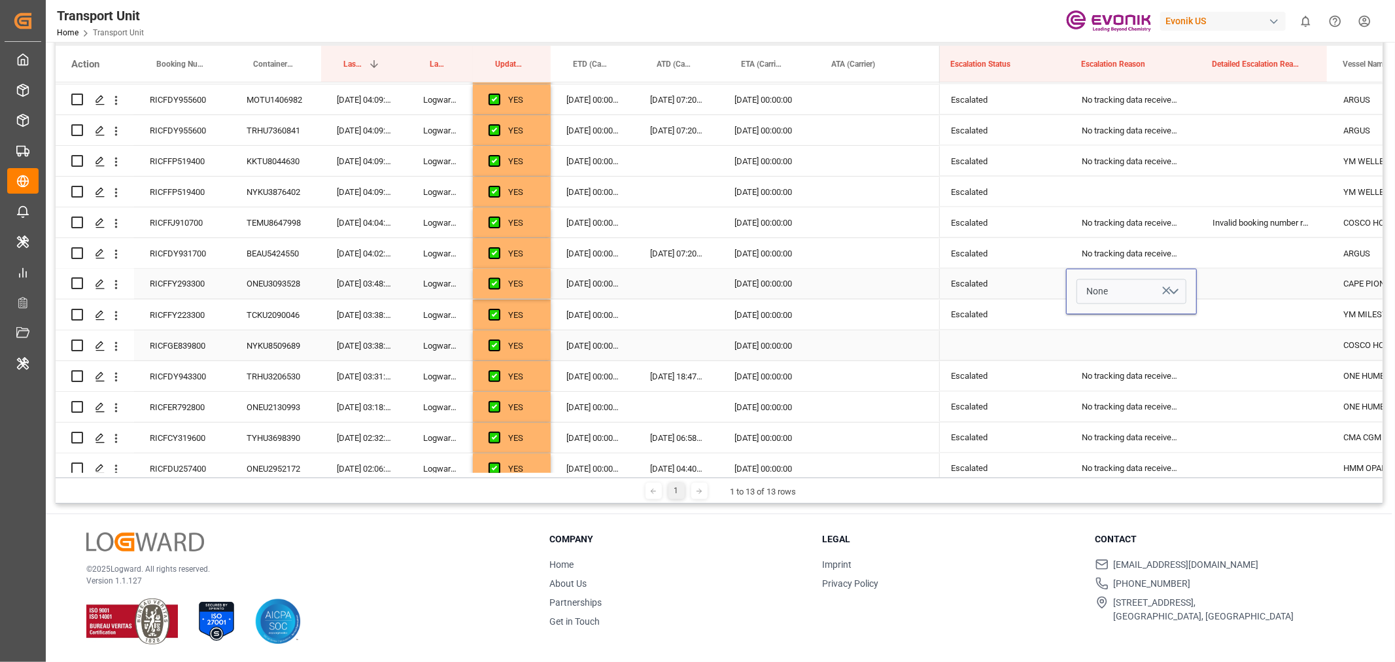
scroll to position [1902, 0]
click at [1226, 284] on div "Press SPACE to select this row." at bounding box center [1262, 286] width 131 height 30
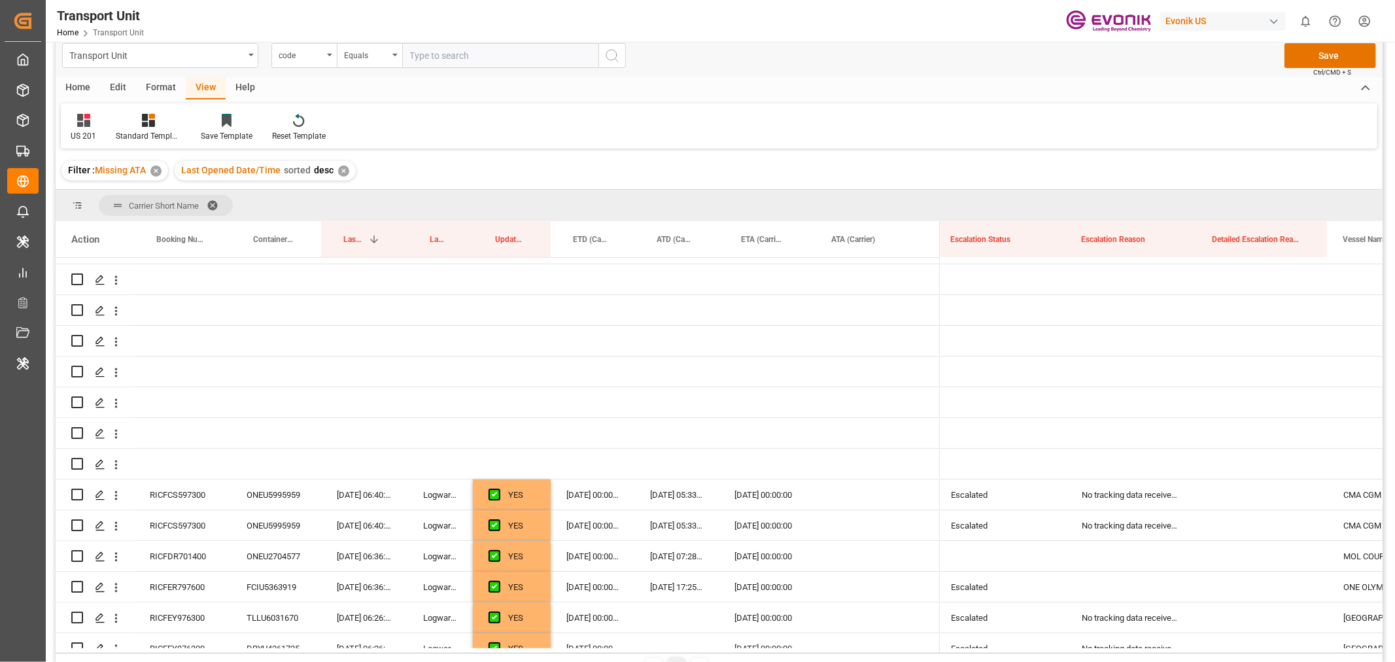
scroll to position [0, 0]
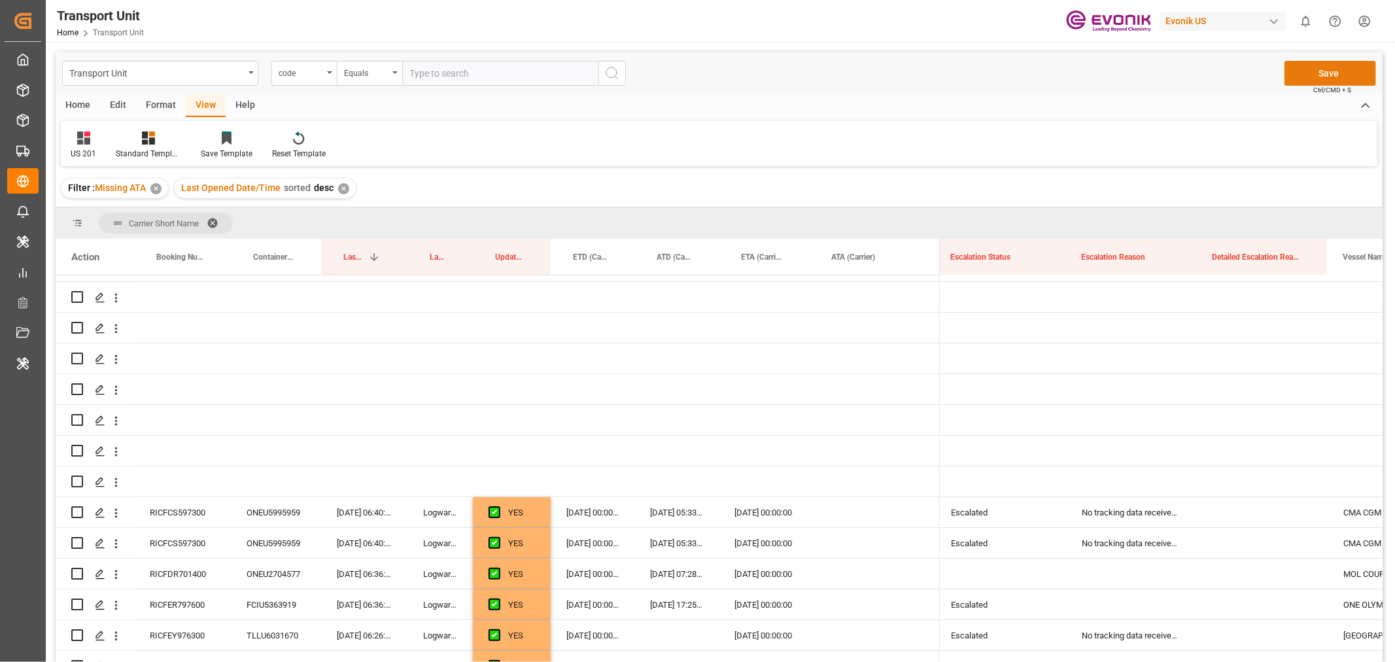
click at [1332, 69] on button "Save" at bounding box center [1331, 73] width 92 height 25
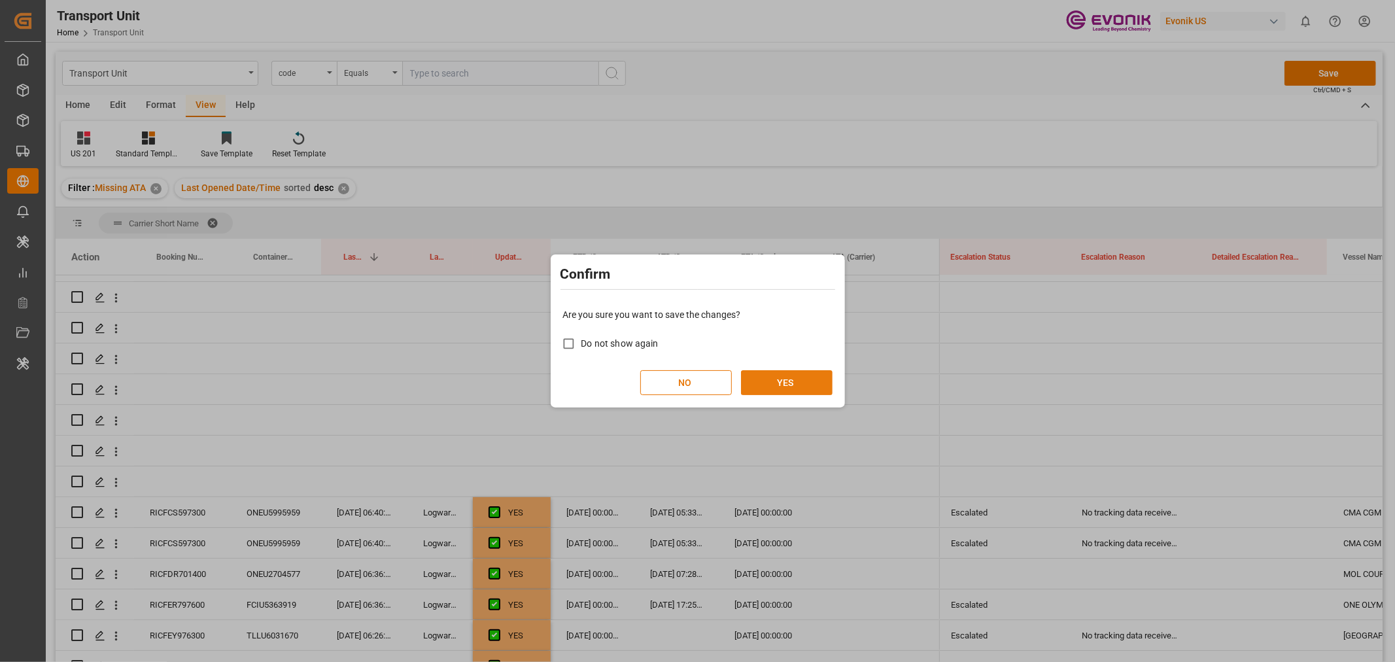
click at [800, 383] on button "YES" at bounding box center [787, 382] width 92 height 25
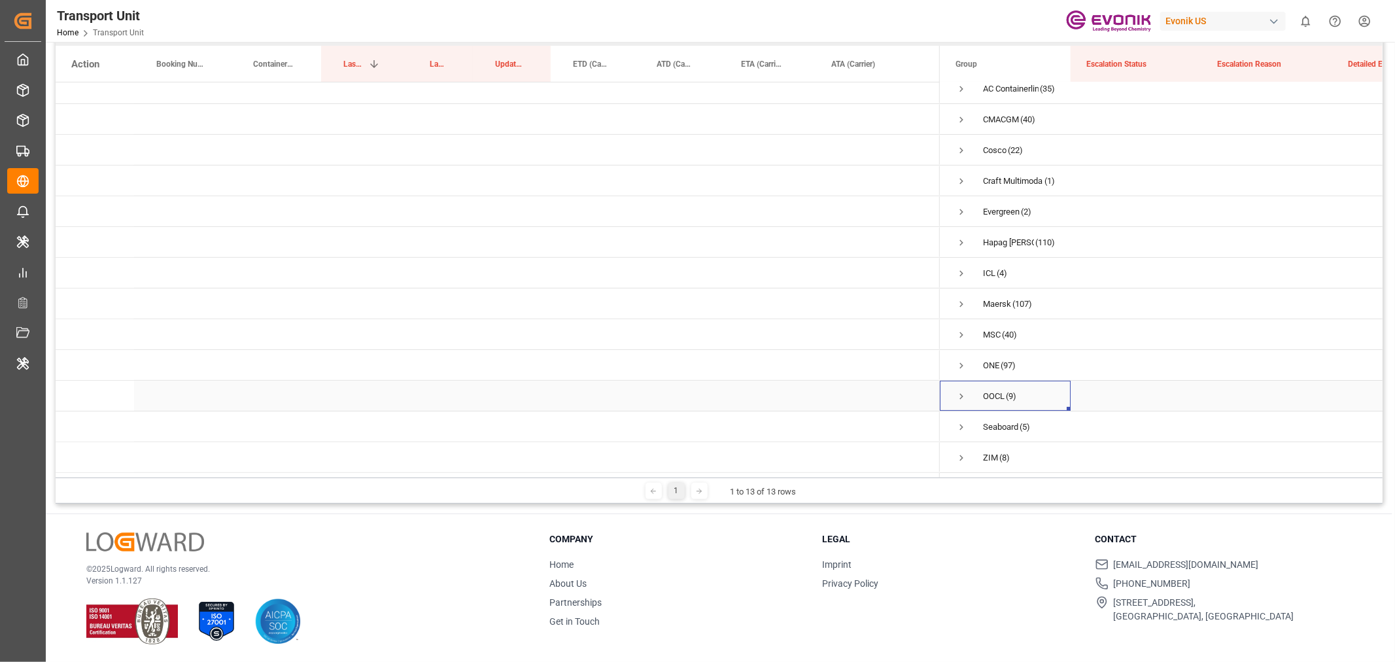
click at [962, 393] on span "Press SPACE to select this row." at bounding box center [962, 396] width 12 height 12
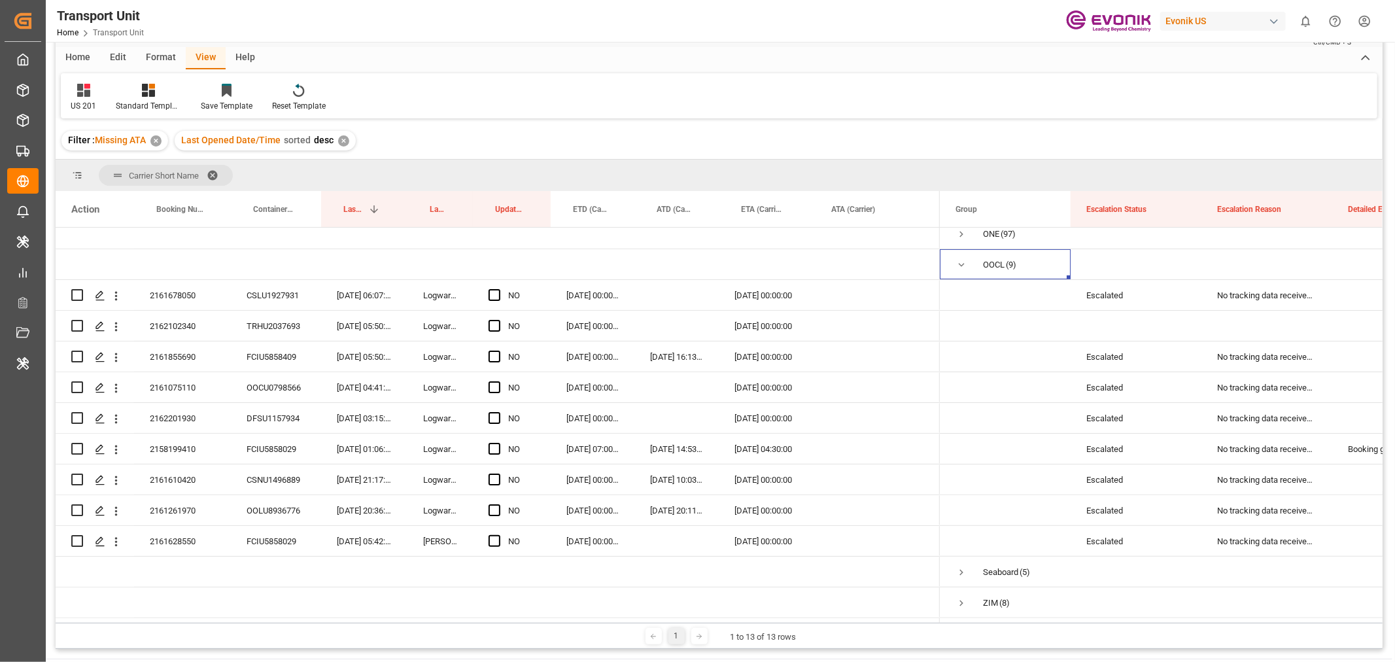
scroll to position [290, 0]
click at [496, 292] on span "Press SPACE to select this row." at bounding box center [495, 295] width 12 height 12
click at [498, 289] on input "Press SPACE to select this row." at bounding box center [498, 289] width 0 height 0
drag, startPoint x: 549, startPoint y: 301, endPoint x: 561, endPoint y: 540, distance: 239.0
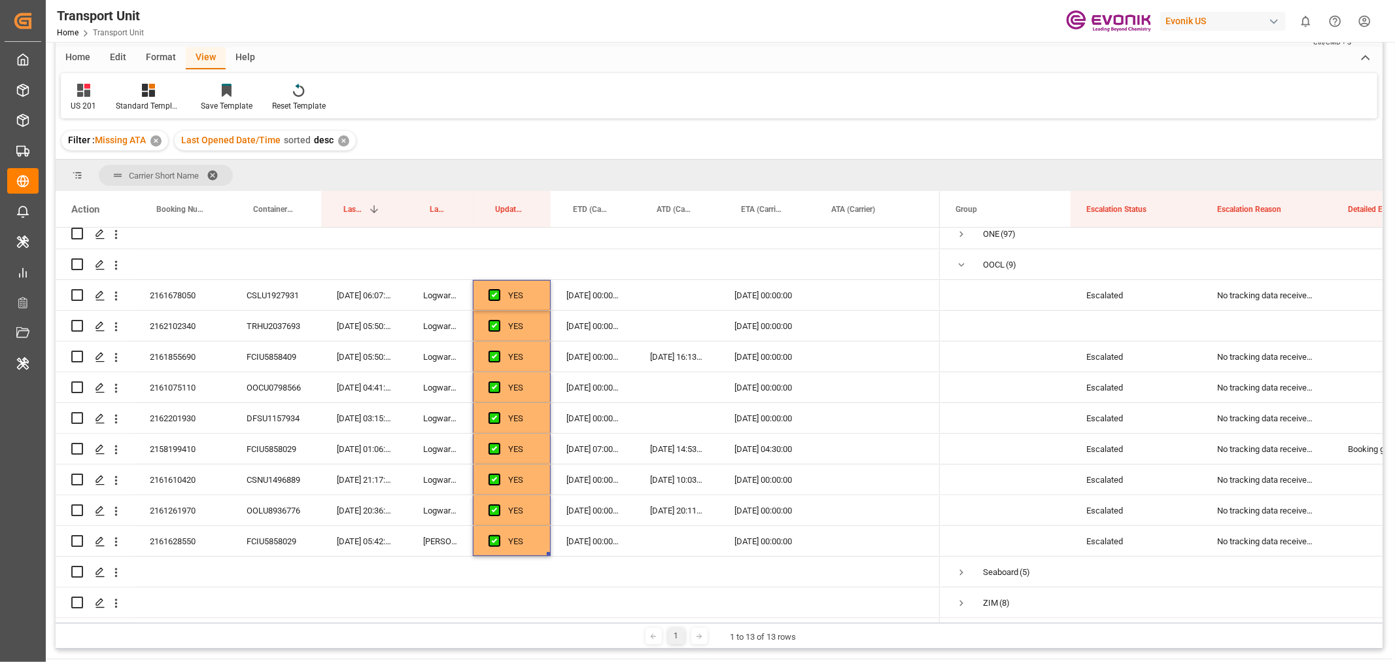
scroll to position [0, 0]
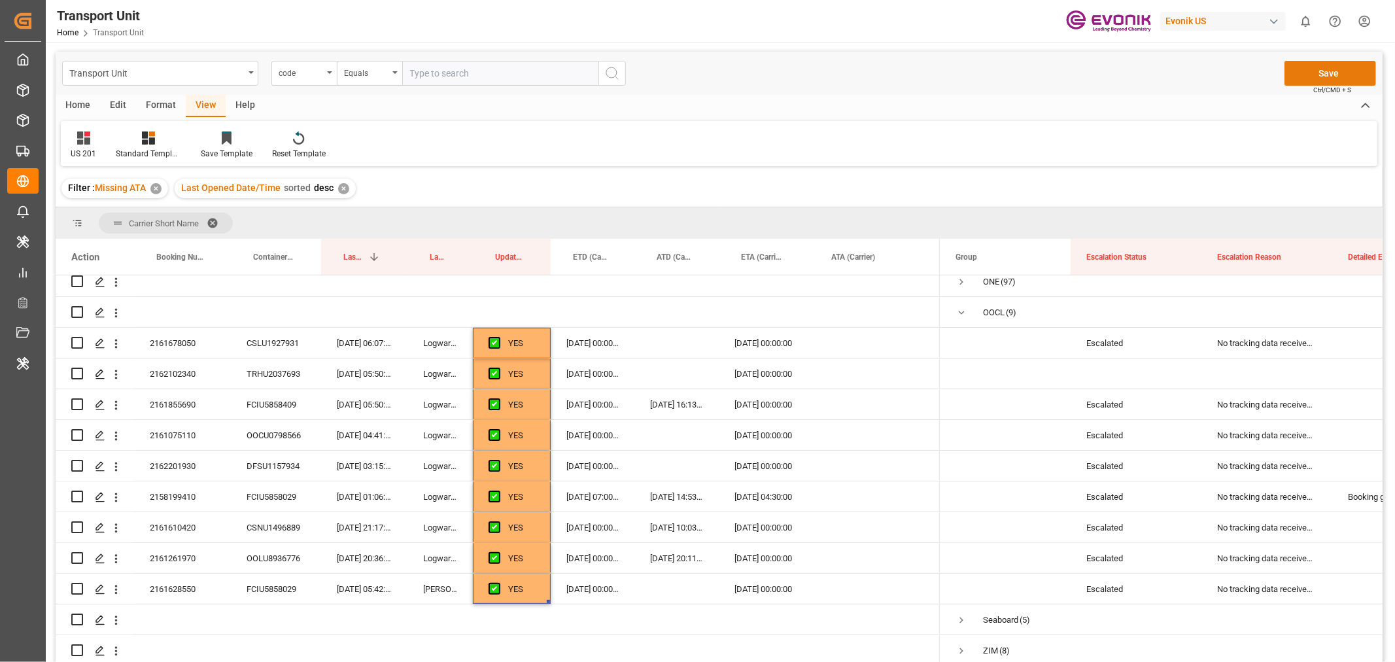
click at [1342, 71] on button "Save" at bounding box center [1331, 73] width 92 height 25
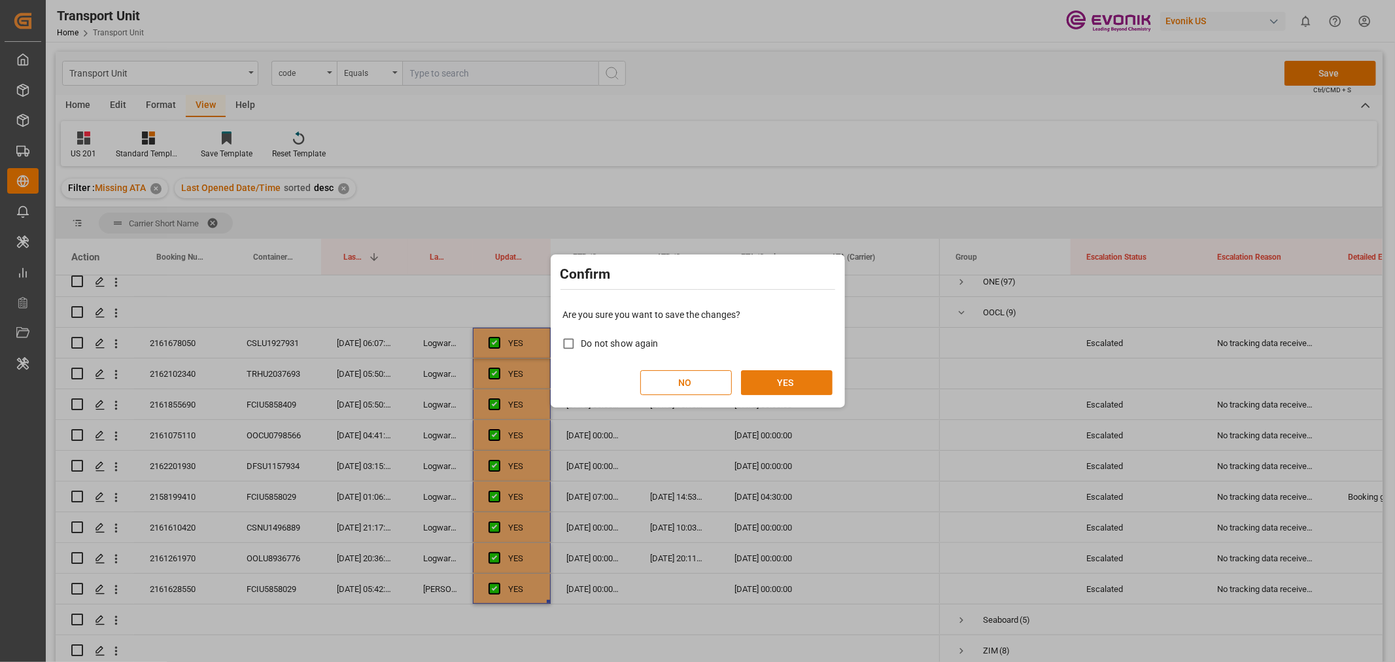
click at [784, 387] on button "YES" at bounding box center [787, 382] width 92 height 25
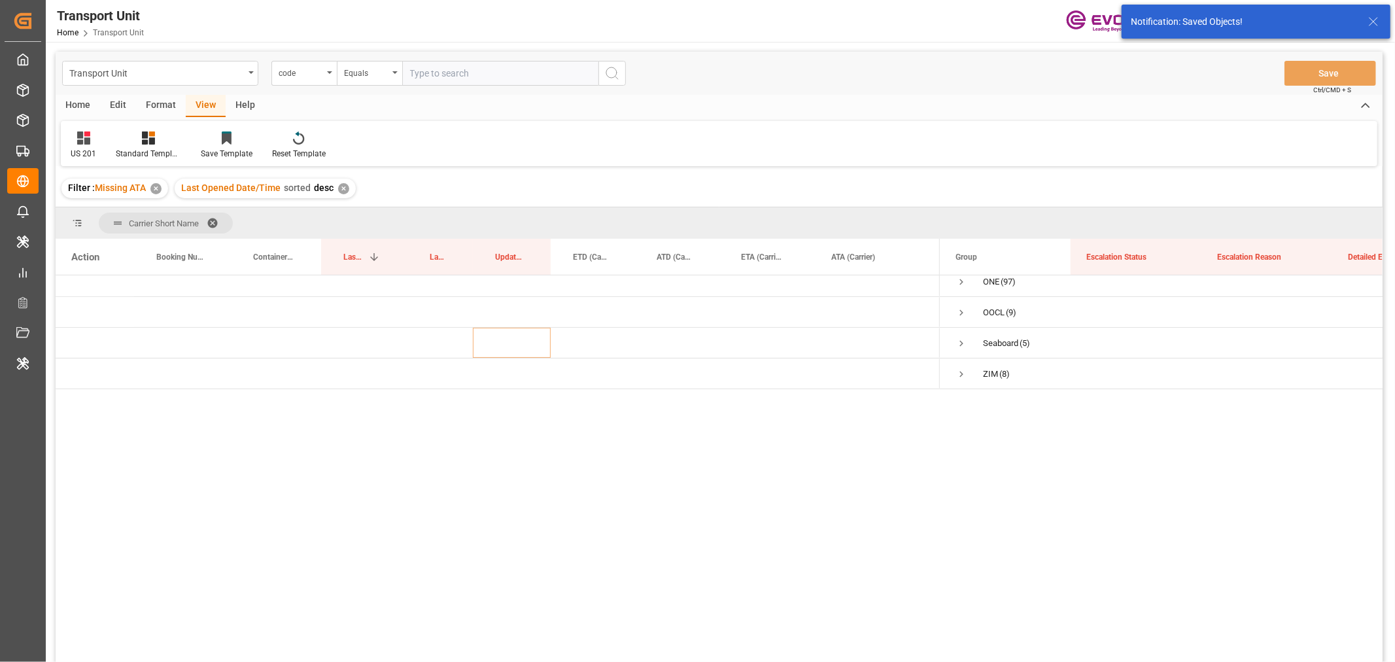
scroll to position [13, 0]
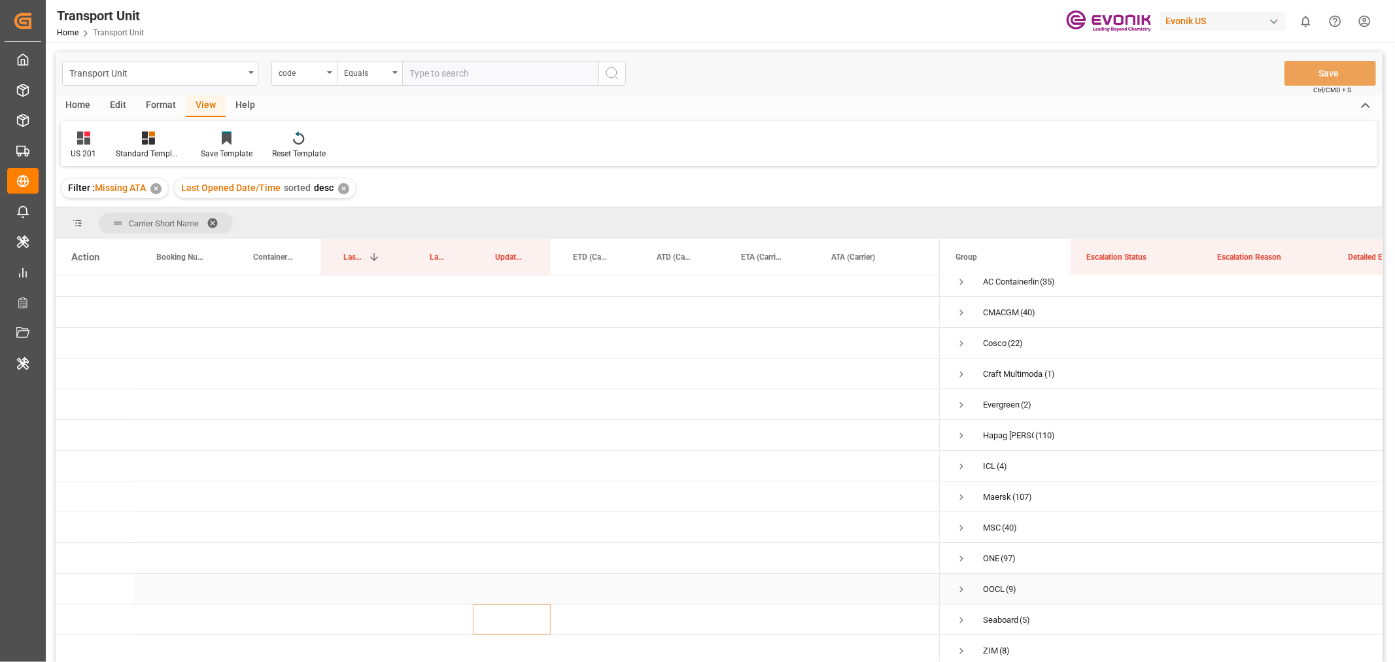
click at [965, 586] on span "Press SPACE to select this row." at bounding box center [962, 589] width 12 height 12
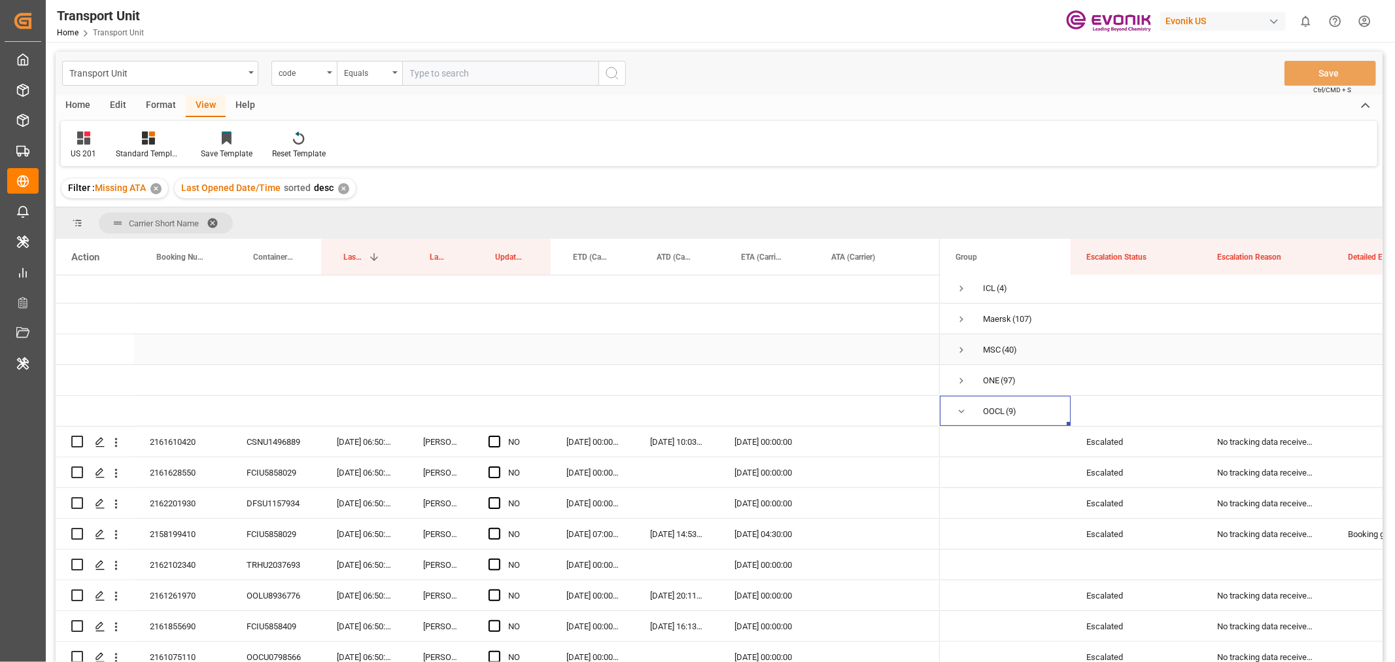
scroll to position [290, 0]
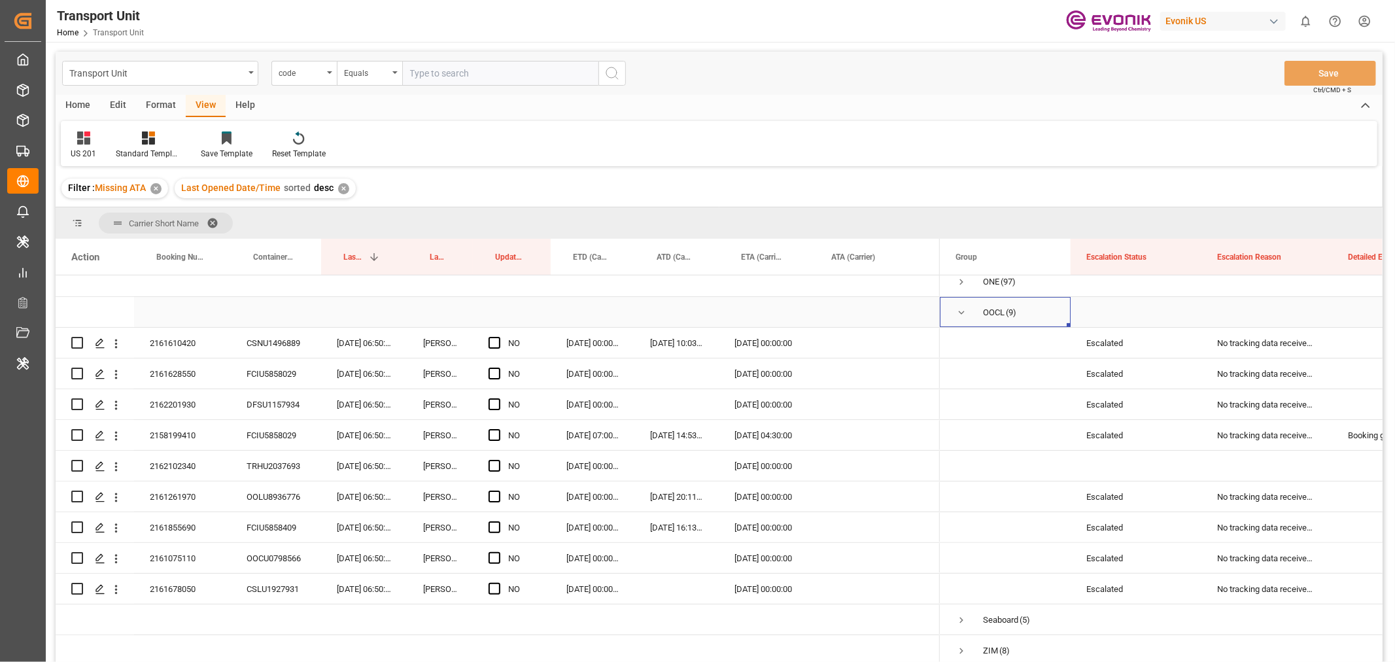
click at [963, 307] on span "Press SPACE to select this row." at bounding box center [962, 313] width 12 height 12
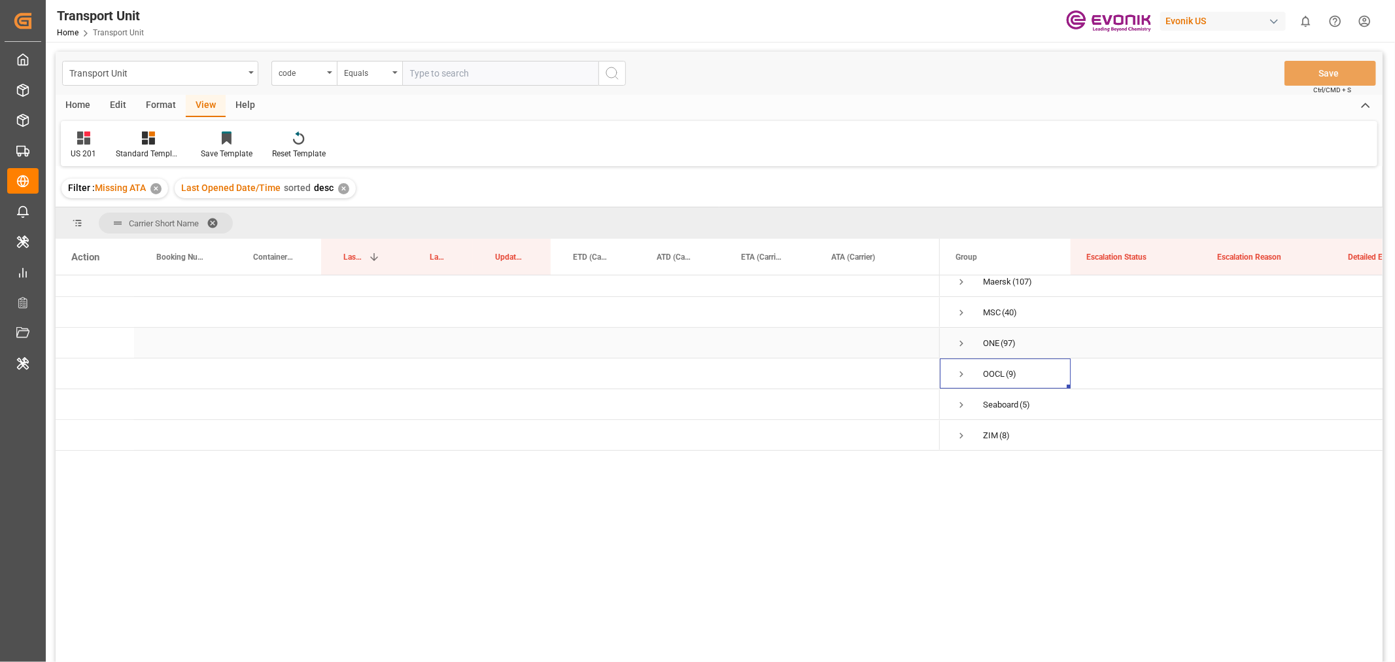
scroll to position [13, 0]
click at [960, 614] on span "Press SPACE to select this row." at bounding box center [962, 620] width 12 height 12
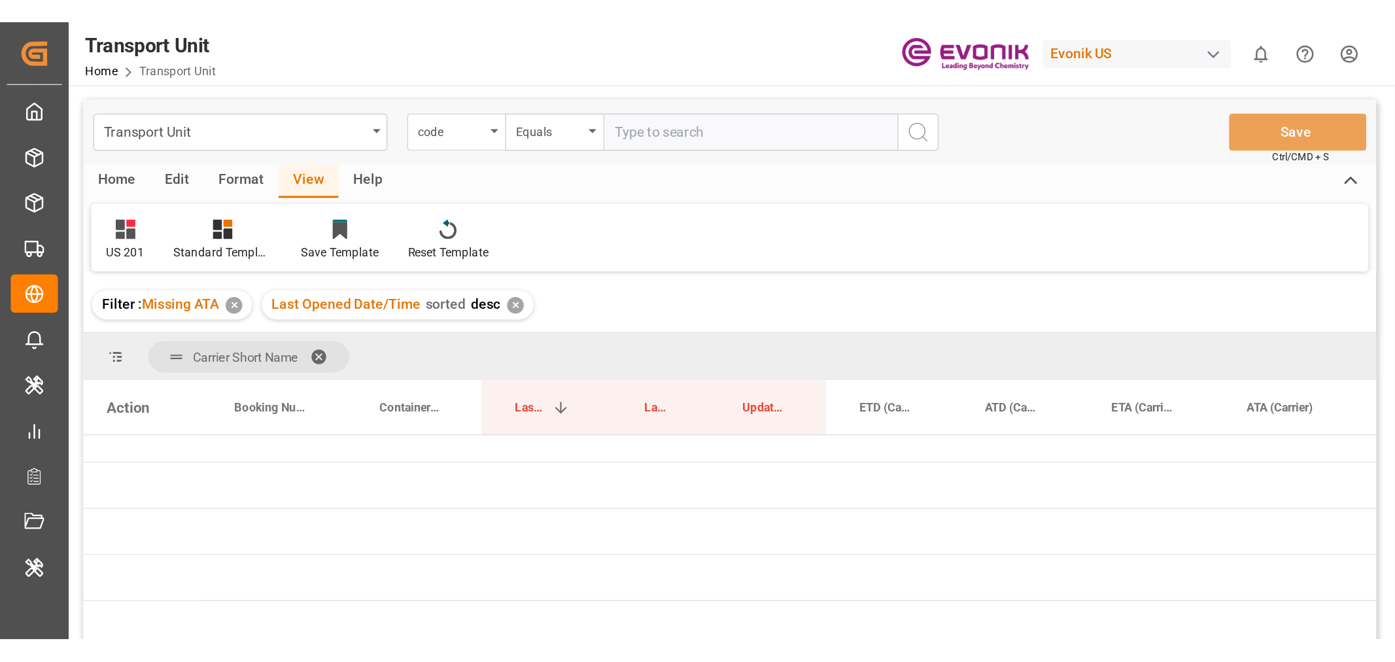
scroll to position [166, 0]
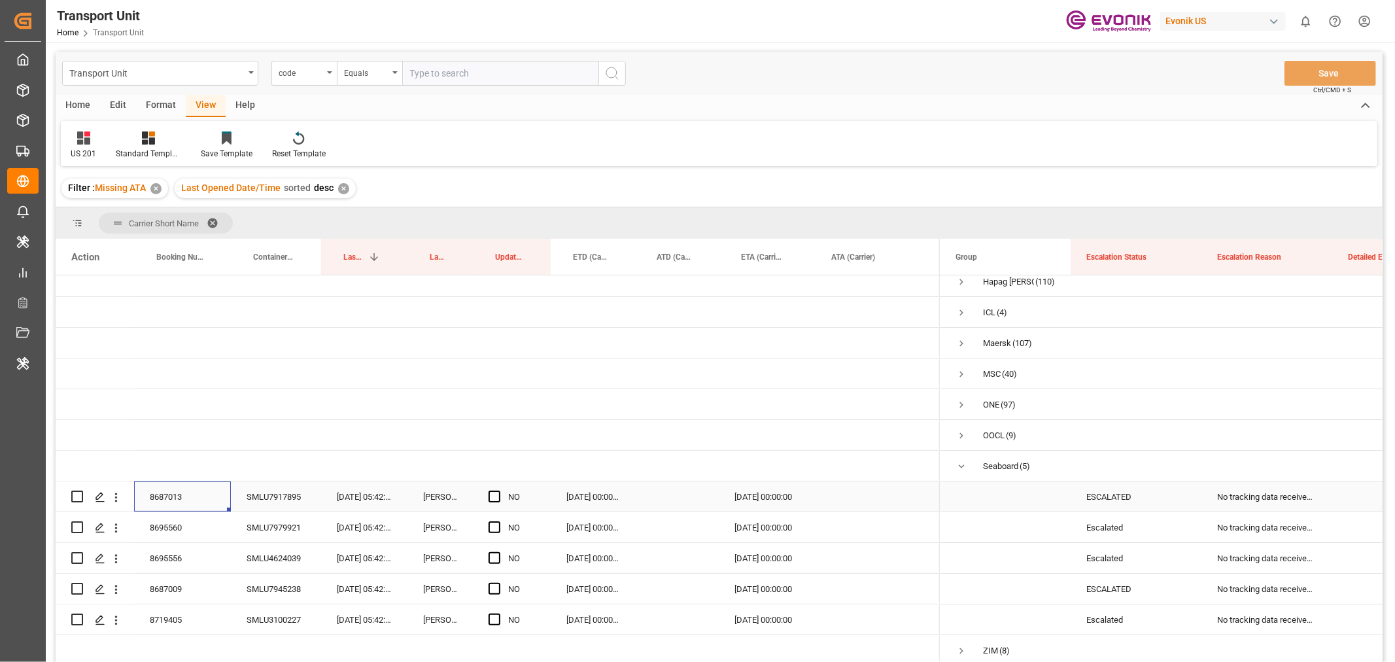
click at [196, 496] on div "8687013" at bounding box center [182, 496] width 97 height 30
click at [493, 494] on span "Press SPACE to select this row." at bounding box center [495, 497] width 12 height 12
click at [498, 491] on input "Press SPACE to select this row." at bounding box center [498, 491] width 0 height 0
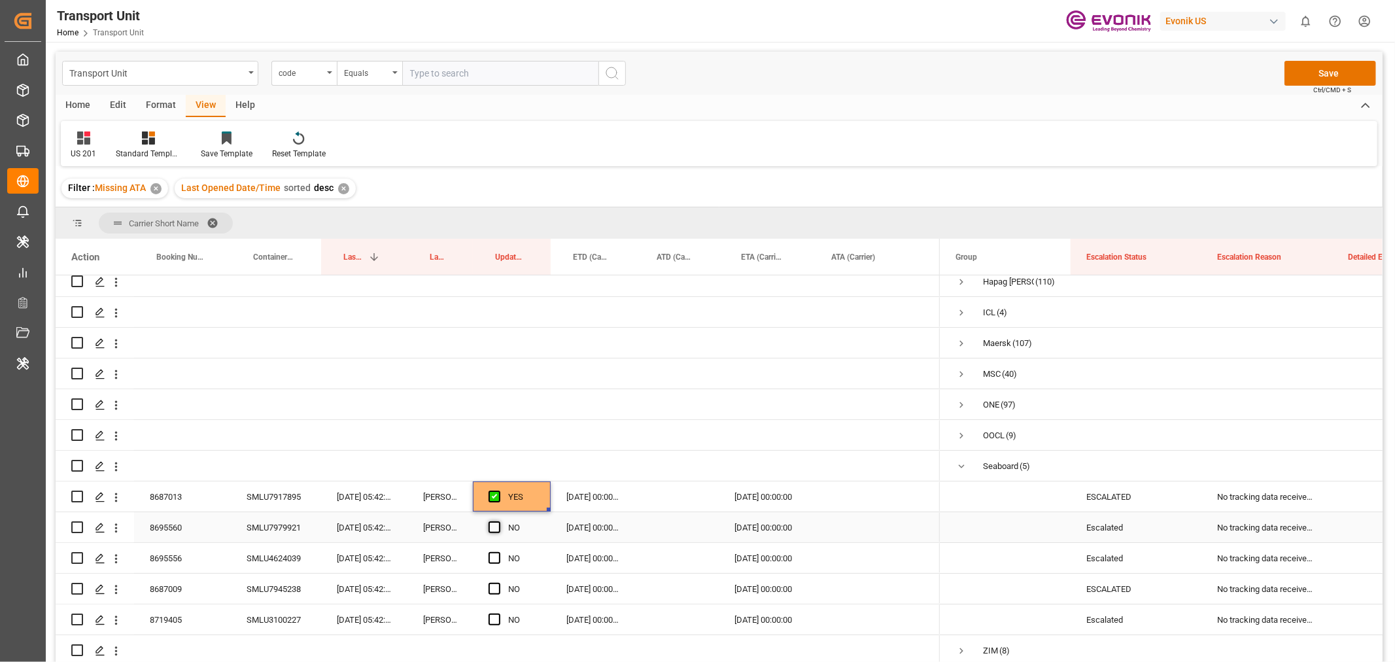
click at [493, 523] on span "Press SPACE to select this row." at bounding box center [495, 527] width 12 height 12
click at [498, 521] on input "Press SPACE to select this row." at bounding box center [498, 521] width 0 height 0
click at [494, 555] on span "Press SPACE to select this row." at bounding box center [495, 558] width 12 height 12
click at [498, 552] on input "Press SPACE to select this row." at bounding box center [498, 552] width 0 height 0
click at [179, 587] on div "8687009" at bounding box center [182, 589] width 97 height 30
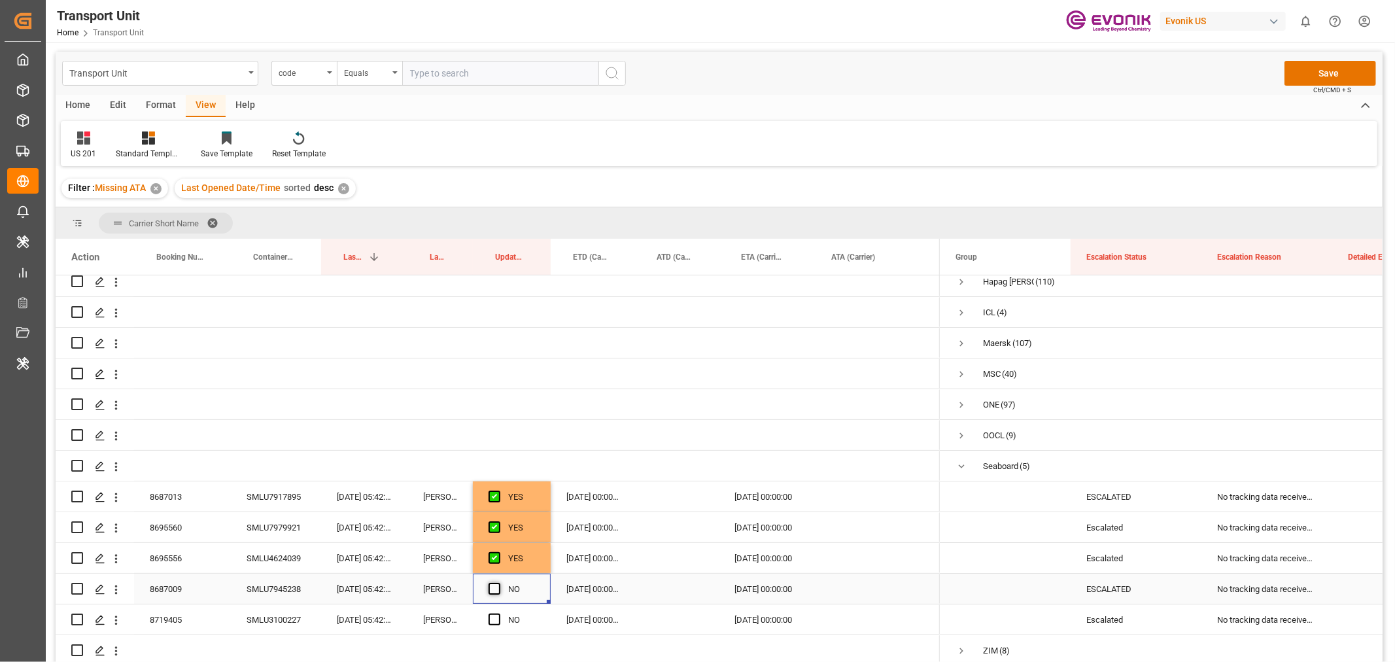
click at [498, 583] on span "Press SPACE to select this row." at bounding box center [495, 589] width 12 height 12
click at [498, 583] on input "Press SPACE to select this row." at bounding box center [498, 583] width 0 height 0
click at [154, 615] on div "8719405" at bounding box center [182, 619] width 97 height 30
click at [118, 616] on icon "open menu" at bounding box center [116, 621] width 14 height 14
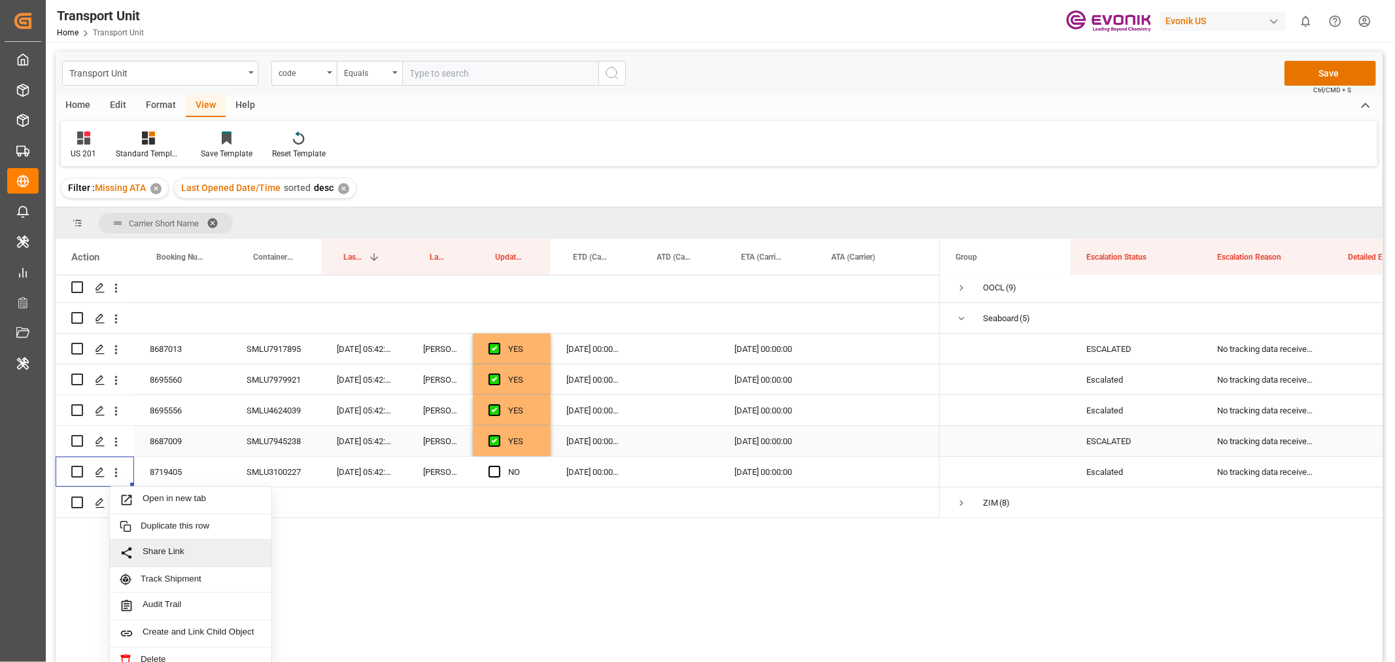
scroll to position [311, 0]
click at [190, 500] on span "Open in new tab" at bounding box center [202, 500] width 119 height 14
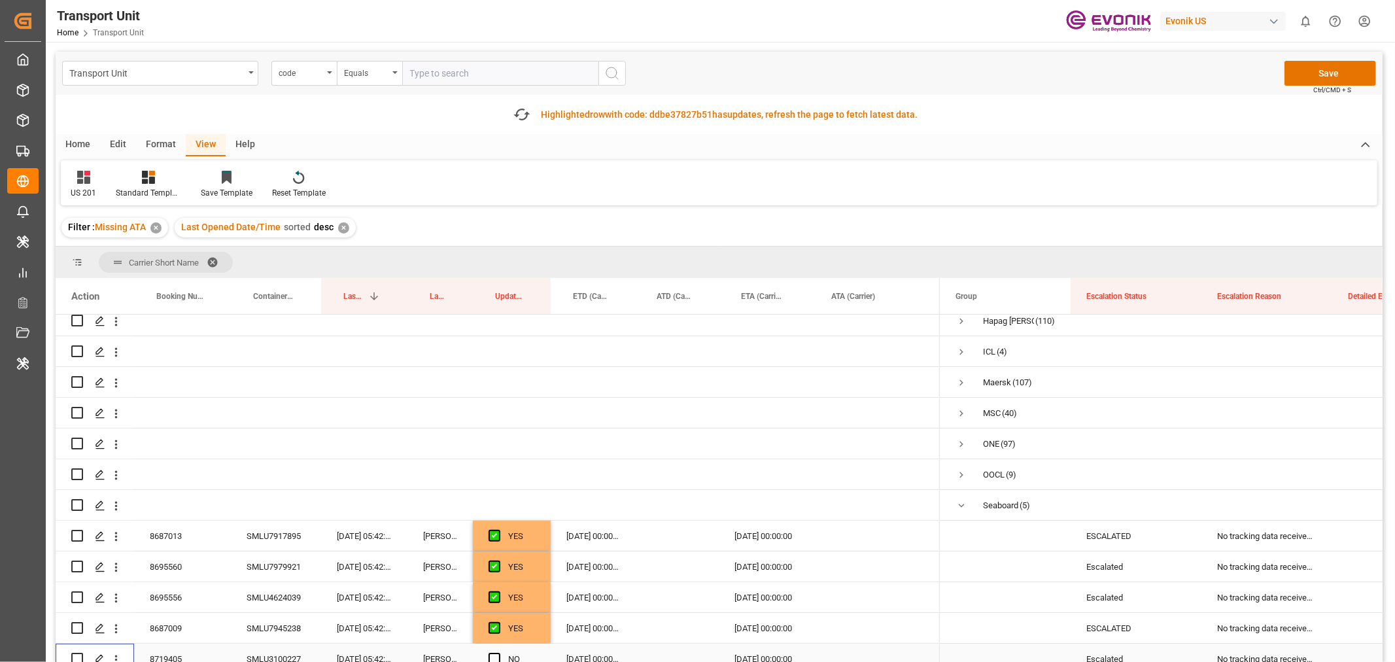
scroll to position [166, 0]
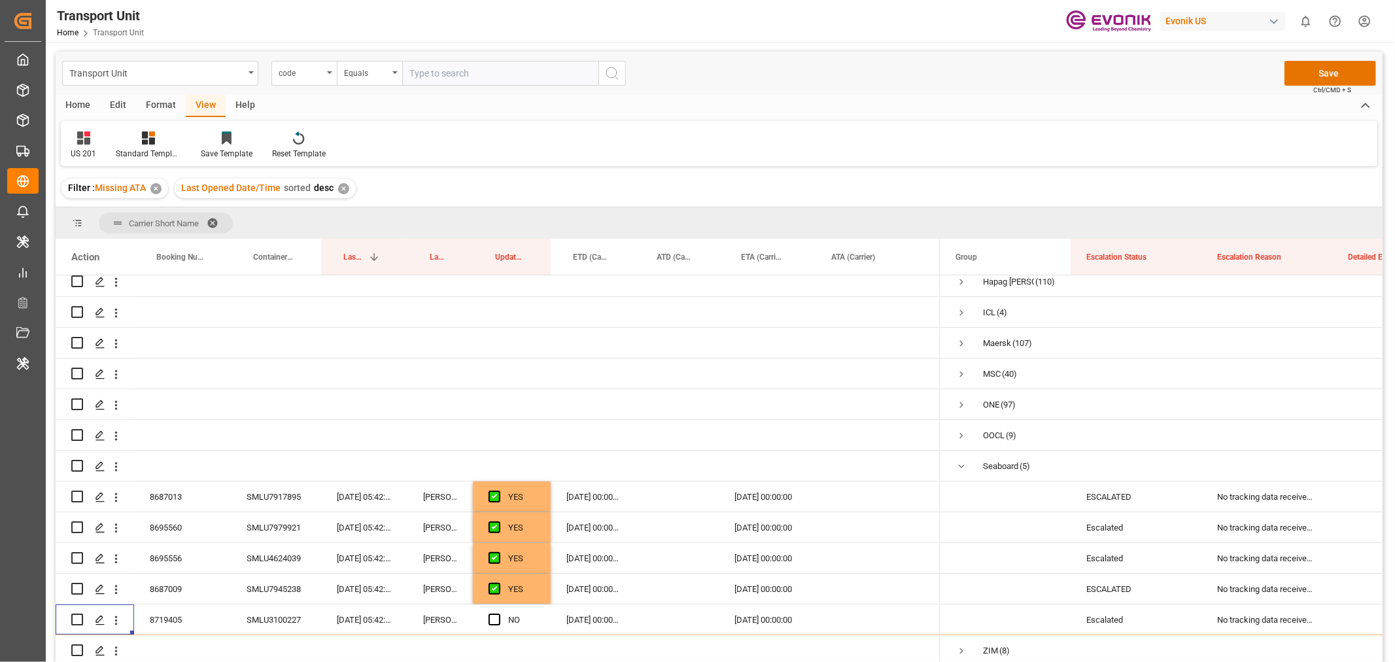
click at [751, 190] on div "Filter : Missing ATA ✕ Last Opened Date/Time sorted desc ✕" at bounding box center [719, 188] width 1327 height 37
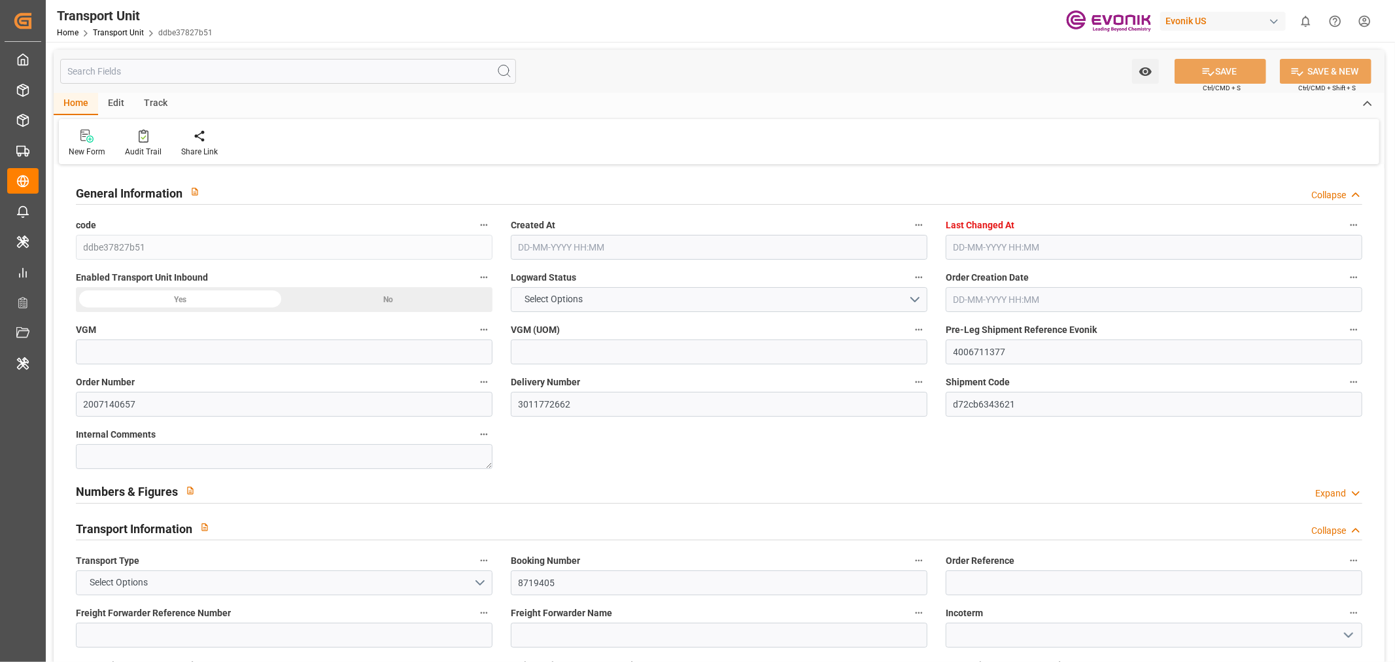
type input "5388.672"
type input "Seaboard"
type input "Seaboard Marine Ltd"
type input "USEWR"
type input "GTSTC"
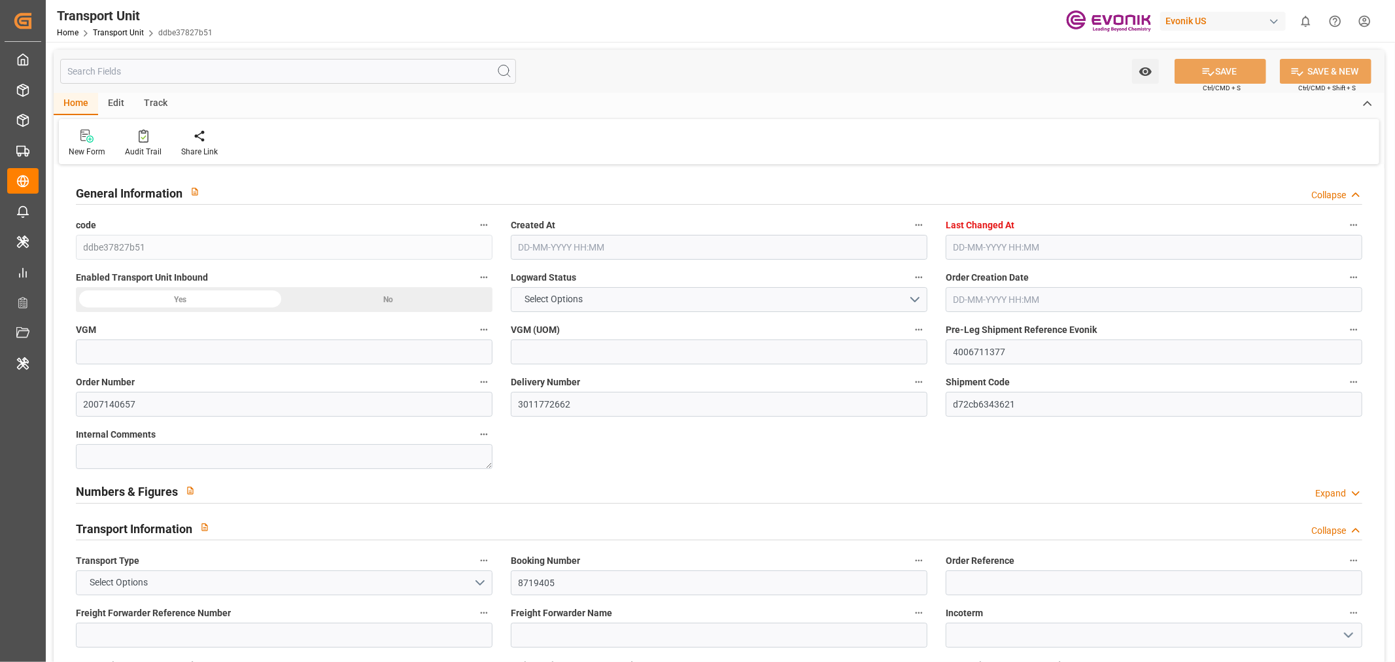
type input "9477294"
type input "5772.672"
type input "[DATE] 03:56"
type input "[DATE] 05:42"
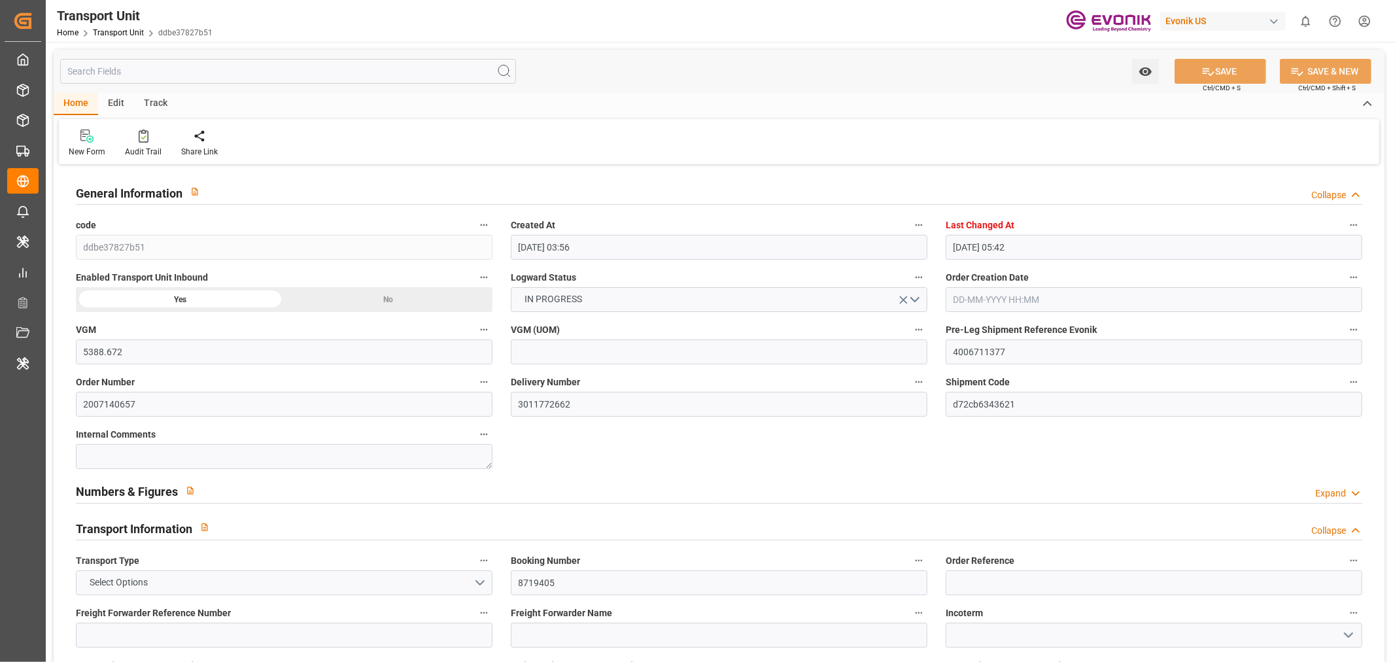
type input "[DATE]"
type input "[DATE] 00:00"
type input "07-09-2025 00:00"
type input "04-09-2025 00:00"
type input "15-09-2025 00:00"
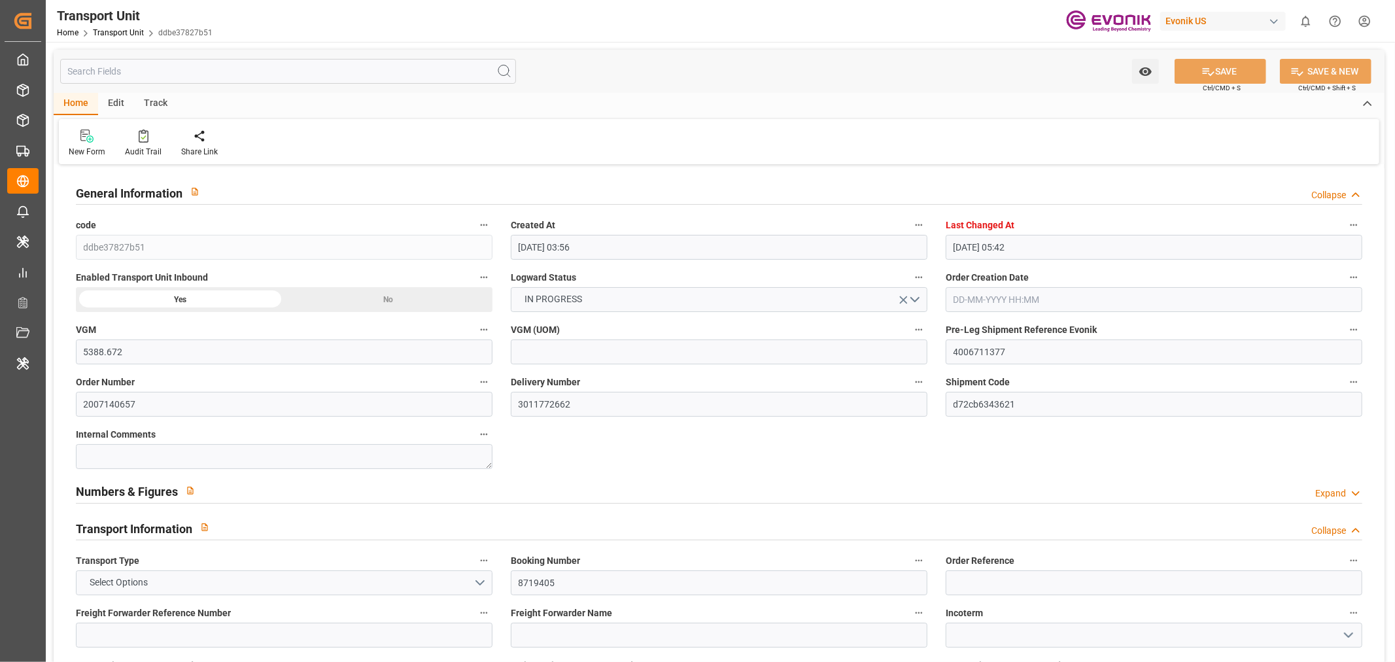
type input "15-09-2025 00:00"
type input "14-09-2025 00:00"
type input "02-09-2025 00:00"
type input "04-09-2025"
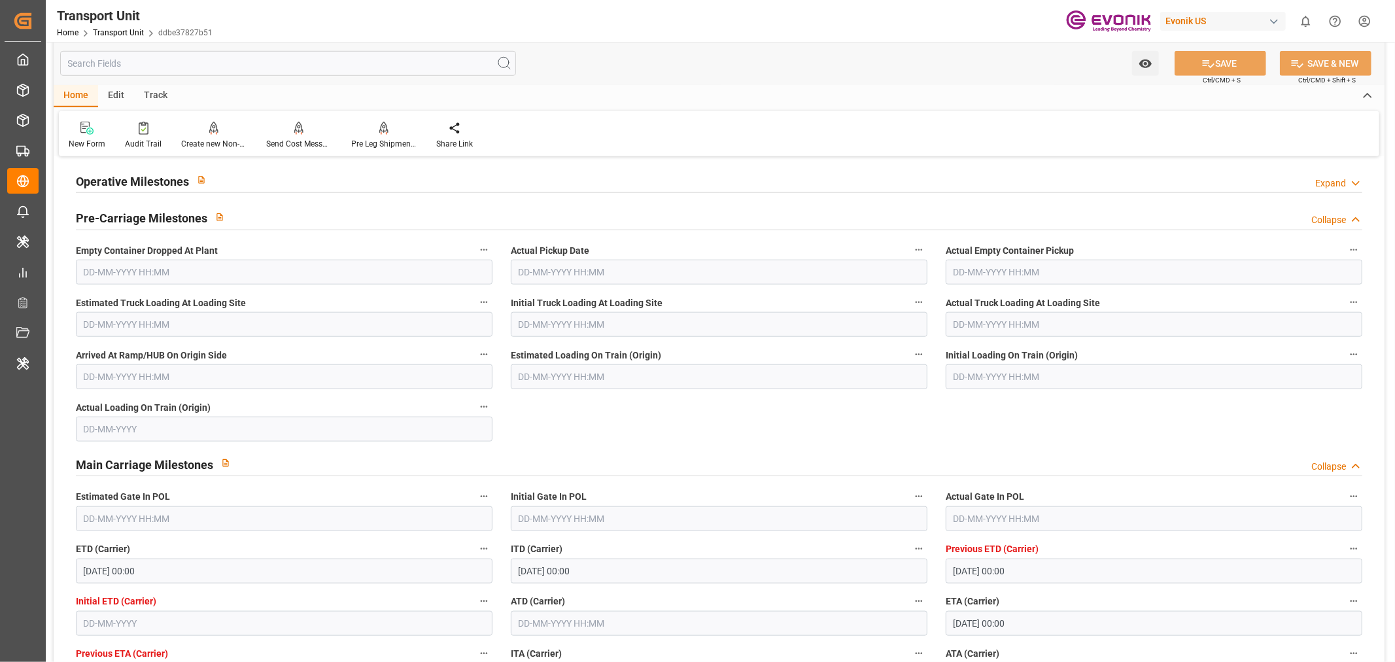
scroll to position [1090, 0]
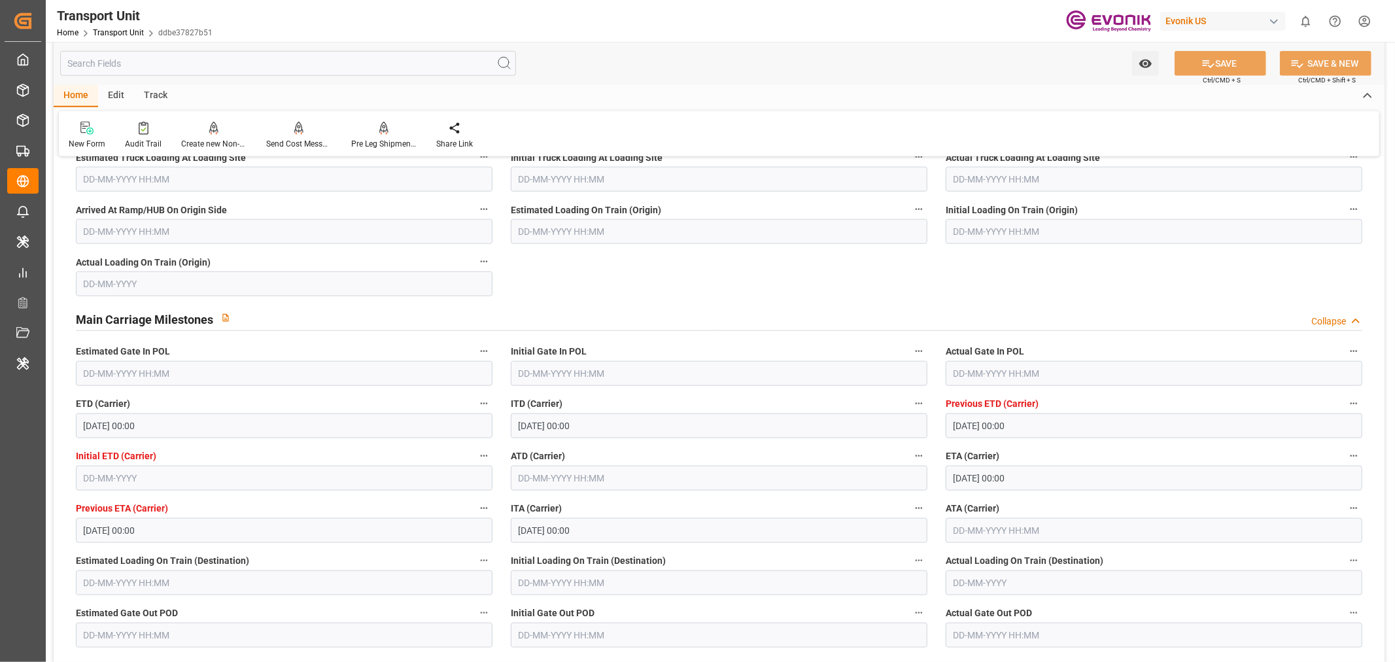
click at [550, 486] on input "text" at bounding box center [719, 478] width 417 height 25
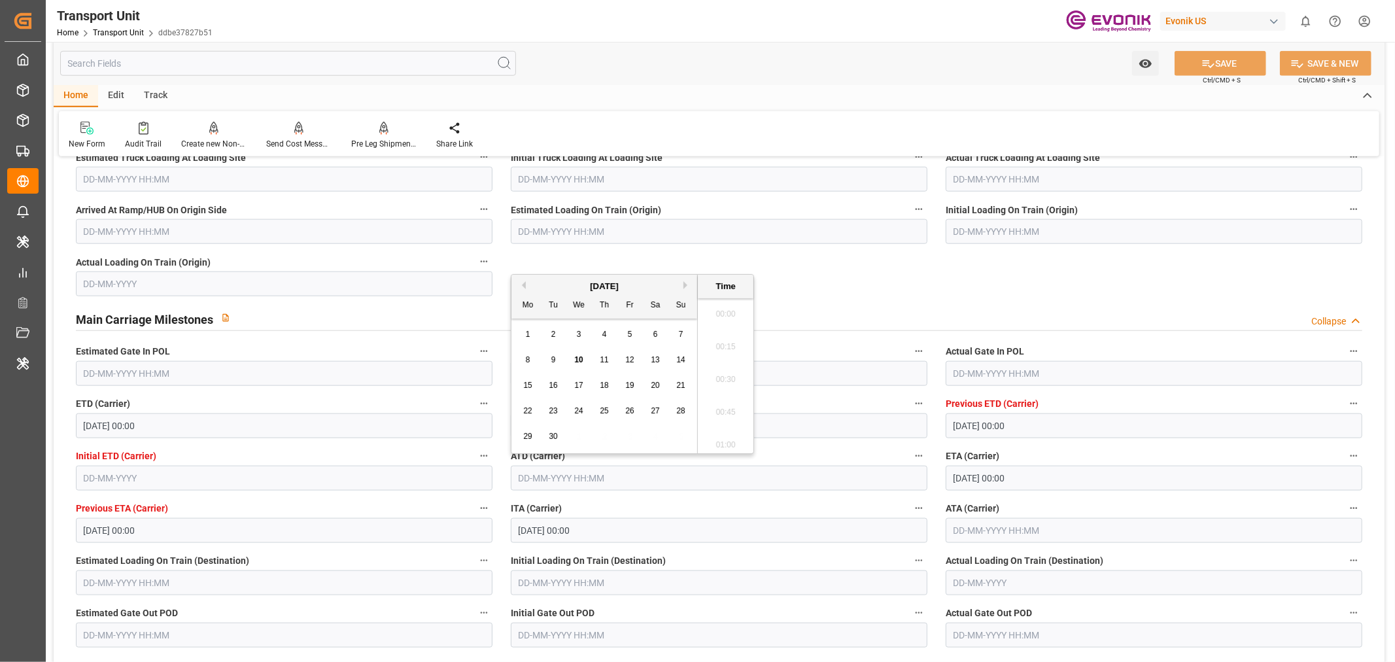
scroll to position [1541, 0]
click at [599, 335] on div "4" at bounding box center [605, 335] width 16 height 16
type input "04-09-2025 00:00"
click at [1234, 61] on button "SAVE" at bounding box center [1221, 63] width 92 height 25
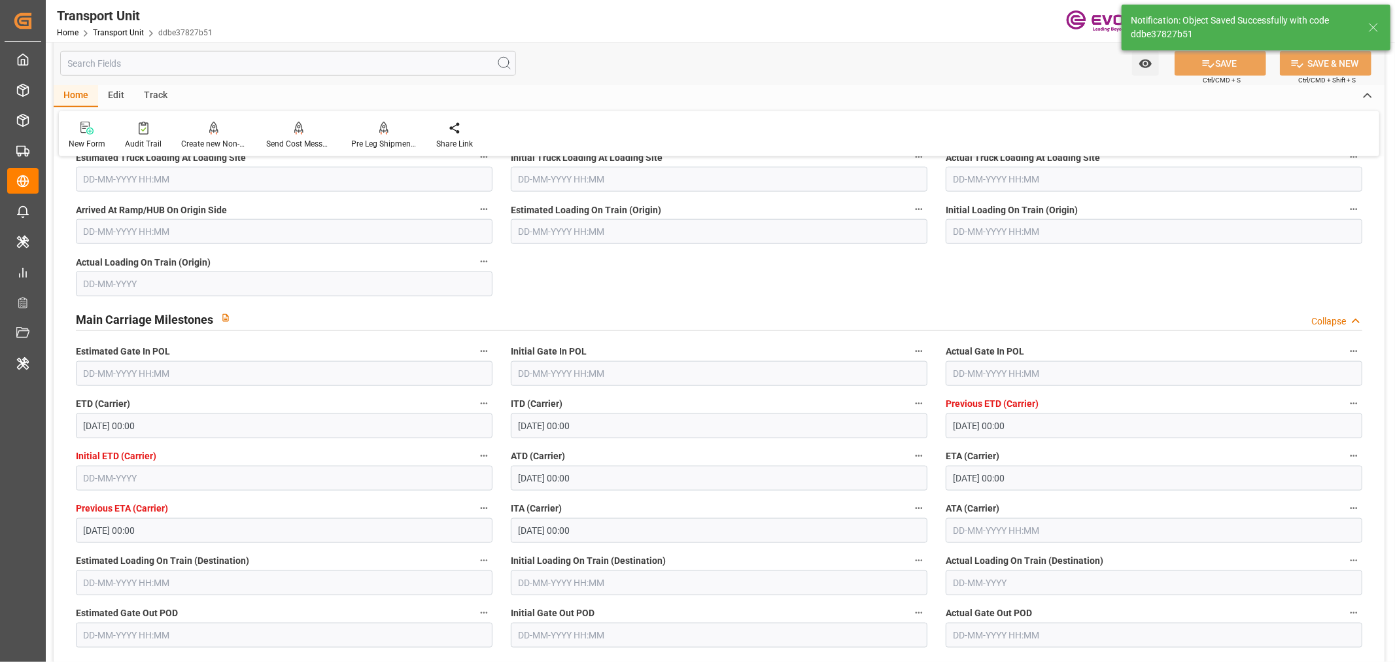
type input "10-09-2025 06:55"
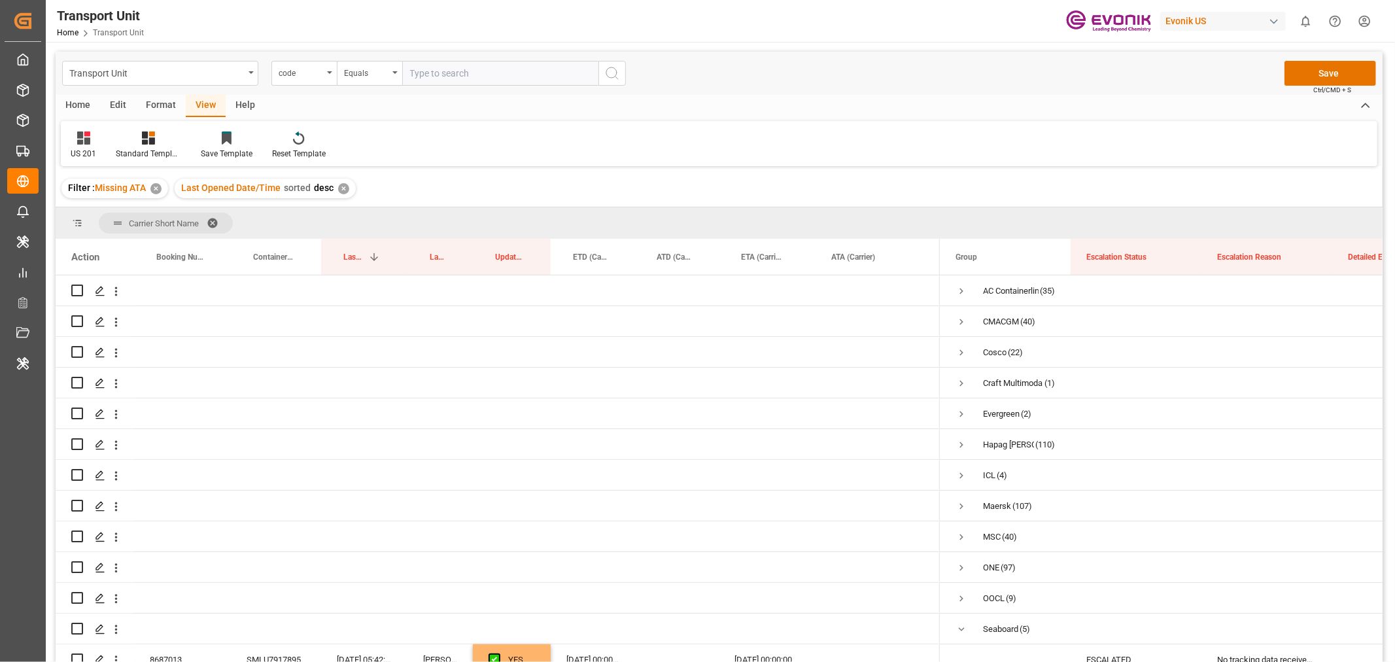
scroll to position [166, 0]
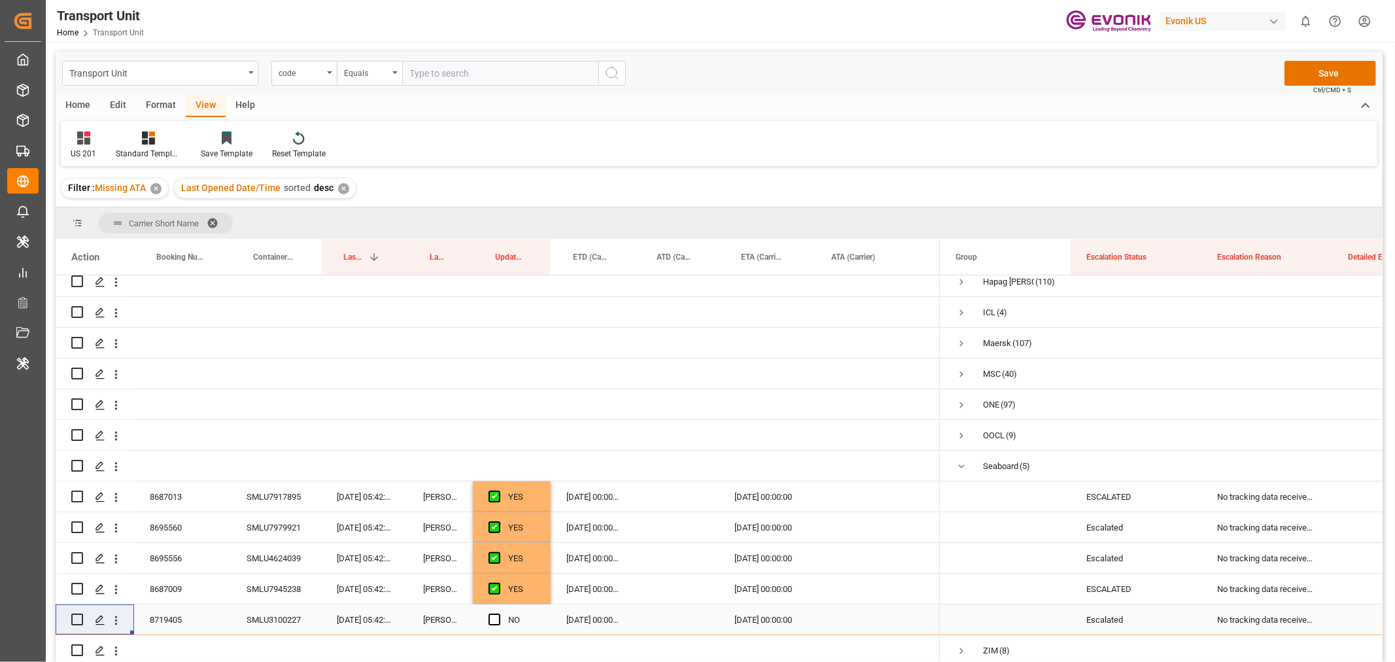
drag, startPoint x: 494, startPoint y: 617, endPoint x: 661, endPoint y: 559, distance: 176.7
click at [494, 617] on span "Press SPACE to select this row." at bounding box center [495, 620] width 12 height 12
click at [498, 614] on input "Press SPACE to select this row." at bounding box center [498, 614] width 0 height 0
click at [1333, 71] on button "Save" at bounding box center [1331, 73] width 92 height 25
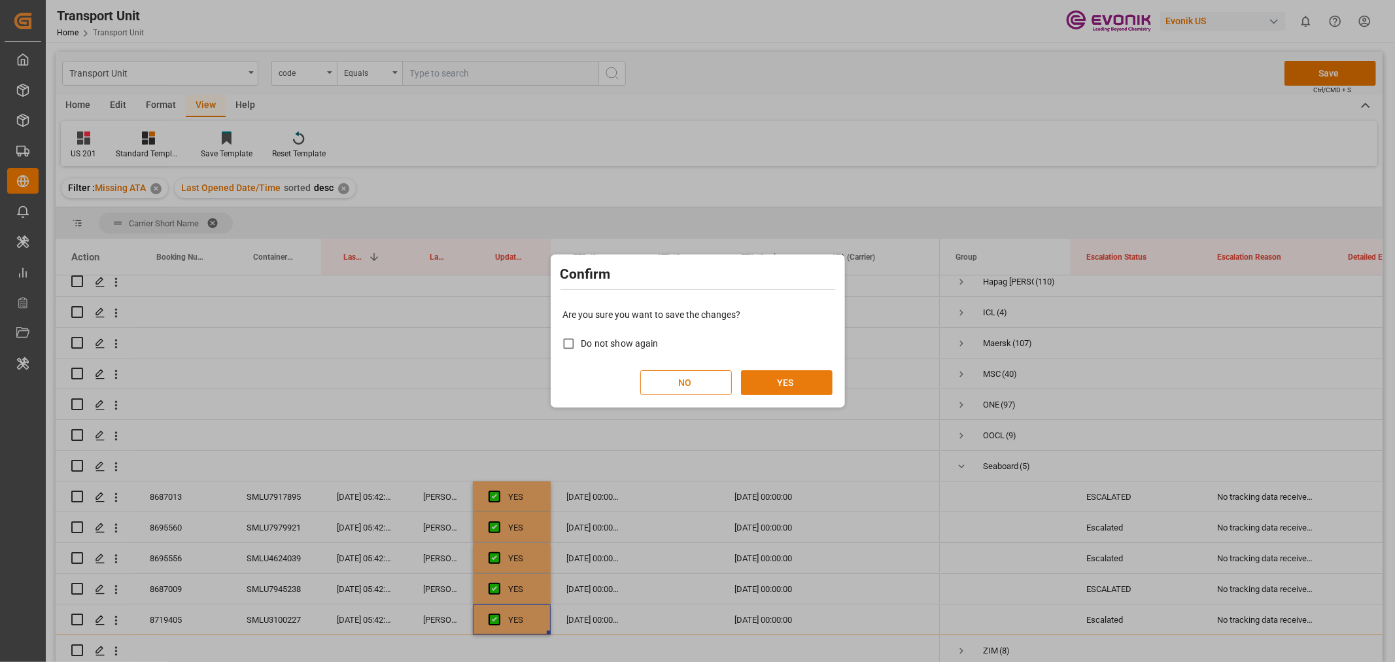
click at [790, 377] on button "YES" at bounding box center [787, 382] width 92 height 25
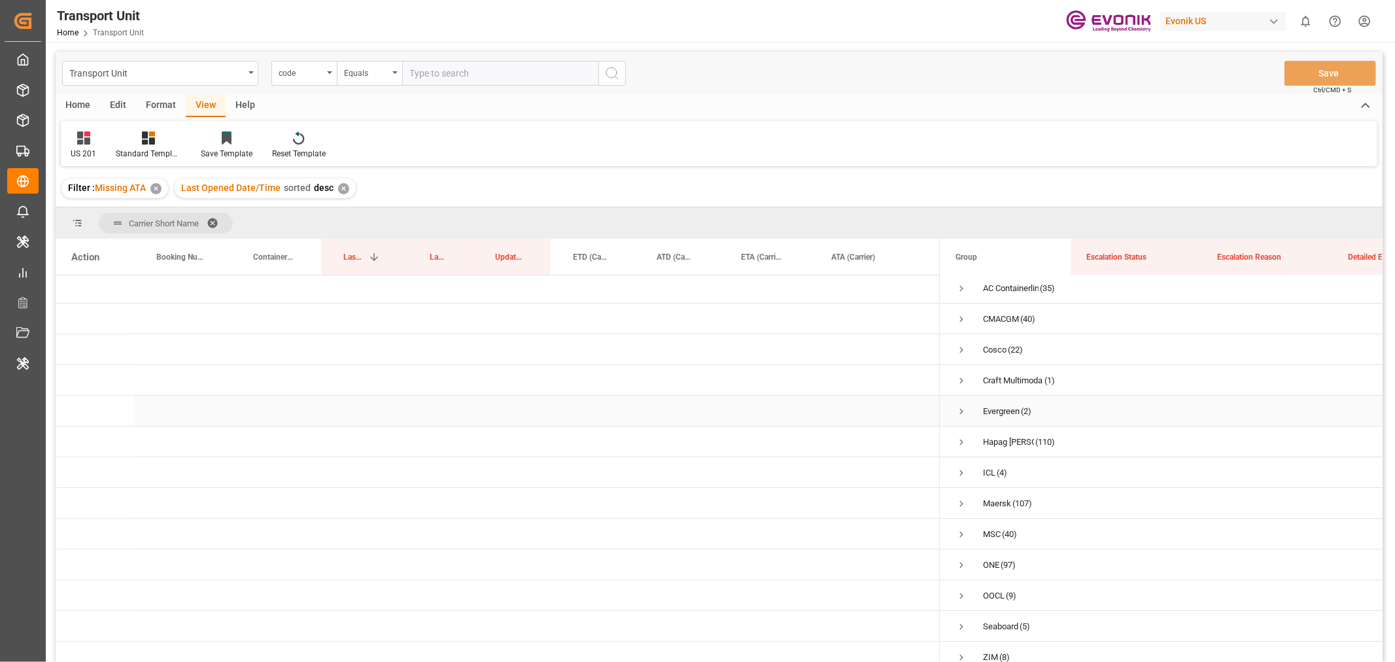
scroll to position [0, 0]
click at [962, 327] on span "Press SPACE to select this row." at bounding box center [962, 322] width 12 height 12
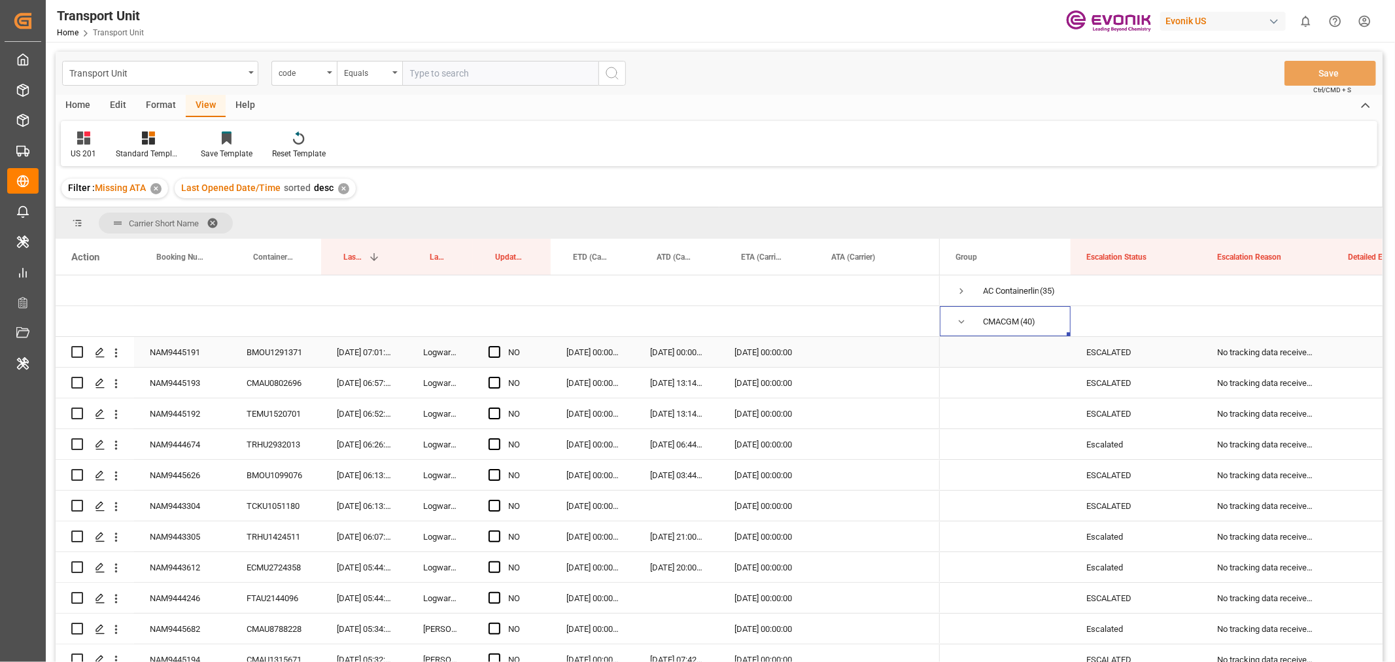
click at [168, 355] on div "NAM9445191" at bounding box center [182, 352] width 97 height 30
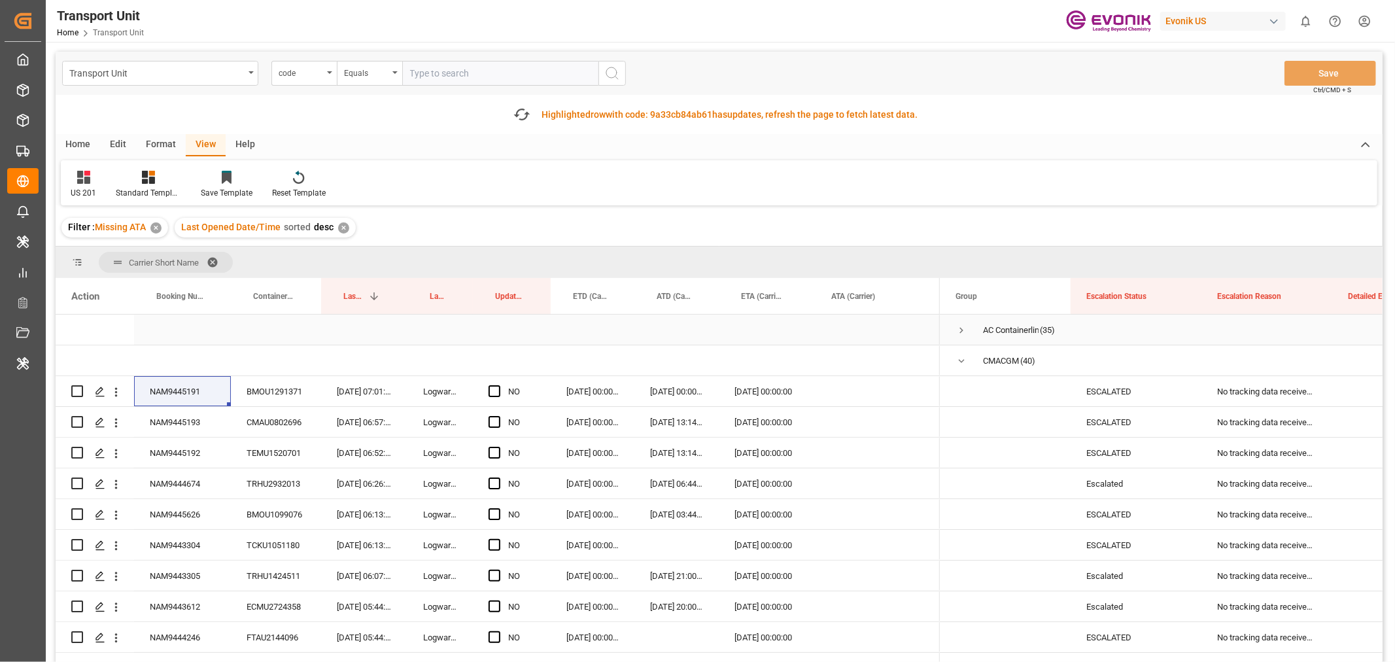
click at [993, 330] on div "AC Containerline" at bounding box center [1011, 330] width 56 height 30
click at [963, 328] on span "Press SPACE to select this row." at bounding box center [962, 330] width 12 height 12
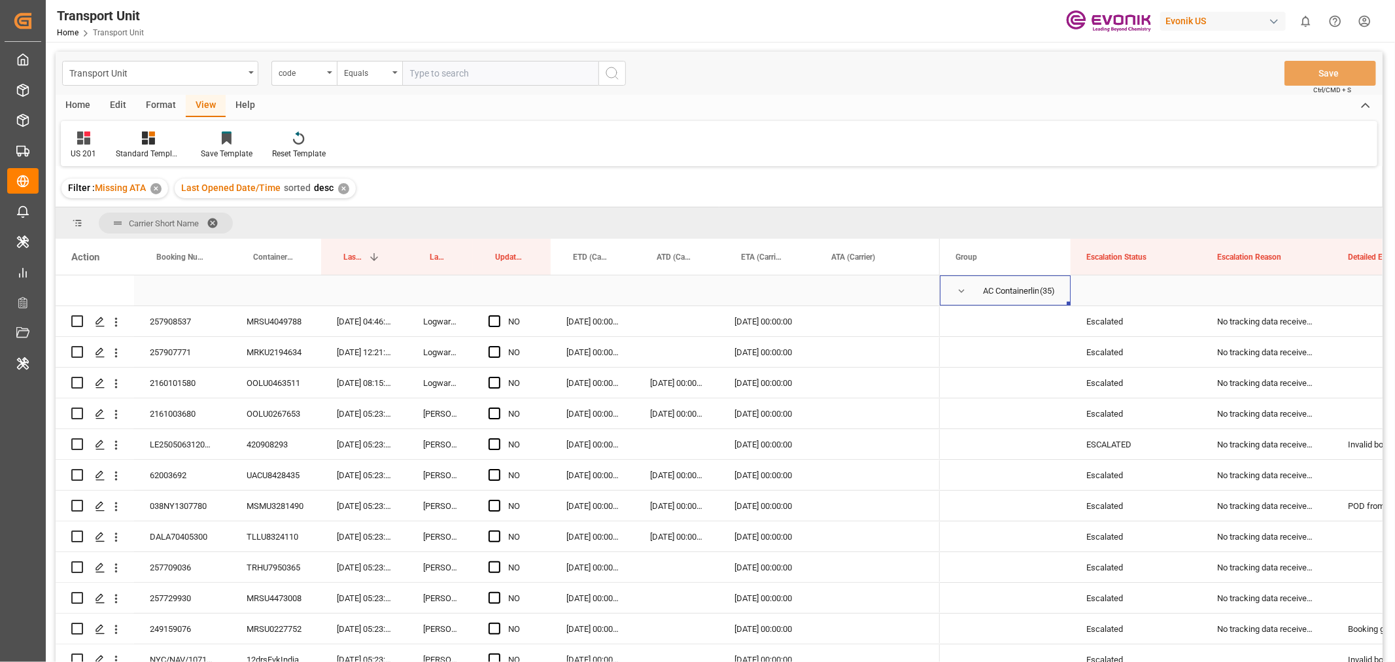
click at [1016, 293] on div "AC Containerline" at bounding box center [1011, 291] width 56 height 30
